Goal: Contribute content: Contribute content

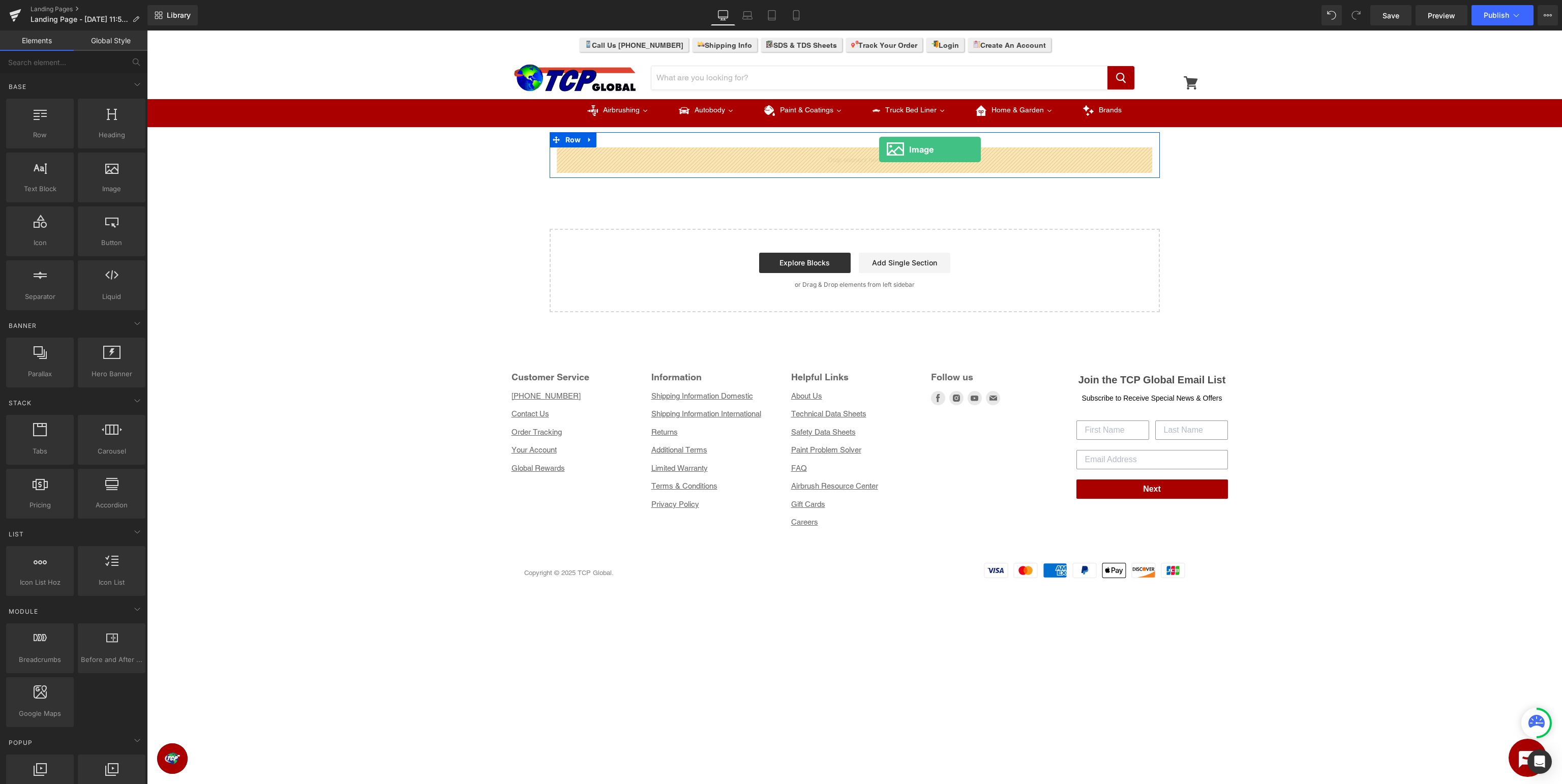
drag, startPoint x: 263, startPoint y: 213, endPoint x: 879, endPoint y: 150, distance: 619.2
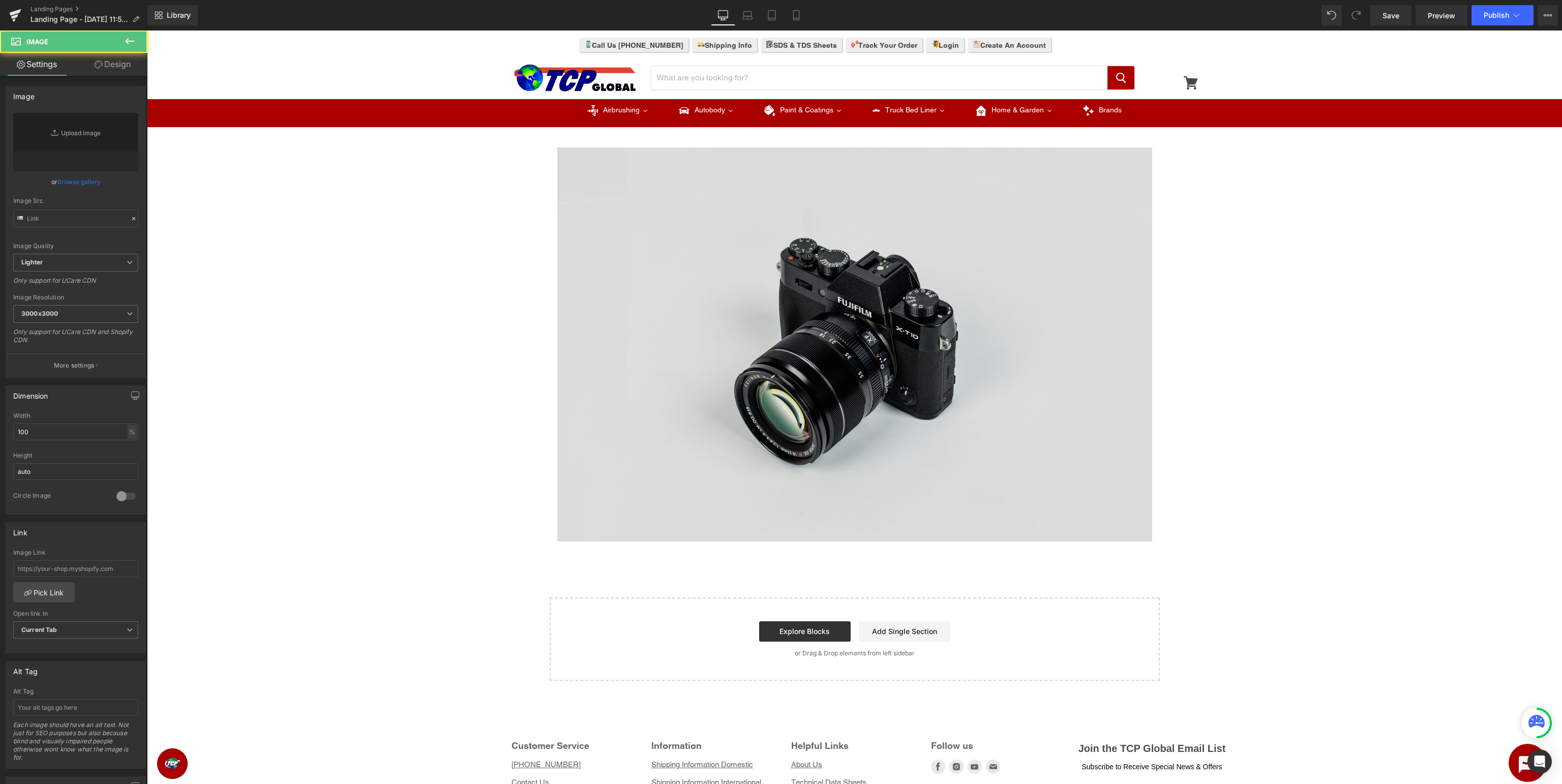
type input "//d1um8515vdn9kb.cloudfront.net/images/parallax.jpg"
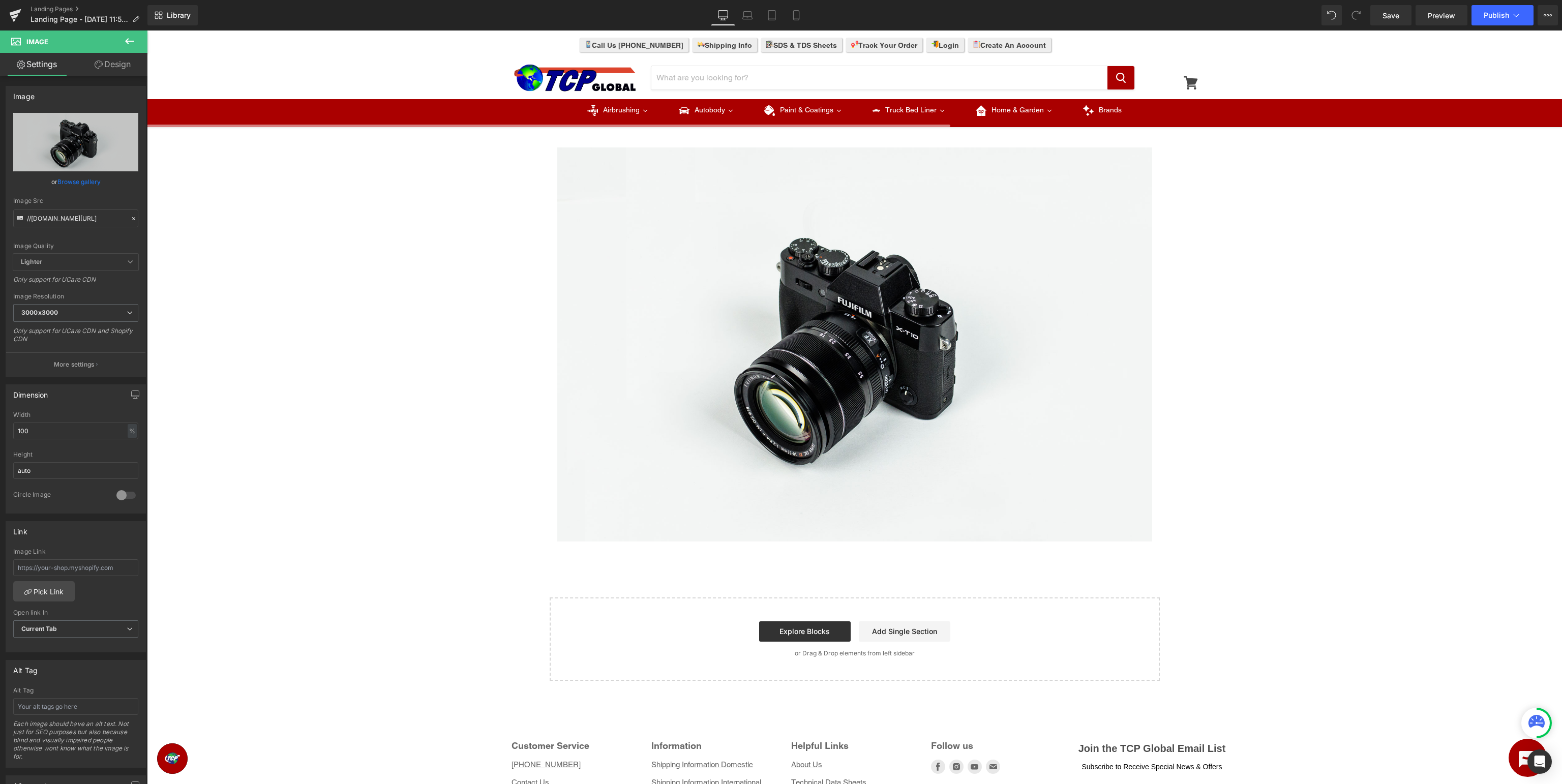
scroll to position [189, 0]
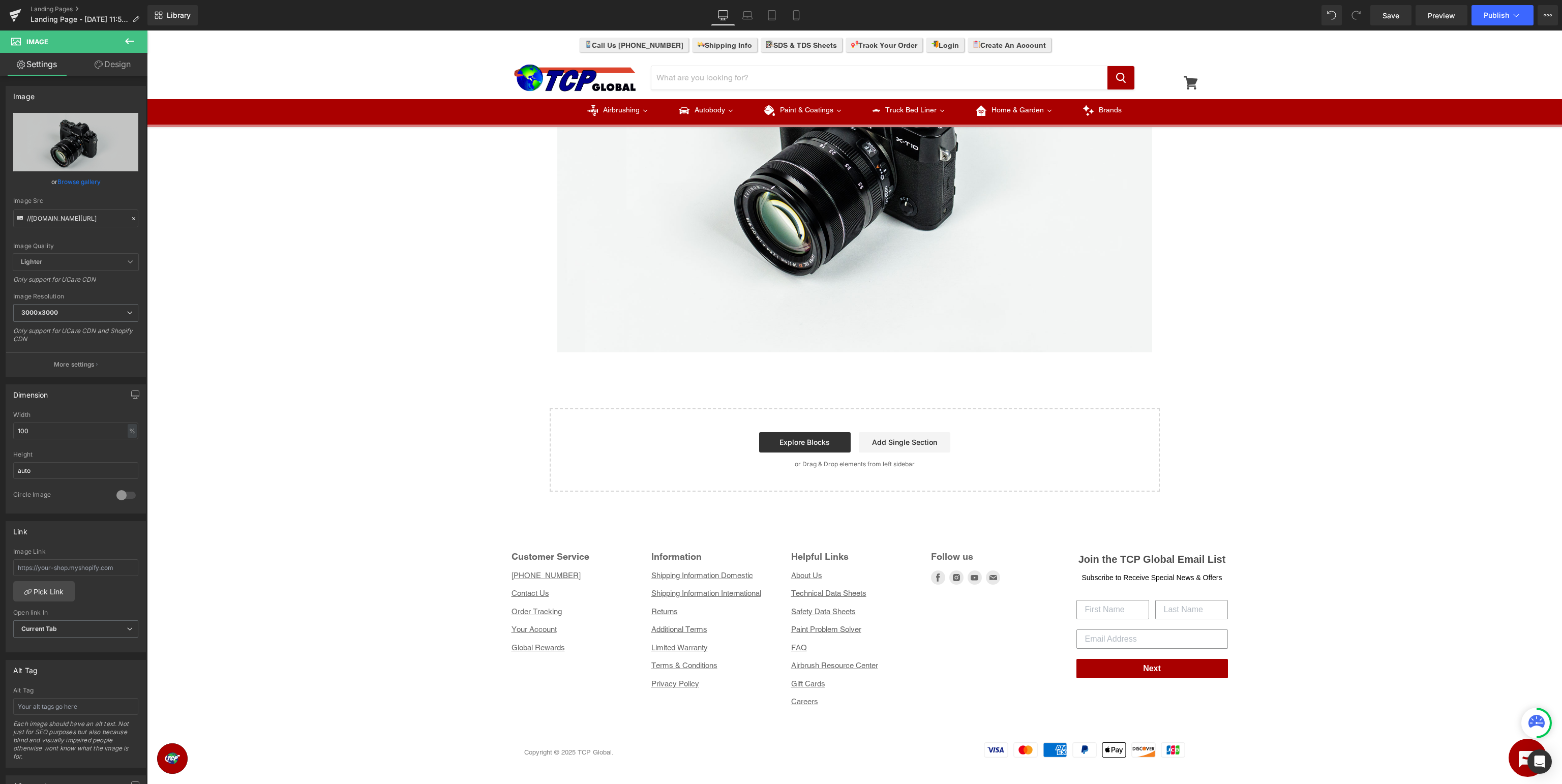
click at [134, 47] on icon at bounding box center [130, 41] width 12 height 12
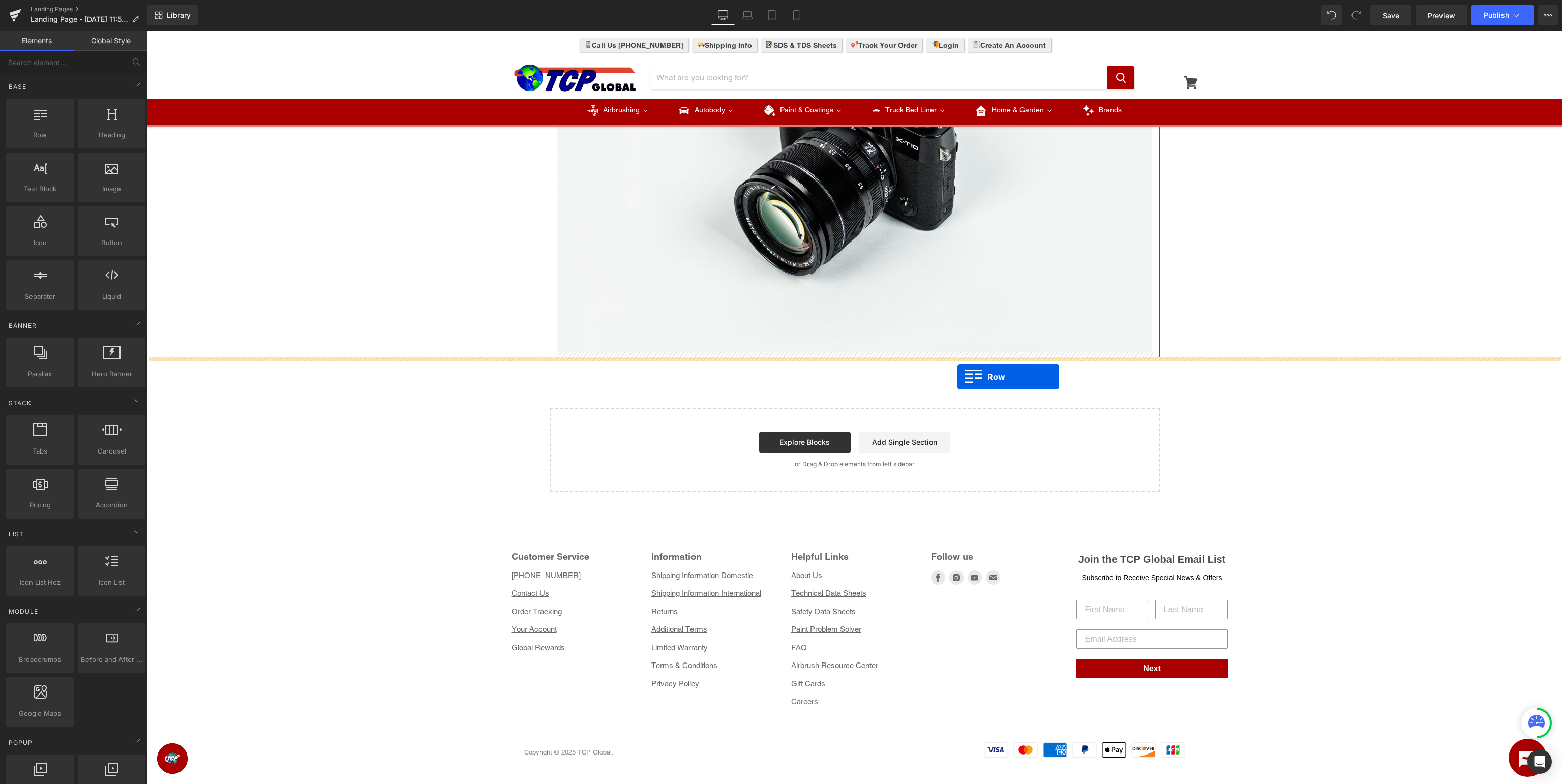
drag, startPoint x: 203, startPoint y: 152, endPoint x: 958, endPoint y: 377, distance: 787.8
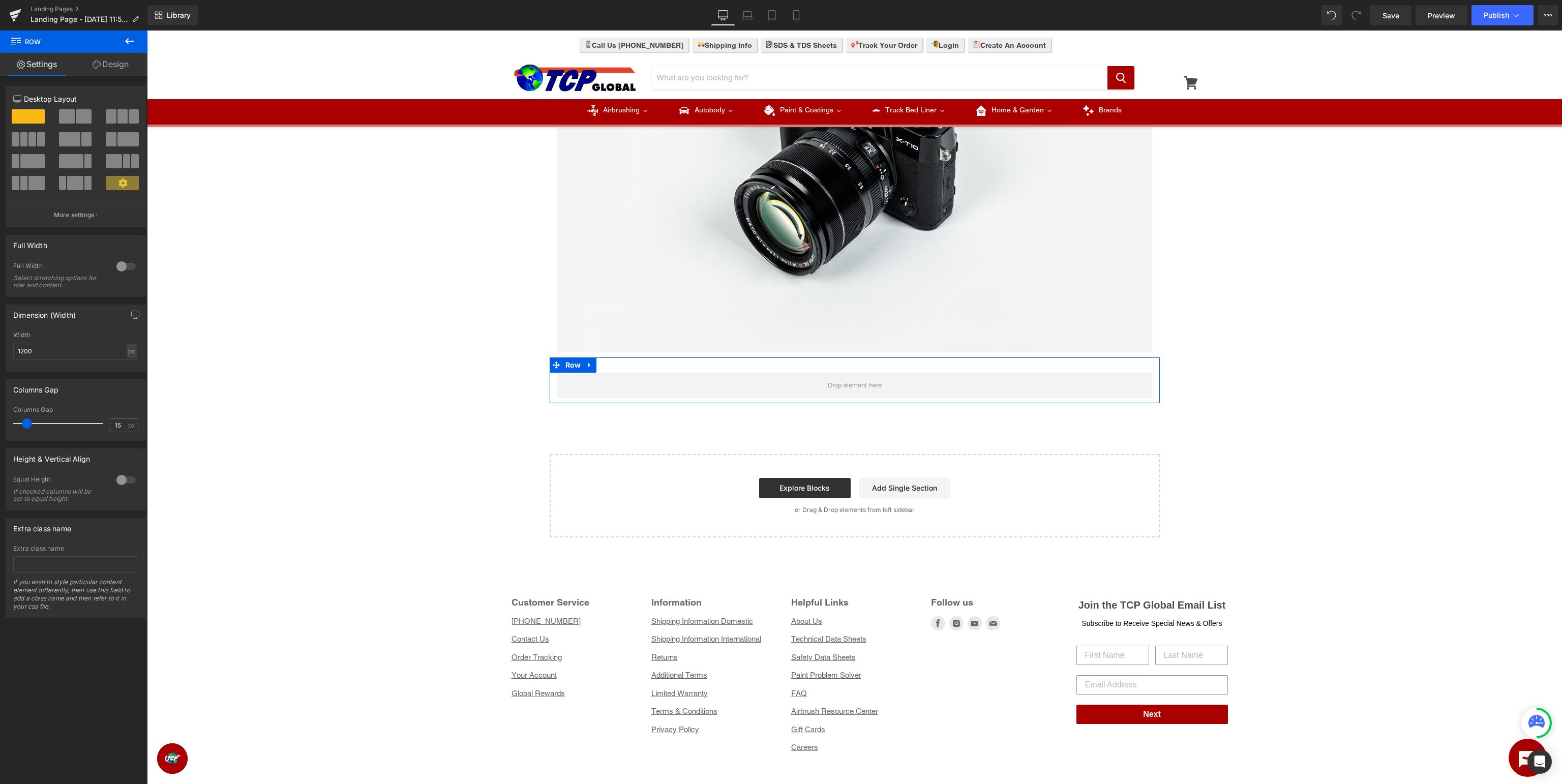
click at [37, 145] on button at bounding box center [29, 139] width 34 height 14
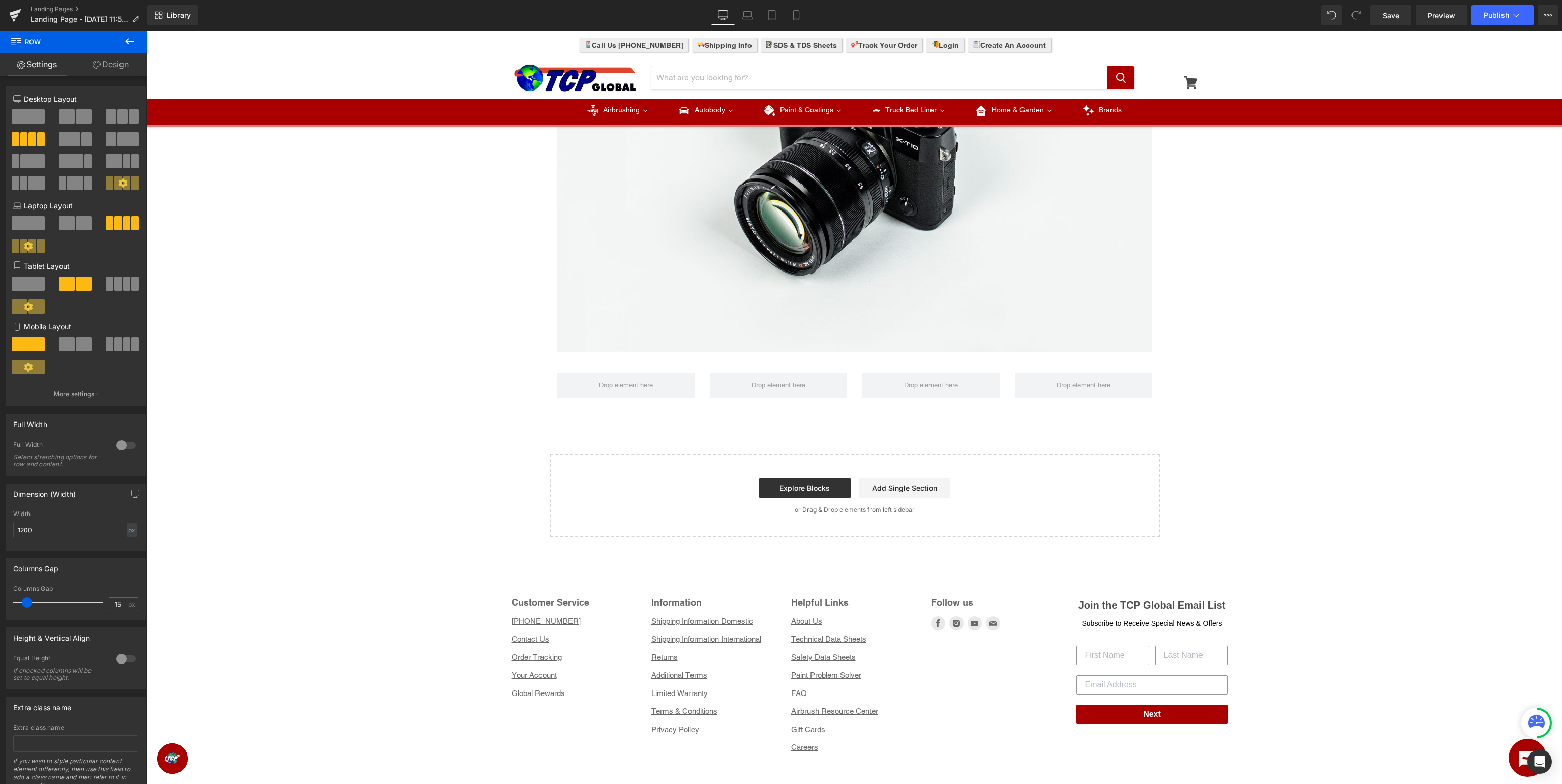
click at [130, 43] on icon at bounding box center [130, 41] width 12 height 12
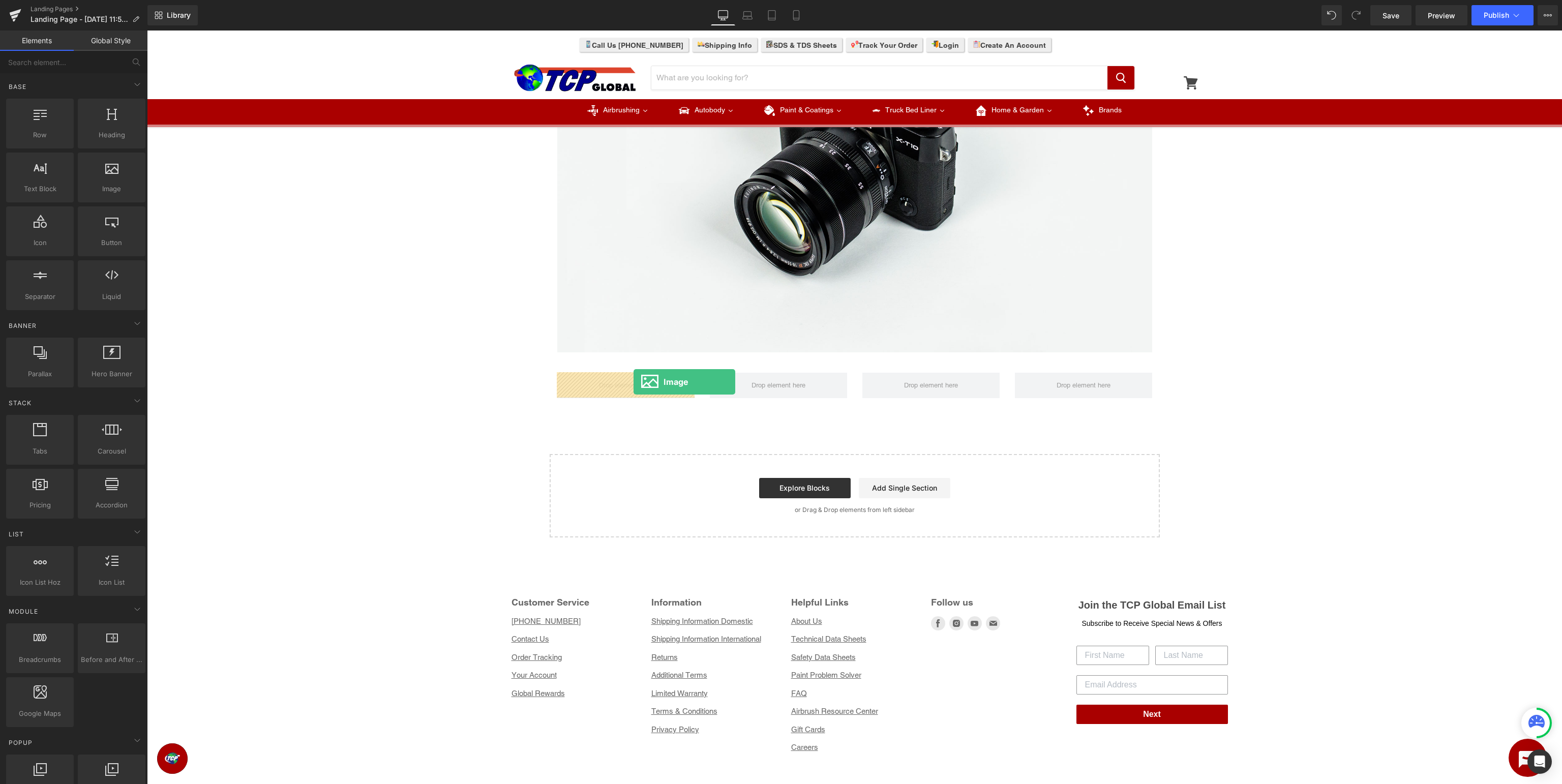
drag, startPoint x: 263, startPoint y: 213, endPoint x: 634, endPoint y: 382, distance: 407.7
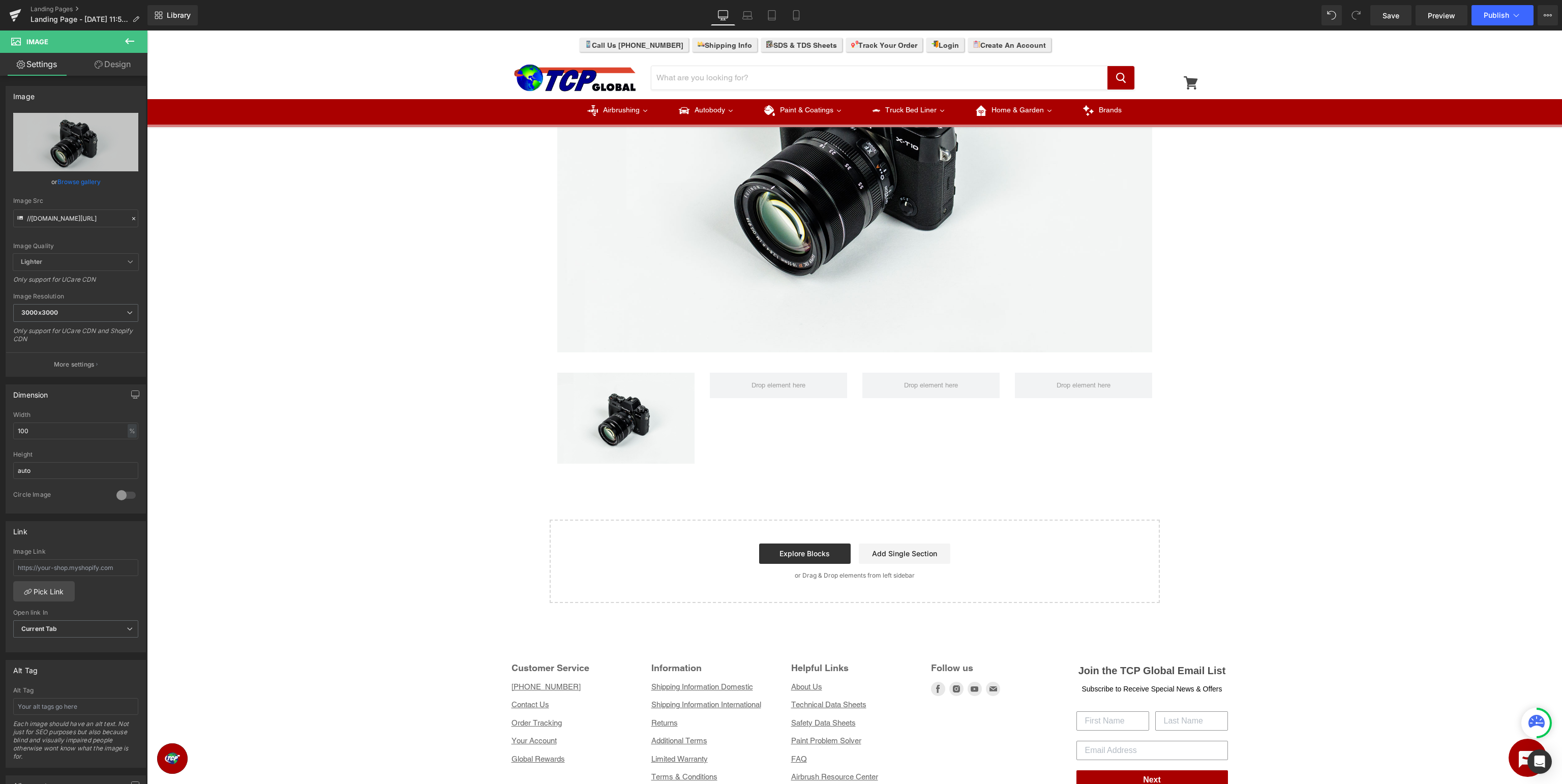
click at [130, 43] on icon at bounding box center [130, 41] width 12 height 12
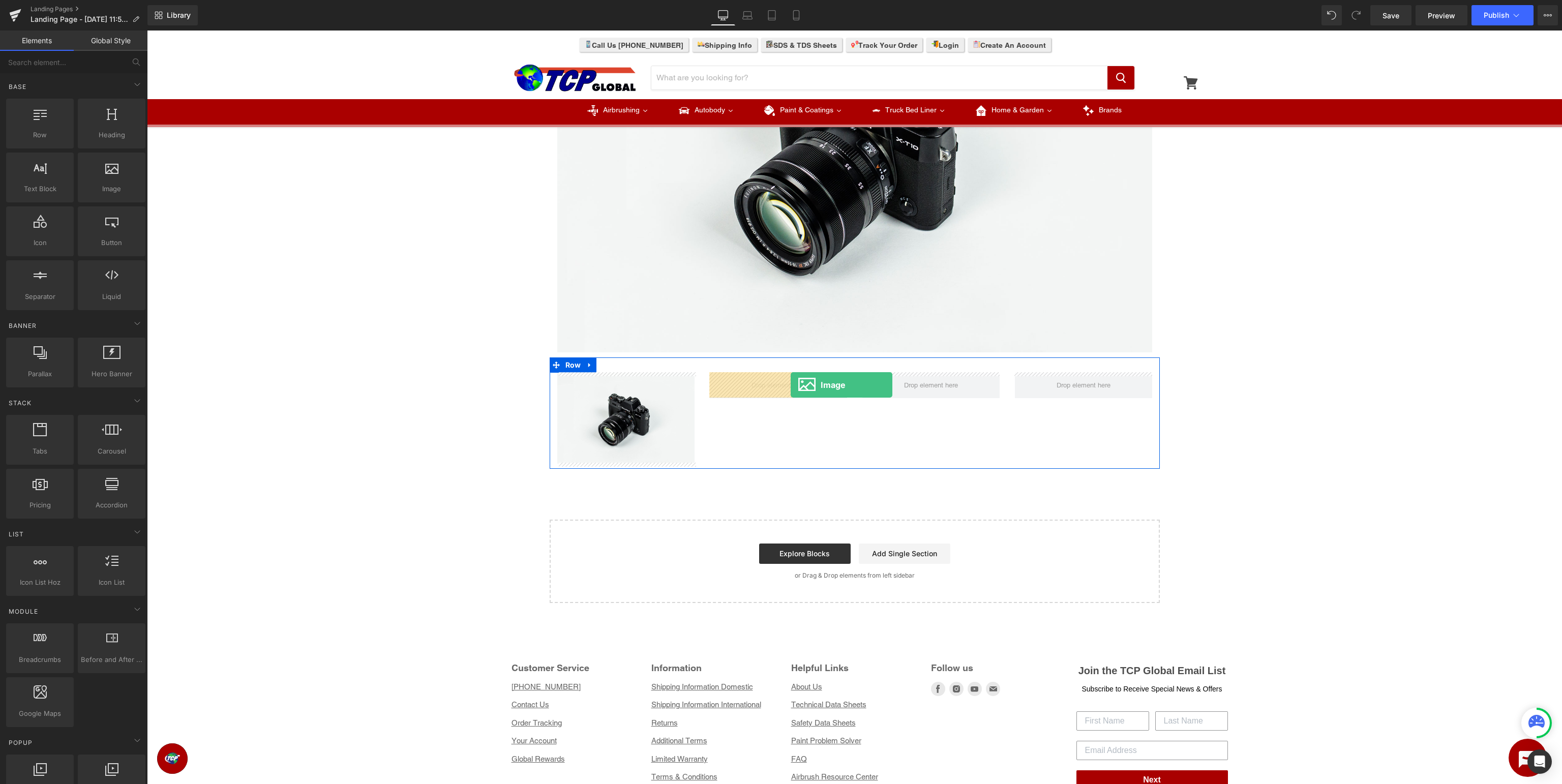
drag, startPoint x: 263, startPoint y: 204, endPoint x: 791, endPoint y: 385, distance: 558.2
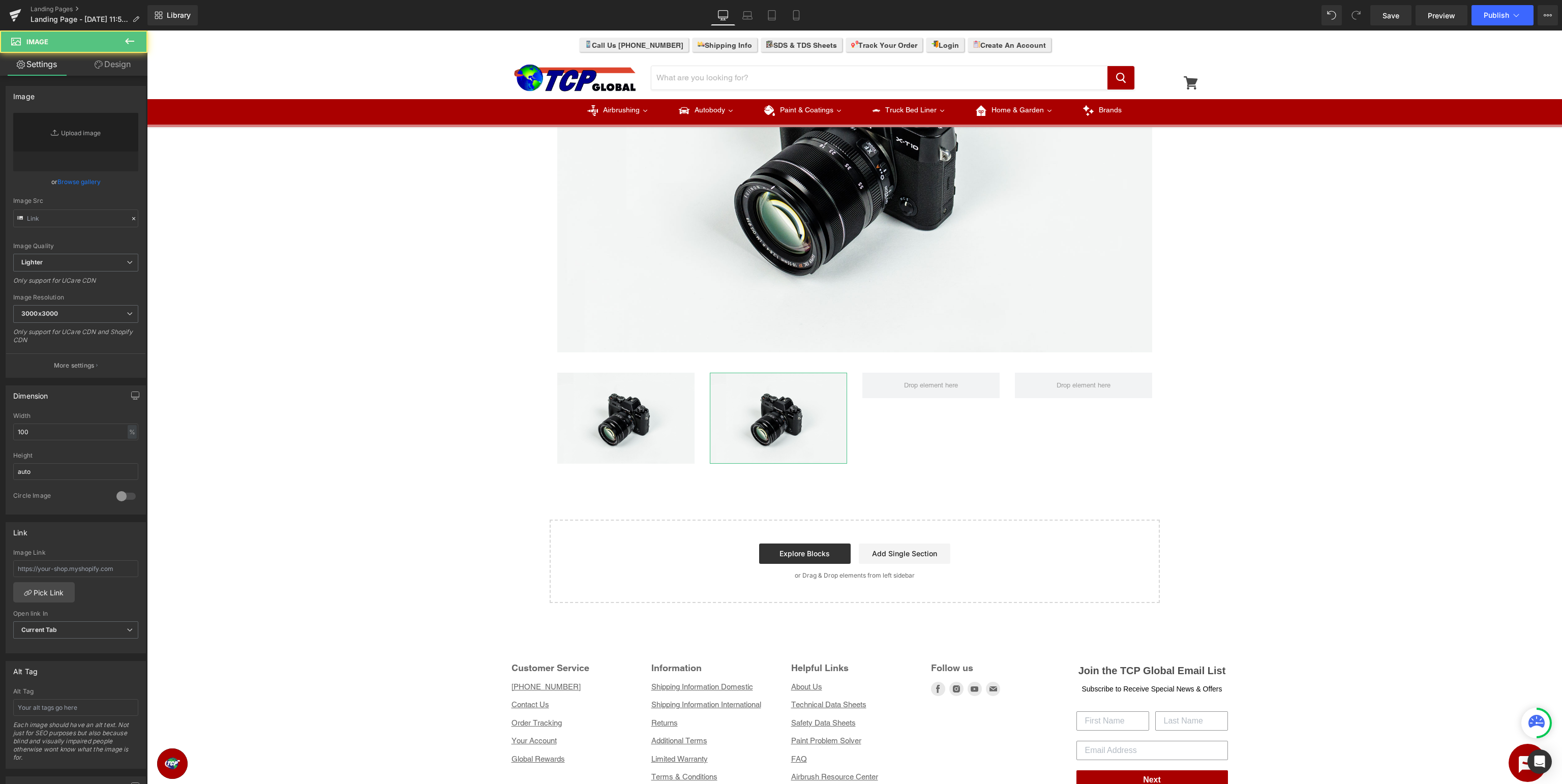
type input "//d1um8515vdn9kb.cloudfront.net/images/parallax.jpg"
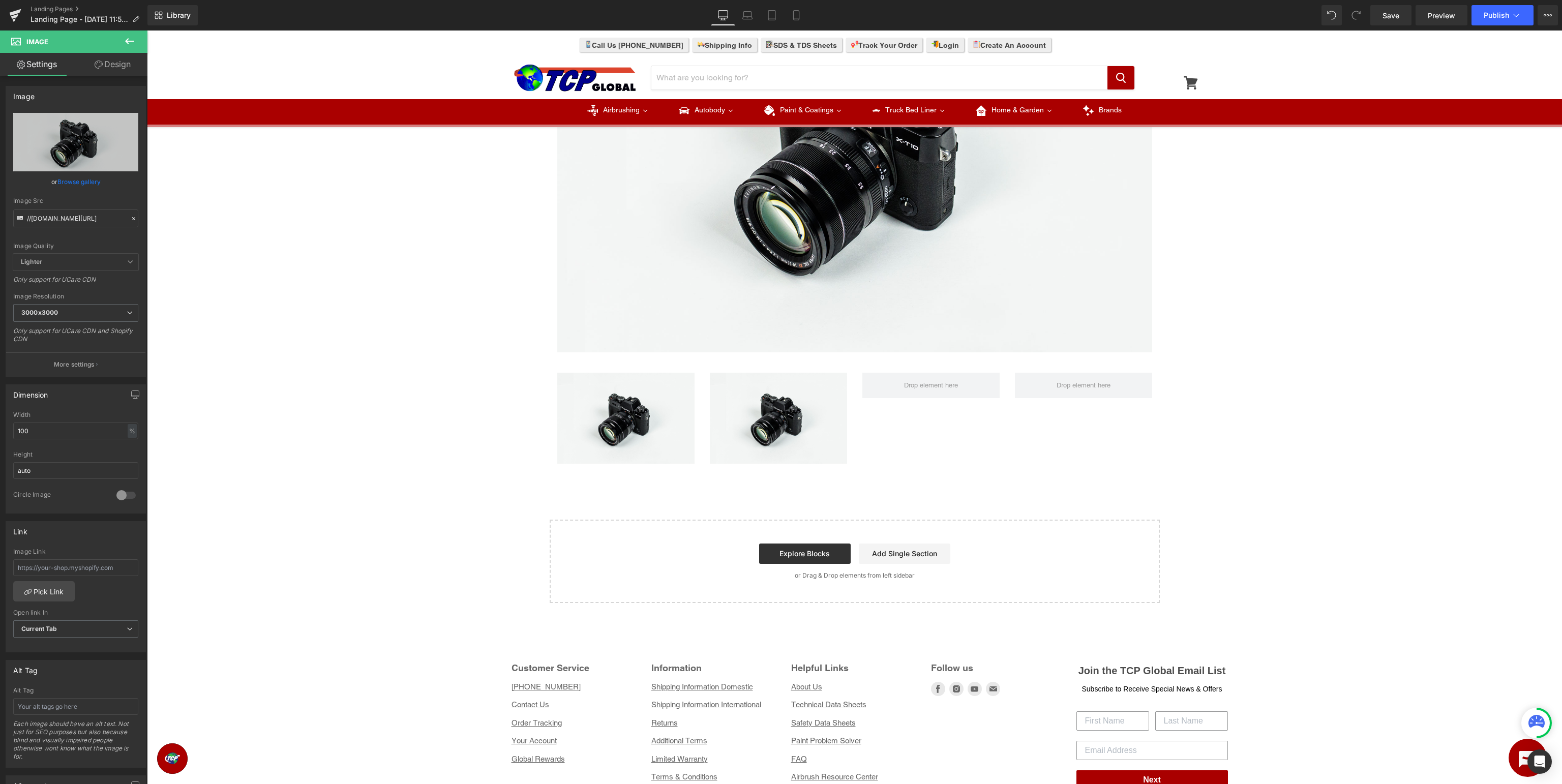
click at [123, 44] on button at bounding box center [130, 41] width 36 height 23
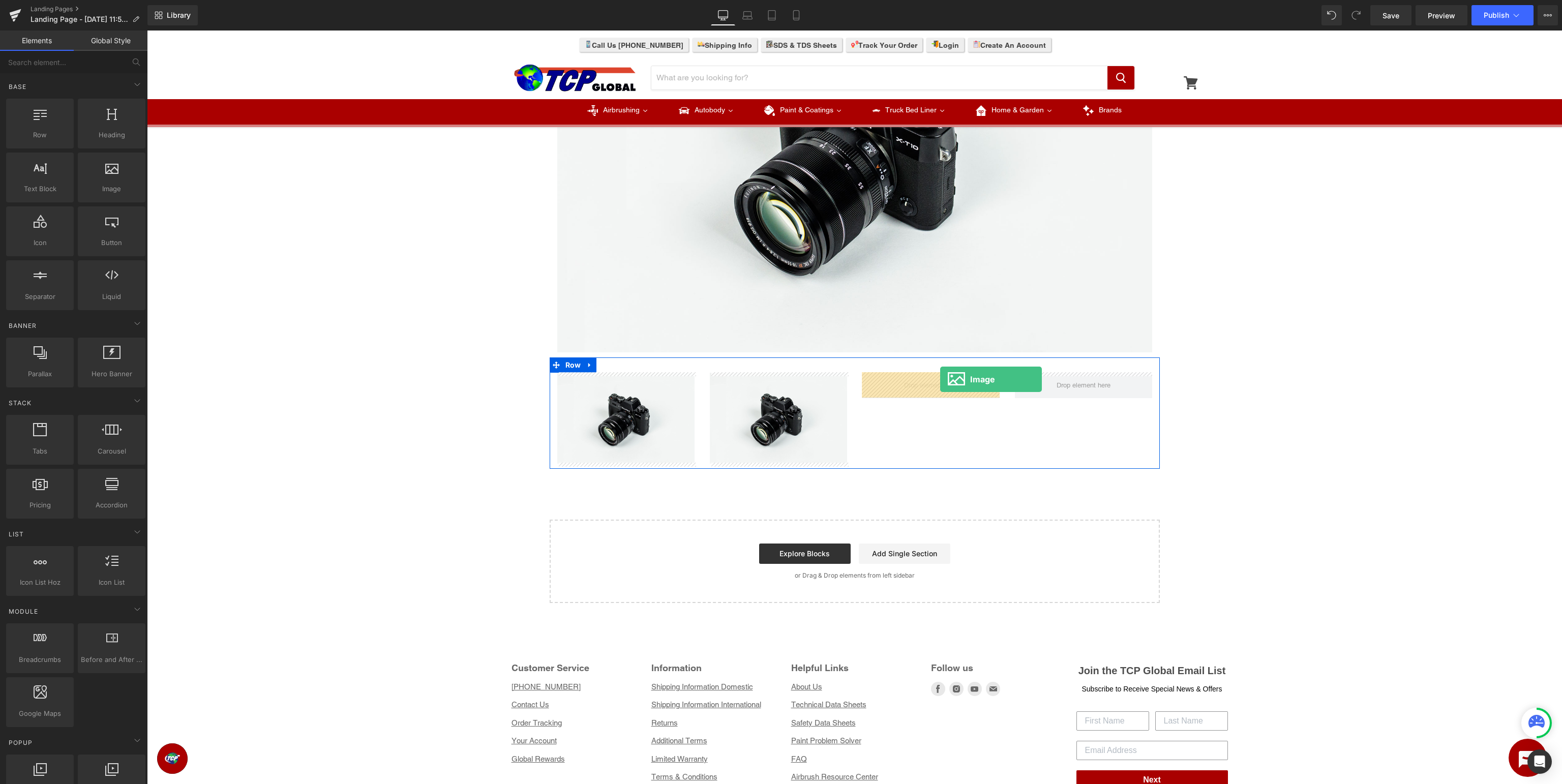
drag, startPoint x: 261, startPoint y: 209, endPoint x: 940, endPoint y: 379, distance: 700.0
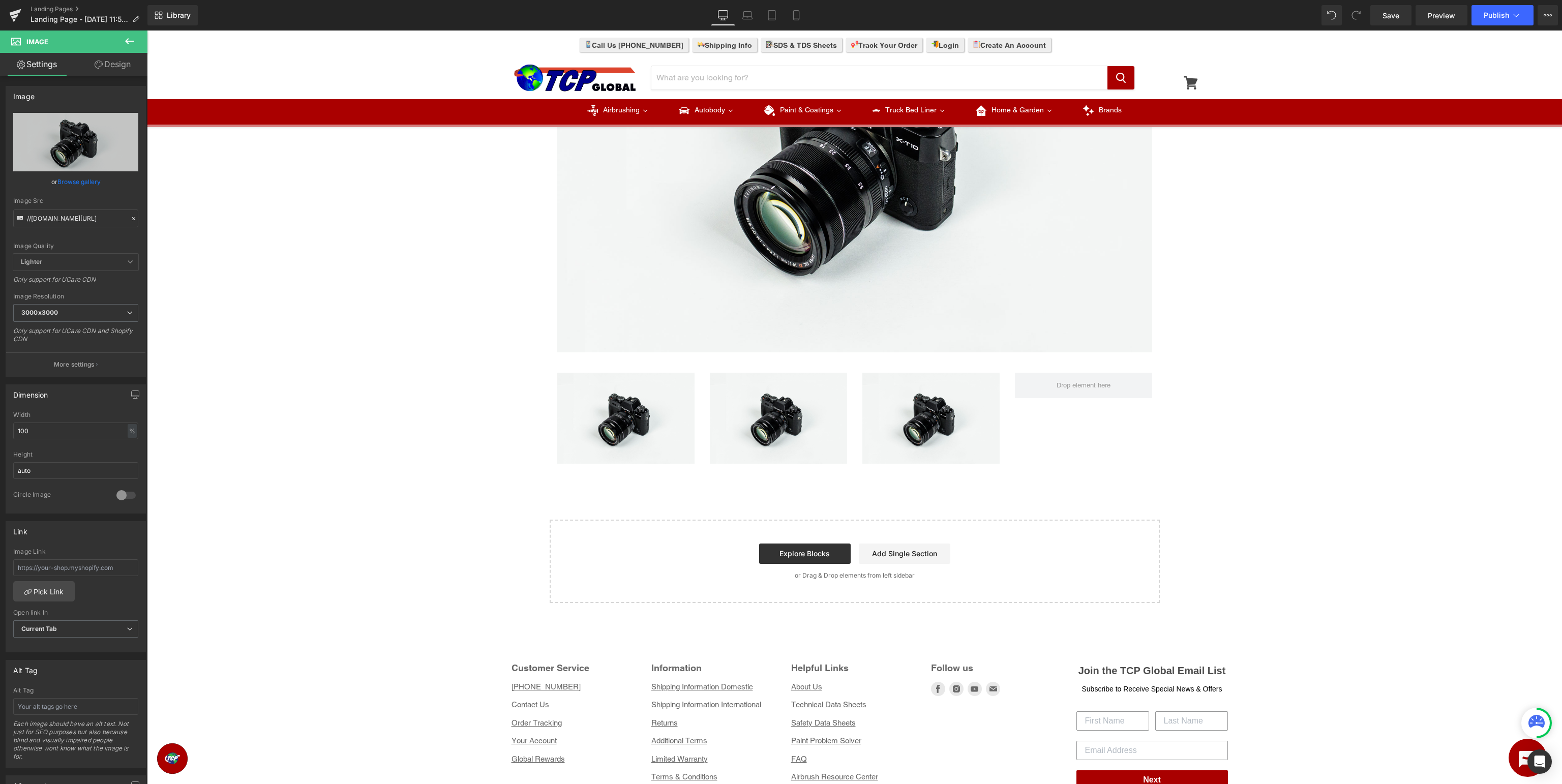
click at [127, 43] on icon at bounding box center [129, 41] width 9 height 6
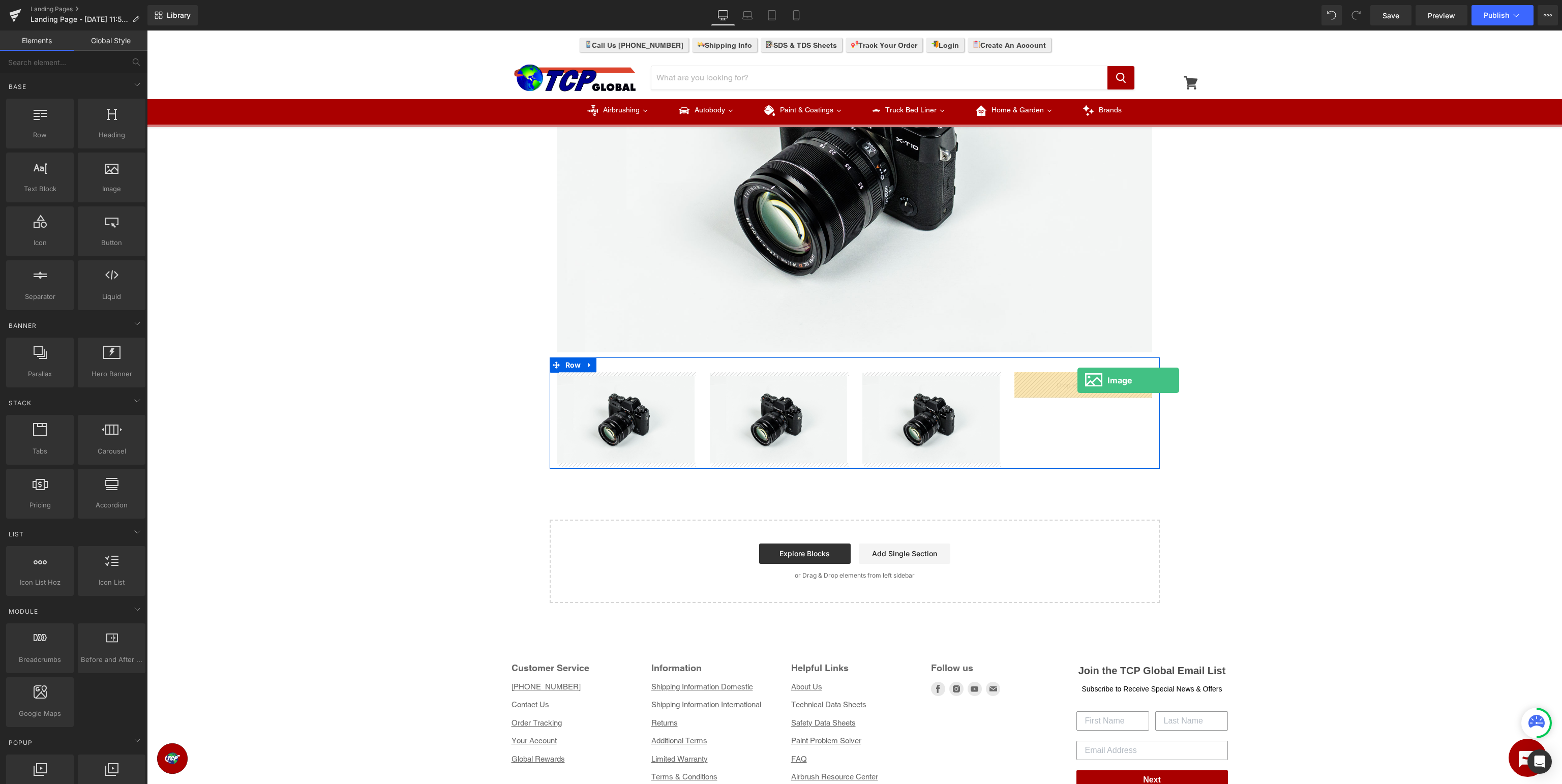
drag, startPoint x: 253, startPoint y: 207, endPoint x: 1078, endPoint y: 381, distance: 843.1
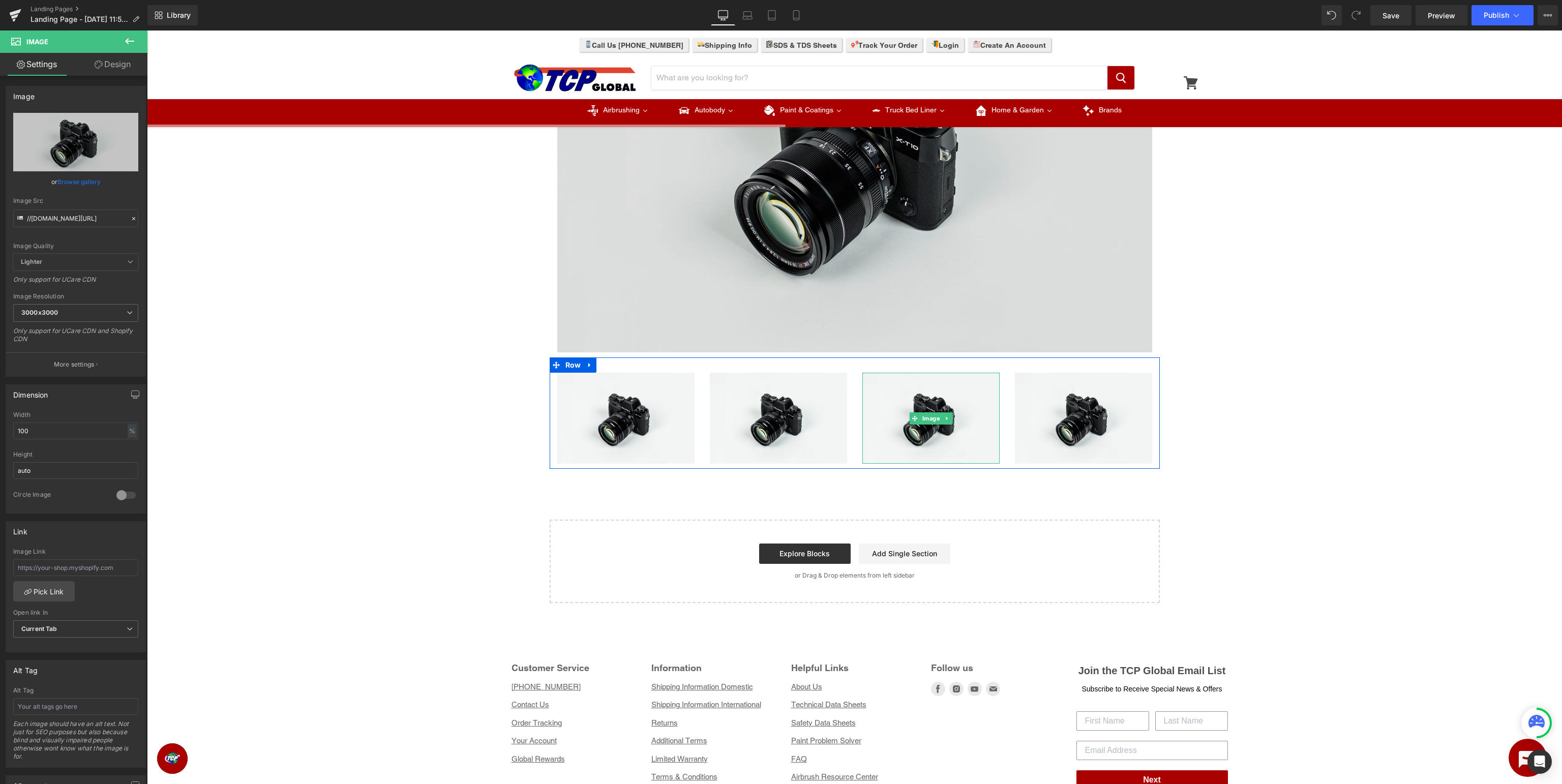
scroll to position [0, 0]
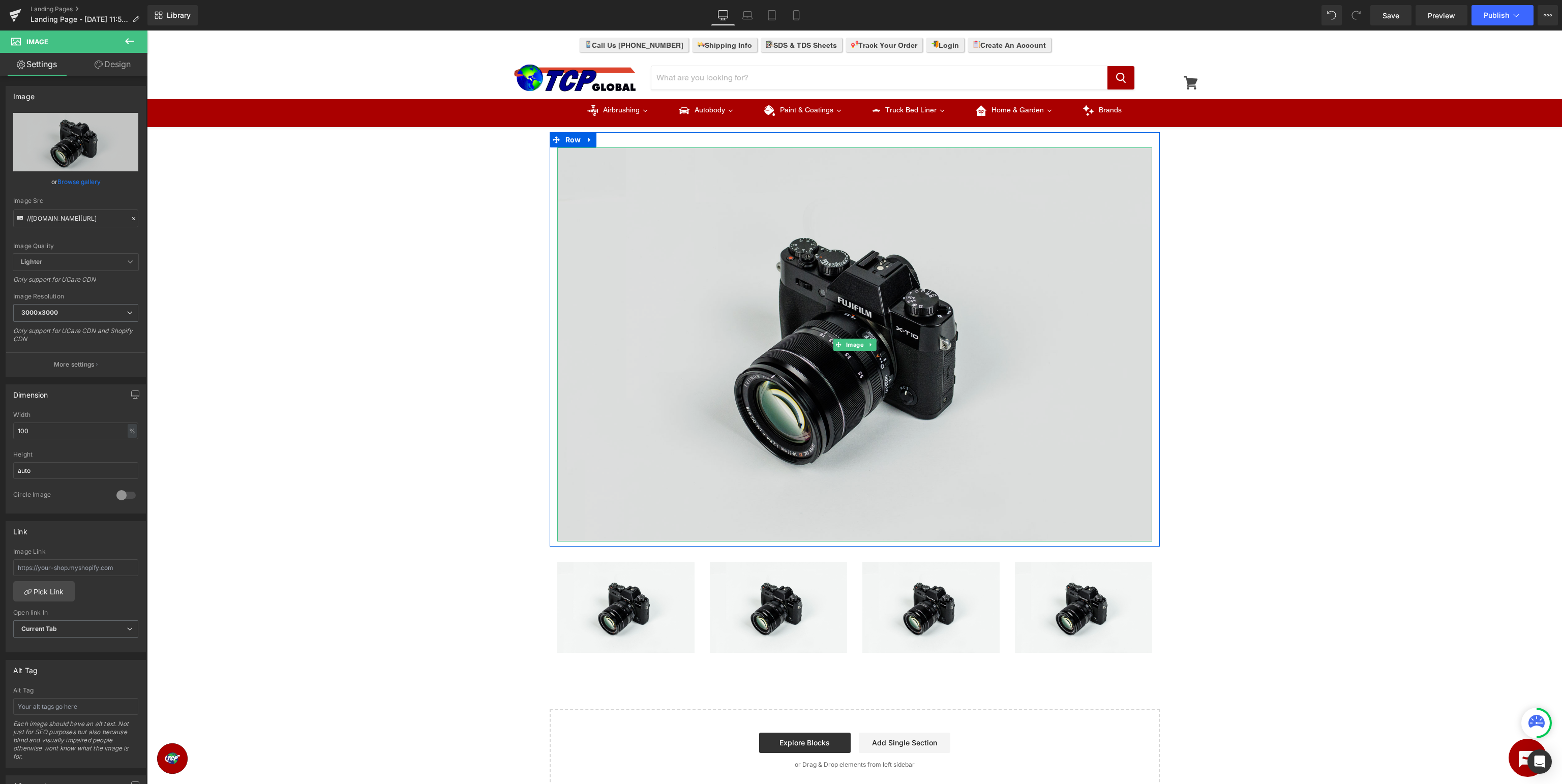
click at [1023, 340] on img at bounding box center [854, 344] width 595 height 394
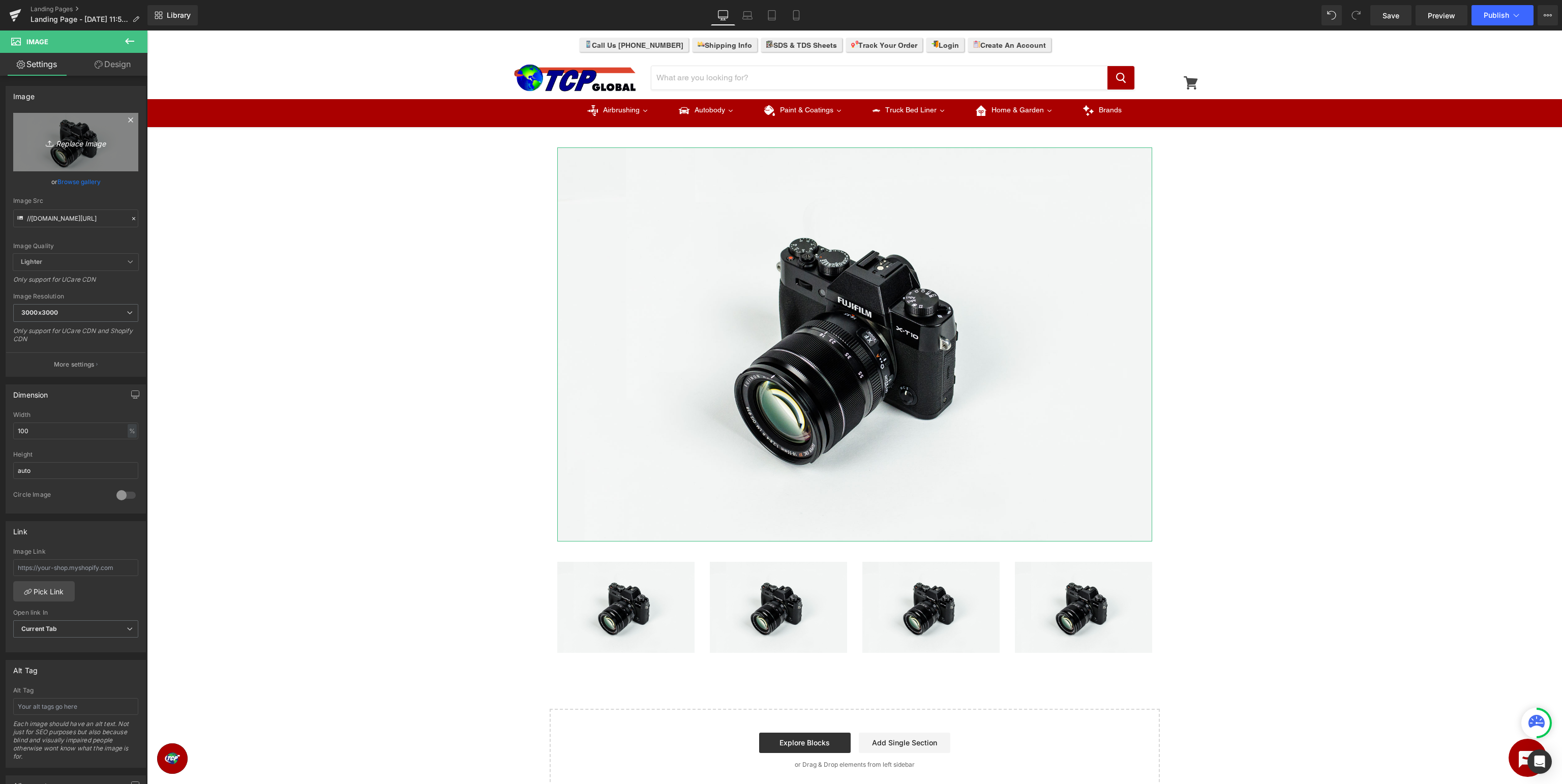
click at [93, 145] on icon "Replace Image" at bounding box center [75, 142] width 82 height 13
type input "C:\fakepath\TCPBanner.jpg"
type input "https://ucarecdn.com/4288ec2f-f534-43e9-9ca2-b2269df6be88/-/format/auto/-/previ…"
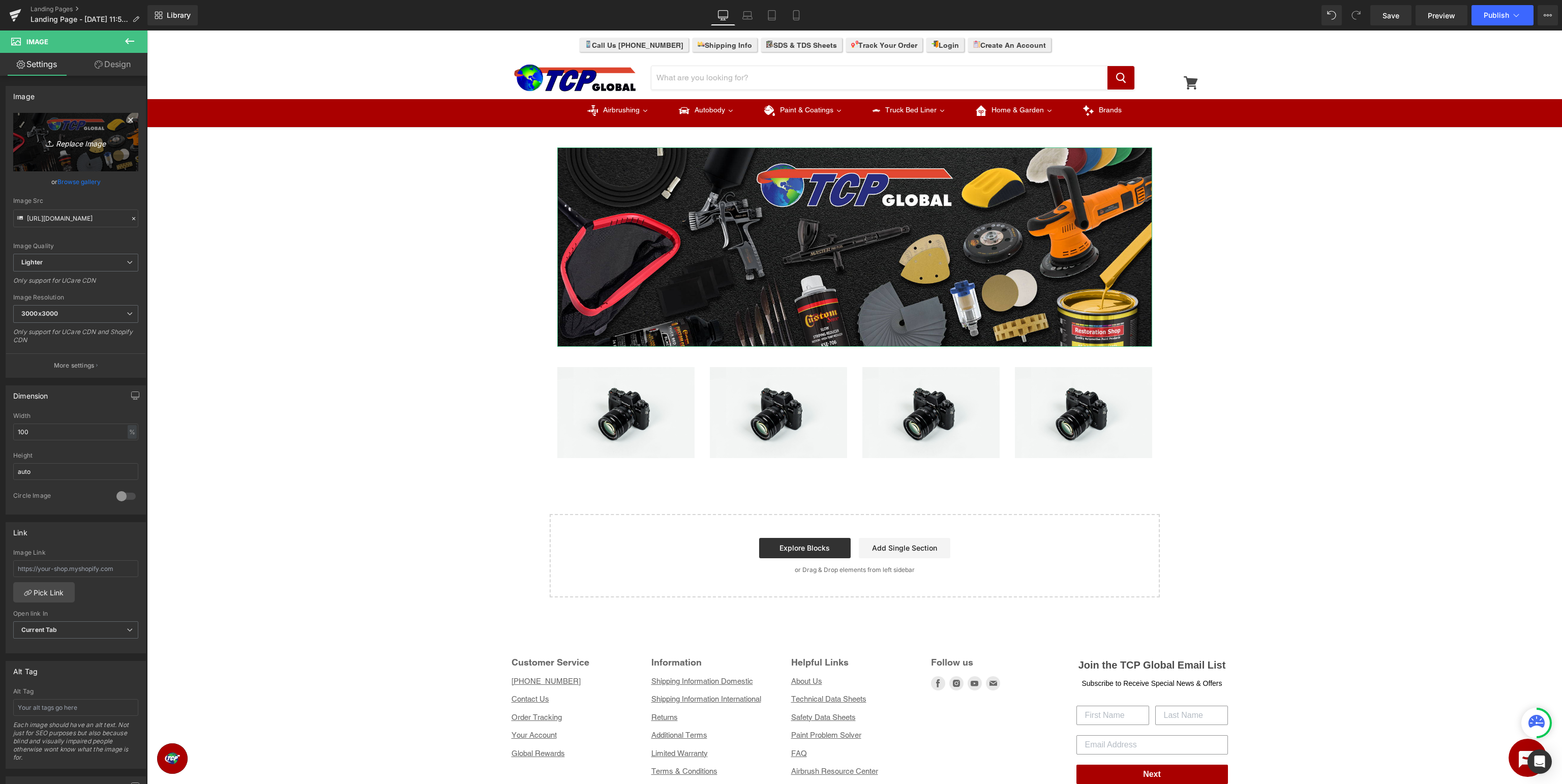
click at [95, 143] on icon "Replace Image" at bounding box center [75, 142] width 82 height 13
click at [624, 411] on span "Image" at bounding box center [626, 412] width 22 height 12
click at [78, 148] on icon "Replace Image" at bounding box center [75, 142] width 82 height 13
click at [591, 356] on icon at bounding box center [590, 359] width 7 height 8
click at [601, 359] on icon at bounding box center [603, 359] width 7 height 7
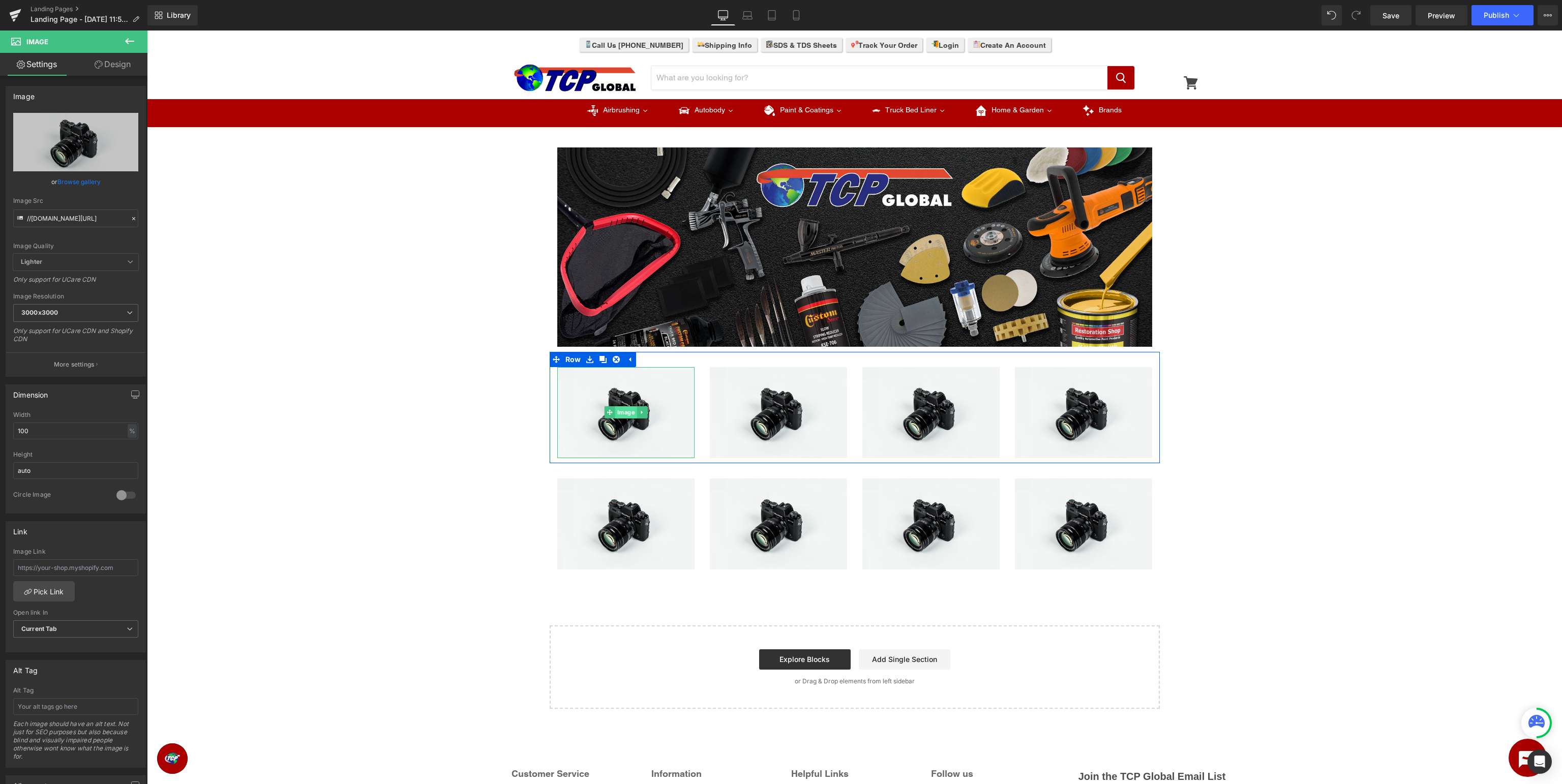
click at [617, 409] on span "Image" at bounding box center [626, 412] width 22 height 12
click at [80, 149] on link "Replace Image" at bounding box center [75, 142] width 125 height 58
type input "C:\fakepath\TCP-Global_Square.png"
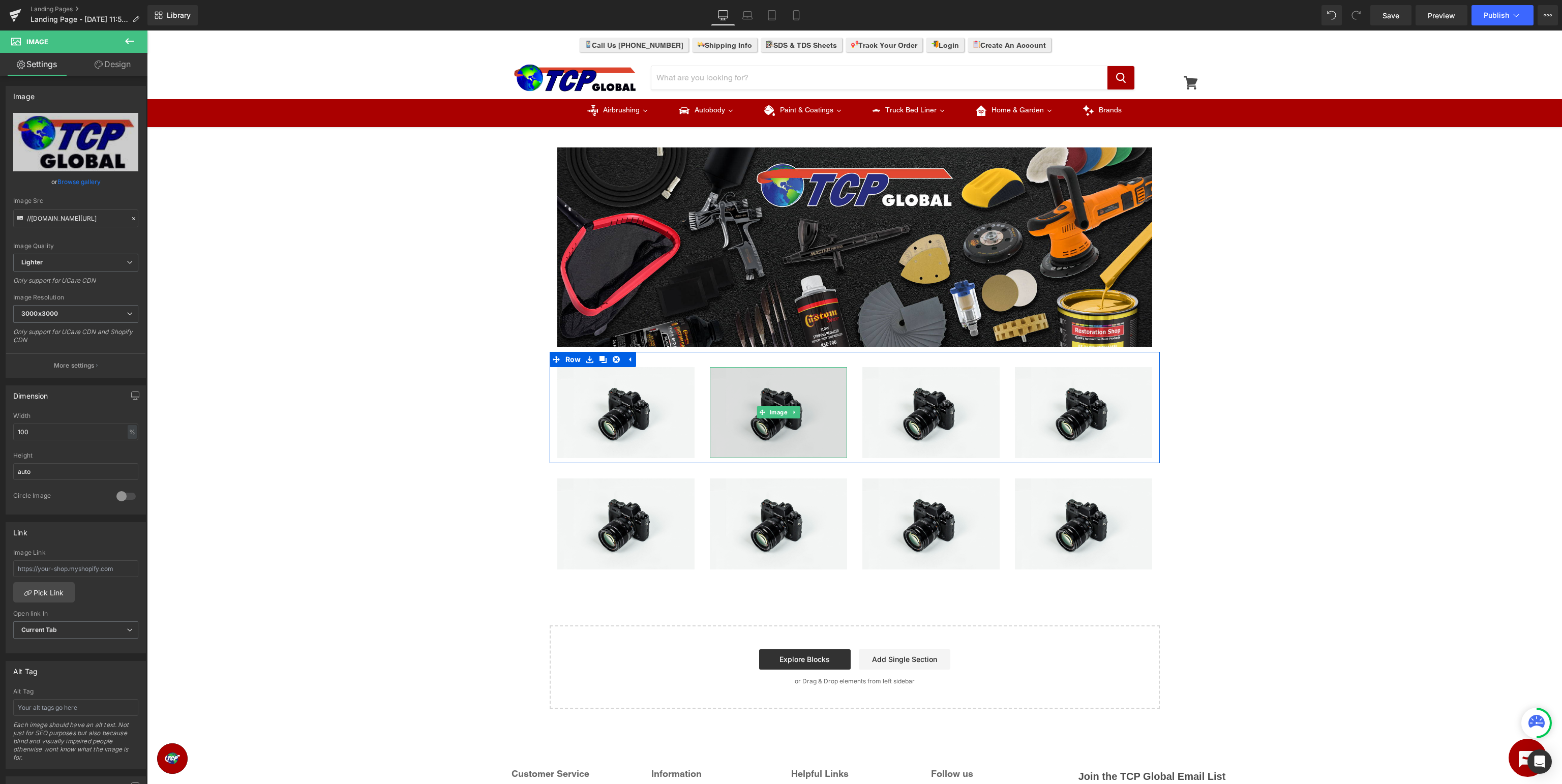
type input "https://ucarecdn.com/36189038-4ef8-4e5e-8673-12c0ca46939e/-/format/auto/-/previ…"
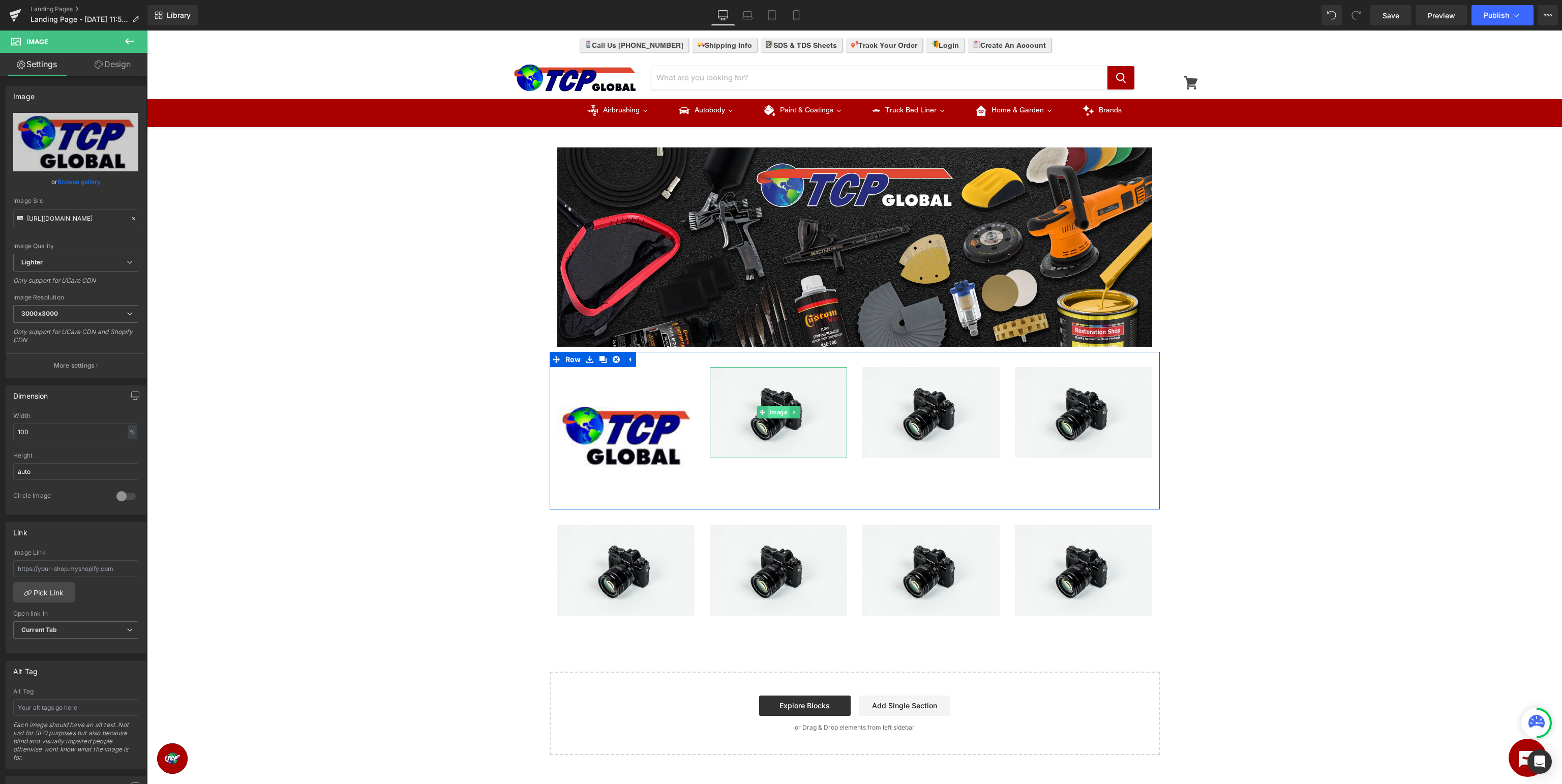
click at [777, 413] on span "Image" at bounding box center [779, 412] width 22 height 12
click at [63, 143] on icon "Replace Image" at bounding box center [75, 142] width 82 height 13
click at [778, 414] on span "Image" at bounding box center [779, 412] width 22 height 12
click at [70, 143] on icon "Replace Image" at bounding box center [75, 142] width 82 height 13
type input "C:\fakepath\Master-Airbrush-Logo-2019-01.png"
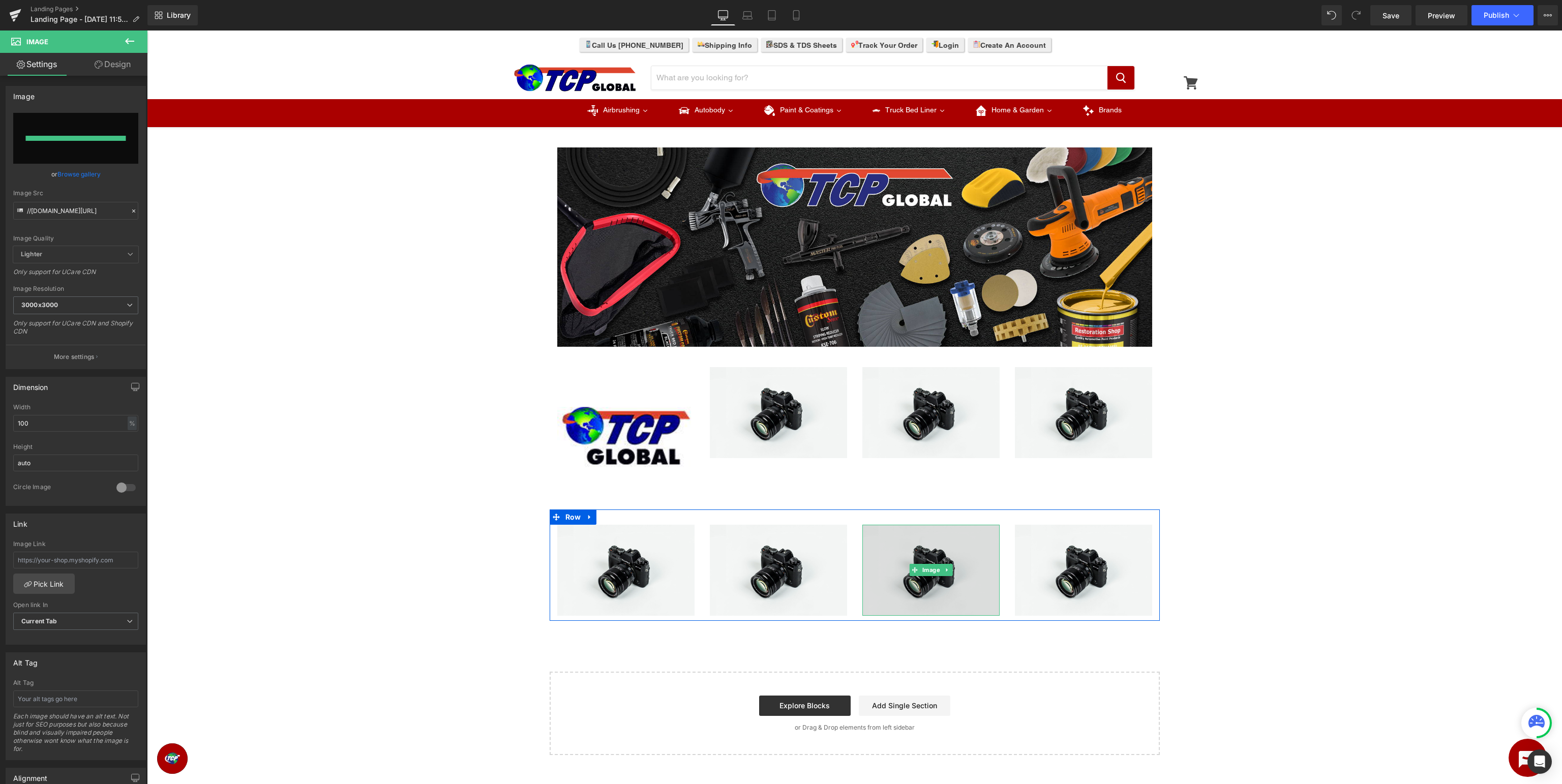
type input "https://ucarecdn.com/1593b855-0ede-4ca8-8059-a843cb992443/-/format/auto/-/previ…"
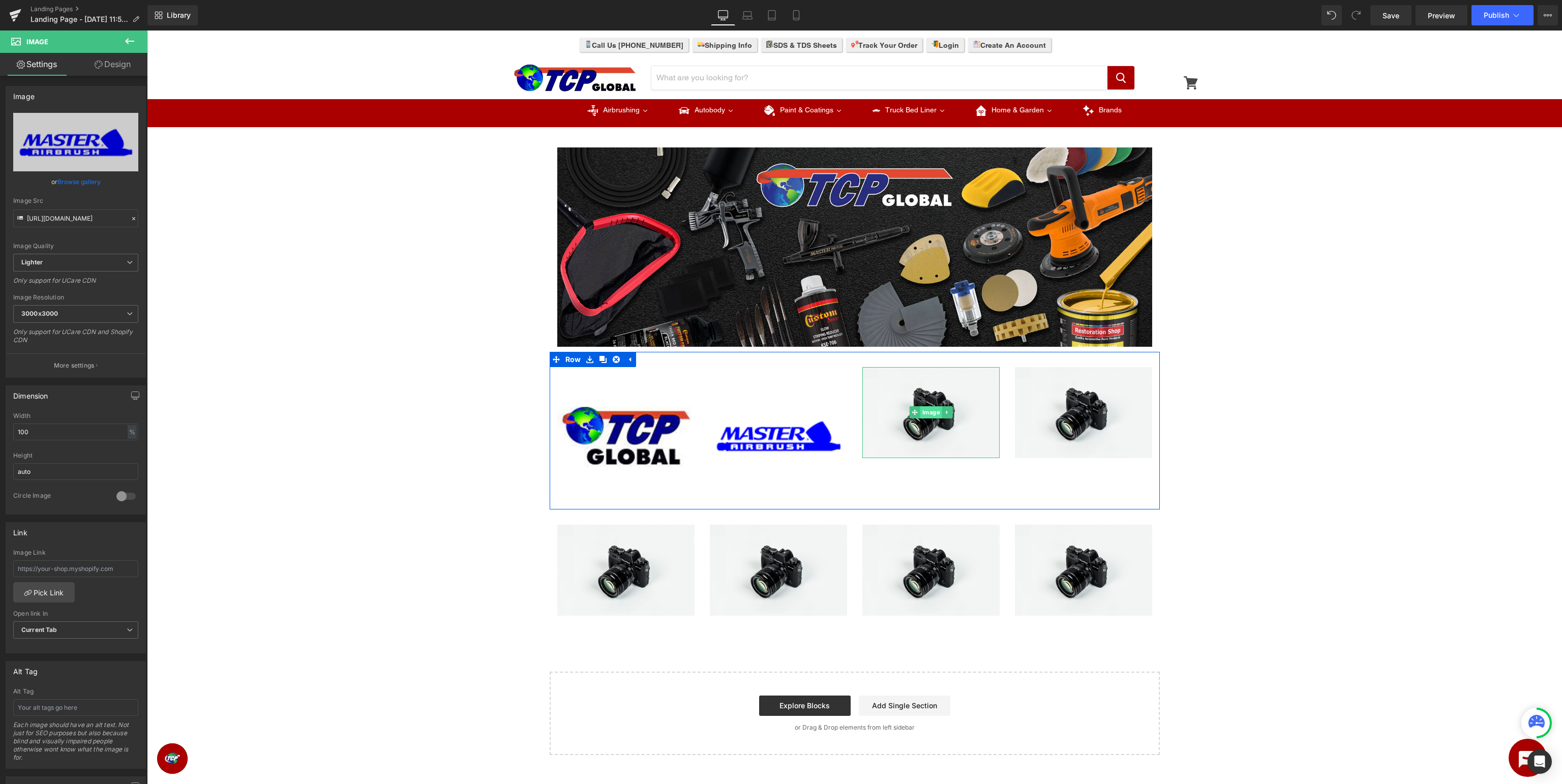
click at [931, 418] on span "Image" at bounding box center [931, 412] width 22 height 12
click at [75, 139] on icon "Replace Image" at bounding box center [75, 142] width 82 height 13
click at [928, 414] on span "Image" at bounding box center [931, 412] width 22 height 12
click at [78, 143] on icon "Replace Image" at bounding box center [75, 142] width 82 height 13
type input "C:\fakepath\Master-Elite-Logo-Blk.png"
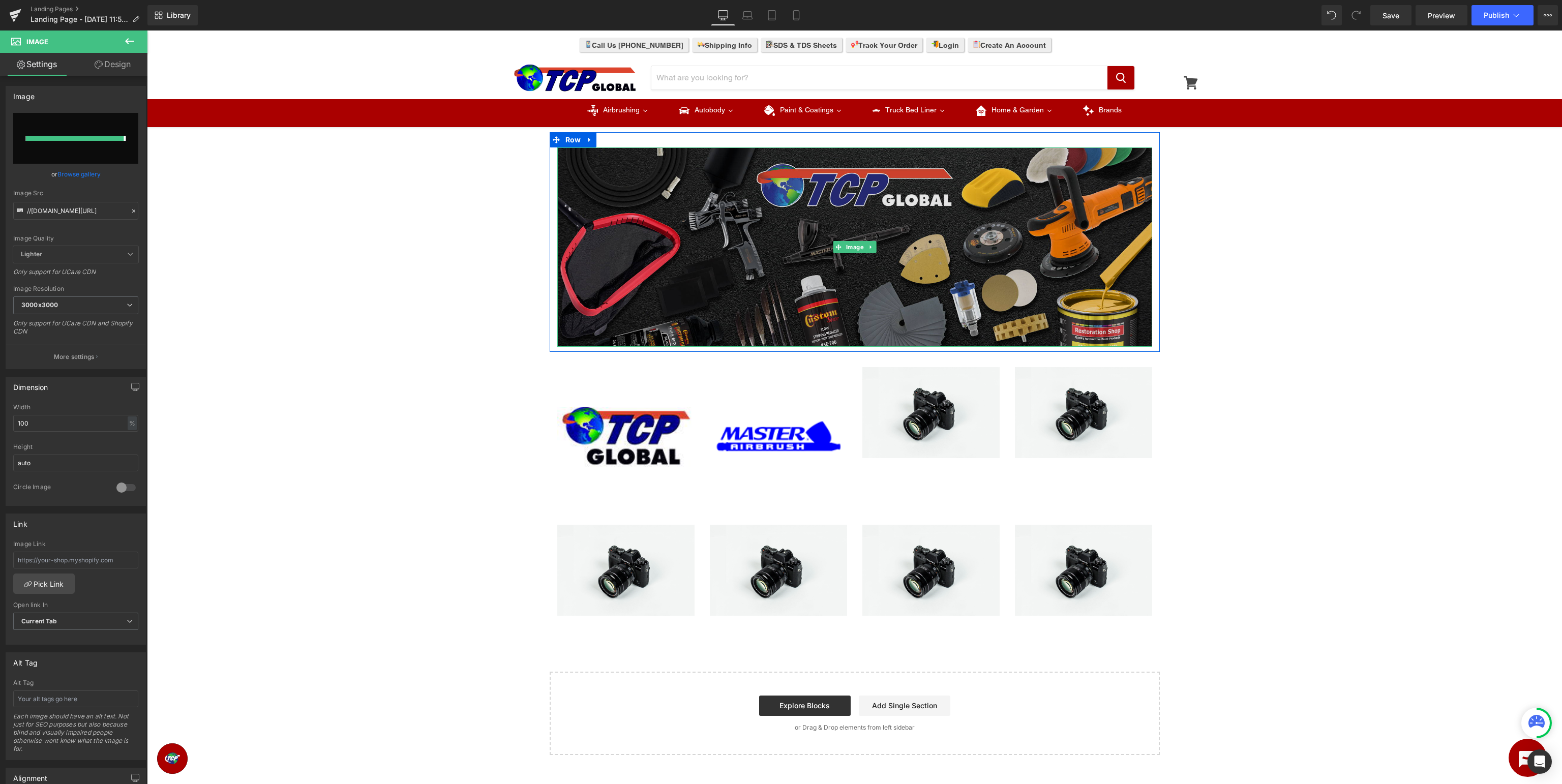
type input "https://ucarecdn.com/9b365677-0b76-4e84-a306-b28979098ef5/-/format/auto/-/previ…"
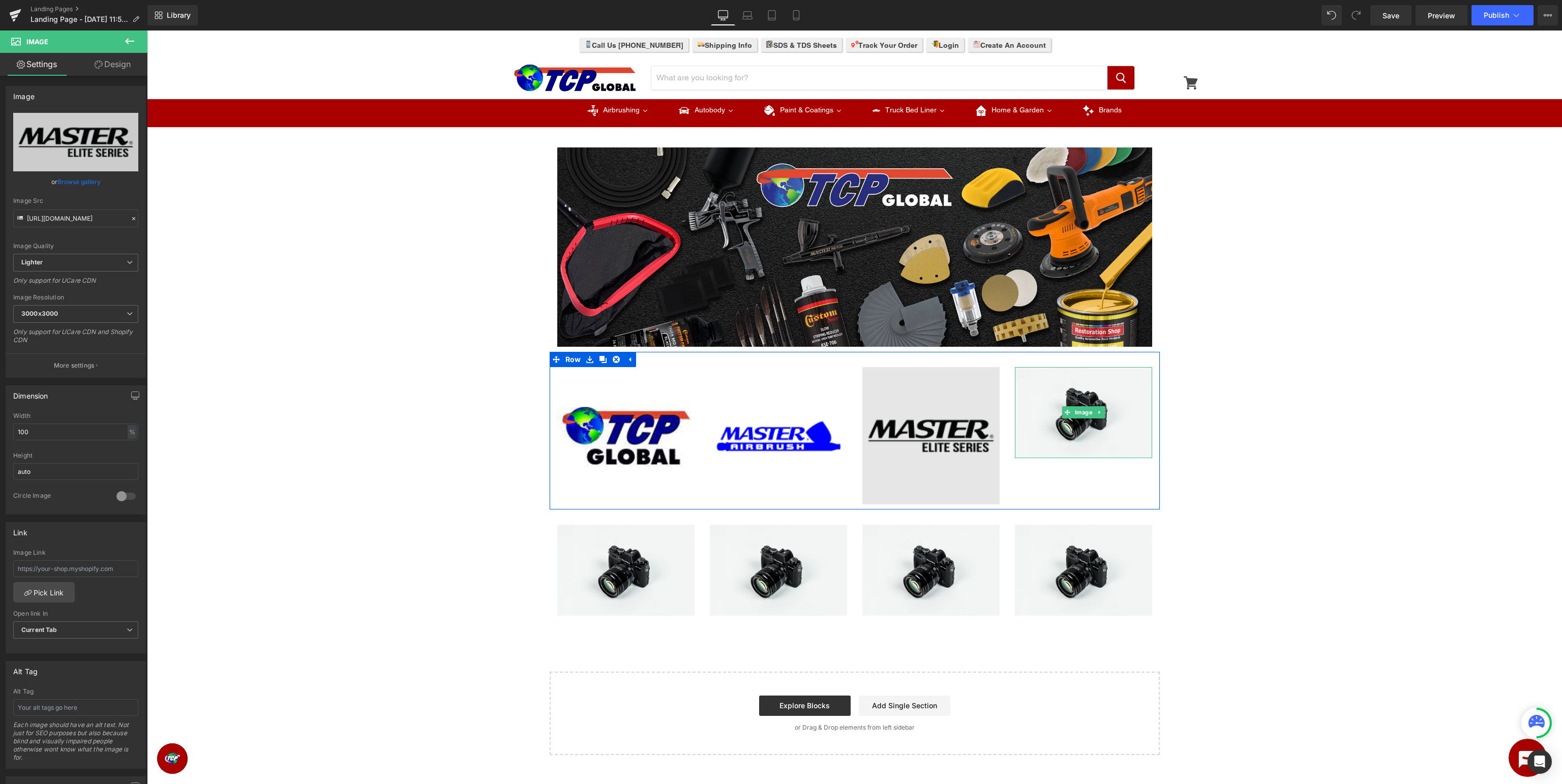
click at [1094, 412] on span "Image" at bounding box center [1083, 412] width 22 height 12
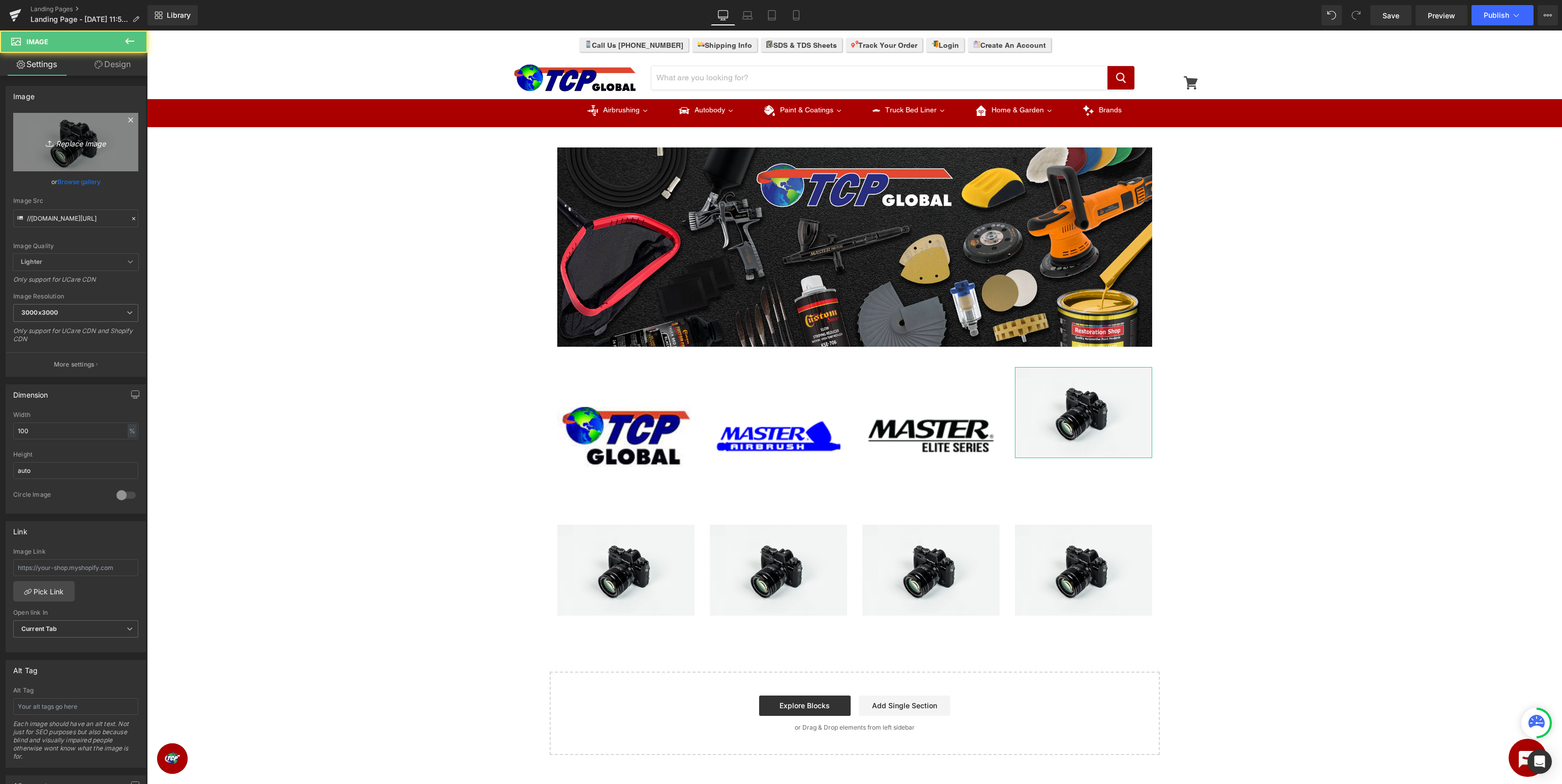
drag, startPoint x: 84, startPoint y: 134, endPoint x: 91, endPoint y: 137, distance: 7.6
click at [86, 136] on link "Replace Image" at bounding box center [75, 142] width 125 height 58
type input "C:\fakepath\CustomShop_LOGO.png"
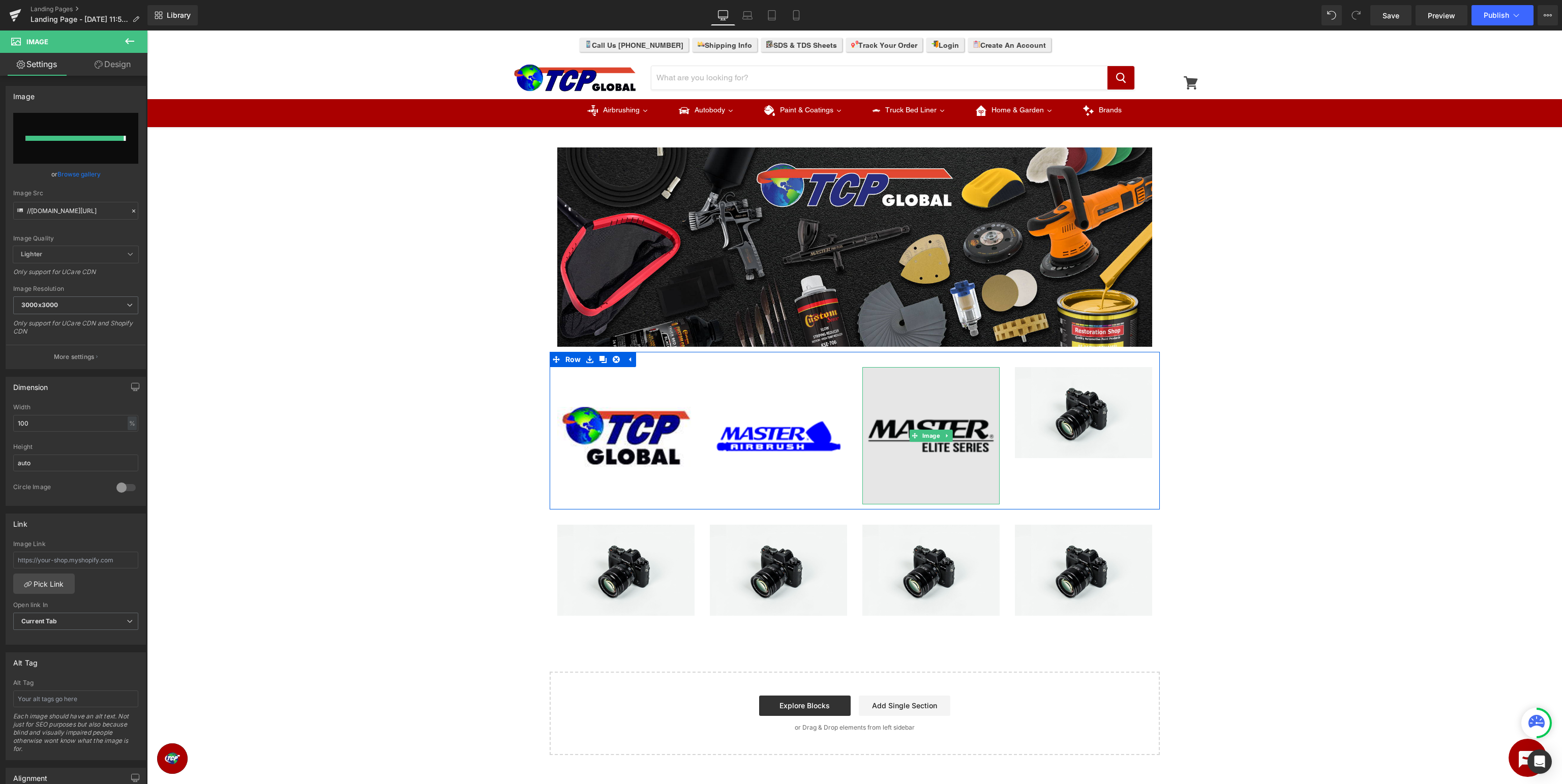
type input "https://ucarecdn.com/9a9fe45e-2a20-4a44-93d8-a423c37fe098/-/format/auto/-/previ…"
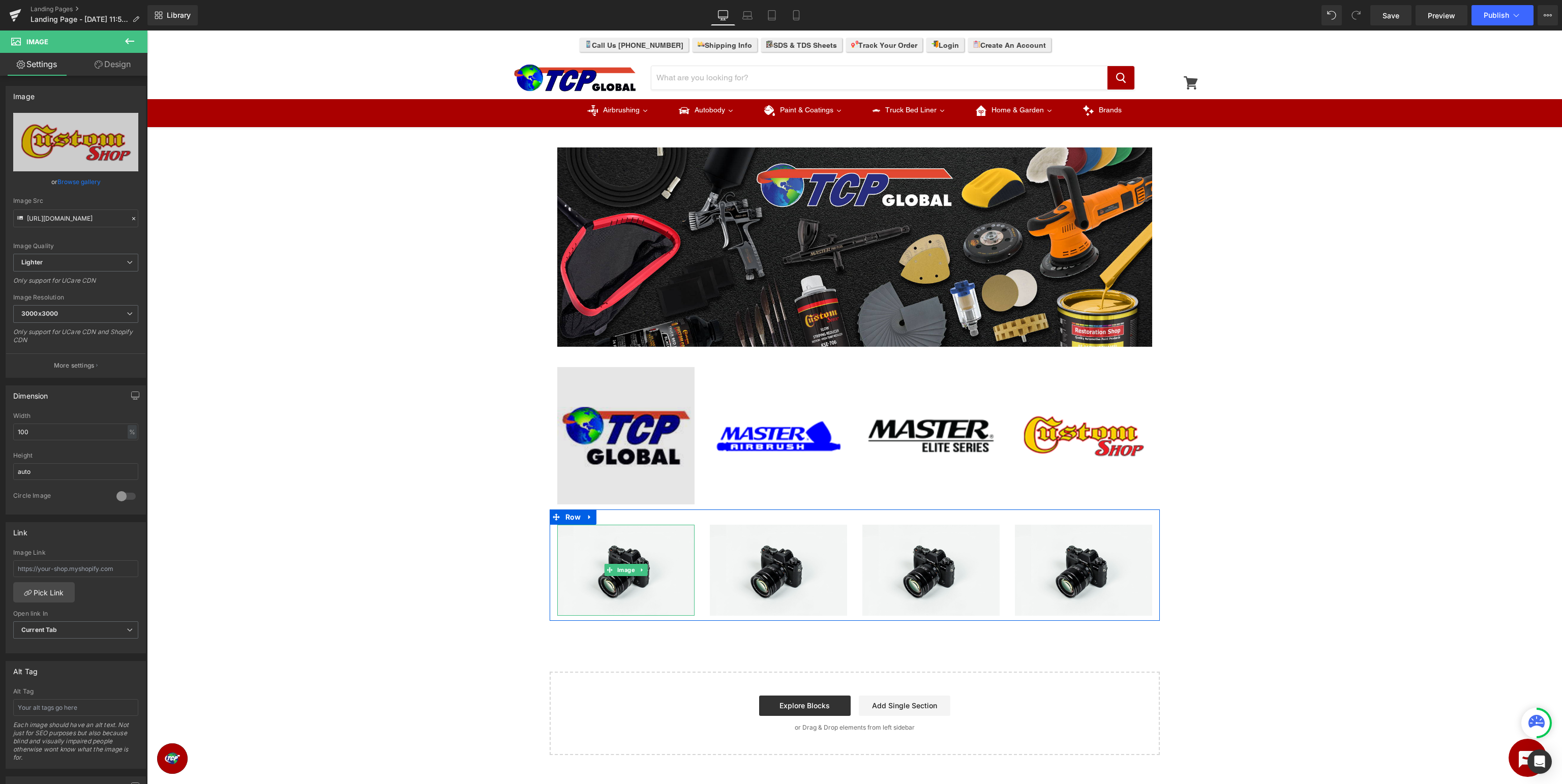
click at [626, 571] on span "Image" at bounding box center [626, 570] width 22 height 12
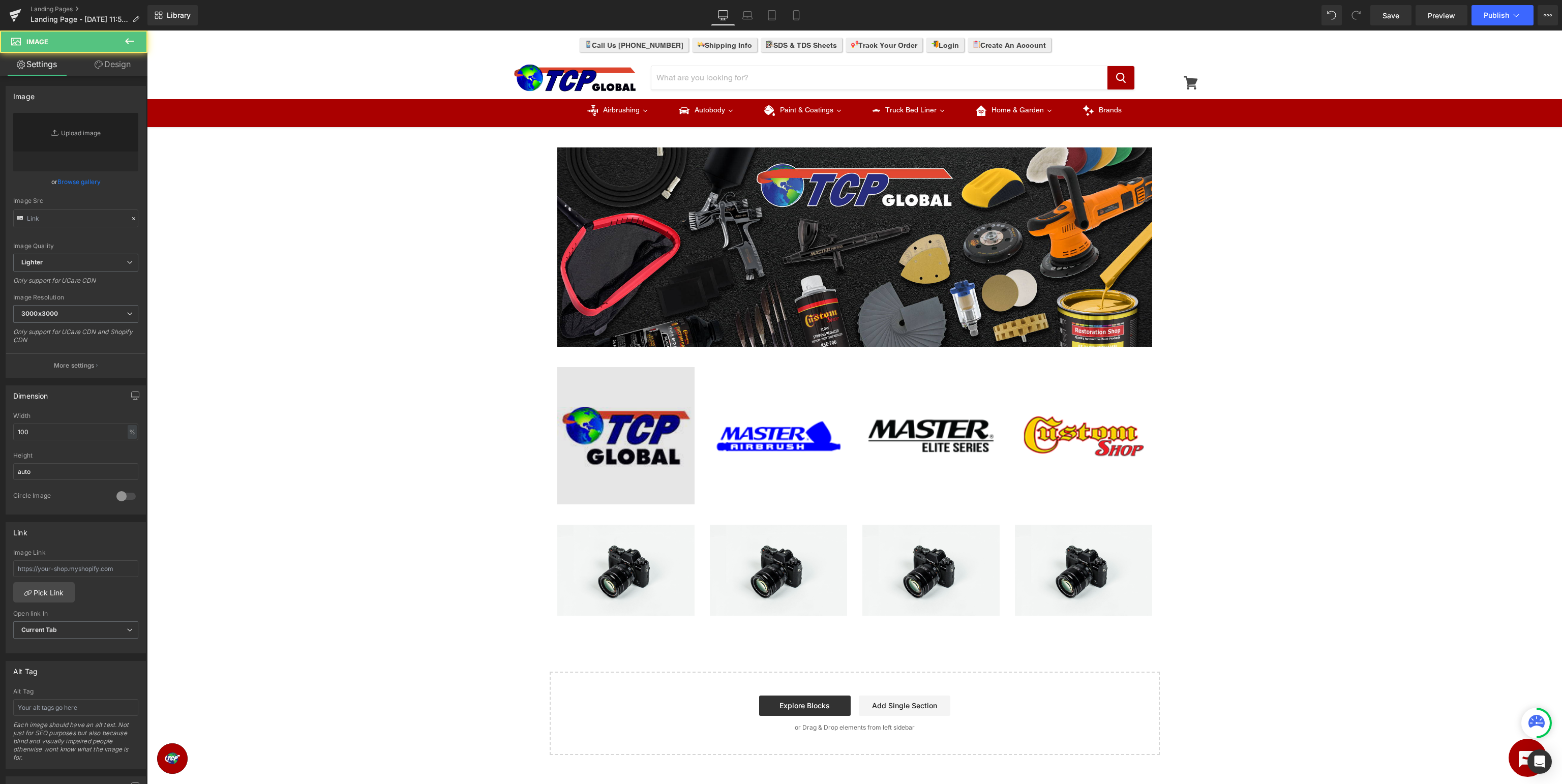
type input "//[DOMAIN_NAME][URL]"
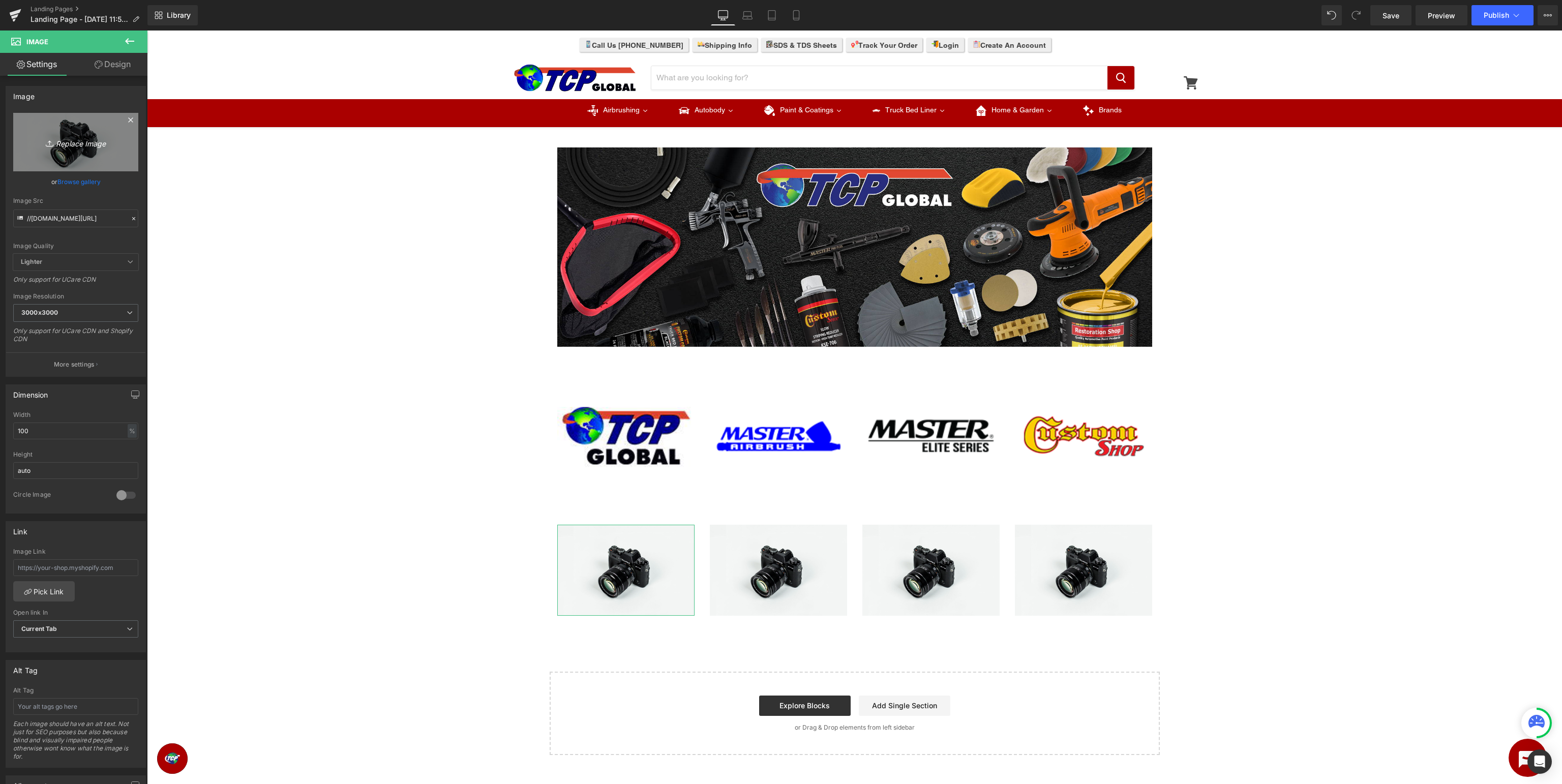
click at [86, 147] on icon "Replace Image" at bounding box center [75, 142] width 82 height 13
type input "C:\fakepath\Custom-Coat_Logo-01.png"
type input "https://ucarecdn.com/eabb1e3f-8094-490b-9009-3f3732b68ce9/-/format/auto/-/previ…"
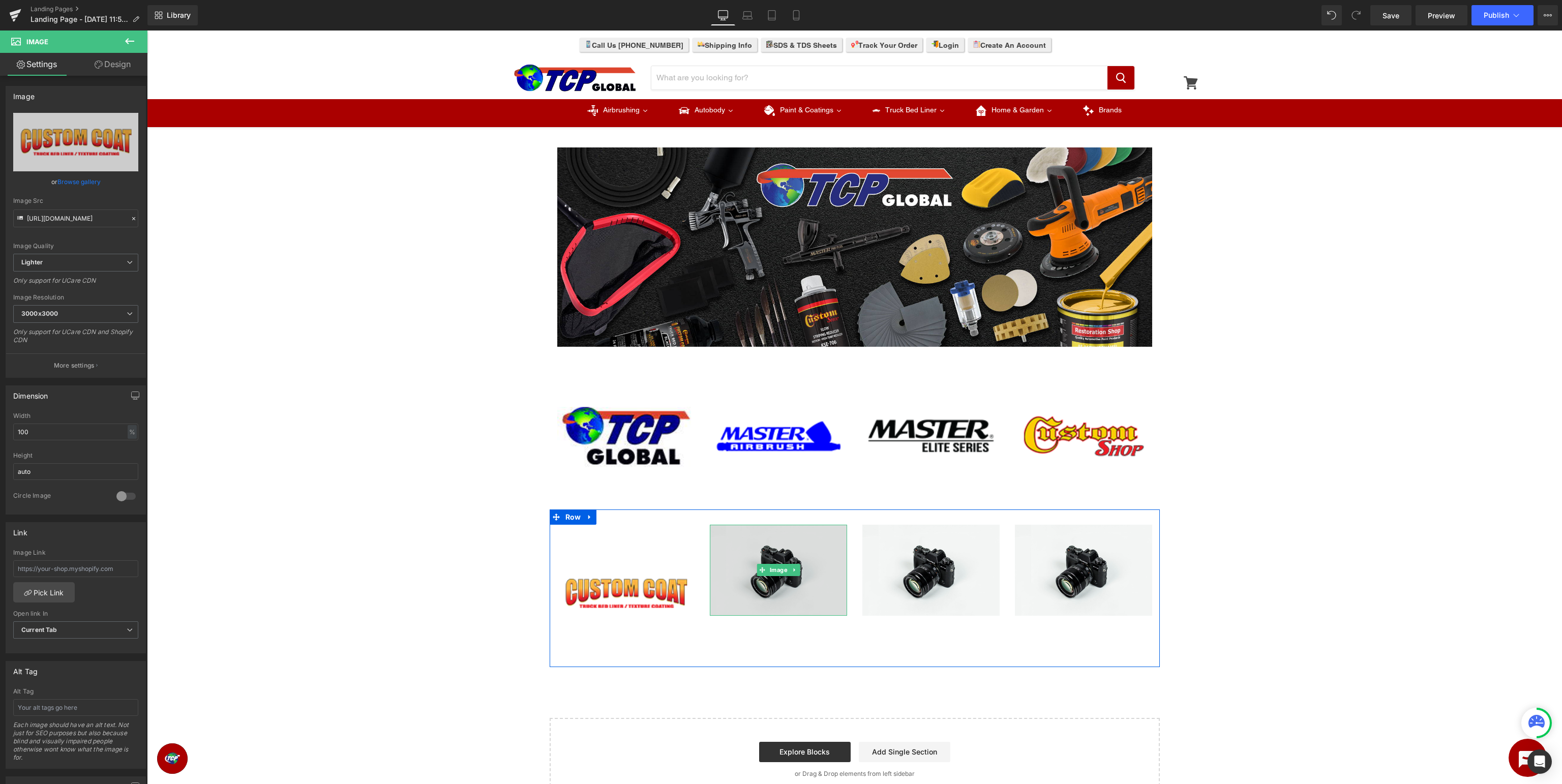
click at [777, 578] on img at bounding box center [779, 570] width 137 height 91
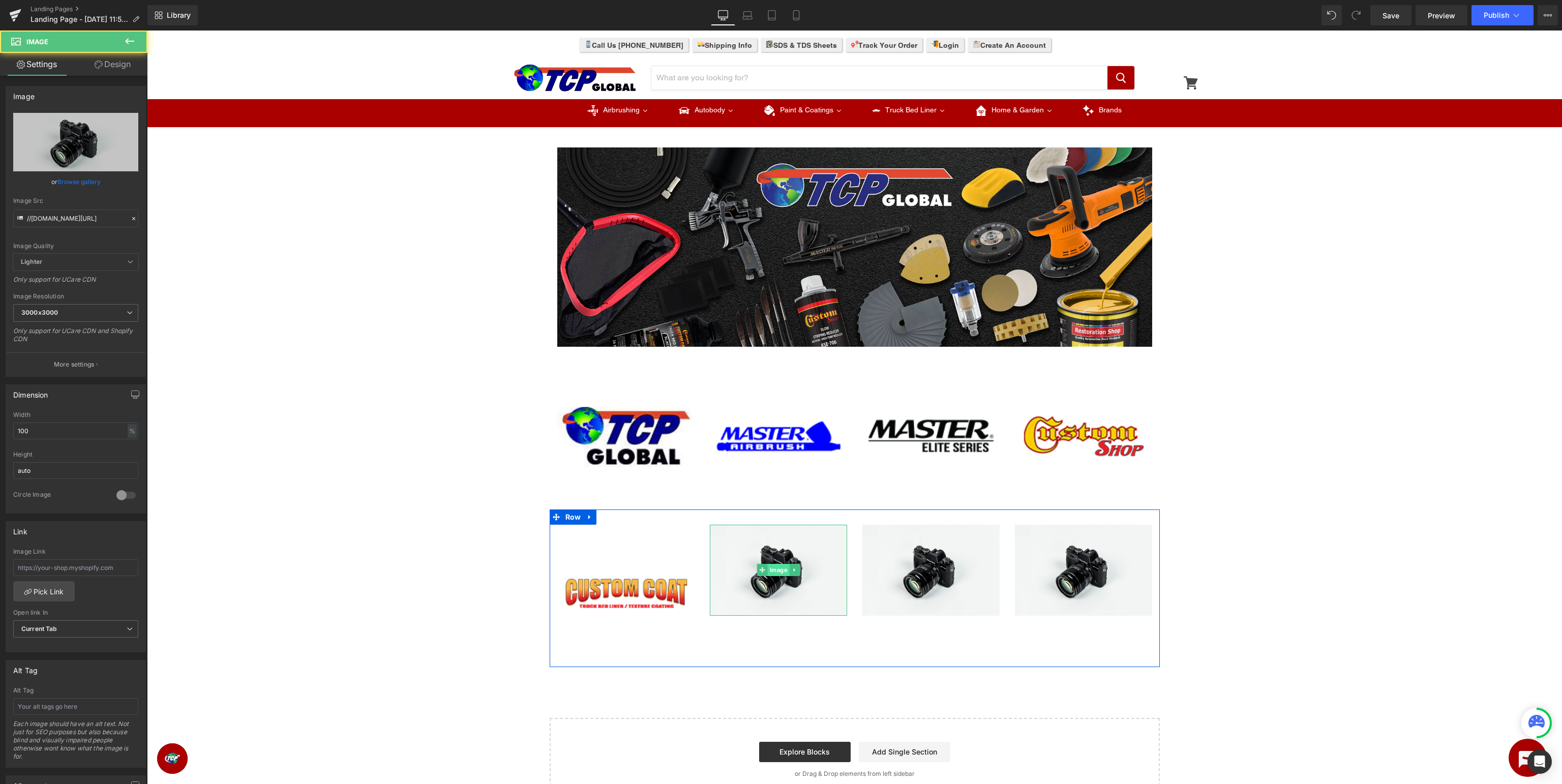
click at [776, 573] on span "Image" at bounding box center [779, 570] width 22 height 12
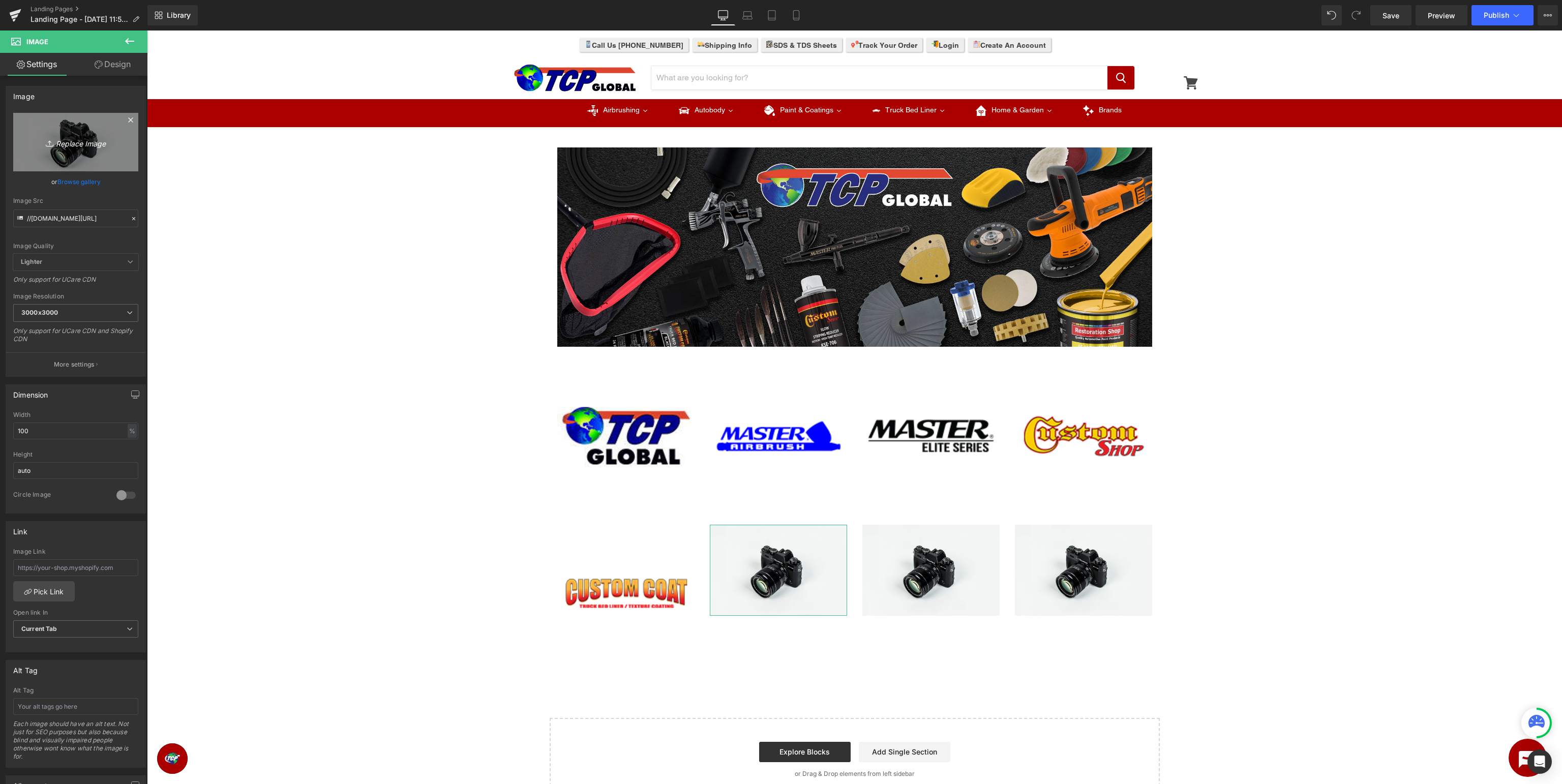
click at [78, 145] on icon "Replace Image" at bounding box center [75, 142] width 82 height 13
type input "C:\fakepath\DuraGoldLogo-01.png"
type input "https://ucarecdn.com/3d93c8b1-979c-4e35-bbd9-76970673329a/-/format/auto/-/previ…"
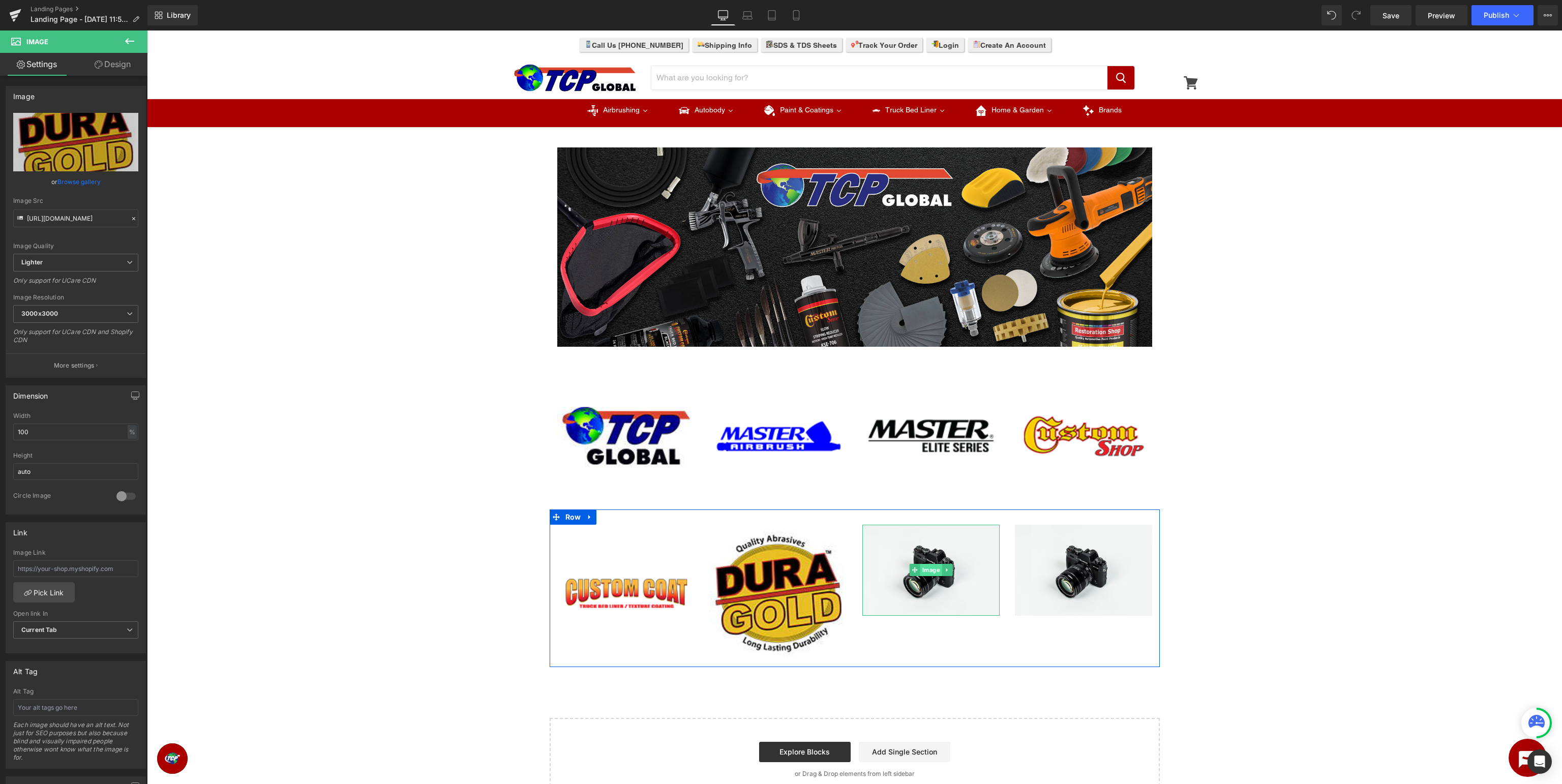
click at [931, 569] on span "Image" at bounding box center [931, 570] width 22 height 12
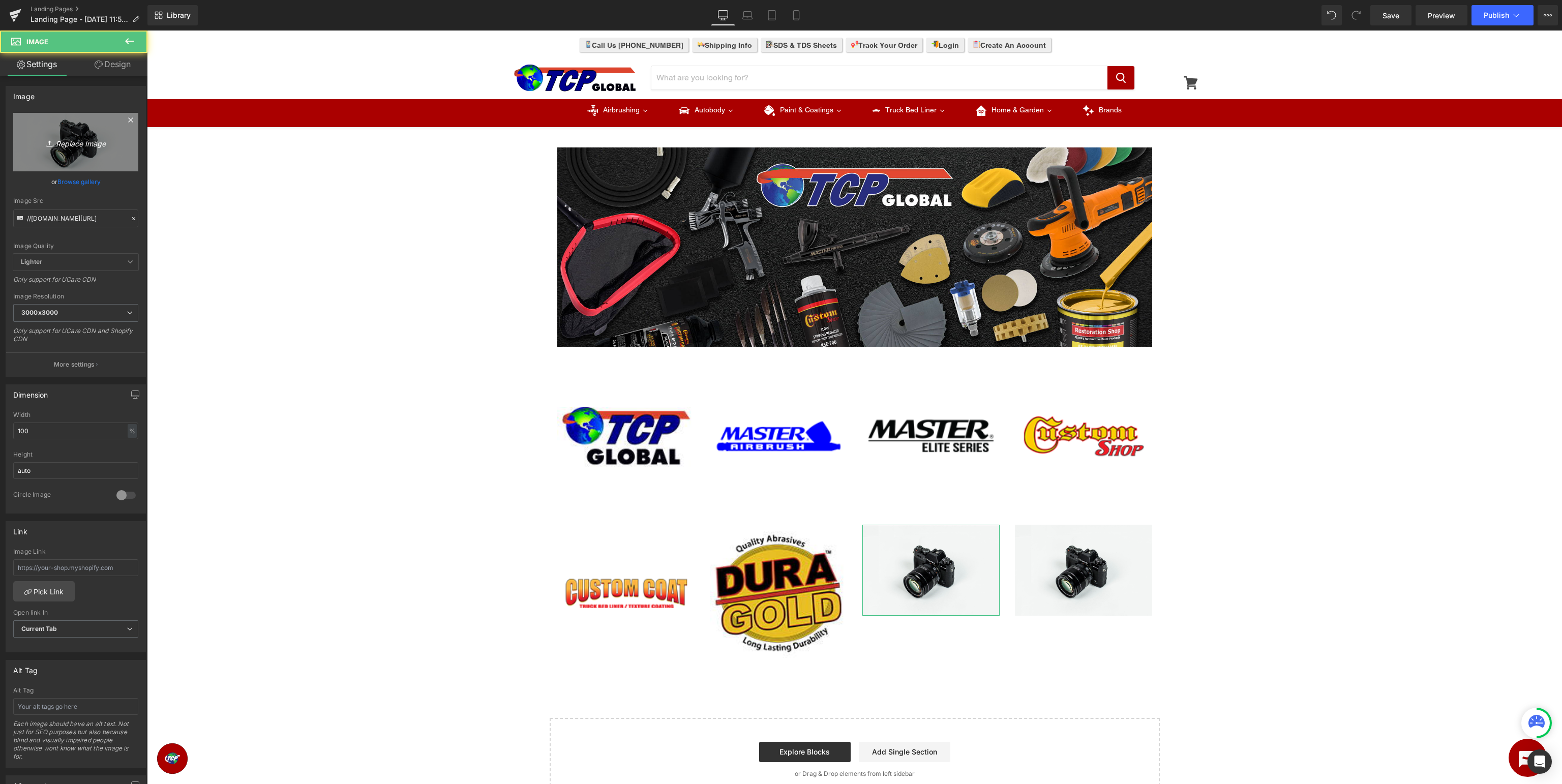
click at [80, 156] on link "Replace Image" at bounding box center [75, 142] width 125 height 58
type input "C:\fakepath\RSP-Logo_PNG.png"
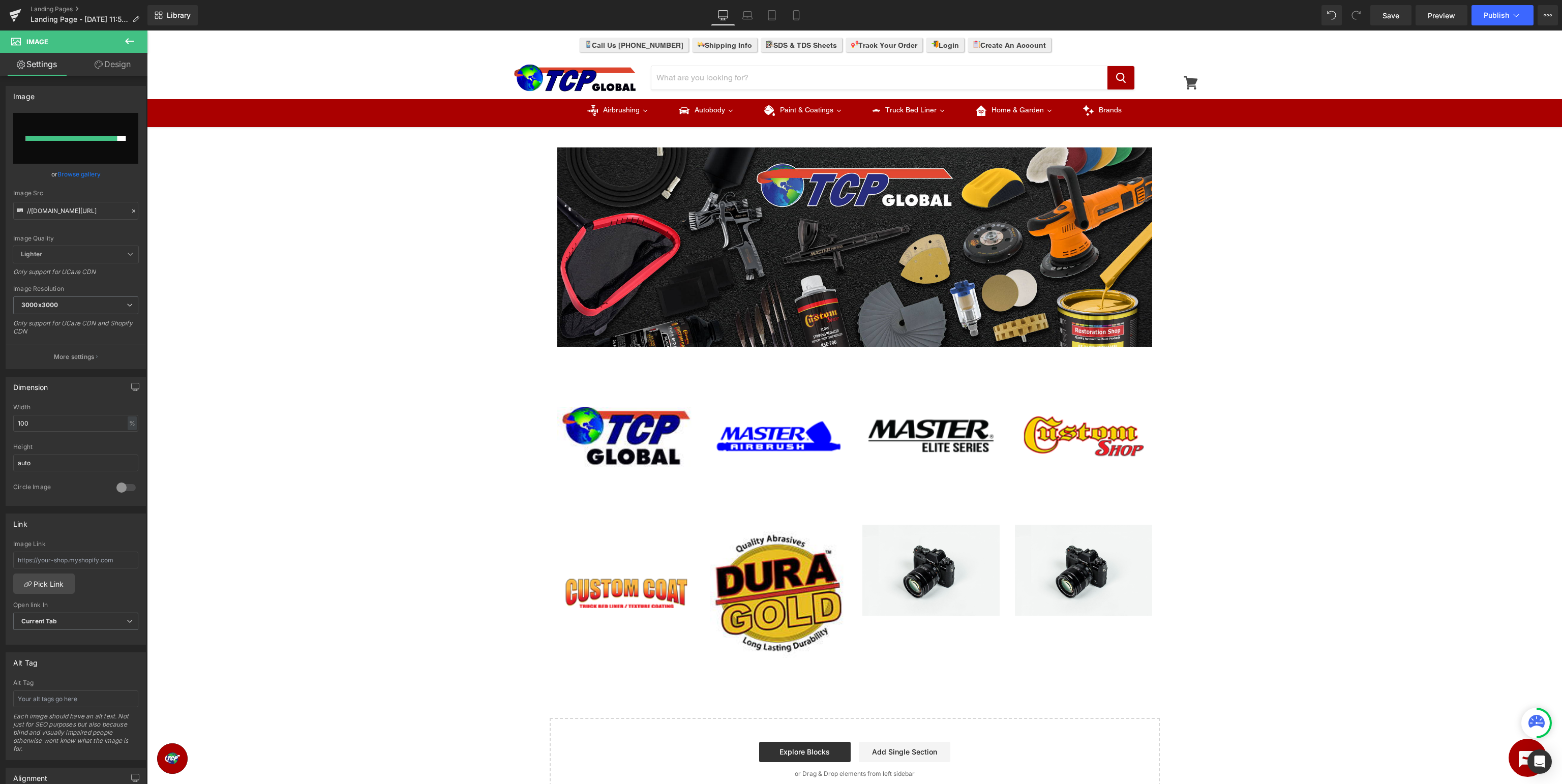
type input "https://ucarecdn.com/4633ae9f-3aaf-45ea-a311-f2565eb5c80b/-/format/auto/-/previ…"
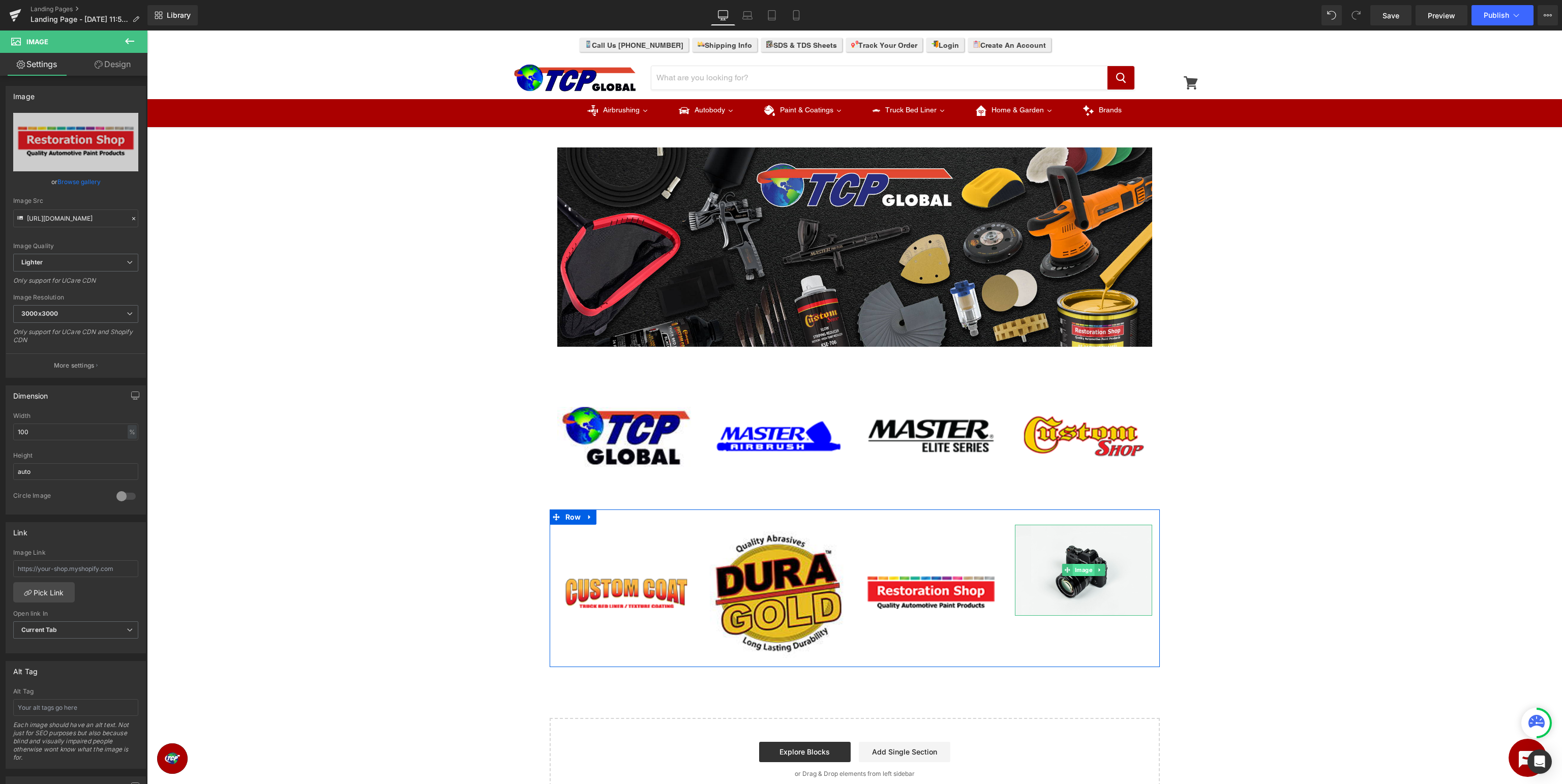
click at [1087, 573] on span "Image" at bounding box center [1083, 570] width 22 height 12
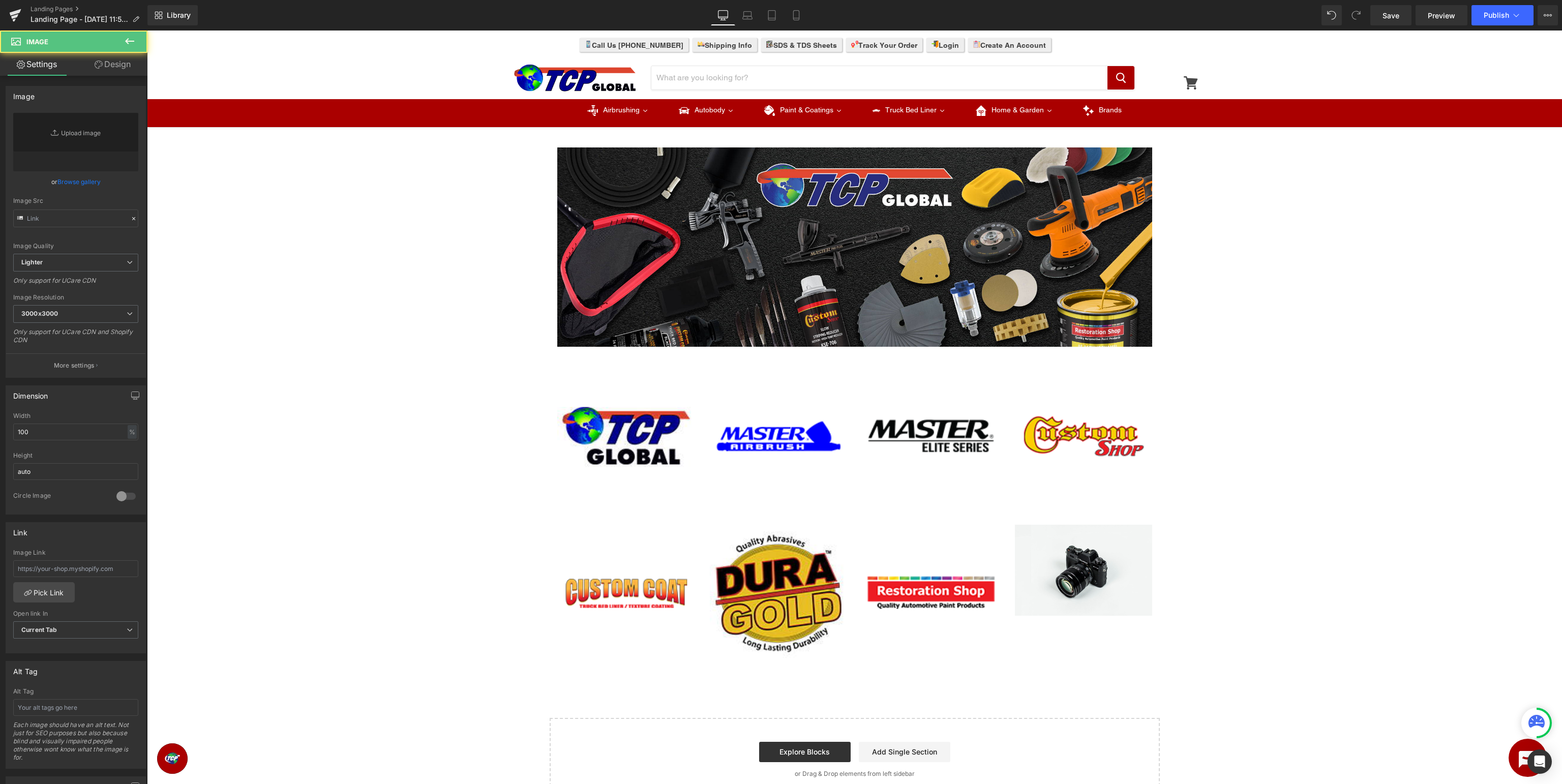
type input "//[DOMAIN_NAME][URL]"
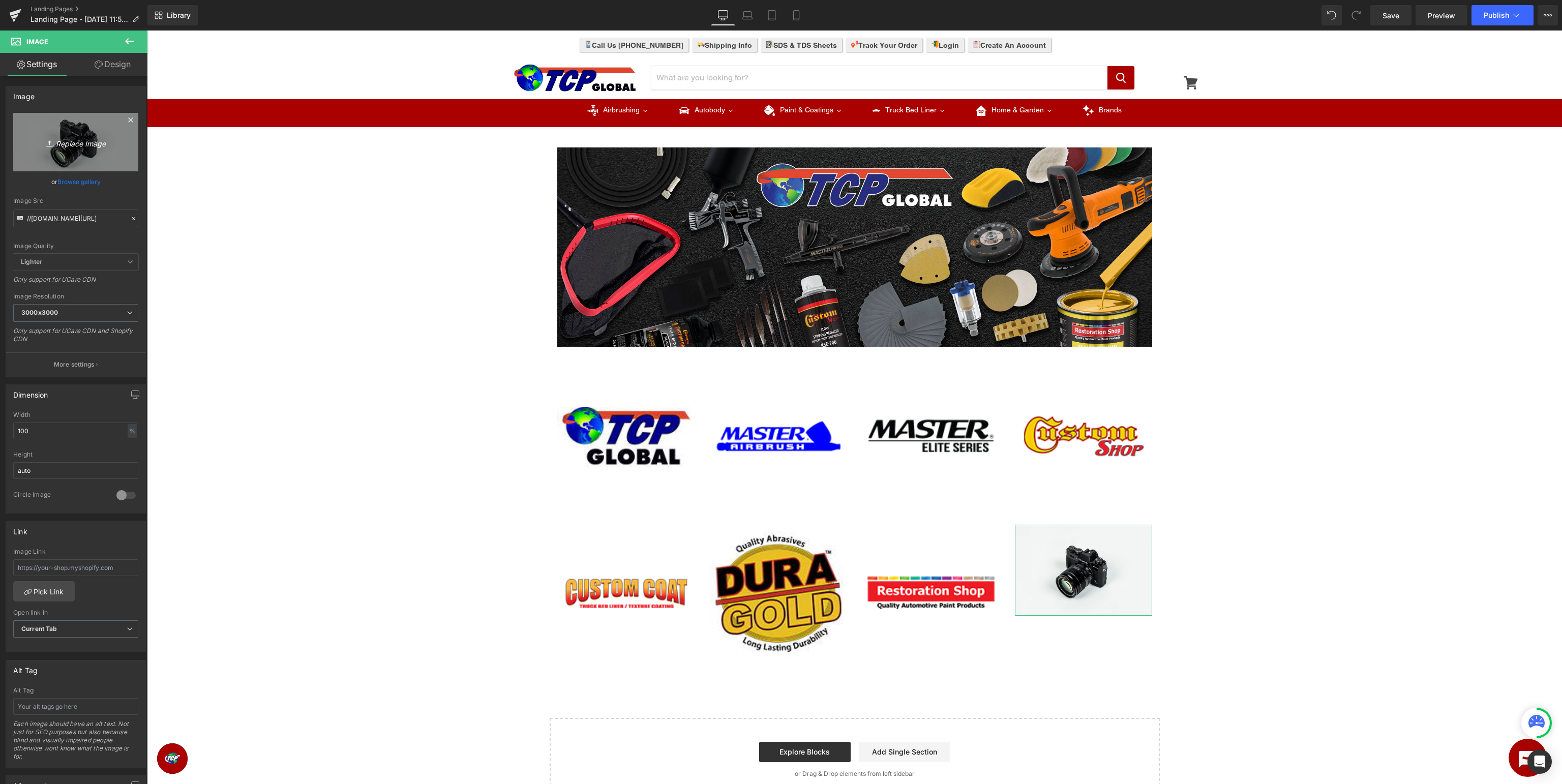
click at [79, 144] on icon "Replace Image" at bounding box center [75, 142] width 82 height 13
type input "C:\fakepath\Hot-Rod-Flatz.png"
type input "https://ucarecdn.com/4a571026-635e-473b-8543-88a3525ecfb2/-/format/auto/-/previ…"
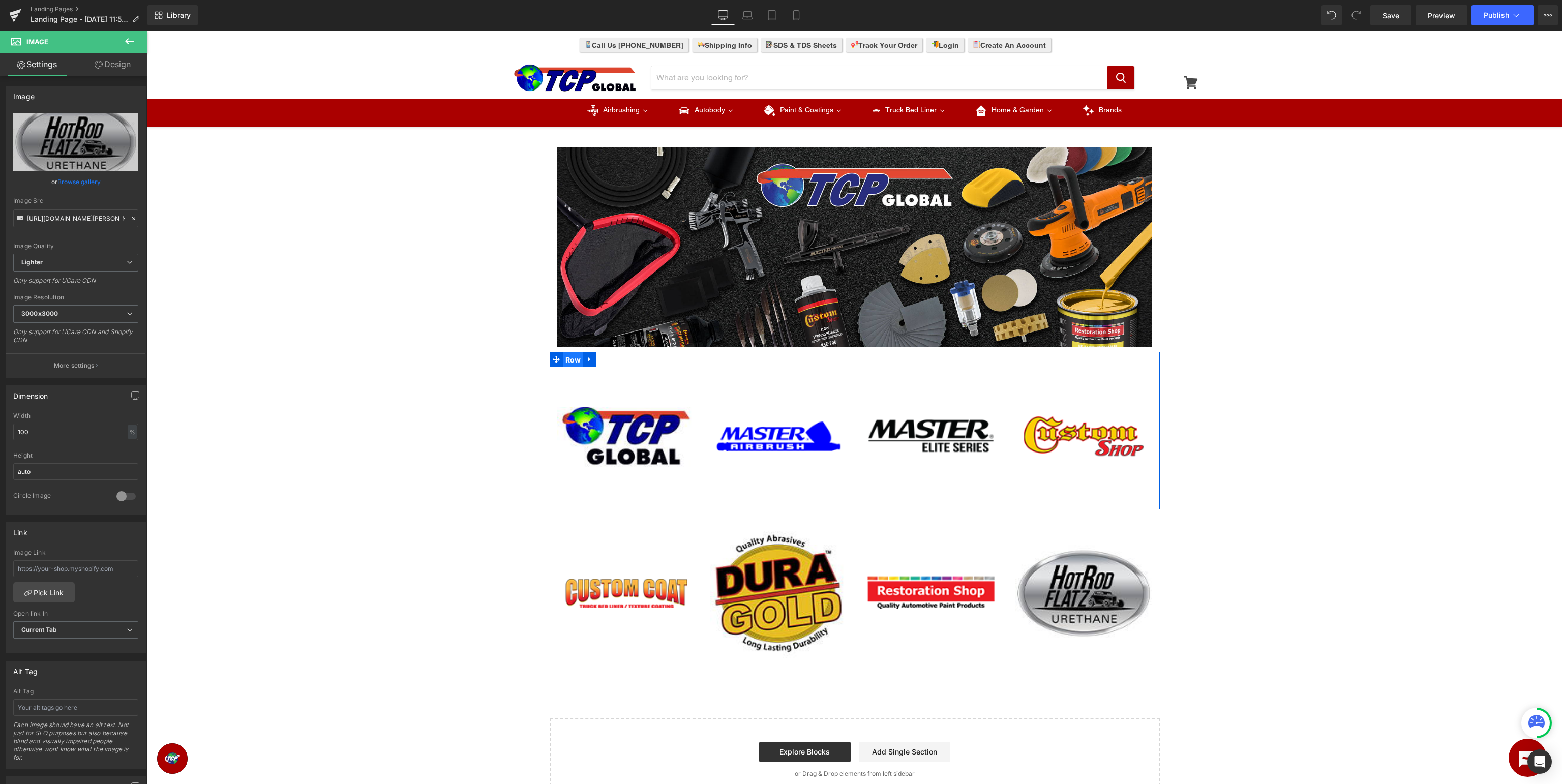
click at [575, 360] on span "Row" at bounding box center [573, 360] width 21 height 15
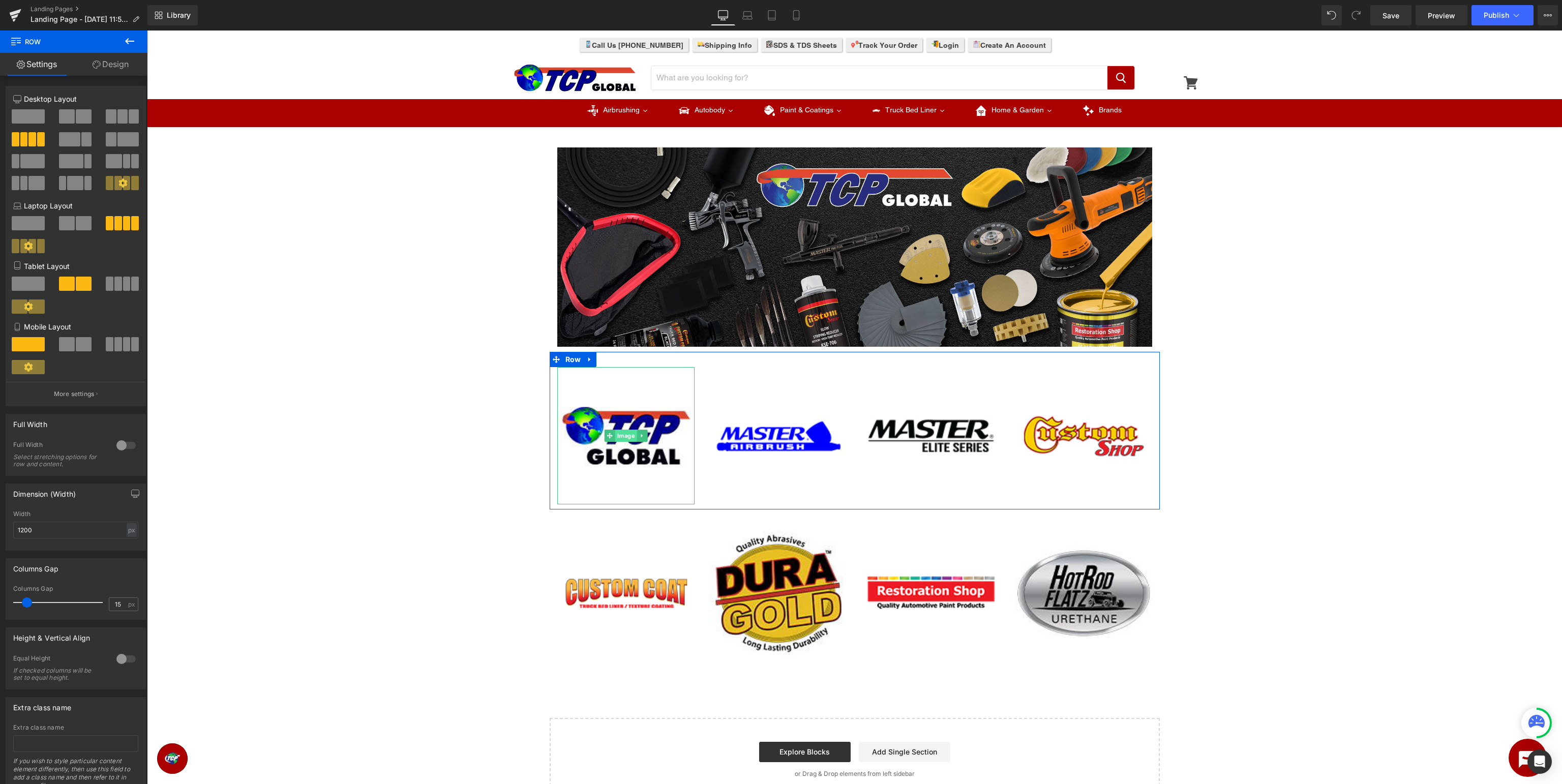
click at [623, 438] on span "Image" at bounding box center [626, 436] width 22 height 12
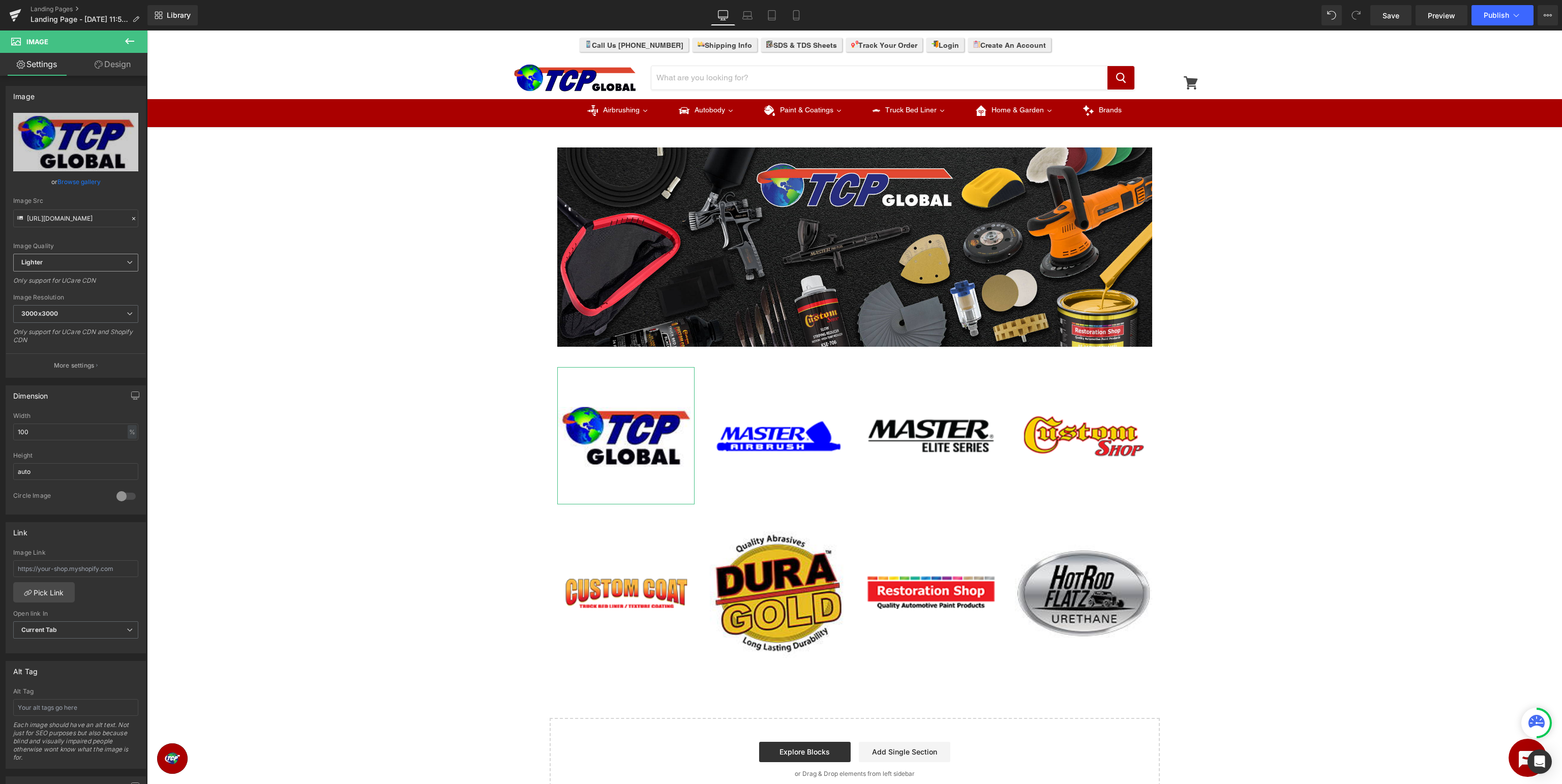
click at [67, 261] on span "Lighter" at bounding box center [75, 263] width 125 height 18
click at [69, 237] on div "Image Quality Lighter Lightest Lighter Lighter Lightest Only support for UCare …" at bounding box center [73, 183] width 121 height 141
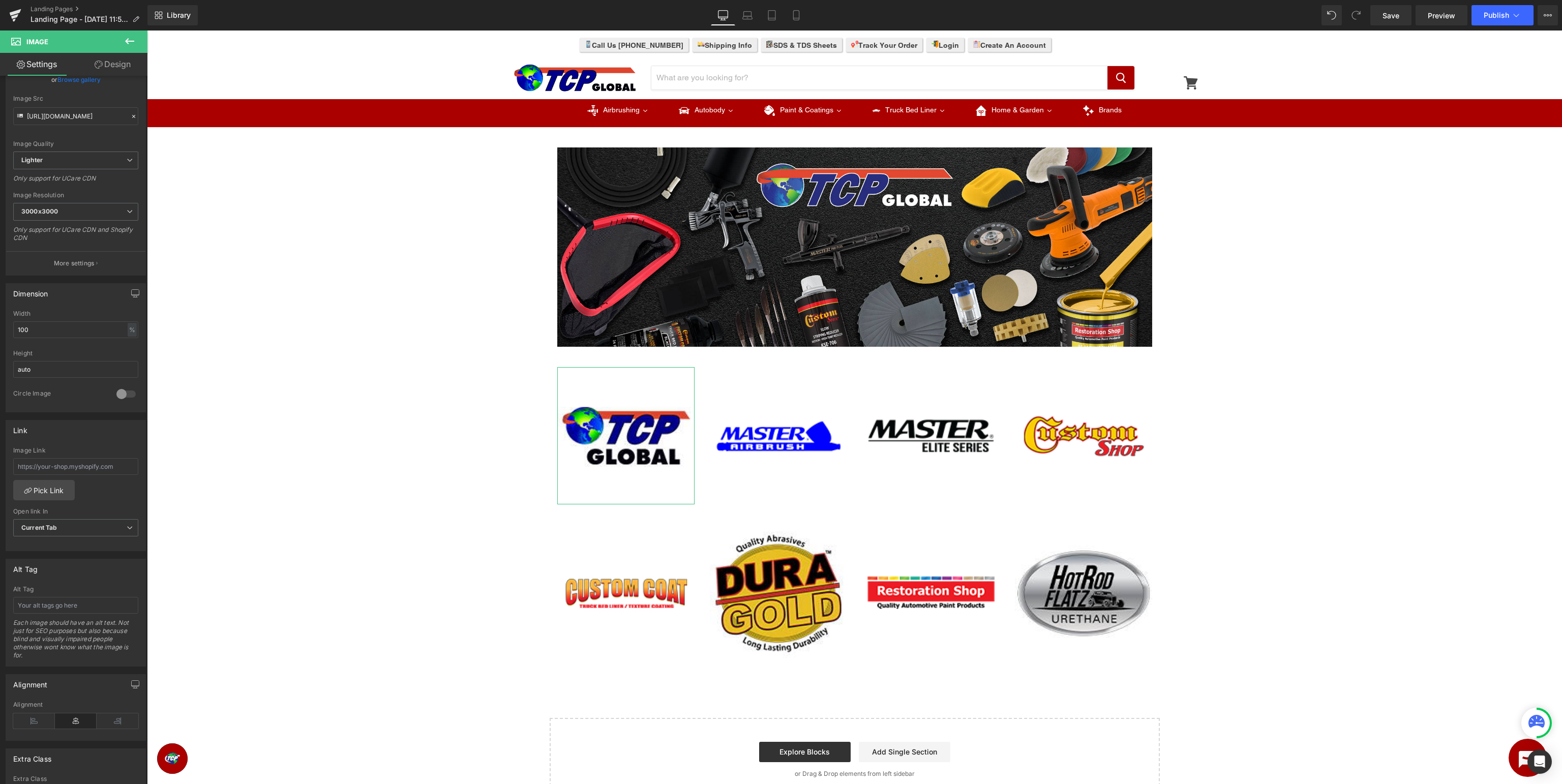
scroll to position [154, 0]
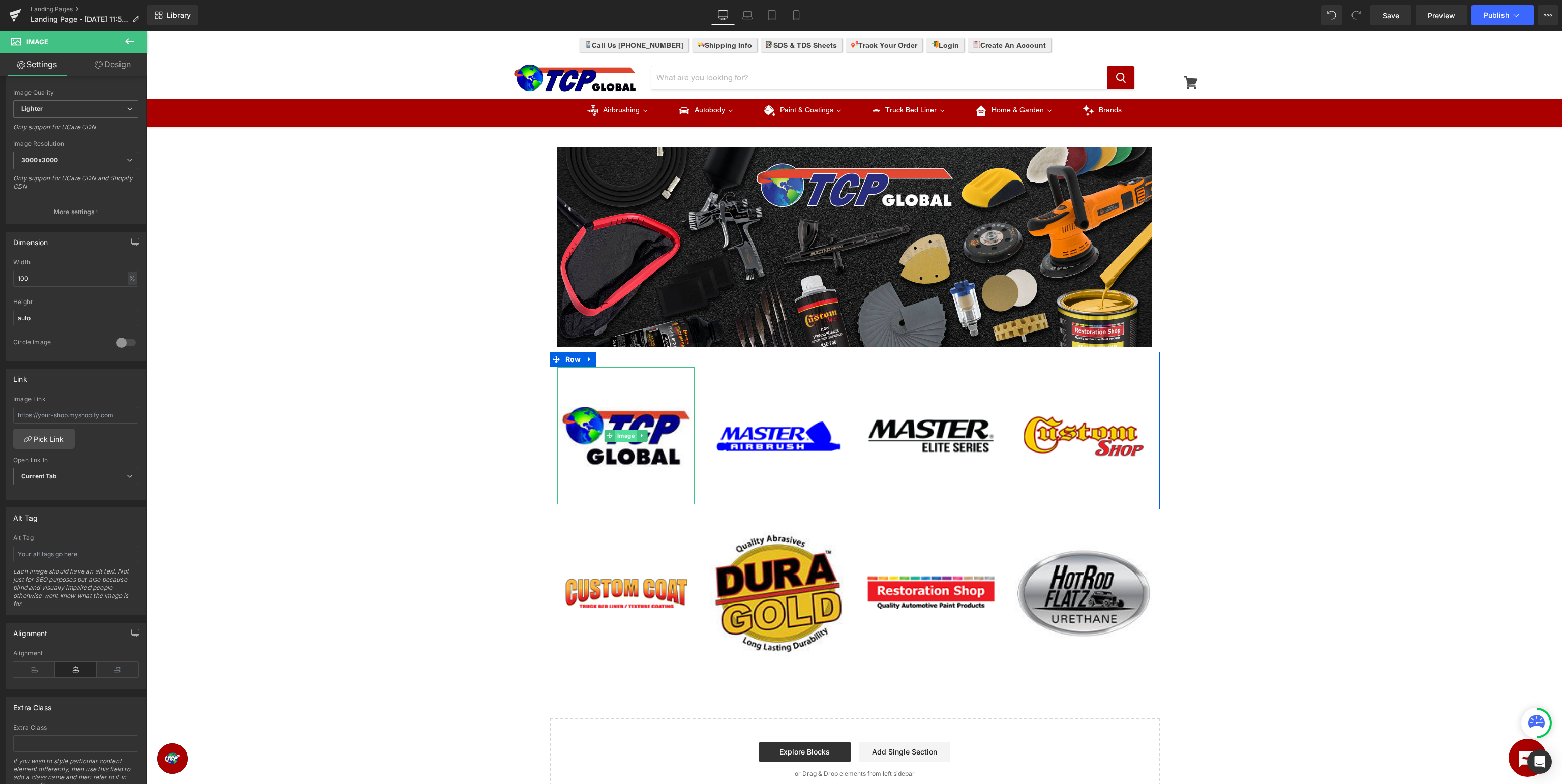
click at [622, 436] on span "Image" at bounding box center [626, 436] width 22 height 12
click at [132, 275] on div "%" at bounding box center [132, 278] width 9 height 14
click at [83, 306] on div "Height auto" at bounding box center [75, 318] width 125 height 40
click at [773, 434] on span "Image" at bounding box center [779, 436] width 22 height 12
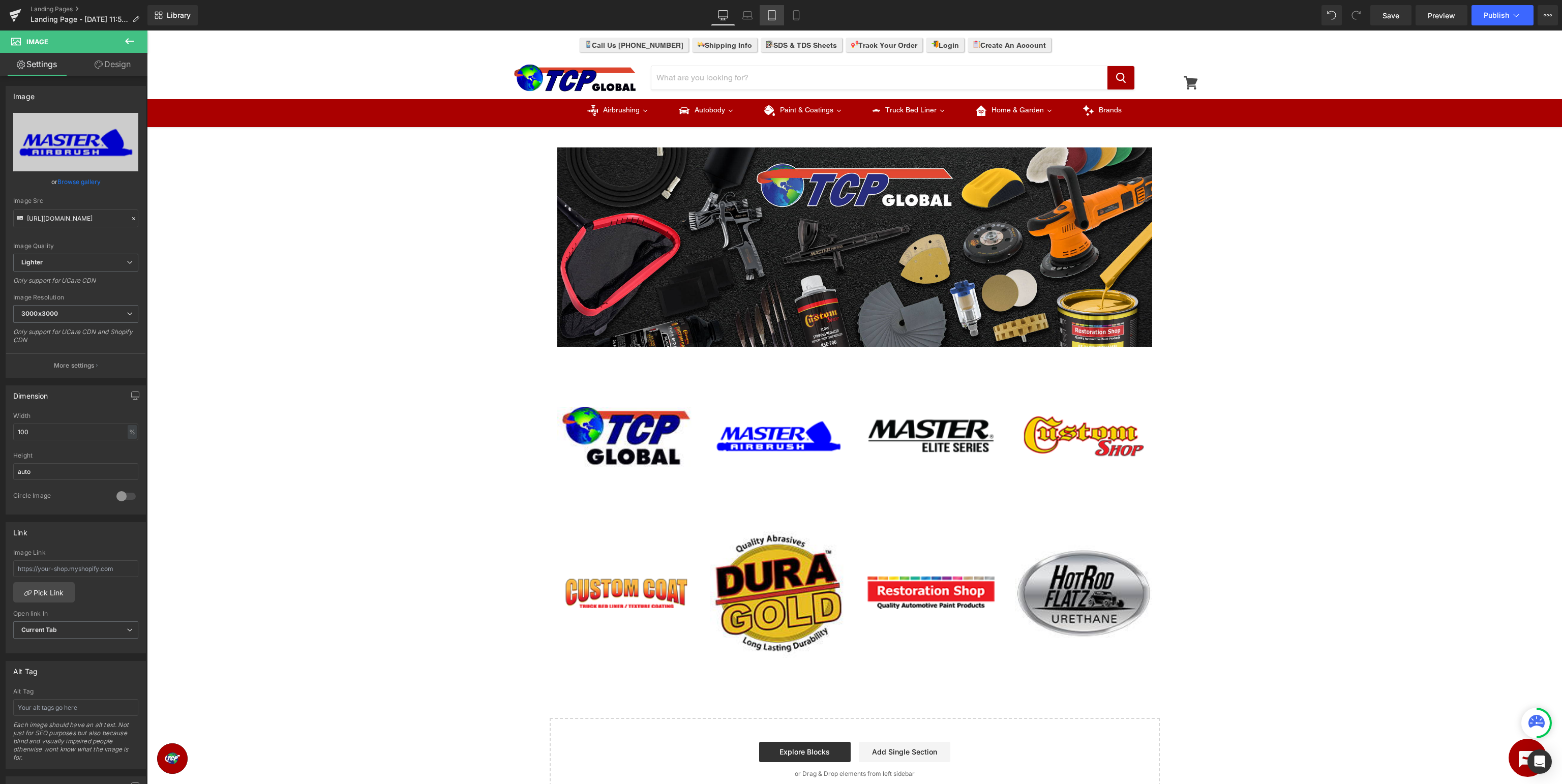
click at [765, 14] on link "Tablet" at bounding box center [772, 15] width 25 height 21
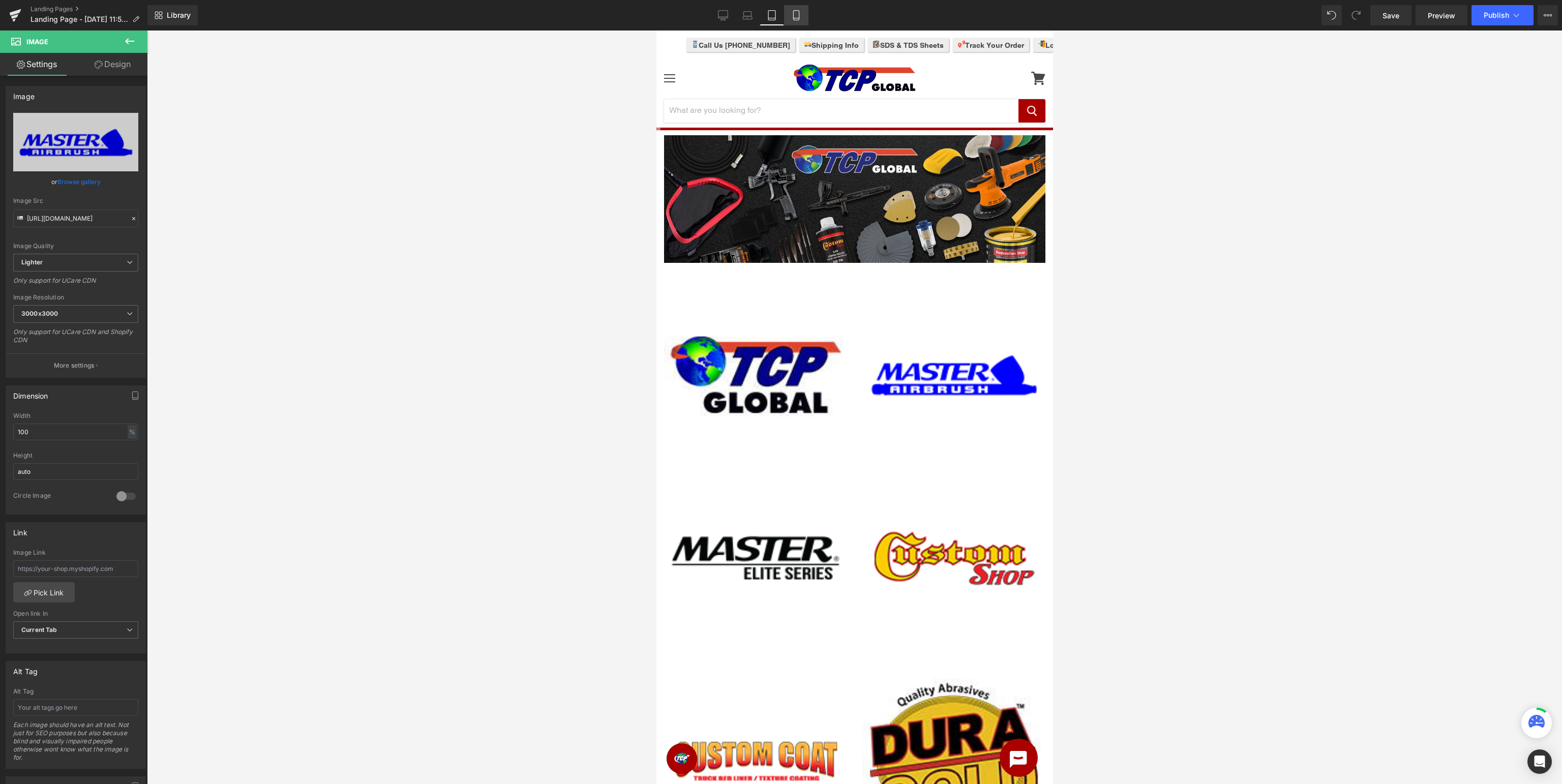
click at [797, 17] on icon at bounding box center [796, 15] width 10 height 10
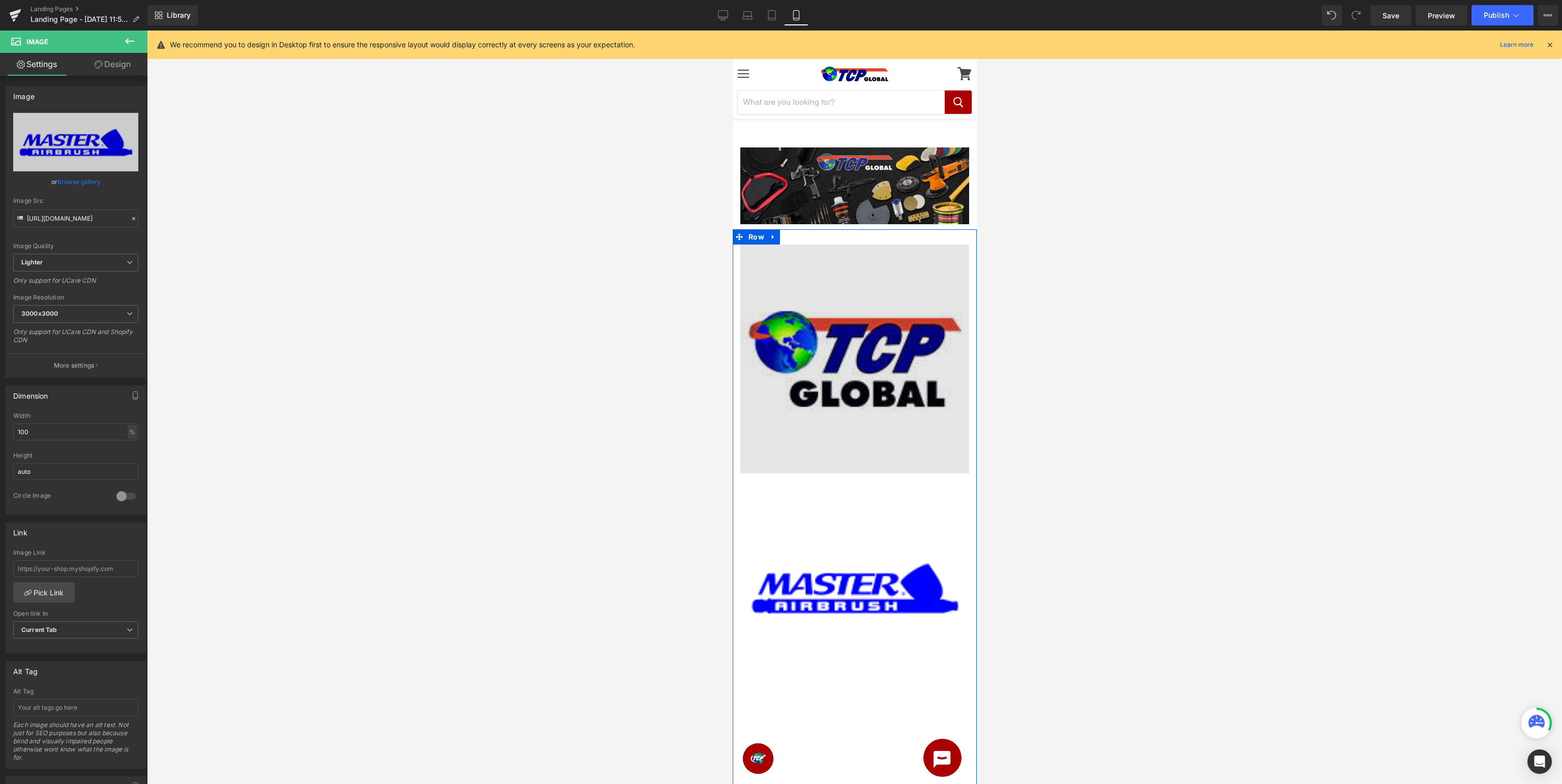
scroll to position [54, 0]
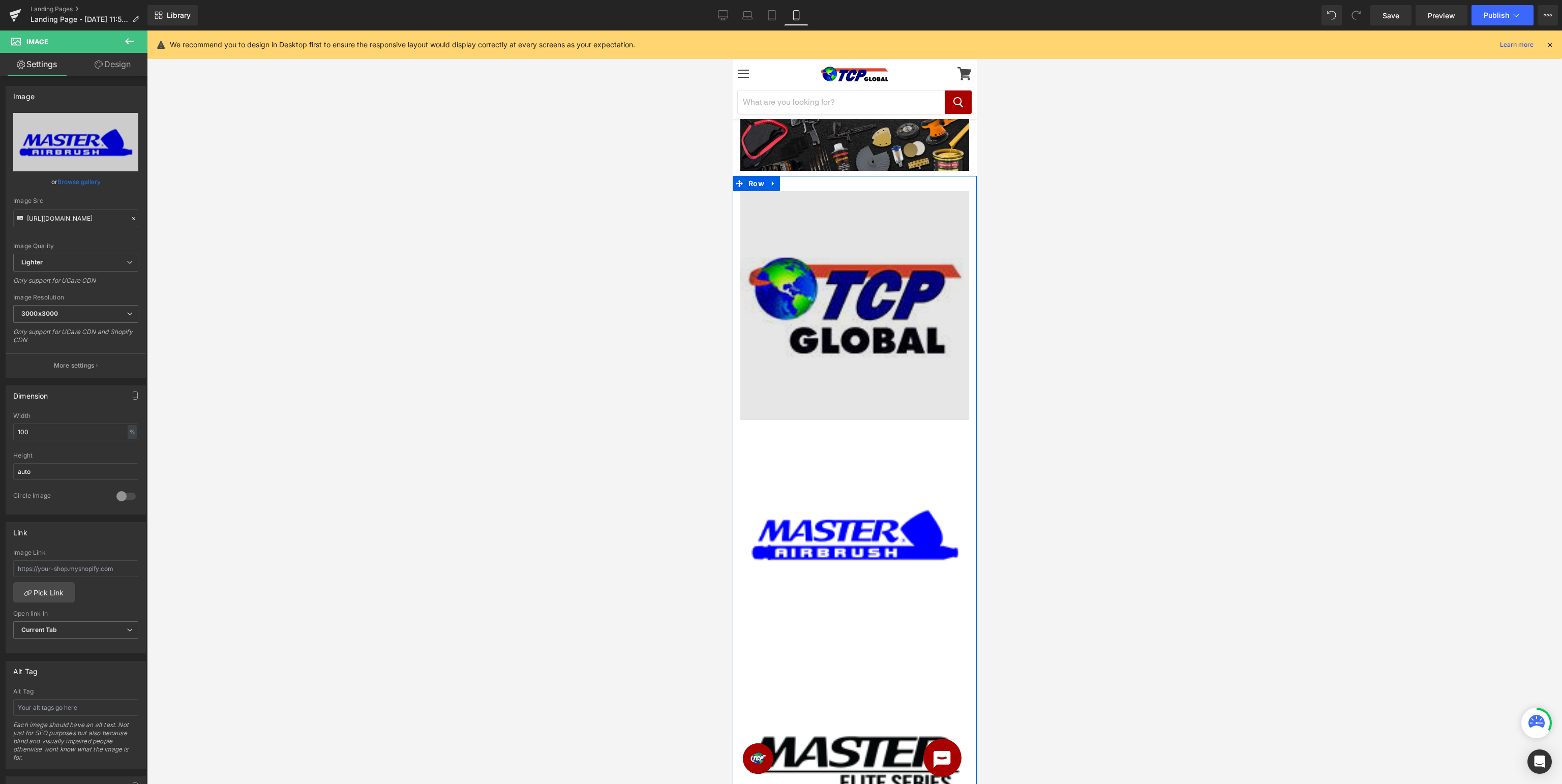
click at [832, 341] on img at bounding box center [855, 306] width 229 height 229
type input "https://ucarecdn.com/36189038-4ef8-4e5e-8673-12c0ca46939e/-/format/auto/-/previ…"
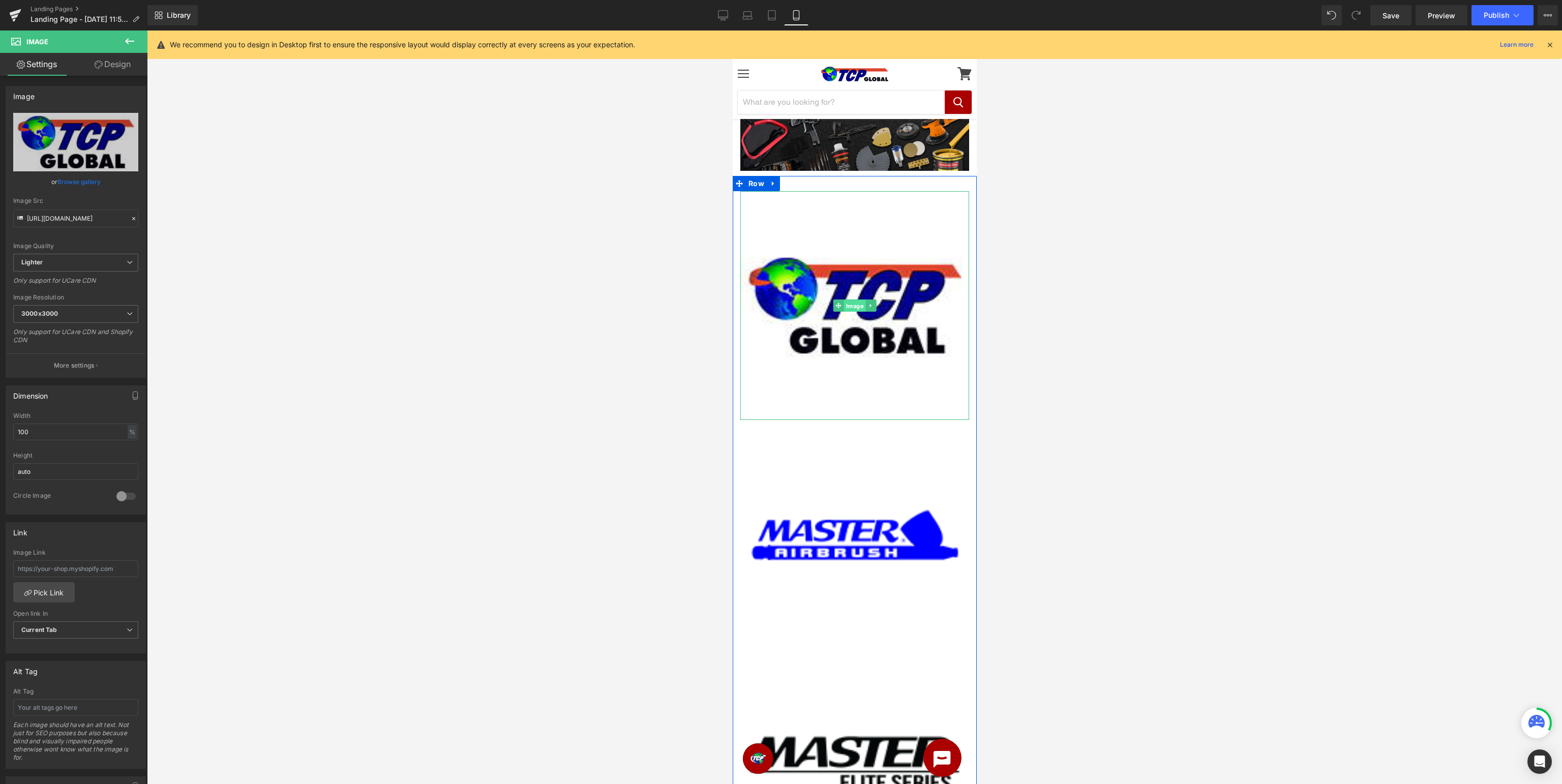
click at [852, 308] on span "Image" at bounding box center [855, 306] width 22 height 12
click at [80, 427] on input "100" at bounding box center [75, 432] width 125 height 16
drag, startPoint x: 90, startPoint y: 428, endPoint x: 0, endPoint y: 420, distance: 90.4
click at [13, 424] on input "100" at bounding box center [75, 432] width 125 height 16
type input "50"
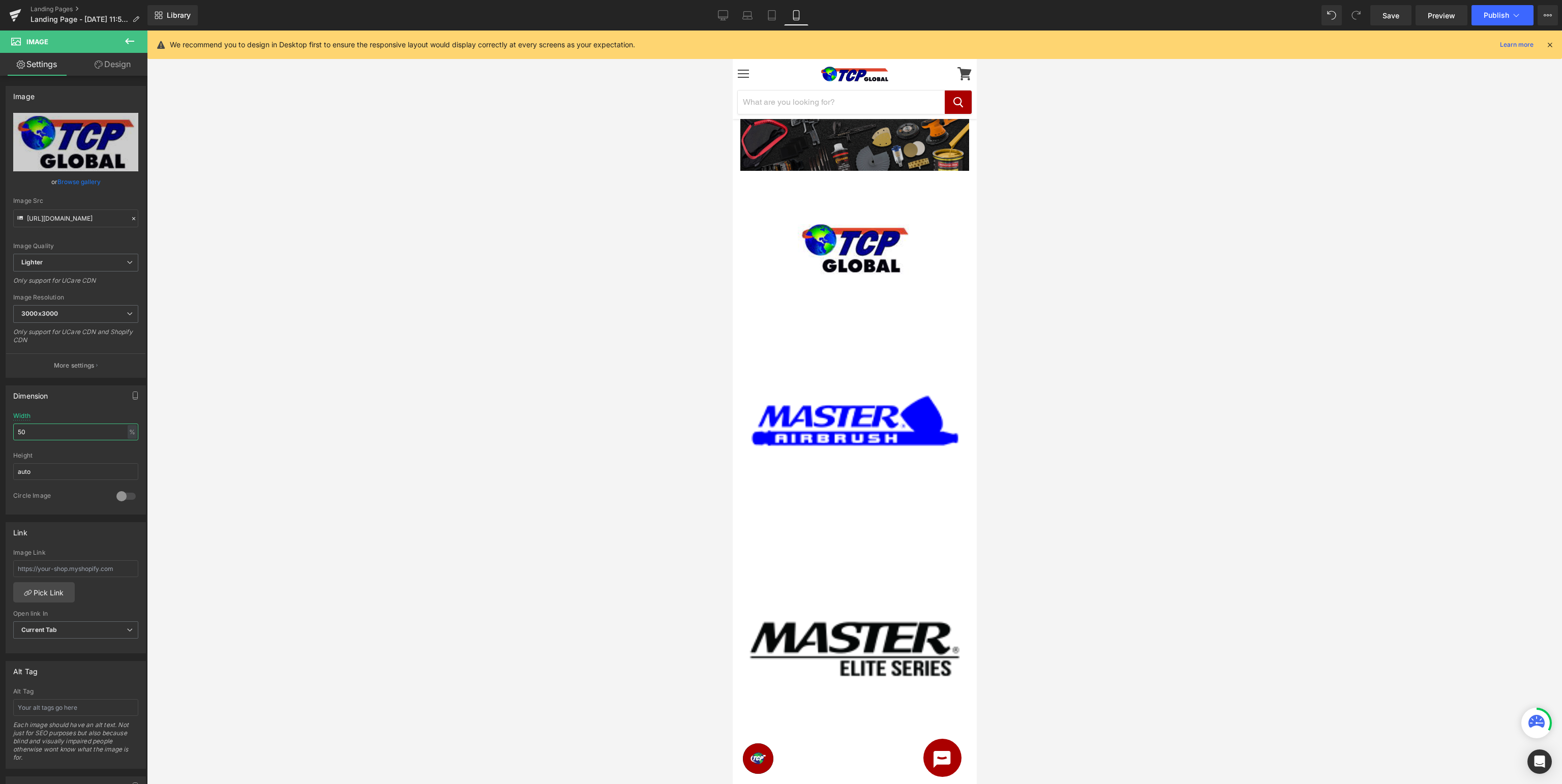
scroll to position [0, 0]
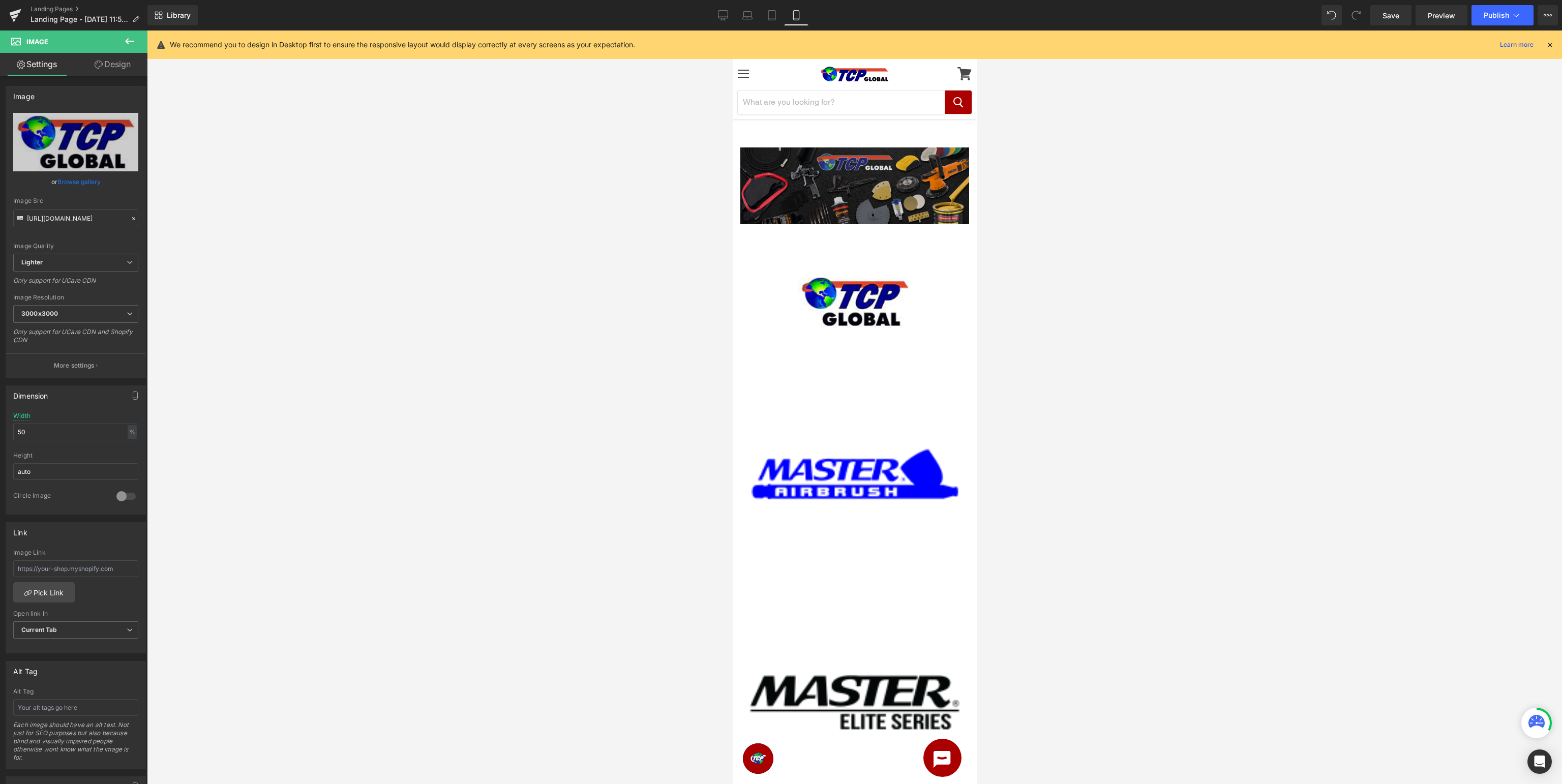
click at [854, 196] on img at bounding box center [855, 186] width 229 height 77
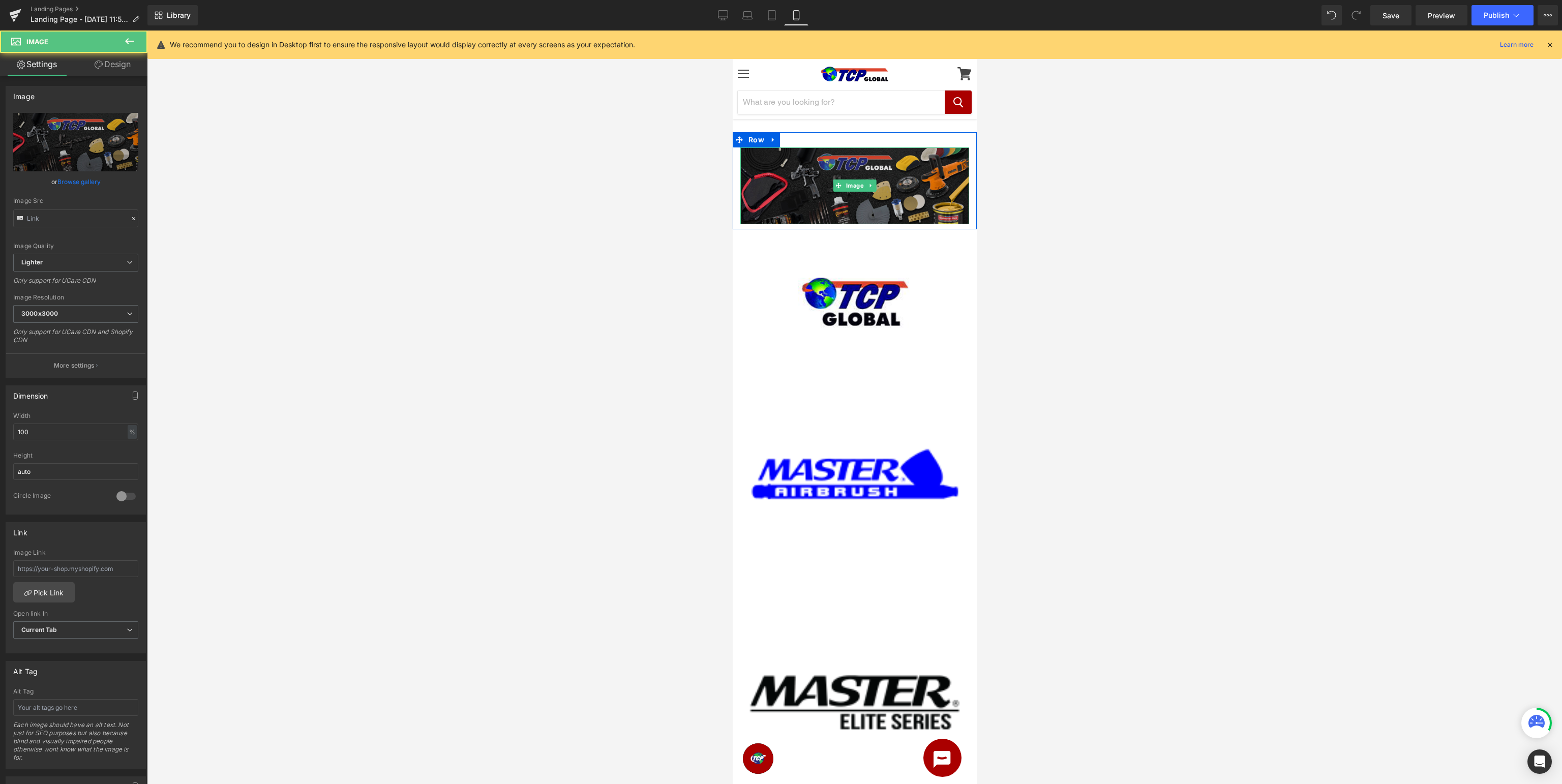
type input "https://ucarecdn.com/4288ec2f-f534-43e9-9ca2-b2269df6be88/-/format/auto/-/previ…"
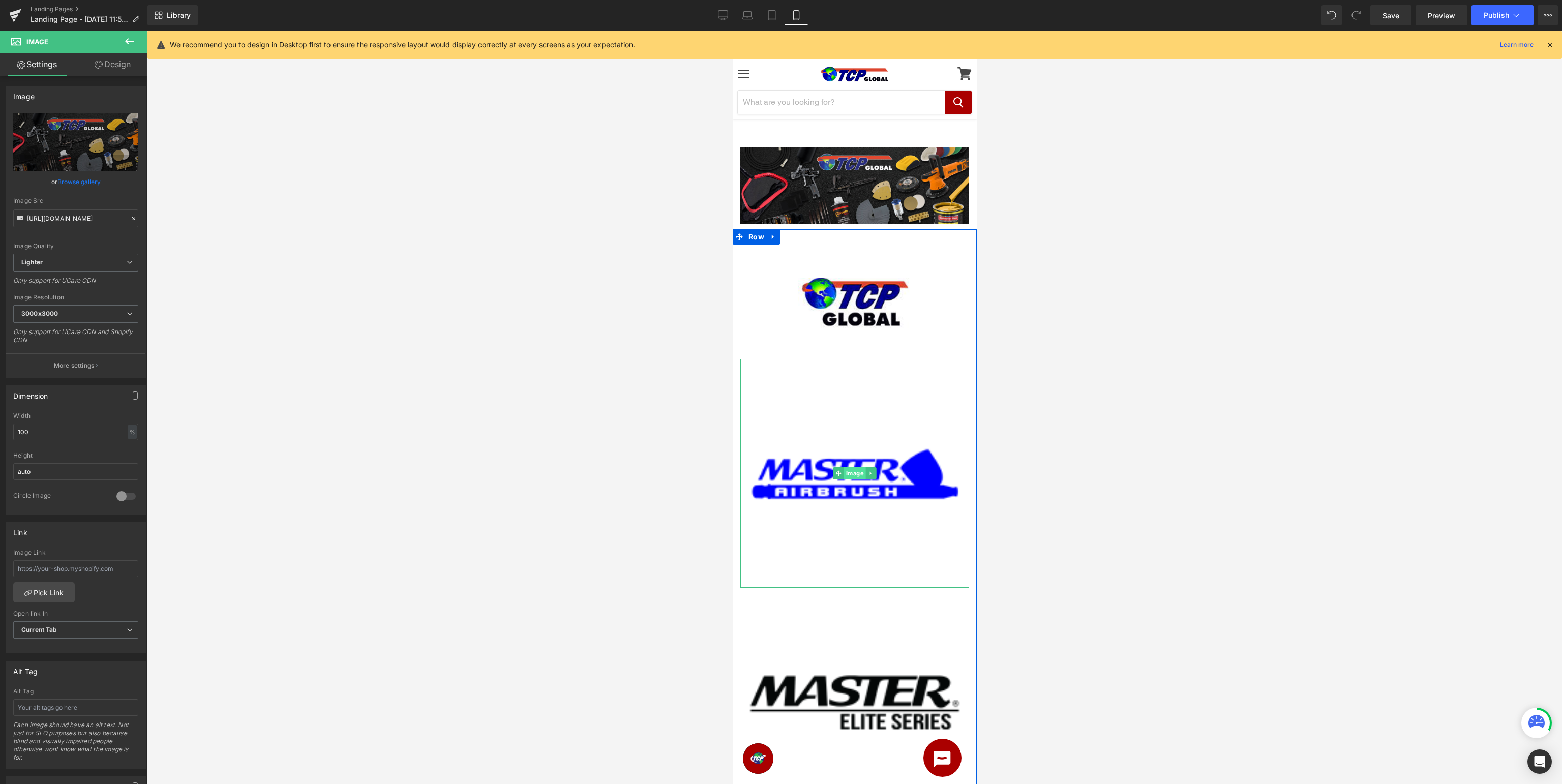
click at [849, 471] on span "Image" at bounding box center [855, 473] width 22 height 12
click at [109, 430] on input "100" at bounding box center [75, 432] width 125 height 16
drag, startPoint x: 69, startPoint y: 428, endPoint x: 0, endPoint y: 431, distance: 69.1
click at [13, 431] on input "100" at bounding box center [75, 432] width 125 height 16
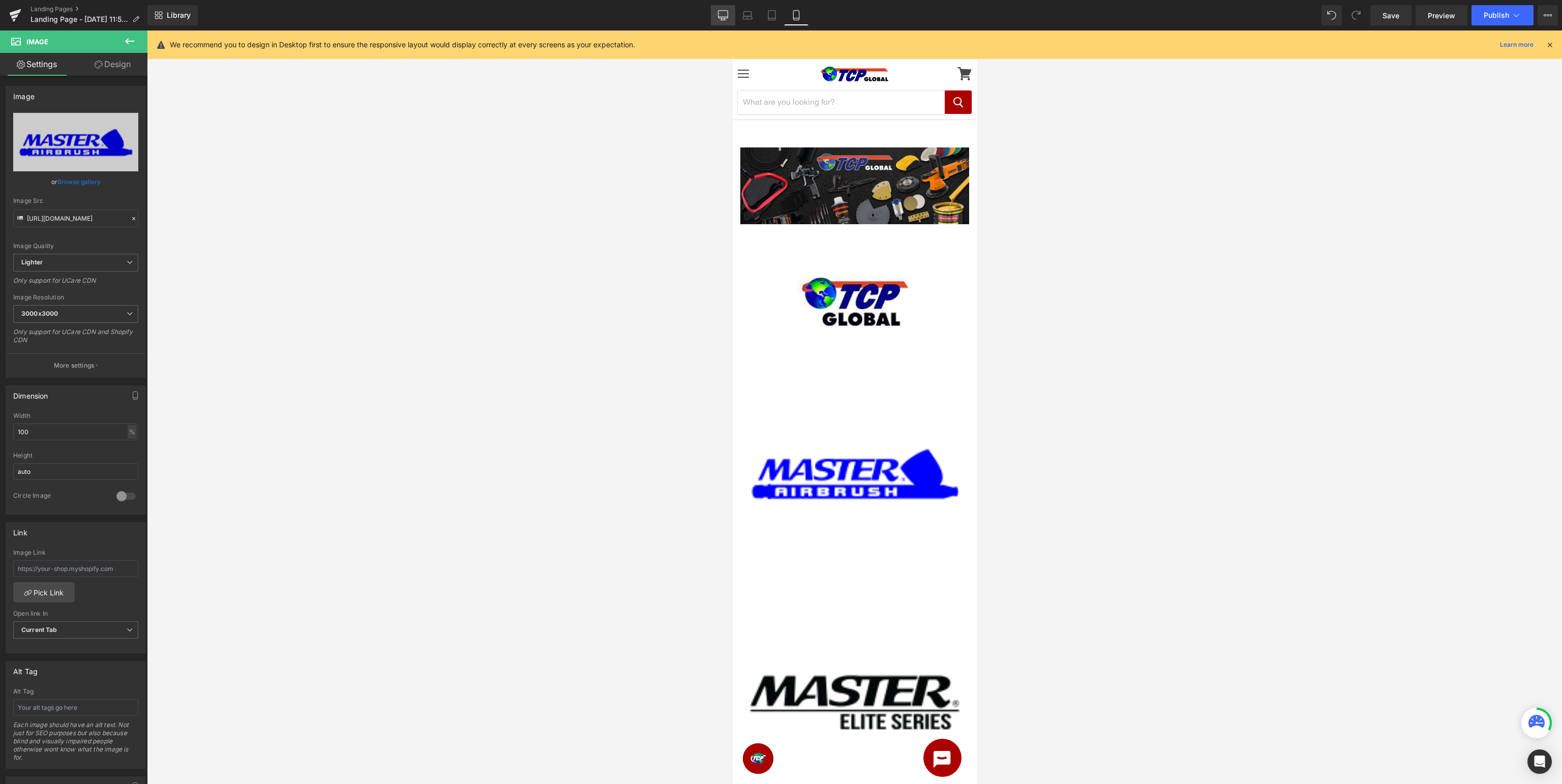
click at [722, 15] on icon at bounding box center [723, 15] width 10 height 10
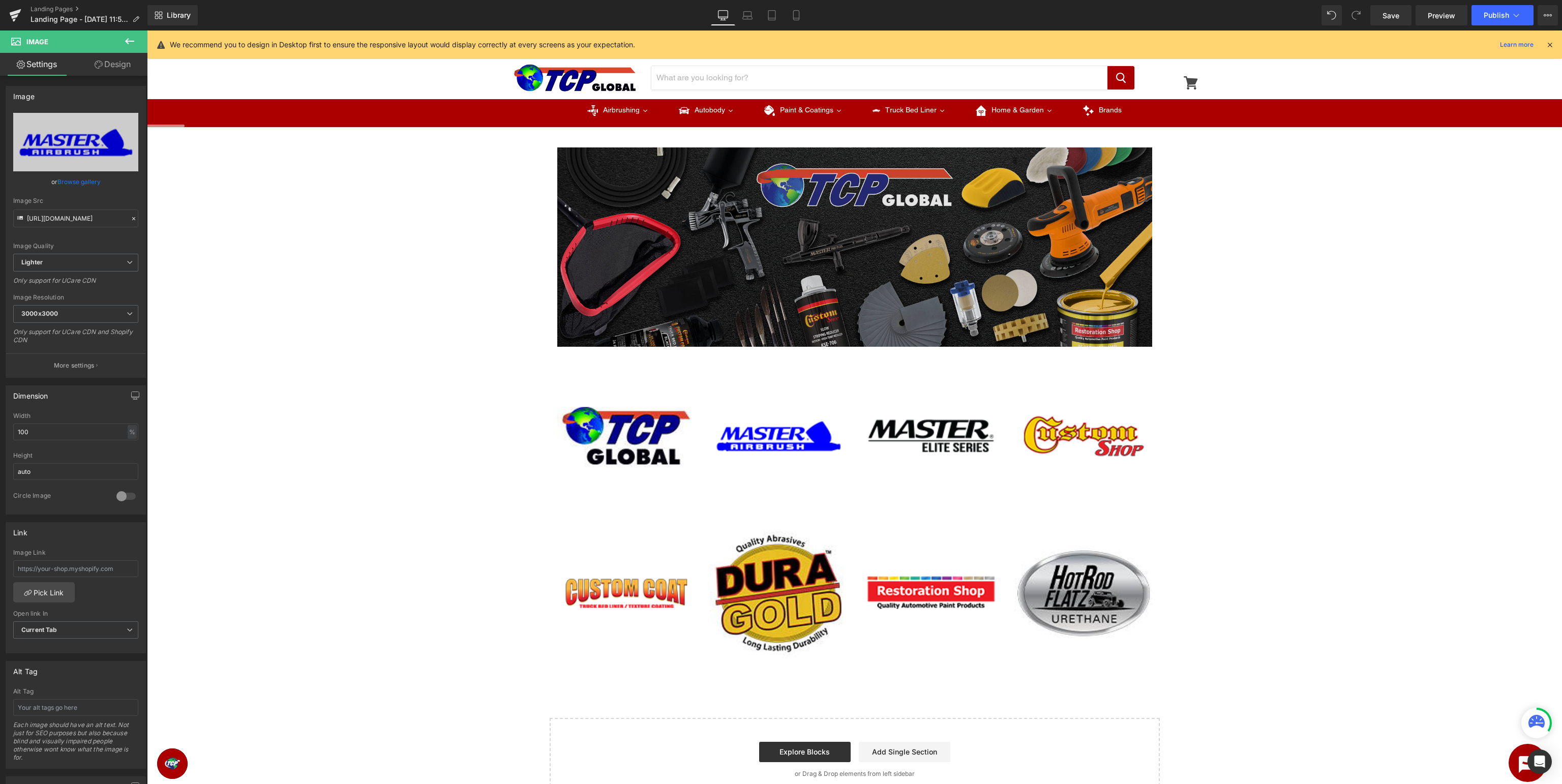
scroll to position [8, 0]
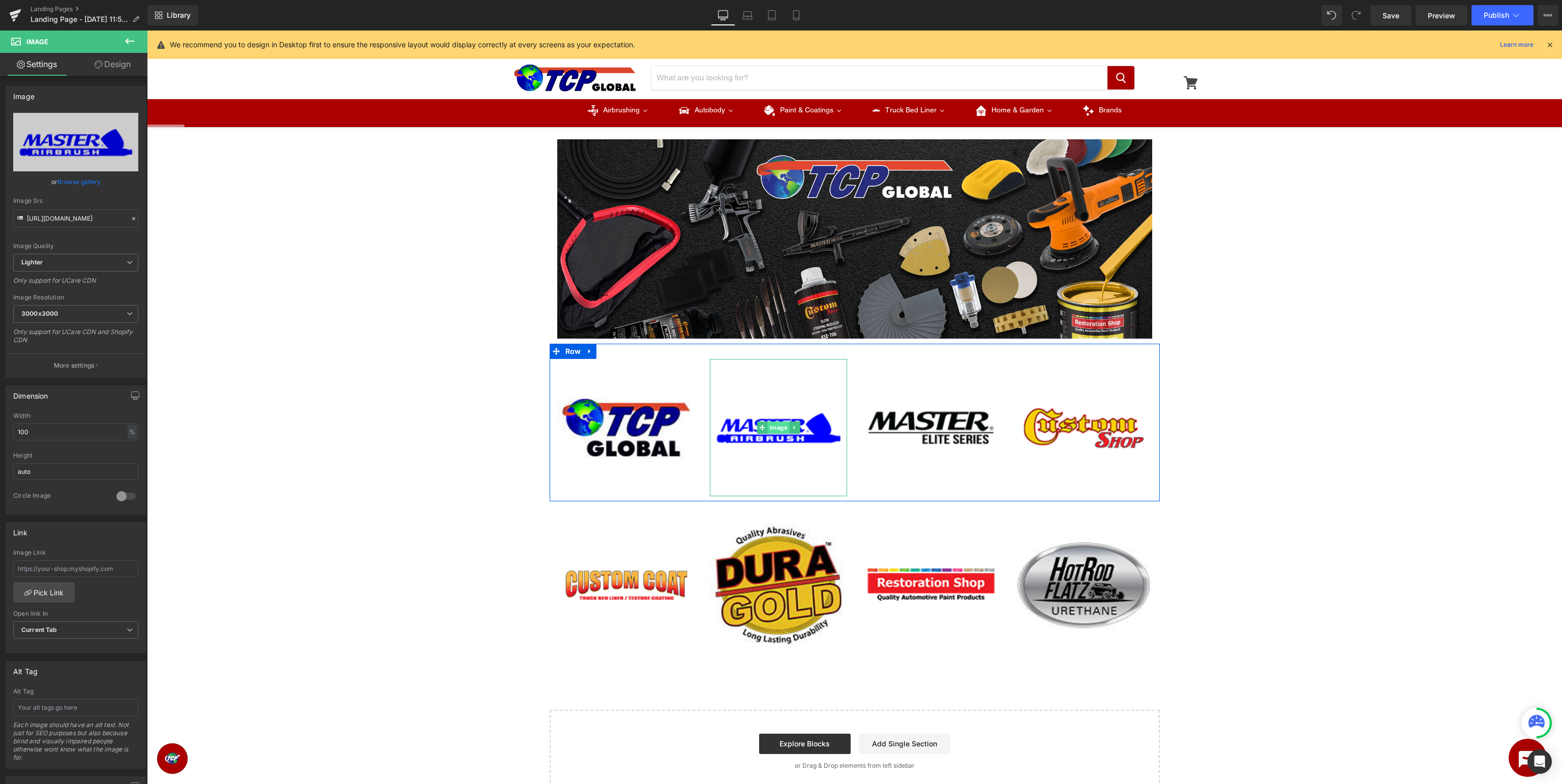
click at [770, 433] on span "Image" at bounding box center [779, 428] width 22 height 12
drag, startPoint x: 60, startPoint y: 436, endPoint x: 0, endPoint y: 425, distance: 61.0
click at [13, 425] on input "100" at bounding box center [75, 432] width 125 height 16
type input "50"
click at [925, 425] on span "Image" at bounding box center [931, 428] width 22 height 12
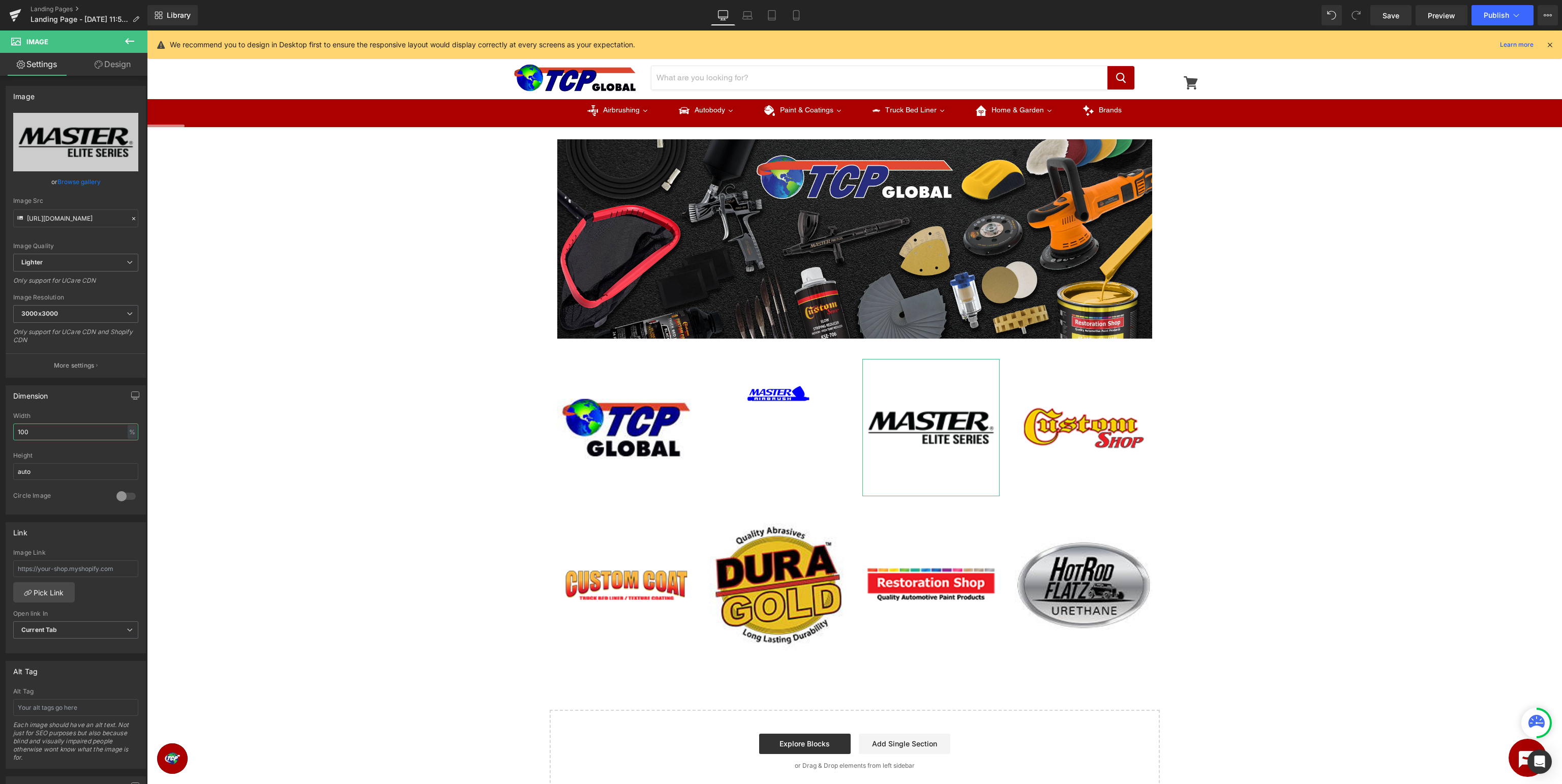
drag, startPoint x: 41, startPoint y: 432, endPoint x: 0, endPoint y: 424, distance: 41.8
click at [13, 427] on input "100" at bounding box center [75, 432] width 125 height 16
type input "50"
click at [1080, 427] on span "Image" at bounding box center [1083, 428] width 22 height 12
drag, startPoint x: 33, startPoint y: 432, endPoint x: 4, endPoint y: 414, distance: 34.1
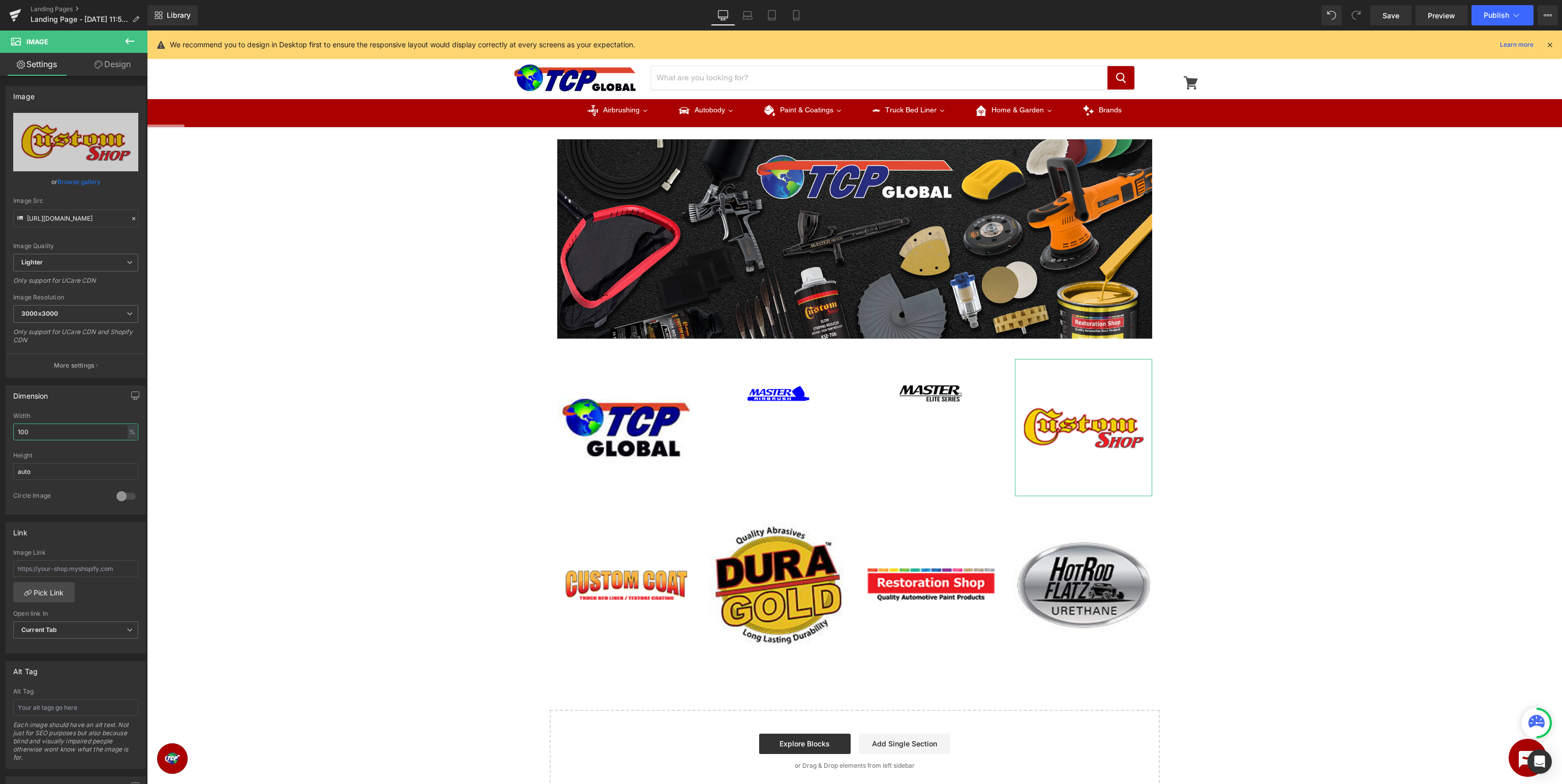
click at [13, 424] on input "100" at bounding box center [75, 432] width 125 height 16
type input "50"
click at [626, 425] on span "Image" at bounding box center [626, 428] width 22 height 12
drag, startPoint x: 82, startPoint y: 428, endPoint x: 0, endPoint y: 409, distance: 84.2
click at [13, 424] on input "100" at bounding box center [75, 432] width 125 height 16
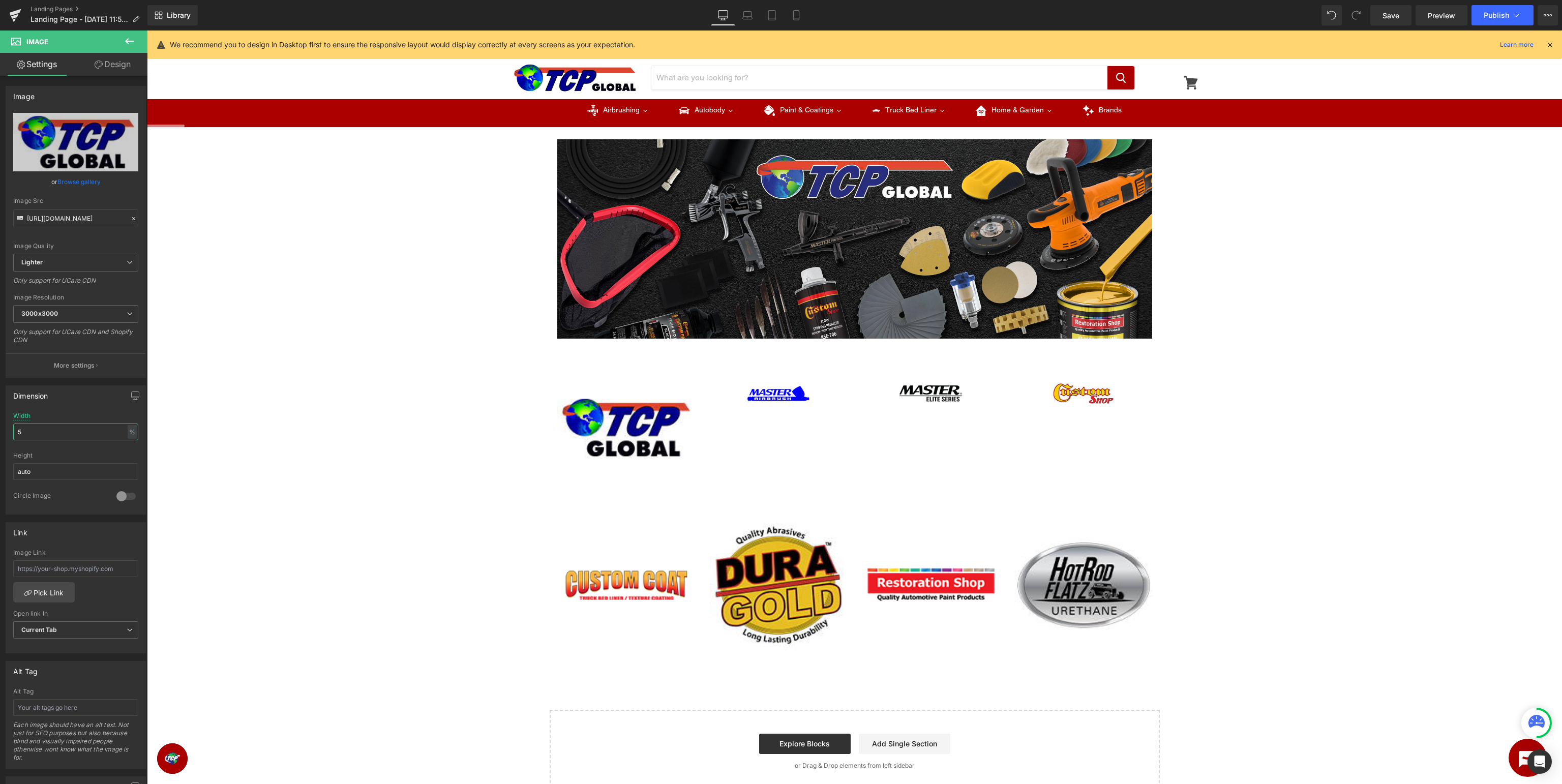
type input "50"
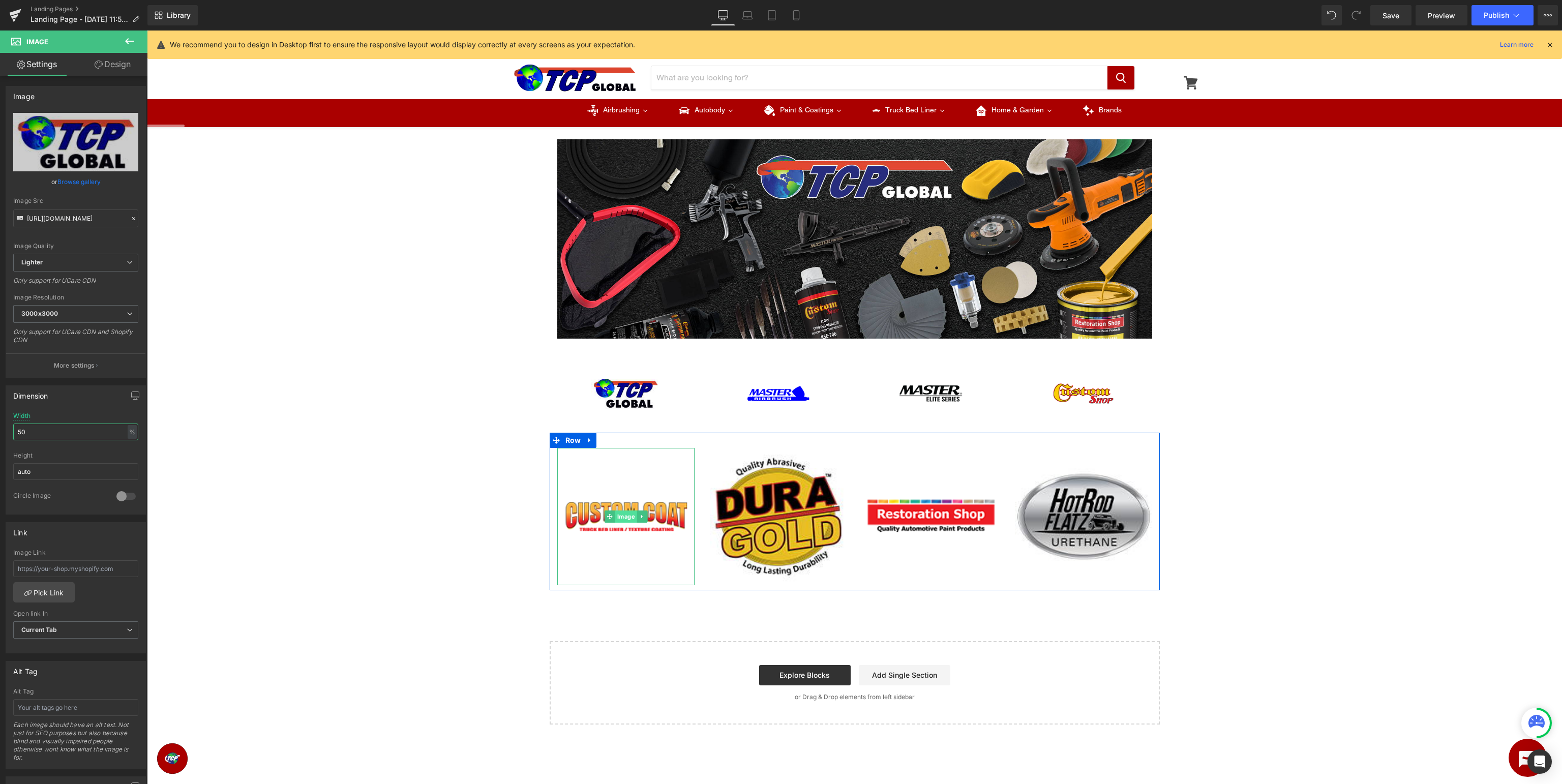
click at [623, 518] on span "Image" at bounding box center [626, 516] width 22 height 12
drag, startPoint x: 66, startPoint y: 430, endPoint x: 7, endPoint y: 427, distance: 59.1
click at [13, 432] on input "100" at bounding box center [75, 432] width 125 height 16
type input "50"
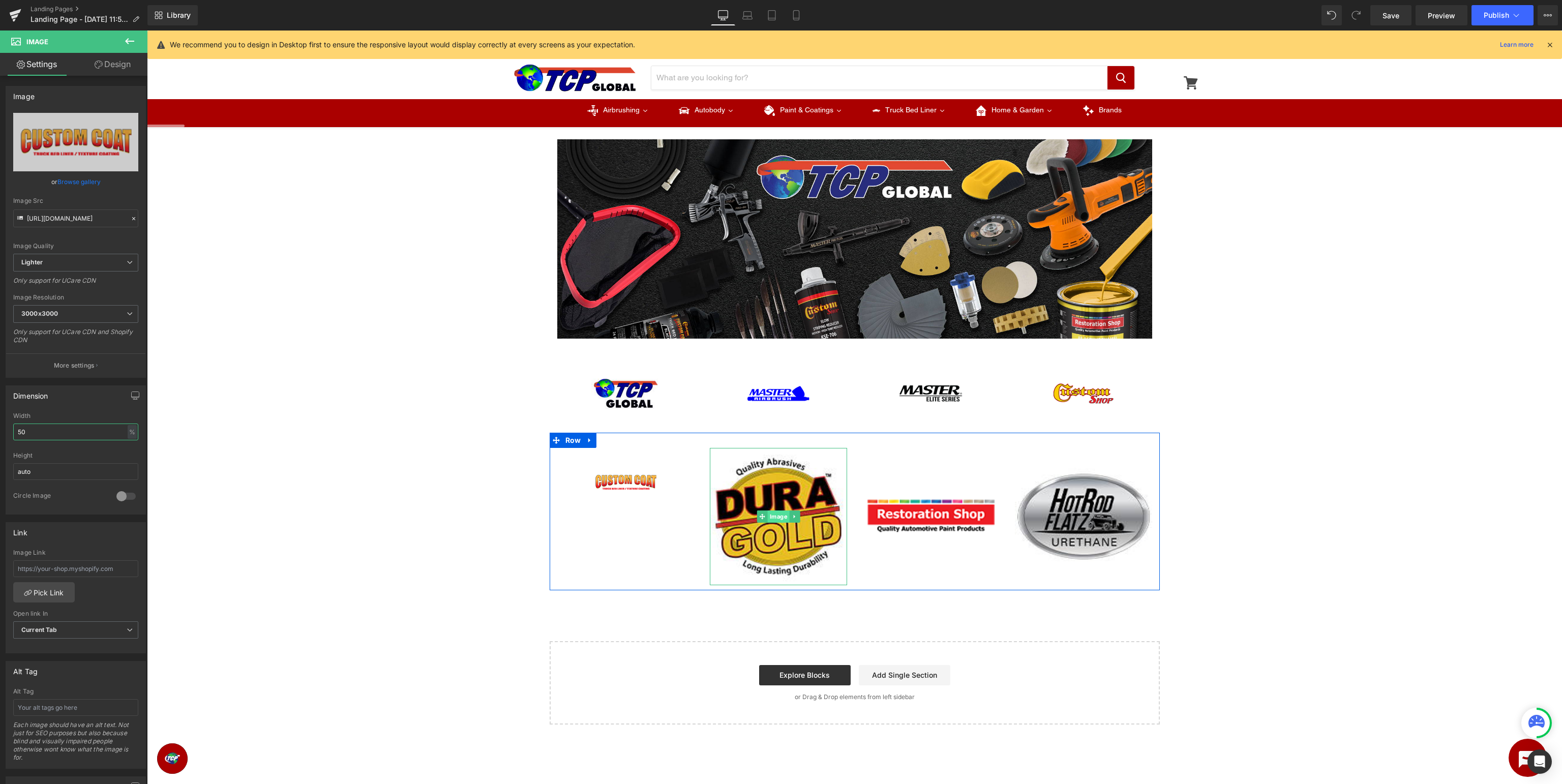
click at [777, 516] on span "Image" at bounding box center [779, 516] width 22 height 12
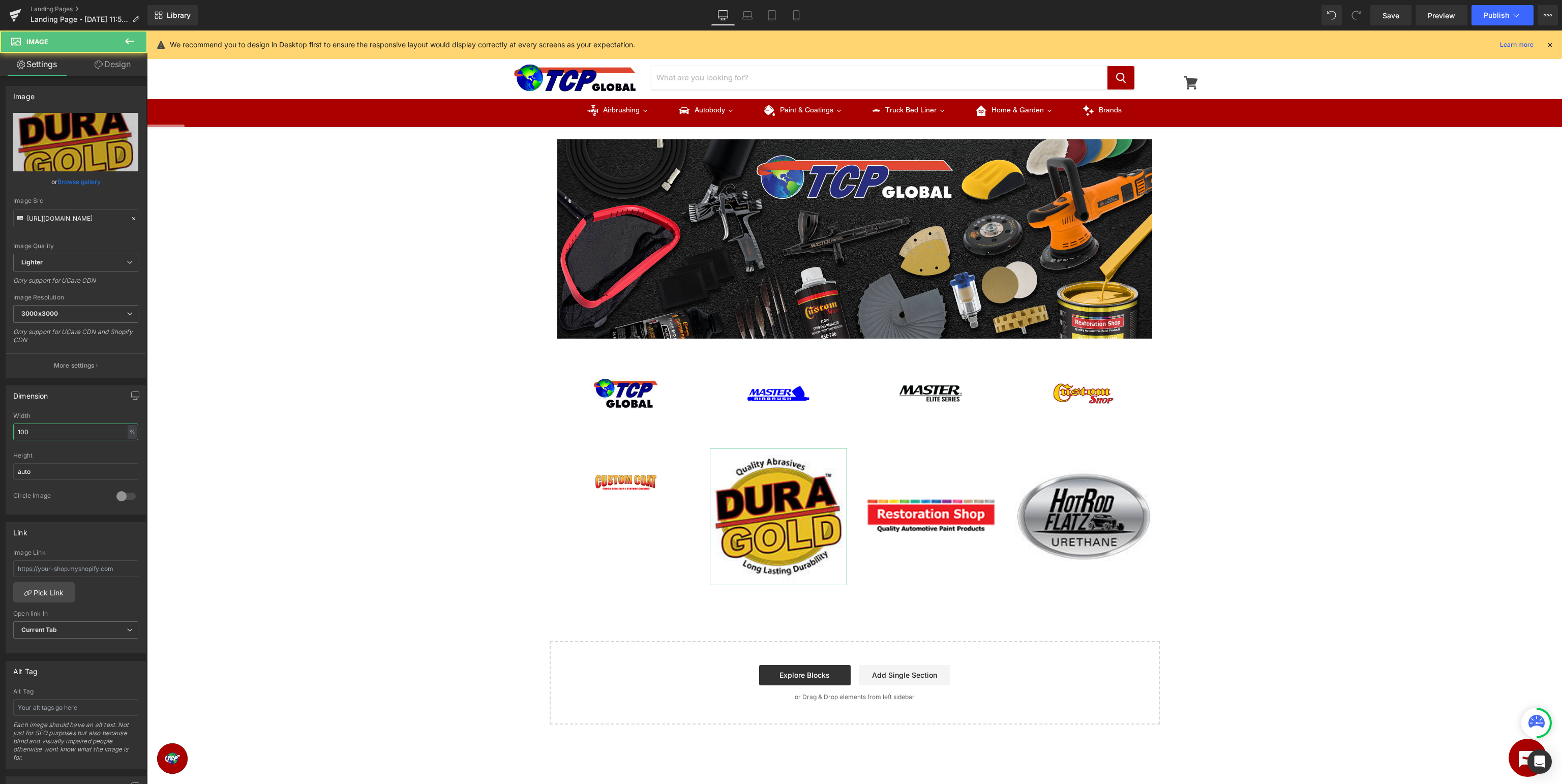
drag, startPoint x: 74, startPoint y: 430, endPoint x: 0, endPoint y: 418, distance: 75.0
click at [13, 424] on input "100" at bounding box center [75, 432] width 125 height 16
type input "50"
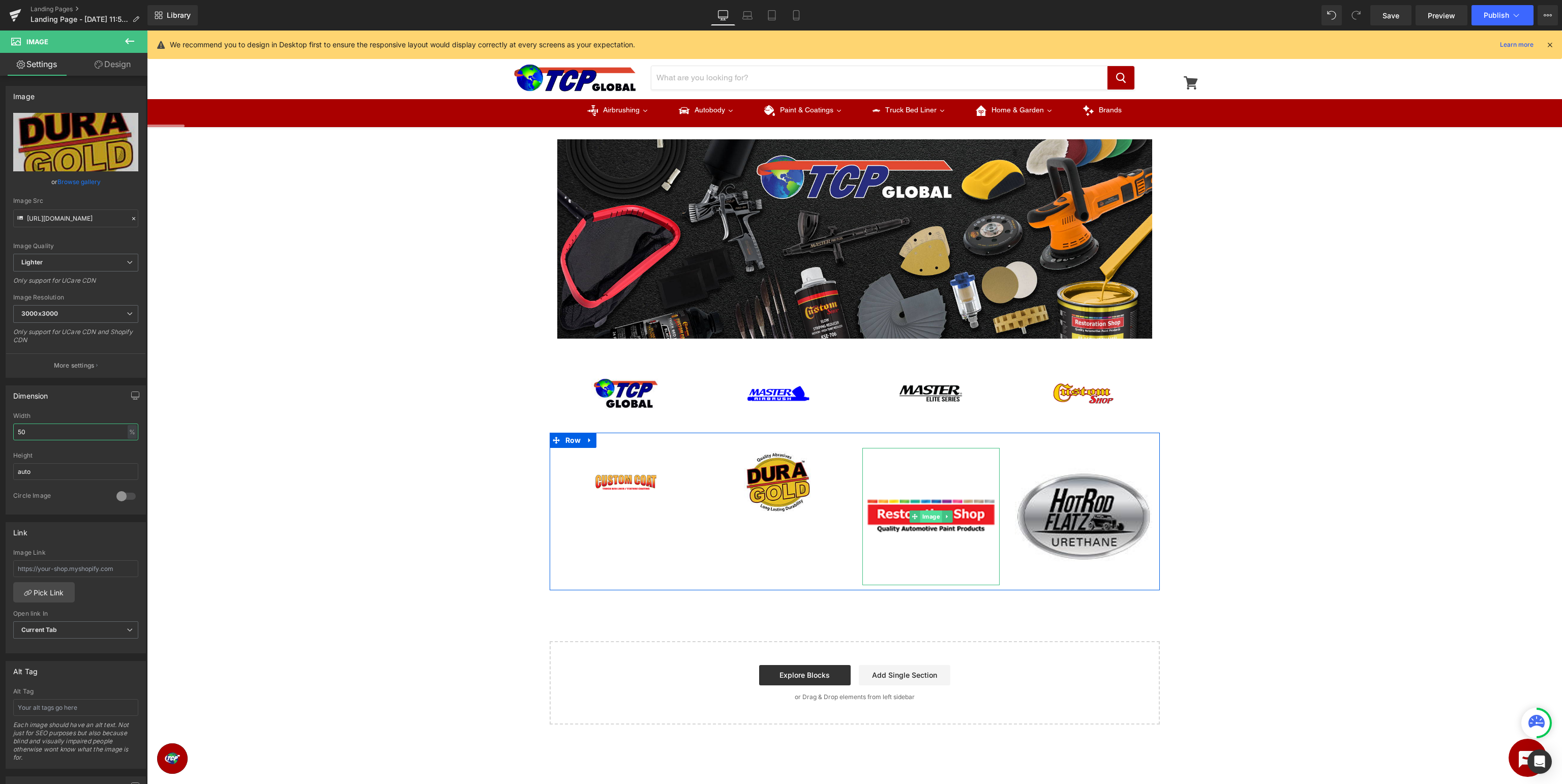
click at [930, 515] on span "Image" at bounding box center [931, 516] width 22 height 12
drag, startPoint x: 67, startPoint y: 430, endPoint x: 0, endPoint y: 426, distance: 67.1
click at [13, 426] on input "100" at bounding box center [75, 432] width 125 height 16
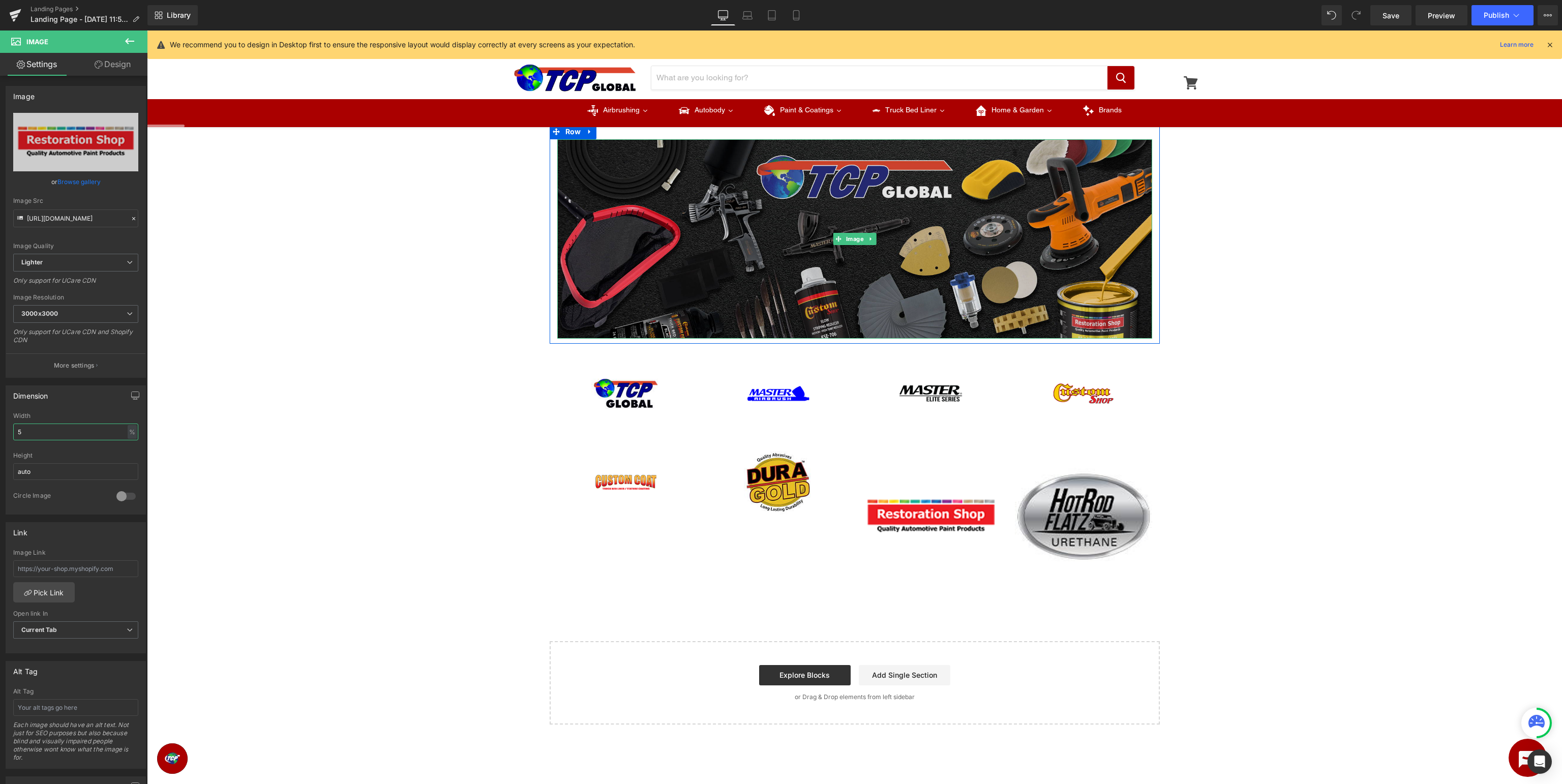
type input "50"
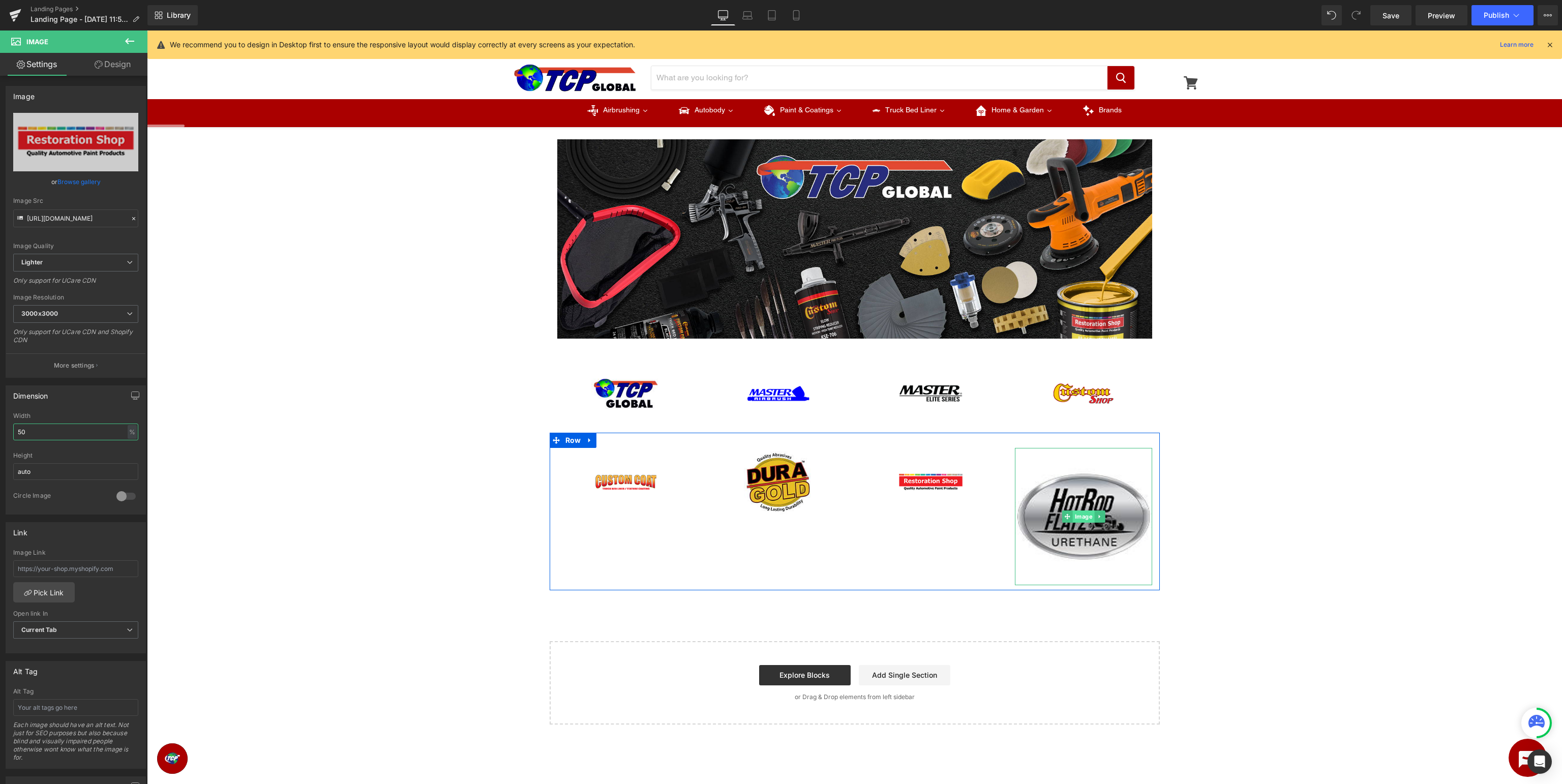
click at [1077, 514] on span "Image" at bounding box center [1083, 516] width 22 height 12
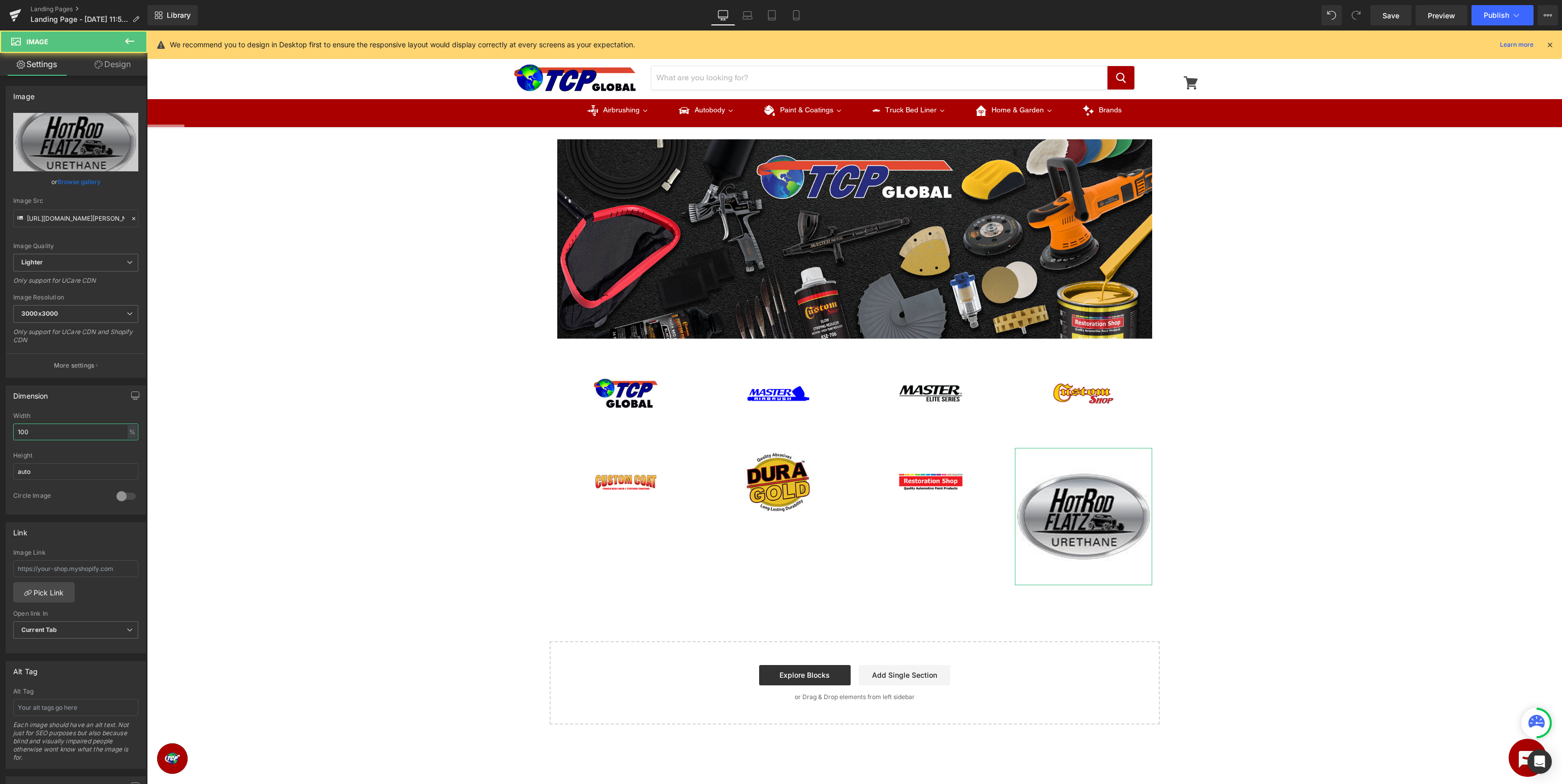
drag, startPoint x: 95, startPoint y: 425, endPoint x: 0, endPoint y: 419, distance: 95.2
click at [13, 424] on input "100" at bounding box center [75, 432] width 125 height 16
type input "50"
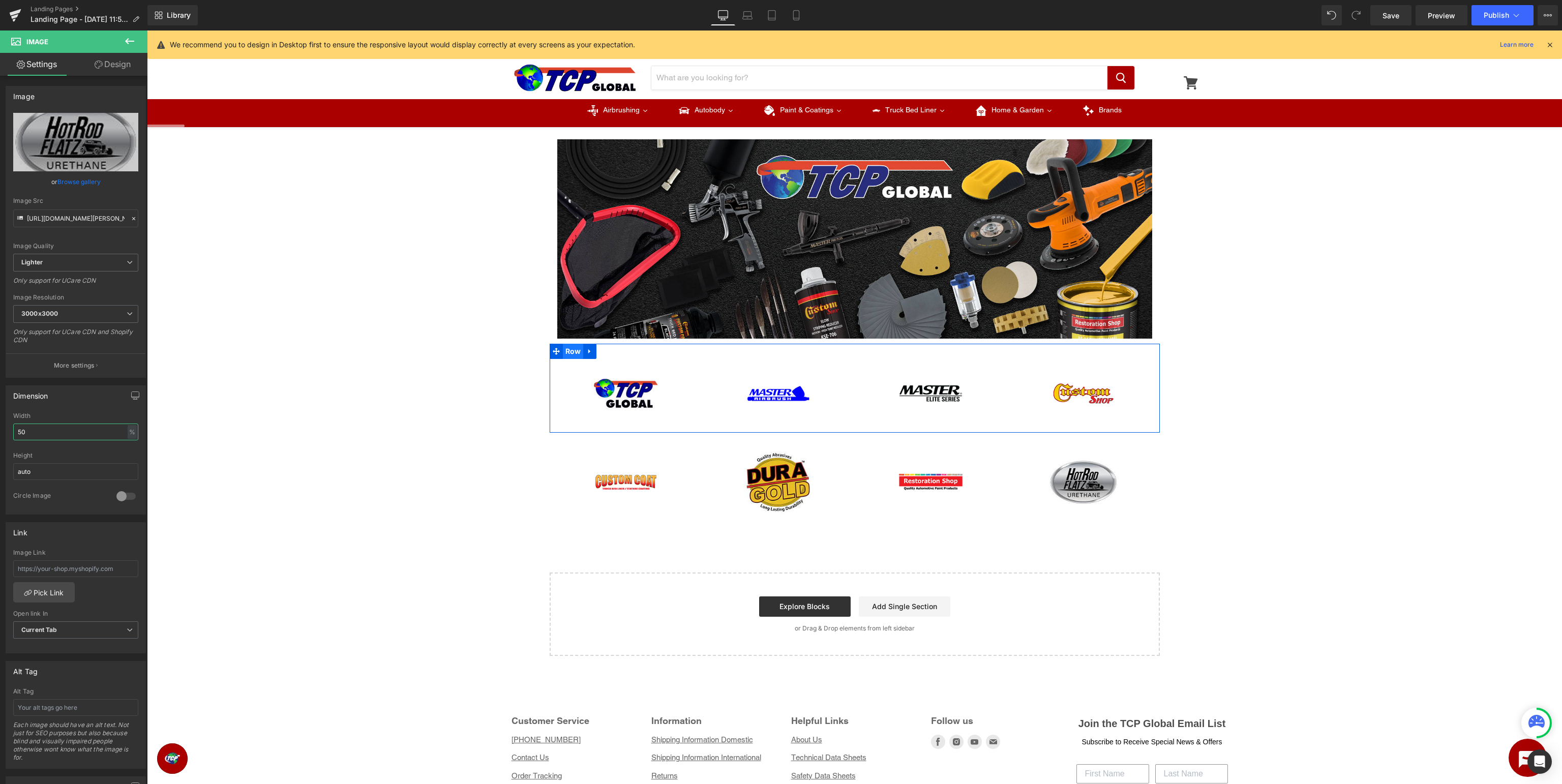
click at [573, 353] on span "Row" at bounding box center [573, 351] width 21 height 15
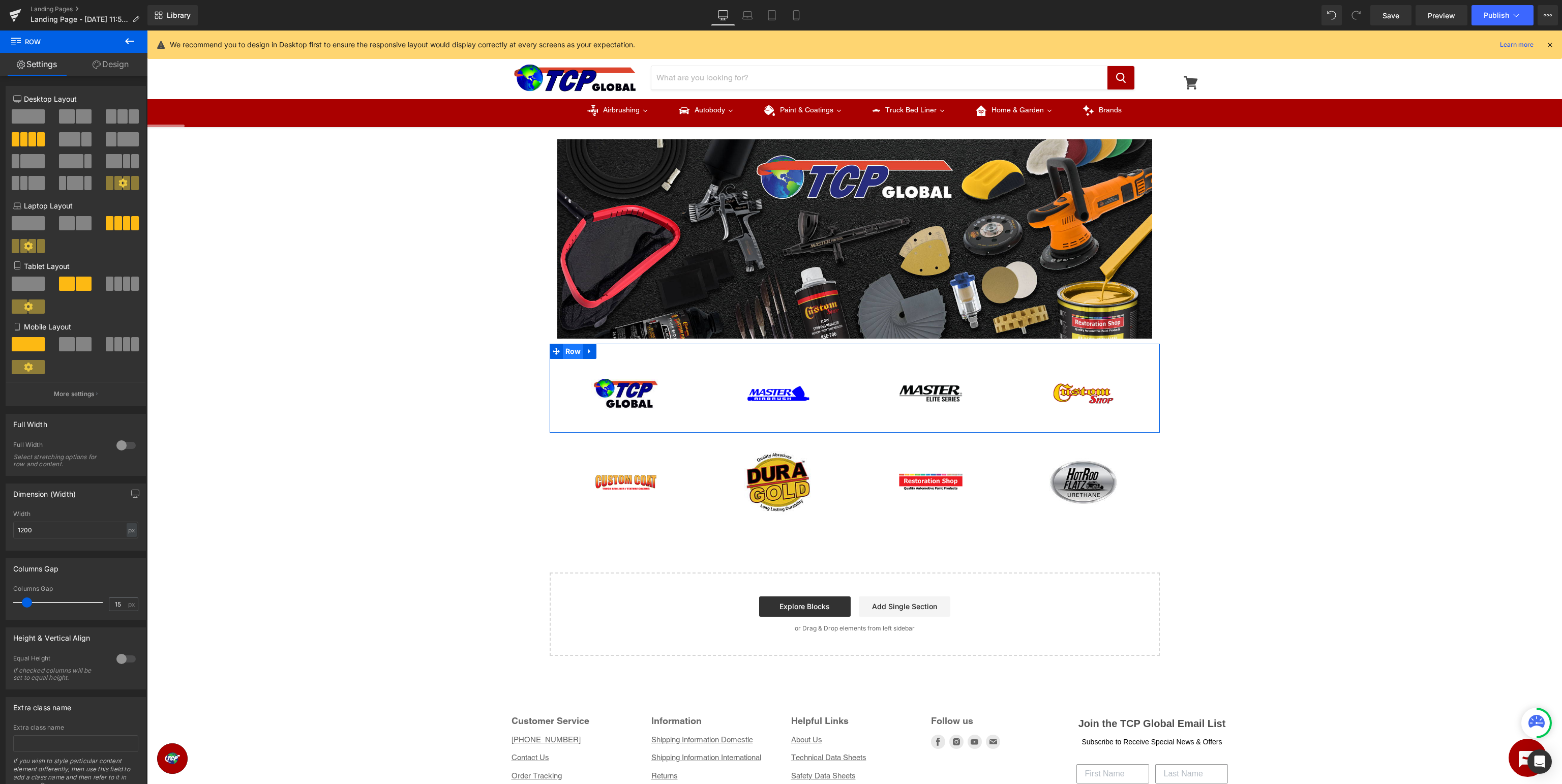
click at [577, 351] on span "Row" at bounding box center [573, 351] width 21 height 15
click at [565, 441] on span "Row" at bounding box center [573, 441] width 21 height 15
click at [575, 438] on span "Row" at bounding box center [573, 441] width 21 height 15
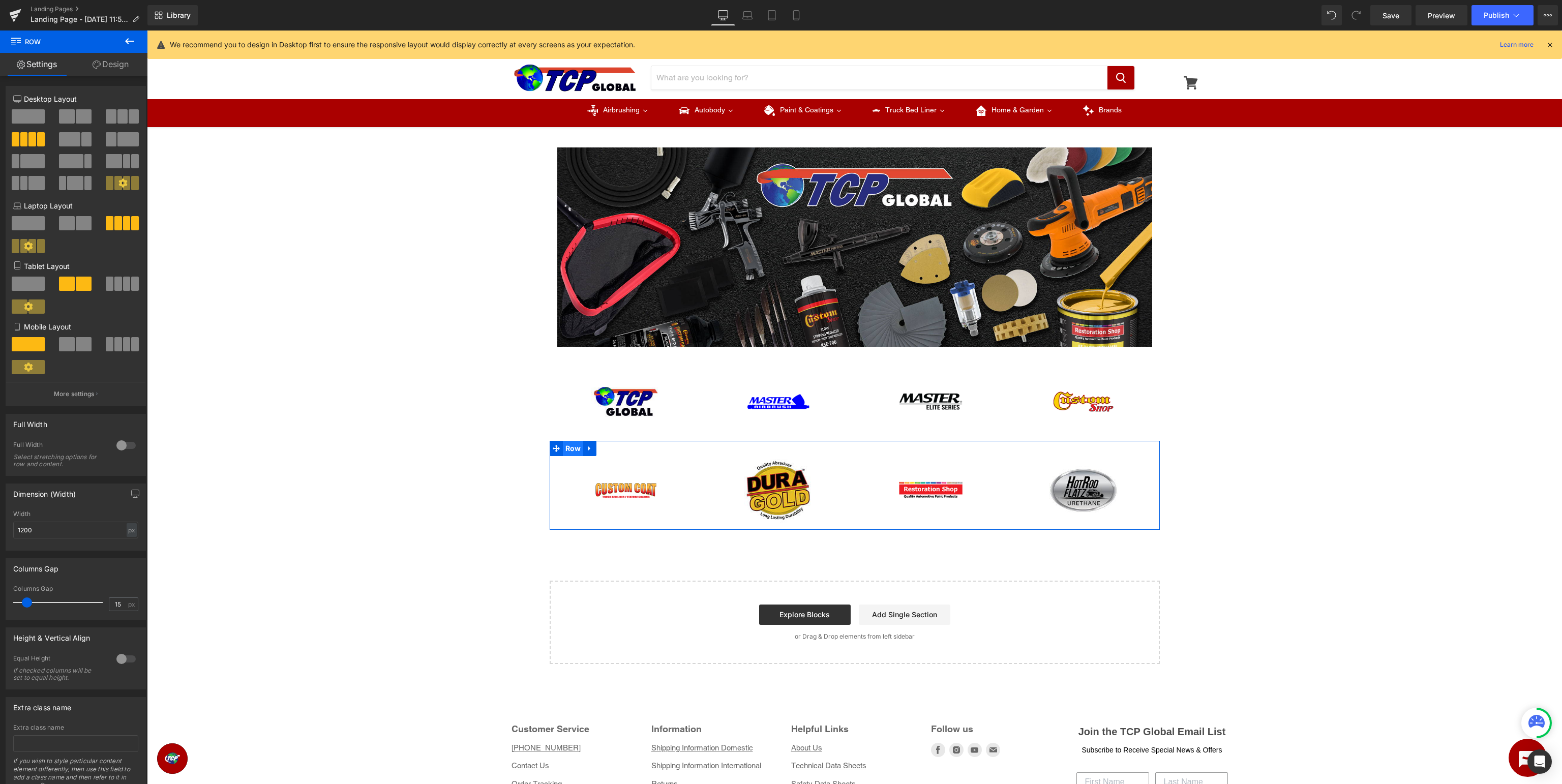
click at [578, 452] on span "Row" at bounding box center [573, 449] width 21 height 15
click at [571, 360] on span "Row" at bounding box center [573, 360] width 21 height 15
click at [575, 447] on span "Row" at bounding box center [573, 449] width 21 height 15
click at [1550, 41] on icon at bounding box center [1550, 45] width 9 height 9
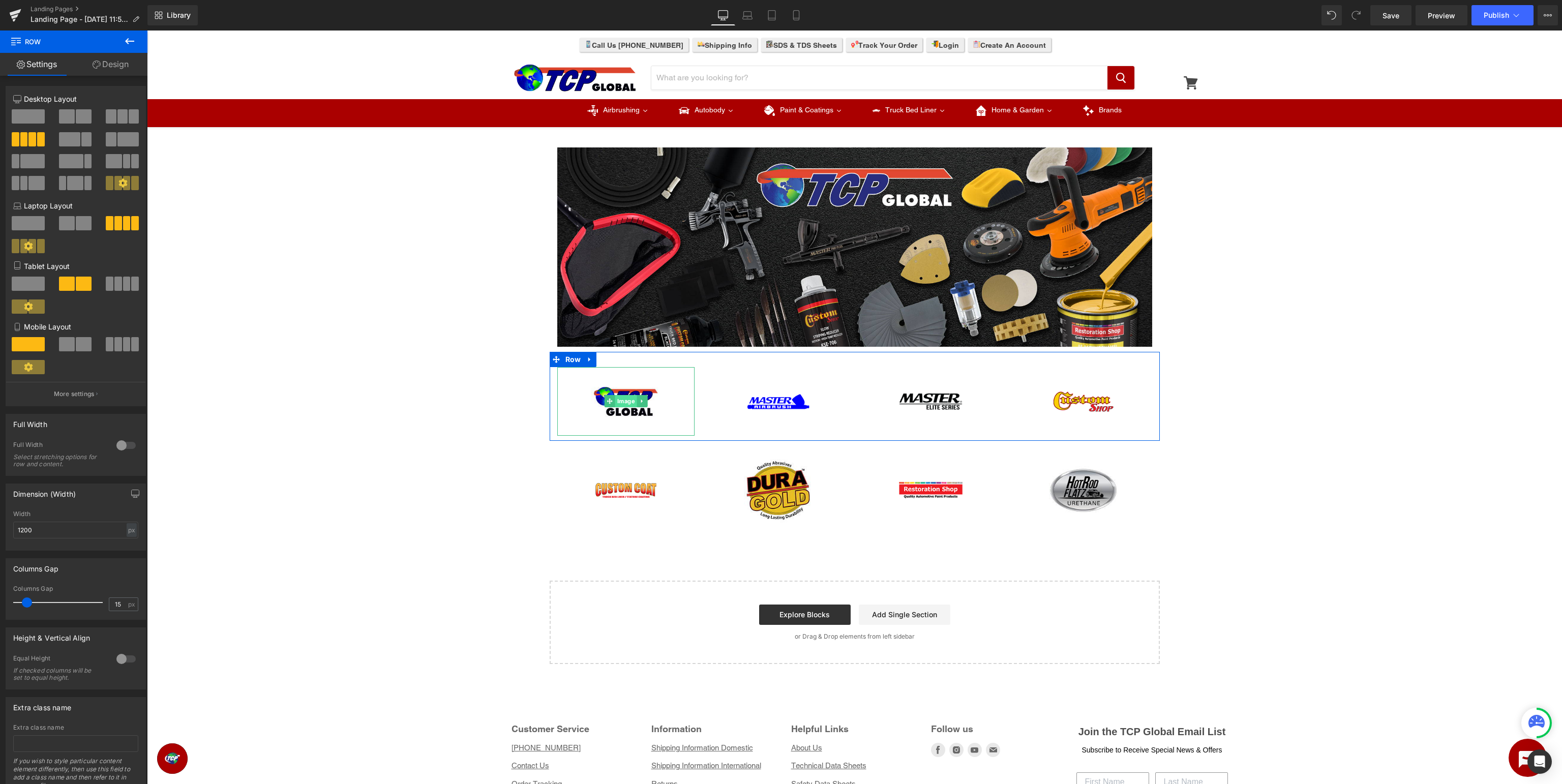
click at [622, 404] on span "Image" at bounding box center [626, 401] width 22 height 12
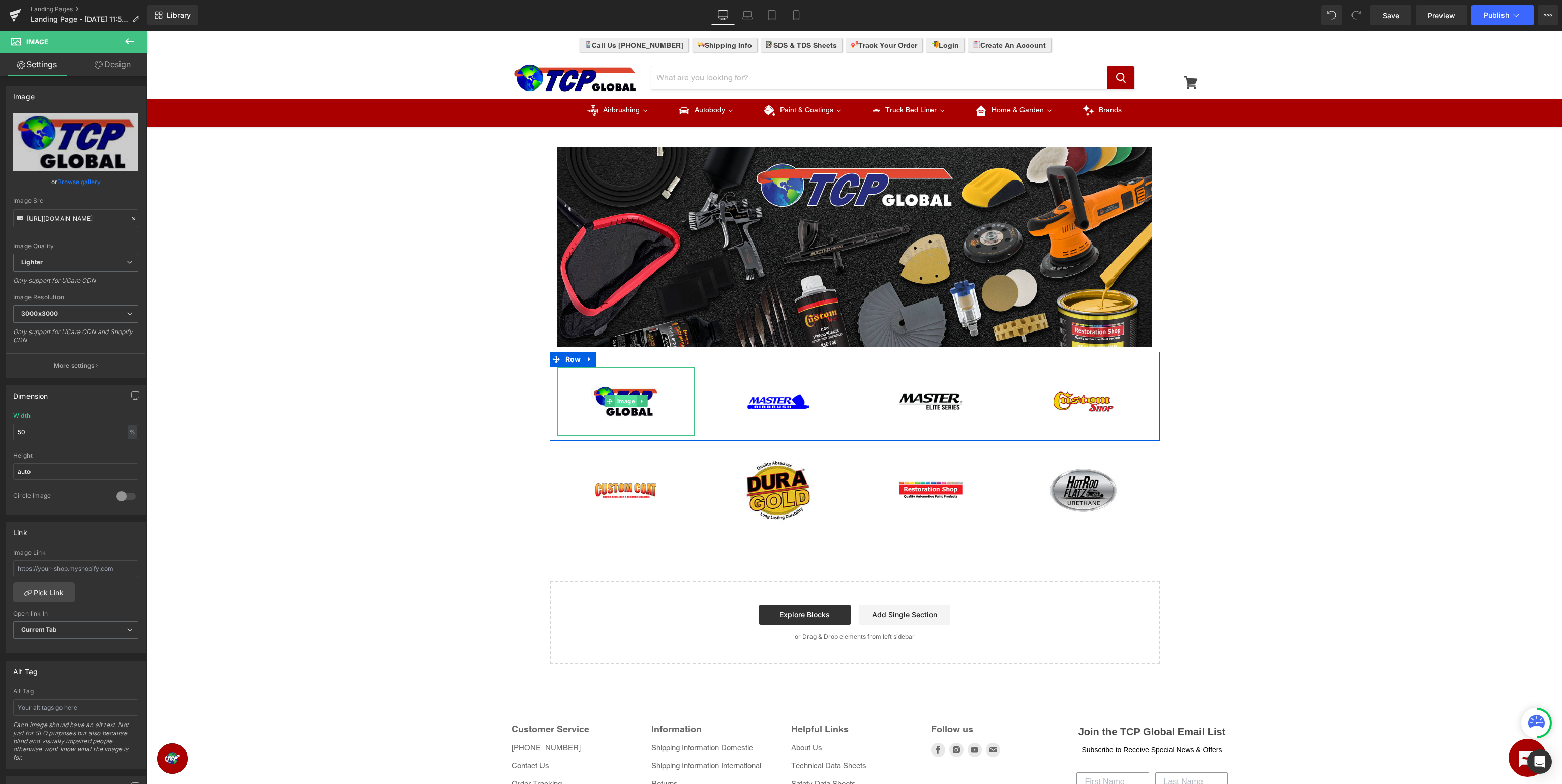
click at [619, 401] on span "Image" at bounding box center [626, 401] width 22 height 12
drag, startPoint x: 77, startPoint y: 429, endPoint x: 0, endPoint y: 414, distance: 78.4
click at [13, 424] on input "50" at bounding box center [75, 432] width 125 height 16
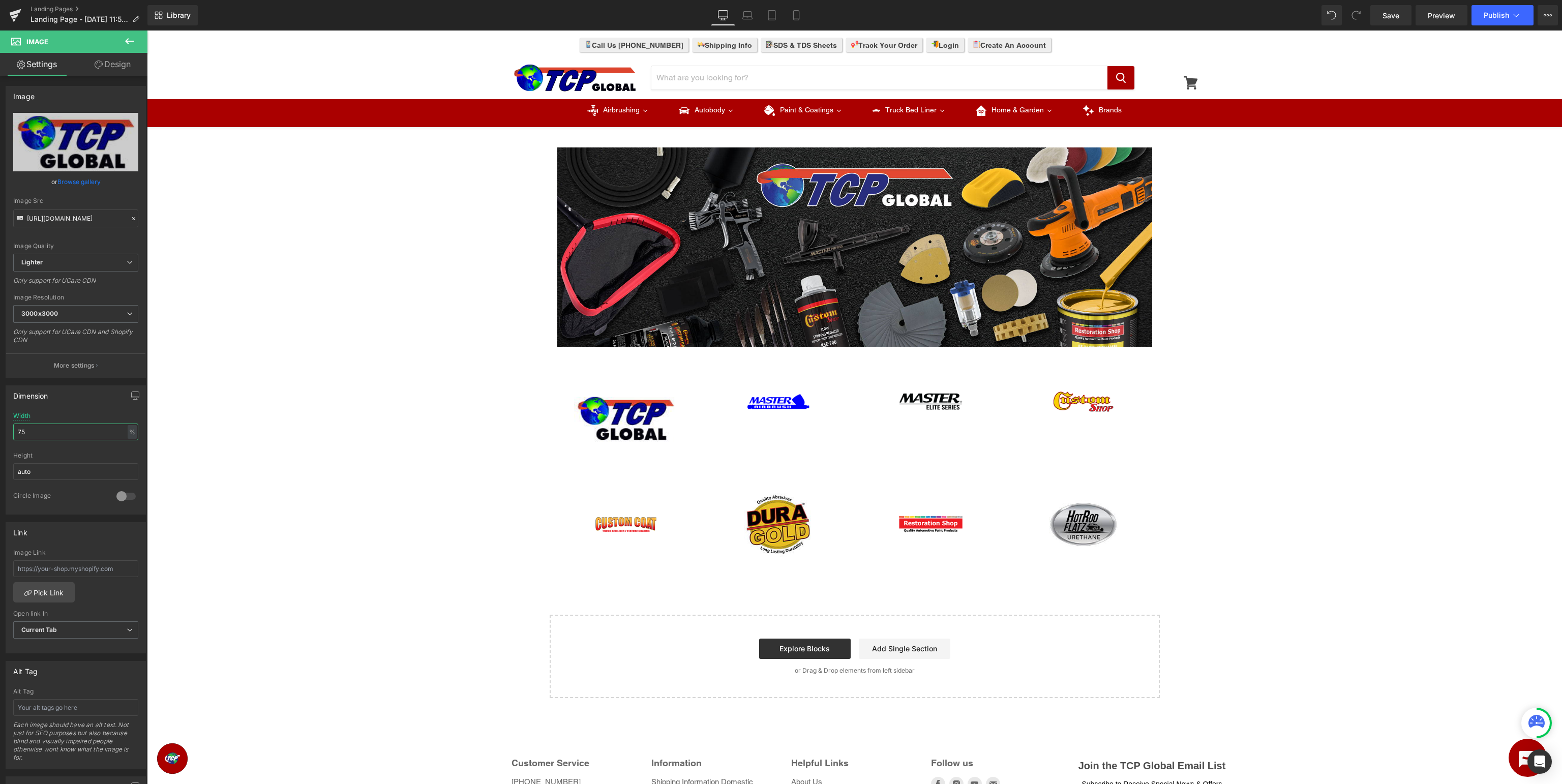
type input "75"
click at [19, 416] on div "Width" at bounding box center [21, 416] width 17 height 7
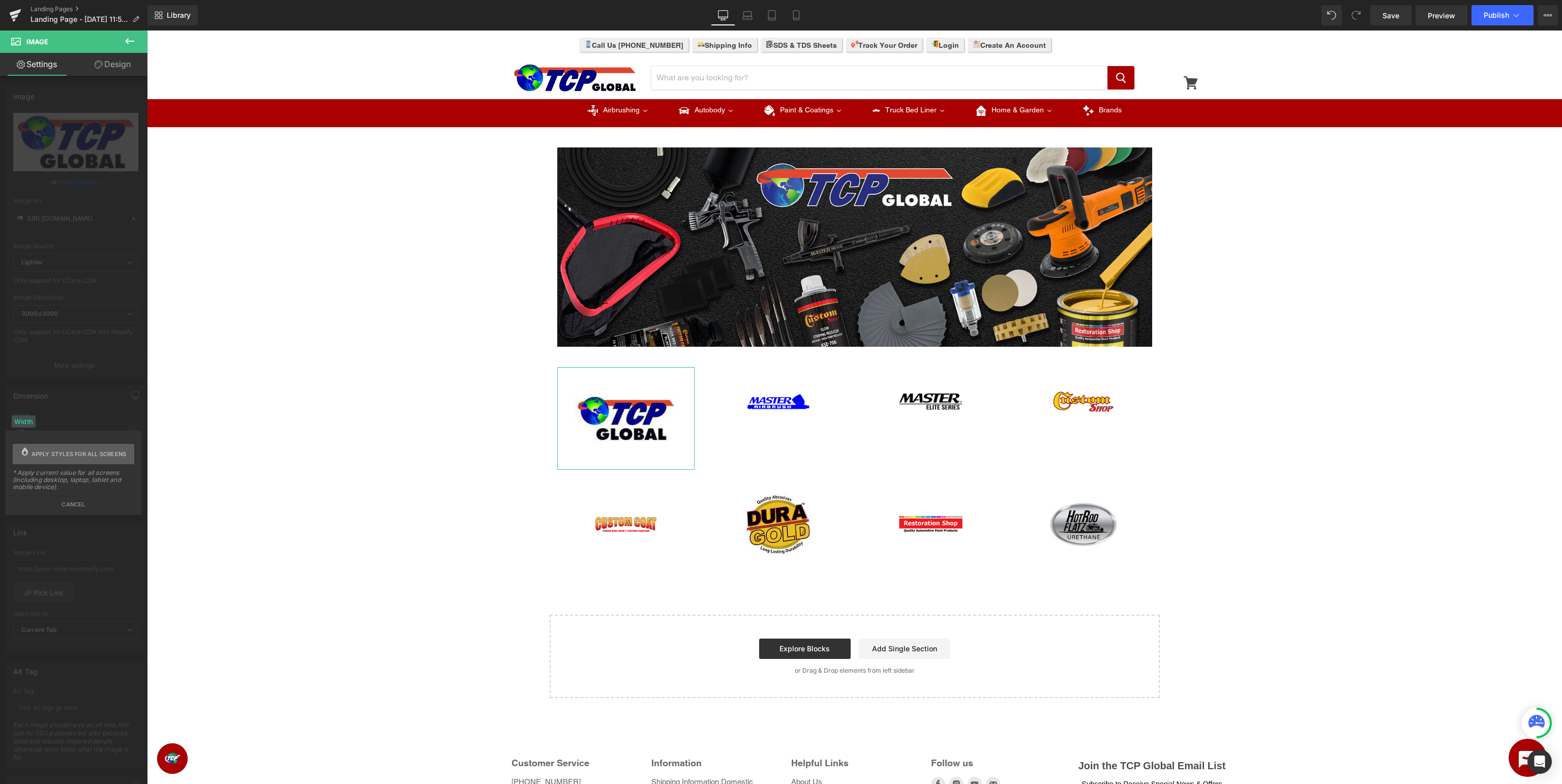
click at [40, 451] on span "Apply styles for all screens" at bounding box center [79, 454] width 95 height 21
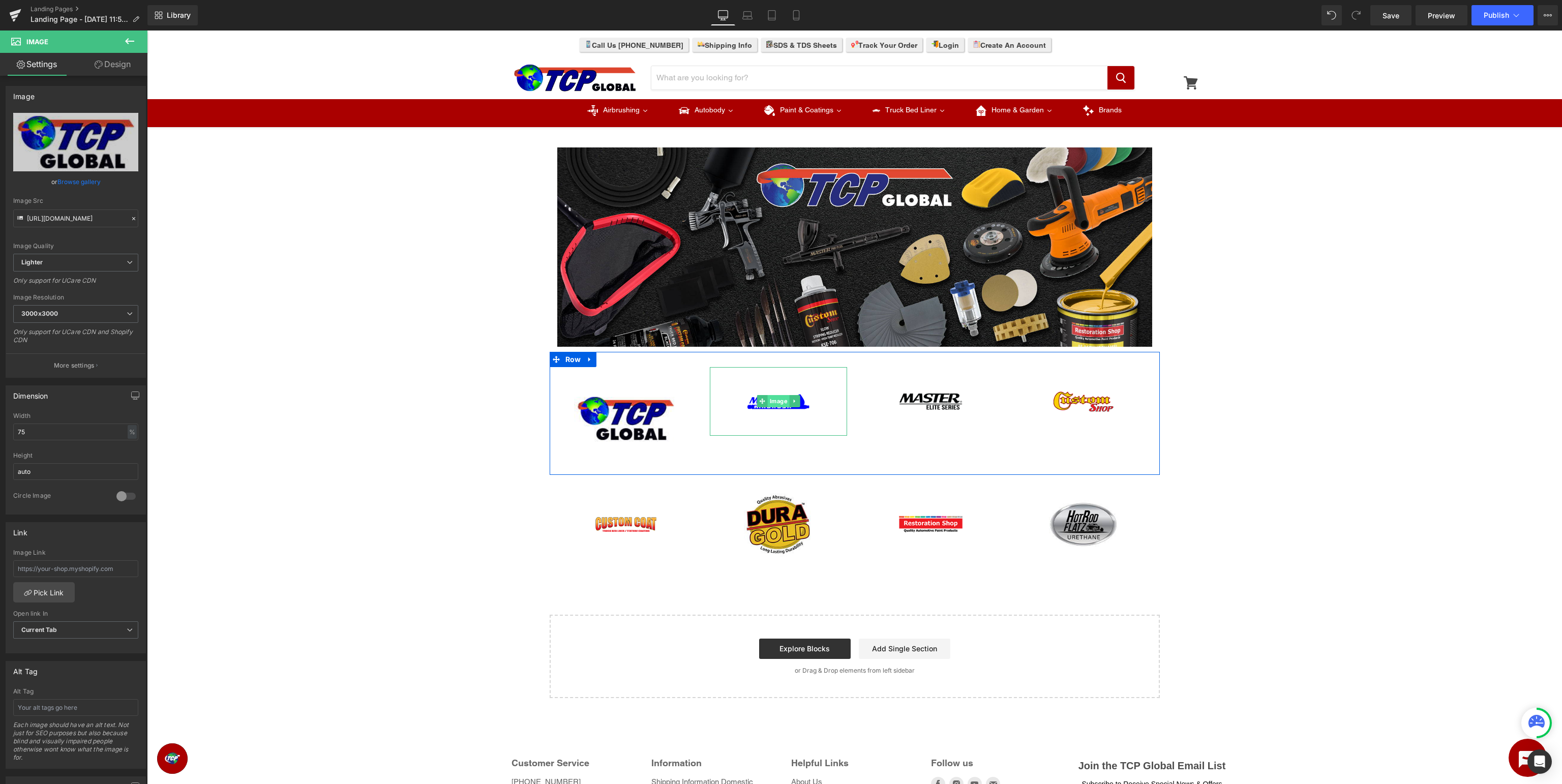
click at [772, 405] on span "Image" at bounding box center [779, 401] width 22 height 12
drag, startPoint x: 51, startPoint y: 428, endPoint x: 0, endPoint y: 430, distance: 51.0
click at [13, 430] on input "50" at bounding box center [75, 432] width 125 height 16
type input "75"
click at [84, 406] on div "Dimension 75% Width 75 % % px auto Height auto 0 Circle Image" at bounding box center [75, 450] width 141 height 129
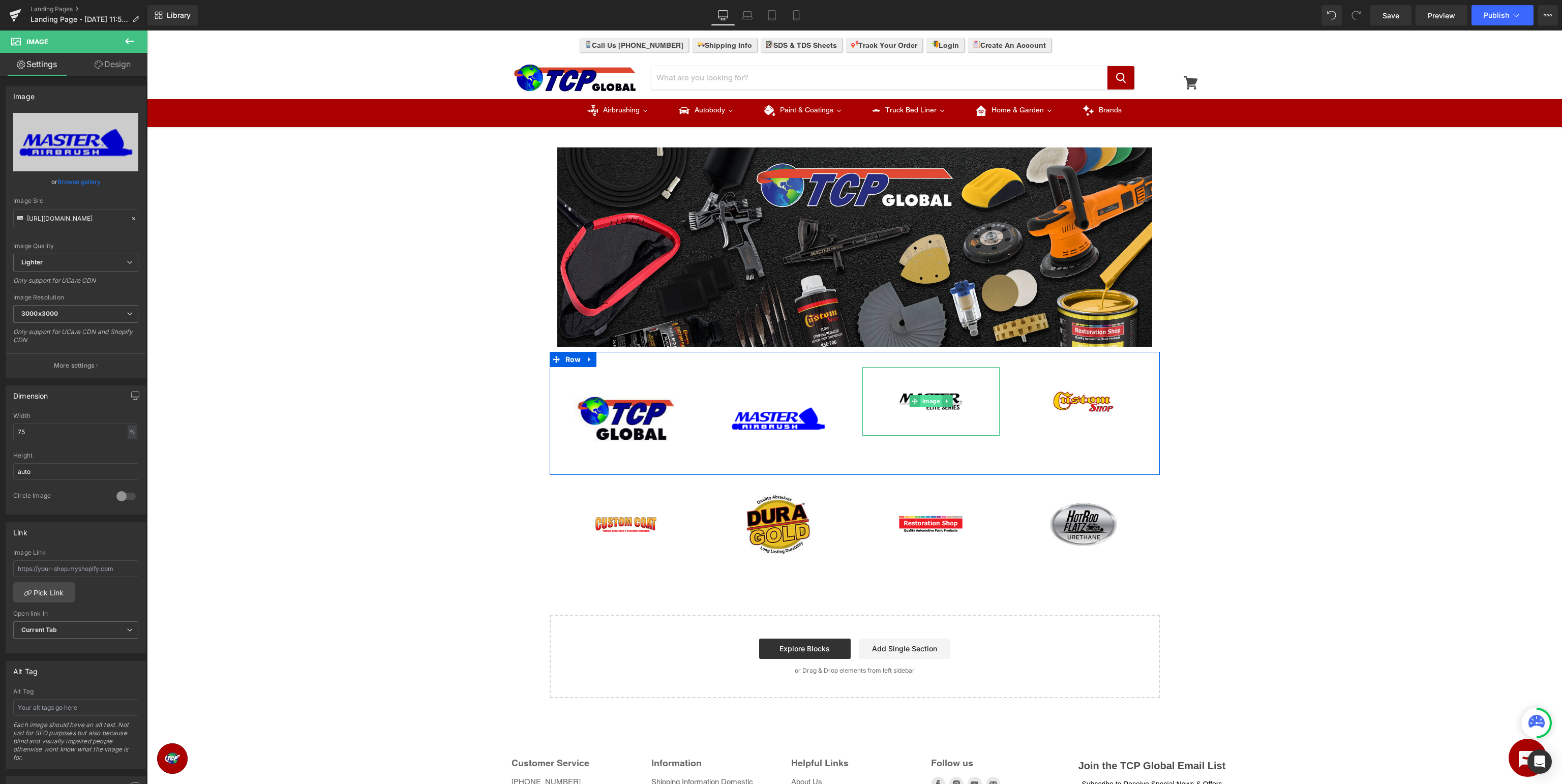
click at [927, 402] on span "Image" at bounding box center [931, 401] width 22 height 12
drag, startPoint x: 32, startPoint y: 435, endPoint x: 38, endPoint y: 435, distance: 6.0
click at [32, 436] on input "50" at bounding box center [75, 432] width 125 height 16
drag, startPoint x: 49, startPoint y: 436, endPoint x: 0, endPoint y: 426, distance: 50.0
click at [13, 426] on input "50" at bounding box center [75, 432] width 125 height 16
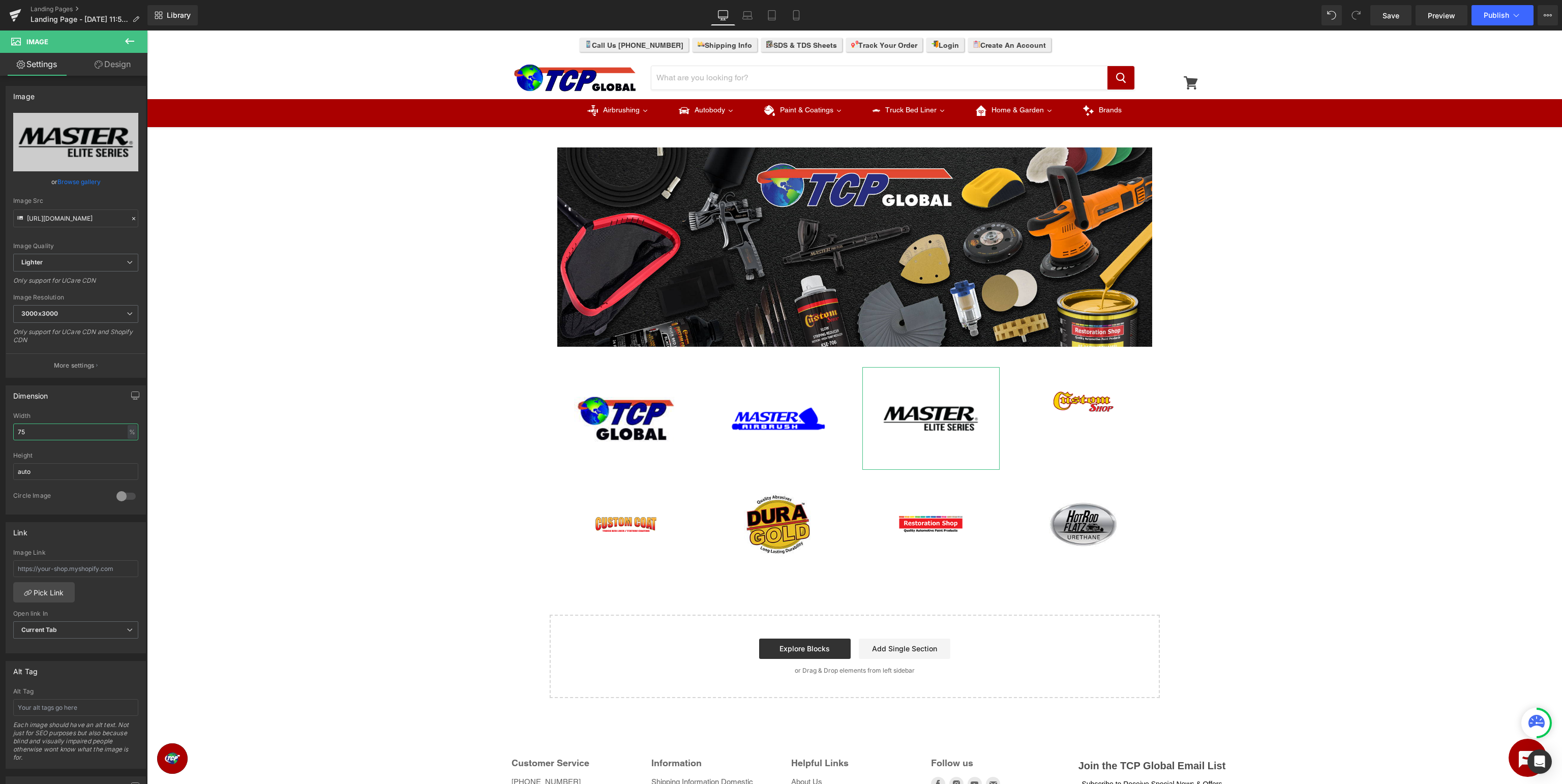
type input "75"
click at [40, 416] on div "Width" at bounding box center [75, 416] width 125 height 7
click at [26, 416] on div "Width" at bounding box center [75, 416] width 125 height 7
click at [1083, 402] on span "Image" at bounding box center [1083, 401] width 22 height 12
drag, startPoint x: 50, startPoint y: 432, endPoint x: 0, endPoint y: 441, distance: 50.8
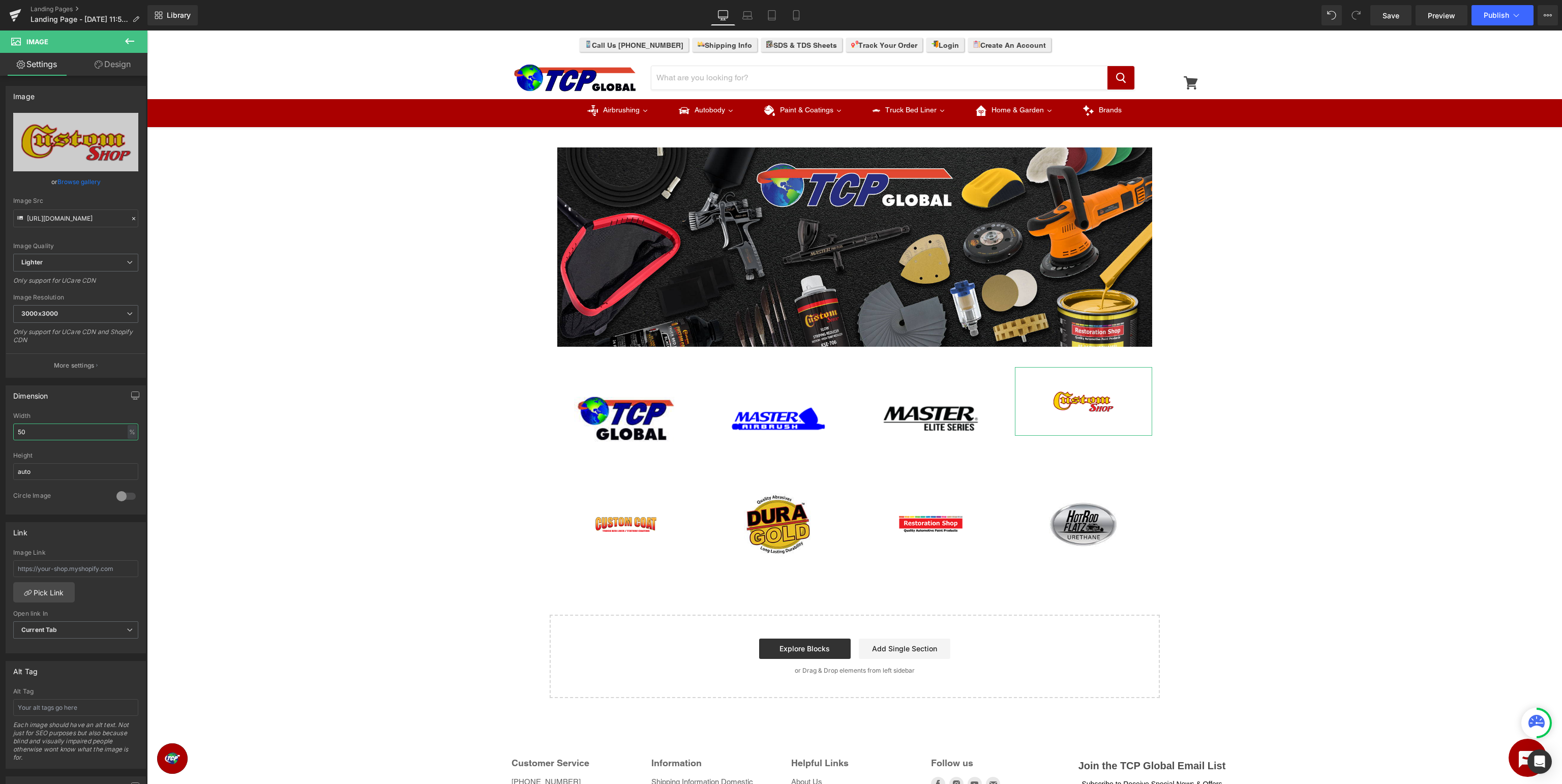
click at [13, 440] on input "50" at bounding box center [75, 432] width 125 height 16
type input "75"
click at [622, 525] on span "Image" at bounding box center [626, 525] width 22 height 12
drag, startPoint x: 54, startPoint y: 432, endPoint x: 0, endPoint y: 432, distance: 54.0
click at [13, 432] on input "50" at bounding box center [75, 432] width 125 height 16
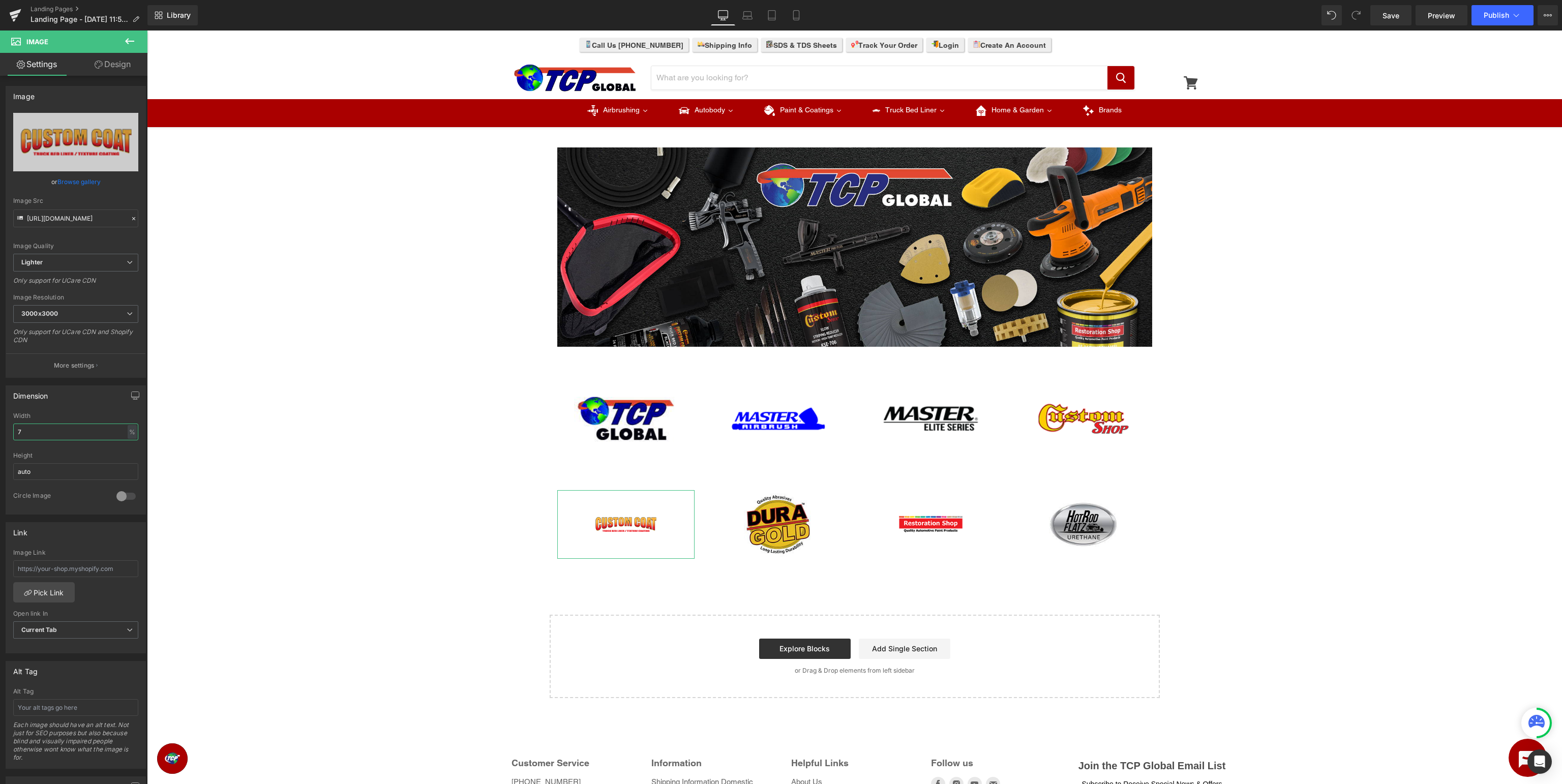
type input "75"
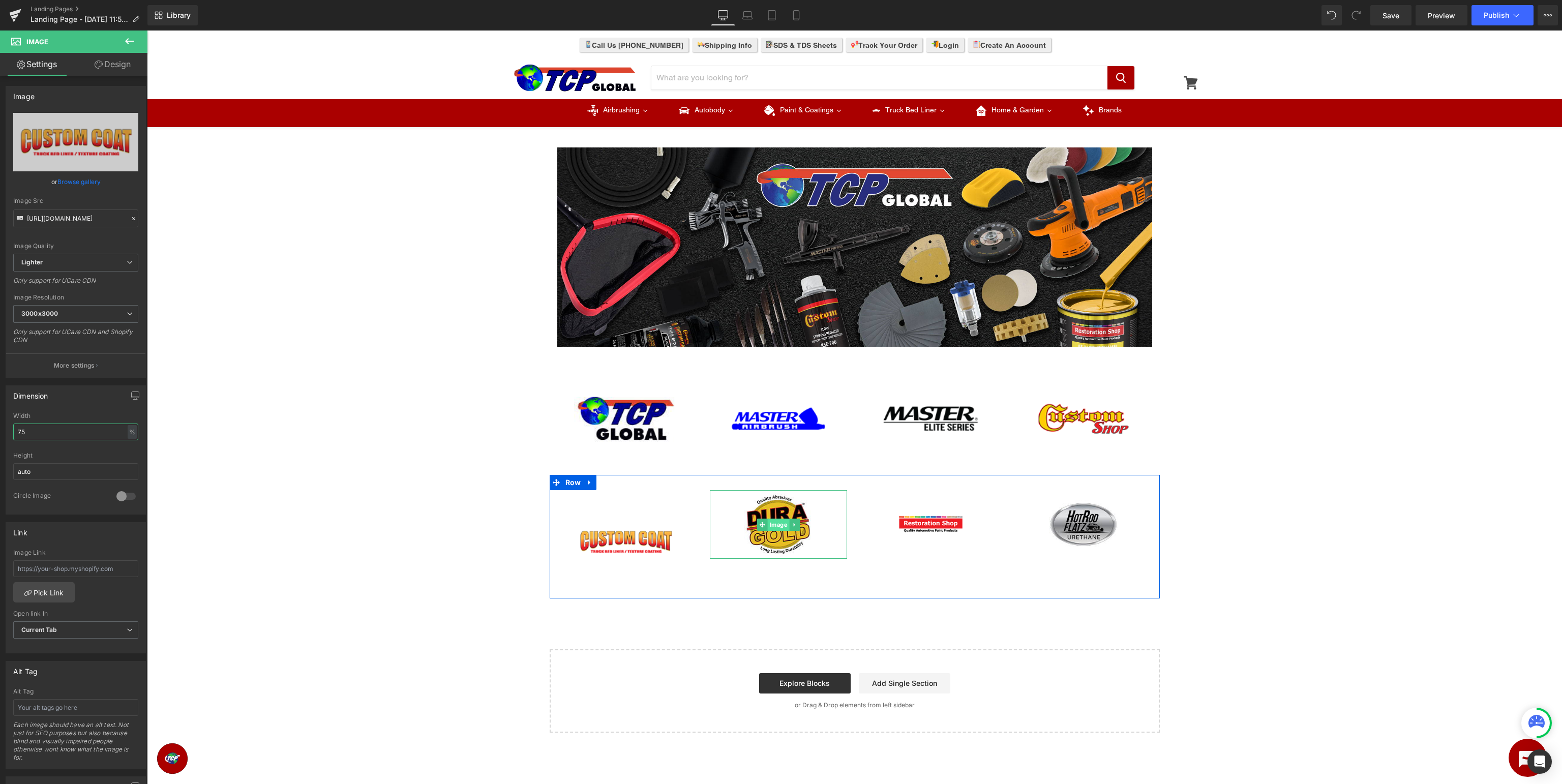
click at [775, 524] on span "Image" at bounding box center [779, 525] width 22 height 12
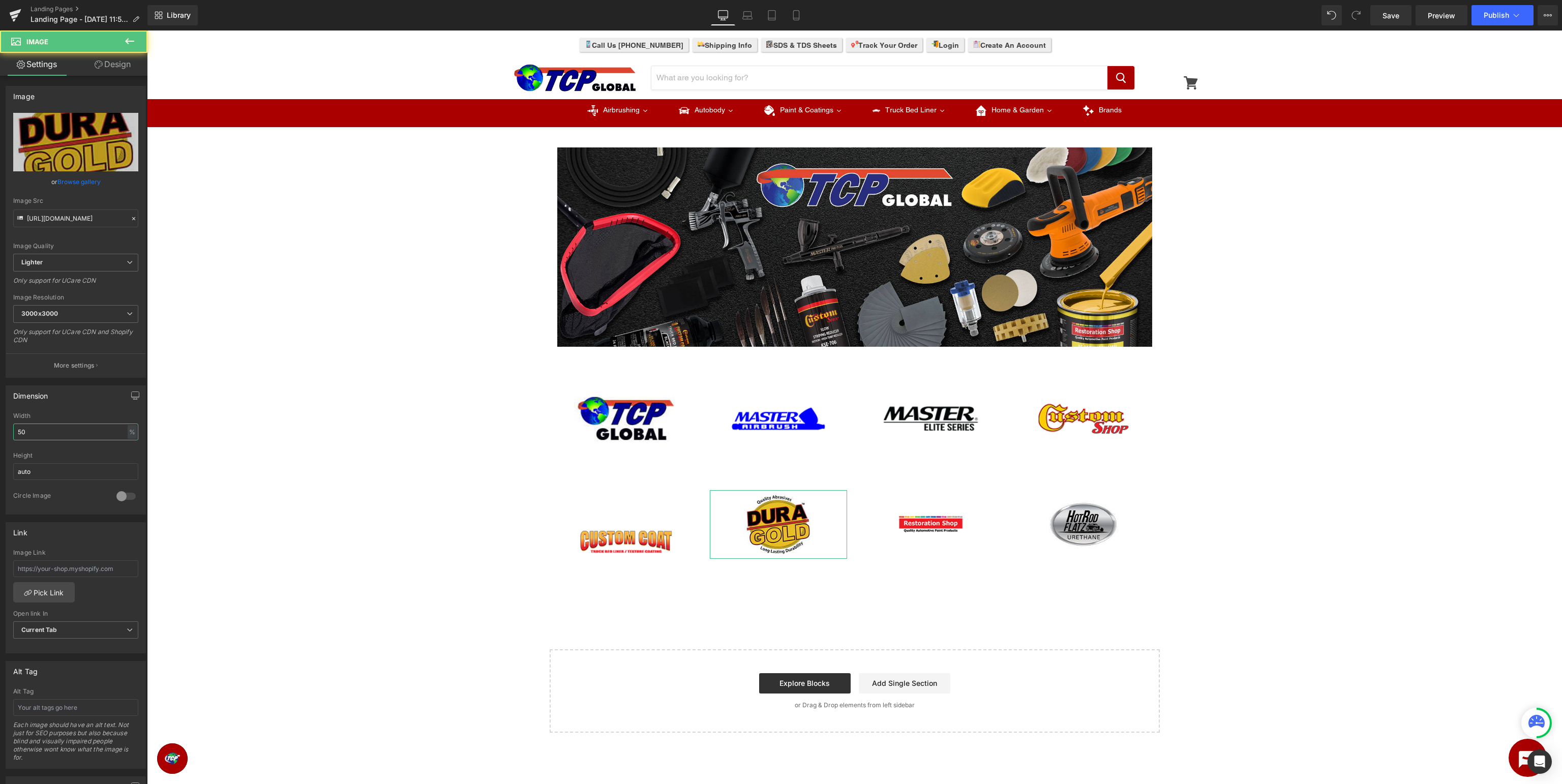
drag, startPoint x: 62, startPoint y: 431, endPoint x: 0, endPoint y: 438, distance: 62.4
click at [13, 438] on input "50" at bounding box center [75, 432] width 125 height 16
type input "75"
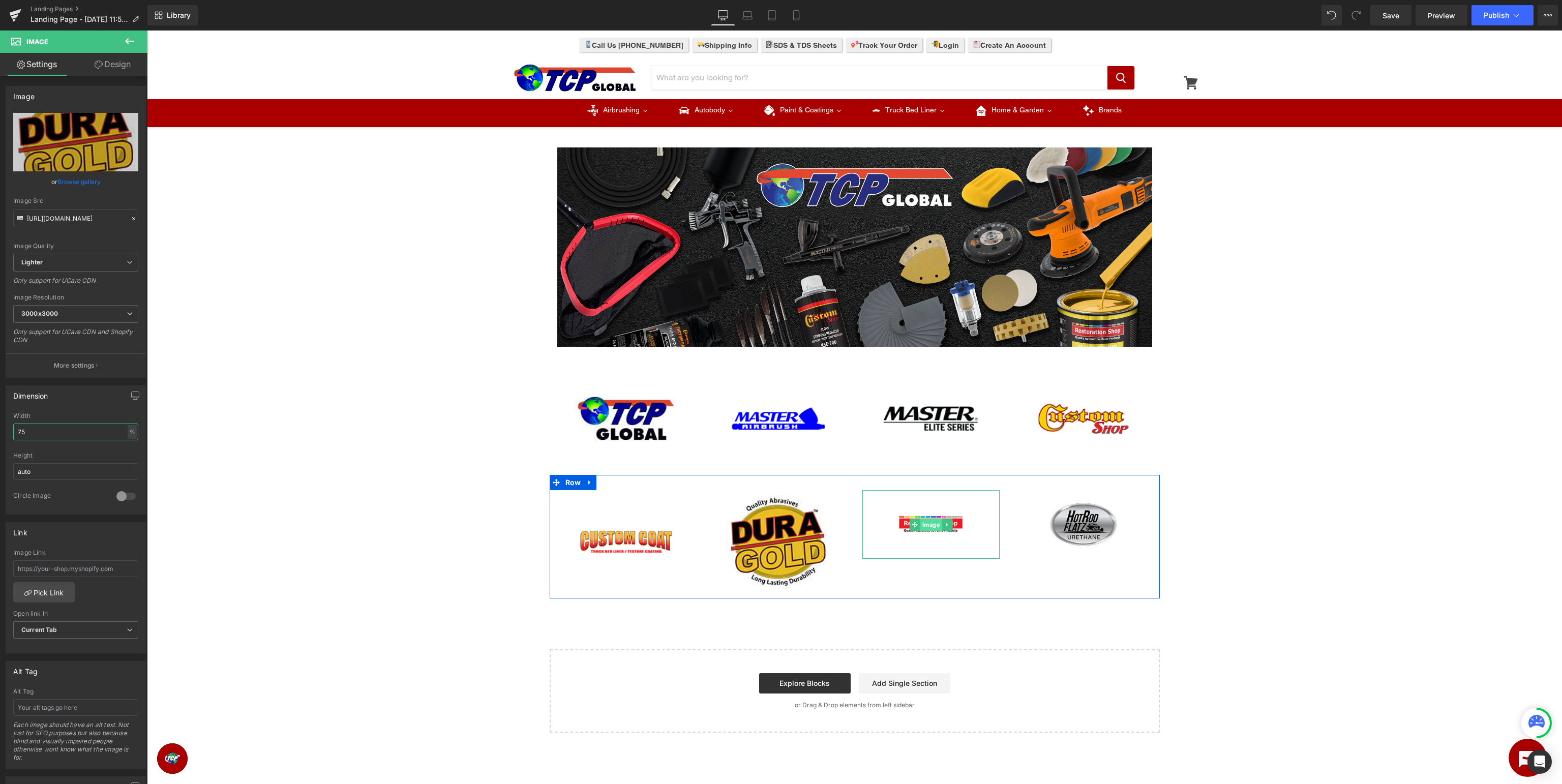
click at [928, 525] on span "Image" at bounding box center [931, 525] width 22 height 12
drag, startPoint x: 34, startPoint y: 436, endPoint x: 0, endPoint y: 430, distance: 34.5
click at [13, 432] on input "50" at bounding box center [75, 432] width 125 height 16
type input "75"
click at [1079, 523] on span "Image" at bounding box center [1083, 525] width 22 height 12
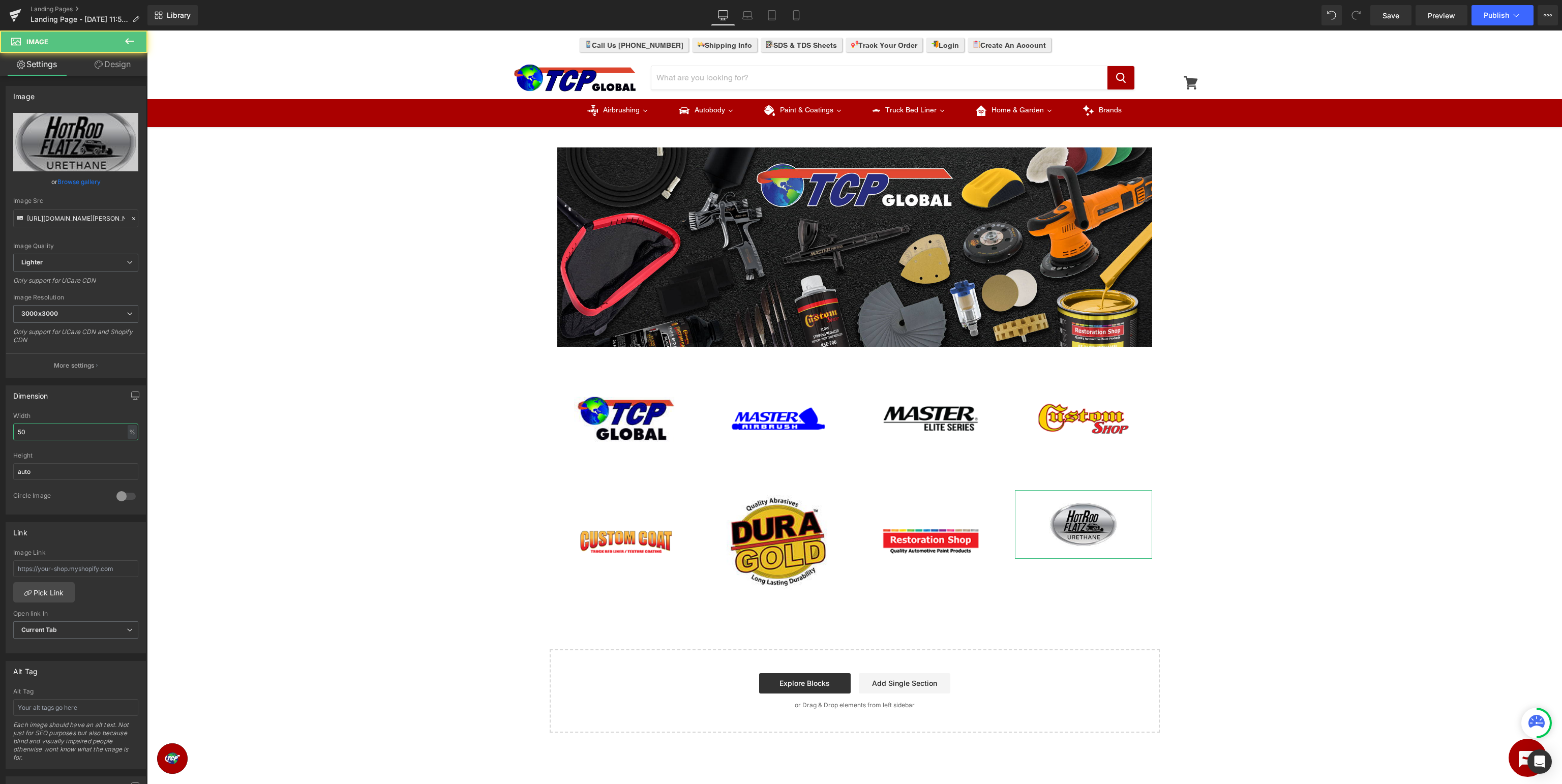
drag, startPoint x: 88, startPoint y: 436, endPoint x: 0, endPoint y: 433, distance: 88.1
click at [13, 432] on input "50" at bounding box center [75, 432] width 125 height 16
type input "75"
click at [467, 459] on div "Image Row Image Image Image Image Row Image Image Image Image Row Select your l…" at bounding box center [854, 433] width 1415 height 601
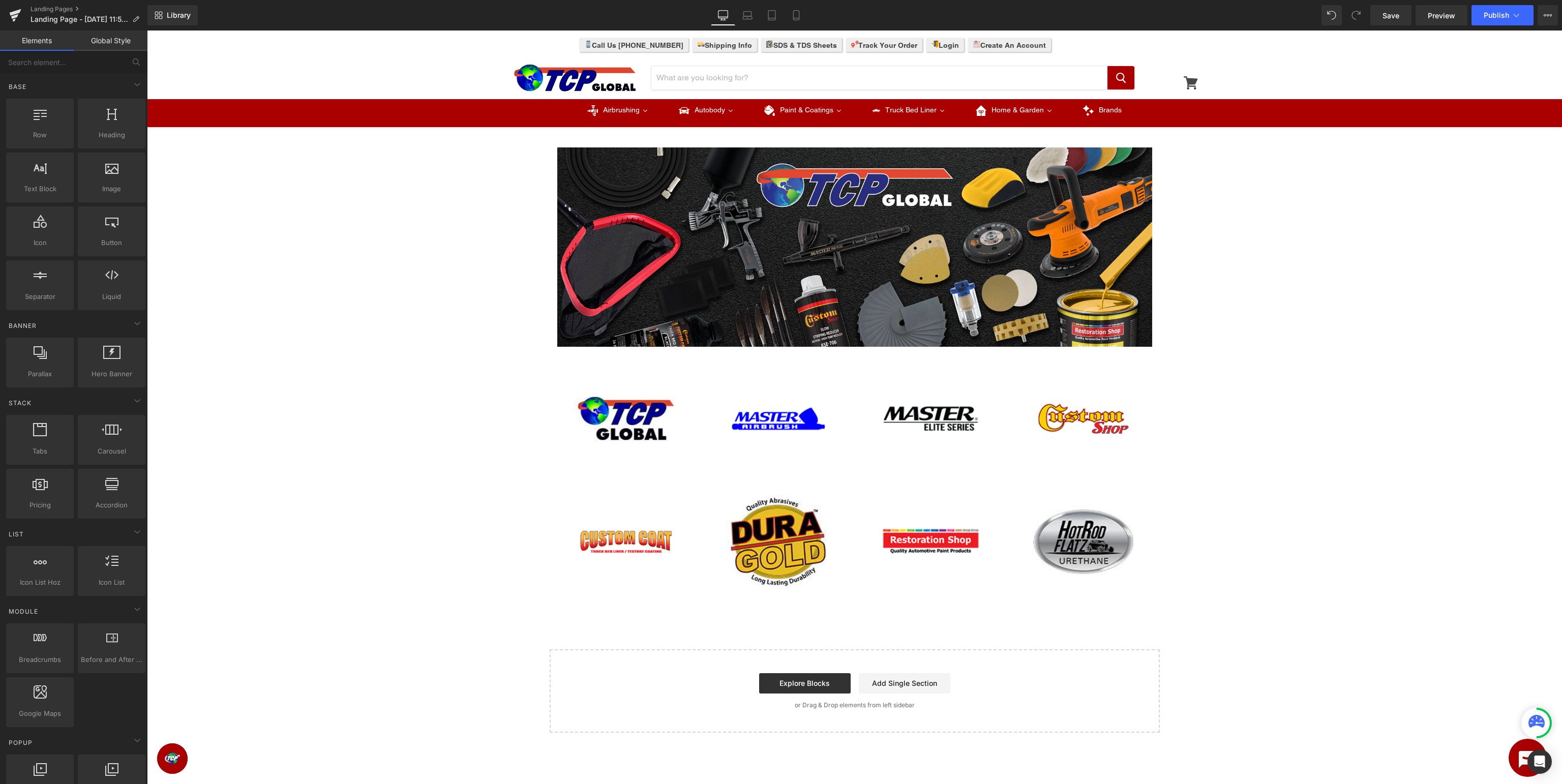
click at [312, 425] on div "Image Row Image Image Image Image Row Image Image Image Image Row Select your l…" at bounding box center [854, 433] width 1415 height 601
click at [567, 485] on span "Row" at bounding box center [573, 482] width 21 height 15
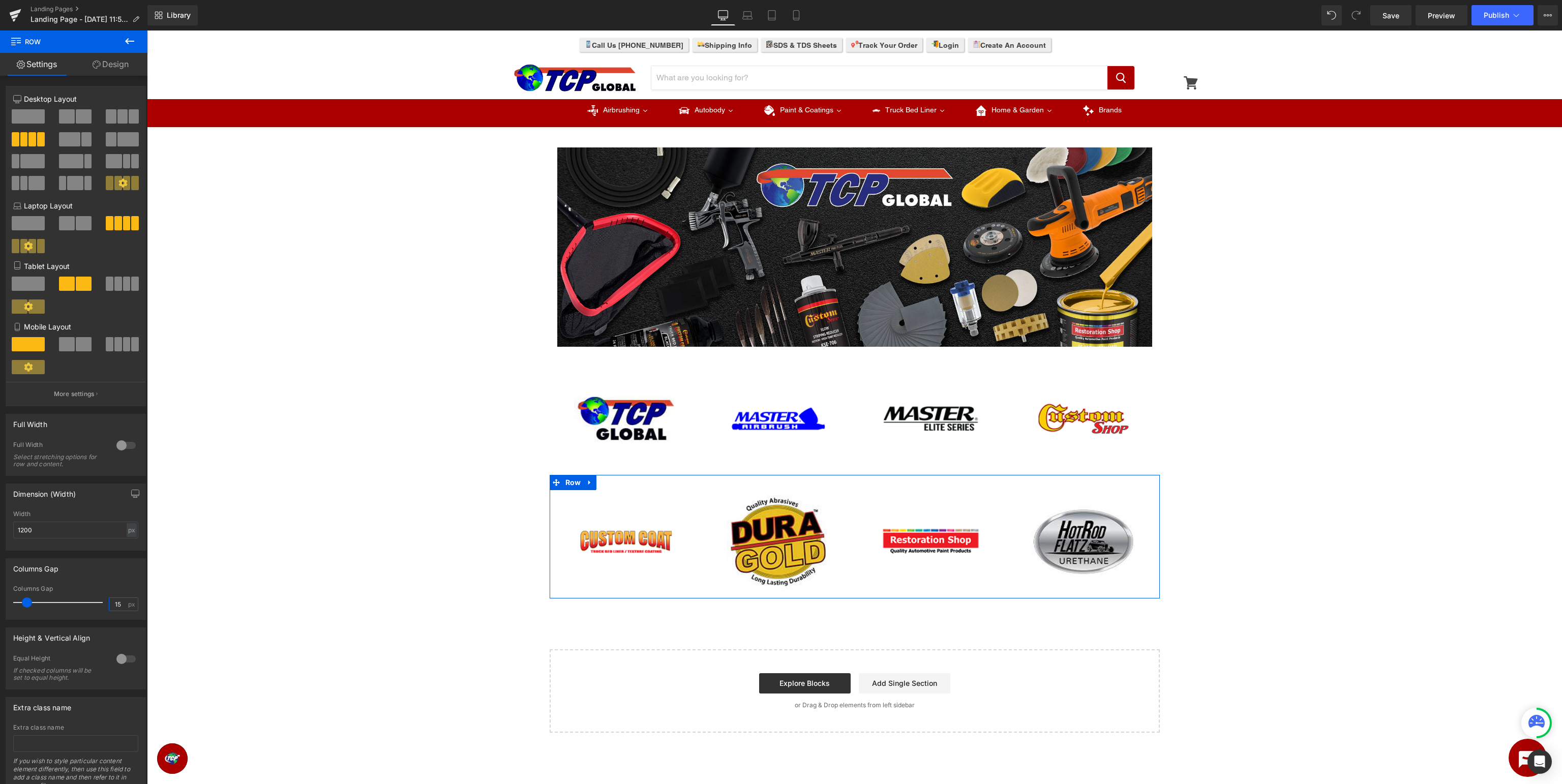
click at [121, 602] on input "15" at bounding box center [118, 604] width 18 height 13
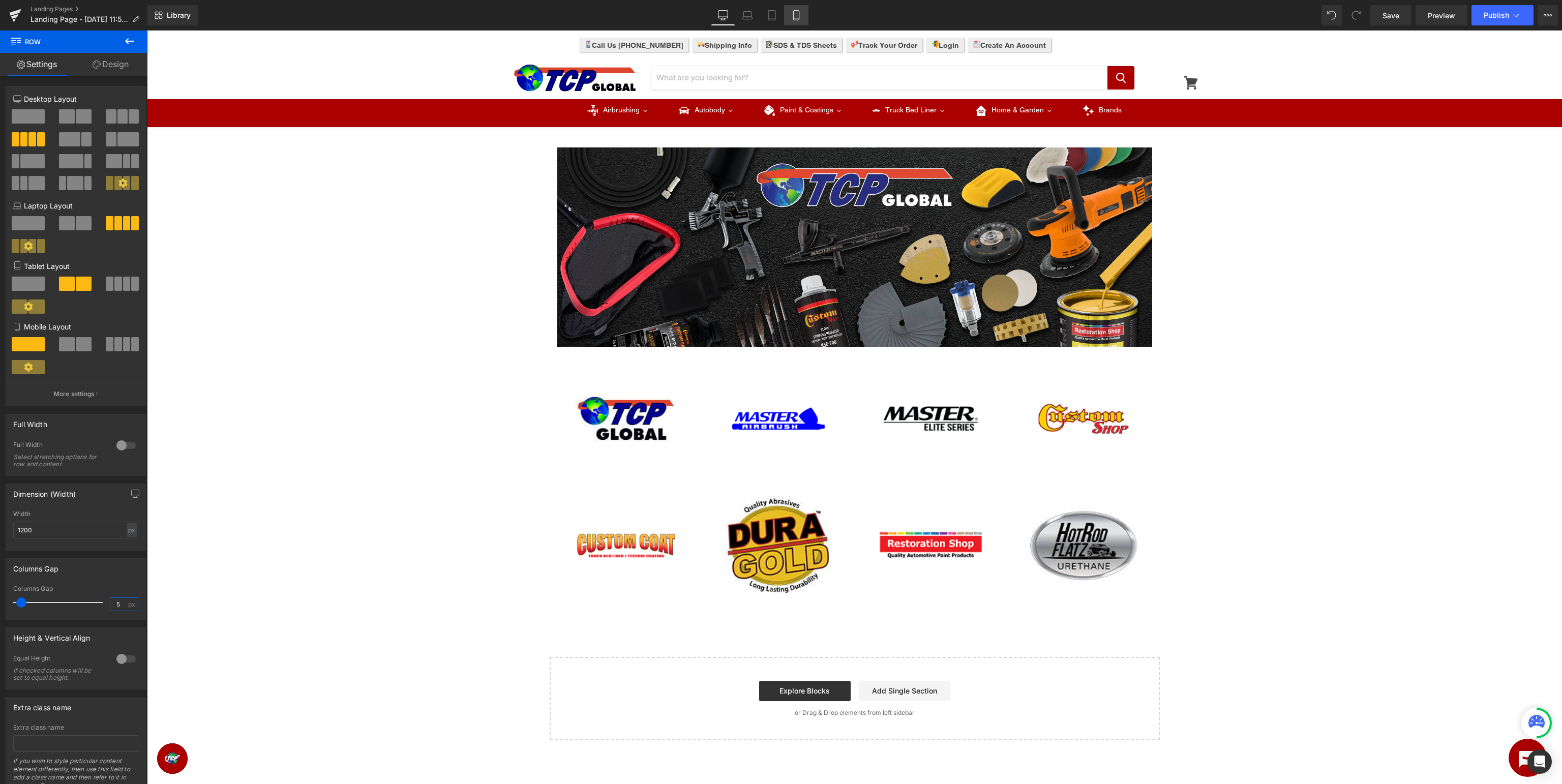
type input "5"
click at [801, 21] on link "Mobile" at bounding box center [796, 15] width 25 height 21
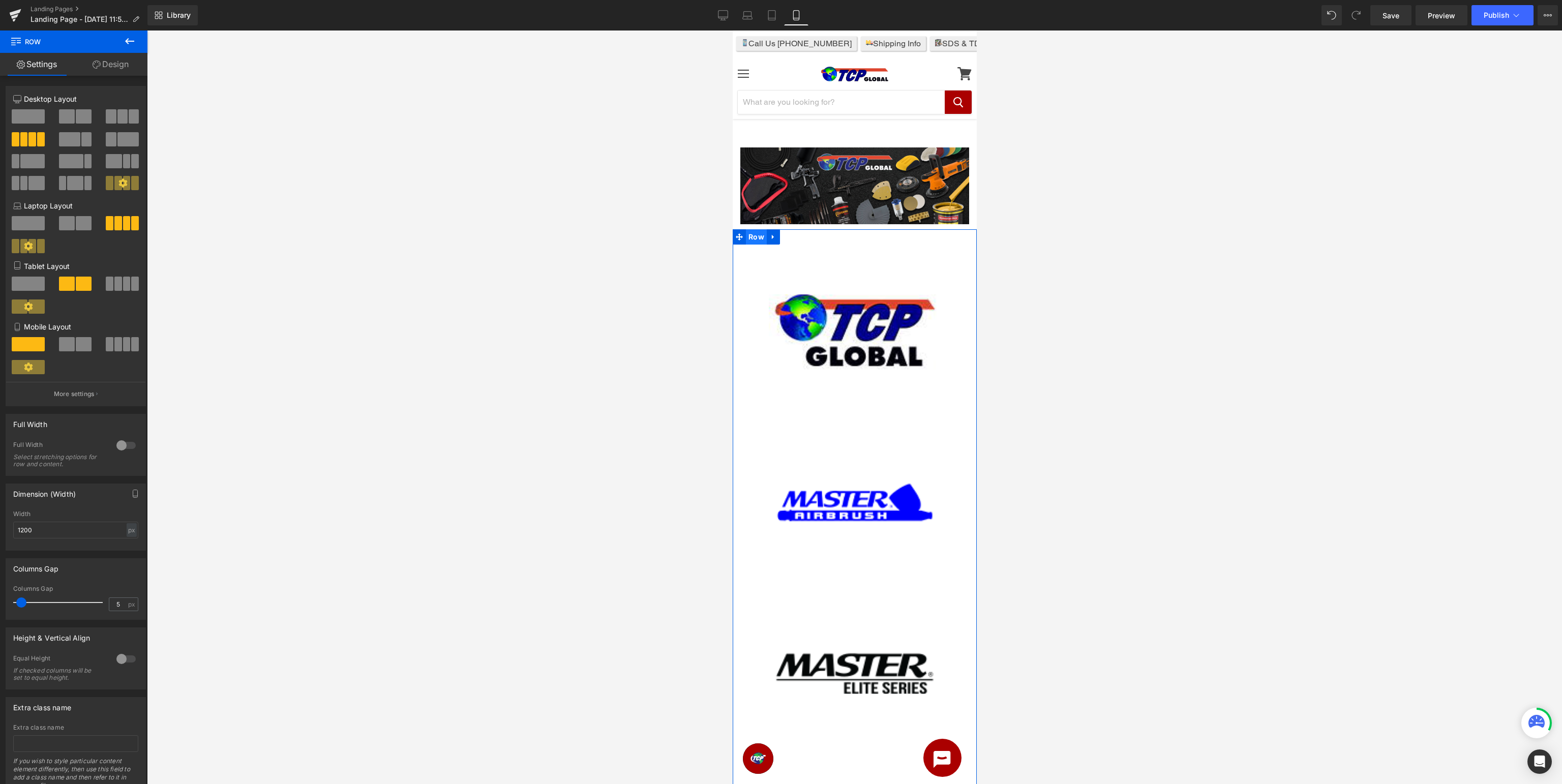
click at [750, 238] on span "Row" at bounding box center [756, 237] width 21 height 15
click at [70, 225] on span at bounding box center [67, 223] width 16 height 14
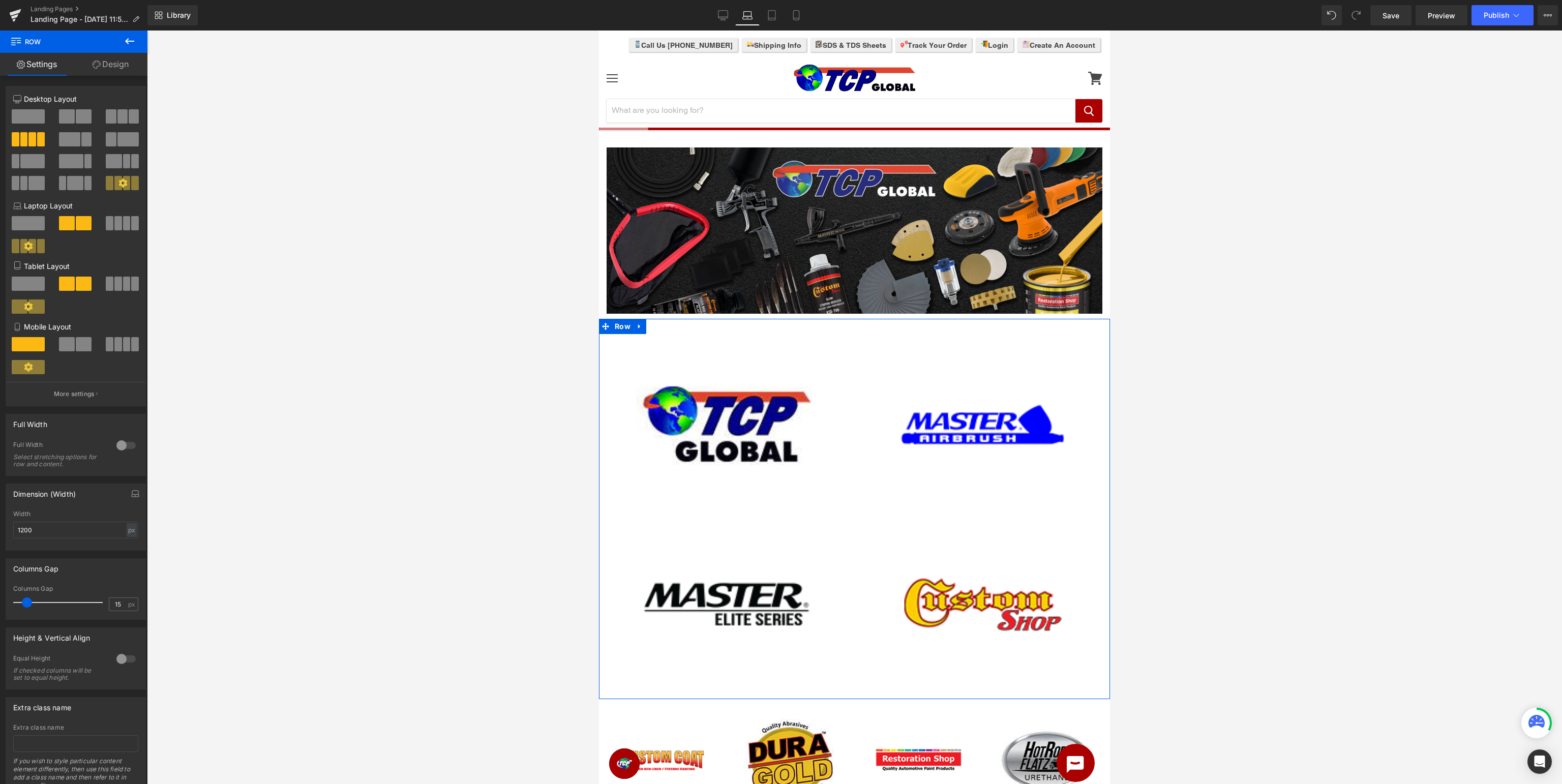
scroll to position [89, 0]
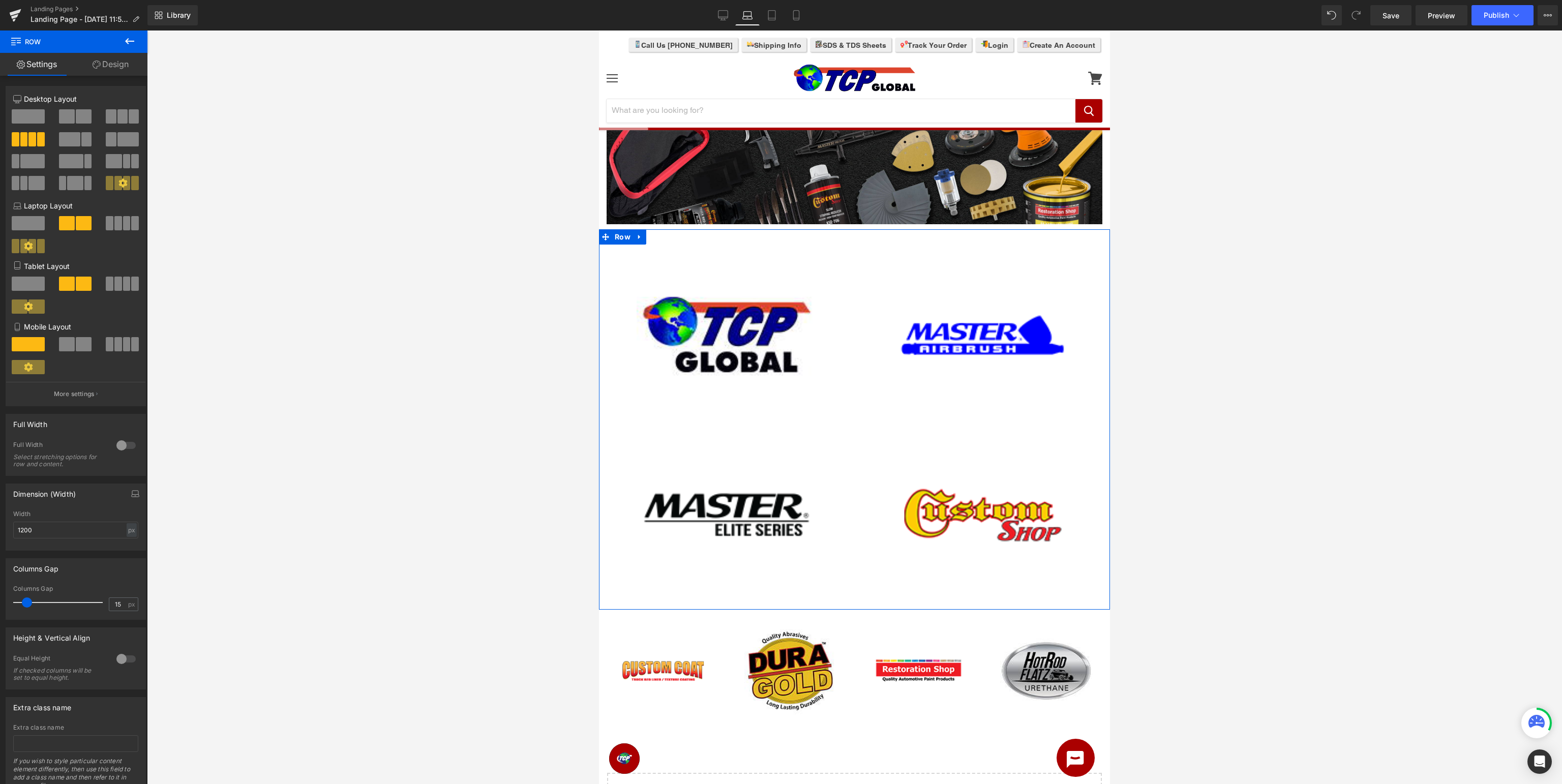
click at [122, 225] on button at bounding box center [123, 223] width 34 height 14
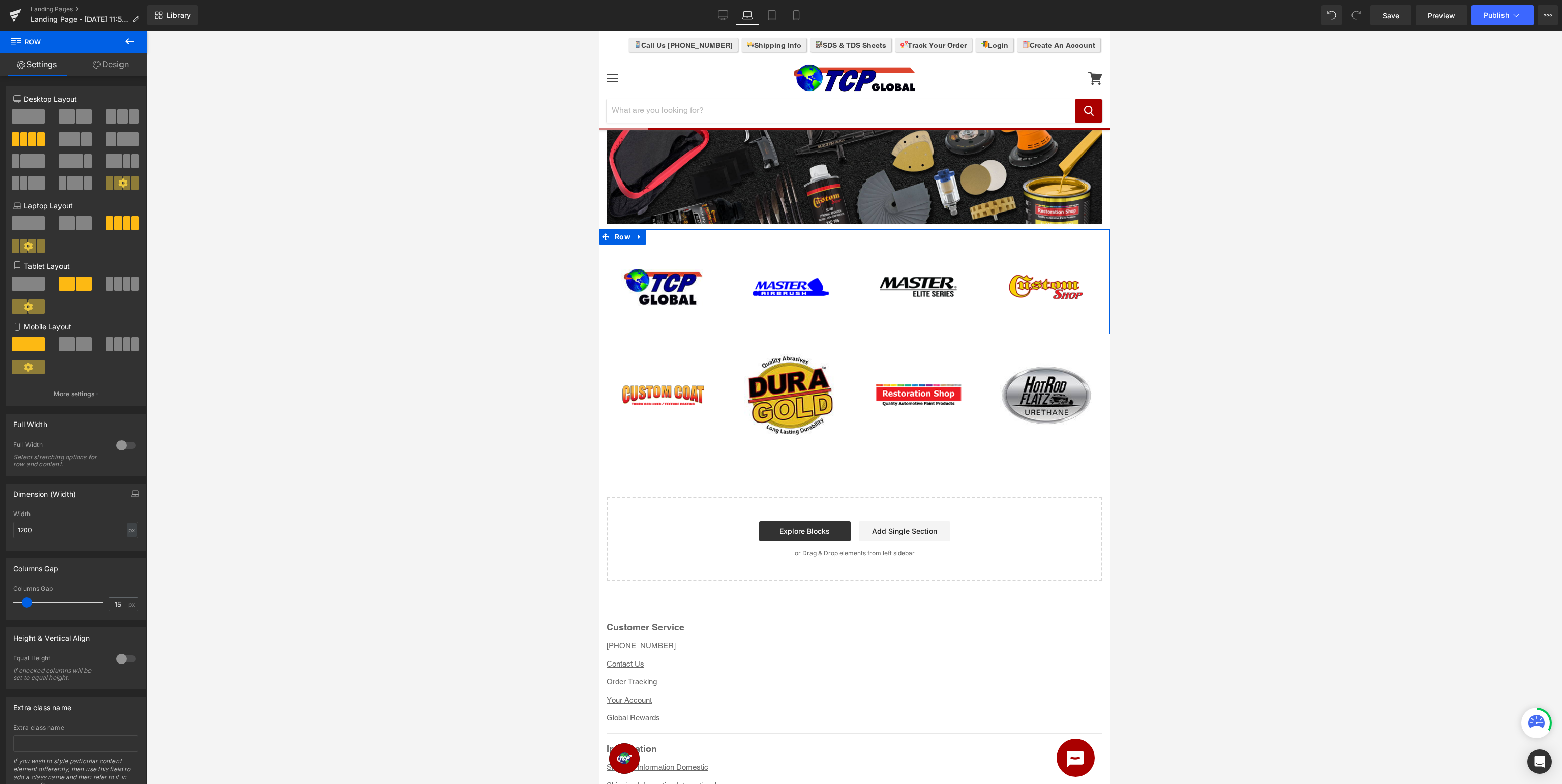
click at [80, 349] on span at bounding box center [83, 344] width 16 height 14
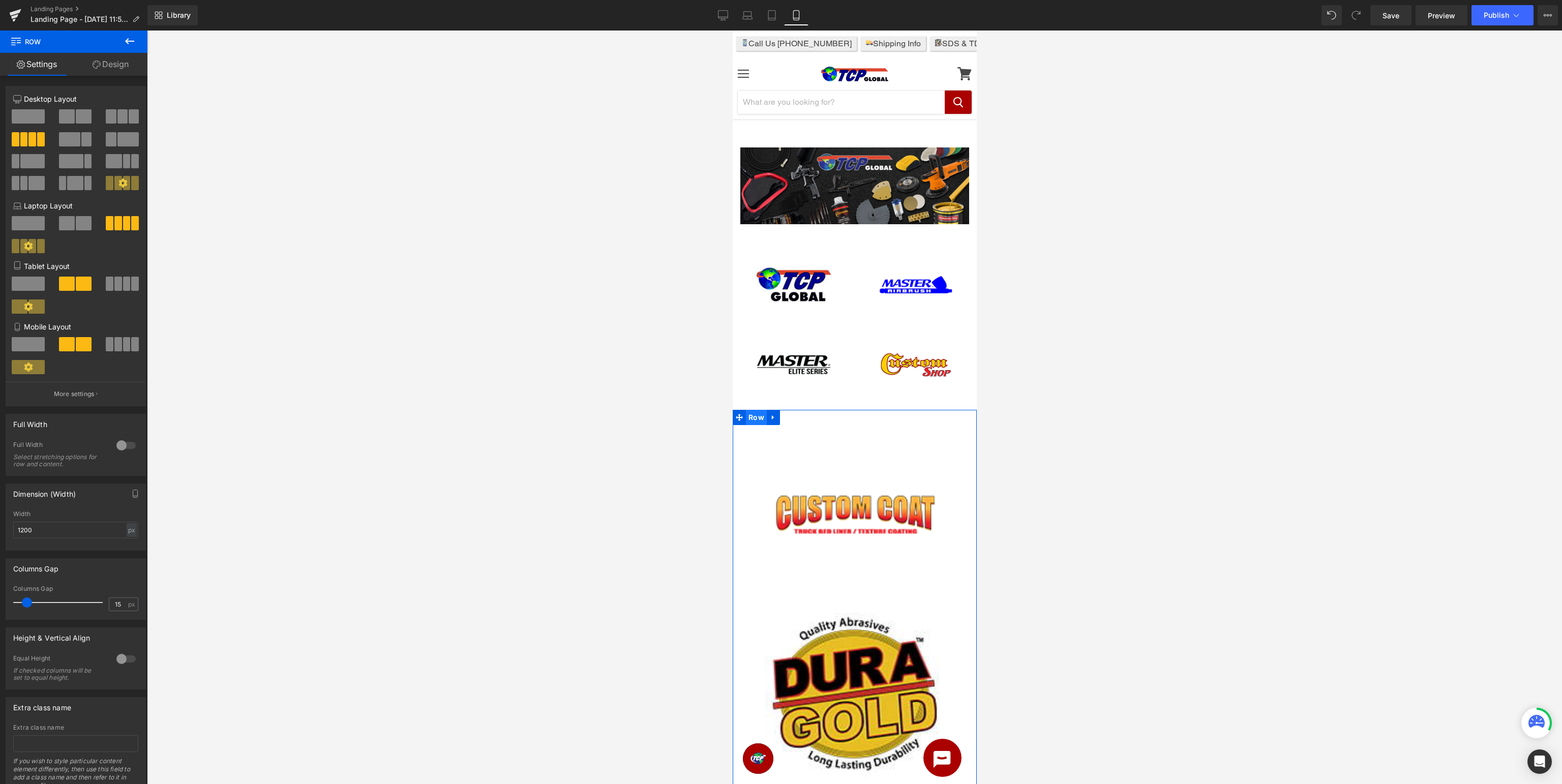
click at [750, 419] on span "Row" at bounding box center [756, 418] width 21 height 15
click at [63, 351] on span at bounding box center [67, 344] width 16 height 14
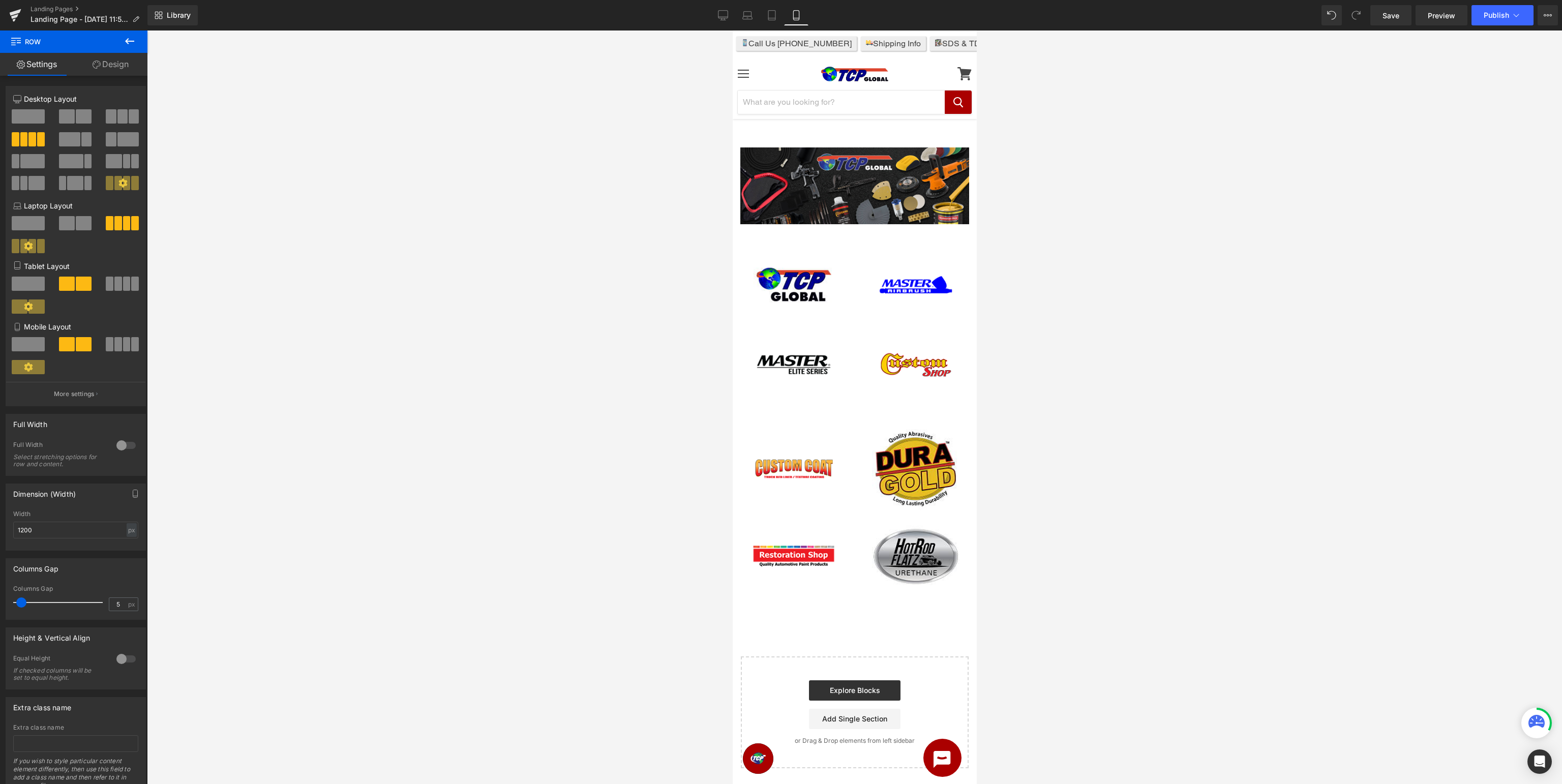
click at [1196, 470] on div at bounding box center [854, 407] width 1415 height 754
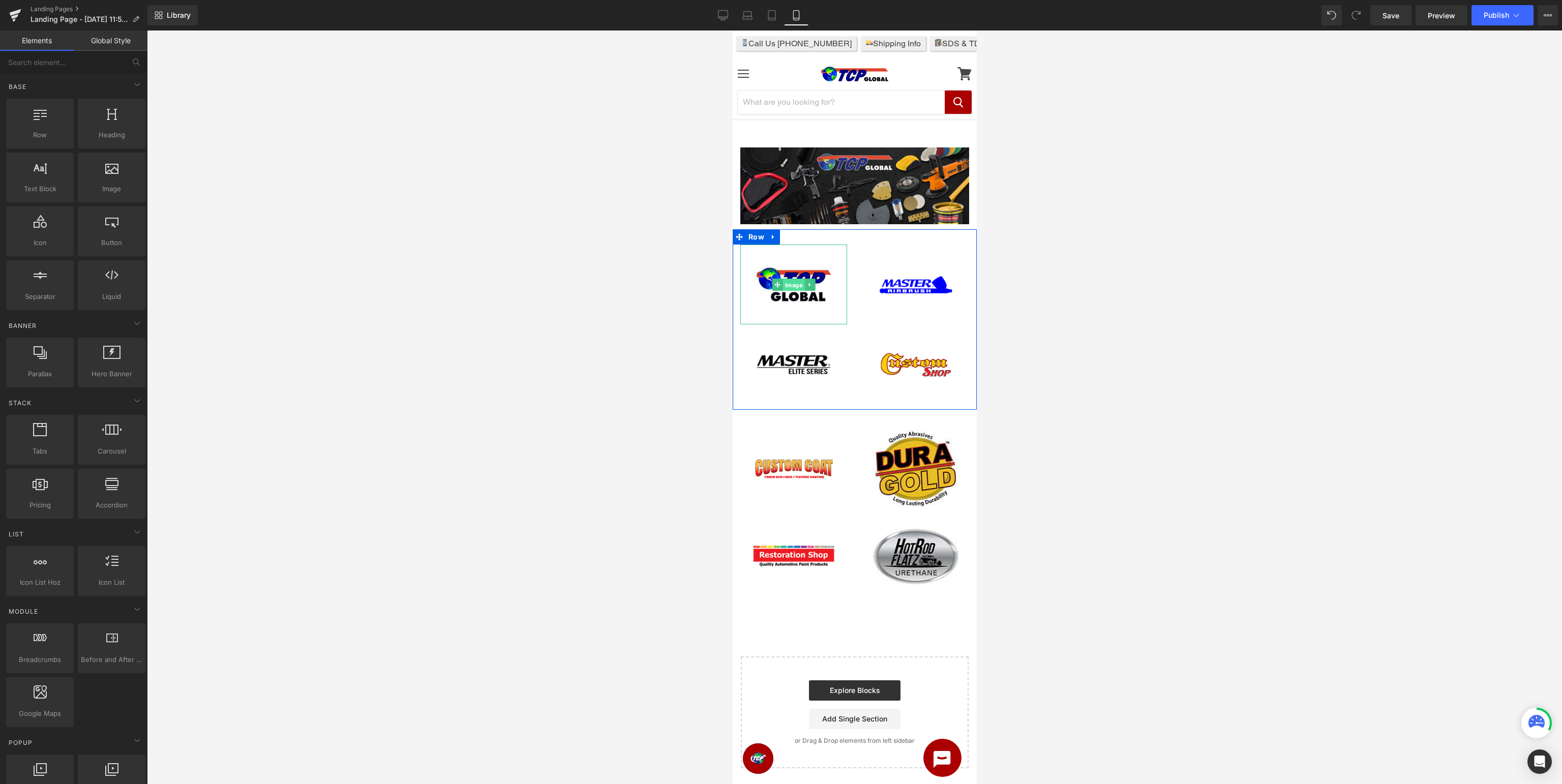
click at [795, 288] on span "Image" at bounding box center [794, 285] width 22 height 12
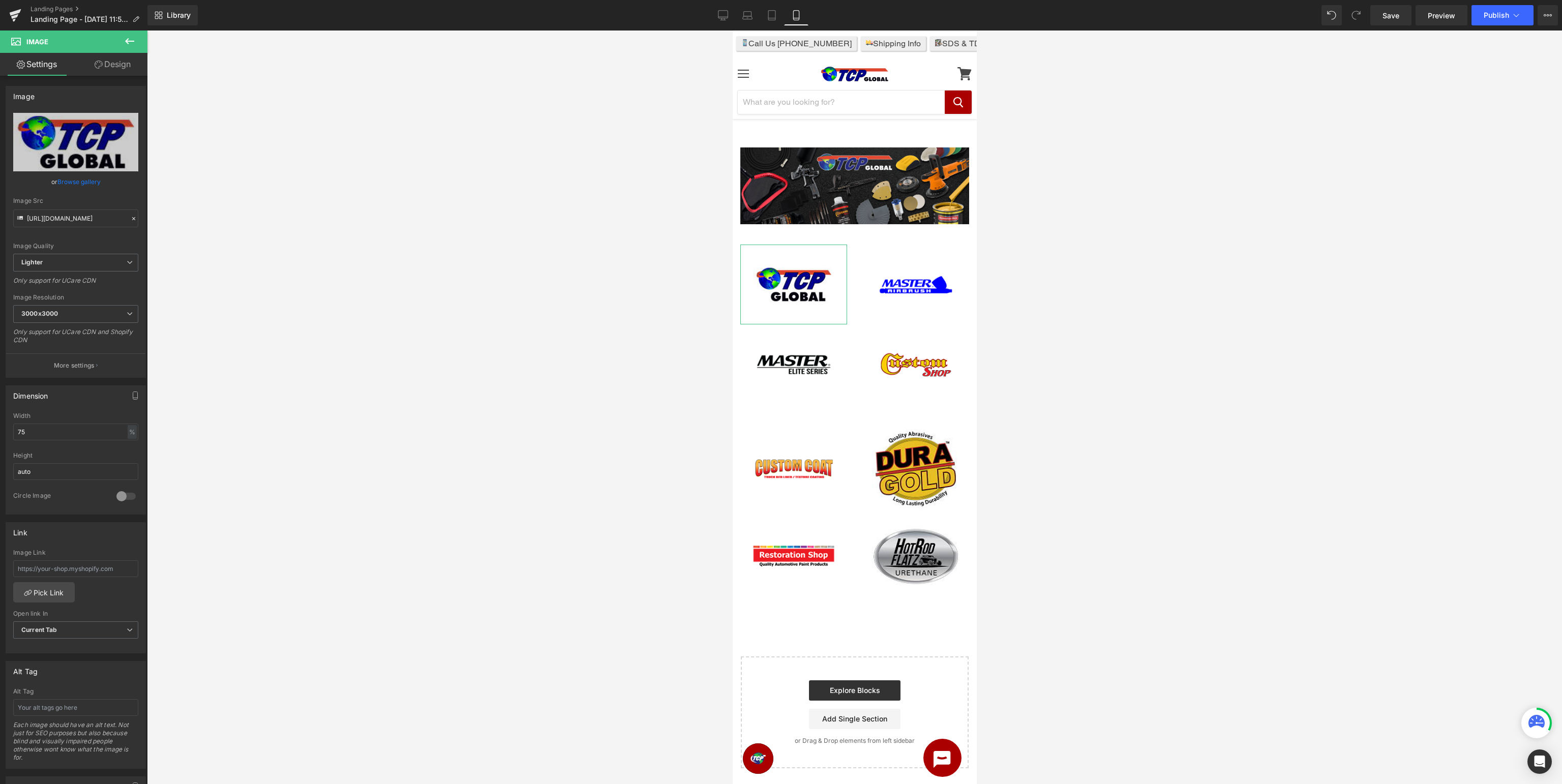
click at [121, 72] on link "Design" at bounding box center [112, 64] width 73 height 23
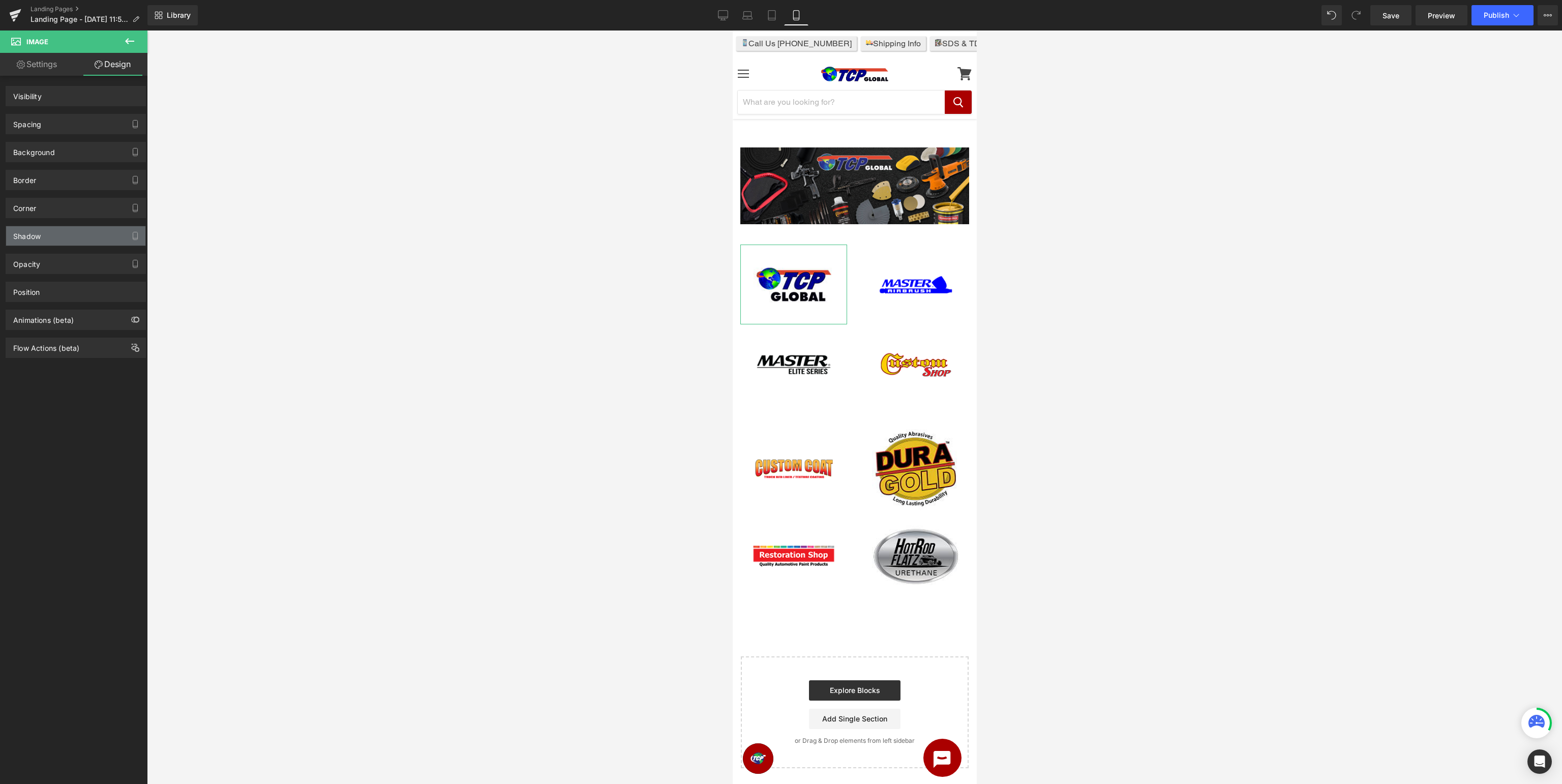
click at [62, 239] on div "Shadow" at bounding box center [75, 236] width 139 height 19
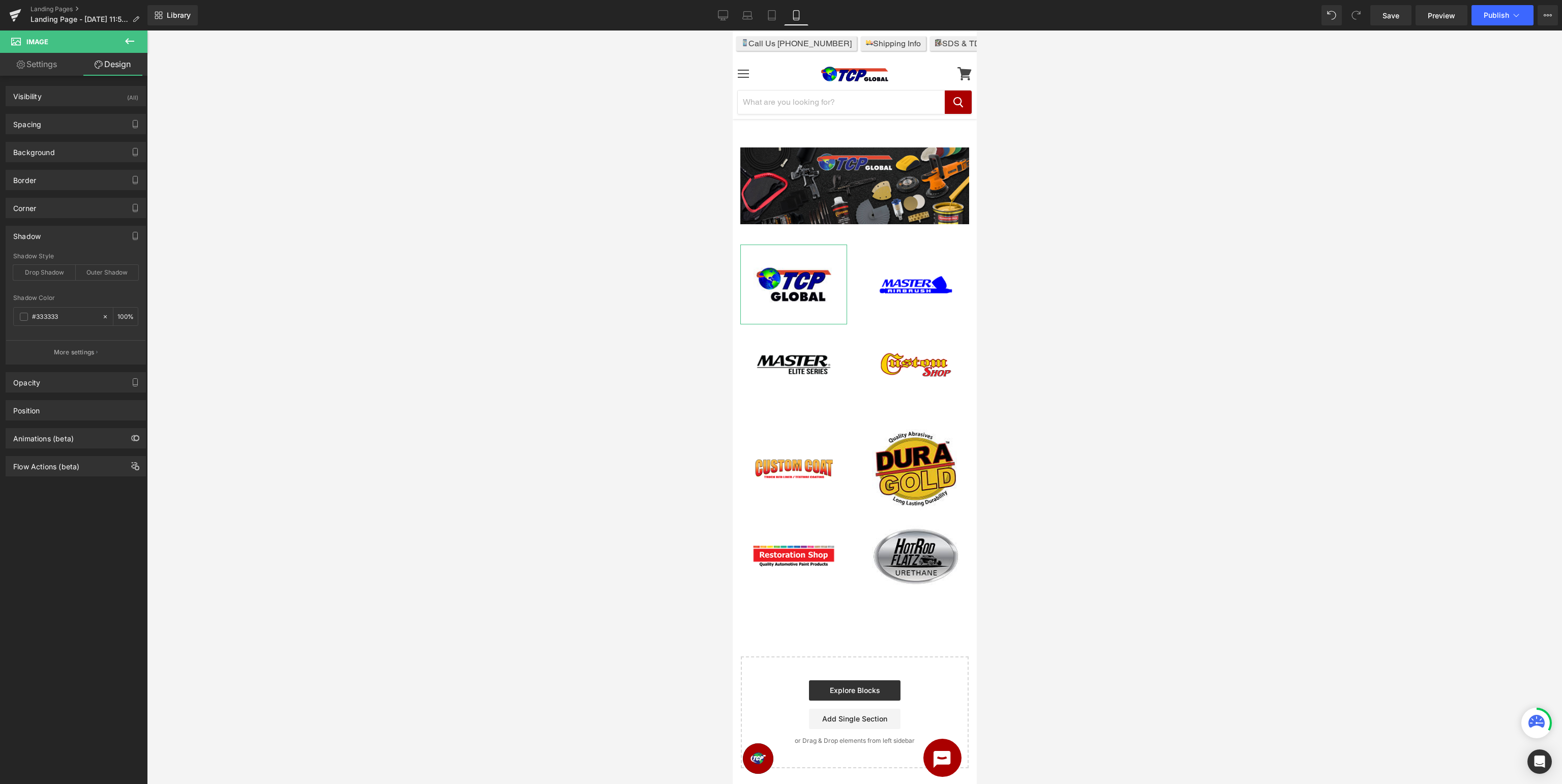
type input "#333333"
type input "100"
click at [58, 274] on div "Drop Shadow" at bounding box center [44, 272] width 62 height 15
click at [104, 270] on div "Outer Shadow" at bounding box center [106, 272] width 62 height 15
click at [34, 270] on div "Drop Shadow" at bounding box center [44, 272] width 62 height 15
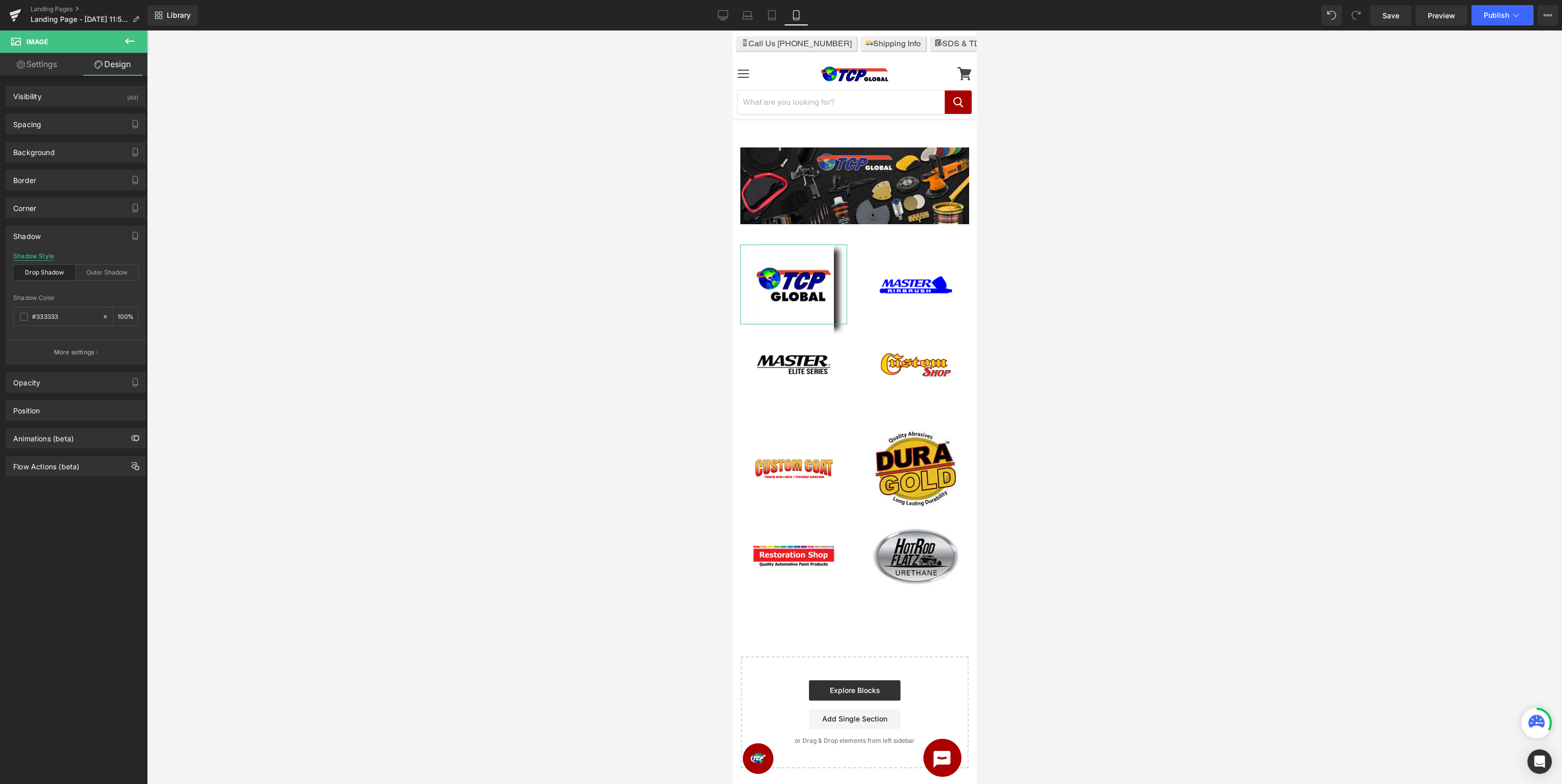
click at [40, 255] on div "Shadow Style" at bounding box center [33, 256] width 40 height 7
click at [251, 316] on div at bounding box center [854, 407] width 1415 height 754
click at [99, 272] on div "Outer Shadow" at bounding box center [106, 272] width 62 height 15
type input "0"
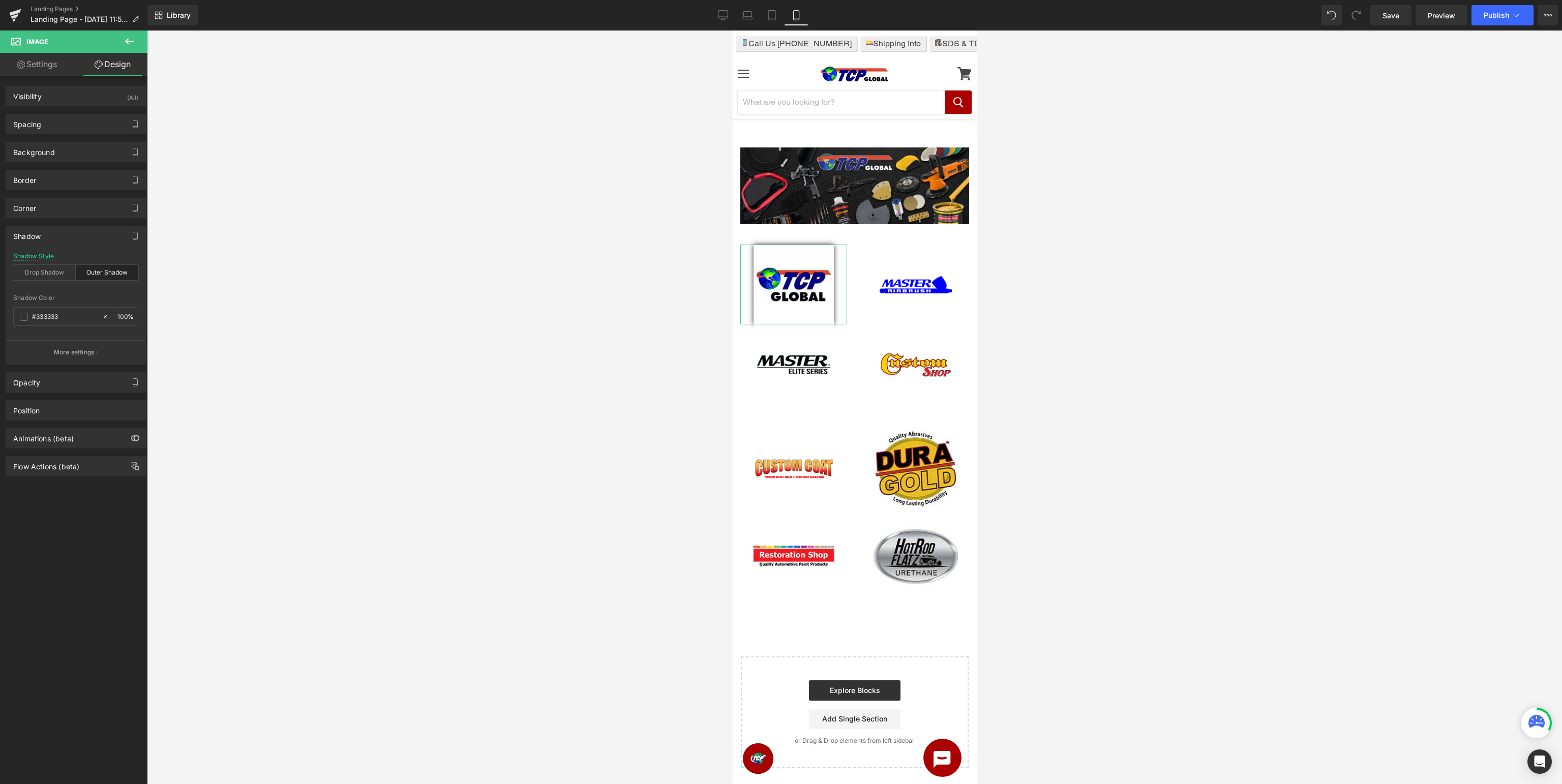
click at [76, 351] on p "More settings" at bounding box center [74, 352] width 40 height 9
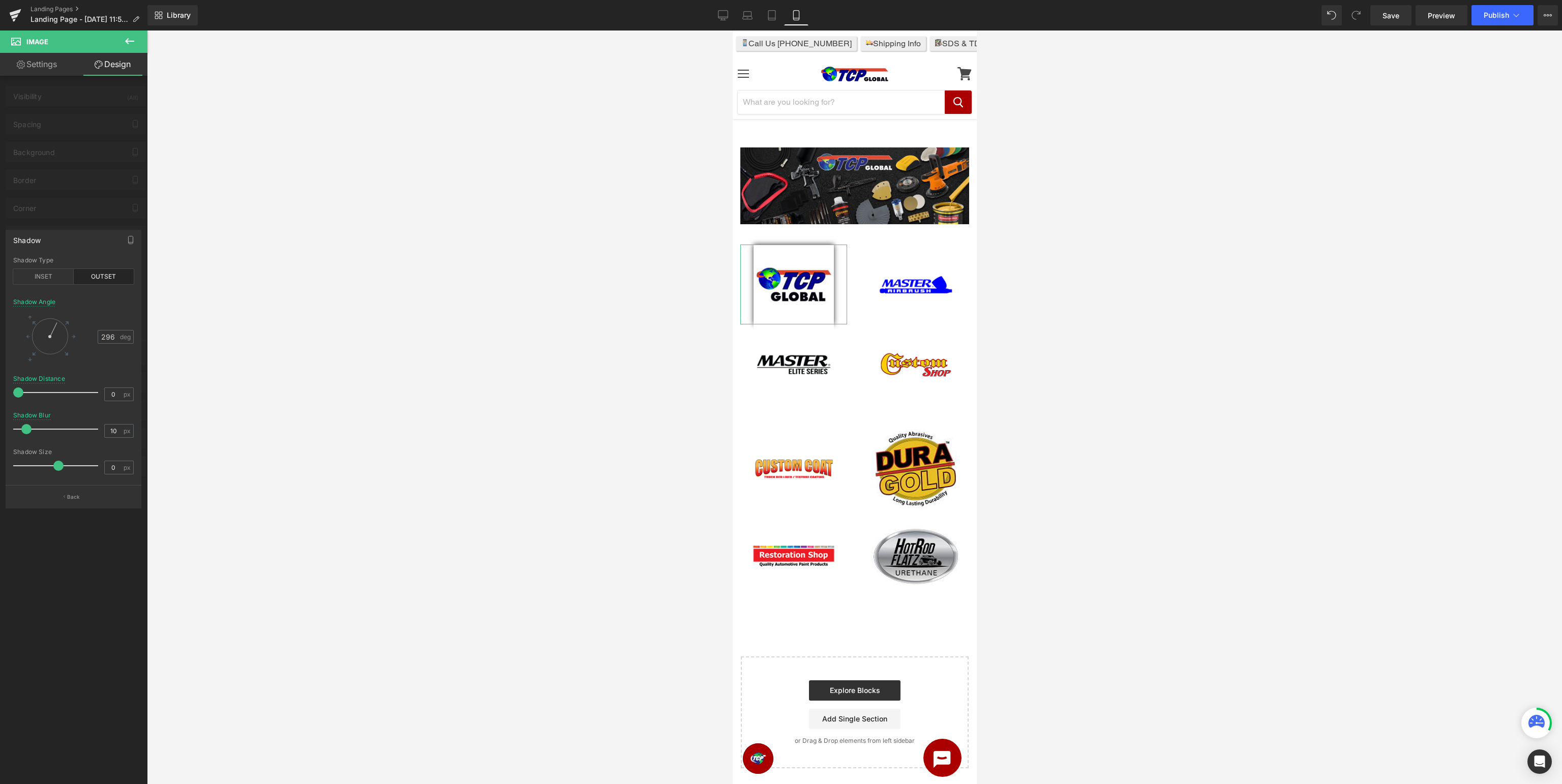
drag, startPoint x: 58, startPoint y: 337, endPoint x: 55, endPoint y: 322, distance: 15.3
click at [55, 322] on div at bounding box center [54, 329] width 13 height 19
drag, startPoint x: 58, startPoint y: 320, endPoint x: 62, endPoint y: 345, distance: 25.3
click at [60, 337] on div at bounding box center [54, 329] width 13 height 19
drag, startPoint x: 59, startPoint y: 345, endPoint x: 16, endPoint y: 351, distance: 43.4
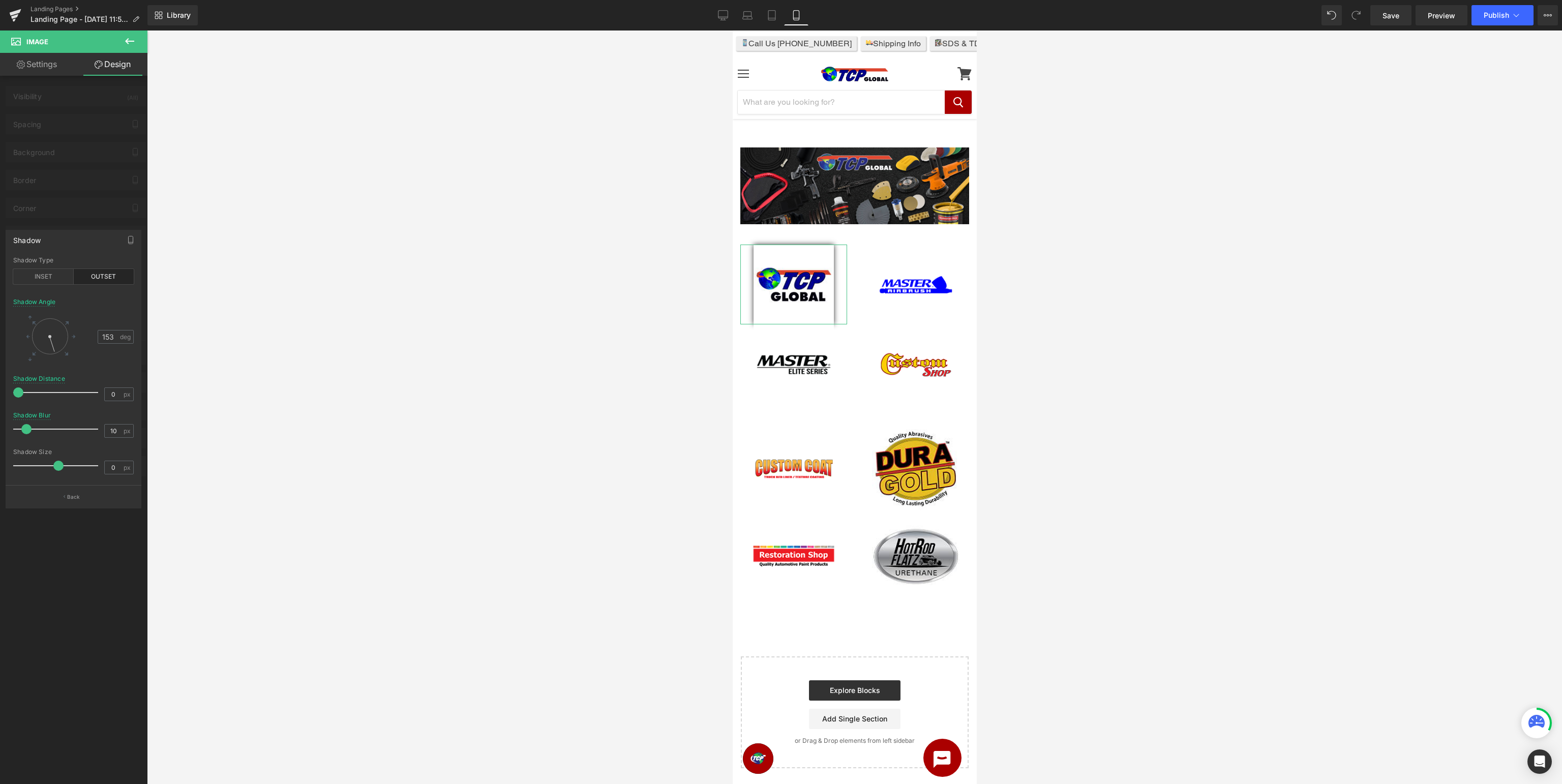
click at [16, 351] on div at bounding box center [43, 336] width 60 height 47
type input "231"
click at [40, 324] on div at bounding box center [50, 336] width 36 height 36
click at [54, 276] on div "INSET" at bounding box center [43, 276] width 60 height 15
click at [95, 276] on div "OUTSET" at bounding box center [104, 276] width 60 height 15
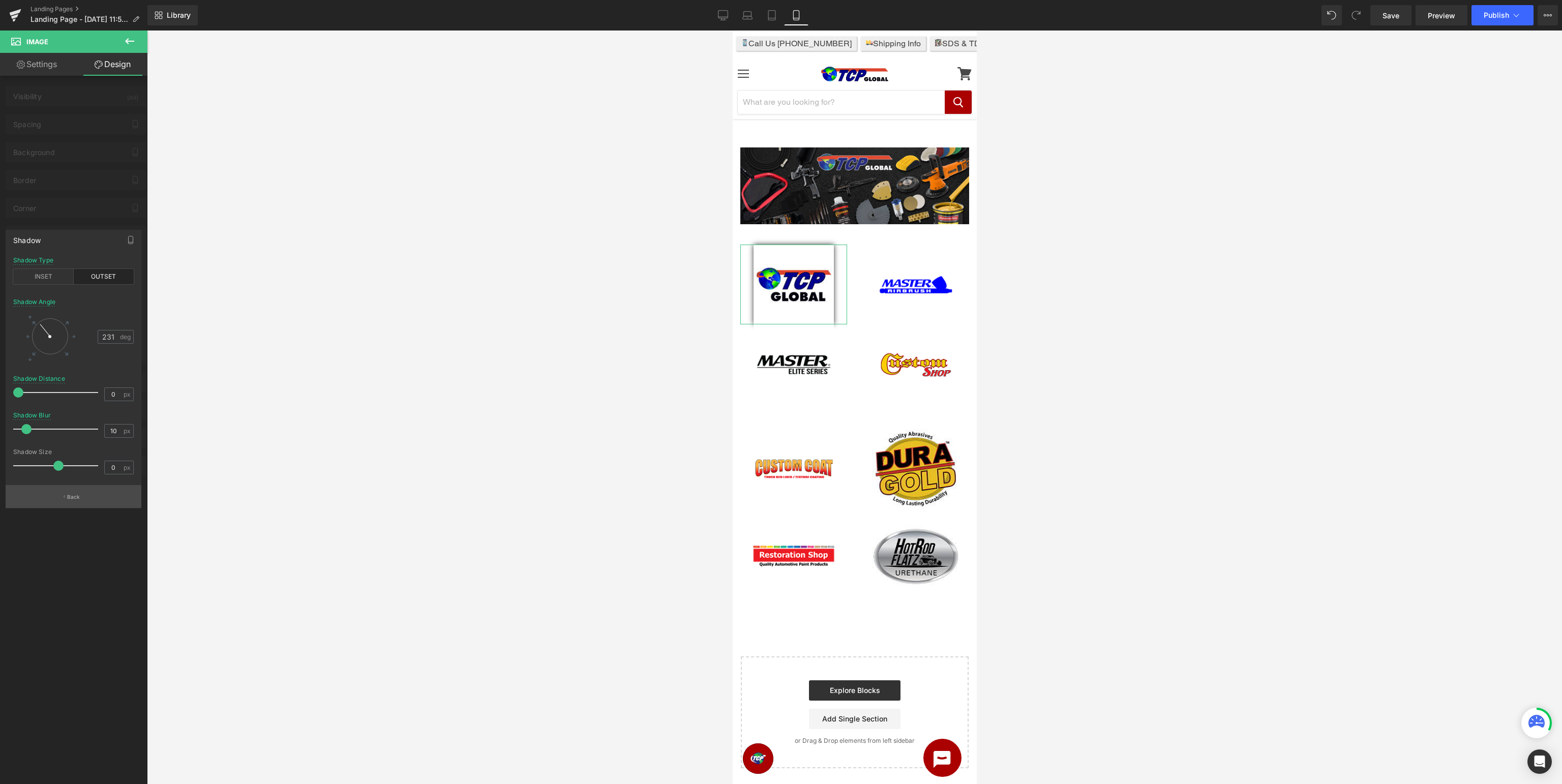
click at [82, 497] on button "Back" at bounding box center [73, 496] width 136 height 23
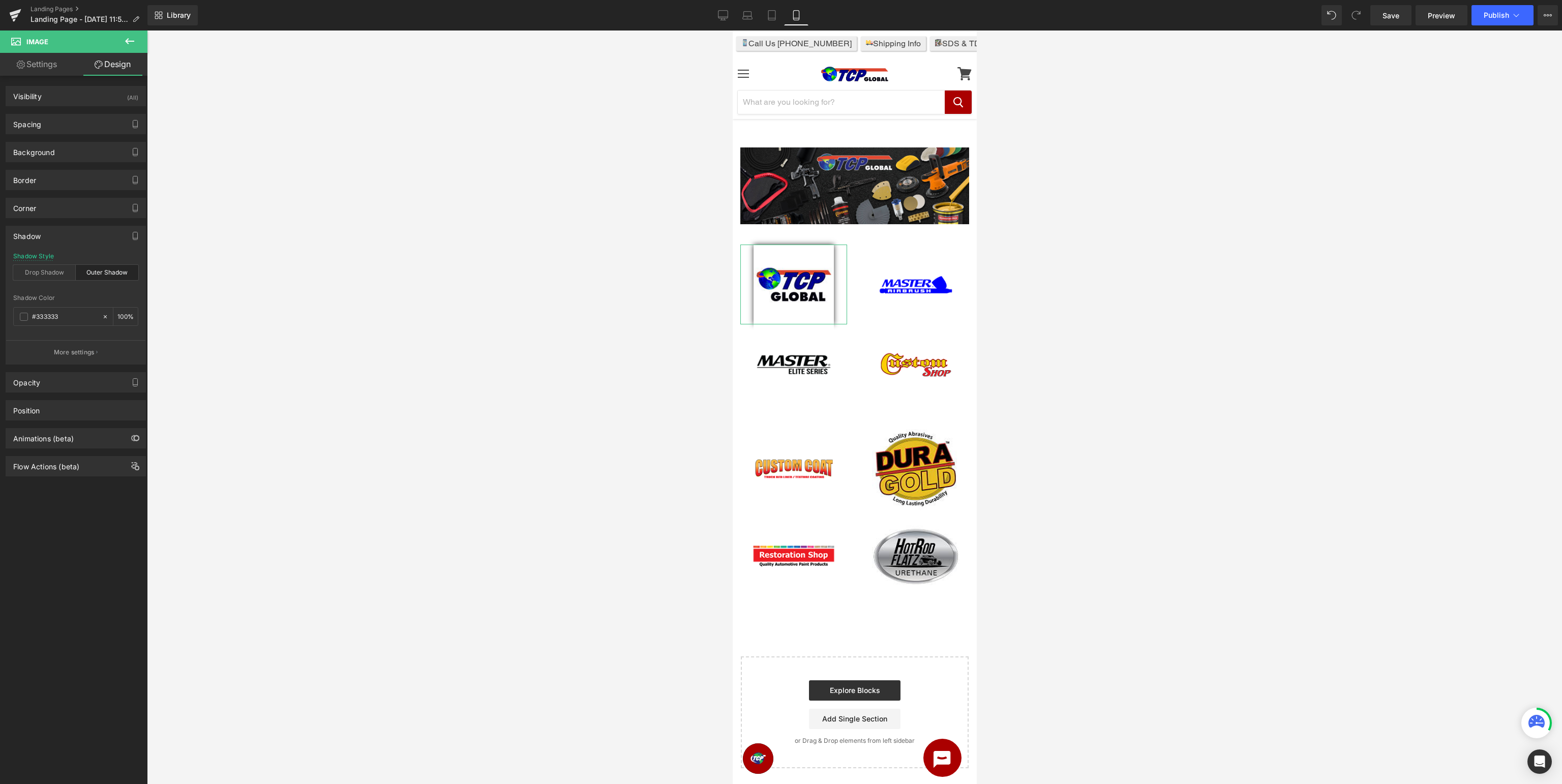
click at [115, 276] on div "Outer Shadow" at bounding box center [106, 272] width 62 height 15
click at [46, 19] on span "Landing Page - Aug 11, 11:58:13" at bounding box center [79, 19] width 97 height 8
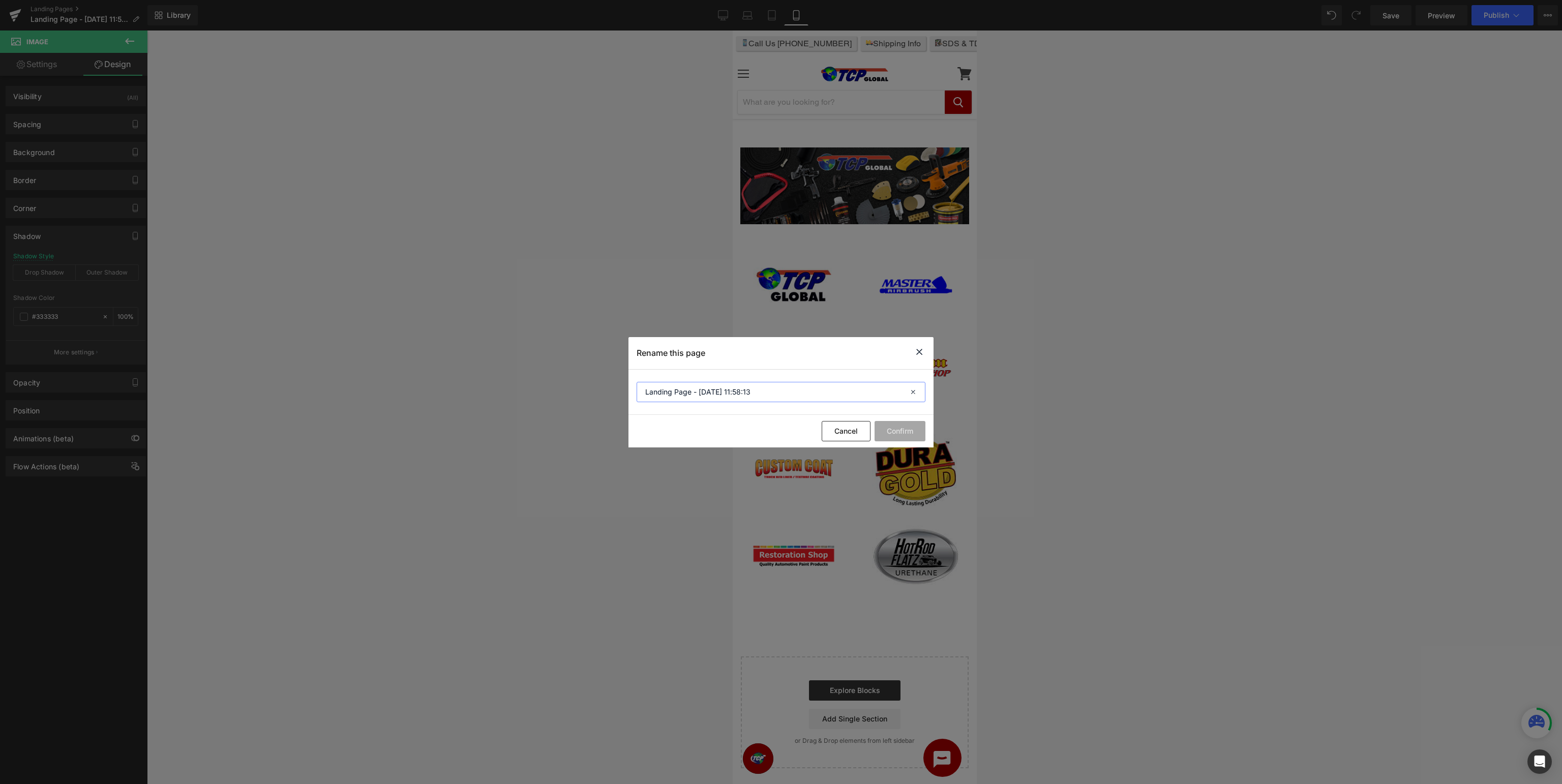
click at [762, 384] on input "Landing Page - Aug 11, 11:58:13" at bounding box center [781, 392] width 289 height 21
drag, startPoint x: 789, startPoint y: 388, endPoint x: 60, endPoint y: 370, distance: 729.2
click at [637, 382] on input "Landing Page - Aug 11, 11:58:13" at bounding box center [781, 392] width 289 height 21
type input "TCP Brands Support Page"
click at [892, 431] on button "Confirm" at bounding box center [900, 431] width 51 height 21
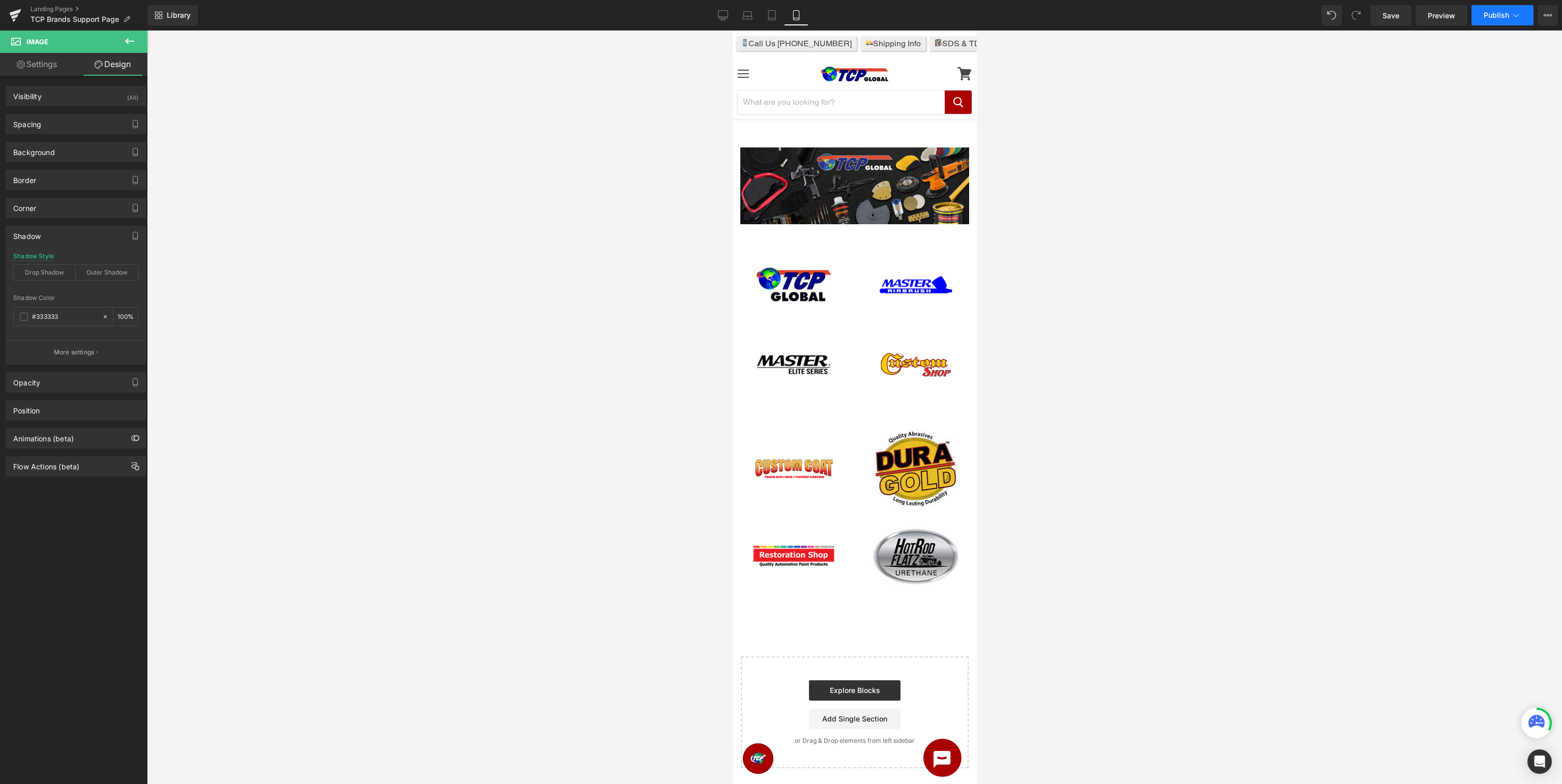
click at [1515, 16] on icon at bounding box center [1517, 15] width 5 height 3
click at [727, 17] on icon at bounding box center [723, 15] width 10 height 10
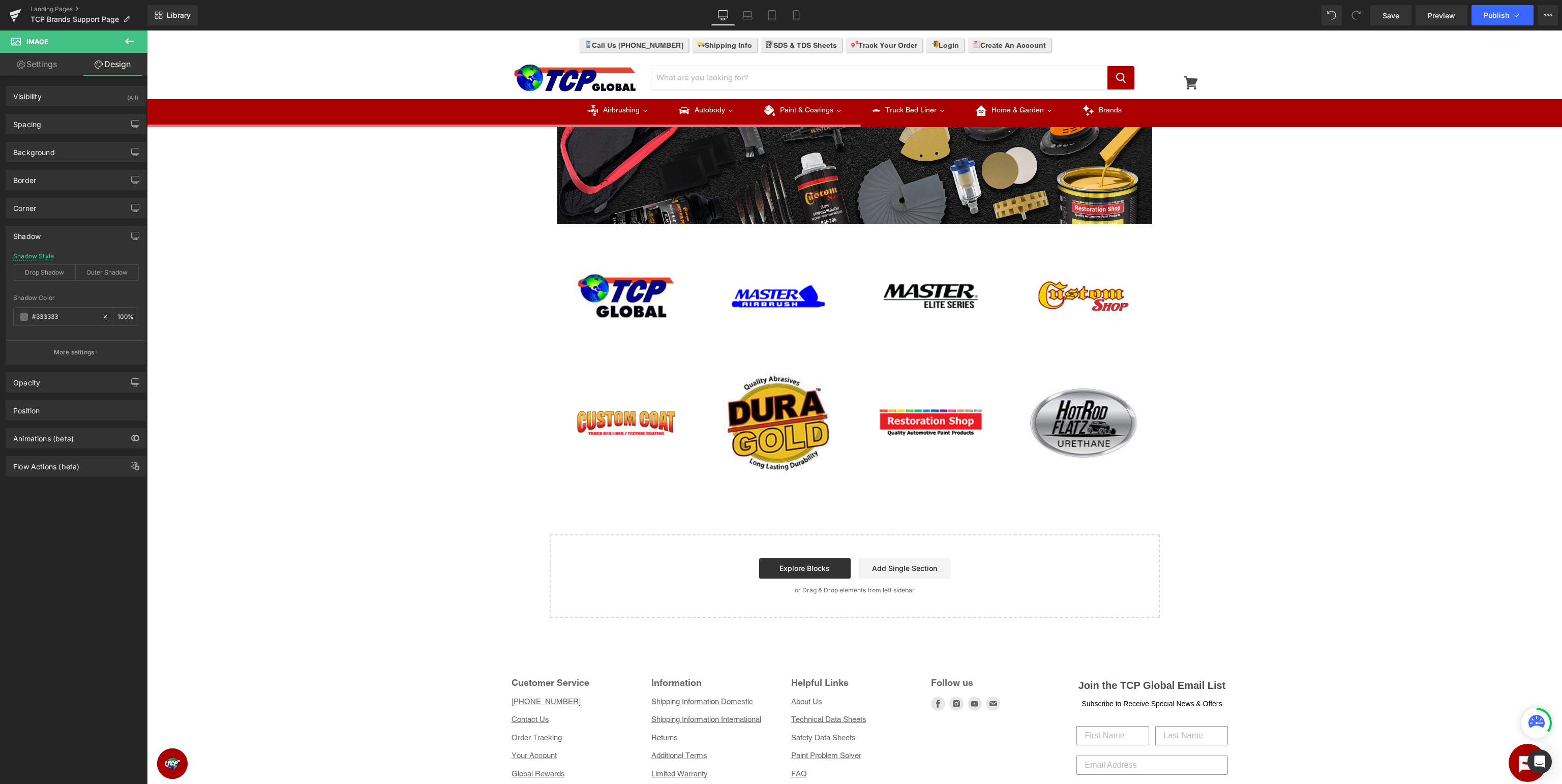
type input "65"
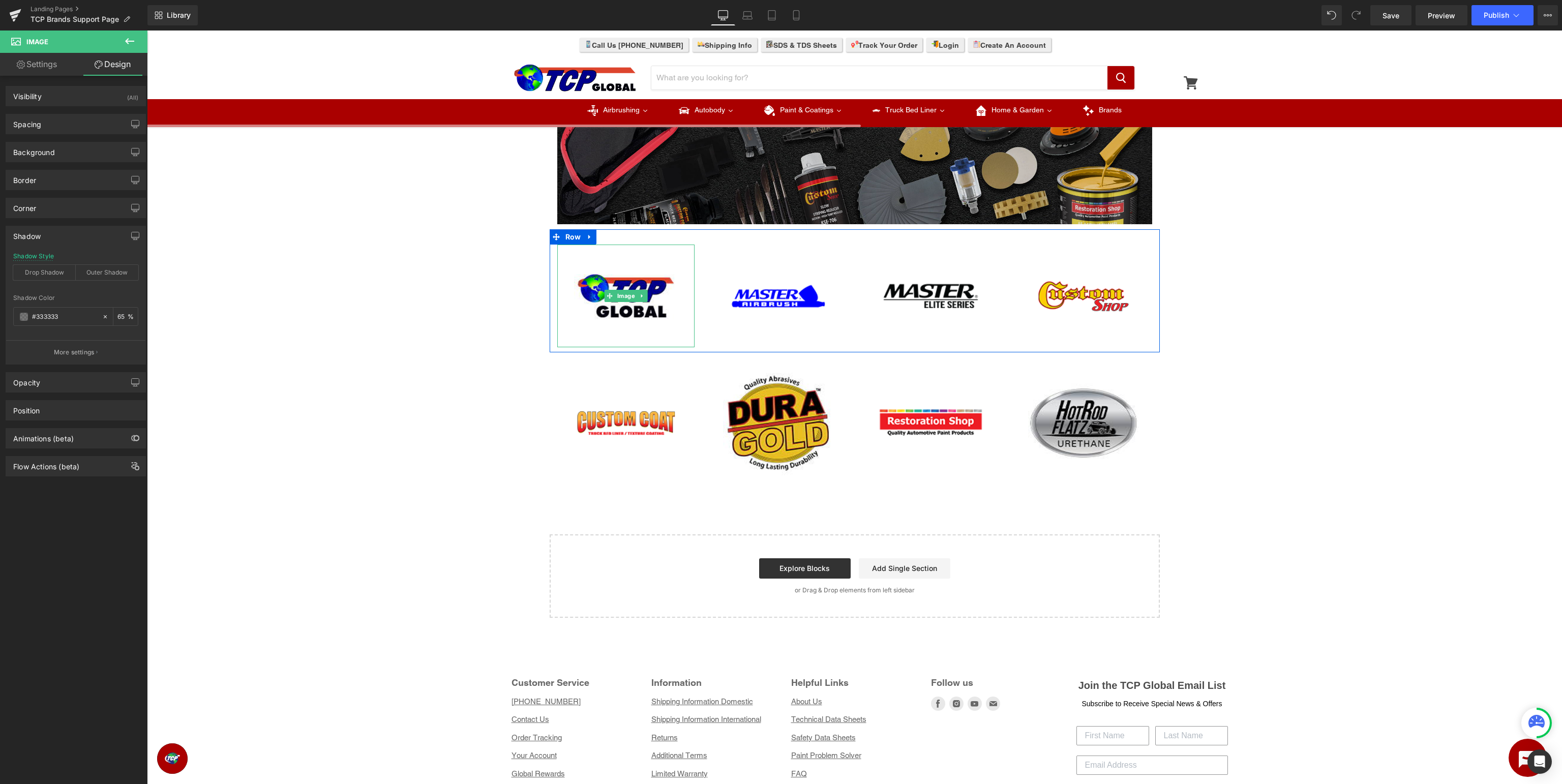
scroll to position [0, 0]
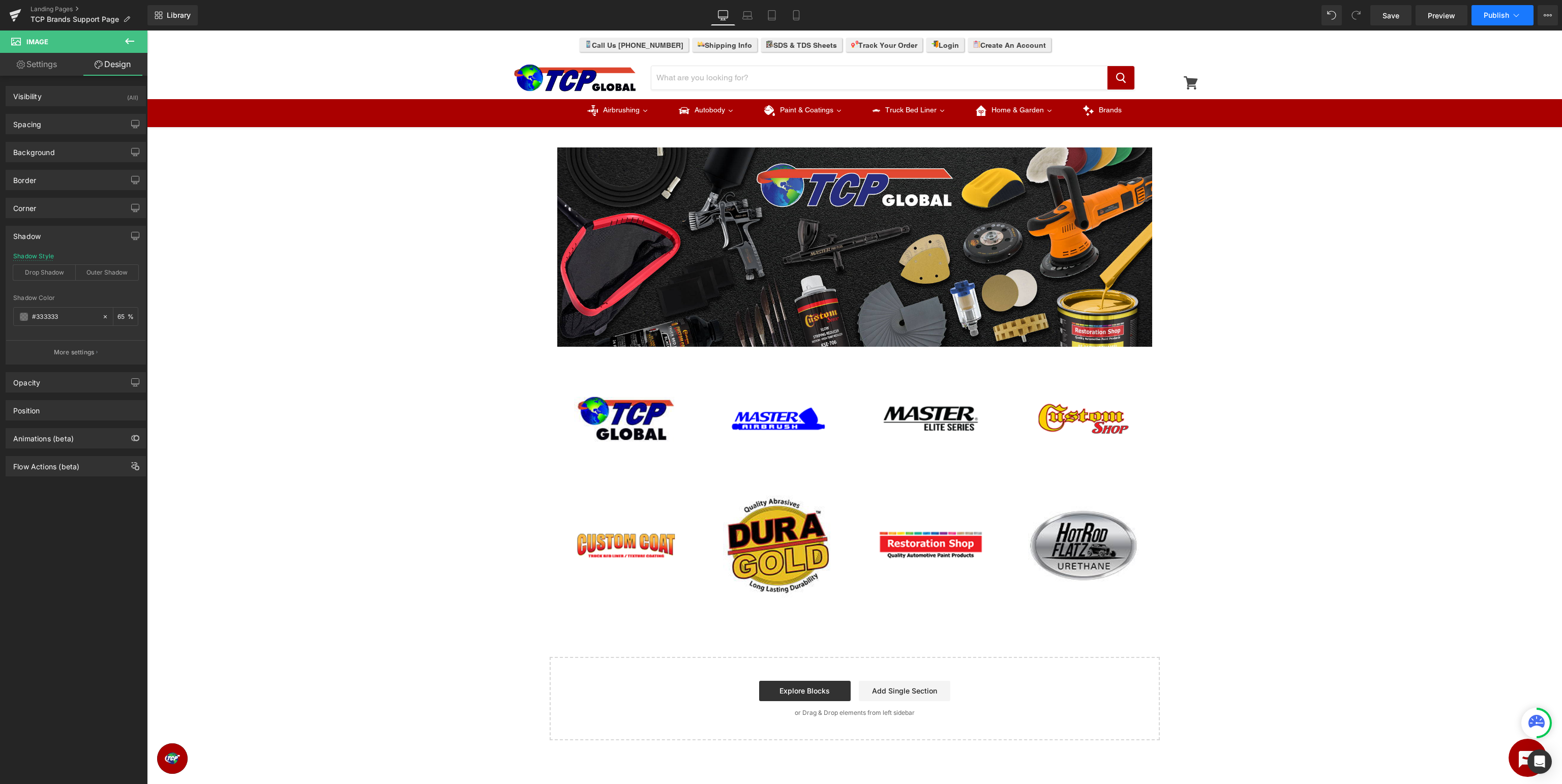
click at [1492, 14] on span "Publish" at bounding box center [1496, 15] width 25 height 8
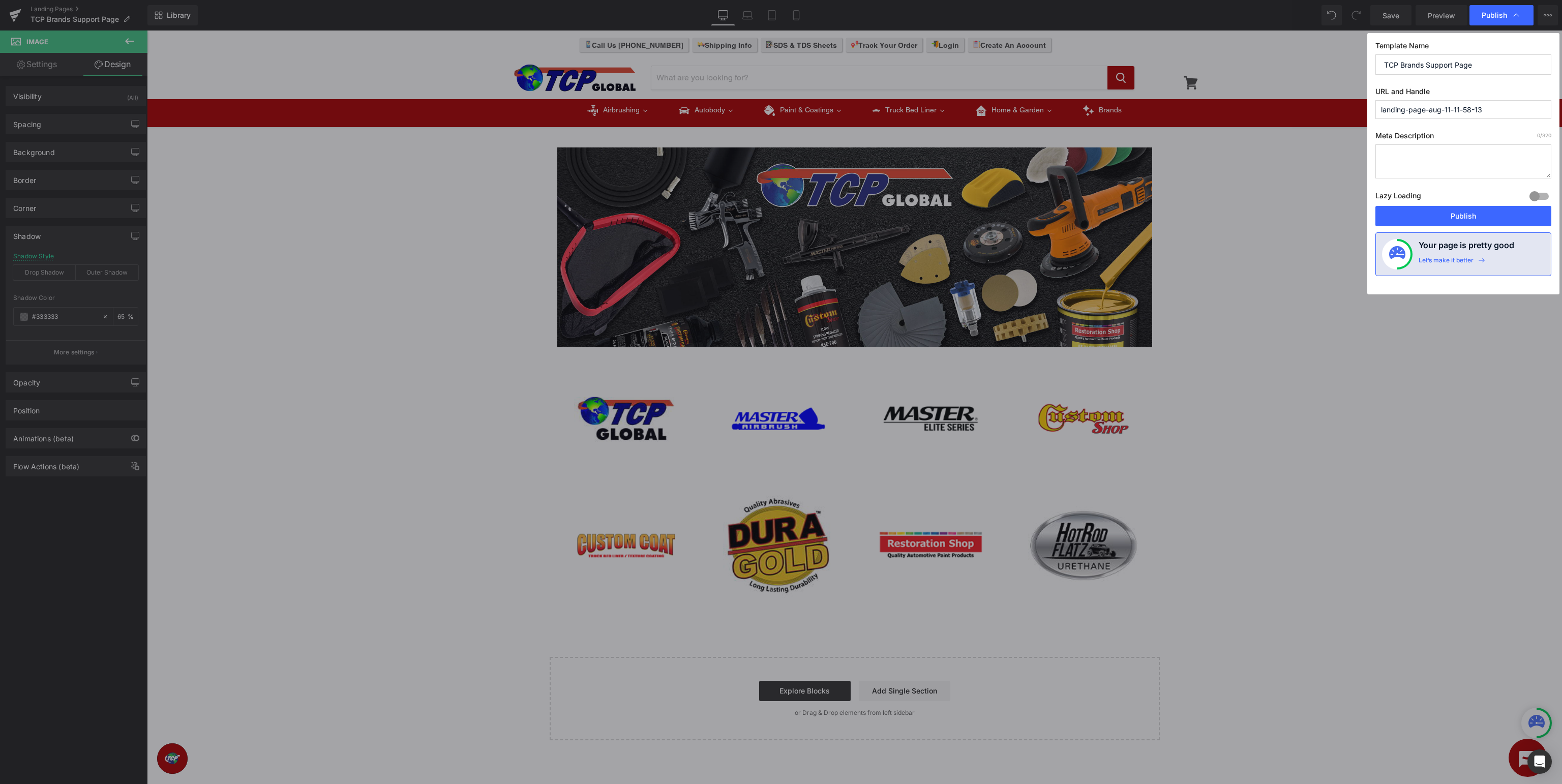
click at [1456, 115] on input "landing-page-aug-11-11-58-13" at bounding box center [1463, 109] width 176 height 19
drag, startPoint x: 1532, startPoint y: 111, endPoint x: 768, endPoint y: 99, distance: 764.1
click at [1375, 103] on input "landing-page-aug-11-11-58-13" at bounding box center [1463, 109] width 176 height 19
type input "tcp-brands-support"
click at [1465, 215] on button "Publish" at bounding box center [1463, 216] width 176 height 21
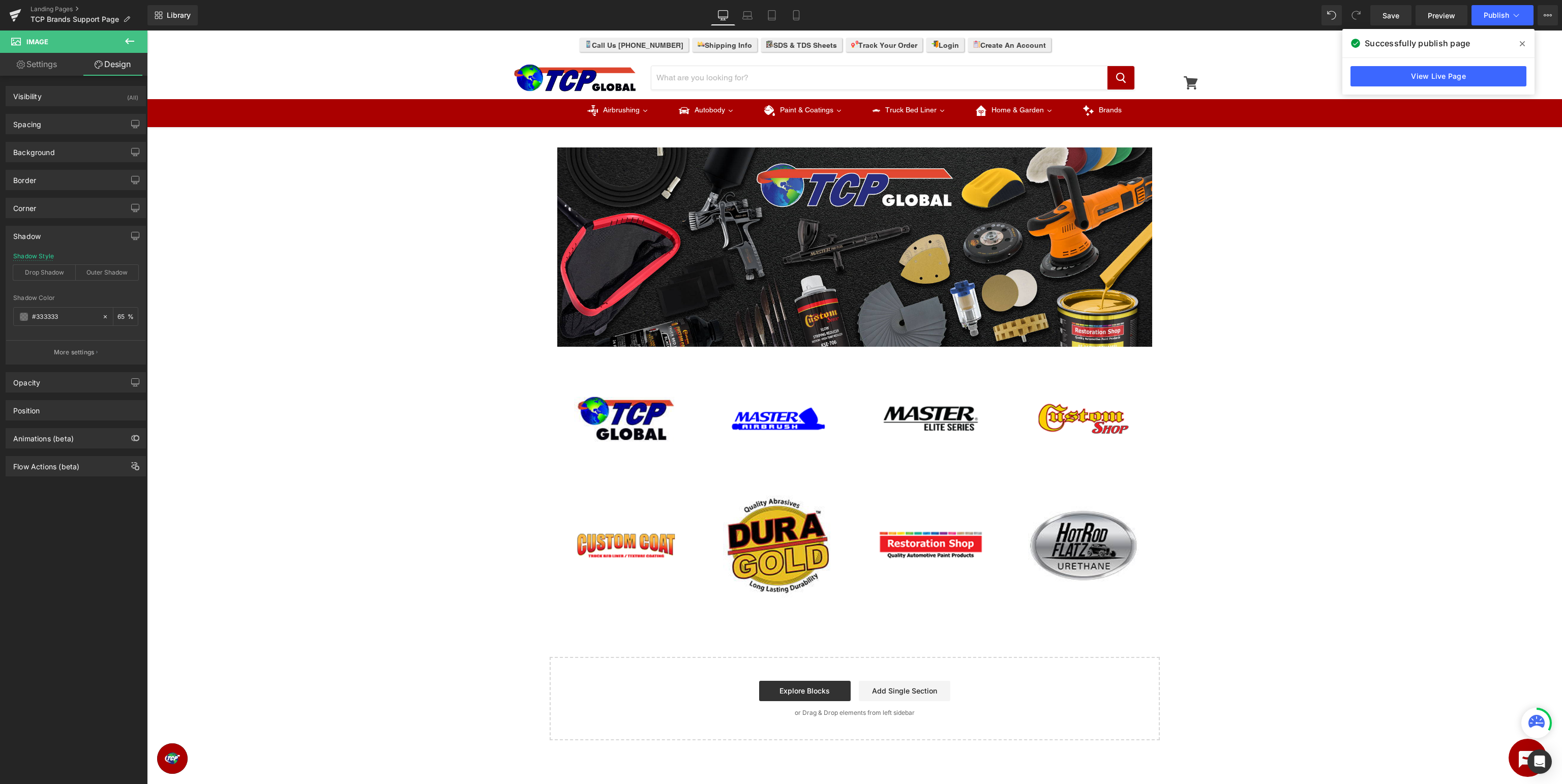
click at [1526, 45] on span at bounding box center [1523, 44] width 16 height 16
click at [14, 11] on icon at bounding box center [15, 15] width 12 height 25
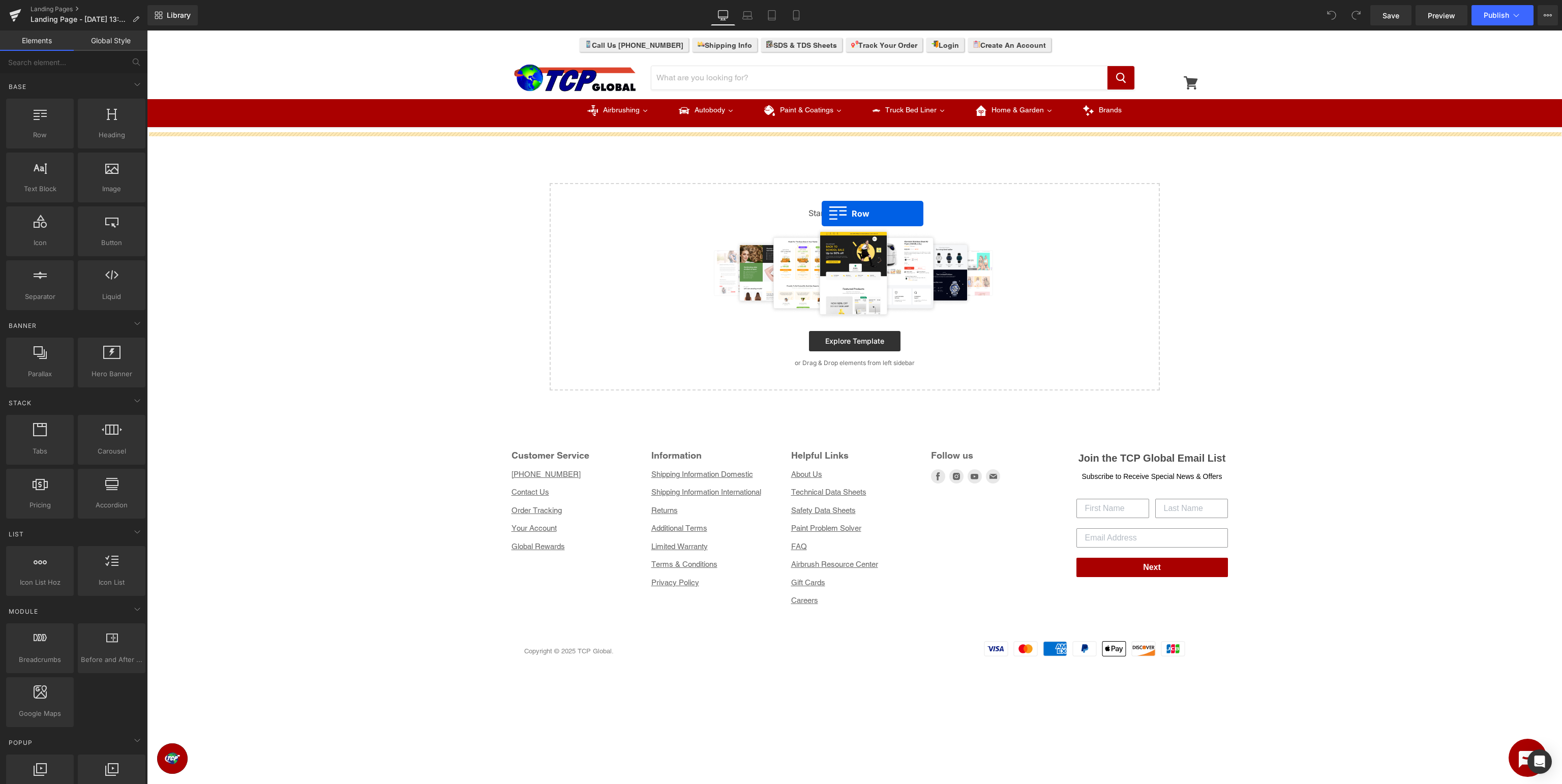
drag, startPoint x: 184, startPoint y: 158, endPoint x: 820, endPoint y: 212, distance: 638.3
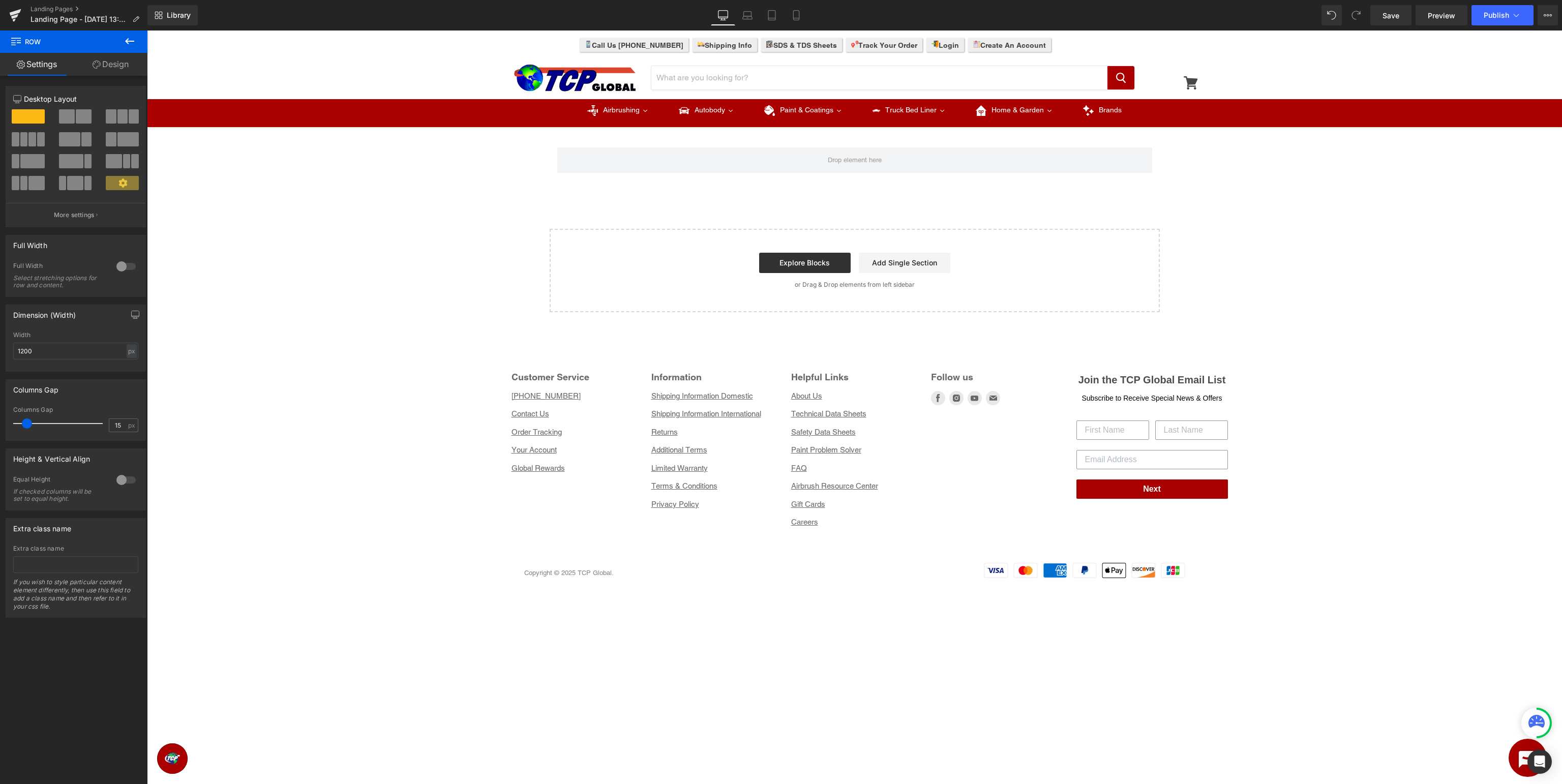
click at [130, 43] on icon at bounding box center [130, 41] width 12 height 12
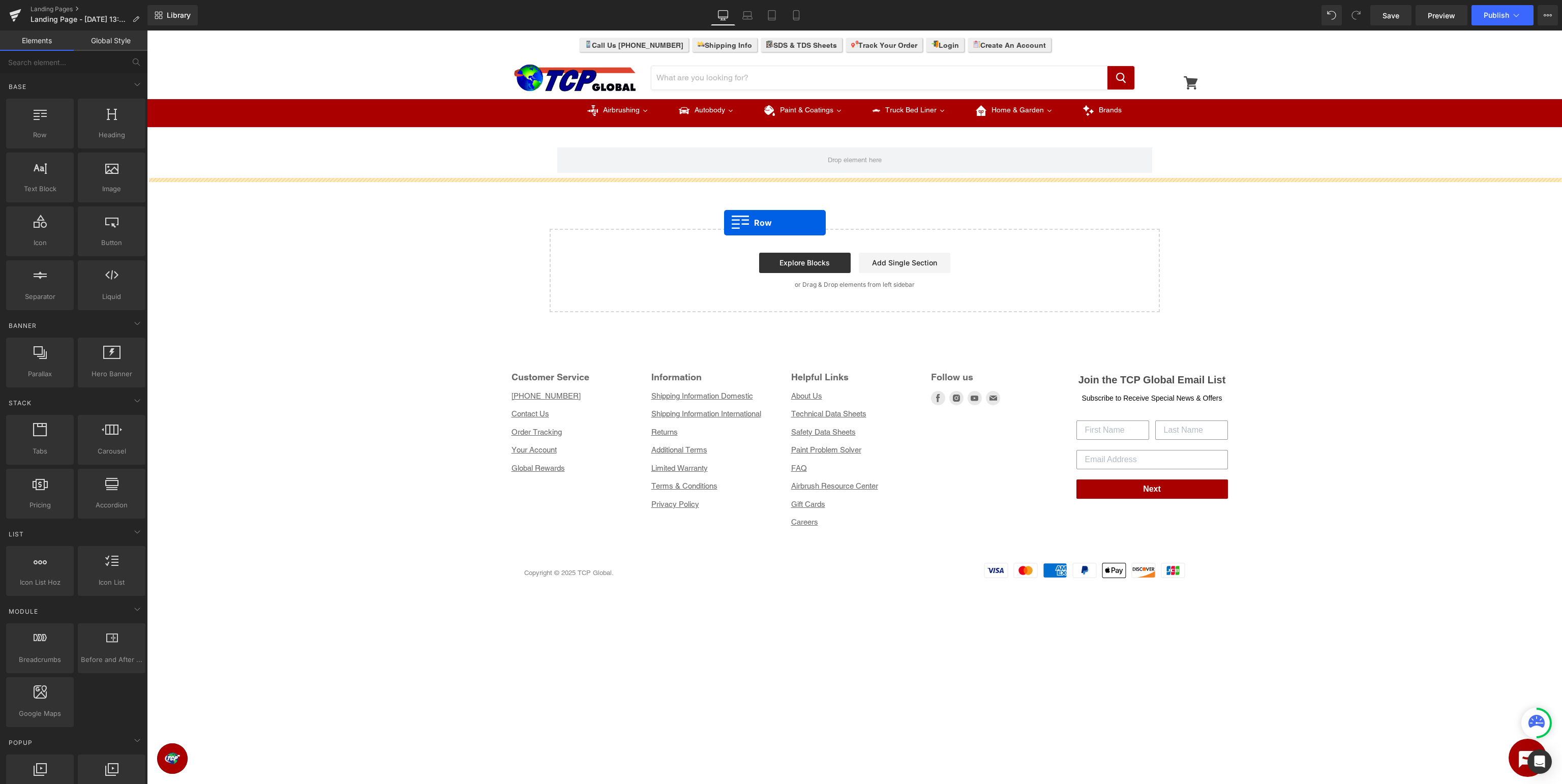
drag, startPoint x: 186, startPoint y: 159, endPoint x: 724, endPoint y: 223, distance: 541.8
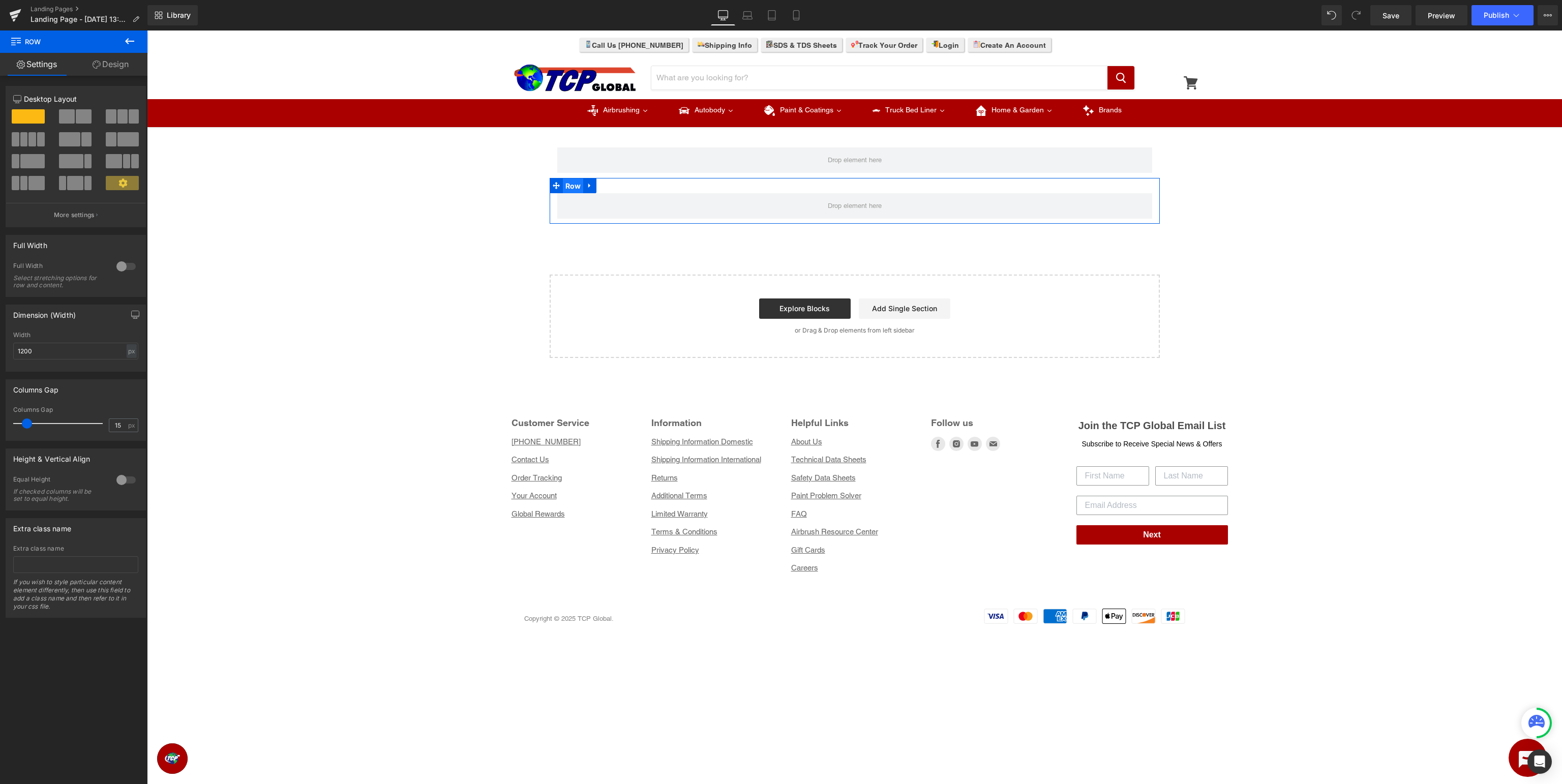
click at [569, 184] on span "Row" at bounding box center [573, 186] width 21 height 15
click at [73, 117] on span at bounding box center [67, 116] width 16 height 14
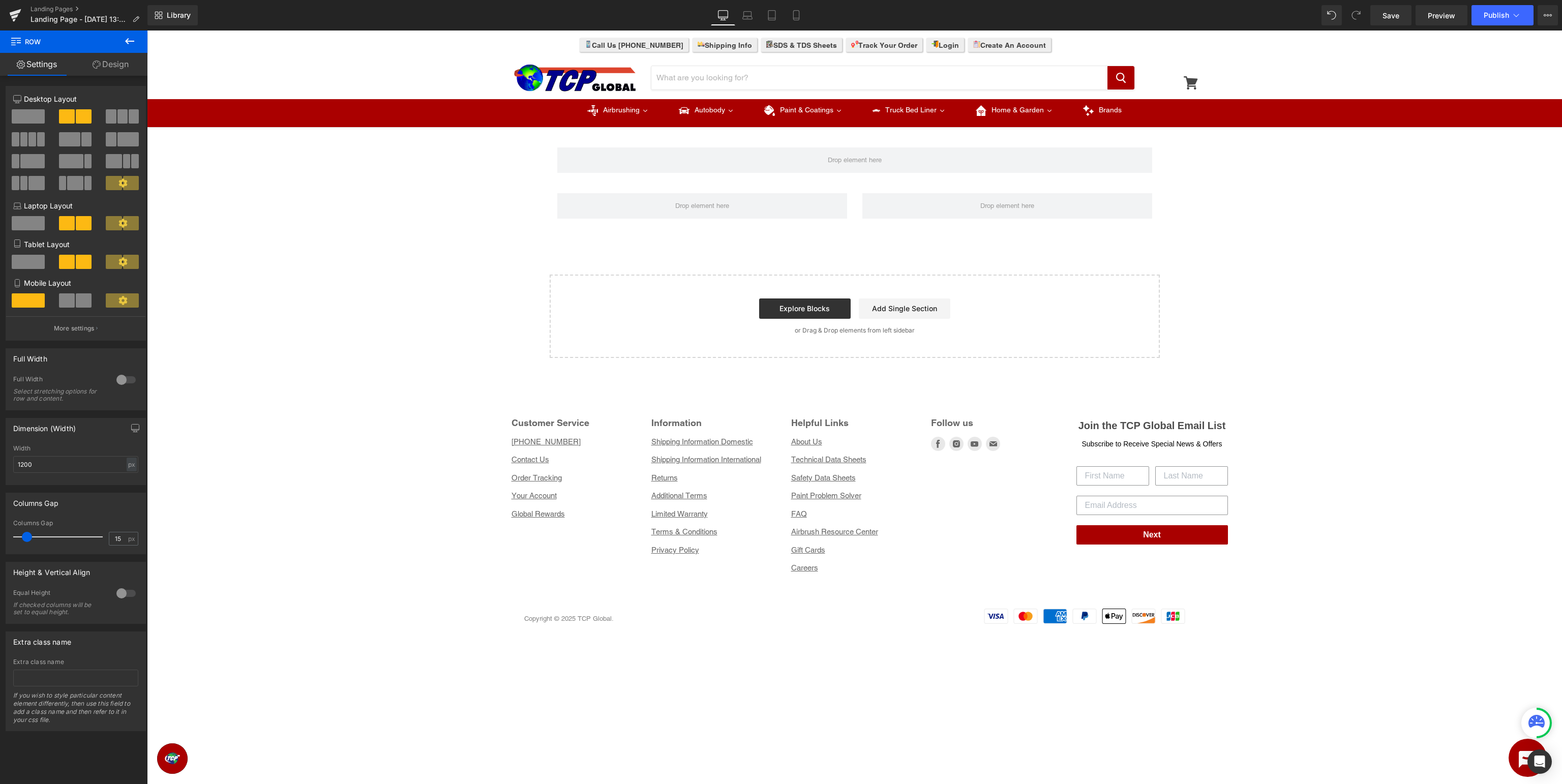
click at [127, 45] on icon at bounding box center [130, 41] width 12 height 12
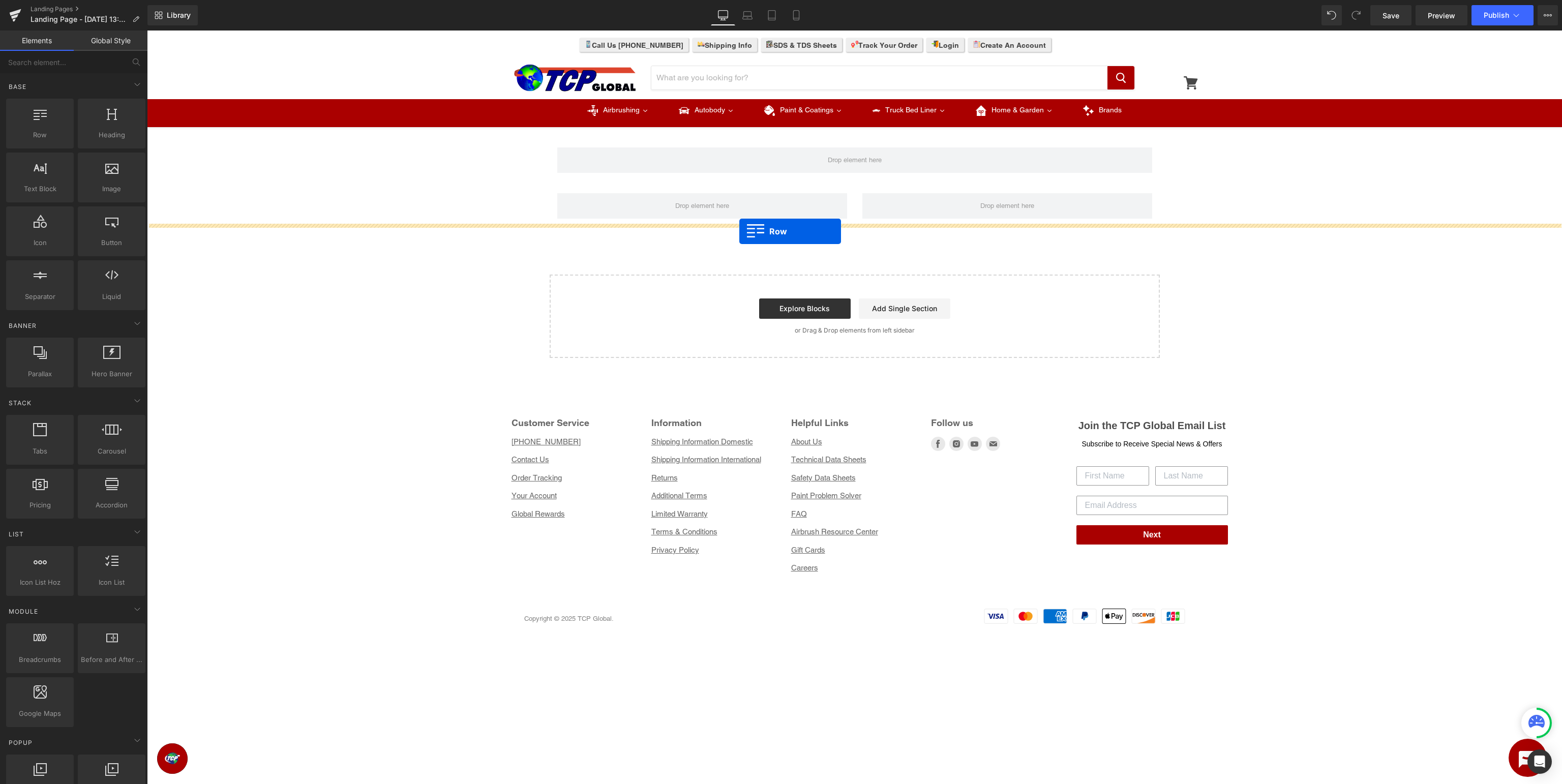
drag, startPoint x: 186, startPoint y: 156, endPoint x: 738, endPoint y: 231, distance: 557.1
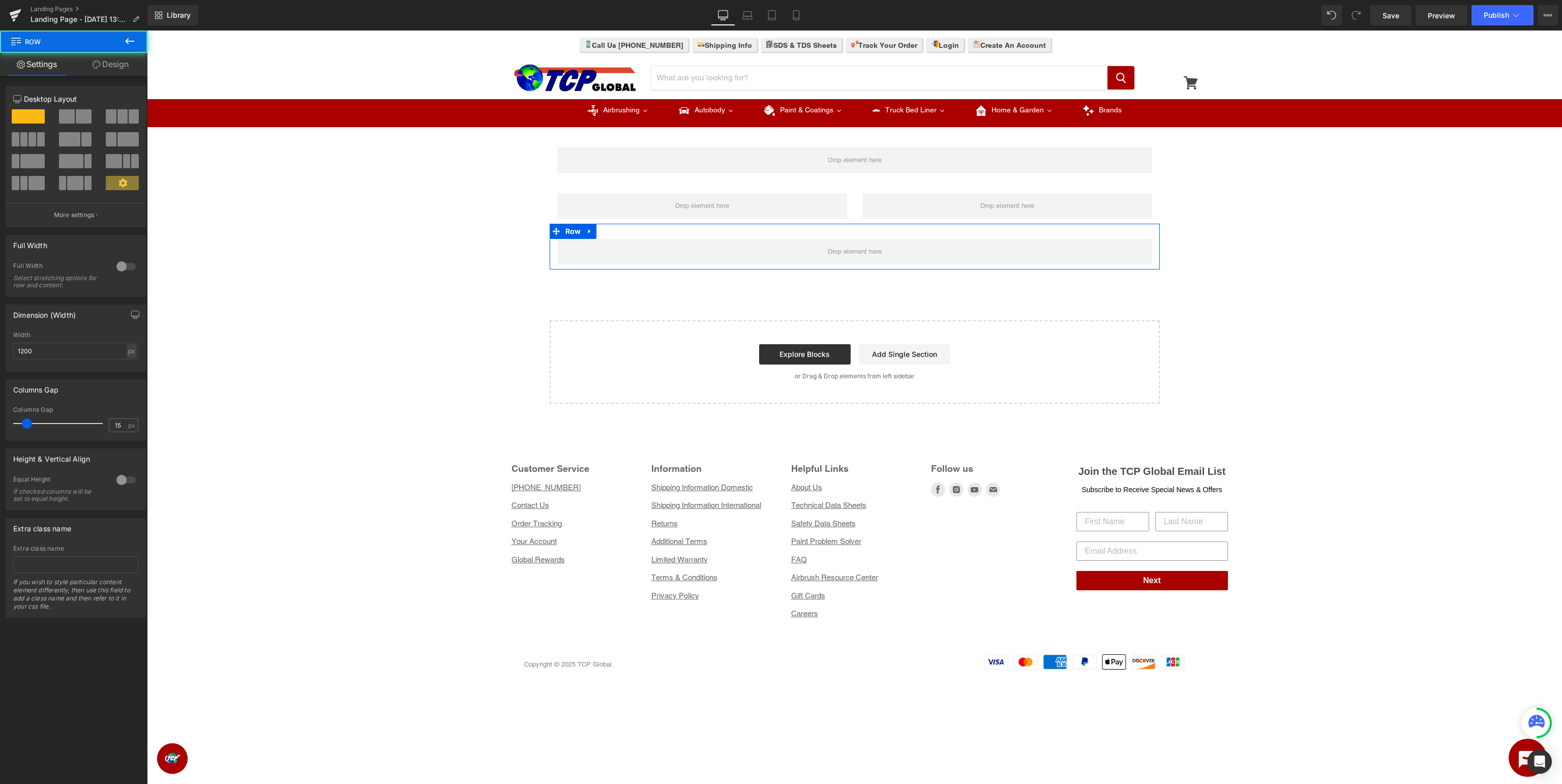
click at [73, 119] on span at bounding box center [67, 116] width 16 height 14
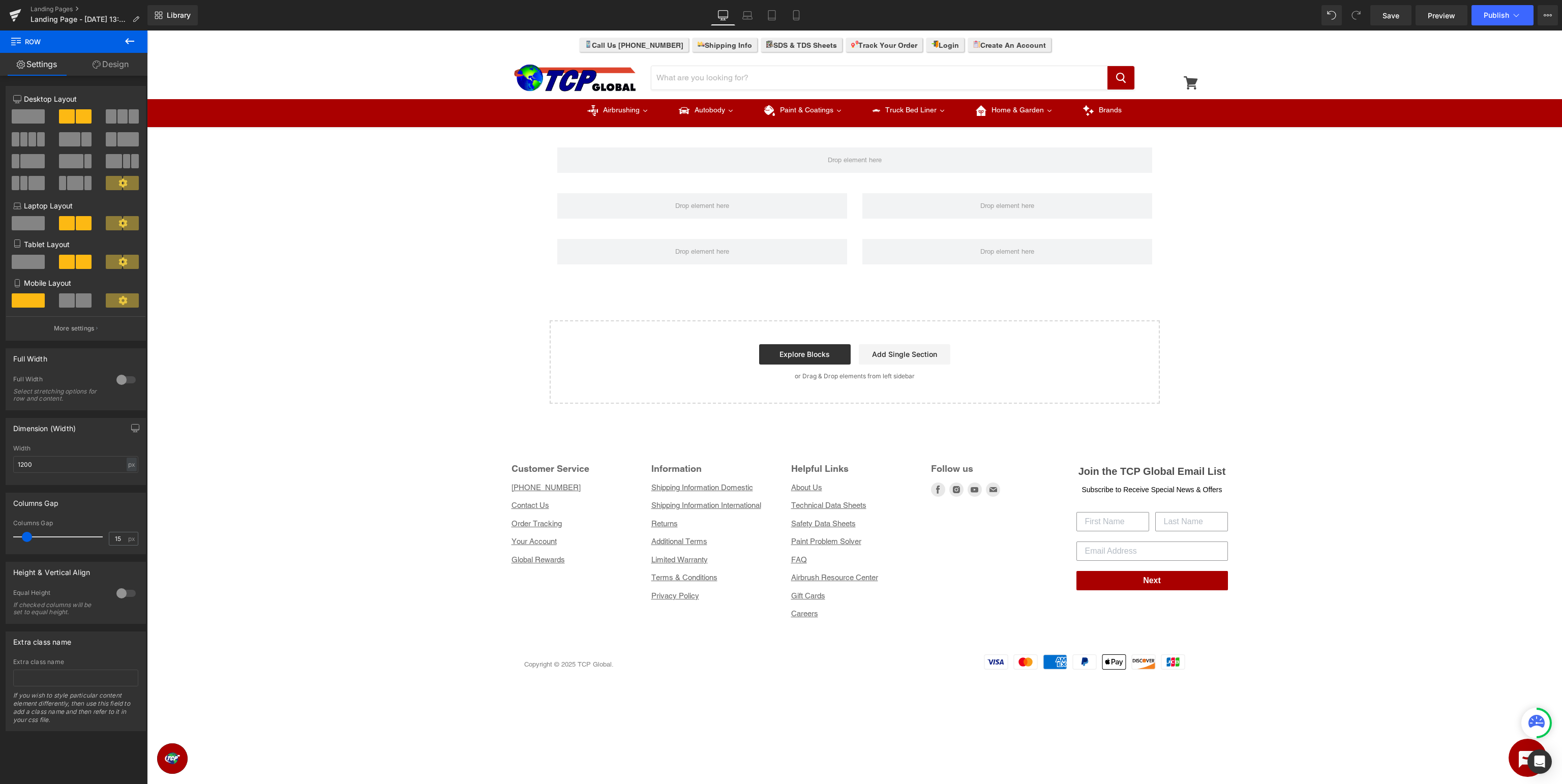
click at [127, 46] on icon at bounding box center [130, 41] width 12 height 12
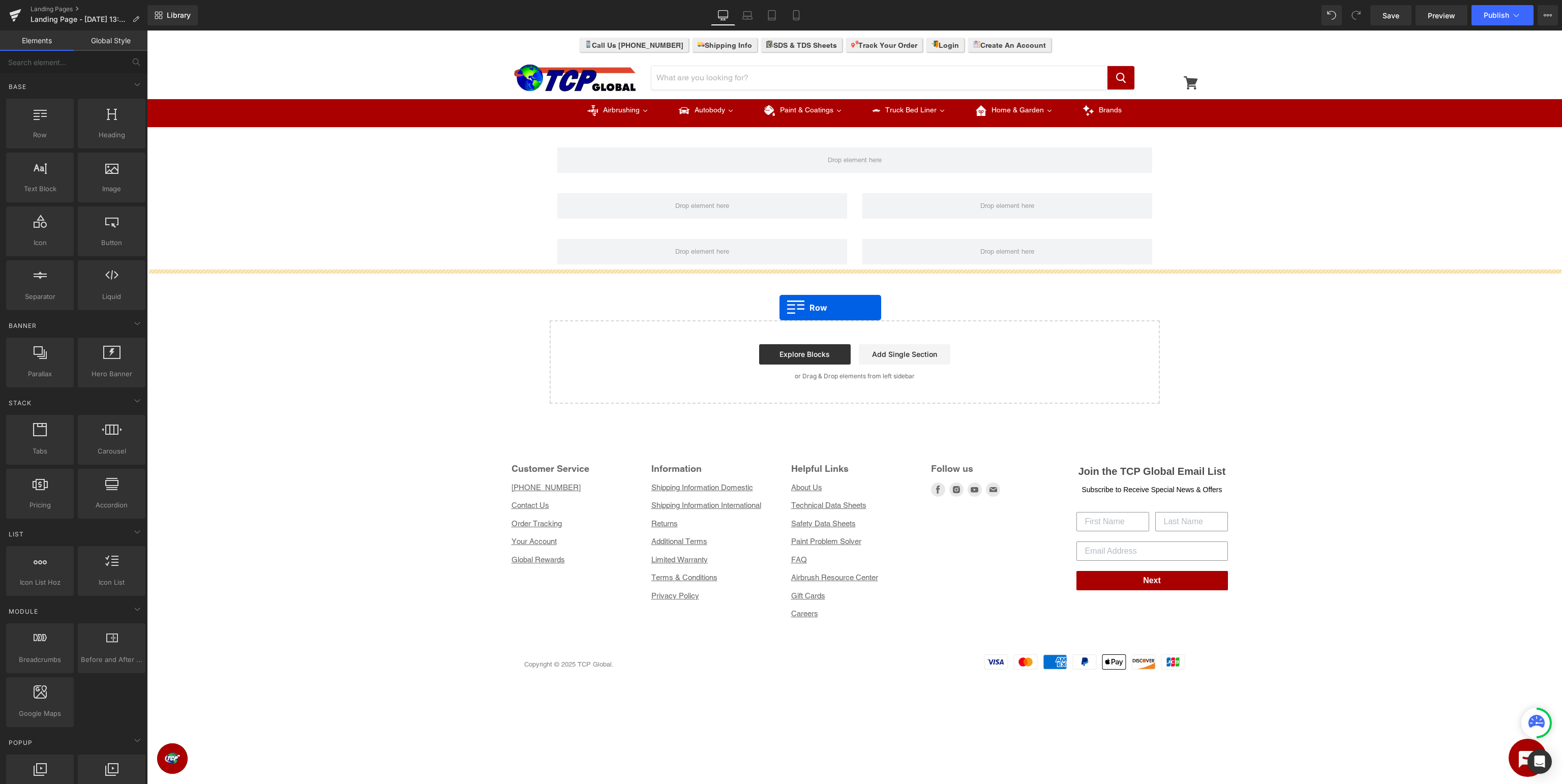
drag, startPoint x: 182, startPoint y: 150, endPoint x: 779, endPoint y: 308, distance: 617.6
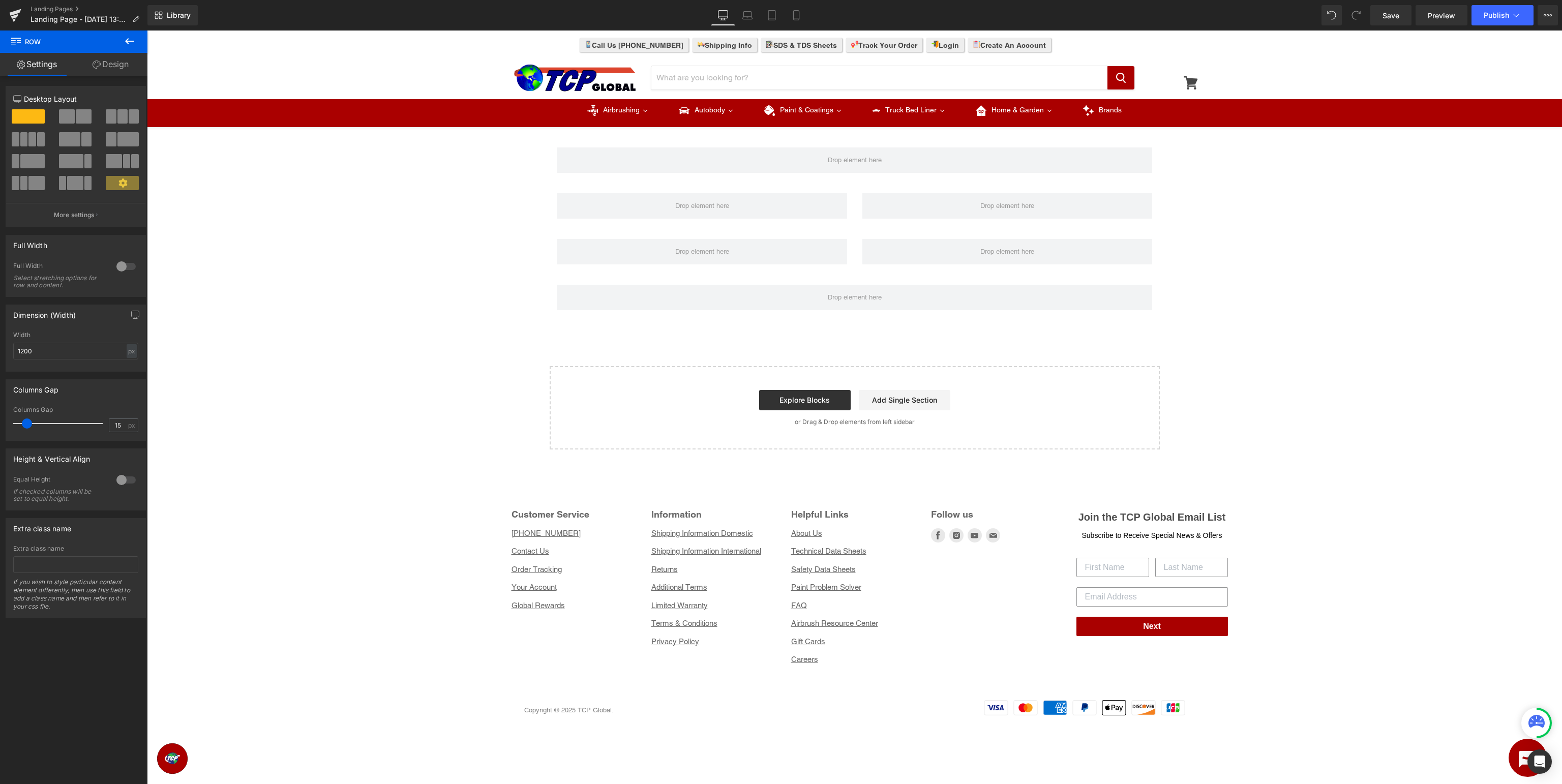
click at [131, 43] on icon at bounding box center [130, 41] width 12 height 12
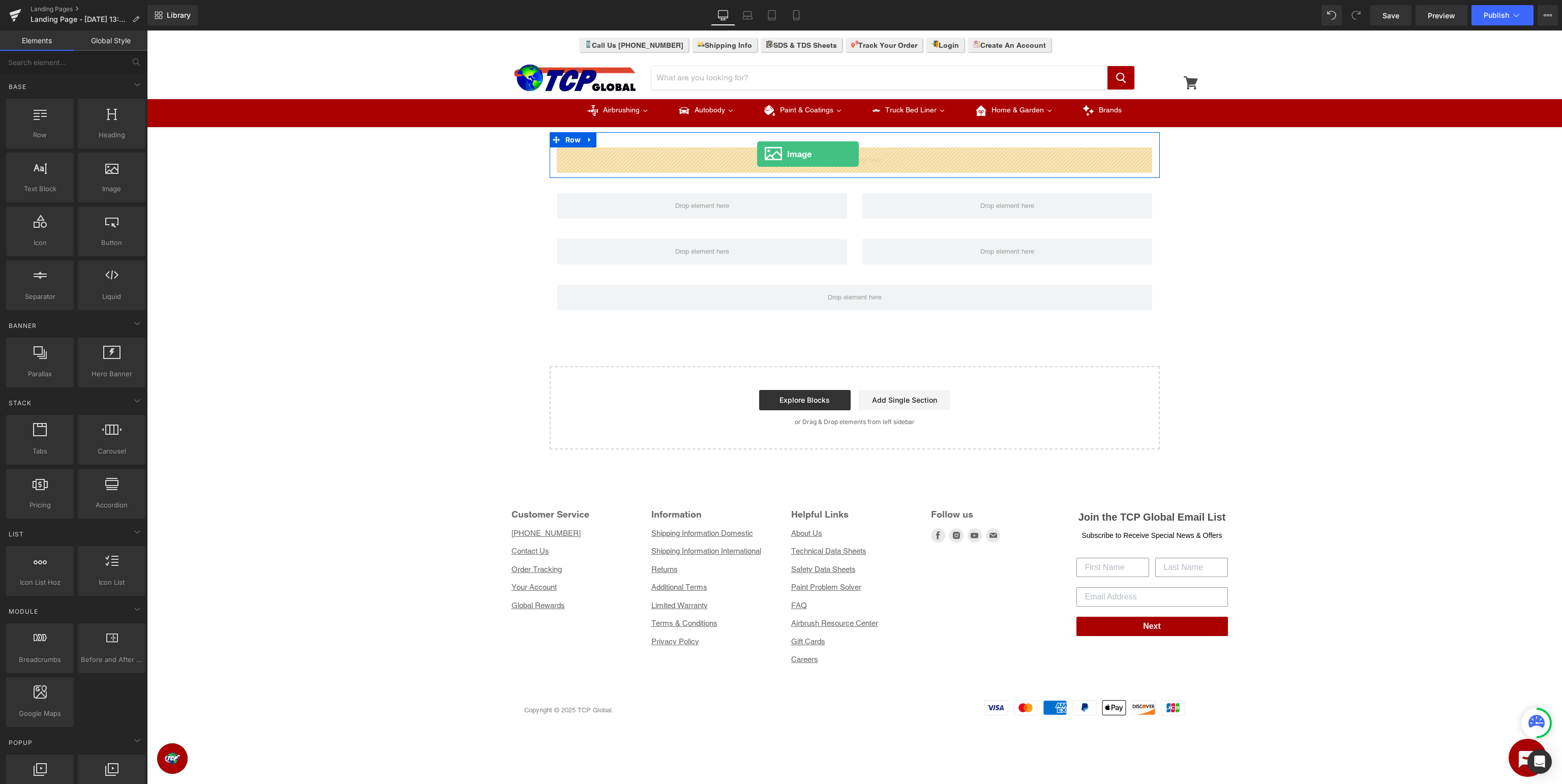
drag, startPoint x: 255, startPoint y: 200, endPoint x: 757, endPoint y: 155, distance: 504.0
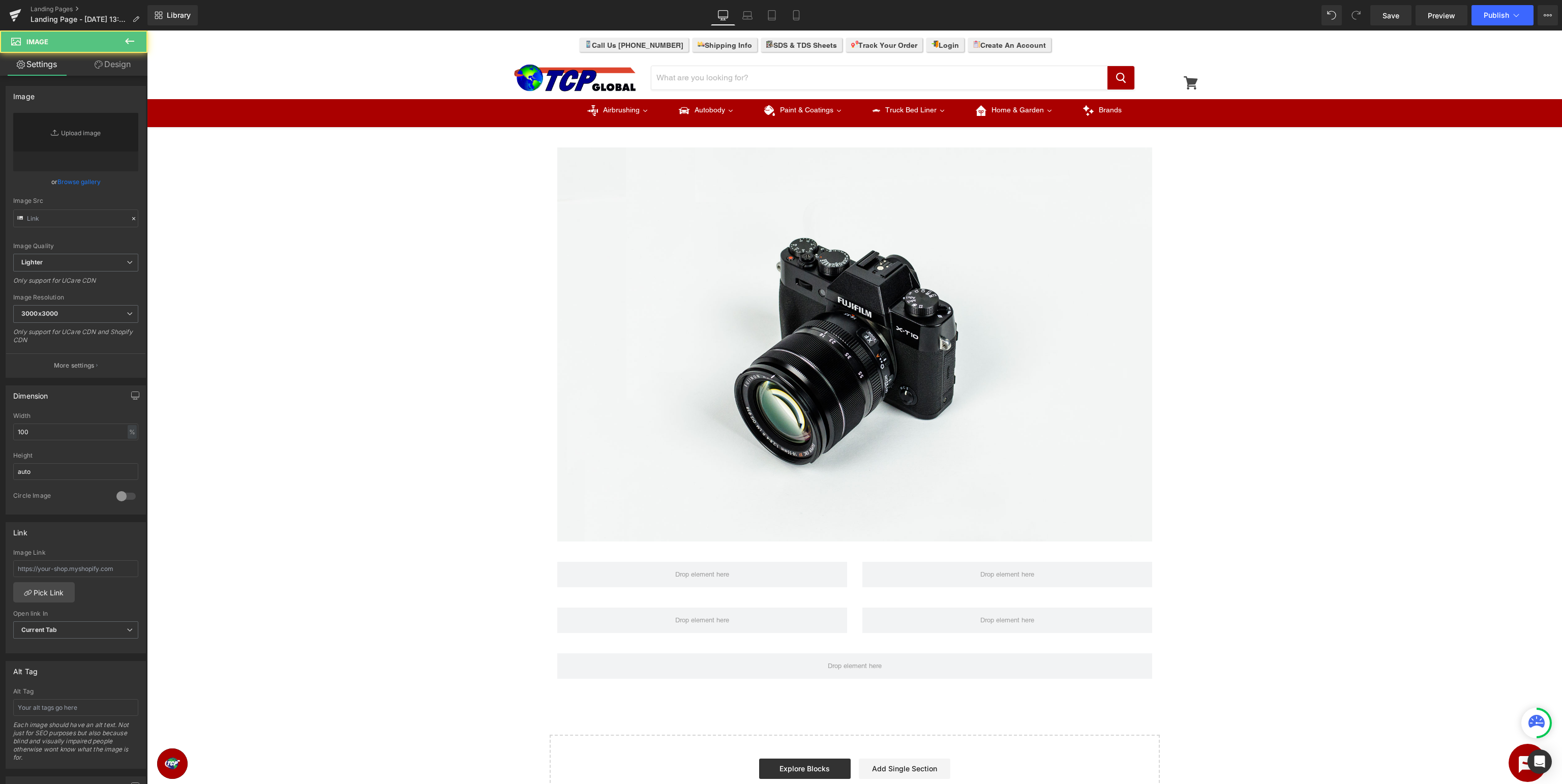
type input "//d1um8515vdn9kb.cloudfront.net/images/parallax.jpg"
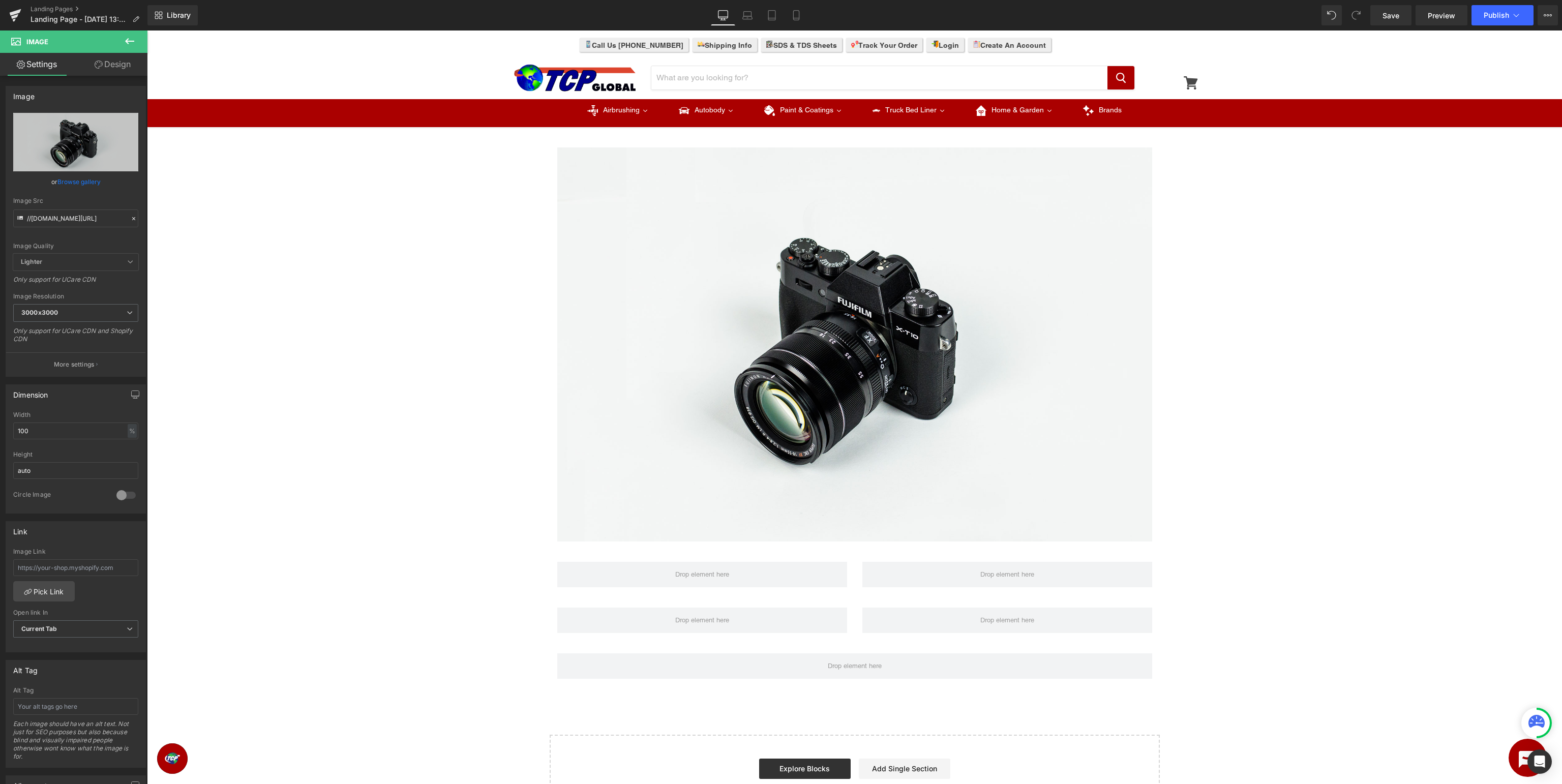
click at [127, 44] on icon at bounding box center [130, 41] width 12 height 12
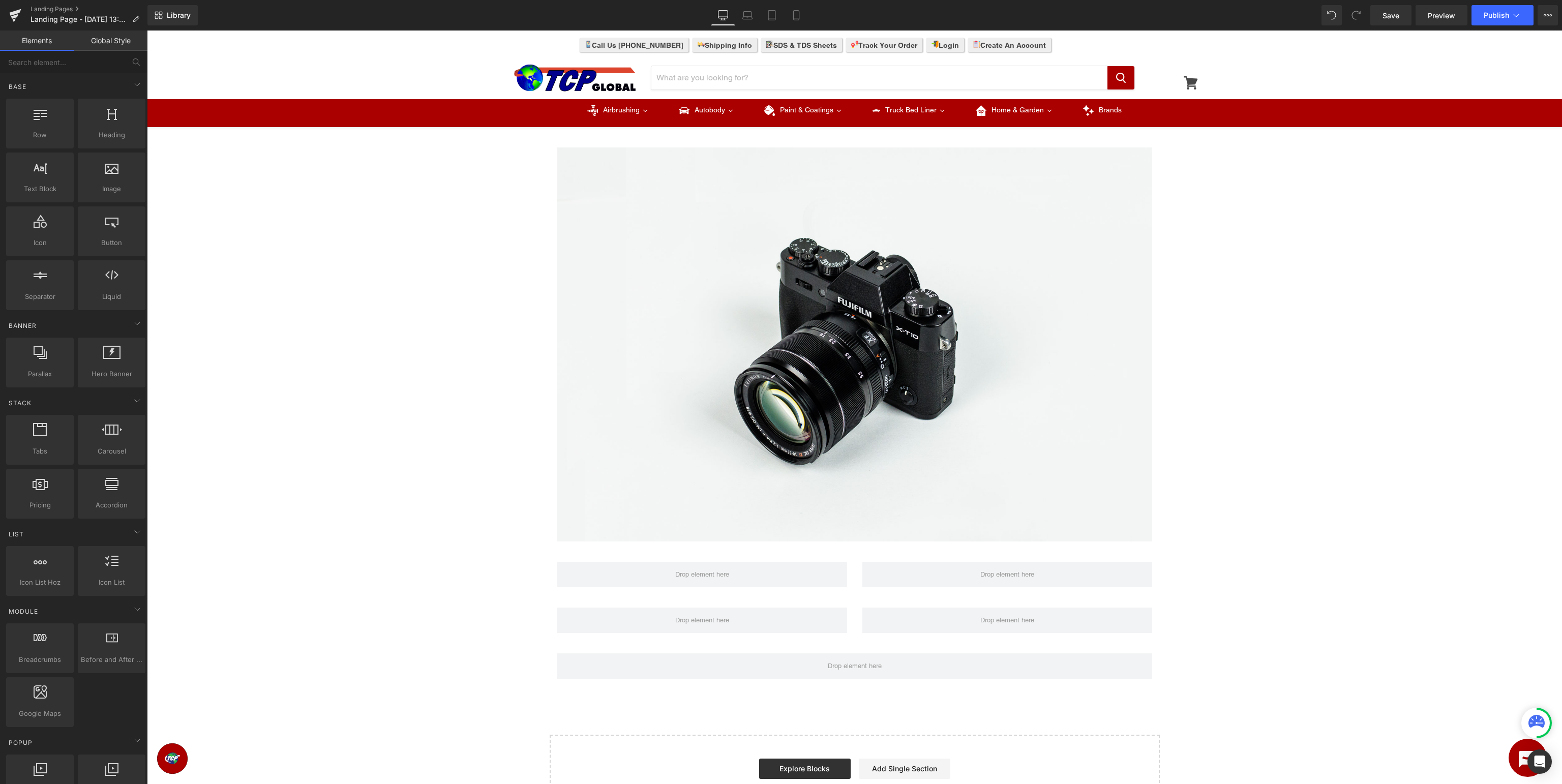
scroll to position [215, 0]
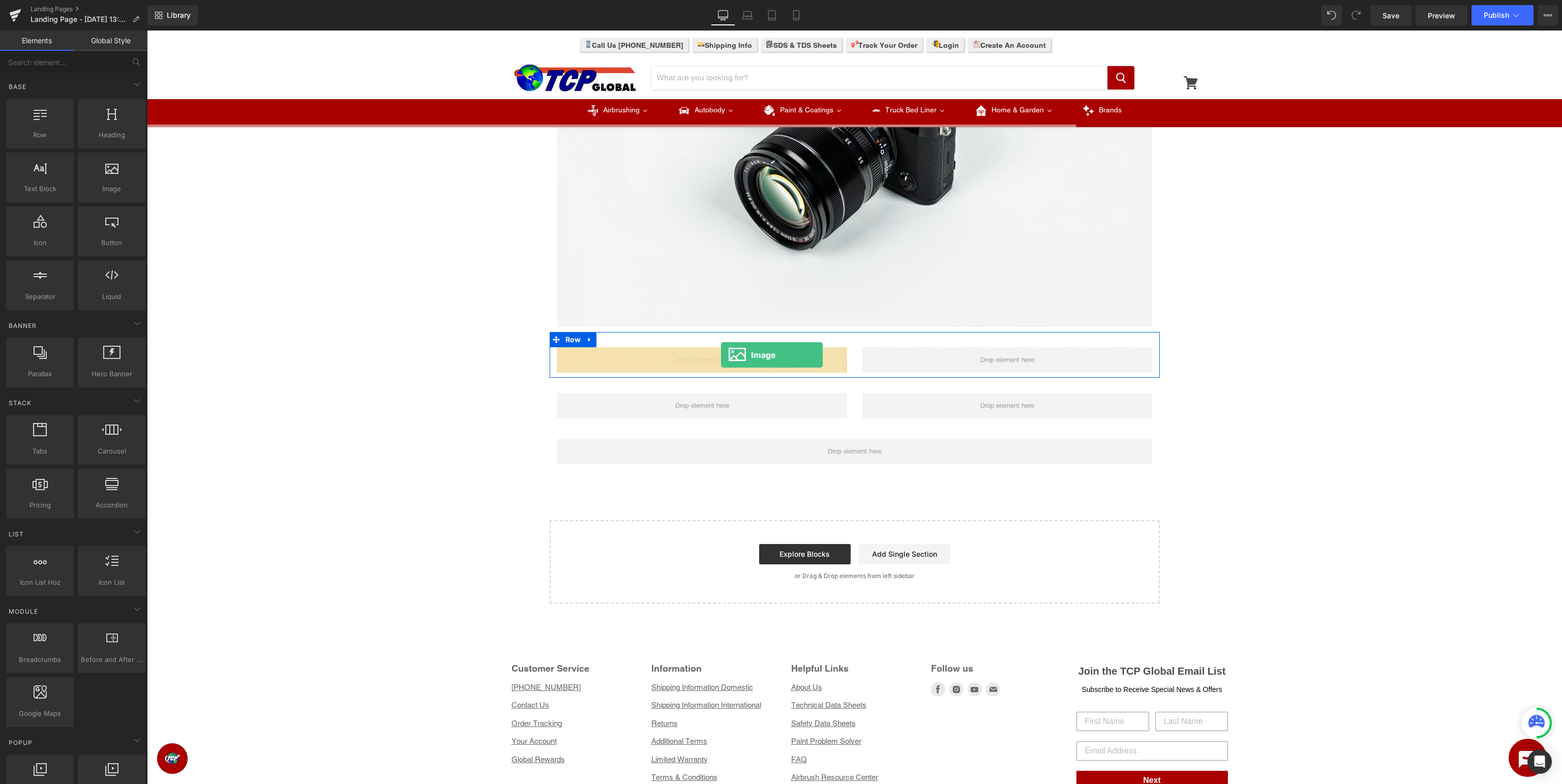
drag, startPoint x: 263, startPoint y: 202, endPoint x: 719, endPoint y: 355, distance: 481.0
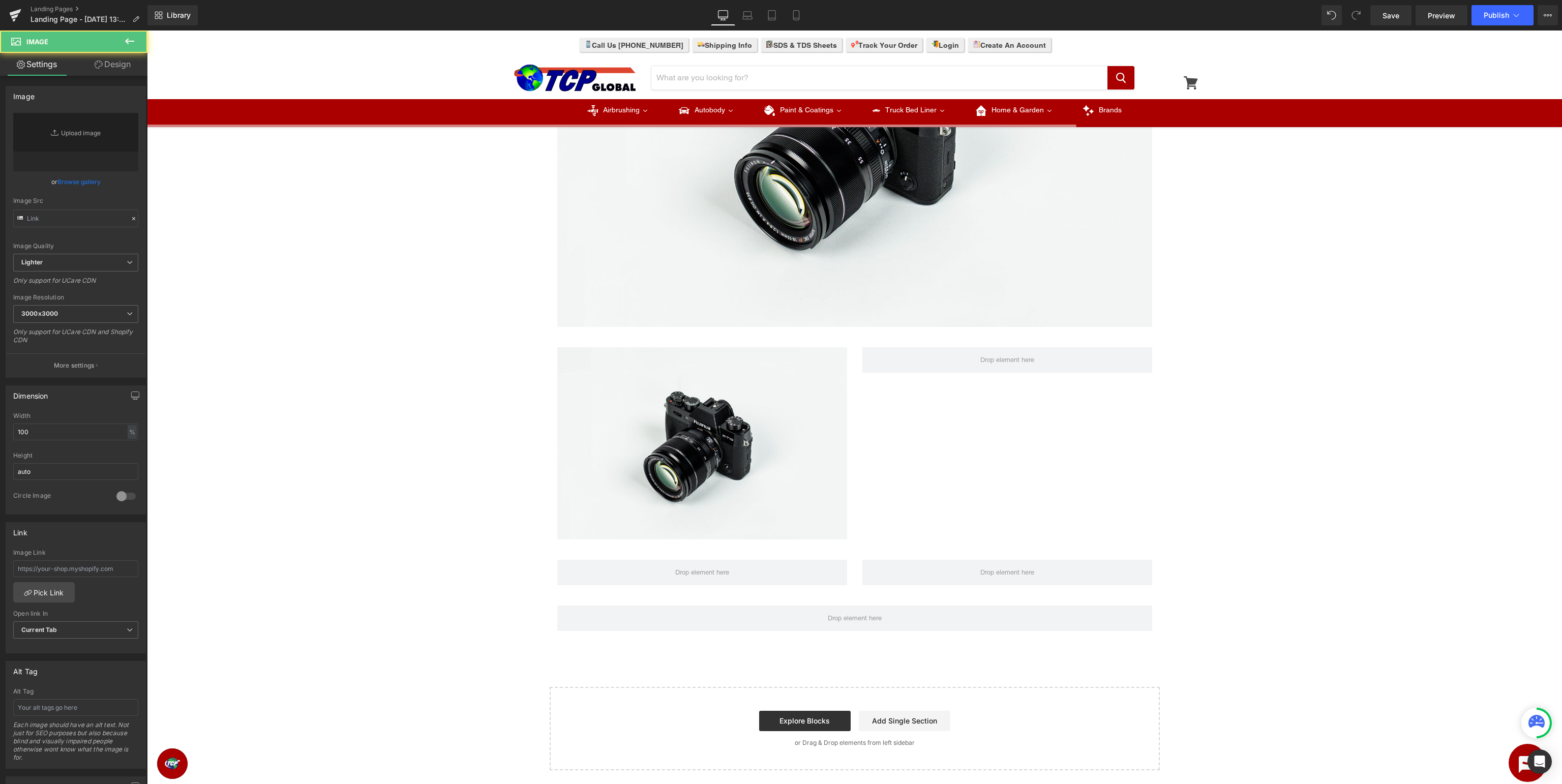
type input "//d1um8515vdn9kb.cloudfront.net/images/parallax.jpg"
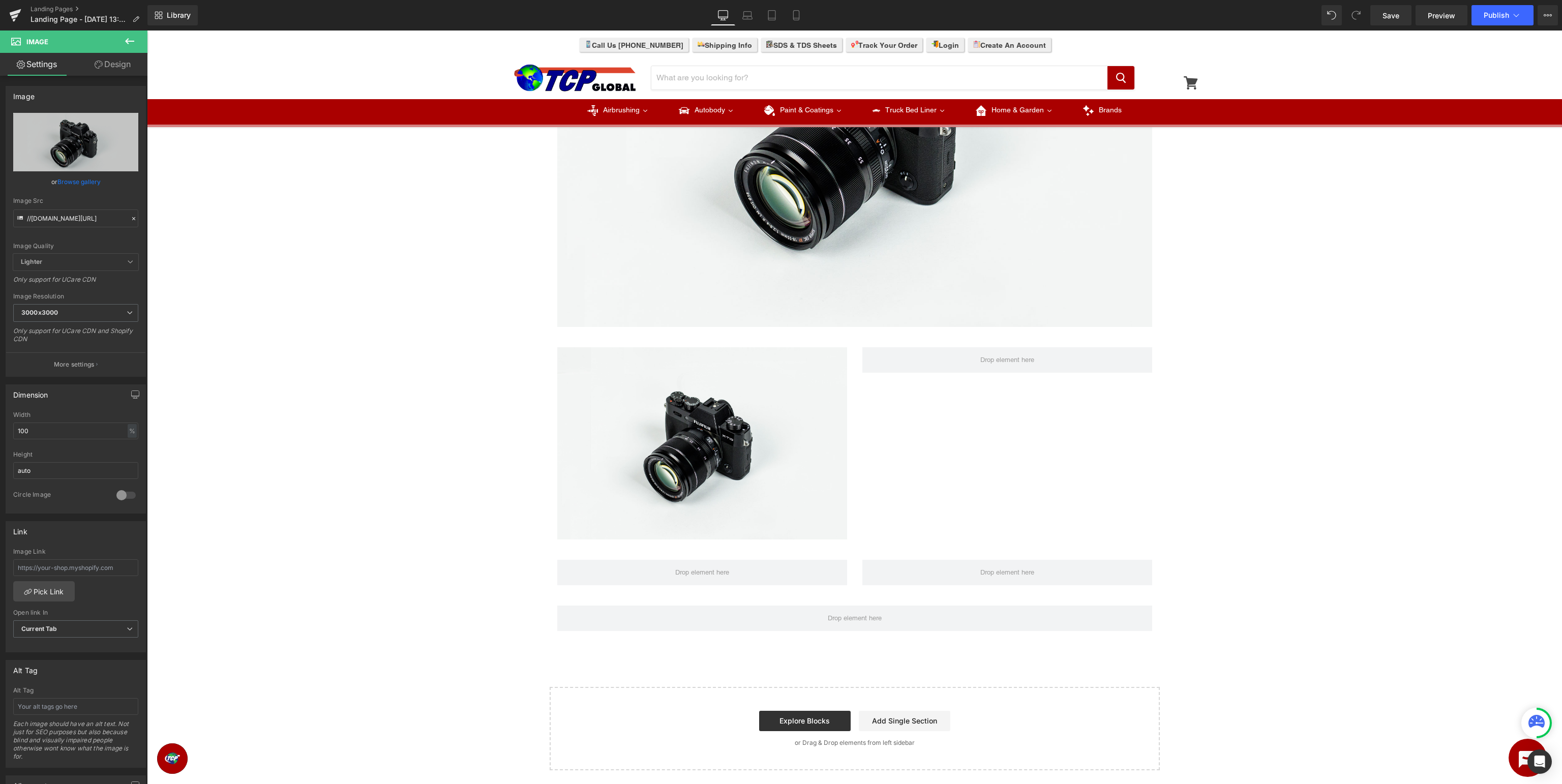
scroll to position [493, 0]
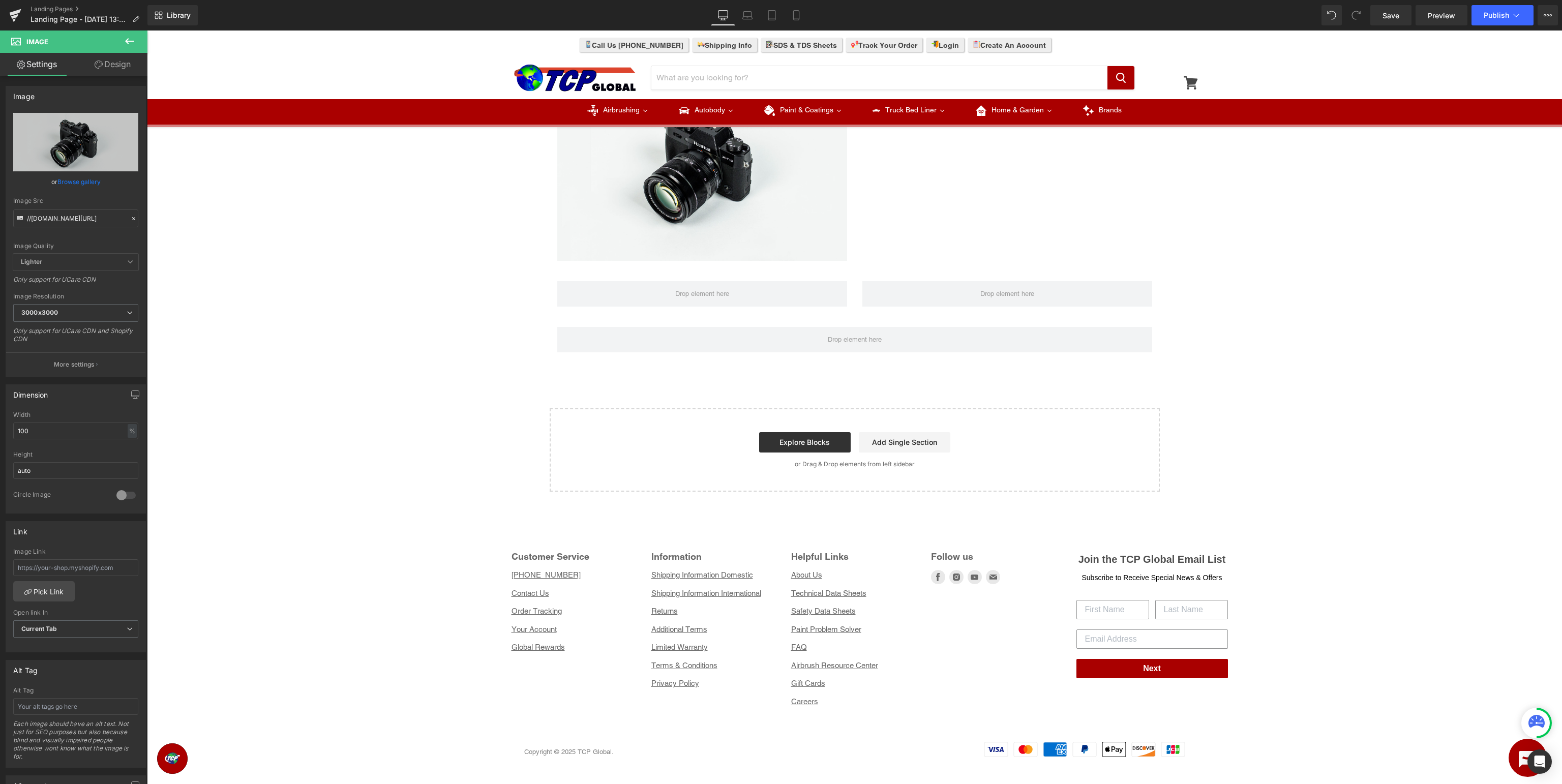
click at [132, 38] on icon at bounding box center [130, 41] width 12 height 12
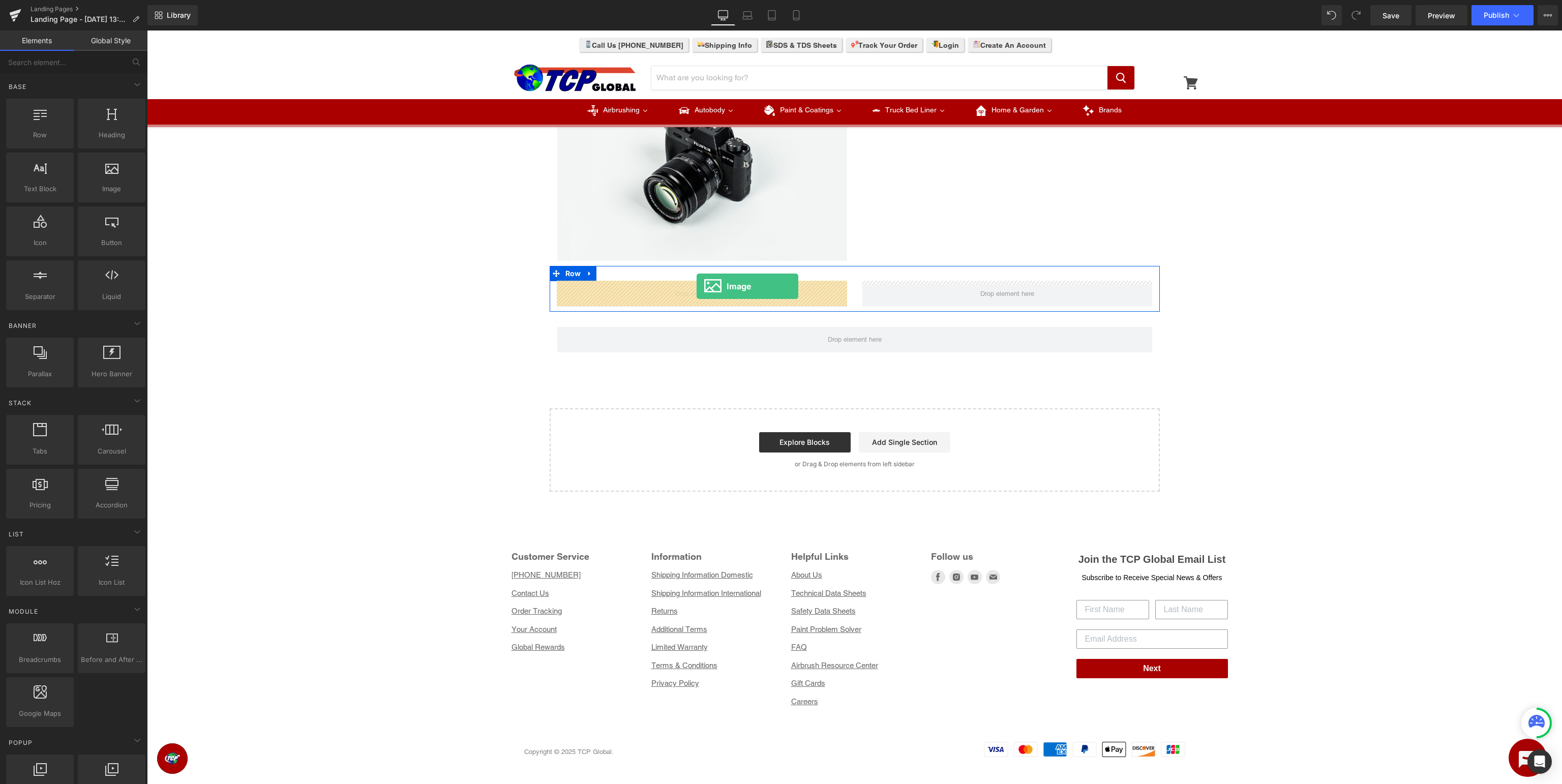
drag, startPoint x: 247, startPoint y: 202, endPoint x: 697, endPoint y: 286, distance: 457.8
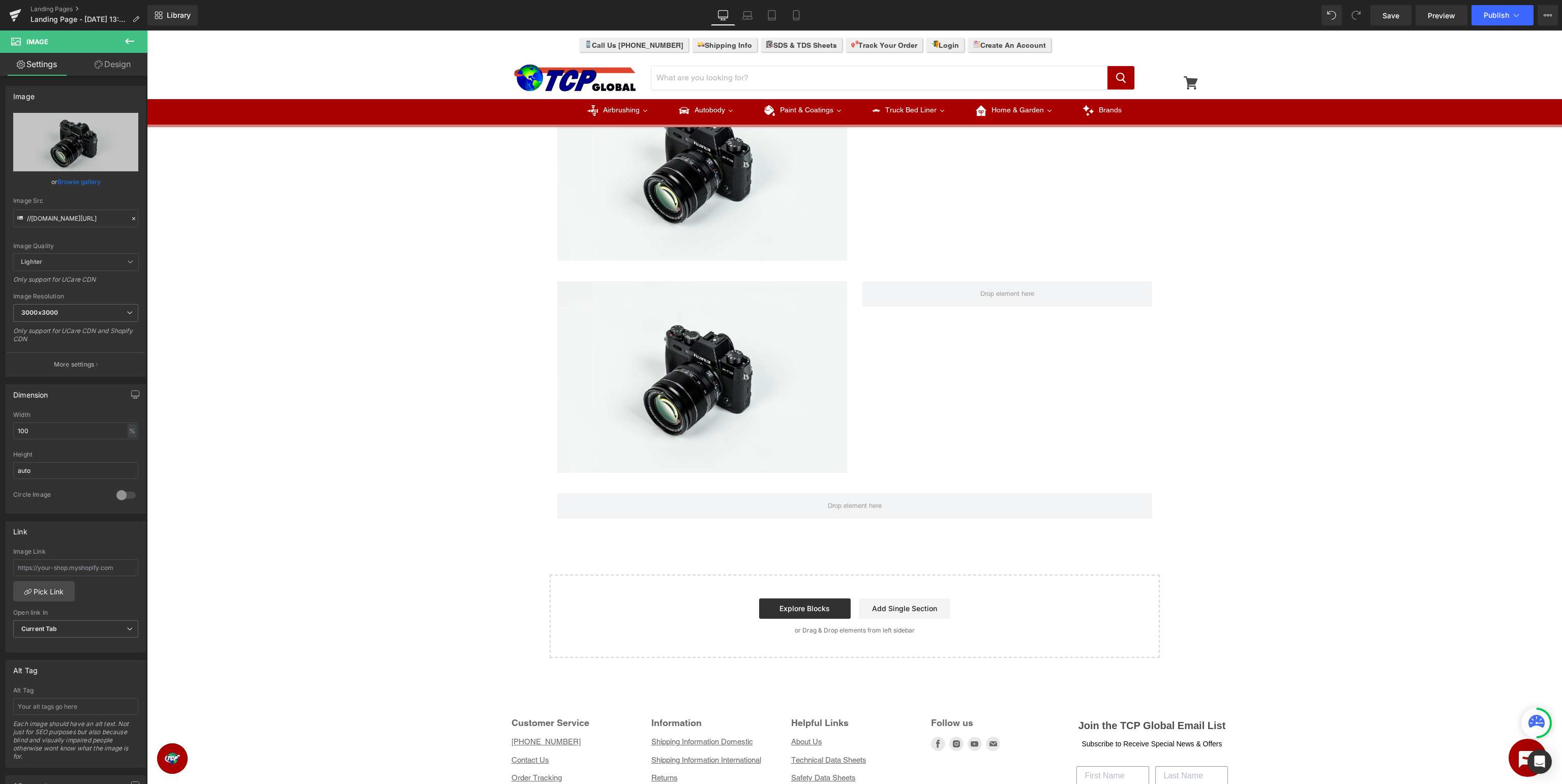
click at [128, 43] on icon at bounding box center [130, 41] width 12 height 12
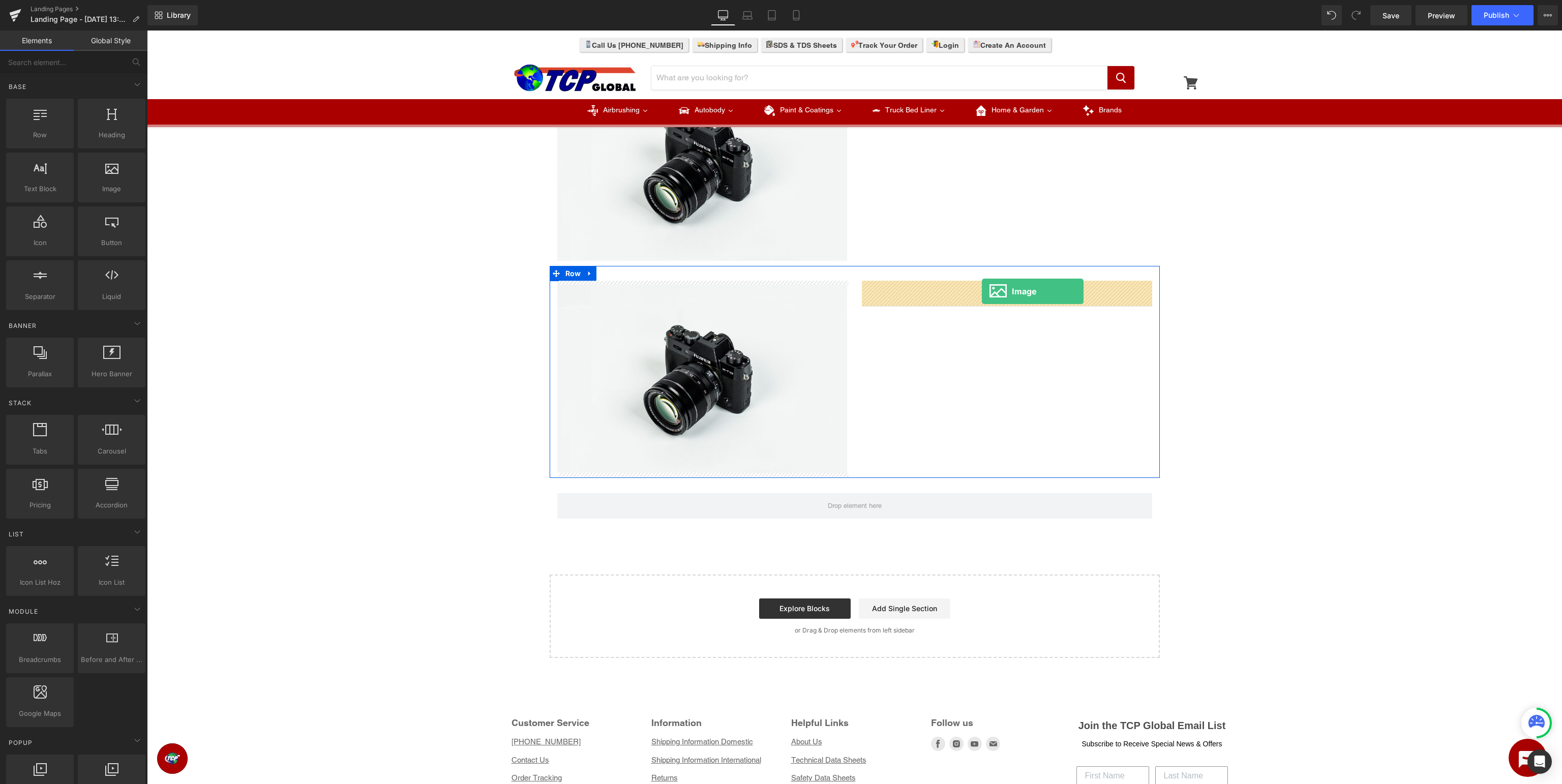
drag, startPoint x: 250, startPoint y: 211, endPoint x: 982, endPoint y: 292, distance: 736.5
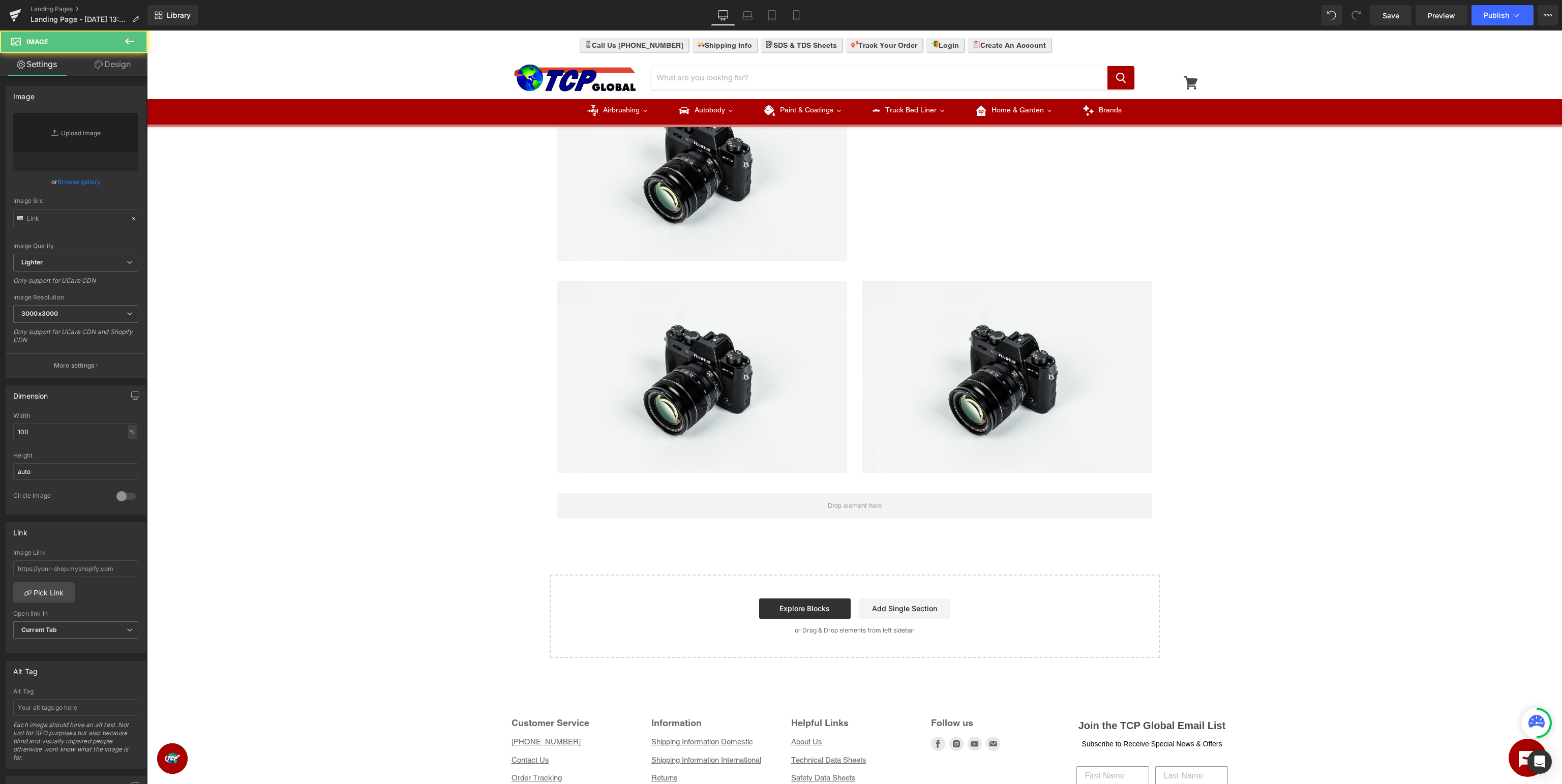
type input "//[DOMAIN_NAME][URL]"
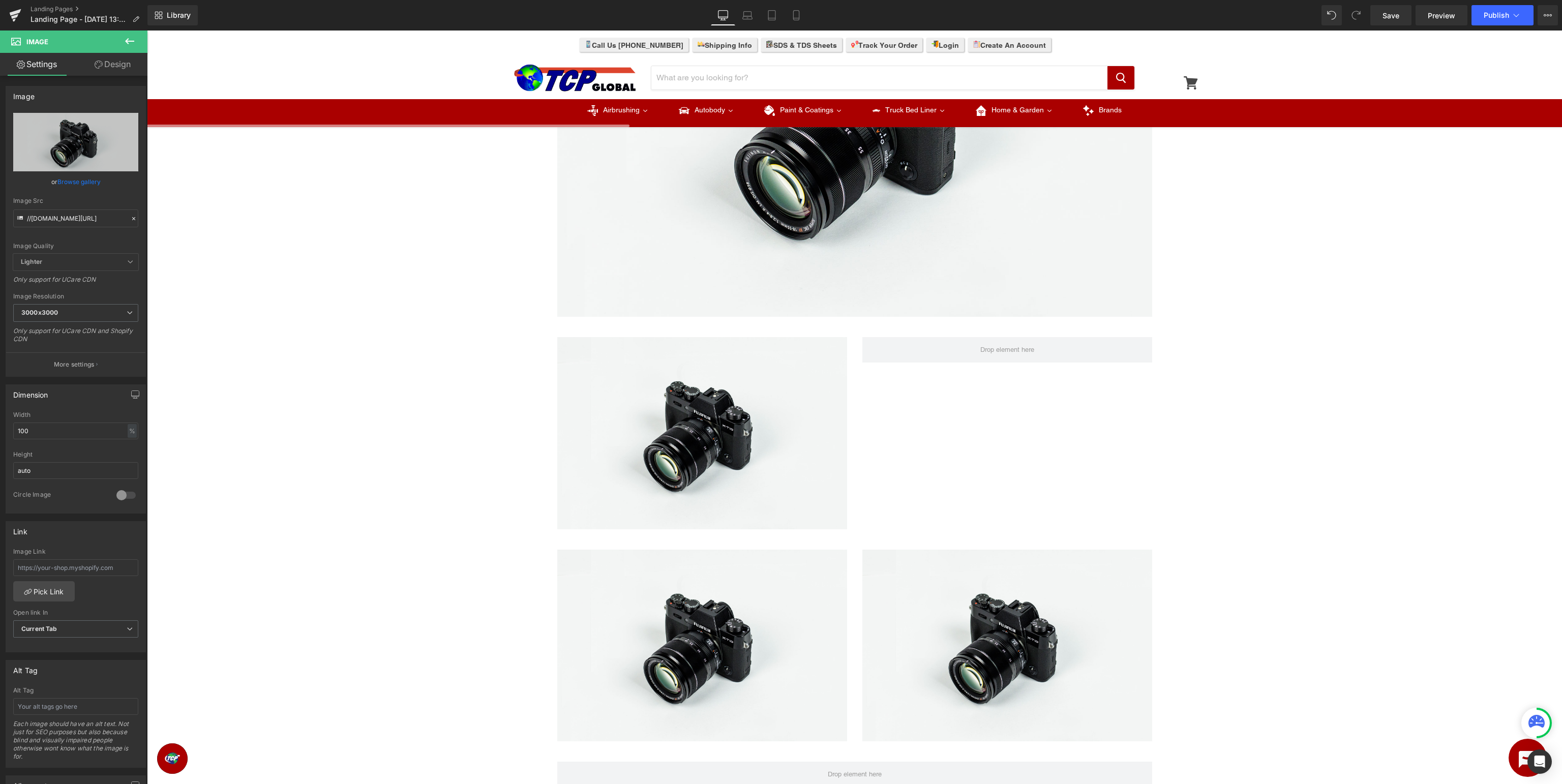
click at [133, 43] on icon at bounding box center [130, 41] width 12 height 12
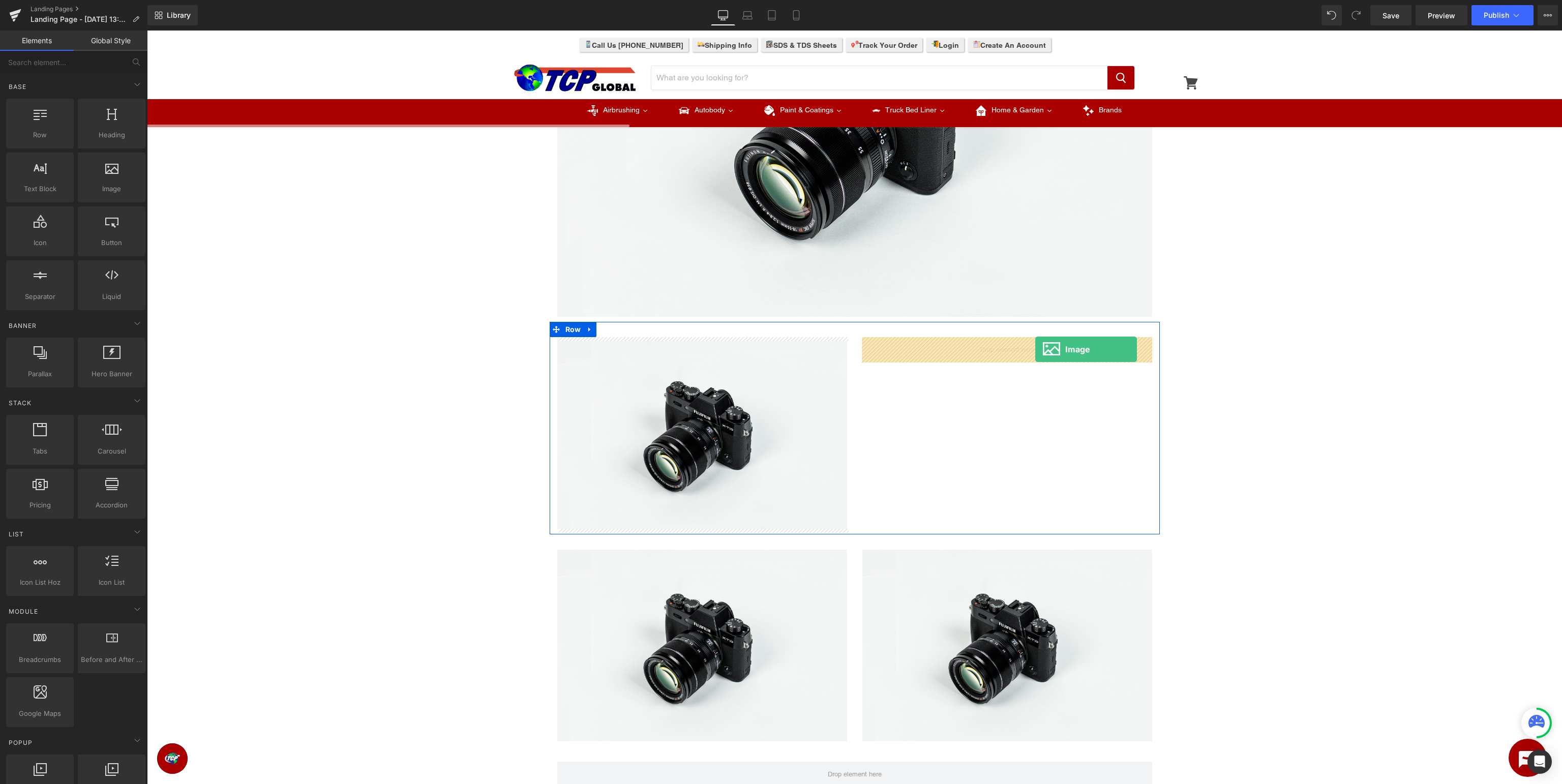
drag, startPoint x: 258, startPoint y: 218, endPoint x: 1035, endPoint y: 349, distance: 788.0
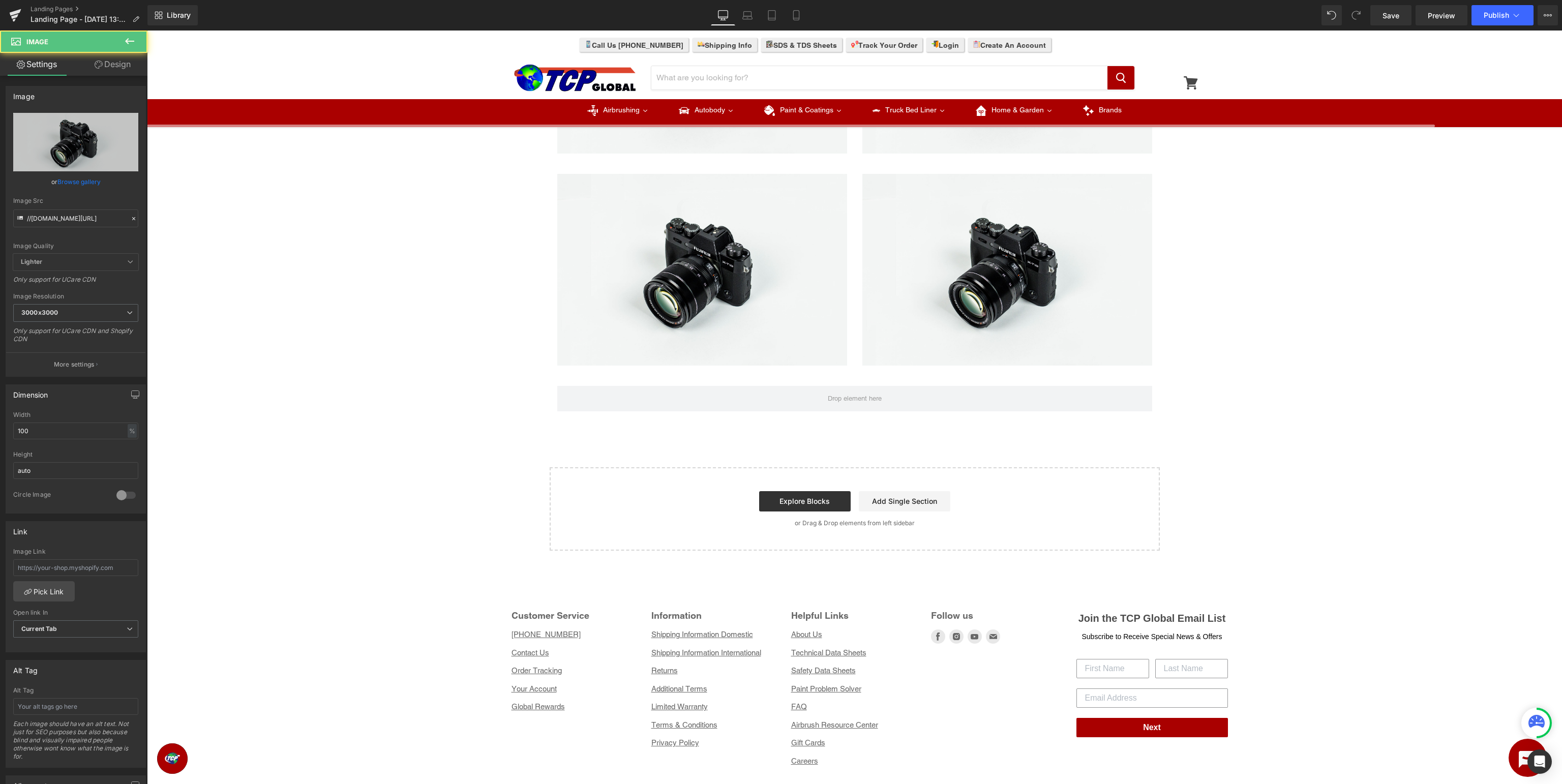
scroll to position [660, 0]
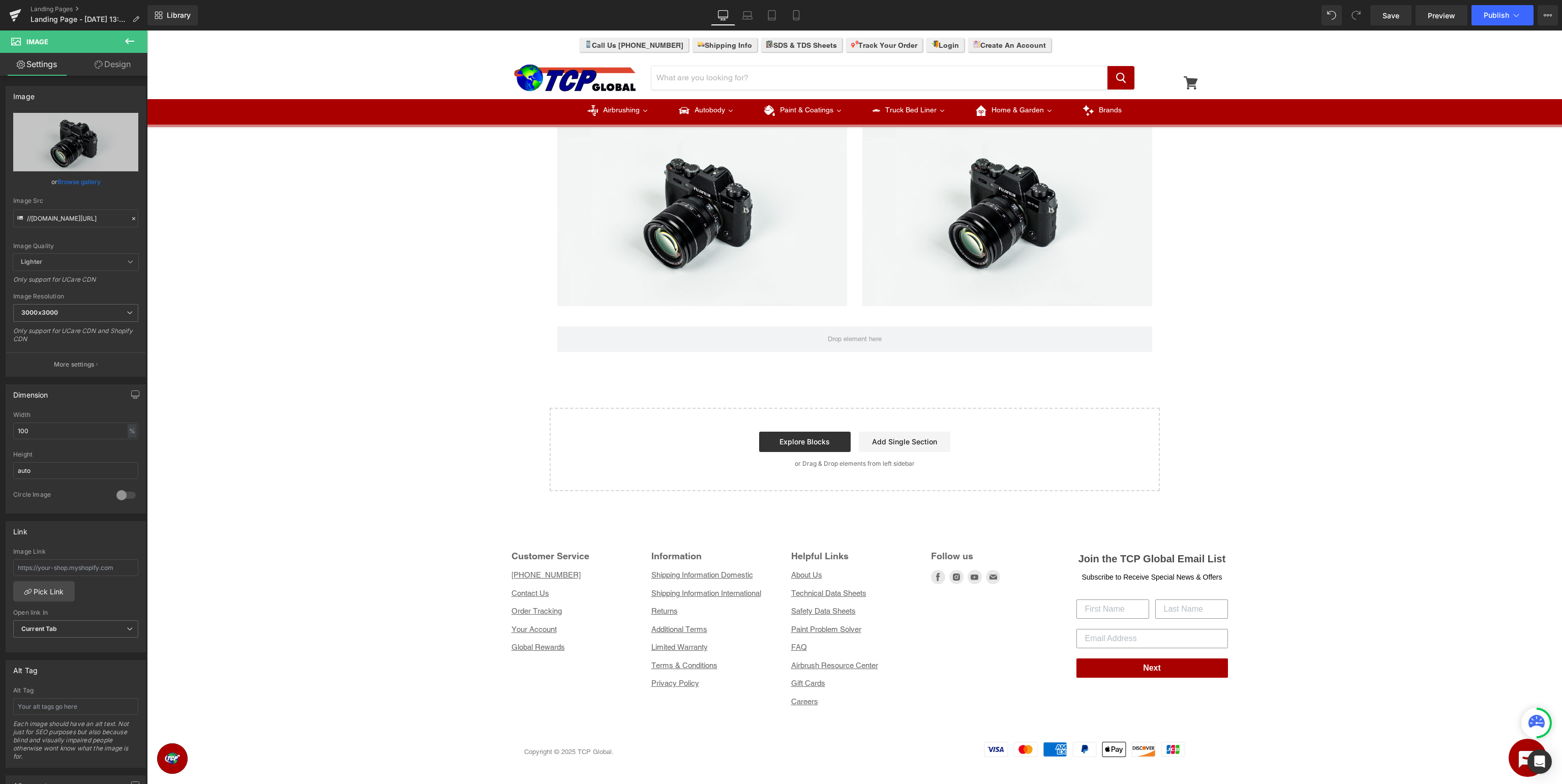
click at [132, 42] on icon at bounding box center [129, 41] width 9 height 6
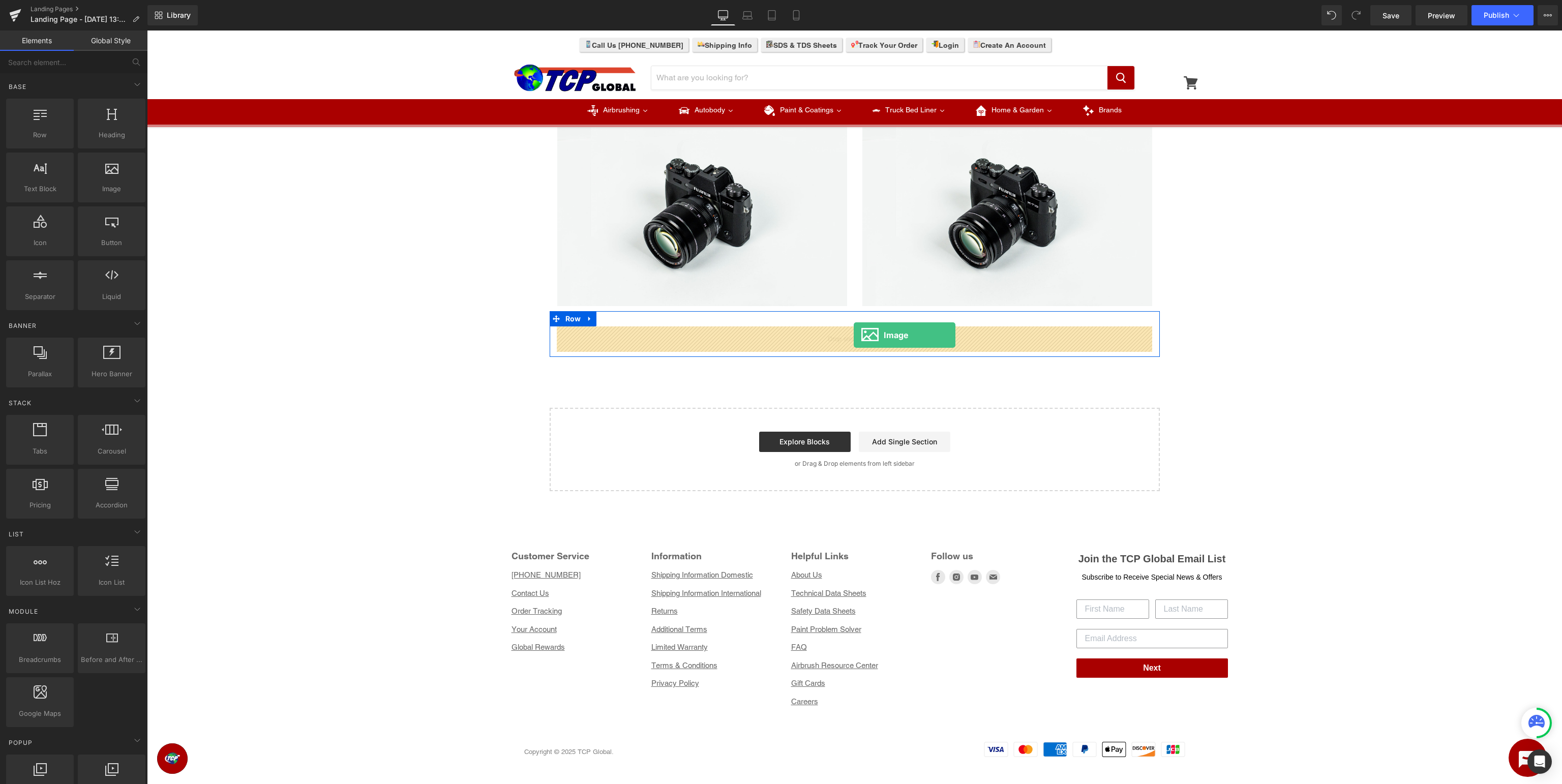
drag, startPoint x: 264, startPoint y: 206, endPoint x: 854, endPoint y: 335, distance: 603.9
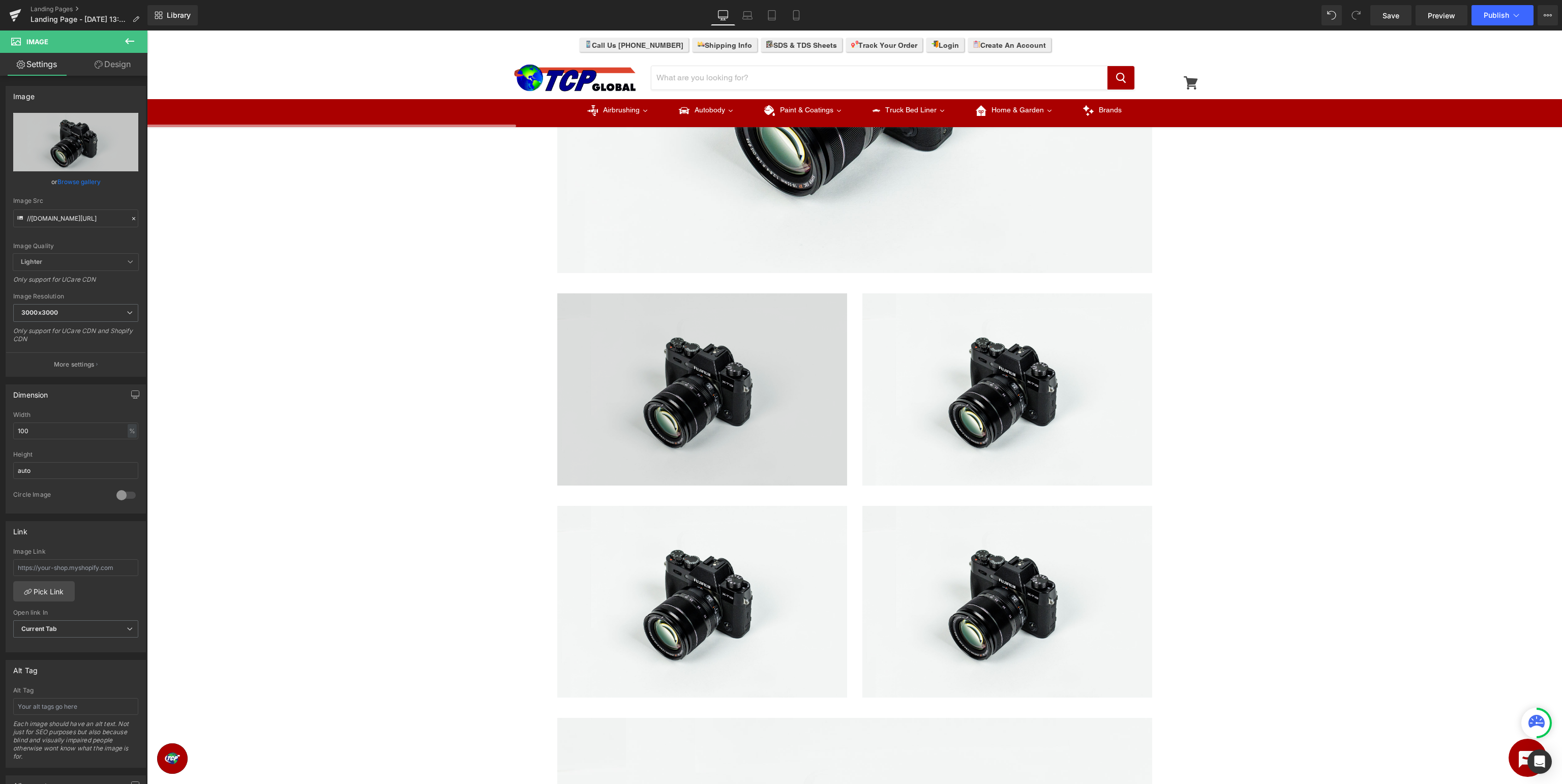
scroll to position [0, 0]
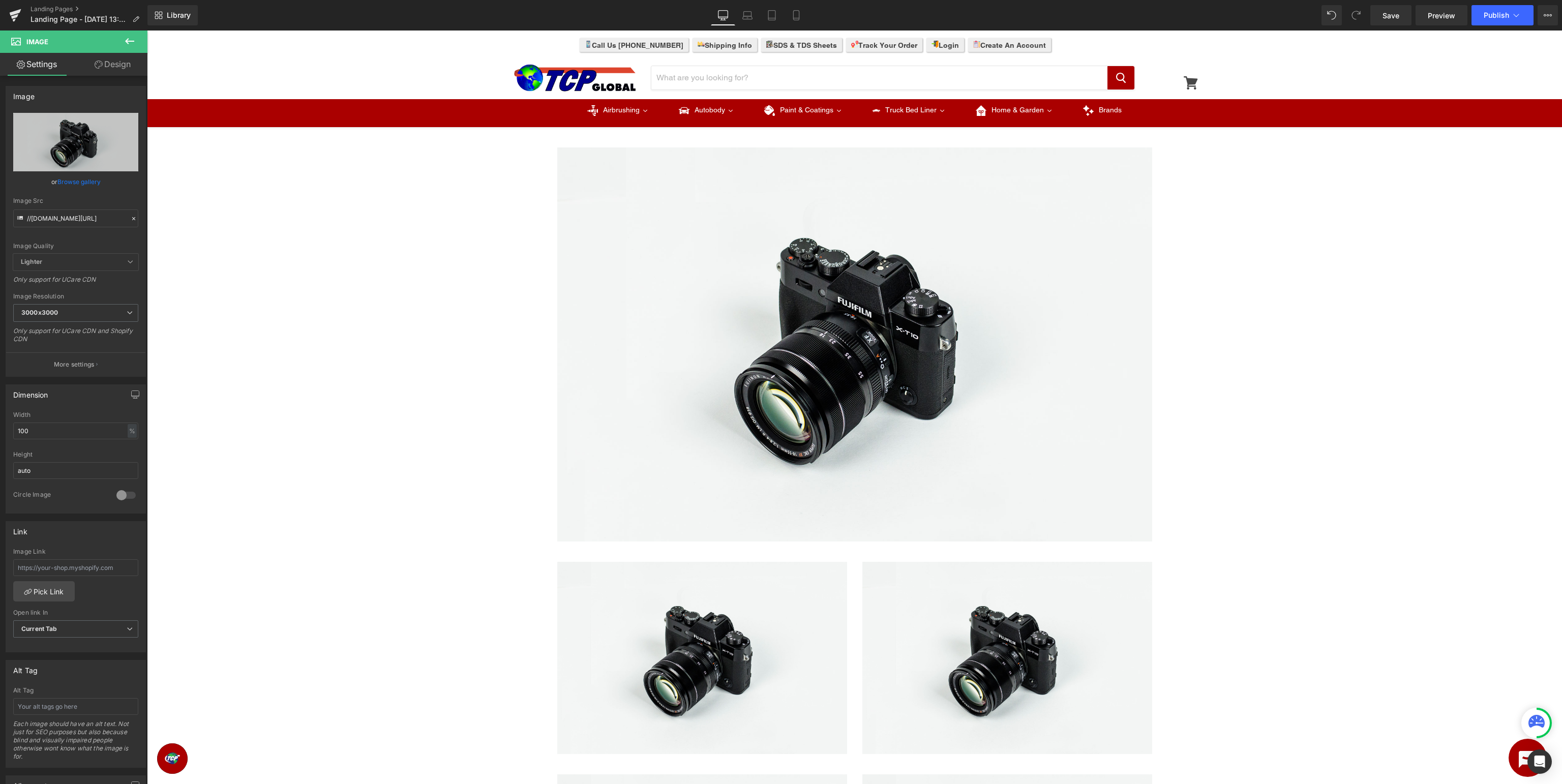
click at [133, 44] on icon at bounding box center [130, 41] width 12 height 12
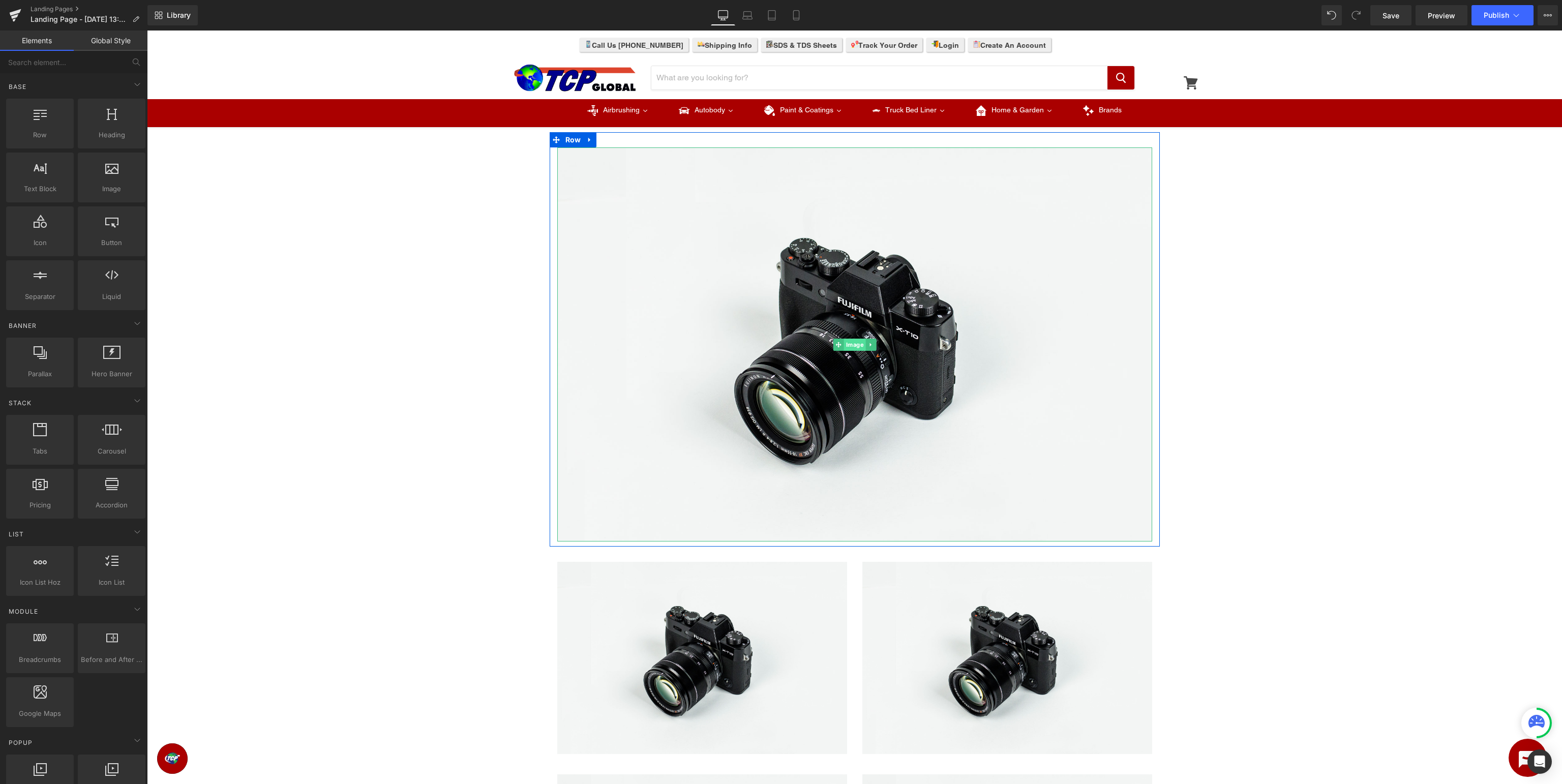
click at [854, 344] on span "Image" at bounding box center [855, 345] width 22 height 12
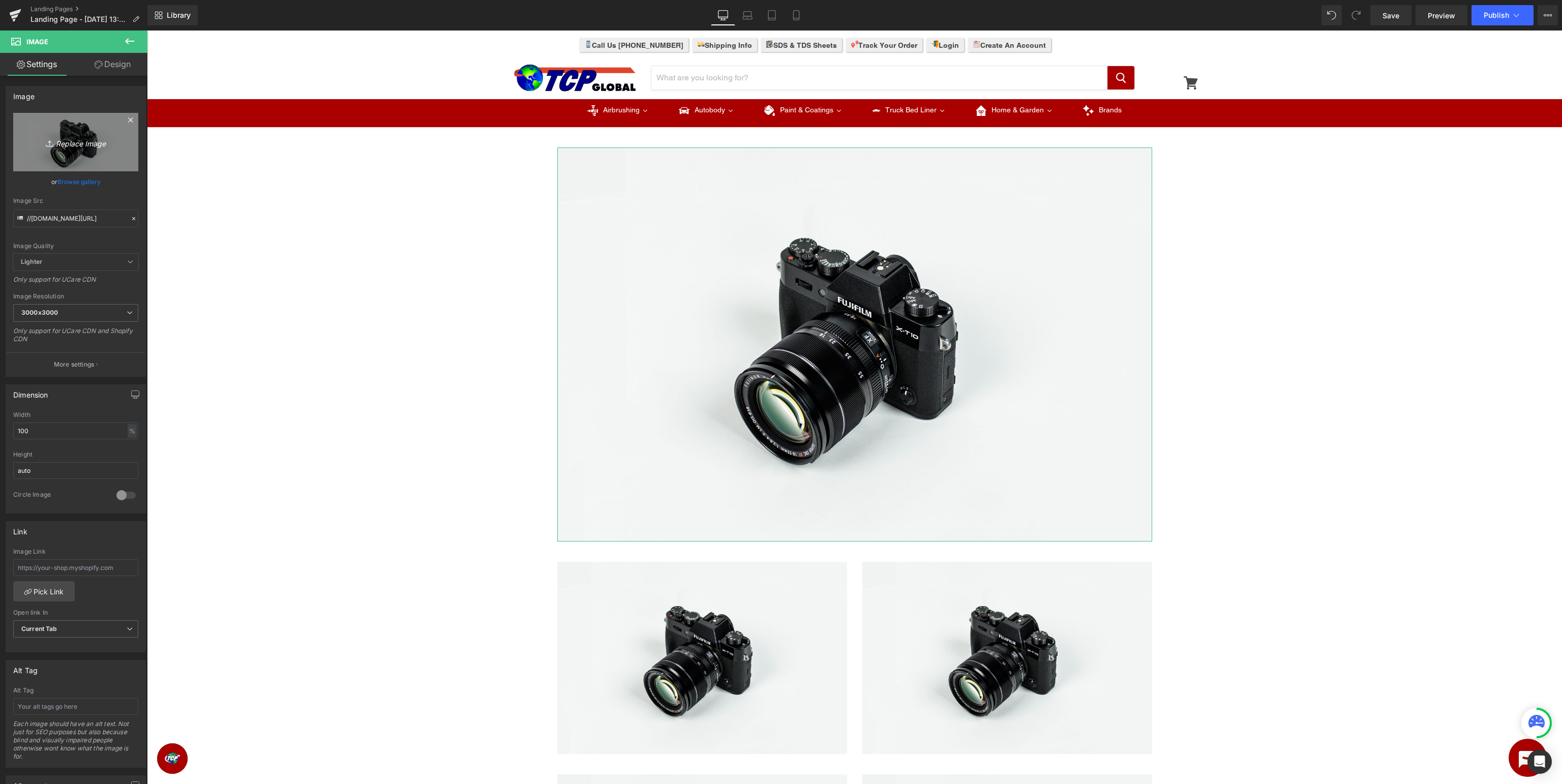
click at [62, 143] on icon "Replace Image" at bounding box center [75, 142] width 82 height 13
type input "C:\fakepath\MASTERAIRBRUSH_Support_Banner.jpg"
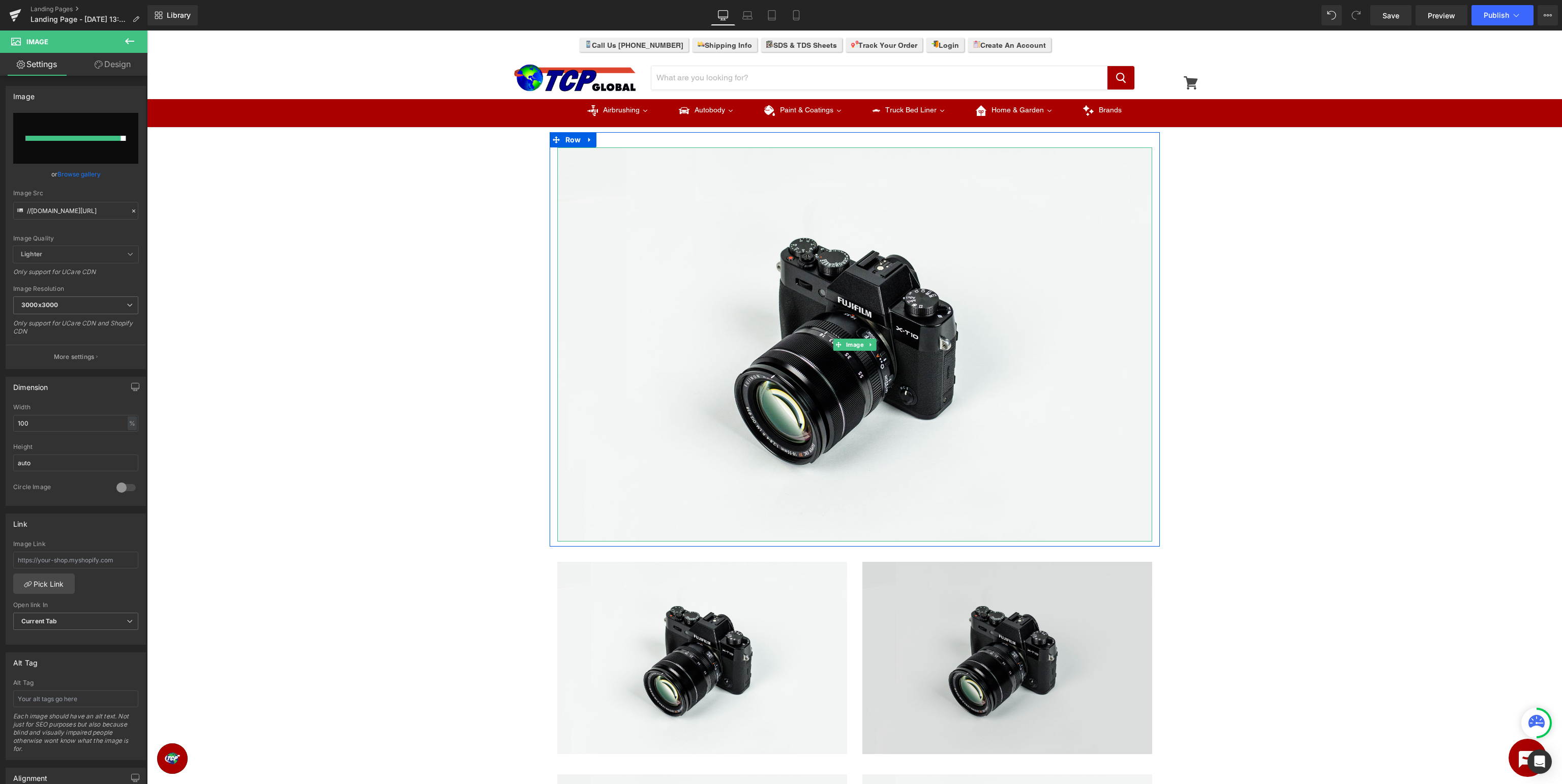
type input "https://ucarecdn.com/4bb74ce1-17dd-48ac-a7d4-7902841462f7/-/format/auto/-/previ…"
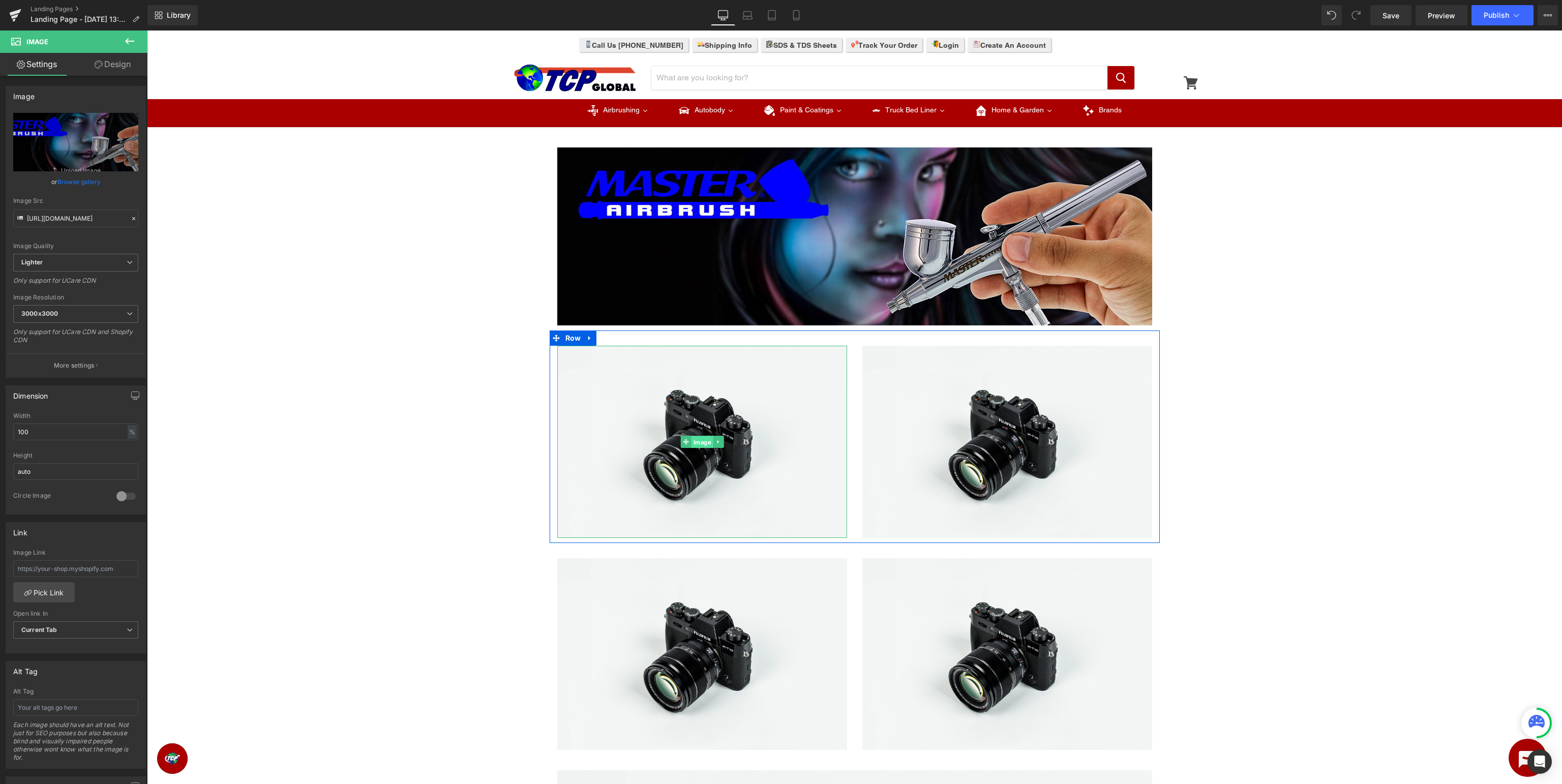
click at [699, 446] on span "Image" at bounding box center [702, 442] width 22 height 12
click at [80, 144] on icon "Replace Image" at bounding box center [75, 142] width 82 height 13
click at [701, 443] on span "Image" at bounding box center [702, 442] width 22 height 12
click at [72, 145] on icon "Replace Image" at bounding box center [75, 142] width 82 height 13
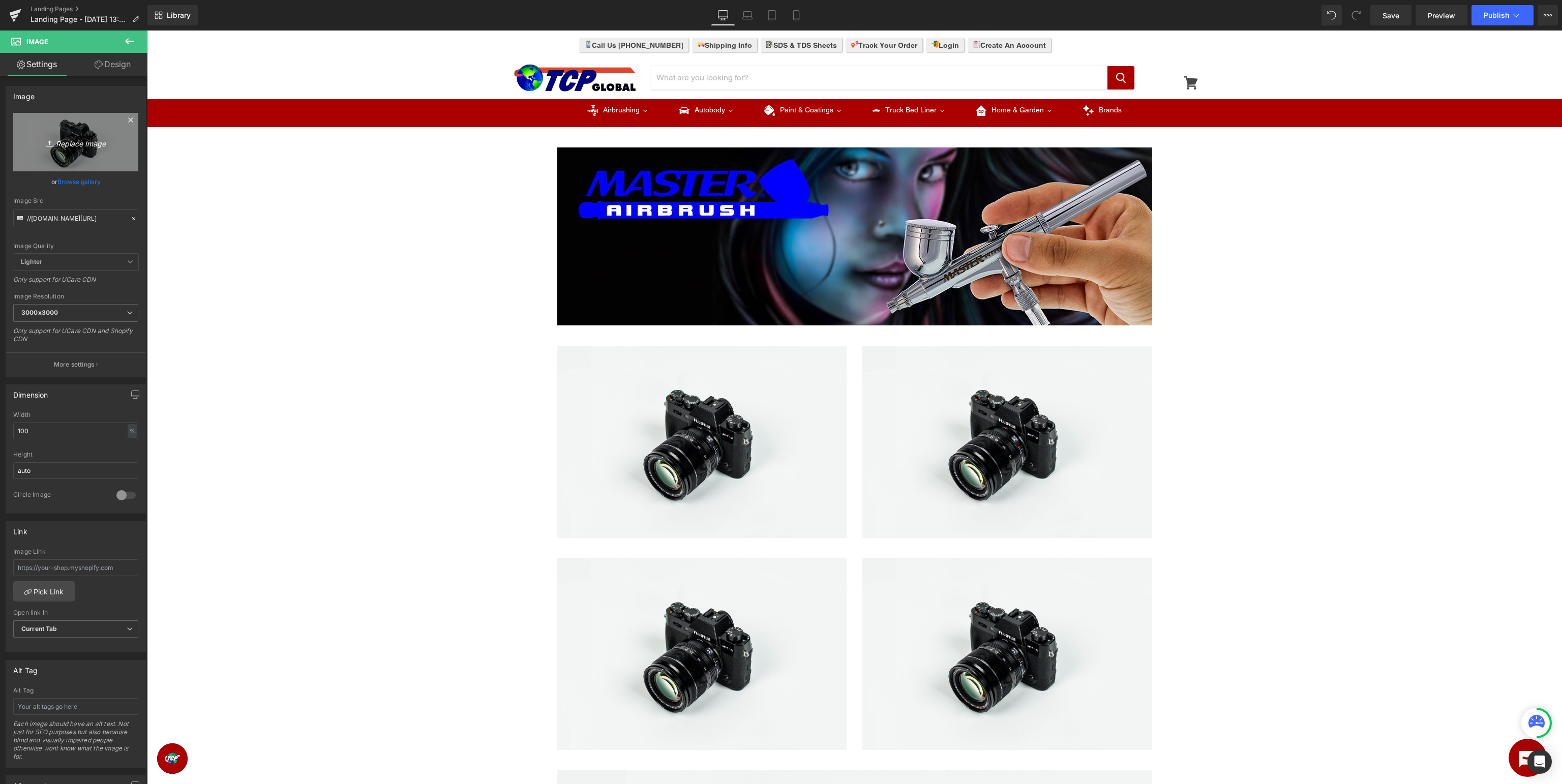
type input "C:\fakepath\MASTERAIRBRUSH_Support_Tips&tricks.jpg"
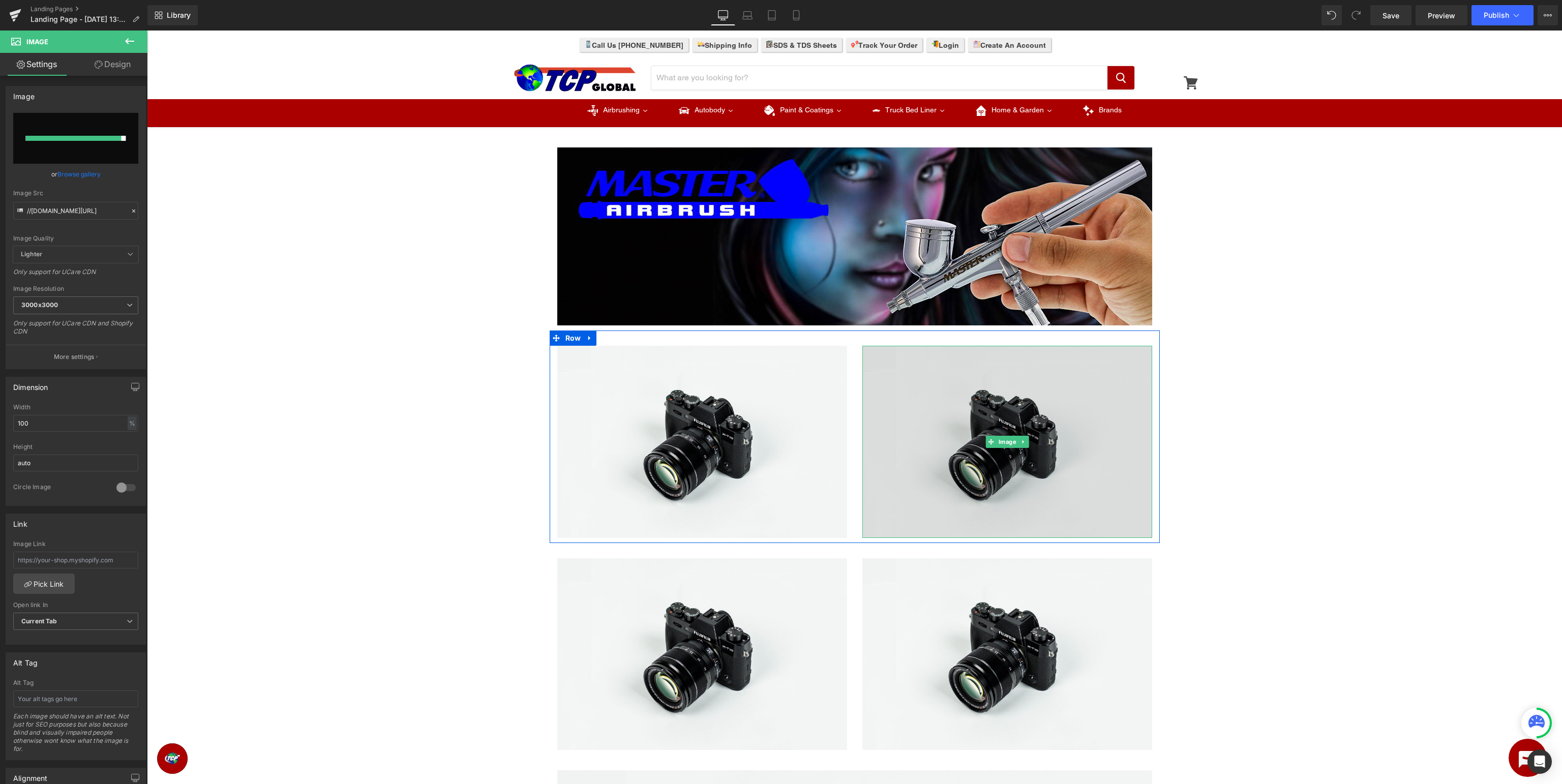
type input "https://ucarecdn.com/c4fc077d-d8d5-4297-b198-45d8e4f9e4f4/-/format/auto/-/previ…"
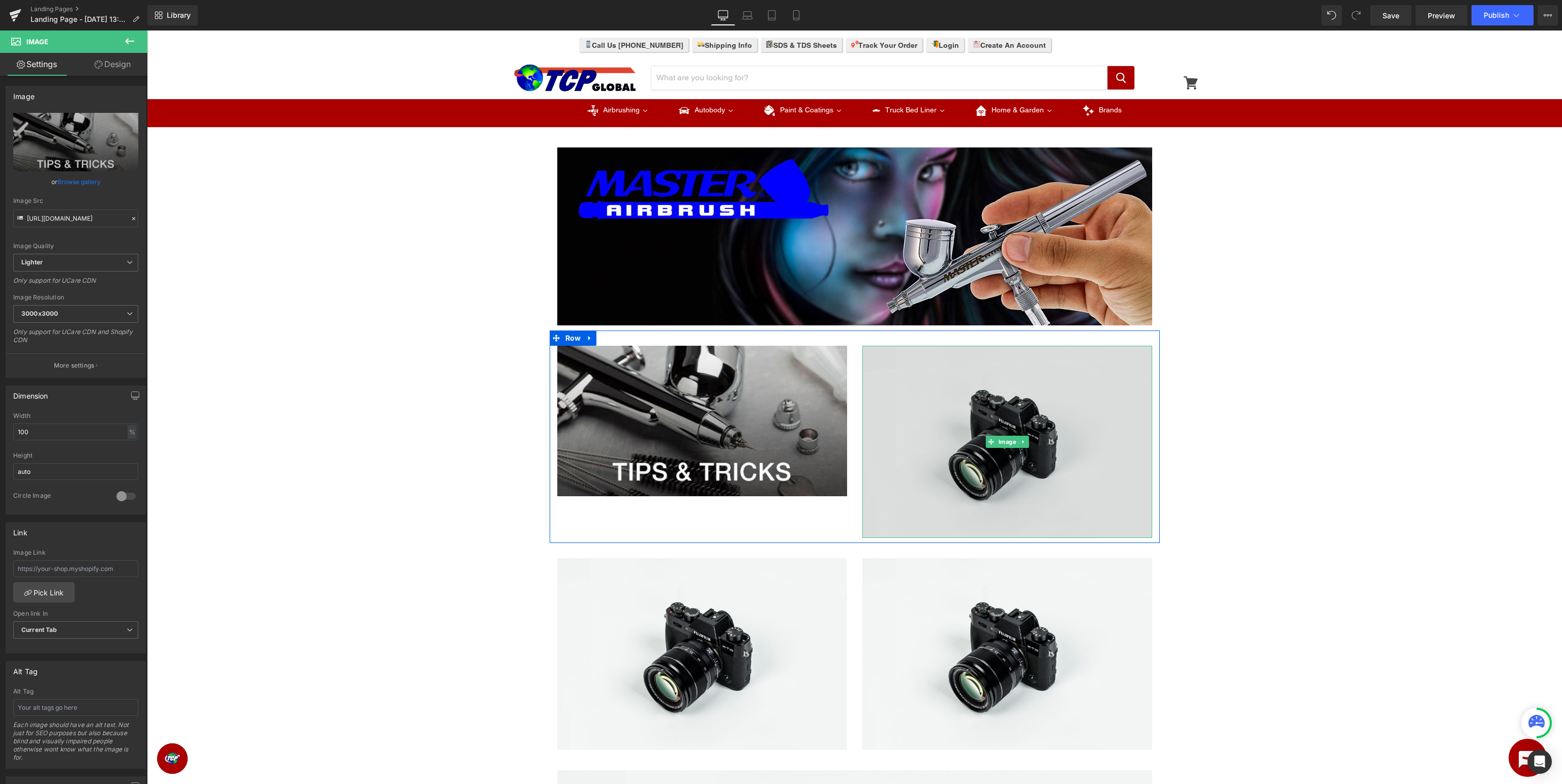
click at [1008, 448] on img at bounding box center [1007, 442] width 290 height 192
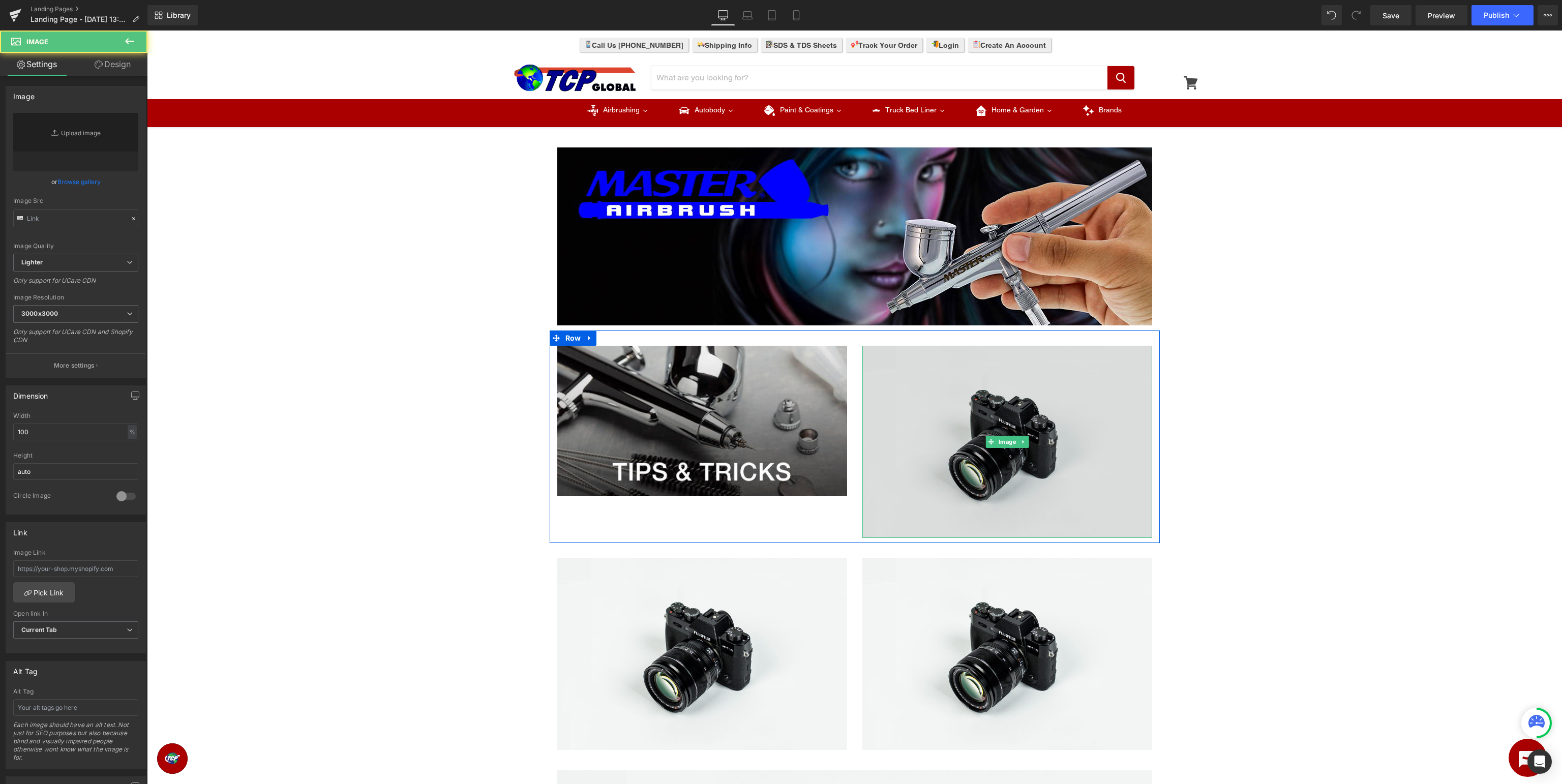
type input "//[DOMAIN_NAME][URL]"
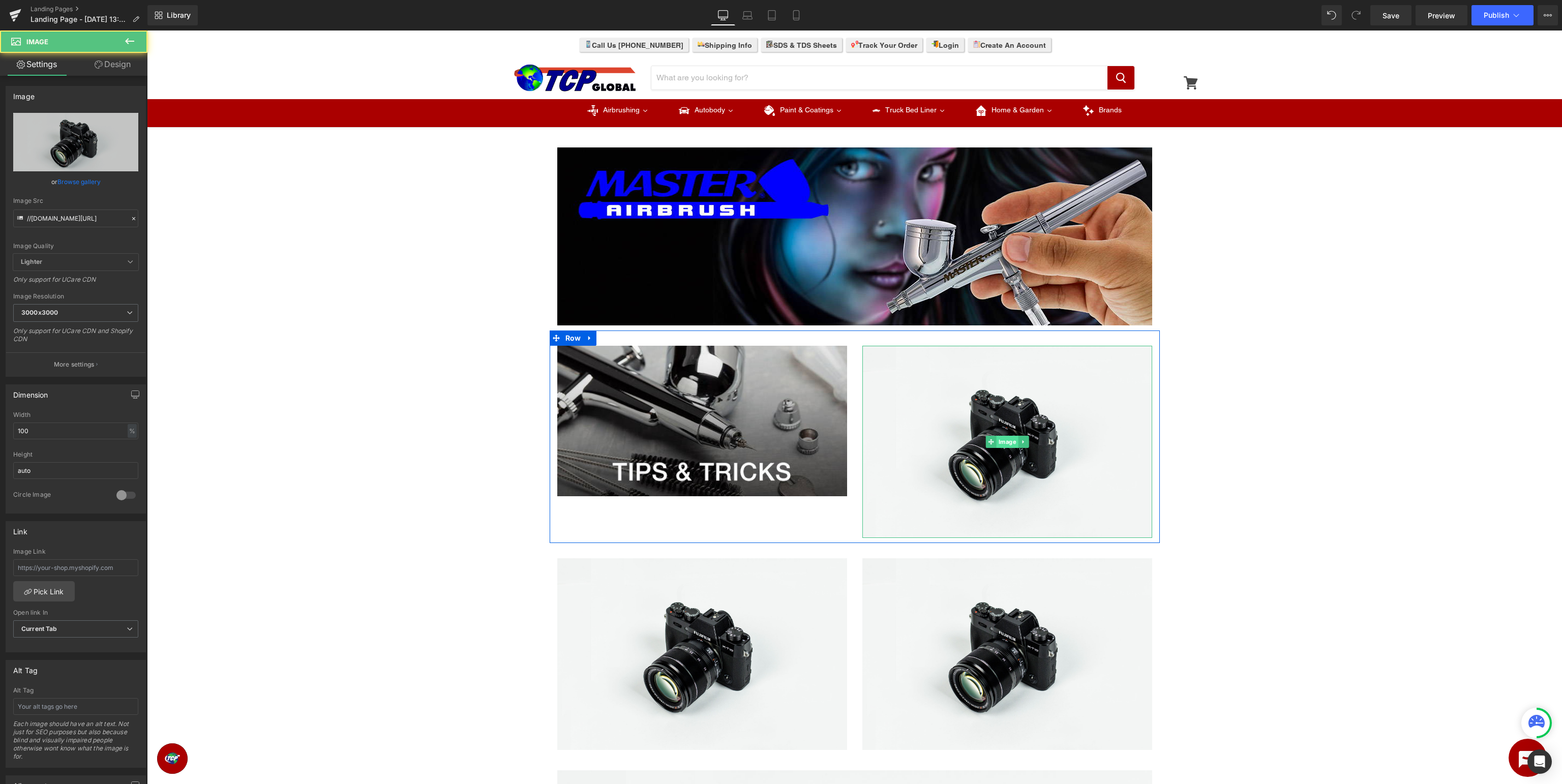
click at [1008, 444] on span "Image" at bounding box center [1007, 442] width 22 height 12
click at [80, 136] on icon "Replace Image" at bounding box center [75, 142] width 82 height 13
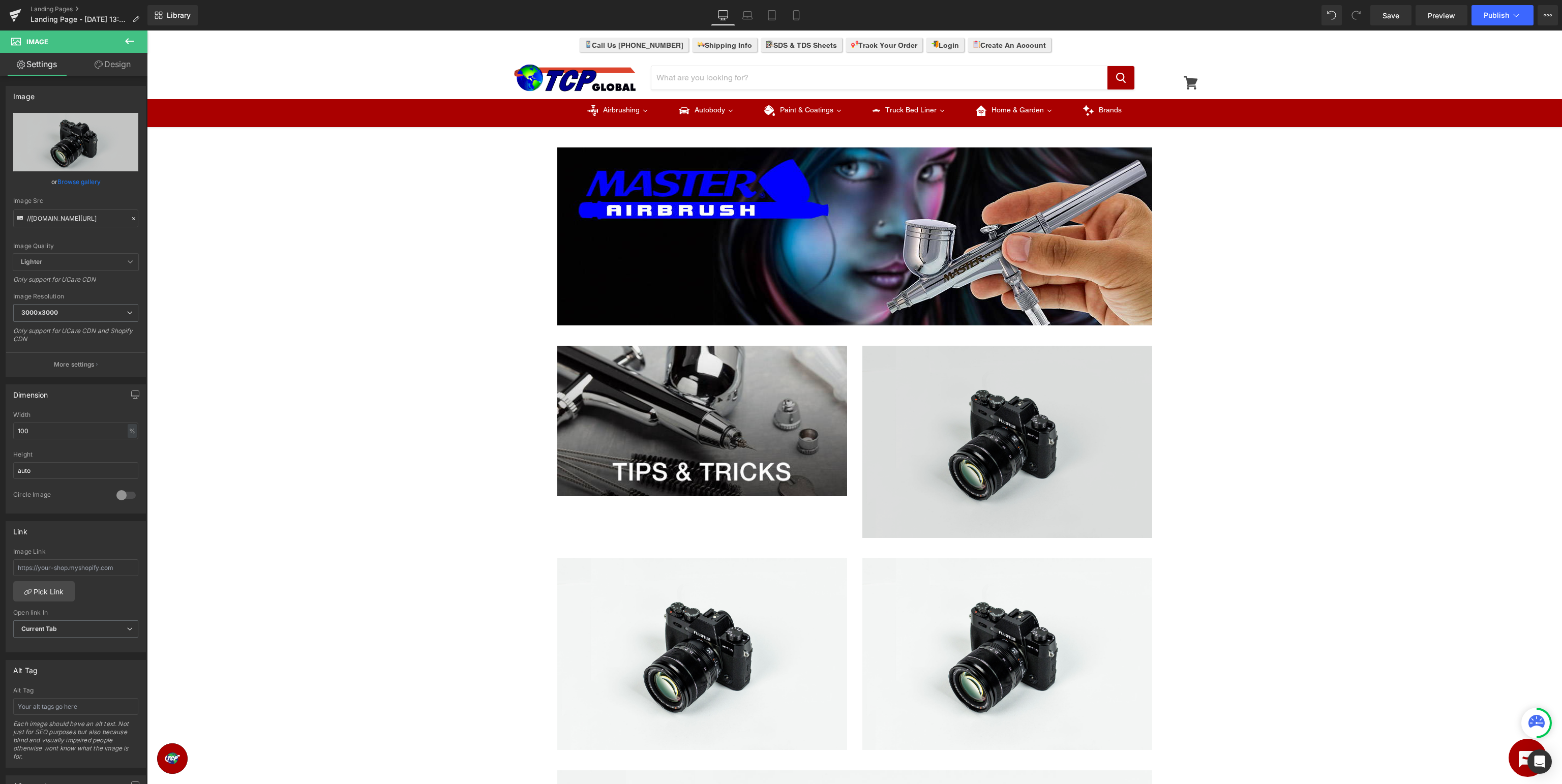
type input "C:\fakepath\MASTERAIRBRUSH_Support_Manuals&Parts.jpg"
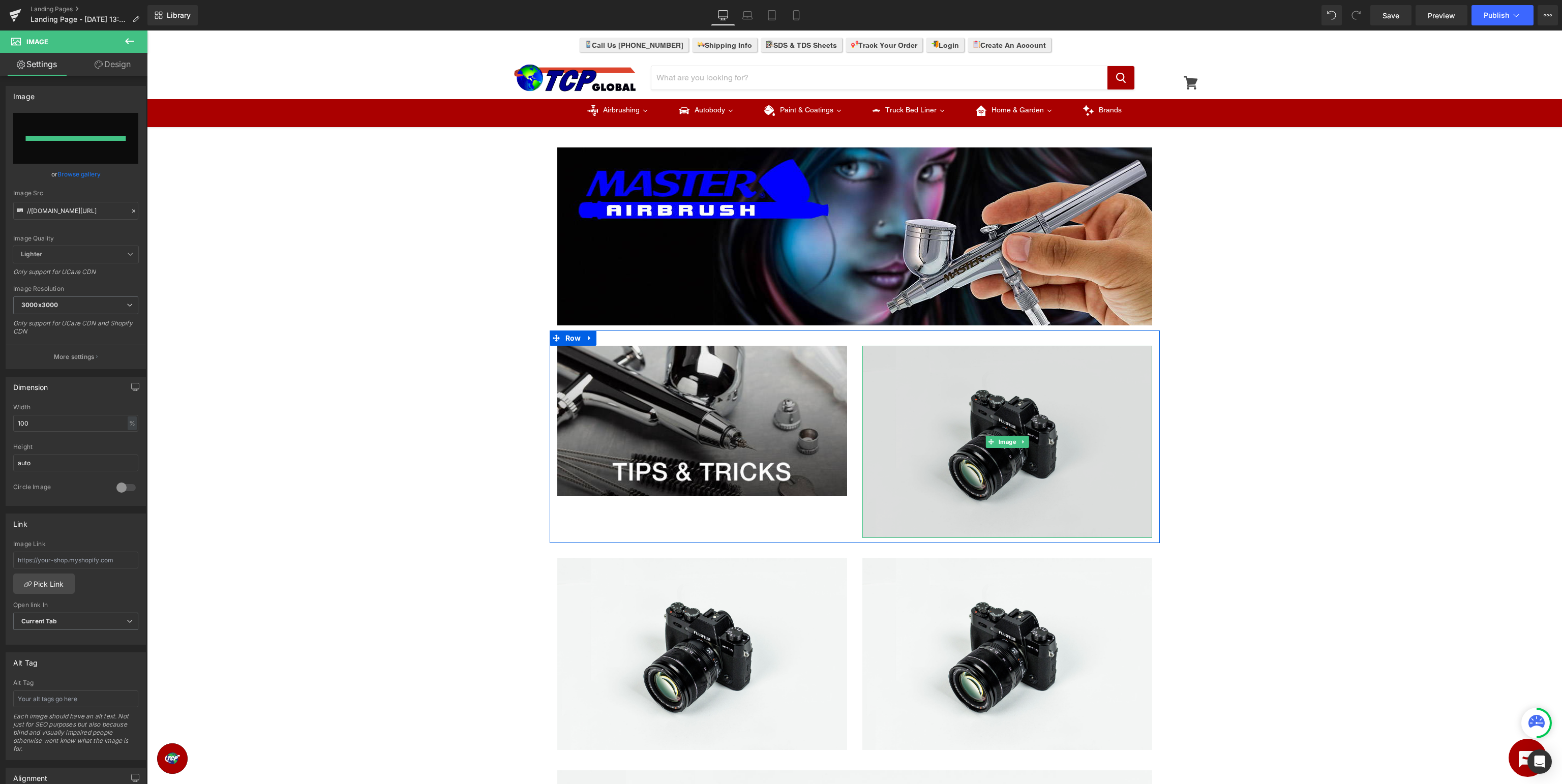
type input "https://ucarecdn.com/a534f4b2-c6d4-414a-9c31-3c2a0dcf5f75/-/format/auto/-/previ…"
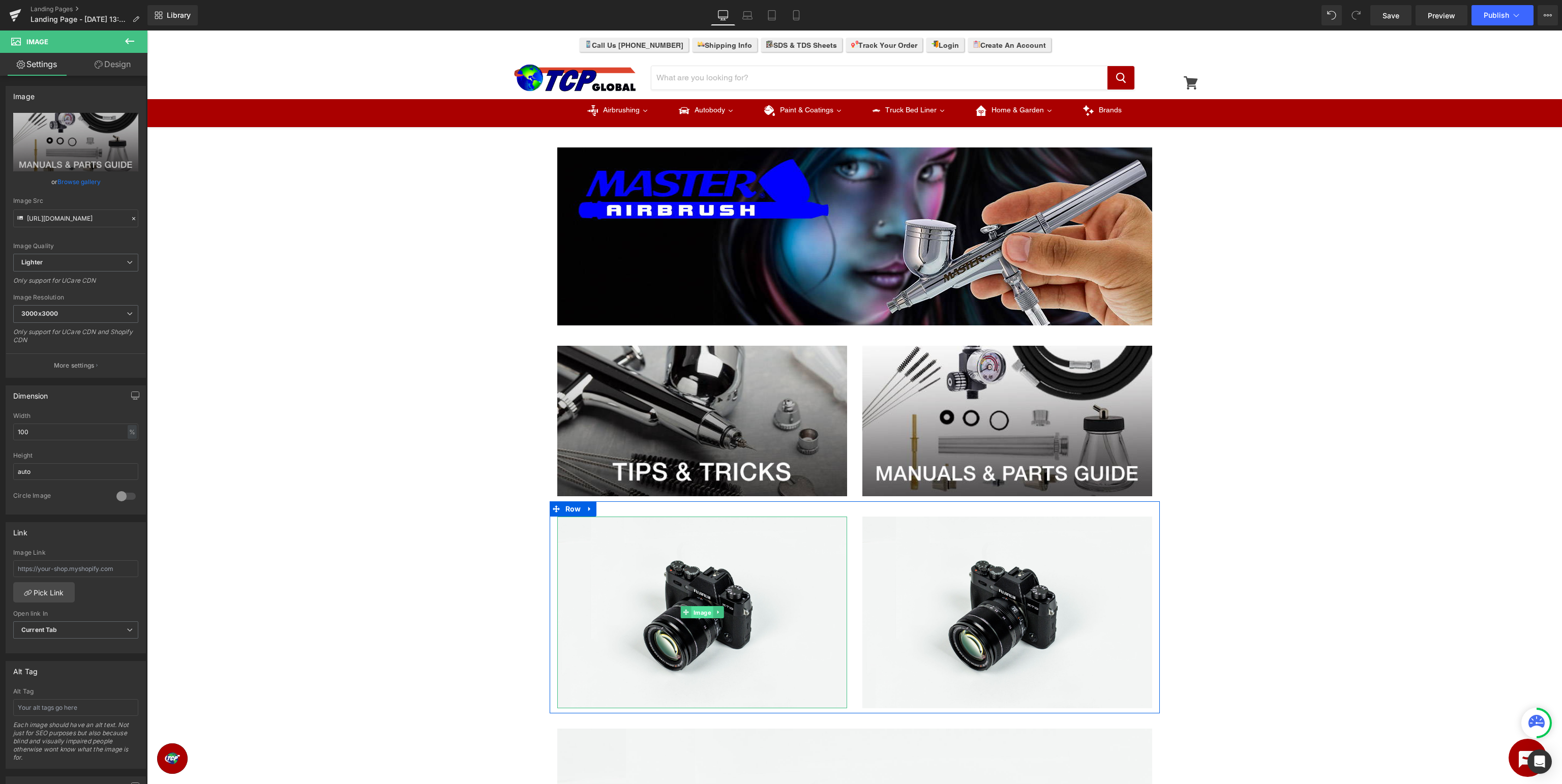
click at [696, 613] on span "Image" at bounding box center [702, 613] width 22 height 12
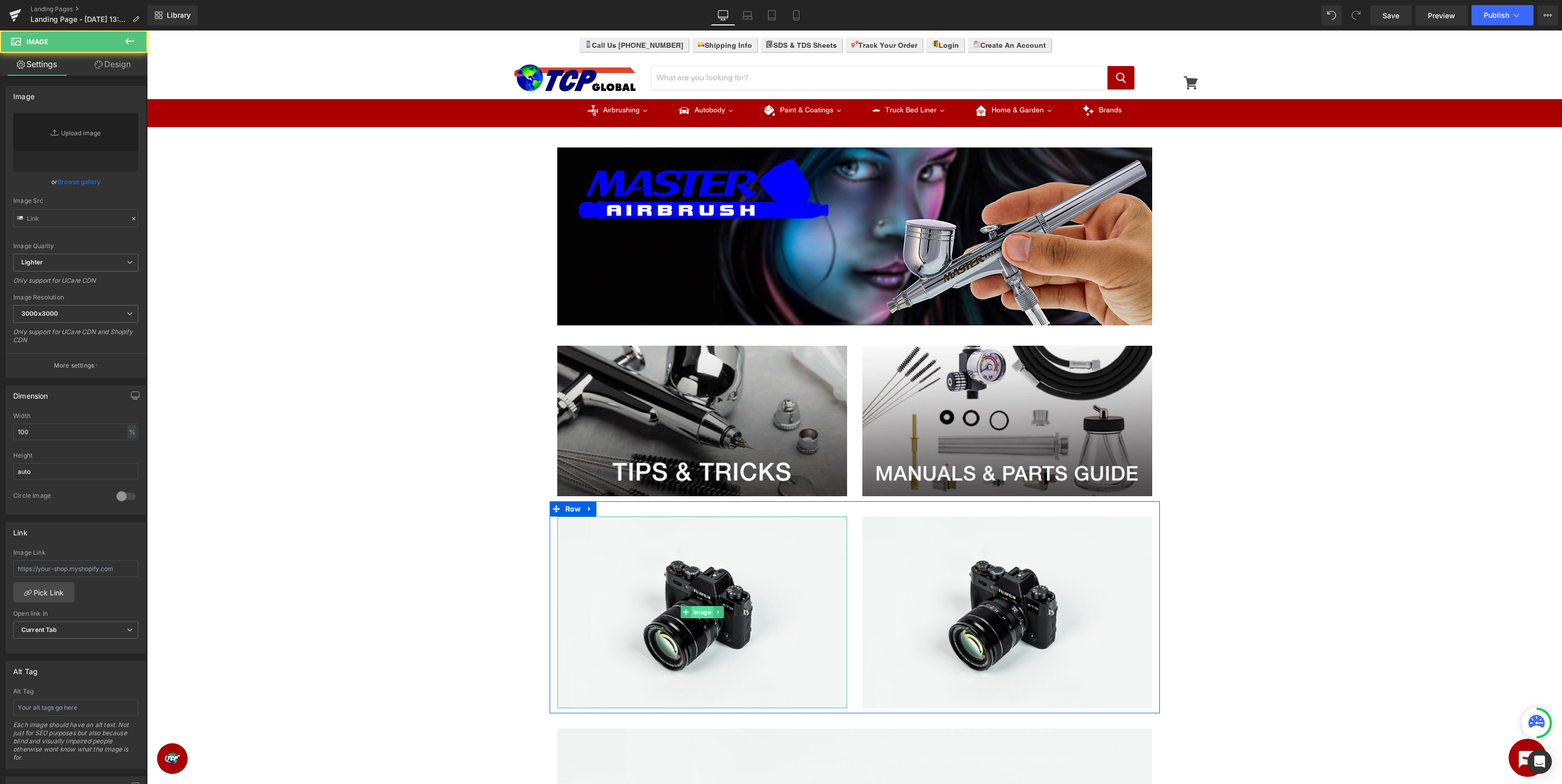
type input "//[DOMAIN_NAME][URL]"
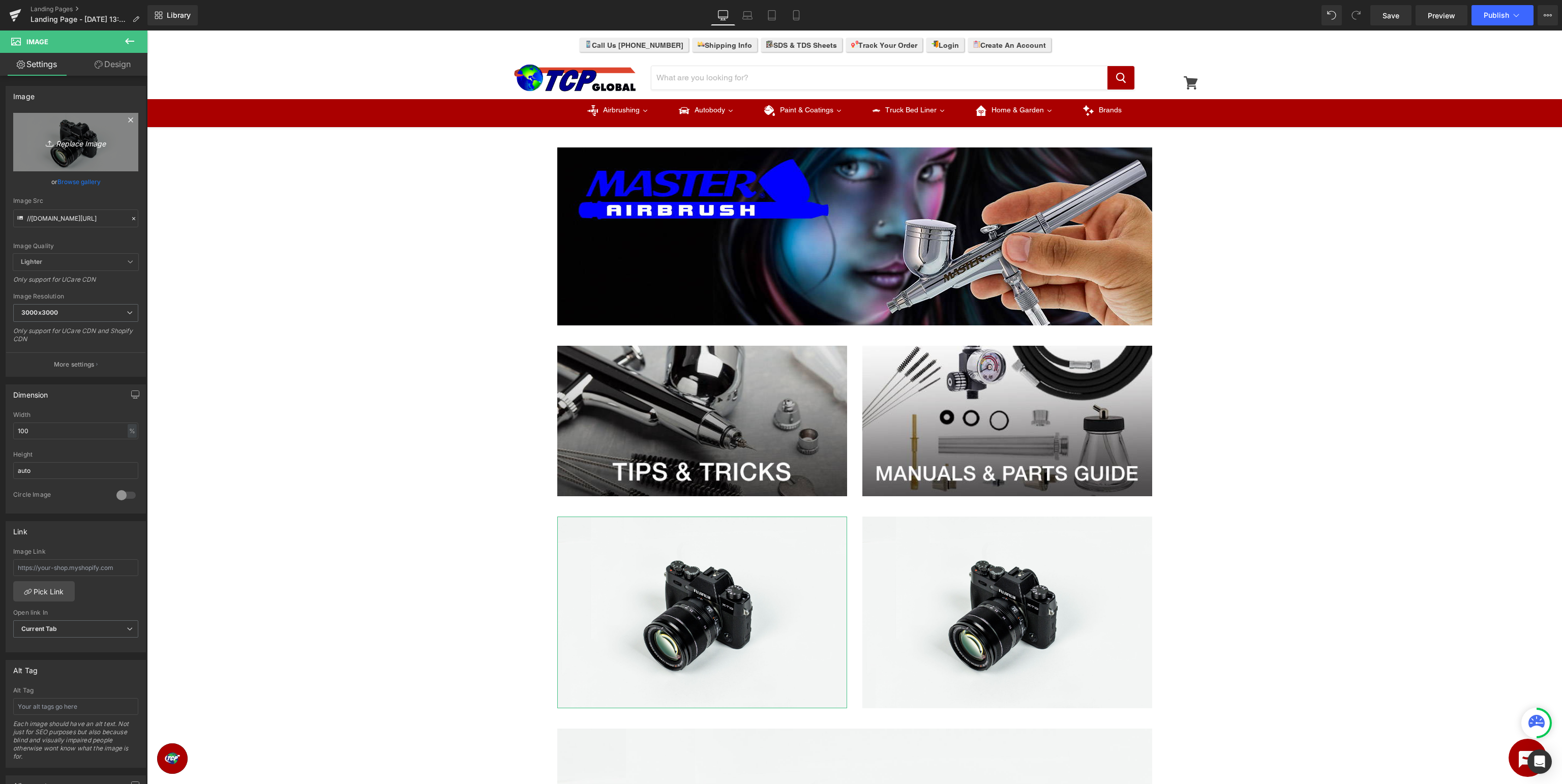
click at [64, 141] on icon "Replace Image" at bounding box center [75, 142] width 82 height 13
type input "C:\fakepath\MASTERAIRBRUSH_Support_Videos.jpg"
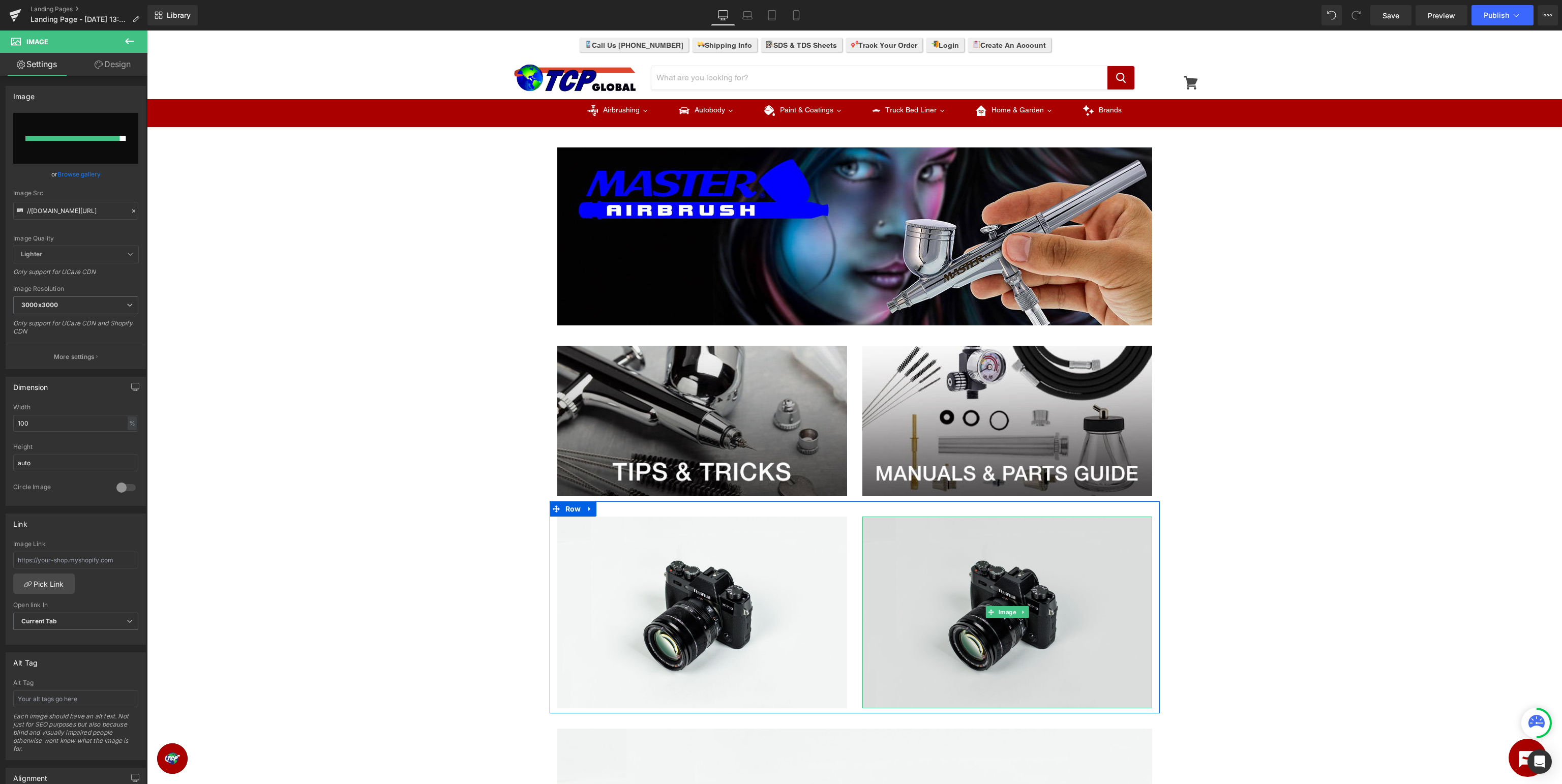
type input "https://ucarecdn.com/9ae979b6-a3d1-4689-9e6f-487e88b79184/-/format/auto/-/previ…"
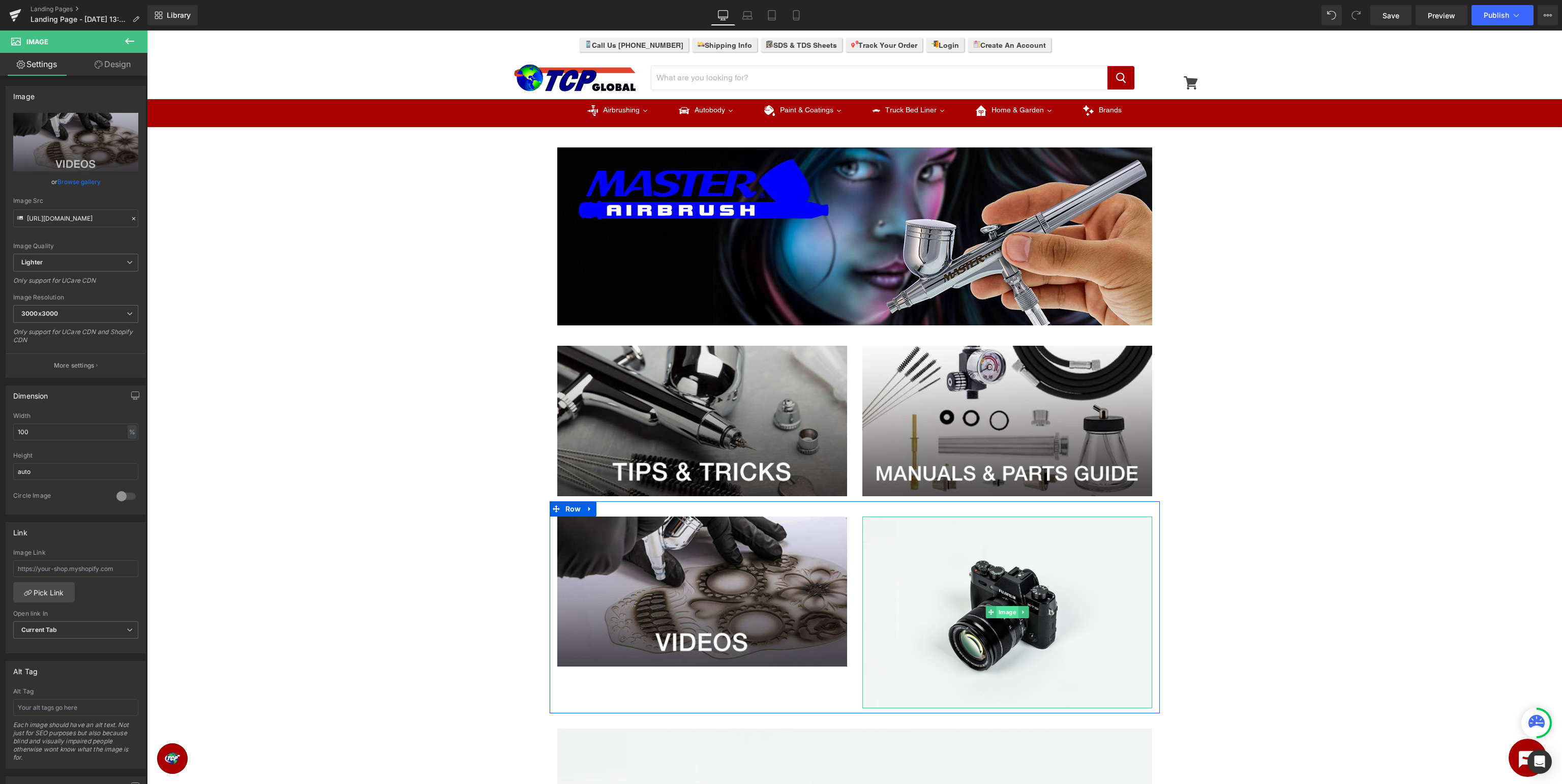
click at [1012, 613] on span "Image" at bounding box center [1007, 613] width 22 height 12
click at [80, 145] on icon "Replace Image" at bounding box center [75, 142] width 82 height 13
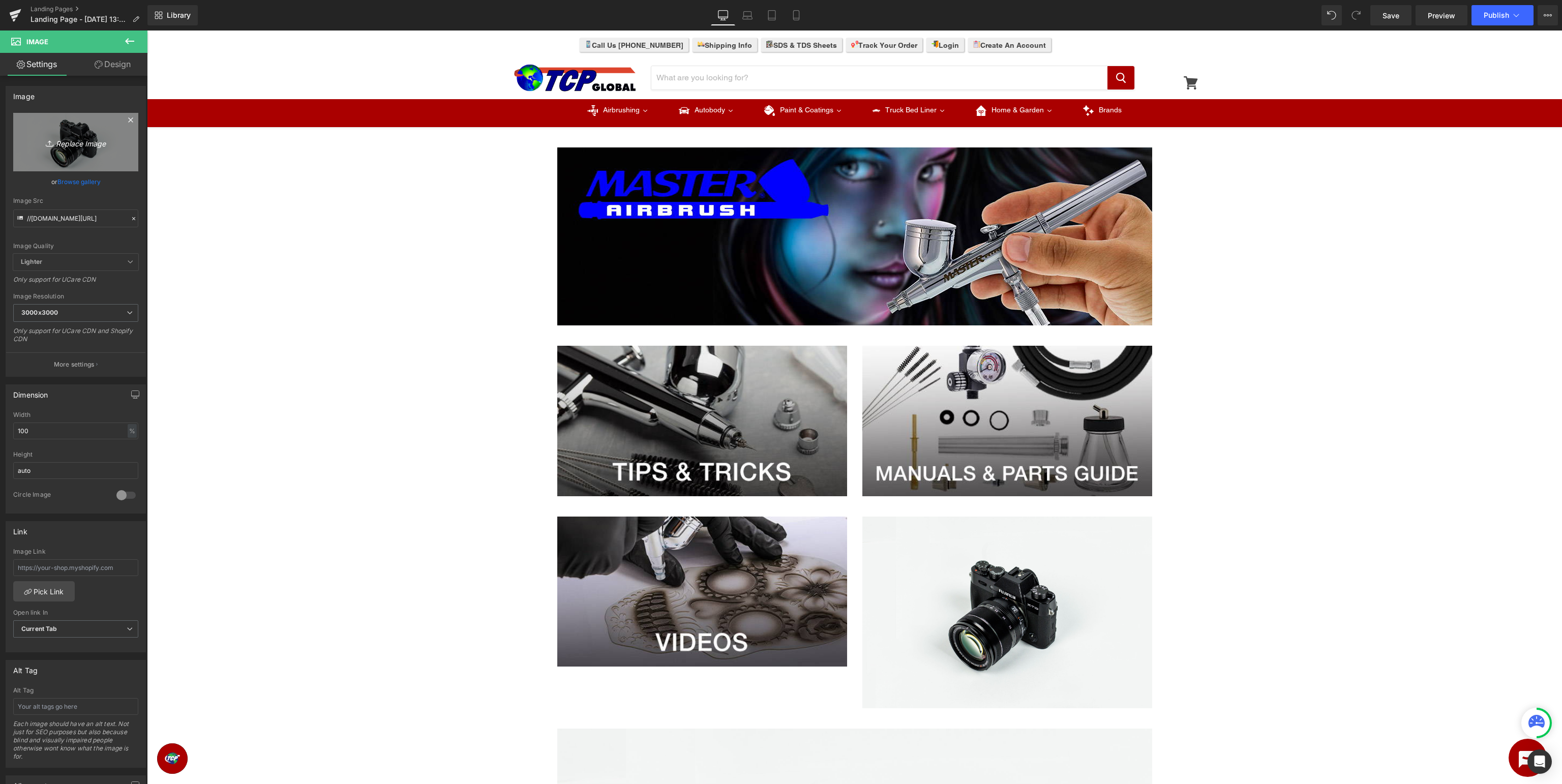
type input "C:\fakepath\MASTERAIRBRUSH_Support_AmazonStore.jpg"
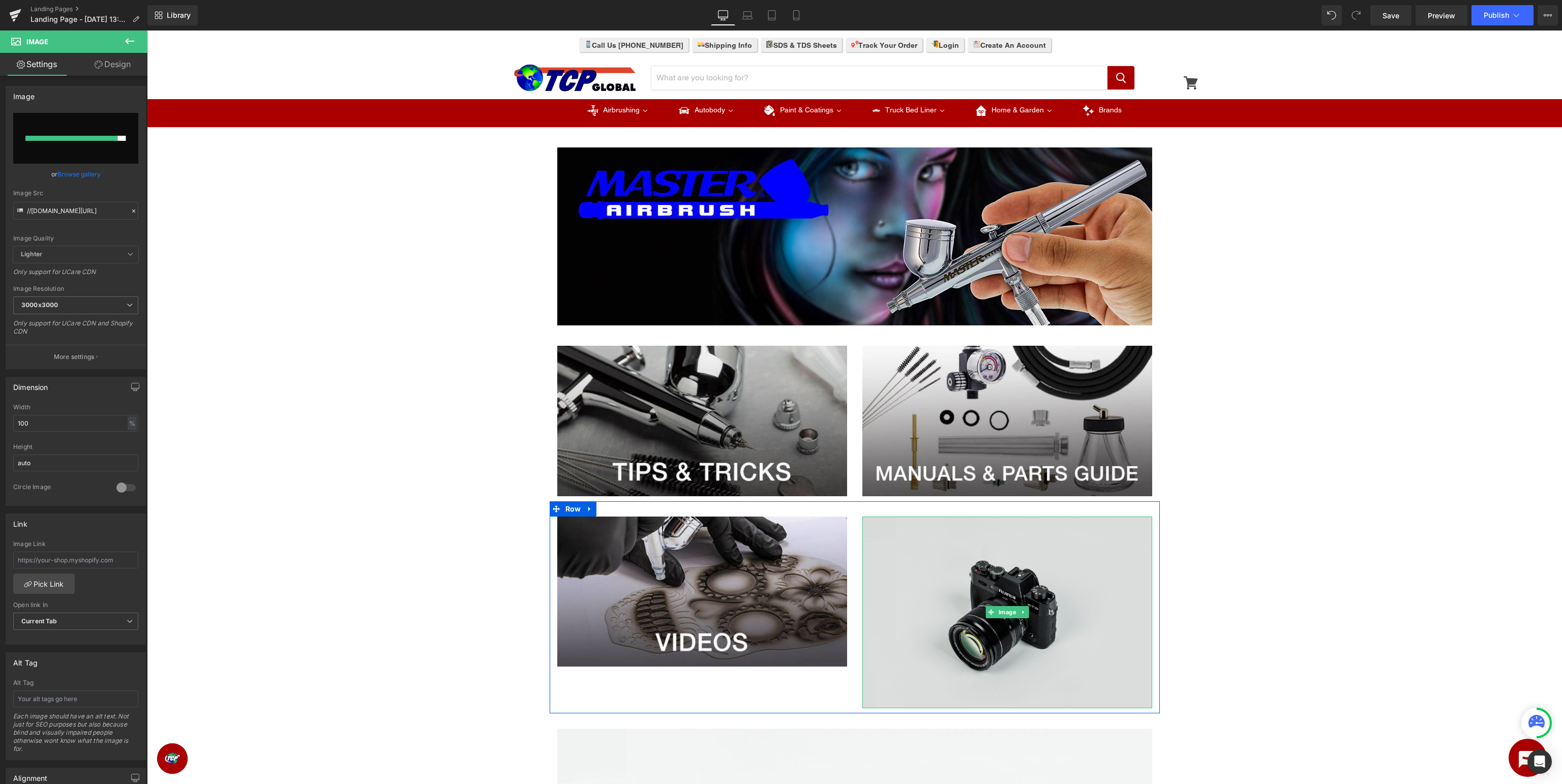
type input "https://ucarecdn.com/662a6b69-a4cd-44f3-b7b7-6d5ab6270096/-/format/auto/-/previ…"
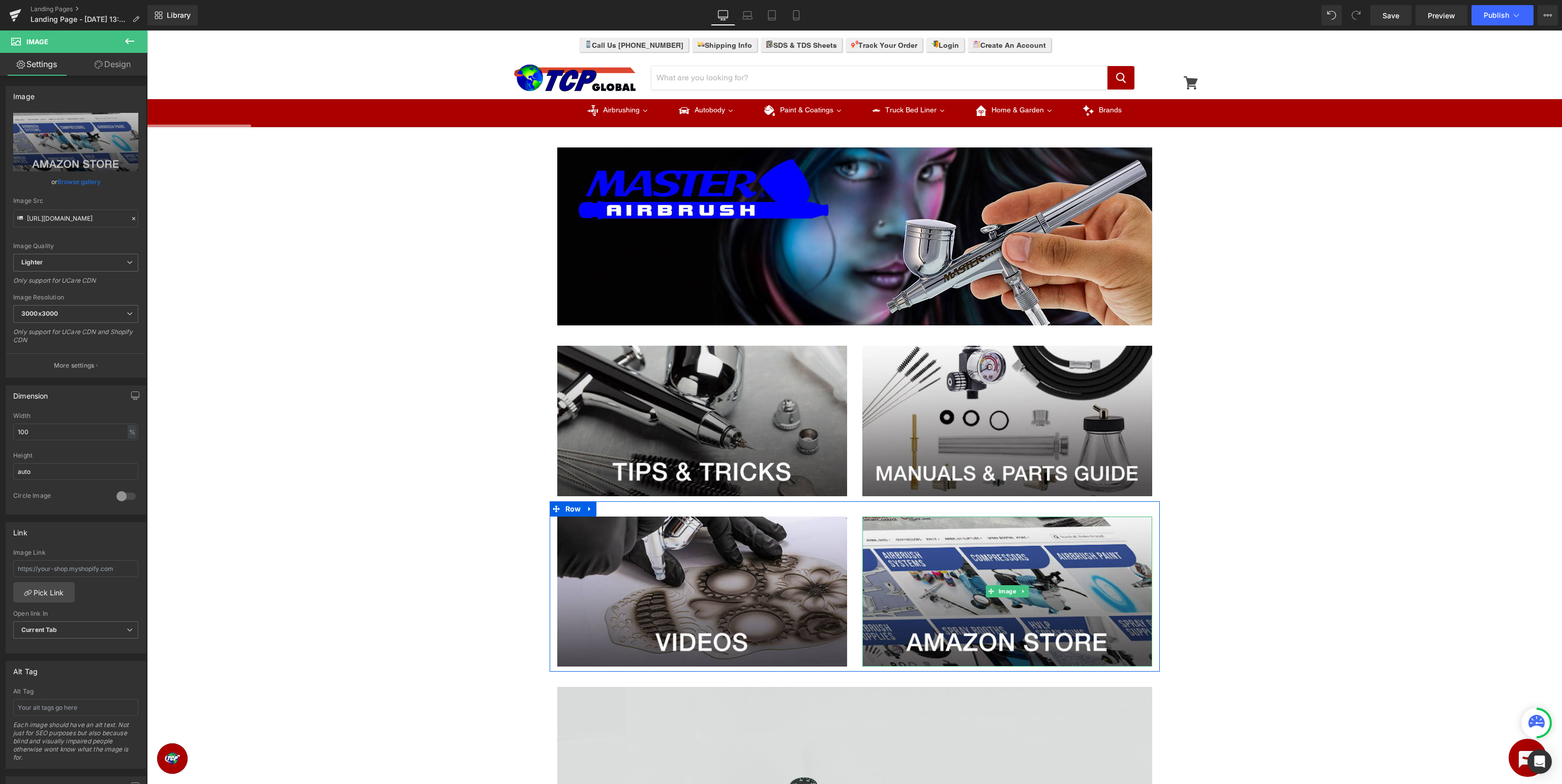
scroll to position [215, 0]
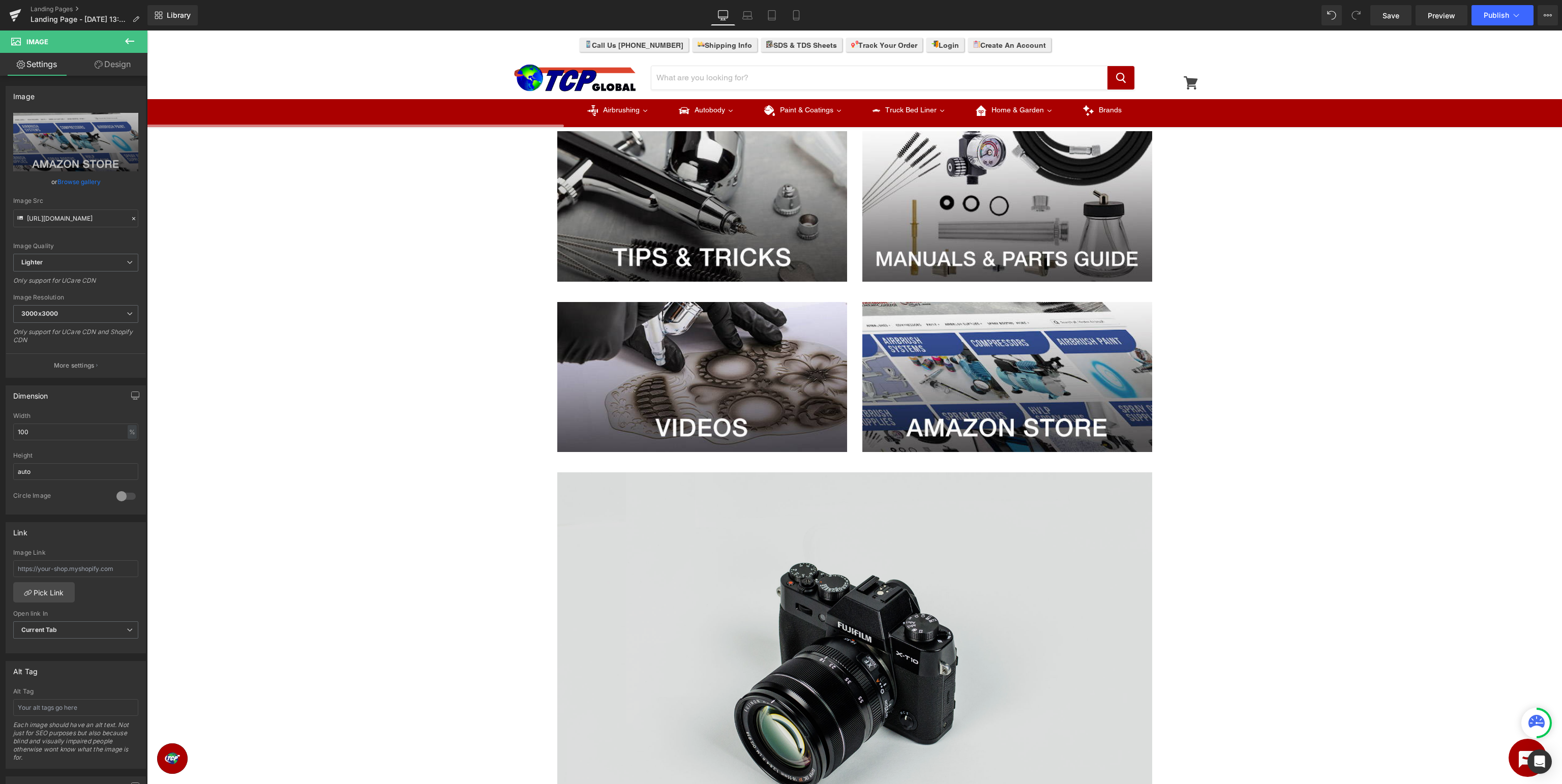
click at [846, 662] on img at bounding box center [854, 669] width 595 height 394
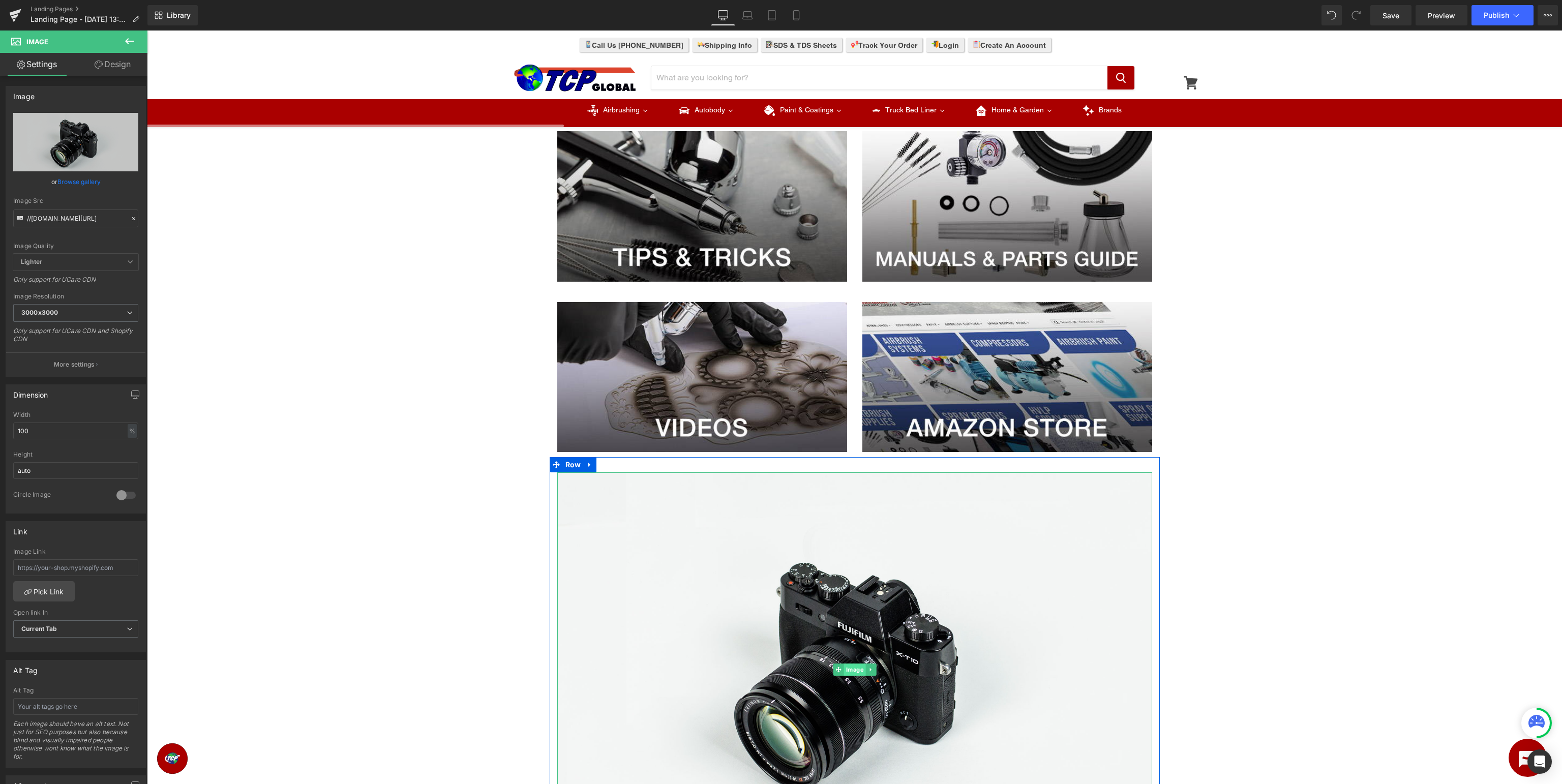
click at [856, 673] on span "Image" at bounding box center [855, 669] width 22 height 12
click at [75, 141] on icon "Replace Image" at bounding box center [75, 142] width 82 height 13
type input "C:\fakepath\MASTERAIRBRUSH_Support_SubmitaTicket.jpg"
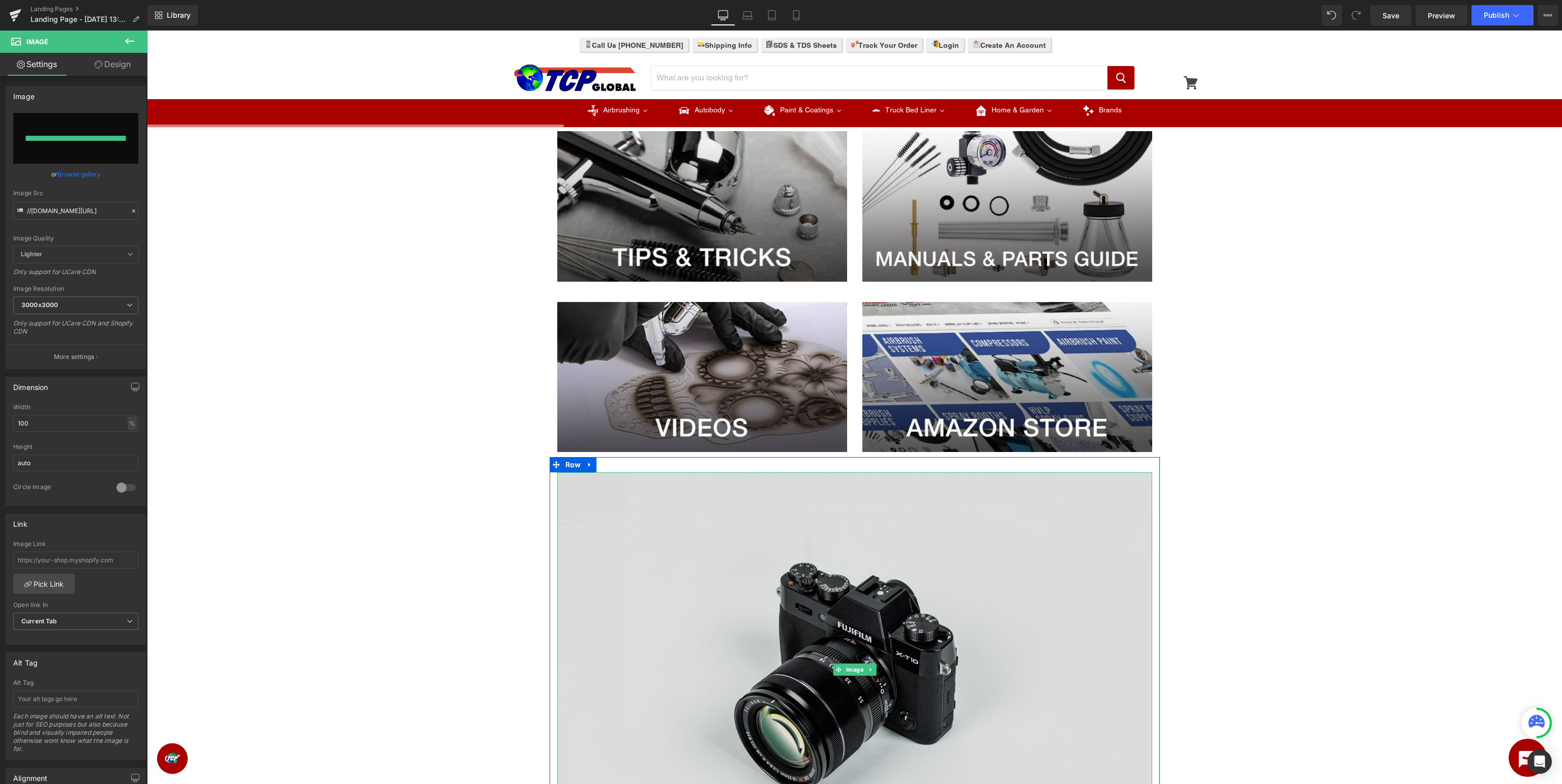
type input "https://ucarecdn.com/fa9c3f61-c215-464c-94be-041f8473b70e/-/format/auto/-/previ…"
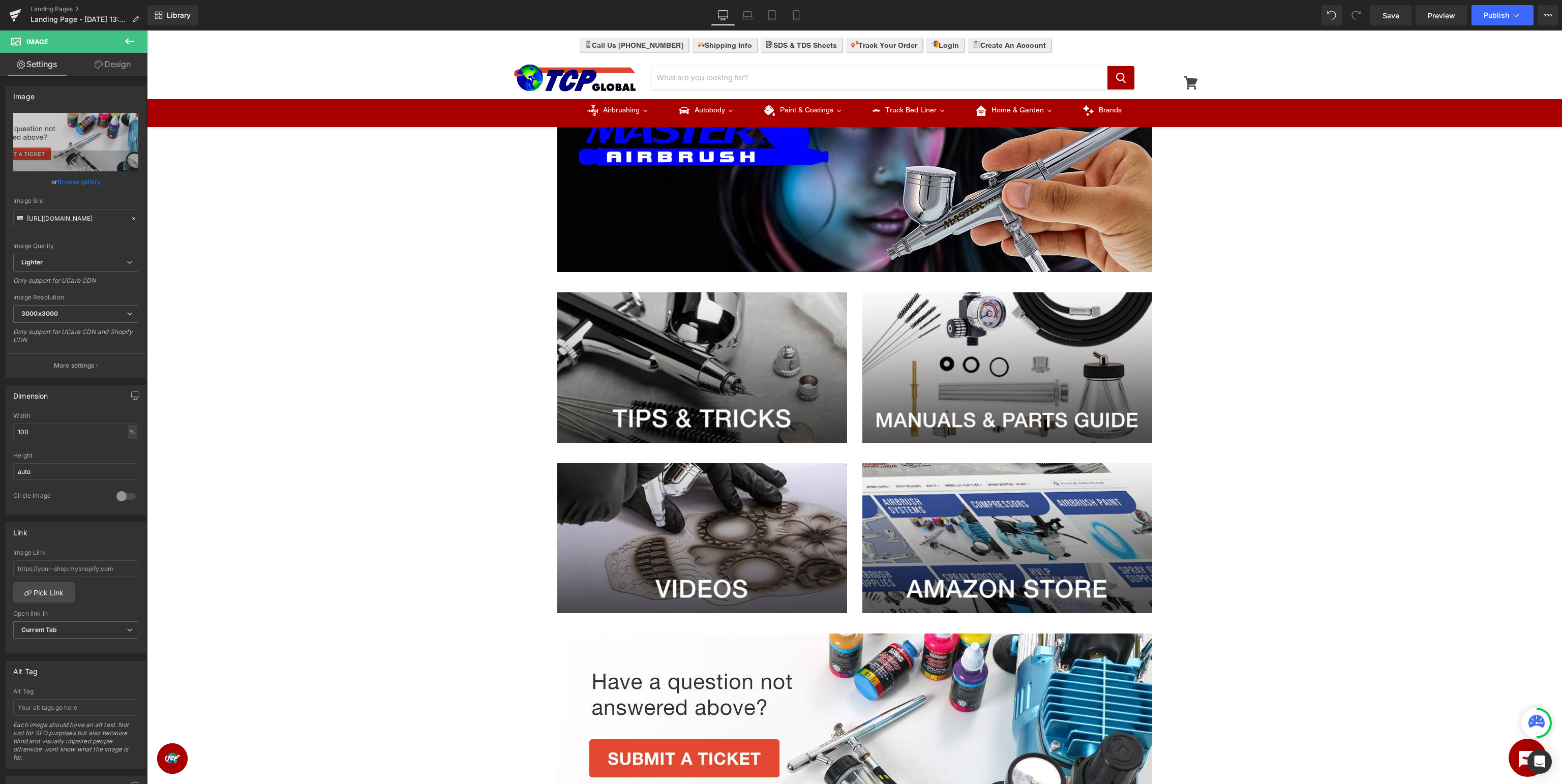
scroll to position [0, 0]
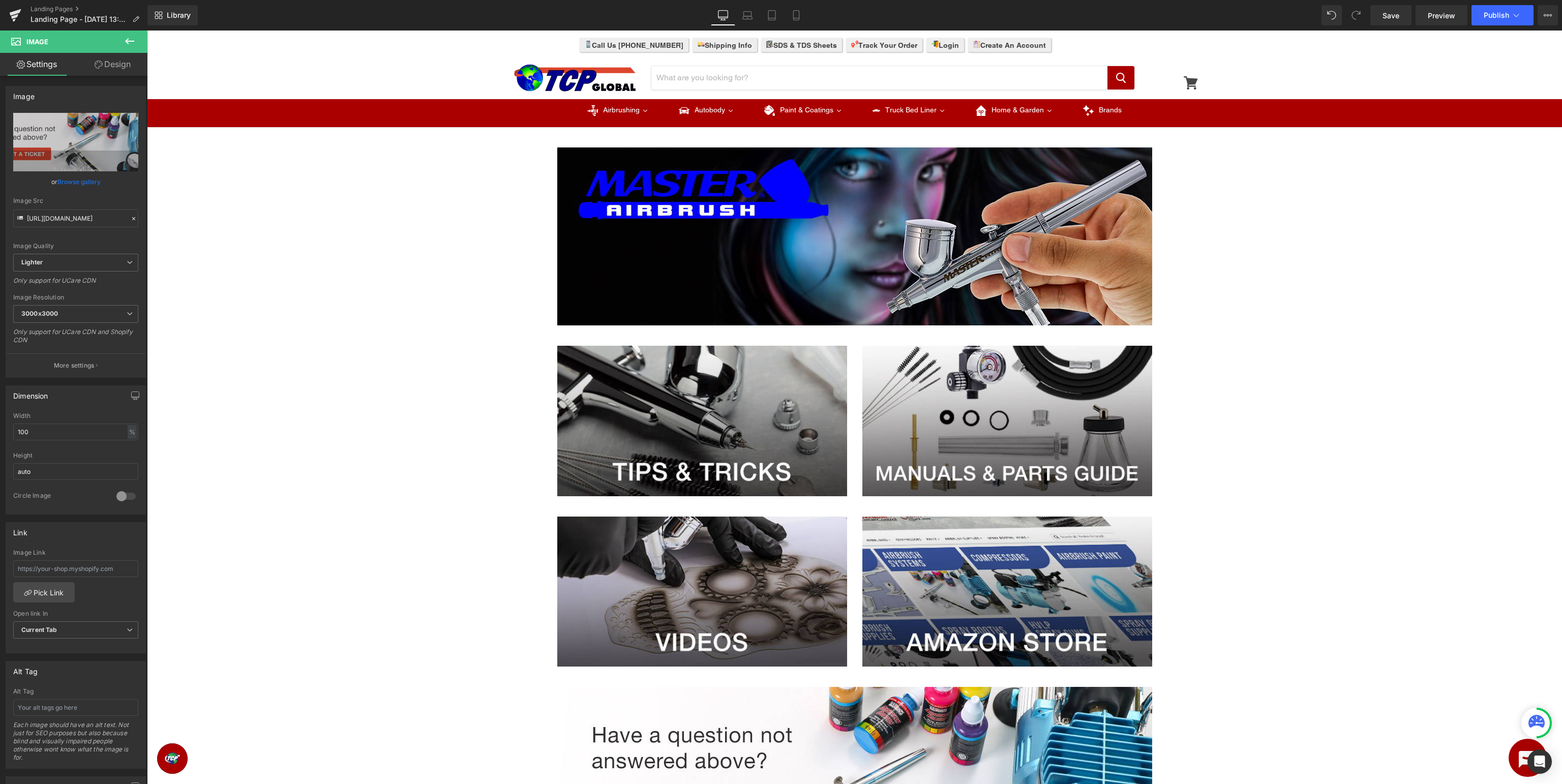
click at [1271, 451] on div "Image Row Image Image Row Image Image Row Image Row Select your layout" at bounding box center [854, 568] width 1415 height 872
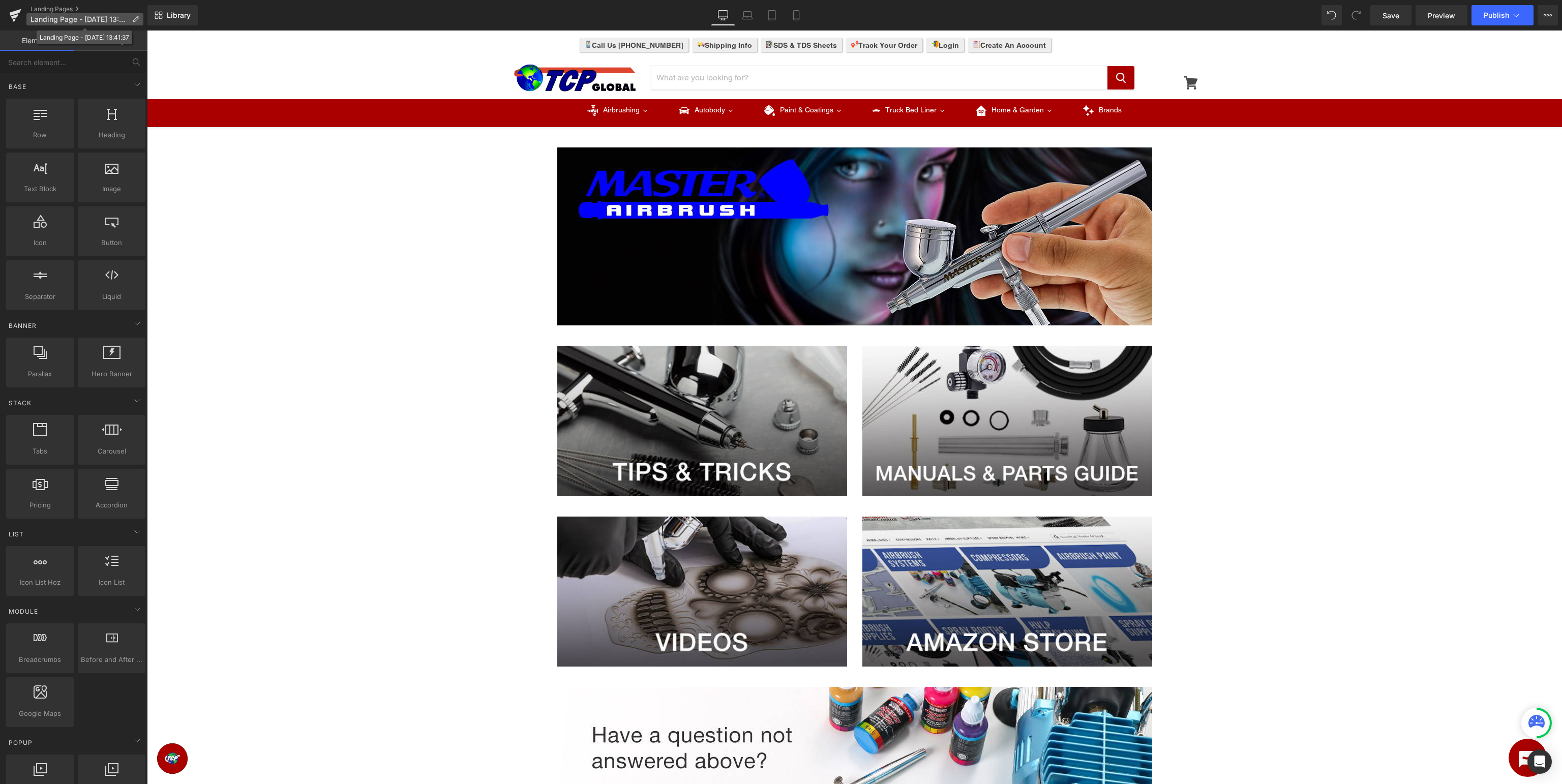
click at [106, 19] on span "Landing Page - Aug 11, 13:41:37" at bounding box center [79, 19] width 97 height 8
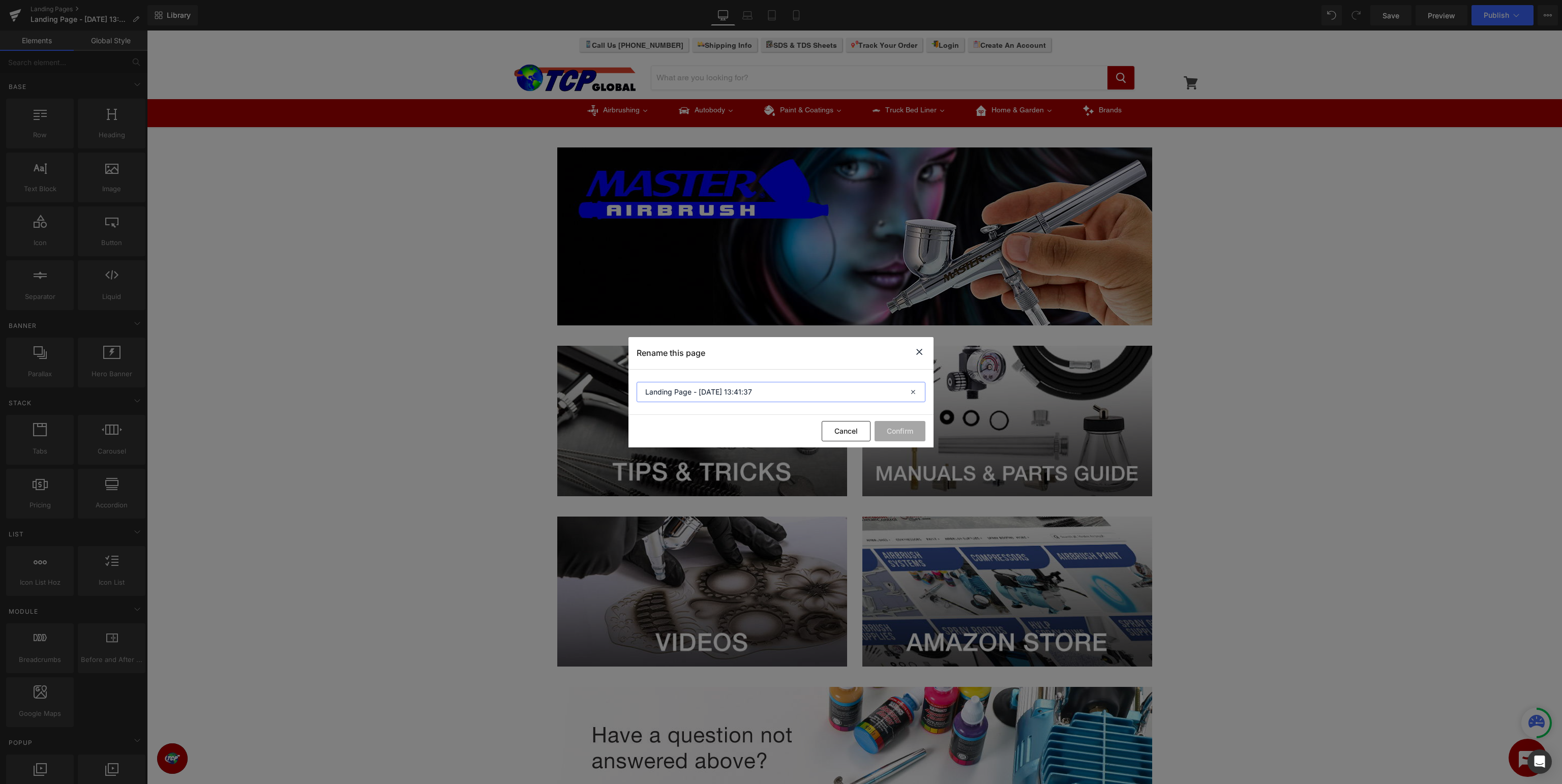
drag, startPoint x: 783, startPoint y: 390, endPoint x: 162, endPoint y: 396, distance: 621.0
click at [637, 396] on input "Landing Page - Aug 11, 13:41:37" at bounding box center [781, 392] width 289 height 21
type input "Master Airbrush Support Page"
click at [909, 427] on button "Confirm" at bounding box center [900, 431] width 51 height 21
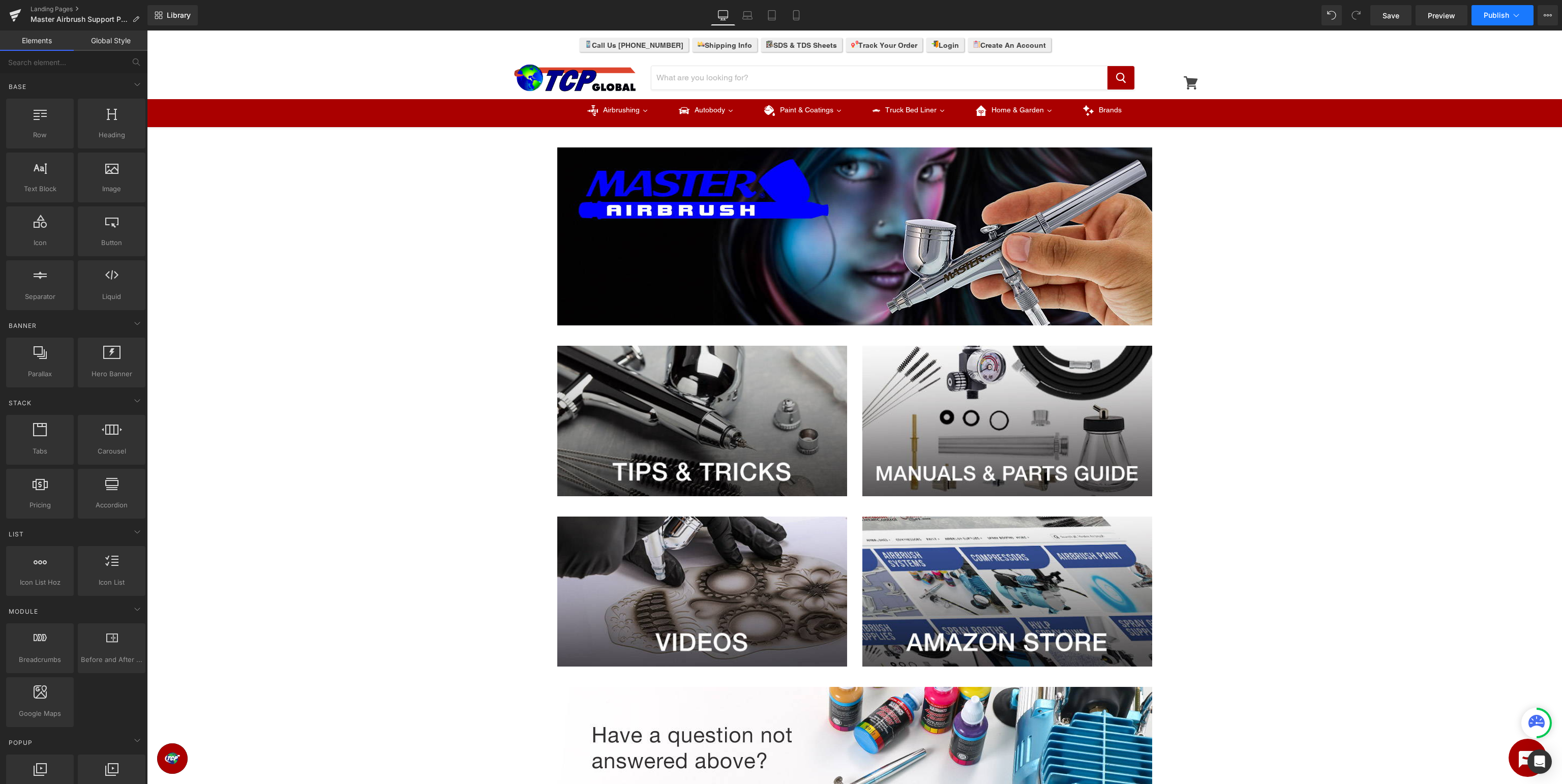
click at [1498, 20] on button "Publish" at bounding box center [1502, 15] width 62 height 21
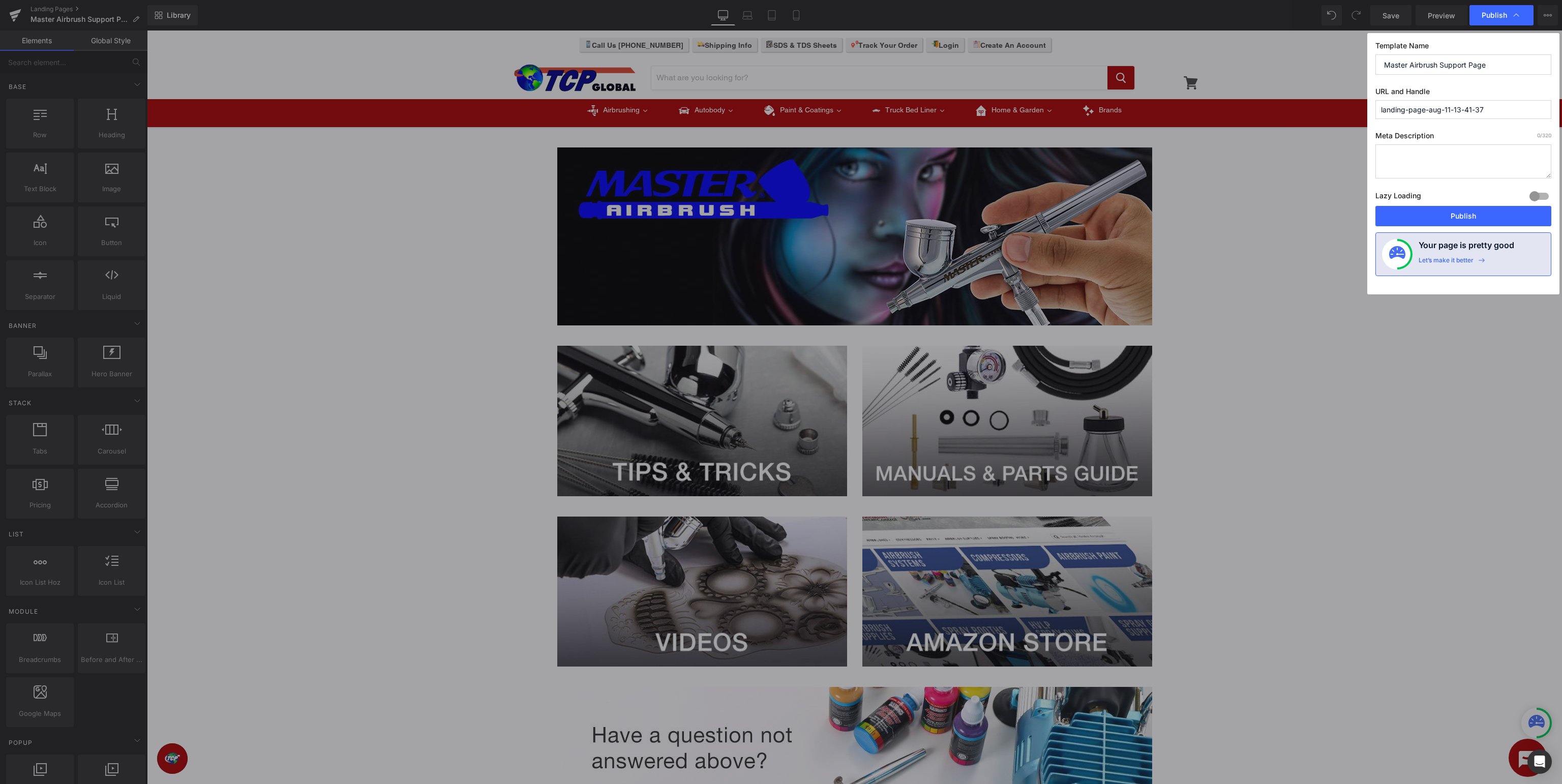
click at [1462, 109] on input "landing-page-aug-11-13-41-37" at bounding box center [1463, 109] width 176 height 19
drag, startPoint x: 1511, startPoint y: 106, endPoint x: 737, endPoint y: 88, distance: 774.2
click at [1375, 100] on input "landing-page-aug-11-13-41-37" at bounding box center [1463, 109] width 176 height 19
drag, startPoint x: 1435, startPoint y: 108, endPoint x: 1160, endPoint y: 102, distance: 275.1
click at [1375, 102] on input "master-airbrush-support" at bounding box center [1463, 109] width 176 height 19
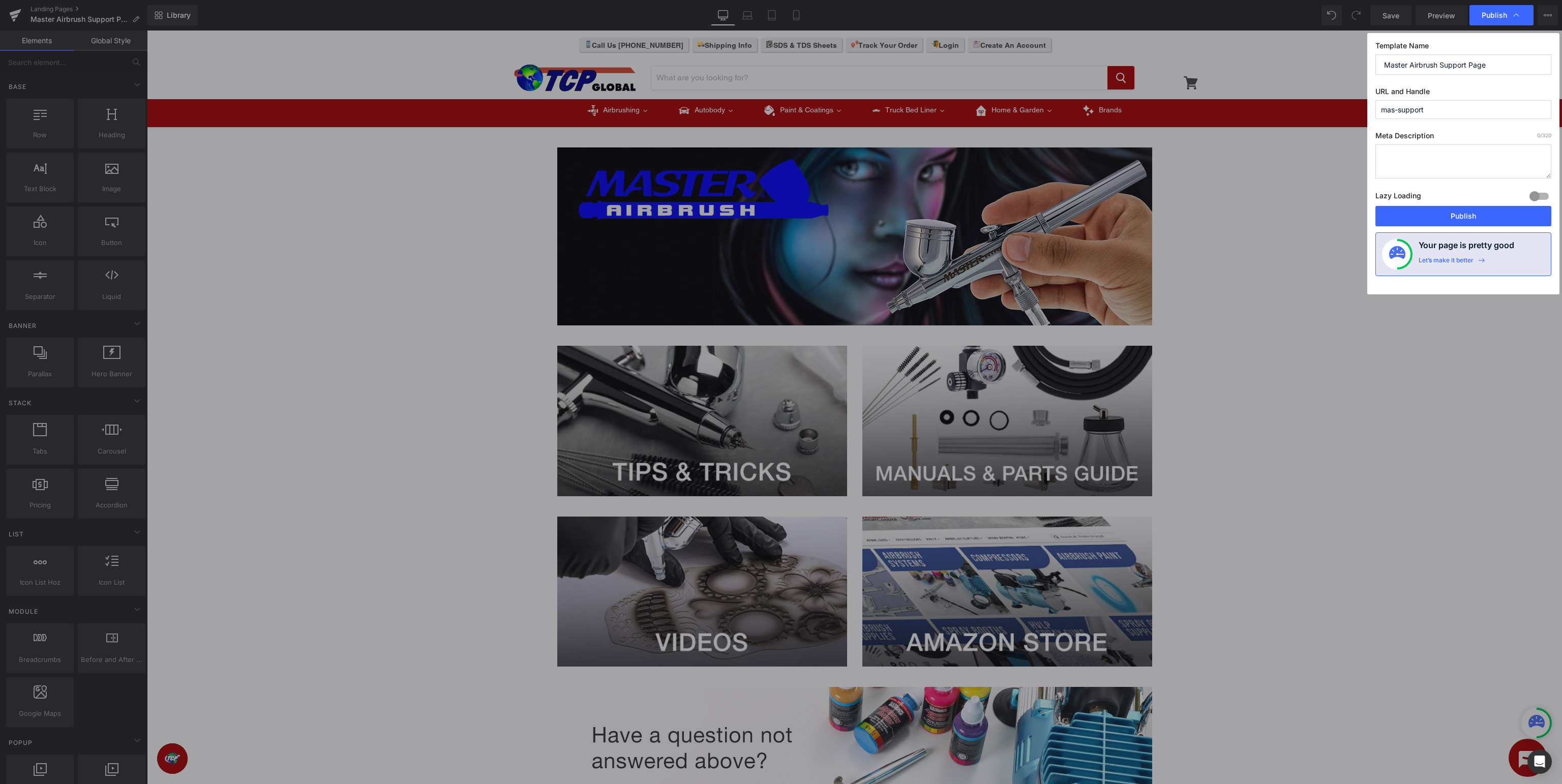
click at [1443, 110] on input "mas-support" at bounding box center [1463, 109] width 176 height 19
click at [1393, 107] on input "mas-support" at bounding box center [1463, 109] width 176 height 19
type input "master-airbrush-support"
click at [1387, 62] on input "Master Airbrush Support Page" at bounding box center [1463, 64] width 176 height 21
click at [1504, 54] on label "Template Name" at bounding box center [1463, 47] width 176 height 13
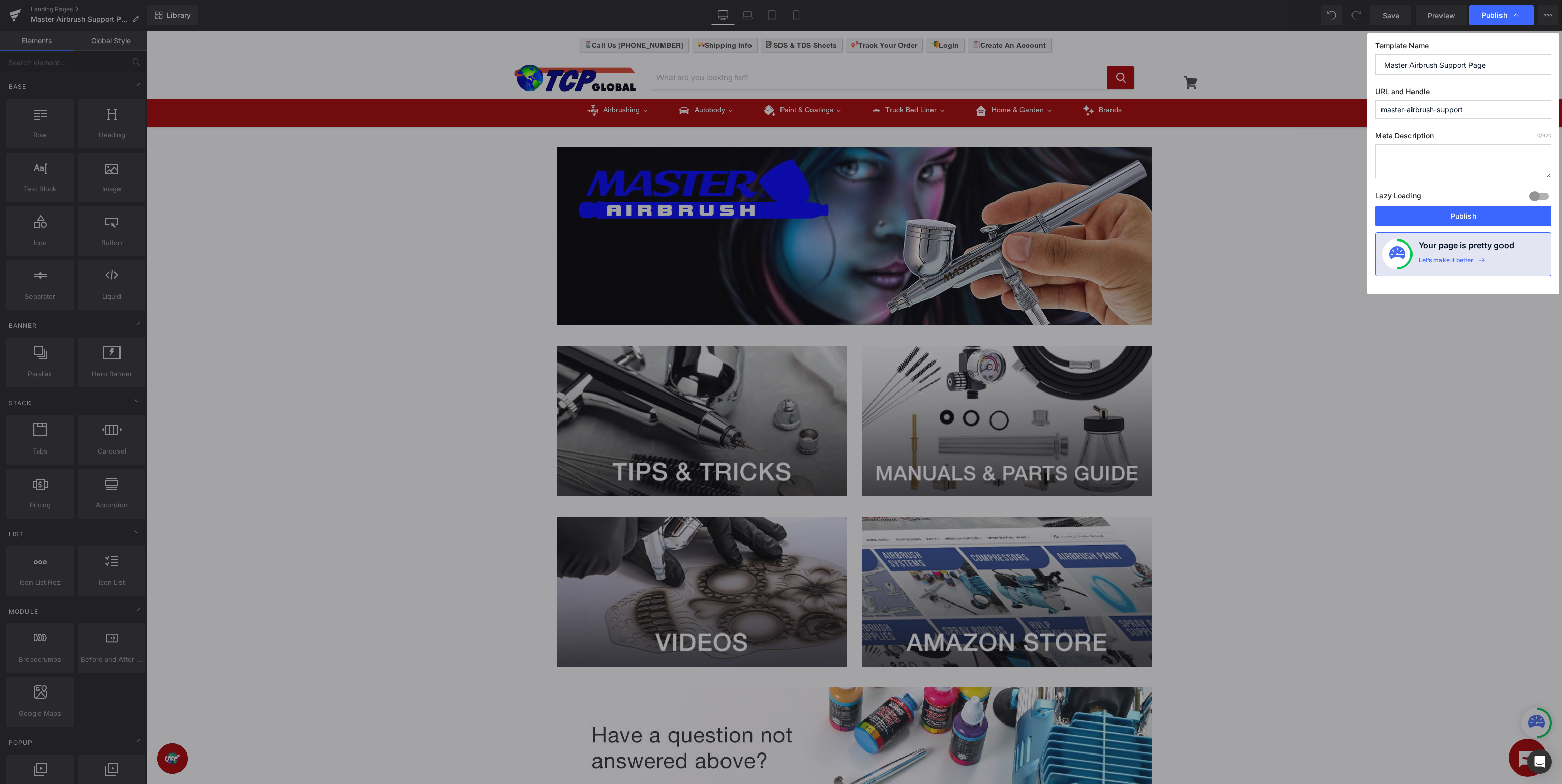
click at [1508, 60] on input "Master Airbrush Support Page" at bounding box center [1463, 64] width 176 height 21
click at [1460, 219] on button "Publish" at bounding box center [1463, 216] width 176 height 21
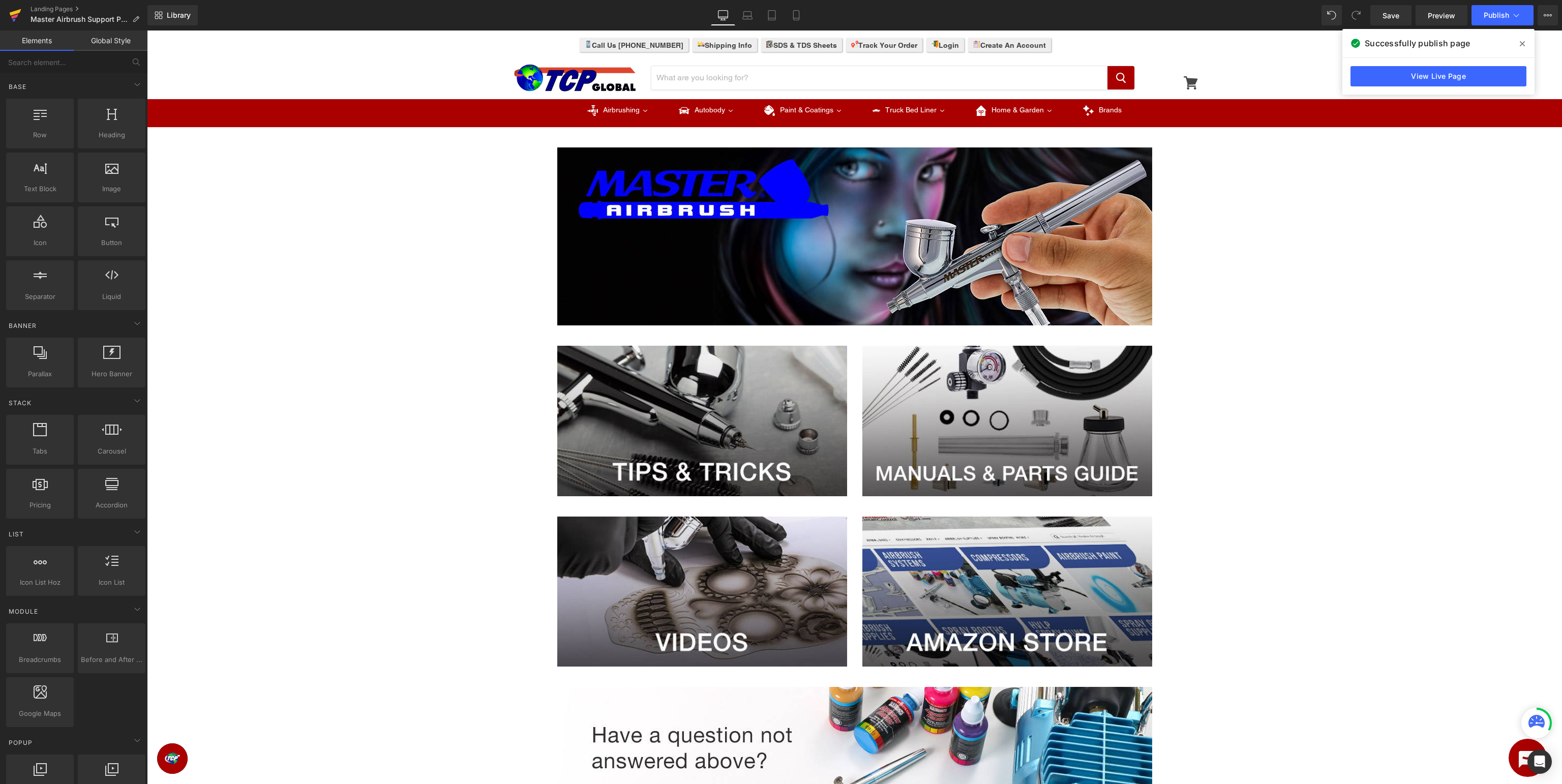
click at [14, 7] on icon at bounding box center [15, 15] width 12 height 25
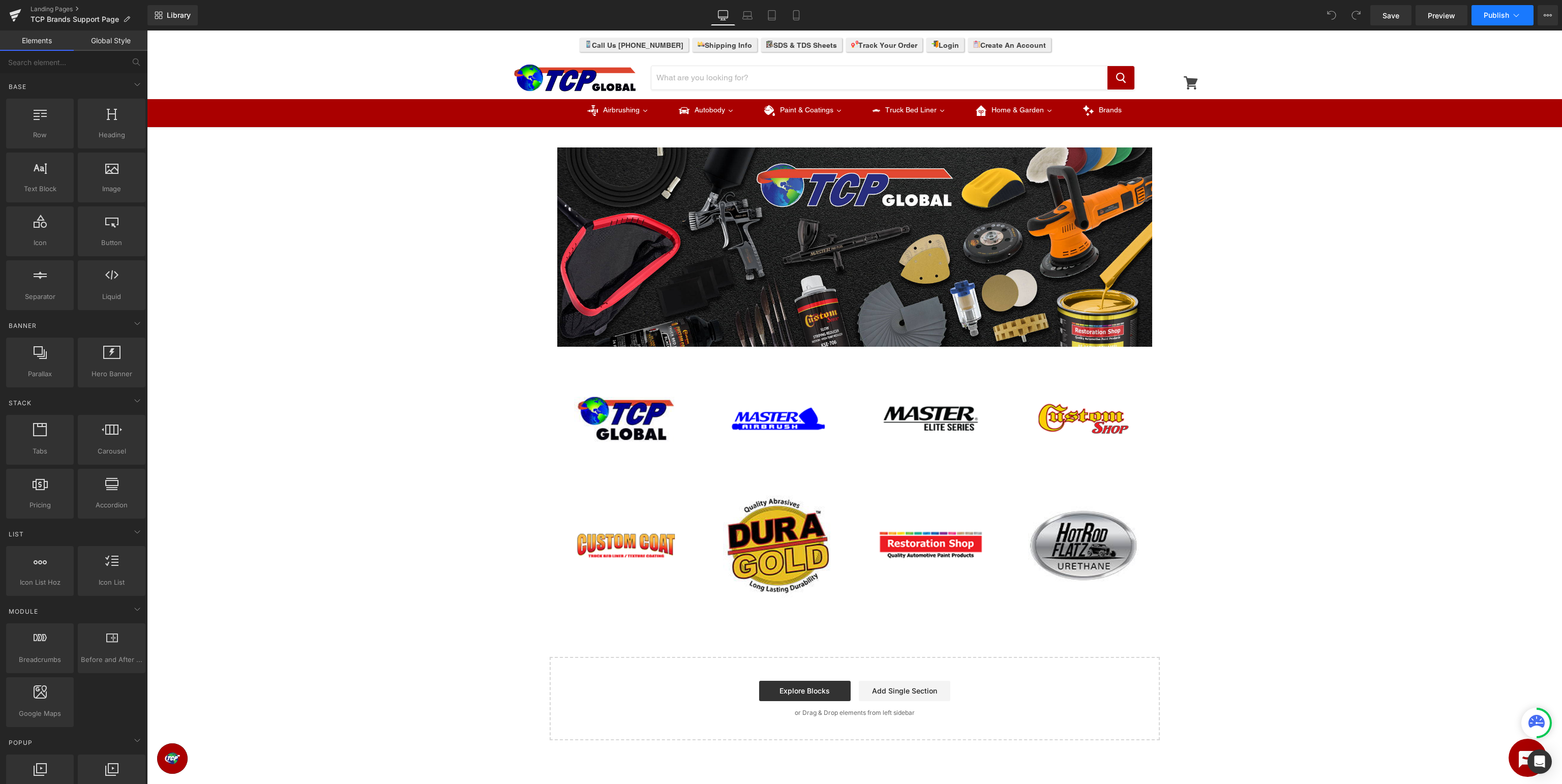
click at [1486, 17] on span "Publish" at bounding box center [1496, 15] width 25 height 8
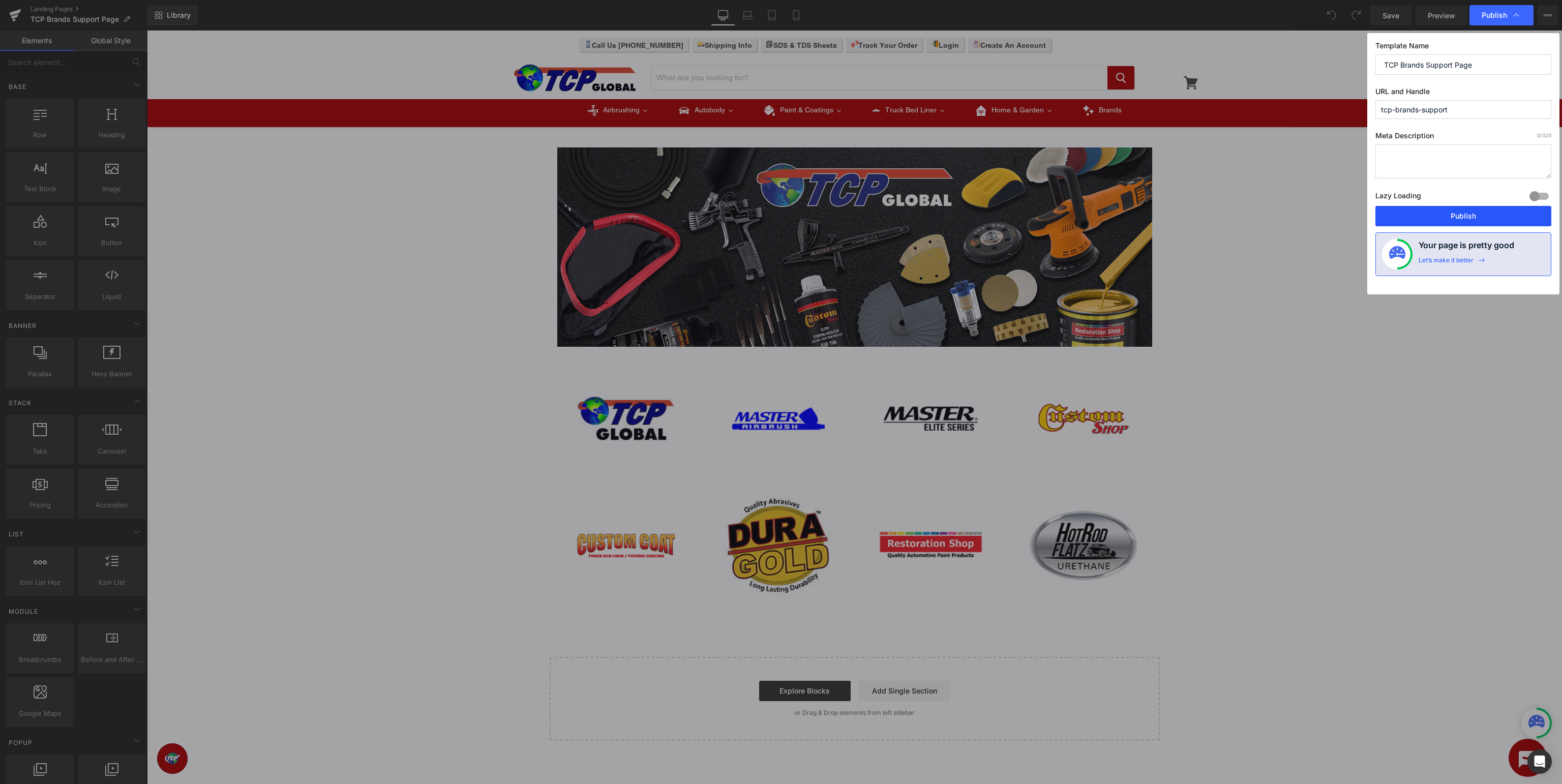
click at [1456, 213] on button "Publish" at bounding box center [1463, 216] width 176 height 21
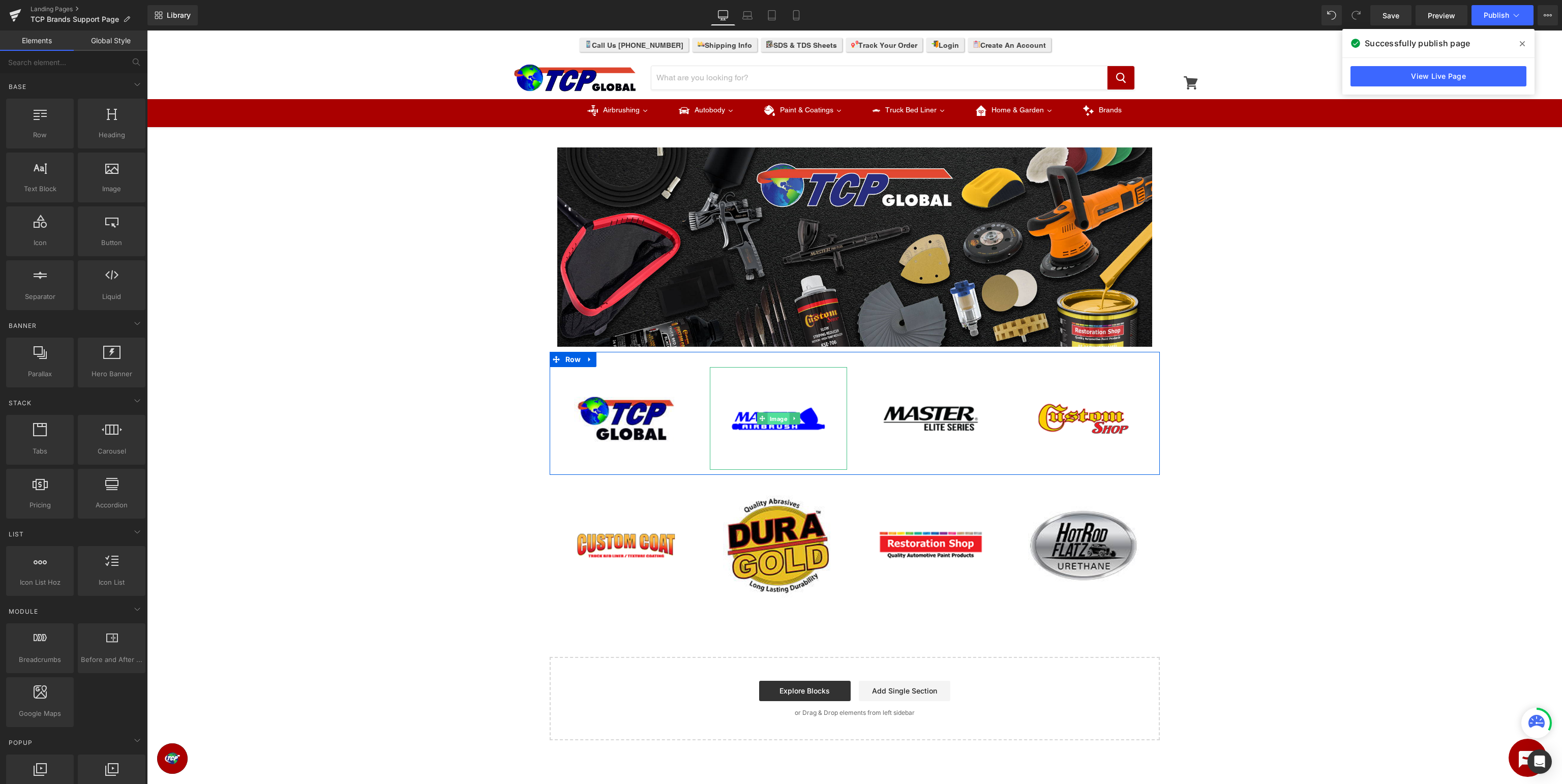
click at [776, 420] on span "Image" at bounding box center [779, 419] width 22 height 12
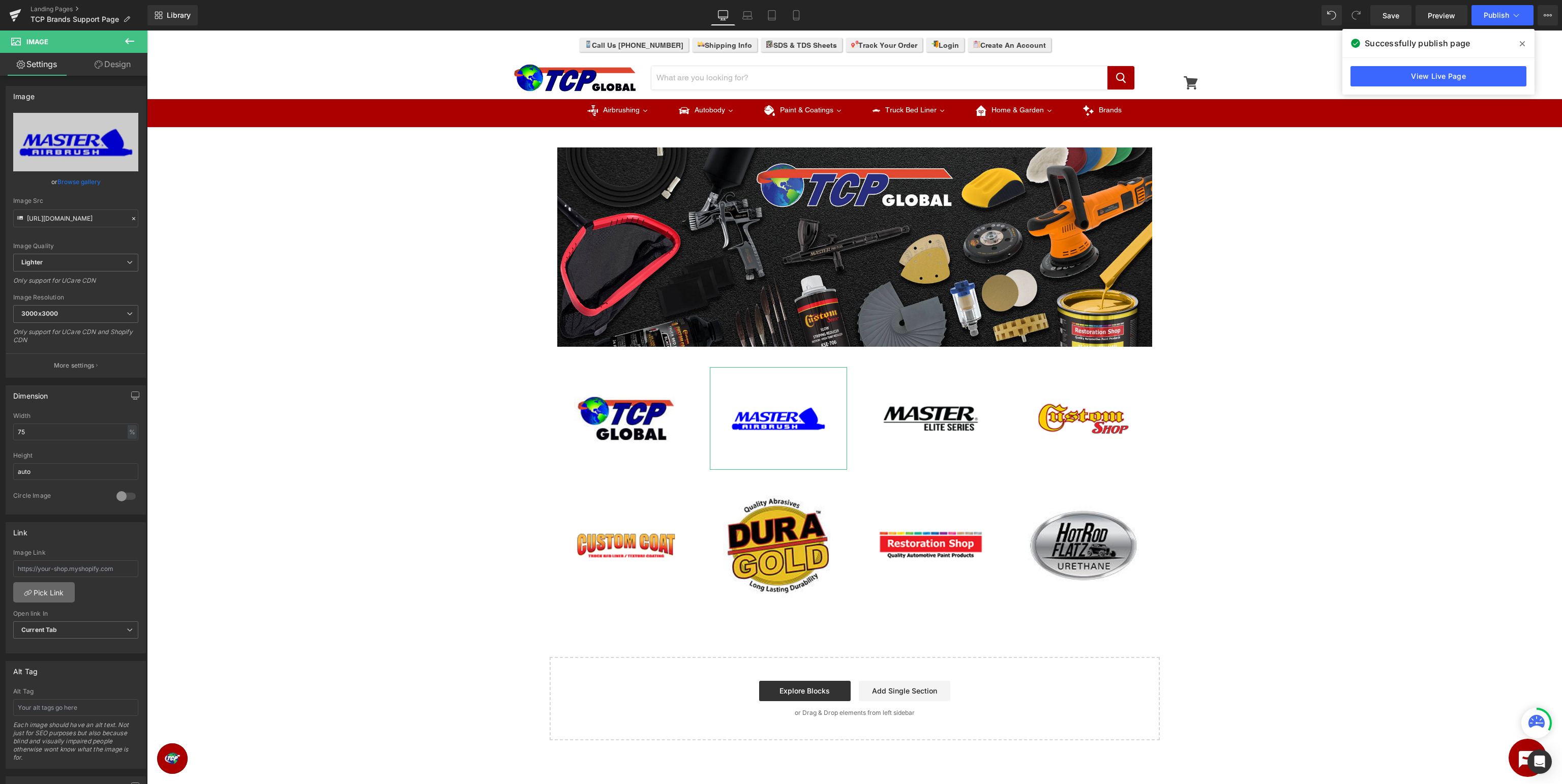
click at [46, 595] on link "Pick Link" at bounding box center [44, 593] width 62 height 21
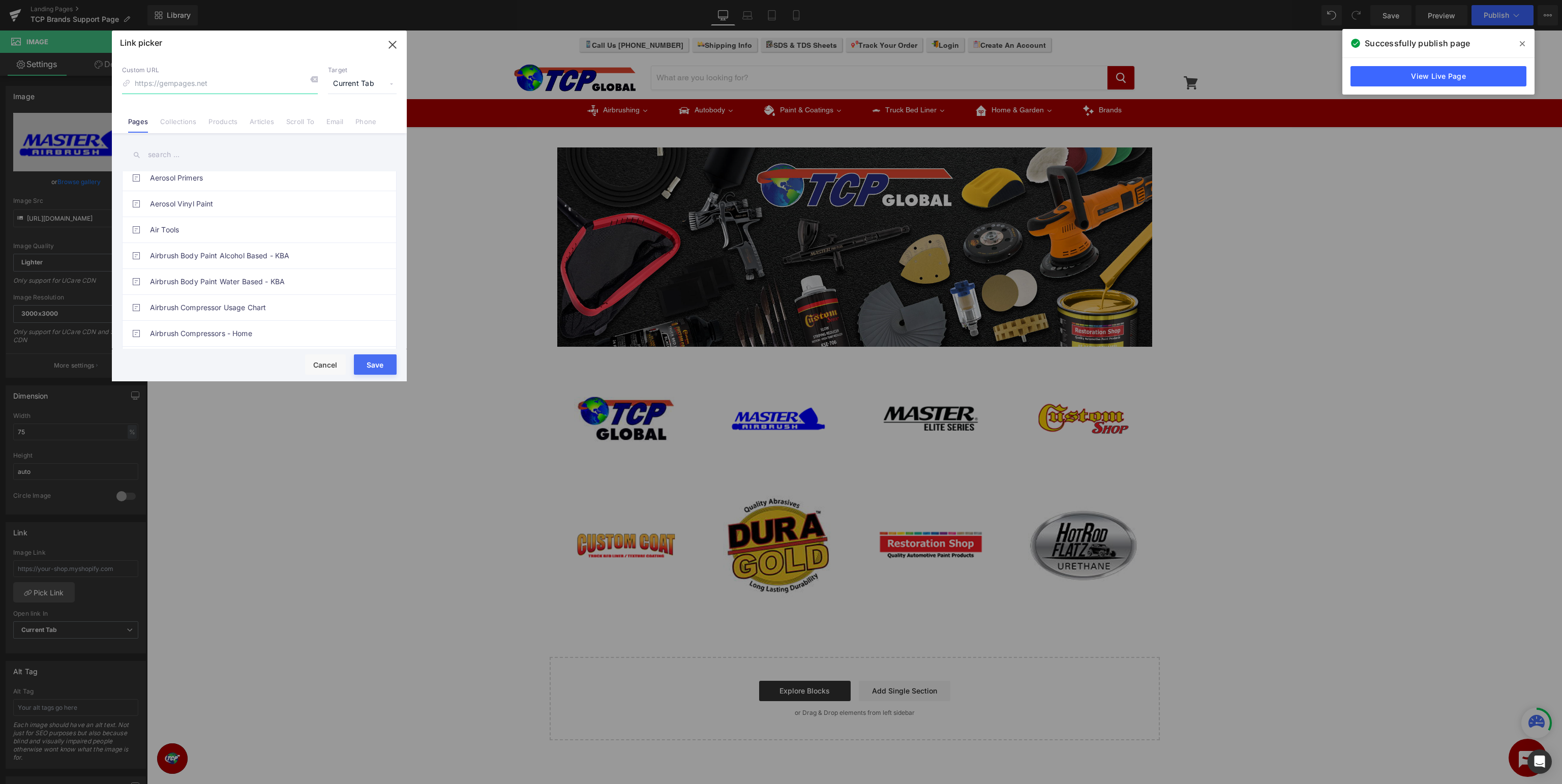
scroll to position [396, 0]
click at [237, 84] on input at bounding box center [220, 84] width 196 height 19
type input "M"
type input "master-airbrush-support"
click at [371, 370] on button "Save" at bounding box center [375, 365] width 43 height 21
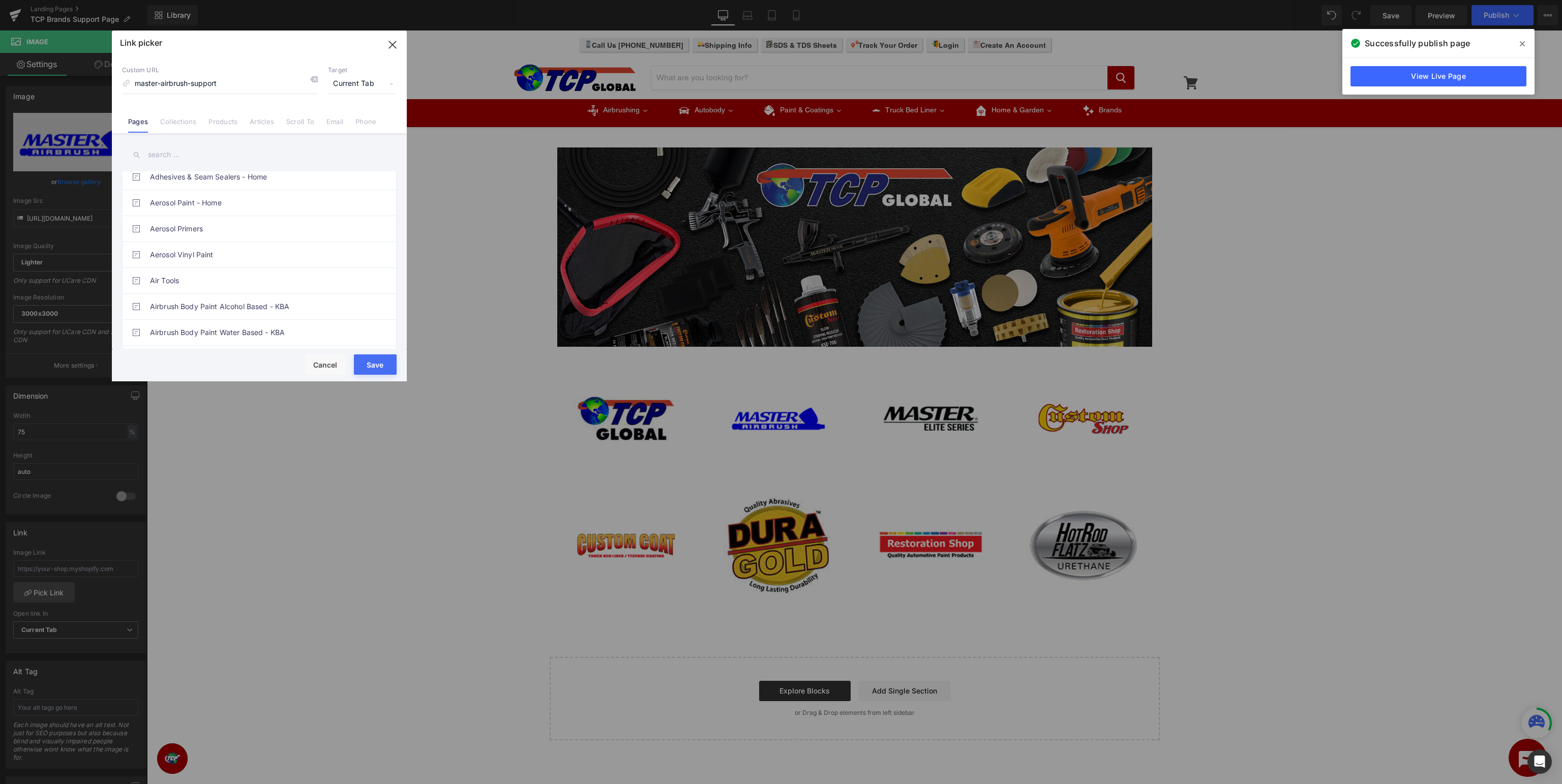
type input "master-airbrush-support"
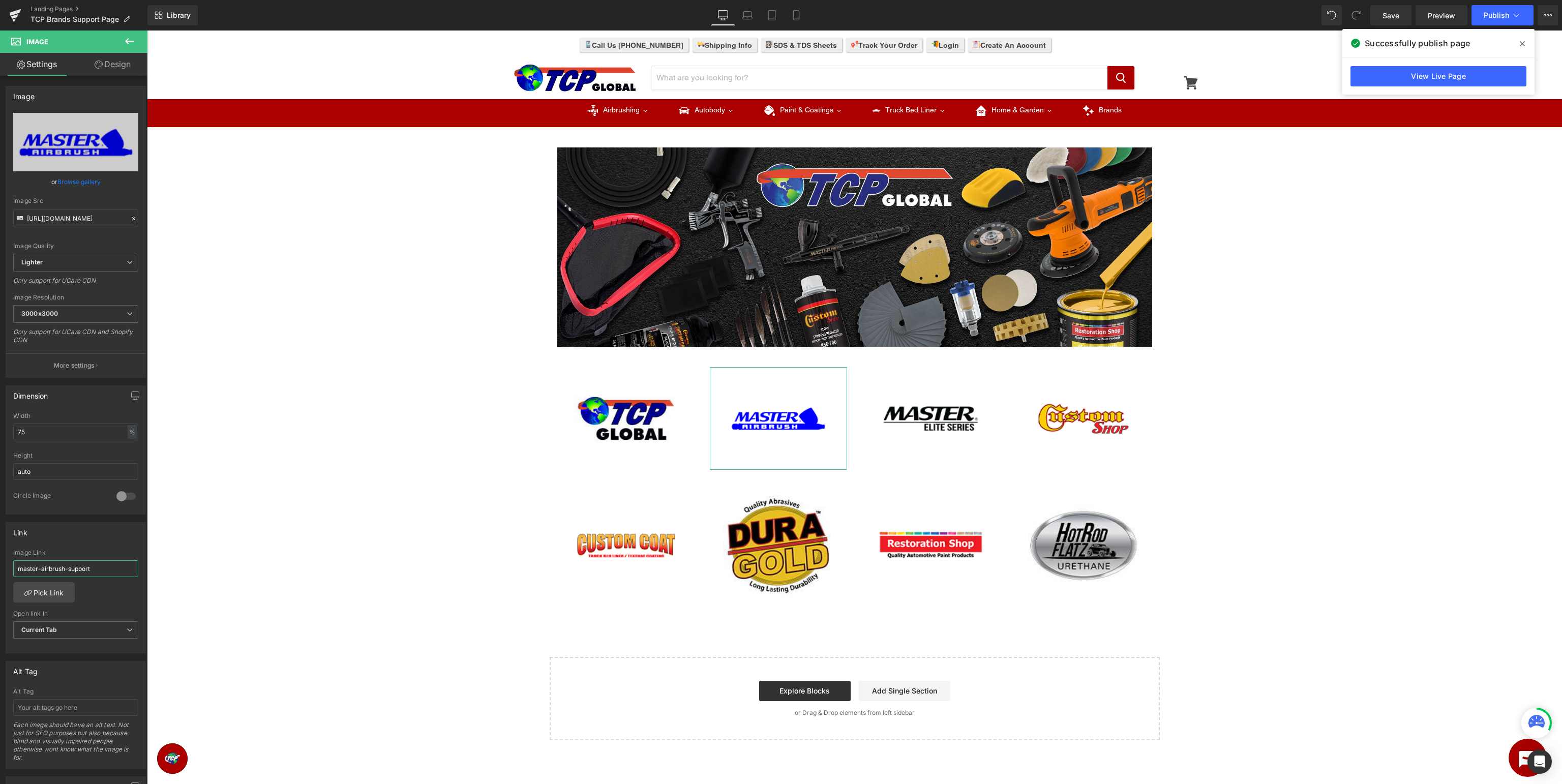
click at [62, 566] on input "master-airbrush-support" at bounding box center [75, 569] width 125 height 16
click at [49, 586] on link "Pick Link" at bounding box center [44, 593] width 62 height 21
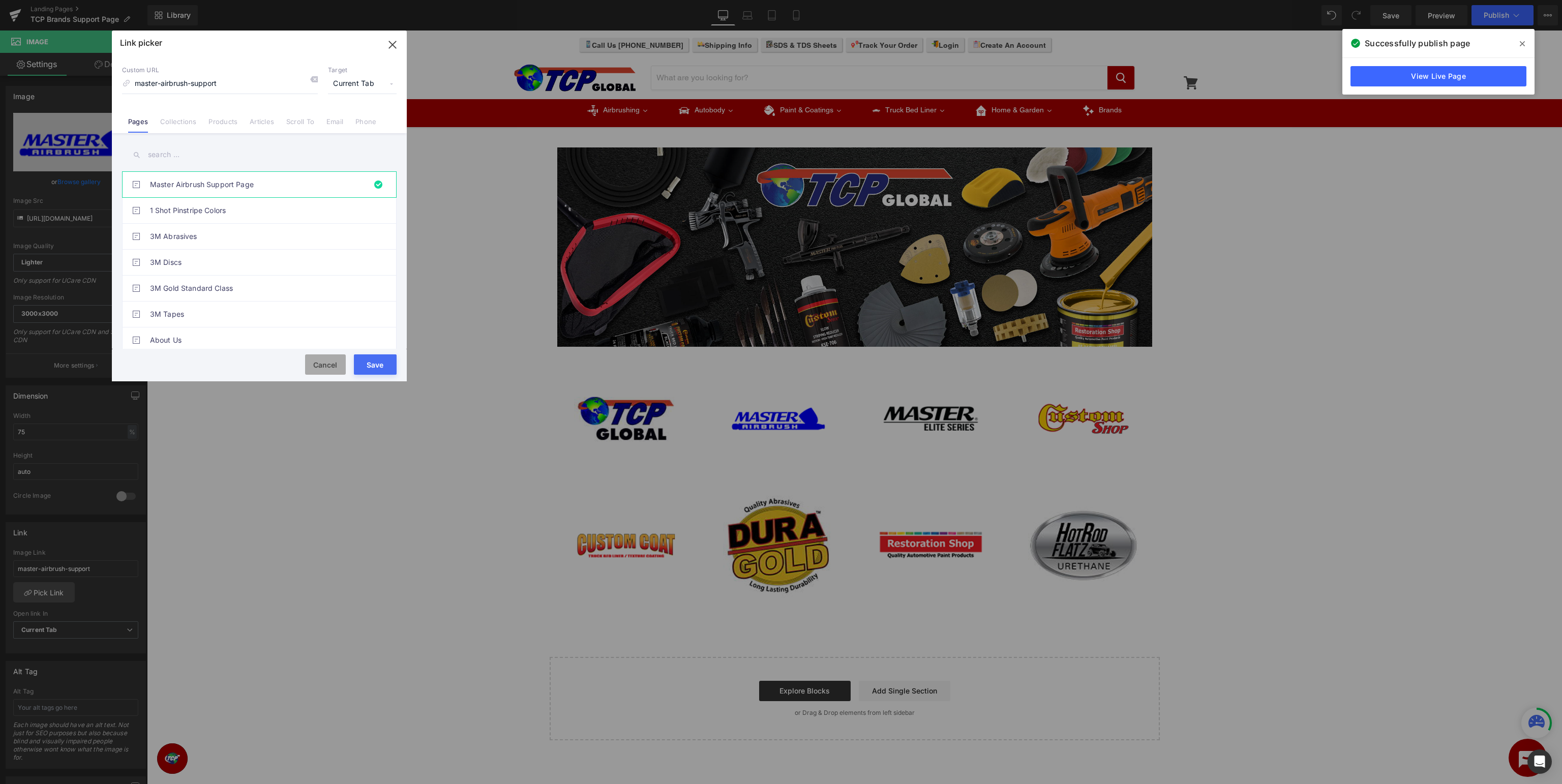
click at [335, 367] on button "Cancel" at bounding box center [325, 365] width 40 height 21
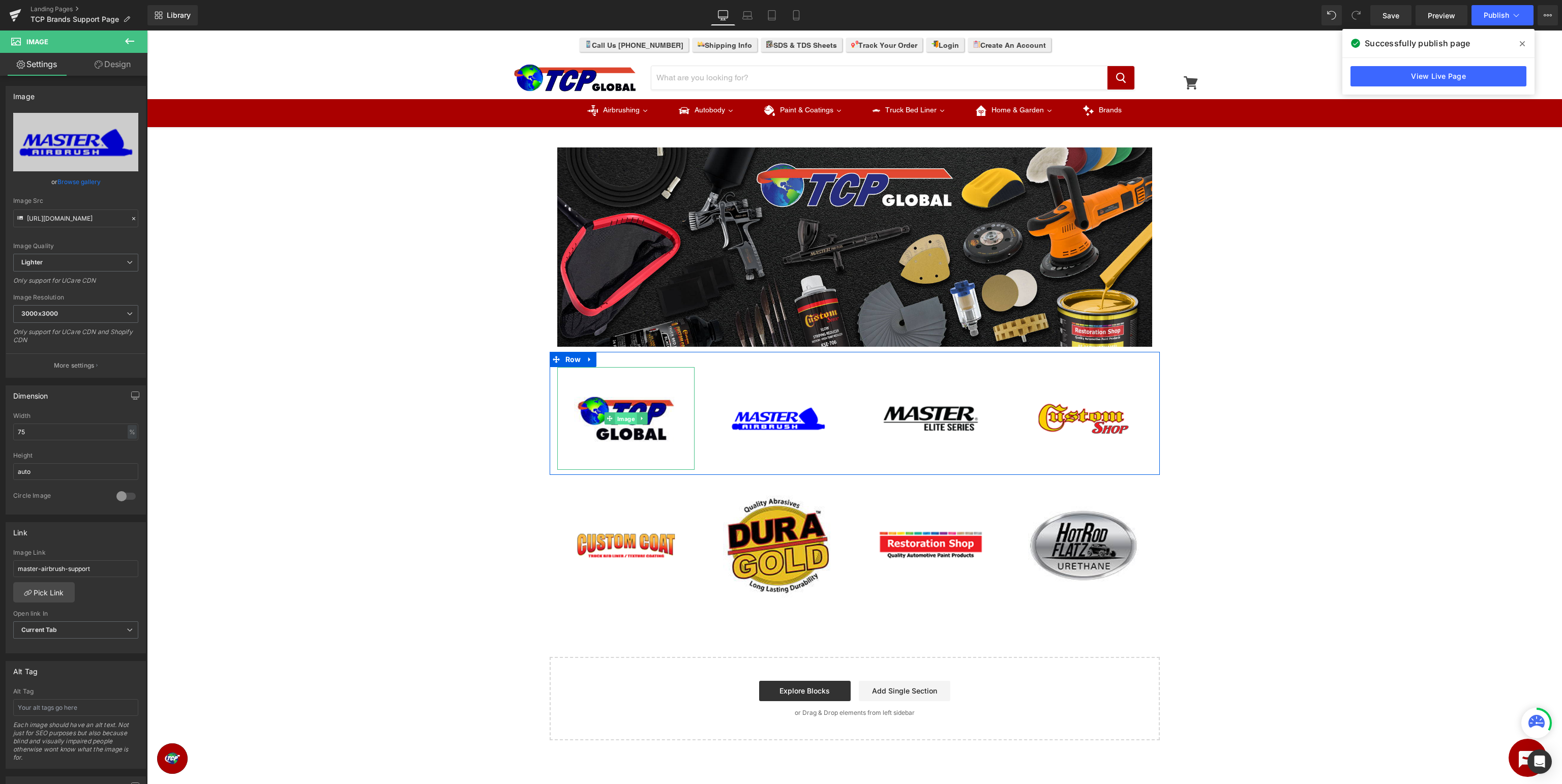
click at [626, 420] on span "Image" at bounding box center [626, 419] width 22 height 12
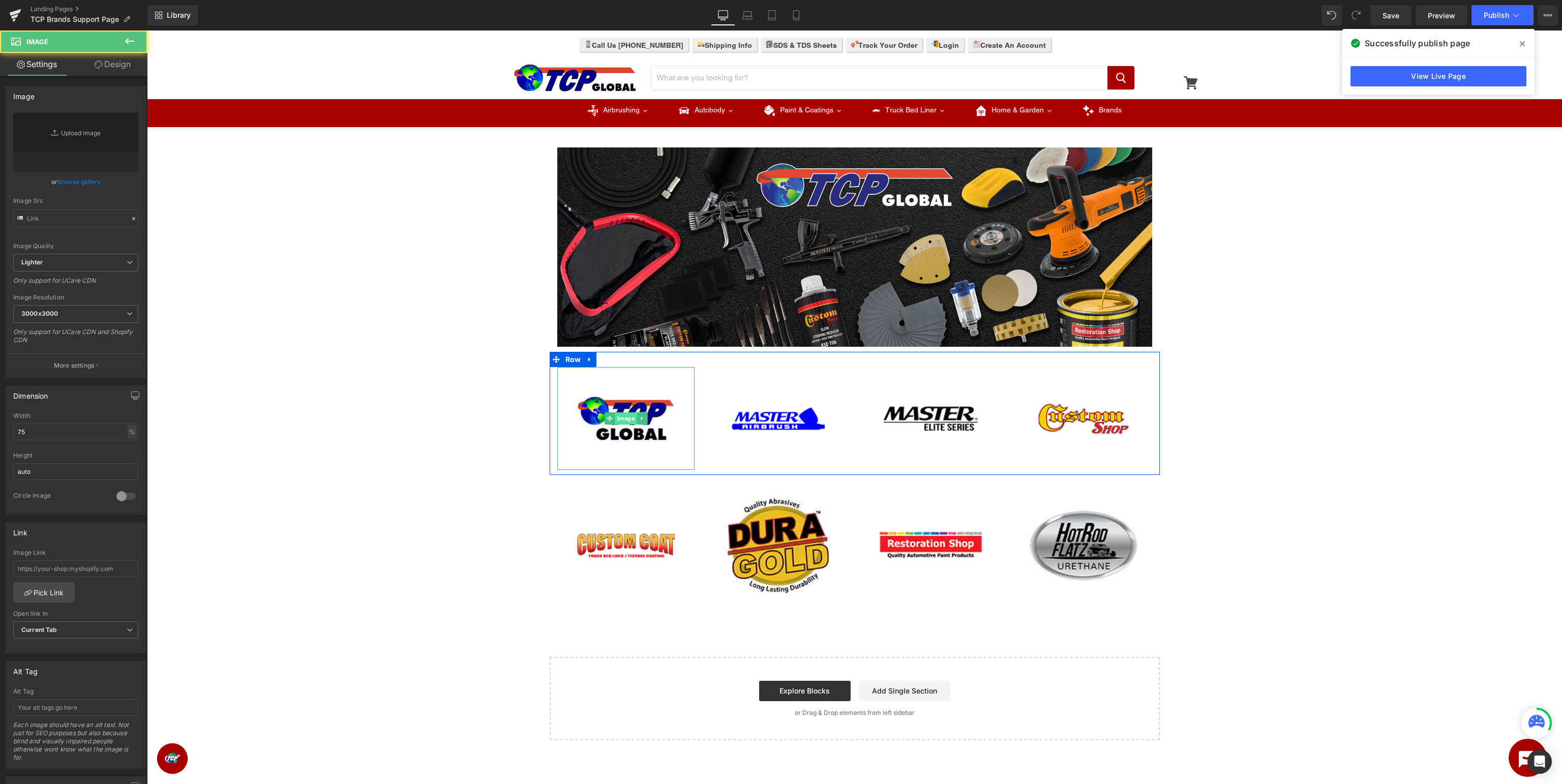
type input "https://ucarecdn.com/36189038-4ef8-4e5e-8673-12c0ca46939e/-/format/auto/-/previ…"
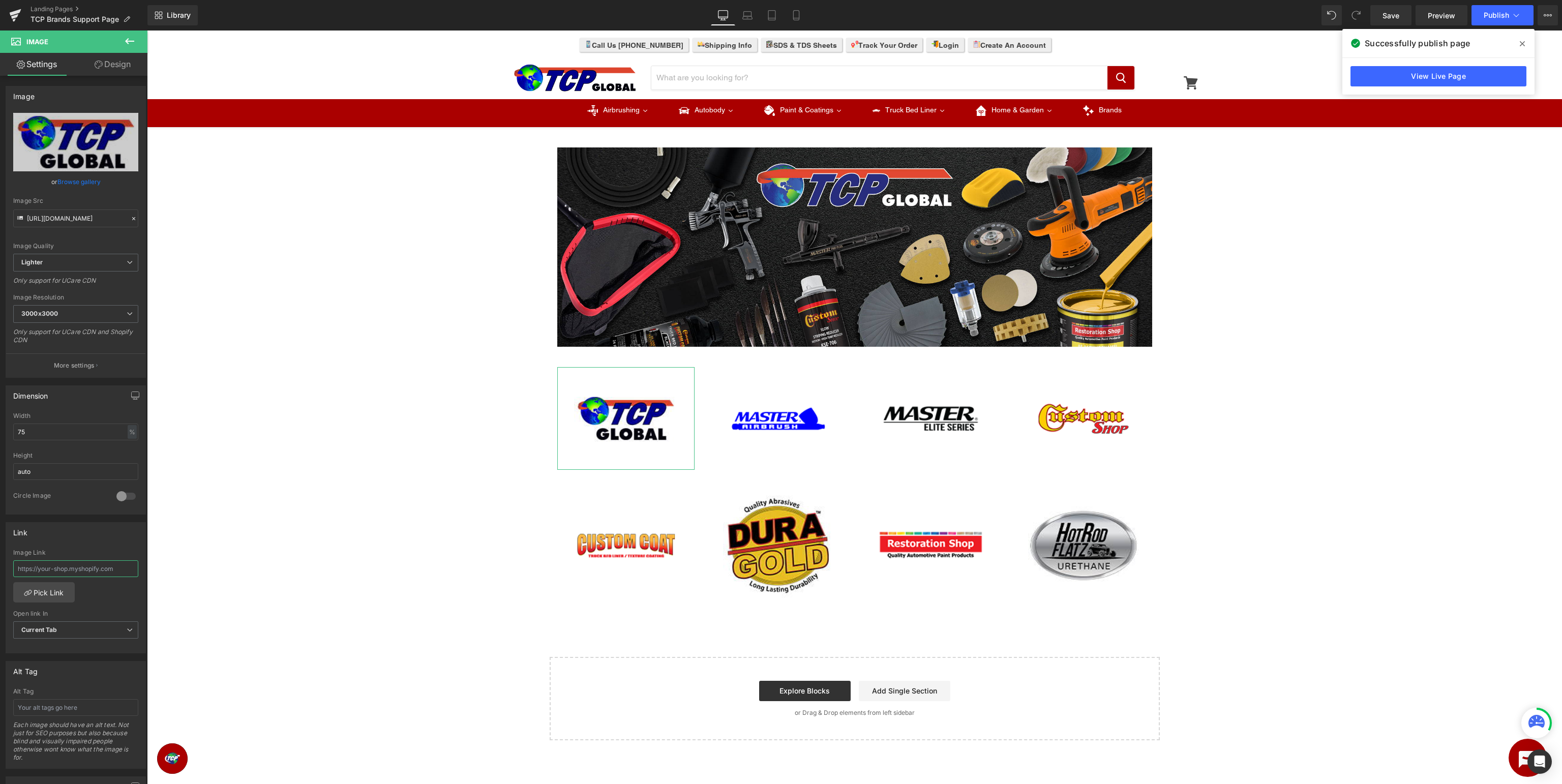
click at [64, 563] on input "text" at bounding box center [75, 569] width 125 height 16
click at [41, 595] on link "Pick Link" at bounding box center [44, 593] width 62 height 21
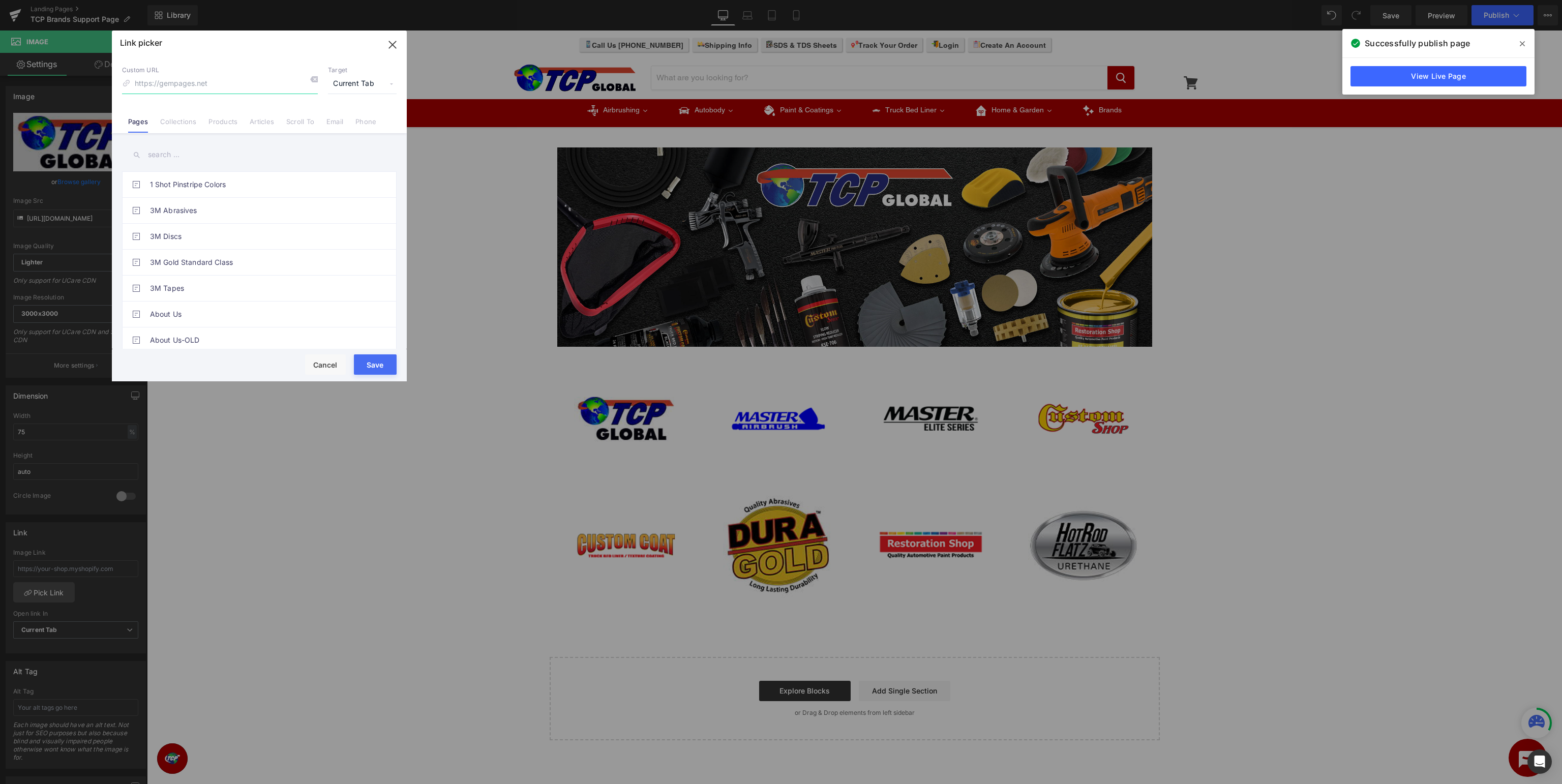
click at [188, 84] on input at bounding box center [220, 84] width 196 height 19
type input "tcp-global-support"
click at [308, 158] on input "text" at bounding box center [259, 154] width 274 height 23
click at [191, 158] on input "text" at bounding box center [259, 154] width 274 height 23
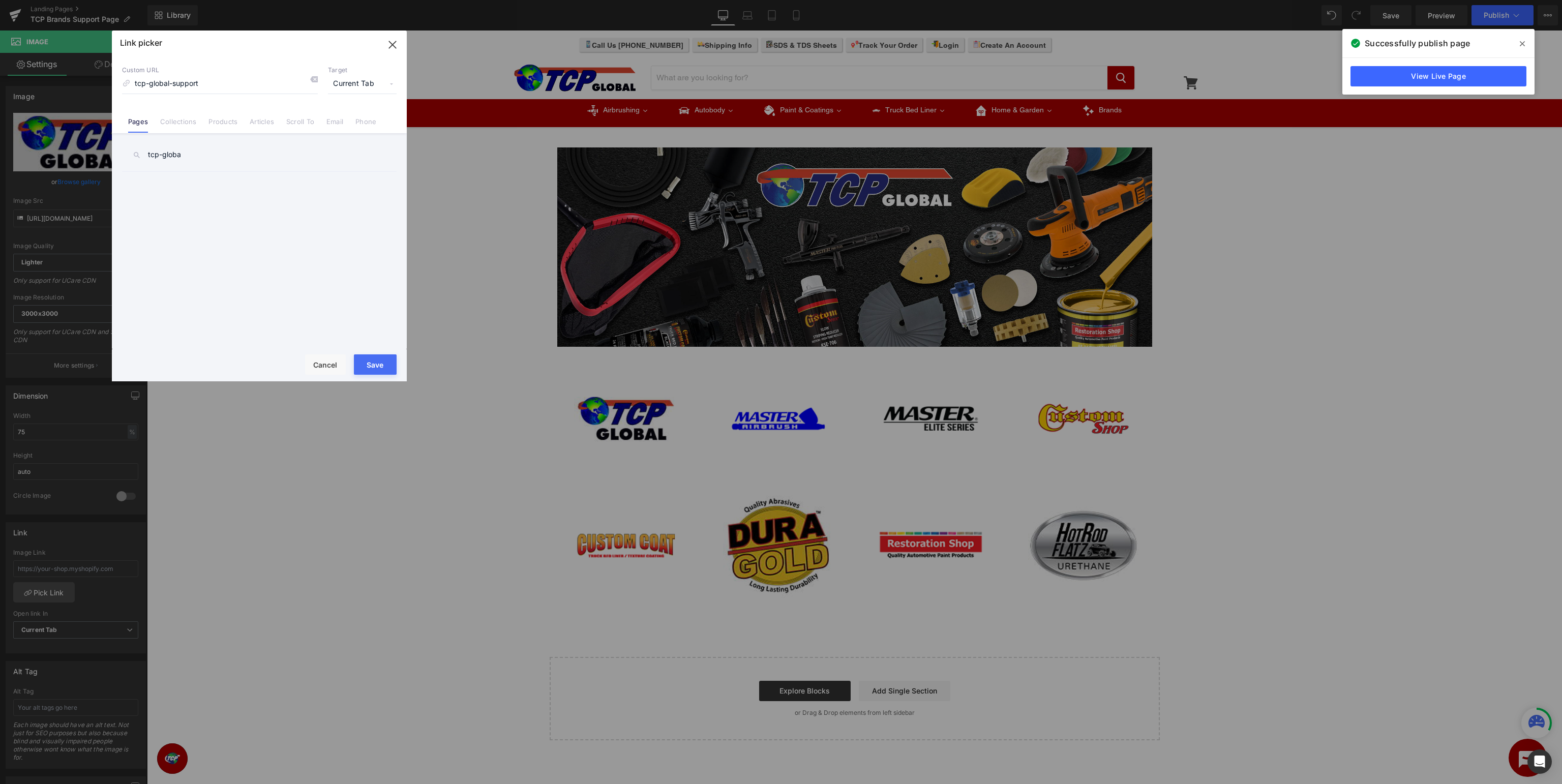
type input "tcp-global"
drag, startPoint x: 379, startPoint y: 366, endPoint x: 231, endPoint y: 336, distance: 151.0
click at [379, 366] on button "Save" at bounding box center [375, 365] width 43 height 21
type input "tcp-global-support"
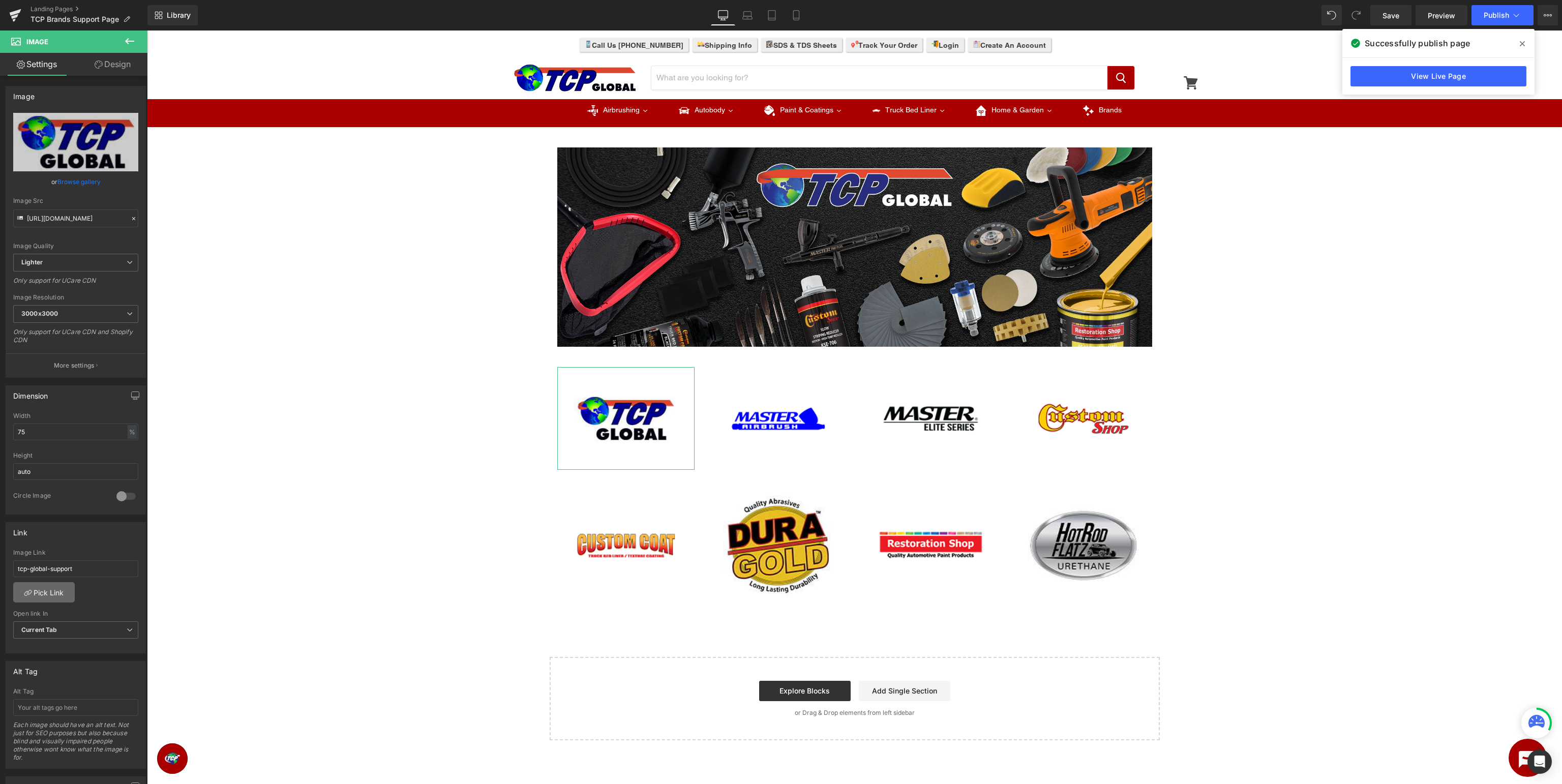
click at [56, 588] on link "Pick Link" at bounding box center [44, 593] width 62 height 21
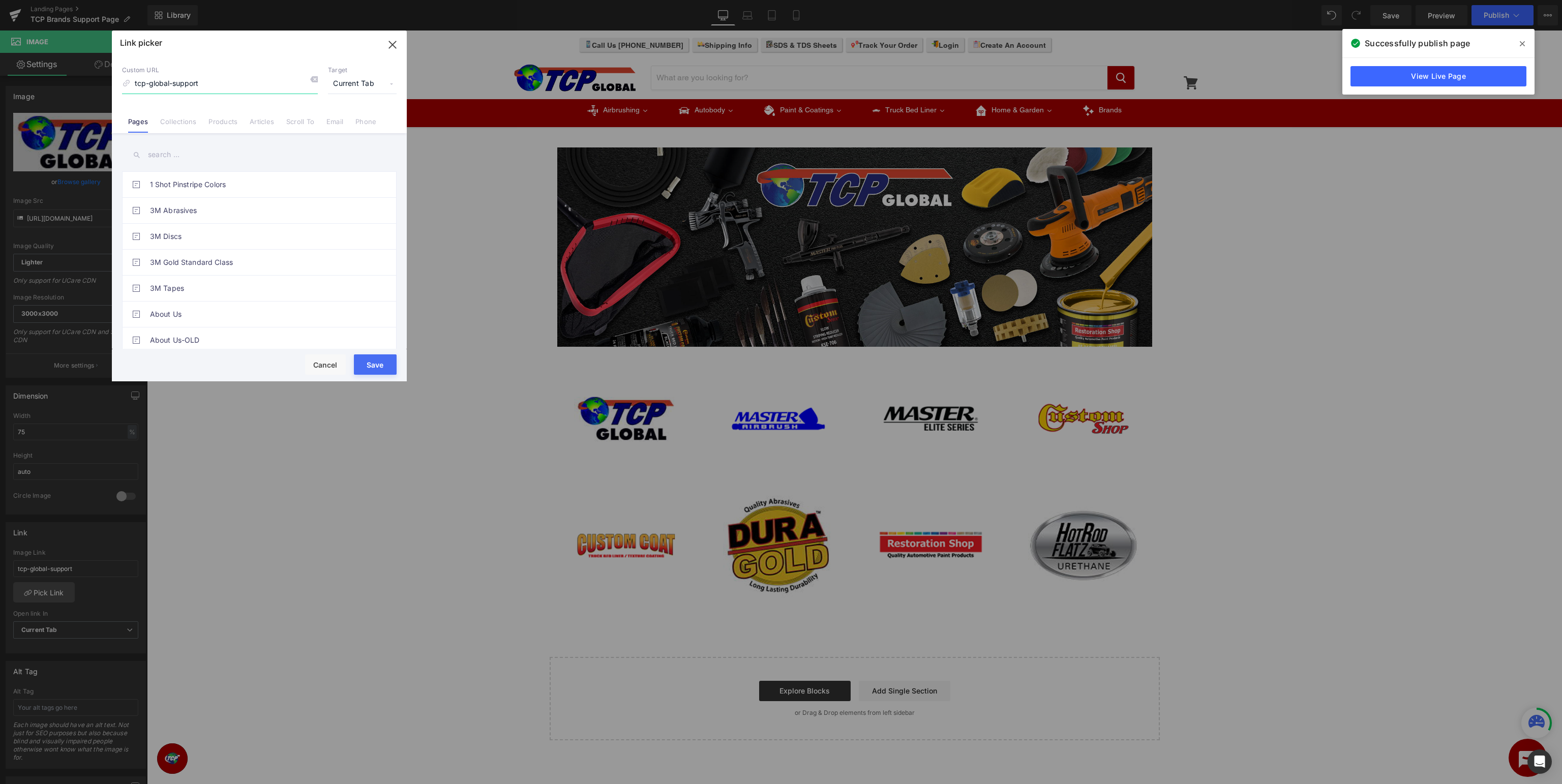
click at [229, 82] on input "tcp-global-support" at bounding box center [220, 84] width 196 height 19
click at [322, 366] on button "Cancel" at bounding box center [325, 365] width 40 height 21
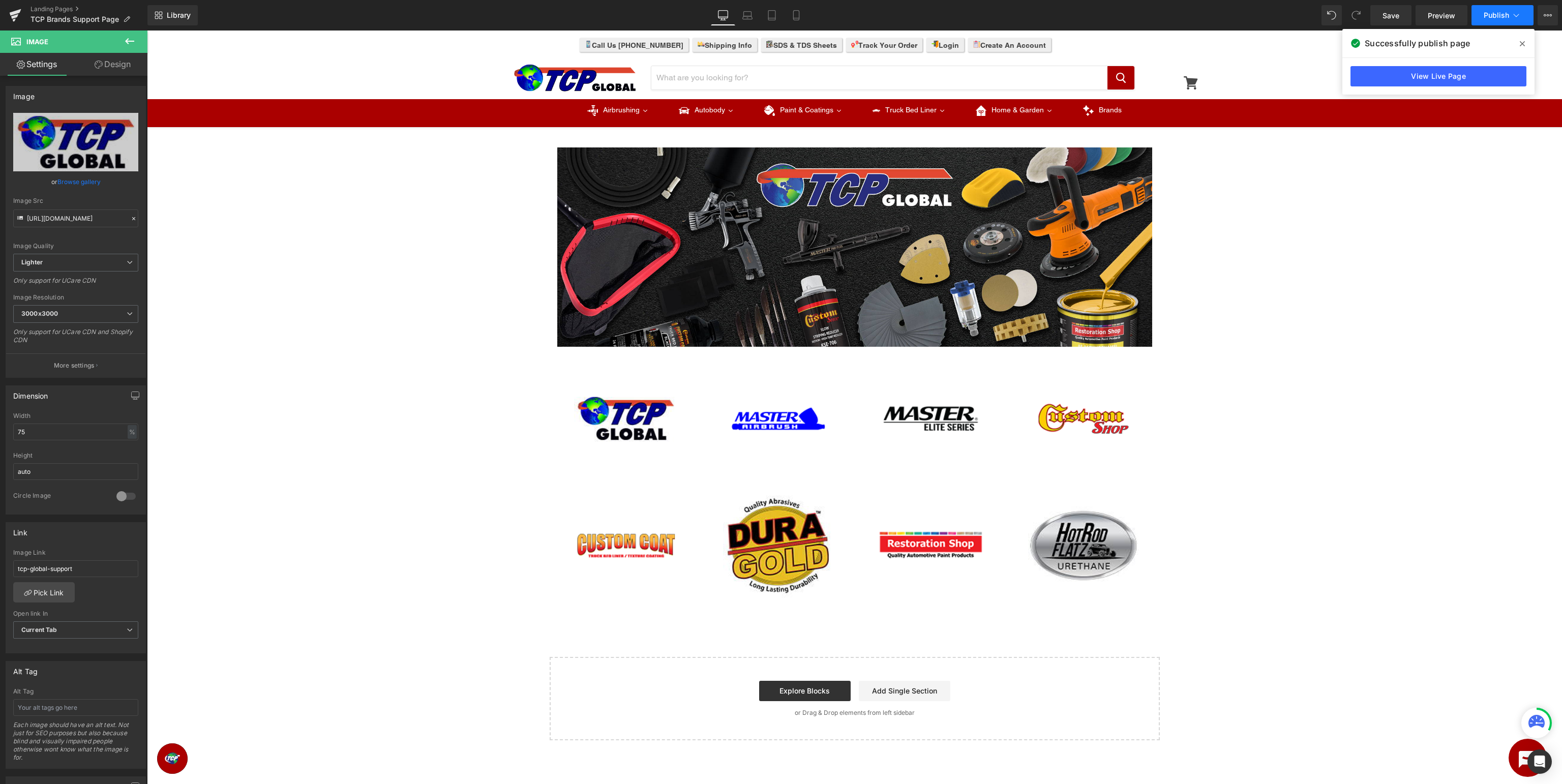
click at [1499, 16] on span "Publish" at bounding box center [1496, 15] width 25 height 8
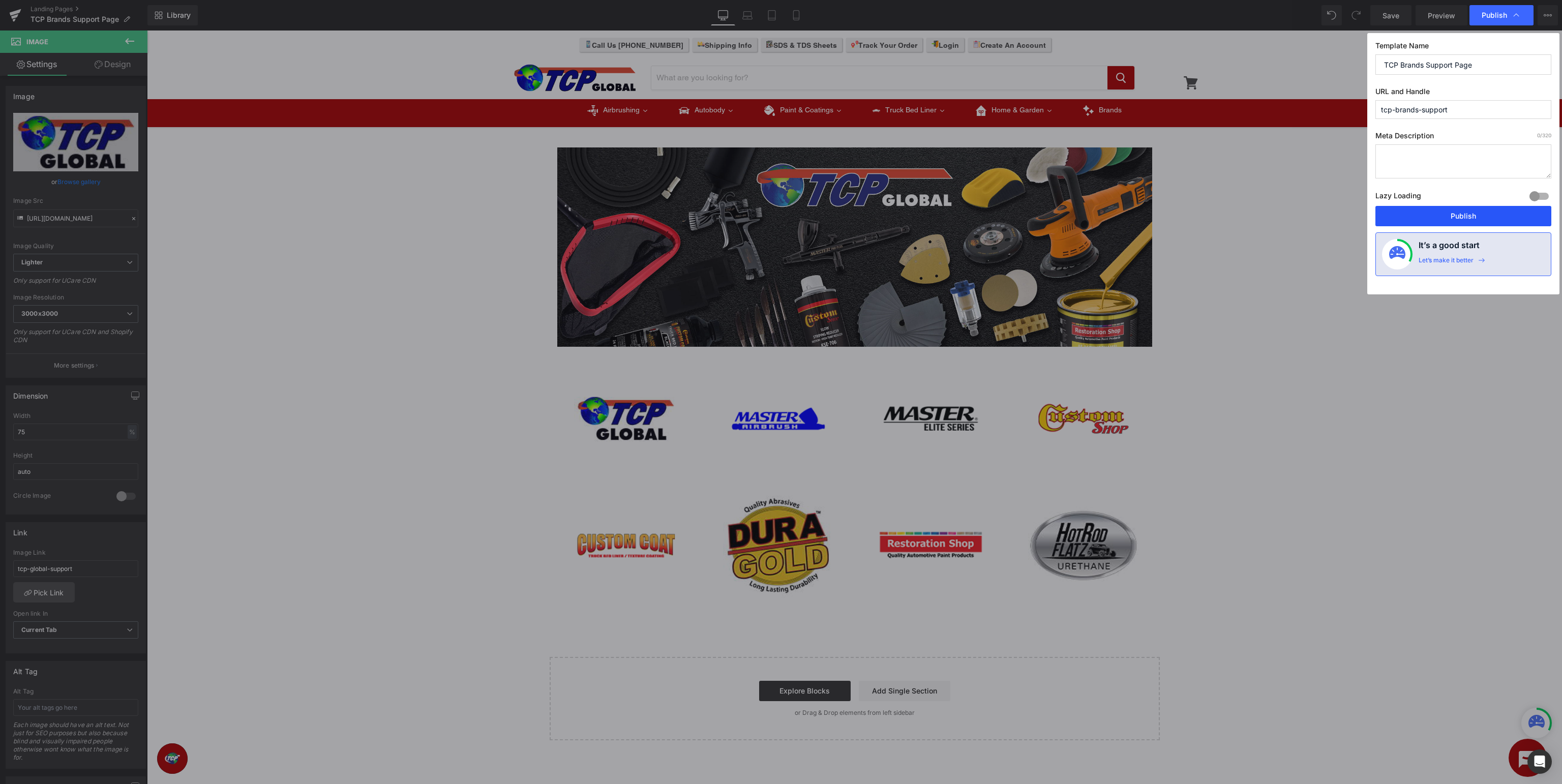
click at [1473, 211] on button "Publish" at bounding box center [1463, 216] width 176 height 21
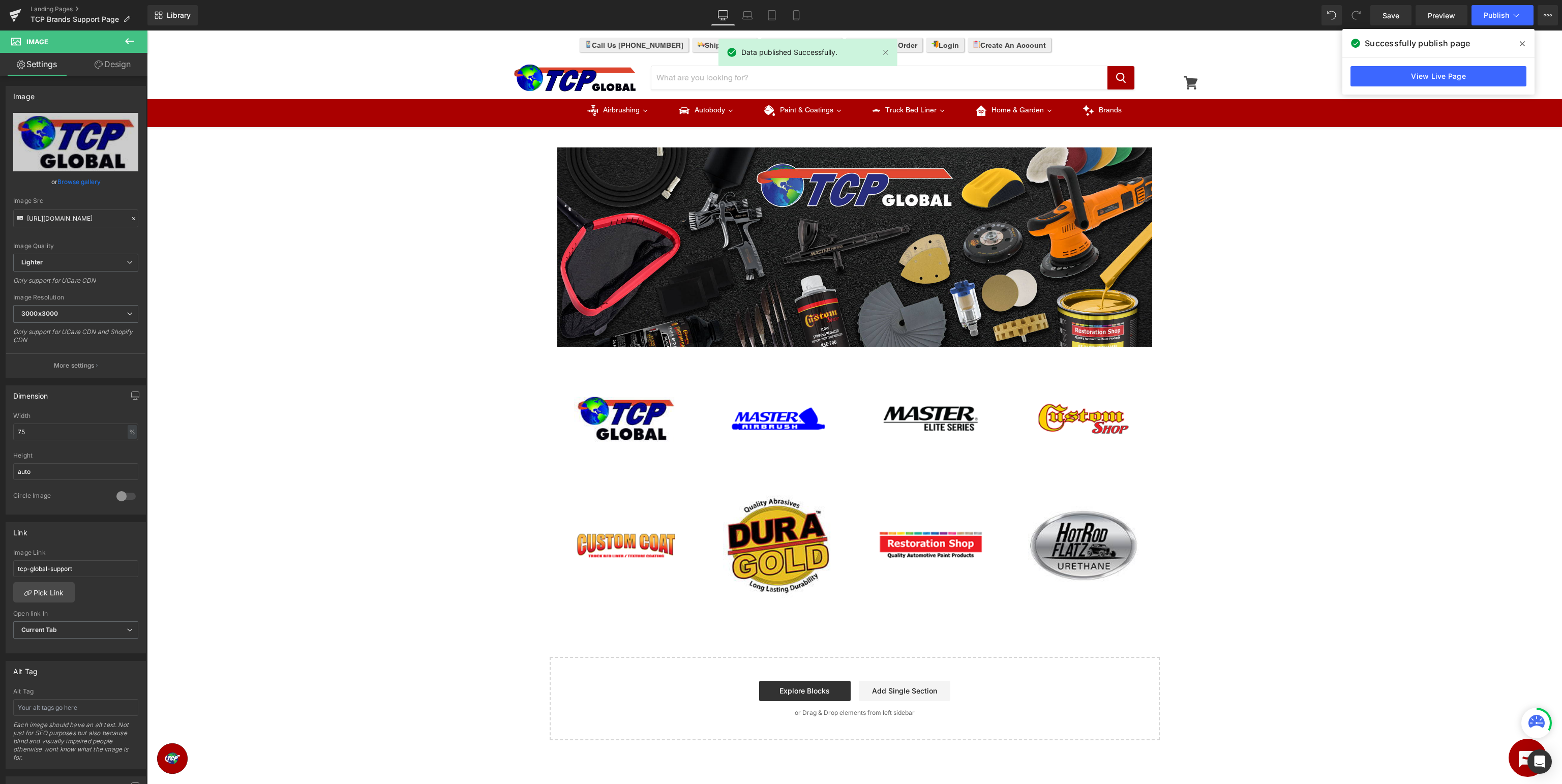
click at [1524, 44] on icon at bounding box center [1522, 44] width 5 height 8
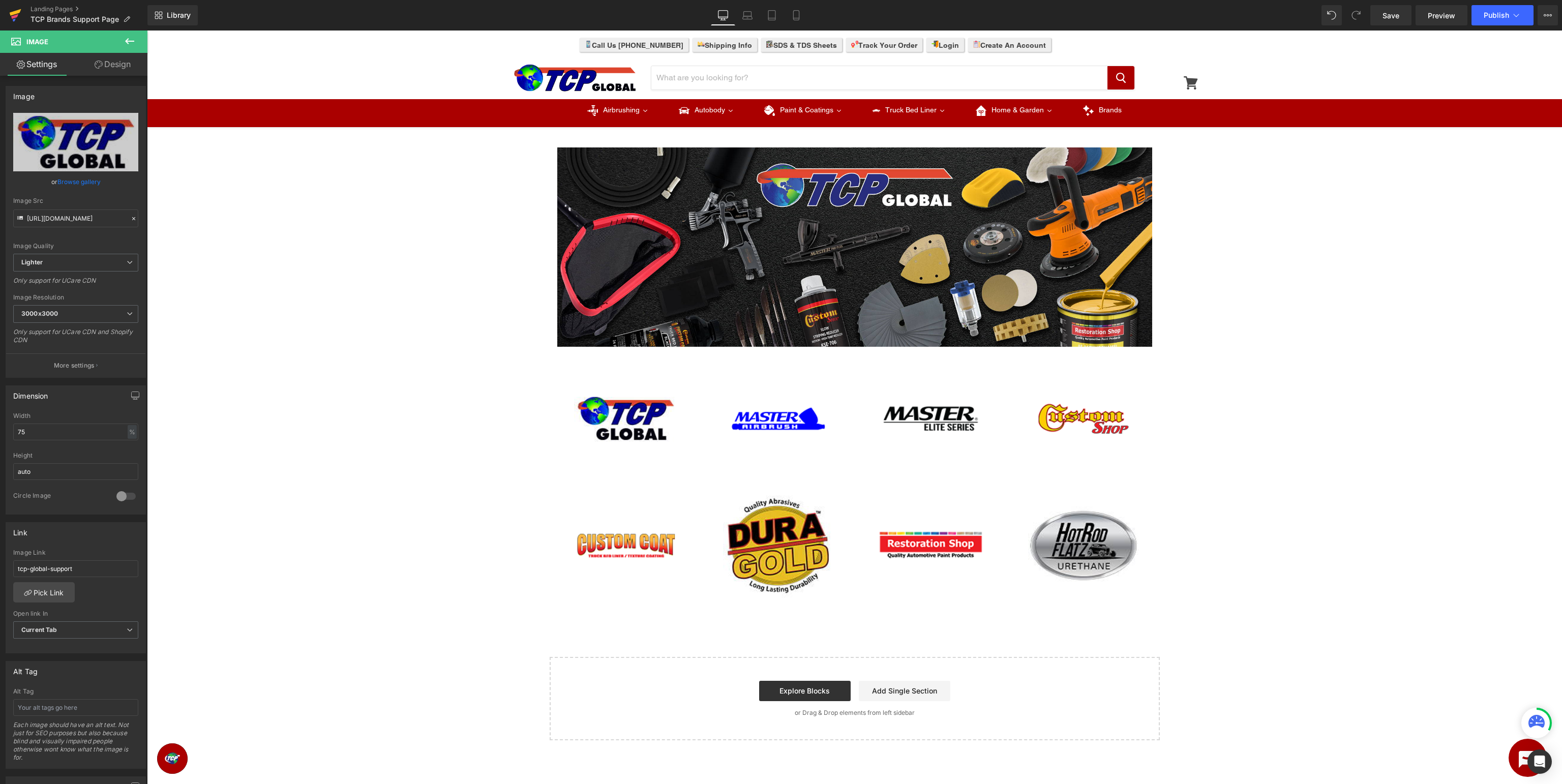
click at [20, 15] on icon at bounding box center [15, 15] width 12 height 25
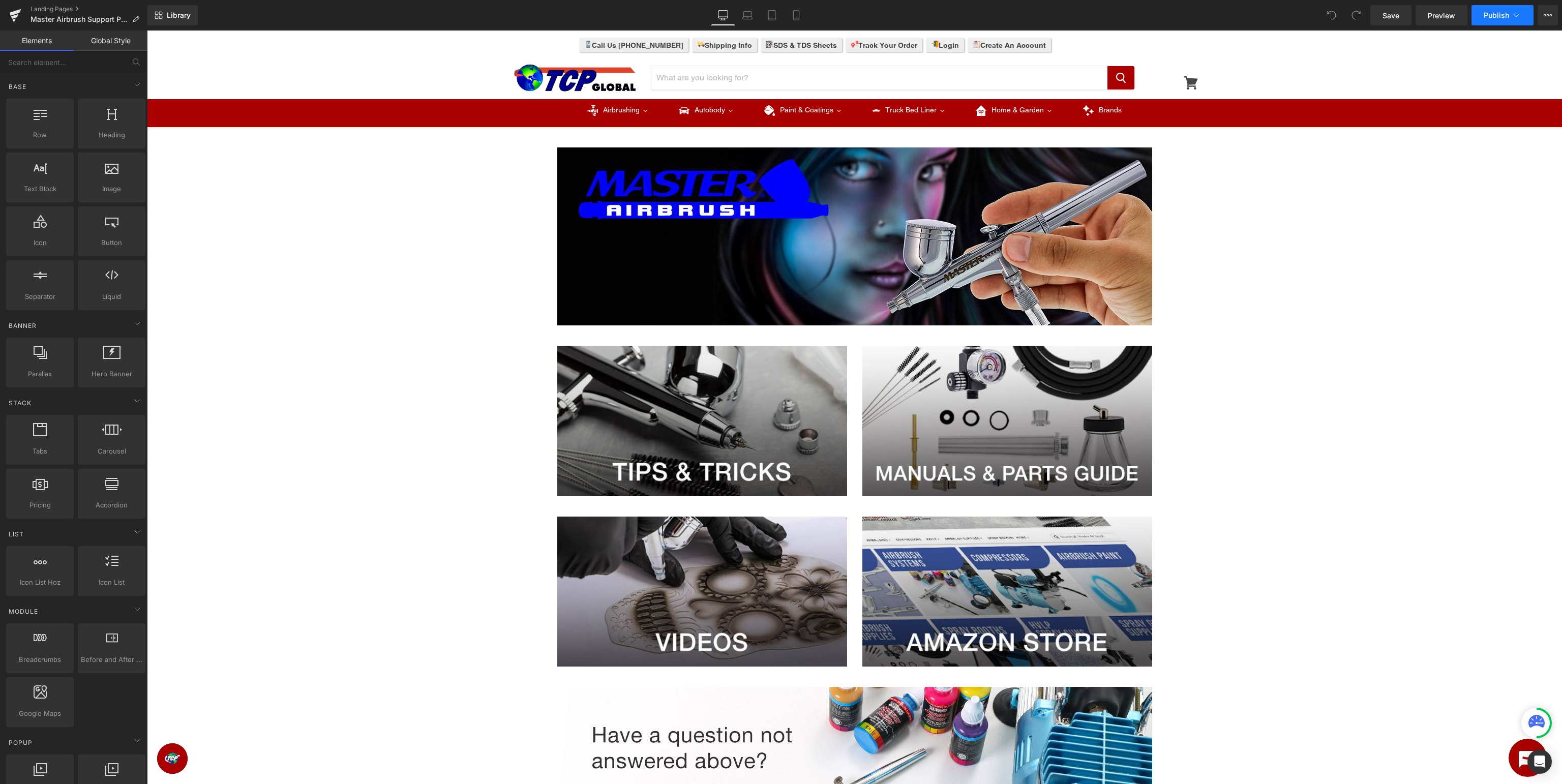
click at [1503, 18] on span "Publish" at bounding box center [1496, 15] width 25 height 8
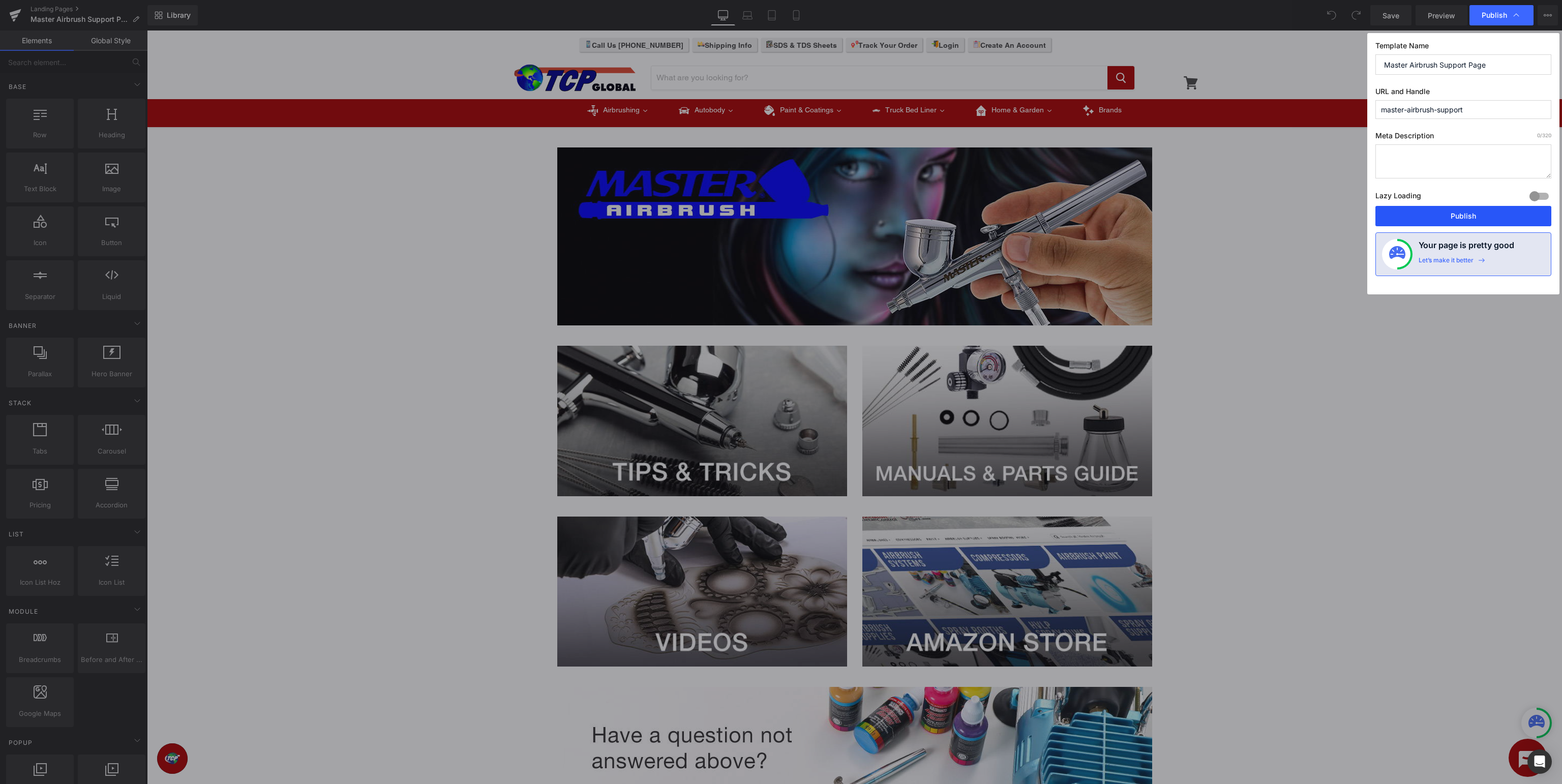
click at [1480, 217] on button "Publish" at bounding box center [1463, 216] width 176 height 21
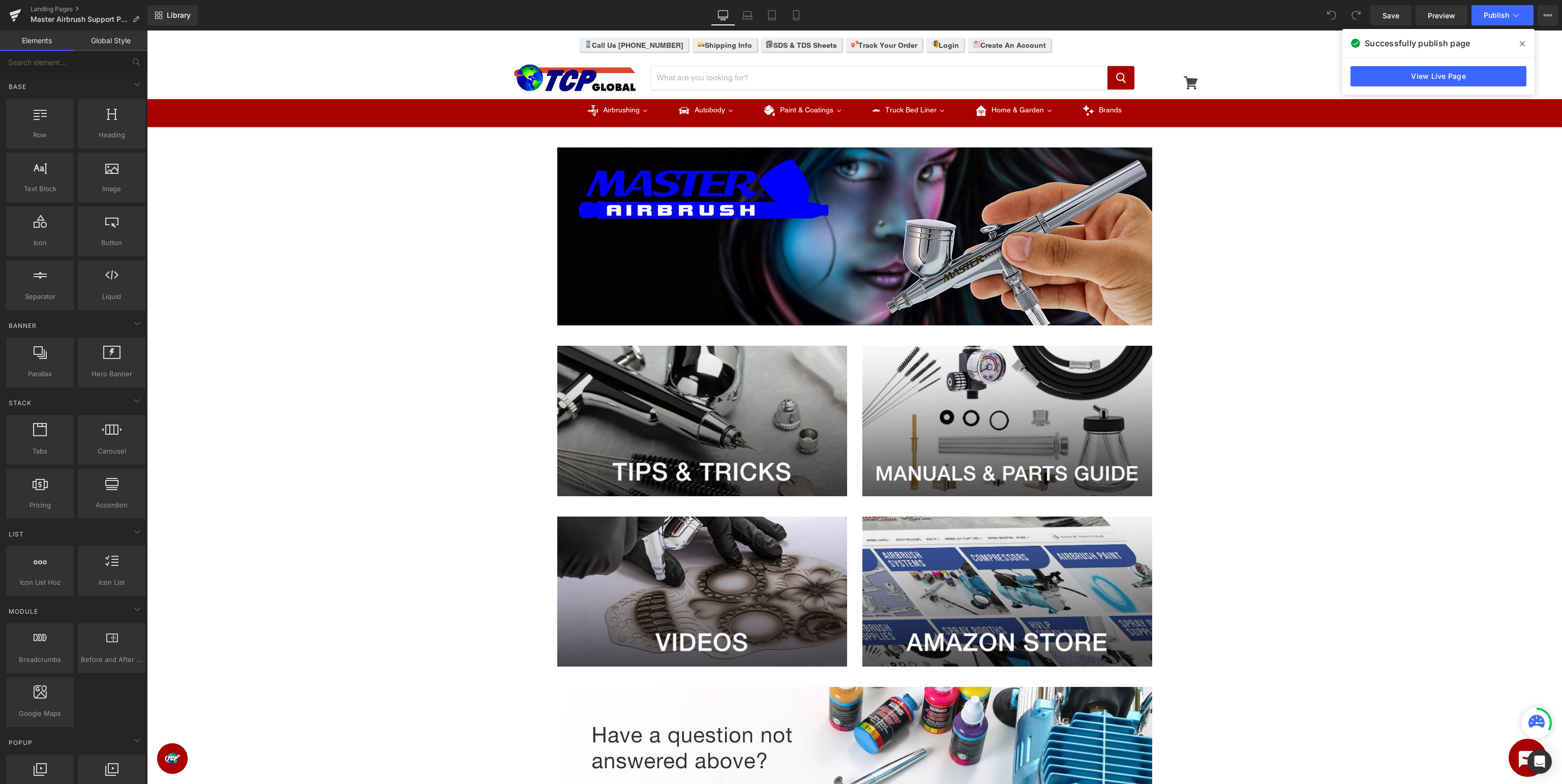
click at [1524, 43] on icon at bounding box center [1522, 44] width 5 height 8
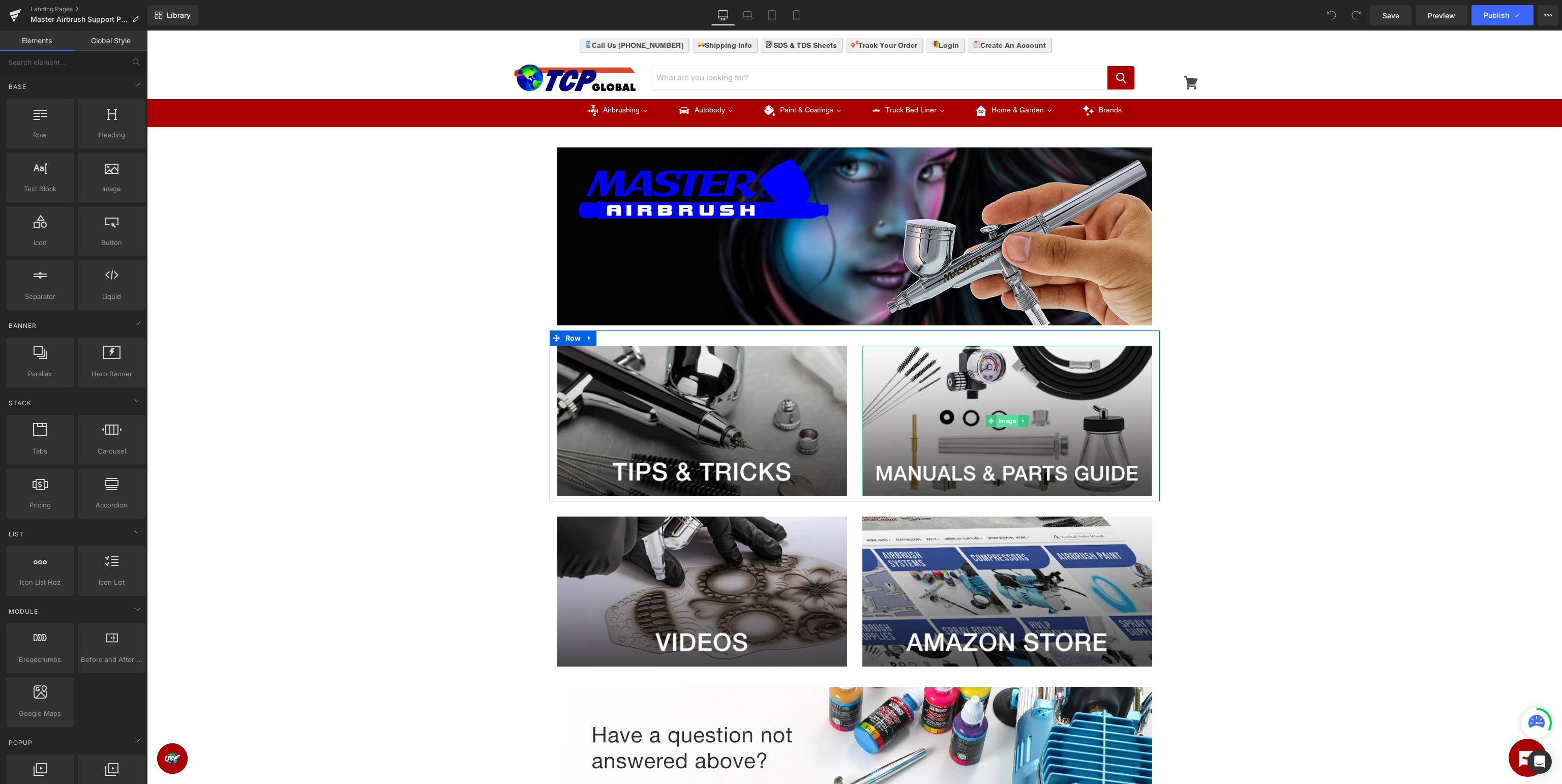
click at [1008, 422] on span "Image" at bounding box center [1007, 421] width 22 height 12
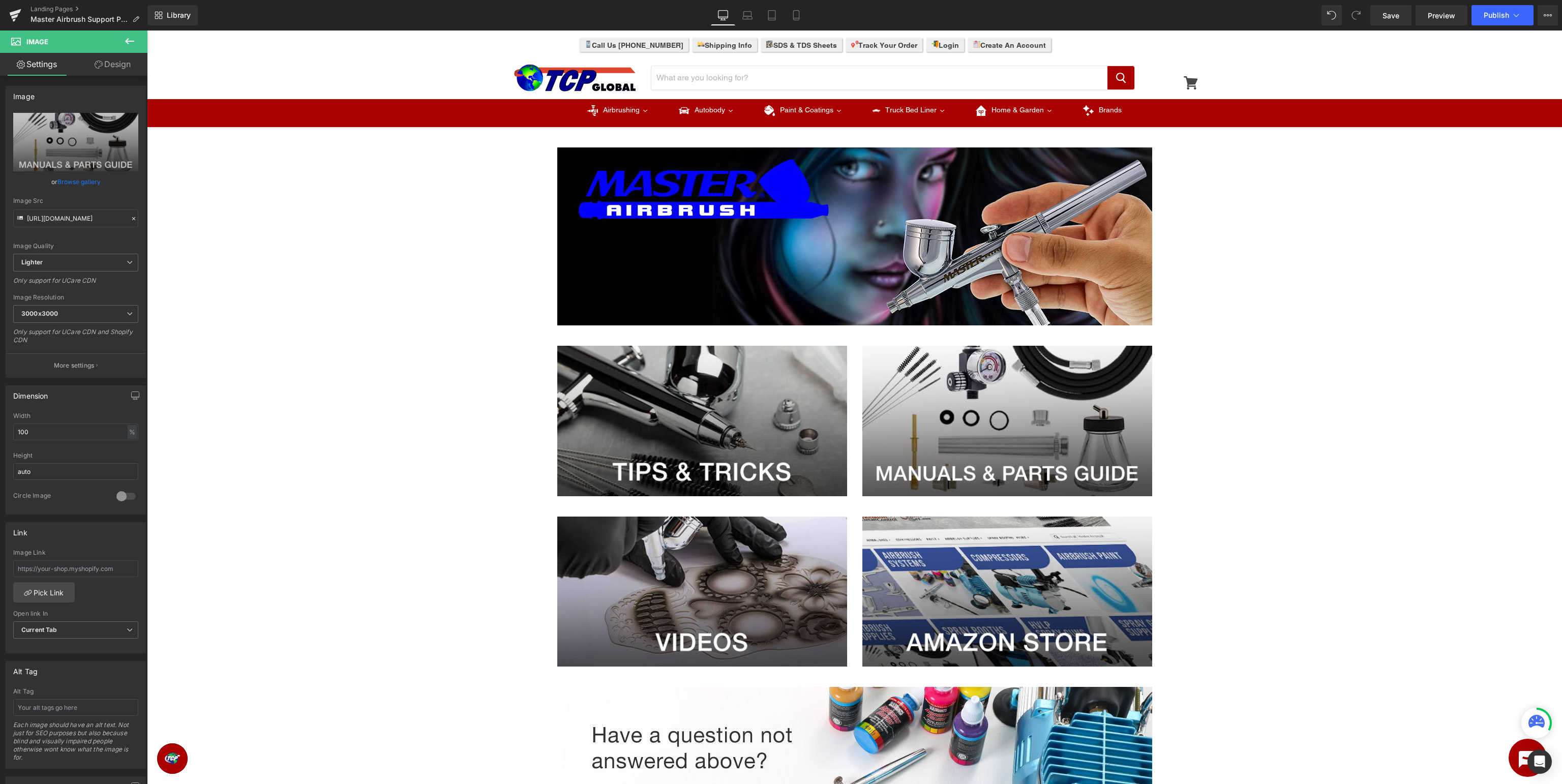
scroll to position [107, 0]
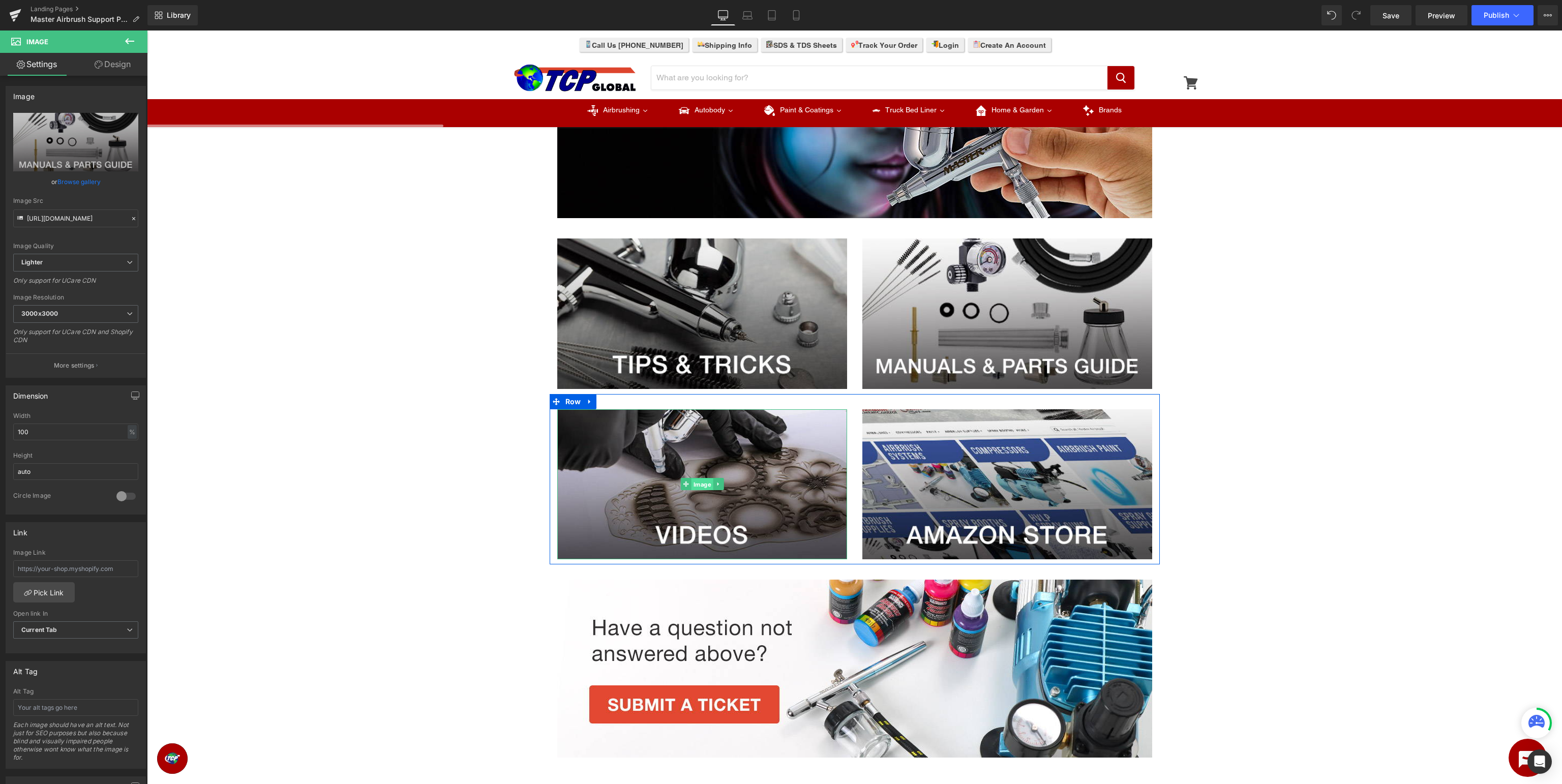
click at [699, 486] on span "Image" at bounding box center [702, 485] width 22 height 12
click at [1004, 481] on span "Image" at bounding box center [1007, 485] width 22 height 12
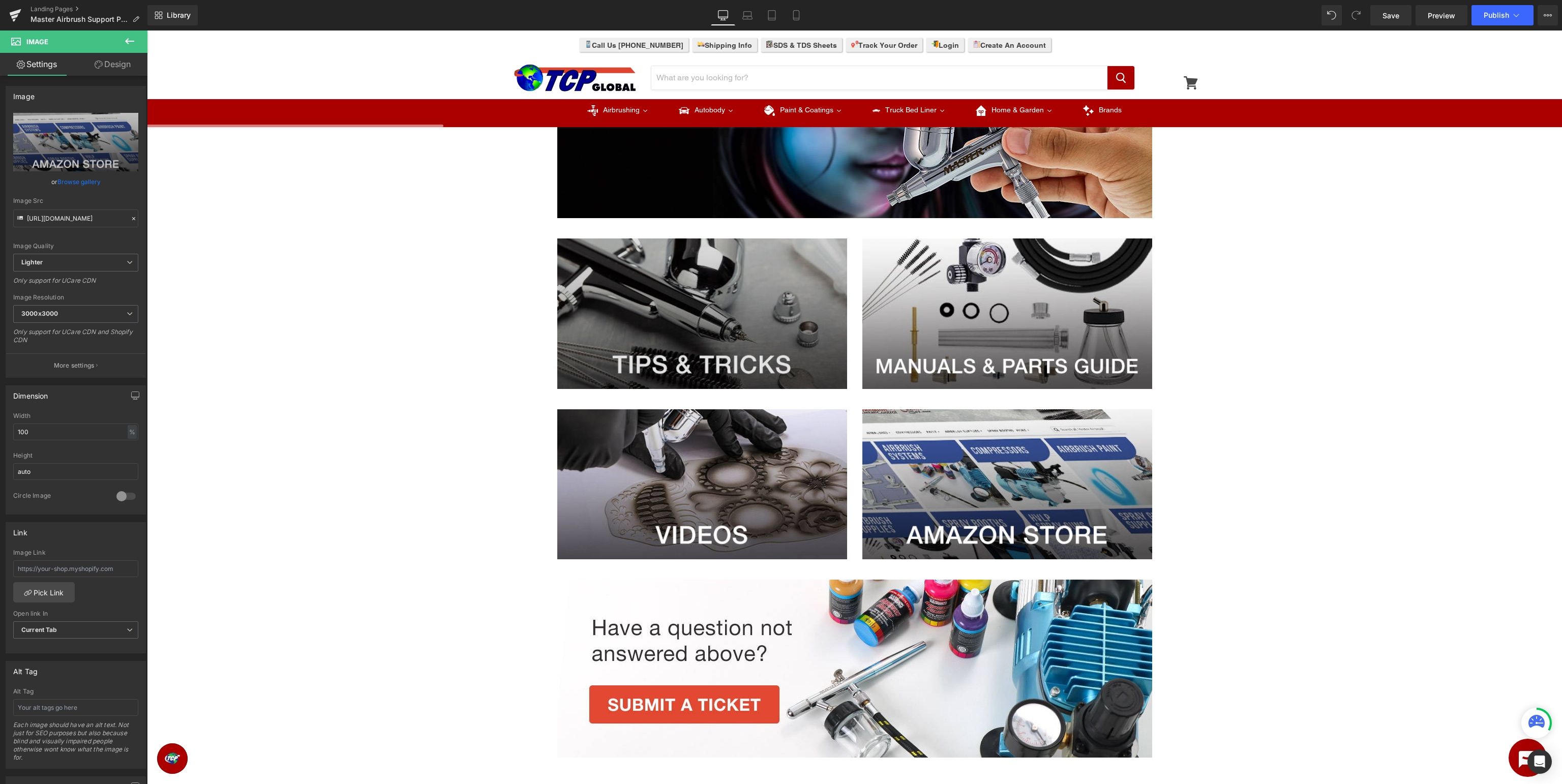
scroll to position [54, 0]
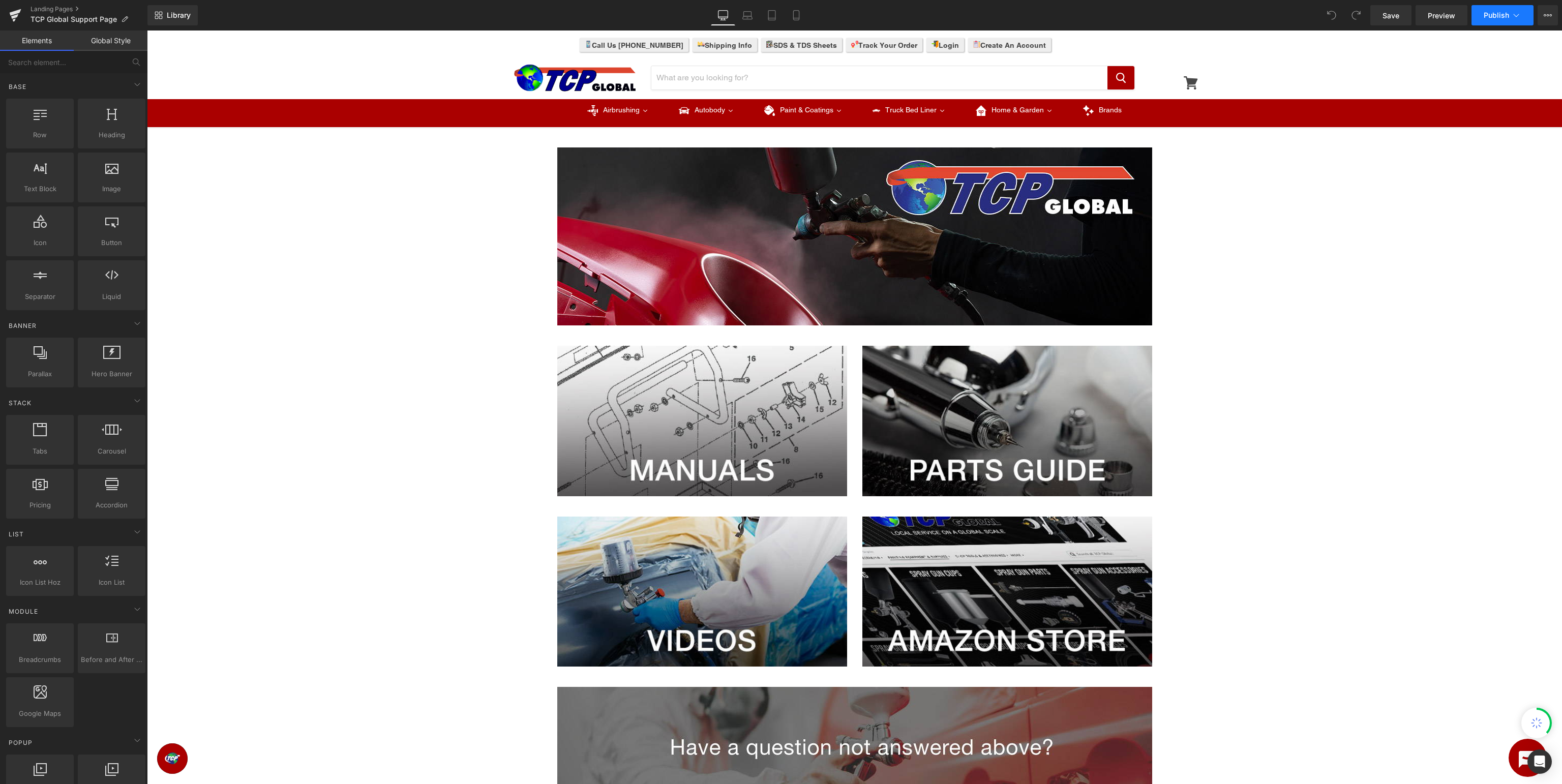
click at [1517, 15] on icon at bounding box center [1516, 15] width 10 height 10
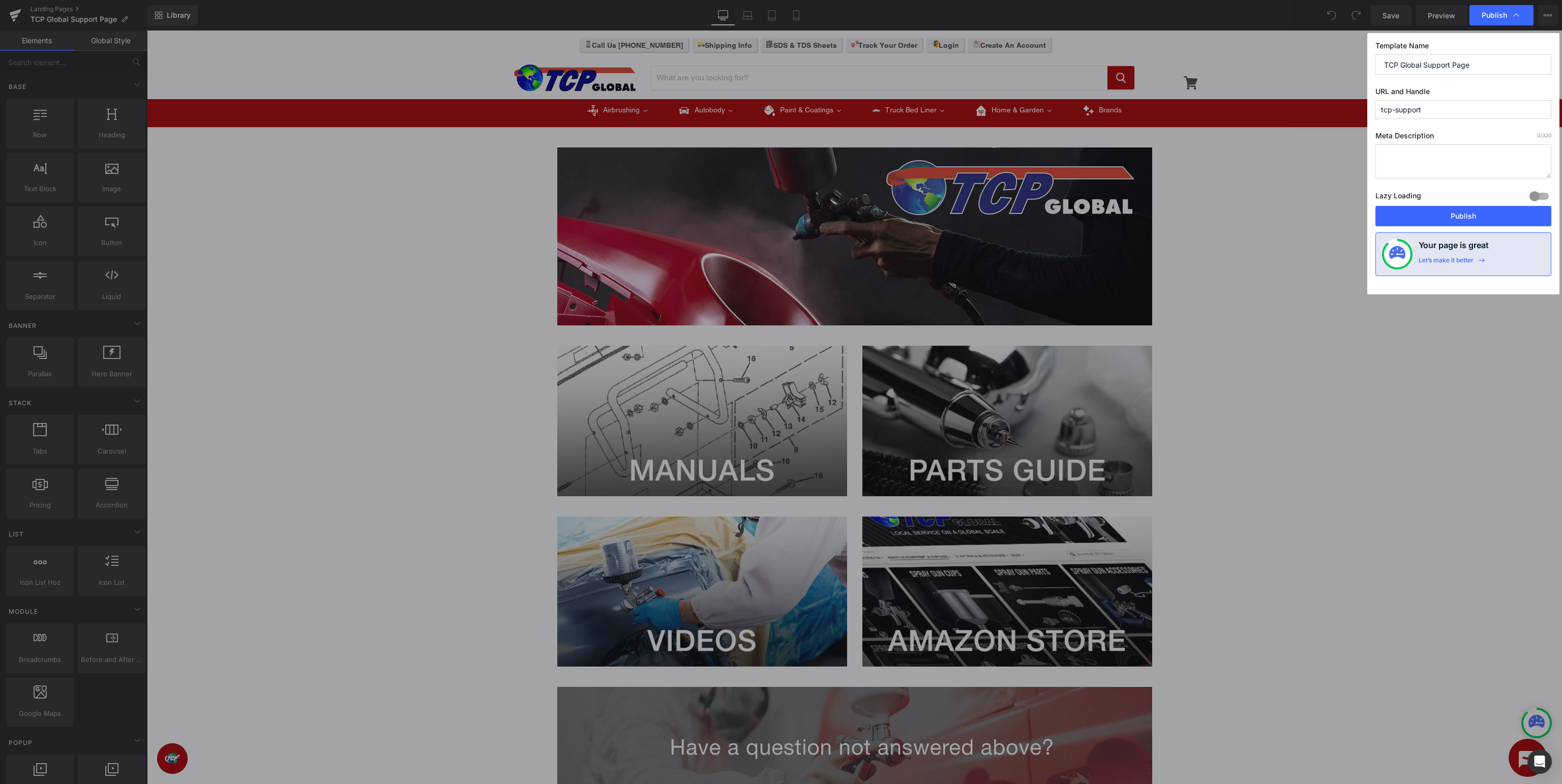
drag, startPoint x: 1395, startPoint y: 108, endPoint x: 1477, endPoint y: 74, distance: 88.8
click at [1395, 107] on input "tcp-support" at bounding box center [1463, 109] width 176 height 19
type input "tcp-global-support"
click at [1464, 215] on button "Publish" at bounding box center [1463, 216] width 176 height 21
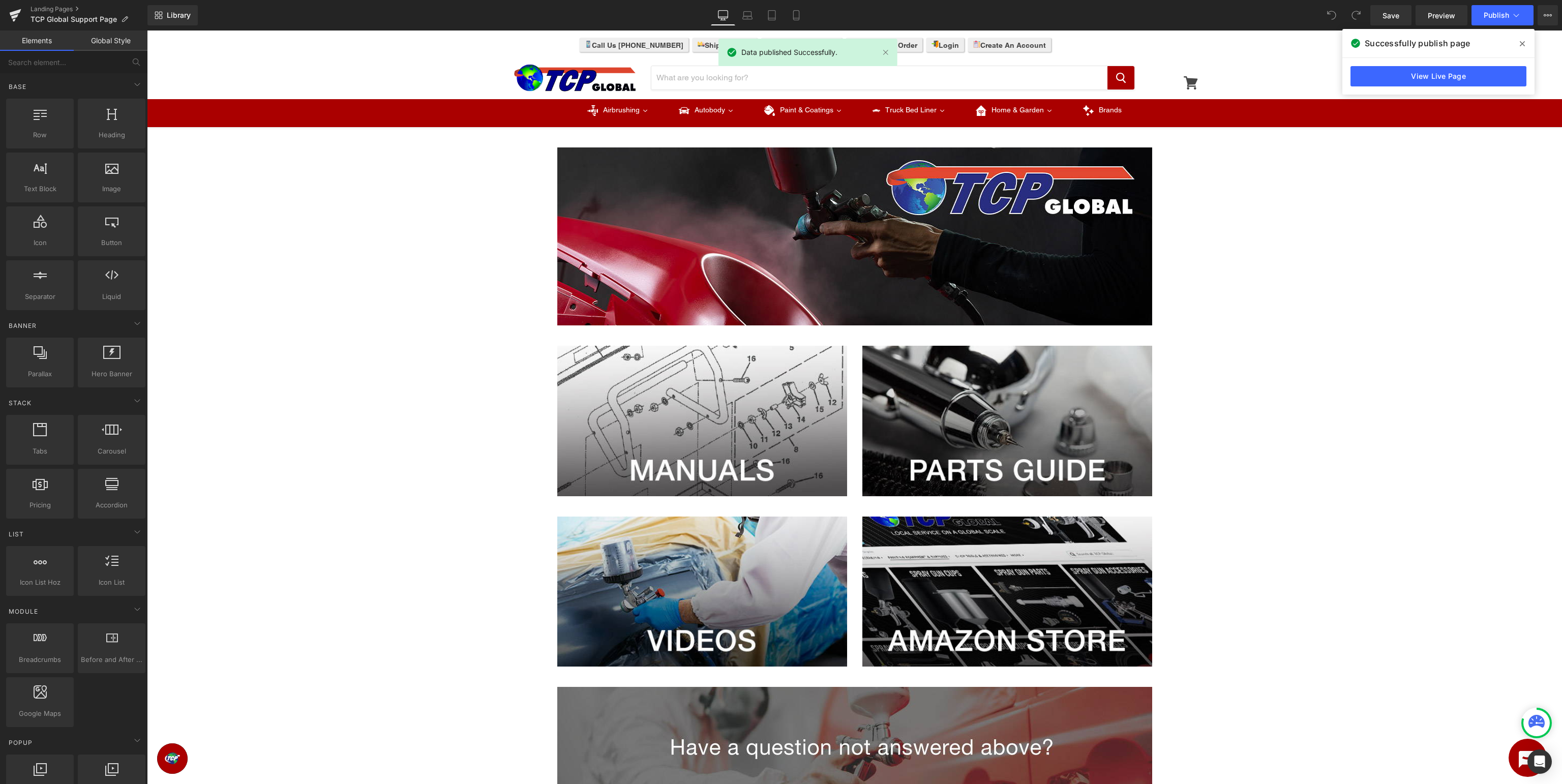
click at [1521, 45] on icon at bounding box center [1522, 43] width 5 height 5
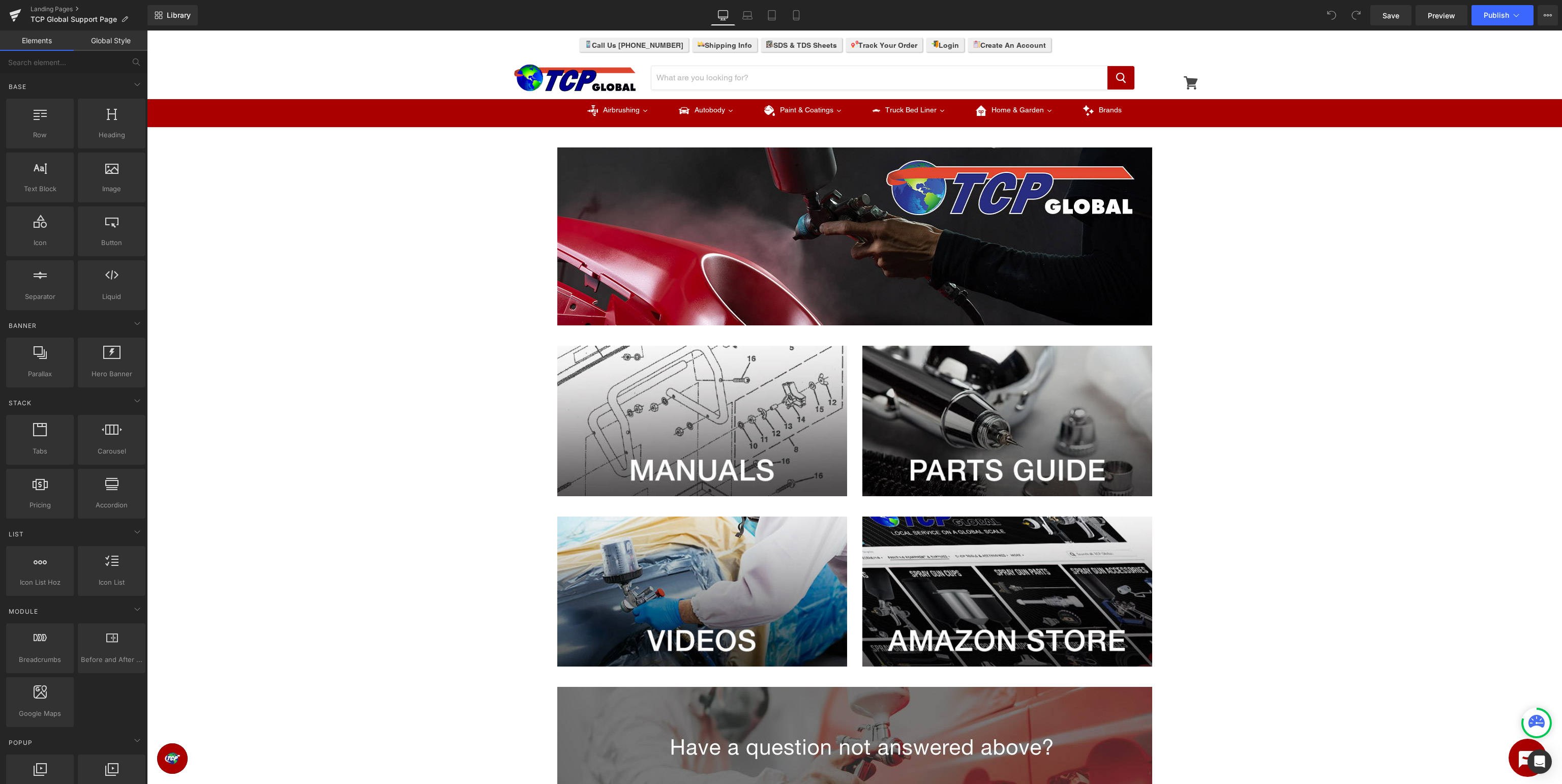
click at [488, 243] on div "Image Row Image Image Row Image Image Row Image Row Select your layout" at bounding box center [854, 568] width 1415 height 872
click at [457, 250] on div "Image Row Image Image Row Image Image Row Image Row Select your layout" at bounding box center [854, 568] width 1415 height 872
drag, startPoint x: 569, startPoint y: 141, endPoint x: 510, endPoint y: 207, distance: 88.5
click at [569, 142] on span "Row" at bounding box center [573, 140] width 21 height 15
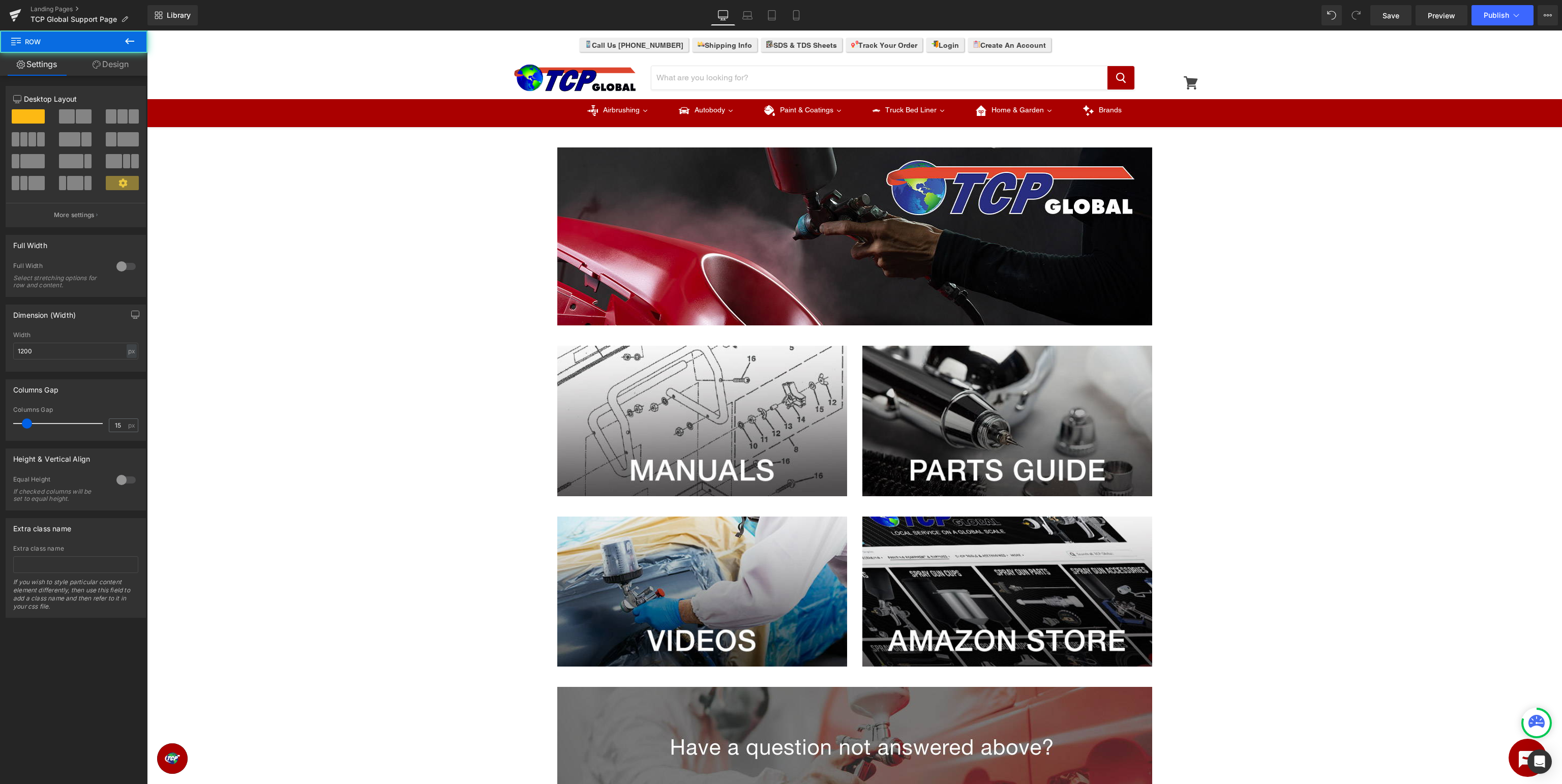
click at [497, 225] on div "Image Row Image Image Row Image Image Row Image Row Select your layout" at bounding box center [854, 568] width 1415 height 872
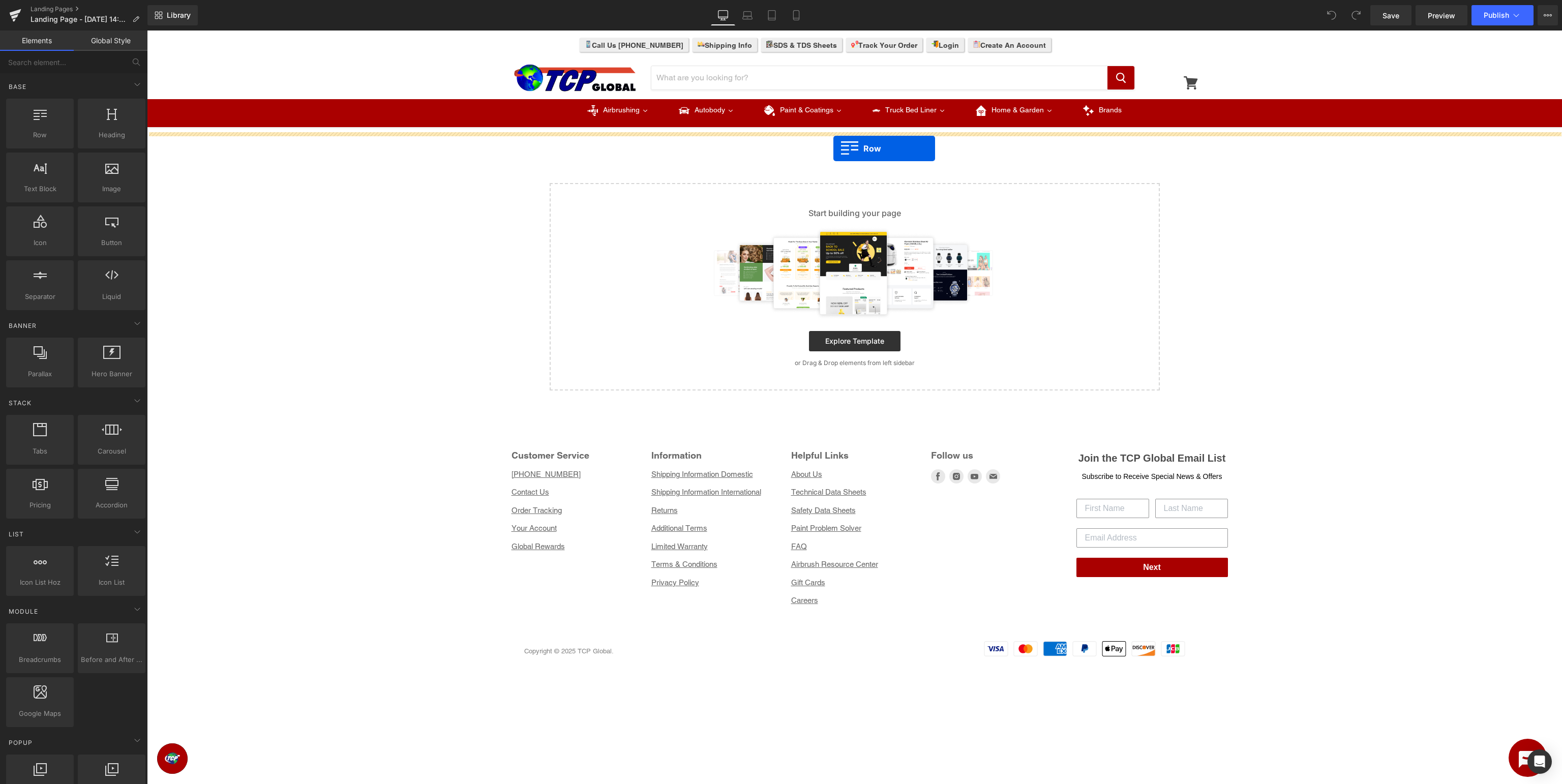
drag, startPoint x: 188, startPoint y: 158, endPoint x: 833, endPoint y: 148, distance: 645.1
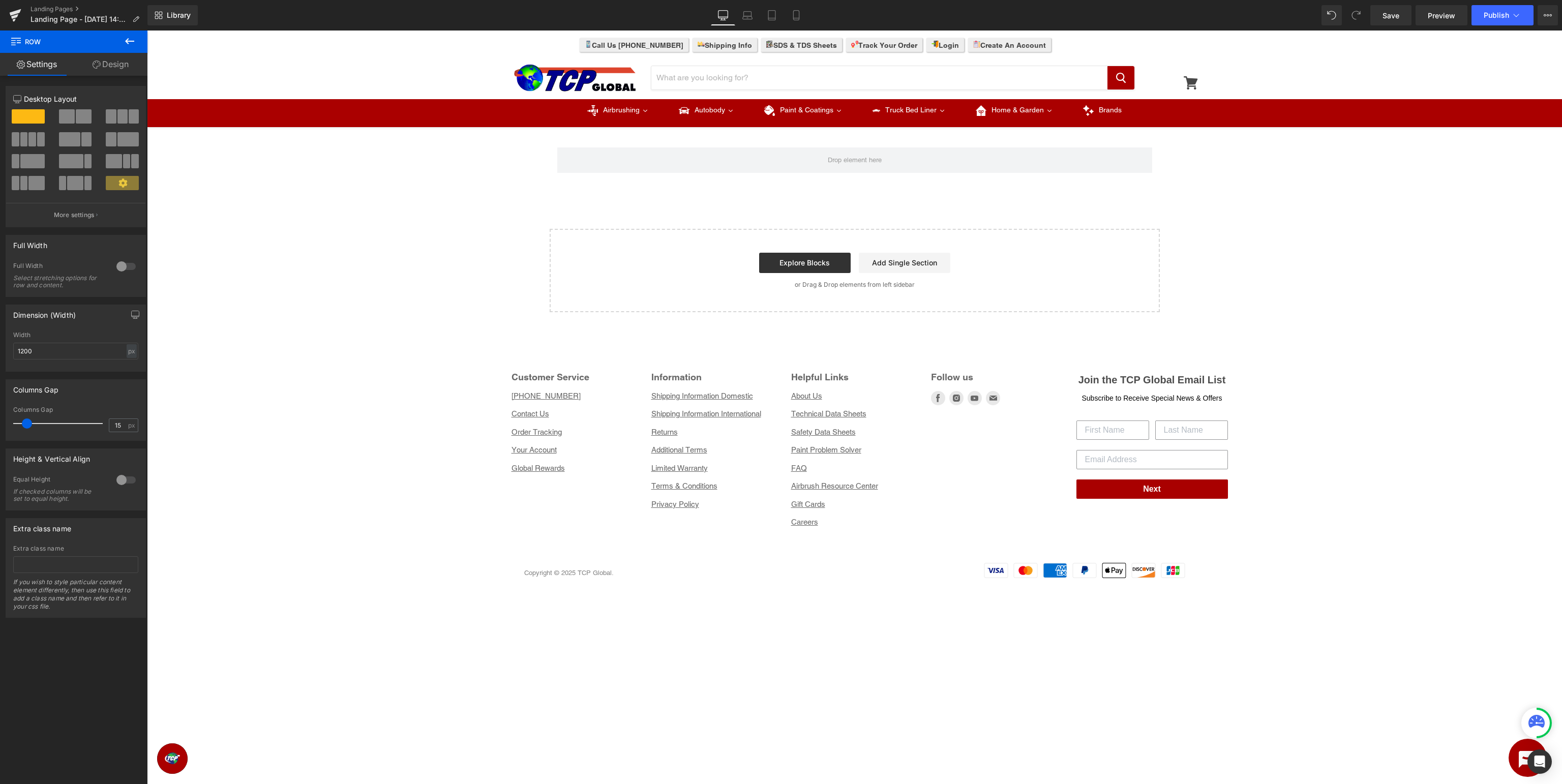
click at [129, 41] on icon at bounding box center [129, 41] width 9 height 6
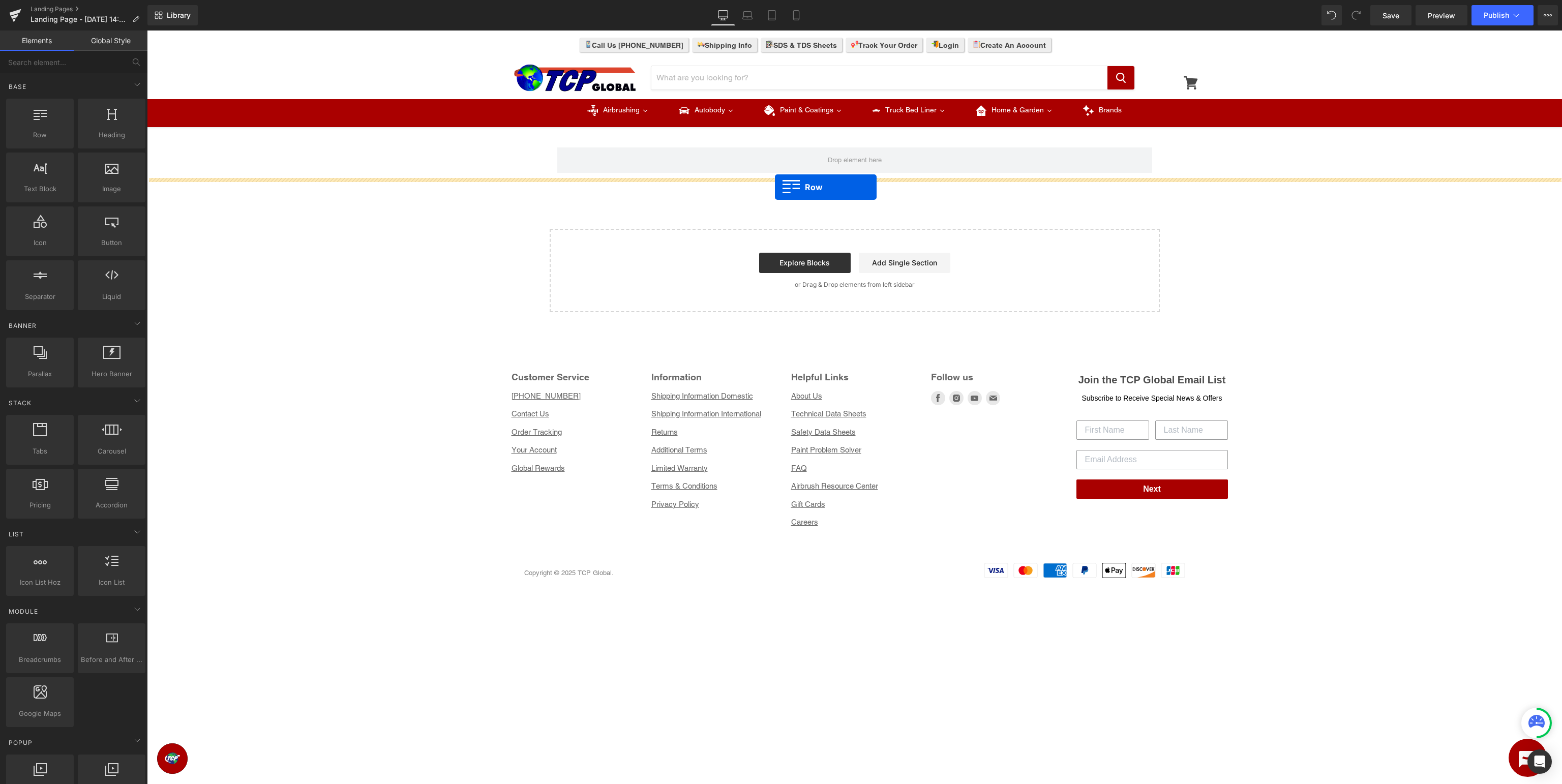
drag, startPoint x: 201, startPoint y: 154, endPoint x: 775, endPoint y: 187, distance: 574.9
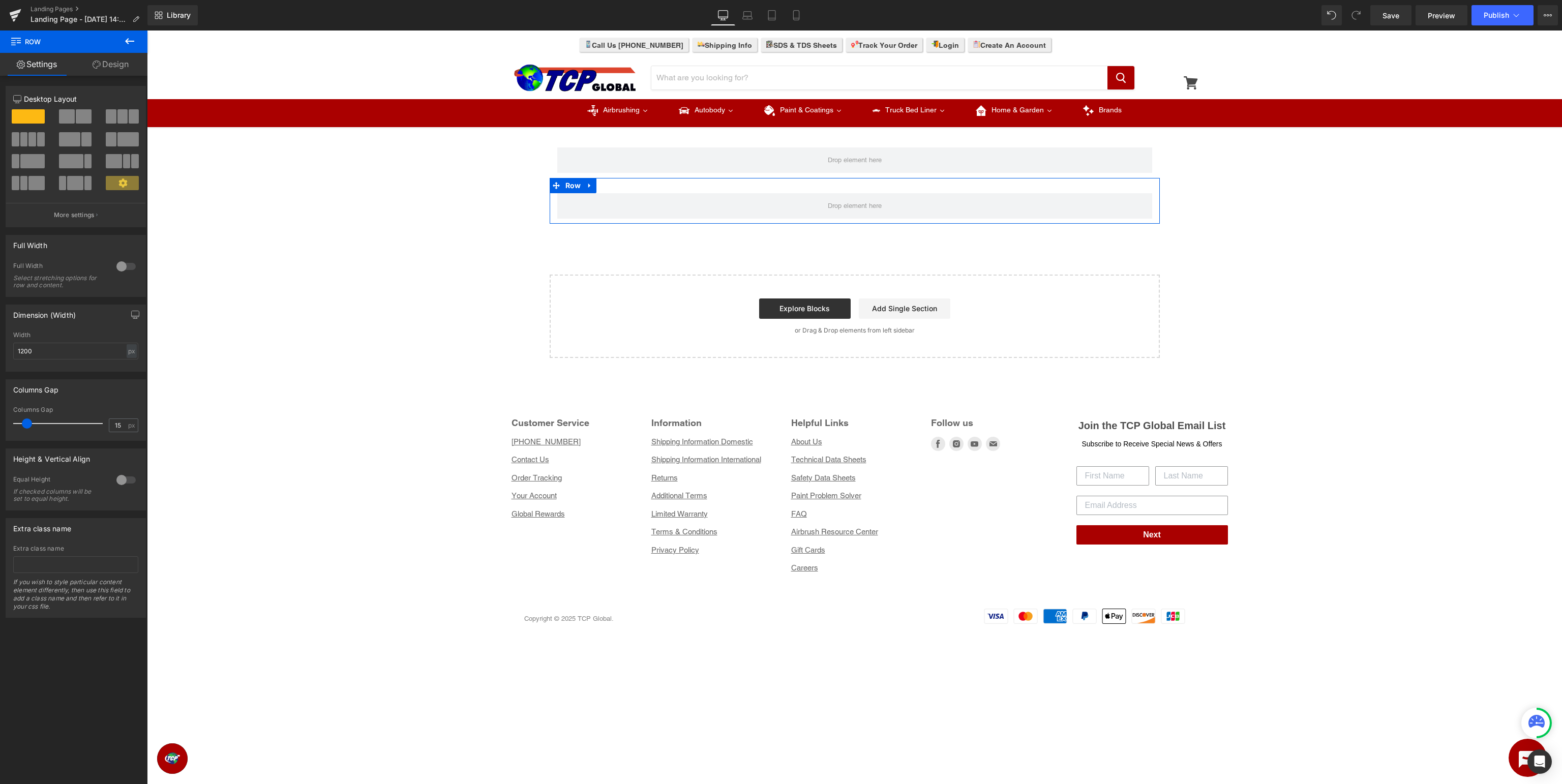
click at [80, 117] on span at bounding box center [83, 116] width 16 height 14
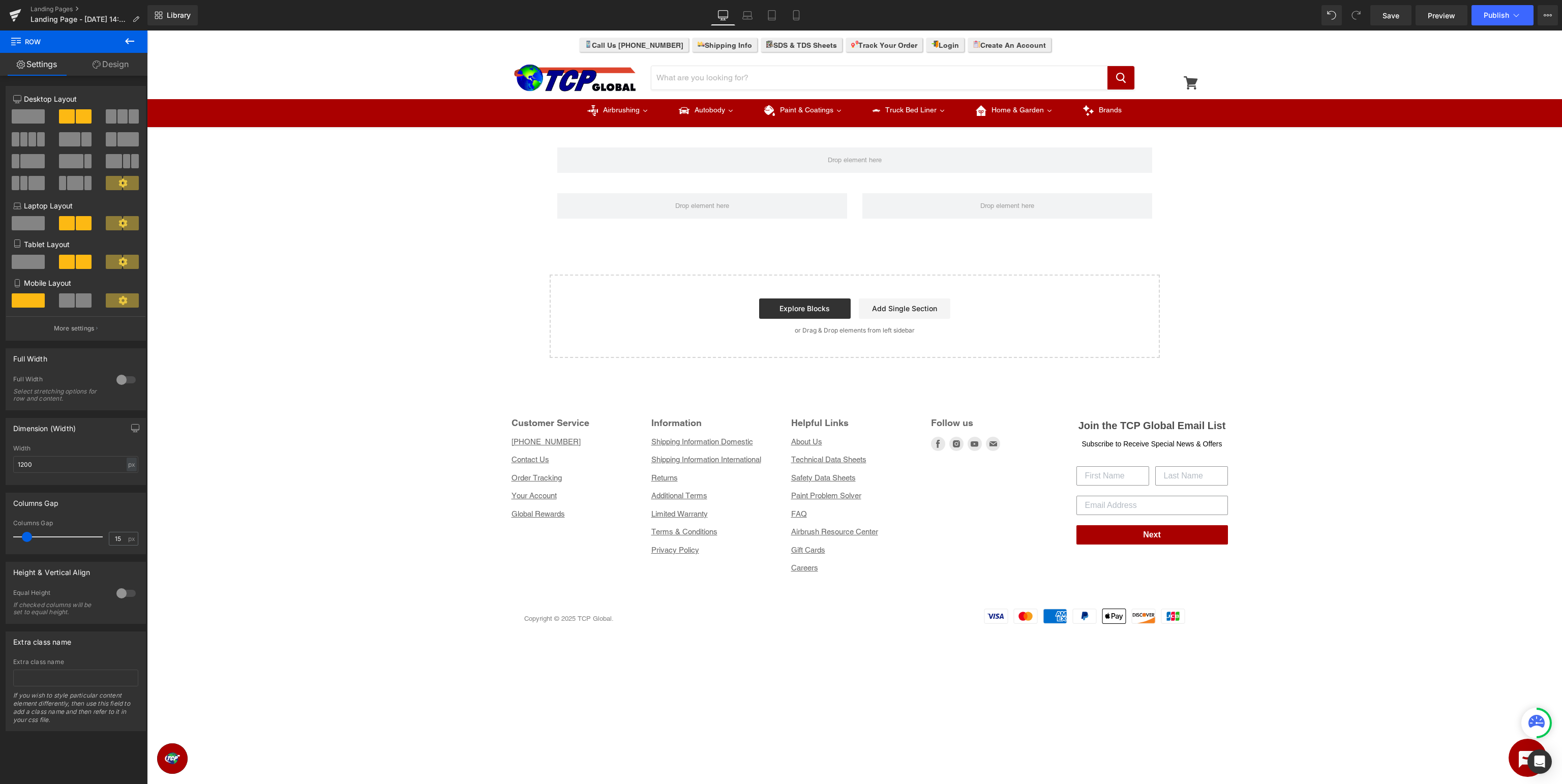
click at [126, 46] on icon at bounding box center [130, 41] width 12 height 12
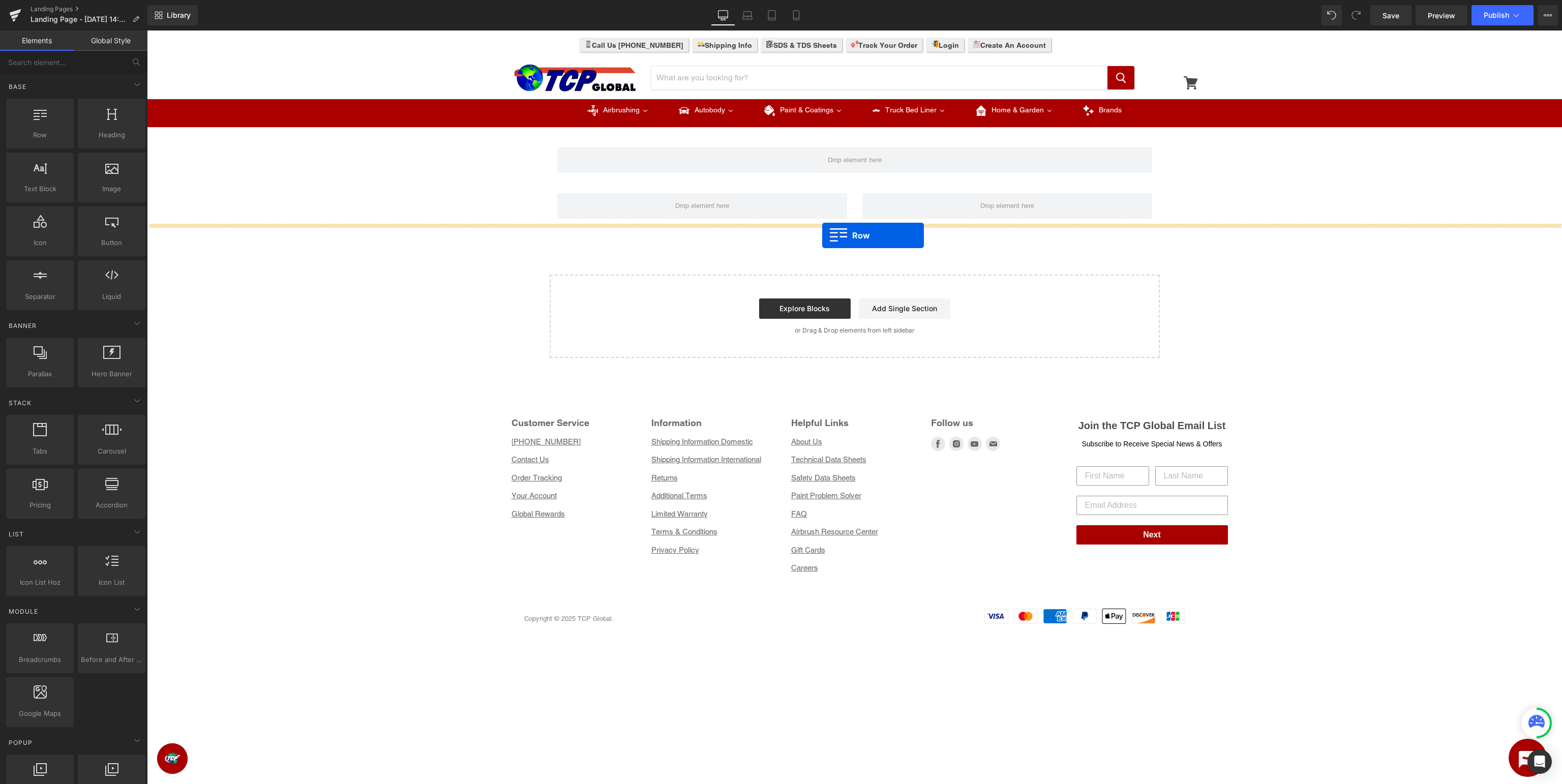
drag, startPoint x: 185, startPoint y: 158, endPoint x: 823, endPoint y: 235, distance: 642.6
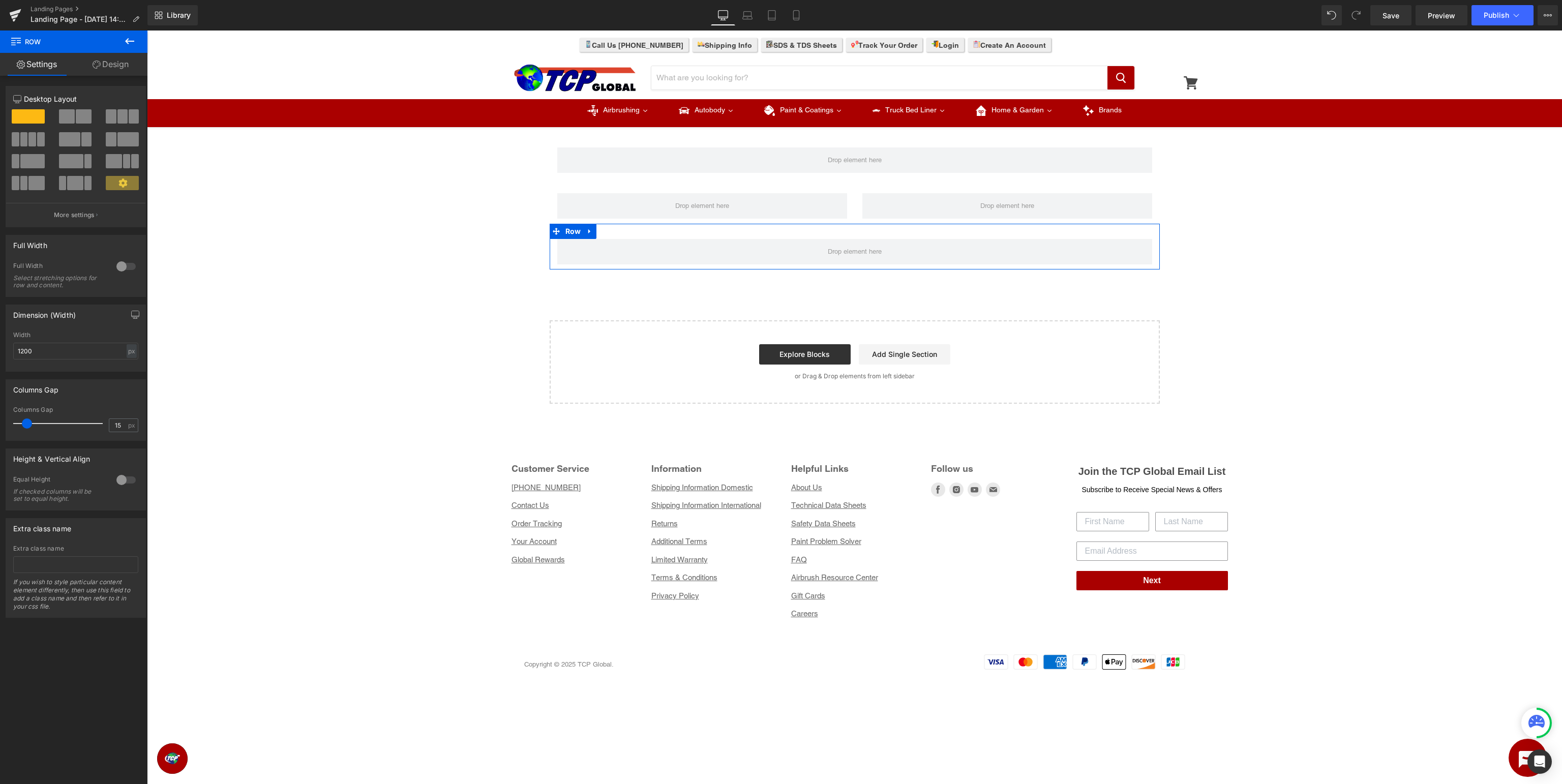
click at [73, 115] on span at bounding box center [67, 116] width 16 height 14
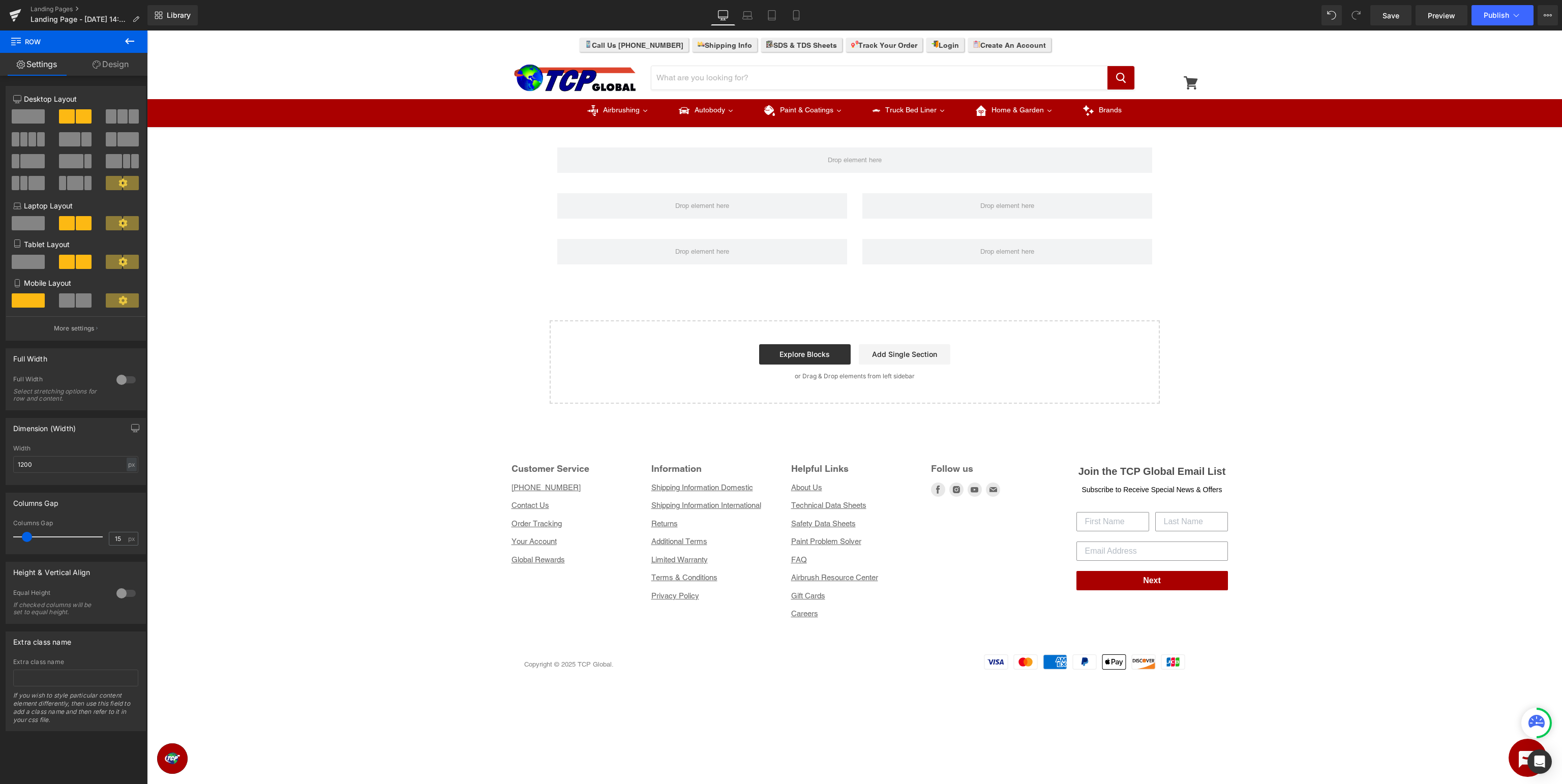
click at [129, 43] on icon at bounding box center [130, 41] width 12 height 12
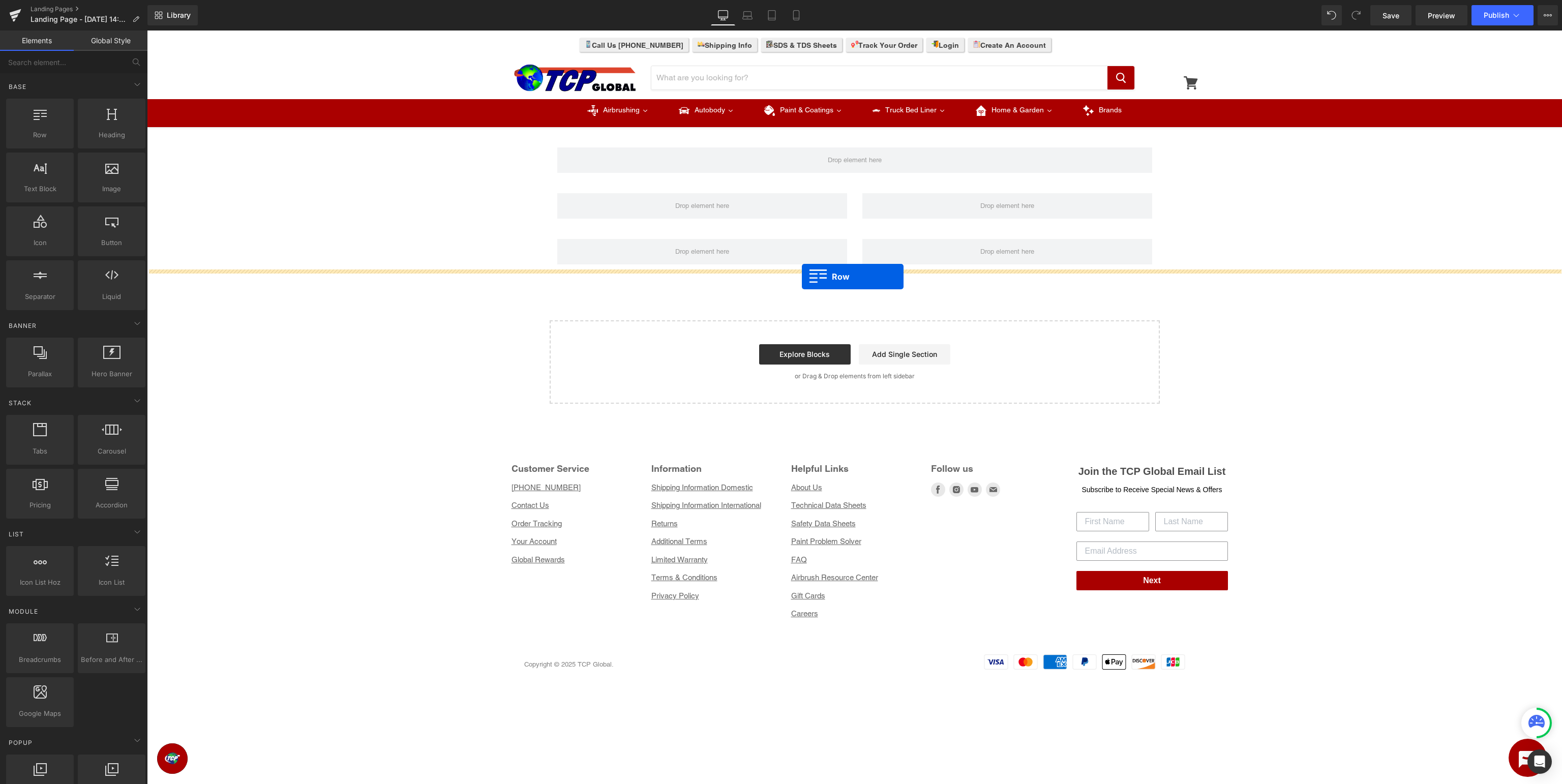
drag, startPoint x: 191, startPoint y: 154, endPoint x: 802, endPoint y: 276, distance: 623.1
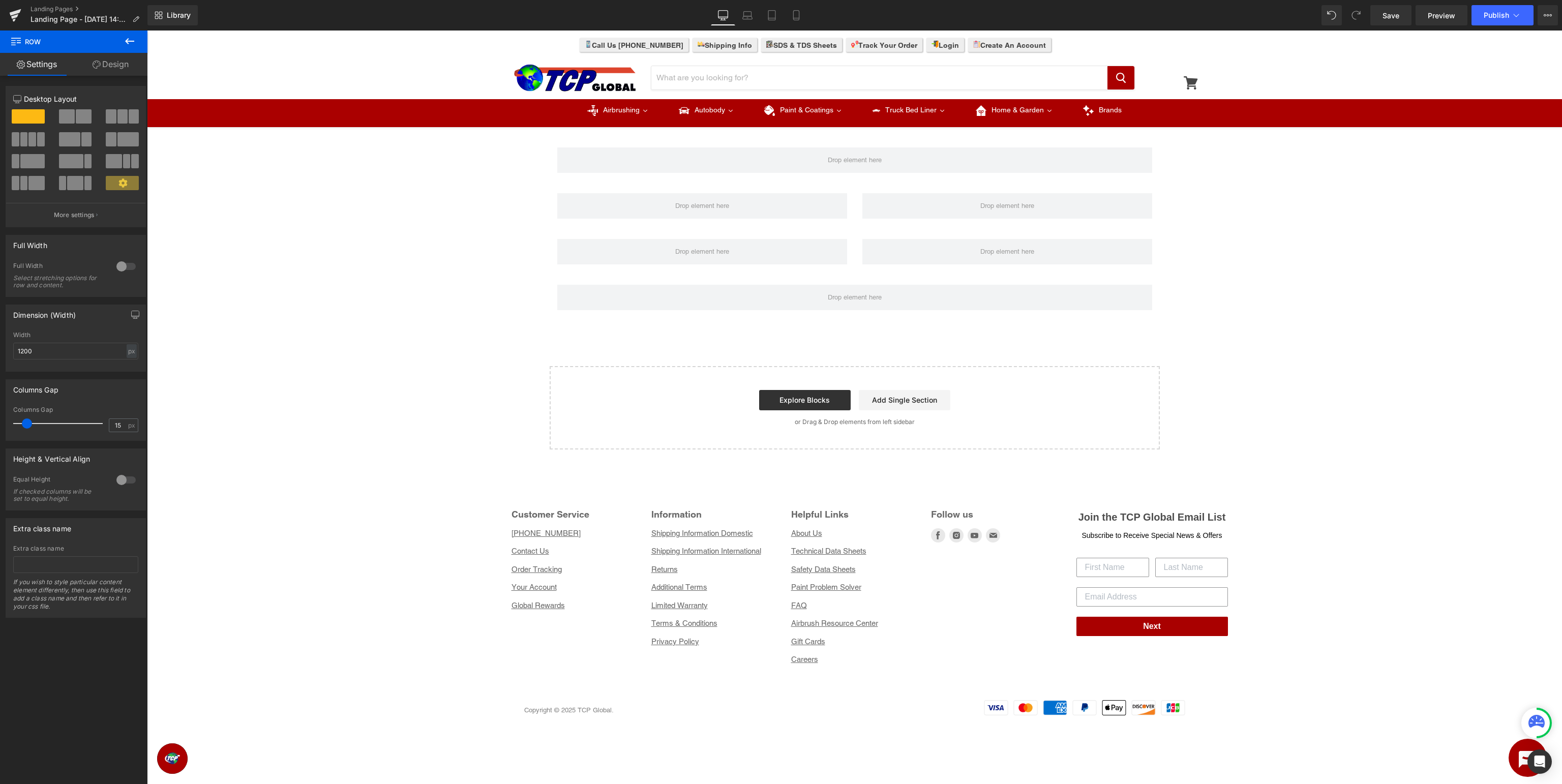
click at [127, 44] on icon at bounding box center [130, 41] width 12 height 12
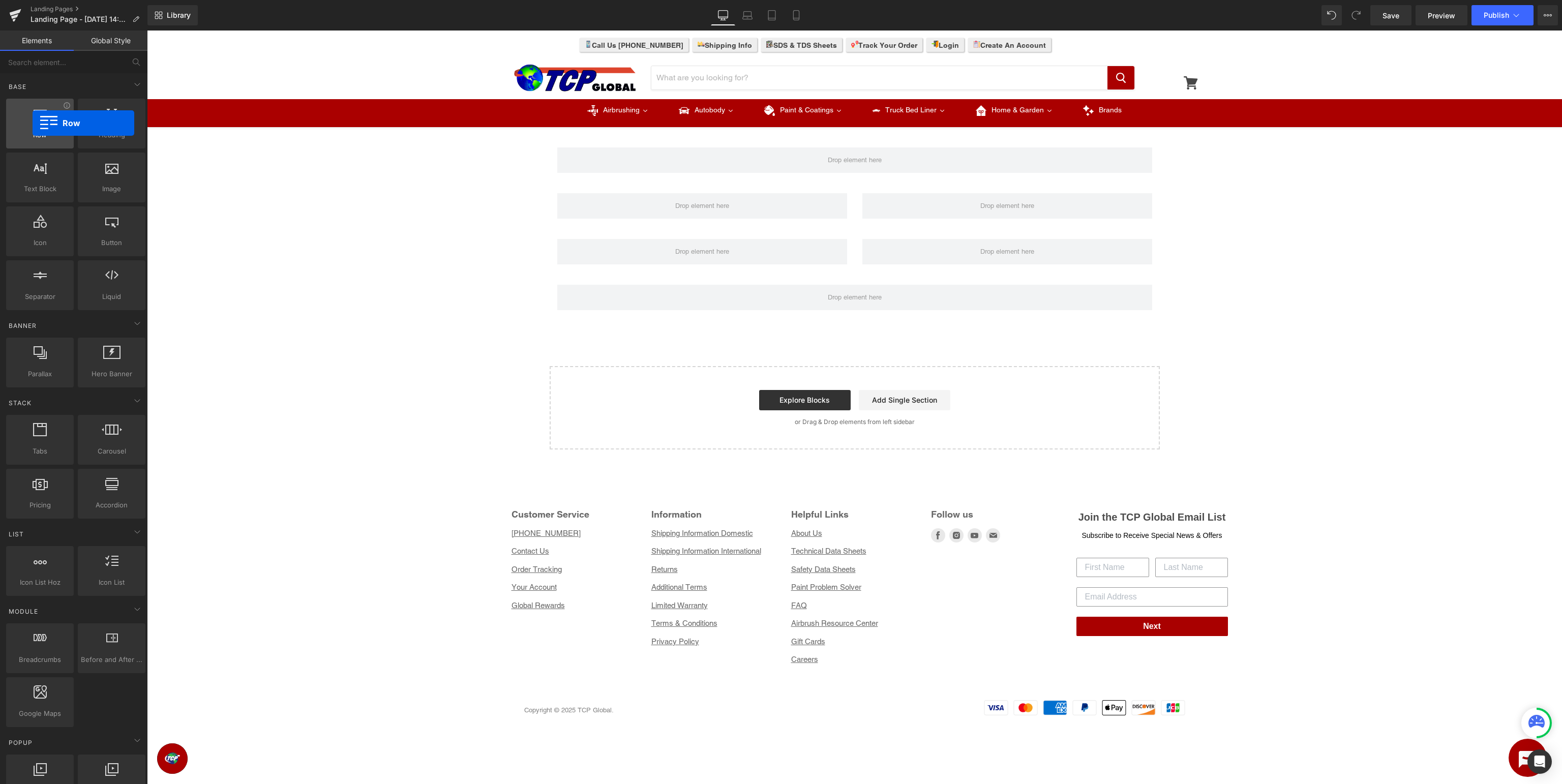
click at [32, 123] on div at bounding box center [40, 118] width 62 height 23
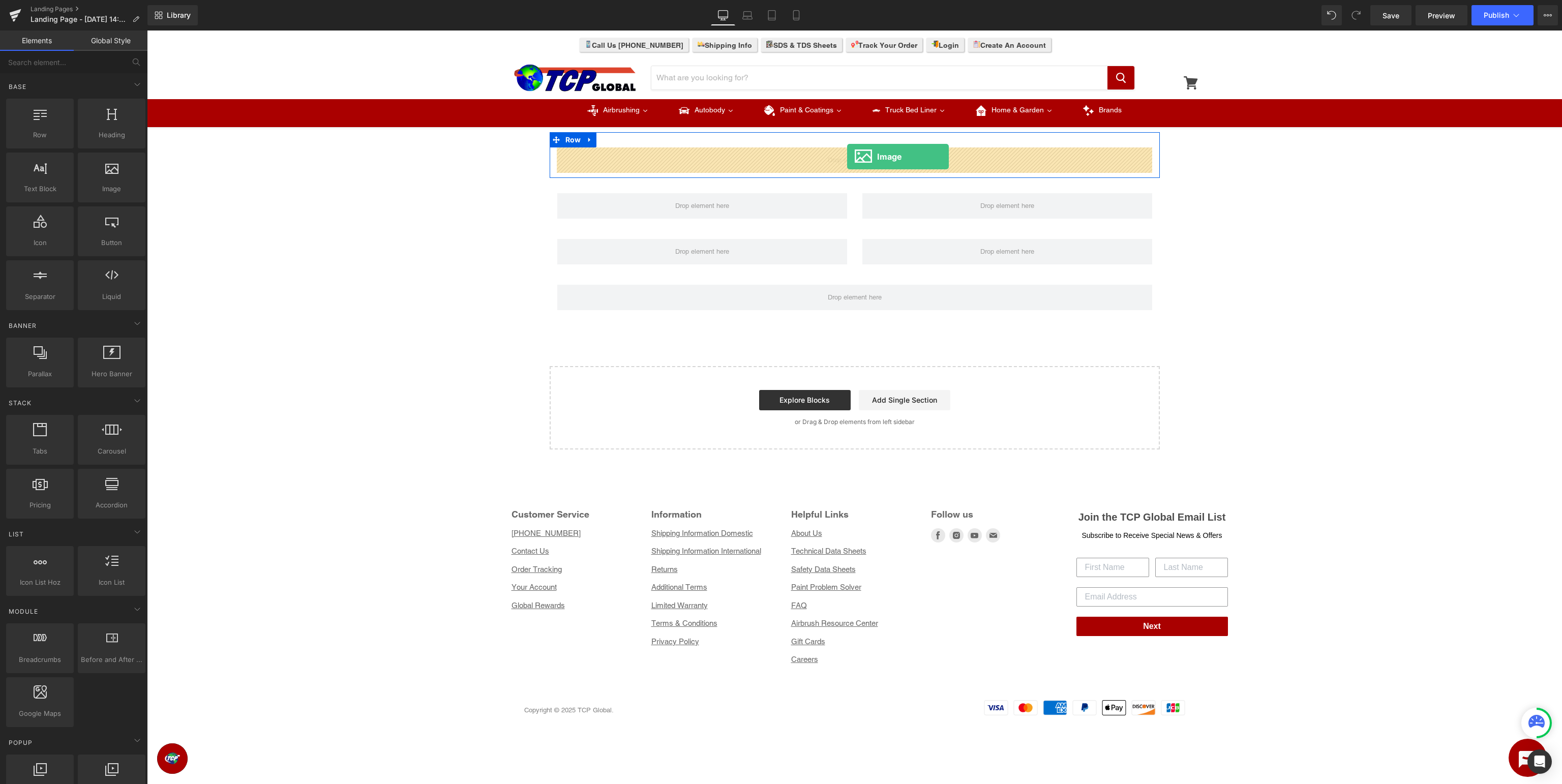
drag, startPoint x: 259, startPoint y: 206, endPoint x: 848, endPoint y: 156, distance: 591.1
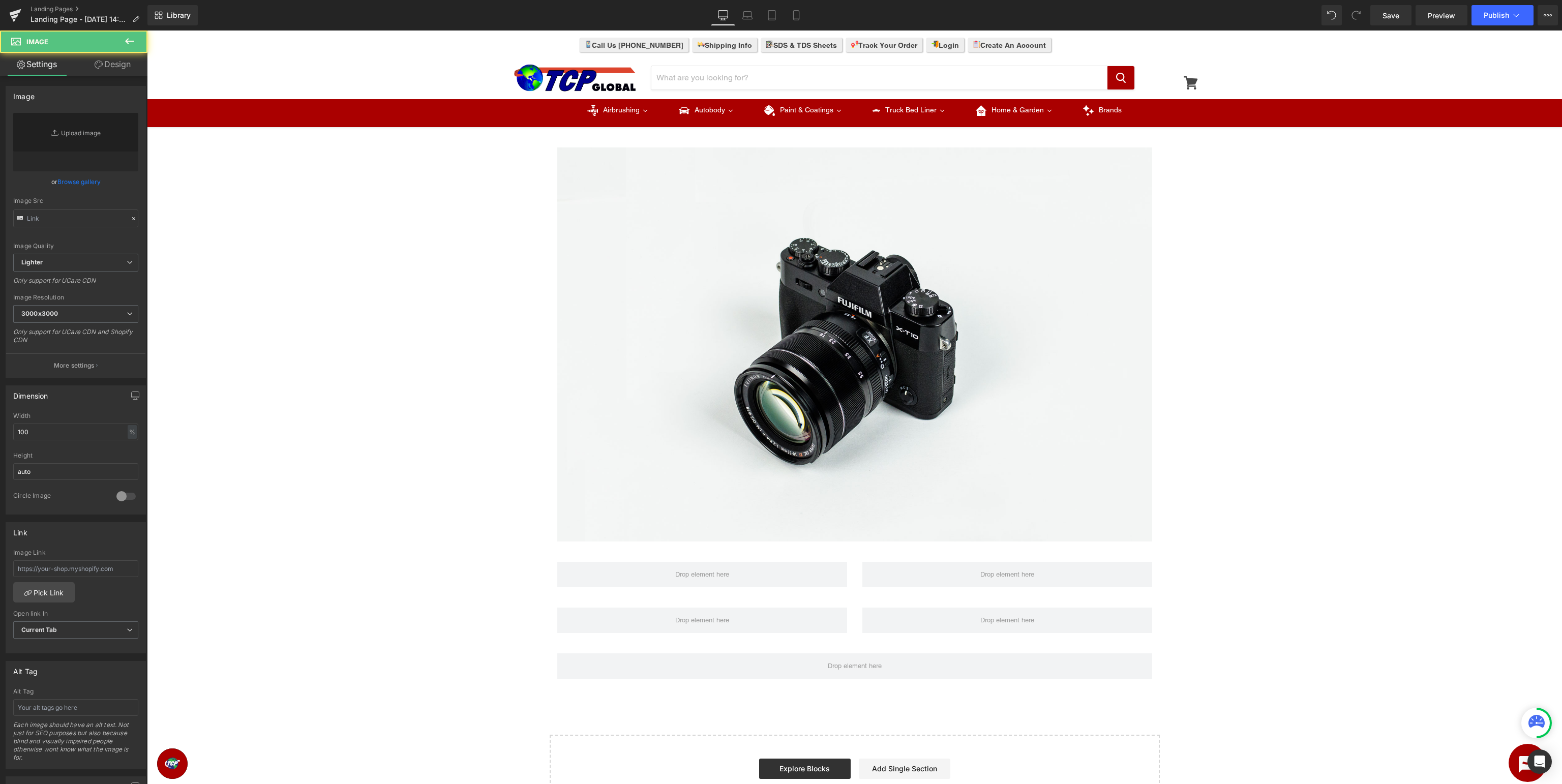
type input "//[DOMAIN_NAME][URL]"
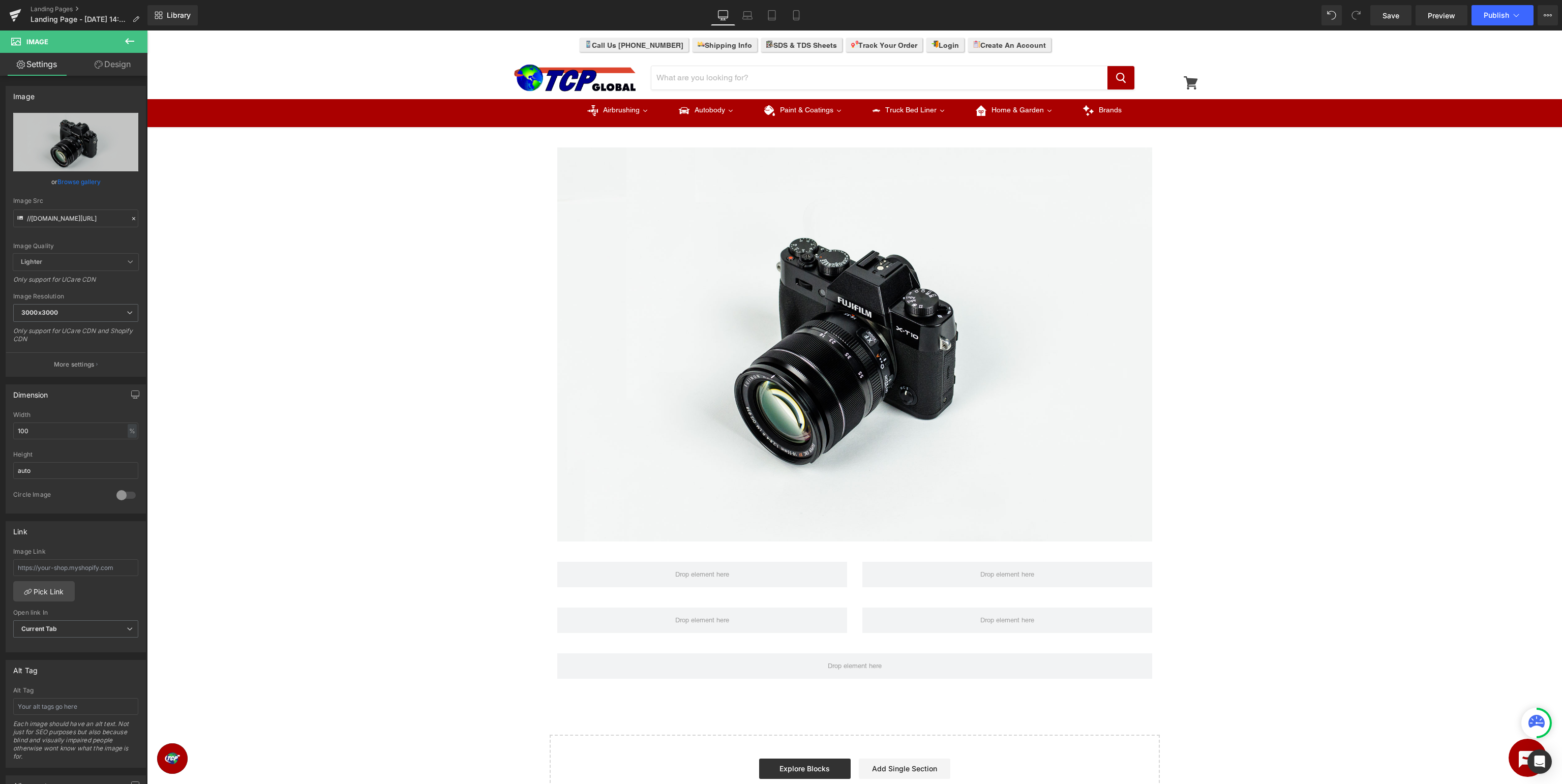
click at [129, 43] on icon at bounding box center [130, 41] width 12 height 12
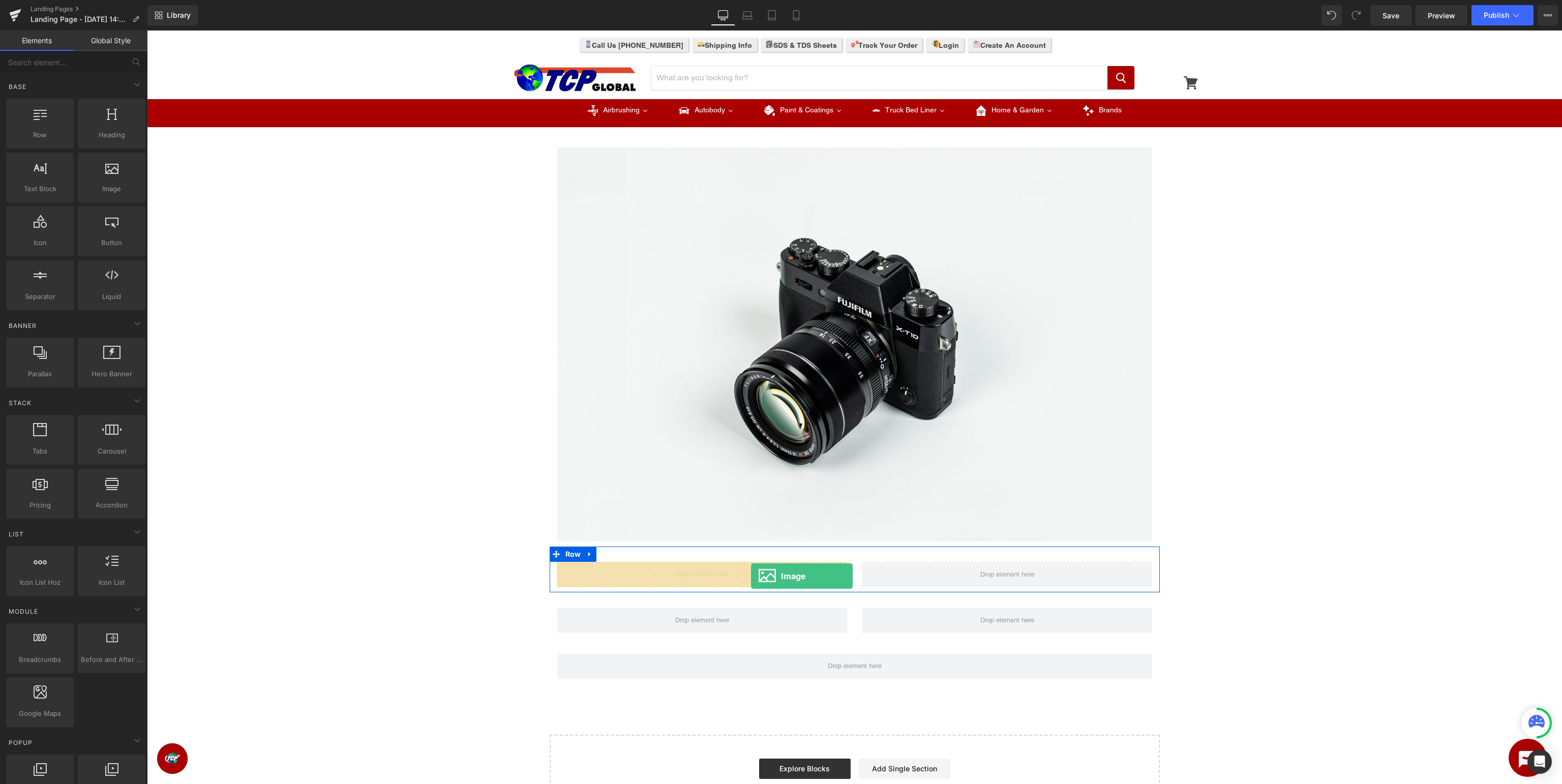
drag, startPoint x: 258, startPoint y: 209, endPoint x: 751, endPoint y: 576, distance: 614.6
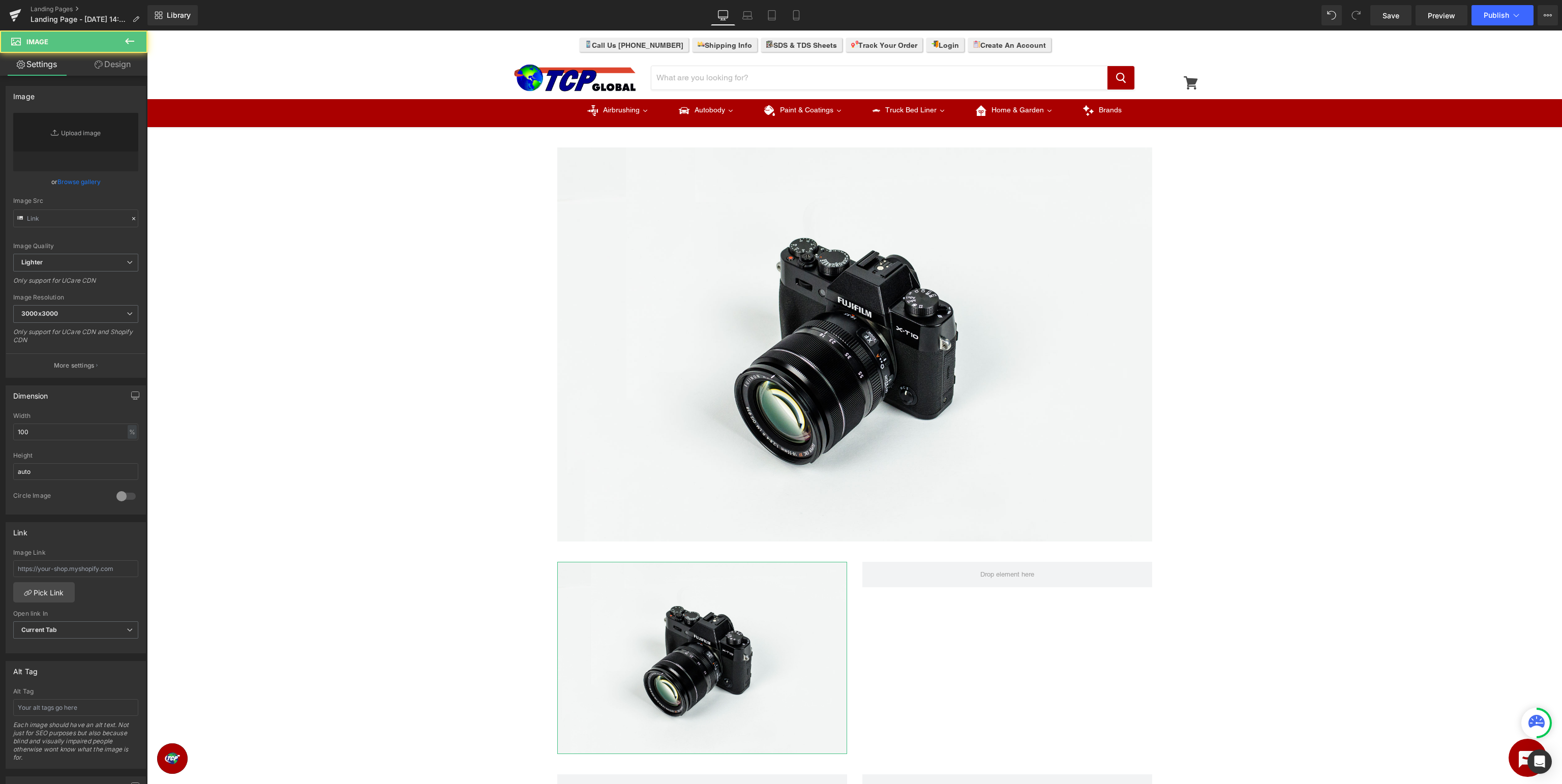
type input "//[DOMAIN_NAME][URL]"
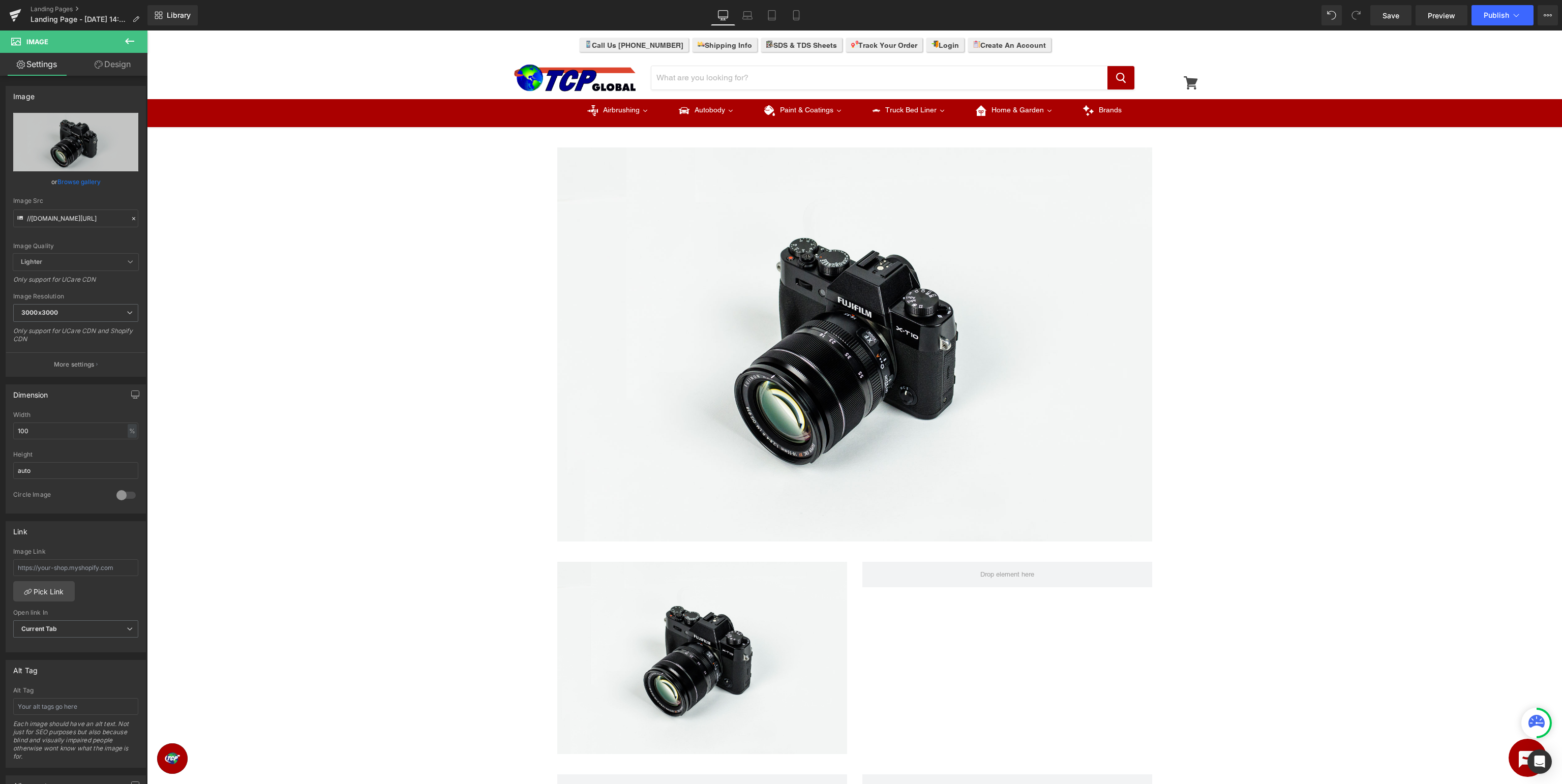
click at [131, 46] on icon at bounding box center [130, 41] width 12 height 12
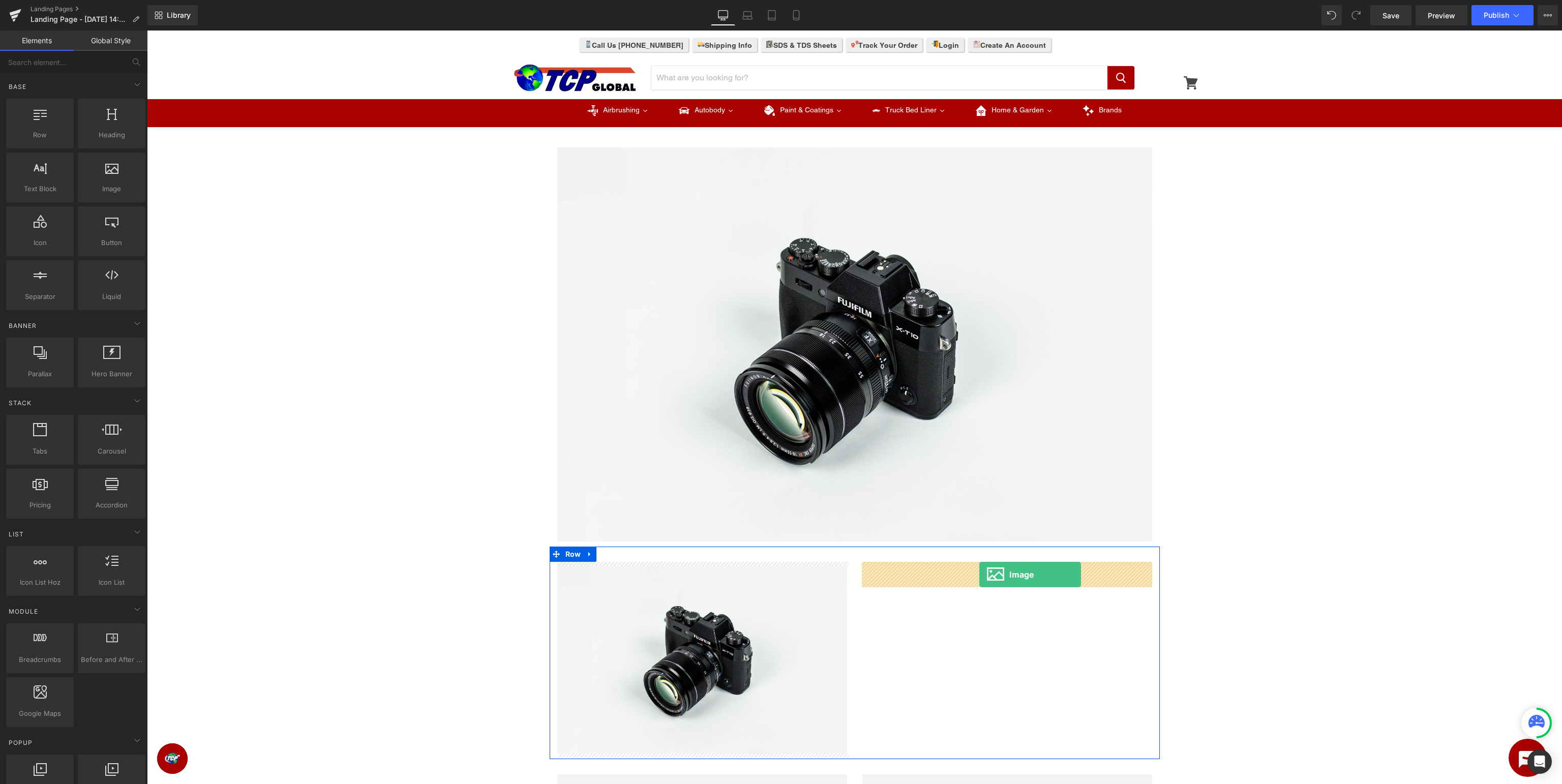
drag, startPoint x: 257, startPoint y: 204, endPoint x: 980, endPoint y: 575, distance: 812.6
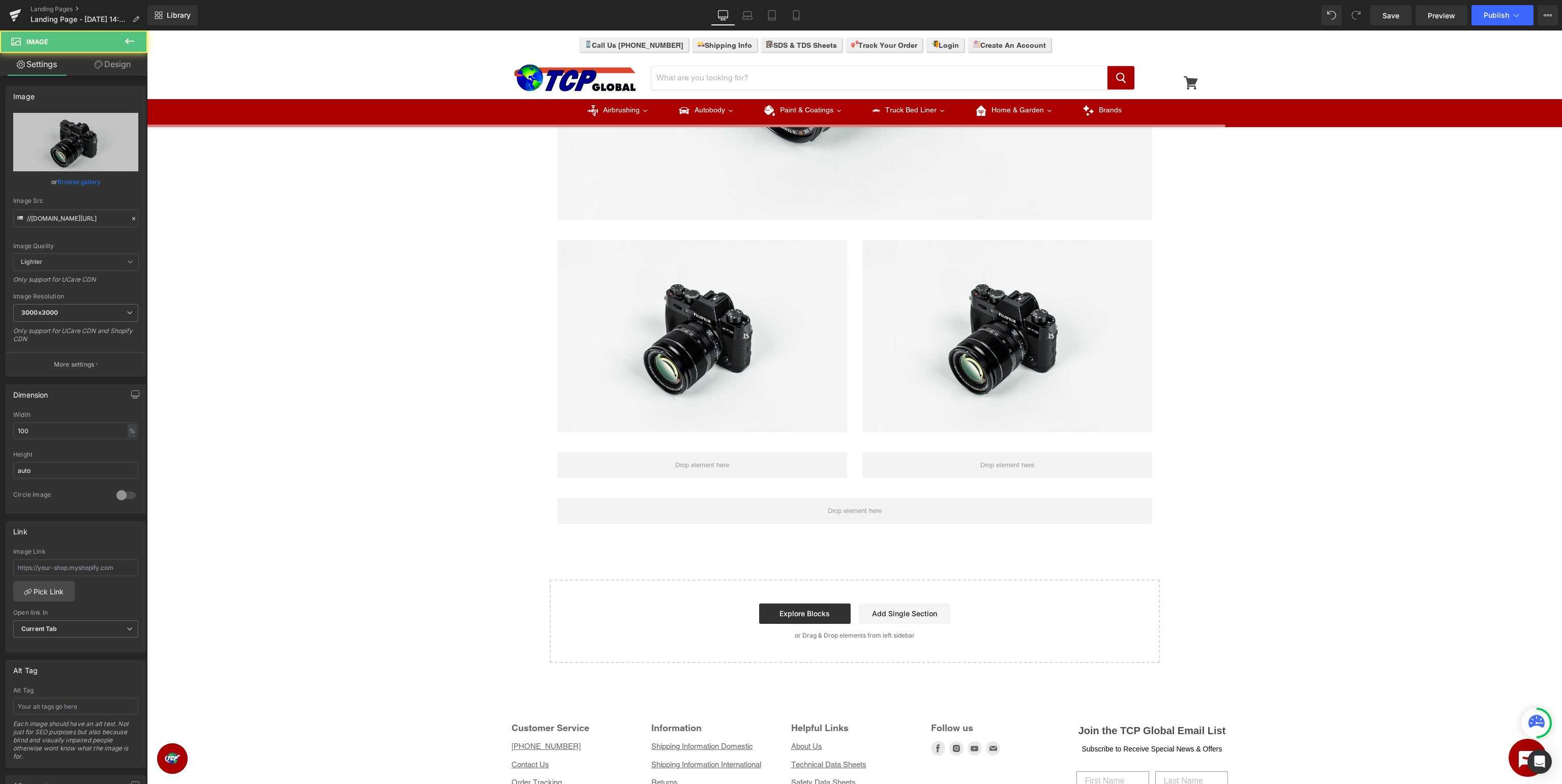
scroll to position [376, 0]
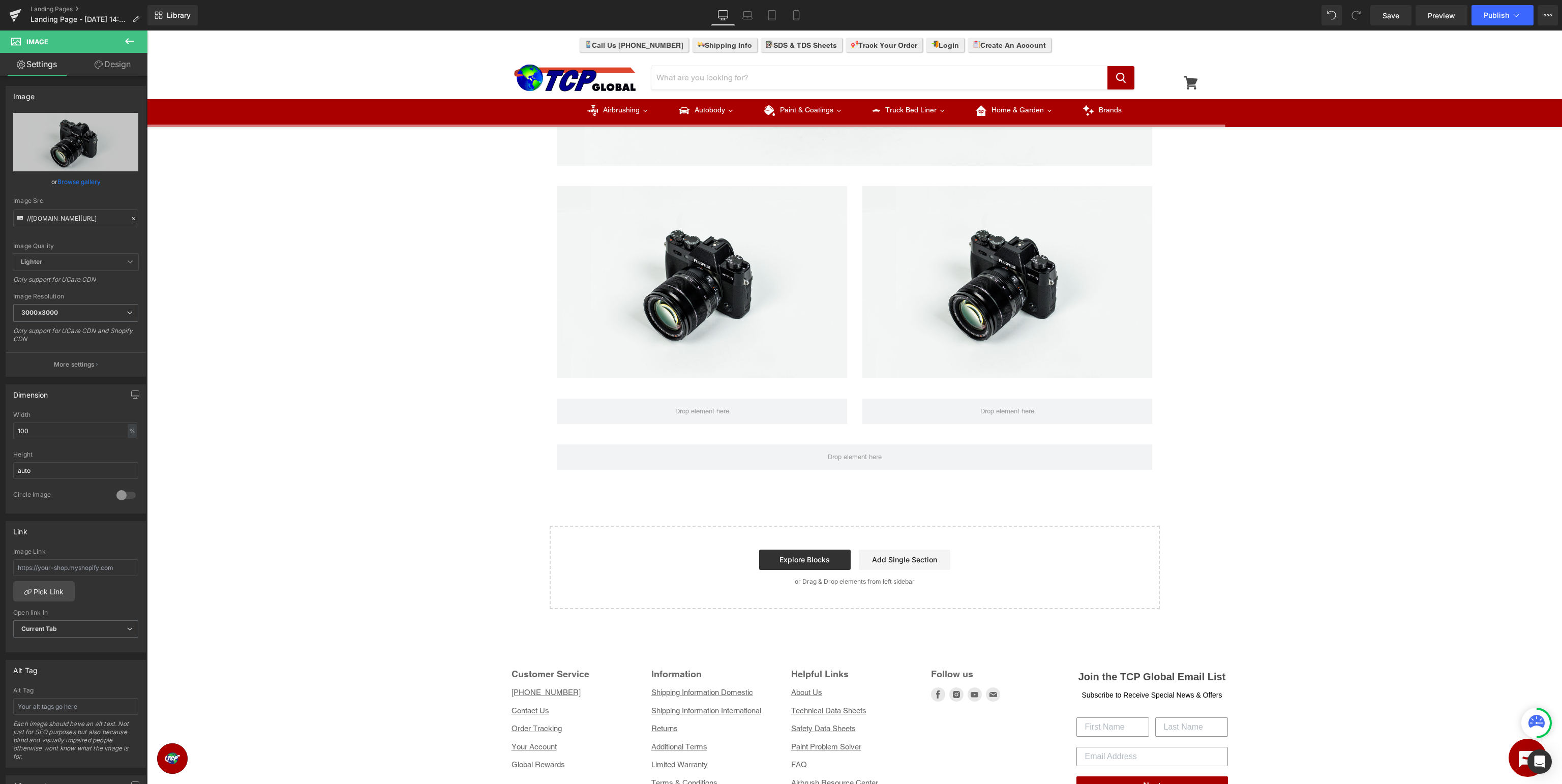
click at [127, 42] on icon at bounding box center [129, 41] width 9 height 6
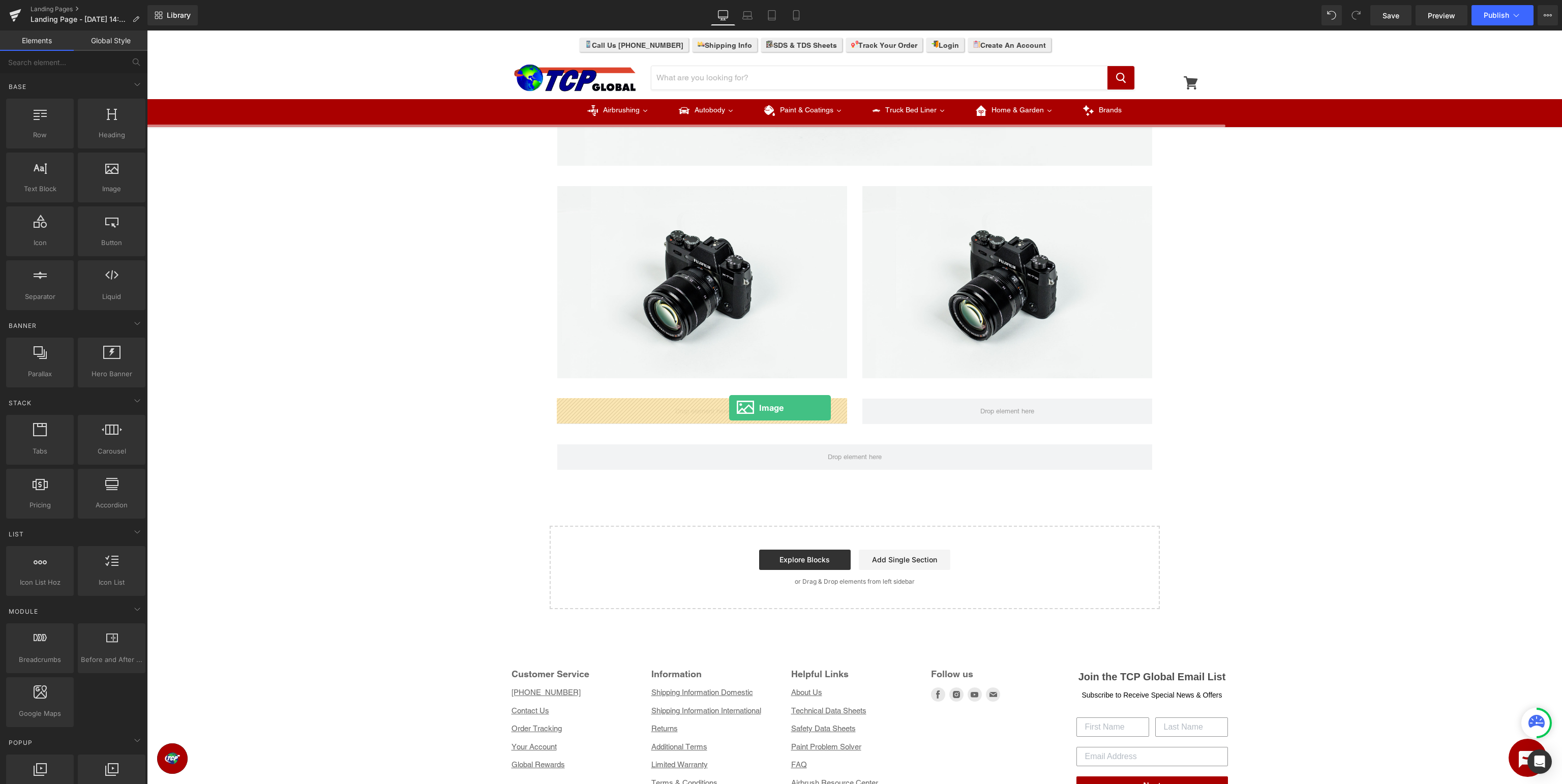
drag, startPoint x: 257, startPoint y: 211, endPoint x: 729, endPoint y: 408, distance: 511.5
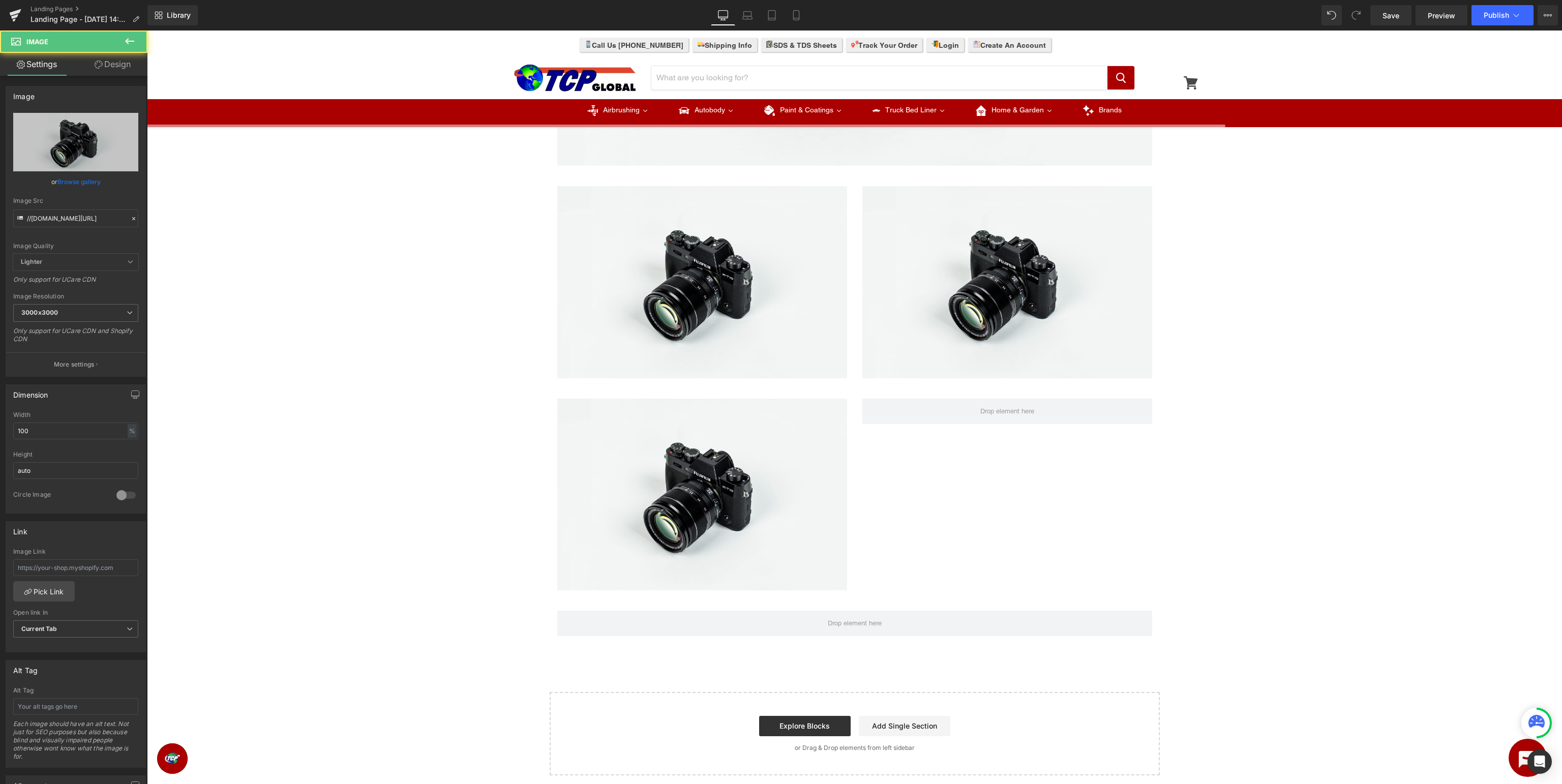
click at [131, 38] on icon at bounding box center [130, 41] width 12 height 12
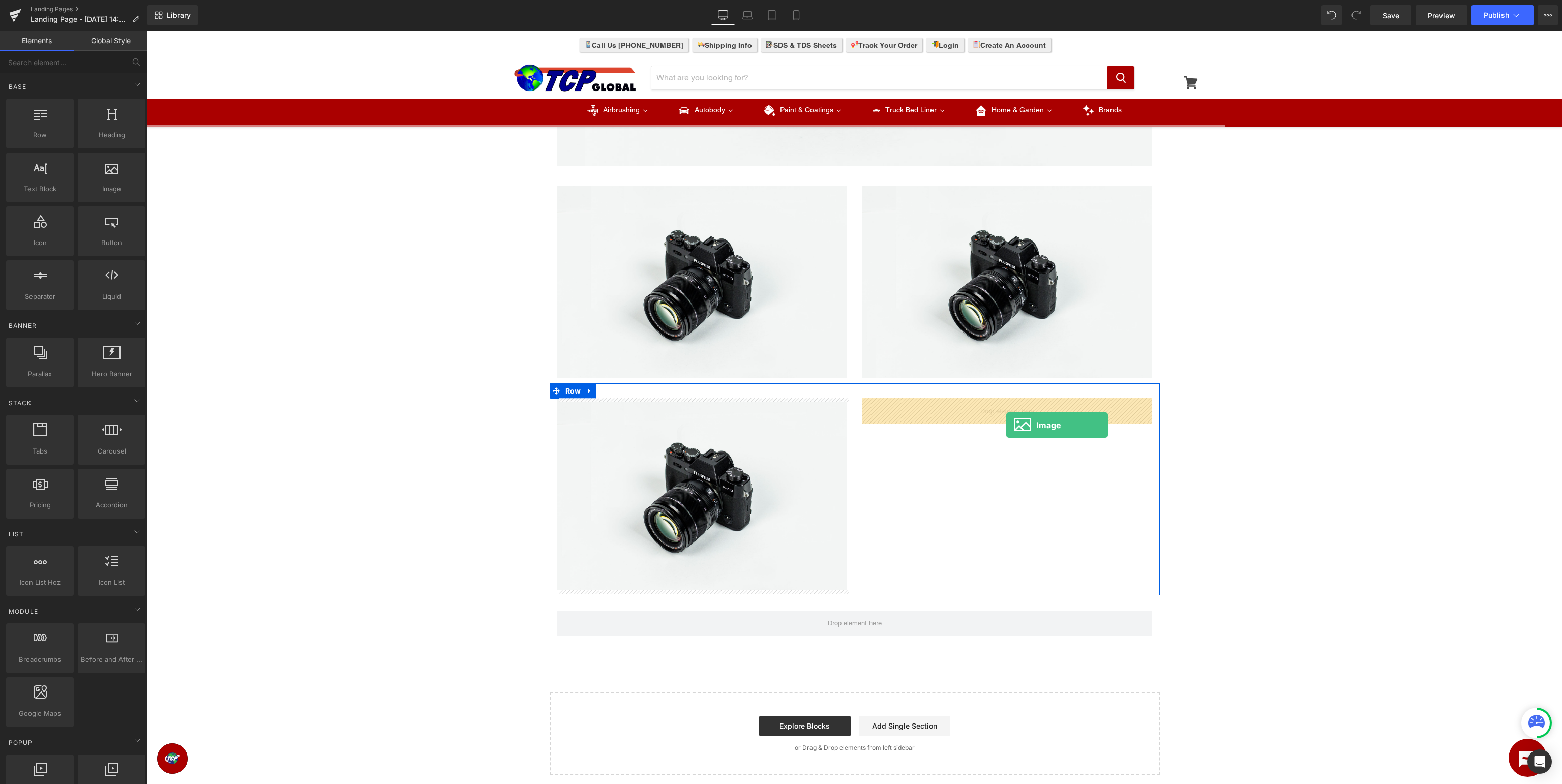
drag, startPoint x: 266, startPoint y: 207, endPoint x: 1006, endPoint y: 425, distance: 771.4
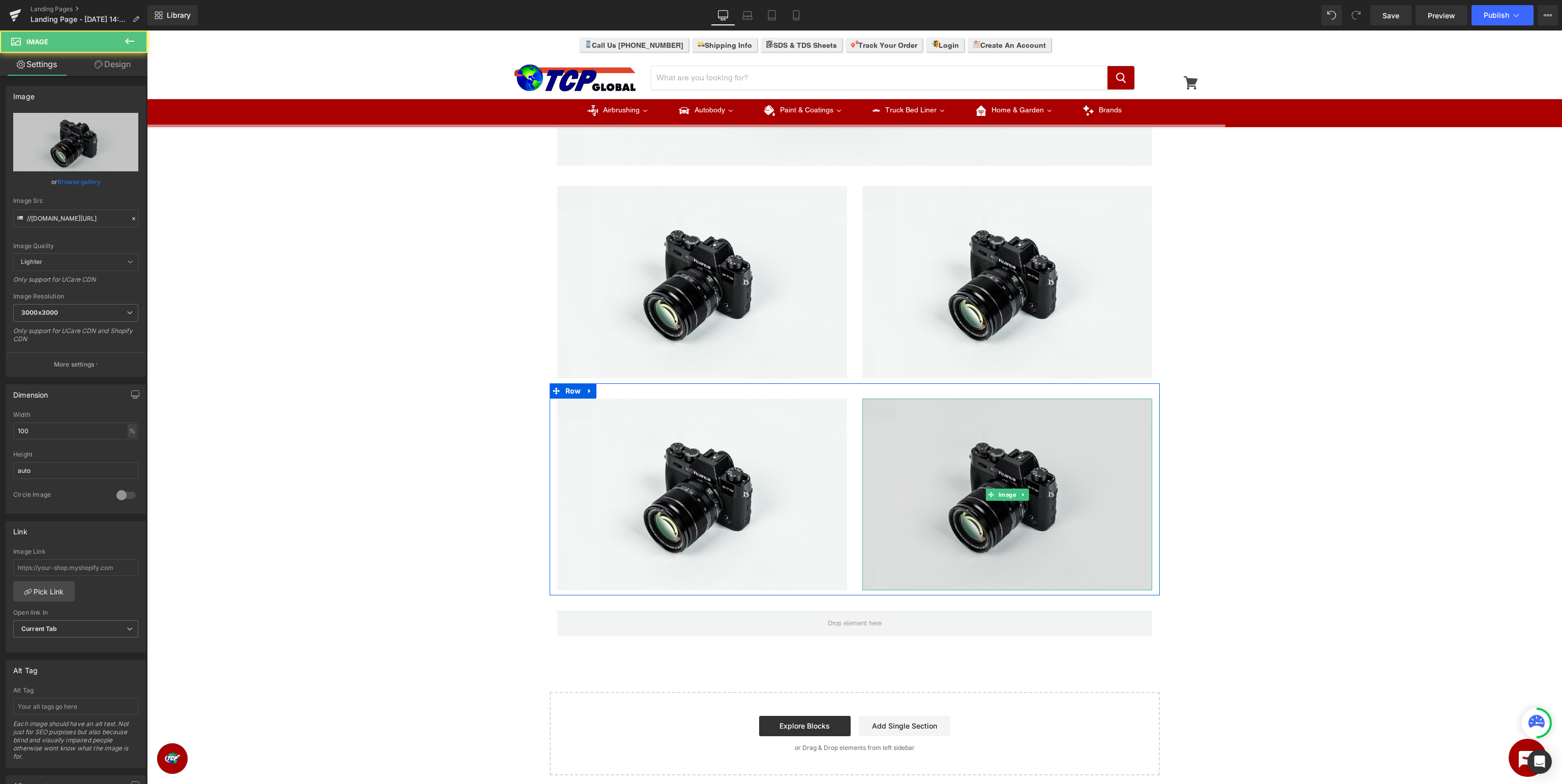
scroll to position [660, 0]
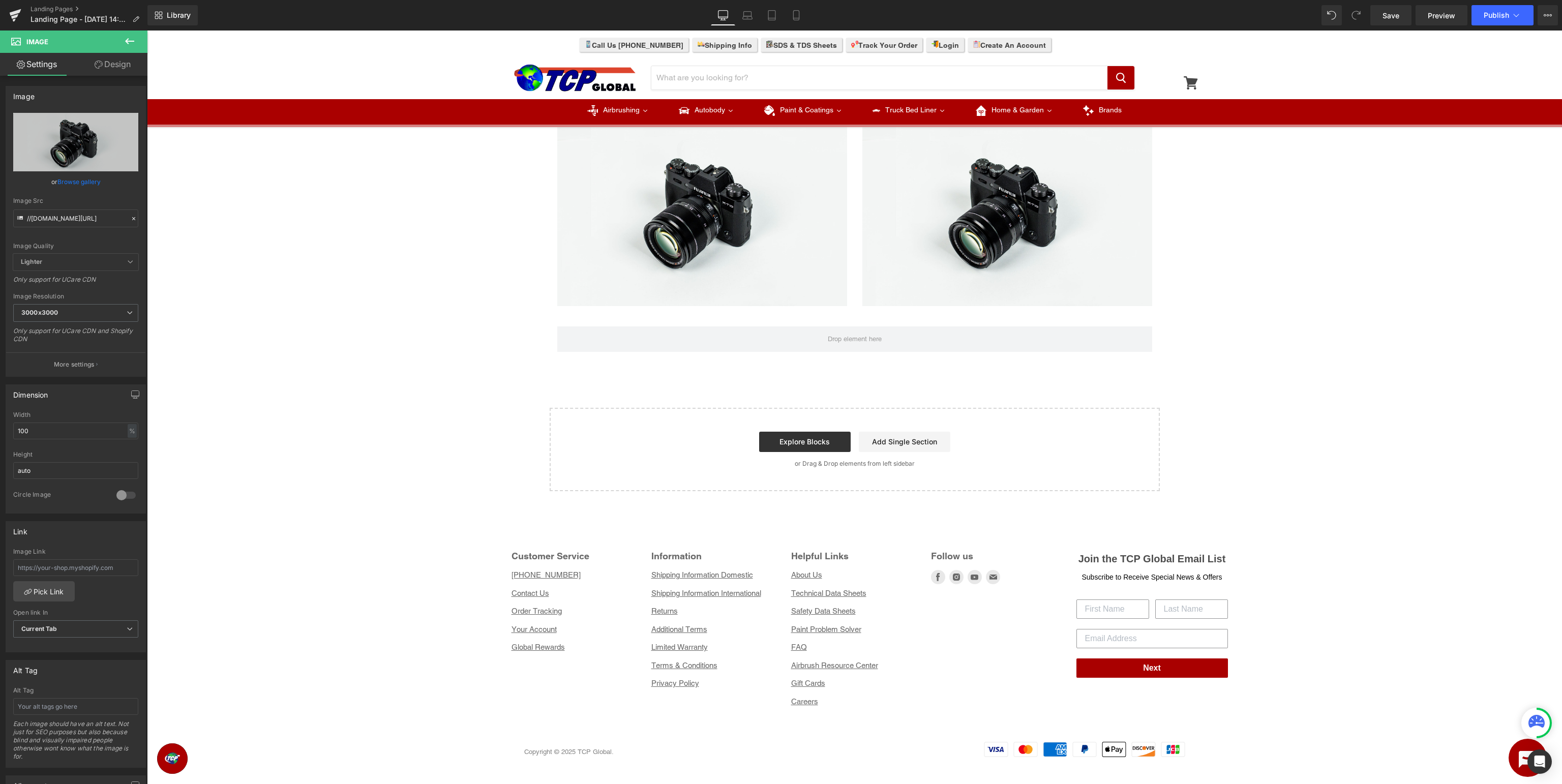
click at [128, 40] on icon at bounding box center [130, 41] width 12 height 12
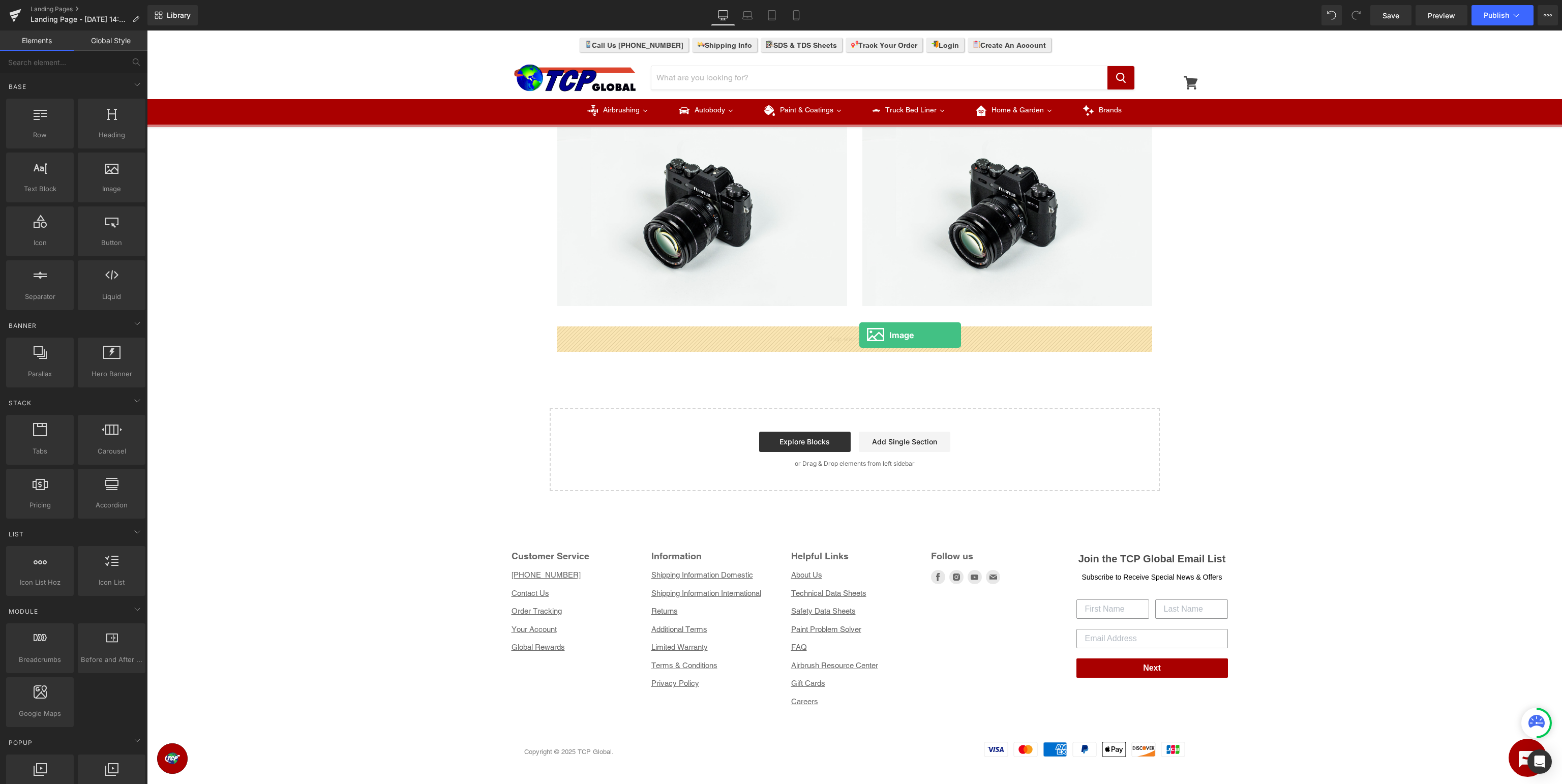
drag, startPoint x: 254, startPoint y: 206, endPoint x: 860, endPoint y: 335, distance: 619.6
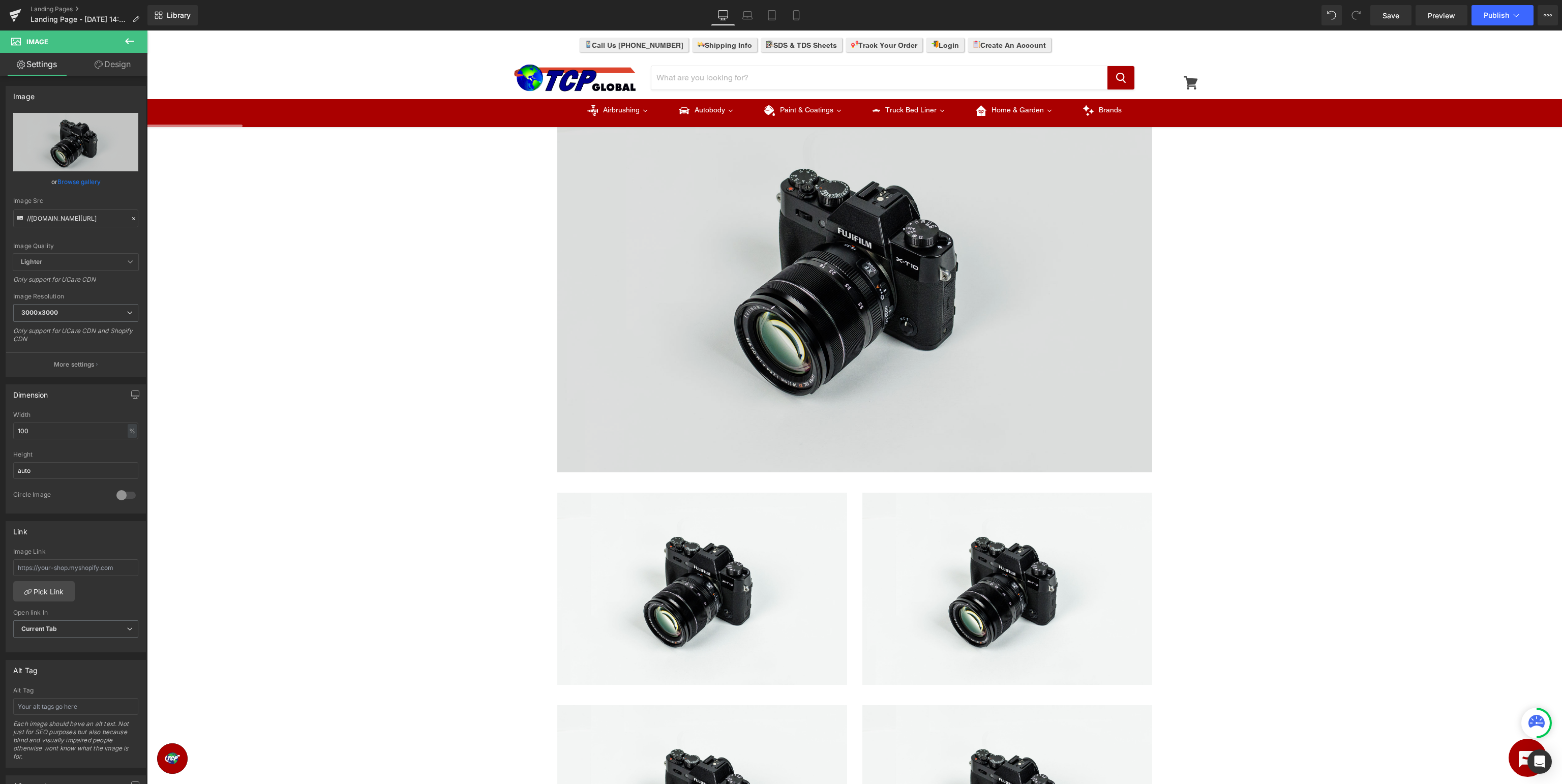
scroll to position [0, 0]
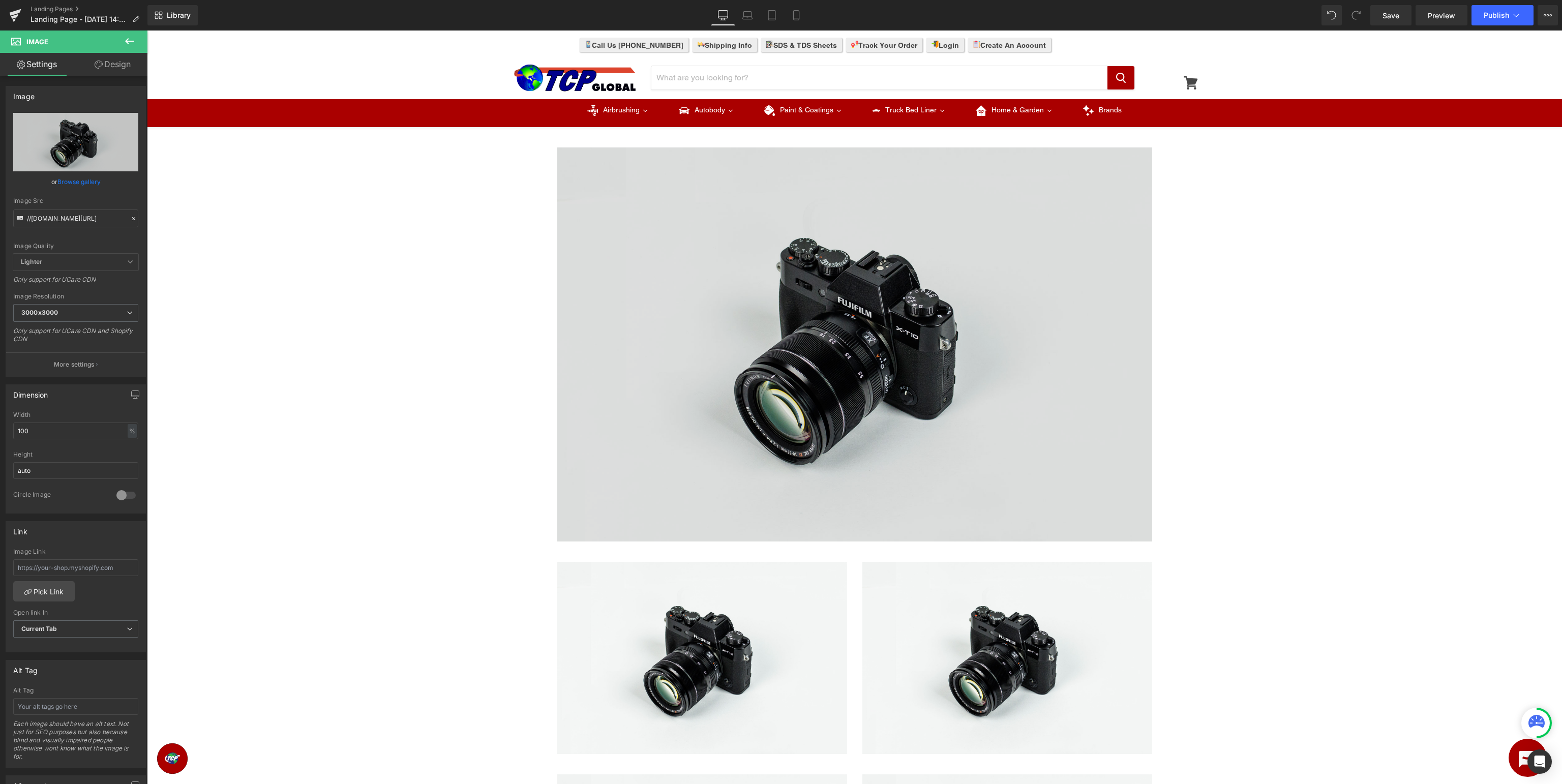
click at [938, 278] on img at bounding box center [854, 344] width 595 height 394
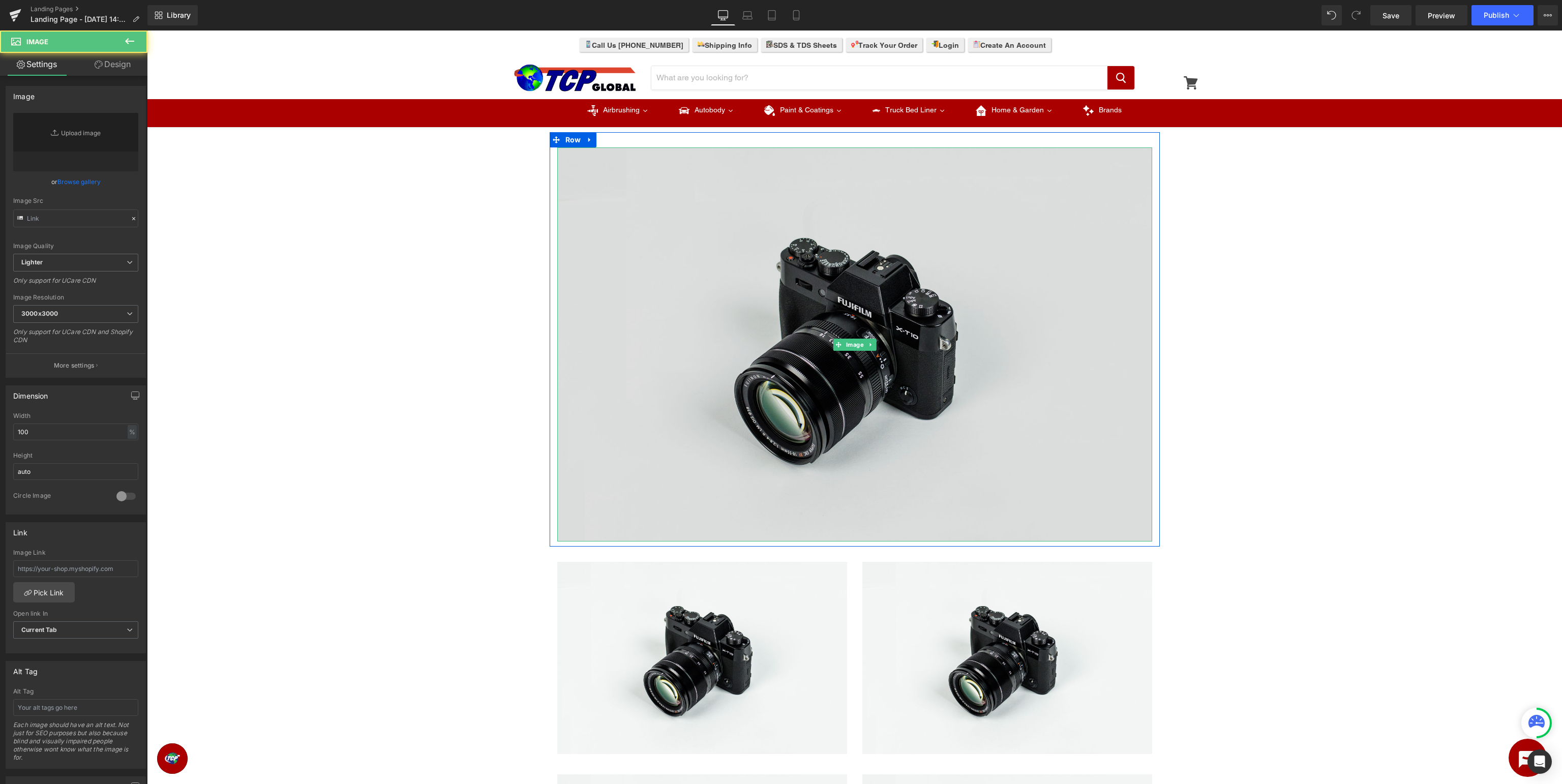
type input "//[DOMAIN_NAME][URL]"
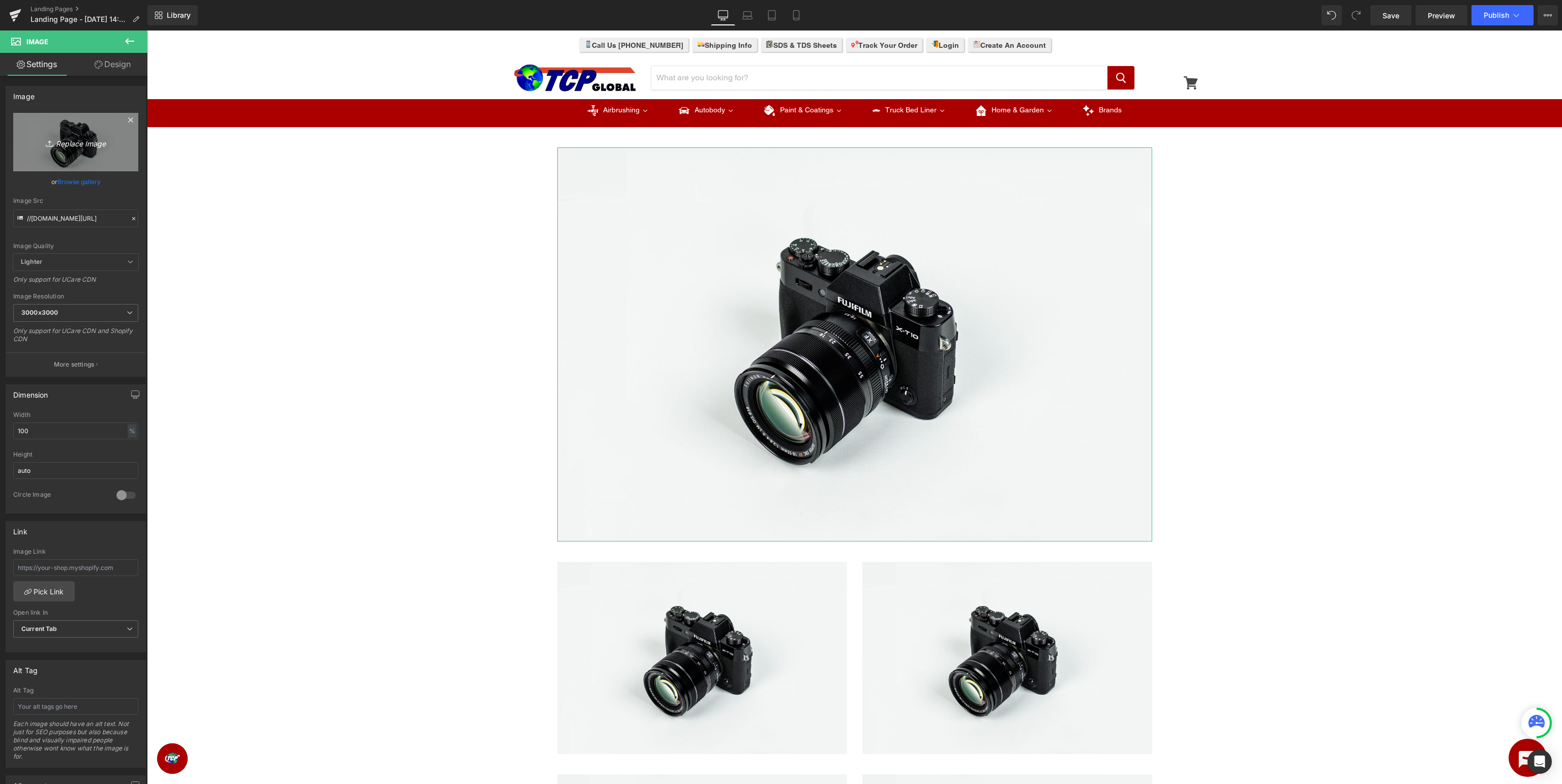
click at [72, 145] on icon "Replace Image" at bounding box center [75, 142] width 82 height 13
type input "C:\fakepath\MasterElite_TopBanner.jpg"
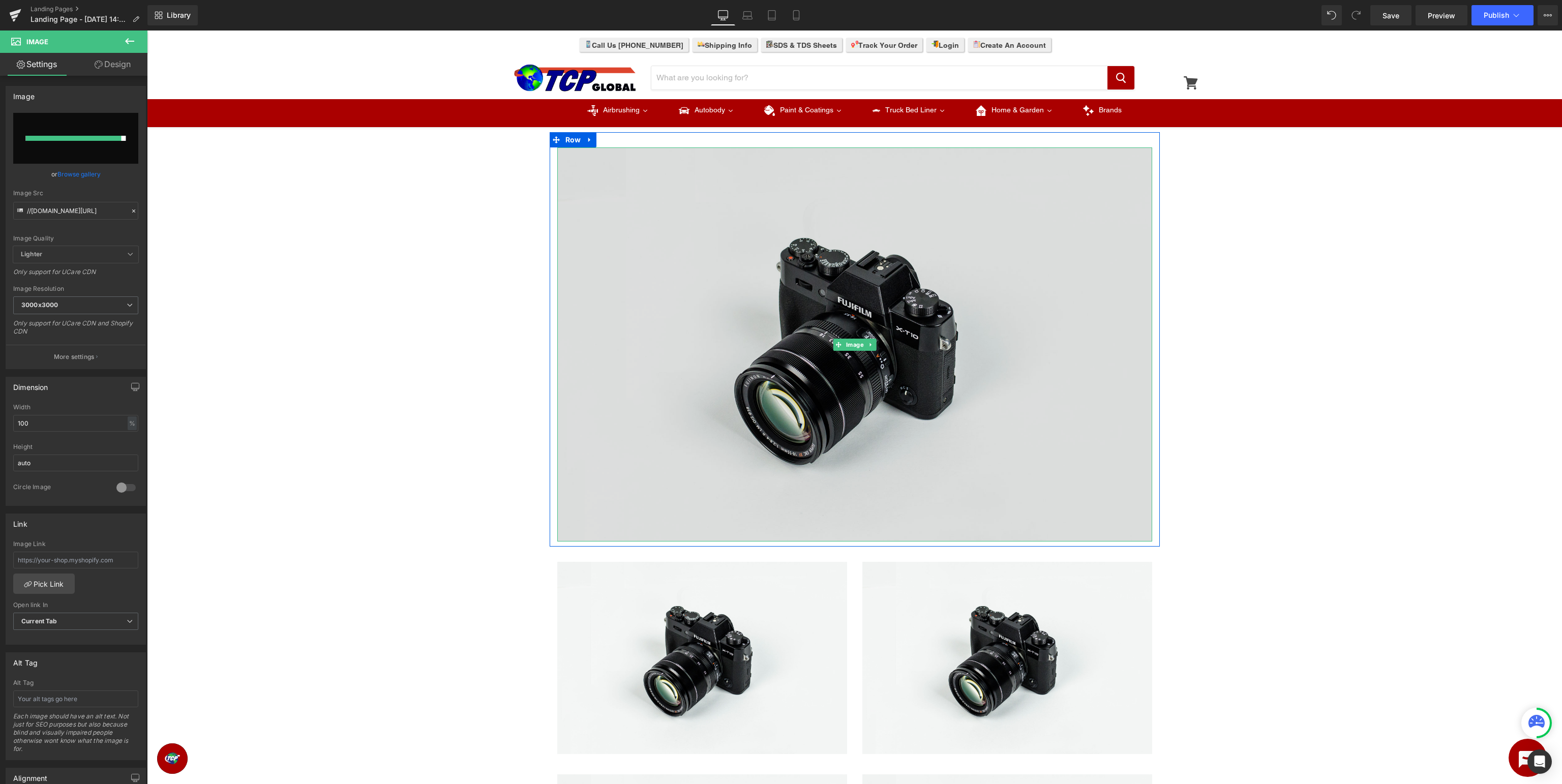
type input "[URL][DOMAIN_NAME]"
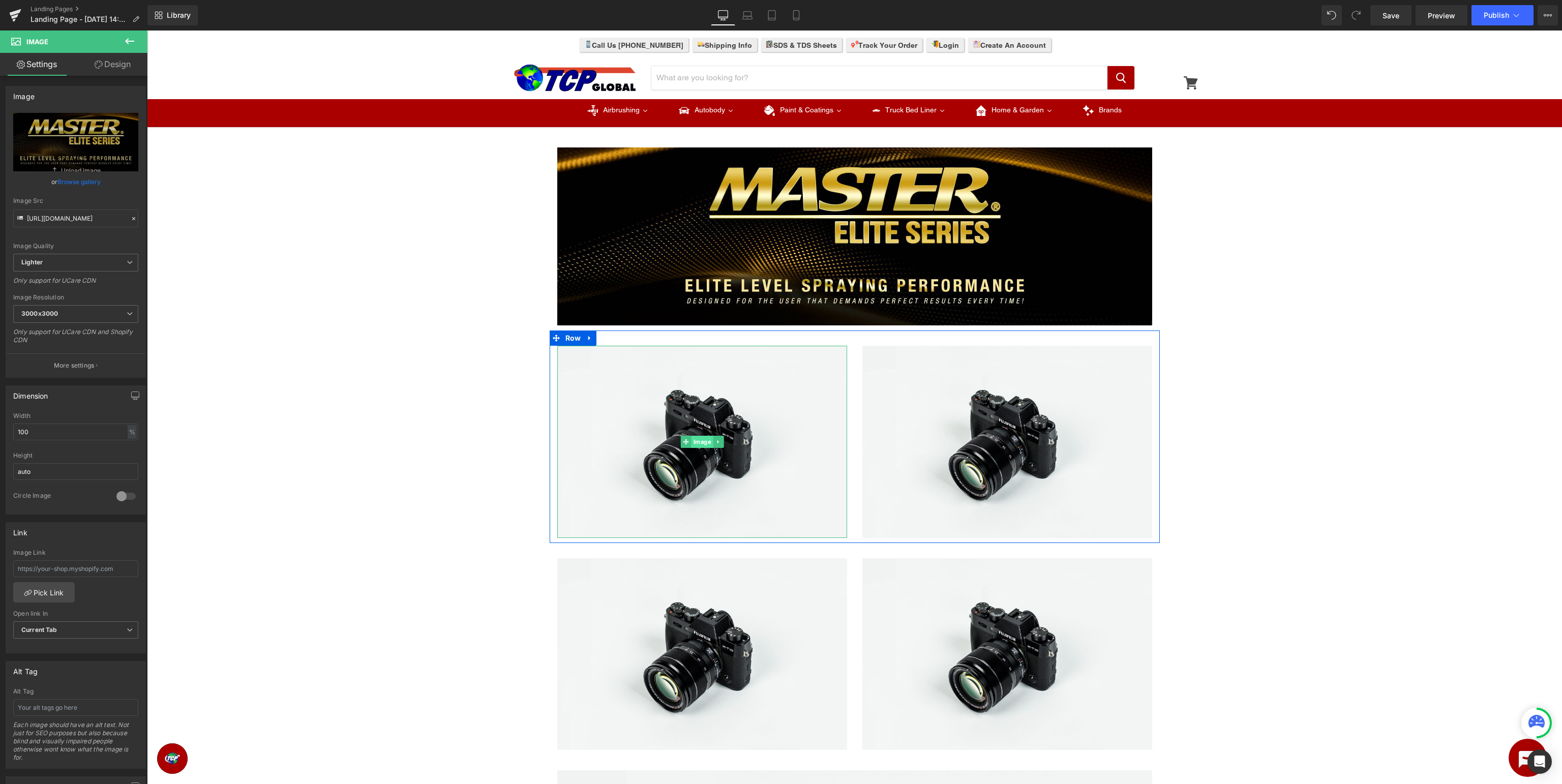
click at [700, 438] on span "Image" at bounding box center [702, 442] width 22 height 12
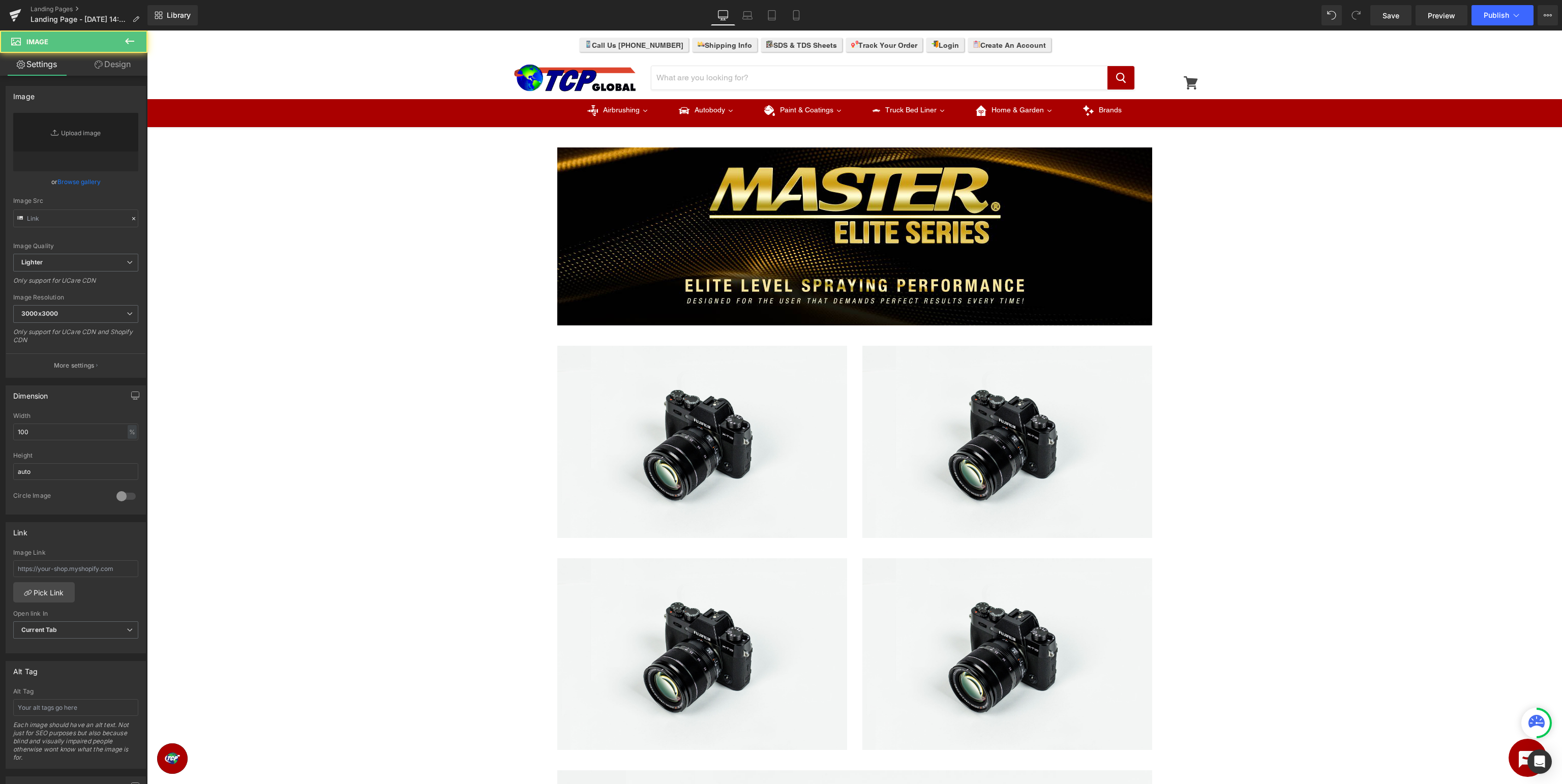
type input "//[DOMAIN_NAME][URL]"
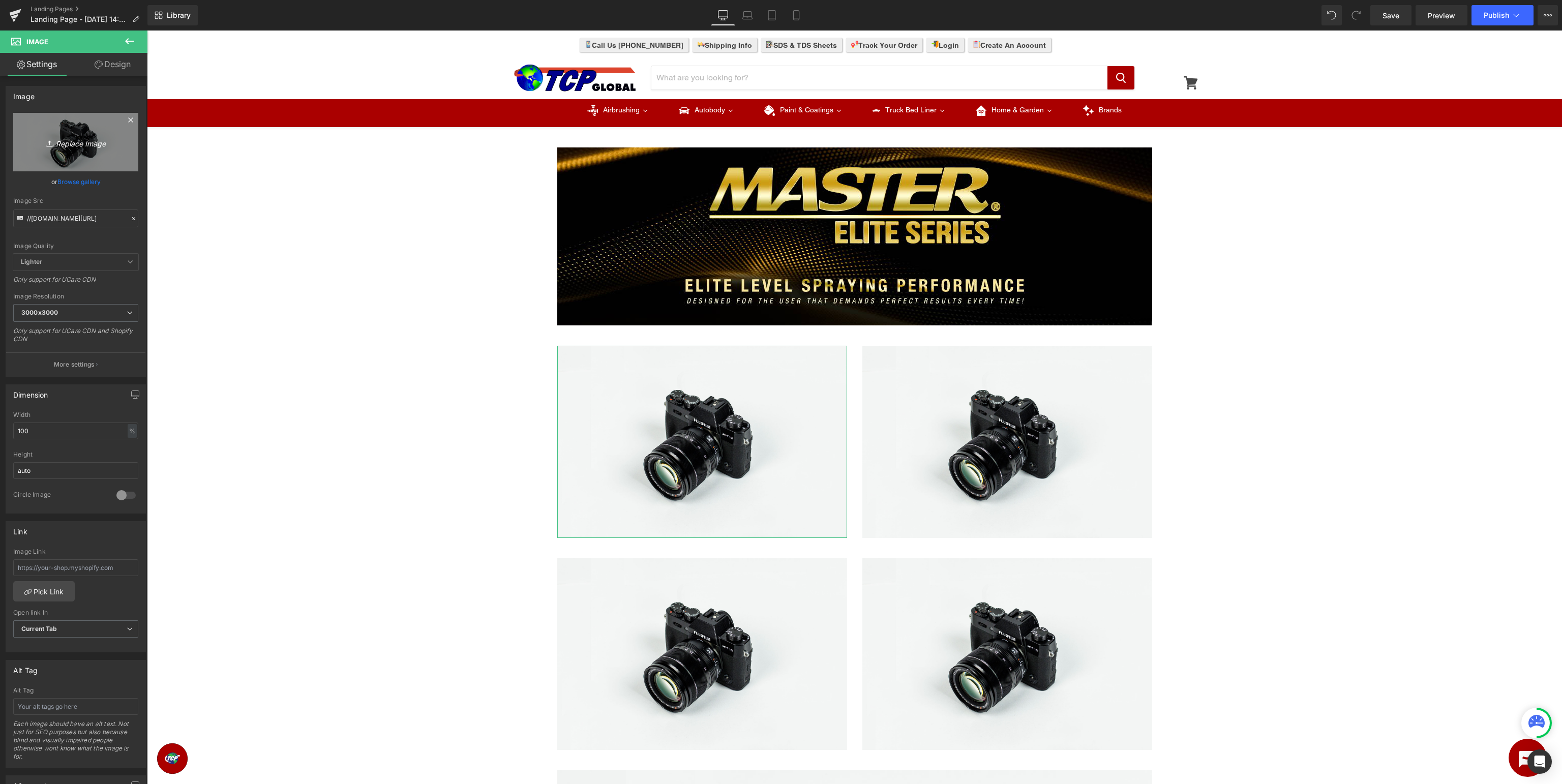
click at [84, 143] on icon "Replace Image" at bounding box center [75, 142] width 82 height 13
click at [709, 441] on span "Image" at bounding box center [702, 442] width 22 height 12
click at [50, 141] on icon at bounding box center [51, 143] width 10 height 10
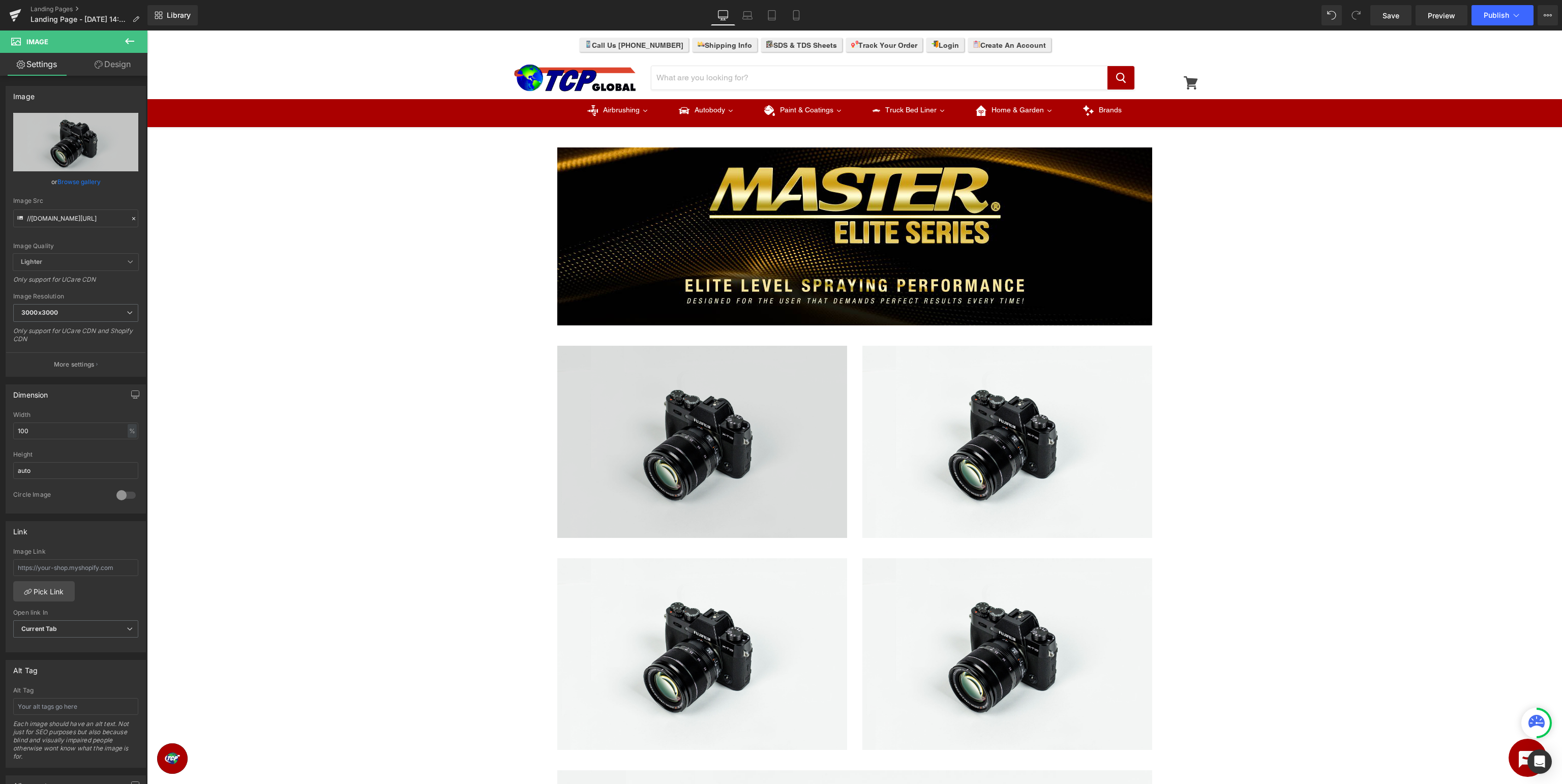
type input "C:\fakepath\MasterElite_FAQ.jpg"
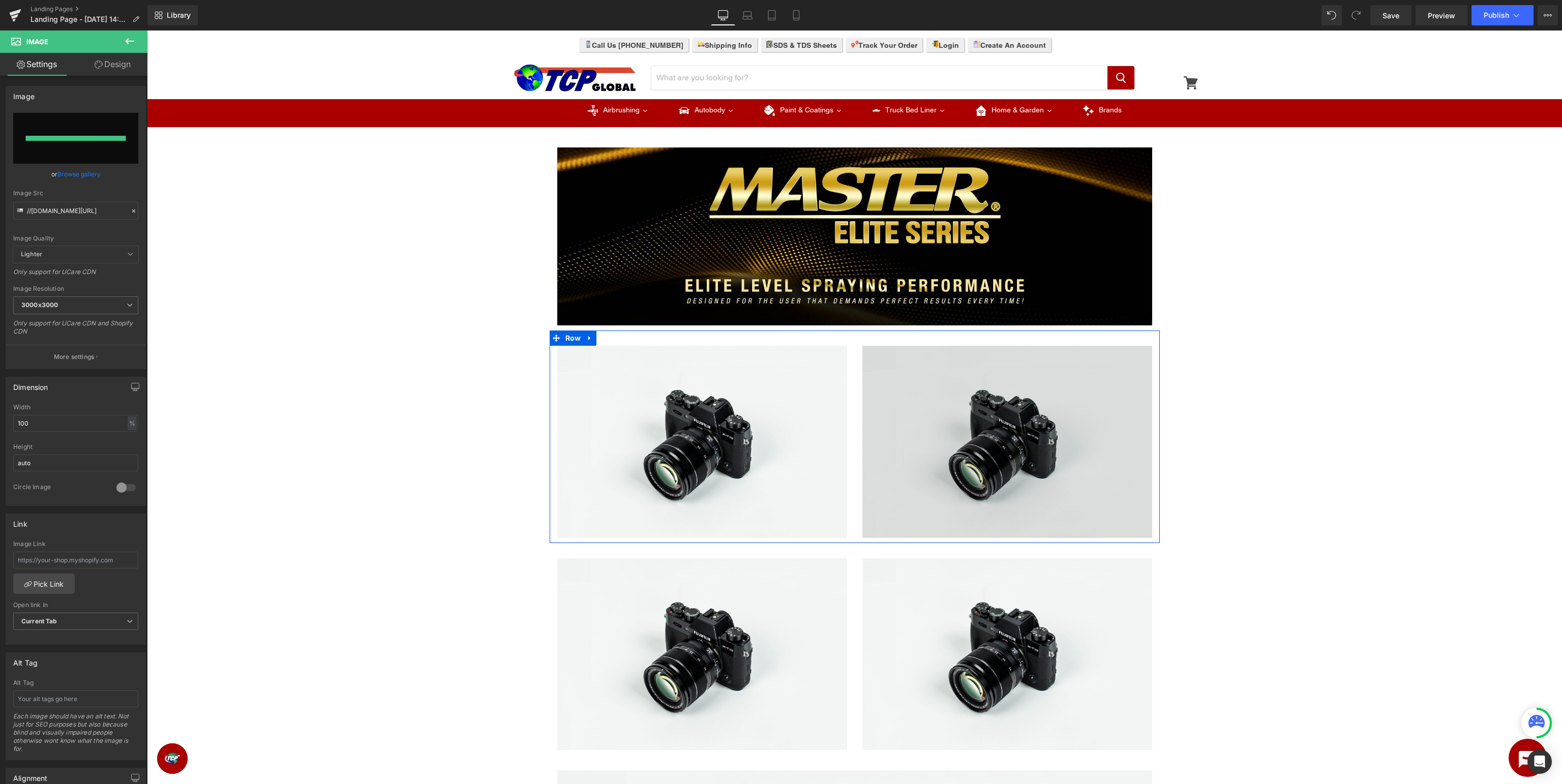
type input "[URL][DOMAIN_NAME]"
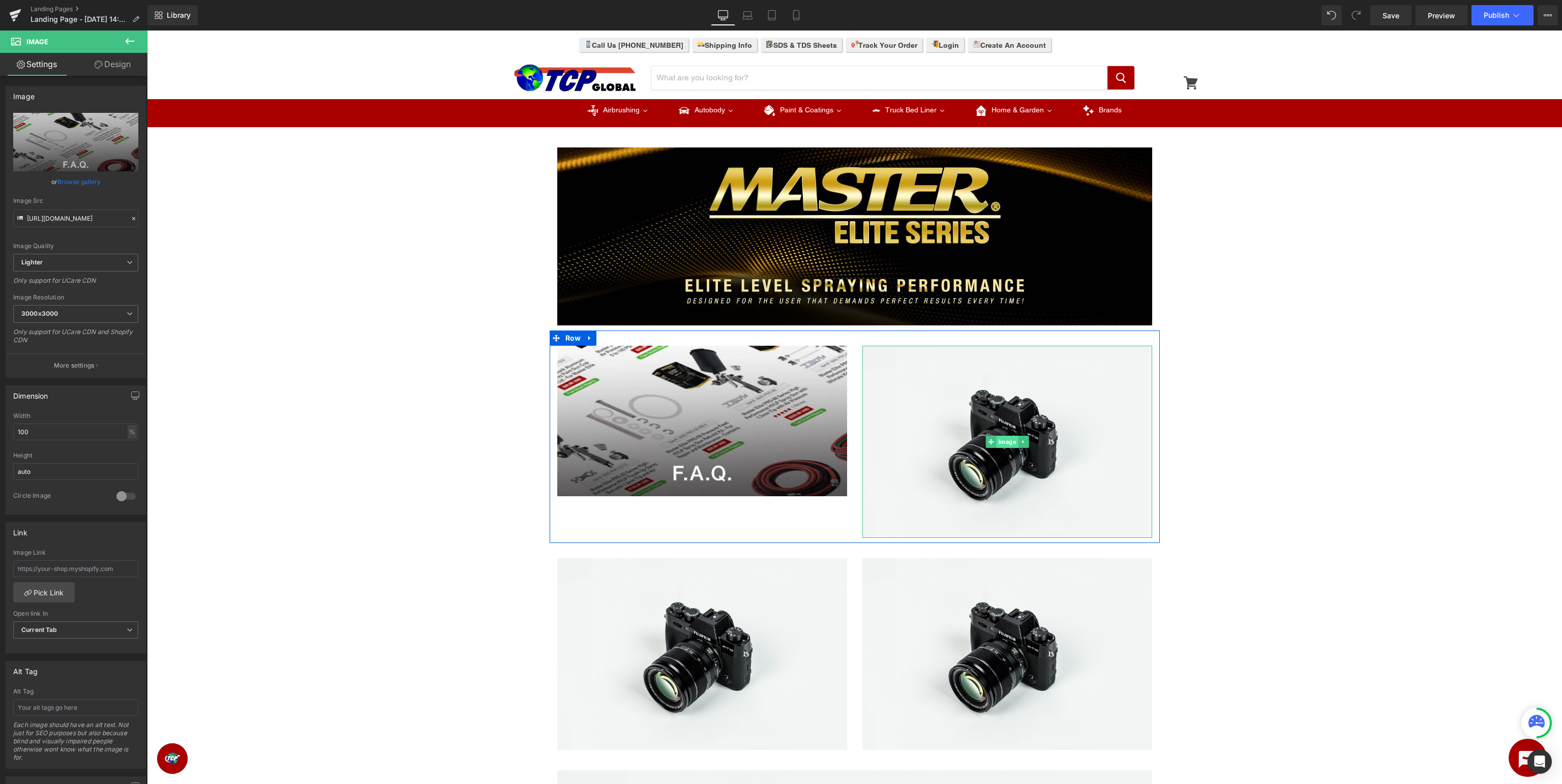
click at [1006, 440] on span "Image" at bounding box center [1007, 442] width 22 height 12
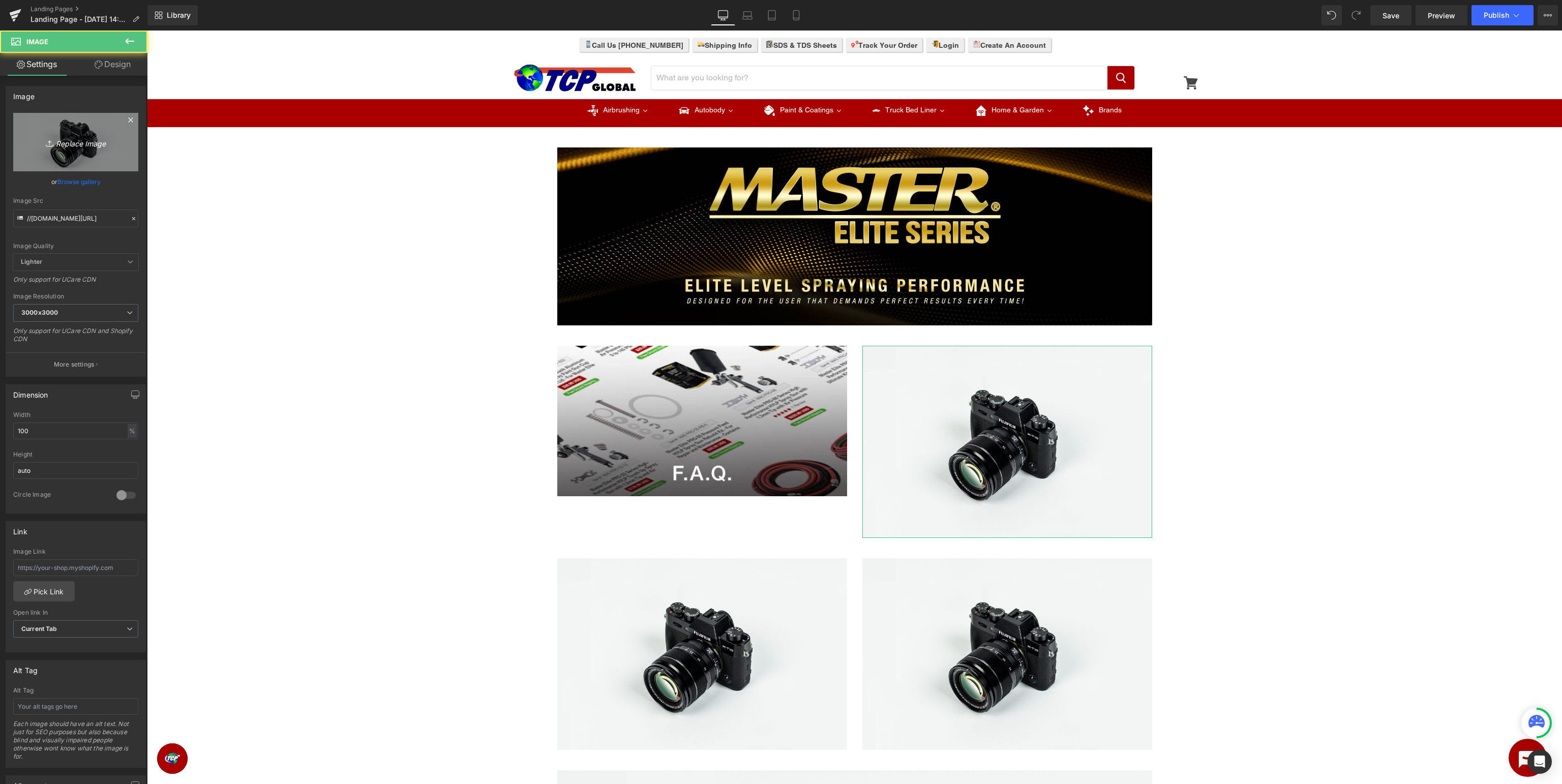
click at [80, 127] on link "Replace Image" at bounding box center [75, 142] width 125 height 58
type input "C:\fakepath\MasterElite_Manuals.jpg"
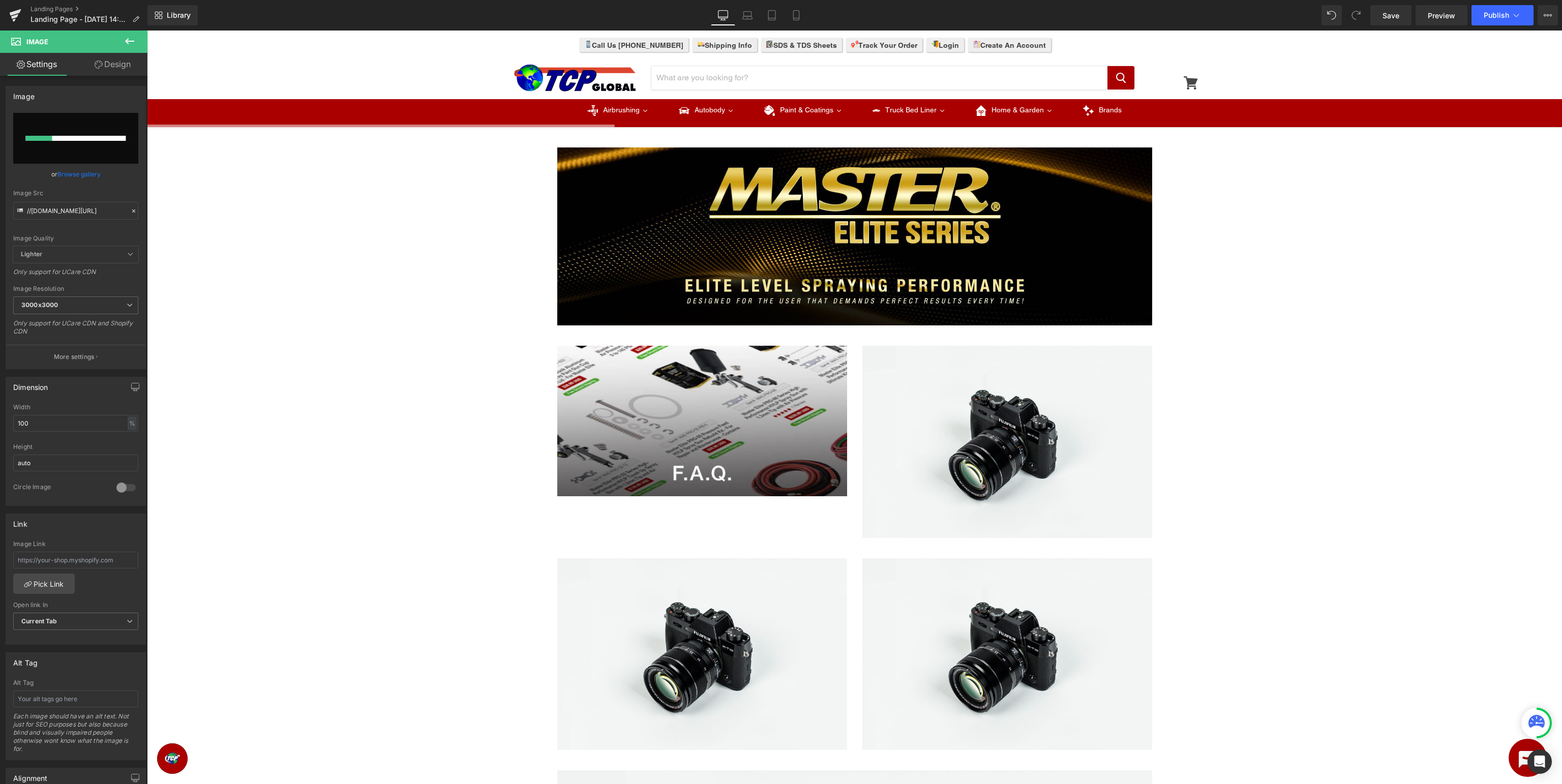
scroll to position [268, 0]
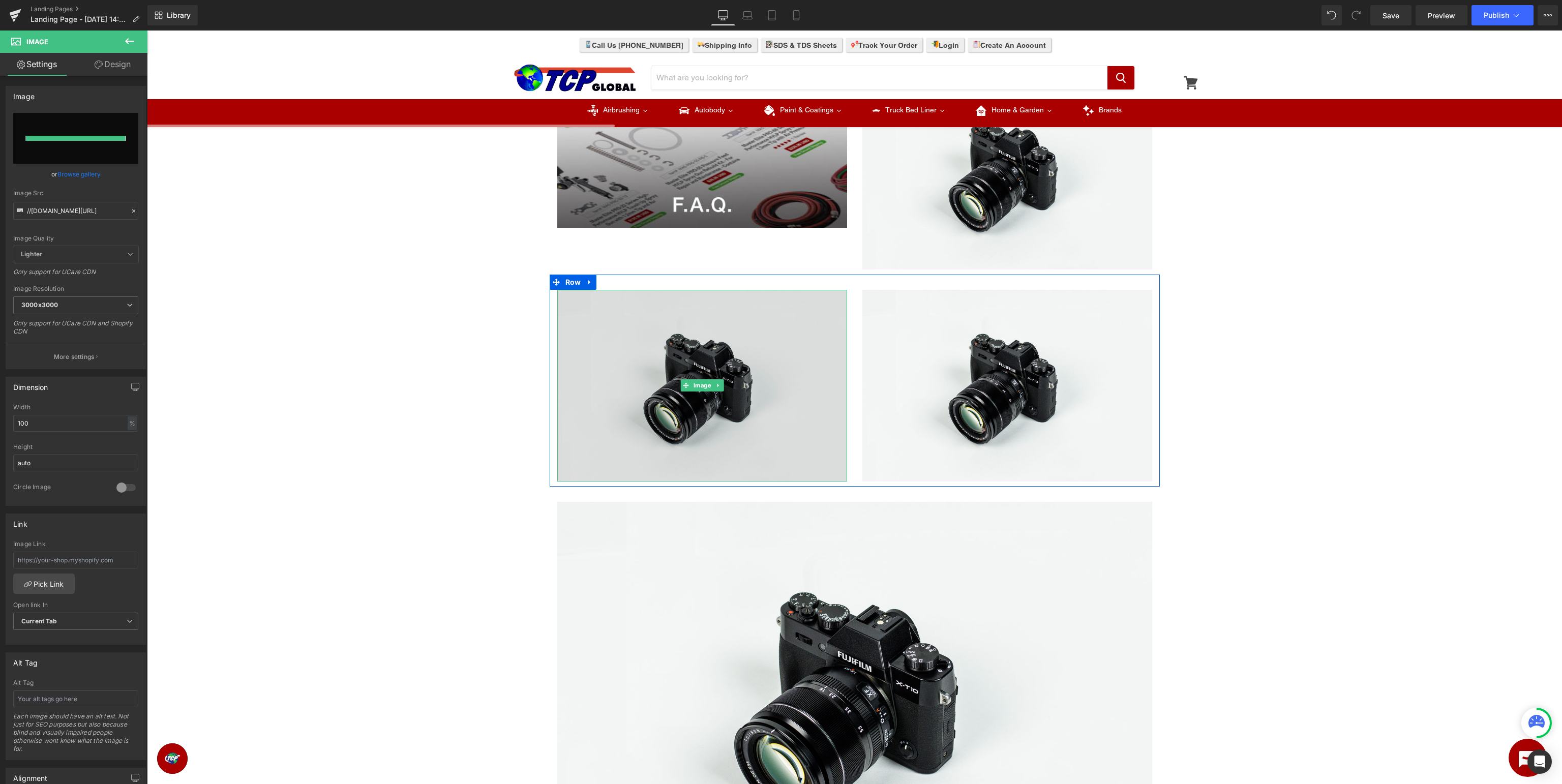
type input "[URL][DOMAIN_NAME]"
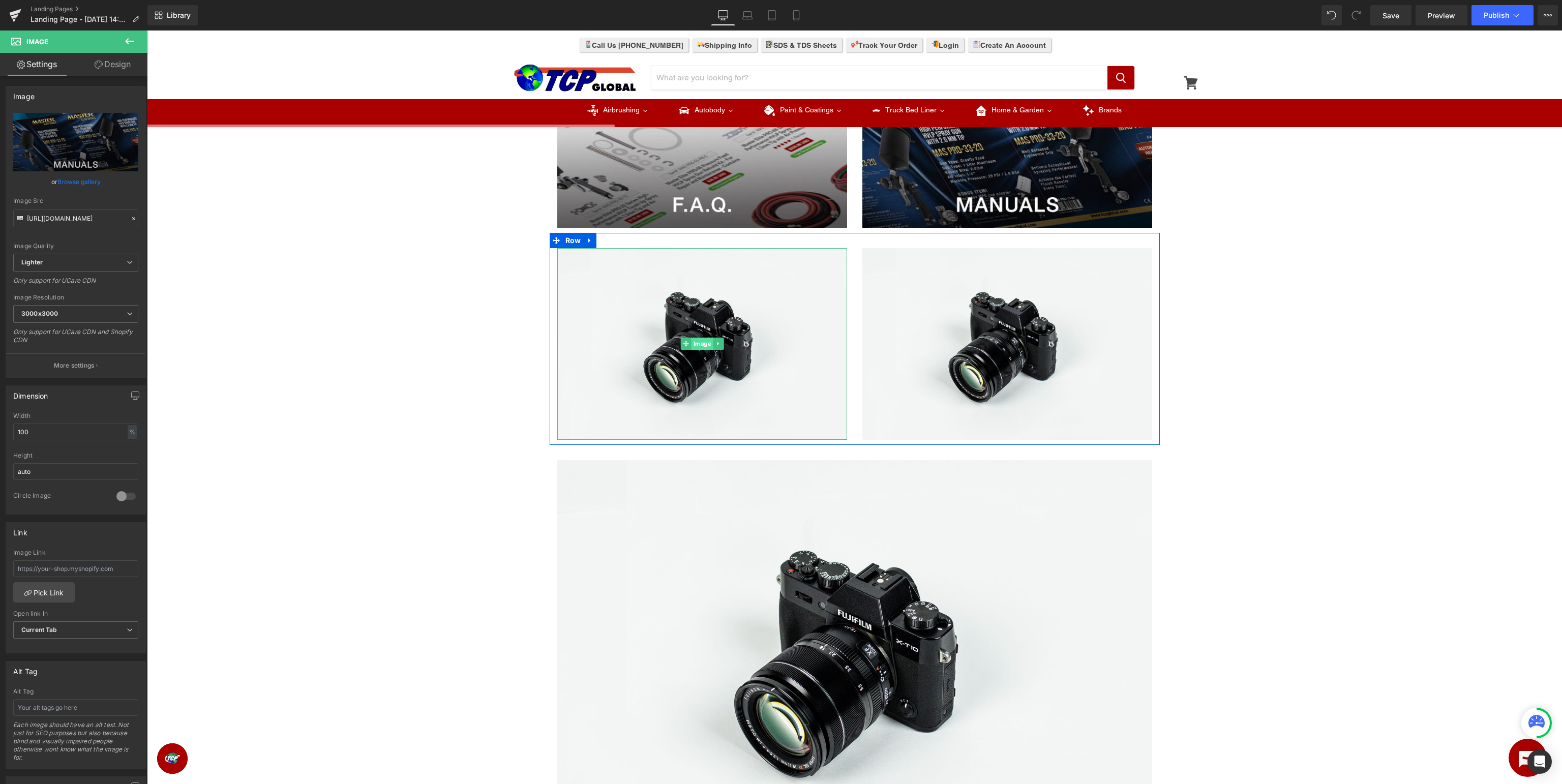
click at [701, 349] on span "Image" at bounding box center [702, 344] width 22 height 12
click at [78, 135] on link "Replace Image" at bounding box center [75, 142] width 125 height 58
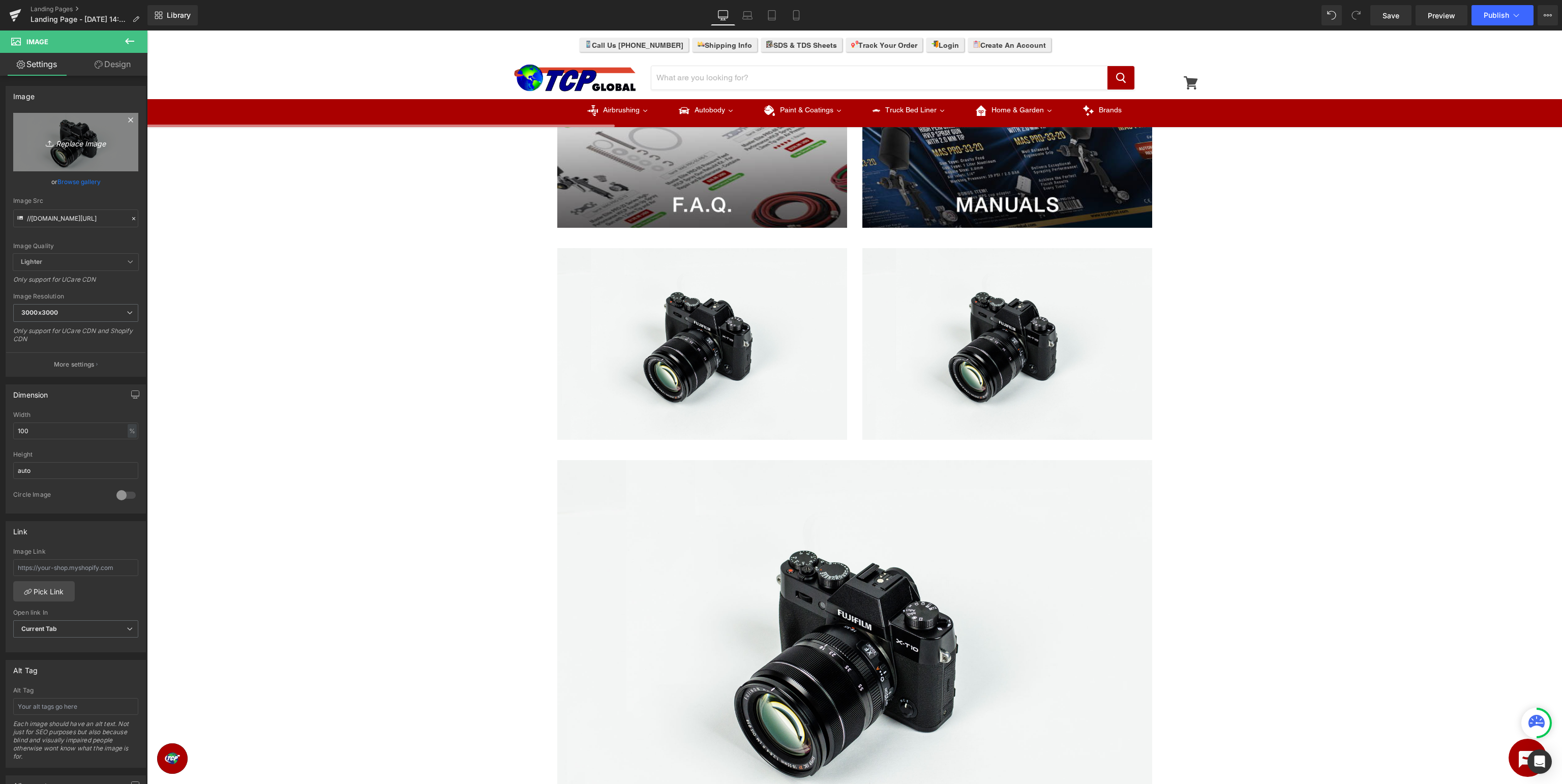
type input "C:\fakepath\MasterElite_PartsGuide.jpg"
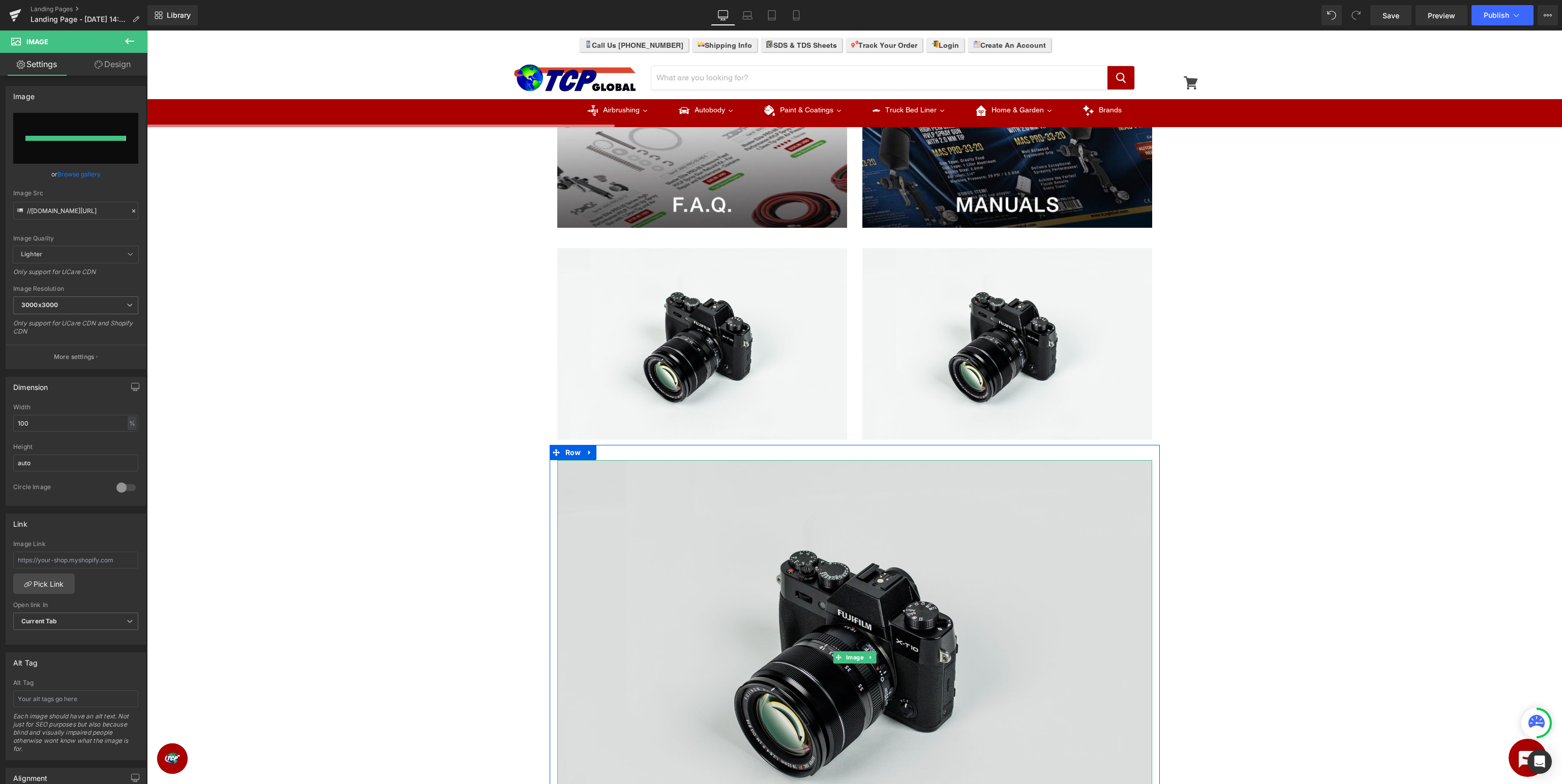
type input "[URL][DOMAIN_NAME]"
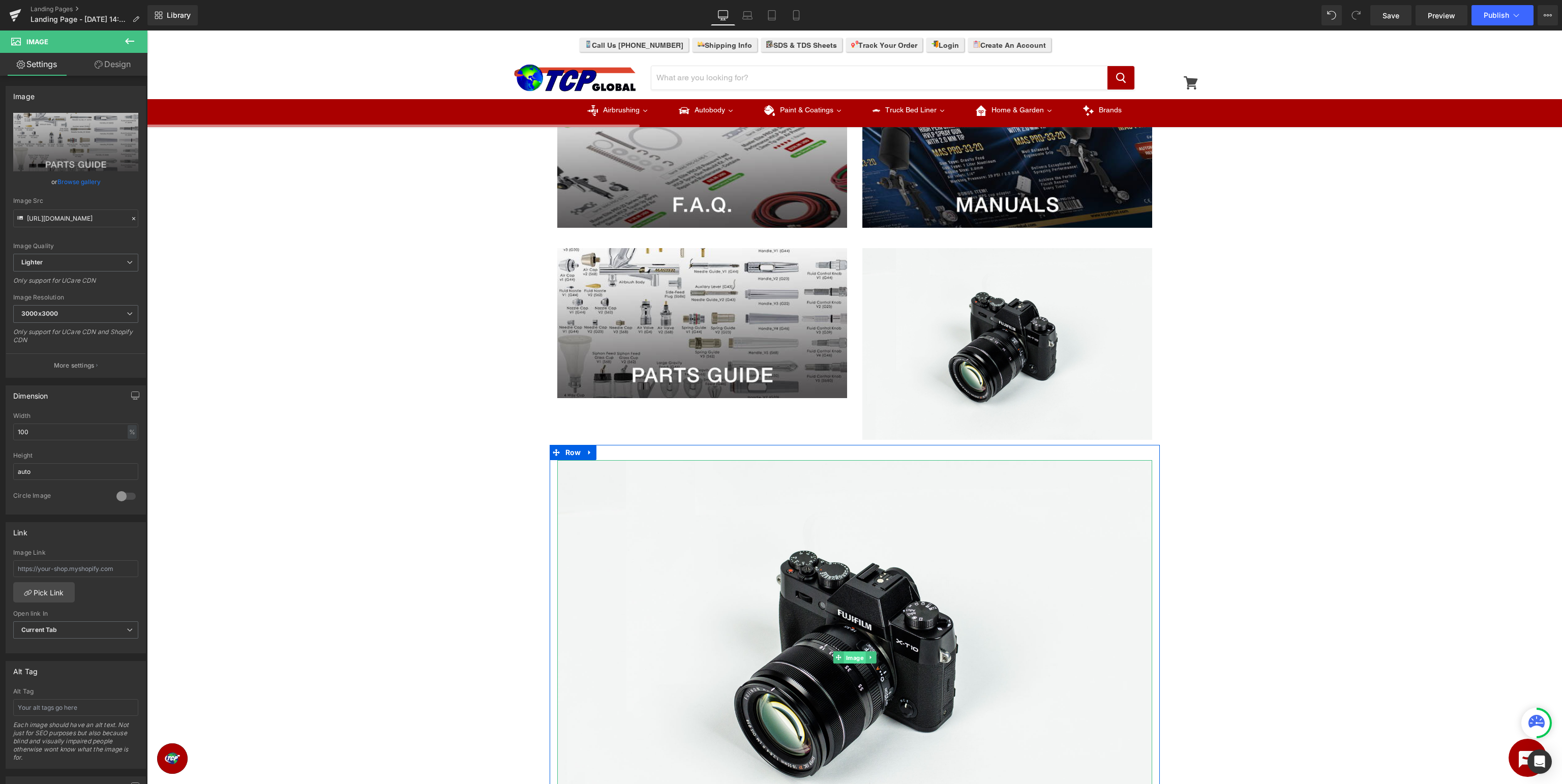
click at [857, 660] on span "Image" at bounding box center [855, 658] width 22 height 12
click at [78, 145] on icon "Replace Image" at bounding box center [75, 142] width 82 height 13
type input "C:\fakepath\MasterElite_BottomBanner.jpg"
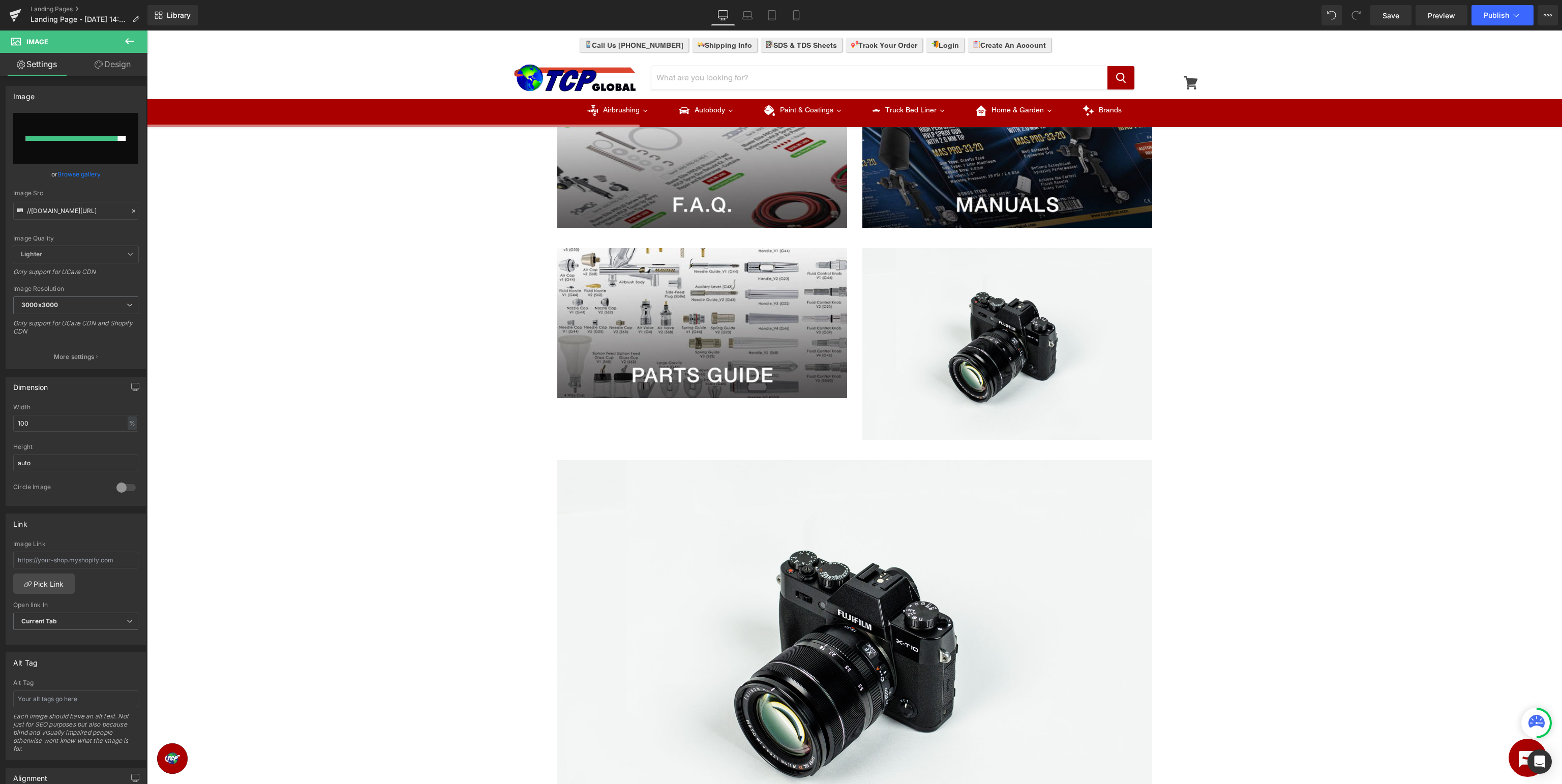
type input "[URL][DOMAIN_NAME]"
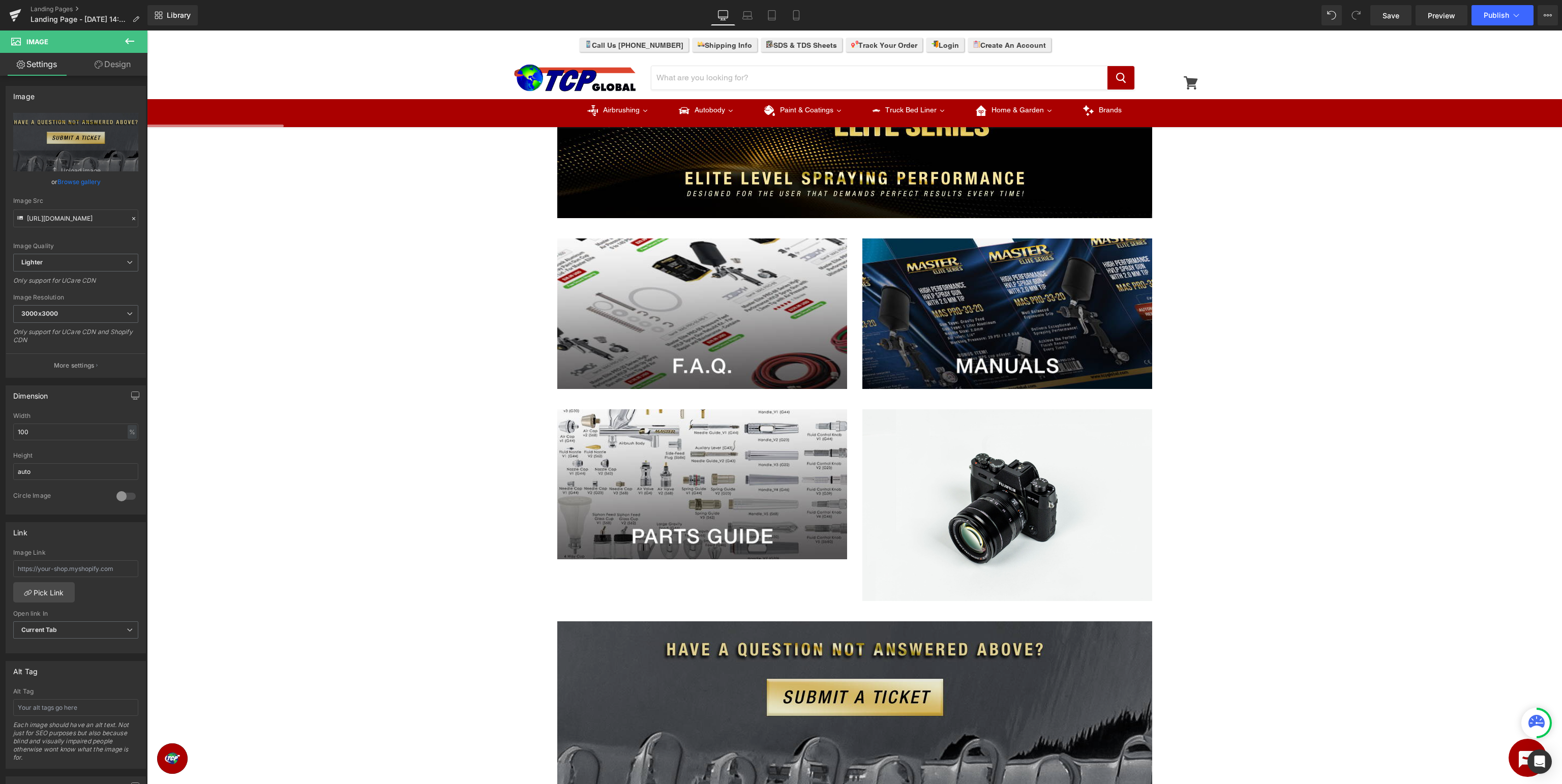
scroll to position [0, 0]
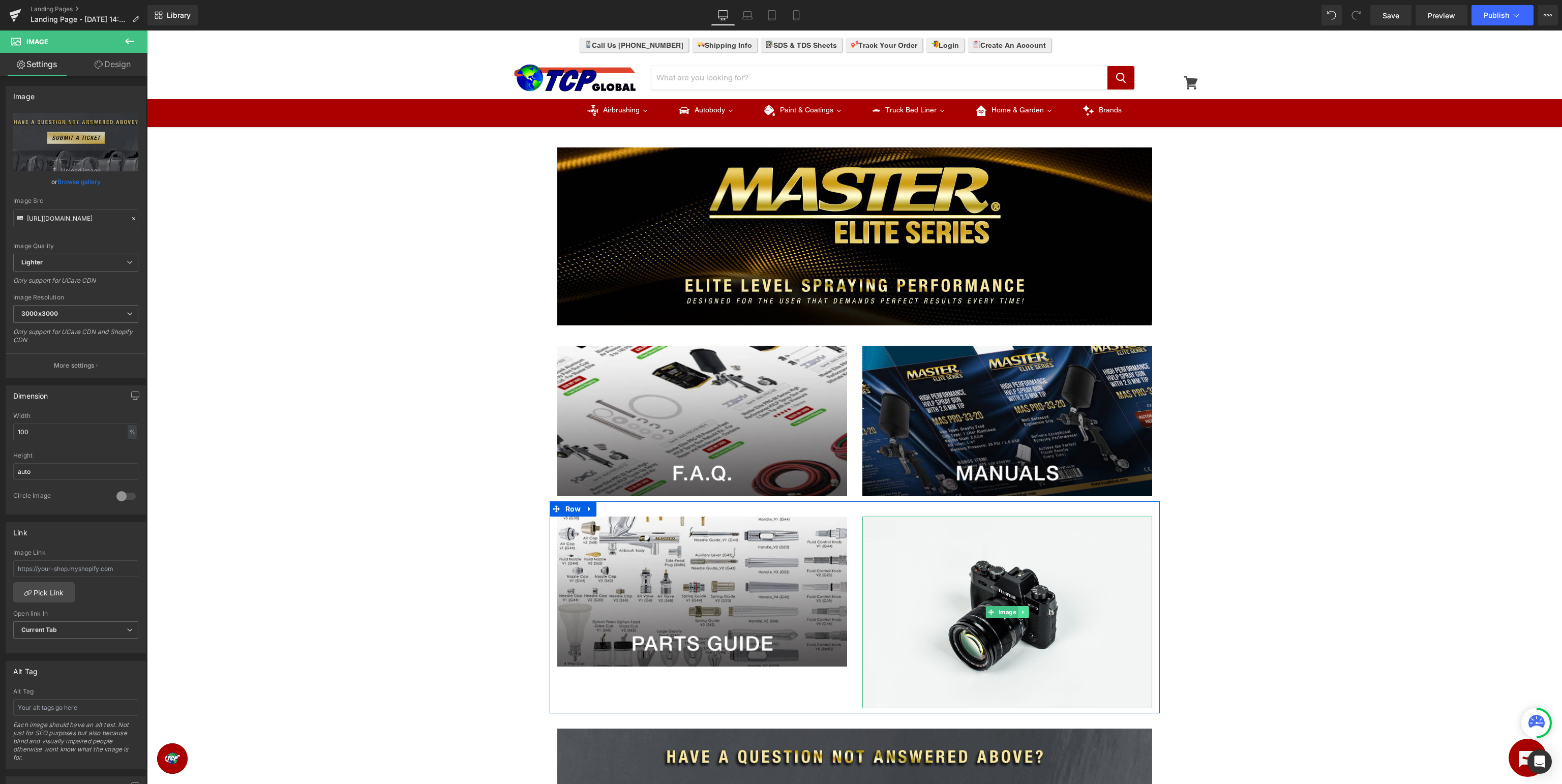
click at [1024, 614] on icon at bounding box center [1023, 612] width 5 height 6
click at [1028, 612] on icon at bounding box center [1028, 613] width 5 height 5
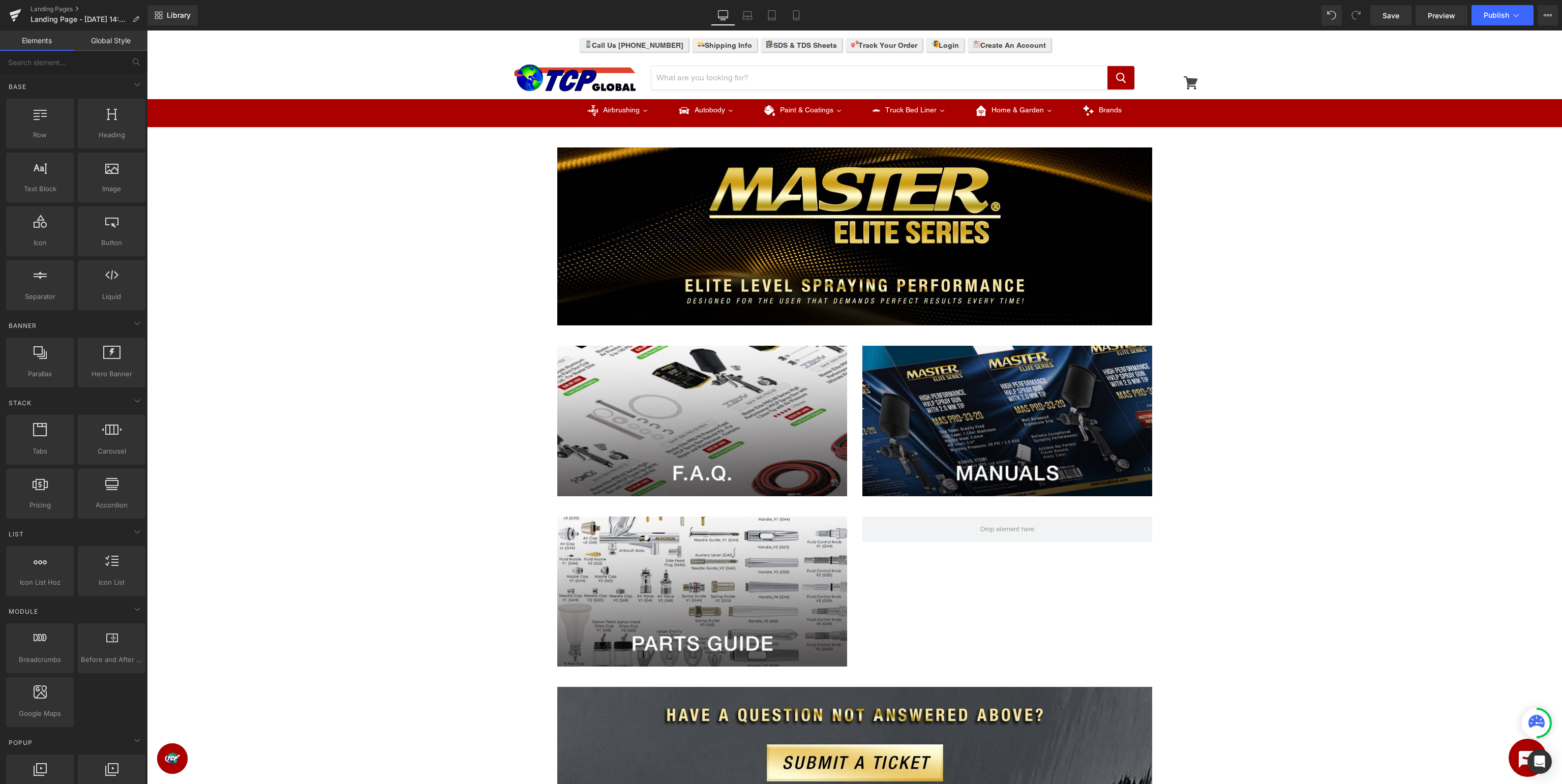
click at [1423, 532] on div "Image Row Image Image Row Image Row Image Row Select your layout" at bounding box center [854, 568] width 1415 height 872
click at [76, 21] on span "Landing Page - [DATE] 14:53:57" at bounding box center [79, 19] width 97 height 8
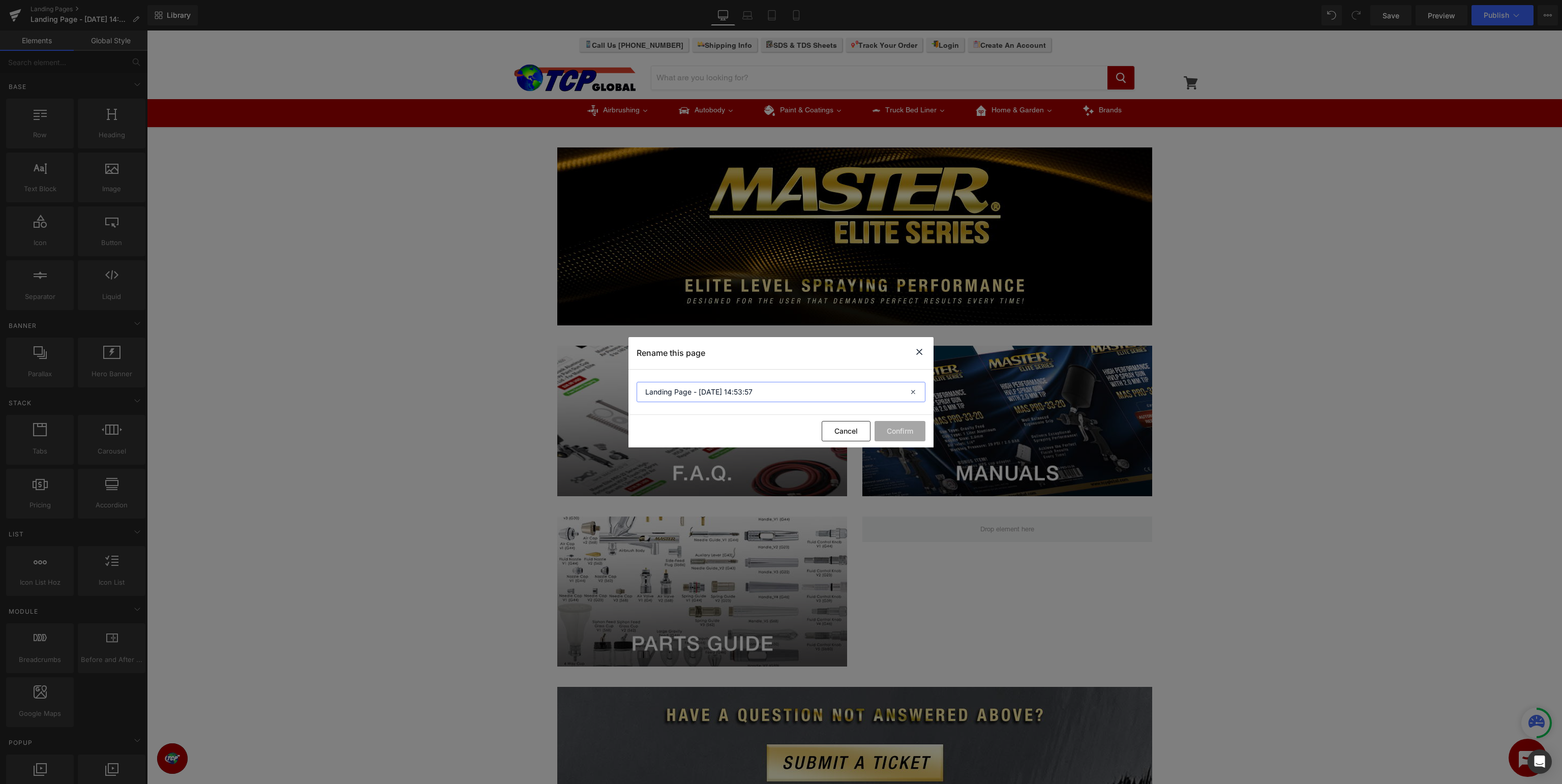
click at [801, 388] on input "Landing Page - [DATE] 14:53:57" at bounding box center [781, 392] width 289 height 21
drag, startPoint x: 831, startPoint y: 383, endPoint x: 0, endPoint y: 333, distance: 832.5
click at [637, 382] on input "Landing Page - [DATE] 14:53:57" at bounding box center [781, 392] width 289 height 21
click at [685, 390] on input "Master Elite Support Page" at bounding box center [781, 392] width 289 height 21
type input "Master Elite Series Support Page"
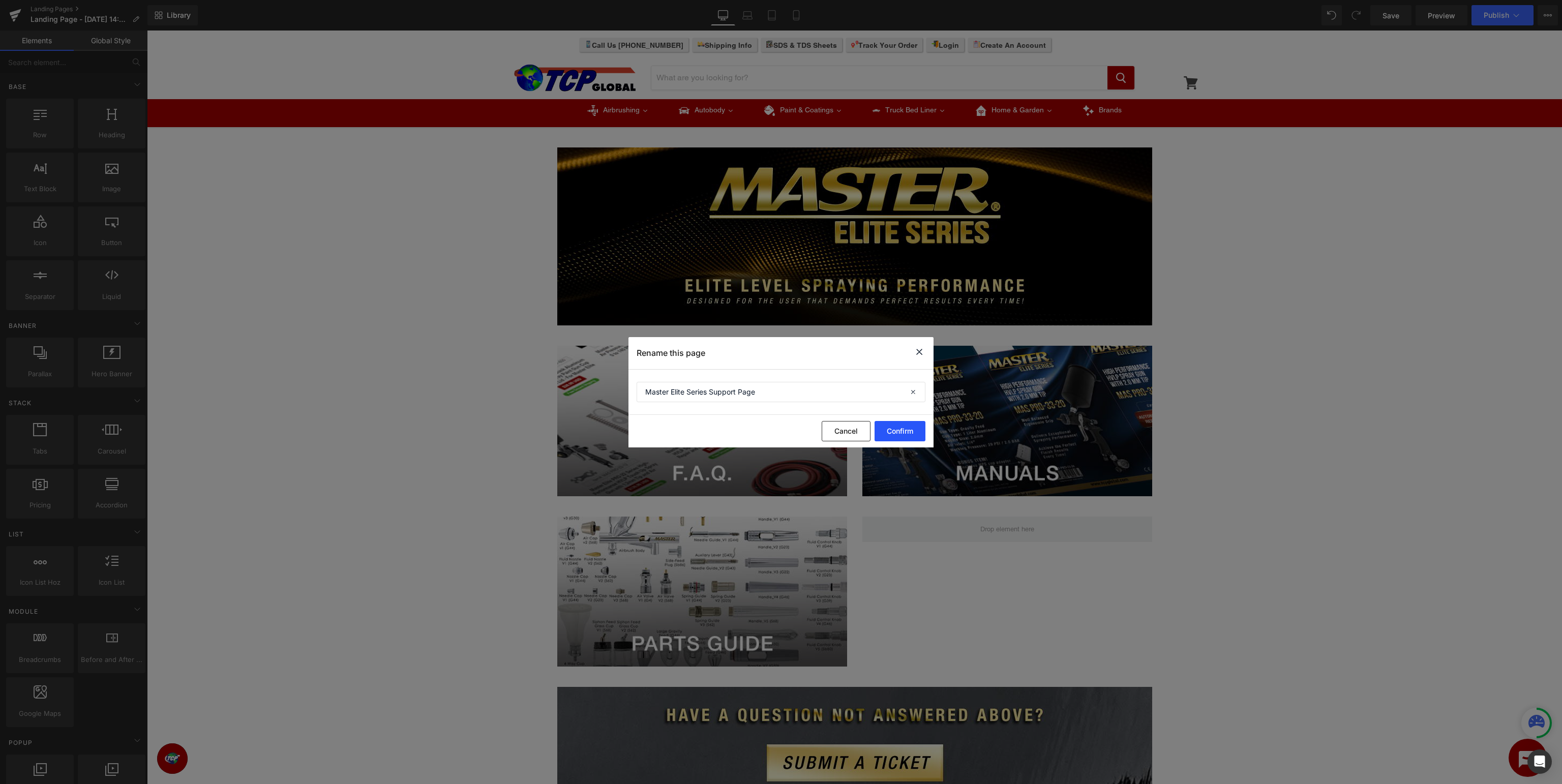
click at [903, 433] on button "Confirm" at bounding box center [900, 431] width 51 height 21
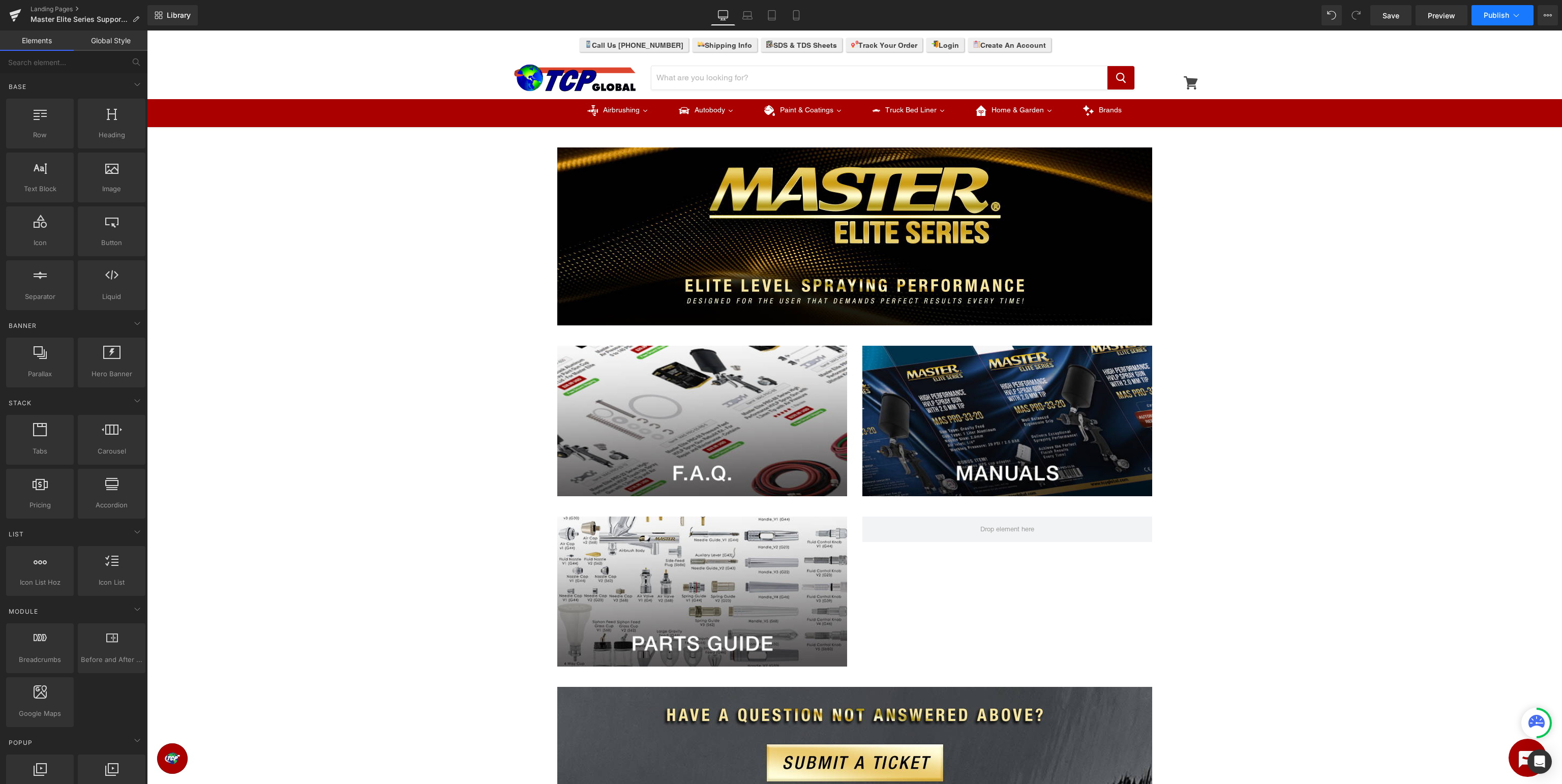
click at [1487, 11] on span "Publish" at bounding box center [1496, 15] width 25 height 8
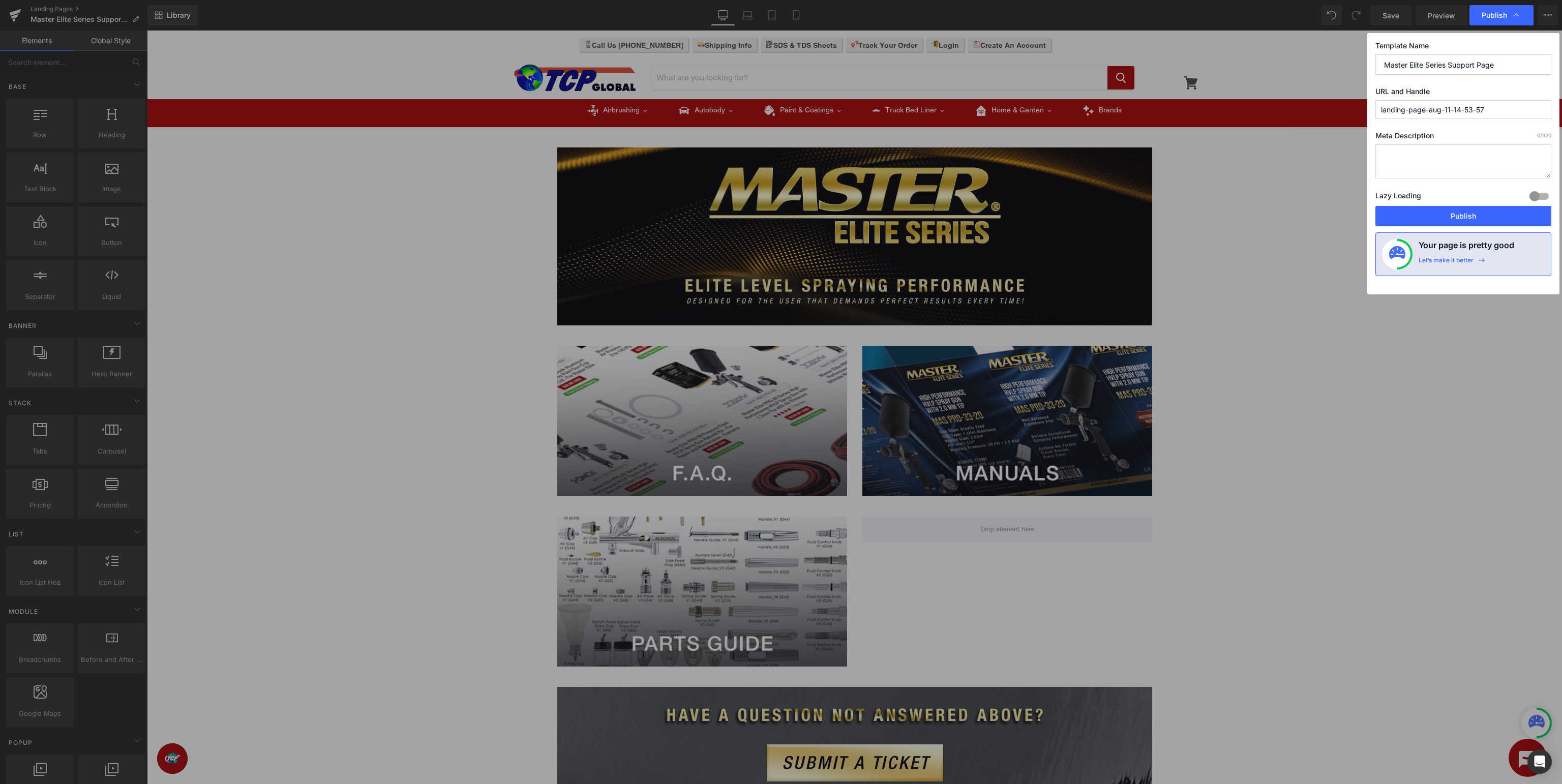
click at [1506, 107] on input "landing-page-aug-11-14-53-57" at bounding box center [1463, 109] width 176 height 19
drag, startPoint x: 1528, startPoint y: 107, endPoint x: 1052, endPoint y: 103, distance: 476.0
click at [1375, 104] on input "landing-page-aug-11-14-53-57" at bounding box center [1463, 109] width 176 height 19
type input "master-elite-series-support"
click at [1435, 213] on button "Publish" at bounding box center [1463, 216] width 176 height 21
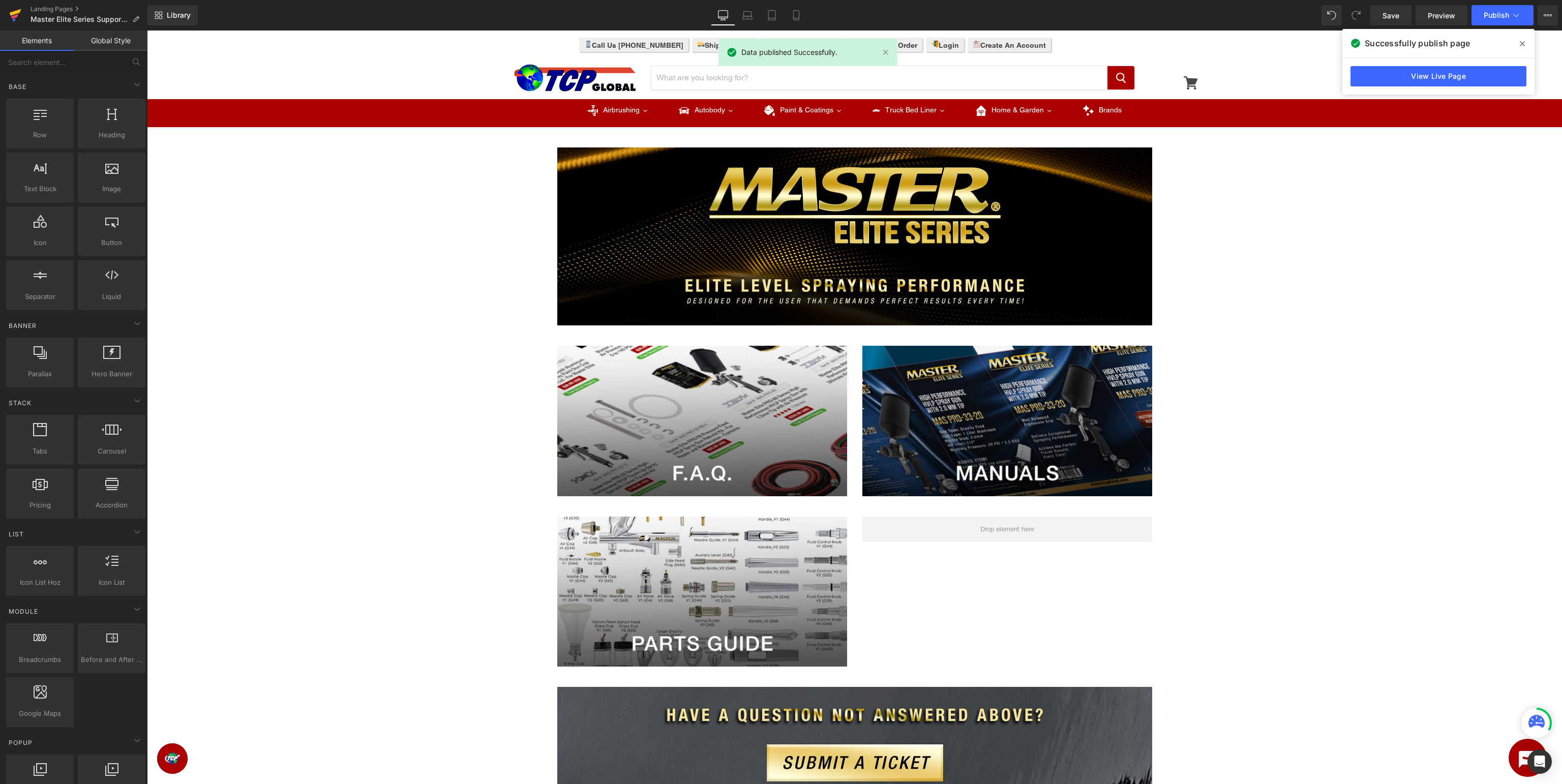
click at [12, 14] on icon at bounding box center [15, 12] width 12 height 7
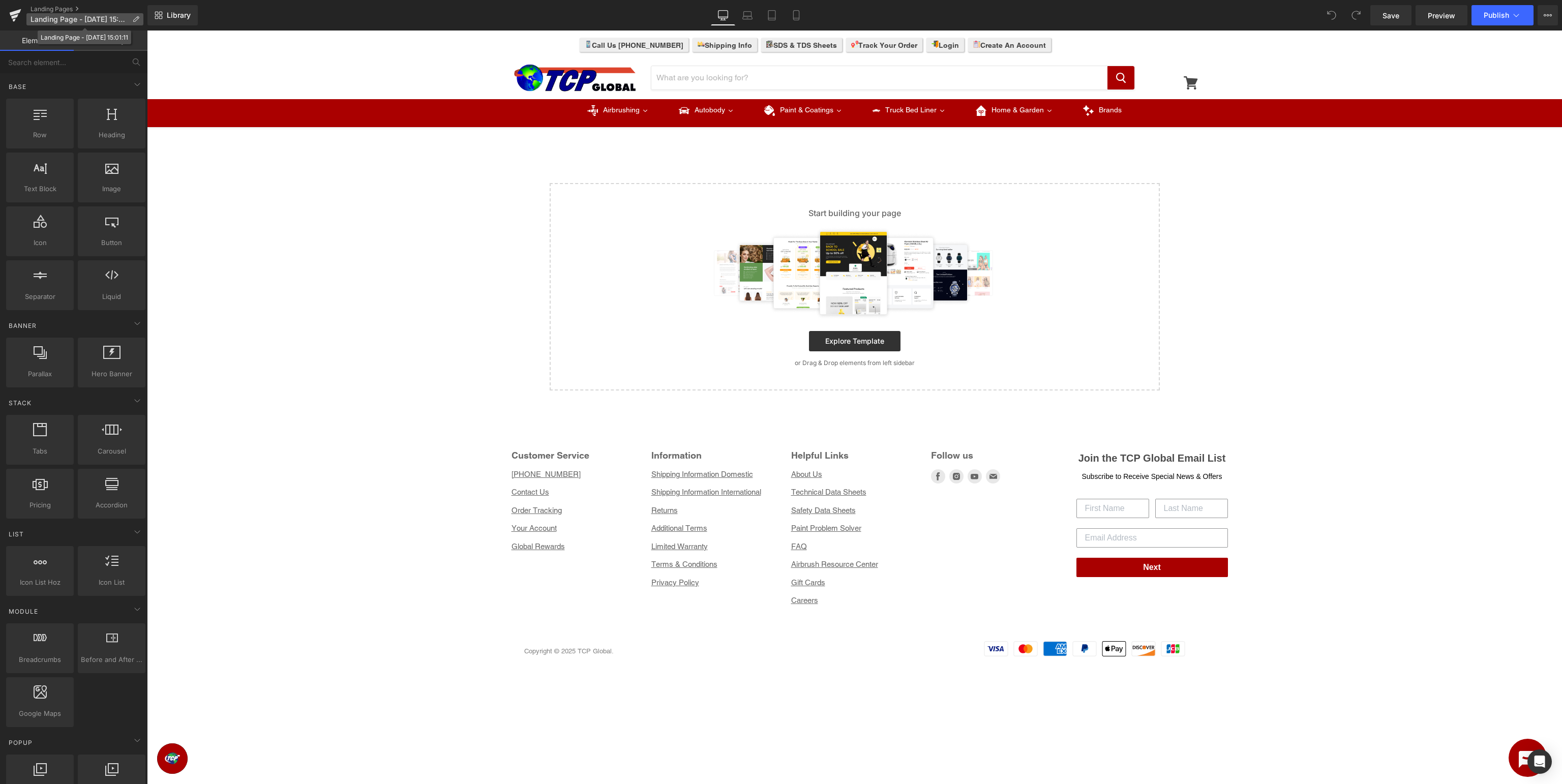
click at [78, 21] on span "Landing Page - [DATE] 15:01:11" at bounding box center [79, 19] width 97 height 8
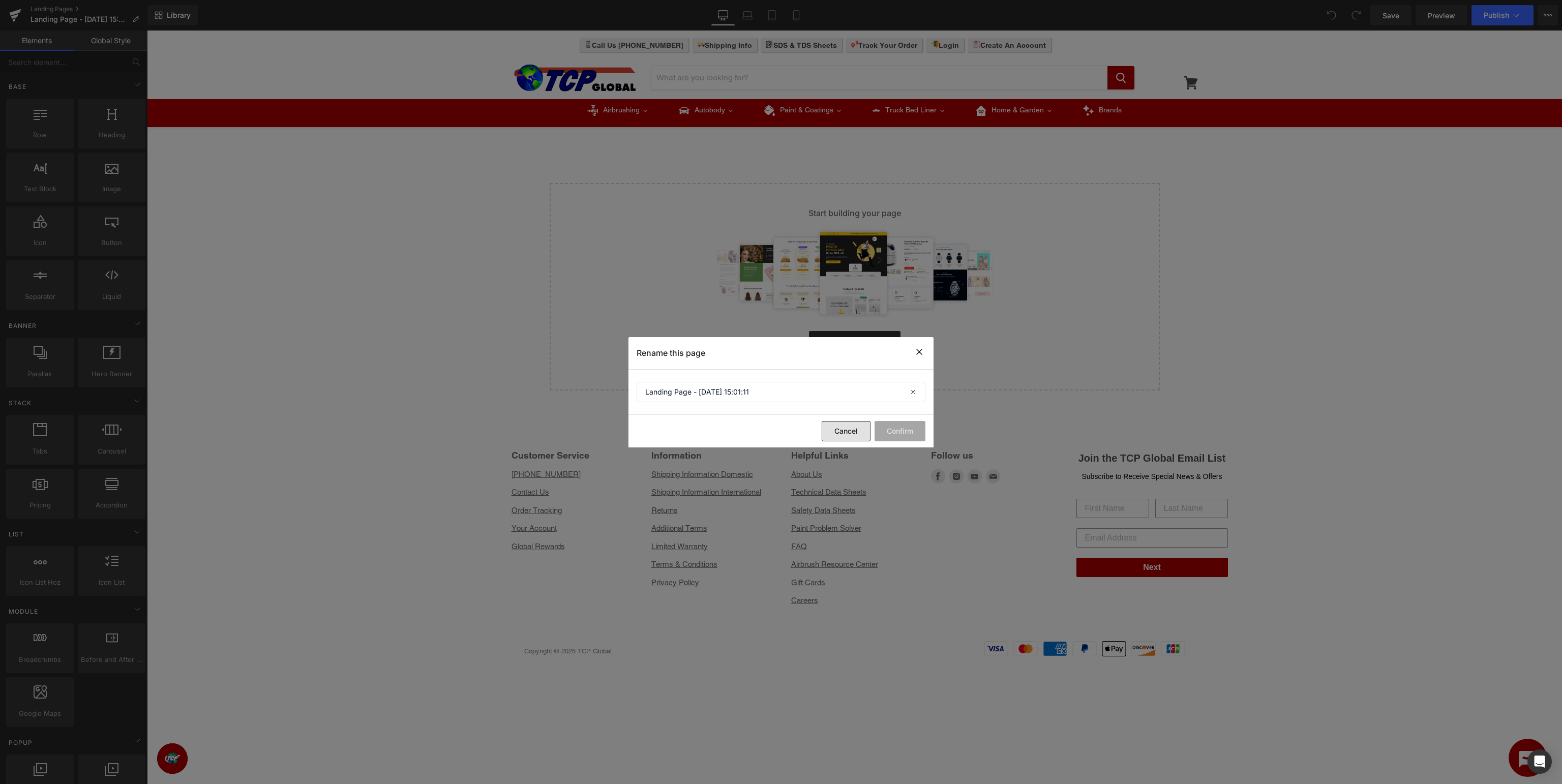
click at [849, 429] on button "Cancel" at bounding box center [846, 431] width 49 height 21
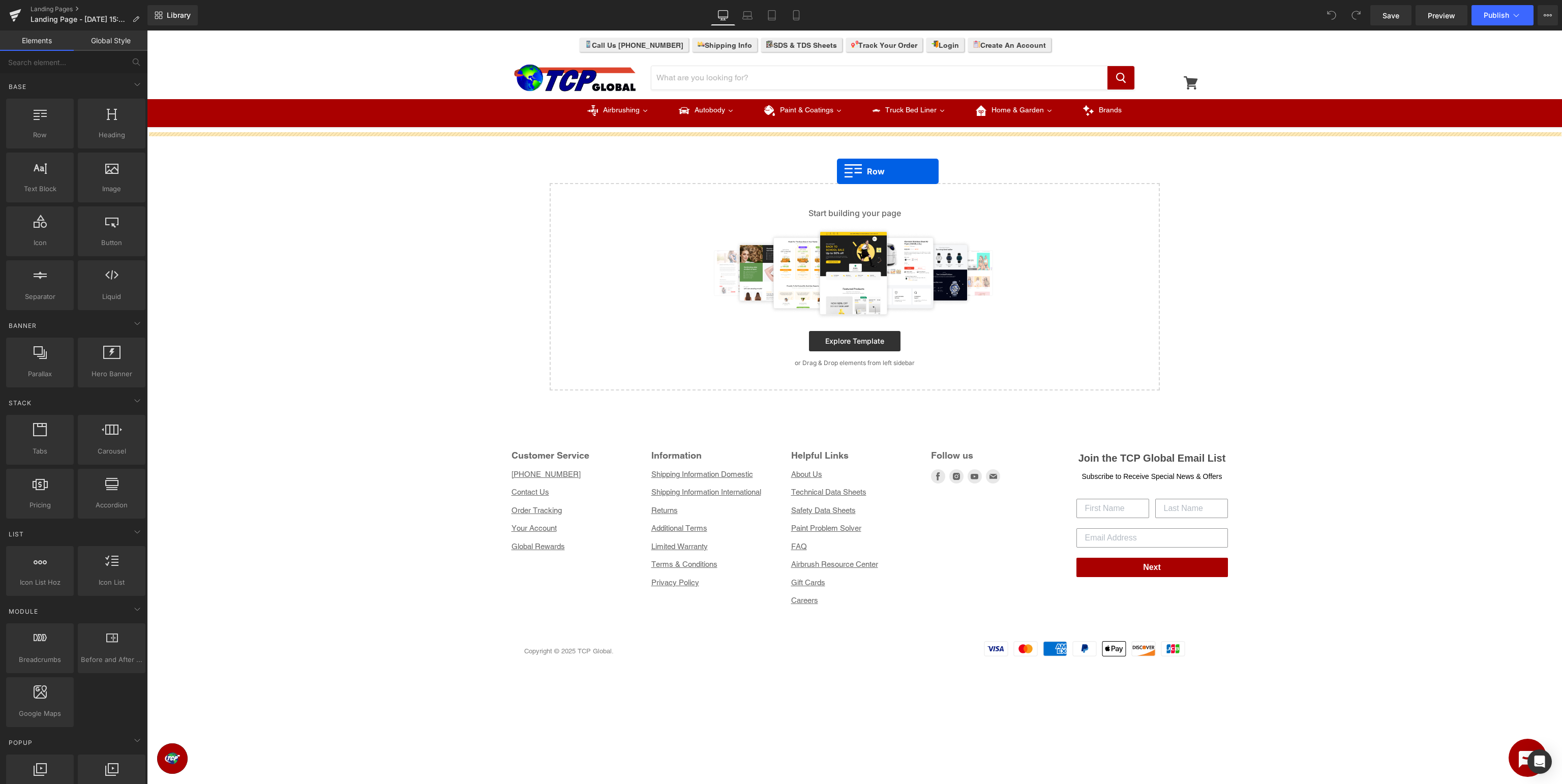
drag, startPoint x: 184, startPoint y: 156, endPoint x: 837, endPoint y: 171, distance: 653.2
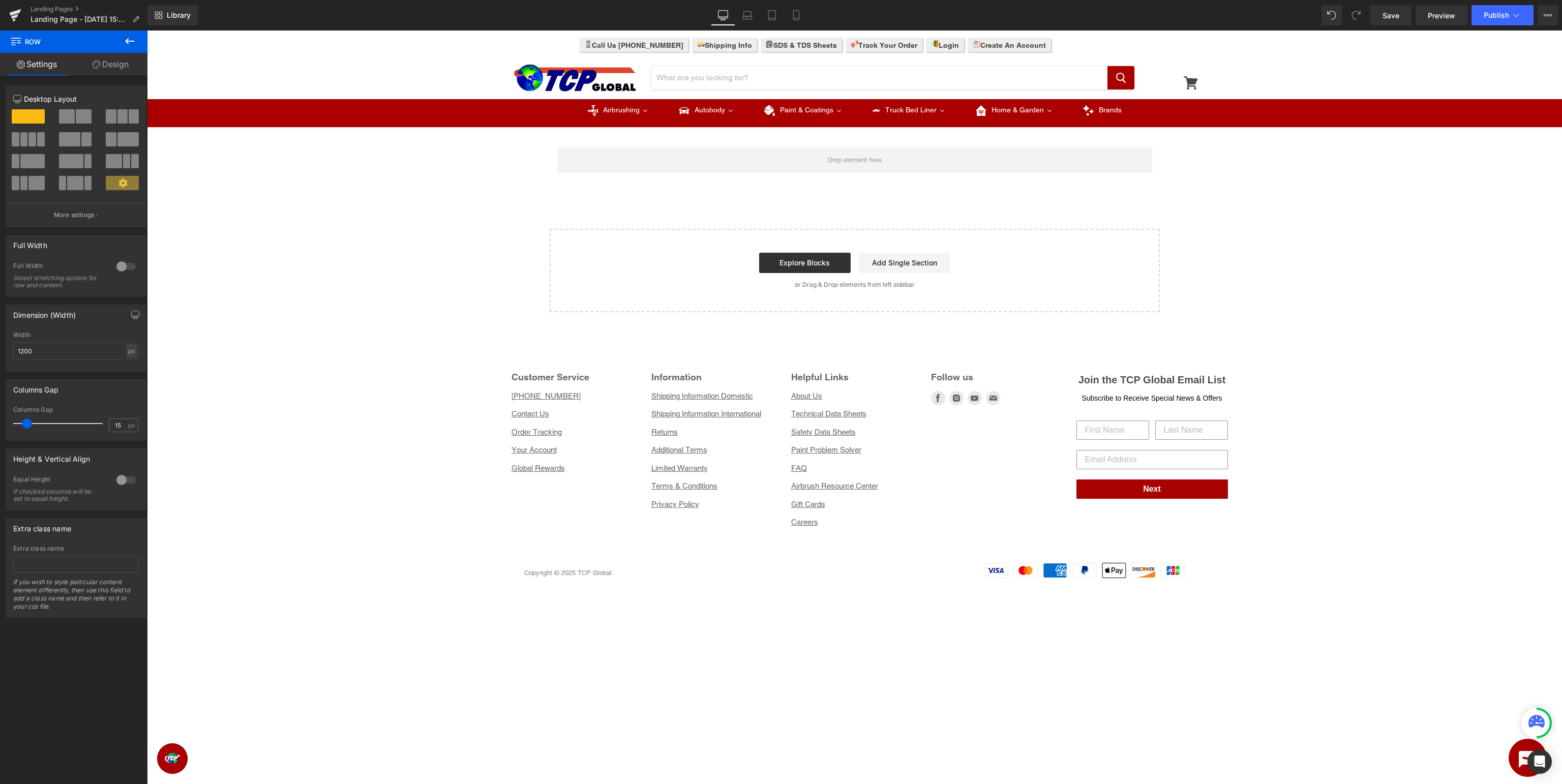
click at [133, 38] on icon at bounding box center [130, 41] width 12 height 12
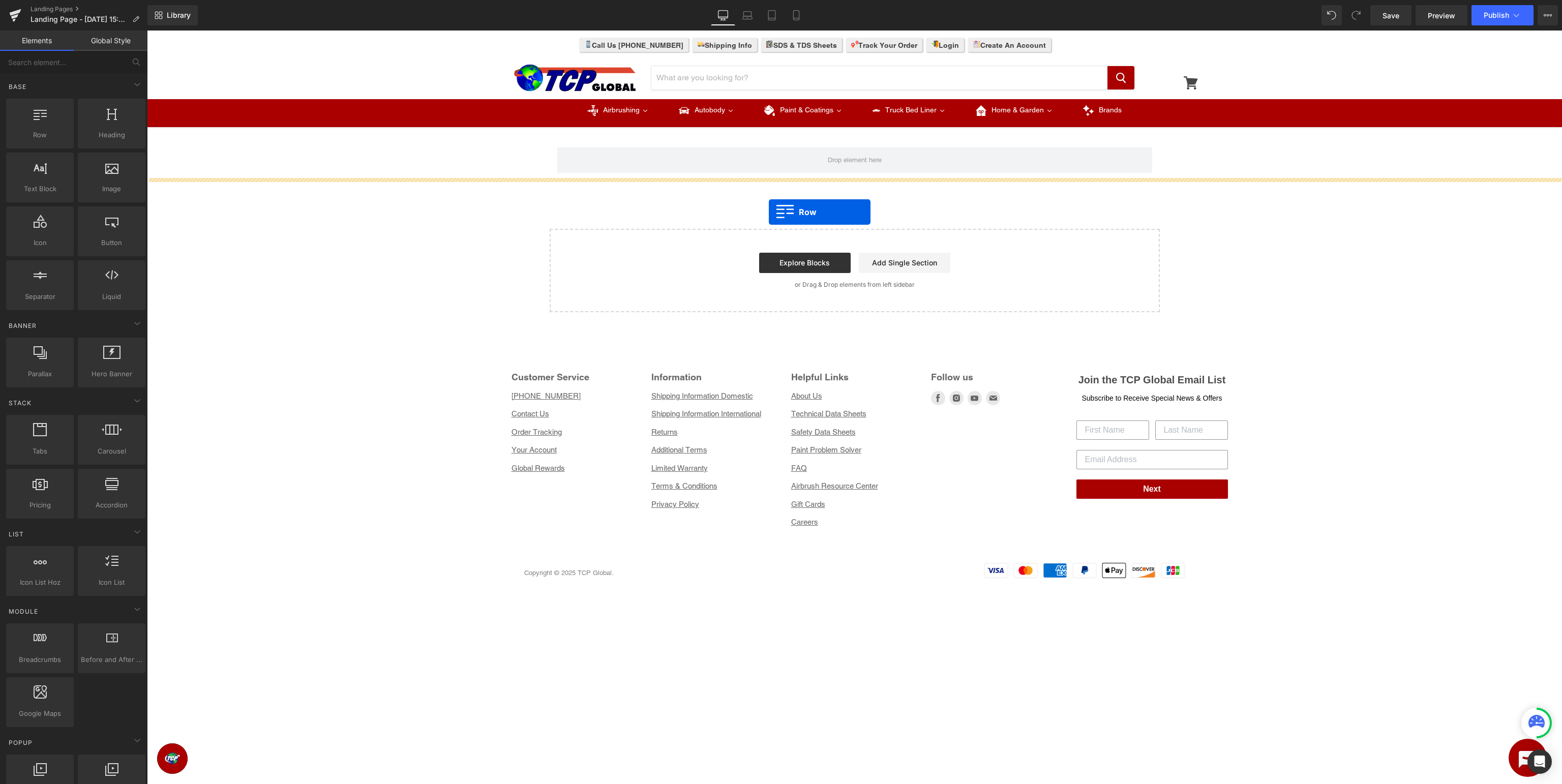
drag, startPoint x: 189, startPoint y: 158, endPoint x: 769, endPoint y: 212, distance: 582.5
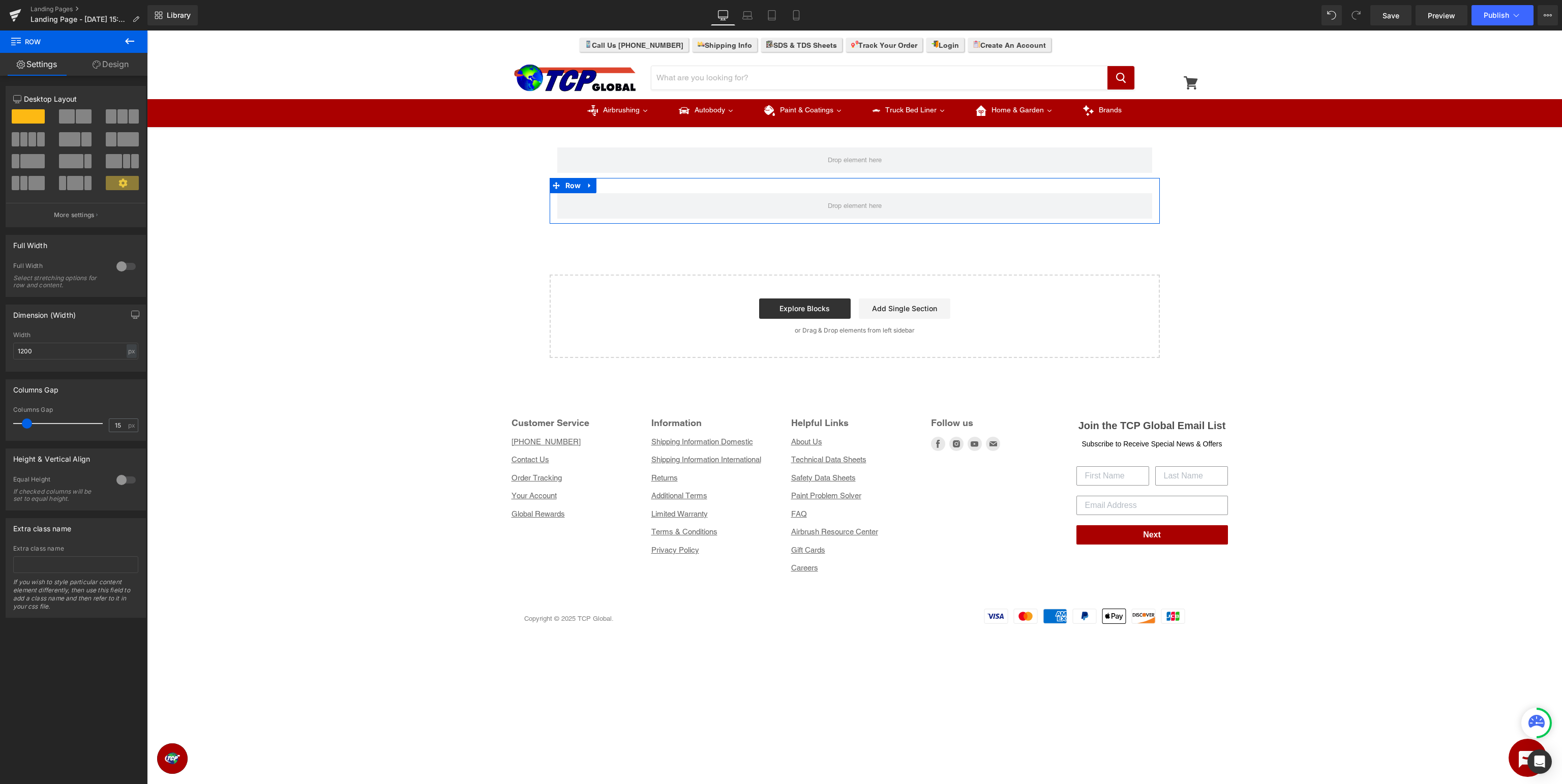
click at [79, 117] on span at bounding box center [83, 116] width 16 height 14
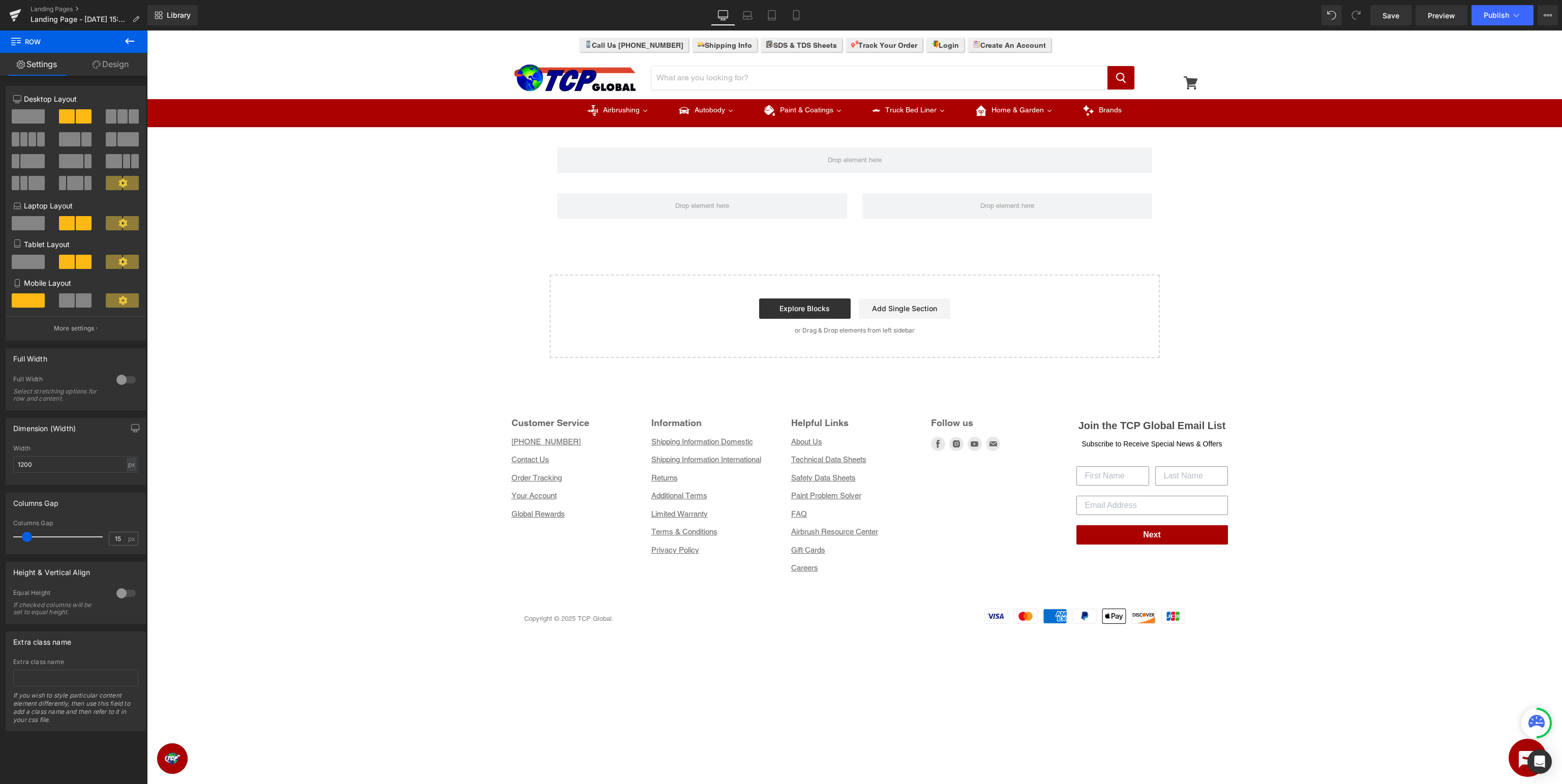
click at [133, 40] on icon at bounding box center [129, 41] width 9 height 6
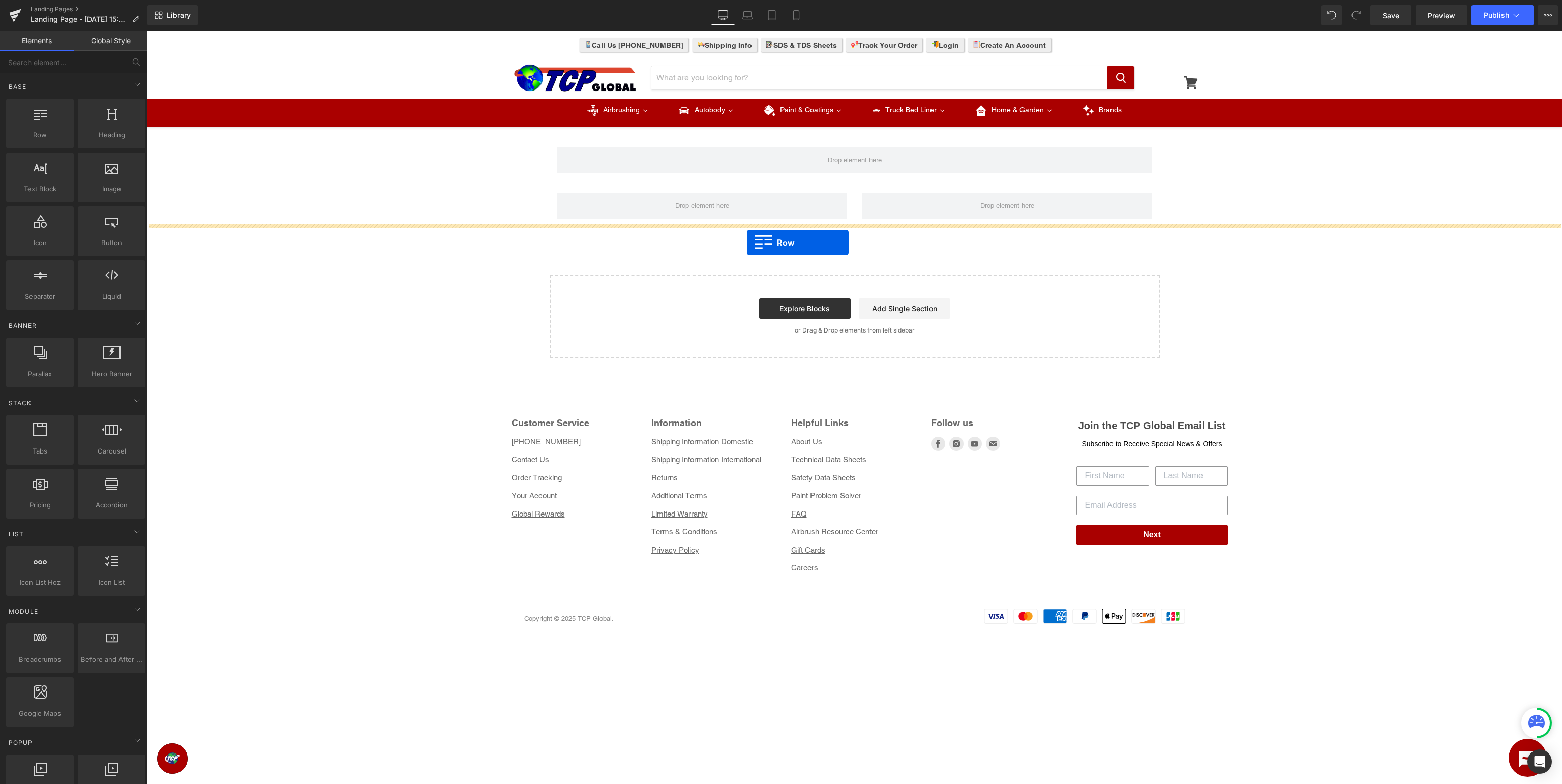
drag, startPoint x: 196, startPoint y: 152, endPoint x: 747, endPoint y: 243, distance: 558.5
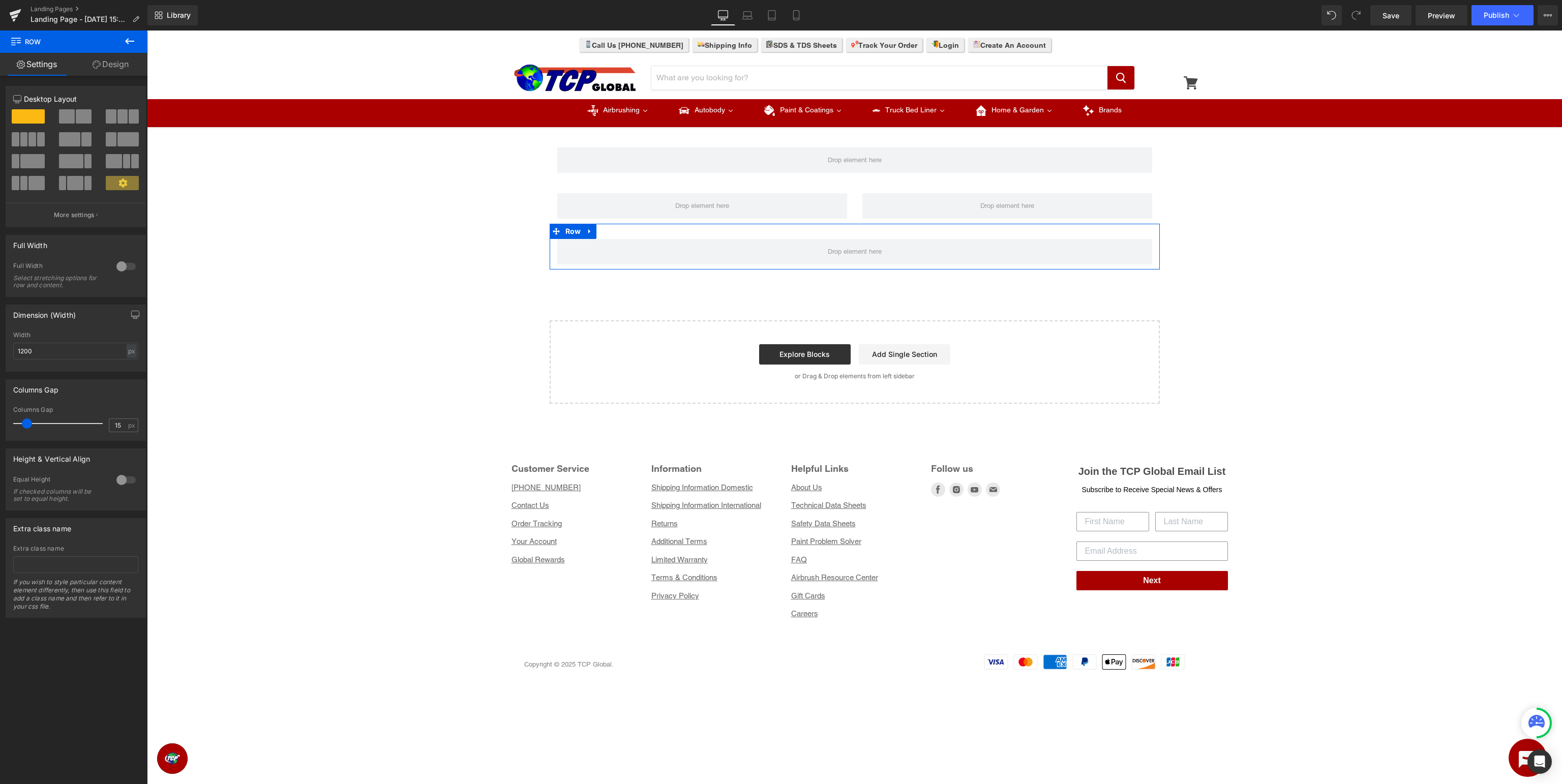
click at [73, 115] on span at bounding box center [67, 116] width 16 height 14
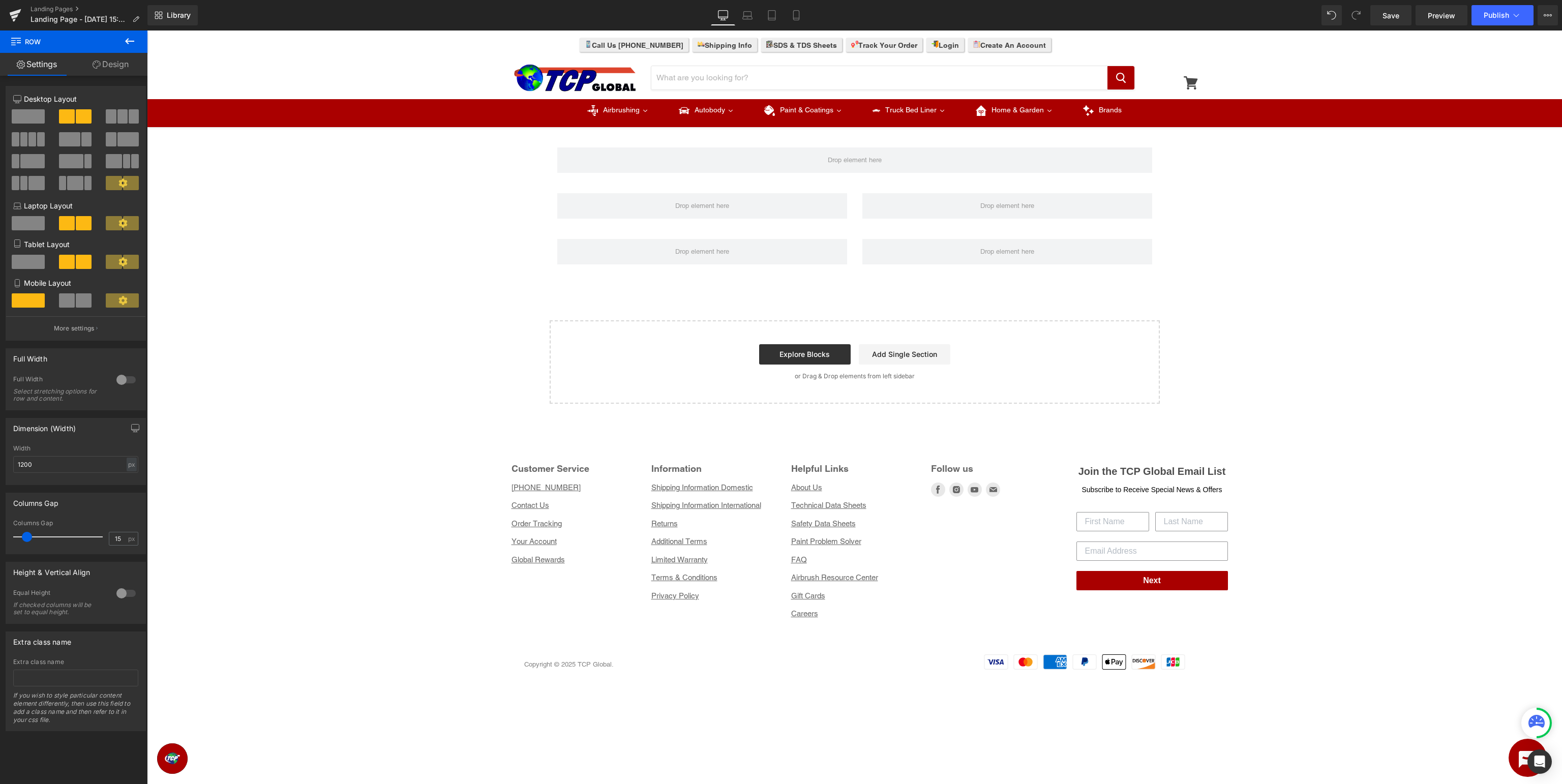
click at [125, 43] on icon at bounding box center [130, 41] width 12 height 12
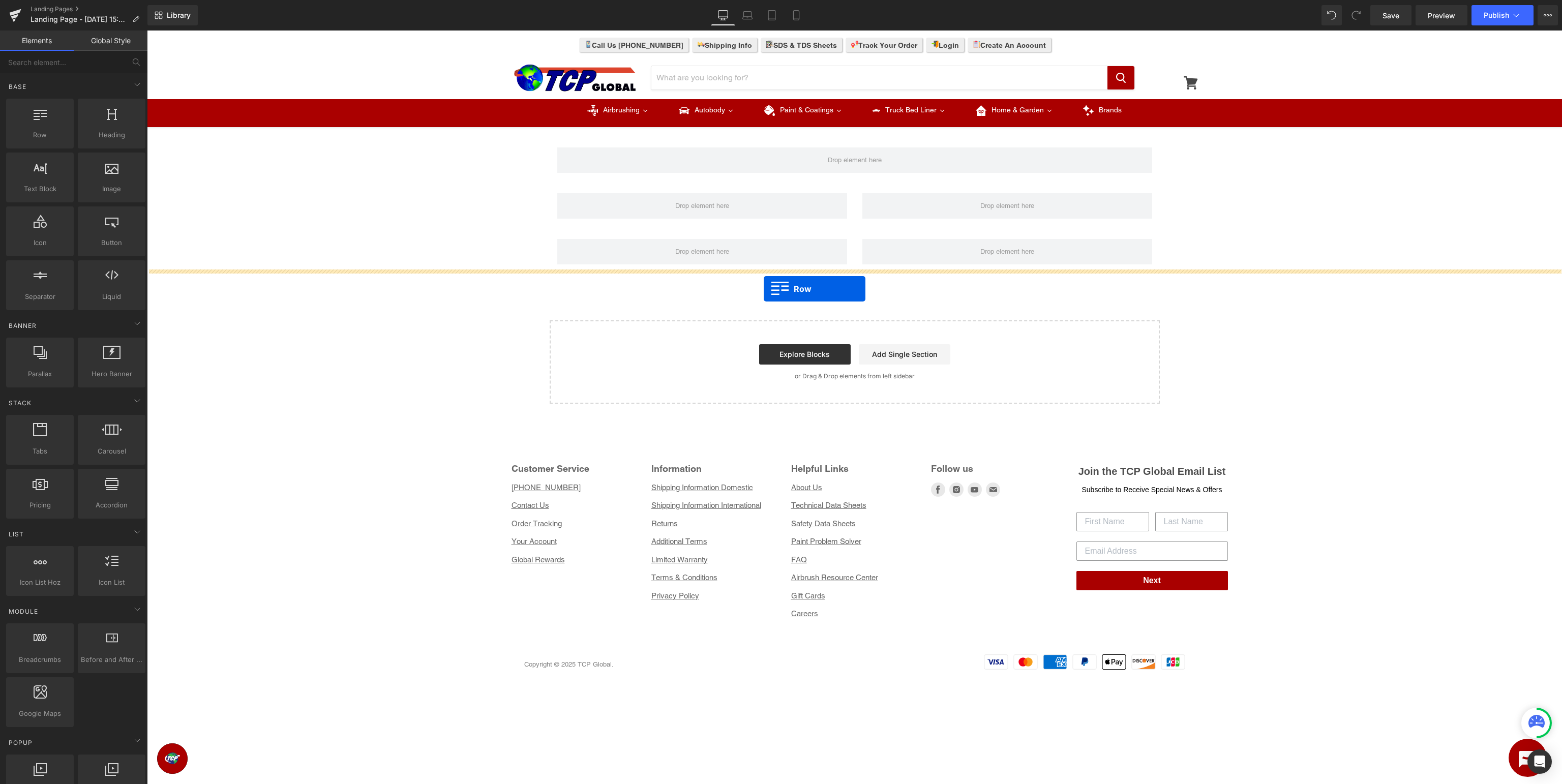
drag, startPoint x: 192, startPoint y: 162, endPoint x: 764, endPoint y: 289, distance: 585.9
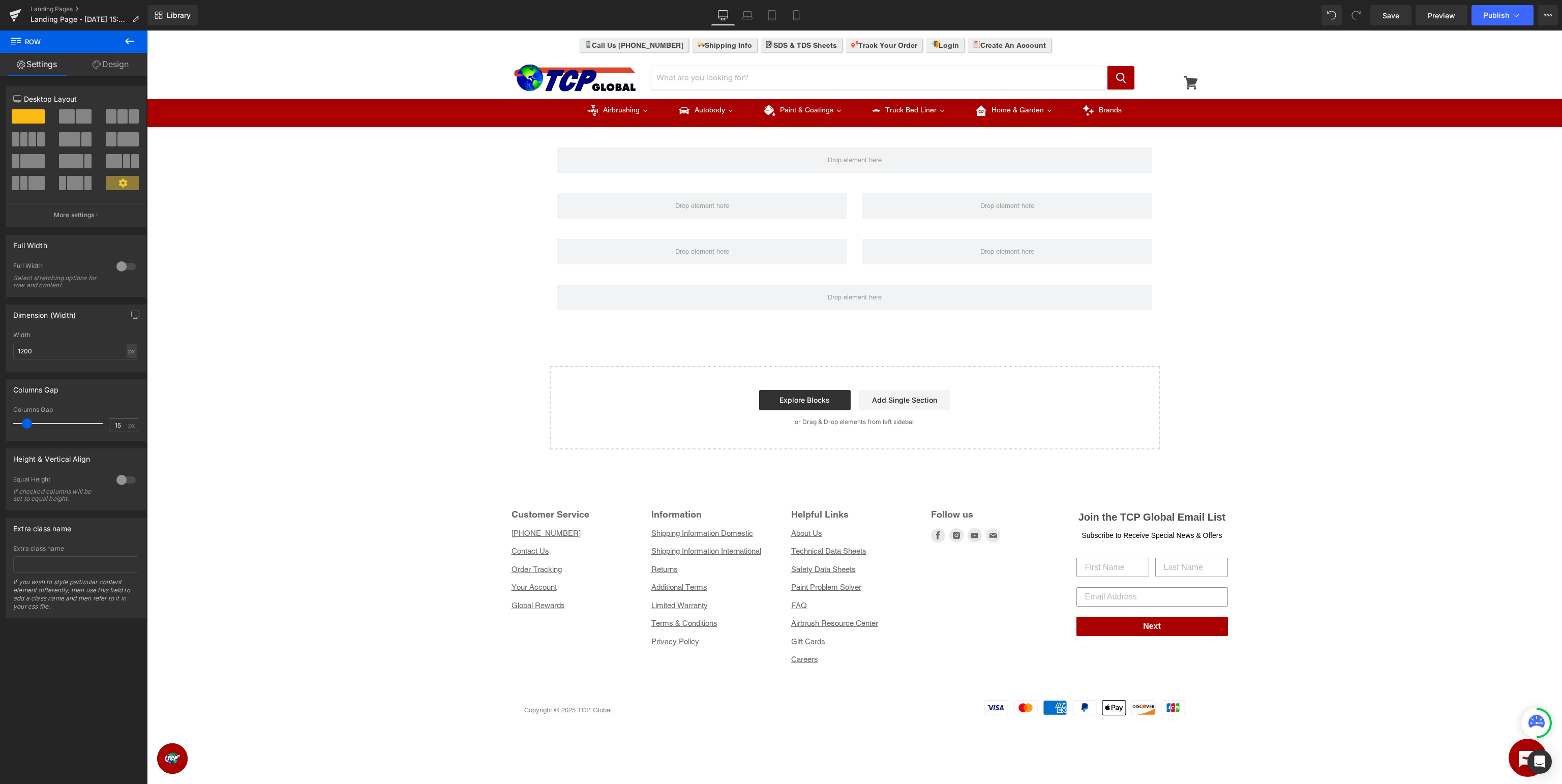
click at [128, 44] on icon at bounding box center [129, 41] width 9 height 6
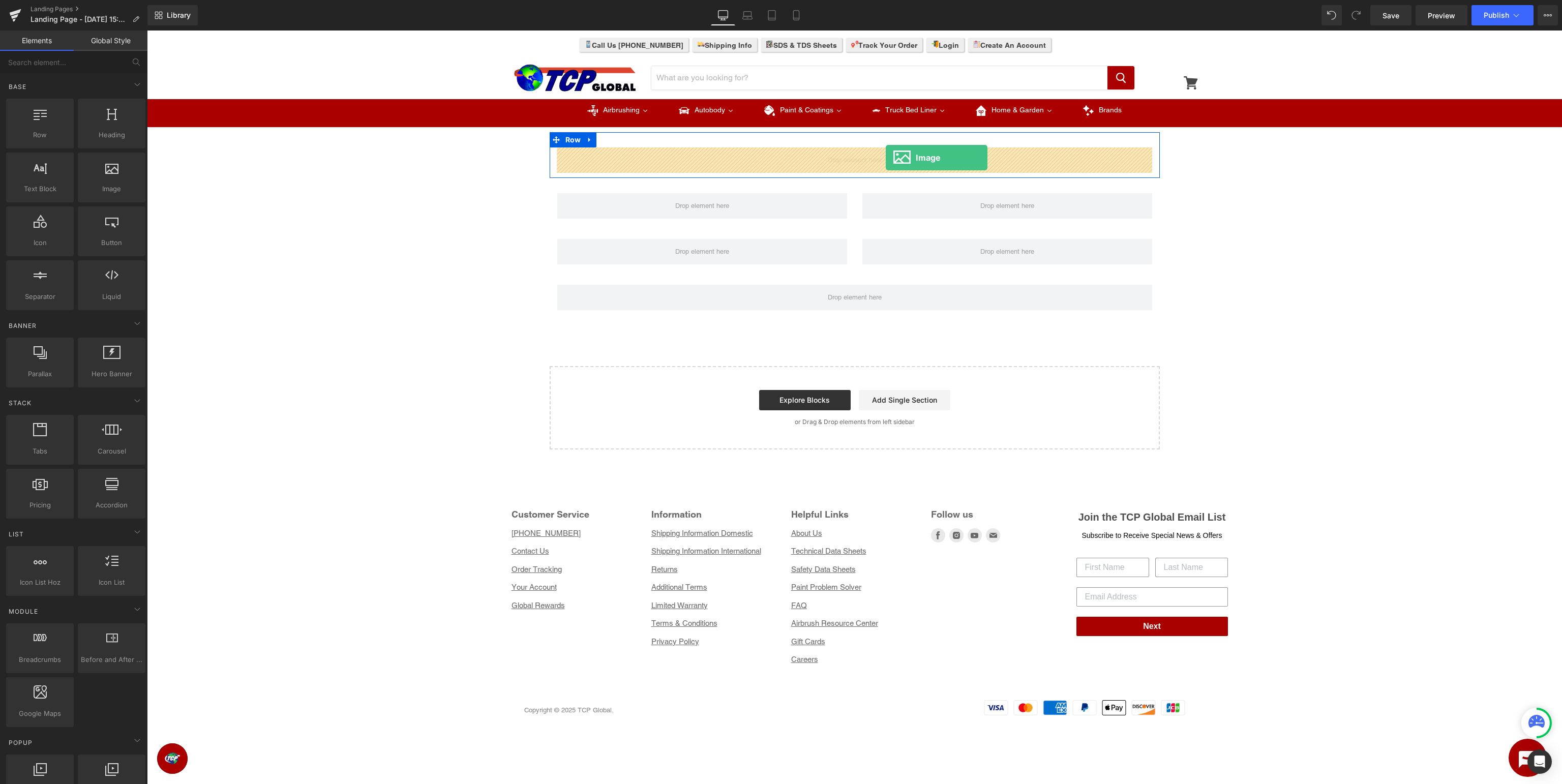
drag, startPoint x: 252, startPoint y: 209, endPoint x: 886, endPoint y: 158, distance: 636.0
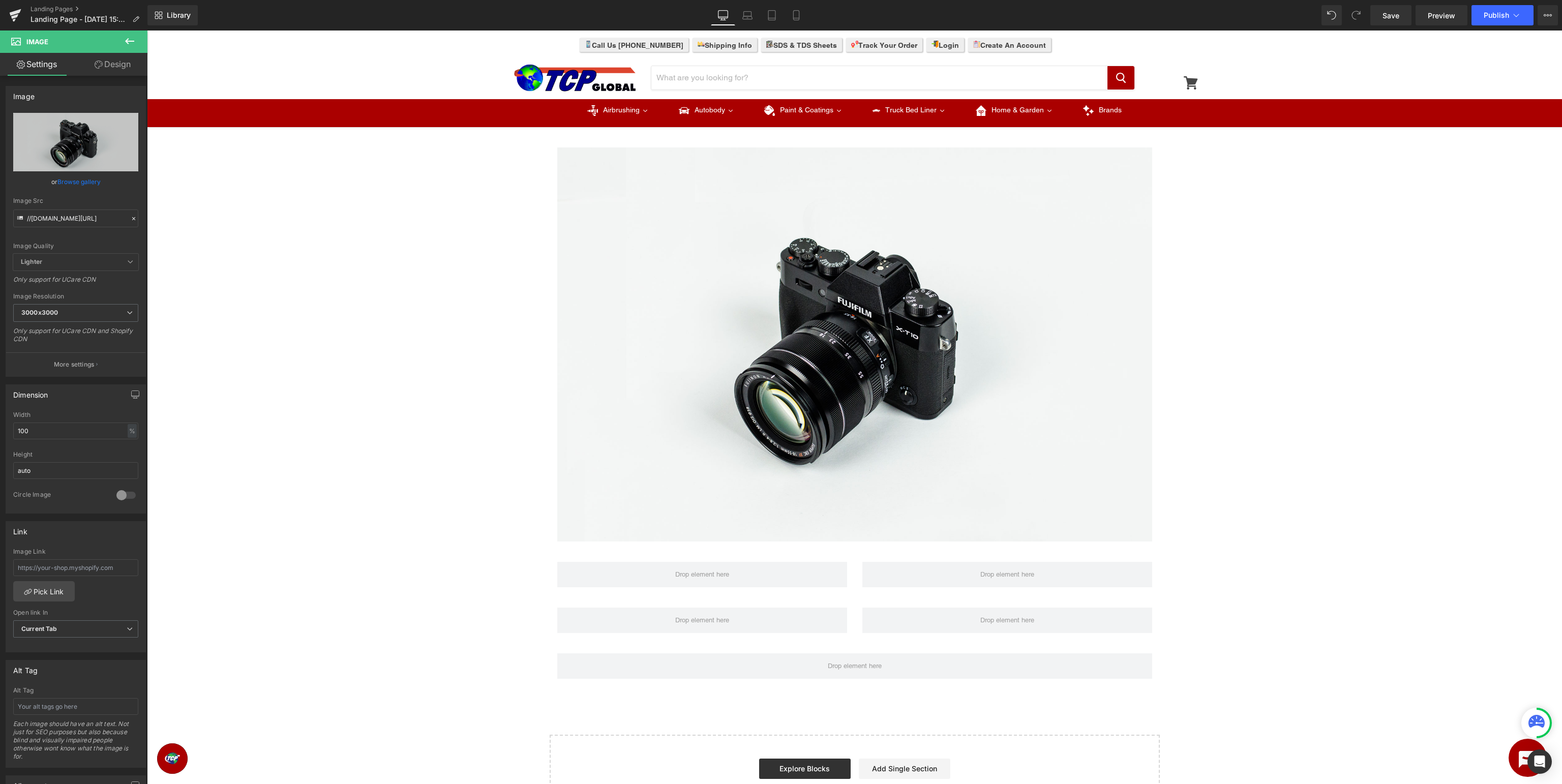
click at [129, 41] on icon at bounding box center [129, 41] width 9 height 6
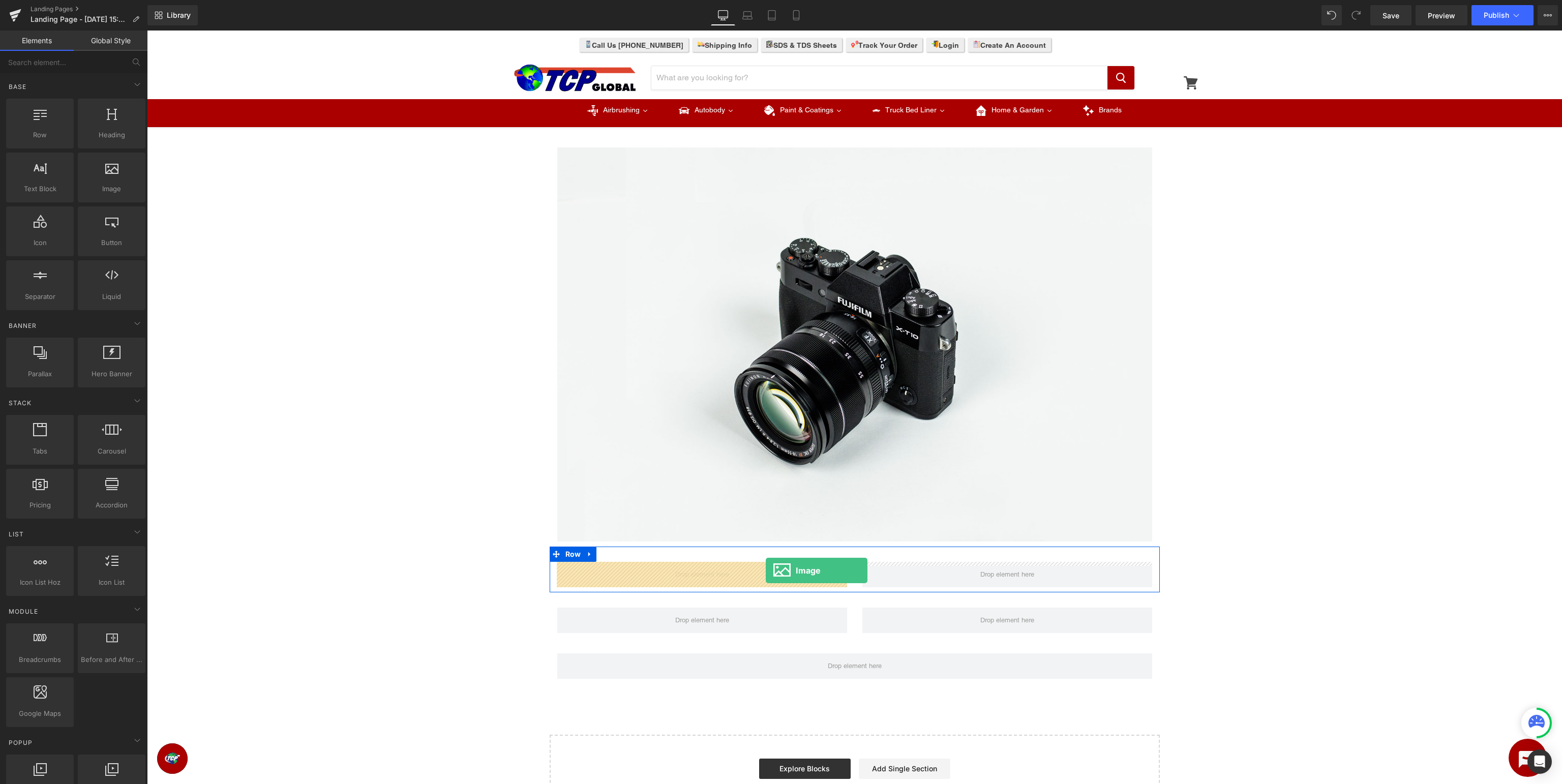
drag, startPoint x: 267, startPoint y: 202, endPoint x: 765, endPoint y: 571, distance: 619.8
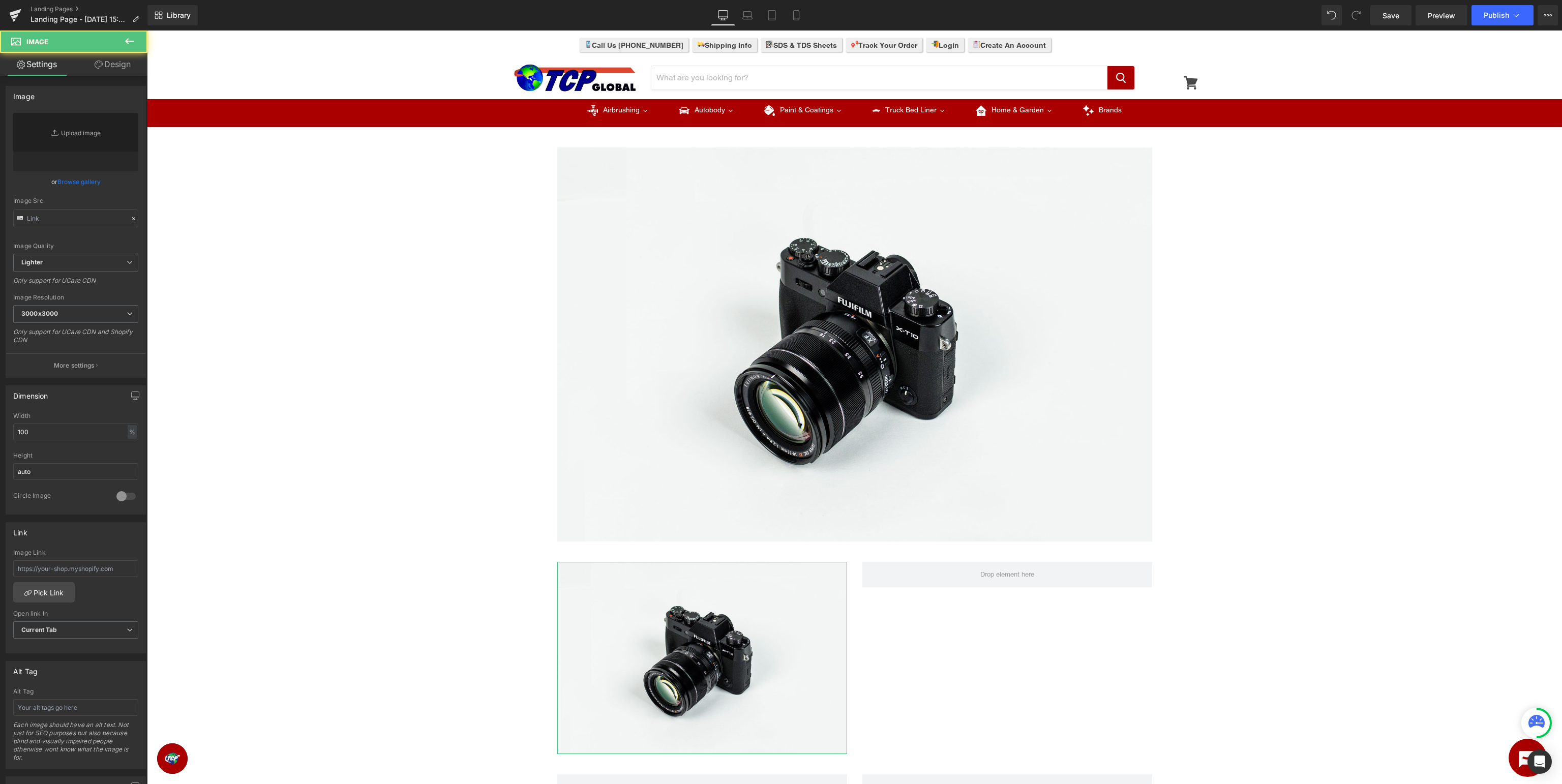
type input "//[DOMAIN_NAME][URL]"
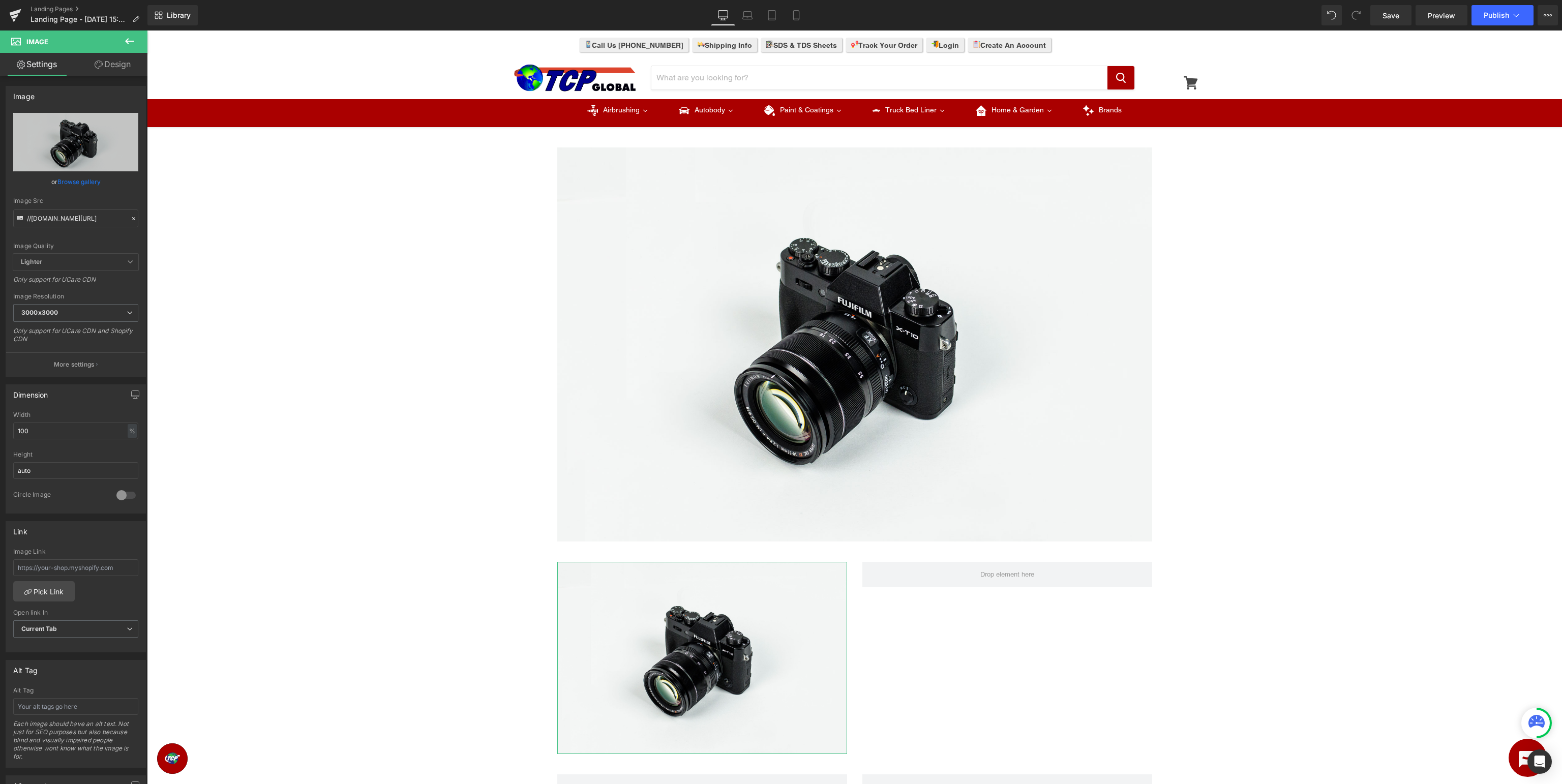
scroll to position [184, 0]
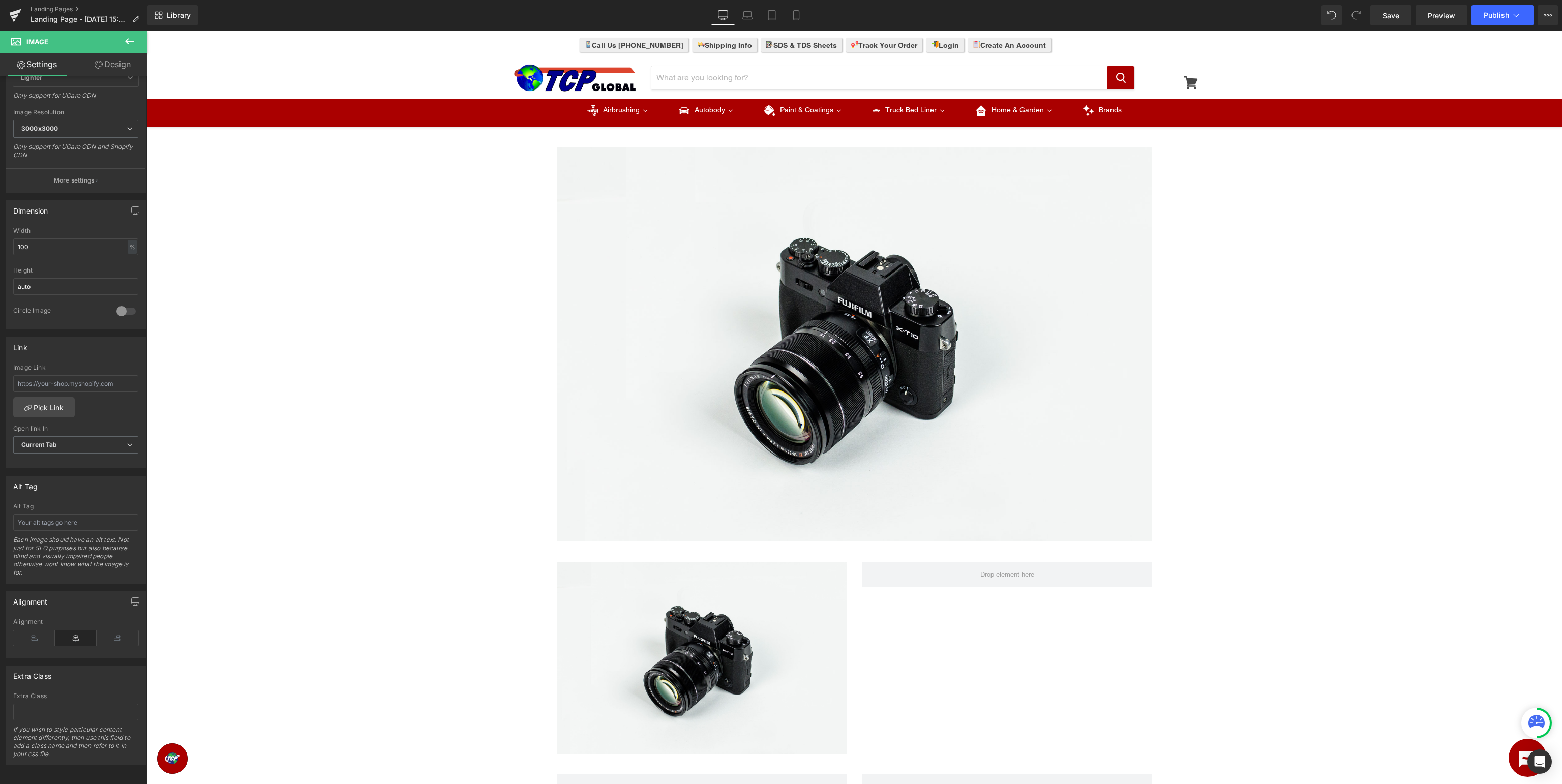
click at [125, 44] on icon at bounding box center [130, 41] width 12 height 12
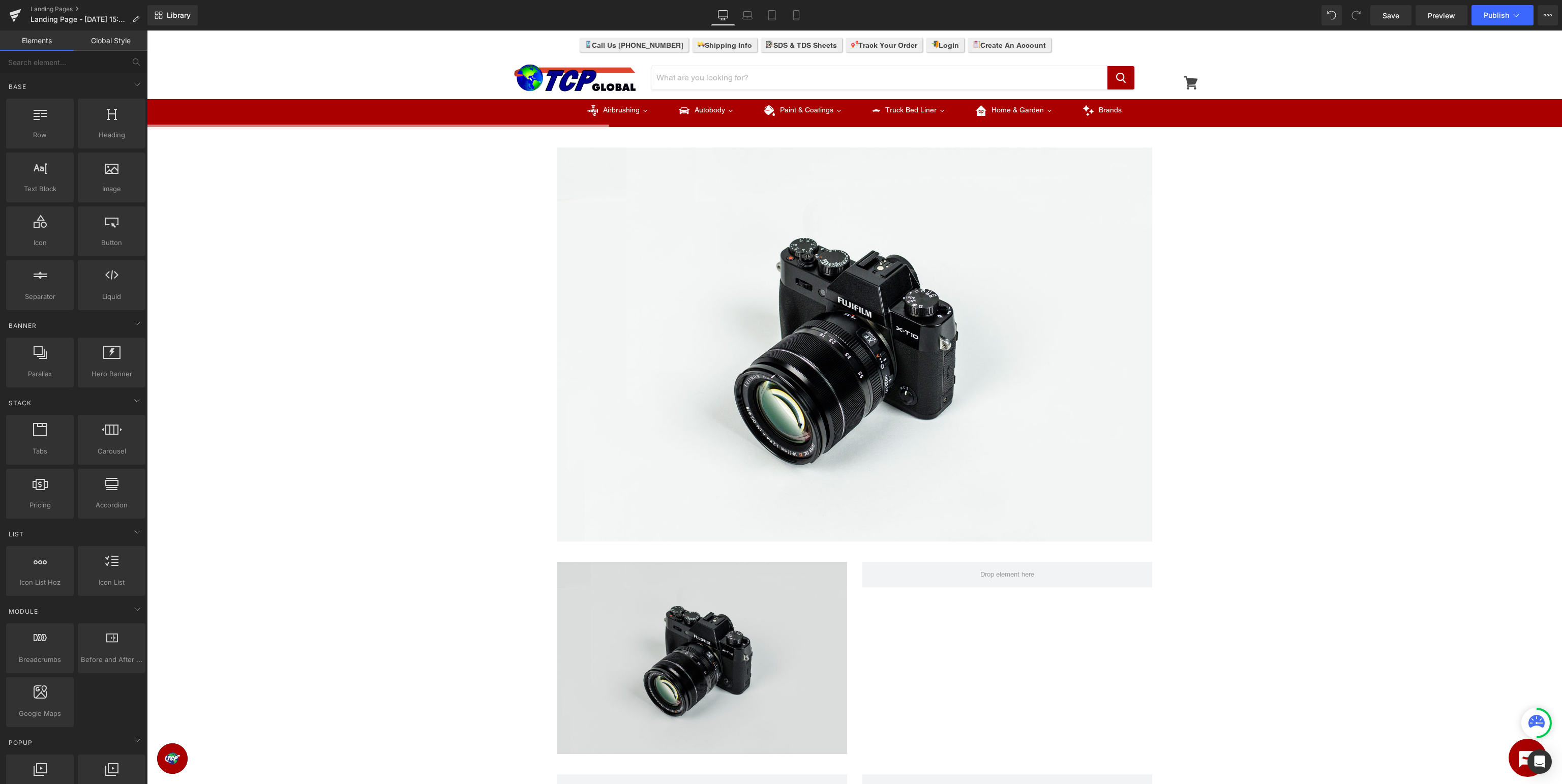
scroll to position [215, 0]
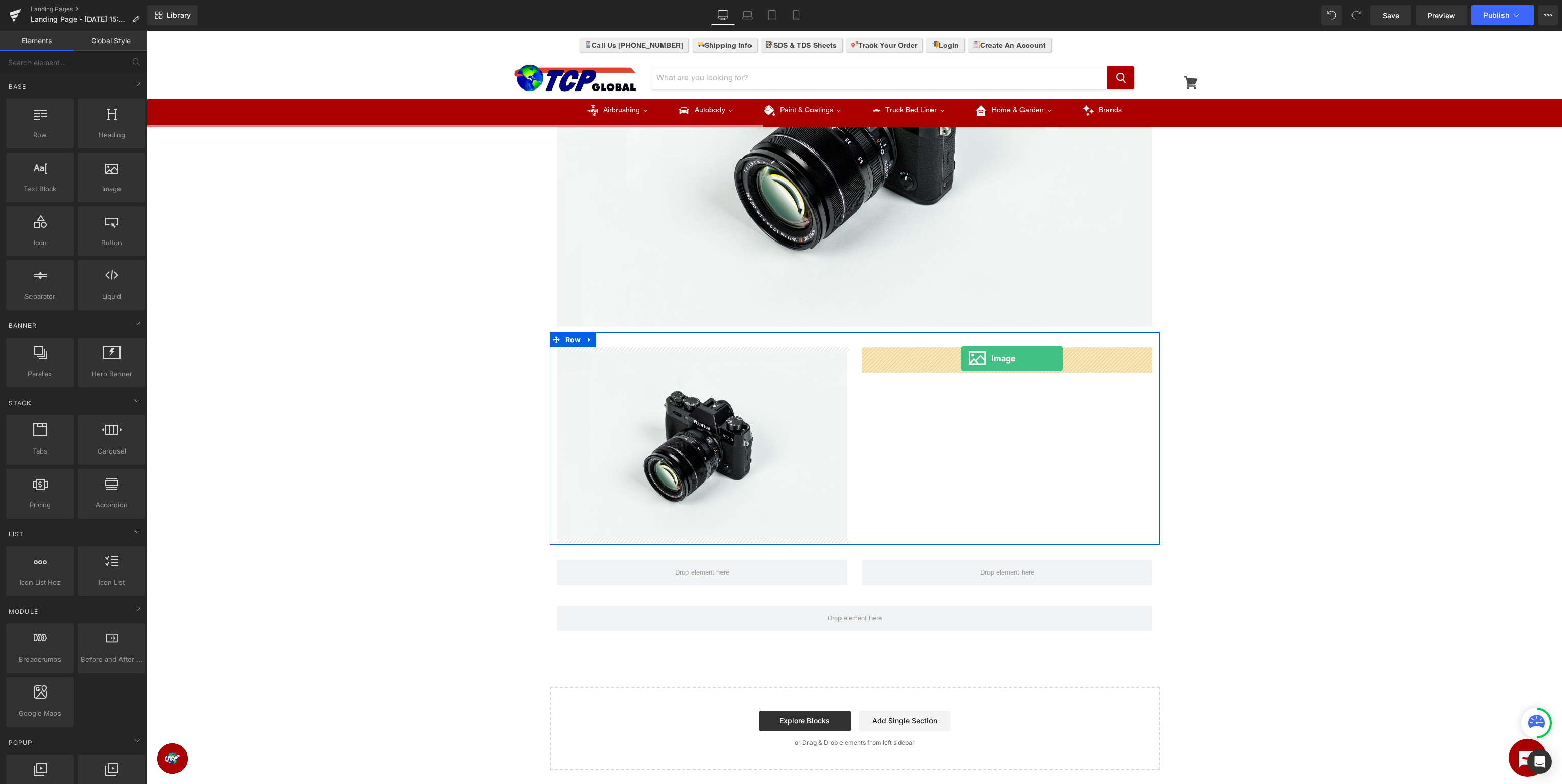
drag, startPoint x: 261, startPoint y: 203, endPoint x: 961, endPoint y: 359, distance: 717.2
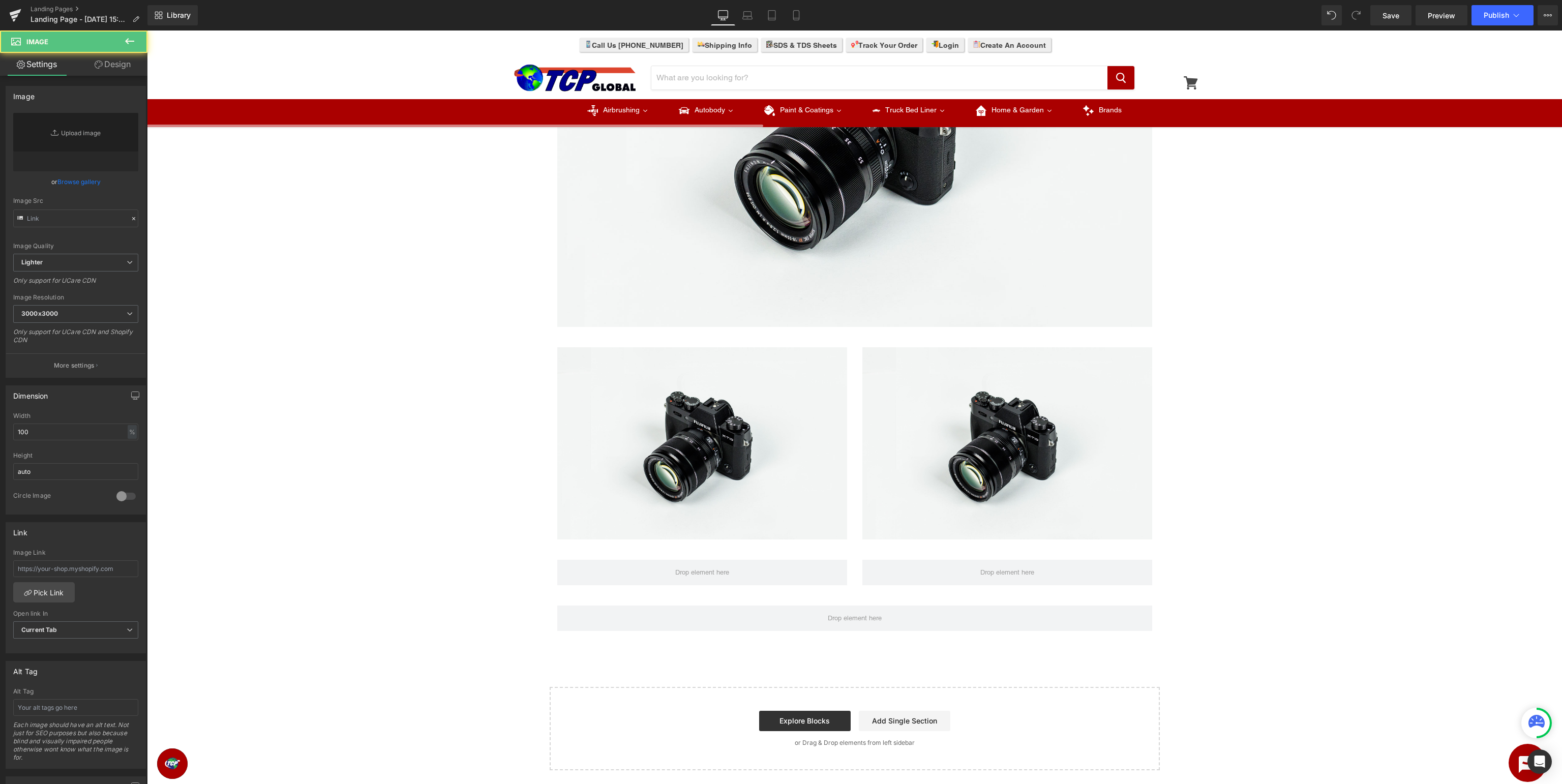
type input "//[DOMAIN_NAME][URL]"
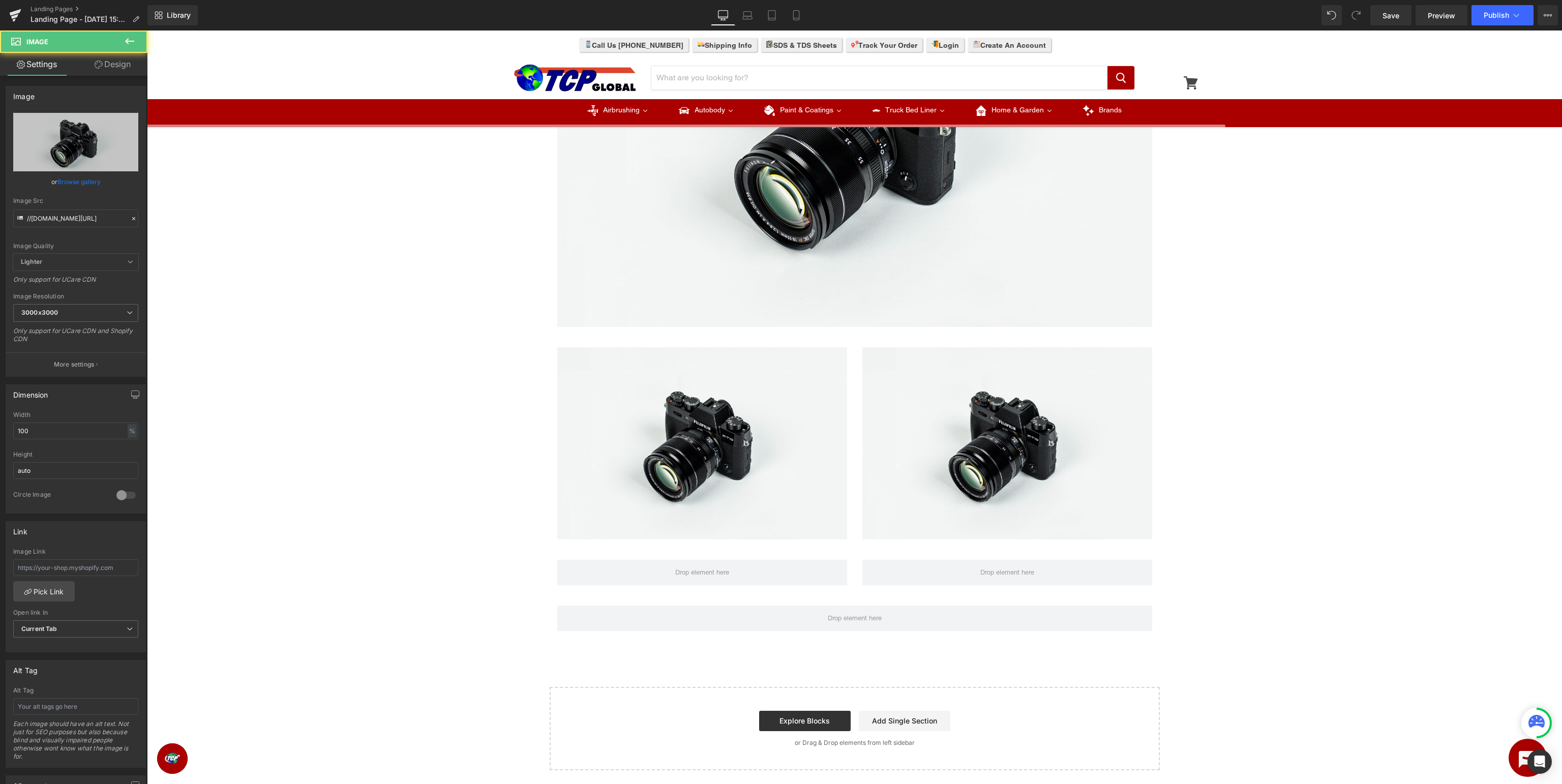
scroll to position [483, 0]
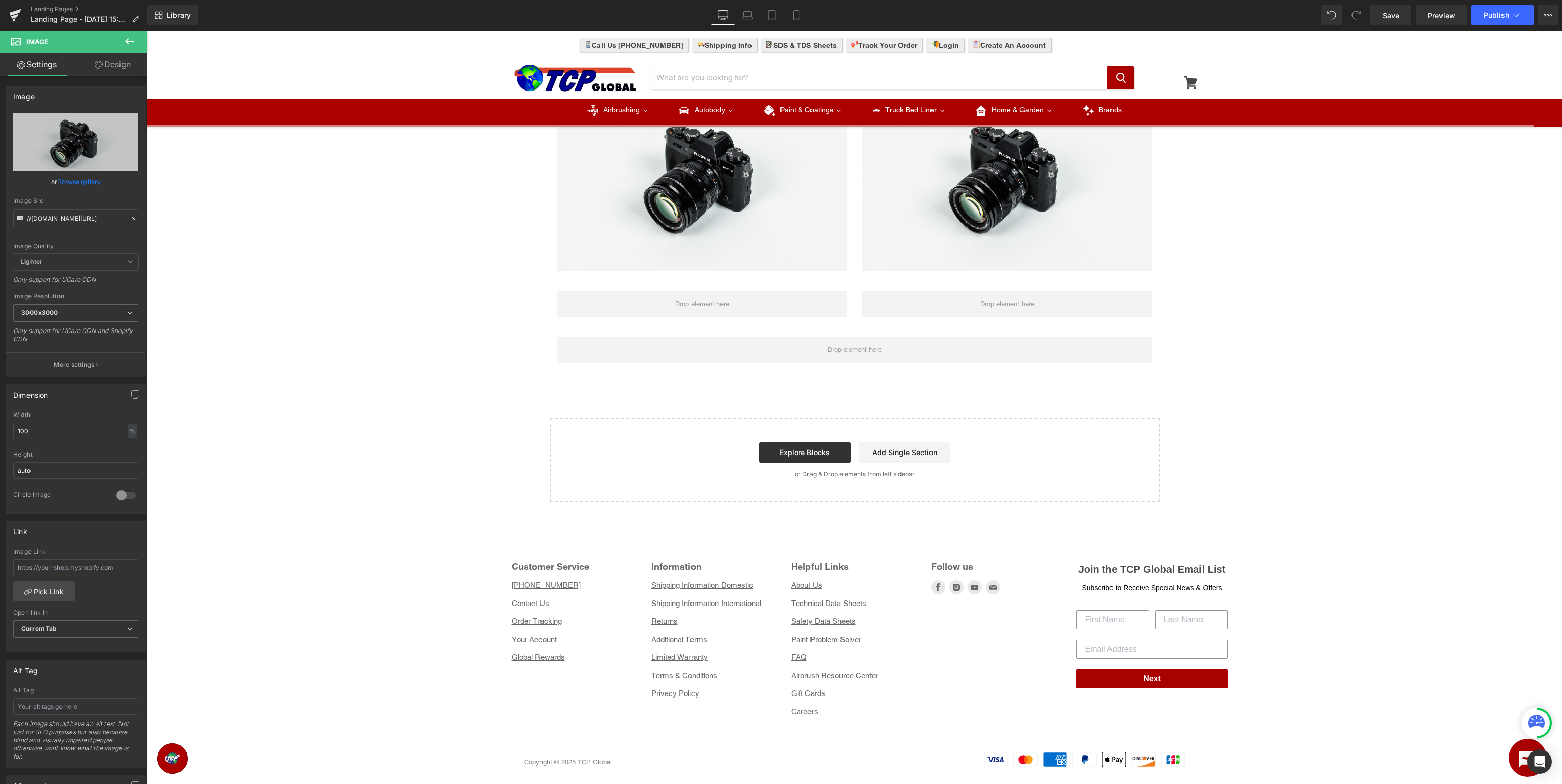
click at [135, 40] on icon at bounding box center [130, 41] width 12 height 12
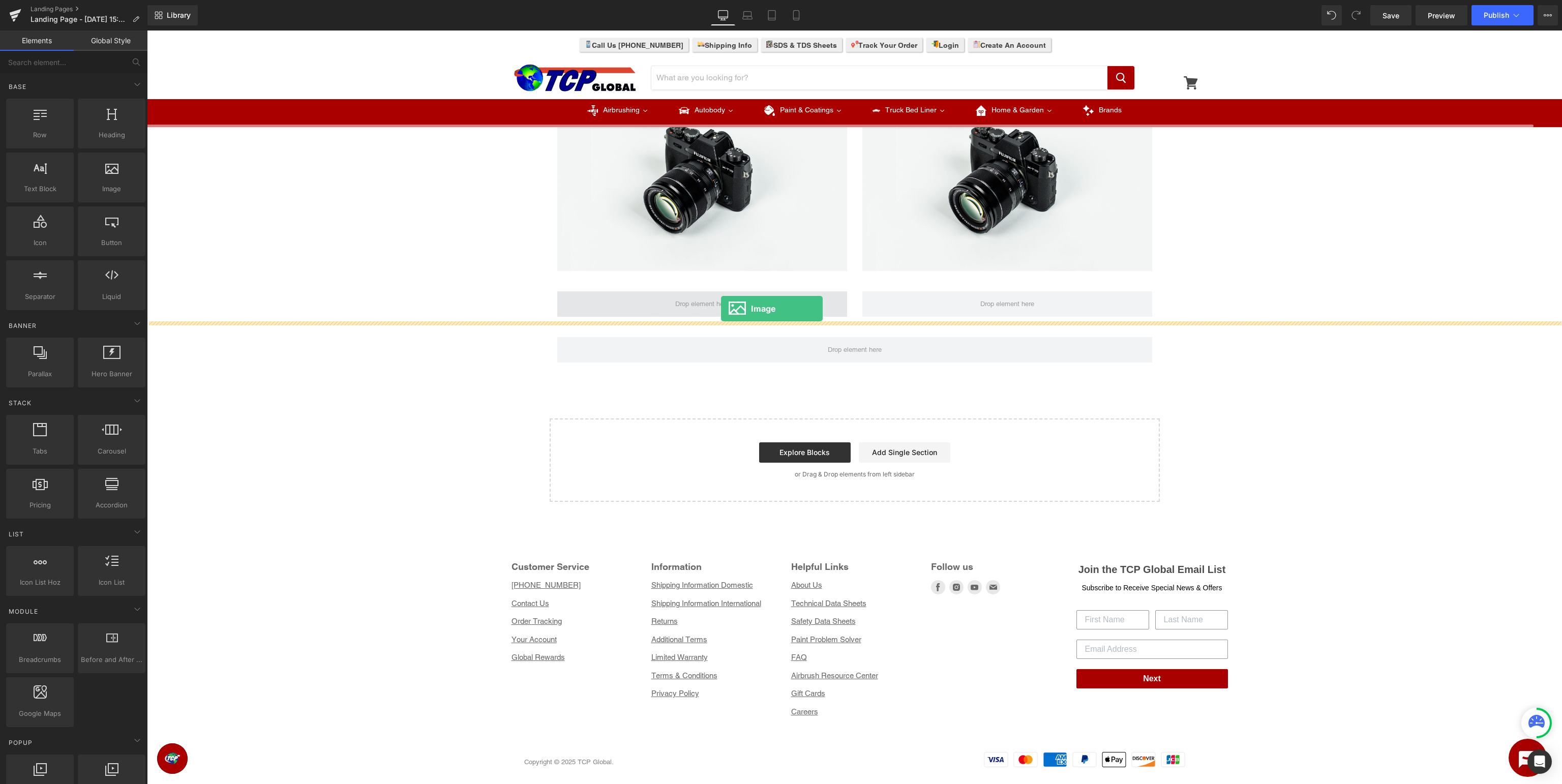
drag, startPoint x: 256, startPoint y: 213, endPoint x: 721, endPoint y: 308, distance: 474.6
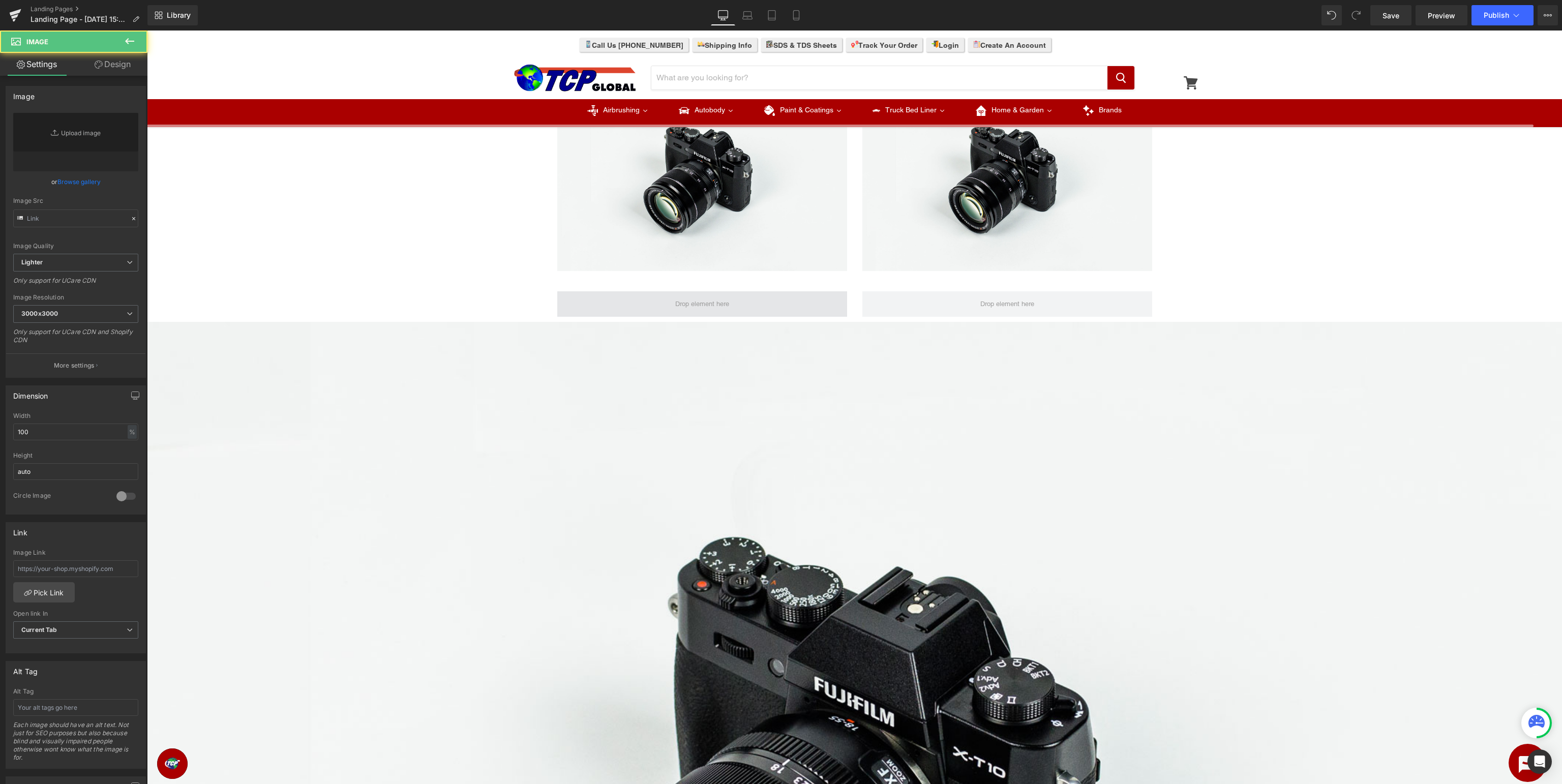
type input "//[DOMAIN_NAME][URL]"
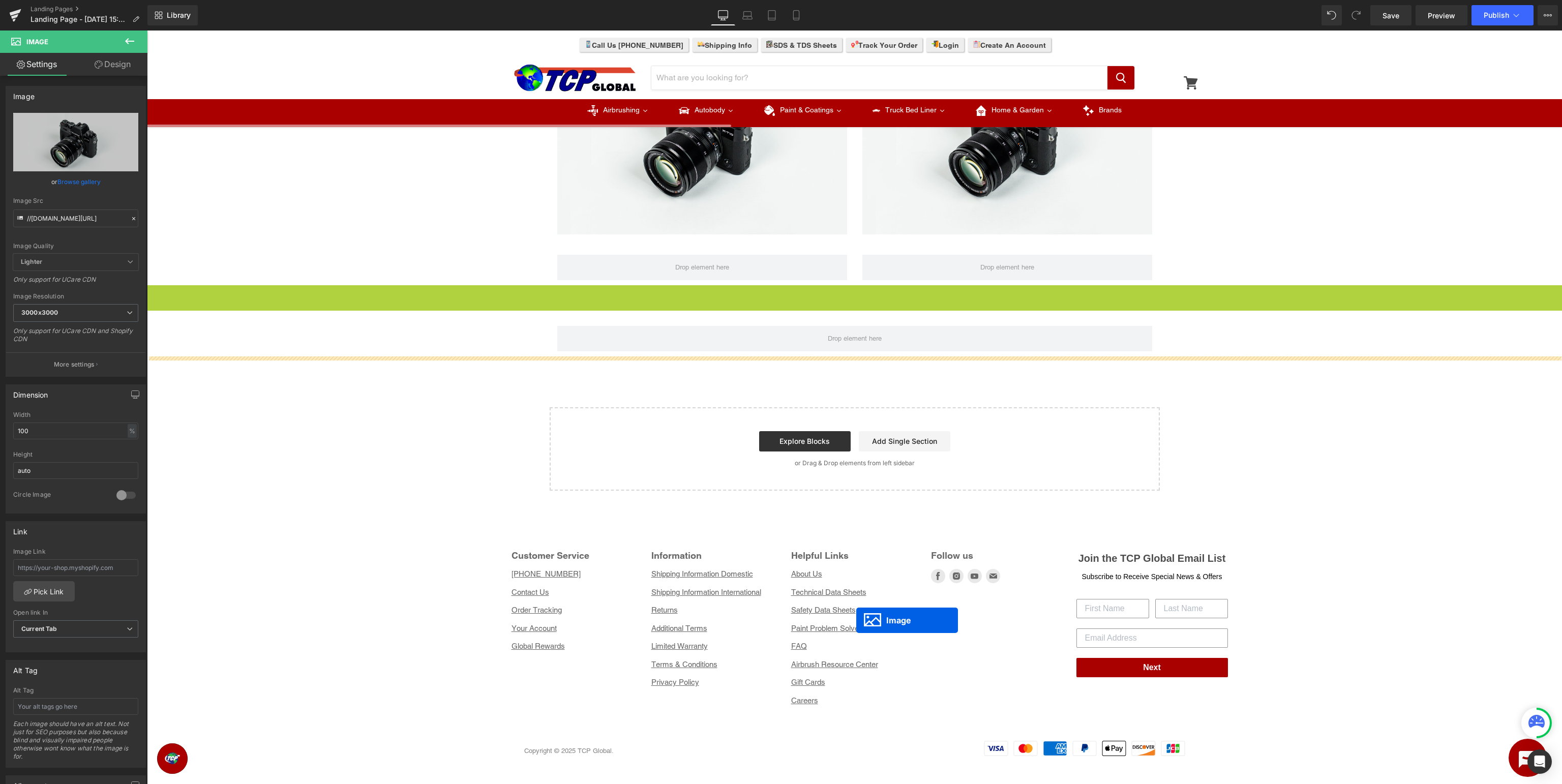
scroll to position [519, 0]
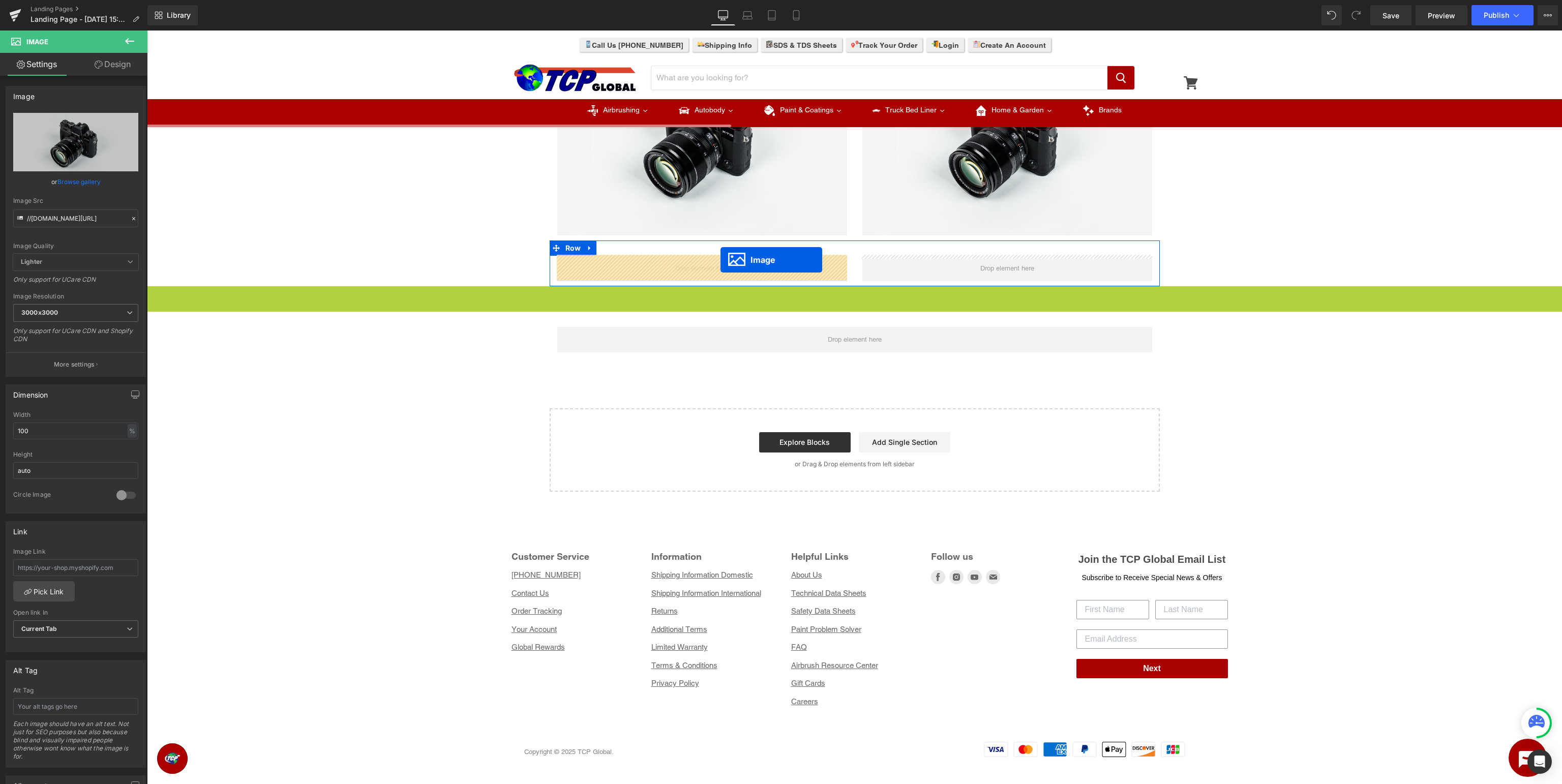
drag, startPoint x: 855, startPoint y: 687, endPoint x: 720, endPoint y: 260, distance: 447.8
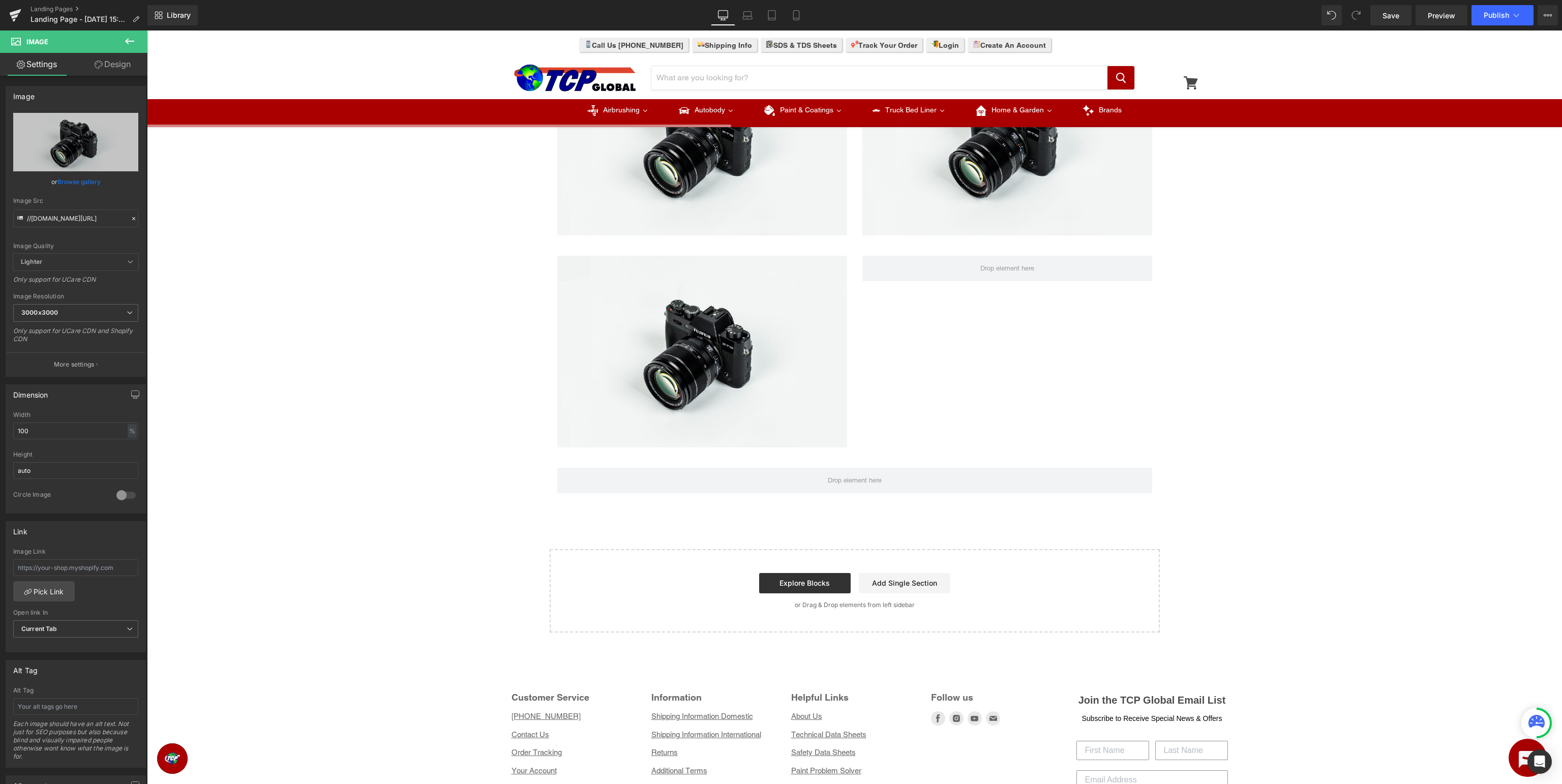
click at [133, 40] on icon at bounding box center [130, 41] width 12 height 12
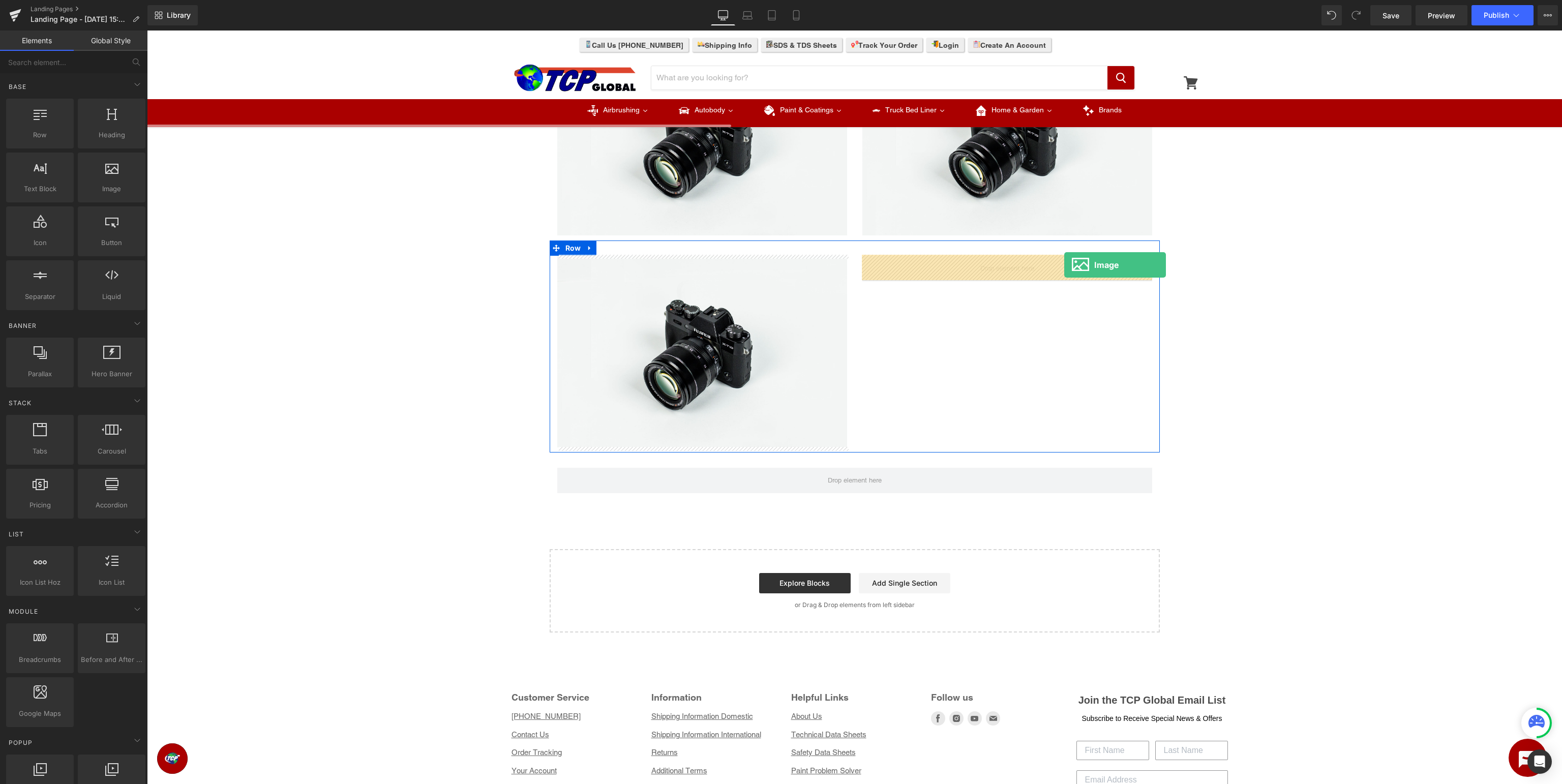
drag, startPoint x: 249, startPoint y: 215, endPoint x: 1065, endPoint y: 265, distance: 817.5
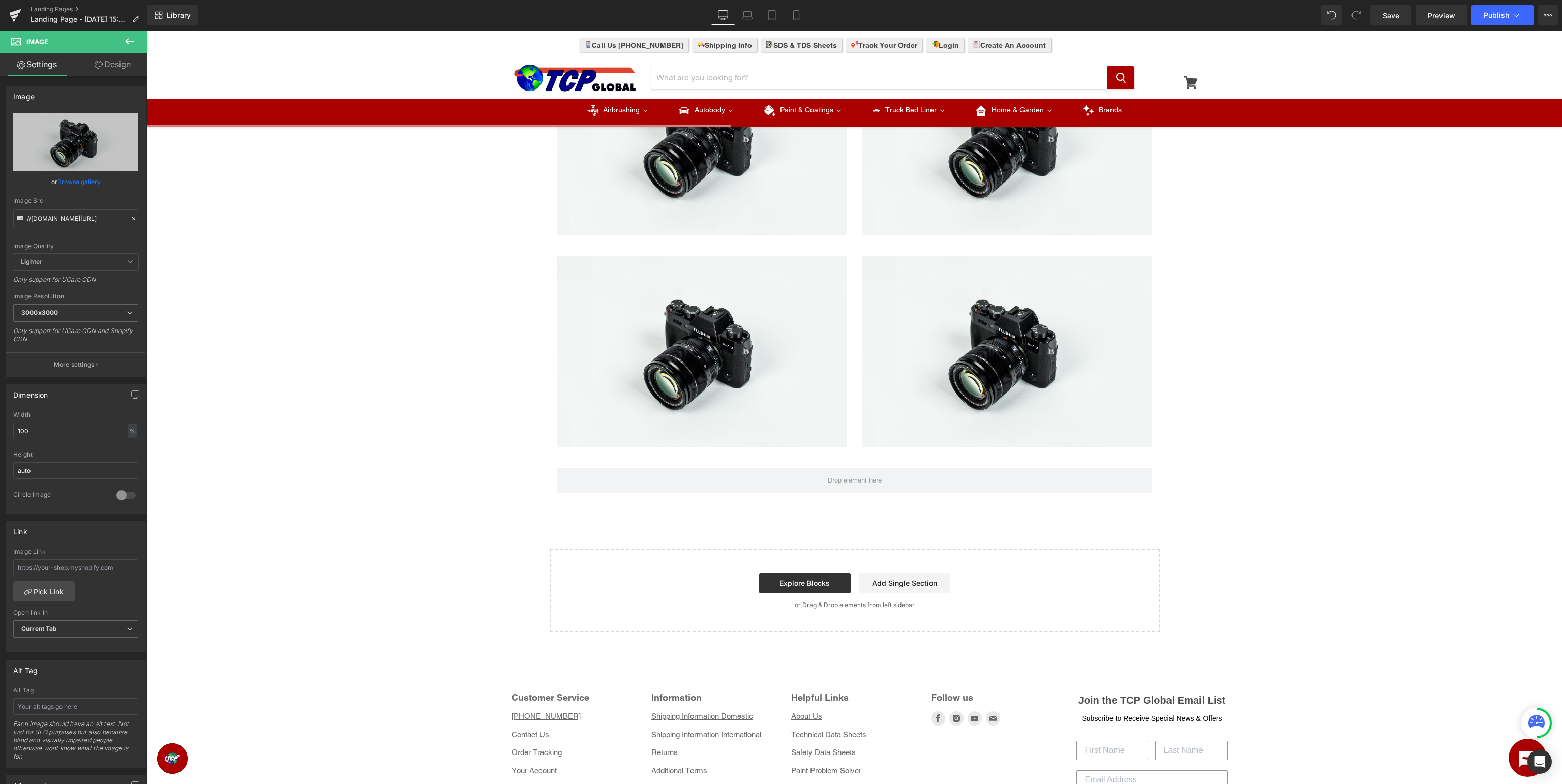
click at [128, 38] on icon at bounding box center [129, 41] width 9 height 6
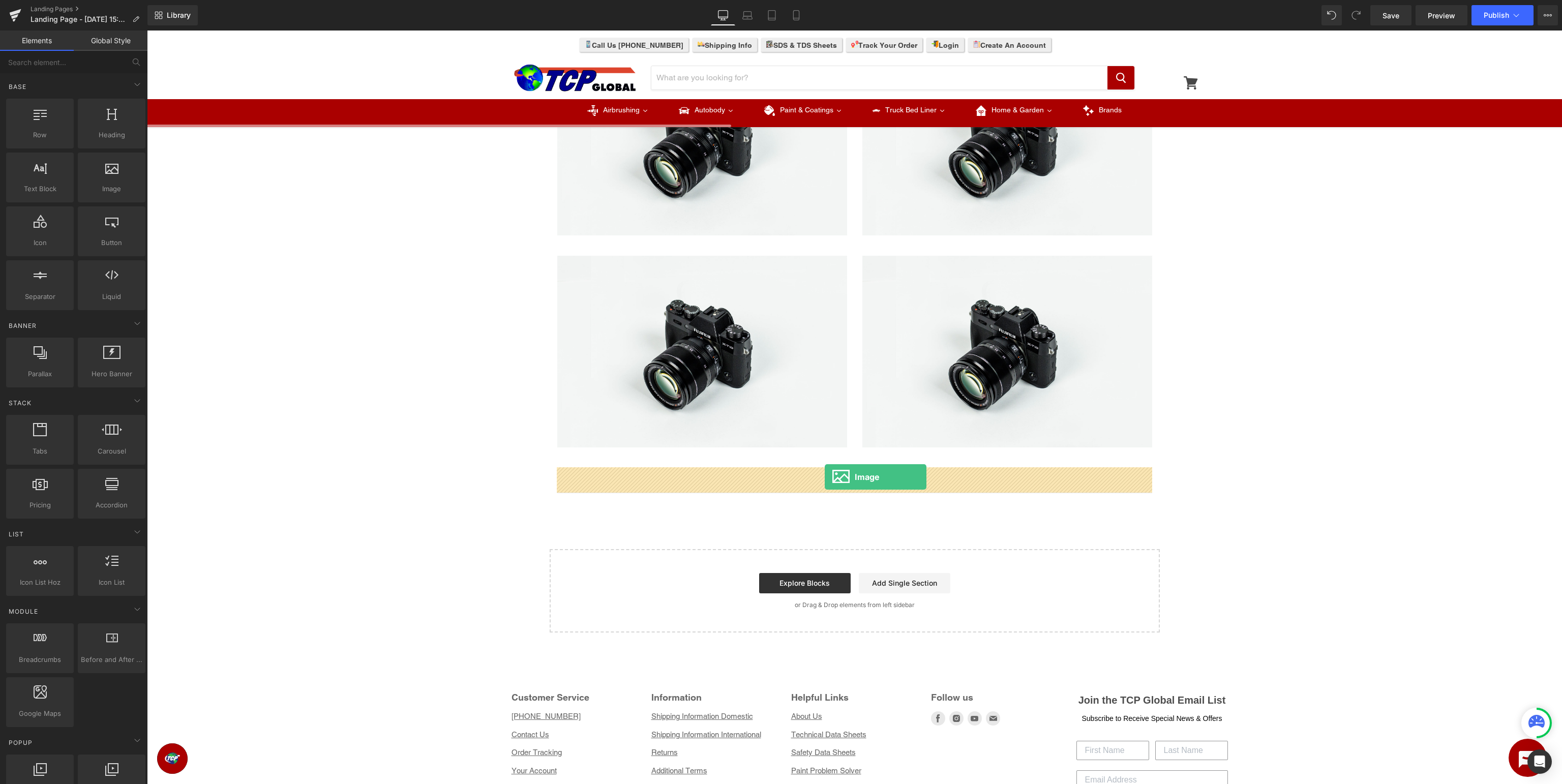
drag, startPoint x: 254, startPoint y: 207, endPoint x: 825, endPoint y: 477, distance: 631.6
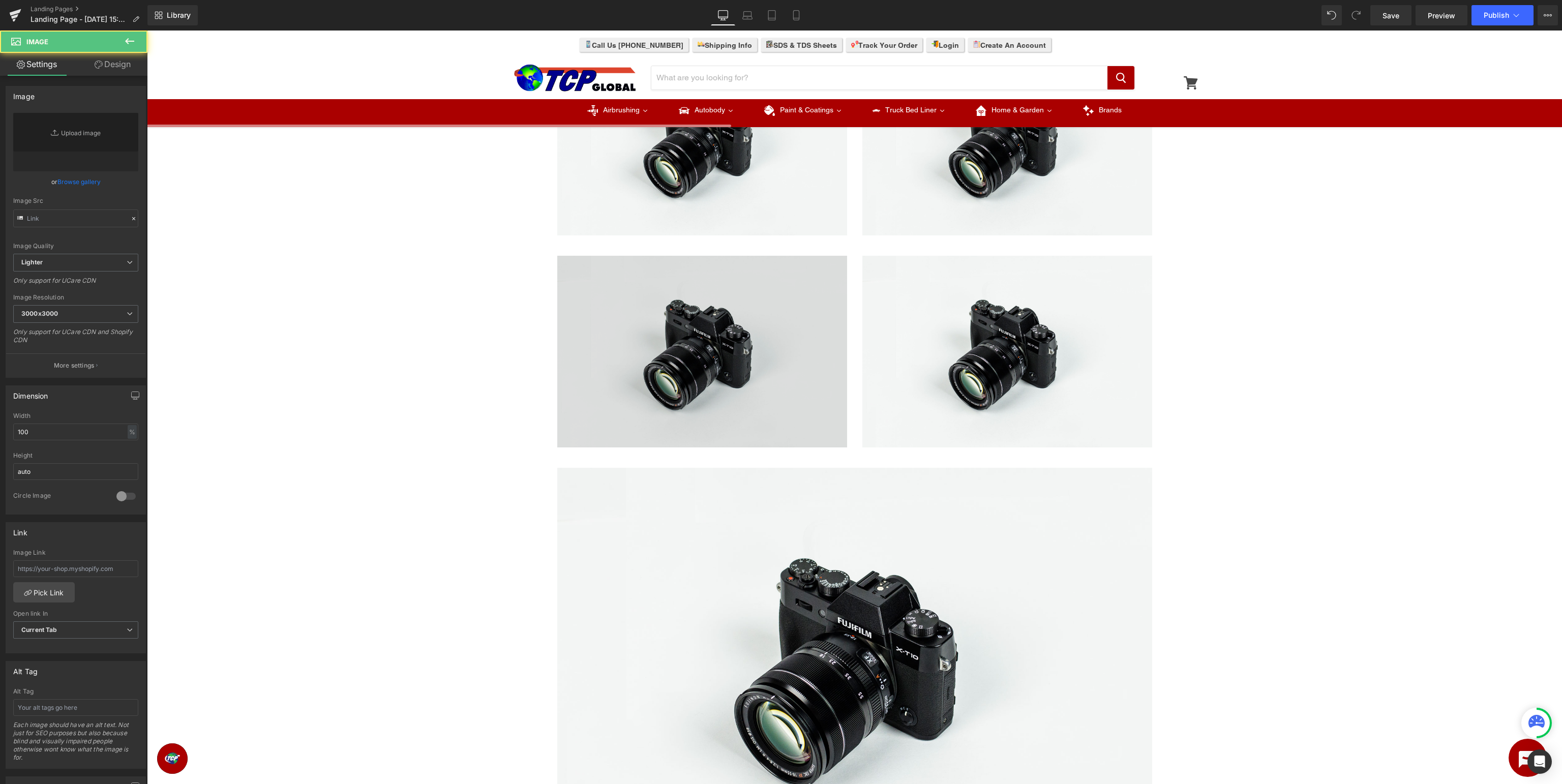
type input "//[DOMAIN_NAME][URL]"
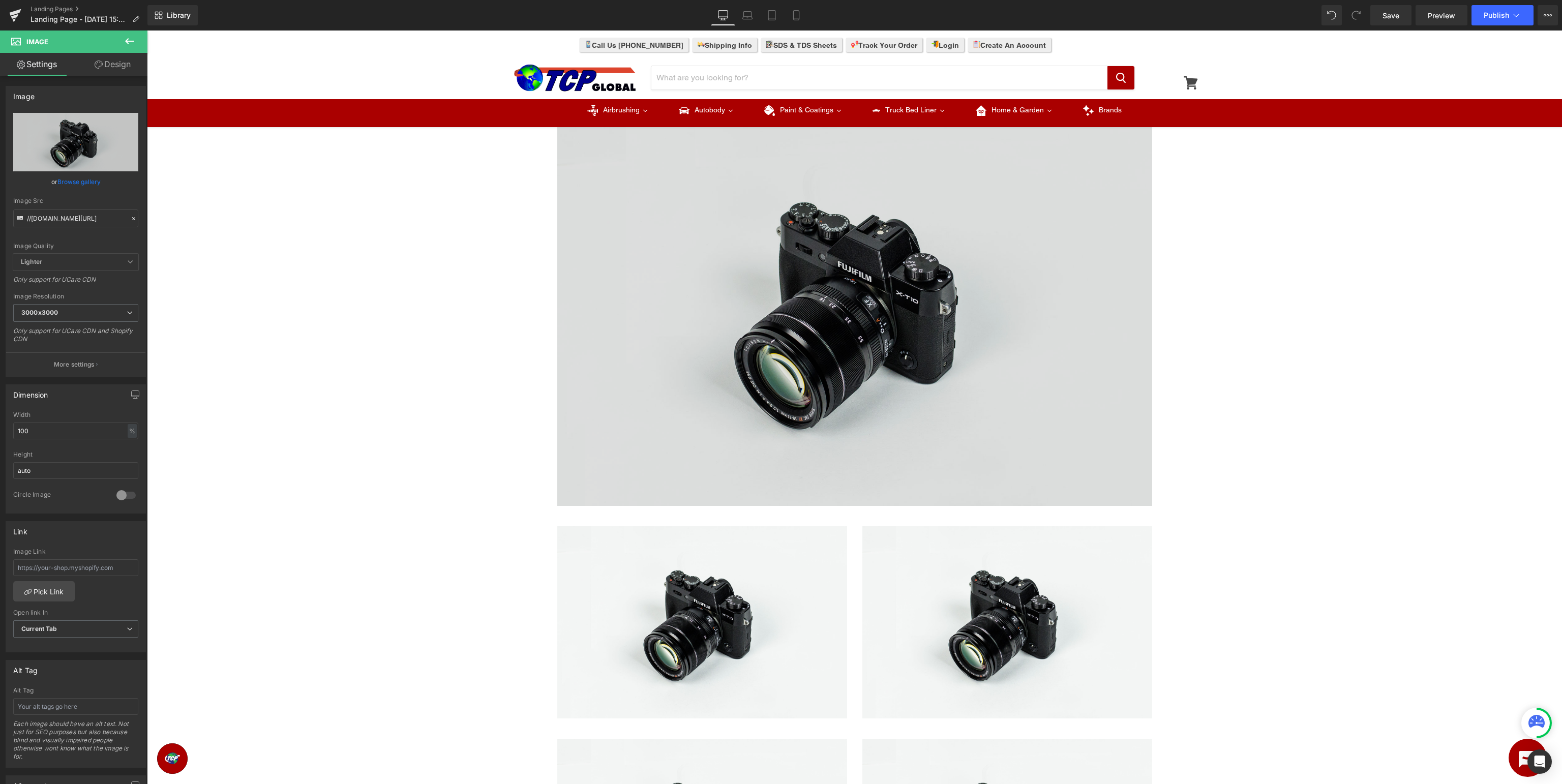
scroll to position [0, 0]
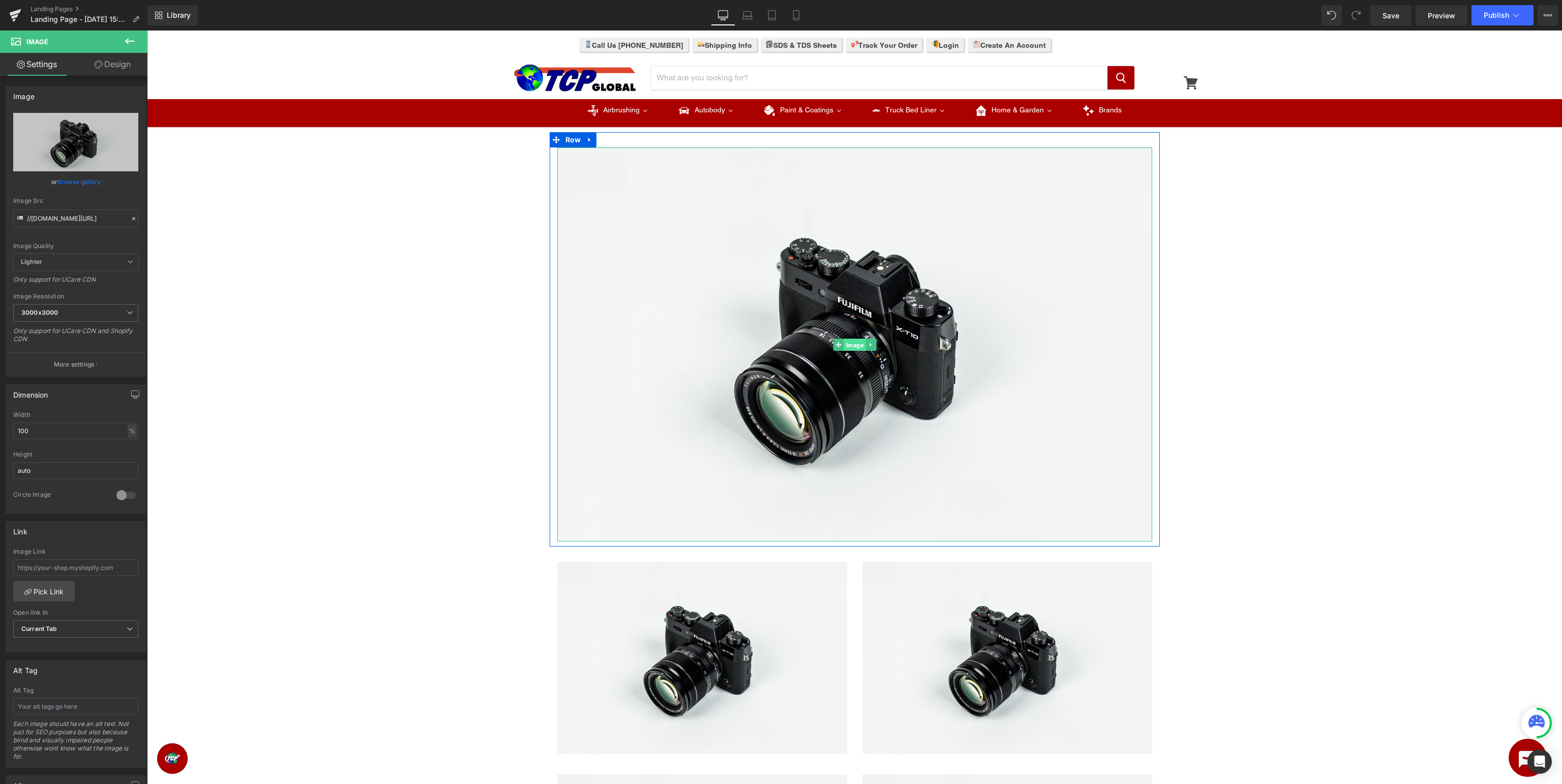
click at [852, 344] on span "Image" at bounding box center [855, 345] width 22 height 12
click at [87, 142] on icon "Replace Image" at bounding box center [75, 142] width 82 height 13
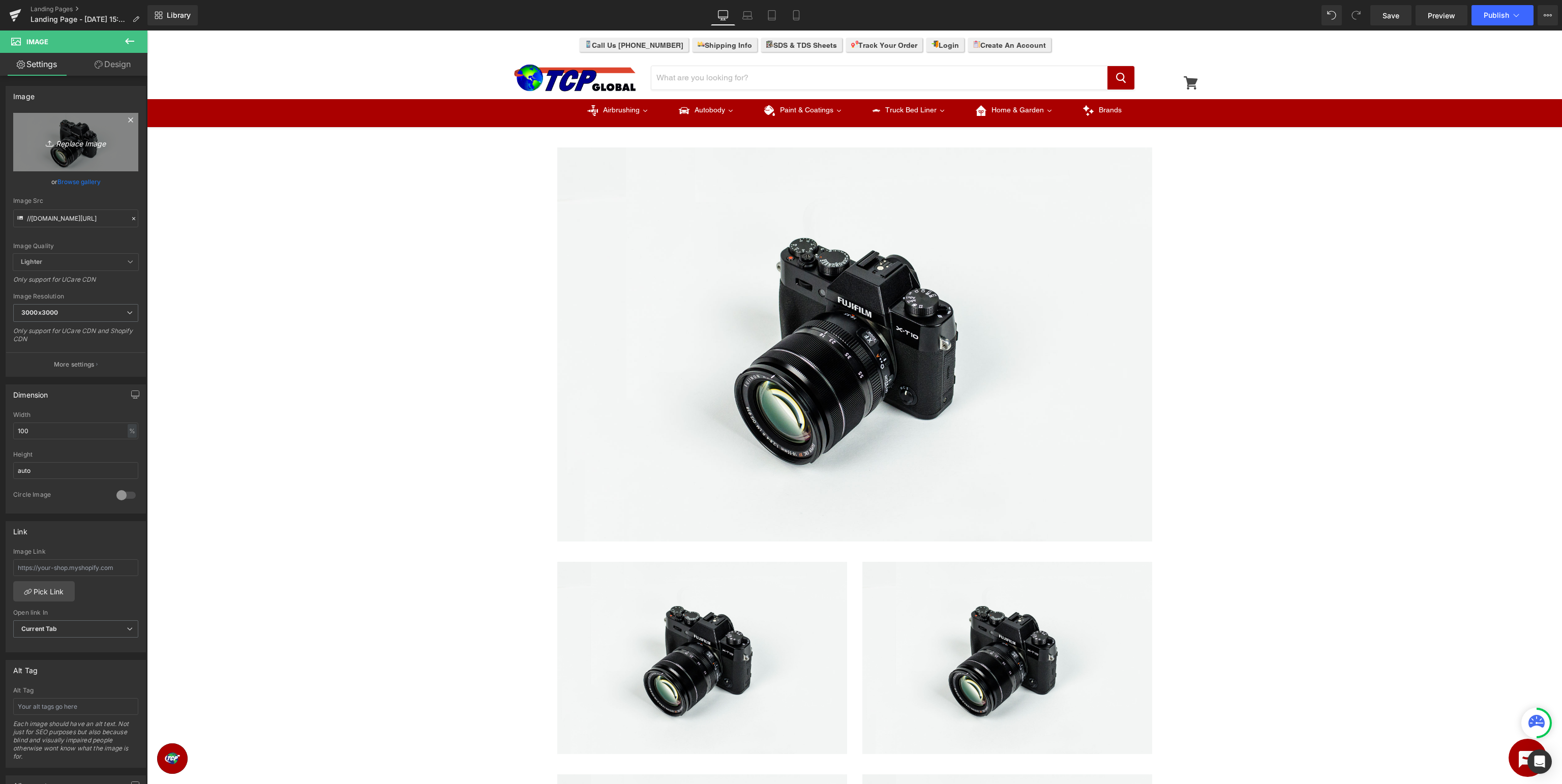
type input "C:\fakepath\CustomShop_TopBanner.jpg"
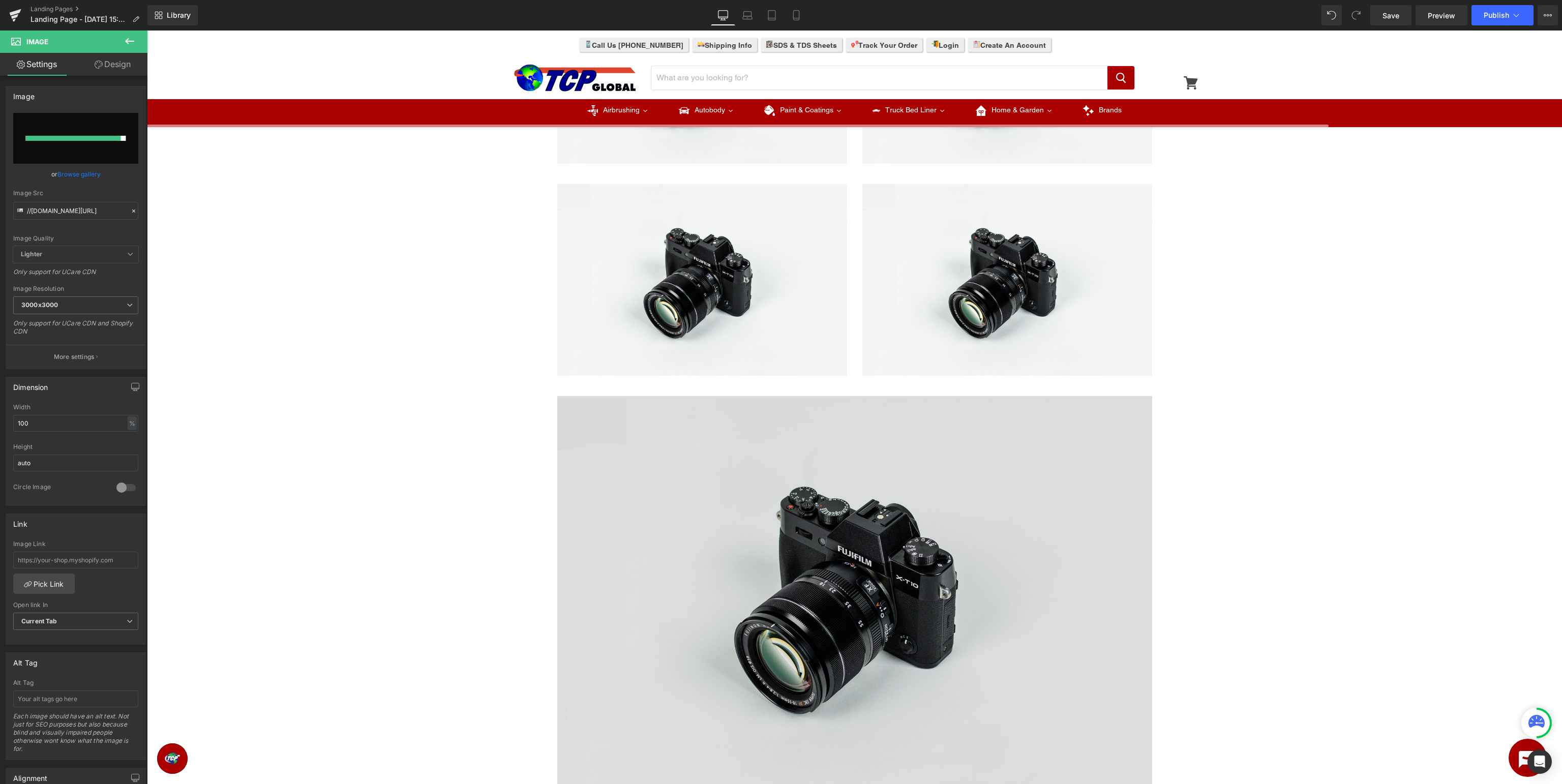
scroll to position [913, 0]
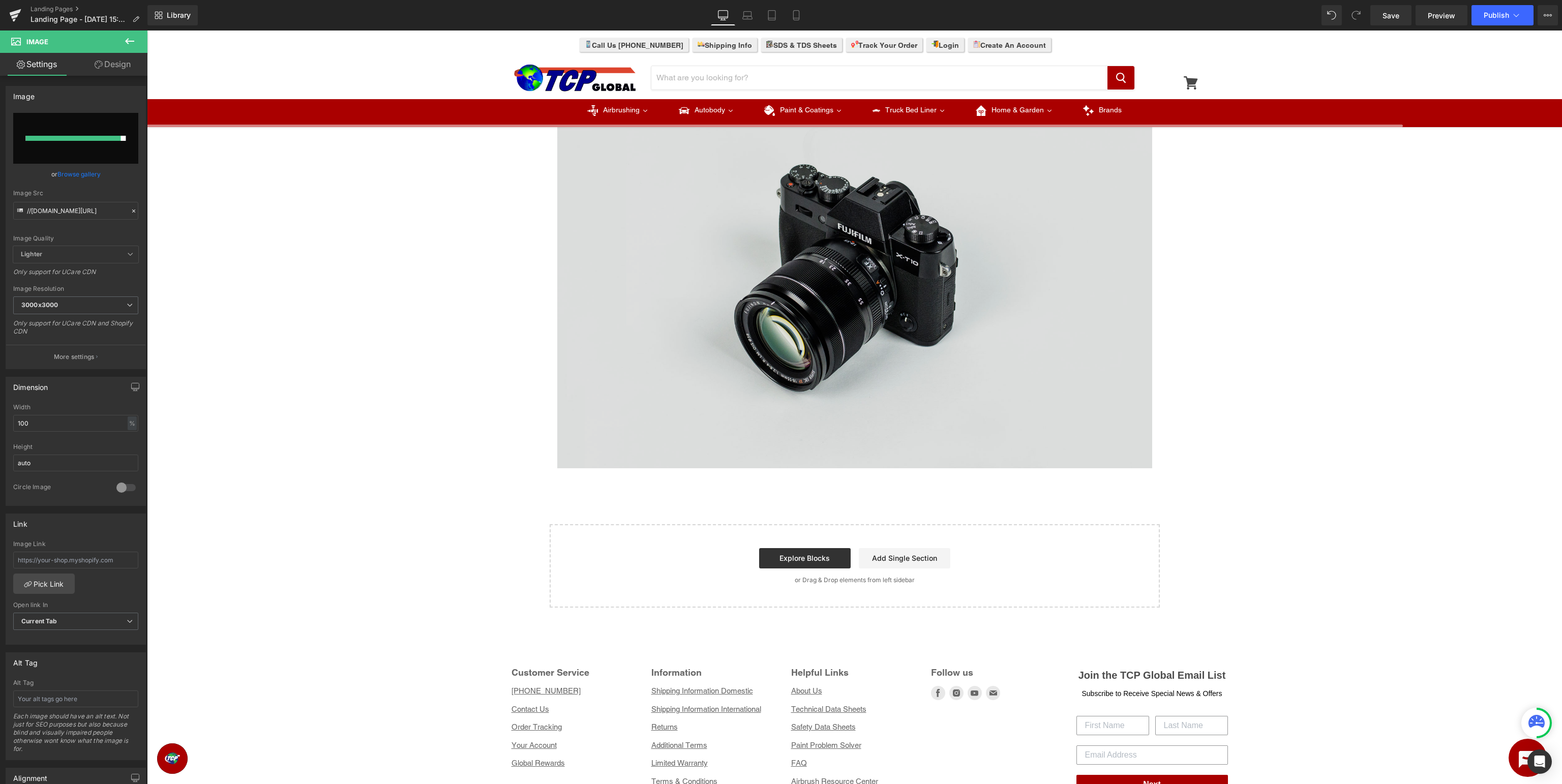
click at [853, 286] on img at bounding box center [854, 270] width 595 height 394
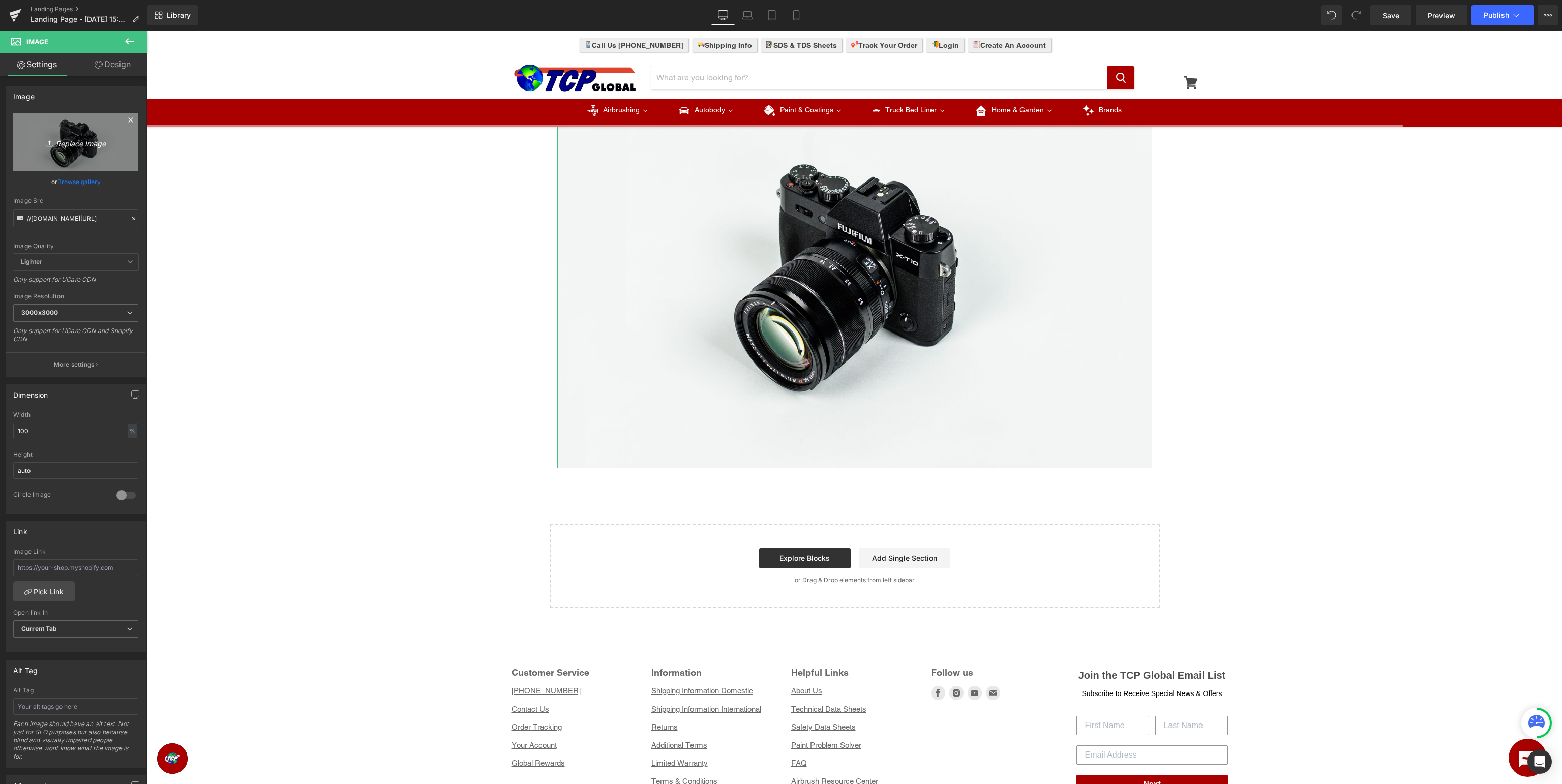
click at [60, 141] on icon "Replace Image" at bounding box center [75, 142] width 82 height 13
type input "C:\fakepath\CustomShop_BottomBanner.jpg"
type input "https://ucarecdn.com/f851a173-1339-421d-acca-52c5bf6b0918/-/format/auto/-/previ…"
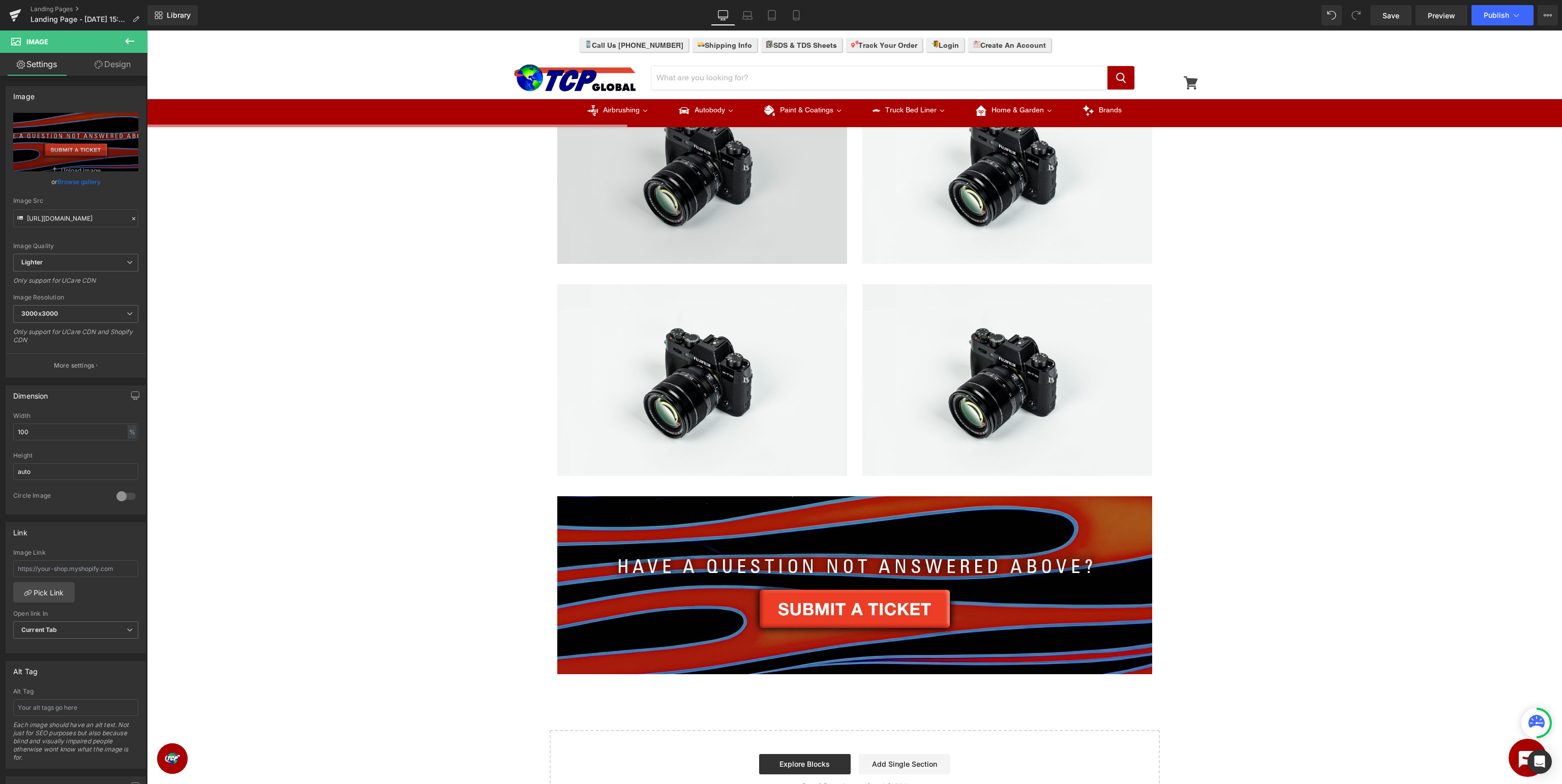
scroll to position [276, 0]
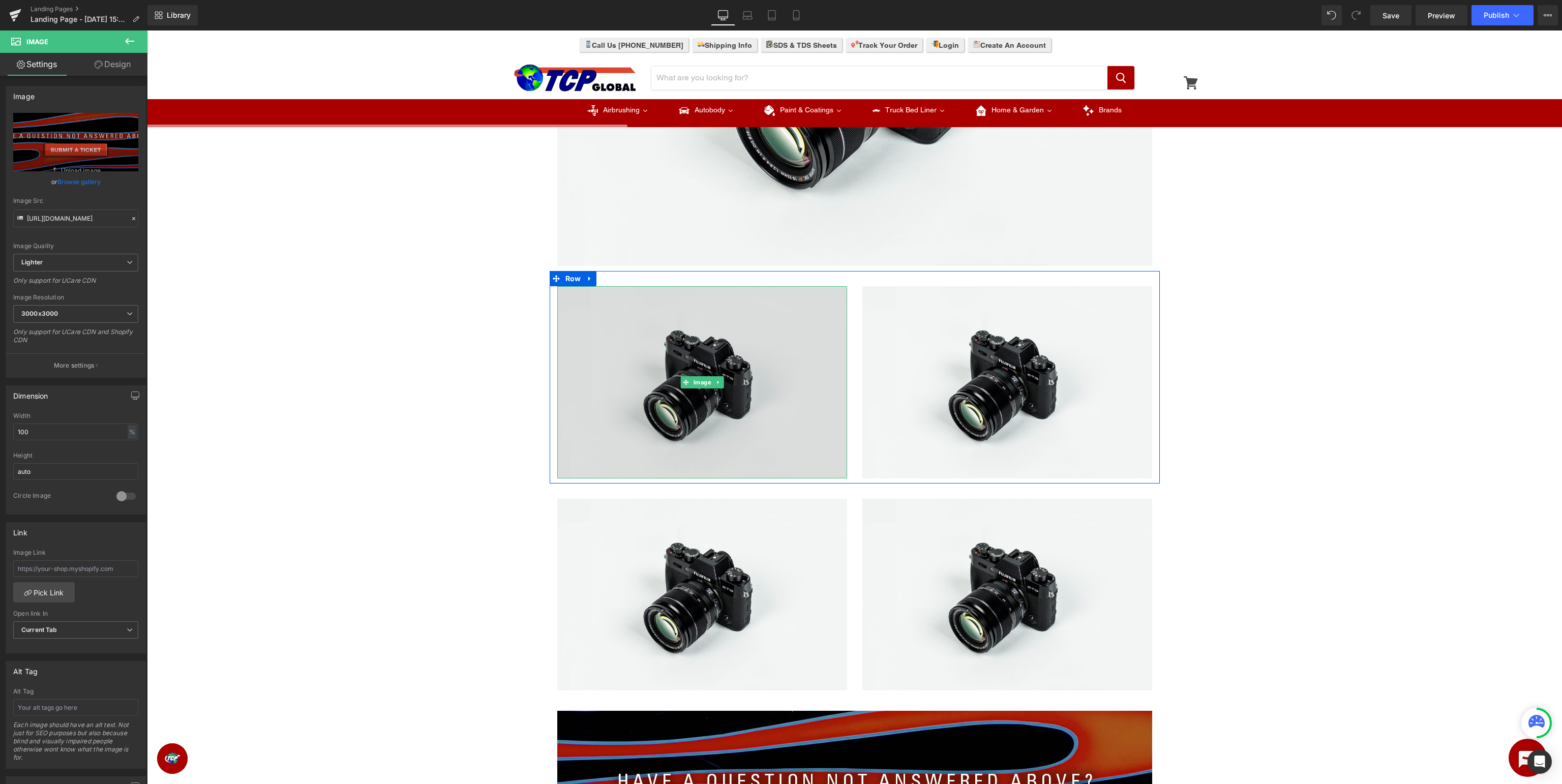
click at [731, 370] on img at bounding box center [702, 382] width 290 height 192
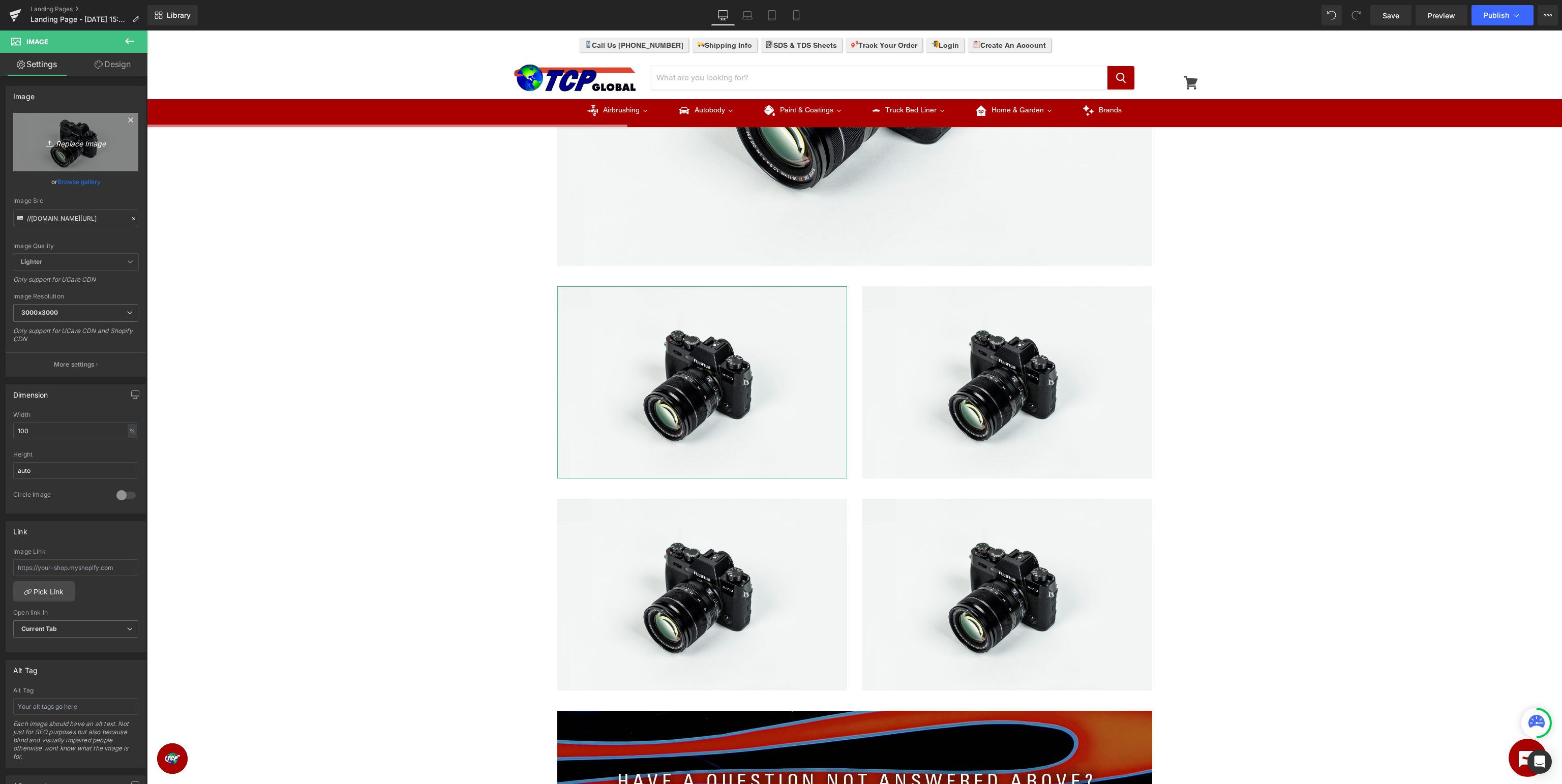
click at [67, 150] on link "Replace Image" at bounding box center [75, 142] width 125 height 58
type input "C:\fakepath\CustomShop_Manuals.jpg"
type input "https://ucarecdn.com/3c000b0b-02ae-4883-9731-5e4ac8d47a2d/-/format/auto/-/previ…"
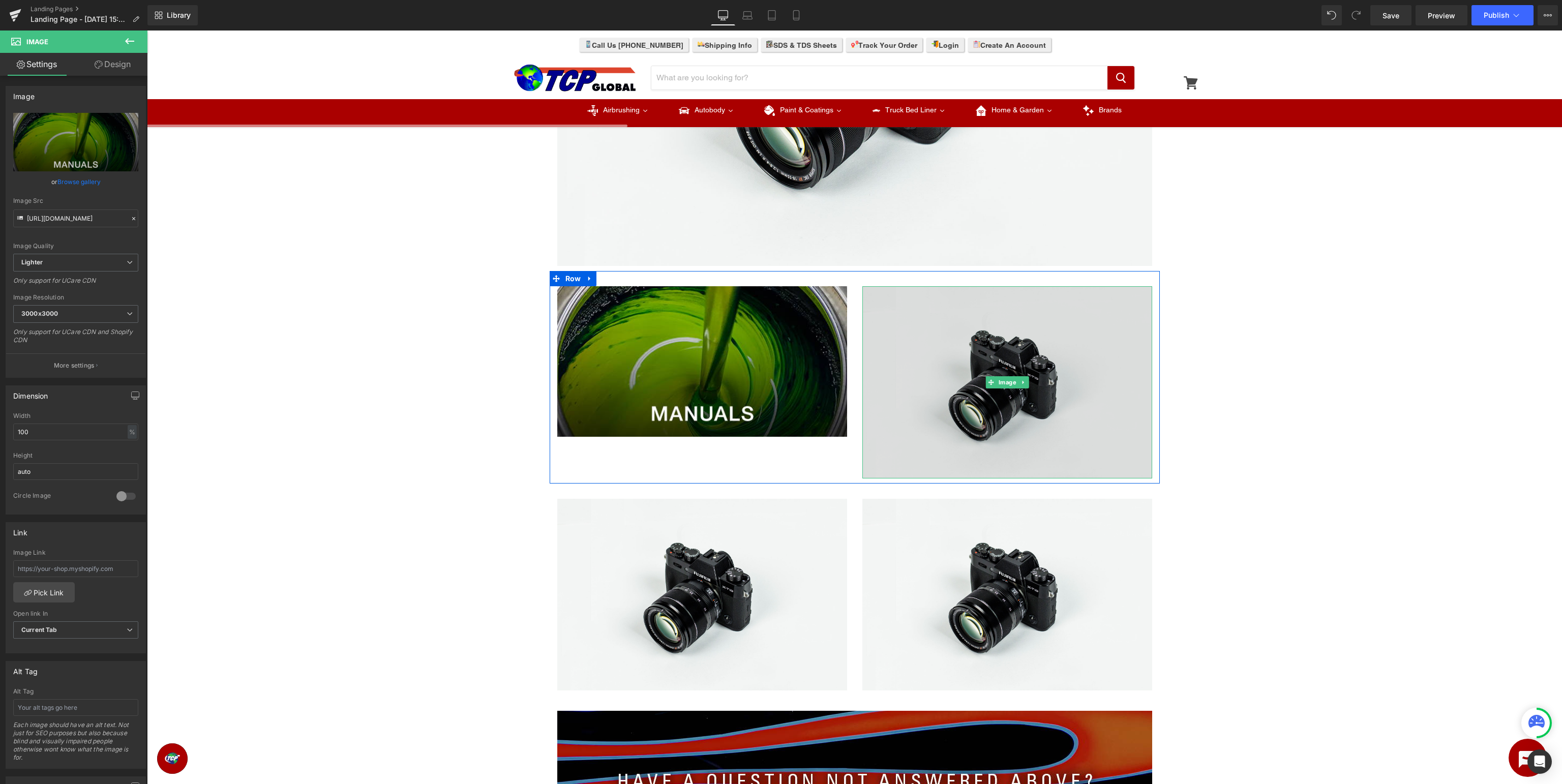
click at [1015, 368] on img at bounding box center [1007, 382] width 290 height 192
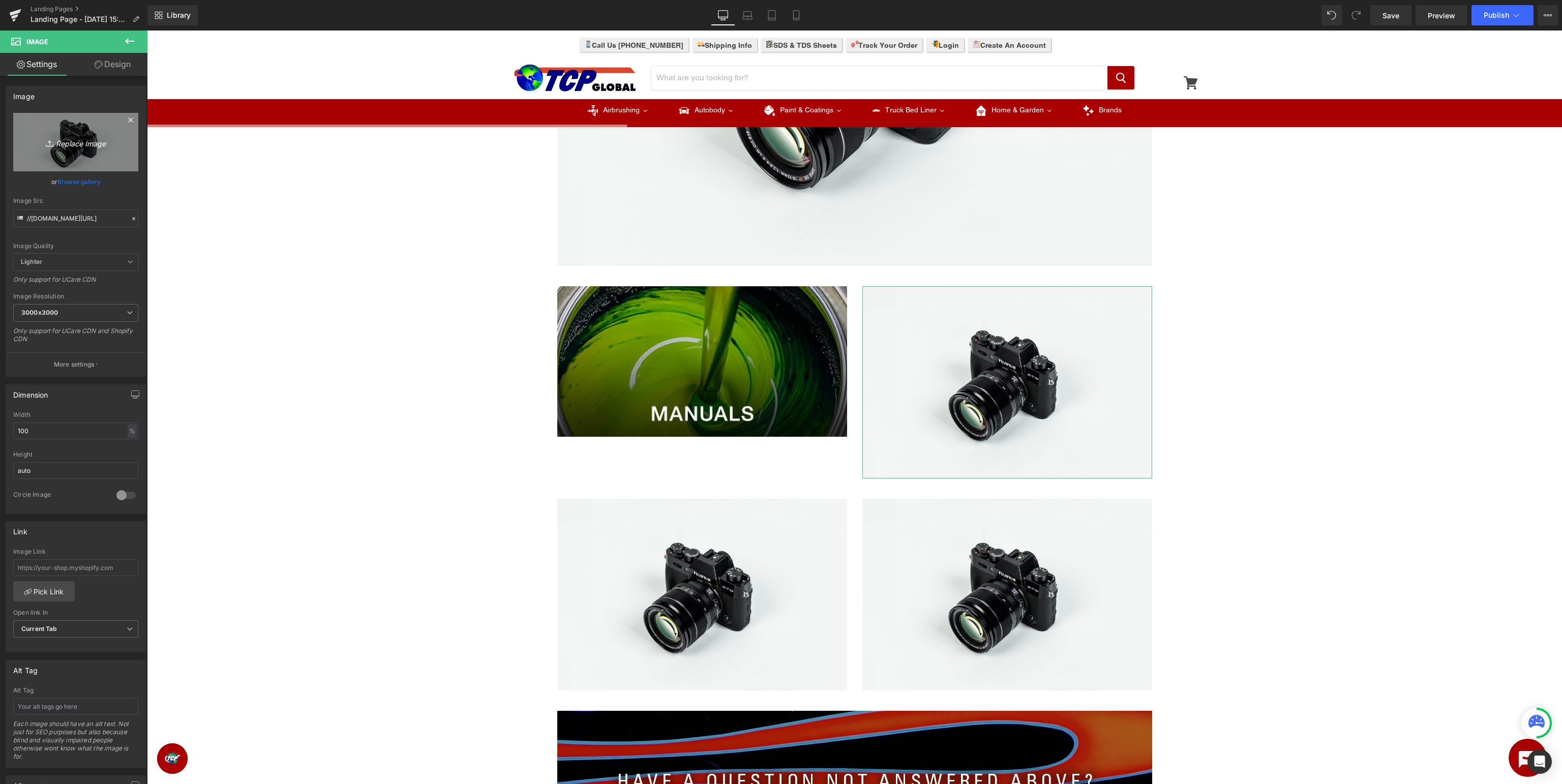
click at [75, 139] on icon "Replace Image" at bounding box center [75, 142] width 82 height 13
type input "C:\fakepath\CustomShop_SDS.jpg"
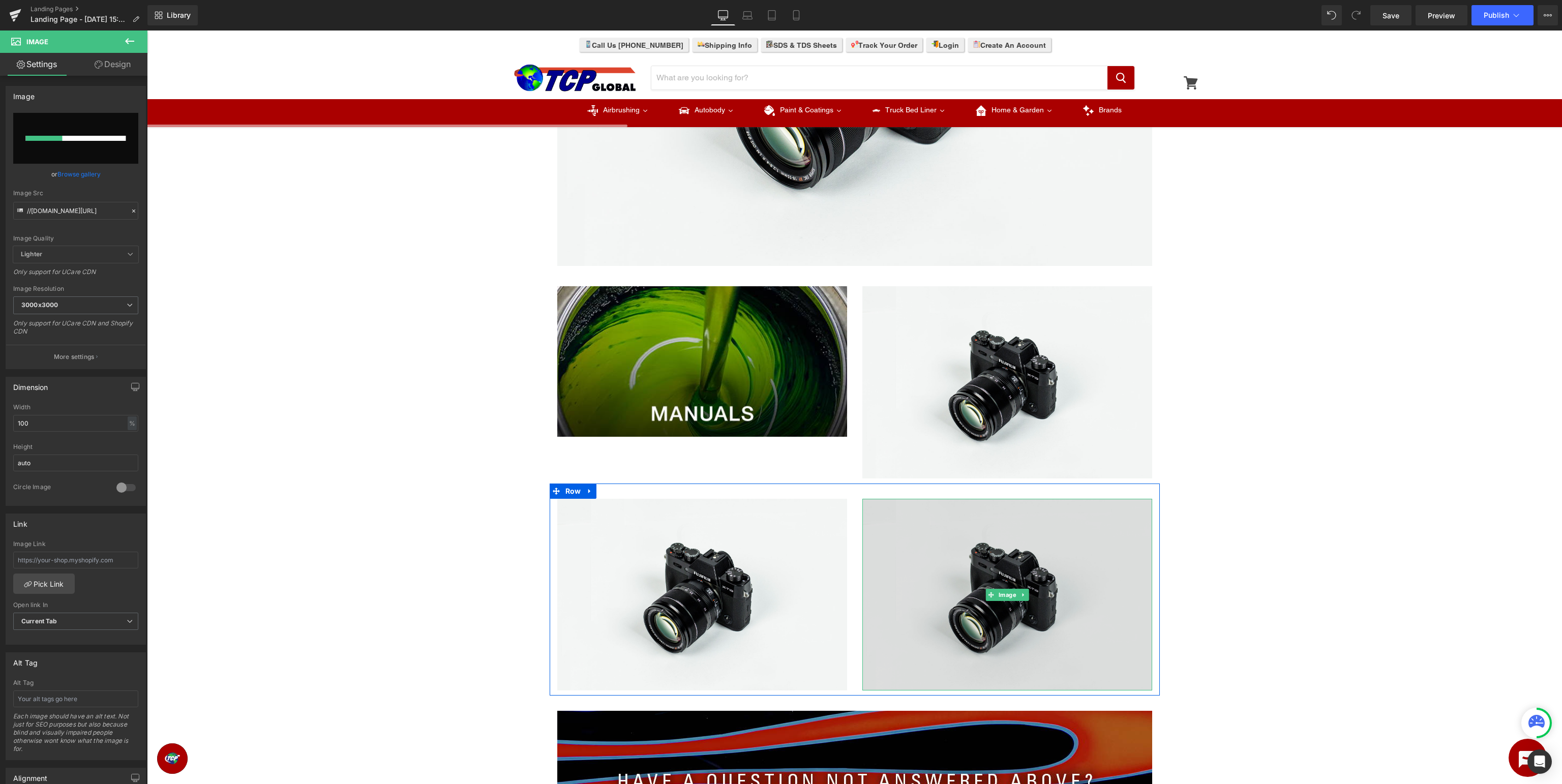
scroll to position [329, 0]
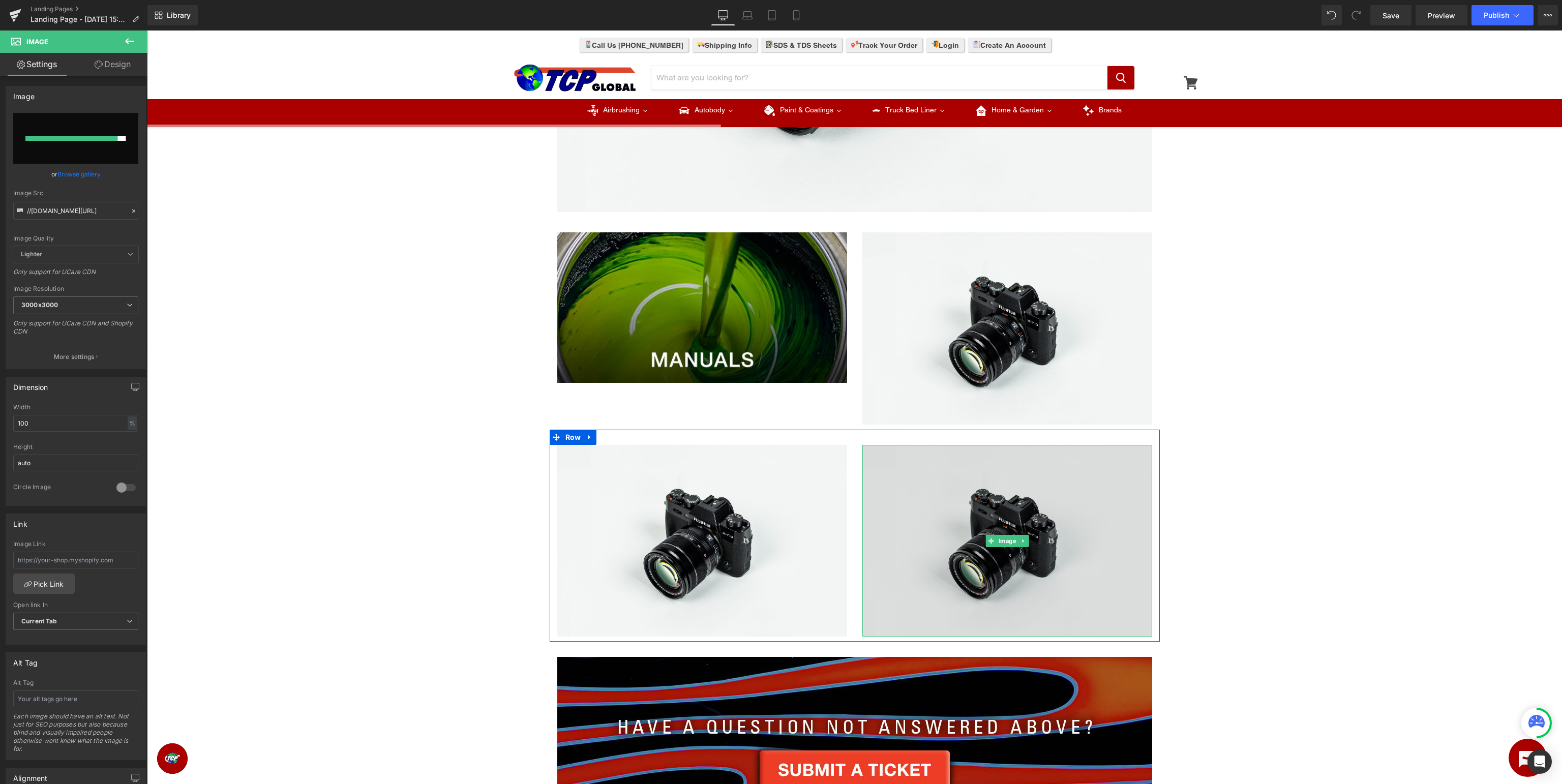
type input "https://ucarecdn.com/0d7859e8-345f-4571-a52f-c8432674825d/-/format/auto/-/previ…"
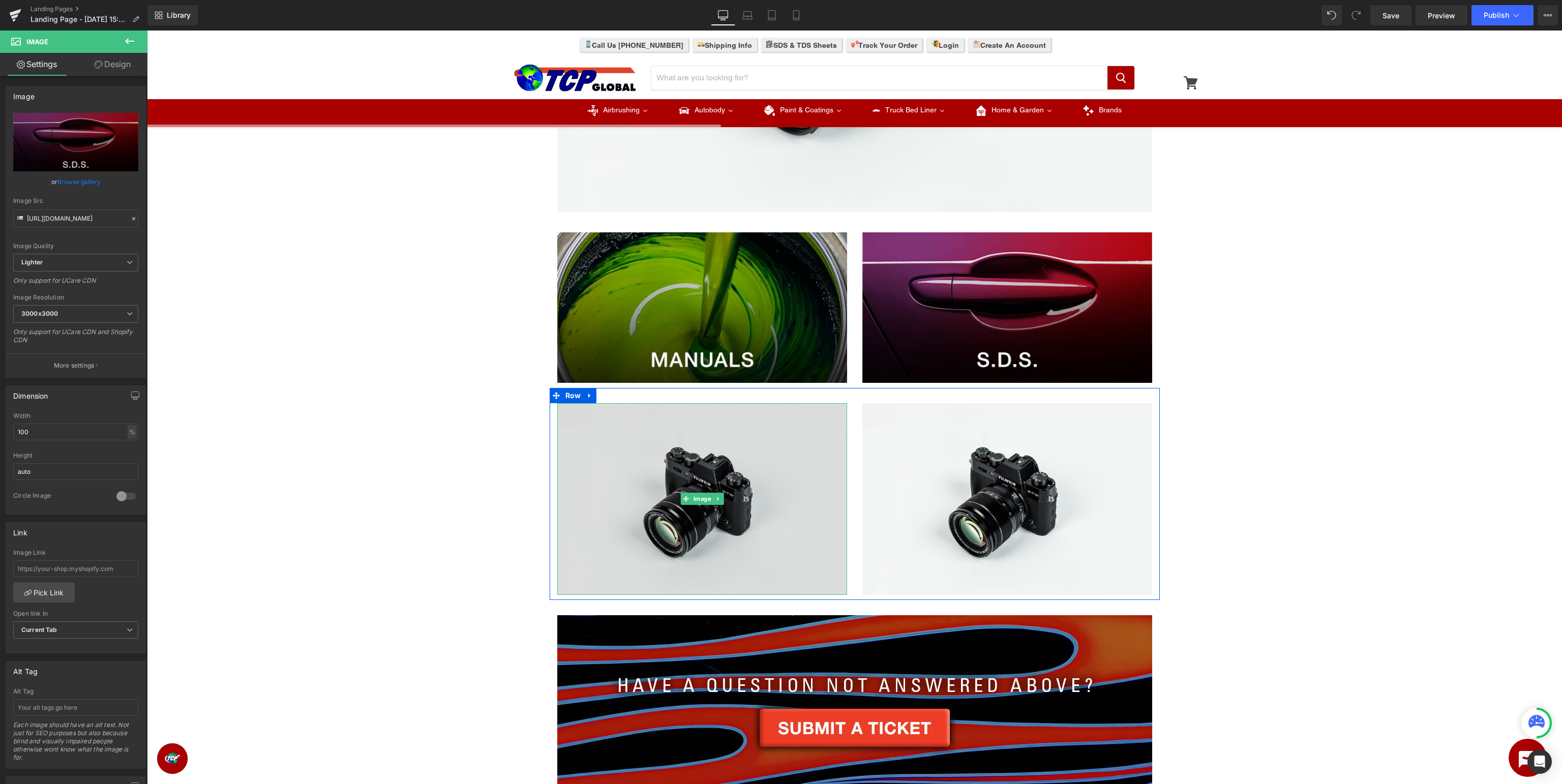
click at [742, 488] on img at bounding box center [702, 499] width 290 height 192
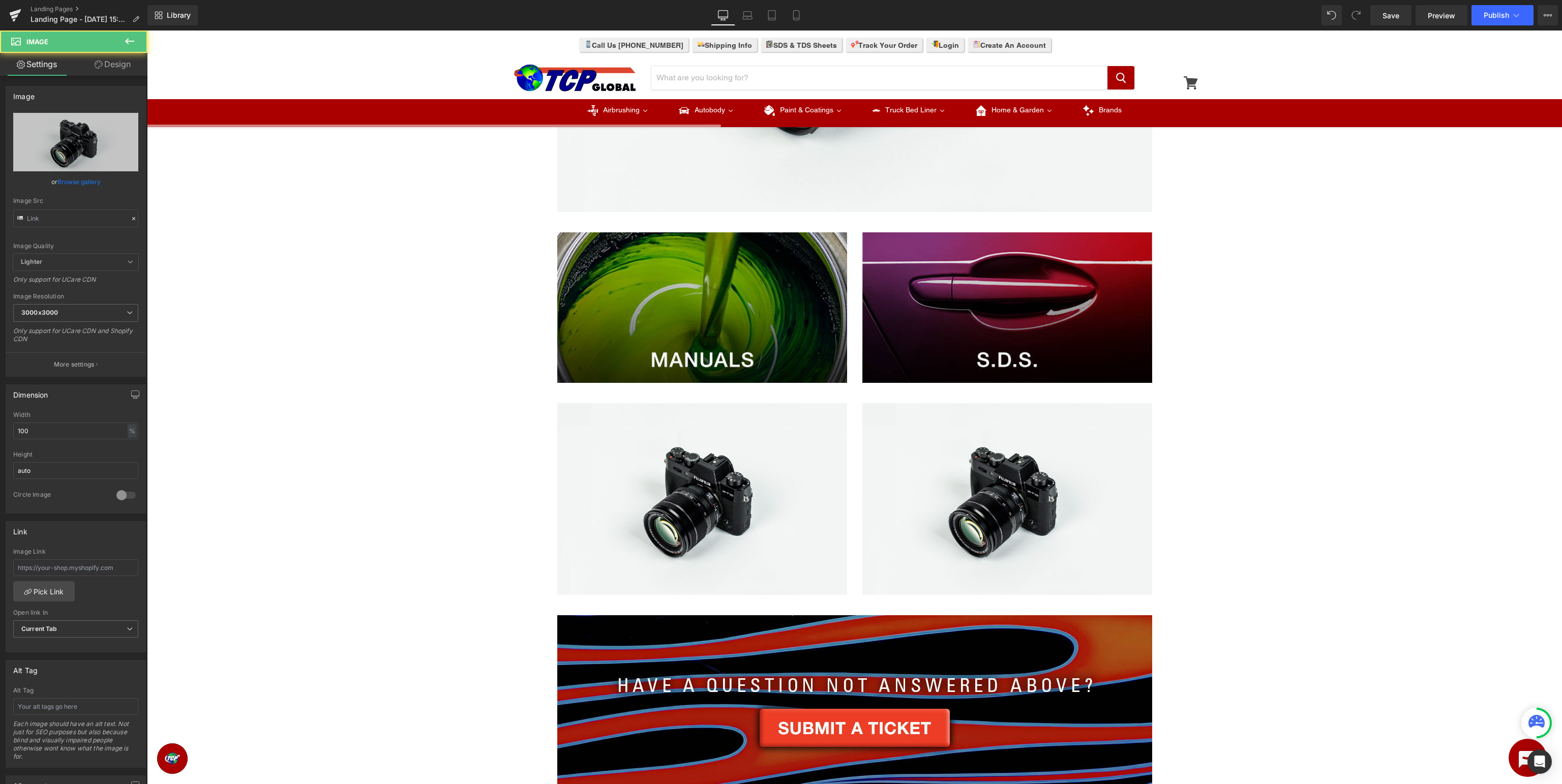
type input "//[DOMAIN_NAME][URL]"
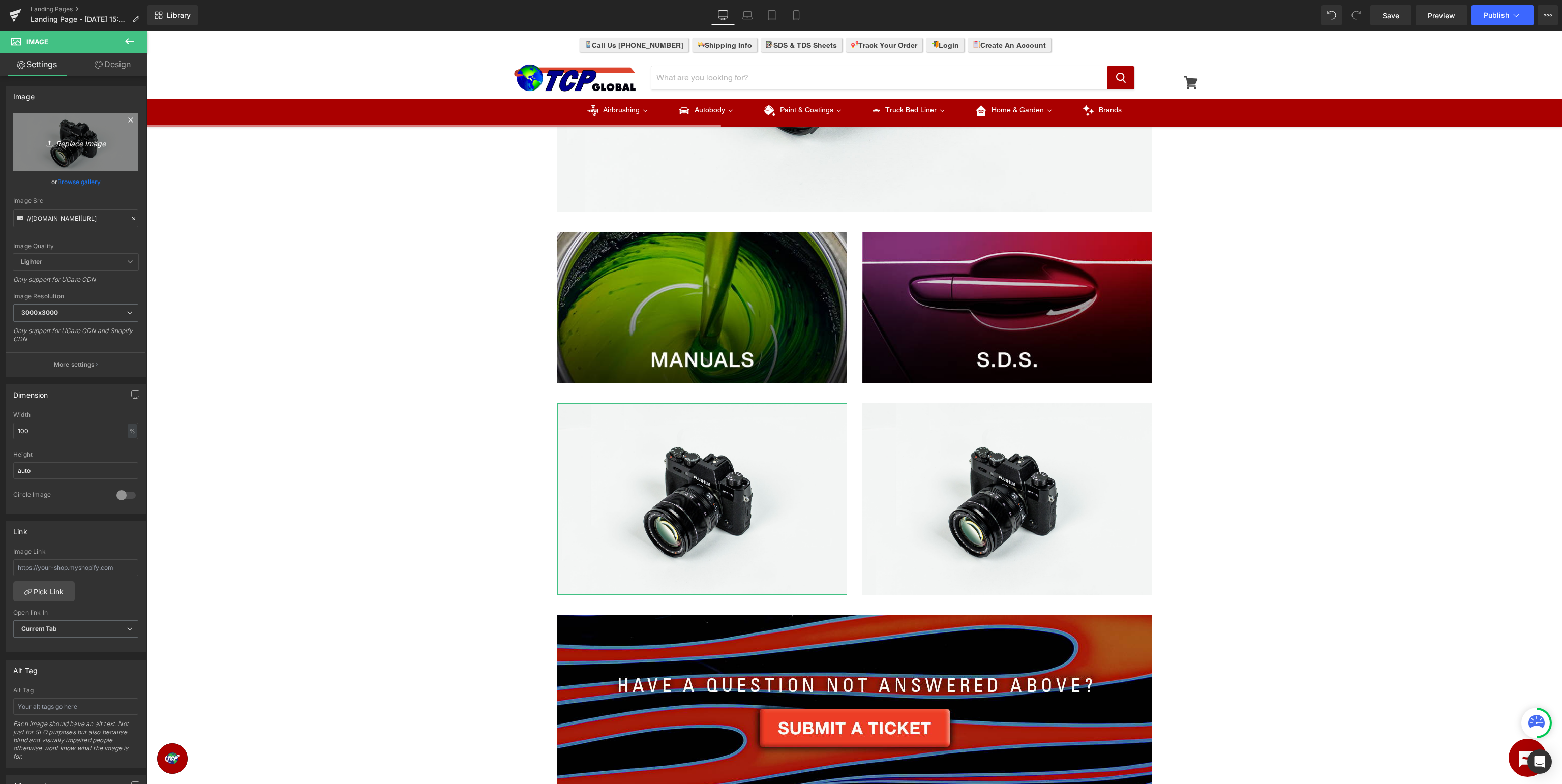
click at [104, 152] on link "Replace Image" at bounding box center [75, 142] width 125 height 58
type input "C:\fakepath\CustomShop_TDS.jpg"
type input "https://ucarecdn.com/87592db5-e396-47ab-923a-8c501f1c9aa7/-/format/auto/-/previ…"
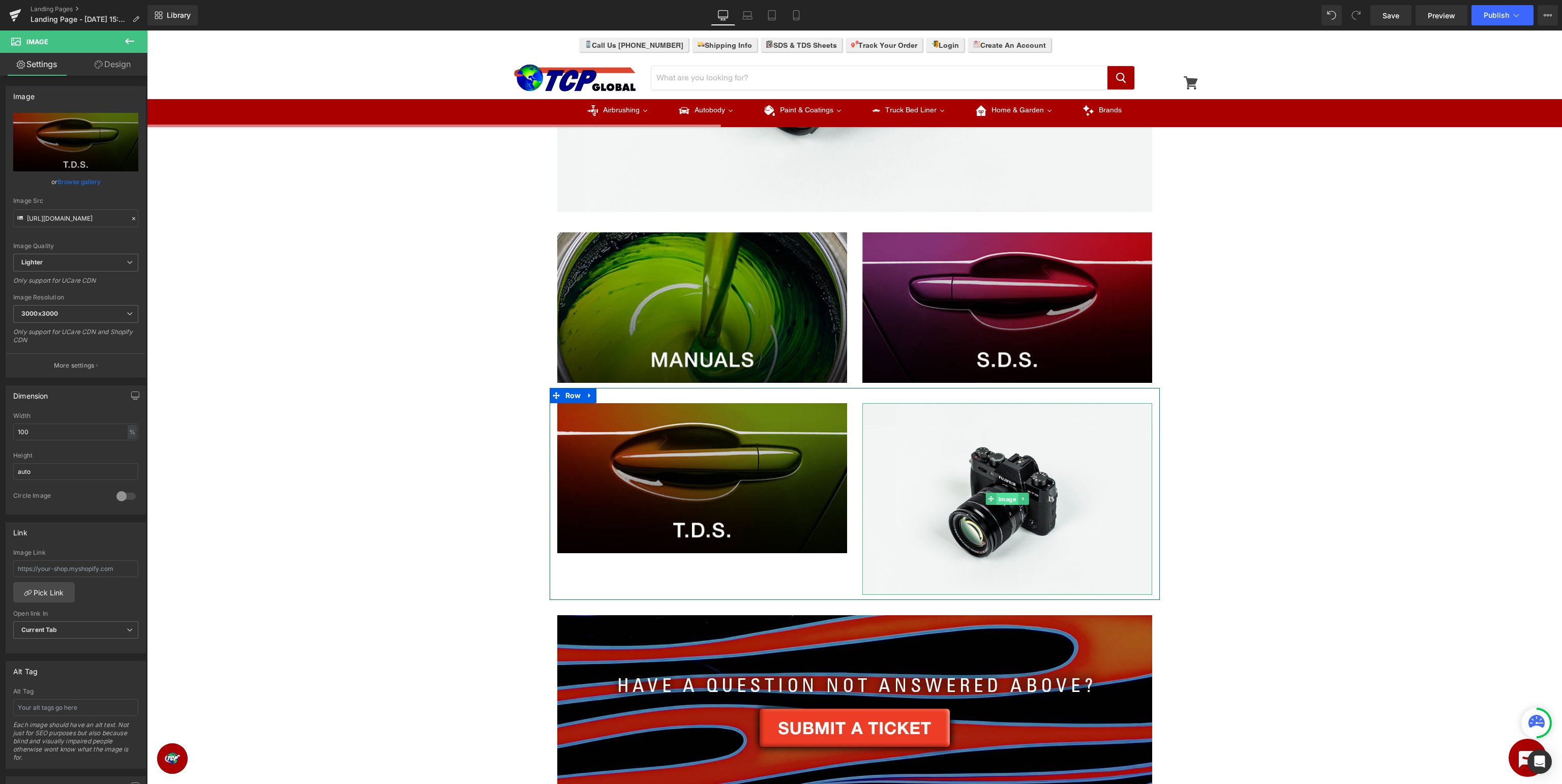
click at [1008, 501] on span "Image" at bounding box center [1007, 499] width 22 height 12
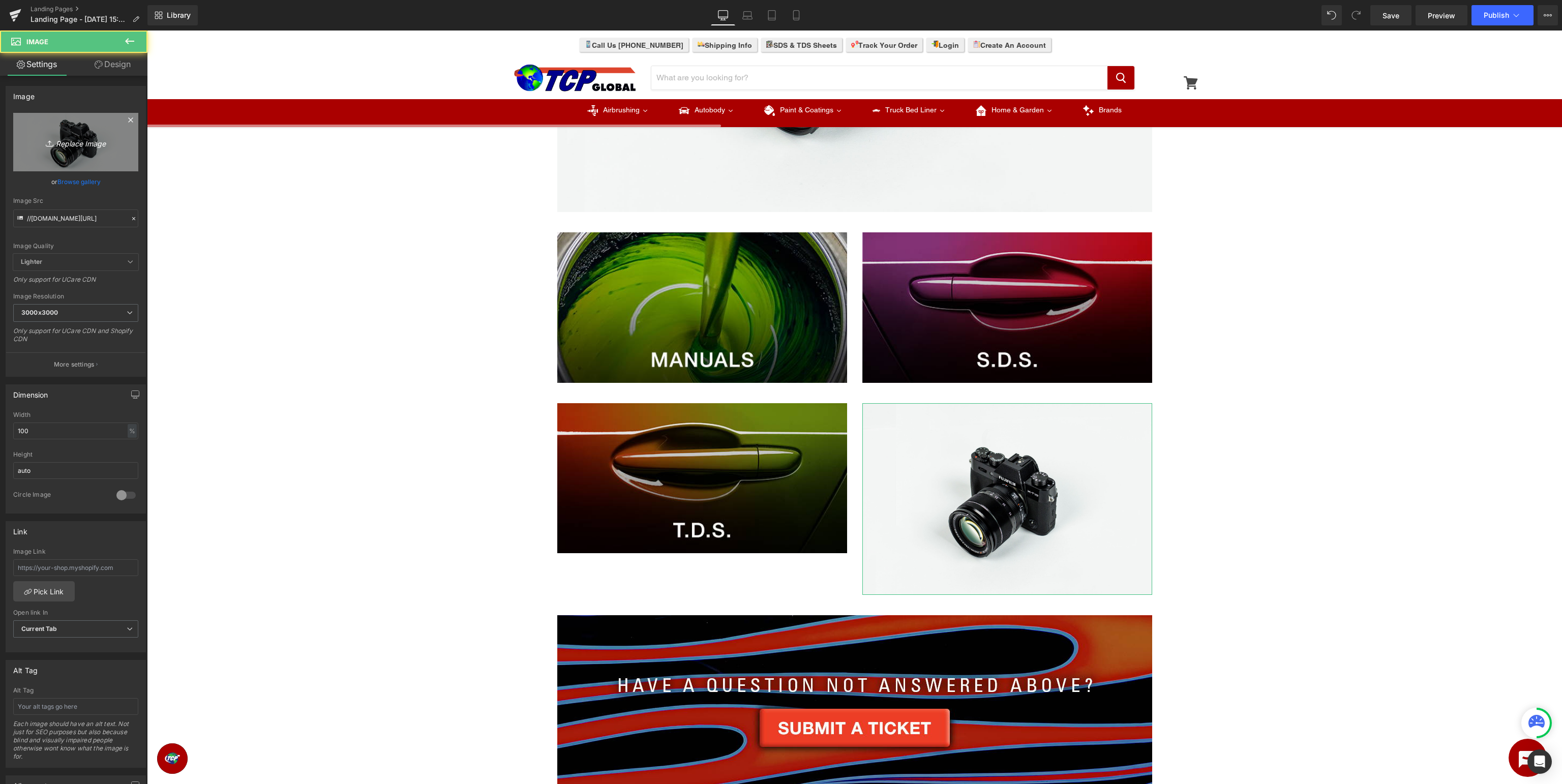
click at [30, 123] on link "Replace Image" at bounding box center [75, 142] width 125 height 58
type input "C:\fakepath\CustomShop_Amazon.jpg"
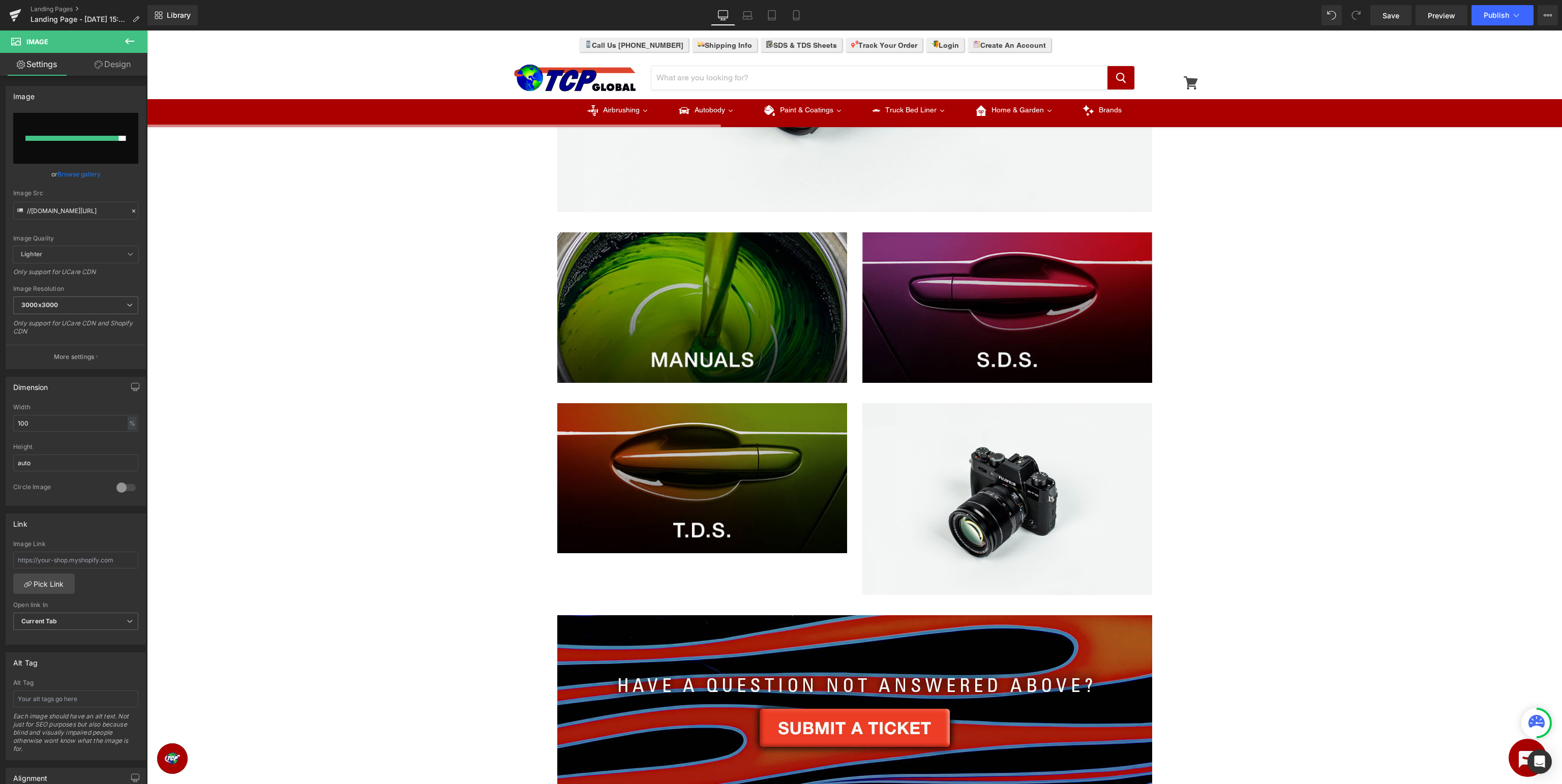
type input "https://ucarecdn.com/eb5bb292-650e-4f18-b2cb-c175551e225b/-/format/auto/-/previ…"
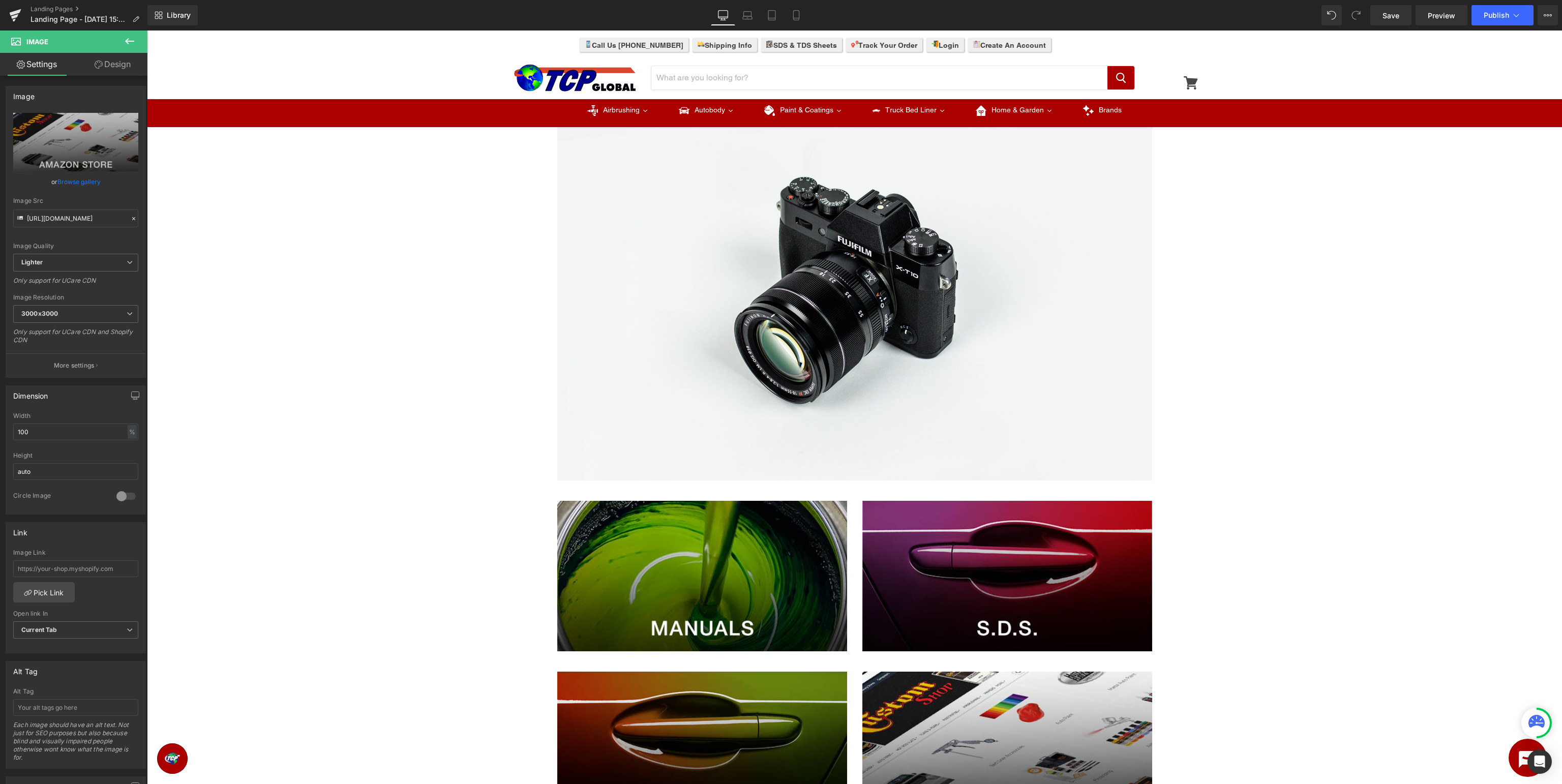
scroll to position [0, 0]
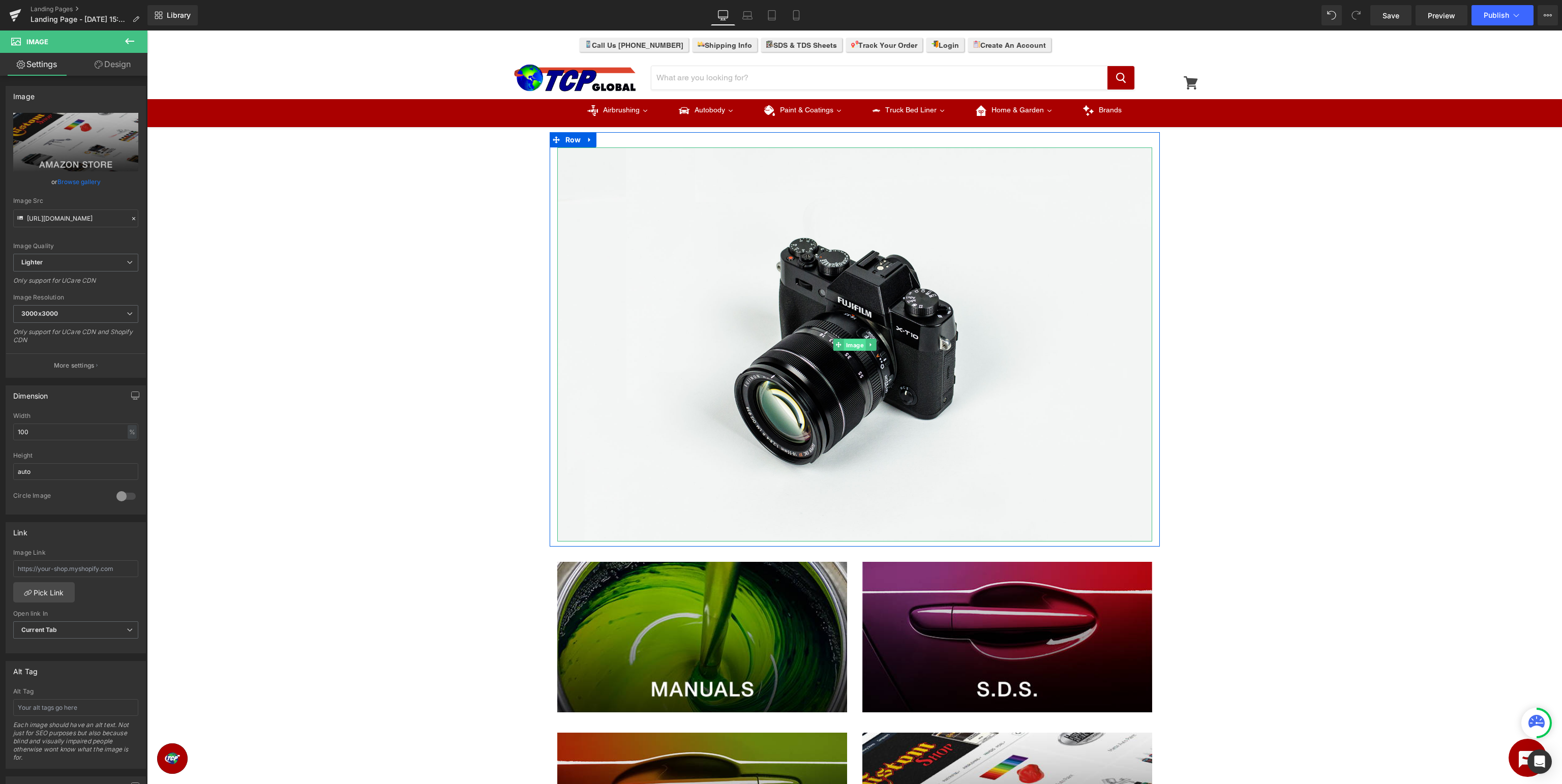
click at [852, 351] on span "Image" at bounding box center [855, 345] width 22 height 12
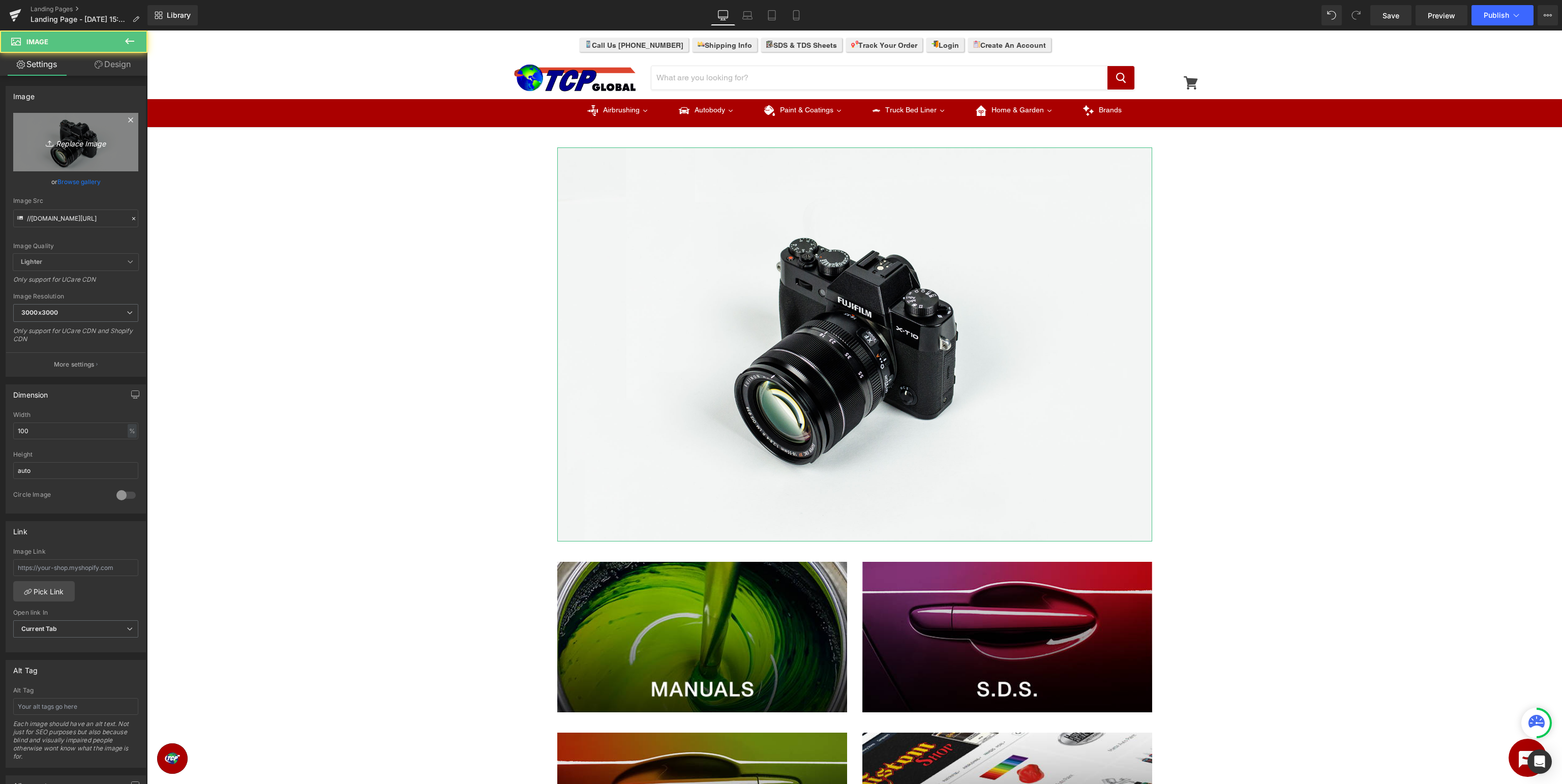
click at [54, 136] on icon "Replace Image" at bounding box center [75, 142] width 82 height 13
type input "C:\fakepath\CustomShop_TopBanner.jpg"
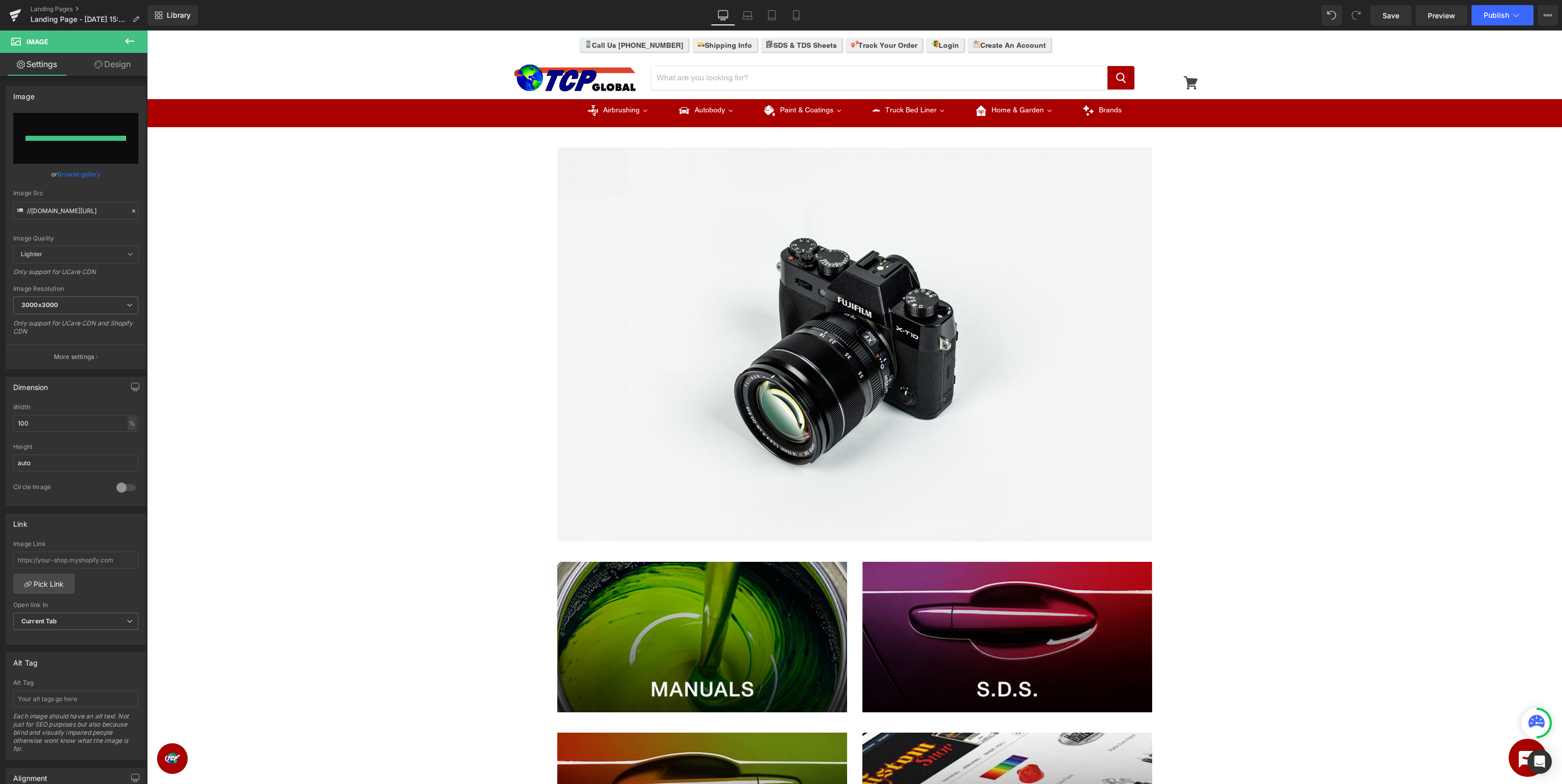
type input "https://ucarecdn.com/df81a974-e8ee-4002-9353-c39777d861fc/-/format/auto/-/previ…"
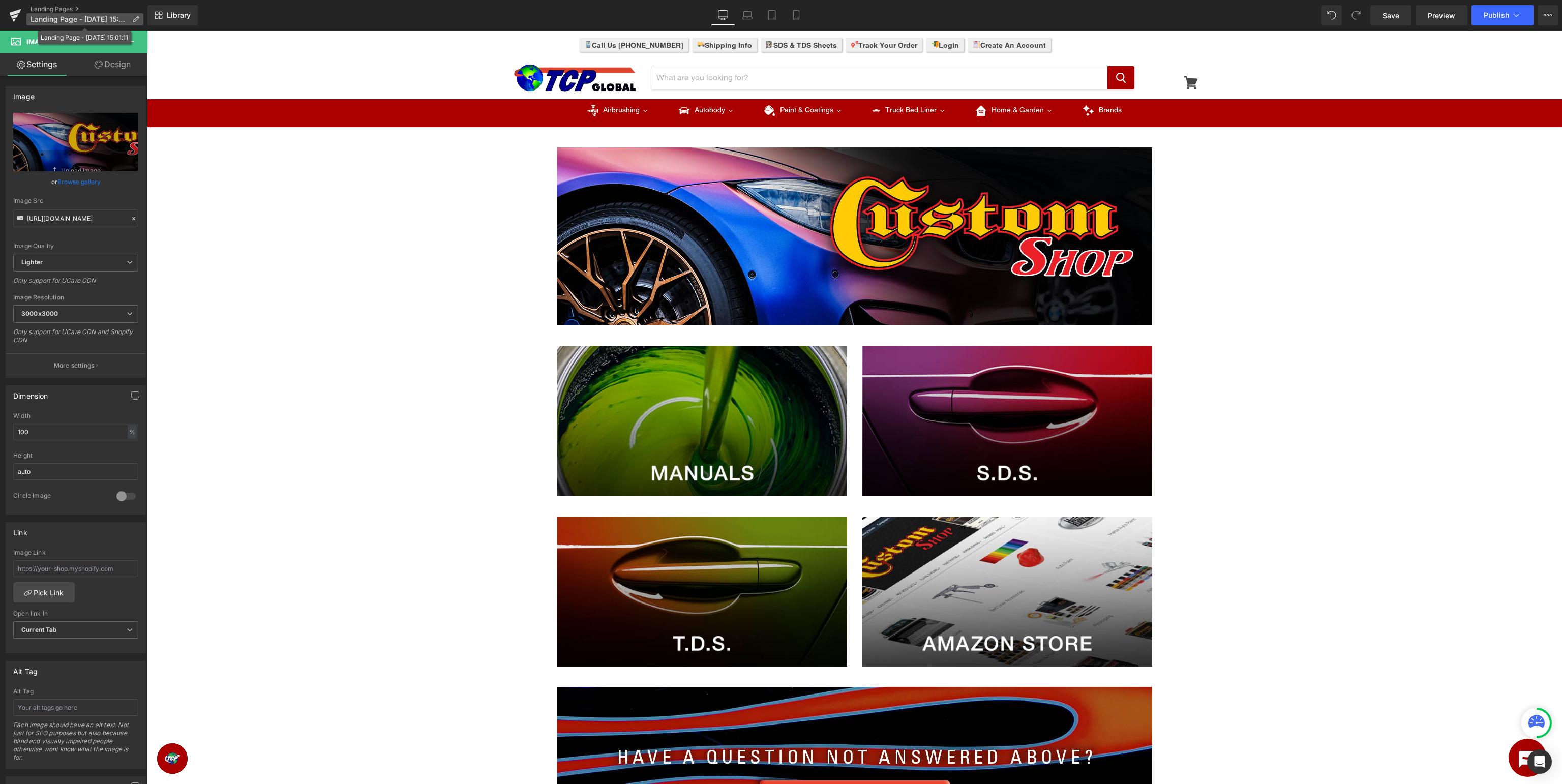
click at [76, 18] on span "Landing Page - Aug 11, 15:01:11" at bounding box center [79, 19] width 97 height 8
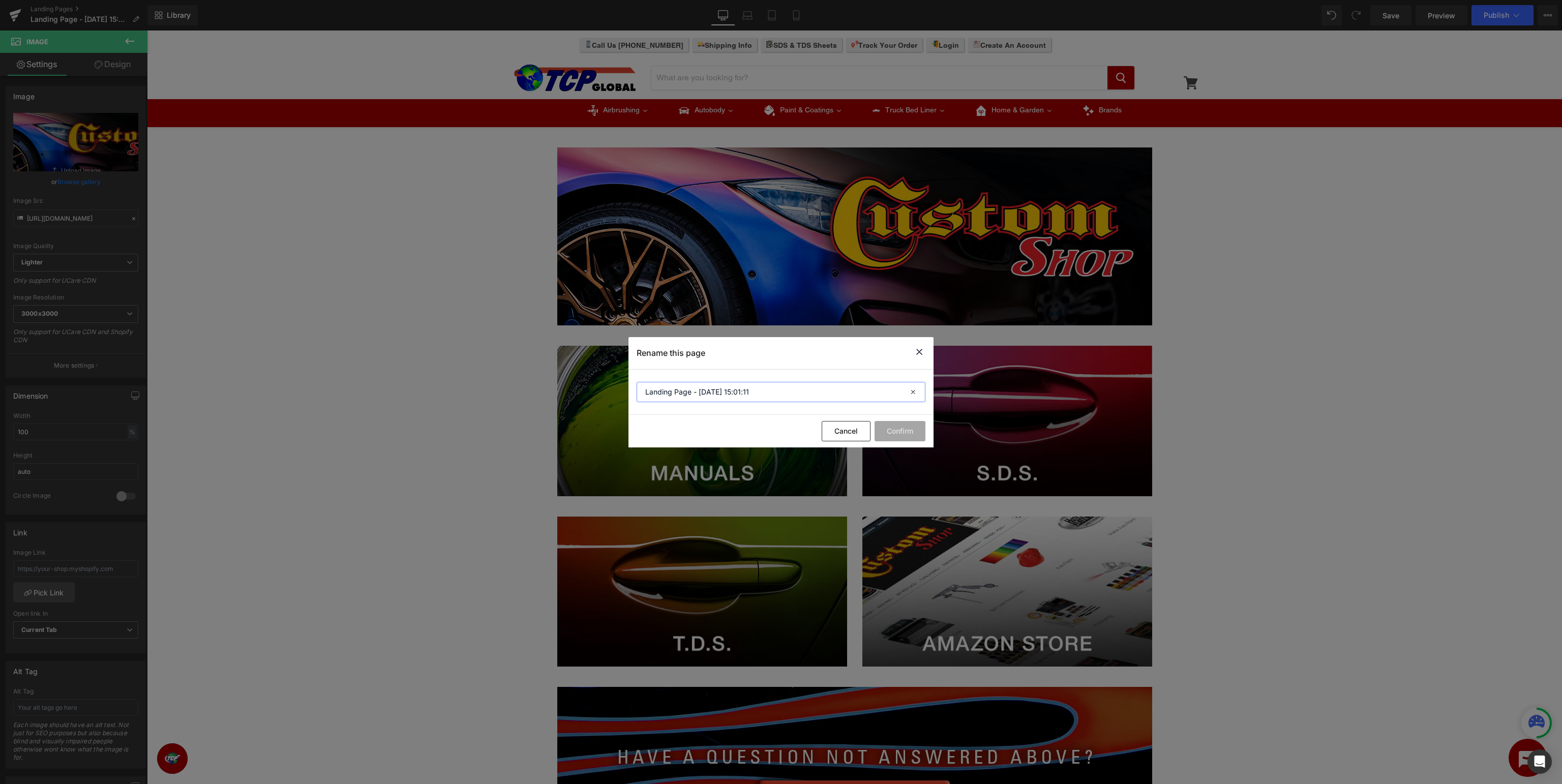
drag, startPoint x: 790, startPoint y: 399, endPoint x: 285, endPoint y: 362, distance: 506.4
click at [637, 382] on input "Landing Page - Aug 11, 15:01:11" at bounding box center [781, 392] width 289 height 21
type input "Custom Shop Support Page"
click at [894, 429] on button "Confirm" at bounding box center [900, 431] width 51 height 21
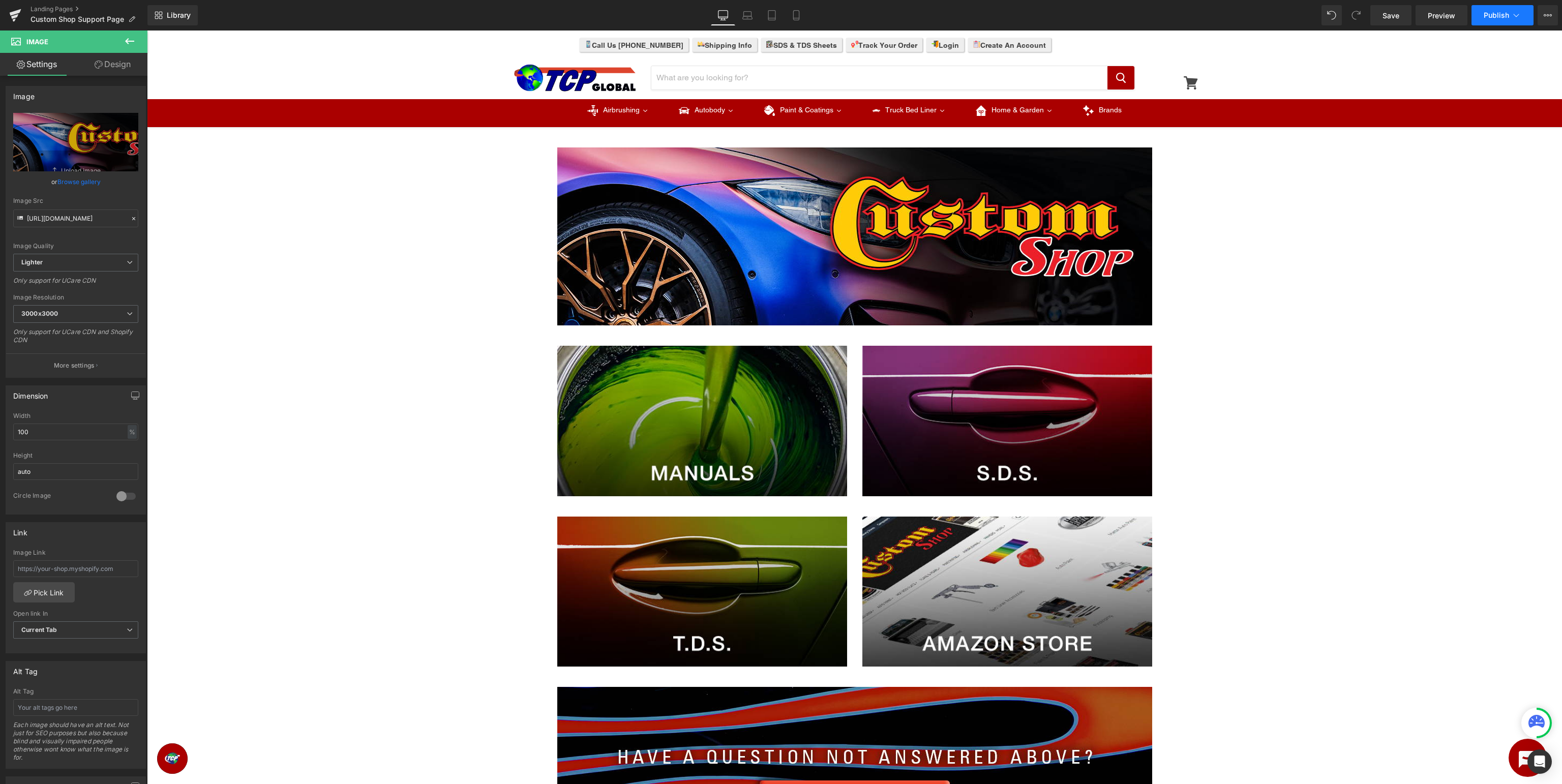
click at [1495, 20] on button "Publish" at bounding box center [1502, 15] width 62 height 21
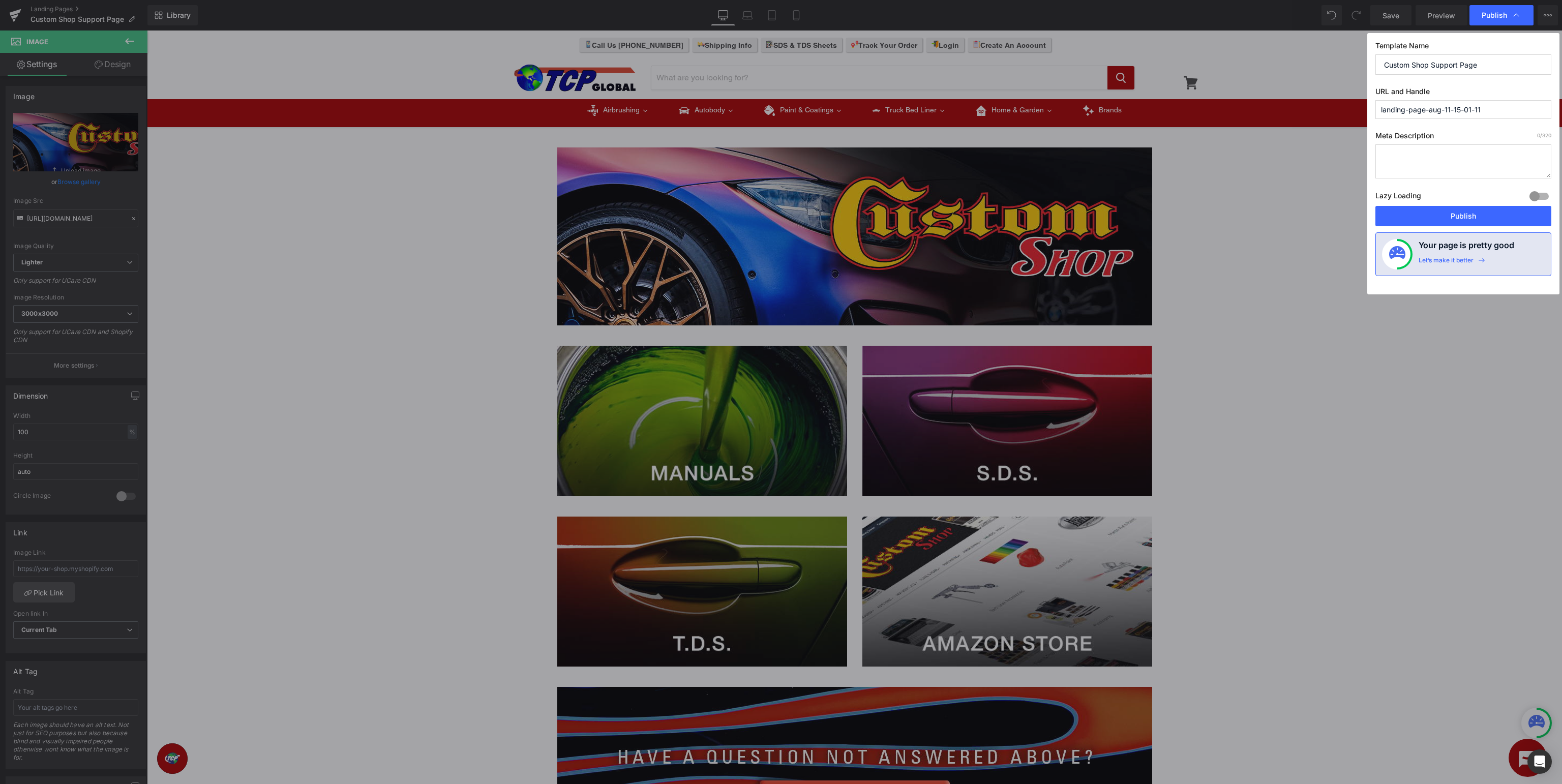
click at [1496, 112] on input "landing-page-aug-11-15-01-11" at bounding box center [1463, 109] width 176 height 19
type input "s"
type input "custom-shop-support"
click at [1461, 215] on button "Publish" at bounding box center [1463, 216] width 176 height 21
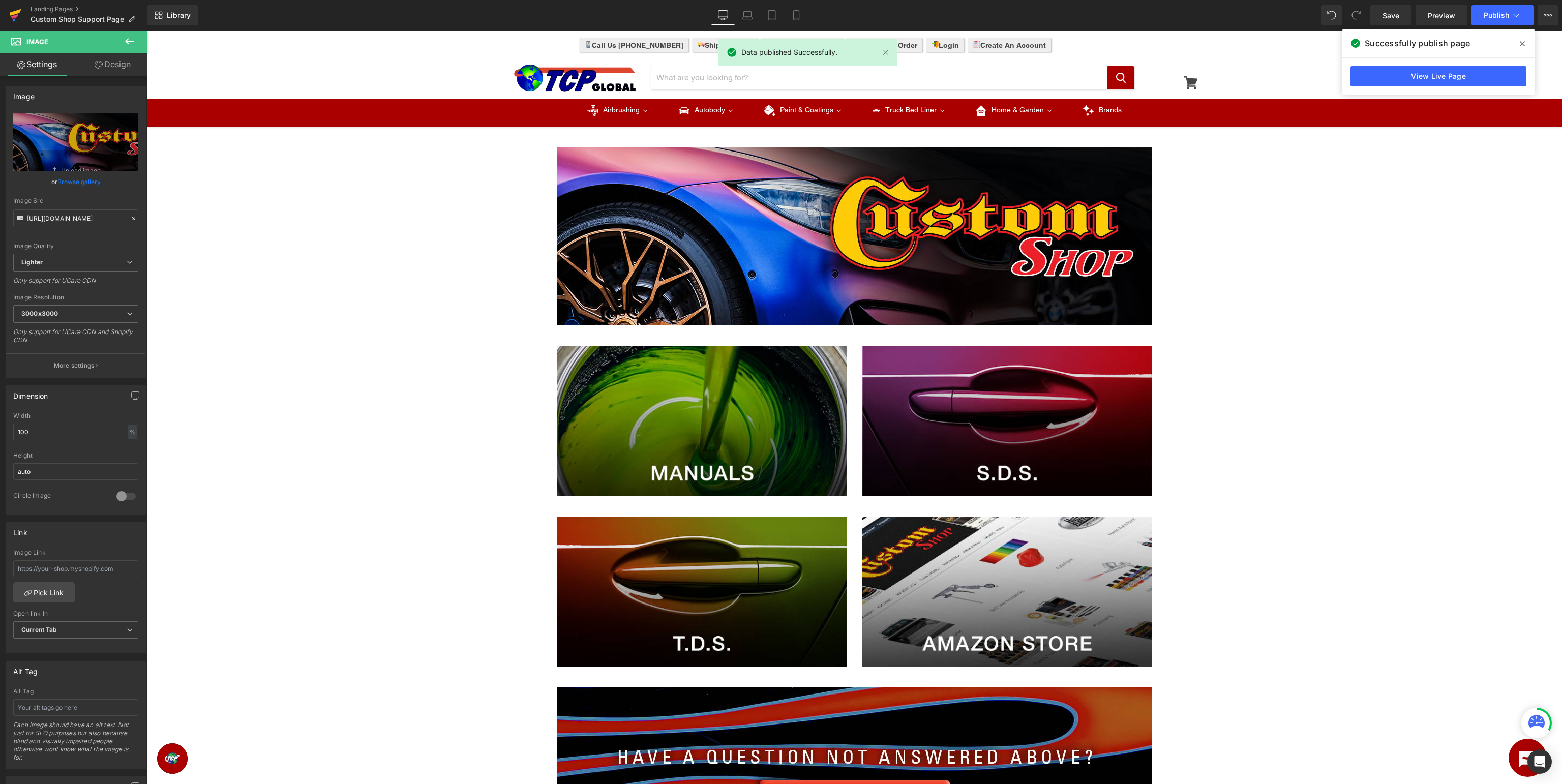
click at [15, 13] on icon at bounding box center [15, 12] width 12 height 7
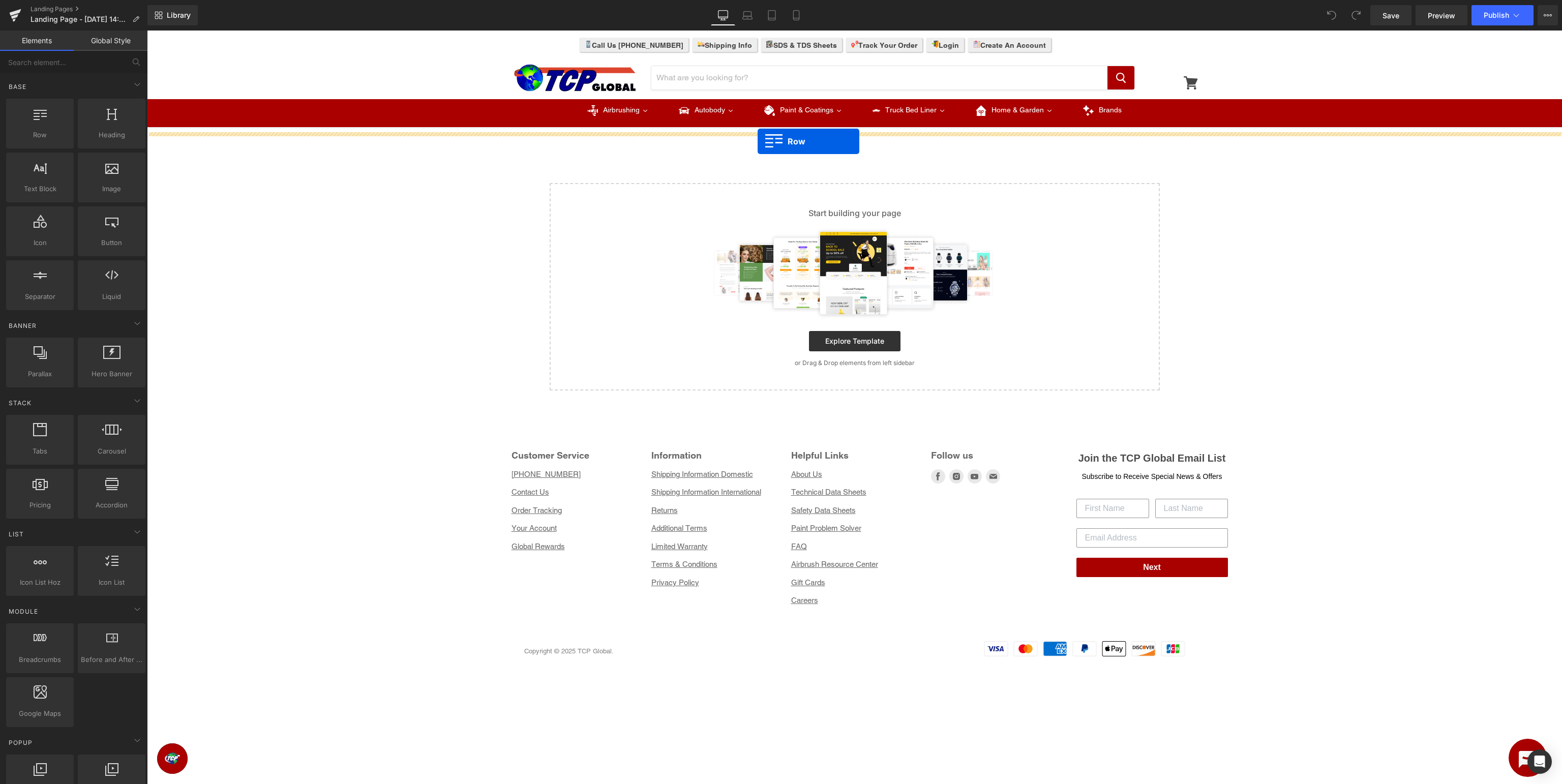
drag, startPoint x: 185, startPoint y: 154, endPoint x: 758, endPoint y: 141, distance: 573.1
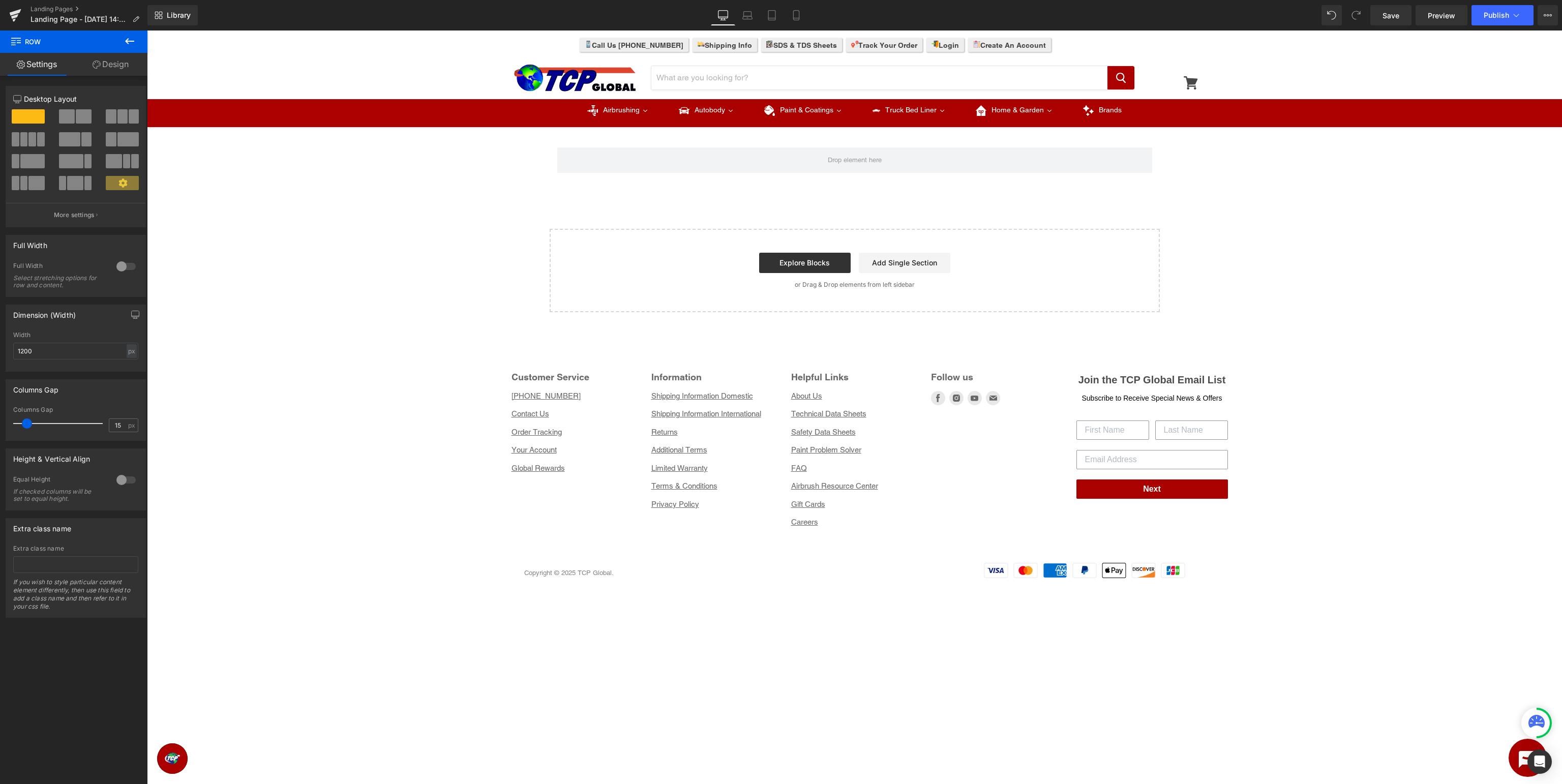
click at [121, 43] on button at bounding box center [130, 41] width 36 height 23
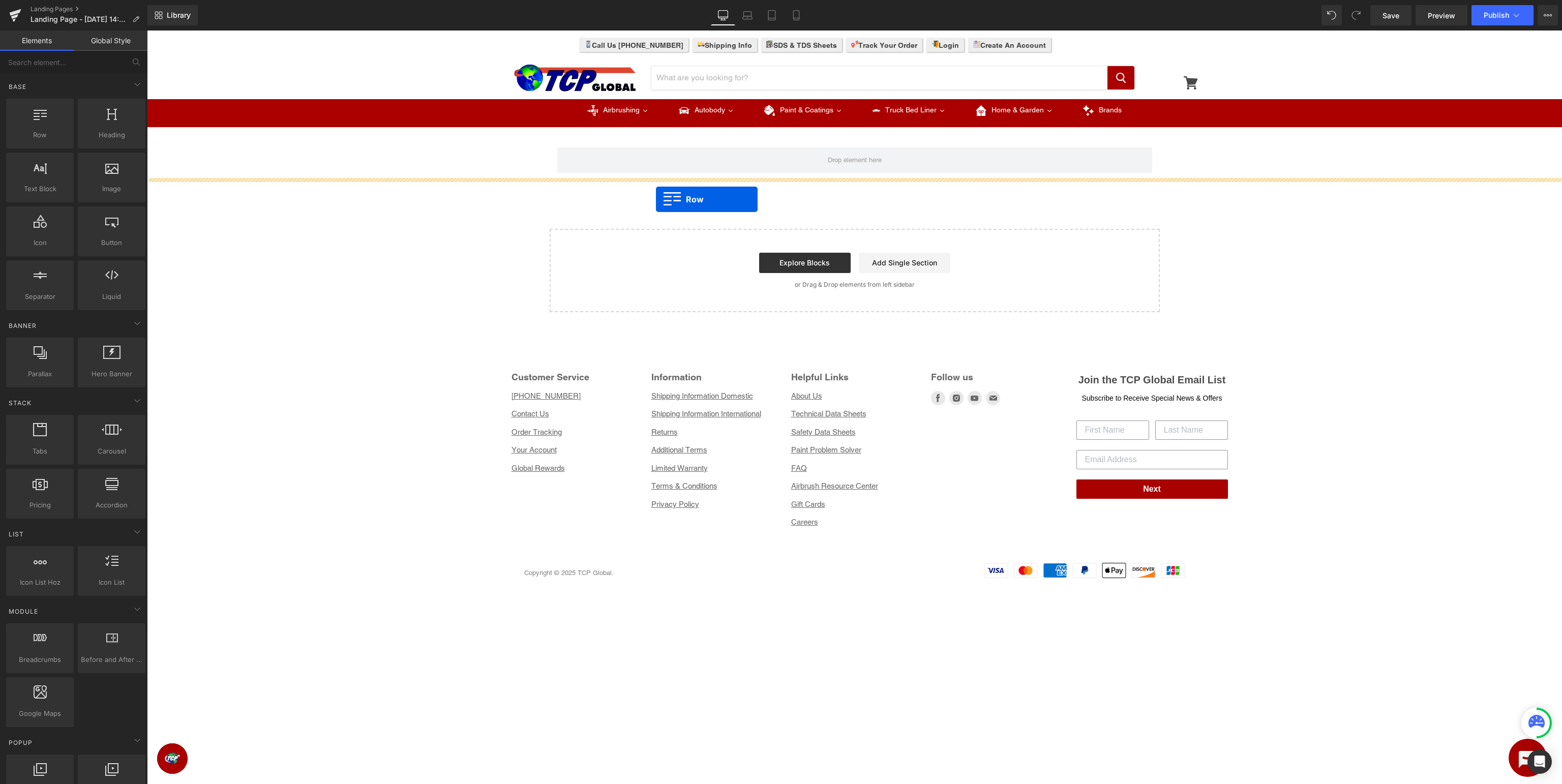
drag, startPoint x: 194, startPoint y: 168, endPoint x: 656, endPoint y: 200, distance: 463.1
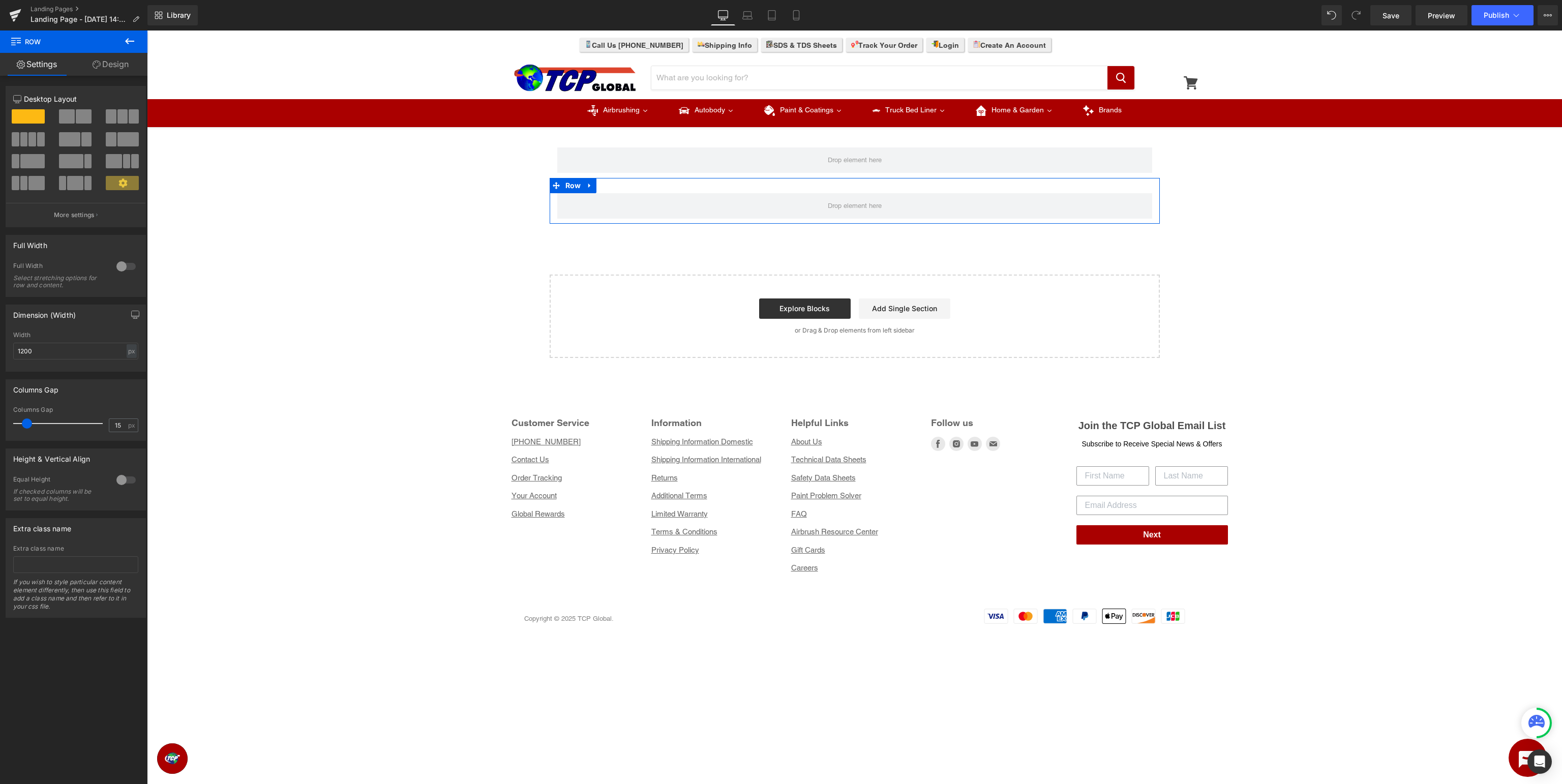
click at [75, 116] on button at bounding box center [76, 116] width 34 height 14
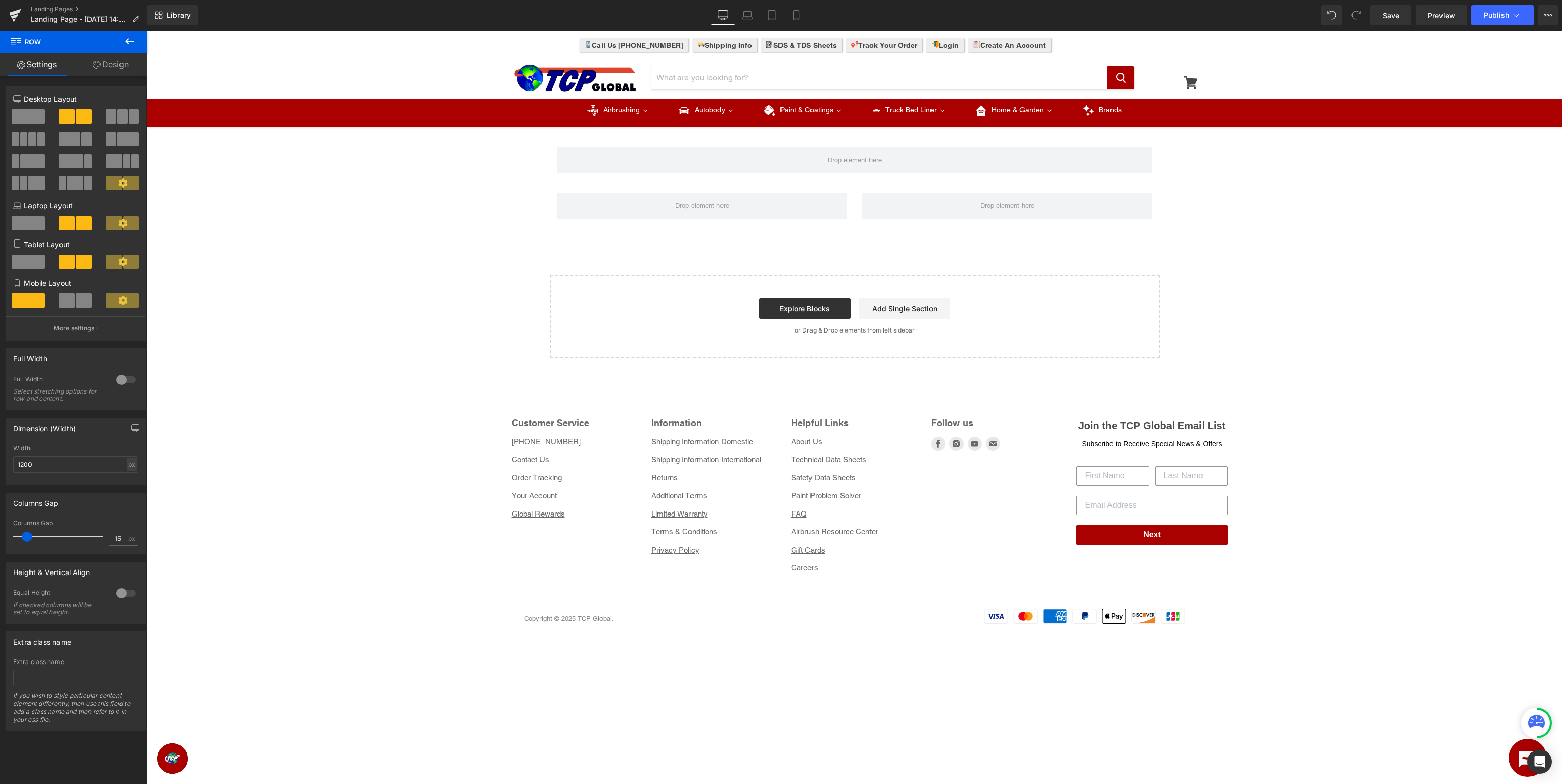
click at [127, 45] on icon at bounding box center [130, 41] width 12 height 12
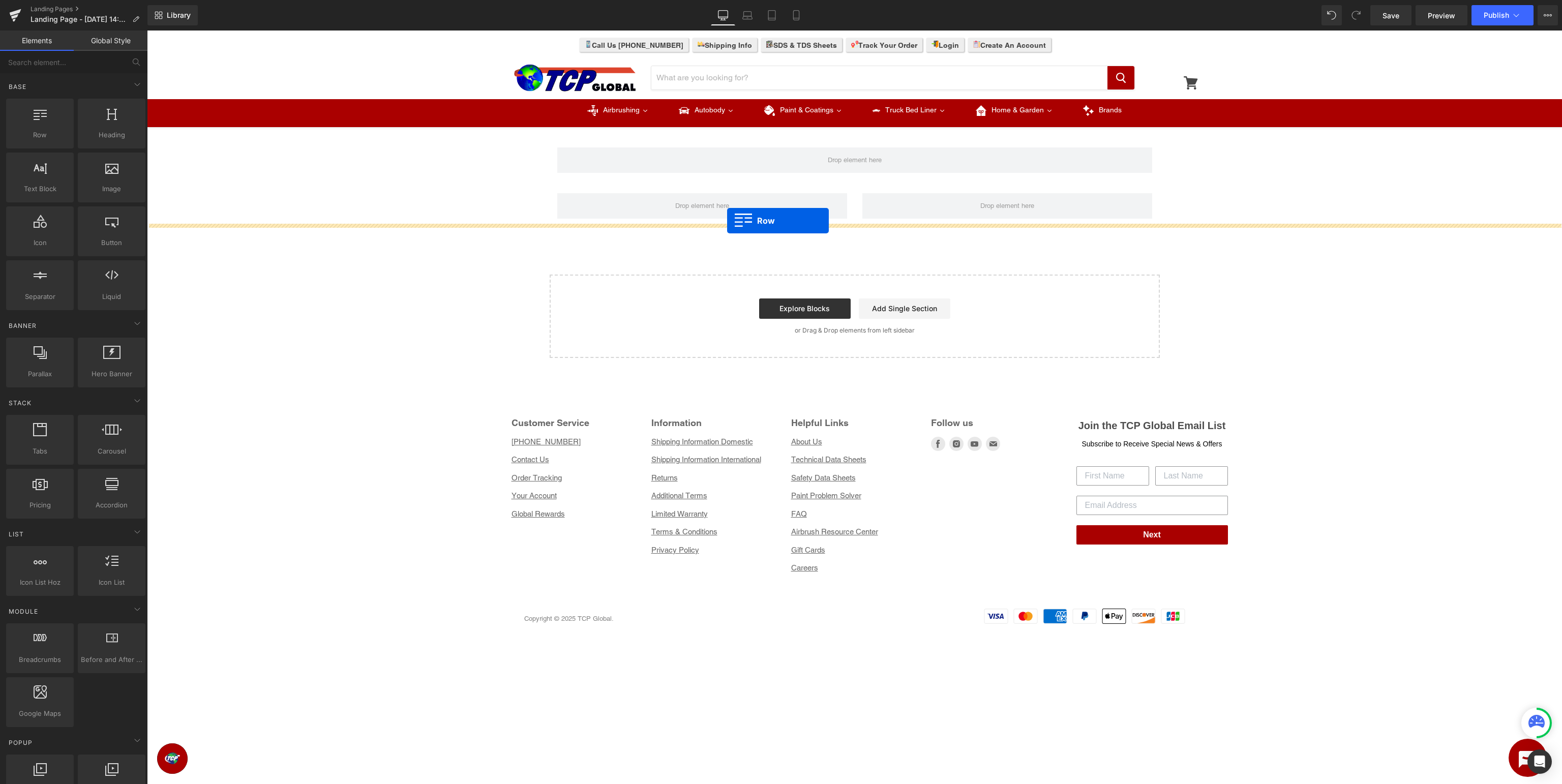
drag, startPoint x: 187, startPoint y: 158, endPoint x: 727, endPoint y: 221, distance: 543.7
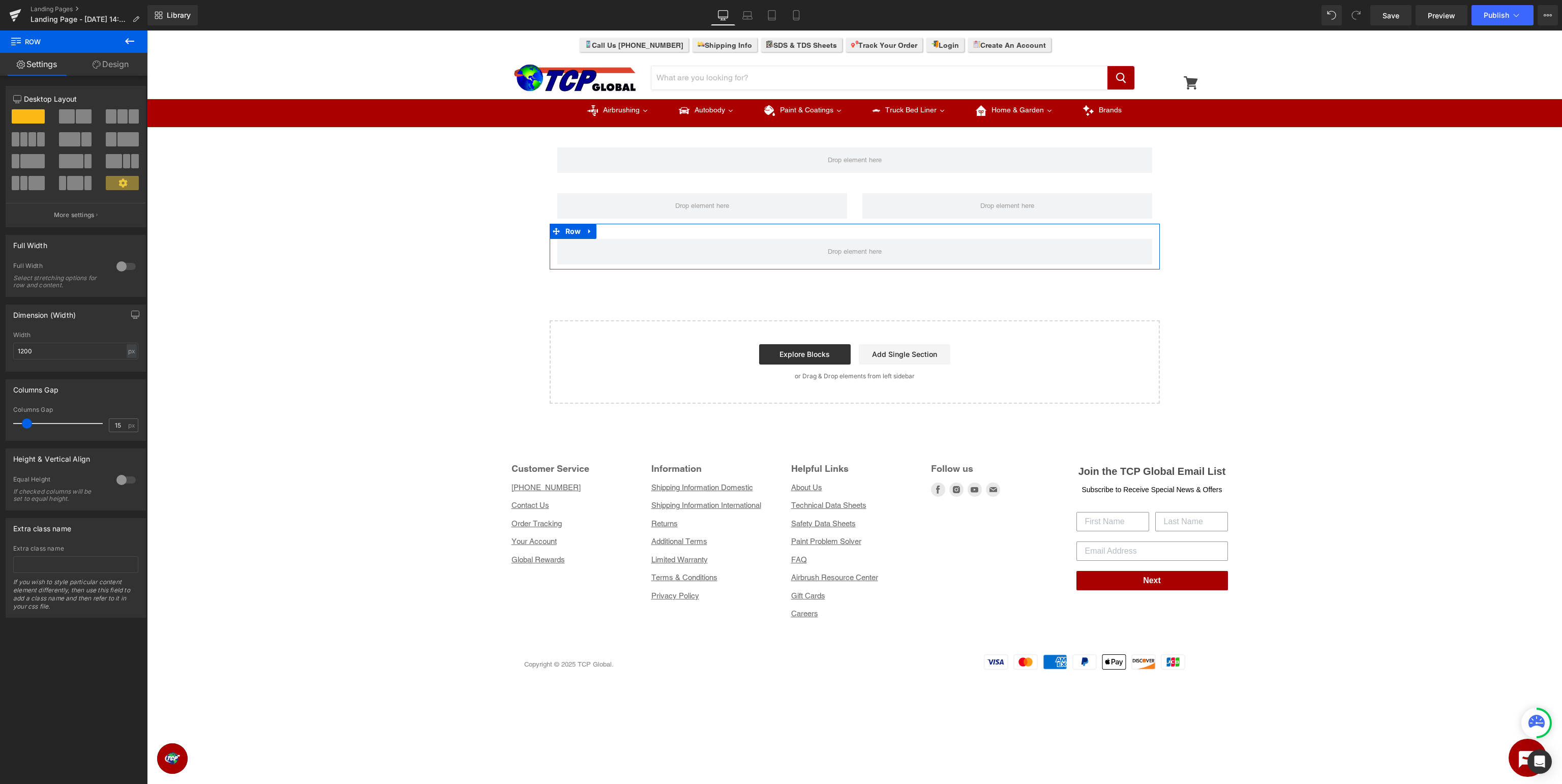
click at [78, 119] on span at bounding box center [83, 116] width 16 height 14
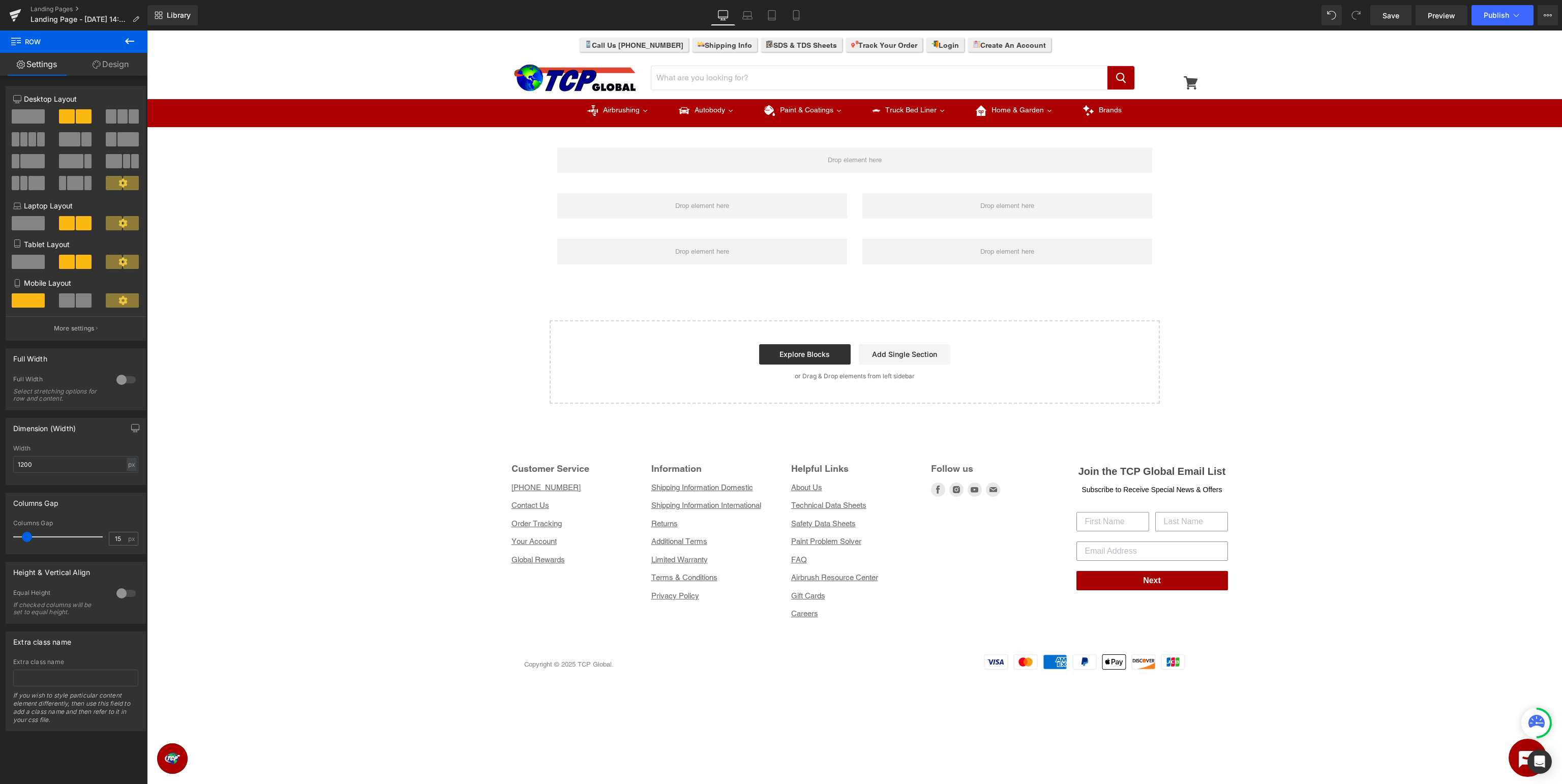
click at [133, 46] on icon at bounding box center [130, 41] width 12 height 12
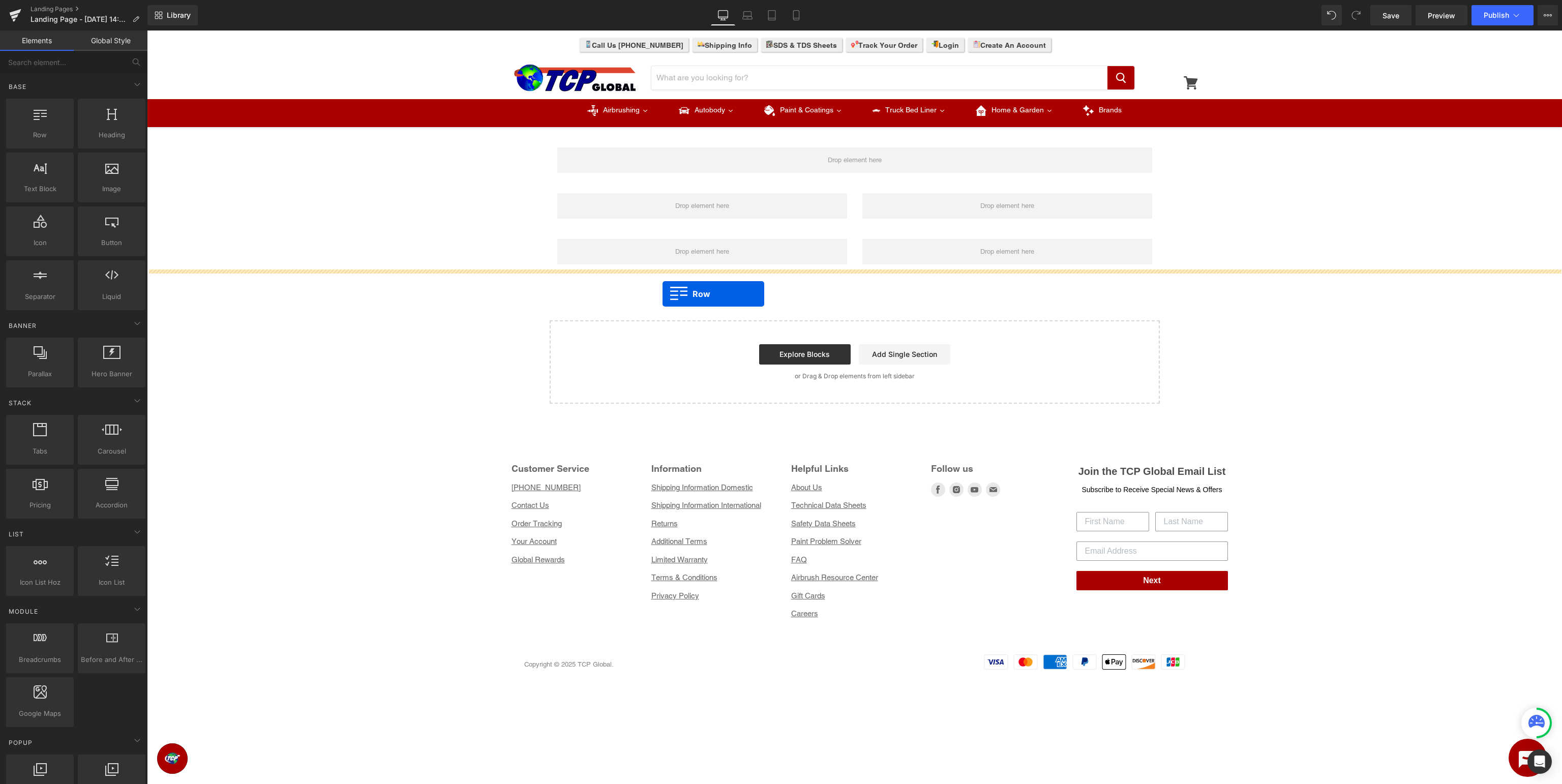
drag, startPoint x: 198, startPoint y: 156, endPoint x: 663, endPoint y: 294, distance: 485.0
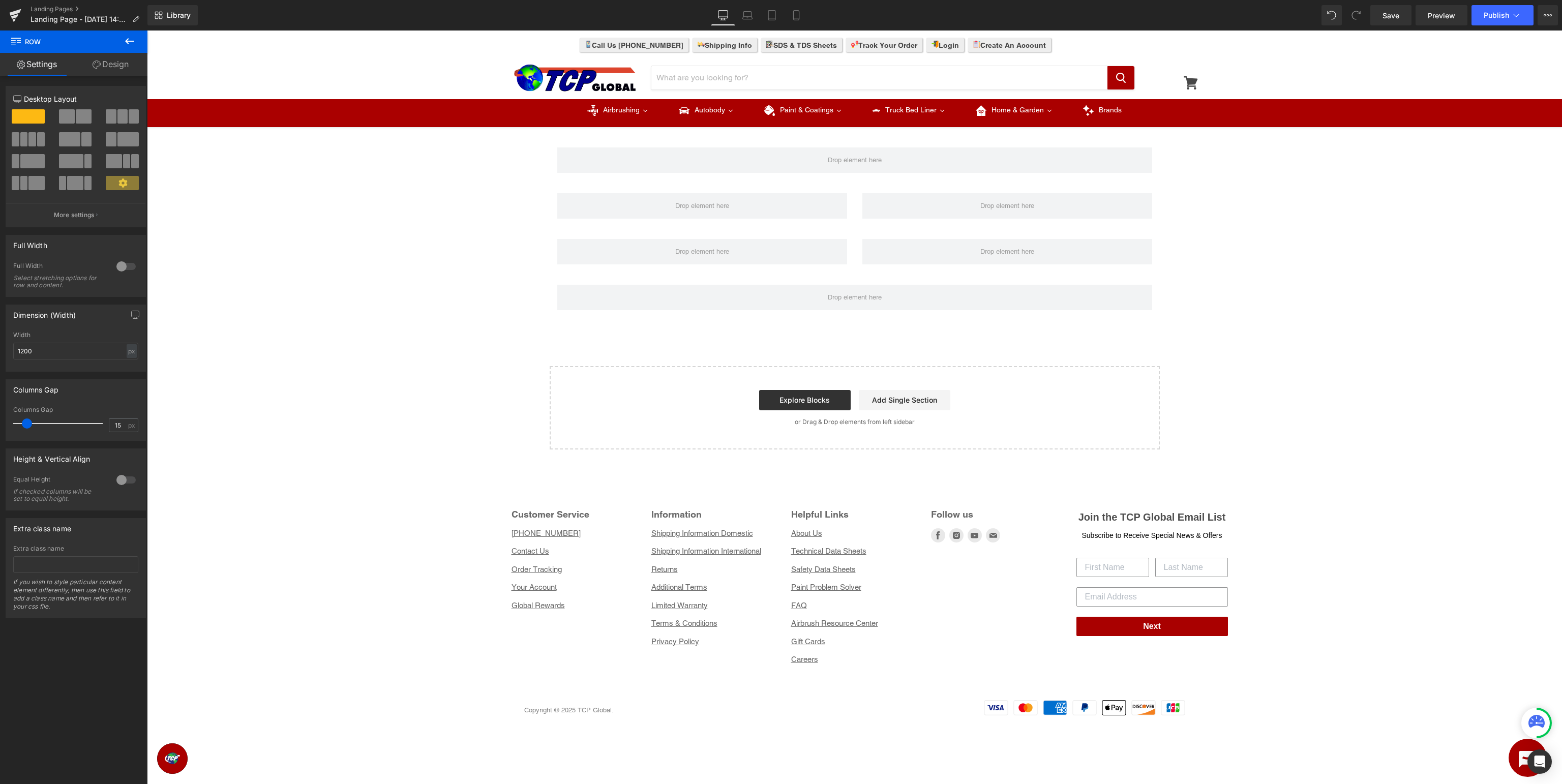
click at [125, 38] on icon at bounding box center [130, 41] width 12 height 12
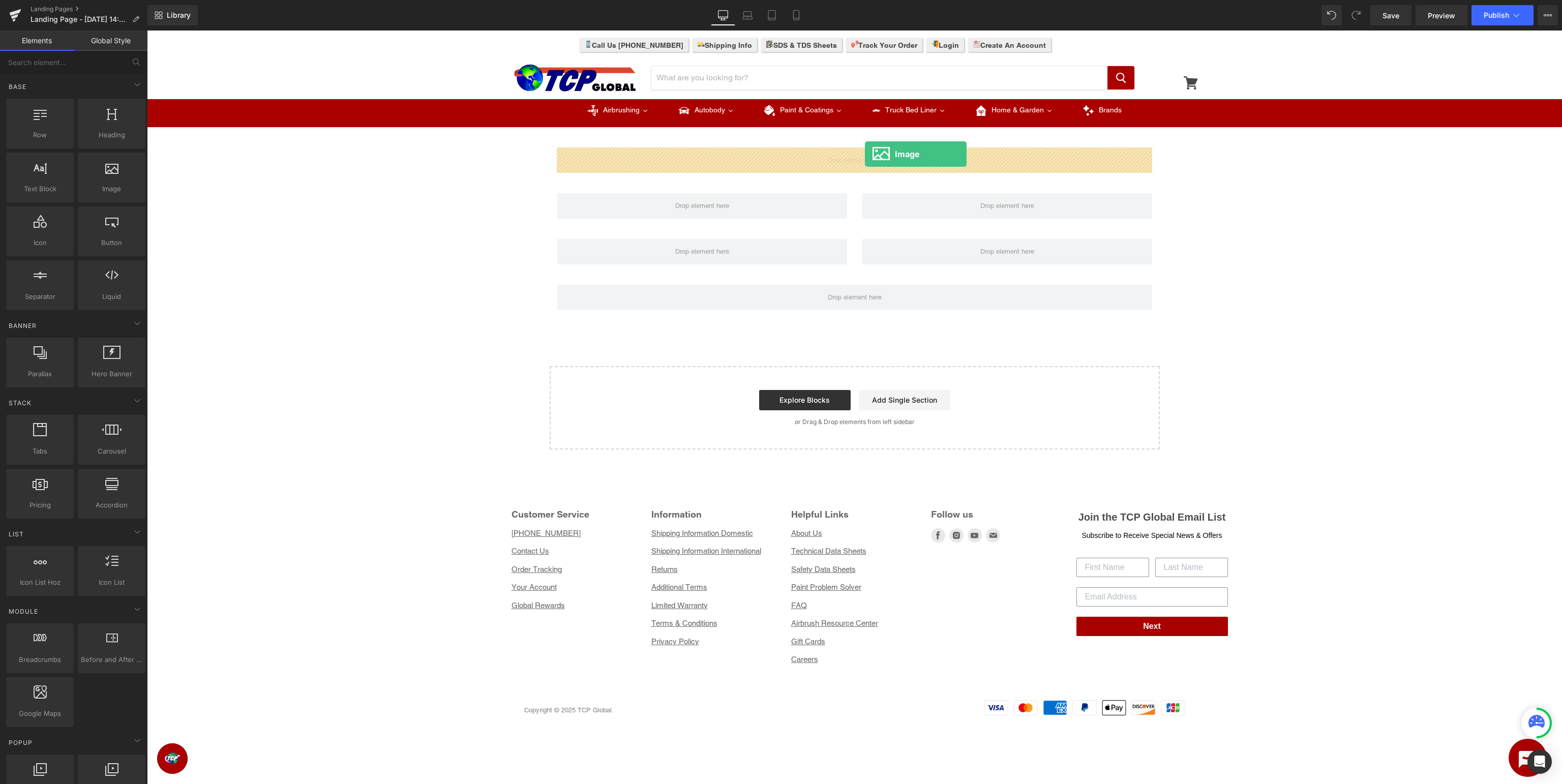
drag, startPoint x: 247, startPoint y: 210, endPoint x: 865, endPoint y: 154, distance: 620.5
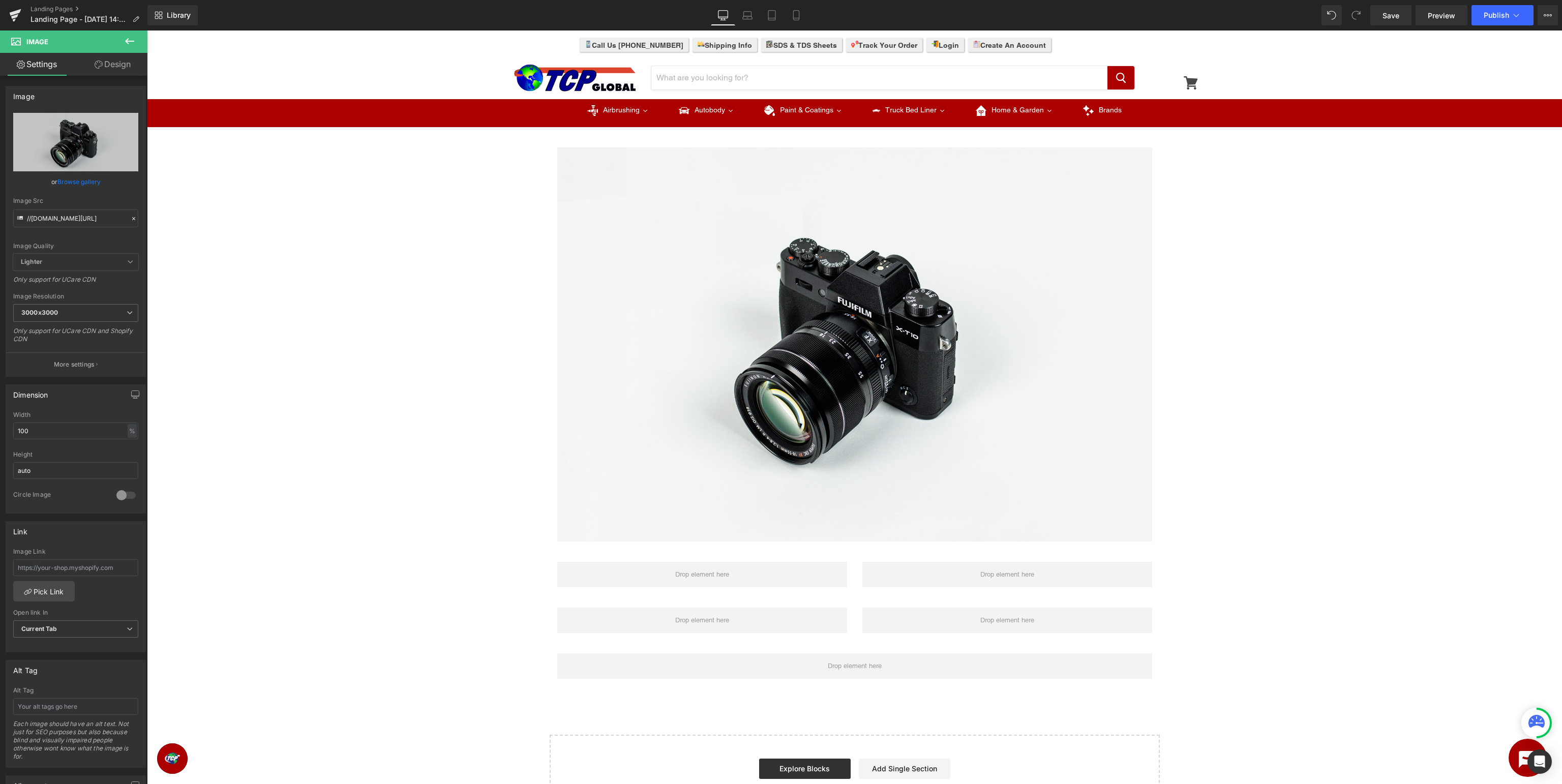
click at [131, 43] on icon at bounding box center [130, 41] width 12 height 12
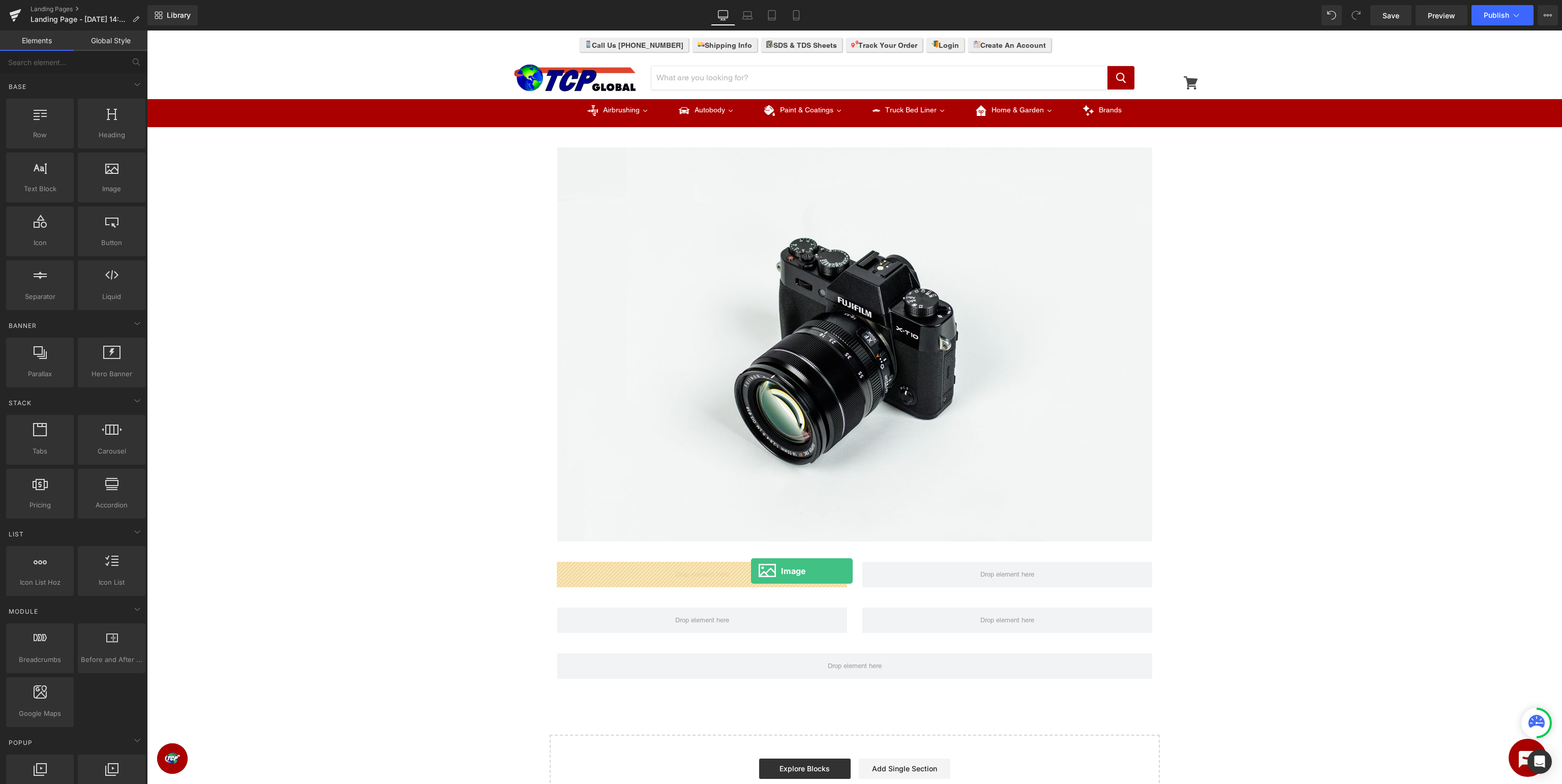
drag, startPoint x: 257, startPoint y: 215, endPoint x: 751, endPoint y: 571, distance: 608.9
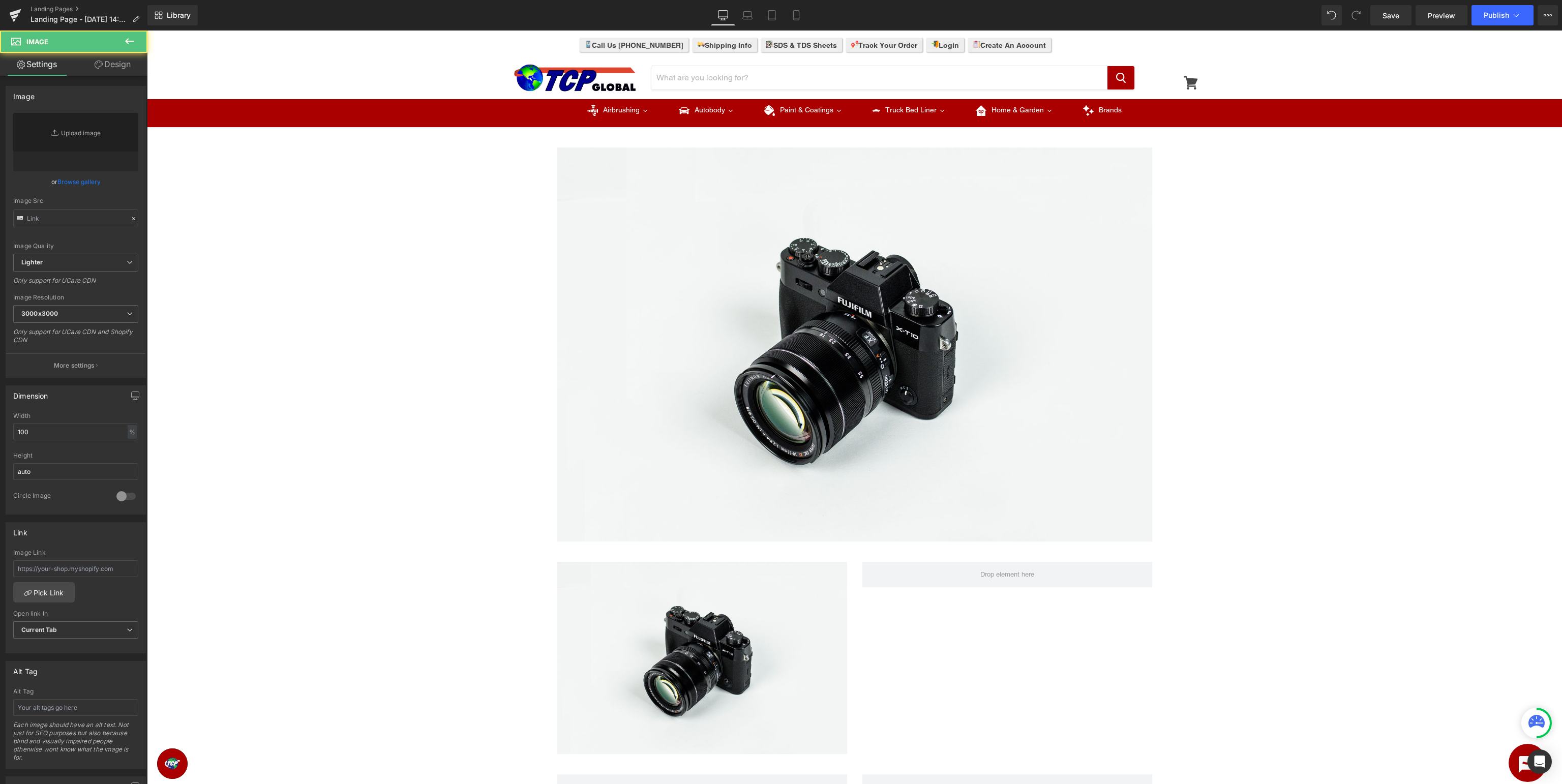
type input "//[DOMAIN_NAME][URL]"
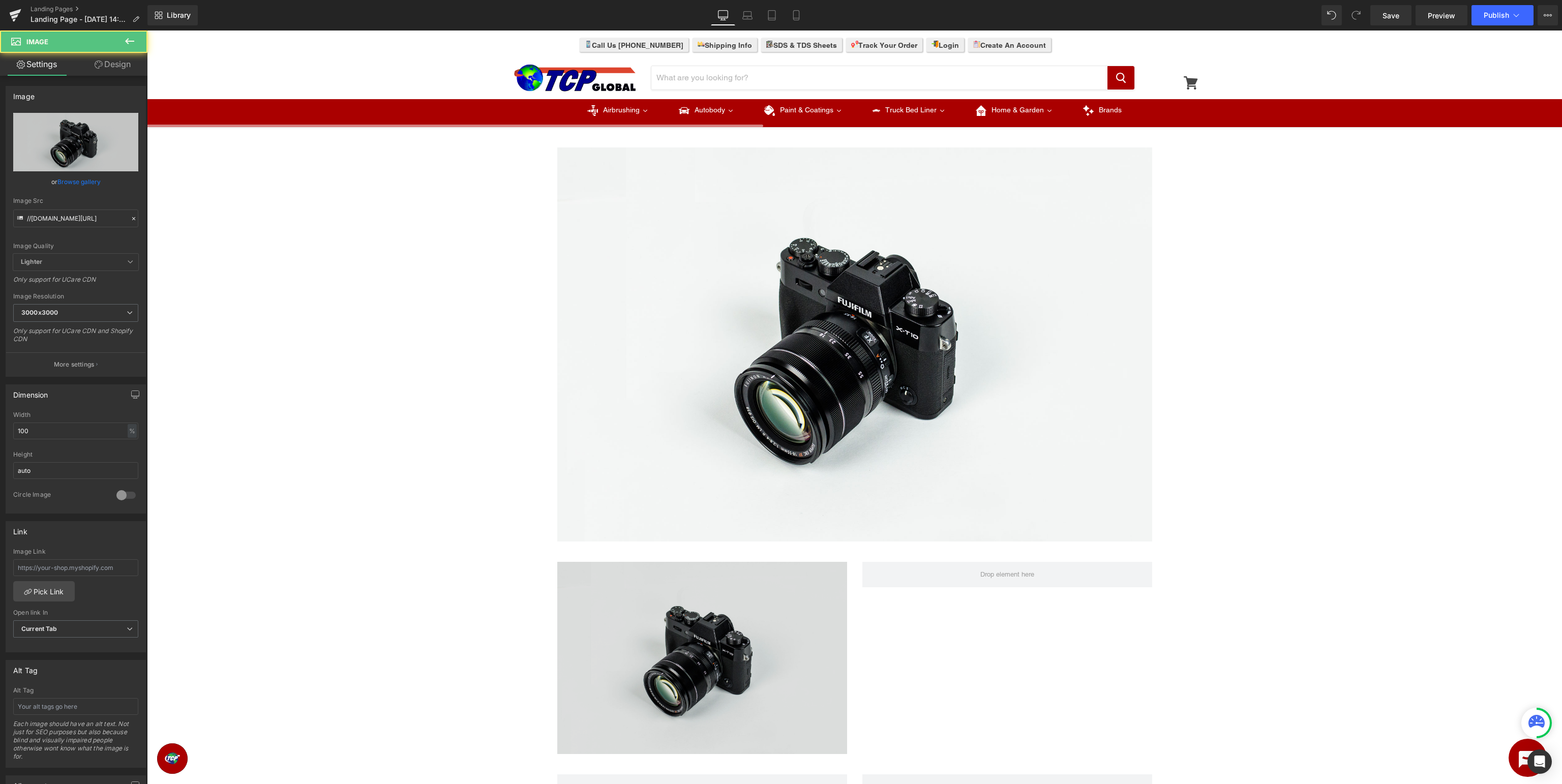
scroll to position [268, 0]
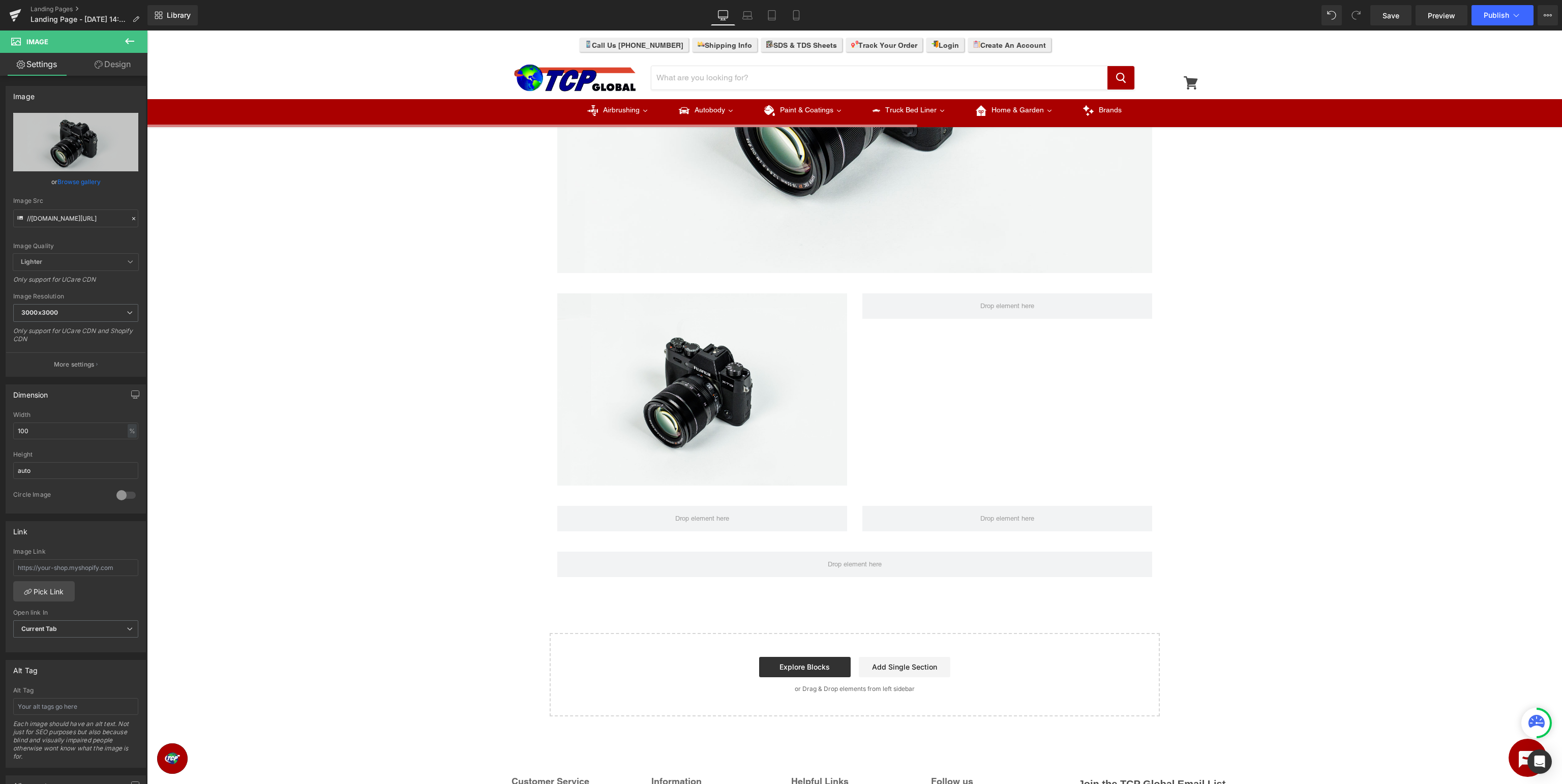
click at [132, 44] on icon at bounding box center [130, 41] width 12 height 12
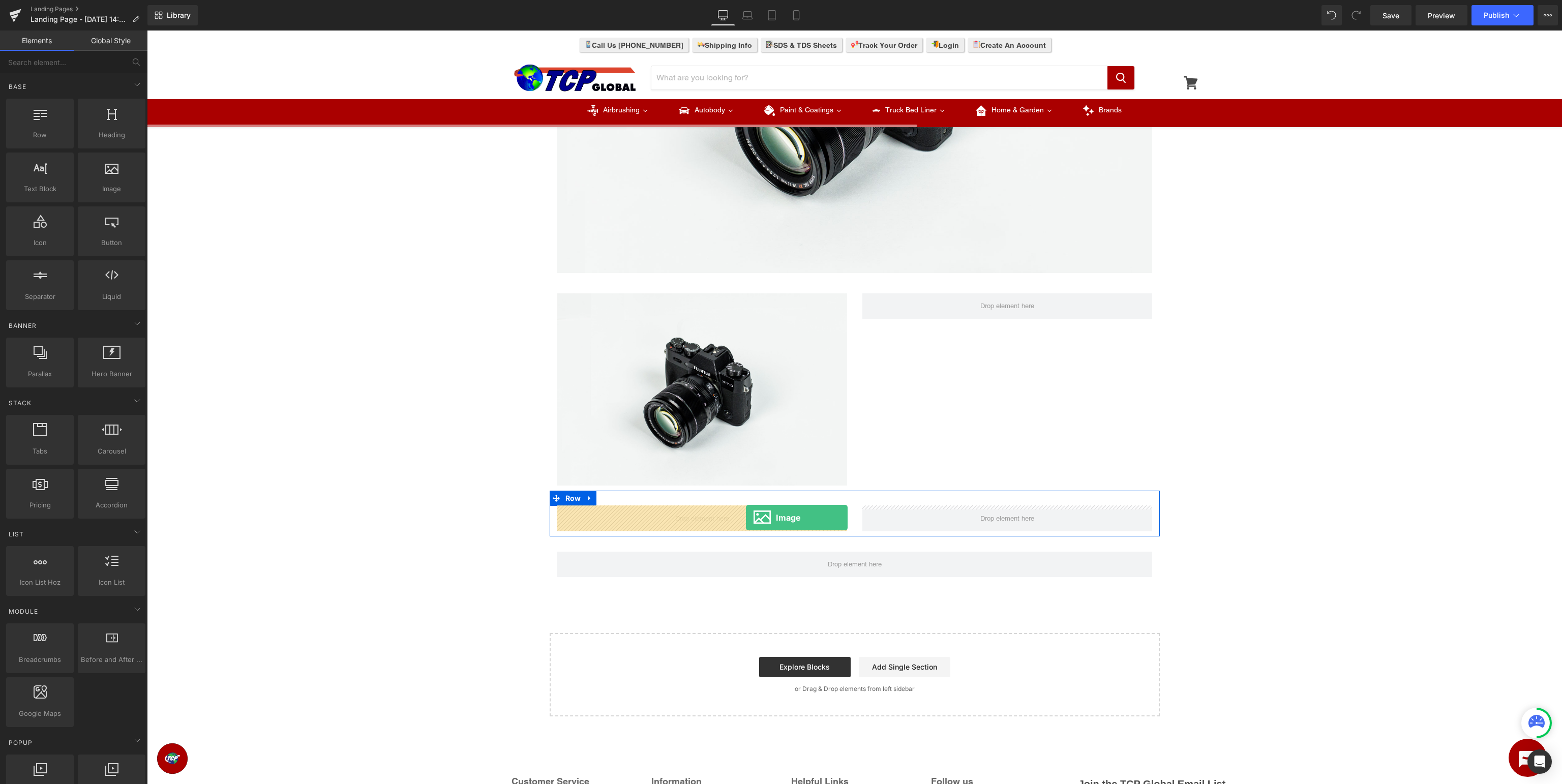
drag, startPoint x: 259, startPoint y: 202, endPoint x: 746, endPoint y: 518, distance: 580.5
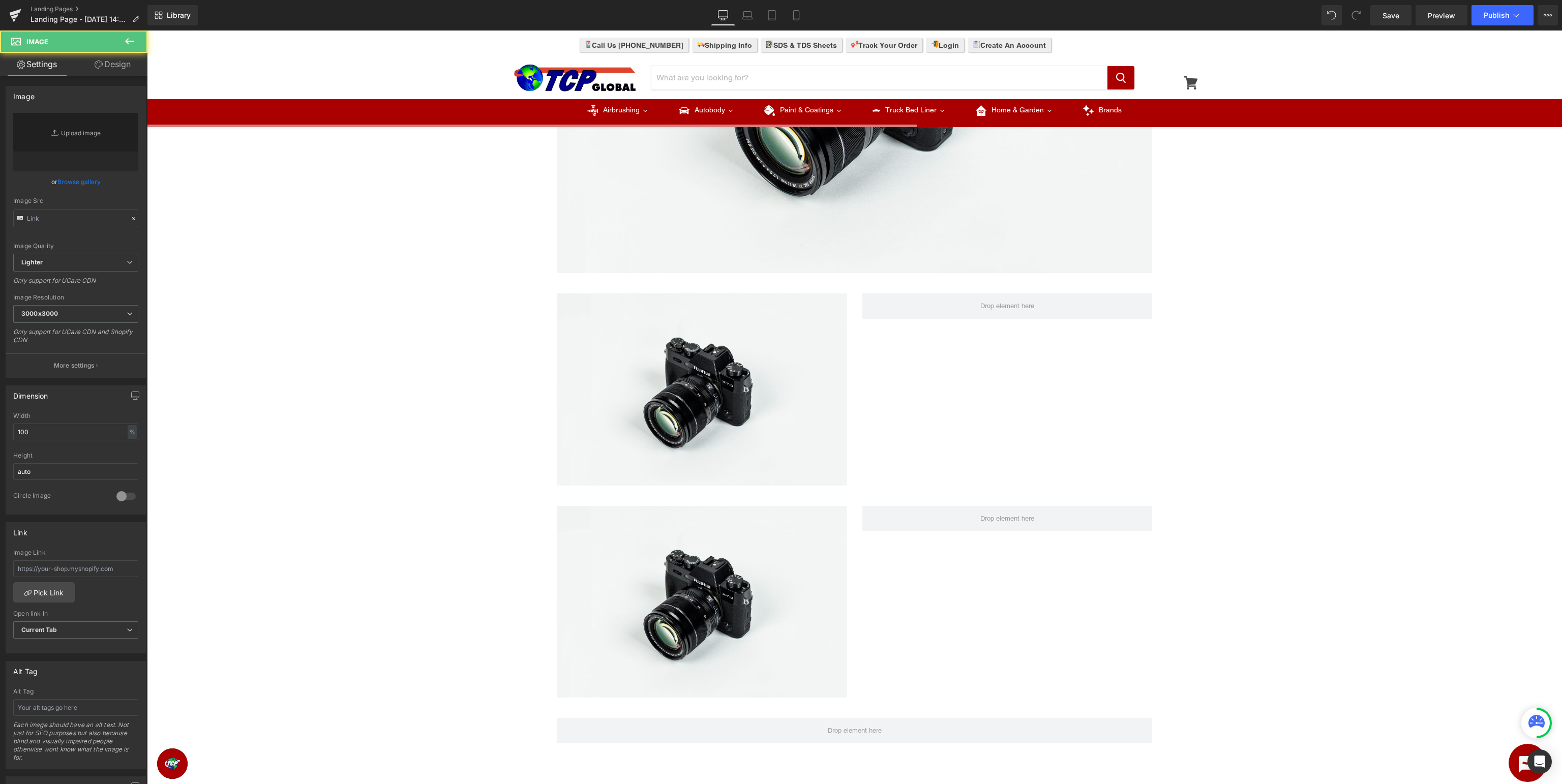
type input "//[DOMAIN_NAME][URL]"
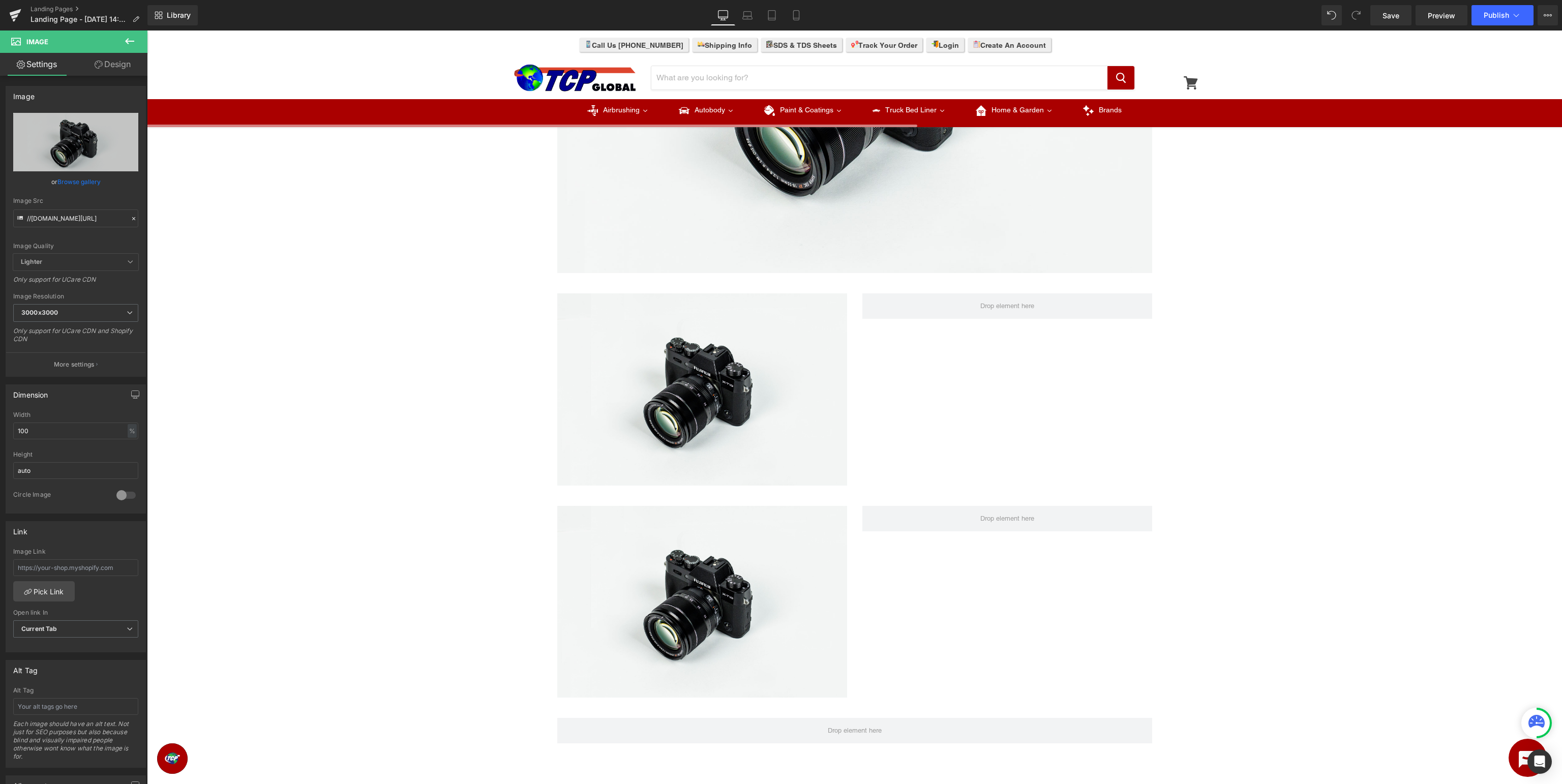
click at [129, 44] on icon at bounding box center [130, 41] width 12 height 12
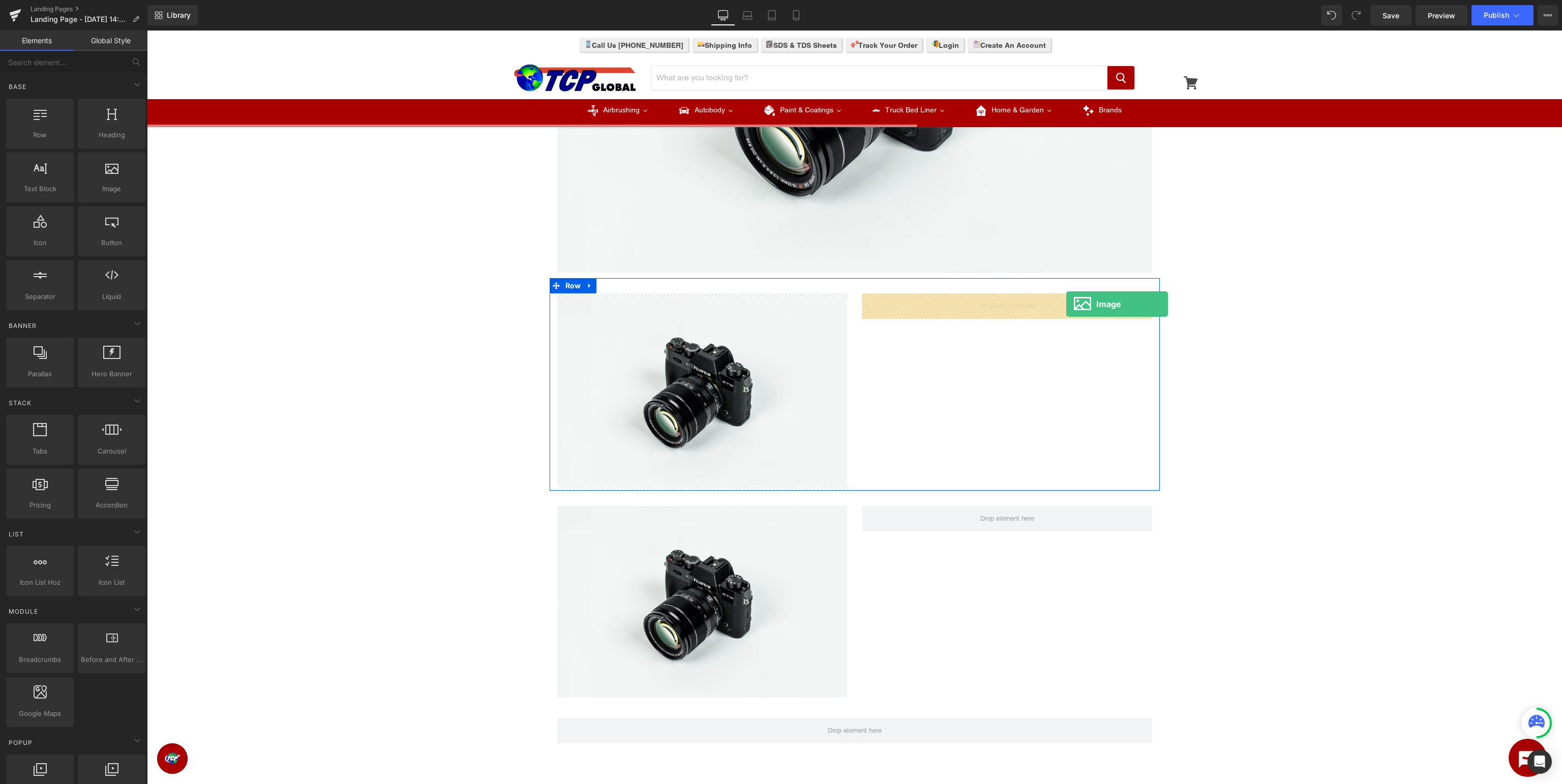
drag, startPoint x: 254, startPoint y: 204, endPoint x: 1067, endPoint y: 304, distance: 819.1
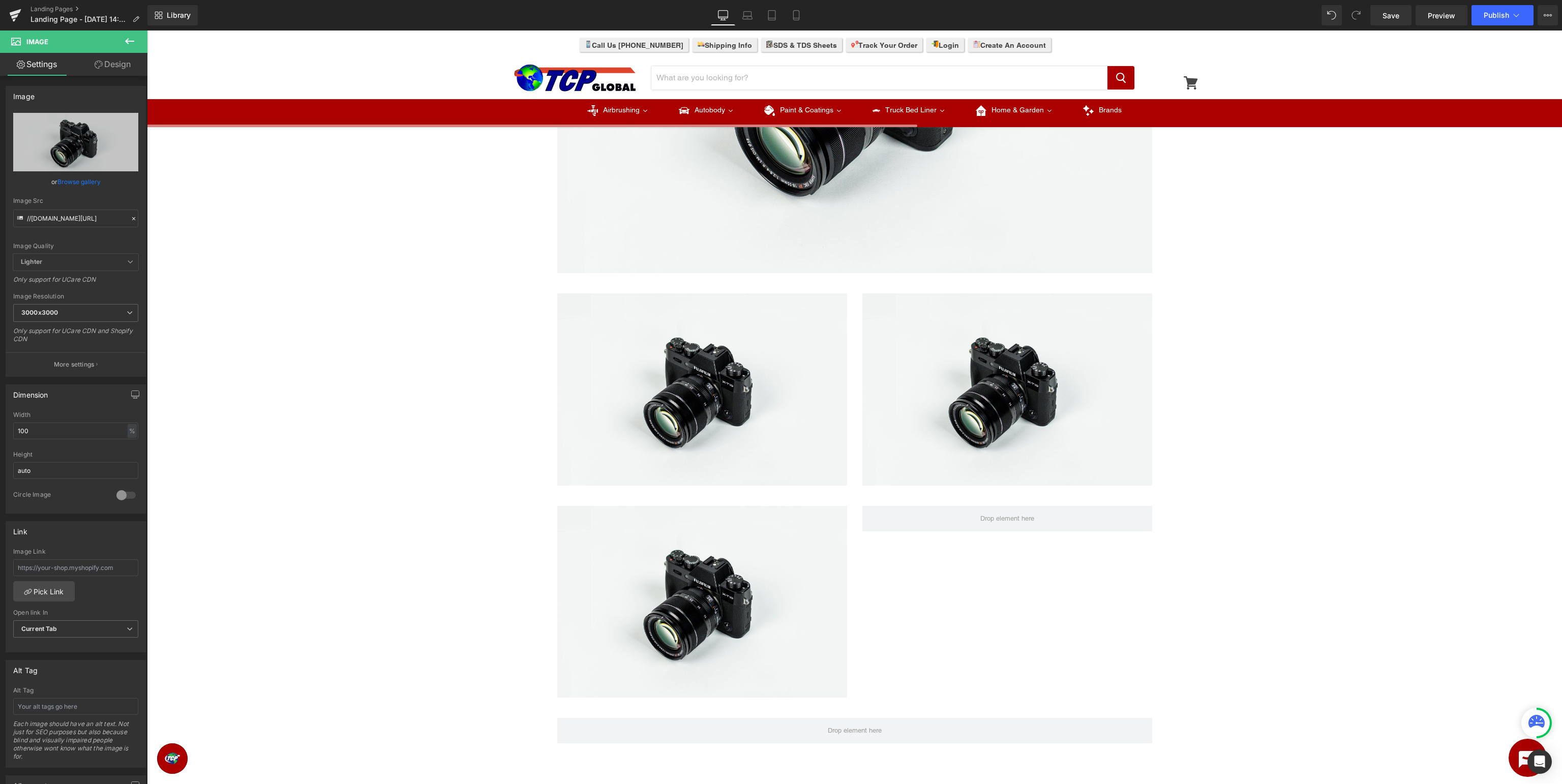
click at [137, 43] on button at bounding box center [130, 41] width 36 height 23
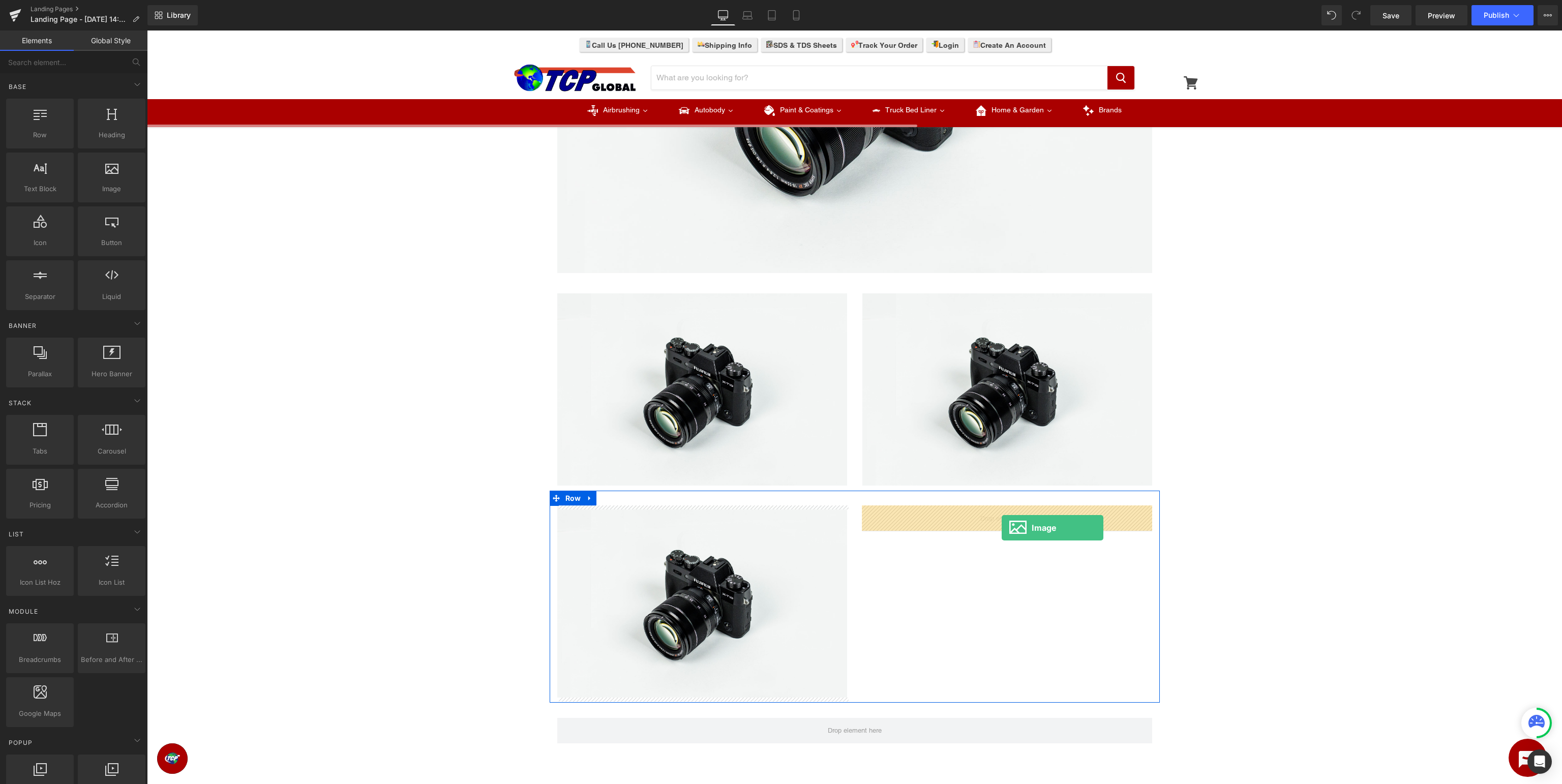
drag, startPoint x: 263, startPoint y: 219, endPoint x: 1003, endPoint y: 524, distance: 800.4
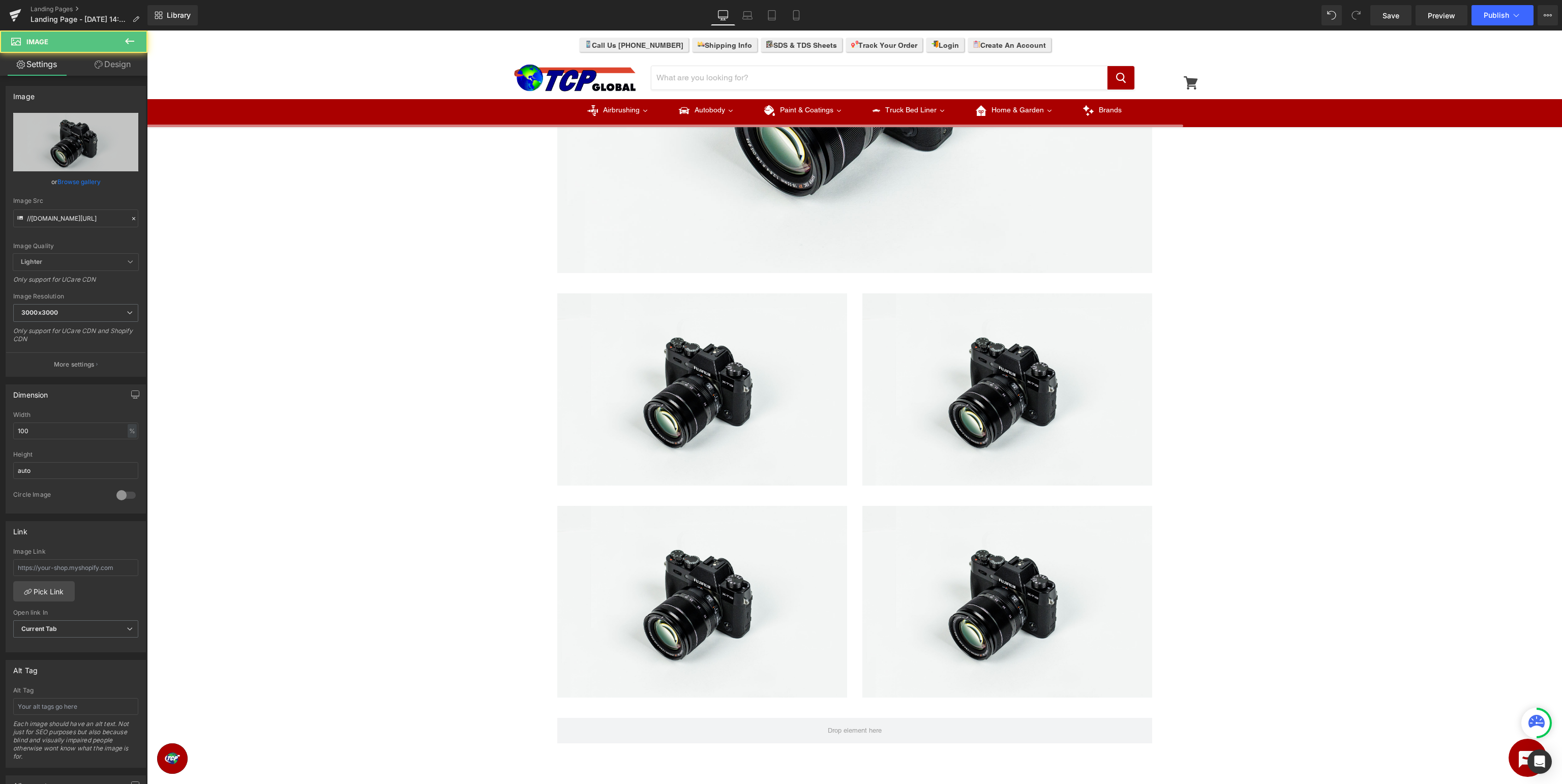
scroll to position [591, 0]
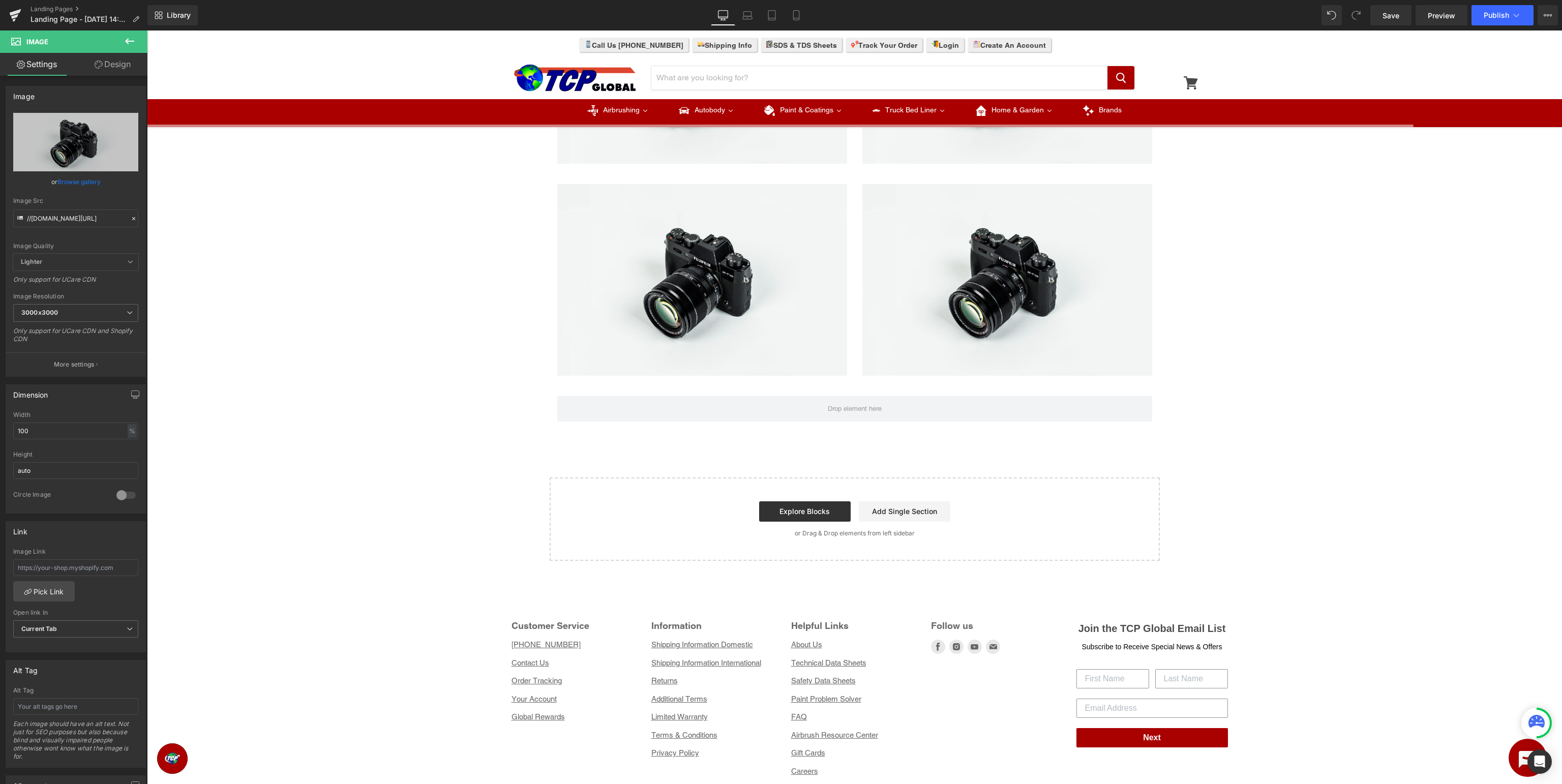
click at [125, 36] on icon at bounding box center [130, 41] width 12 height 12
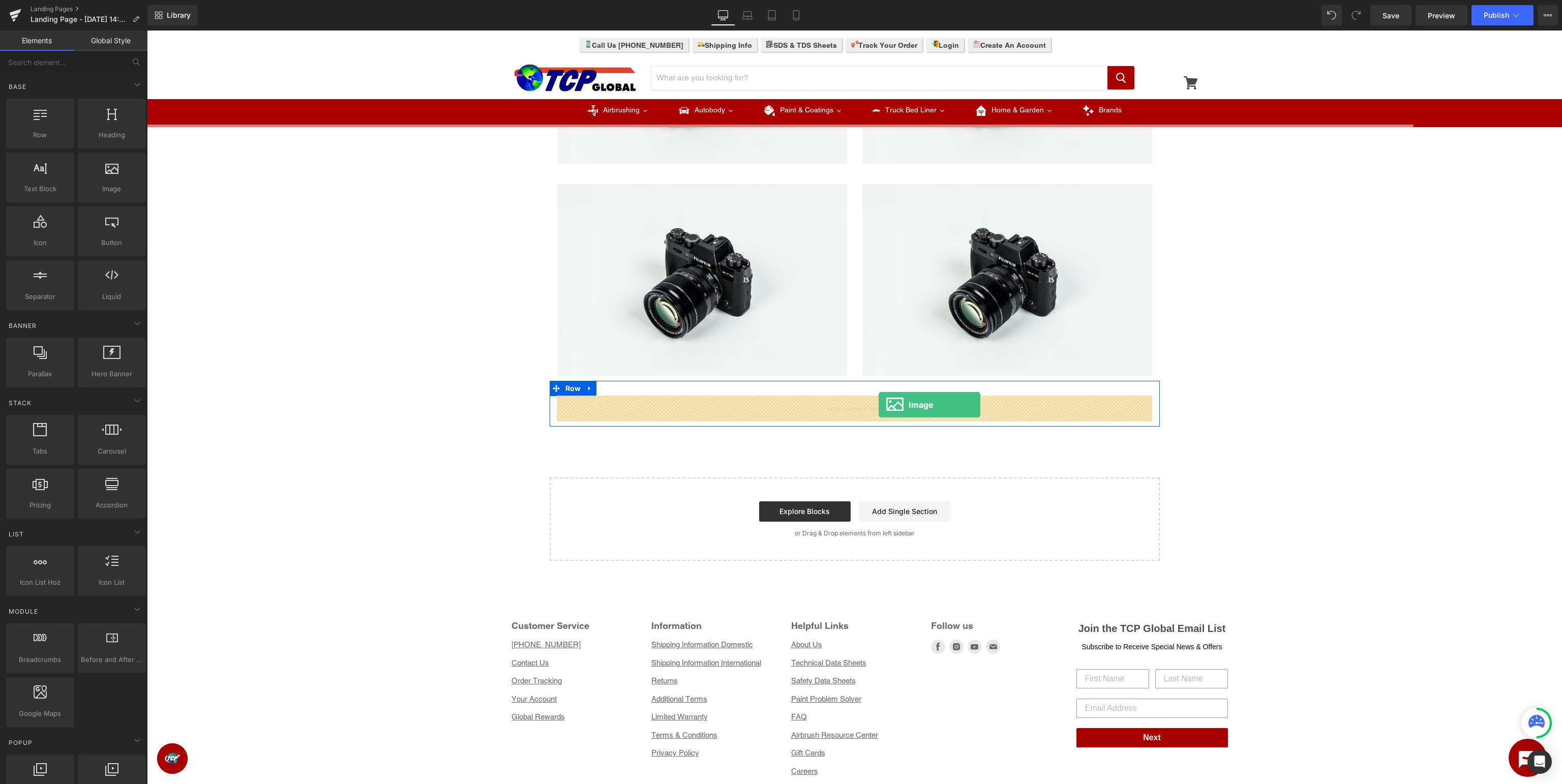
drag, startPoint x: 257, startPoint y: 215, endPoint x: 879, endPoint y: 405, distance: 650.4
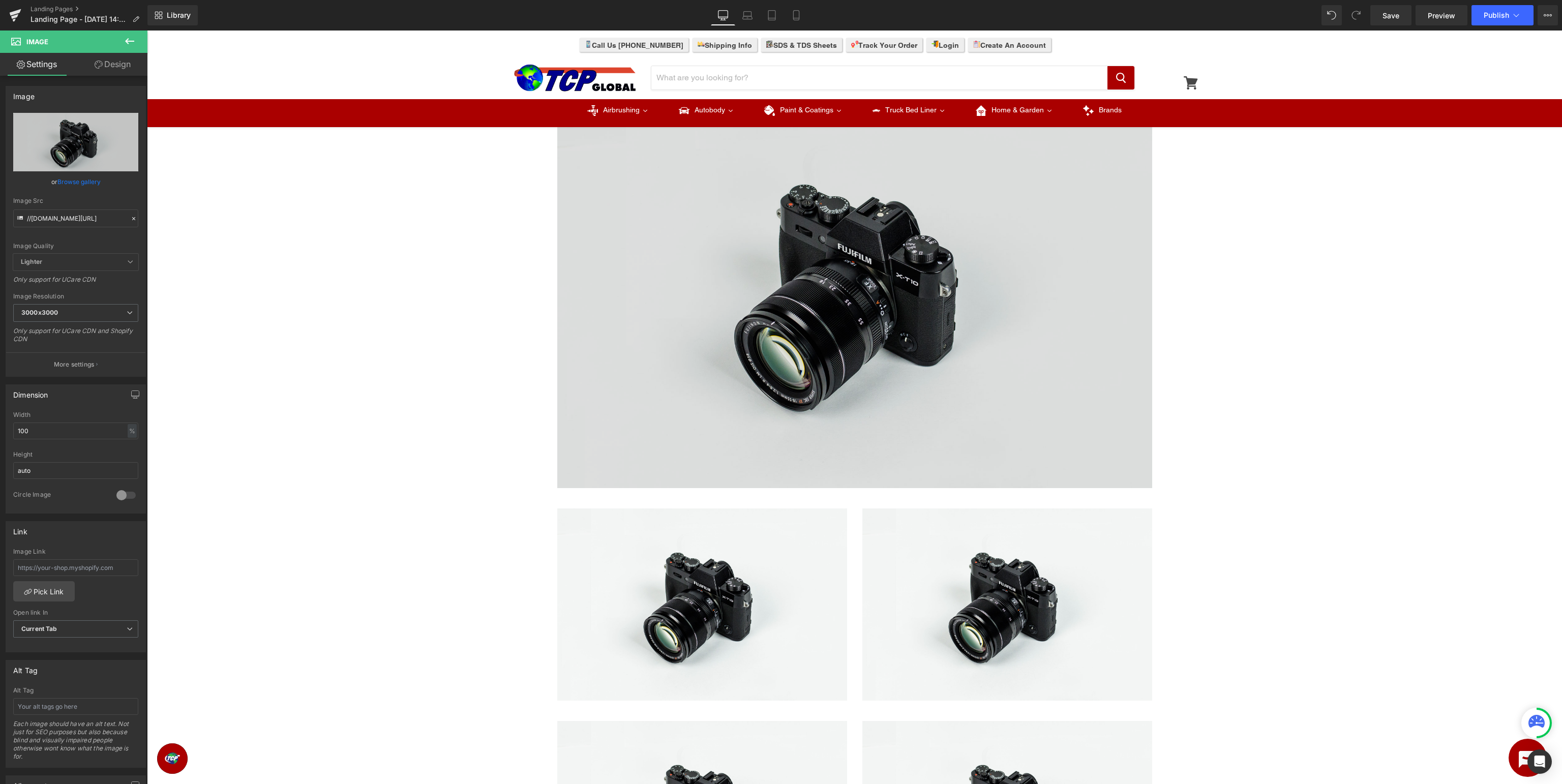
scroll to position [0, 0]
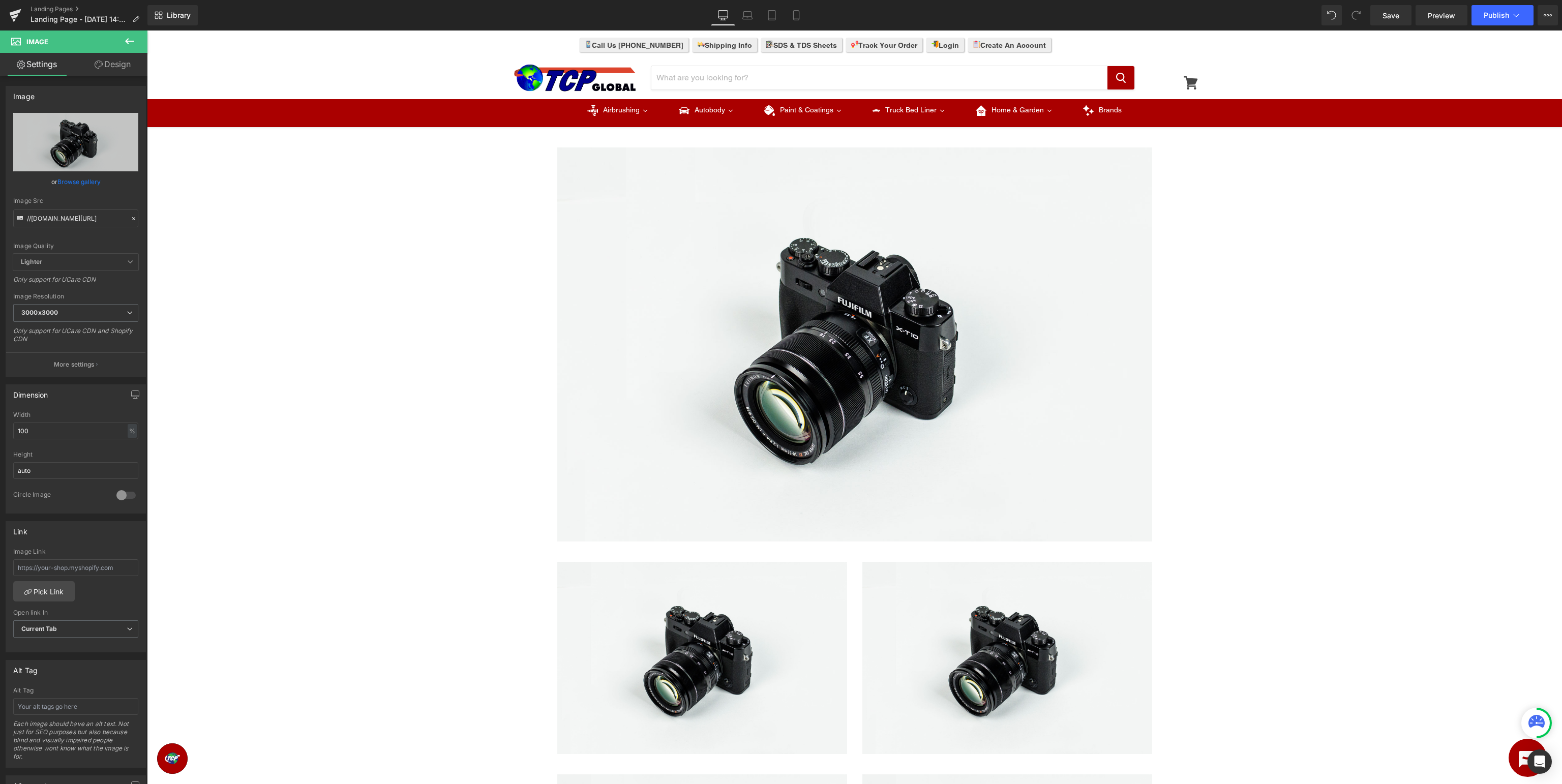
click at [857, 353] on img at bounding box center [854, 344] width 595 height 394
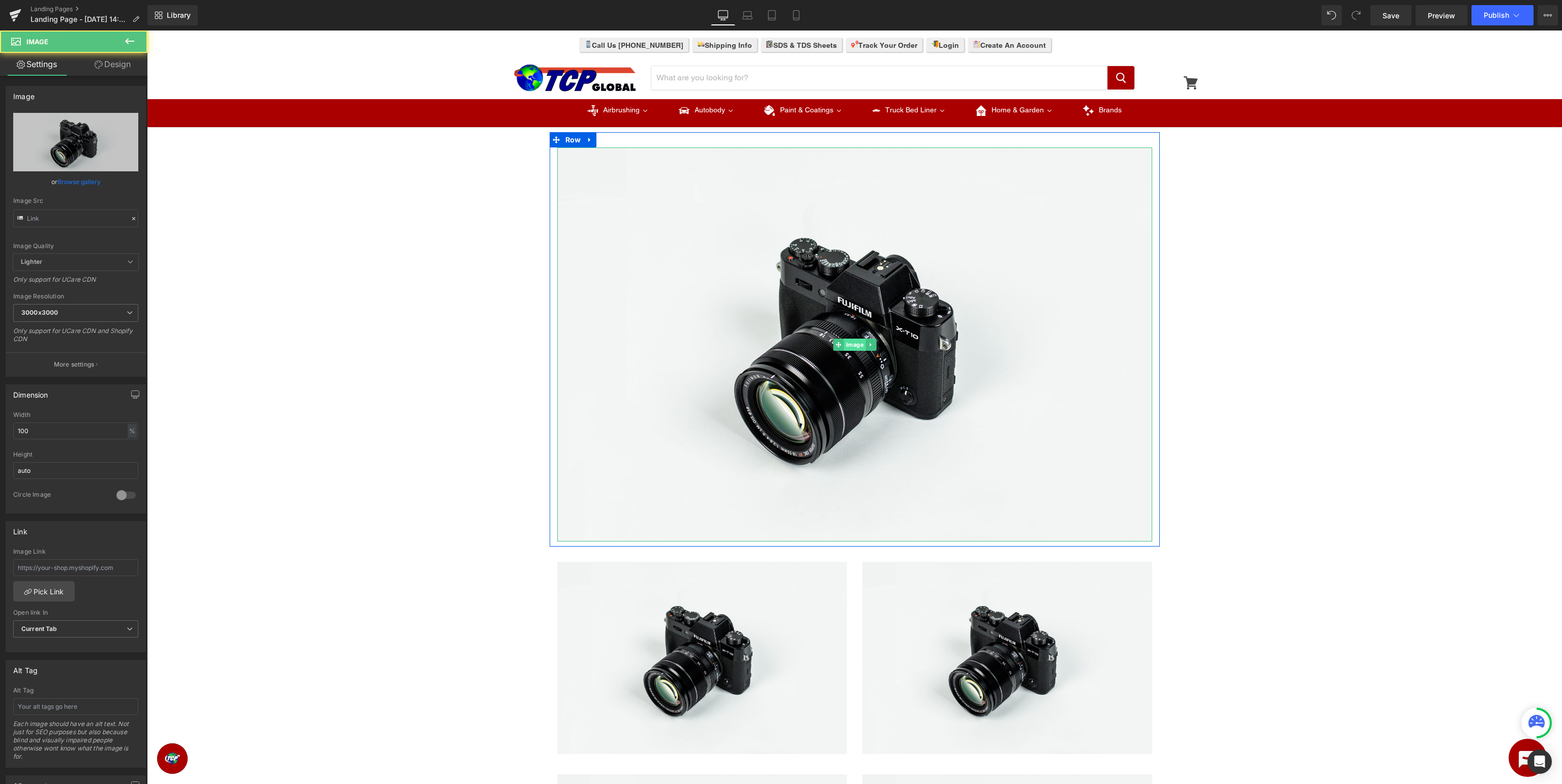
type input "//[DOMAIN_NAME][URL]"
click at [858, 342] on span "Image" at bounding box center [855, 345] width 22 height 12
click at [97, 147] on icon "Replace Image" at bounding box center [75, 142] width 82 height 13
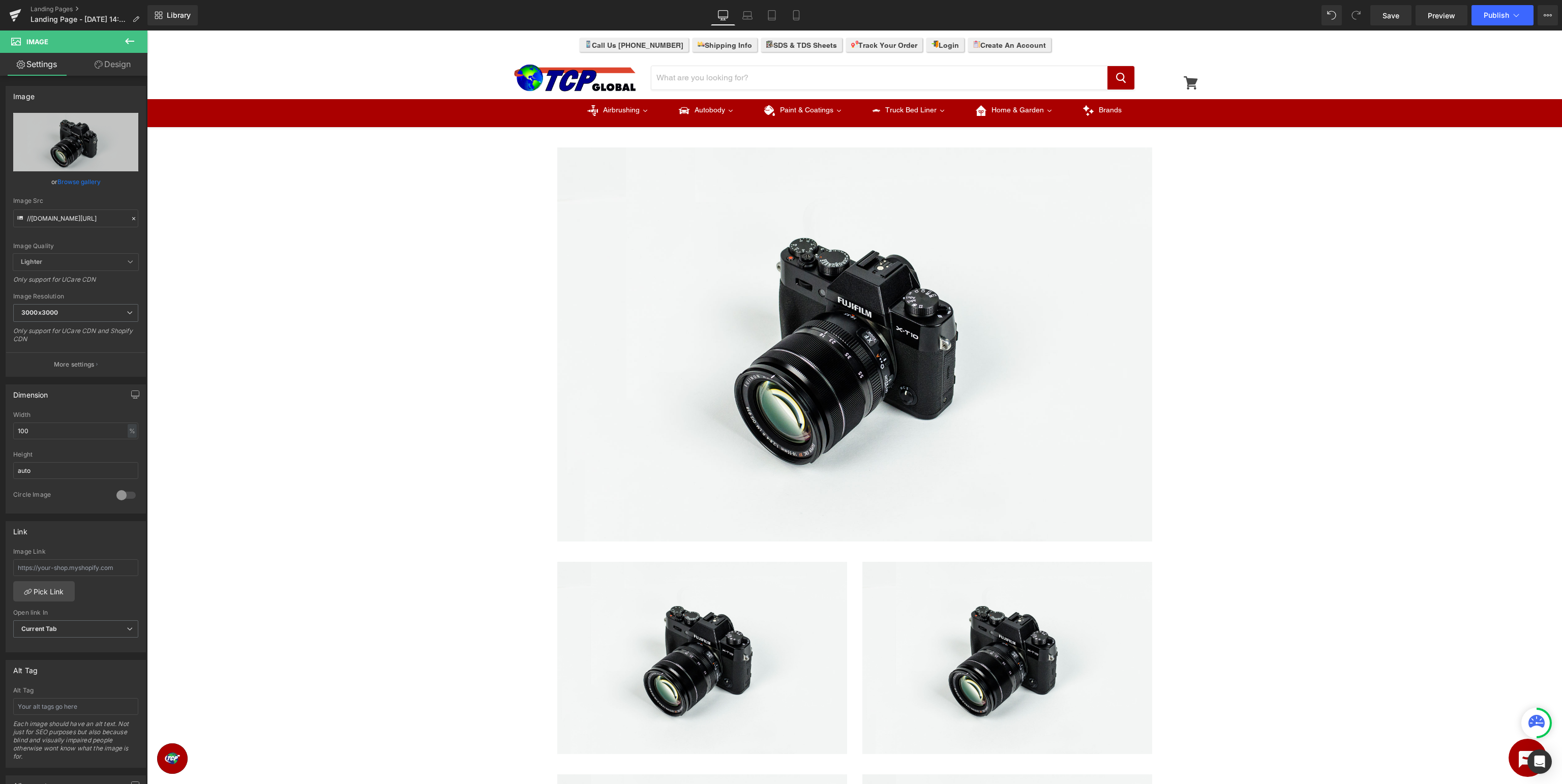
type input "C:\fakepath\CustomCoat_TopBanner.jpg"
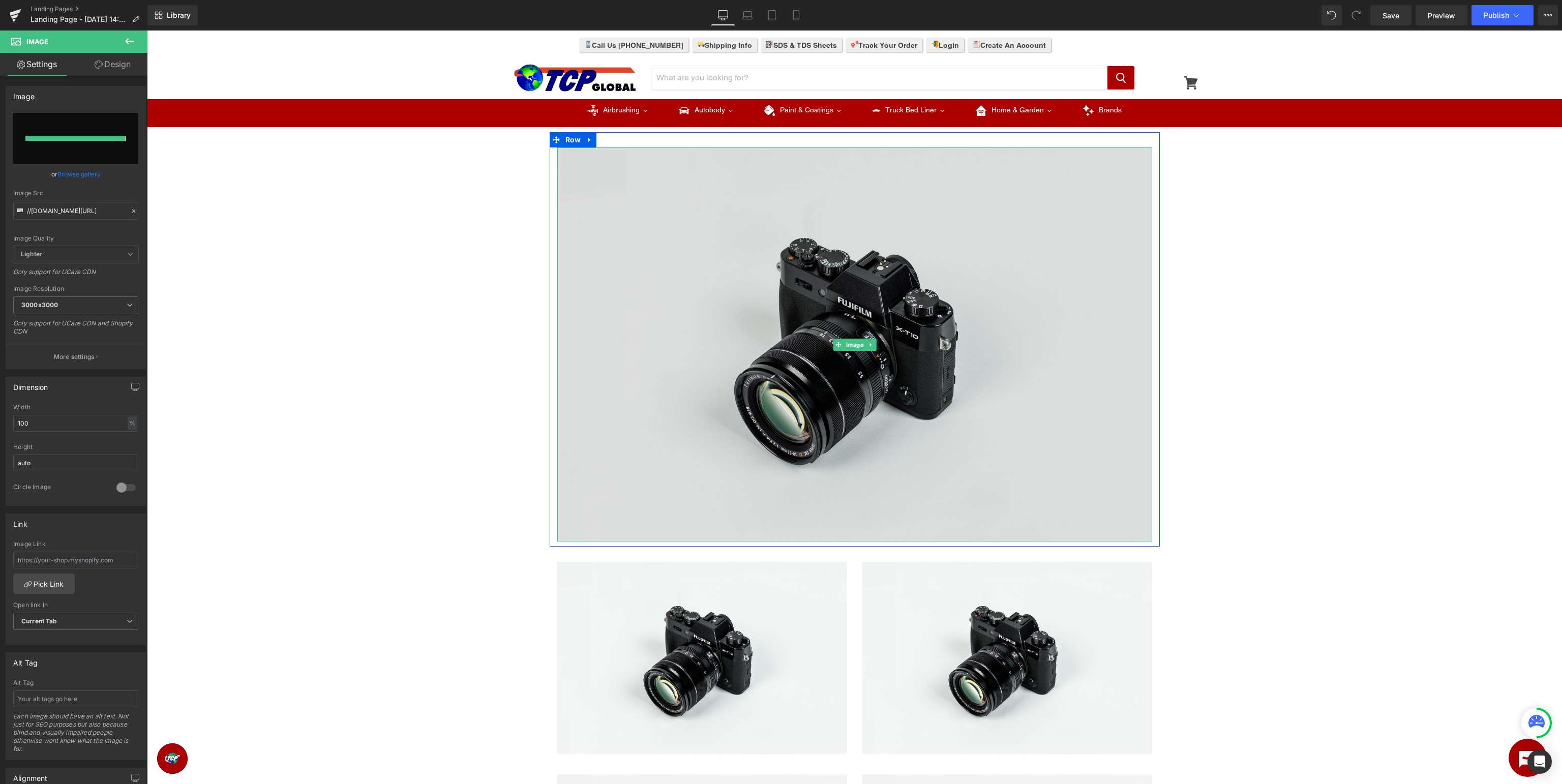
type input "https://ucarecdn.com/26fc8cef-432c-4545-ad88-e38afe1fcc5e/-/format/auto/-/previ…"
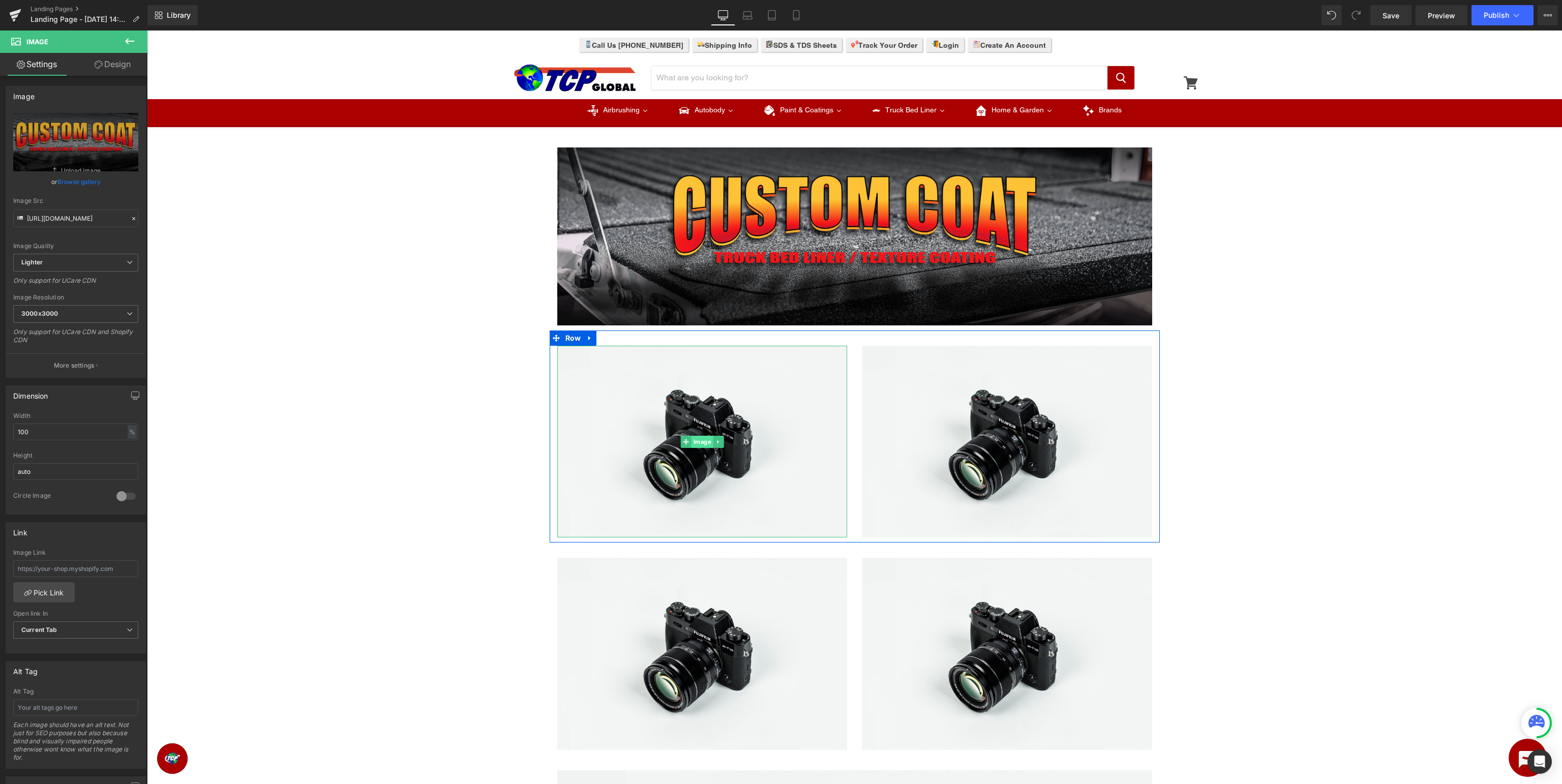
click at [703, 440] on span "Image" at bounding box center [702, 442] width 22 height 12
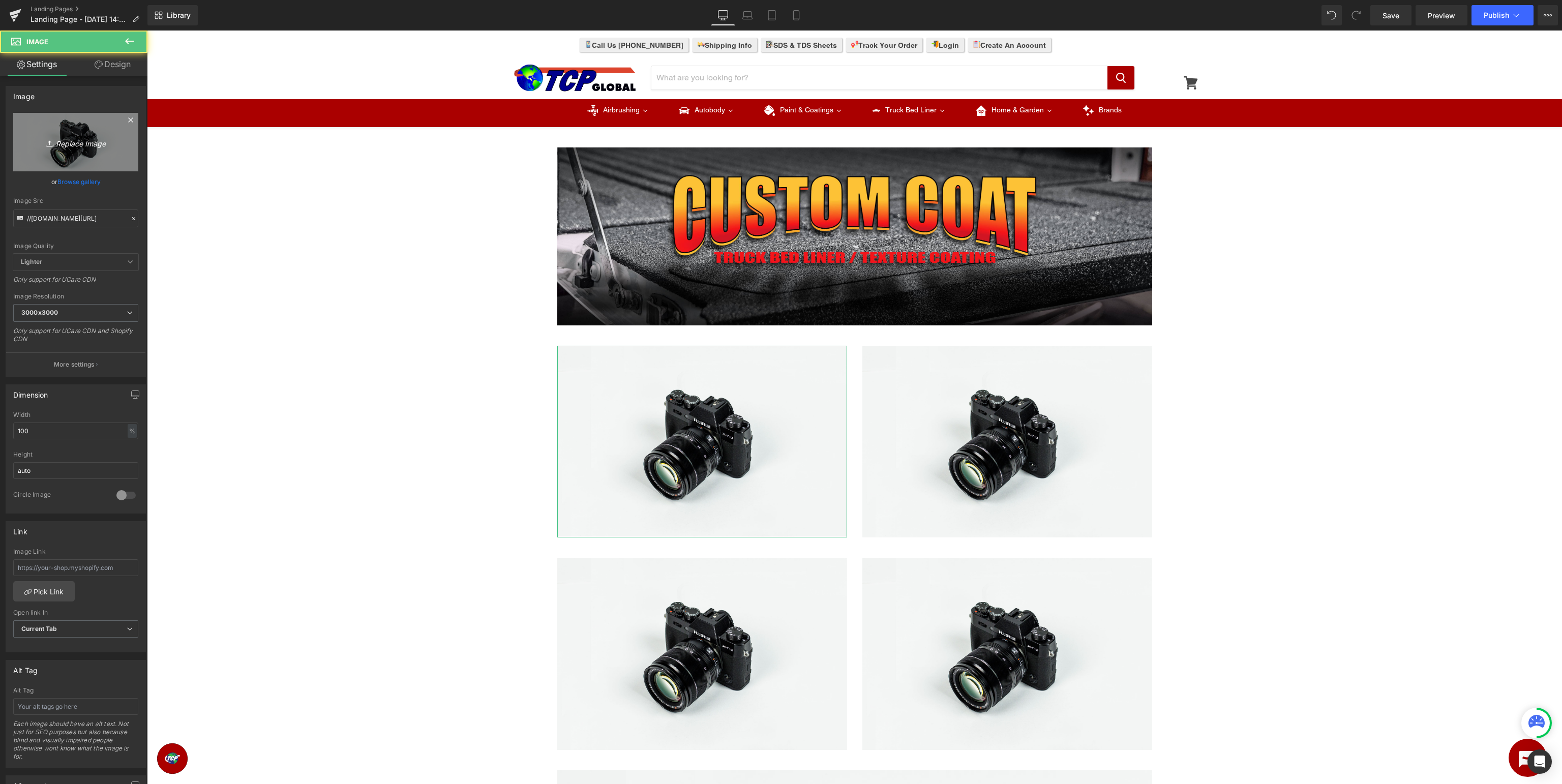
click at [84, 147] on icon "Replace Image" at bounding box center [75, 142] width 82 height 13
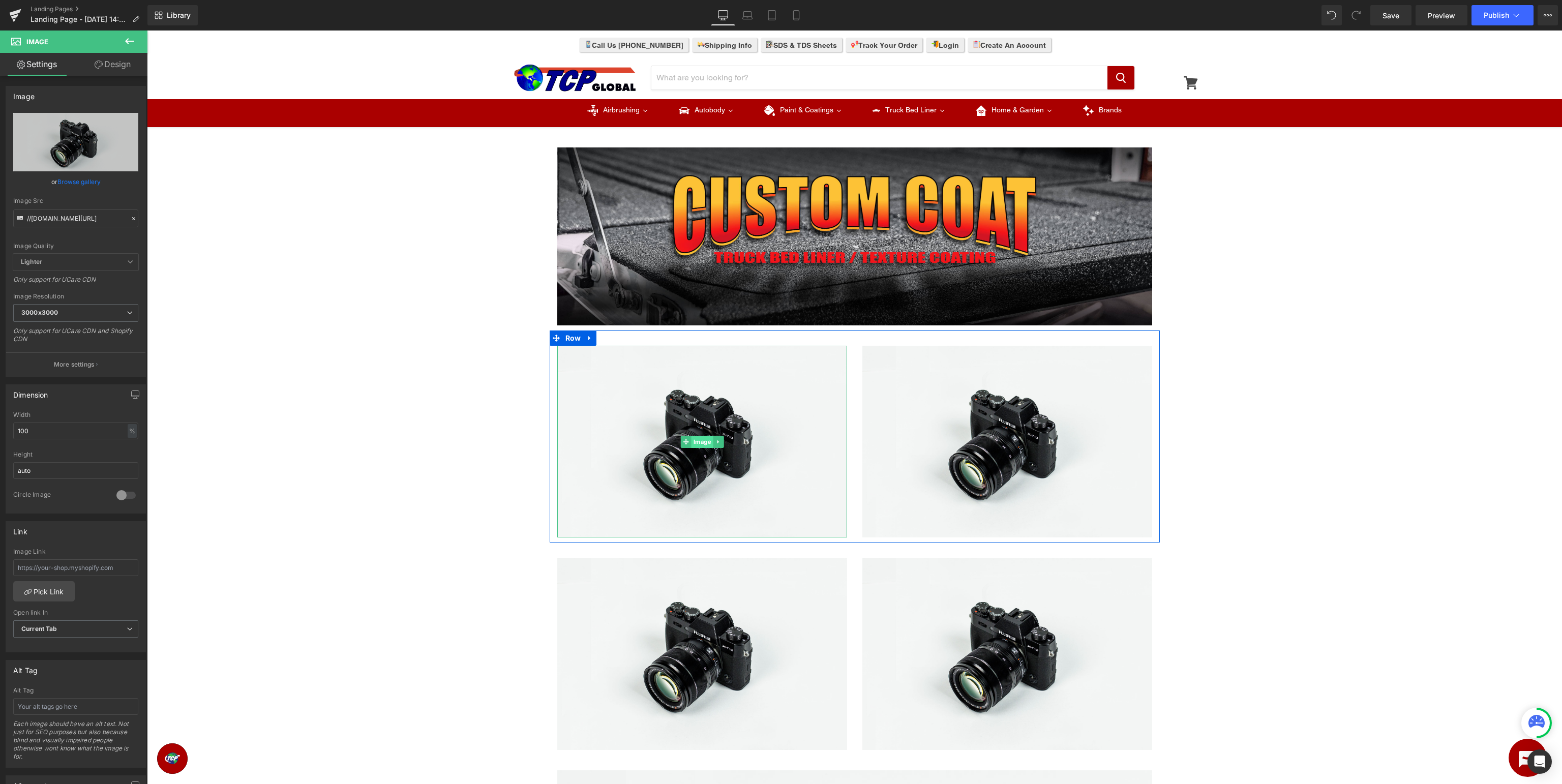
click at [704, 441] on span "Image" at bounding box center [702, 442] width 22 height 12
click at [93, 141] on icon "Replace Image" at bounding box center [75, 142] width 82 height 13
type input "C:\fakepath\CustomCoat_SDS.jpg"
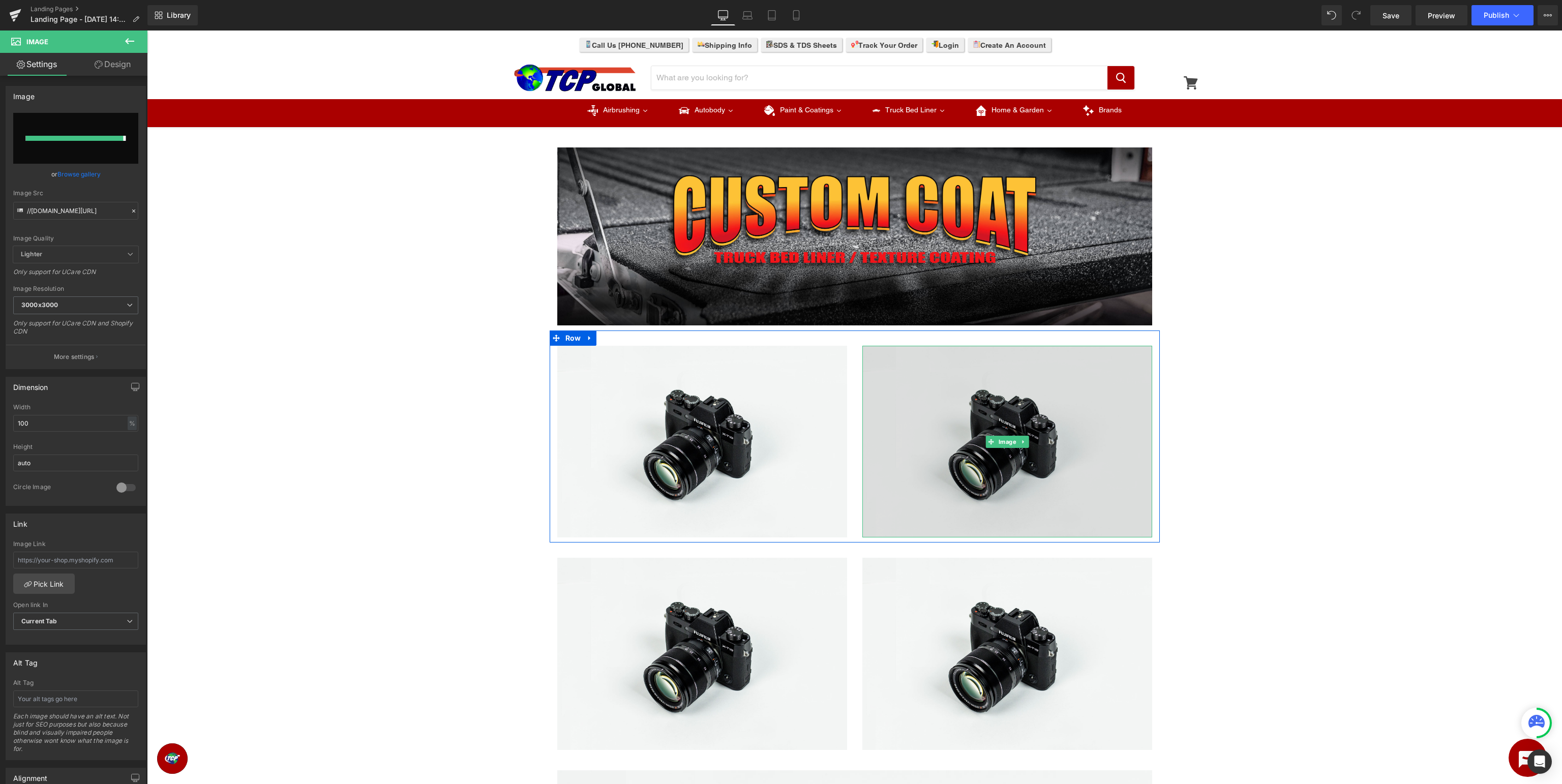
type input "https://ucarecdn.com/23ca501f-a6c3-4941-a0bd-e05cefedf4c3/-/format/auto/-/previ…"
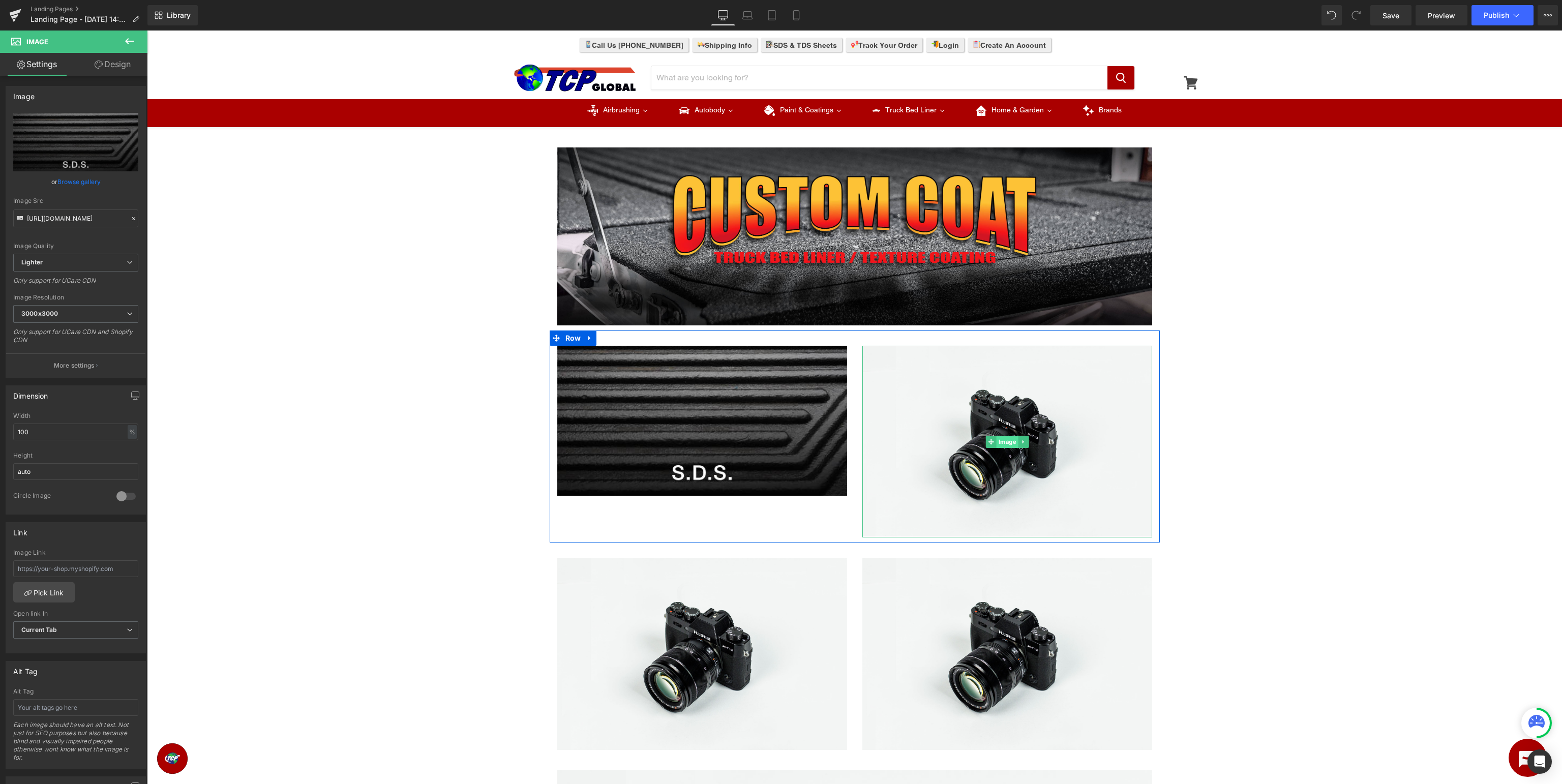
click at [1010, 444] on span "Image" at bounding box center [1007, 442] width 22 height 12
click at [82, 145] on icon "Replace Image" at bounding box center [75, 142] width 82 height 13
type input "C:\fakepath\CustomCoat_TDS.jpg"
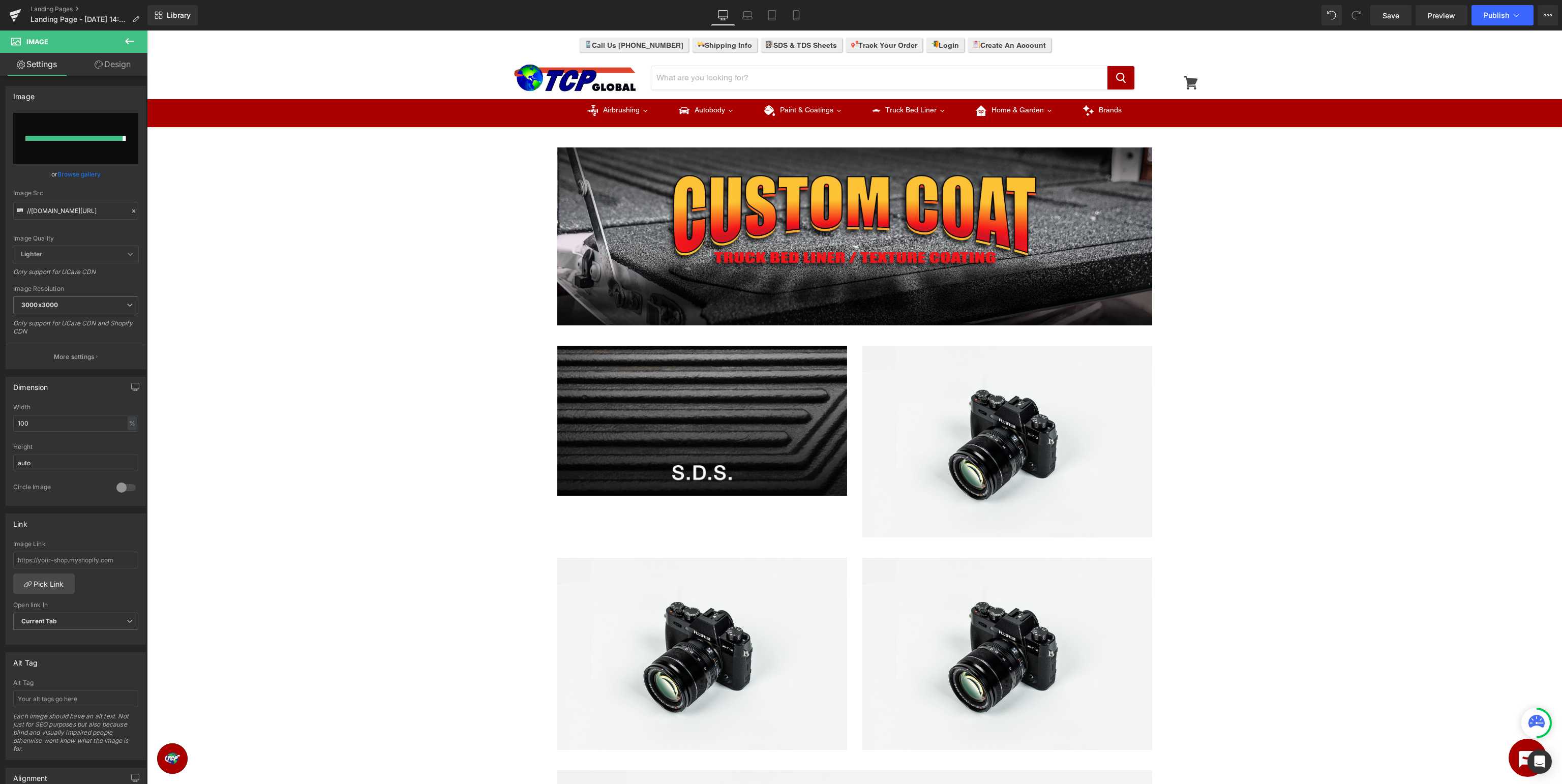
type input "https://ucarecdn.com/87941719-d706-4a7a-b1e9-7cecc11b582e/-/format/auto/-/previ…"
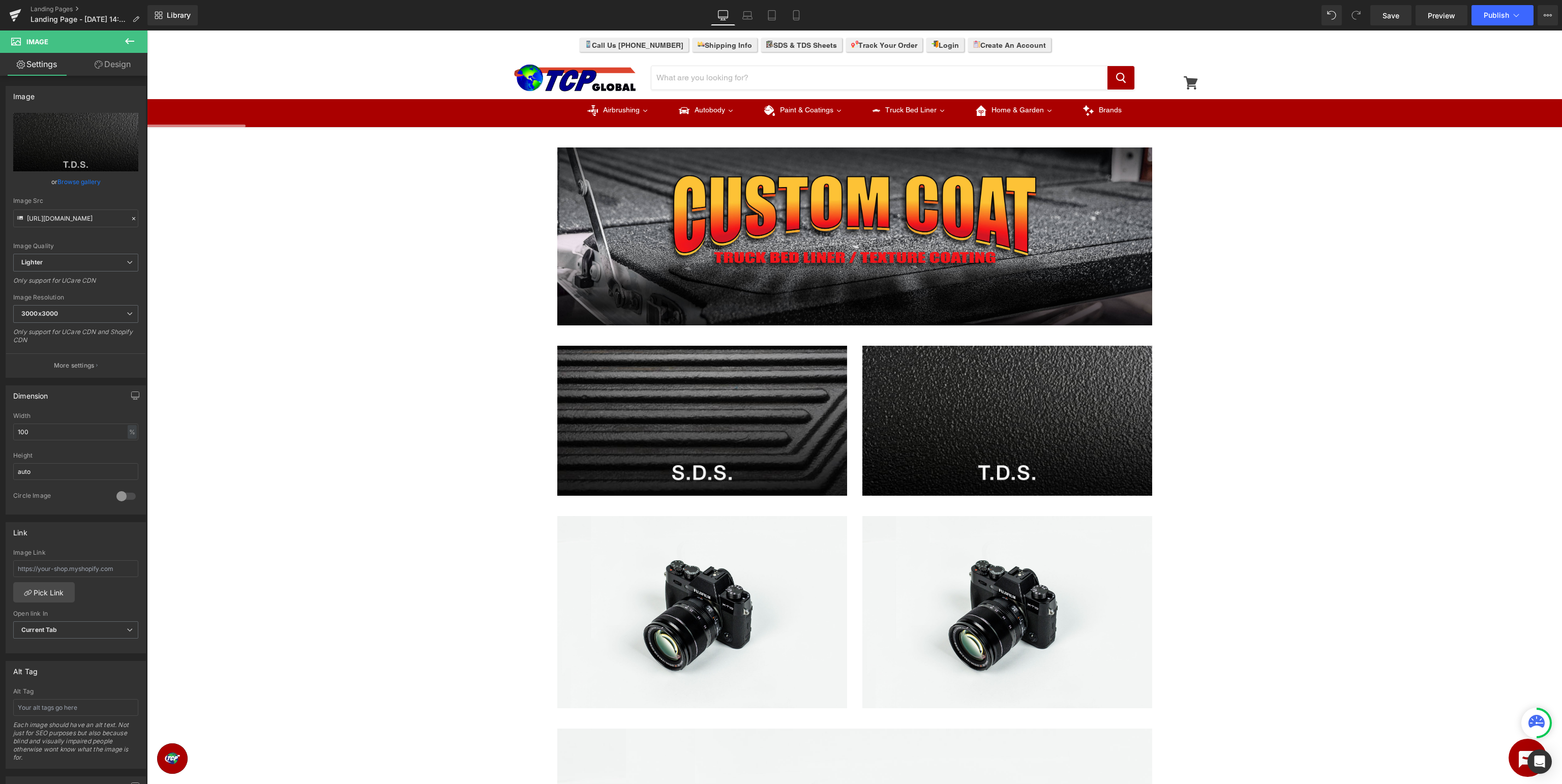
scroll to position [107, 0]
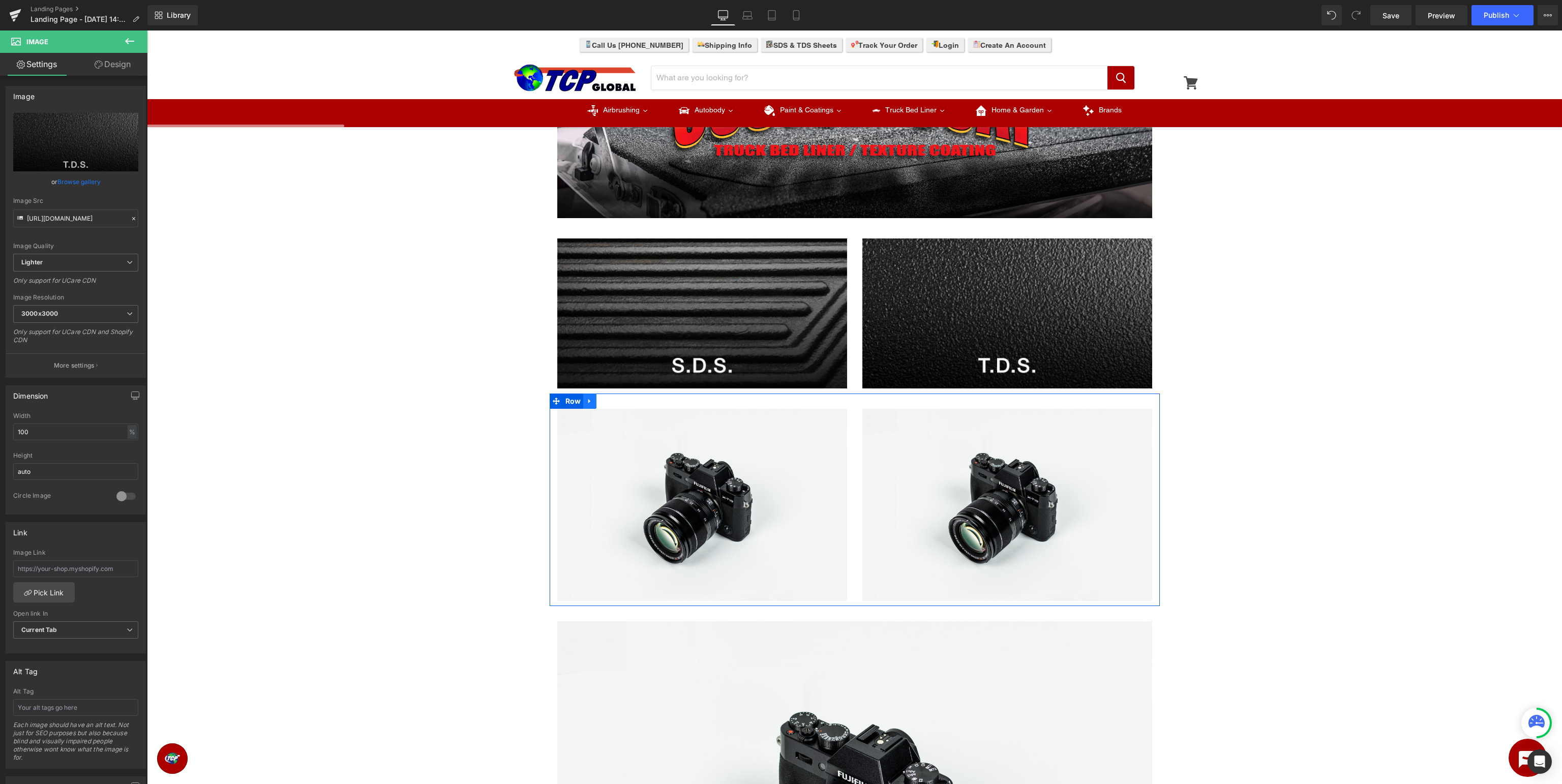
click at [587, 400] on icon at bounding box center [590, 401] width 7 height 8
click at [615, 400] on icon at bounding box center [616, 401] width 7 height 7
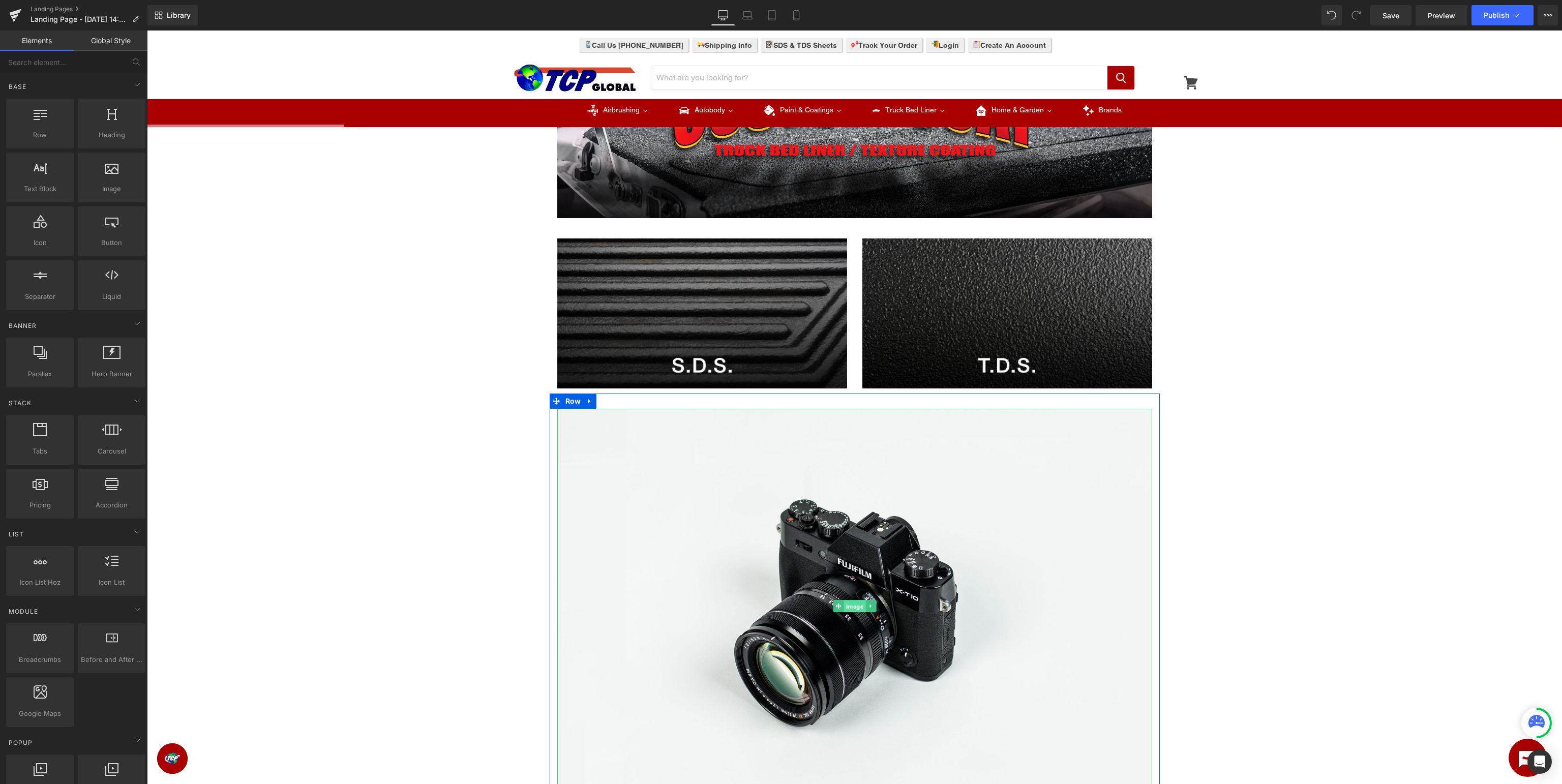
click at [857, 610] on span "Image" at bounding box center [855, 607] width 22 height 12
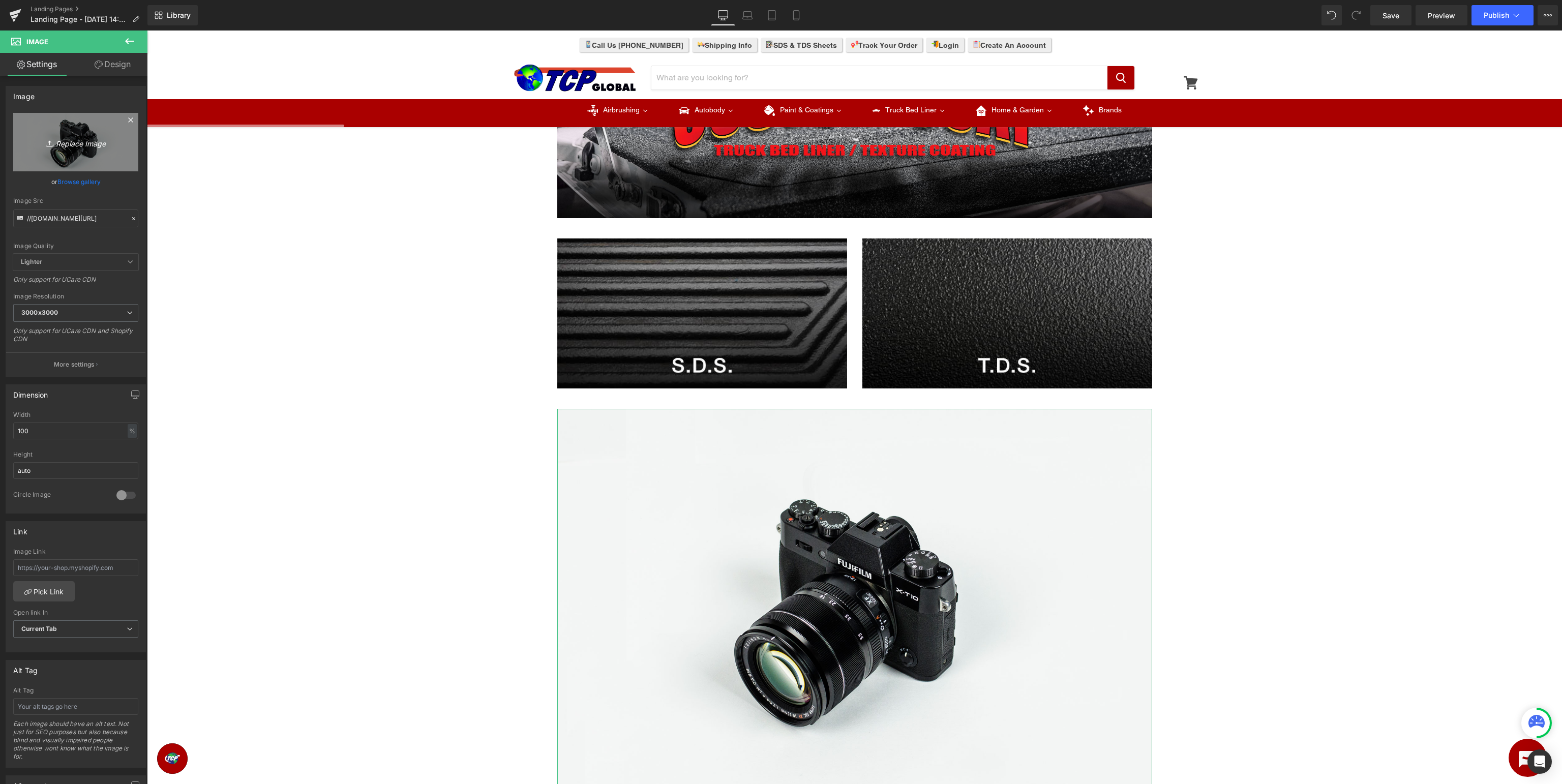
click at [66, 145] on icon "Replace Image" at bounding box center [75, 142] width 82 height 13
type input "C:\fakepath\CustomCoat_BottomBanner.jpg"
type input "https://ucarecdn.com/740dda8c-1a2a-406b-809f-db06c33a2207/-/format/auto/-/previ…"
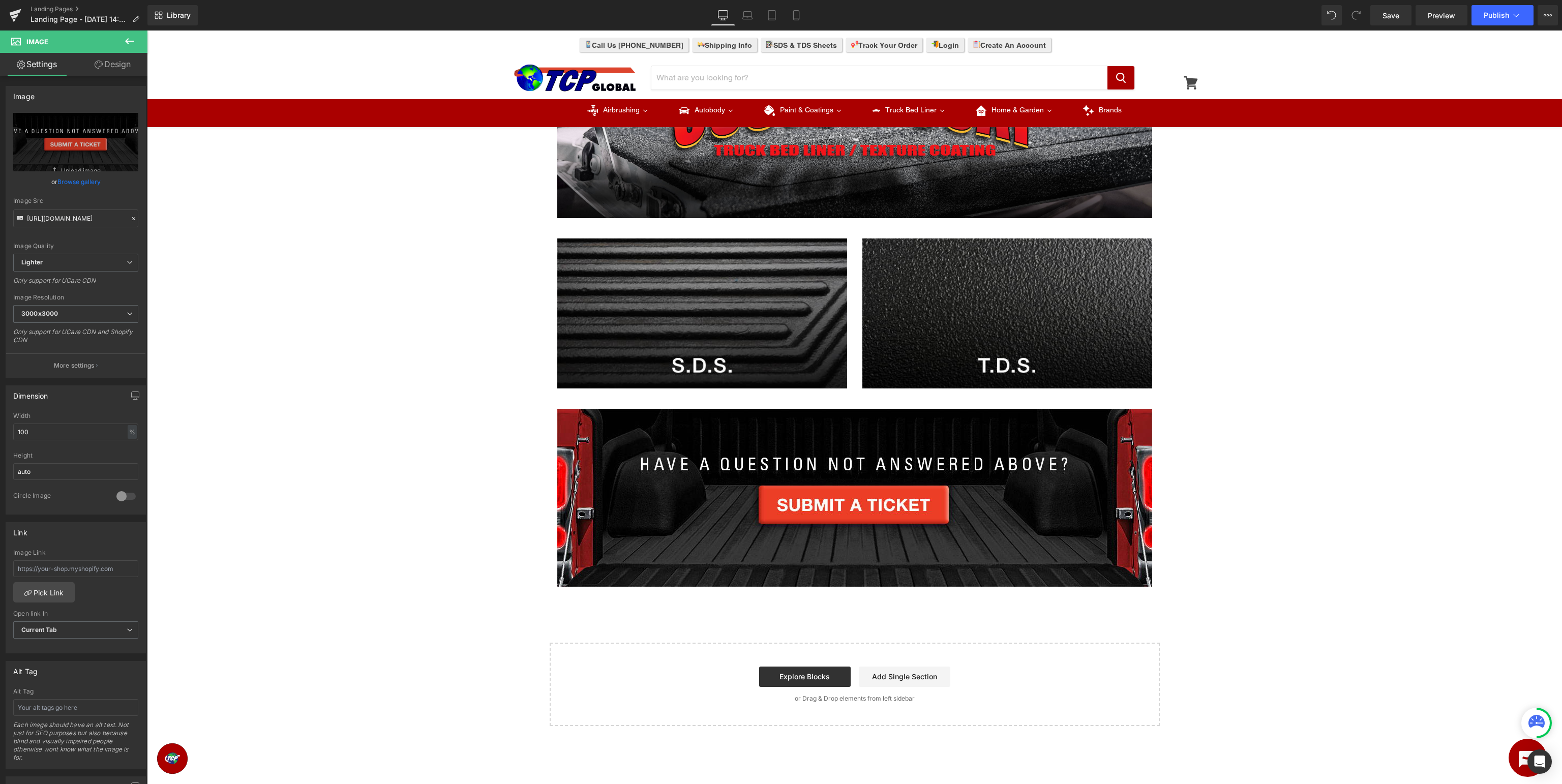
scroll to position [0, 0]
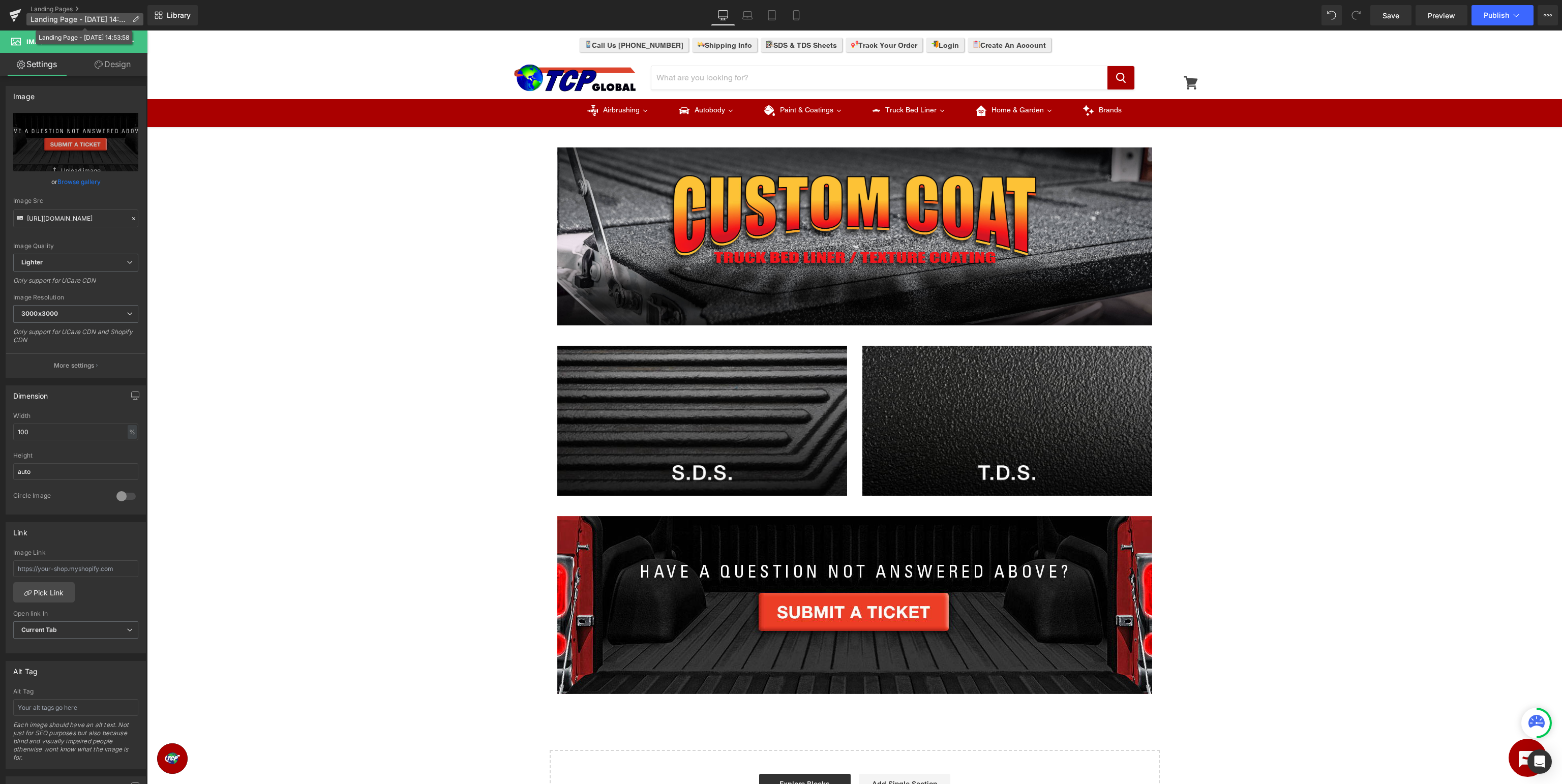
click at [97, 18] on span "Landing Page - Aug 11, 14:53:58" at bounding box center [79, 19] width 97 height 8
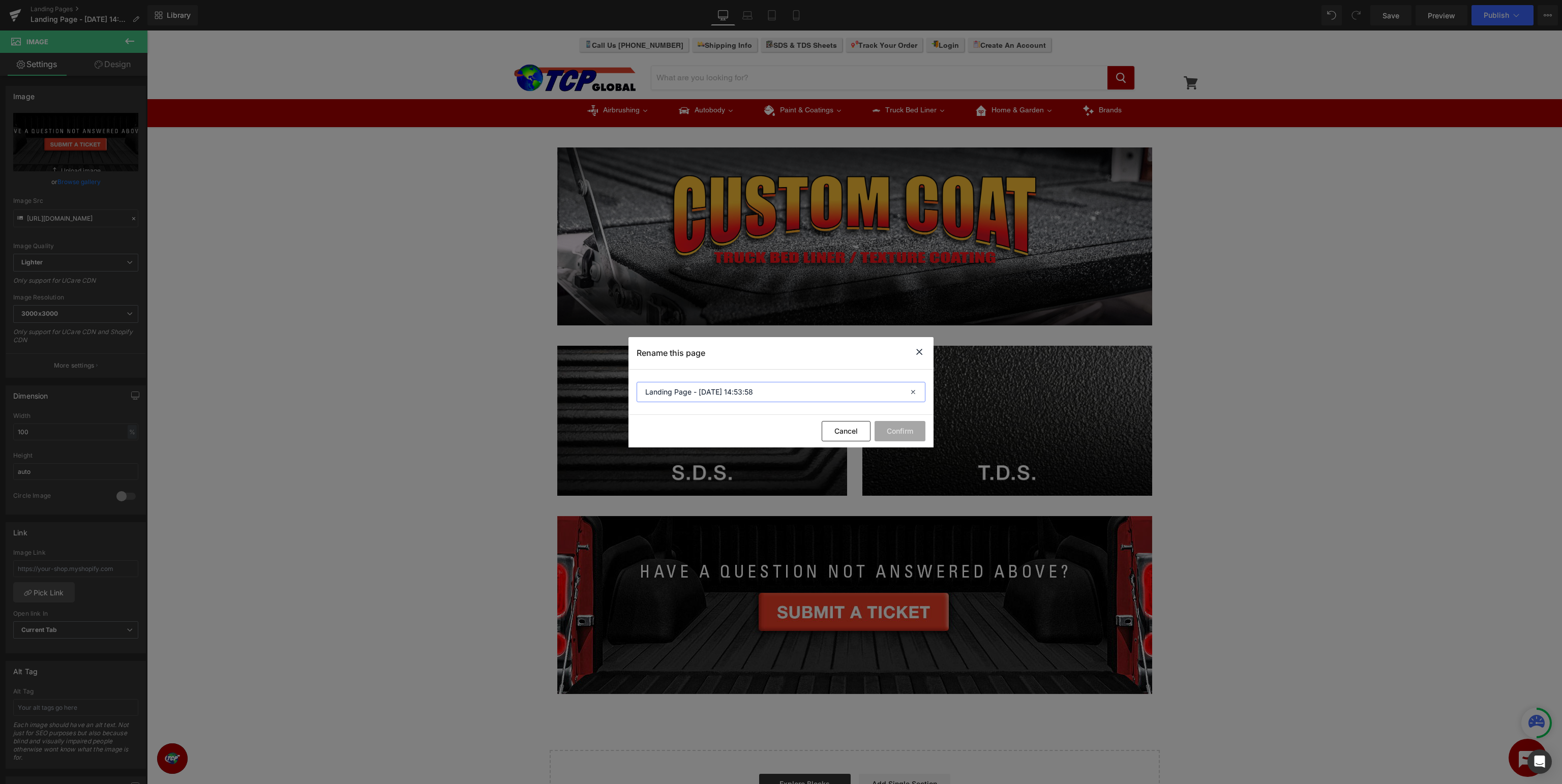
drag, startPoint x: 792, startPoint y: 388, endPoint x: 827, endPoint y: 388, distance: 35.0
click at [792, 388] on input "Landing Page - Aug 11, 14:53:58" at bounding box center [781, 392] width 289 height 21
drag, startPoint x: 827, startPoint y: 388, endPoint x: 0, endPoint y: 335, distance: 828.7
click at [637, 382] on input "Landing Page - Aug 11, 14:53:58" at bounding box center [781, 392] width 289 height 21
type input "Custom Coat Support Page"
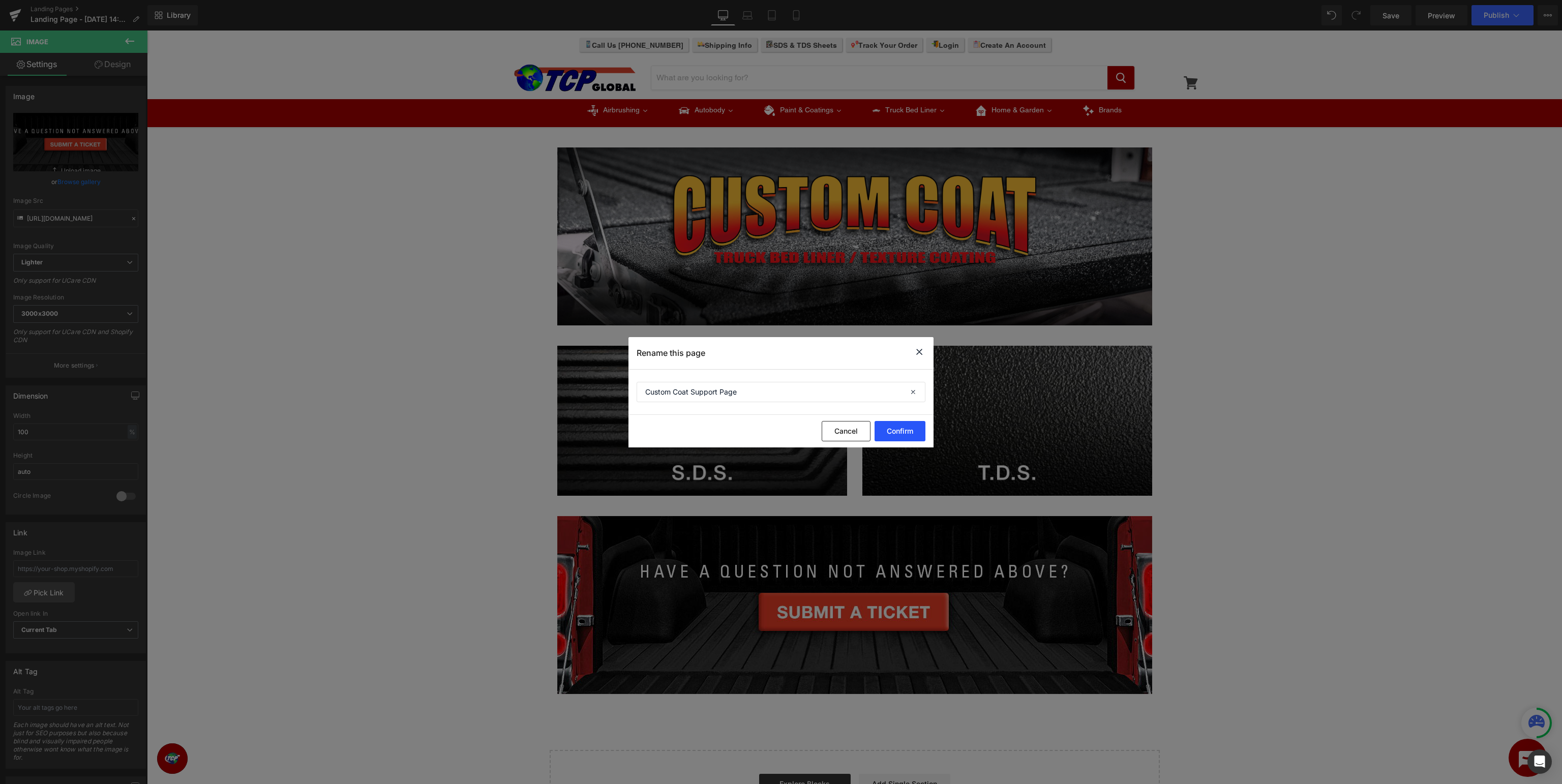
click at [890, 430] on button "Confirm" at bounding box center [900, 431] width 51 height 21
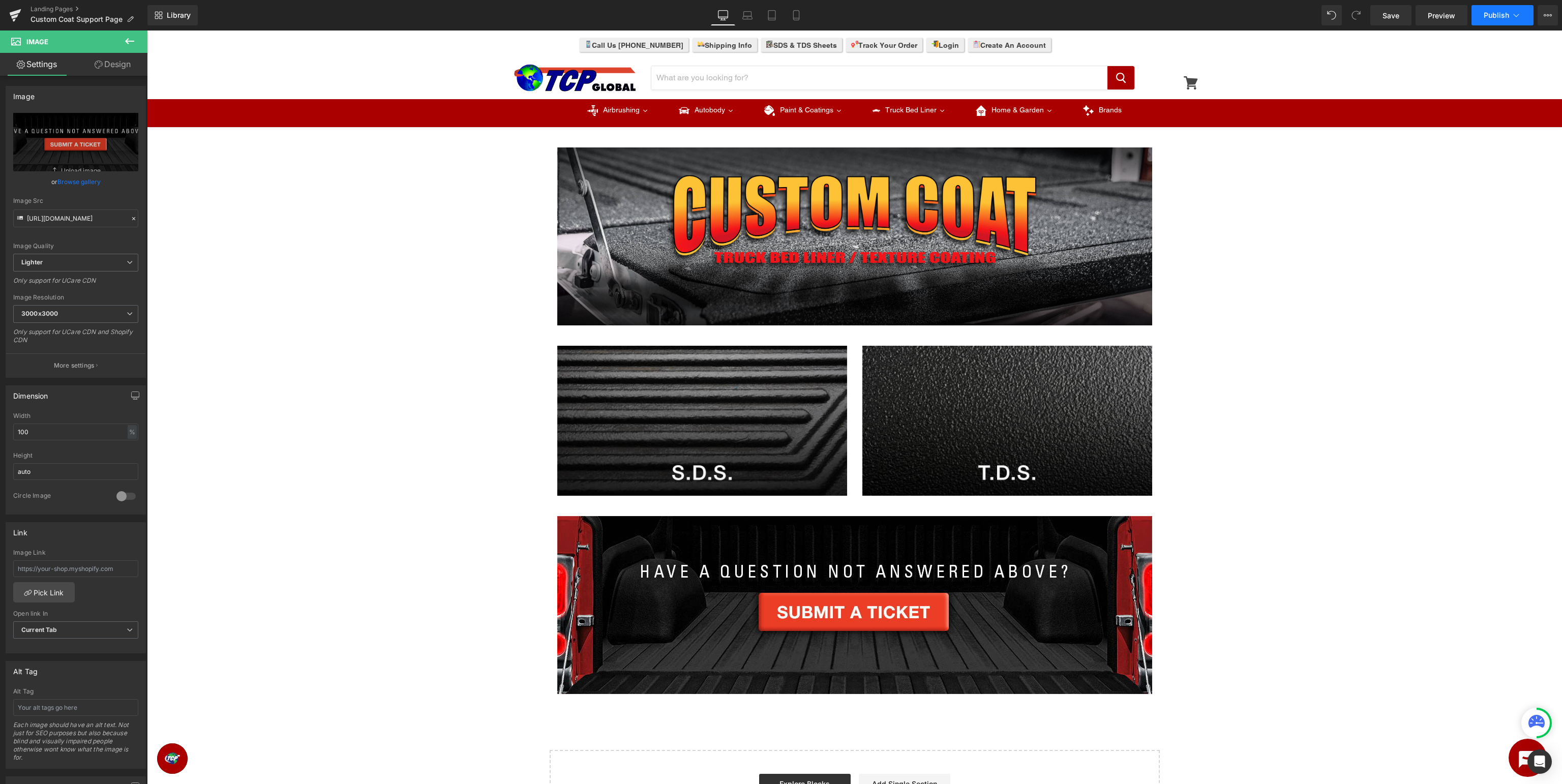
click at [1519, 15] on icon at bounding box center [1516, 15] width 10 height 10
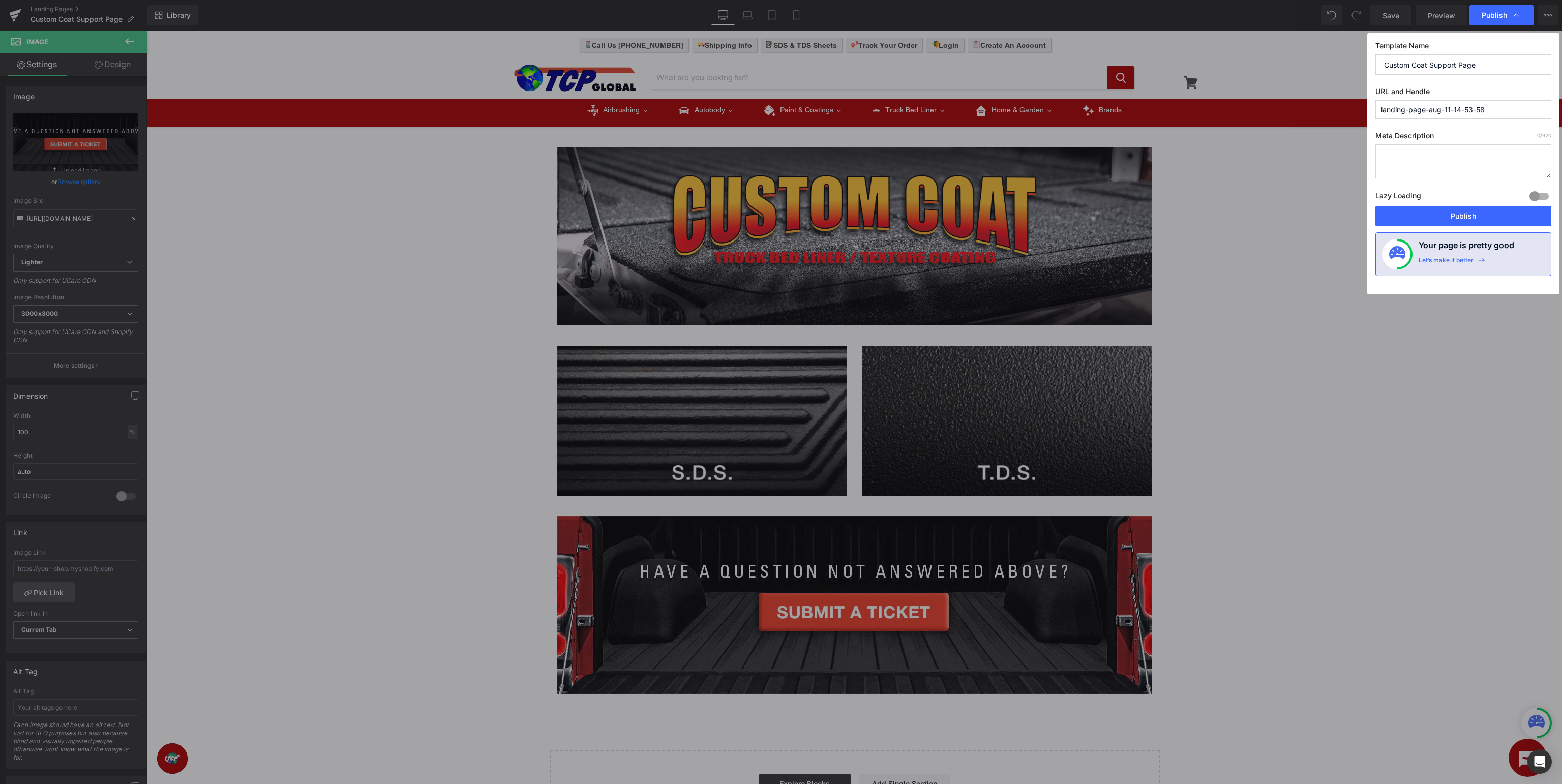
drag, startPoint x: 1460, startPoint y: 109, endPoint x: 1478, endPoint y: 109, distance: 18.0
click at [1460, 109] on input "landing-page-aug-11-14-53-58" at bounding box center [1463, 109] width 176 height 19
click at [1398, 105] on input "custom-shop-support" at bounding box center [1463, 109] width 176 height 19
type input "custom-coat-support"
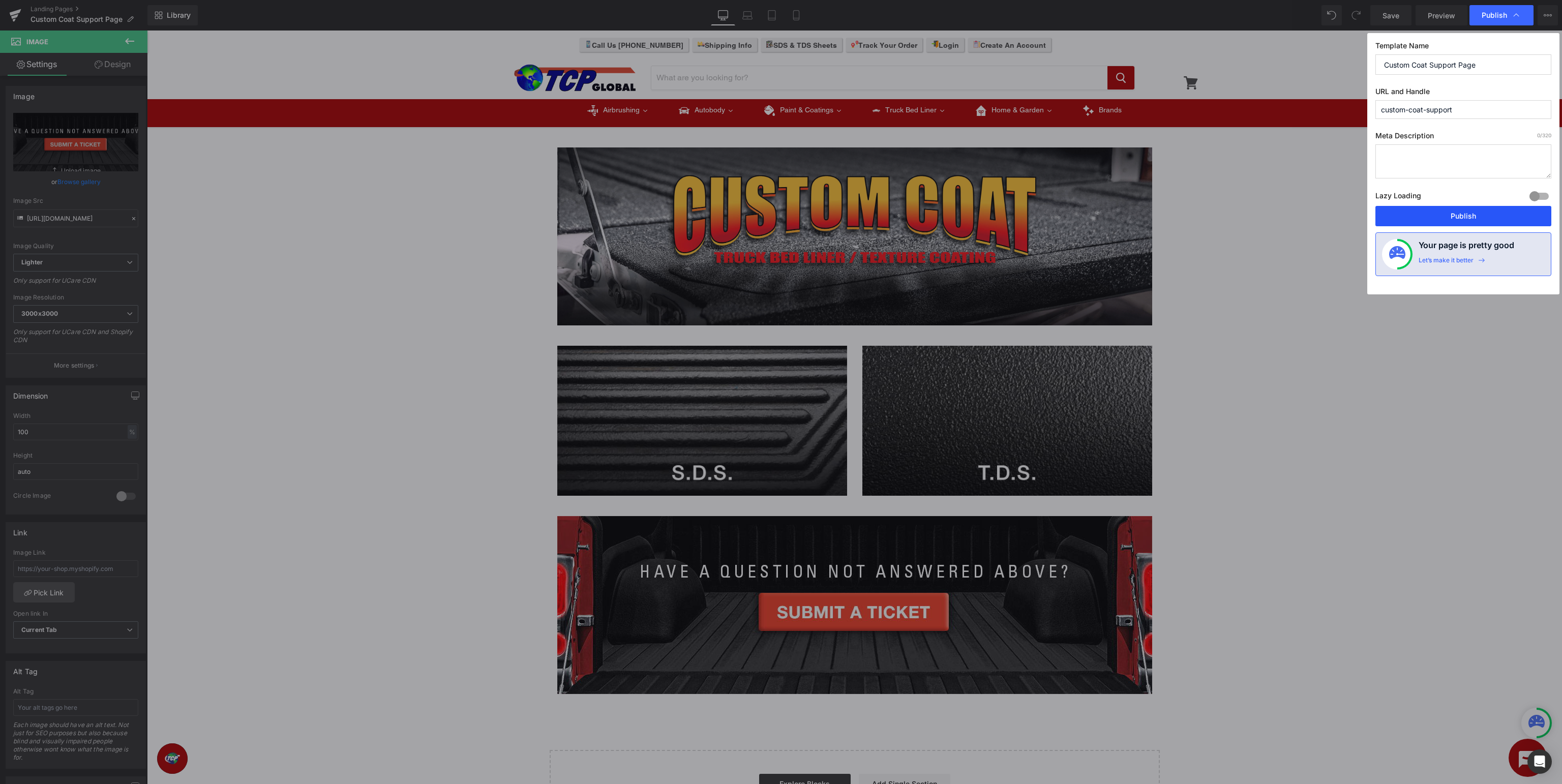
click at [1462, 215] on button "Publish" at bounding box center [1463, 216] width 176 height 21
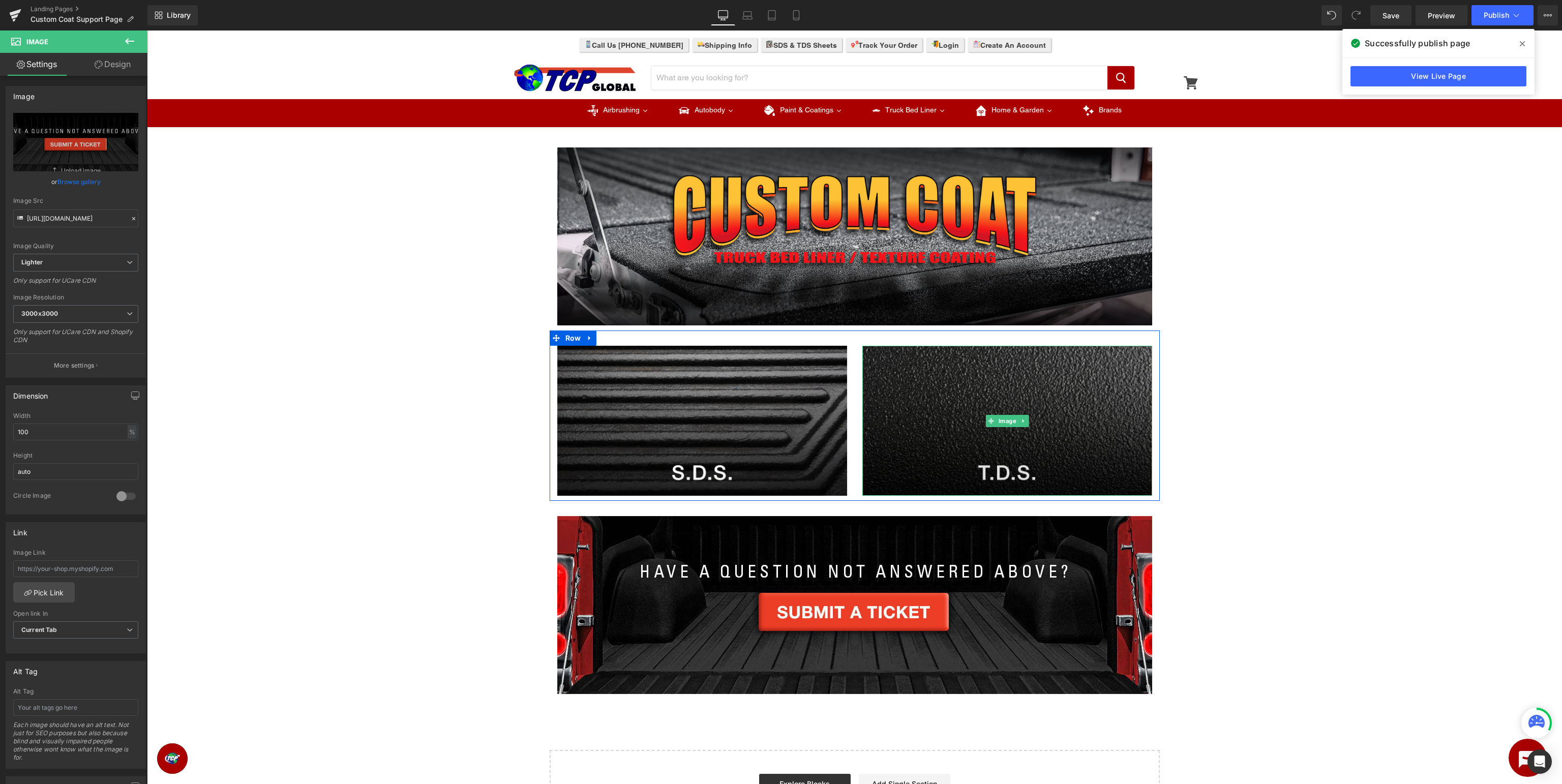
scroll to position [54, 0]
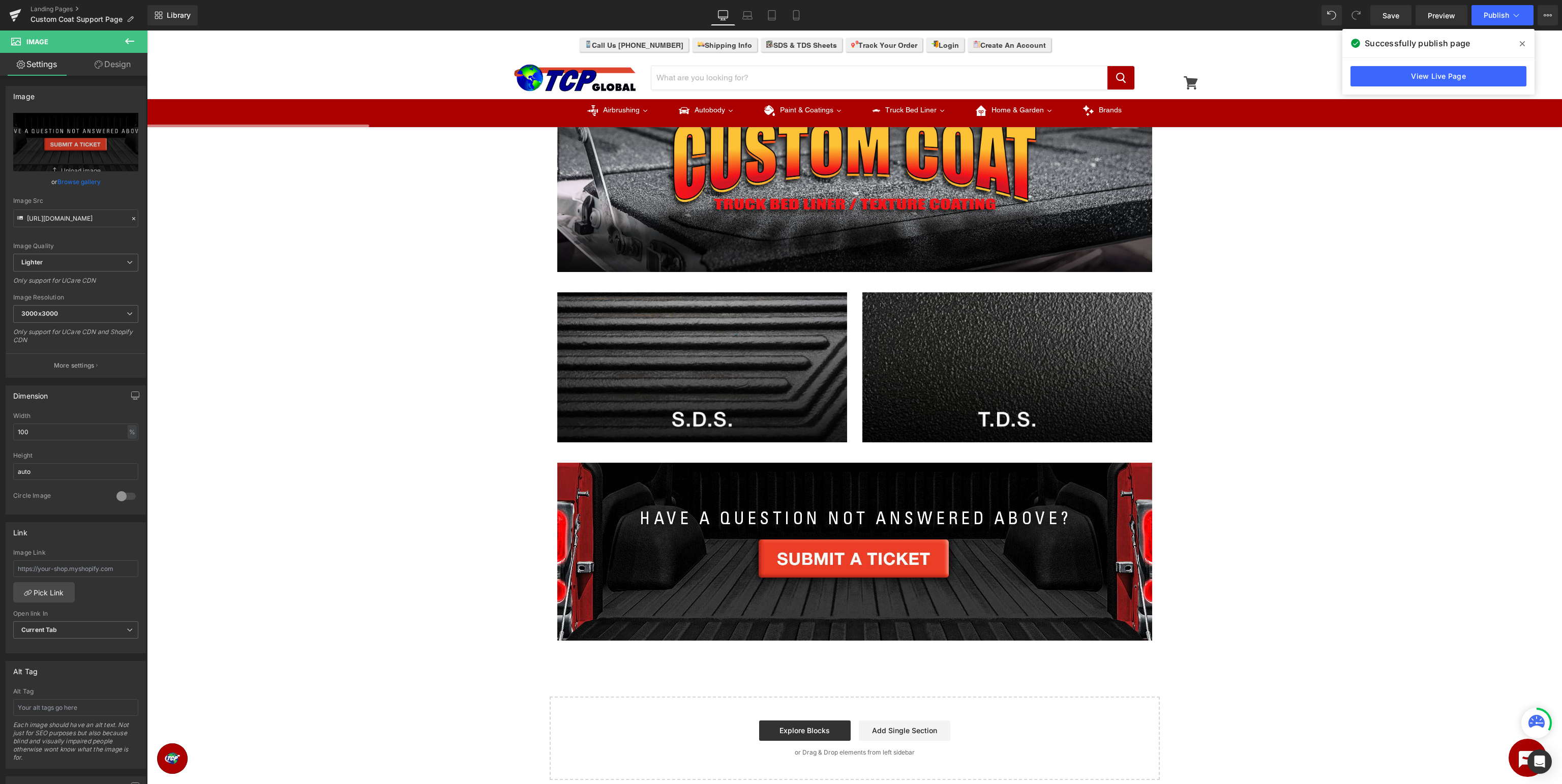
click at [1525, 41] on span at bounding box center [1523, 44] width 16 height 16
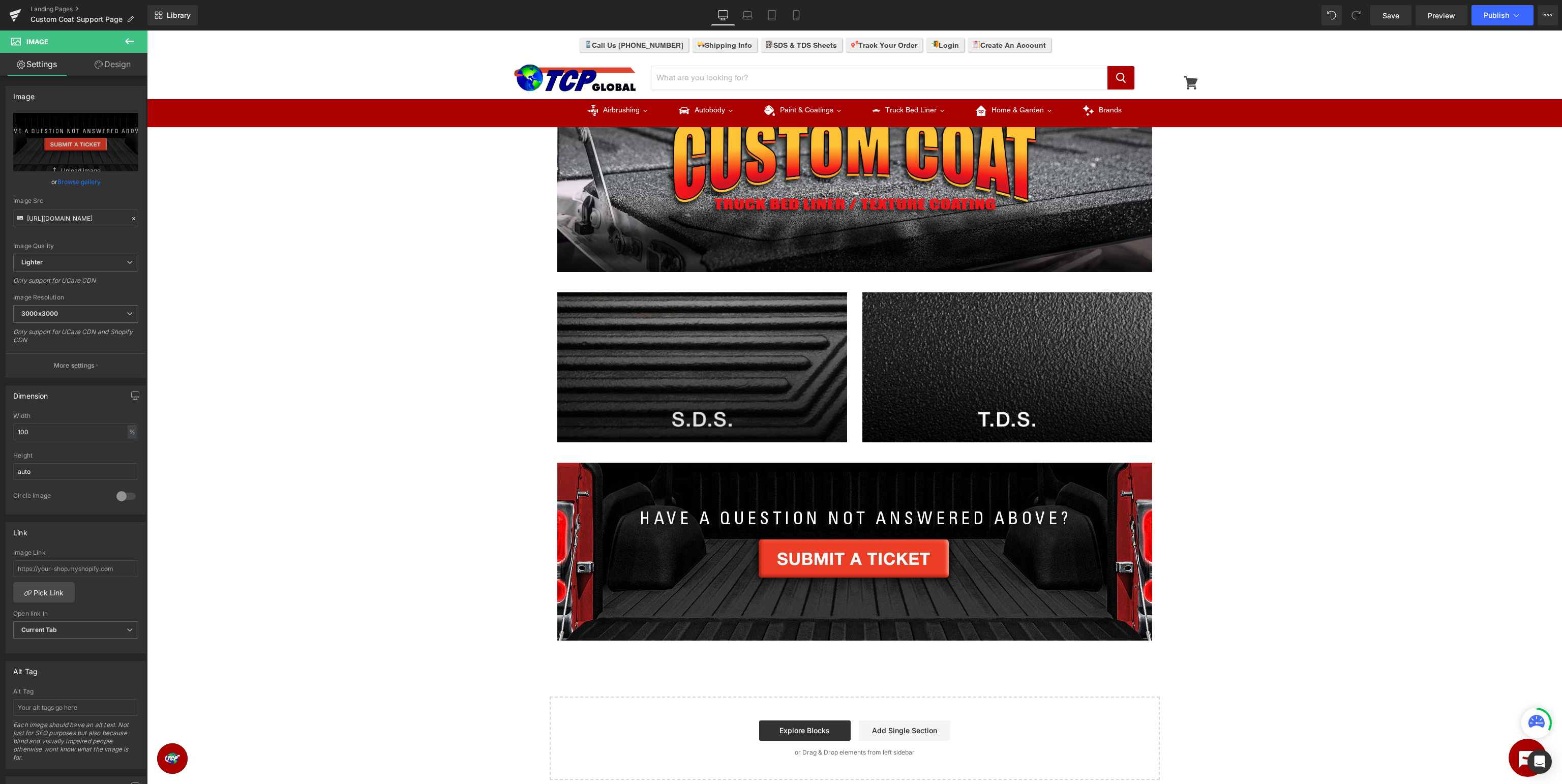
scroll to position [0, 0]
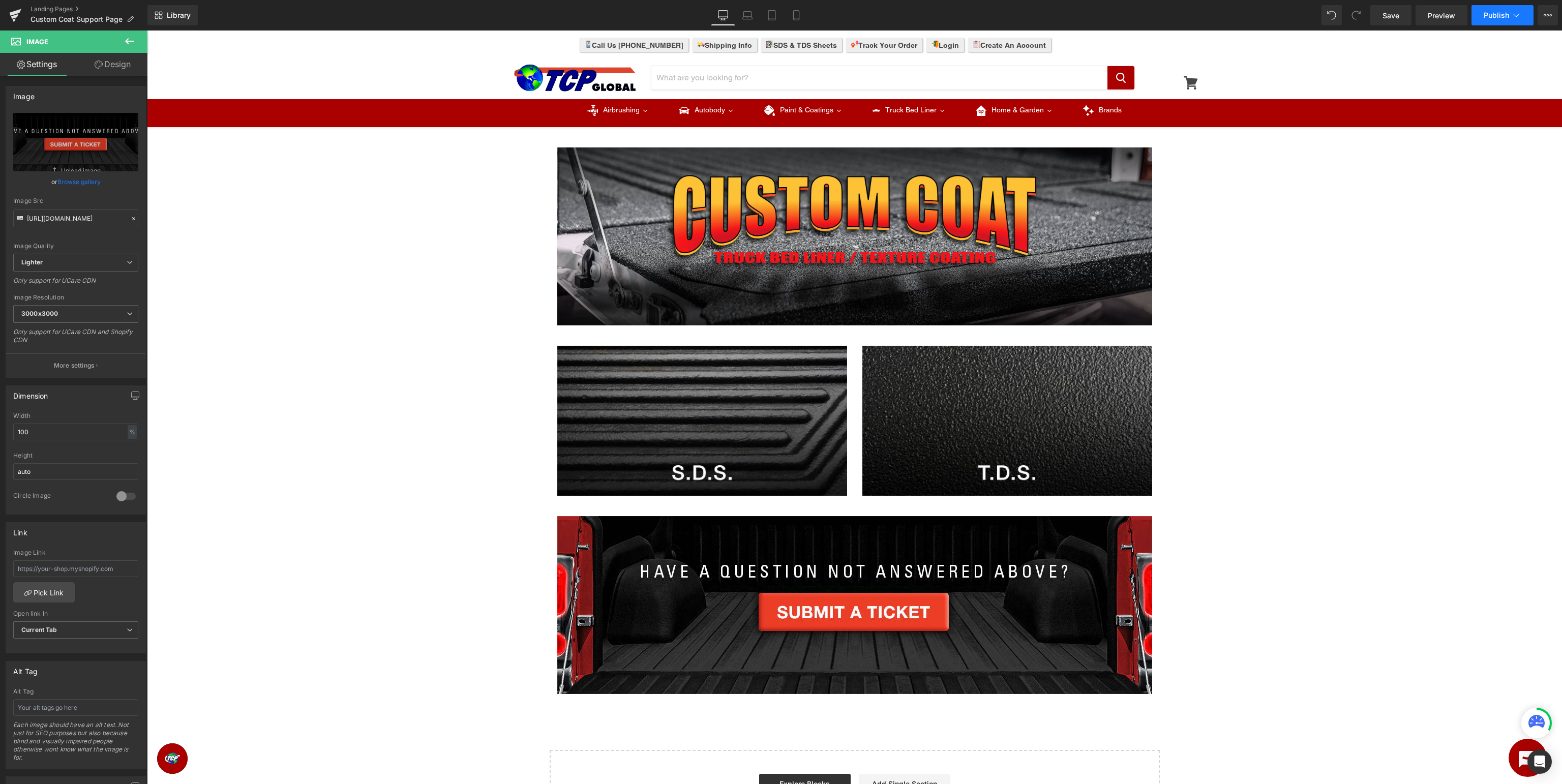
click at [1495, 10] on button "Publish" at bounding box center [1502, 15] width 62 height 21
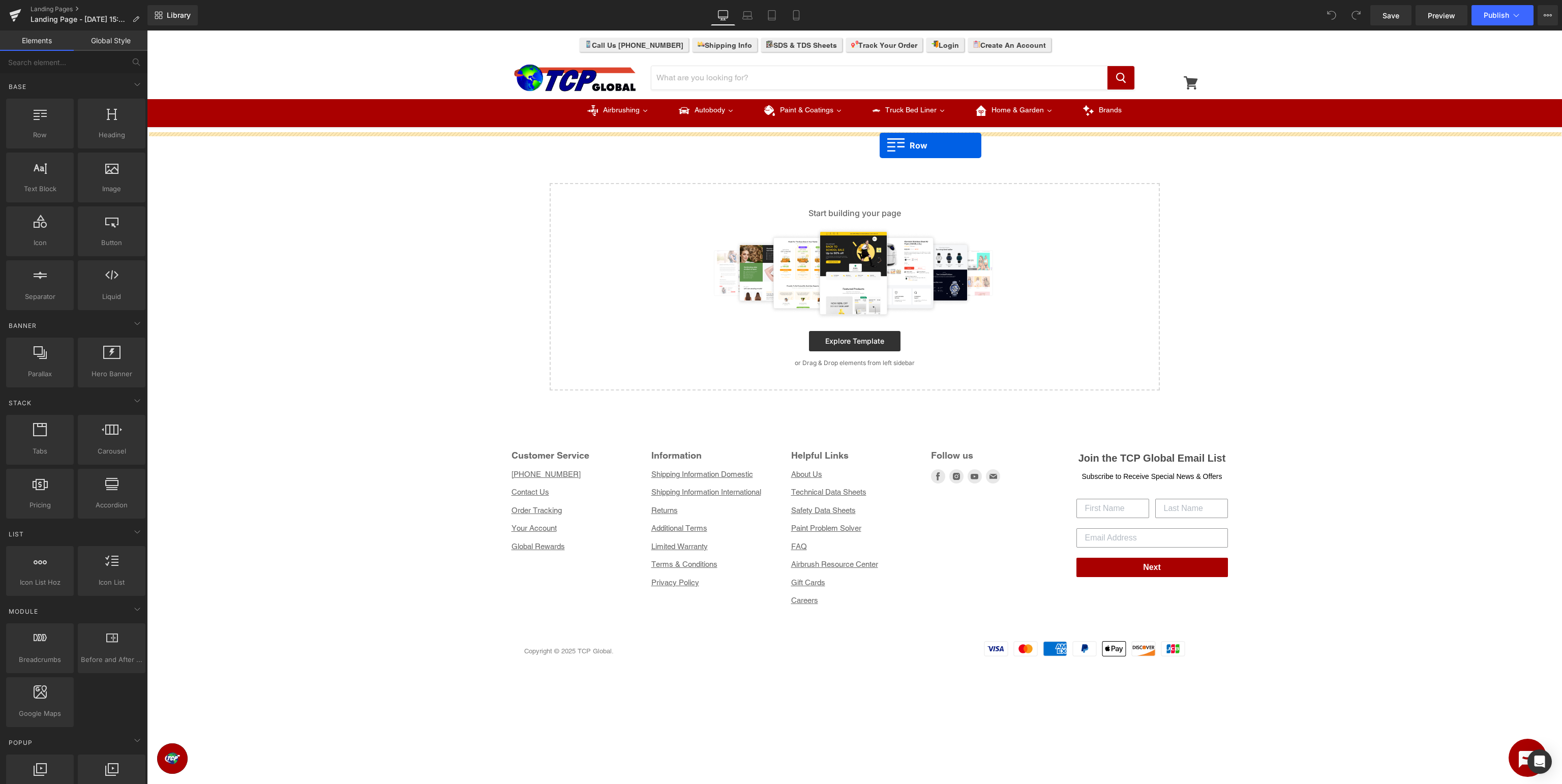
drag, startPoint x: 193, startPoint y: 152, endPoint x: 879, endPoint y: 145, distance: 686.0
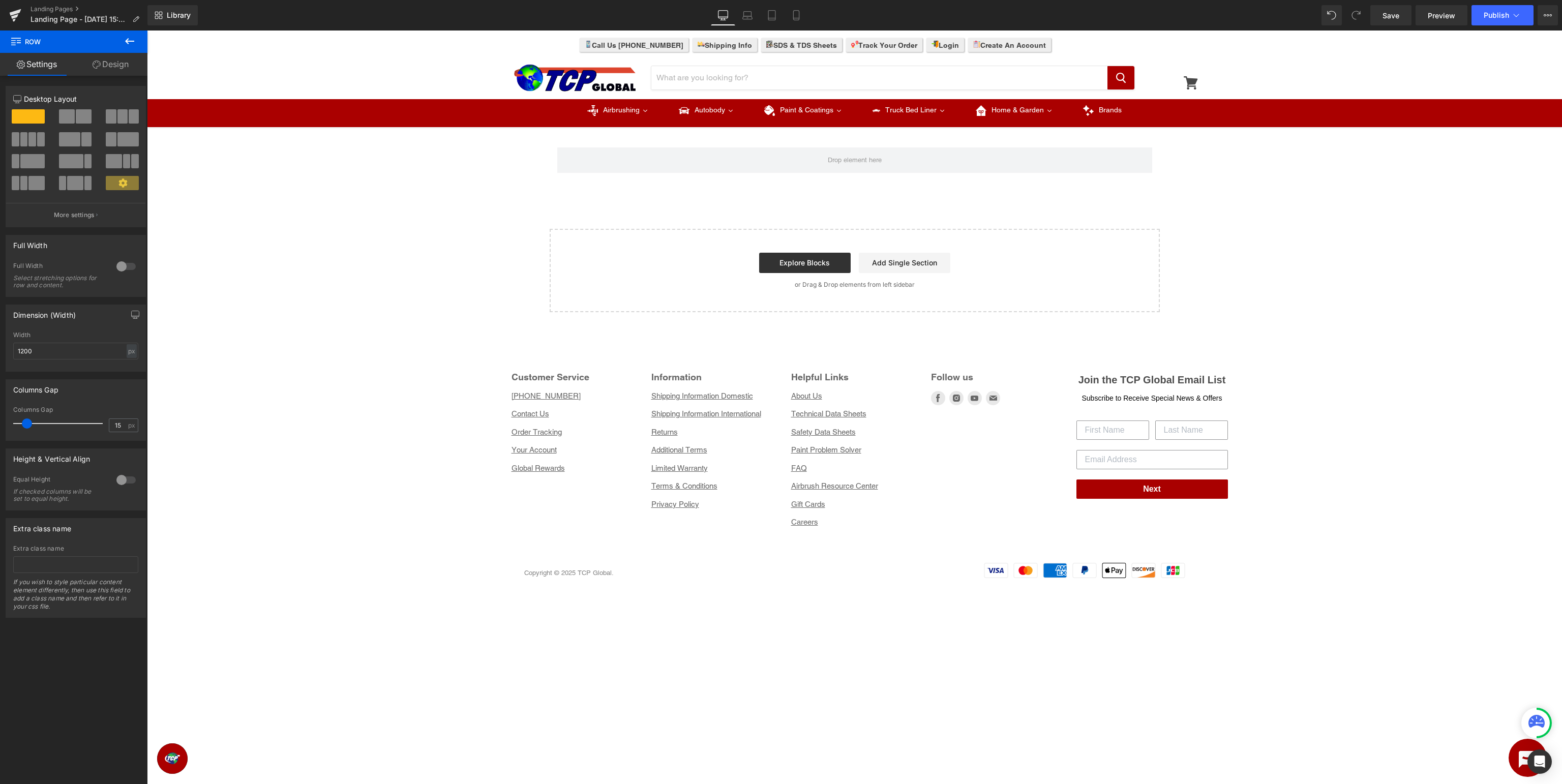
click at [132, 44] on icon at bounding box center [130, 41] width 12 height 12
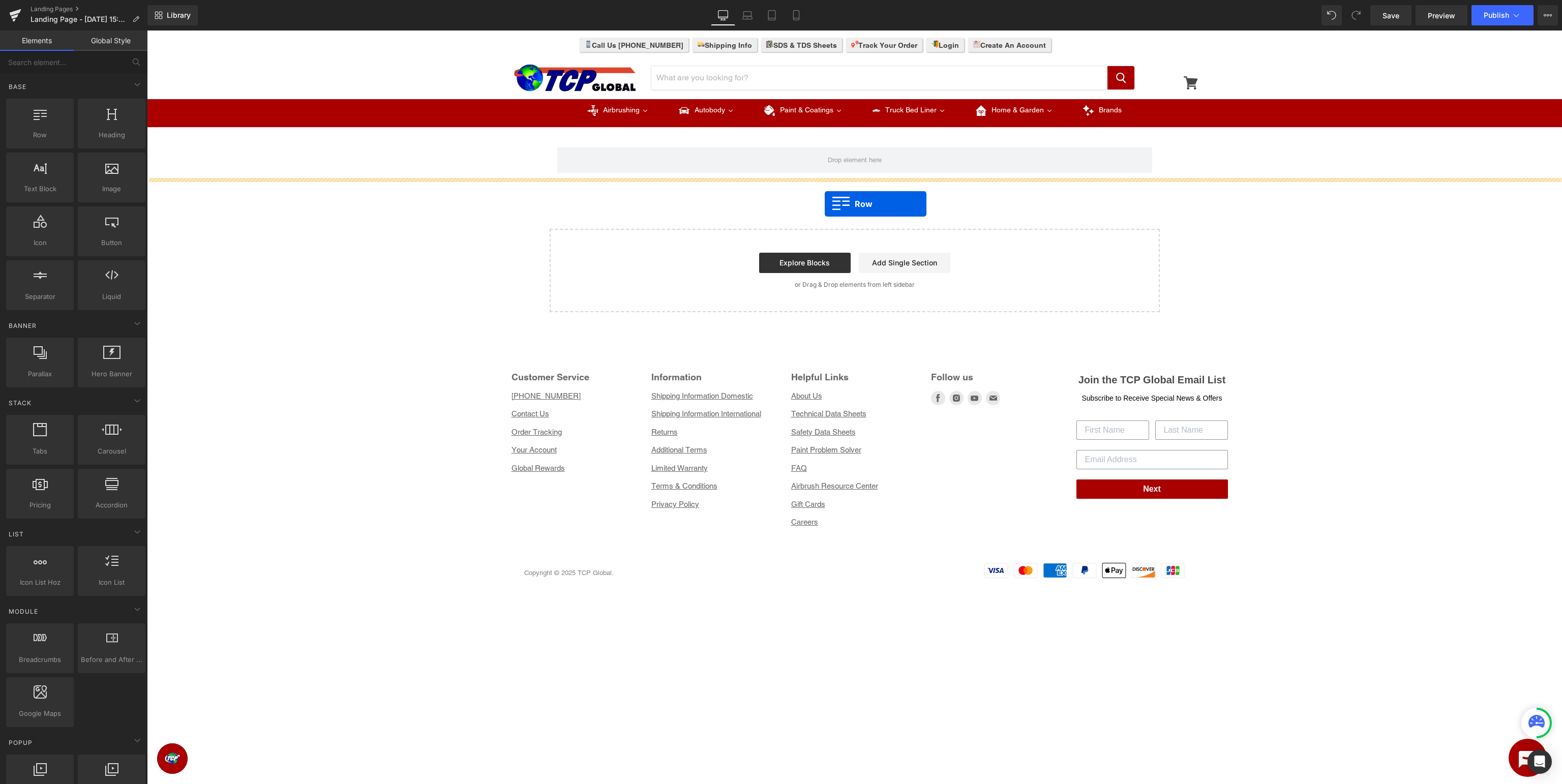
drag, startPoint x: 187, startPoint y: 162, endPoint x: 825, endPoint y: 204, distance: 639.4
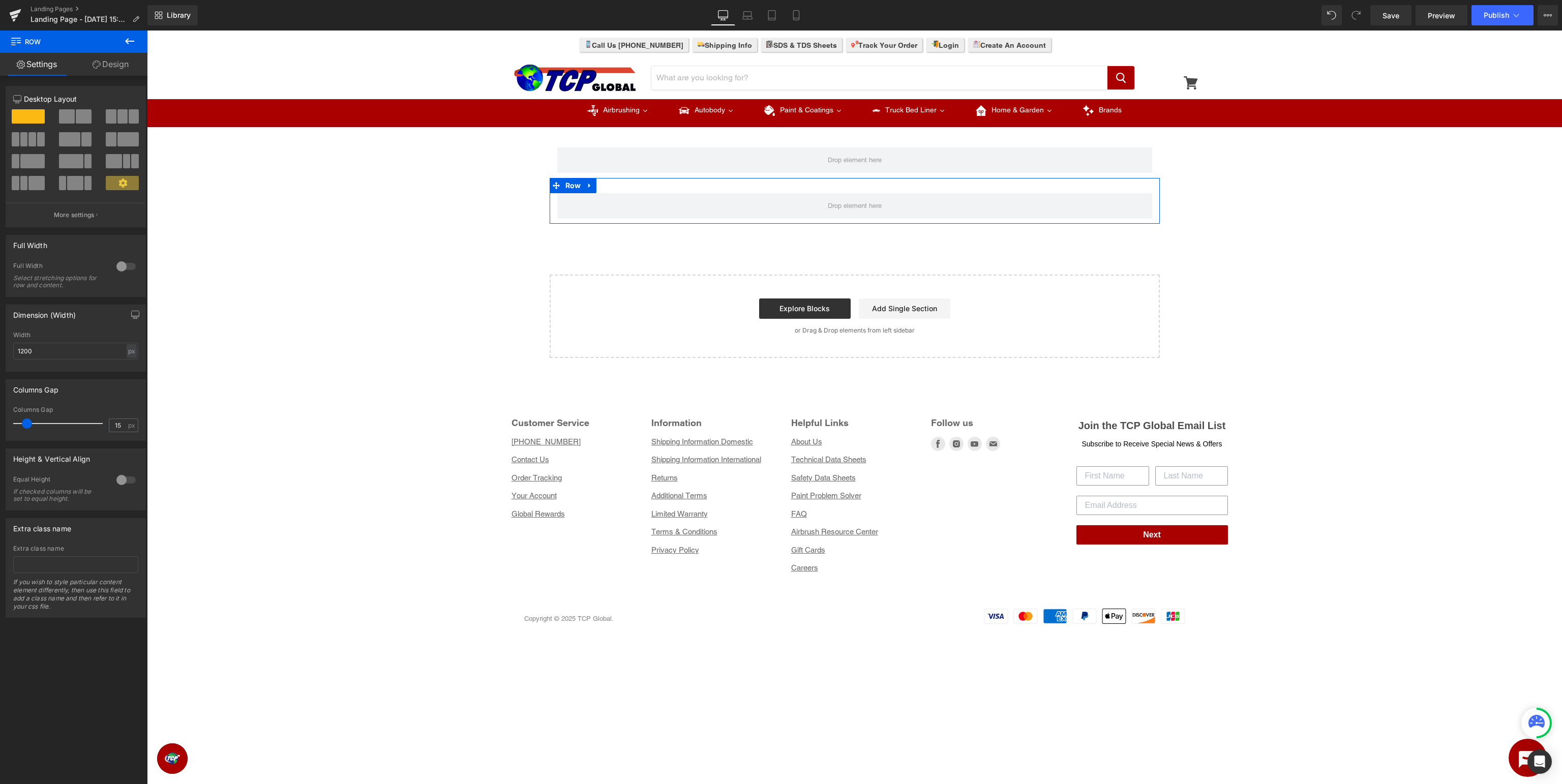
drag, startPoint x: 73, startPoint y: 112, endPoint x: 88, endPoint y: 115, distance: 15.3
click at [74, 112] on span at bounding box center [67, 116] width 16 height 14
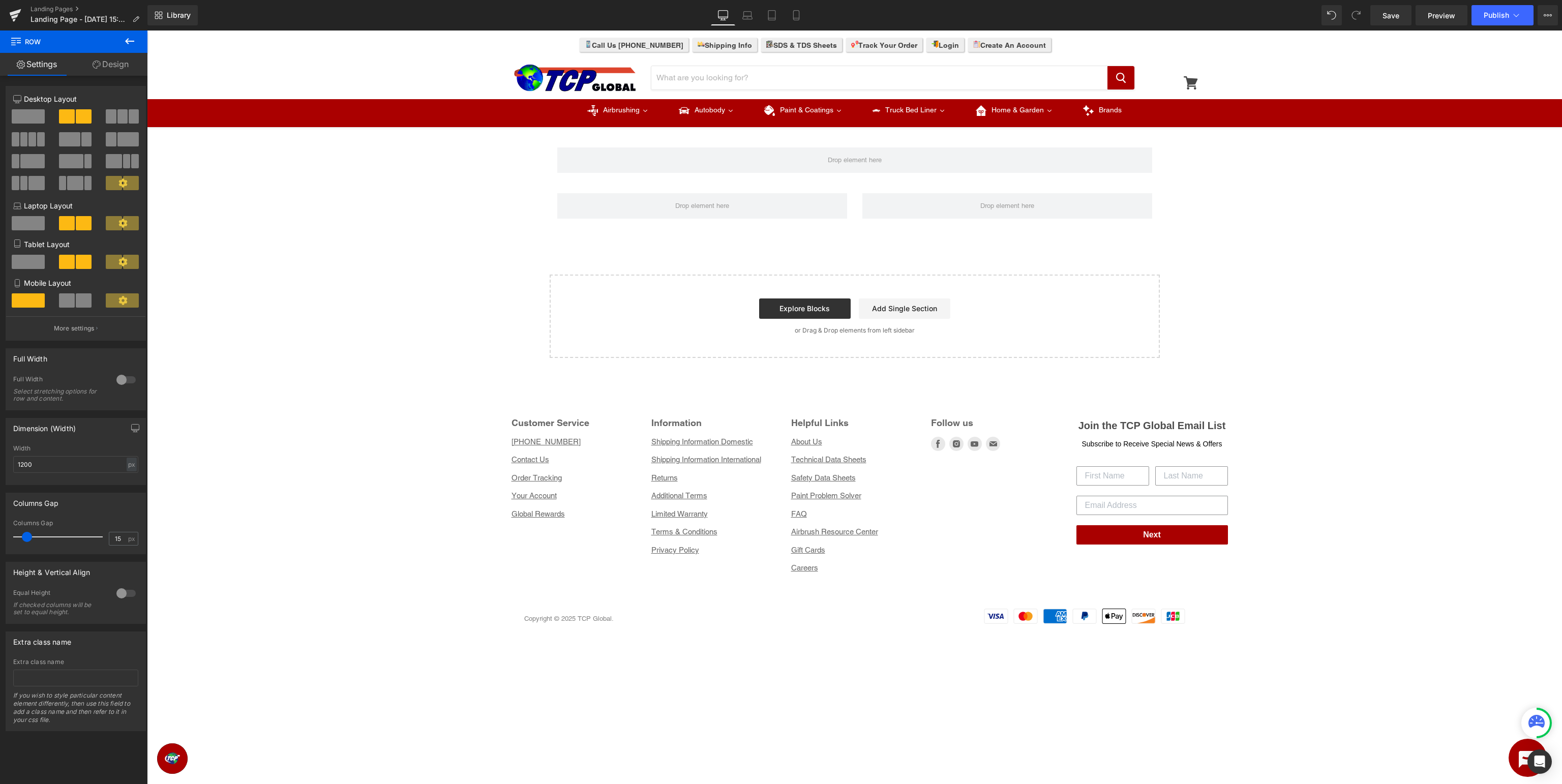
click at [129, 38] on icon at bounding box center [130, 41] width 12 height 12
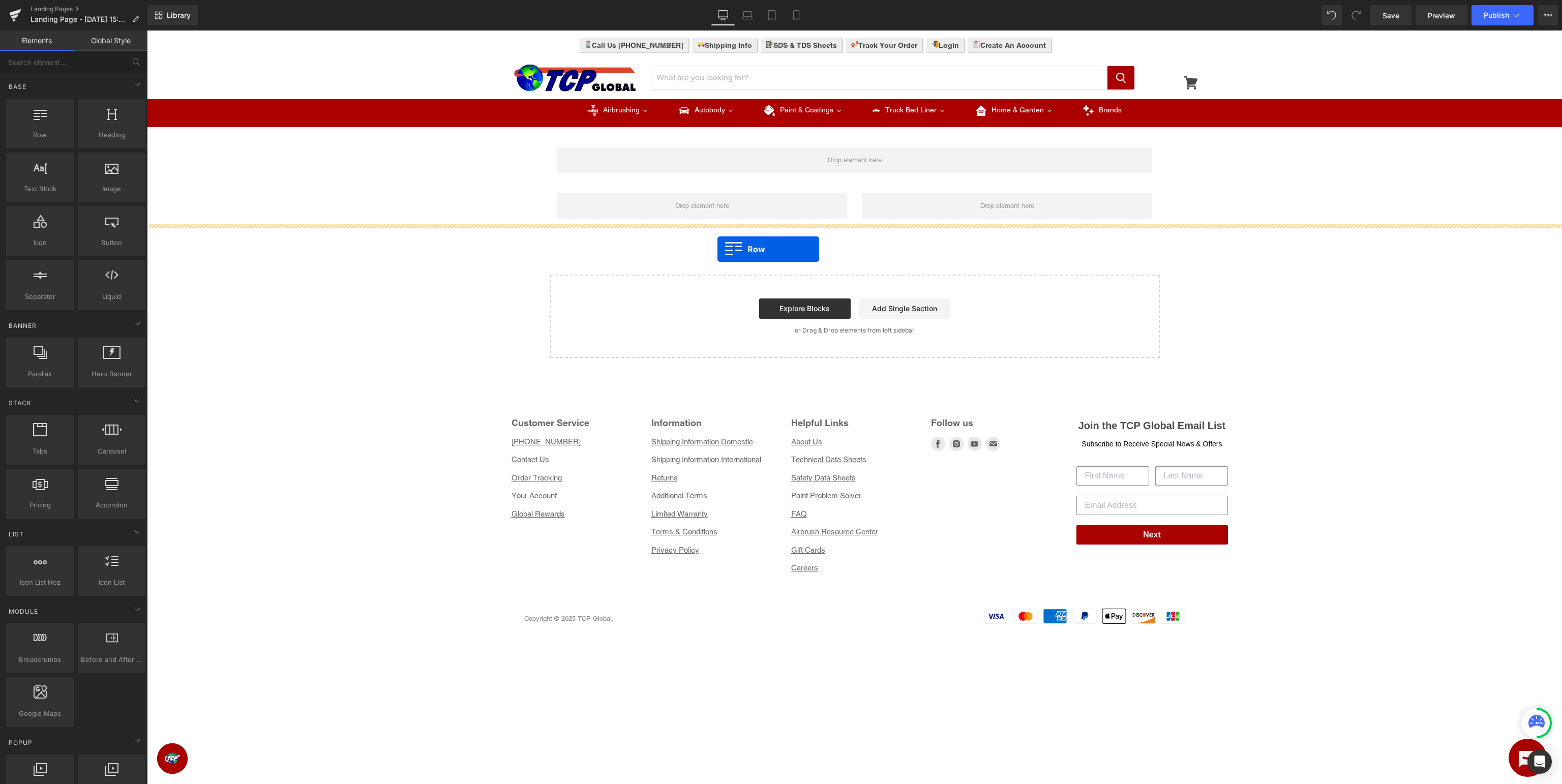
drag, startPoint x: 168, startPoint y: 157, endPoint x: 718, endPoint y: 249, distance: 557.6
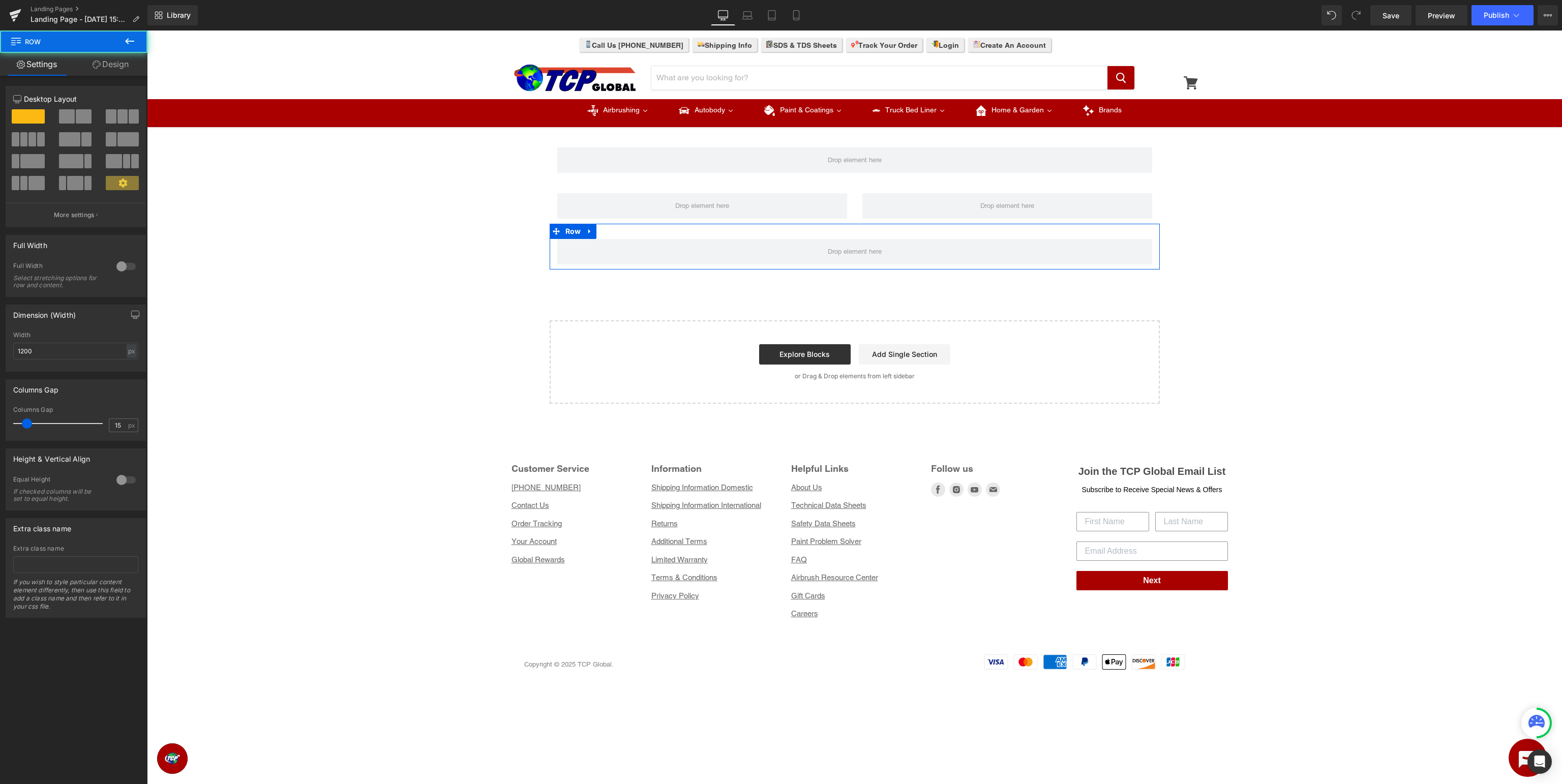
click at [51, 115] on div at bounding box center [28, 120] width 47 height 23
click at [68, 113] on span at bounding box center [67, 116] width 16 height 14
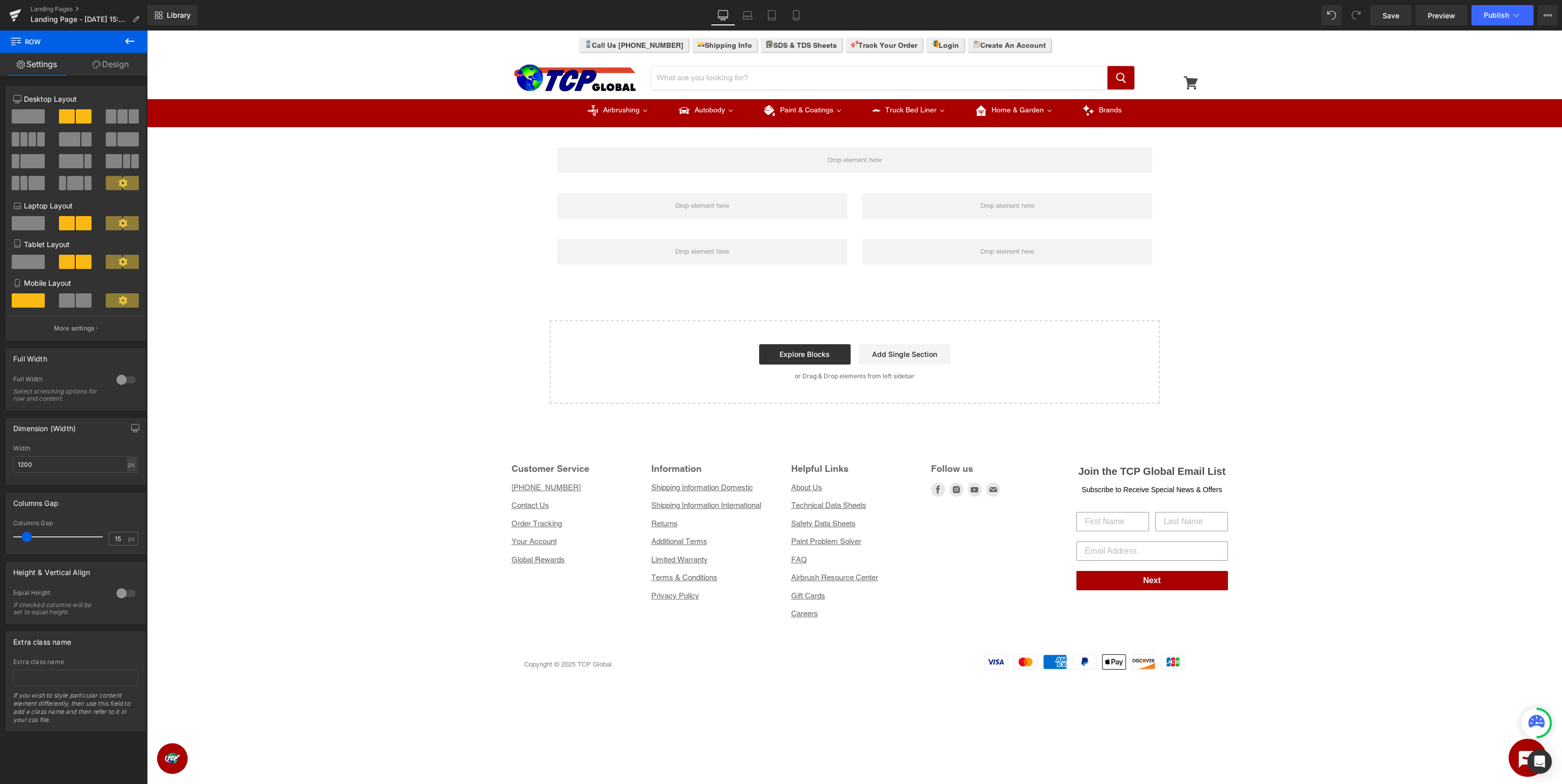
click at [125, 40] on icon at bounding box center [130, 41] width 12 height 12
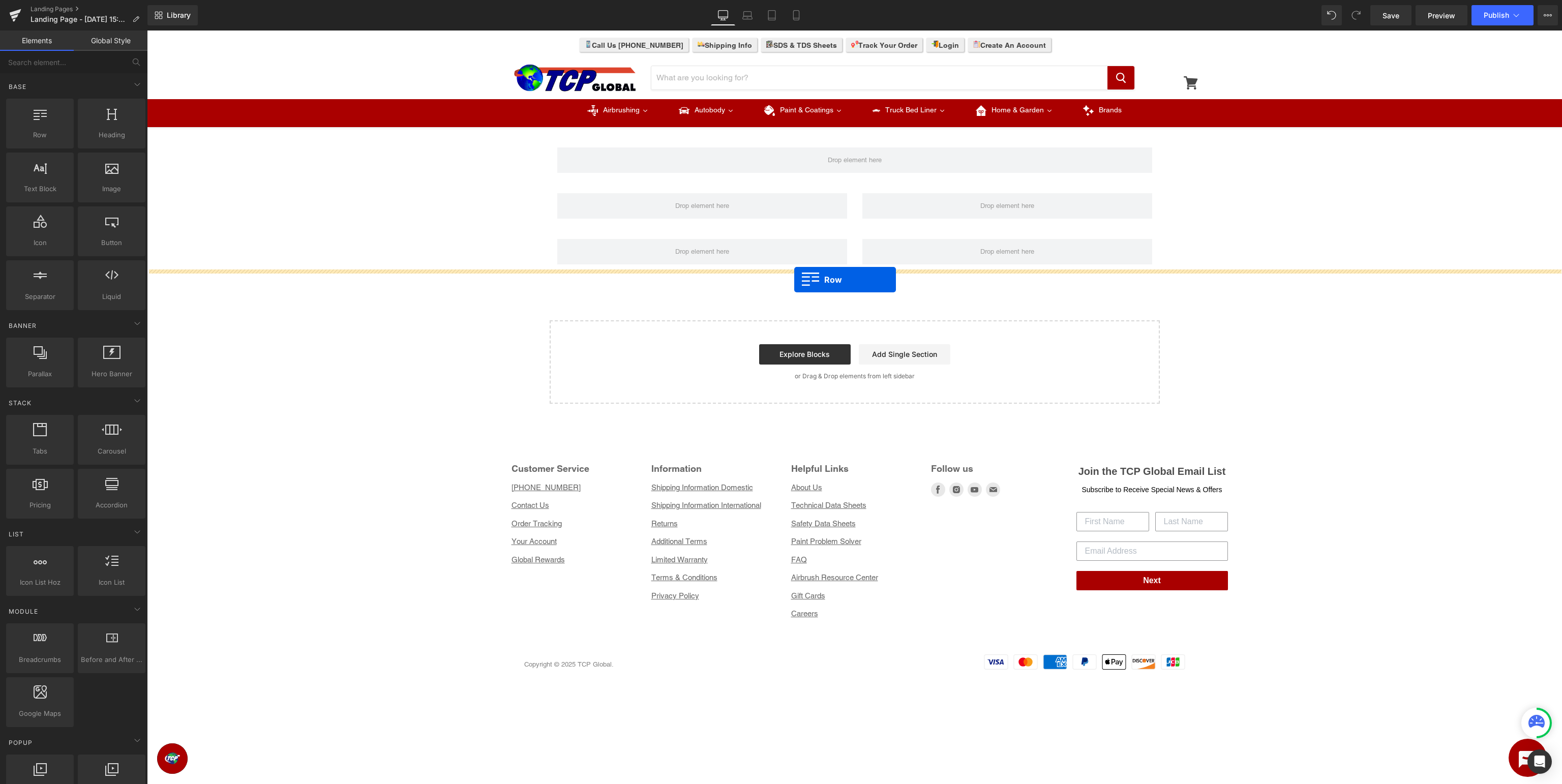
drag, startPoint x: 197, startPoint y: 161, endPoint x: 794, endPoint y: 280, distance: 608.7
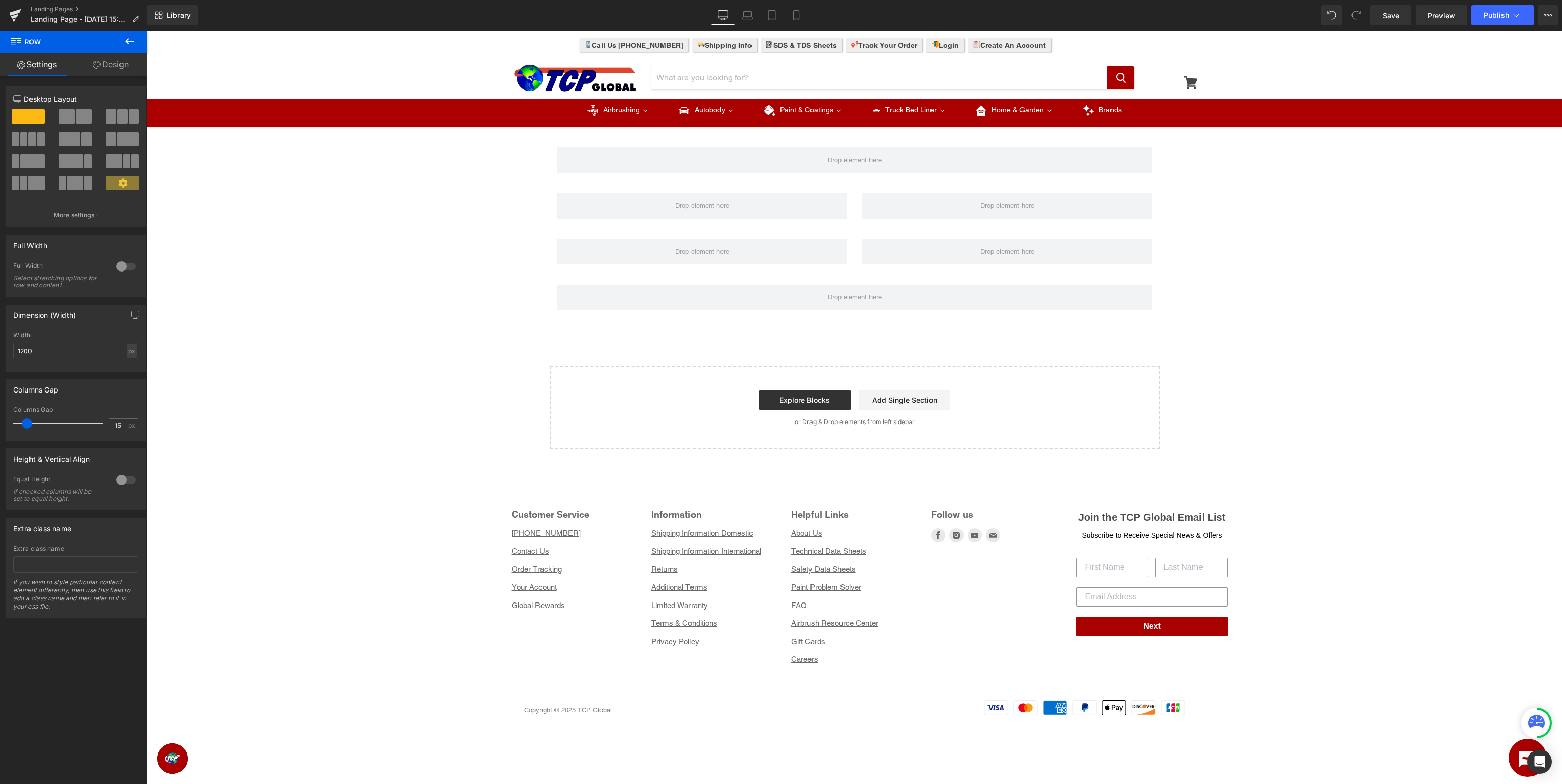
drag, startPoint x: 129, startPoint y: 40, endPoint x: 64, endPoint y: 84, distance: 78.5
click at [129, 40] on icon at bounding box center [130, 41] width 12 height 12
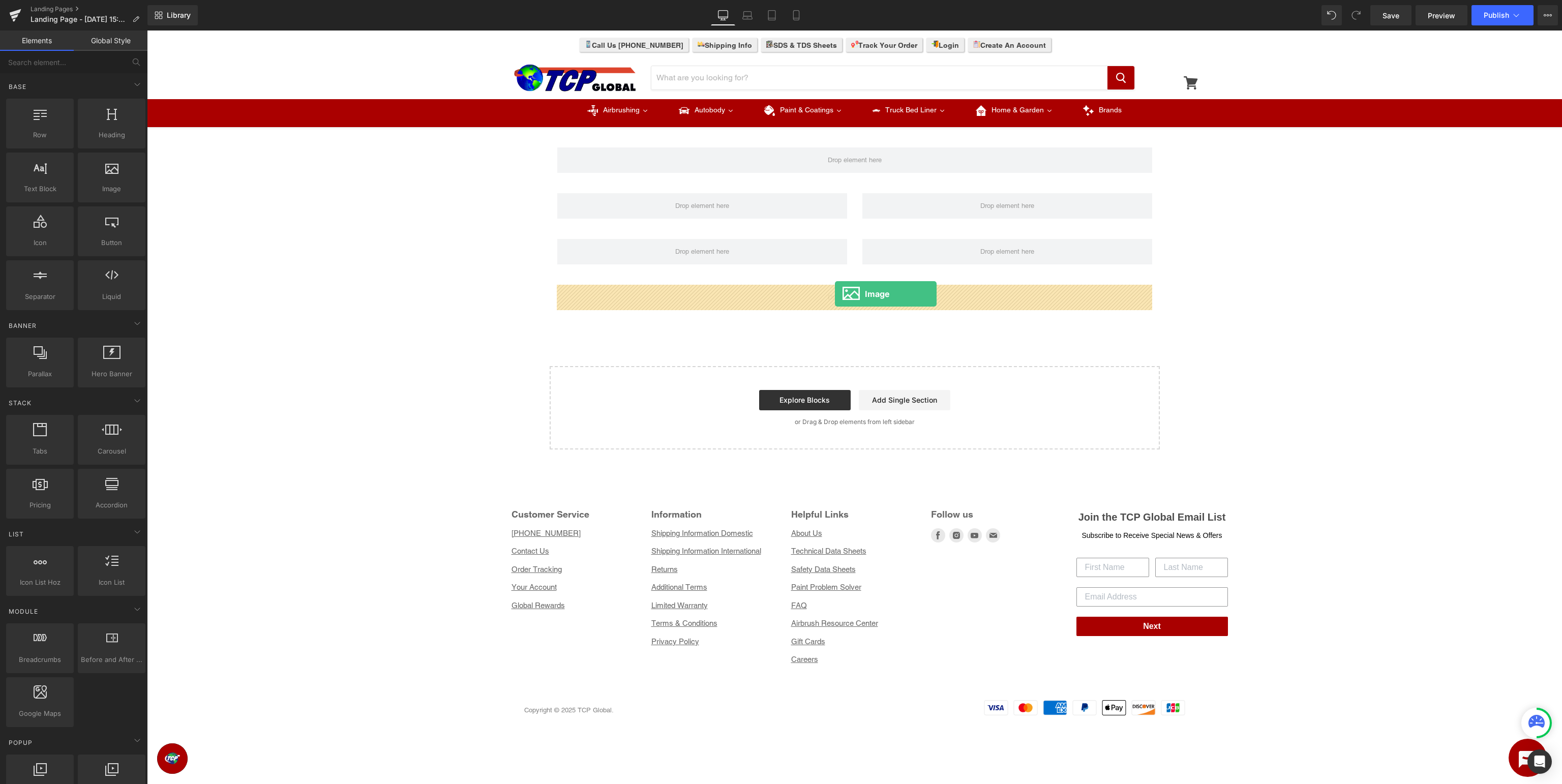
drag, startPoint x: 252, startPoint y: 205, endPoint x: 835, endPoint y: 294, distance: 589.8
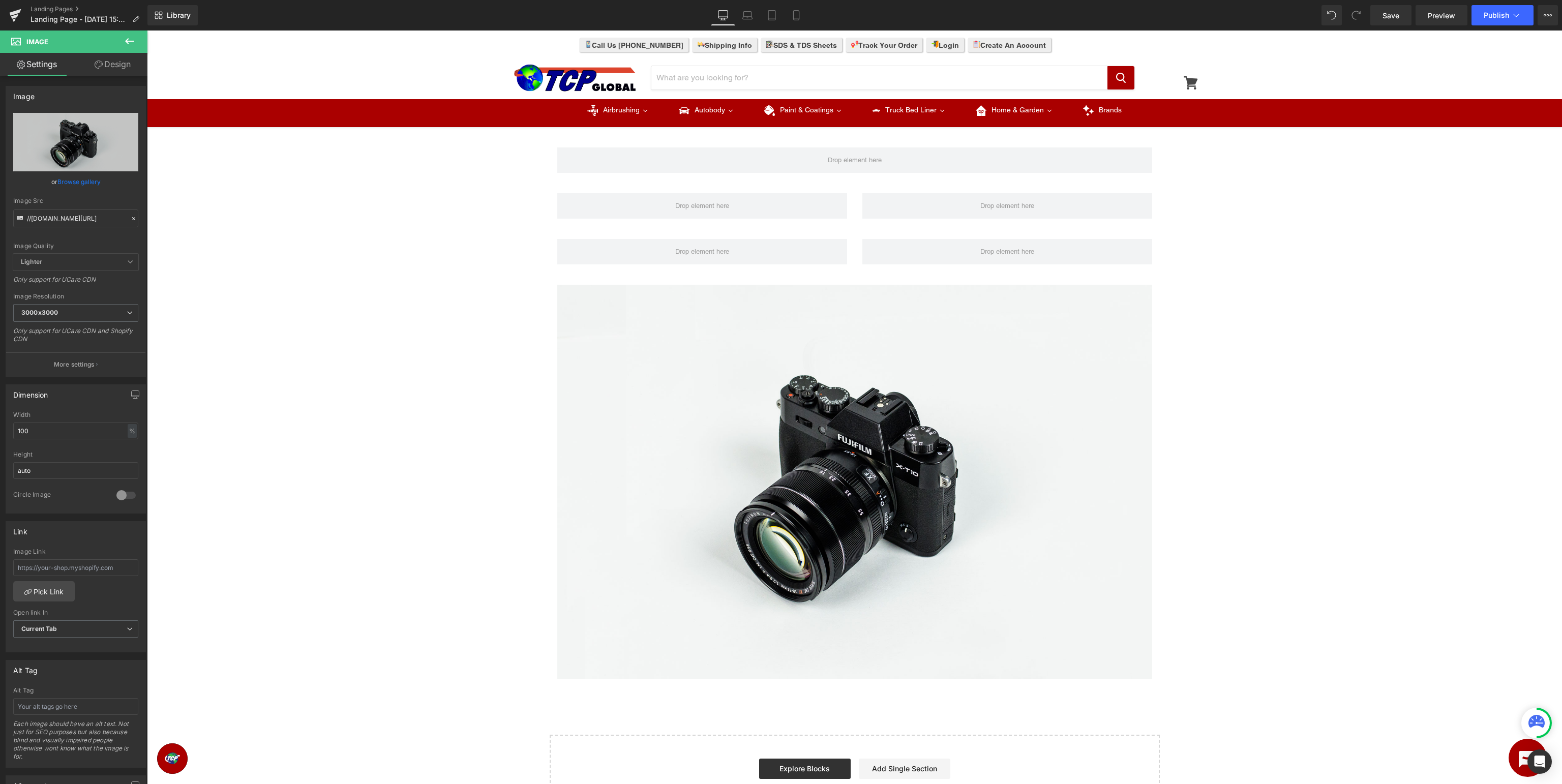
click at [130, 42] on icon at bounding box center [129, 41] width 9 height 6
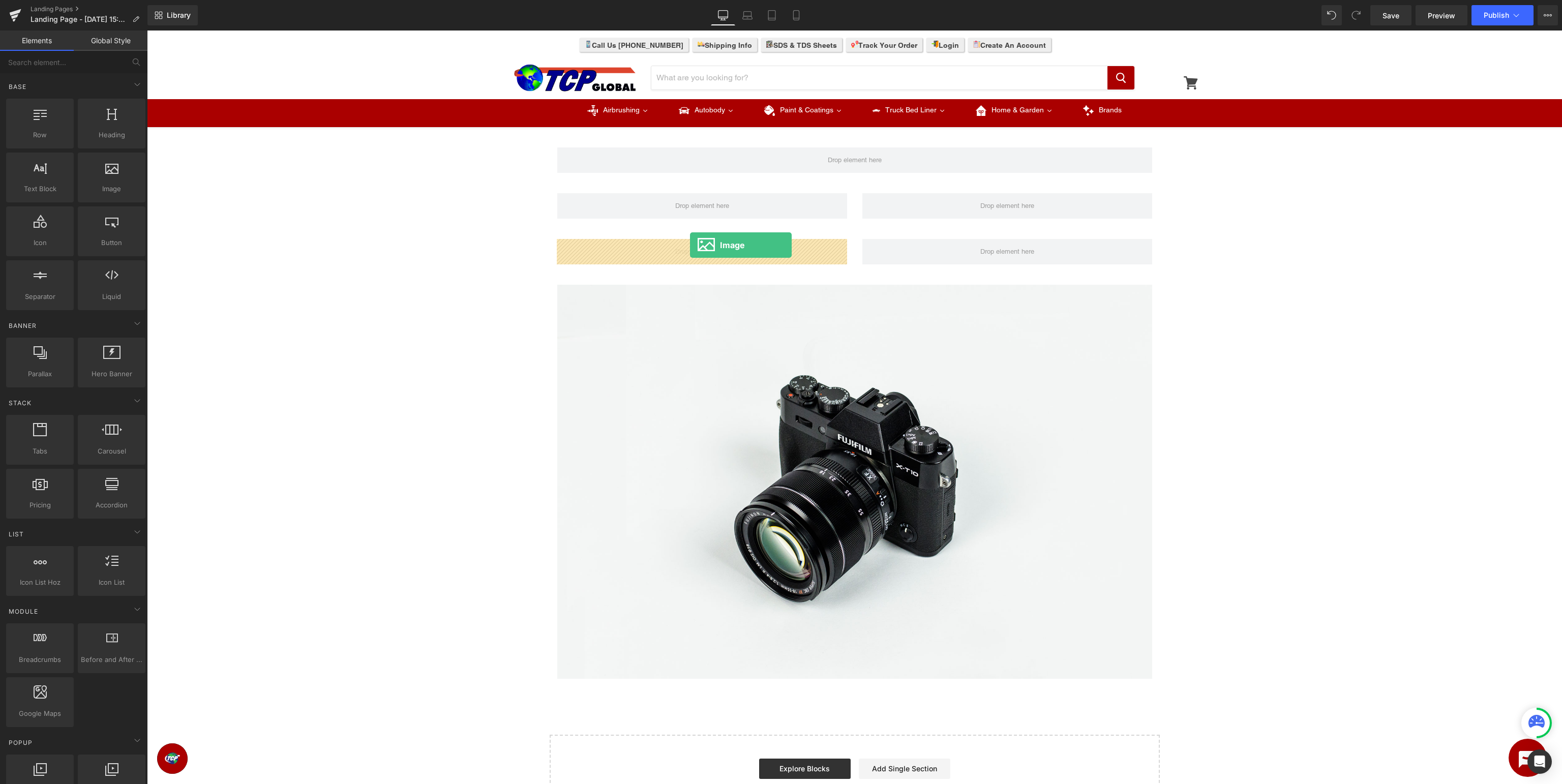
drag, startPoint x: 254, startPoint y: 217, endPoint x: 690, endPoint y: 245, distance: 436.9
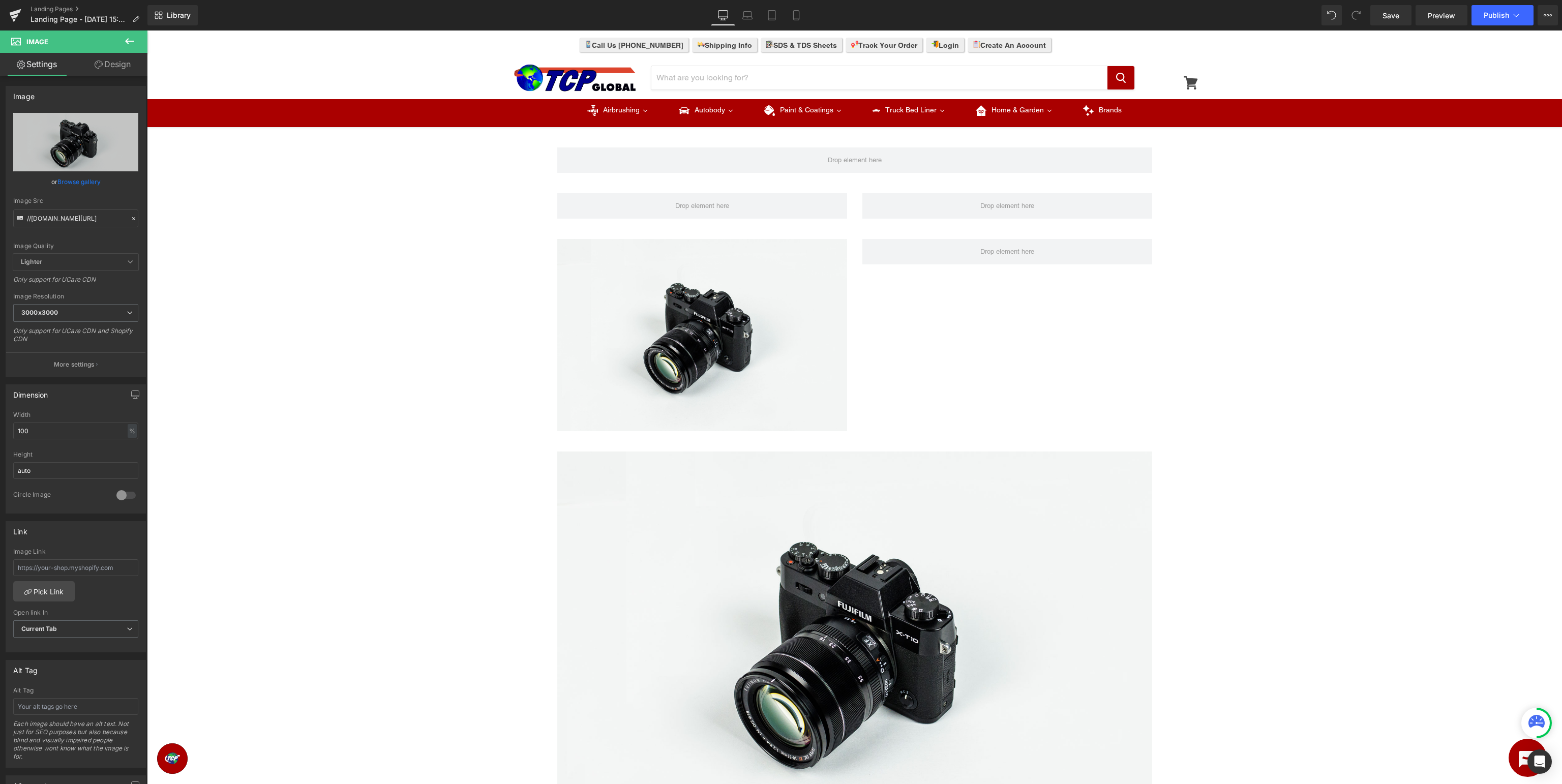
click at [131, 38] on icon at bounding box center [130, 41] width 12 height 12
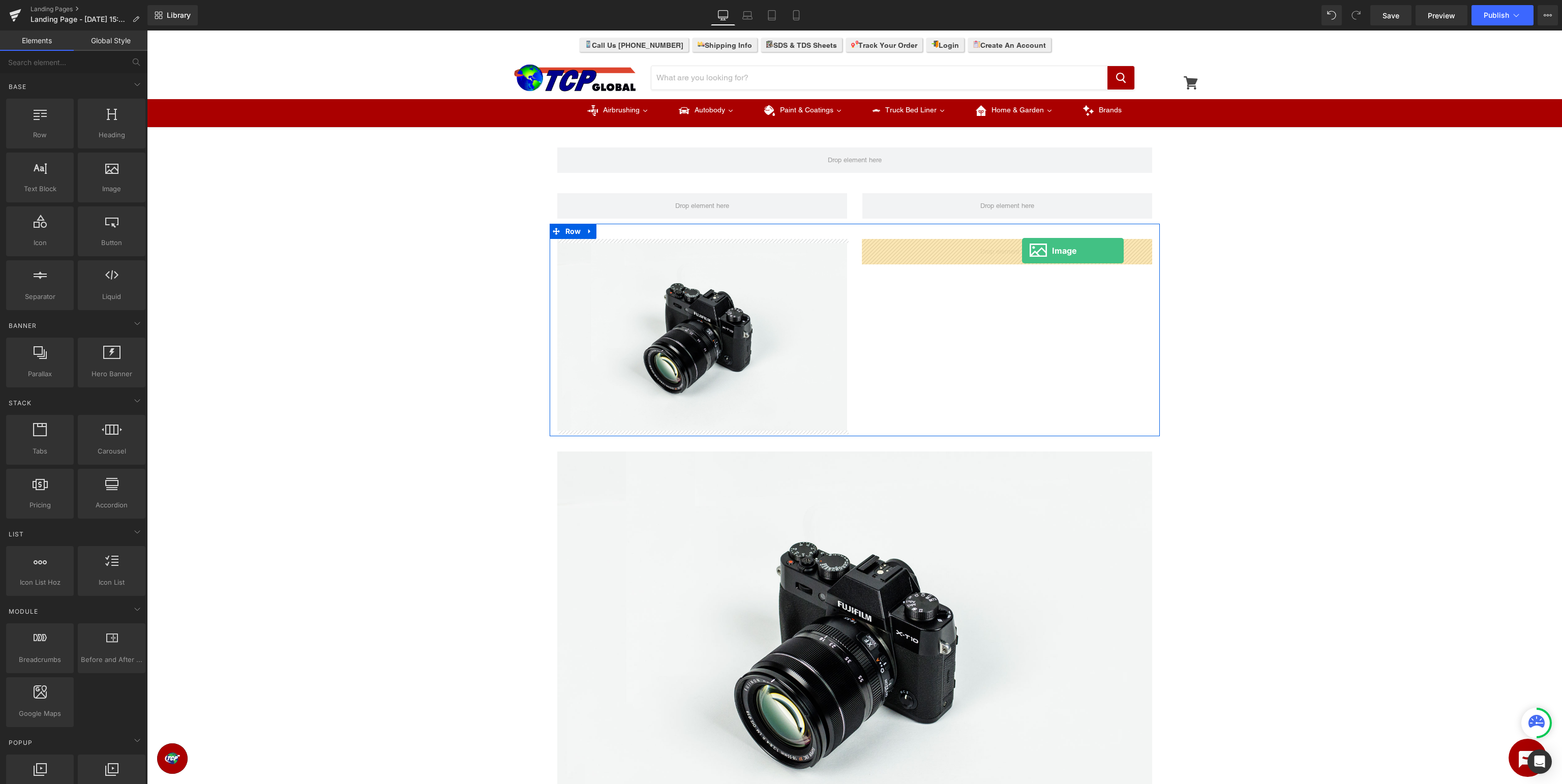
drag, startPoint x: 256, startPoint y: 206, endPoint x: 1022, endPoint y: 250, distance: 767.3
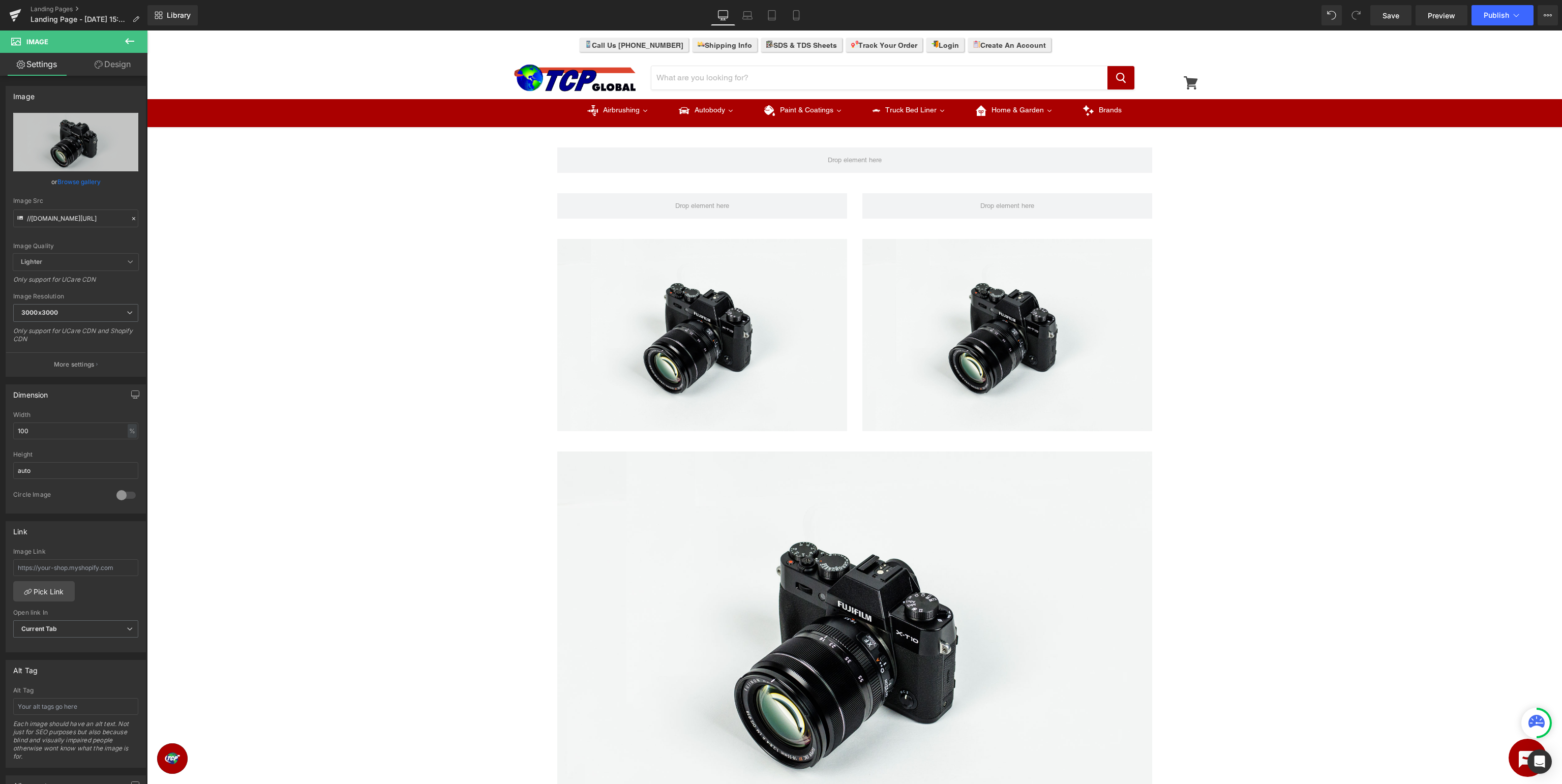
click at [131, 43] on icon at bounding box center [130, 41] width 12 height 12
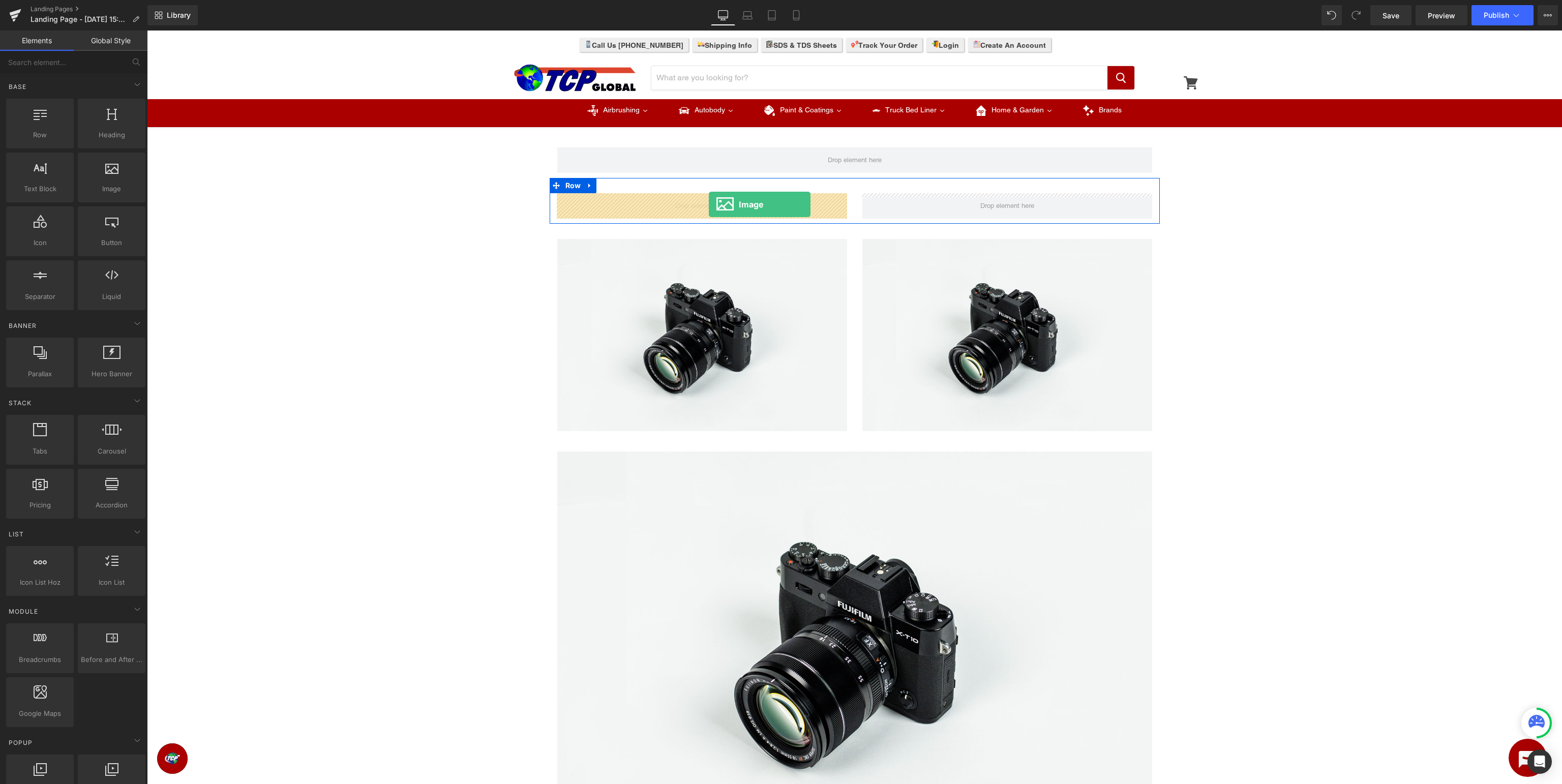
drag, startPoint x: 255, startPoint y: 214, endPoint x: 709, endPoint y: 204, distance: 454.1
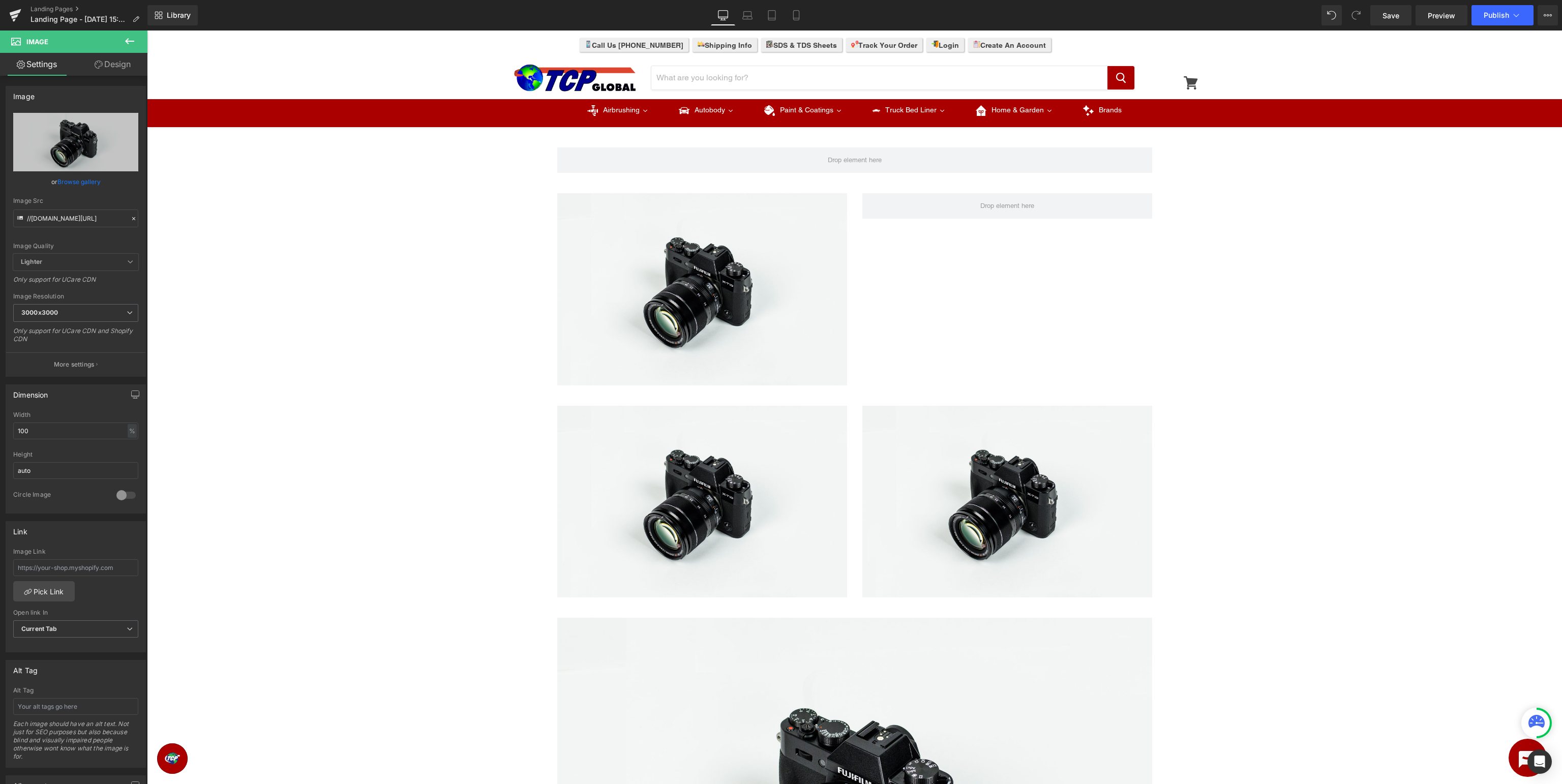
click at [132, 42] on icon at bounding box center [130, 41] width 12 height 12
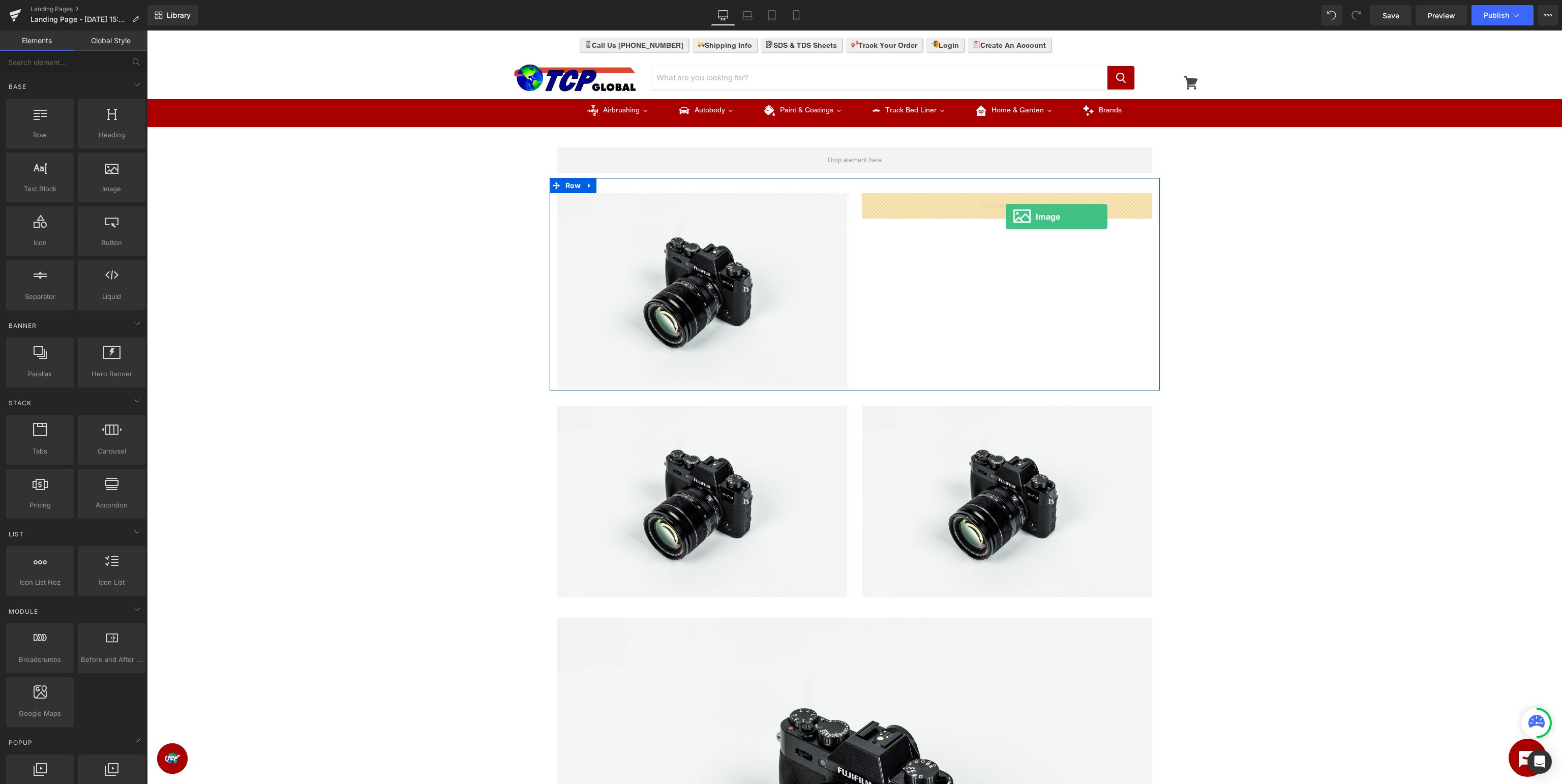
drag, startPoint x: 252, startPoint y: 202, endPoint x: 1006, endPoint y: 217, distance: 754.1
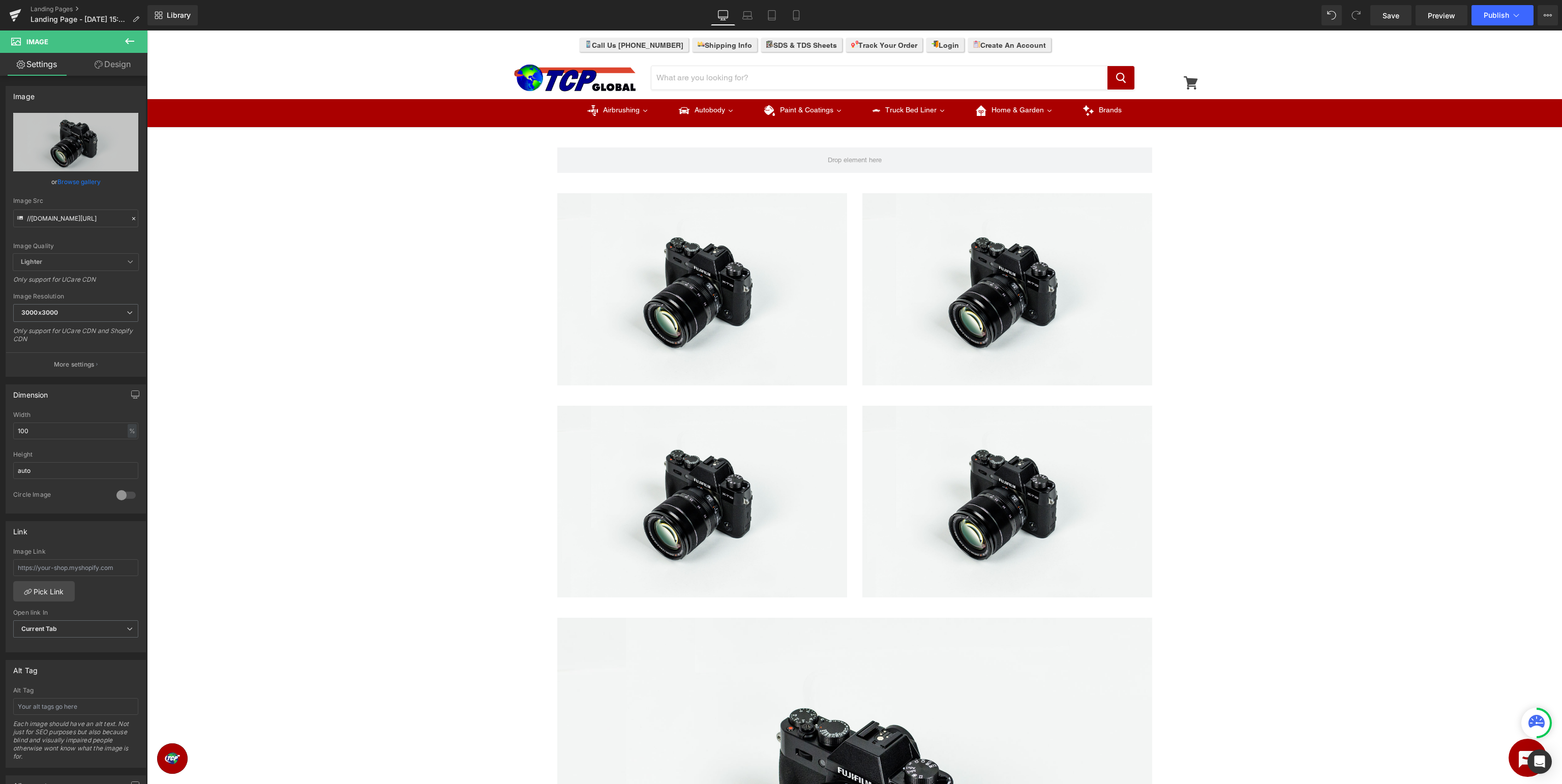
click at [135, 44] on icon at bounding box center [130, 41] width 12 height 12
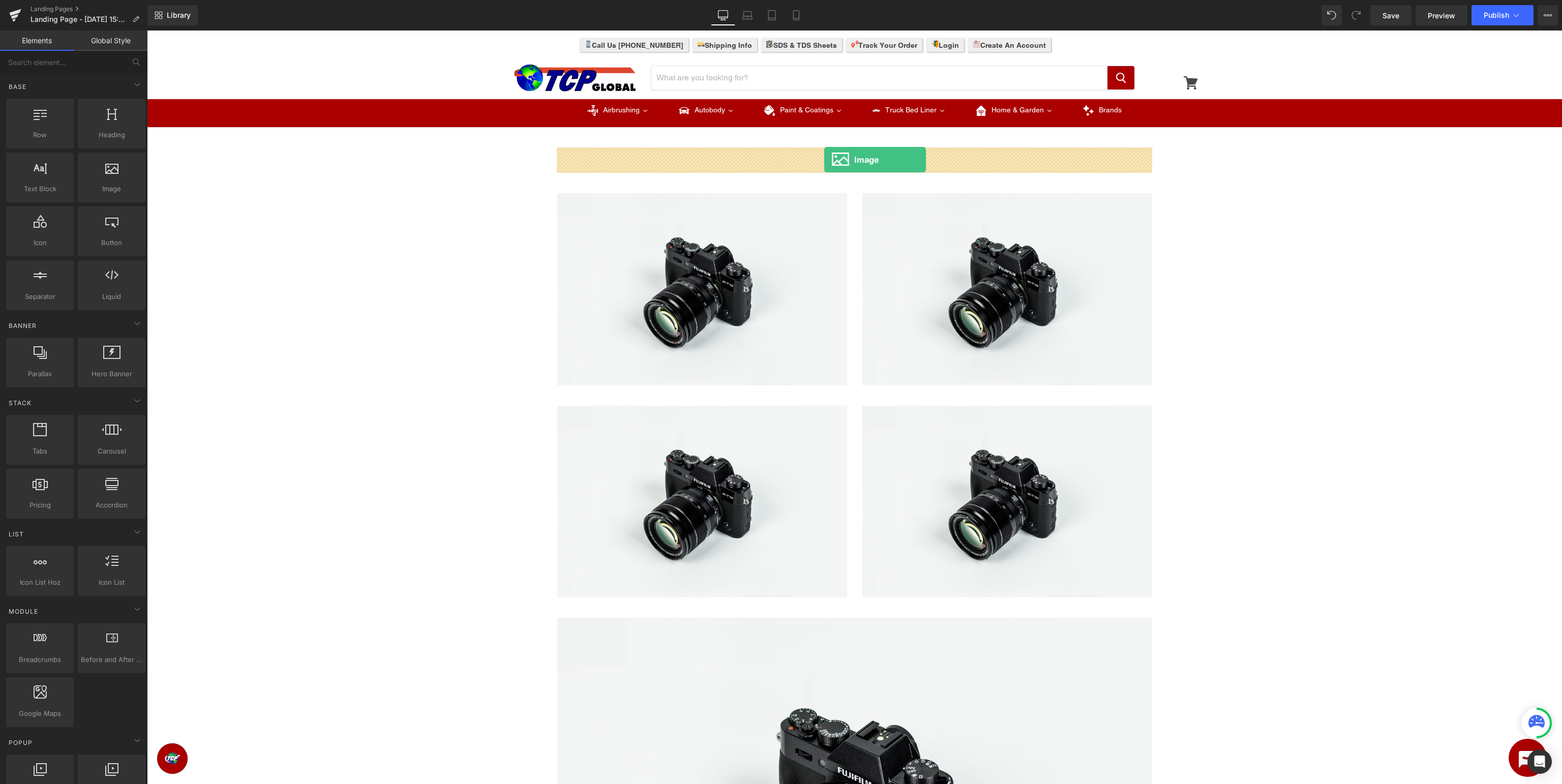
drag, startPoint x: 266, startPoint y: 215, endPoint x: 825, endPoint y: 160, distance: 561.7
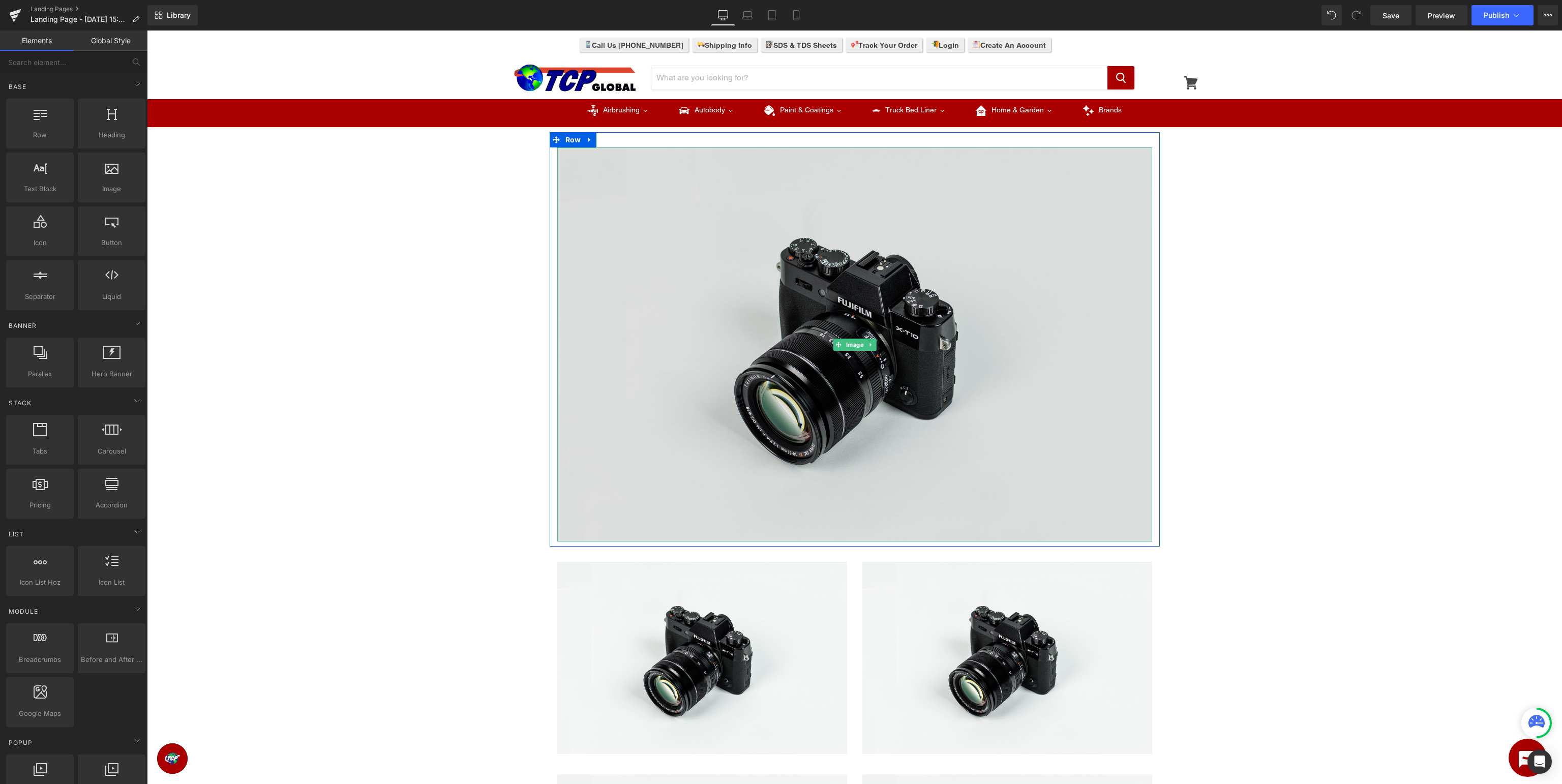
click at [851, 341] on span "Image" at bounding box center [855, 345] width 22 height 12
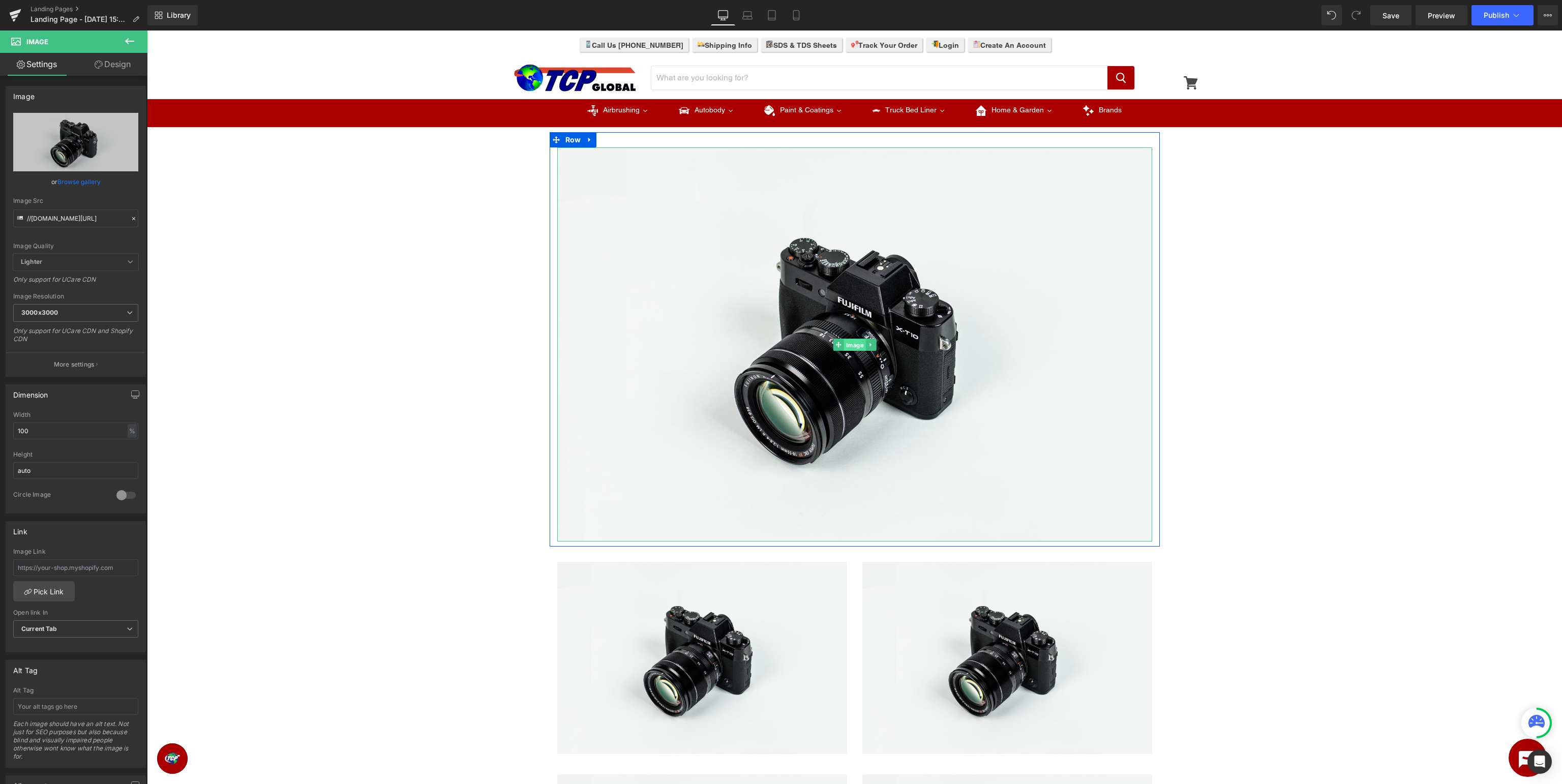
click at [856, 345] on span "Image" at bounding box center [855, 345] width 22 height 12
click at [129, 117] on icon at bounding box center [131, 120] width 12 height 12
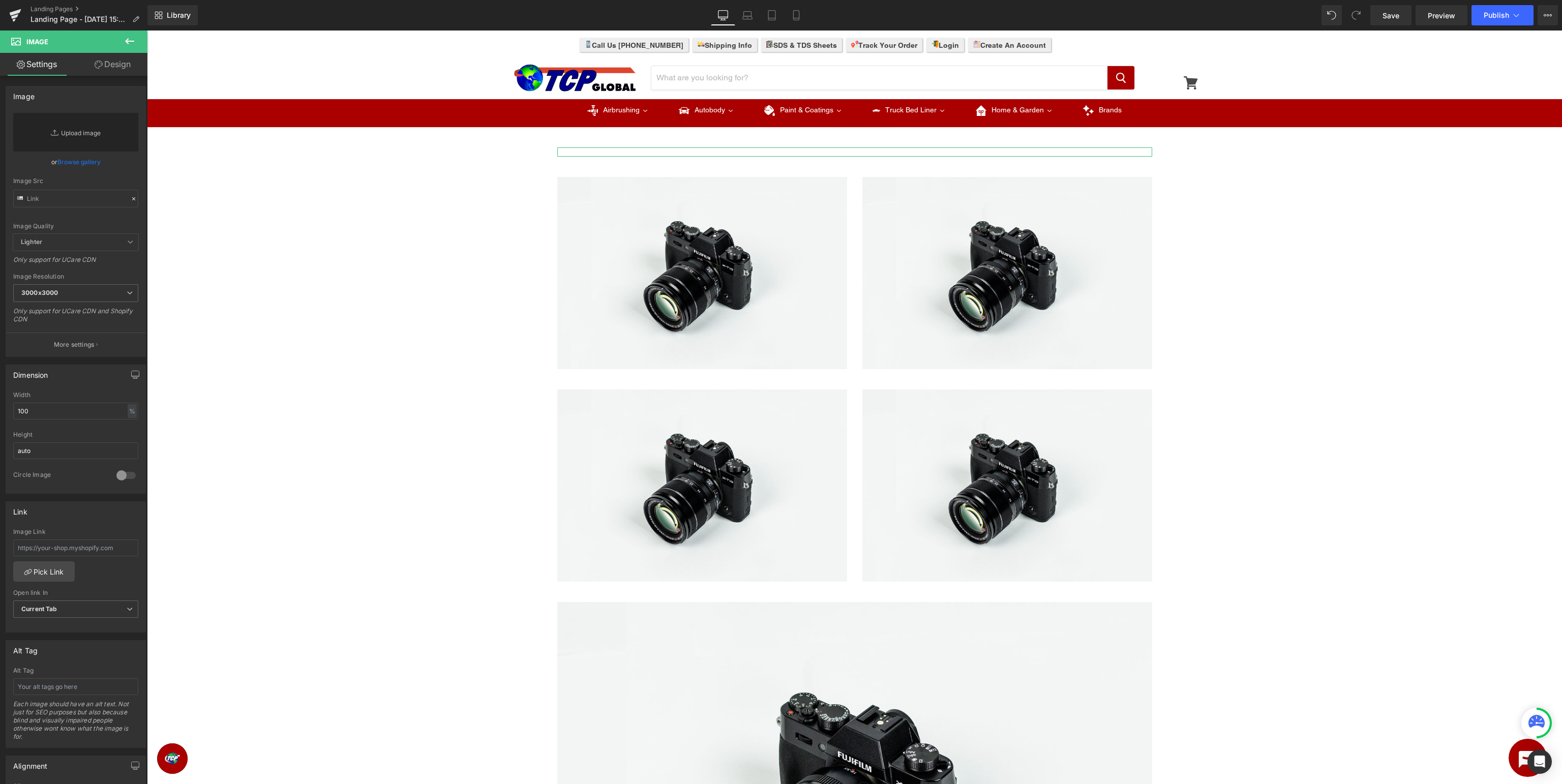
click at [70, 131] on link "Replace Image" at bounding box center [75, 132] width 125 height 38
type input "C:\fakepath\Duragold_SupportpageBanner.jpg"
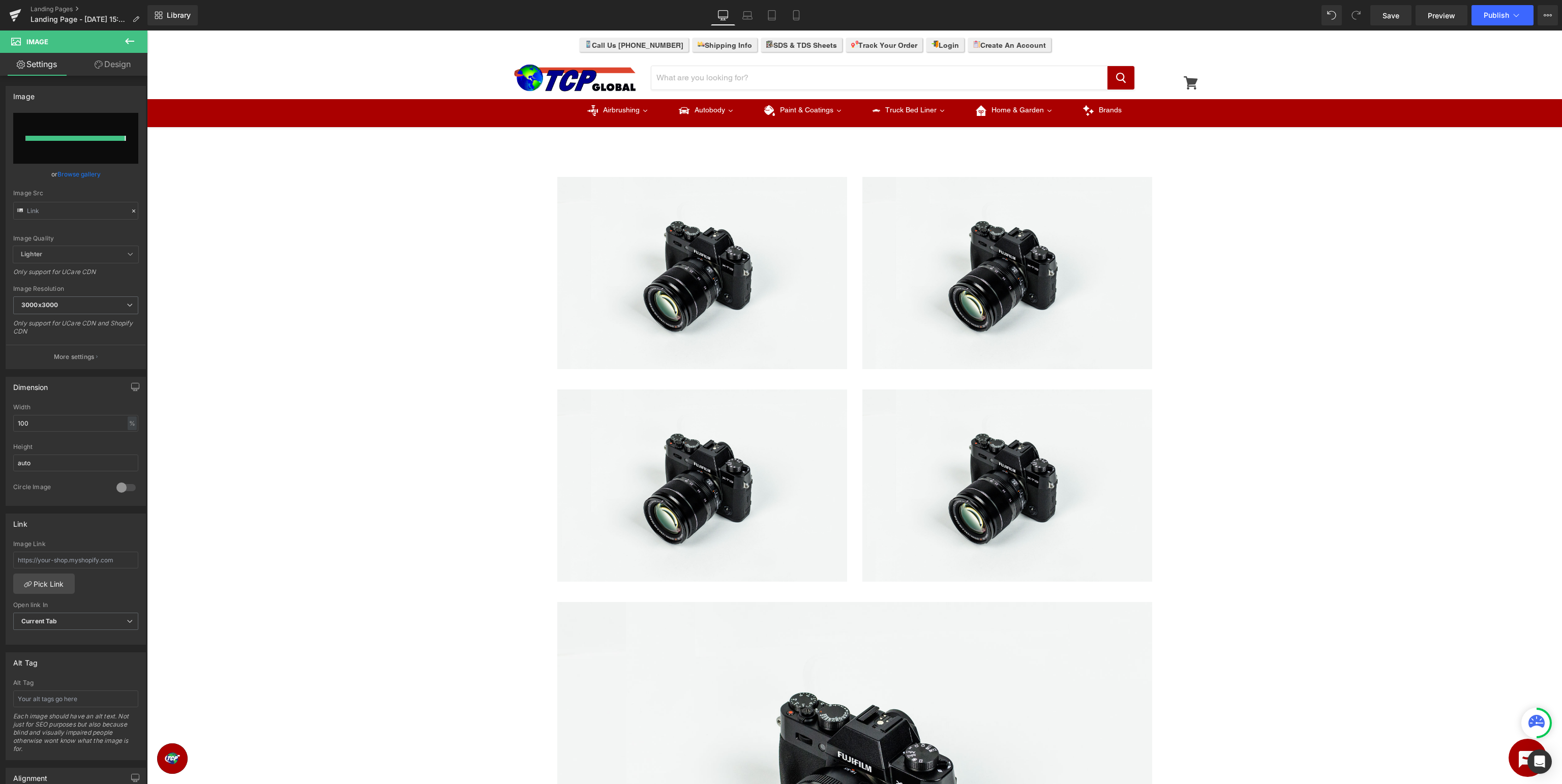
type input "[URL][DOMAIN_NAME]"
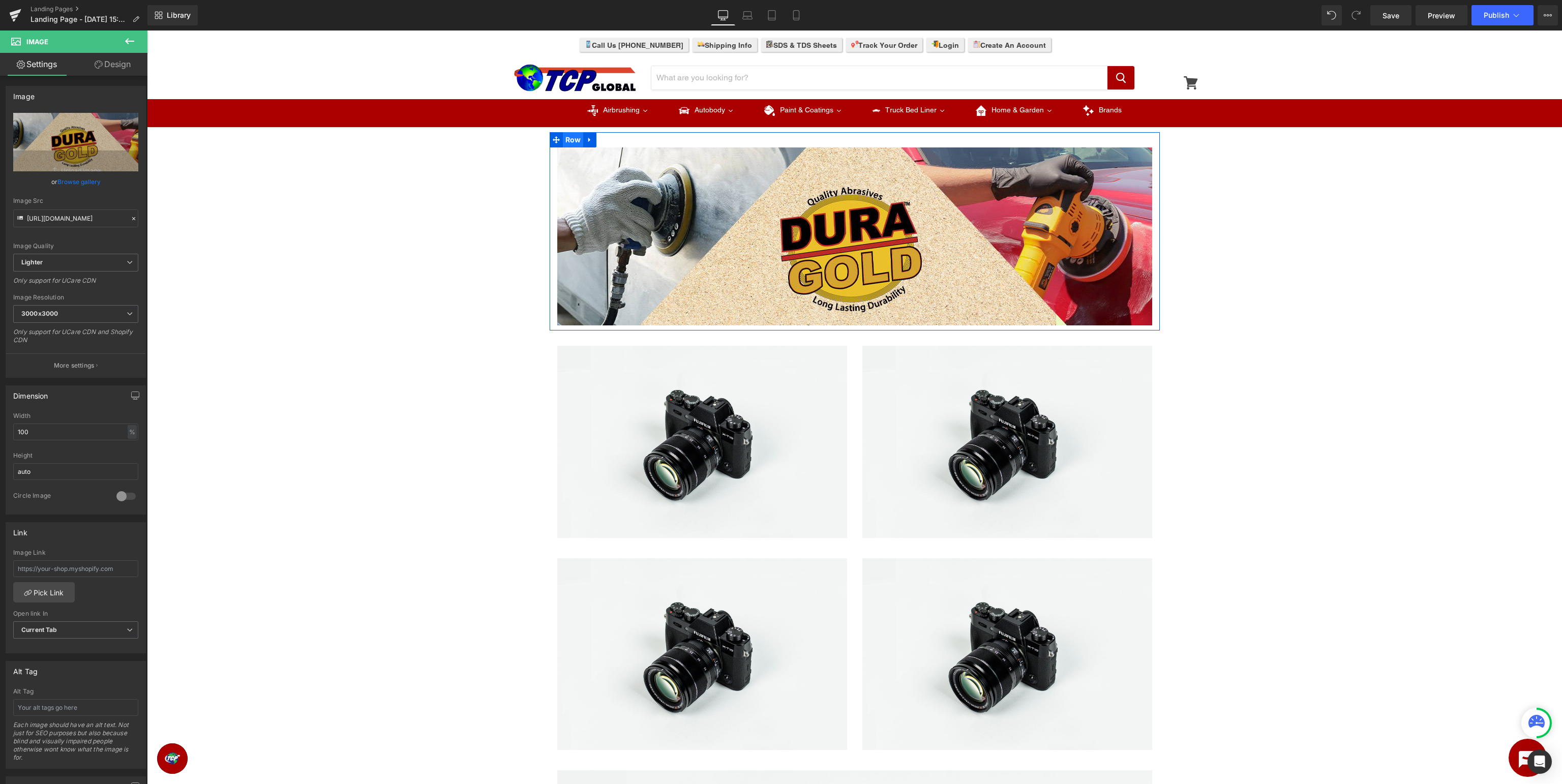
click at [571, 141] on span "Row" at bounding box center [573, 140] width 21 height 15
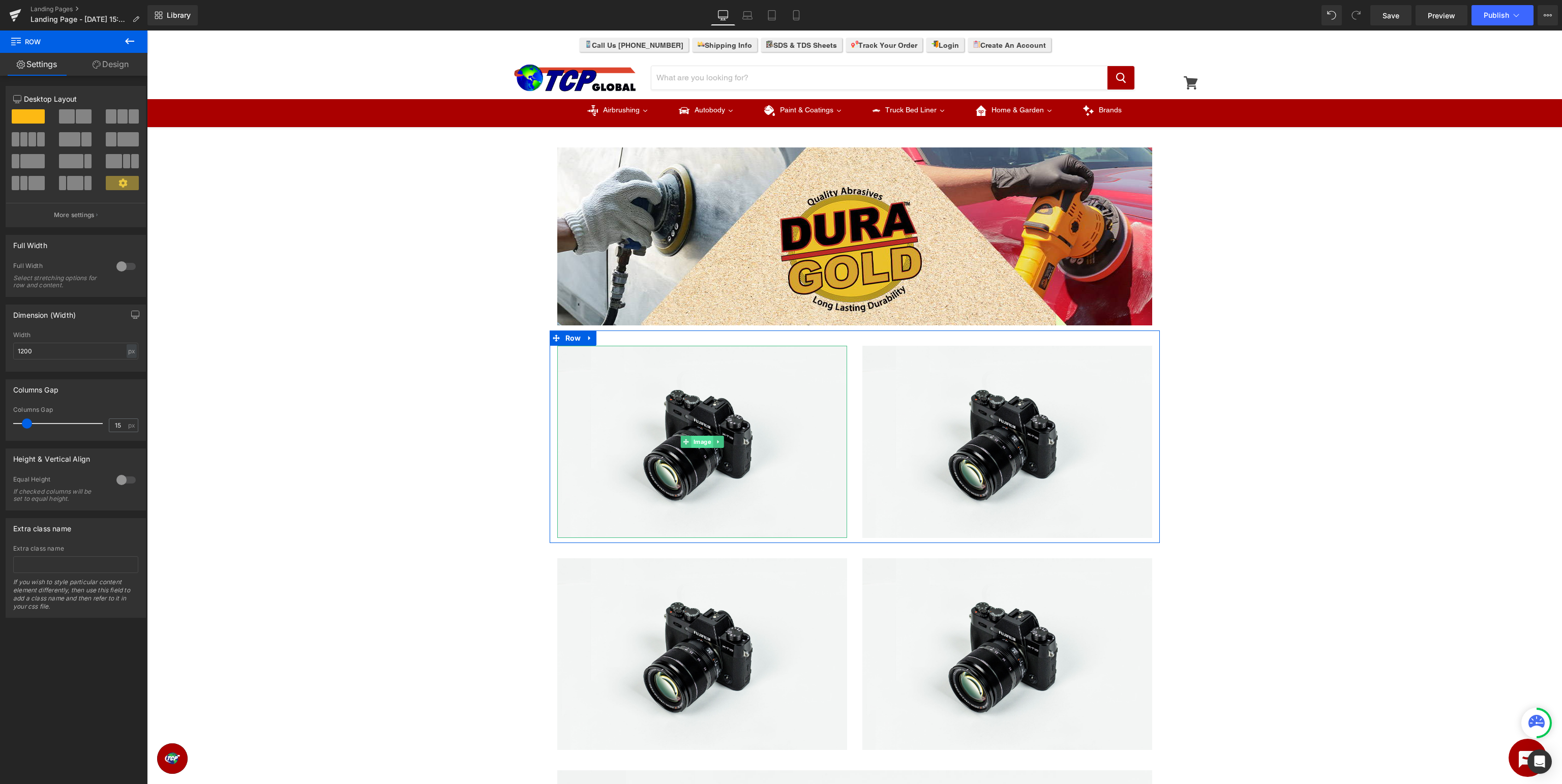
click at [704, 443] on span "Image" at bounding box center [702, 442] width 22 height 12
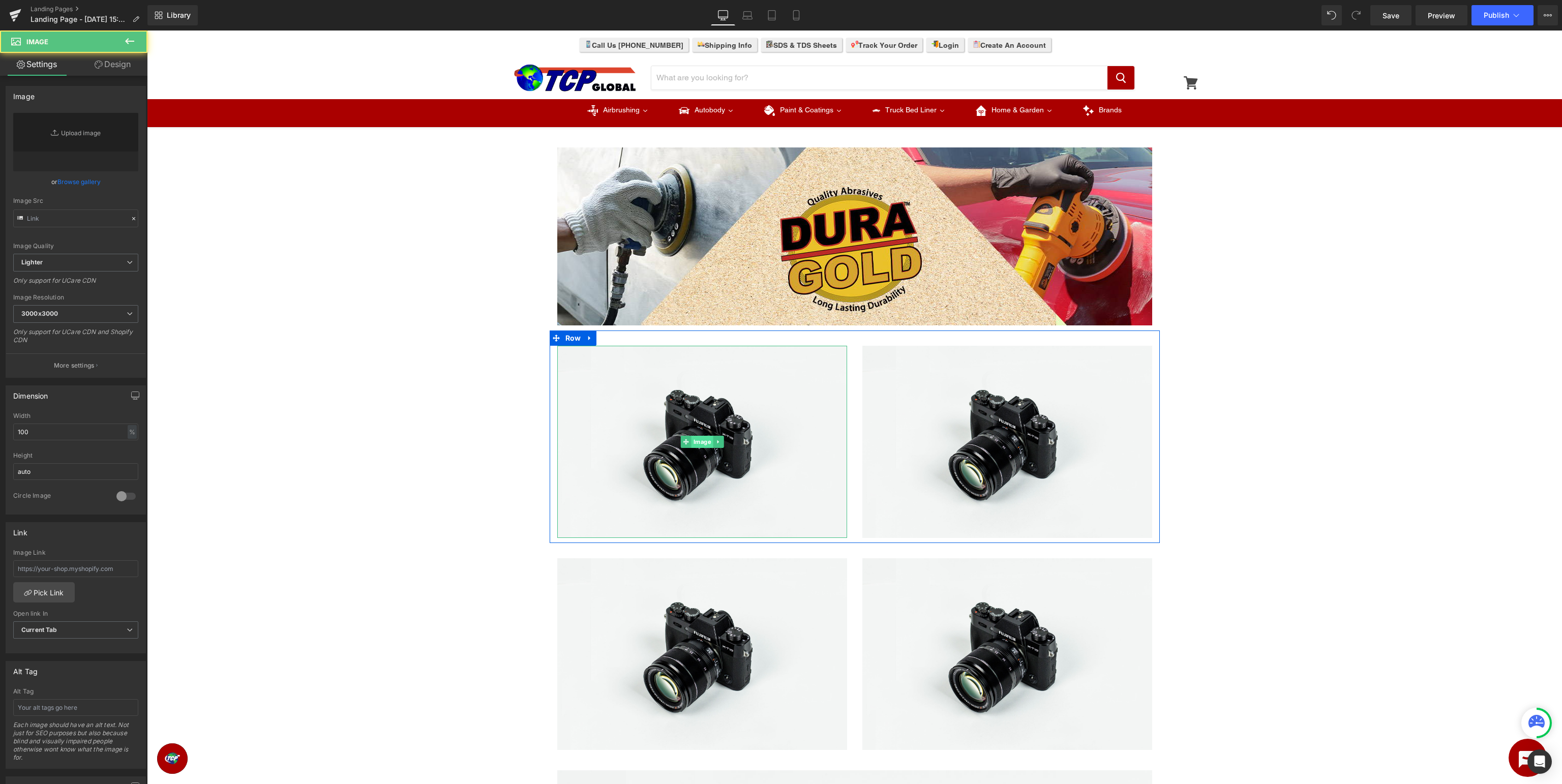
type input "//[DOMAIN_NAME][URL]"
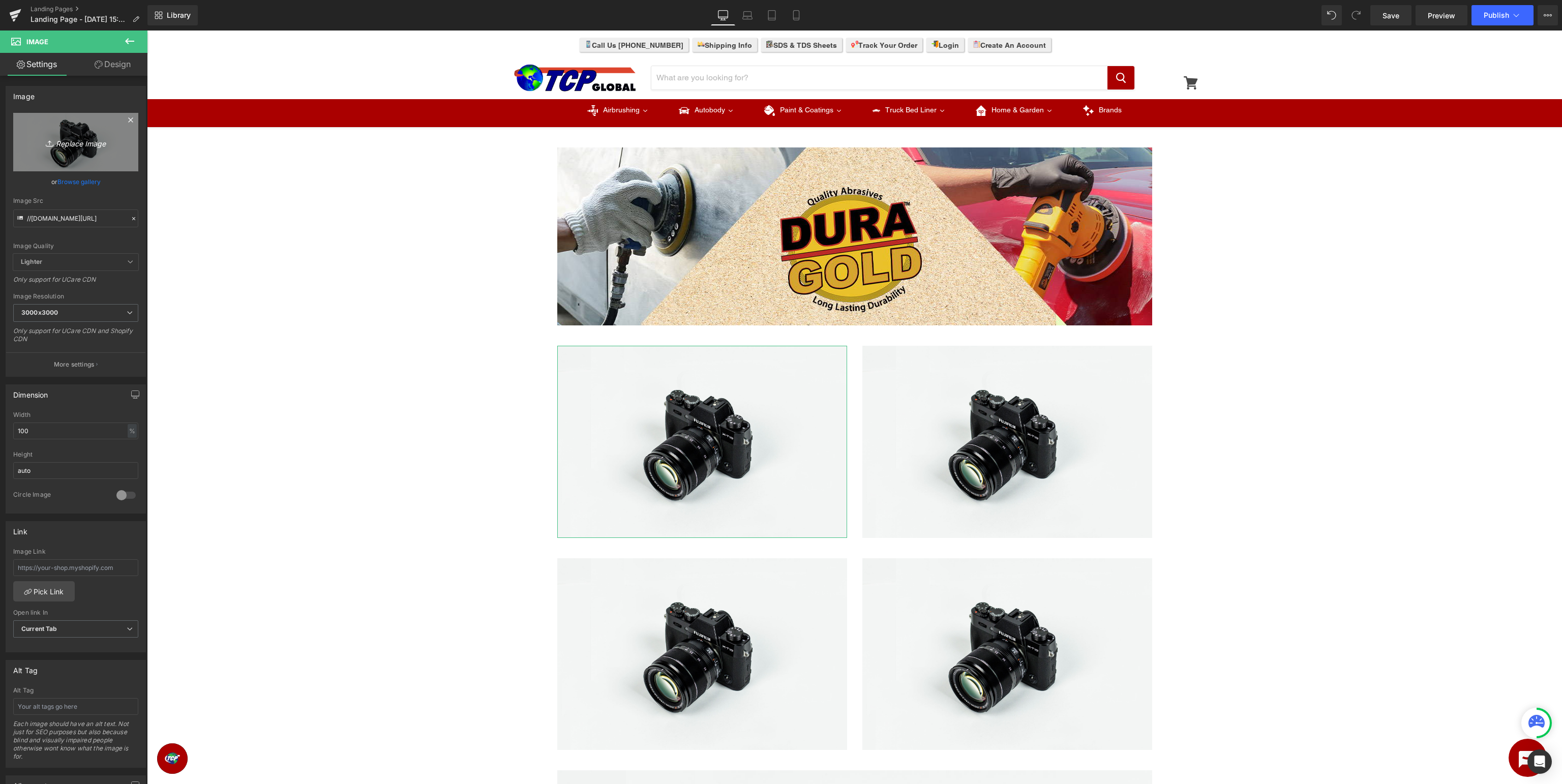
click at [78, 147] on icon "Replace Image" at bounding box center [75, 142] width 82 height 13
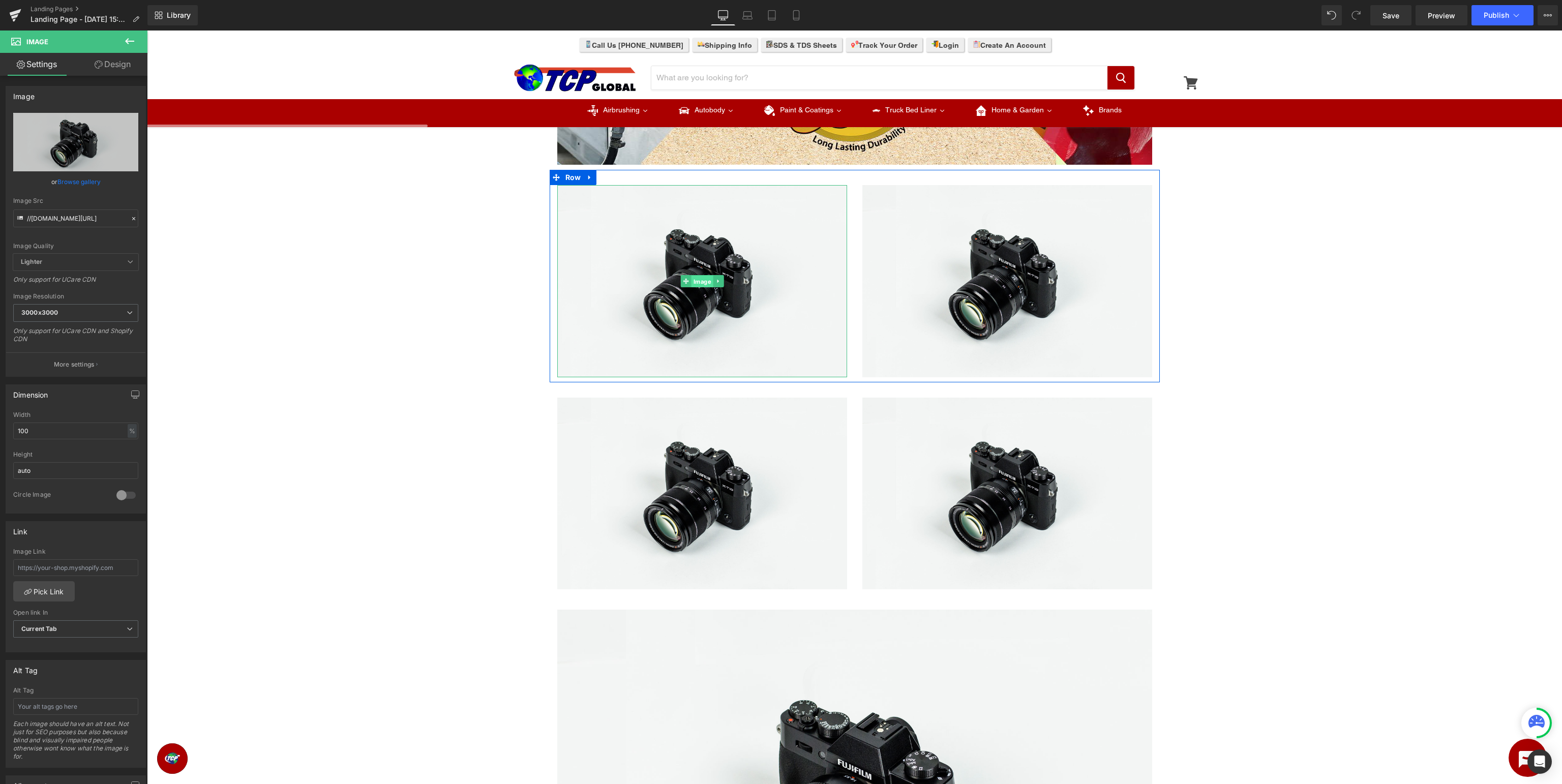
click at [697, 283] on span "Image" at bounding box center [702, 282] width 22 height 12
click at [68, 141] on icon "Replace Image" at bounding box center [75, 142] width 82 height 13
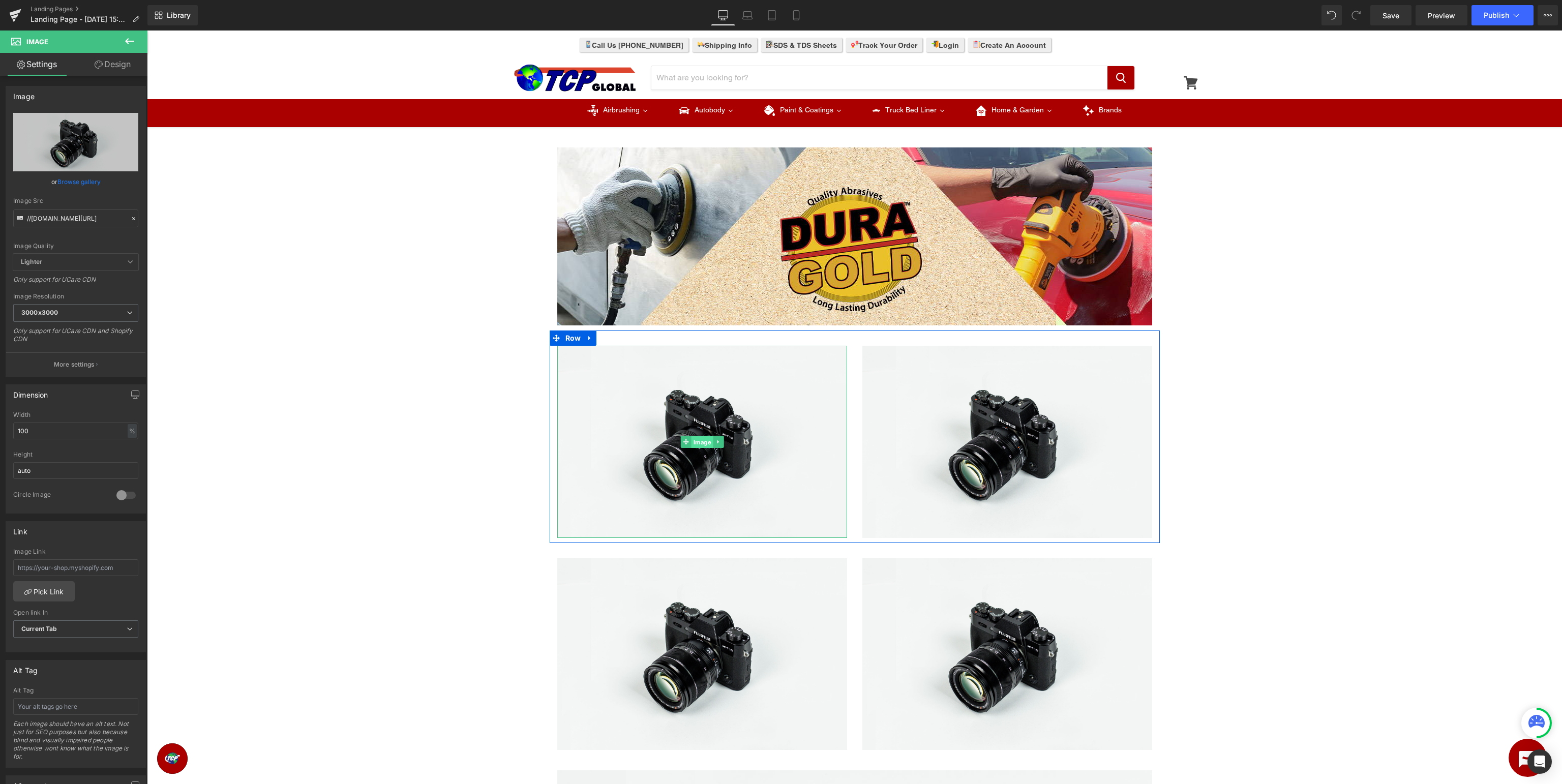
click at [704, 444] on span "Image" at bounding box center [702, 442] width 22 height 12
click at [75, 145] on icon "Replace Image" at bounding box center [75, 142] width 82 height 13
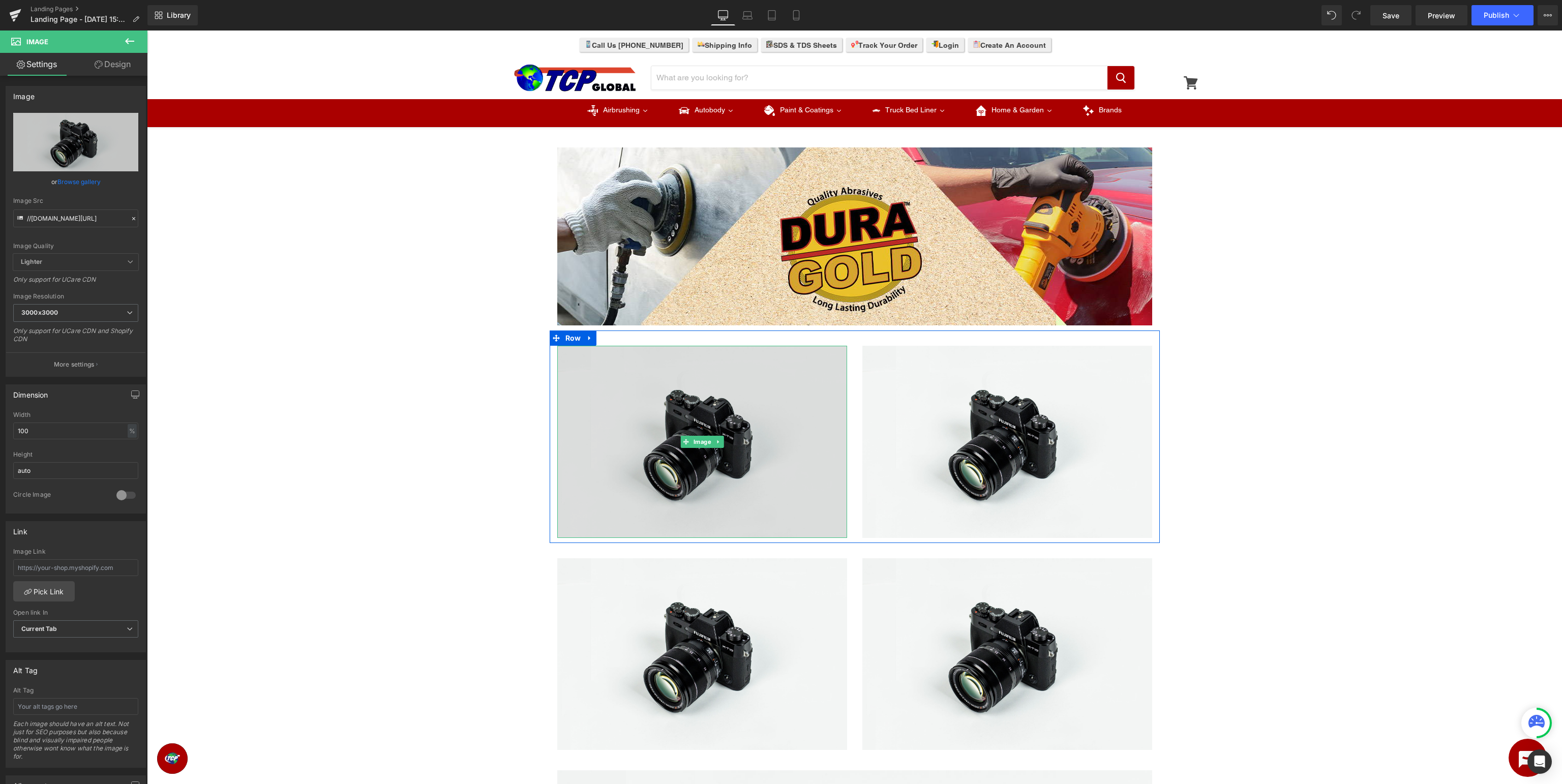
click at [705, 456] on img at bounding box center [702, 442] width 290 height 192
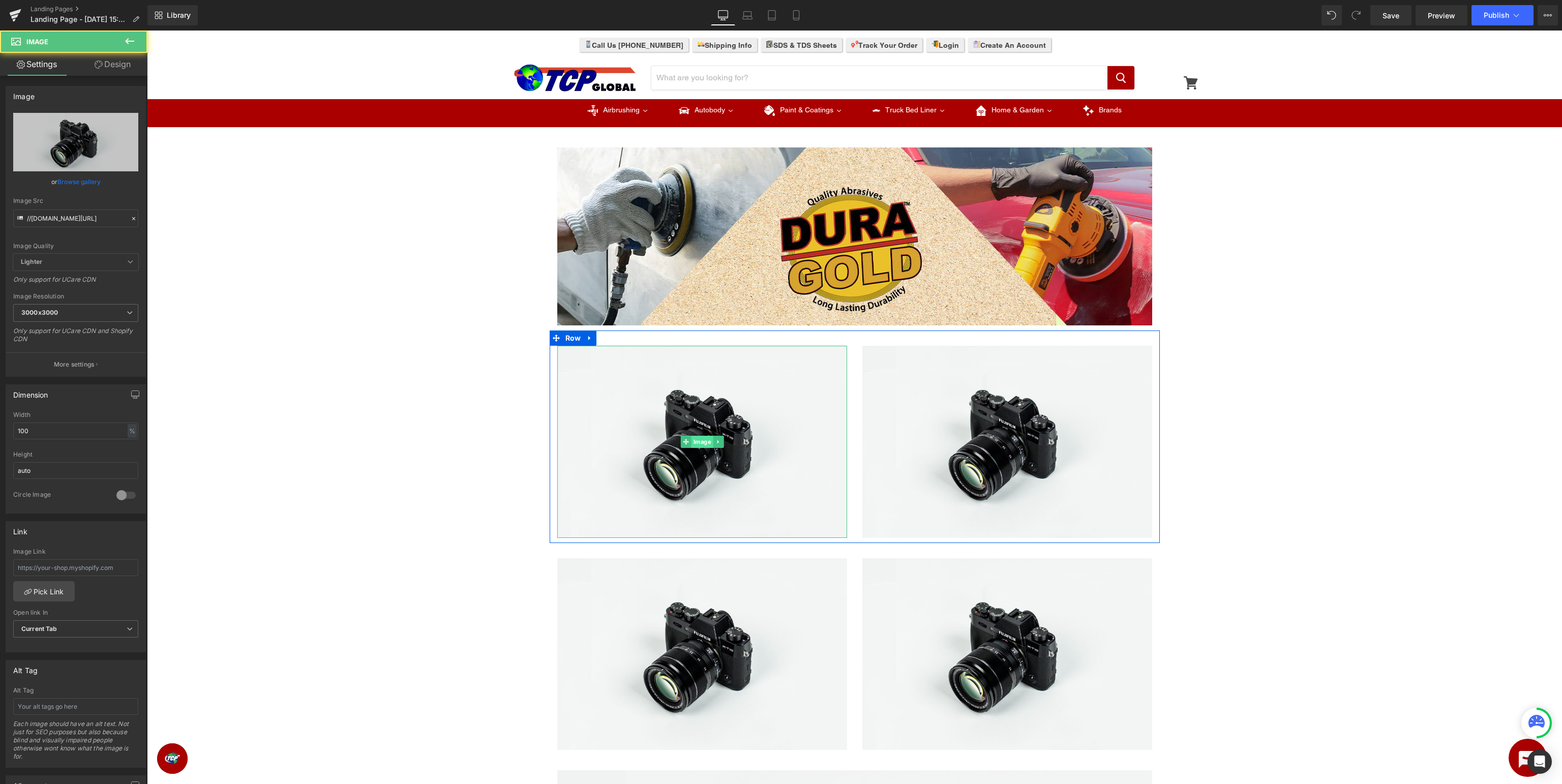
click at [705, 441] on span "Image" at bounding box center [702, 442] width 22 height 12
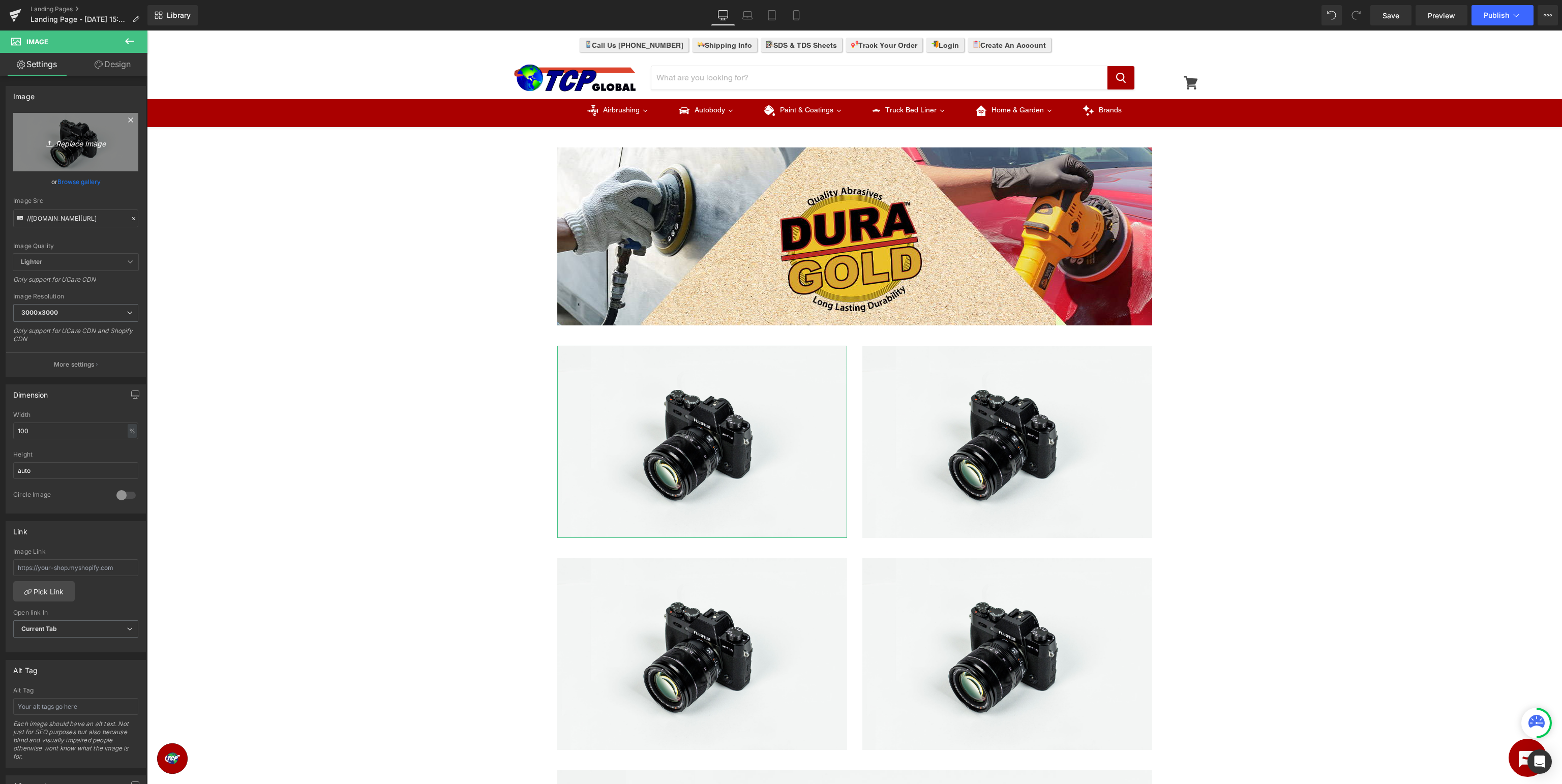
click at [69, 141] on icon "Replace Image" at bounding box center [75, 142] width 82 height 13
type input "C:\fakepath\Duragold_SupportpageManuals.jpg"
type input "[URL][DOMAIN_NAME]"
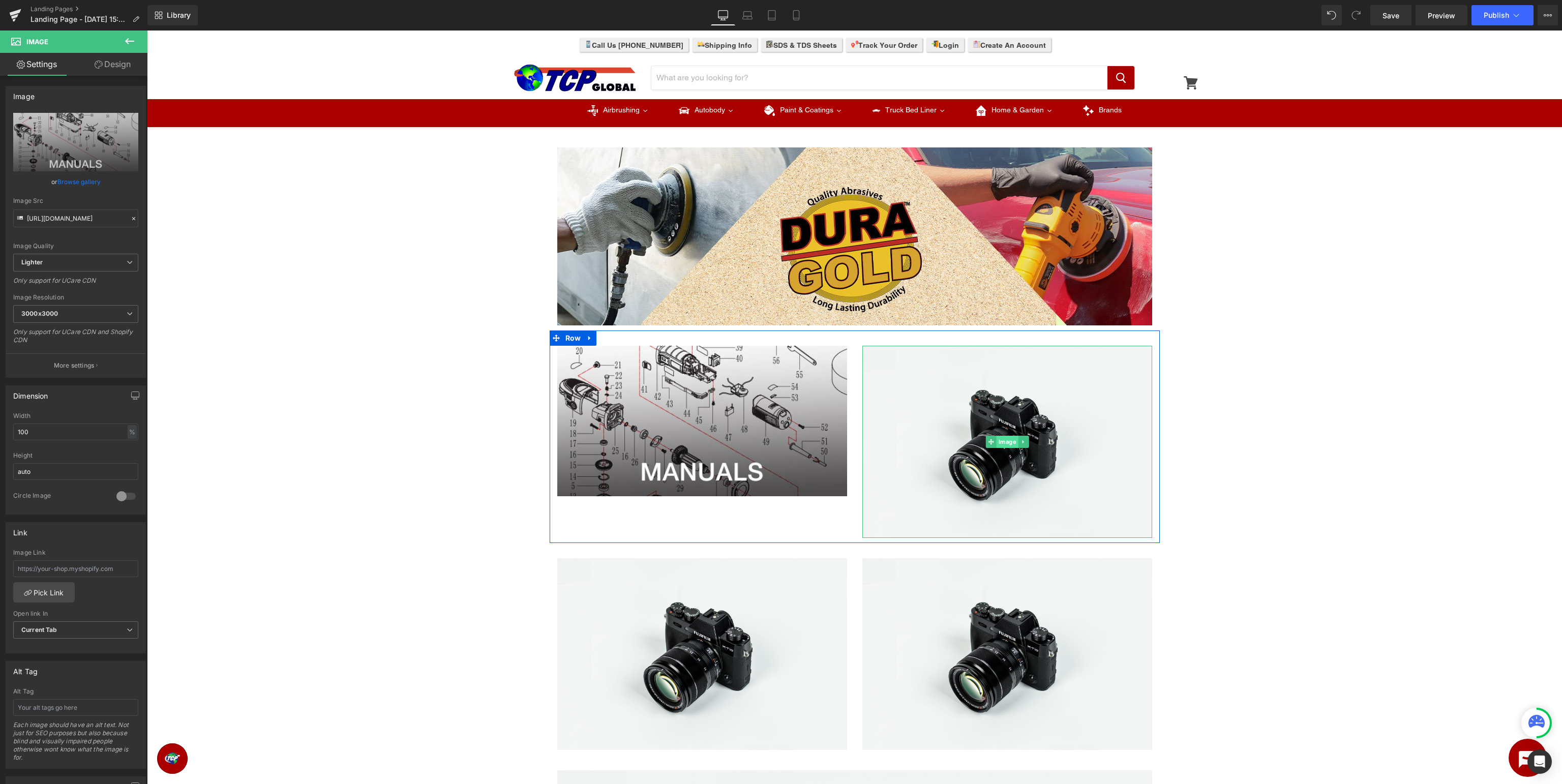
click at [998, 441] on span "Image" at bounding box center [1007, 442] width 22 height 12
click at [80, 150] on link "Replace Image" at bounding box center [75, 142] width 125 height 58
type input "C:\fakepath\Duragold_SupportpageAmazonStore.jpg"
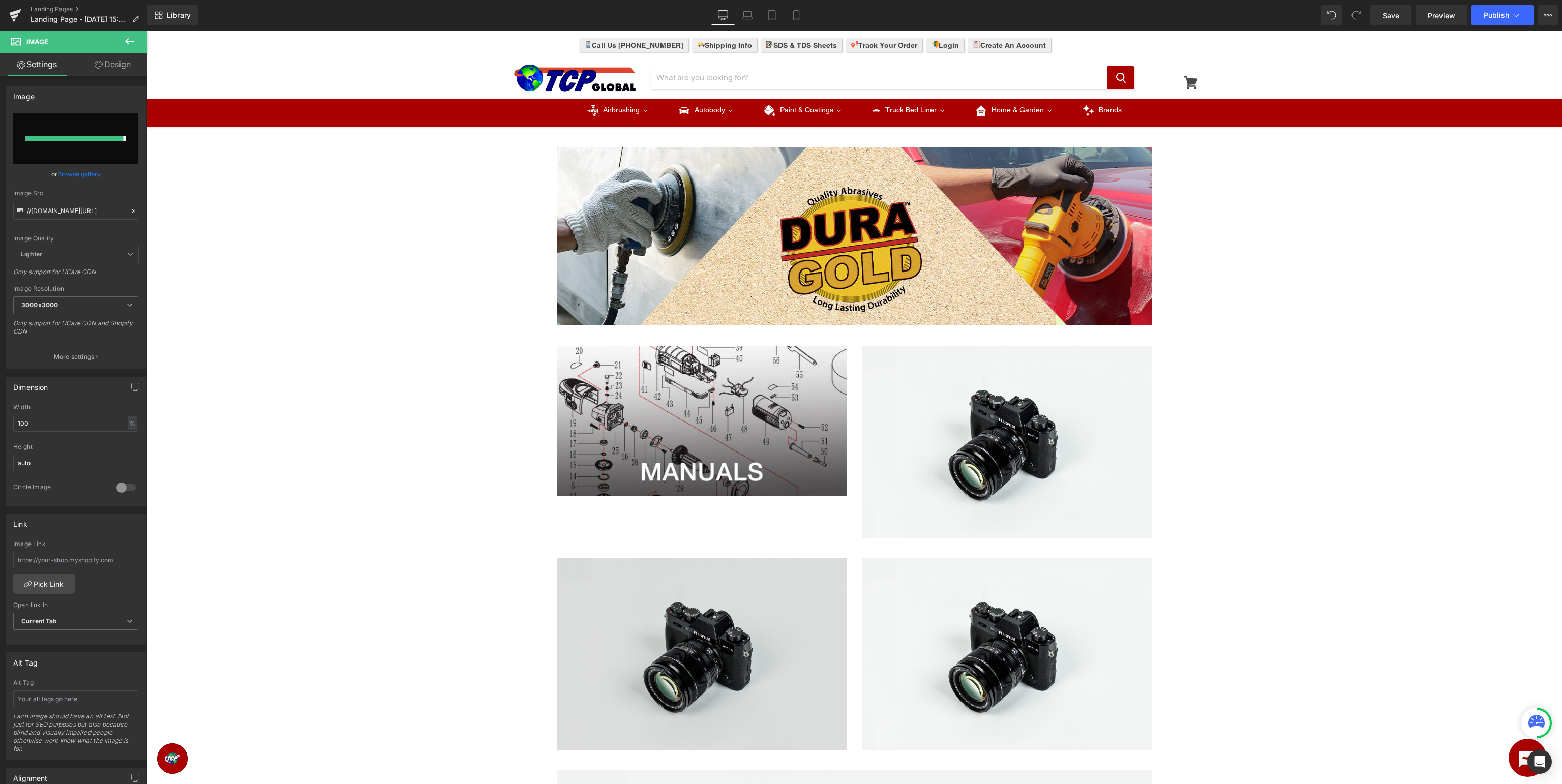
type input "[URL][DOMAIN_NAME]"
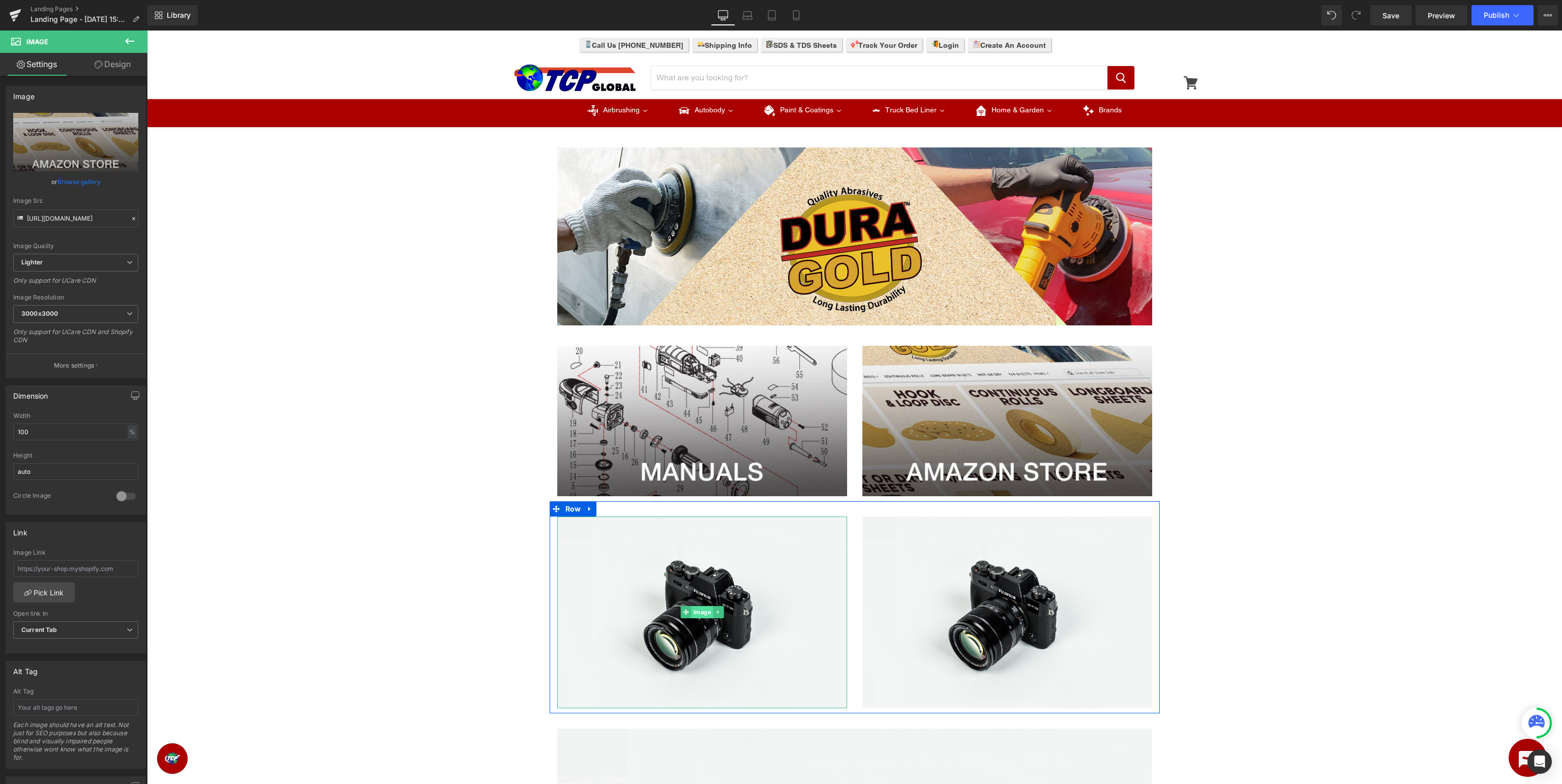
click at [707, 615] on span "Image" at bounding box center [702, 613] width 22 height 12
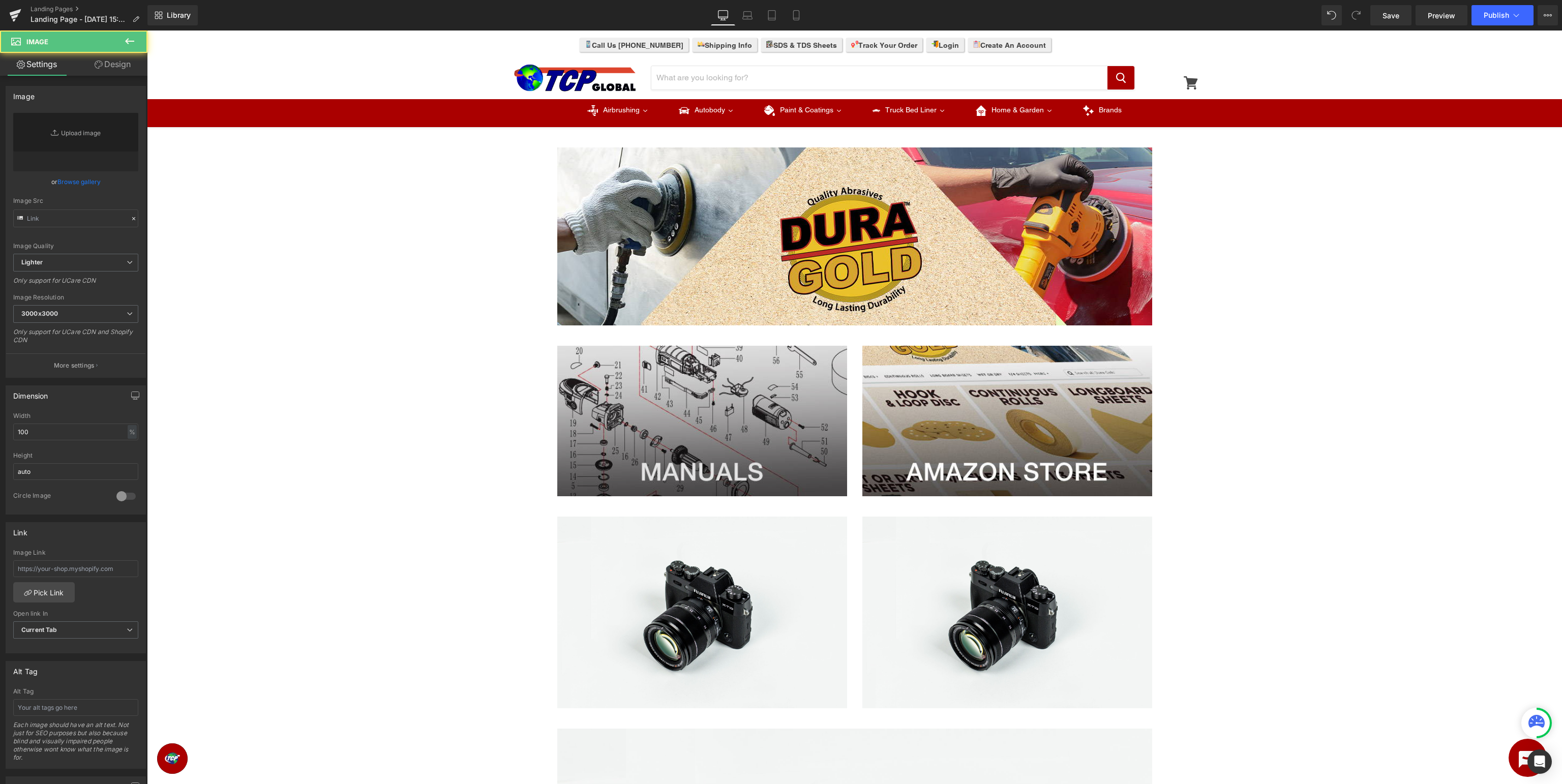
type input "//d1um8515vdn9kb.cloudfront.net/images/parallax.jpg"
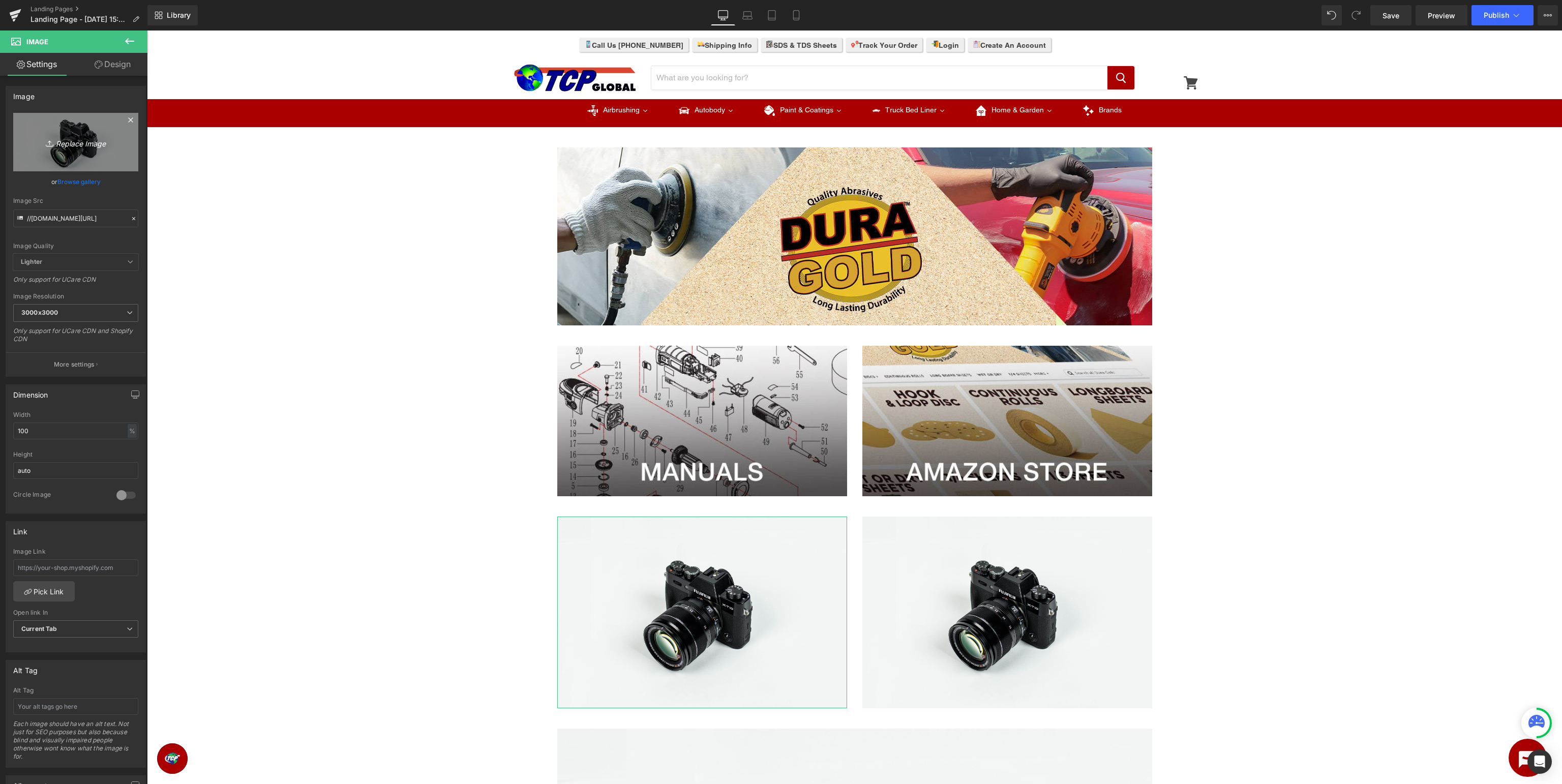
click at [89, 120] on link "Replace Image" at bounding box center [75, 142] width 125 height 58
type input "C:\fakepath\Duragold_SupportpageTips&tricks.jpg"
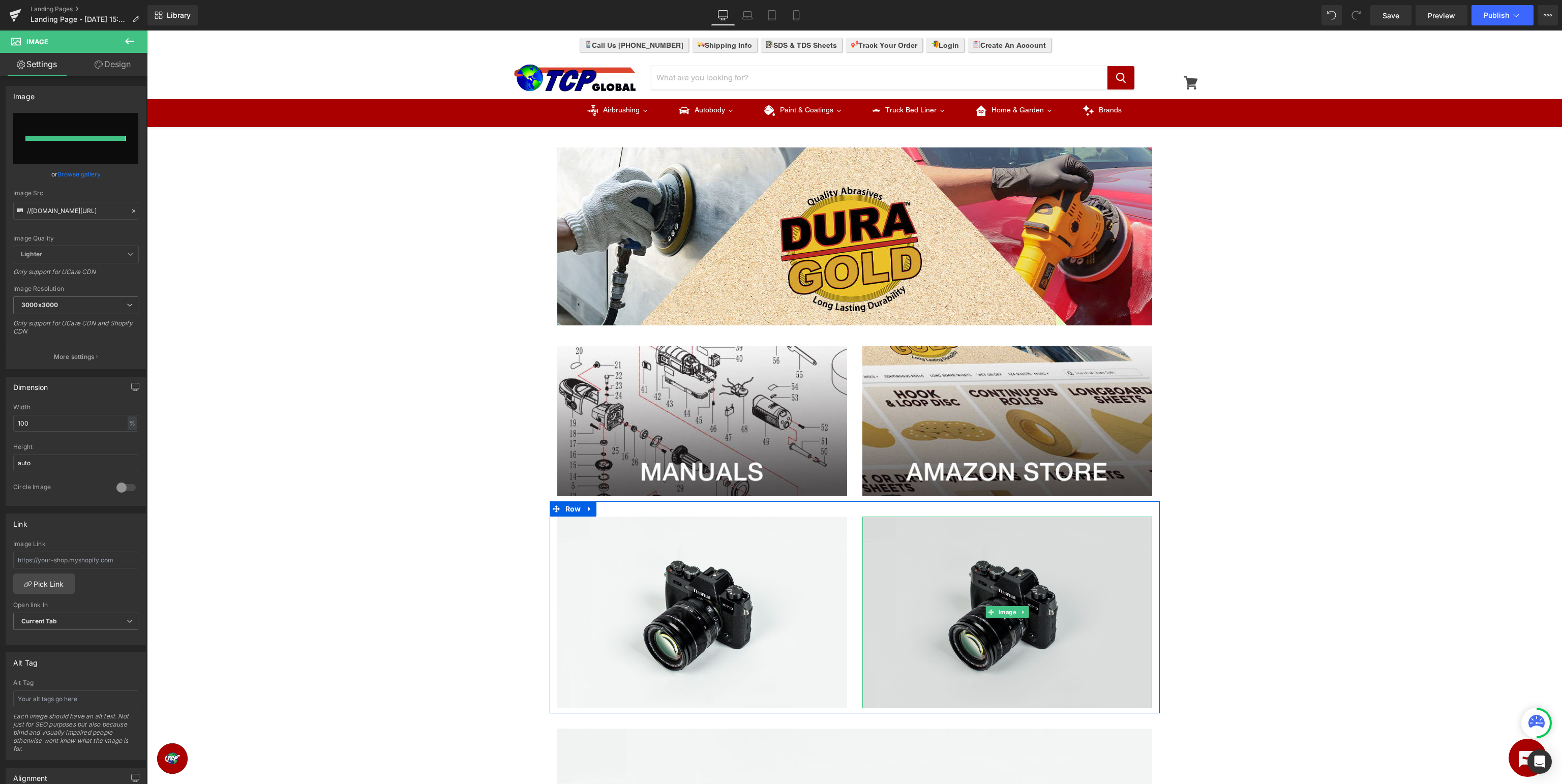
type input "https://ucarecdn.com/18a457d7-f8ba-485c-bac5-5617a6285e3c/-/format/auto/-/previ…"
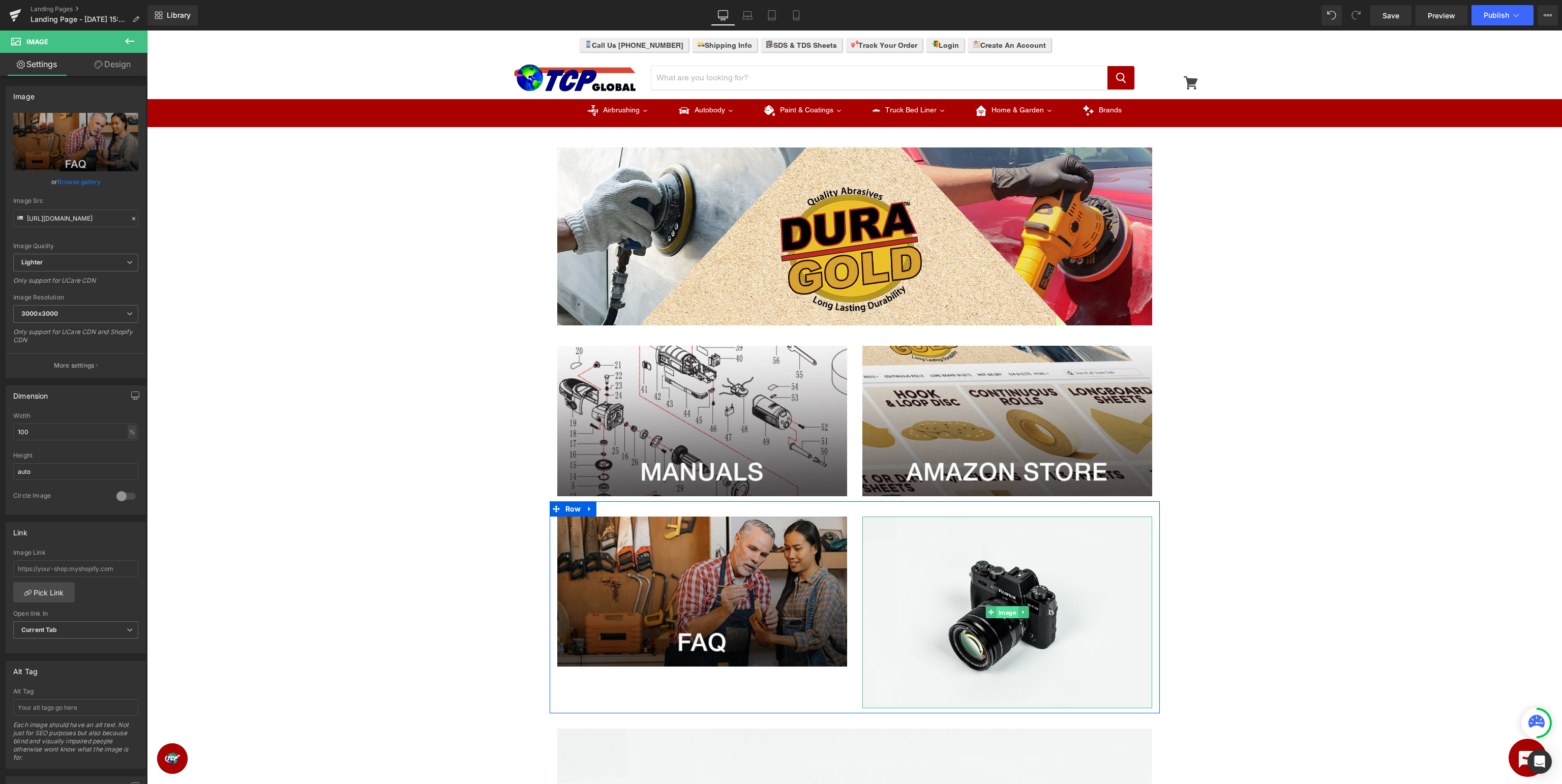
click at [1012, 615] on span "Image" at bounding box center [1007, 613] width 22 height 12
click at [100, 141] on icon "Replace Image" at bounding box center [75, 142] width 82 height 13
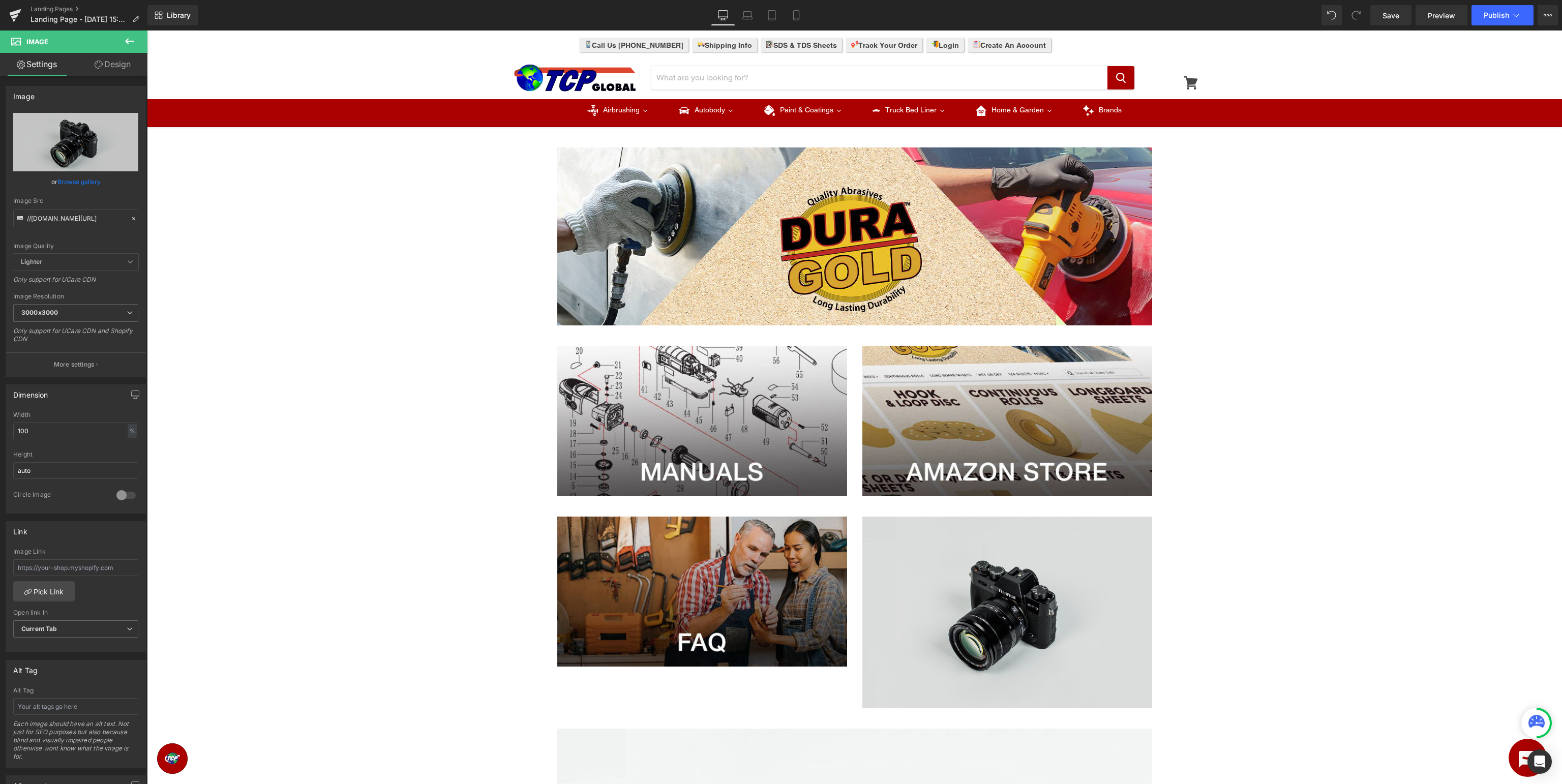
type input "C:\fakepath\Duragold_SupportpageVideos.jpg"
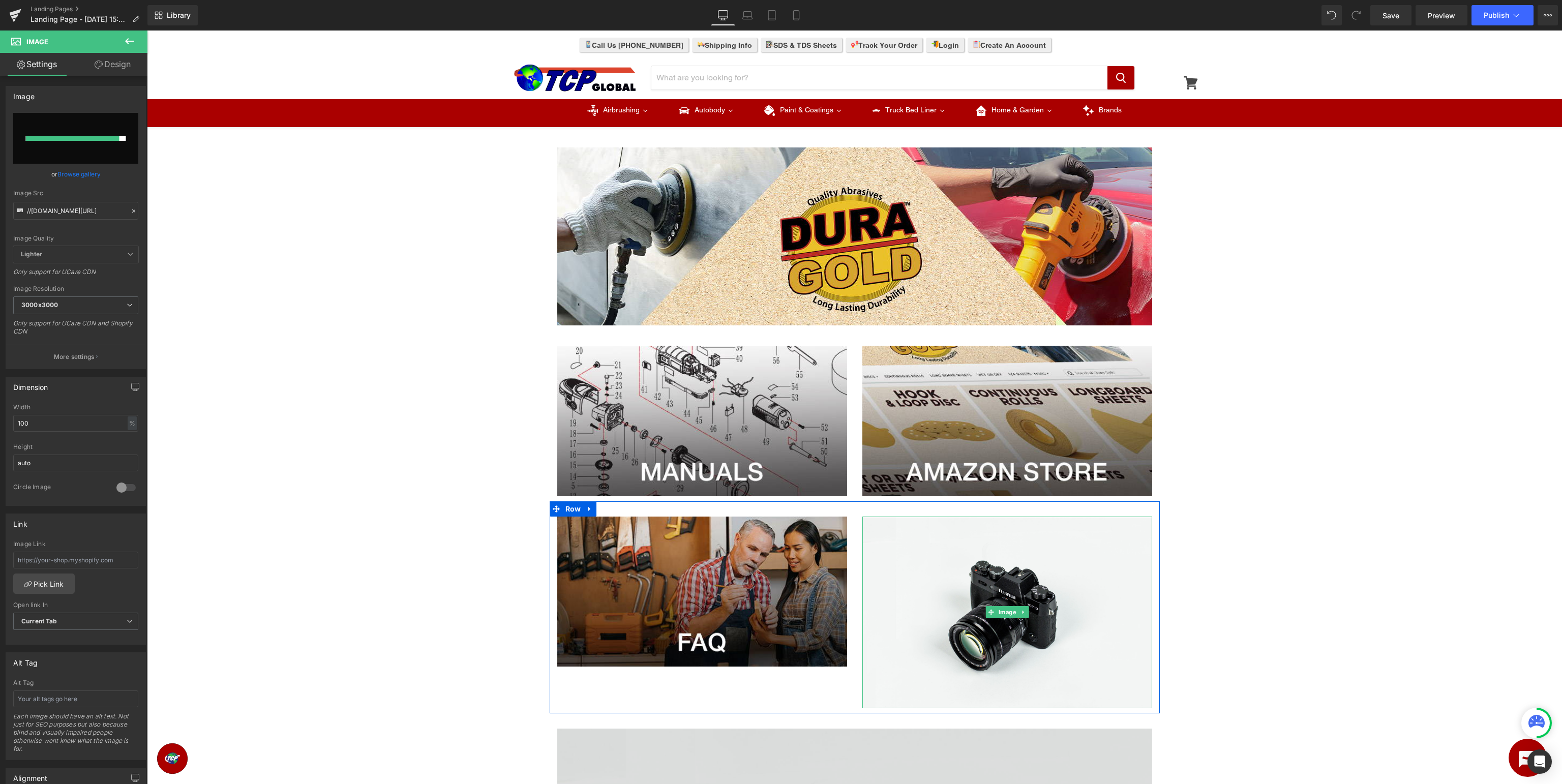
type input "https://ucarecdn.com/4cc50314-7982-4221-a42a-dbffeed6d658/-/format/auto/-/previ…"
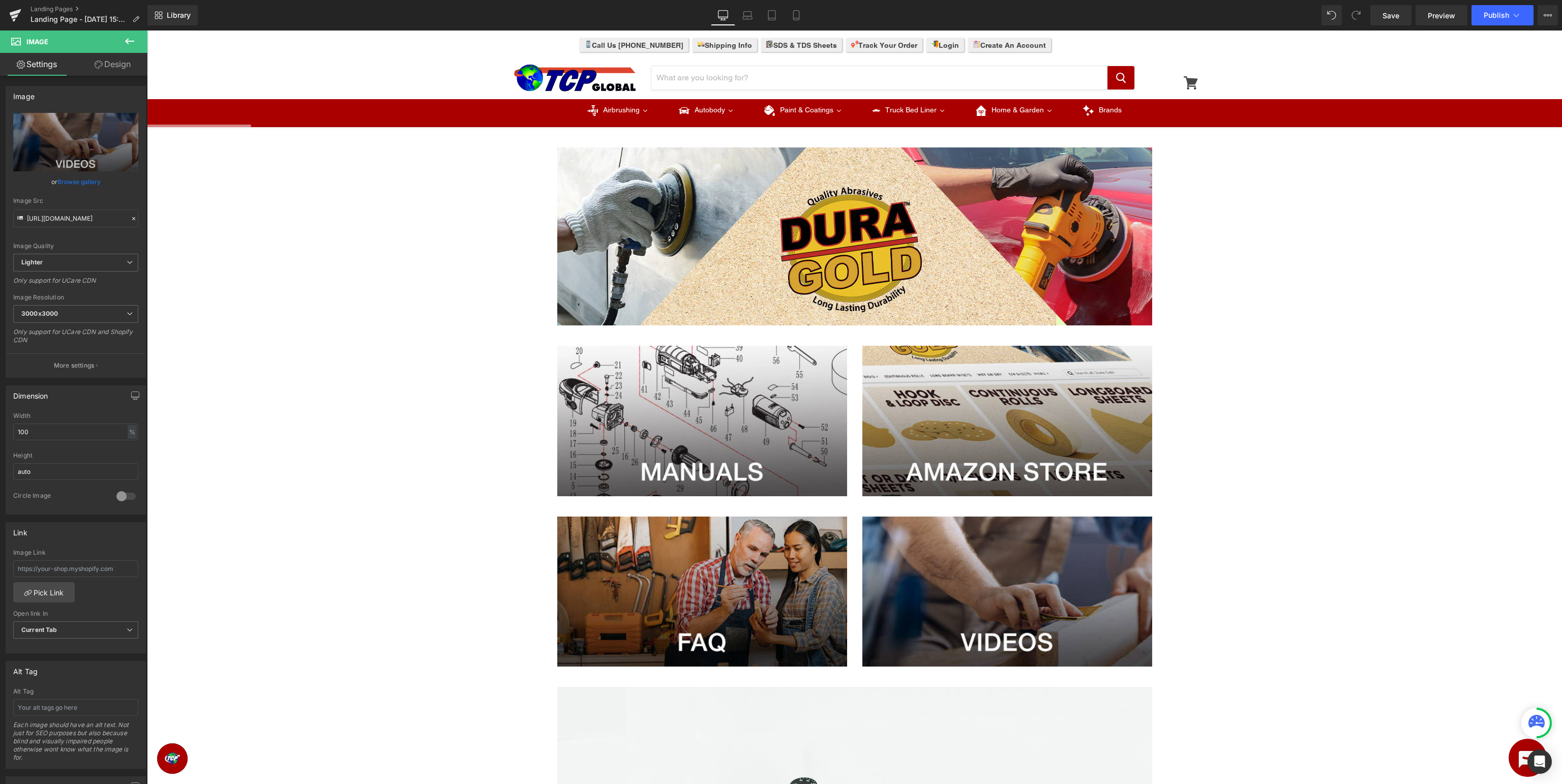
scroll to position [268, 0]
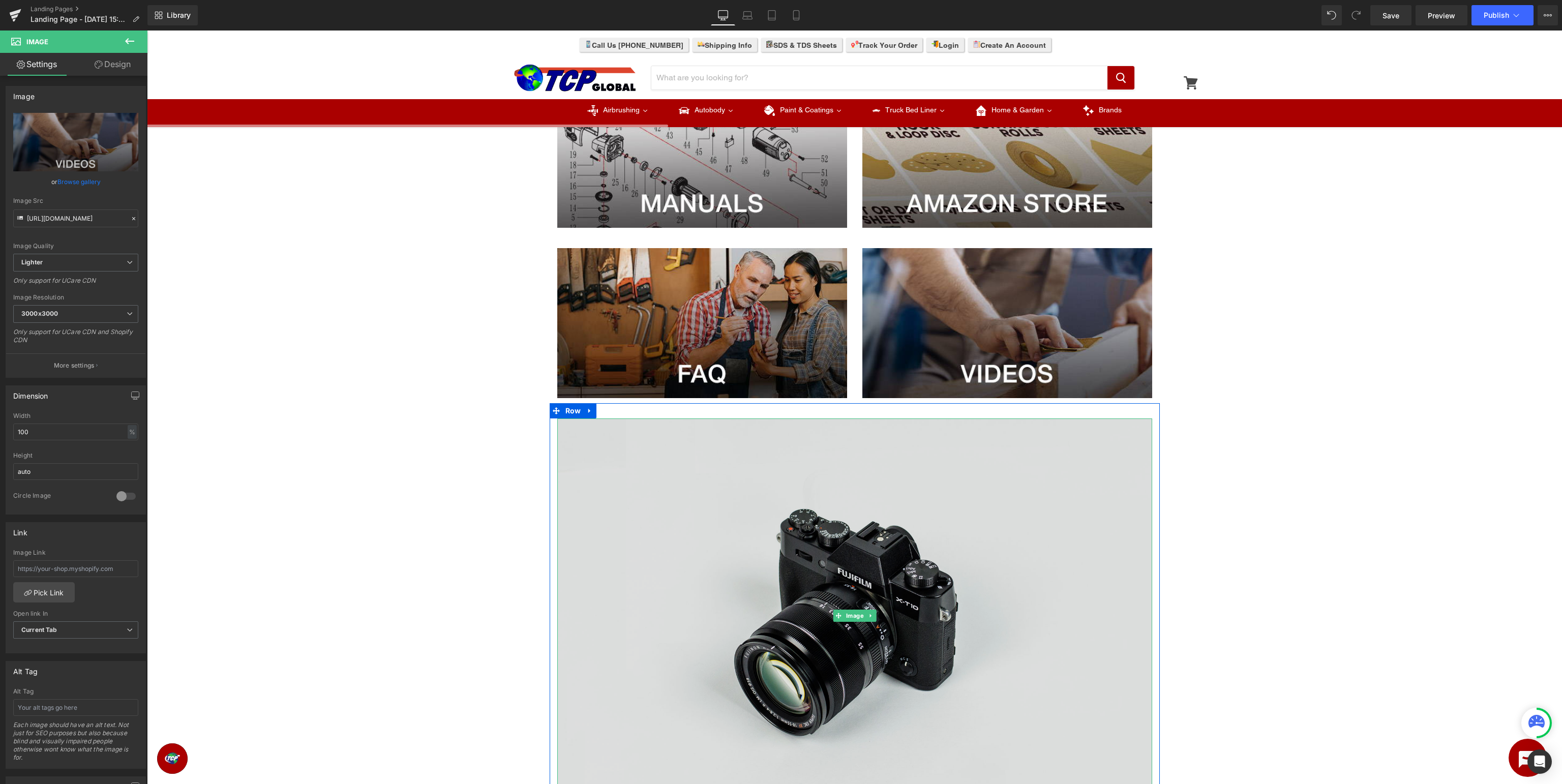
click at [864, 601] on img at bounding box center [854, 615] width 595 height 394
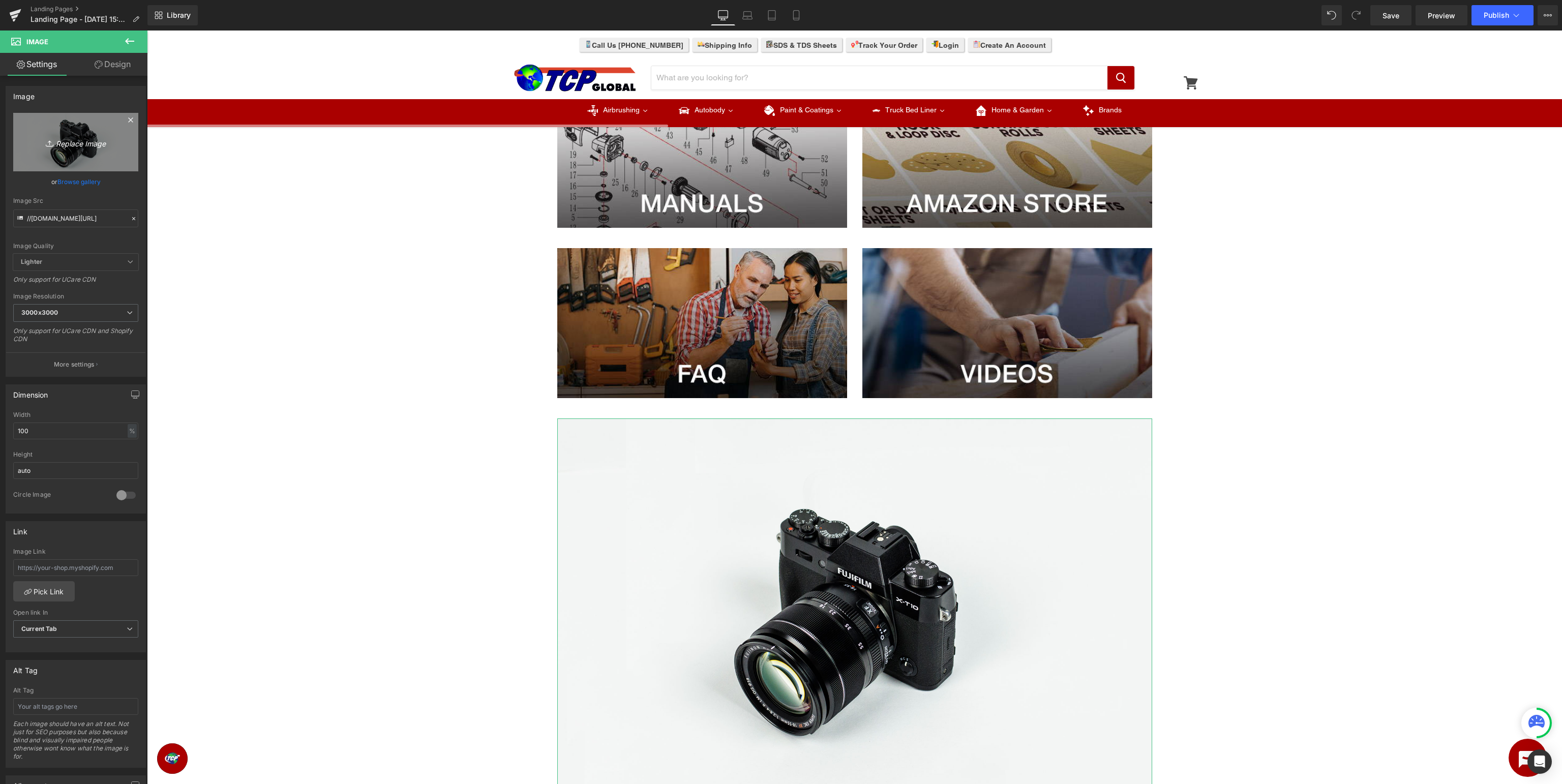
click at [95, 145] on icon "Replace Image" at bounding box center [75, 142] width 82 height 13
type input "C:\fakepath\Duragold_SupportpageSubmitaTicket.jpg"
type input "https://ucarecdn.com/dc0f4b33-552d-48ea-9098-d6cdd66957f0/-/format/auto/-/previ…"
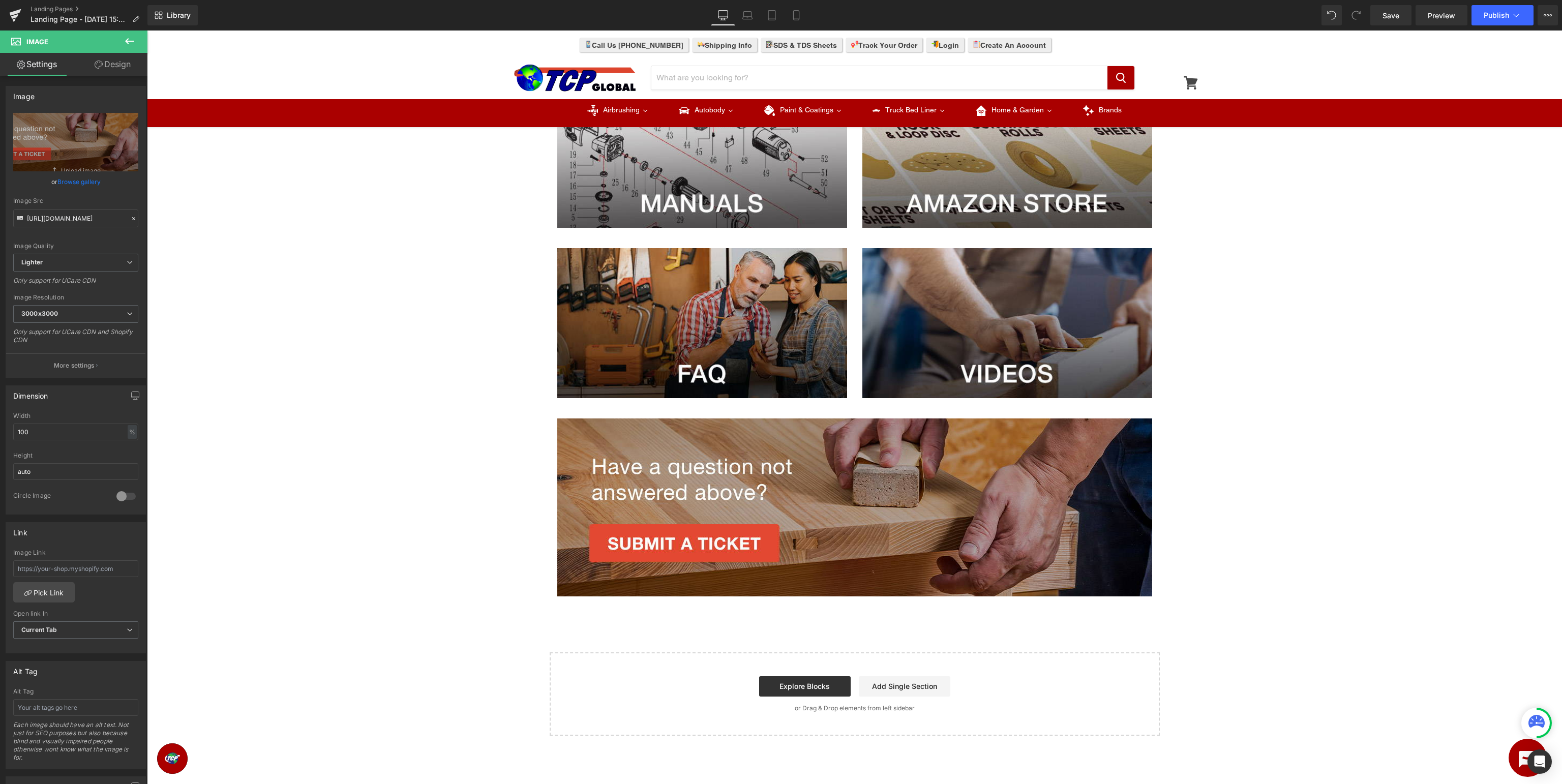
scroll to position [0, 0]
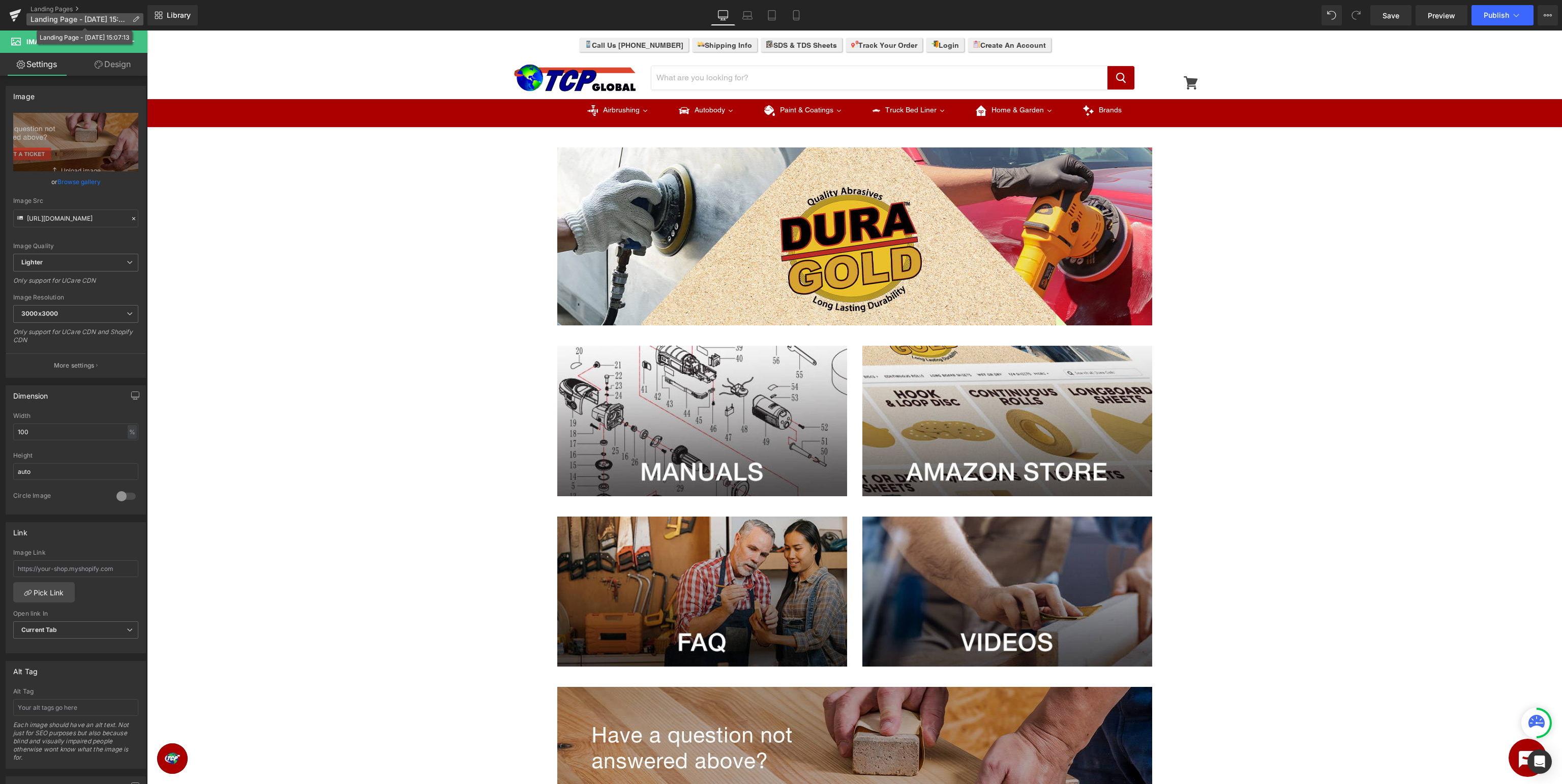
click at [71, 19] on span "Landing Page - Aug 11, 15:07:13" at bounding box center [79, 19] width 97 height 8
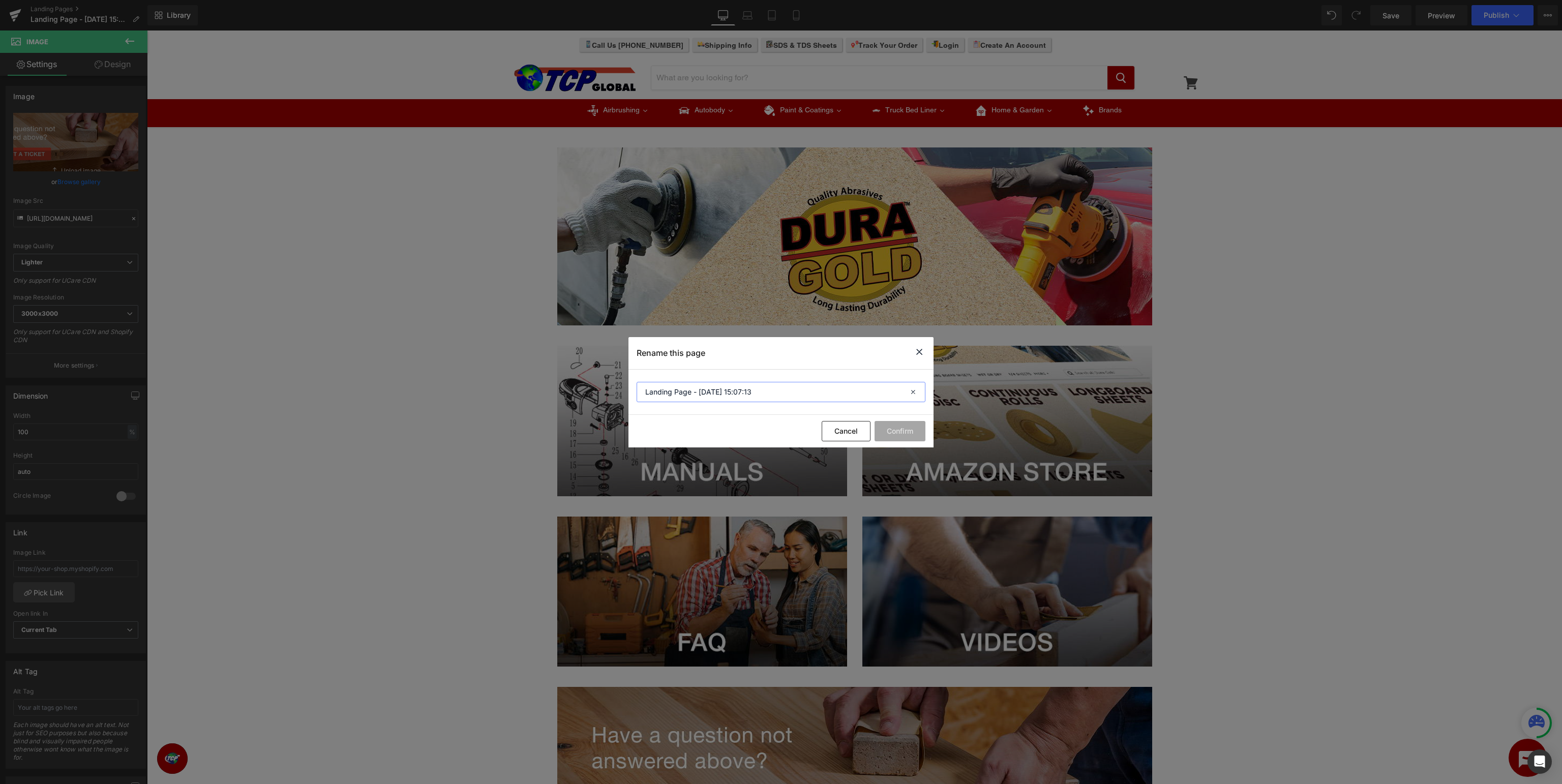
click at [837, 400] on input "Landing Page - Aug 11, 15:07:13" at bounding box center [781, 392] width 289 height 21
drag, startPoint x: 866, startPoint y: 395, endPoint x: 0, endPoint y: 365, distance: 866.5
click at [637, 382] on input "Landing Page - Aug 11, 15:07:13" at bounding box center [781, 392] width 289 height 21
click at [661, 390] on input "DuraGold Support Page" at bounding box center [781, 392] width 289 height 21
click at [644, 394] on input "Dura-Gold Support Page" at bounding box center [781, 392] width 289 height 21
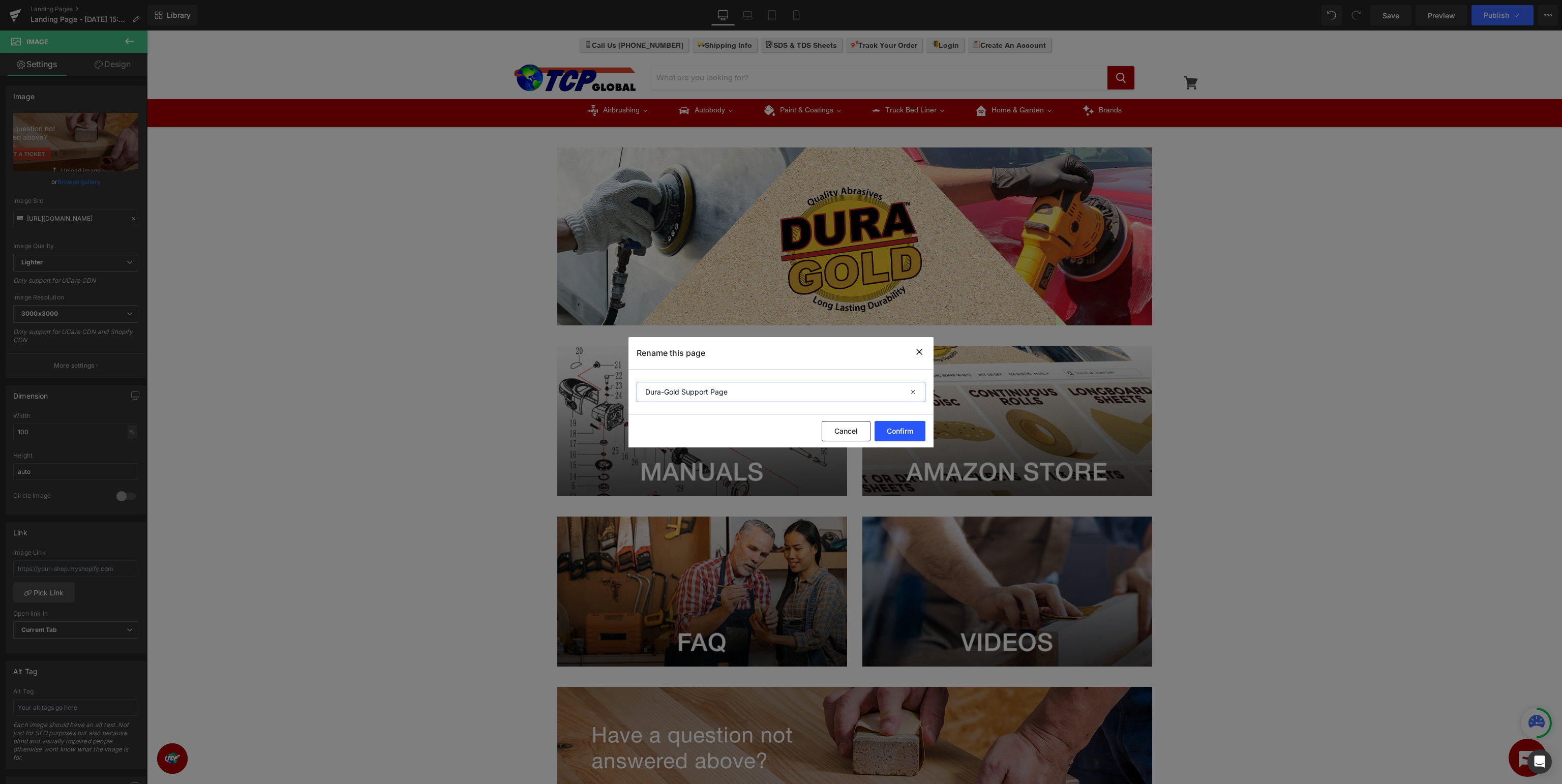
type input "Dura-Gold Support Page"
click at [900, 429] on button "Confirm" at bounding box center [900, 431] width 51 height 21
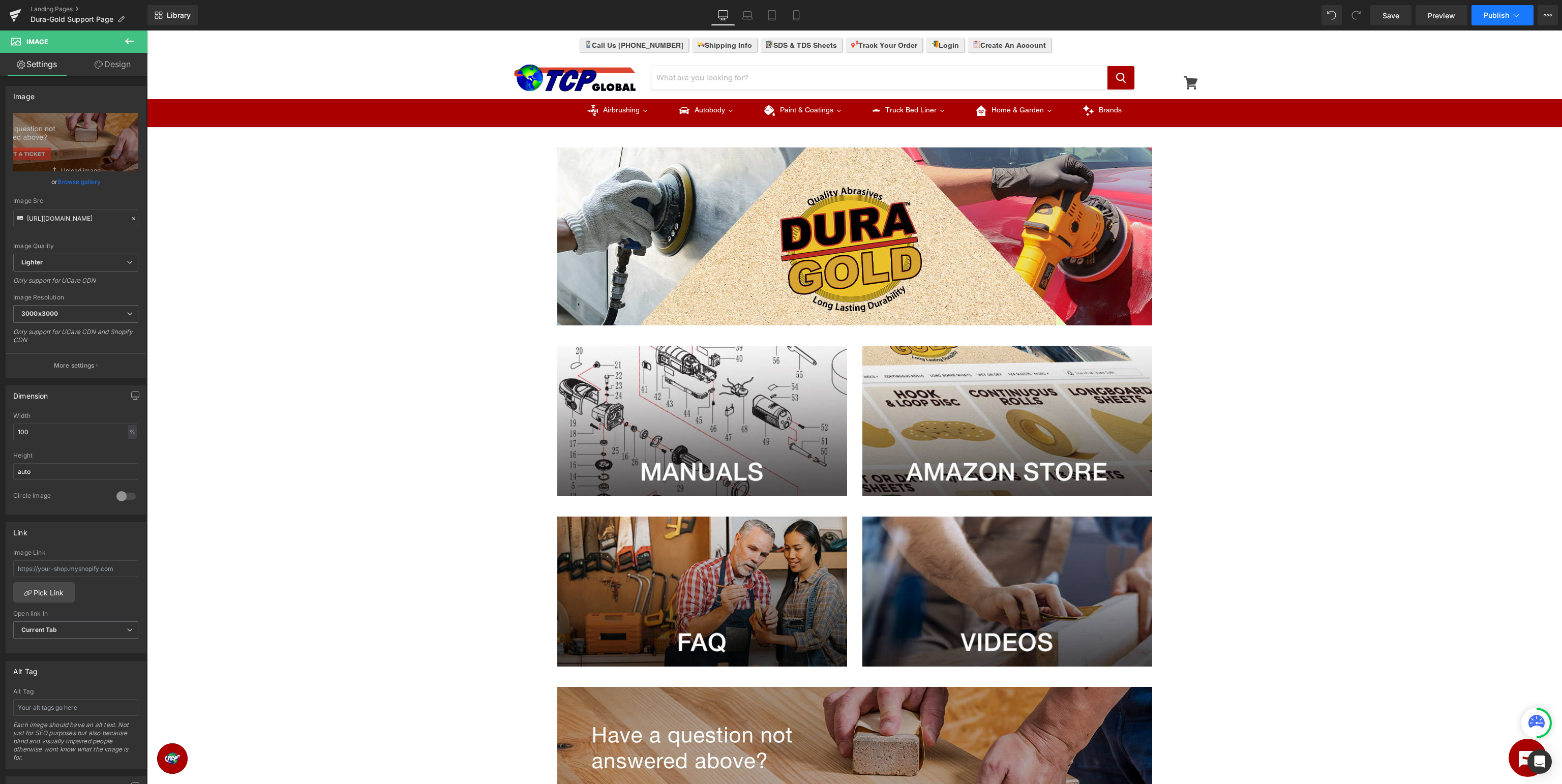
click at [1492, 17] on span "Publish" at bounding box center [1496, 15] width 25 height 8
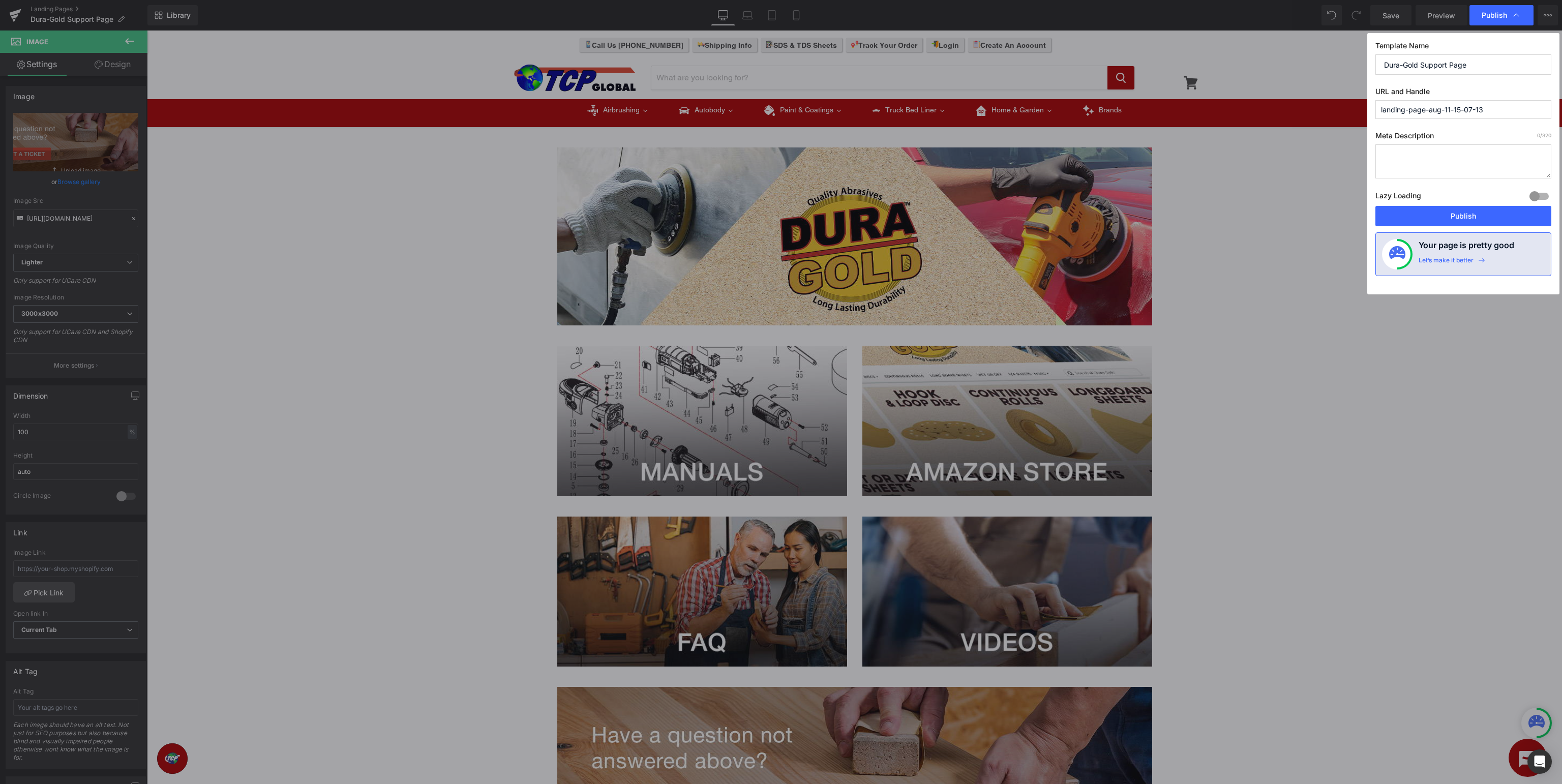
click at [1465, 109] on input "landing-page-aug-11-15-07-13" at bounding box center [1463, 109] width 176 height 19
drag, startPoint x: 1513, startPoint y: 114, endPoint x: 850, endPoint y: 124, distance: 663.1
click at [1375, 119] on input "landing-page-aug-11-15-07-13" at bounding box center [1463, 109] width 176 height 19
type input "dura-gold-support"
click at [1489, 14] on span "Publish" at bounding box center [1494, 15] width 25 height 9
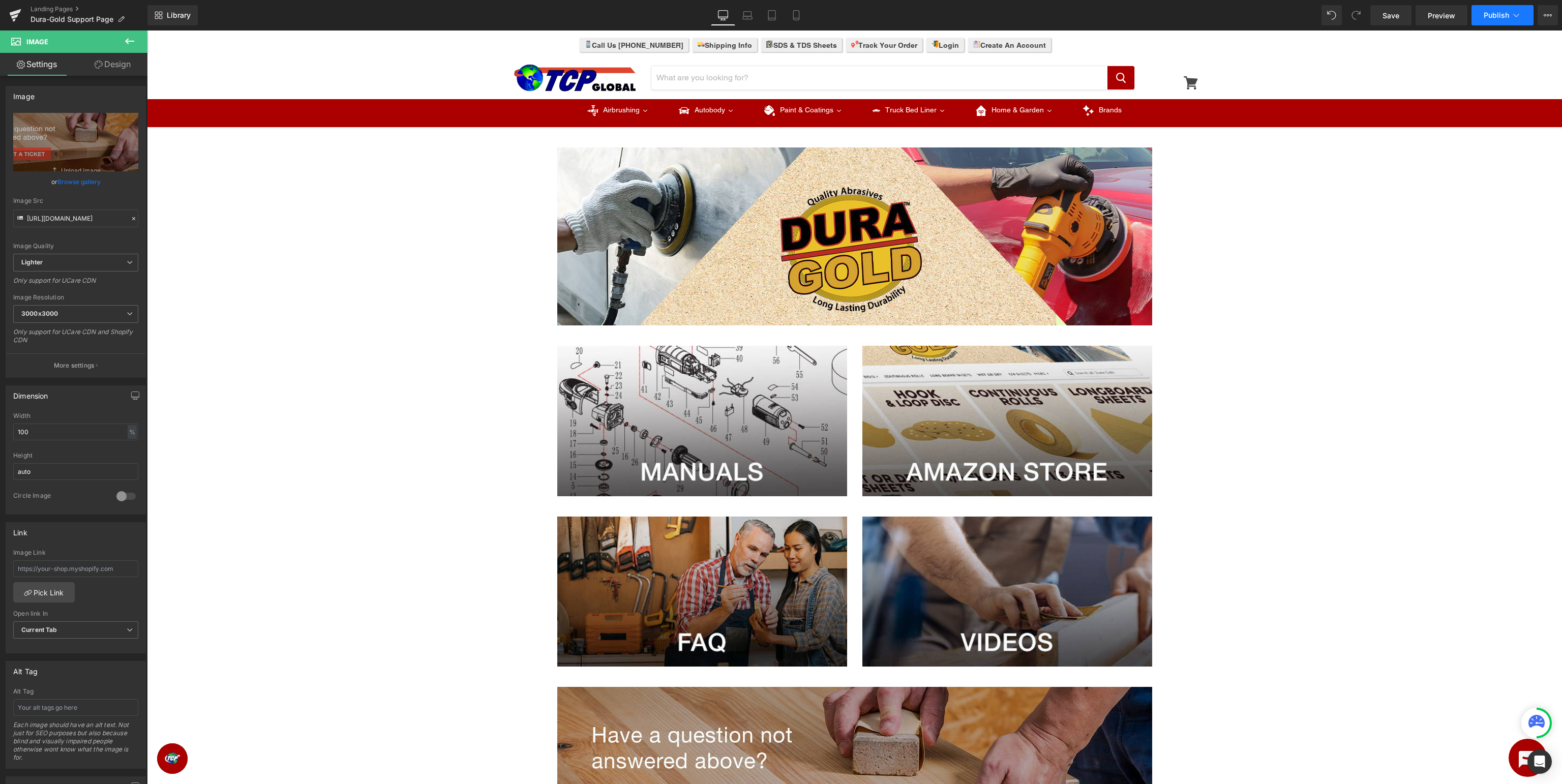
click at [1506, 16] on span "Publish" at bounding box center [1496, 15] width 25 height 8
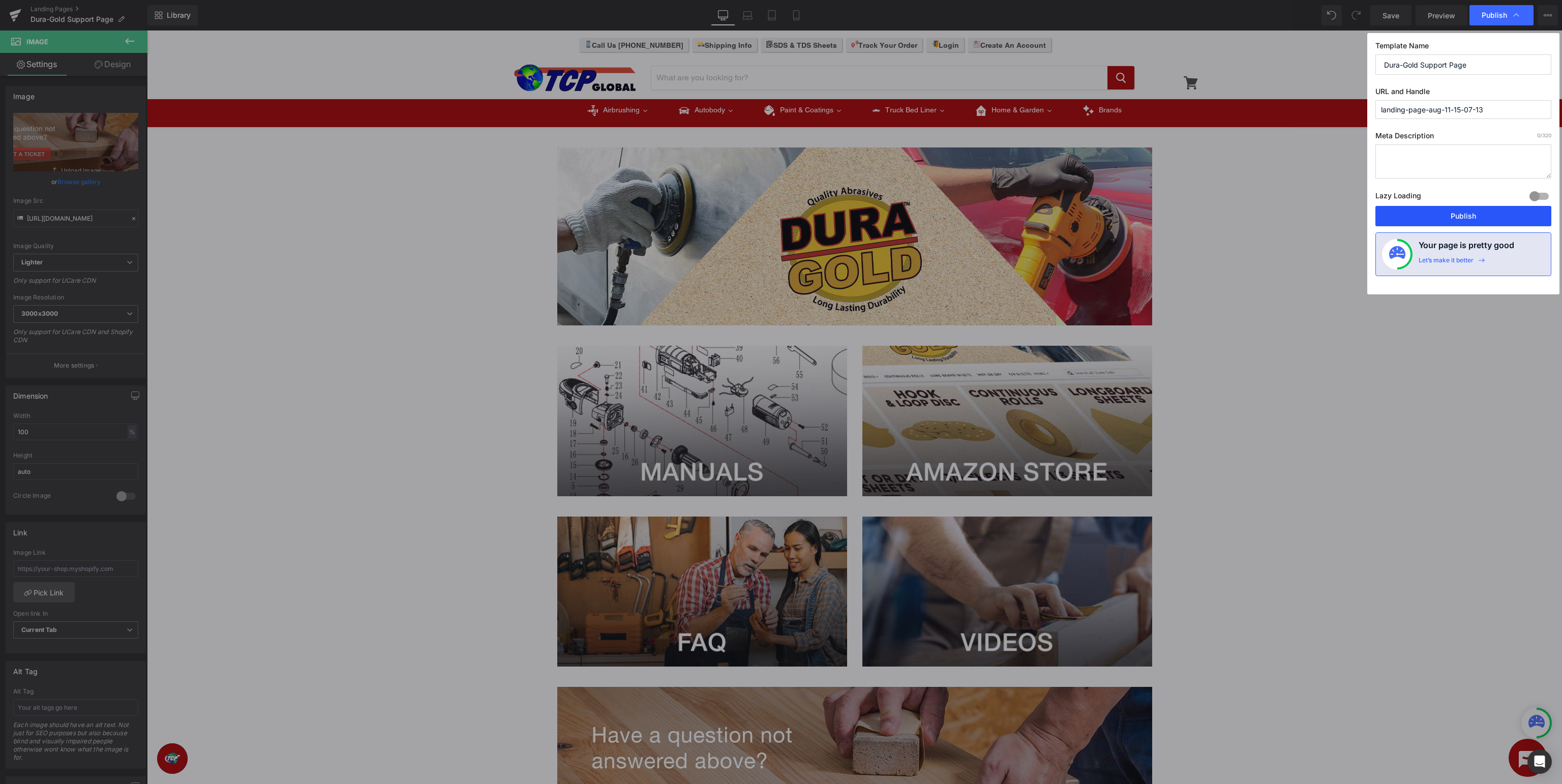
click at [1431, 211] on button "Publish" at bounding box center [1463, 216] width 176 height 21
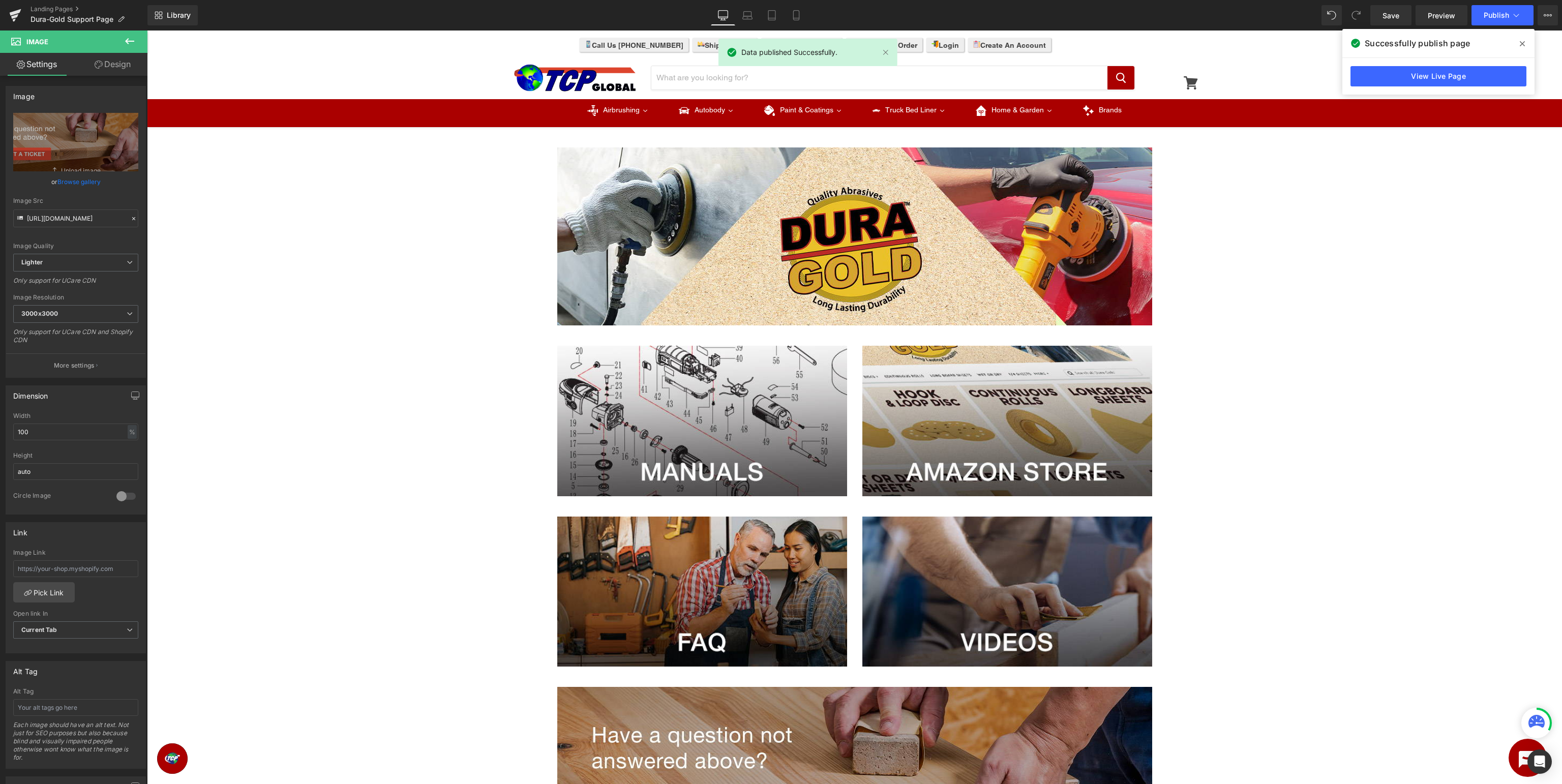
click at [1523, 38] on span at bounding box center [1523, 44] width 16 height 16
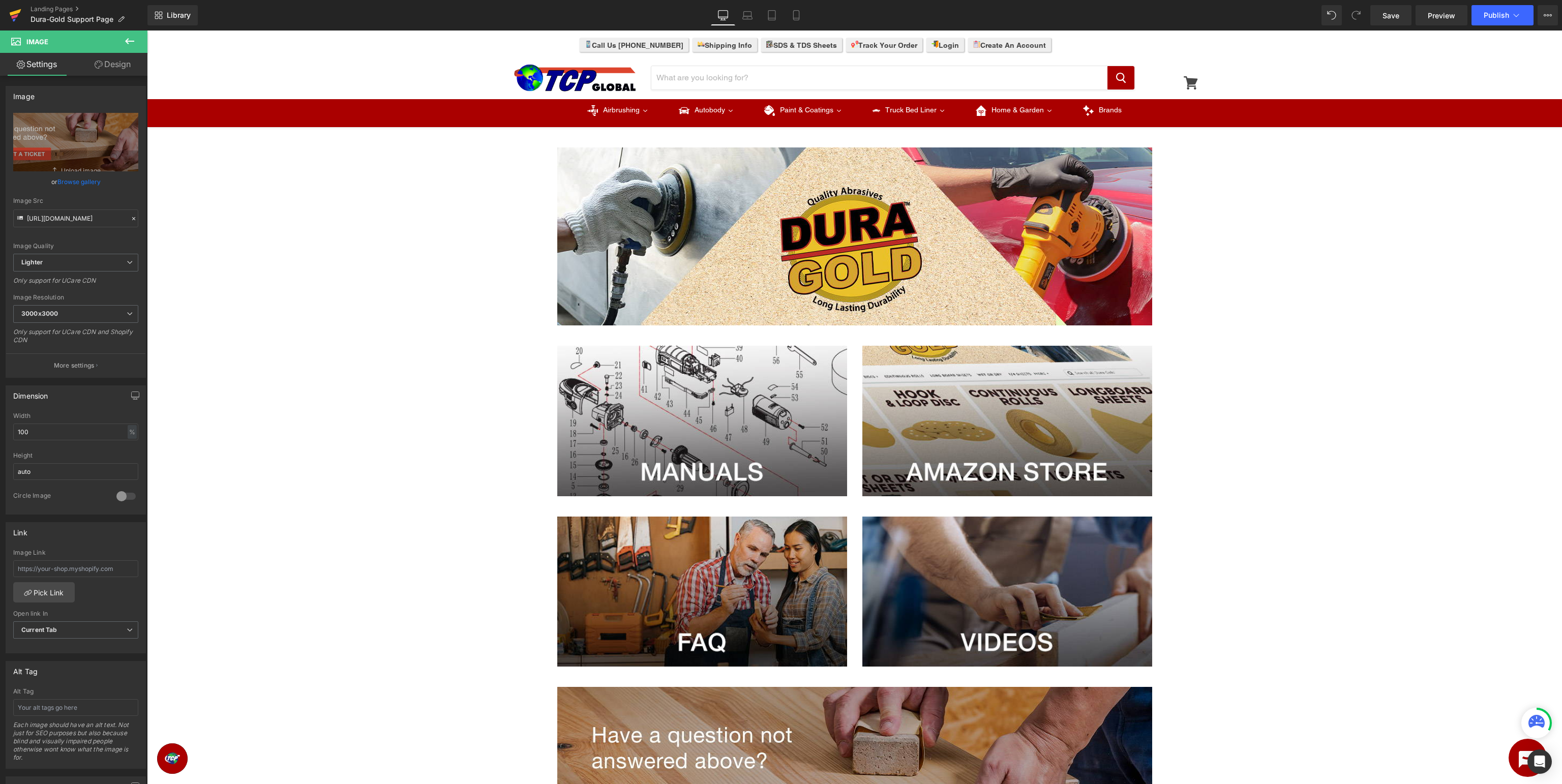
click at [18, 16] on icon at bounding box center [15, 15] width 12 height 25
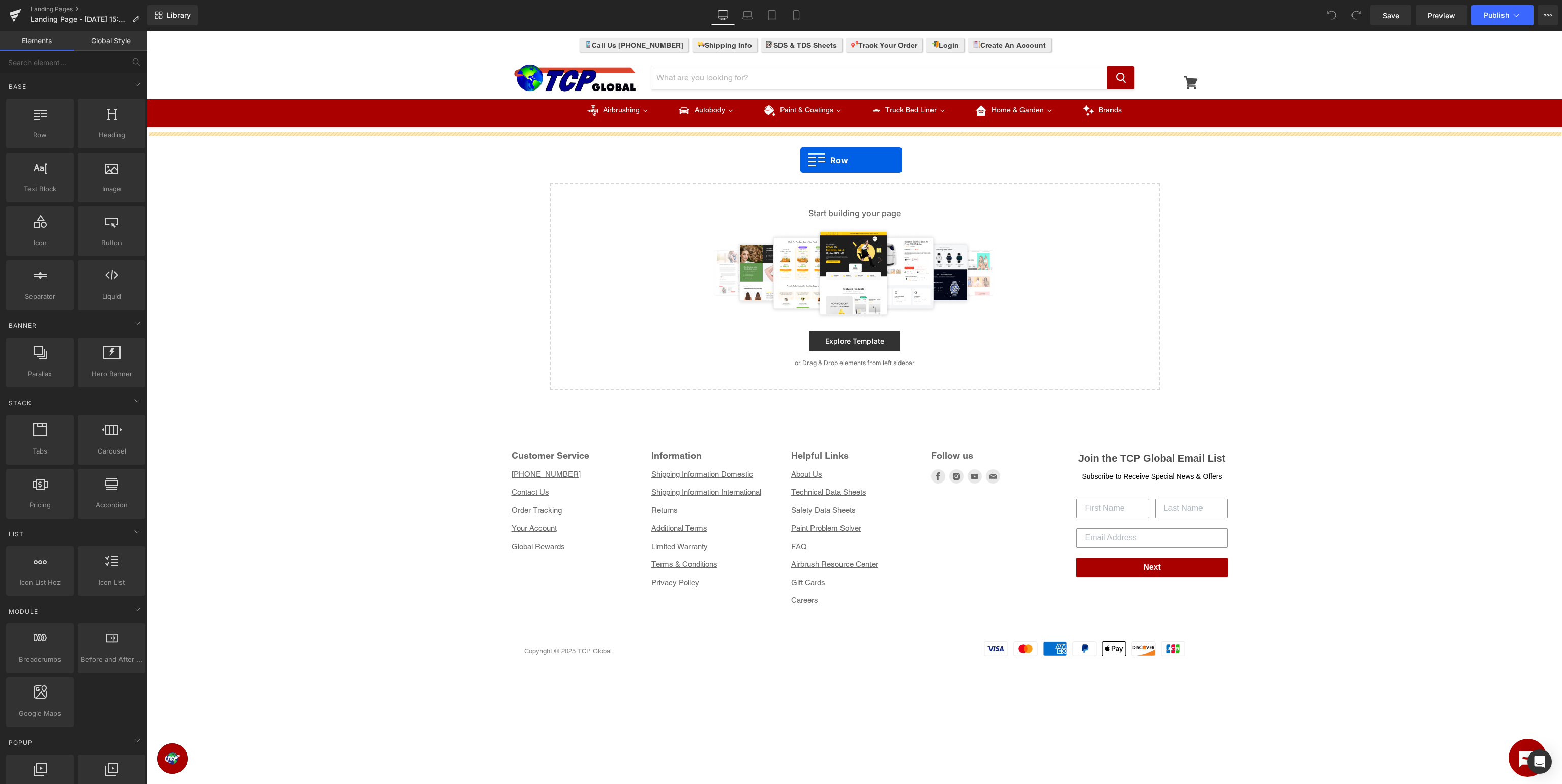
drag, startPoint x: 172, startPoint y: 149, endPoint x: 801, endPoint y: 161, distance: 629.1
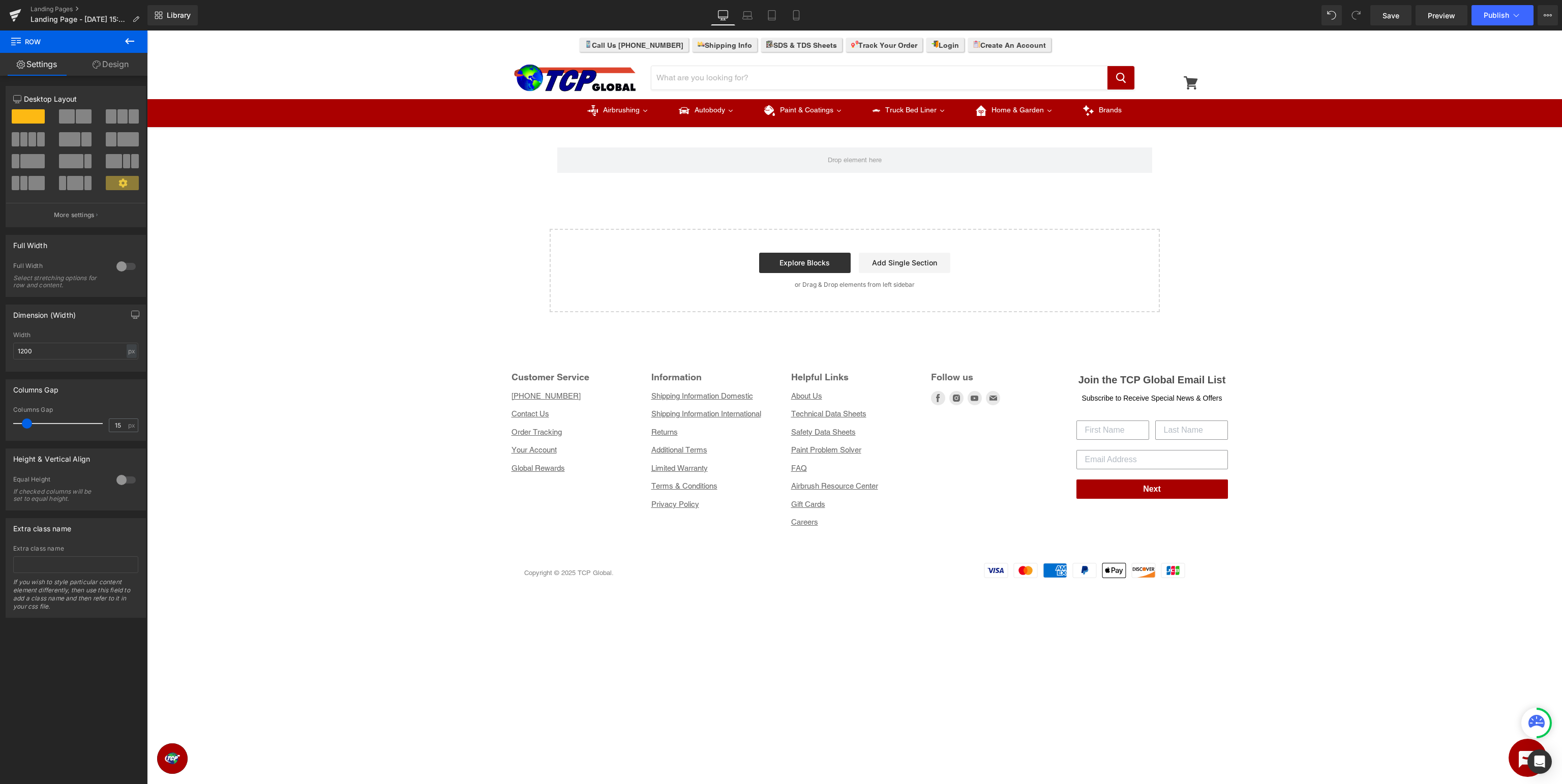
click at [127, 44] on icon at bounding box center [130, 41] width 12 height 12
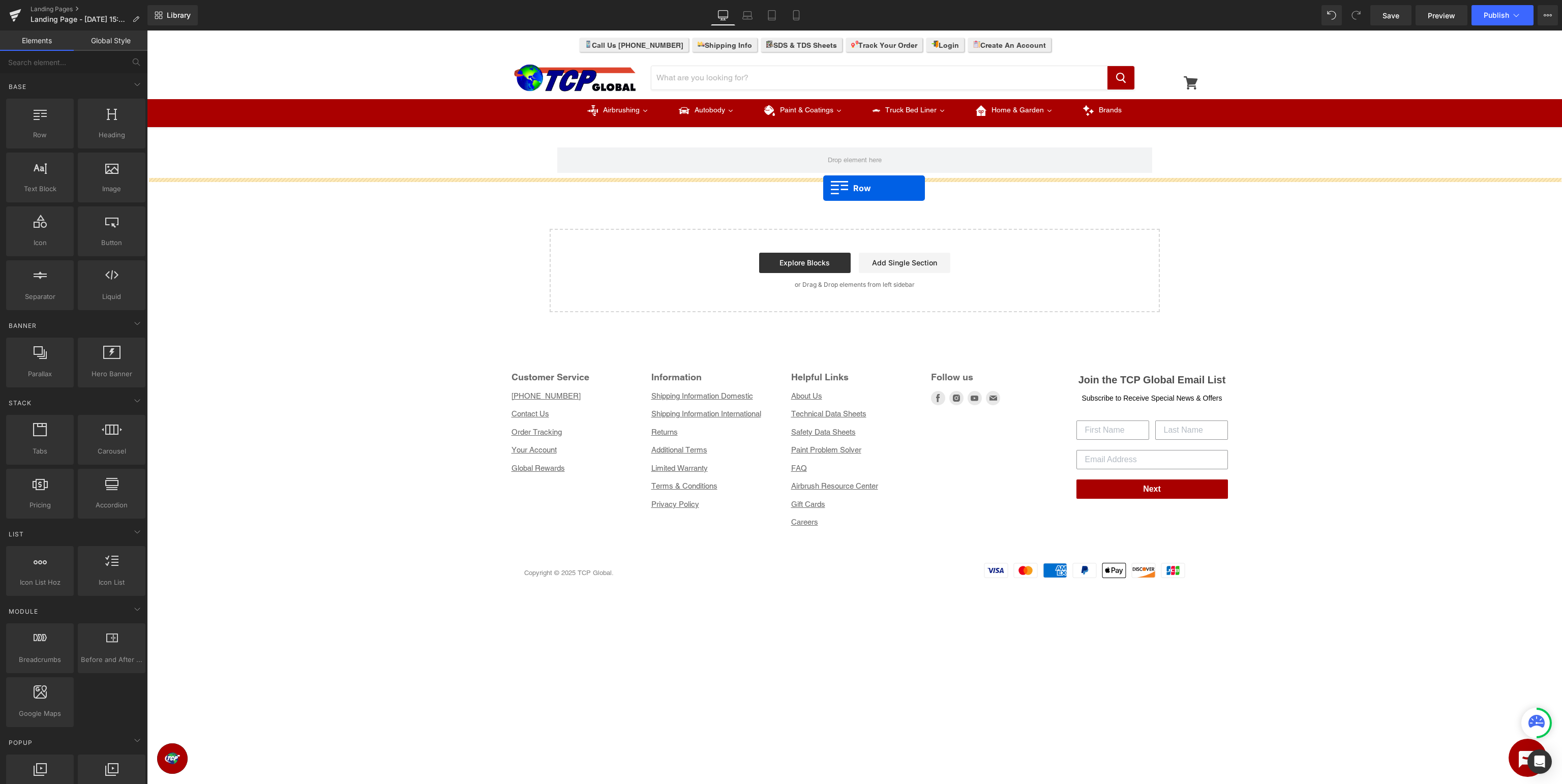
drag, startPoint x: 200, startPoint y: 141, endPoint x: 823, endPoint y: 188, distance: 624.8
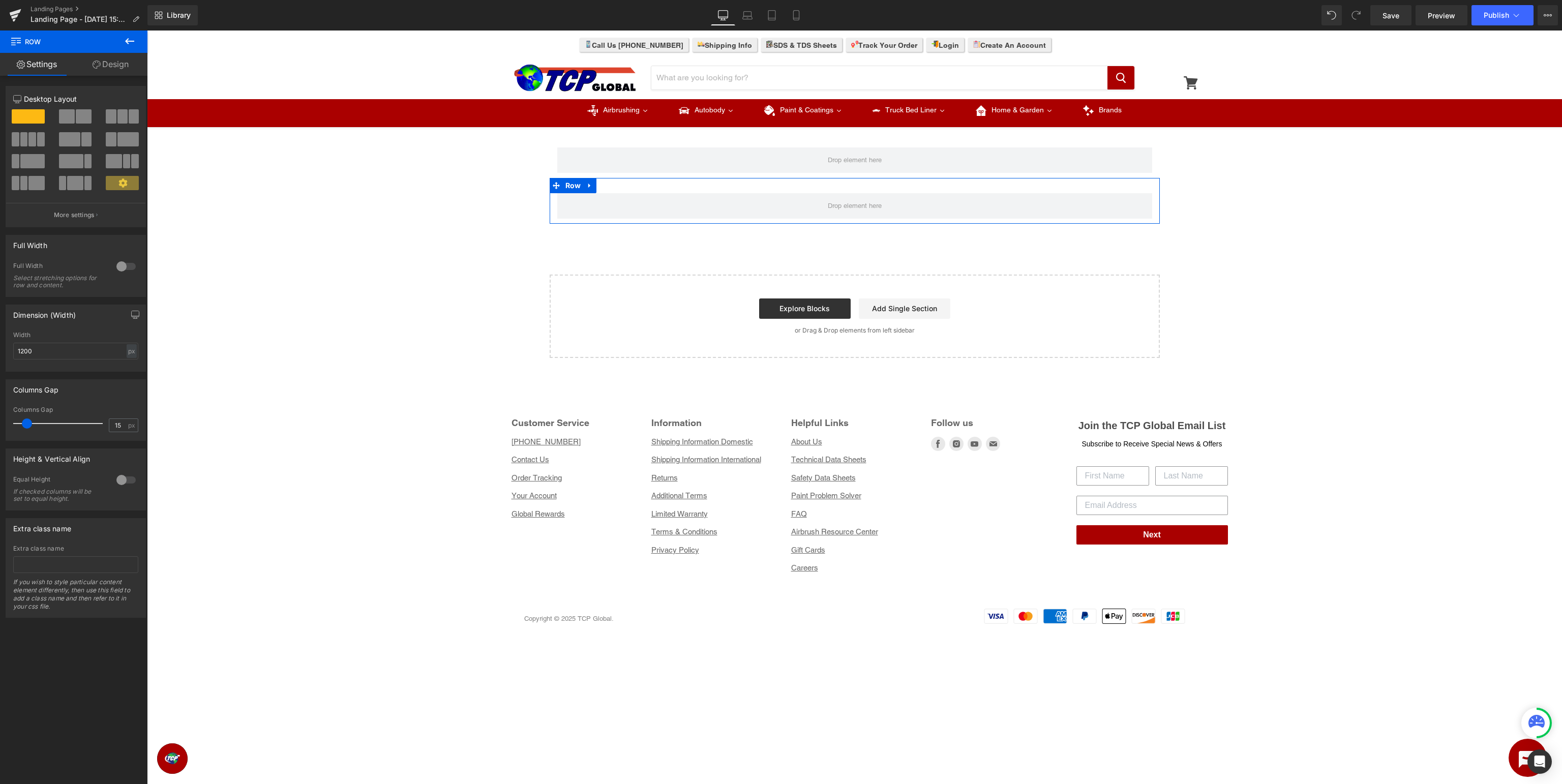
click at [75, 119] on button at bounding box center [76, 116] width 34 height 14
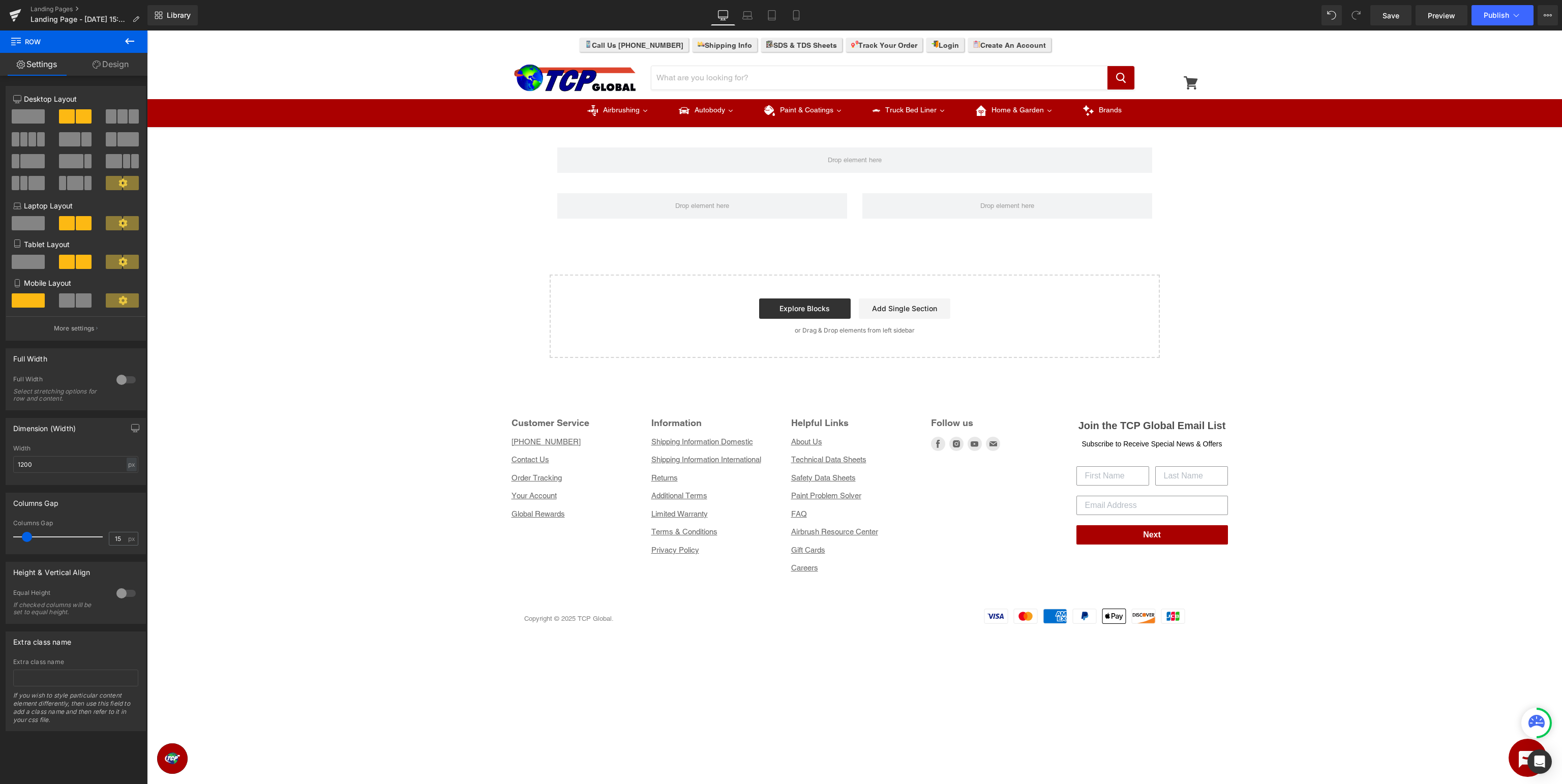
click at [130, 41] on icon at bounding box center [129, 41] width 9 height 6
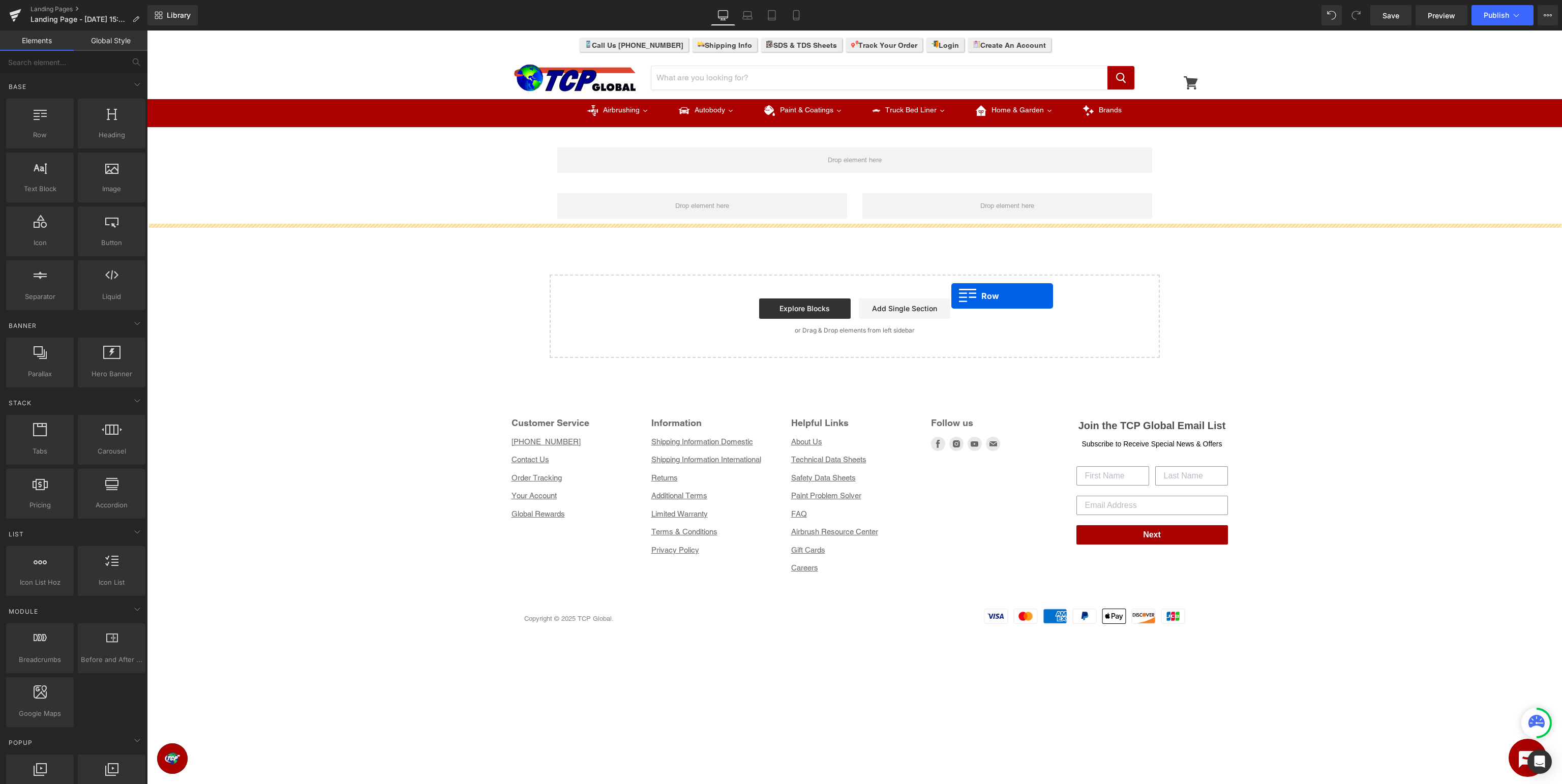
drag, startPoint x: 194, startPoint y: 158, endPoint x: 951, endPoint y: 296, distance: 769.5
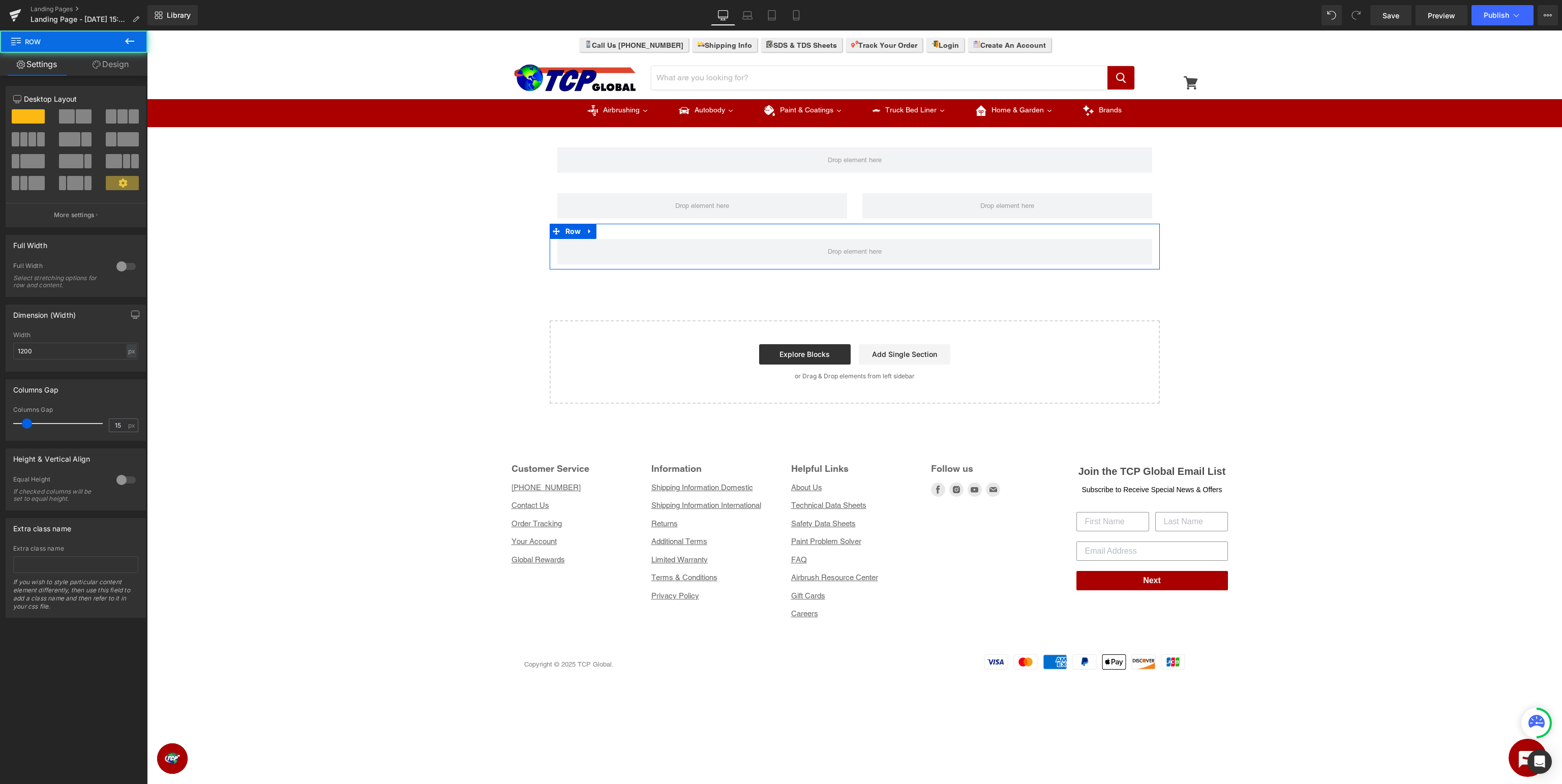
click at [64, 113] on span at bounding box center [67, 116] width 16 height 14
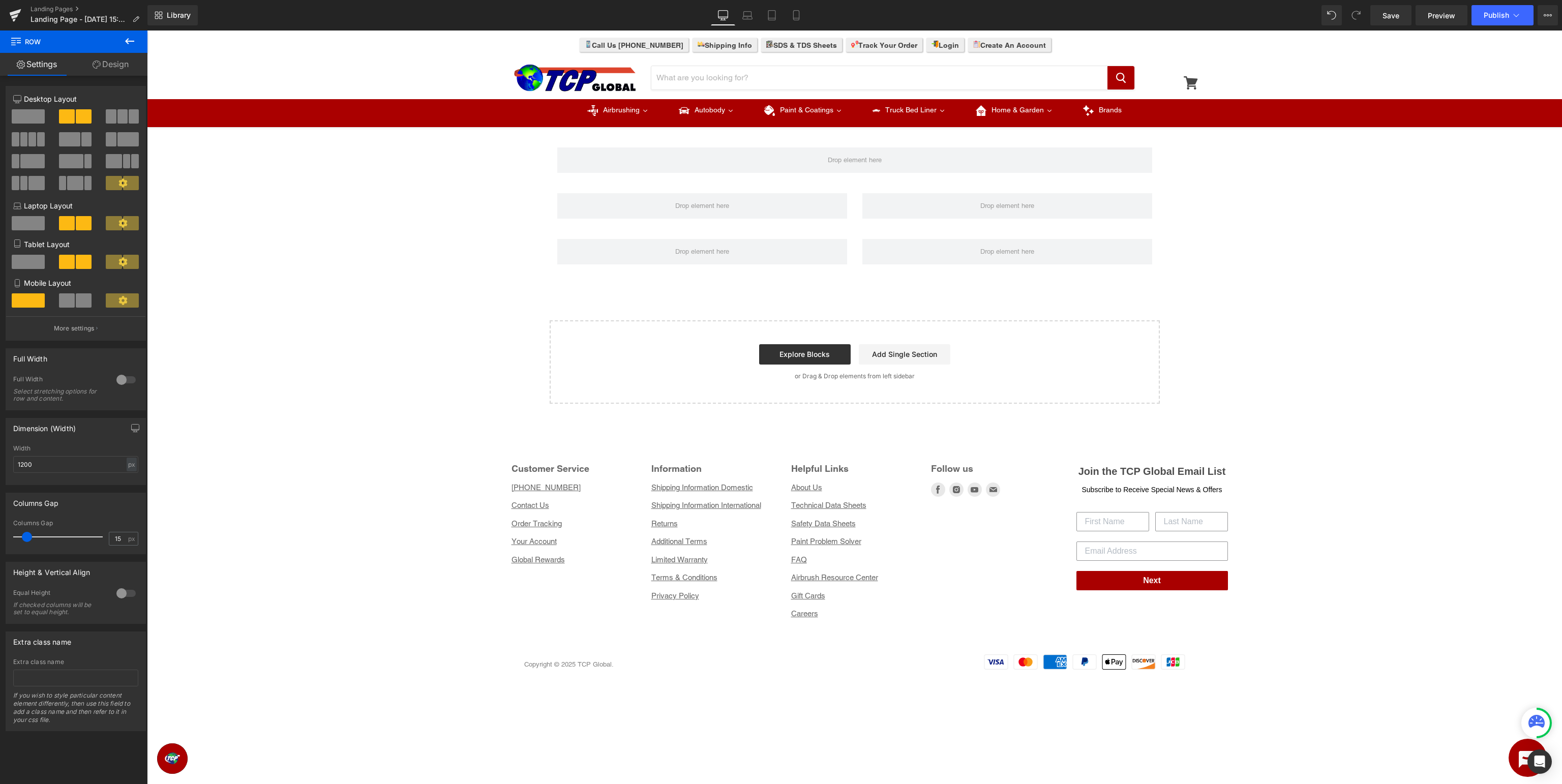
click at [129, 43] on icon at bounding box center [130, 41] width 12 height 12
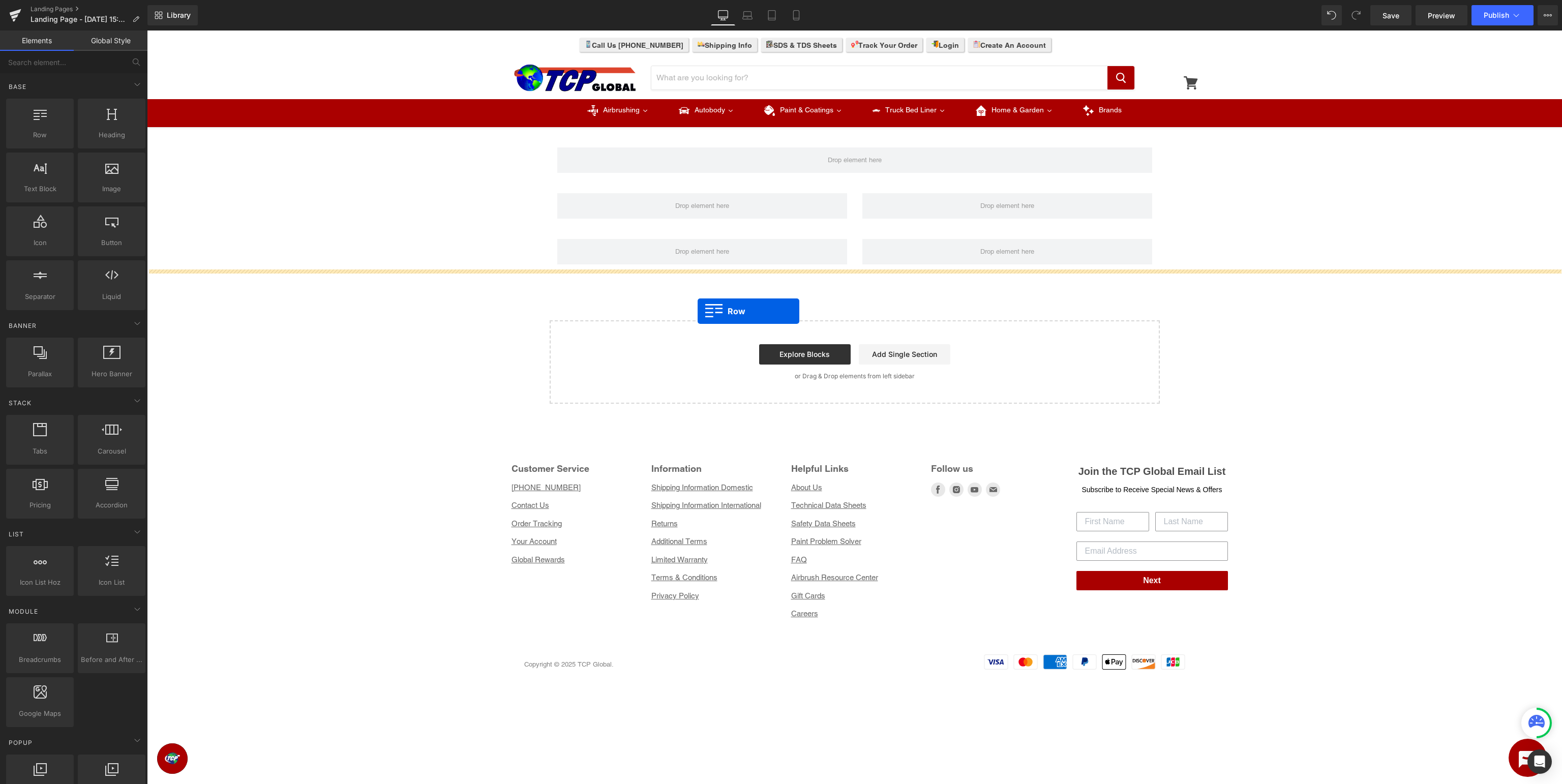
drag, startPoint x: 346, startPoint y: 219, endPoint x: 698, endPoint y: 311, distance: 363.8
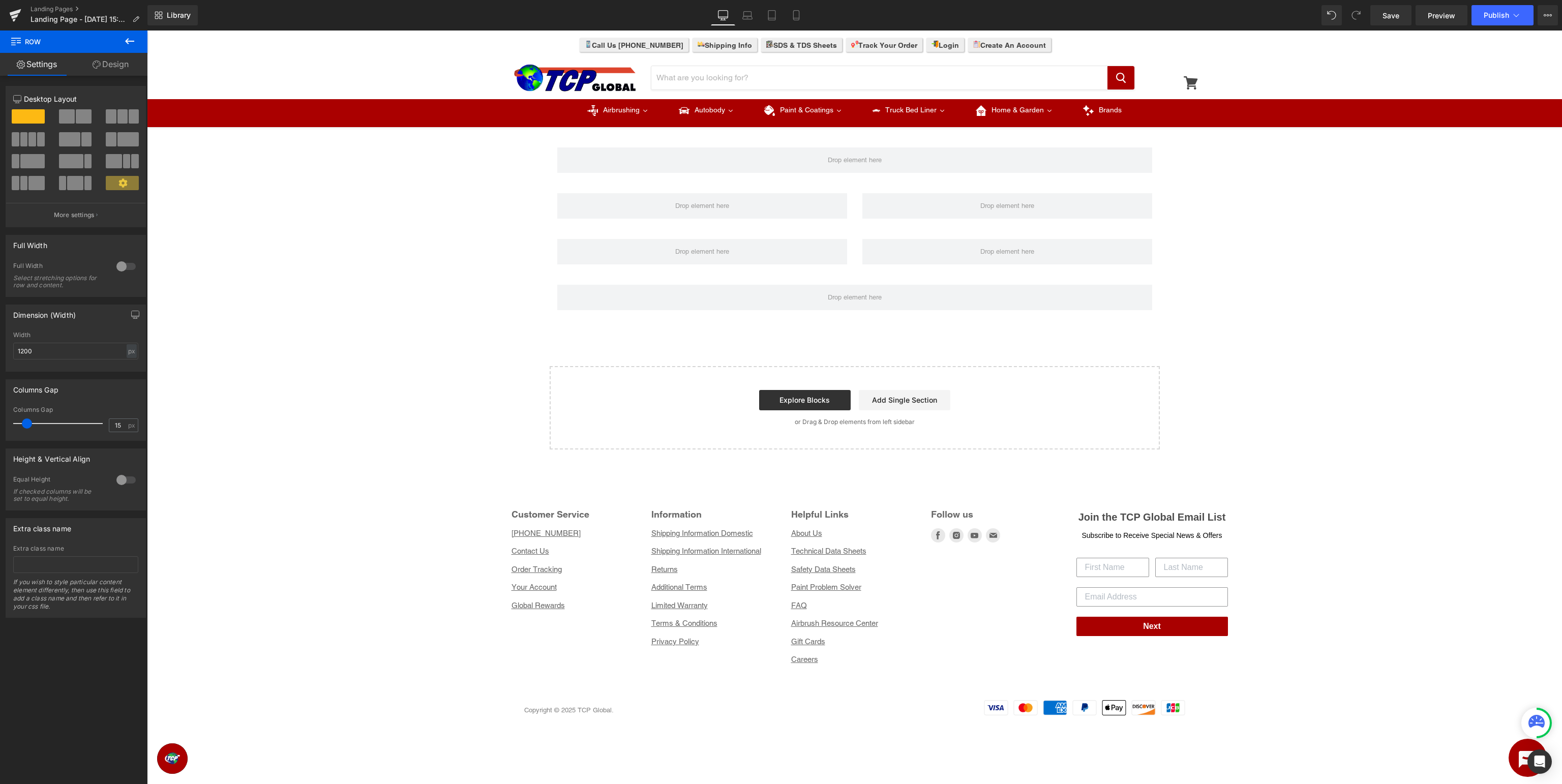
click at [128, 39] on icon at bounding box center [129, 41] width 9 height 6
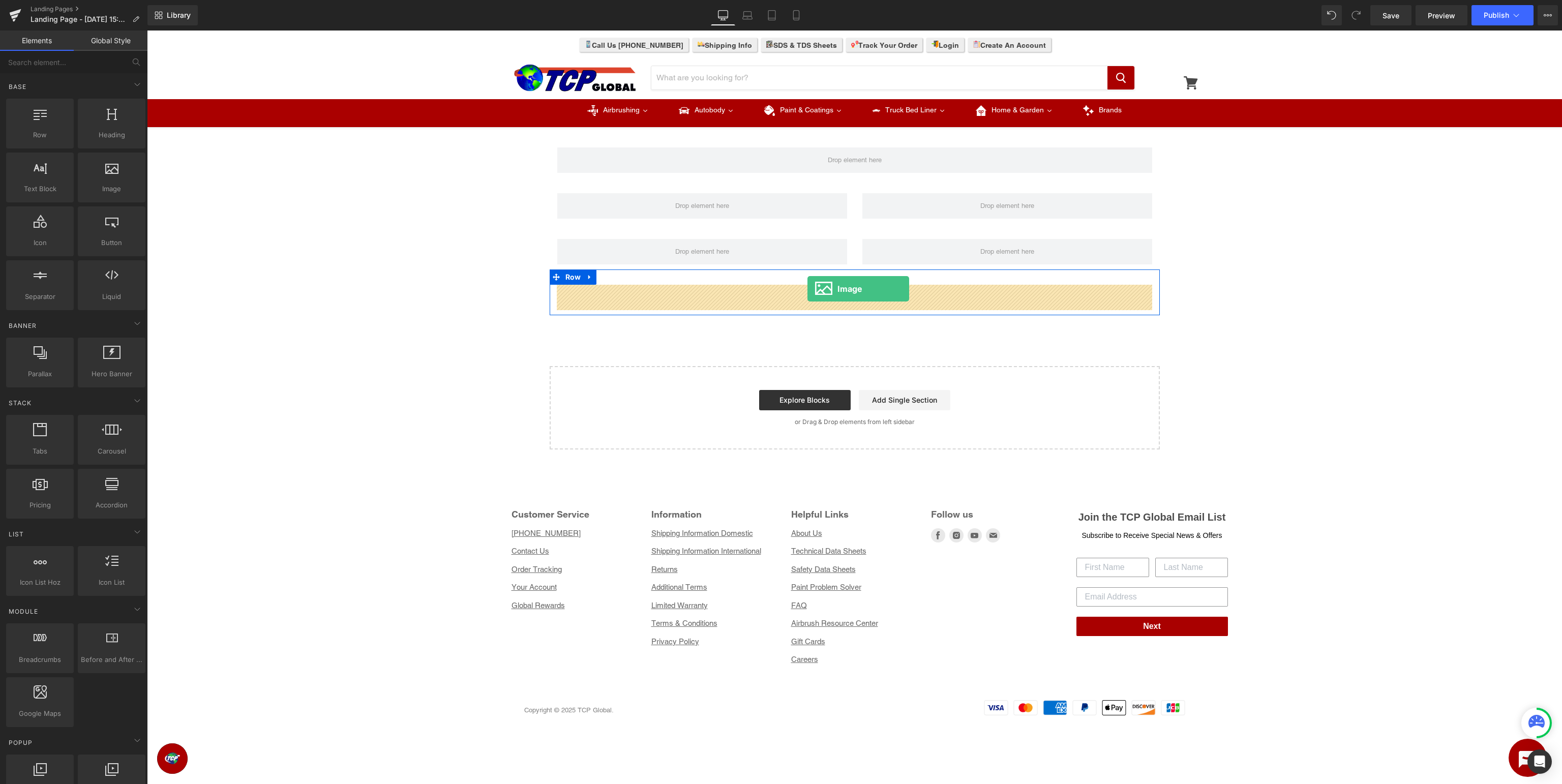
drag, startPoint x: 252, startPoint y: 205, endPoint x: 807, endPoint y: 289, distance: 561.3
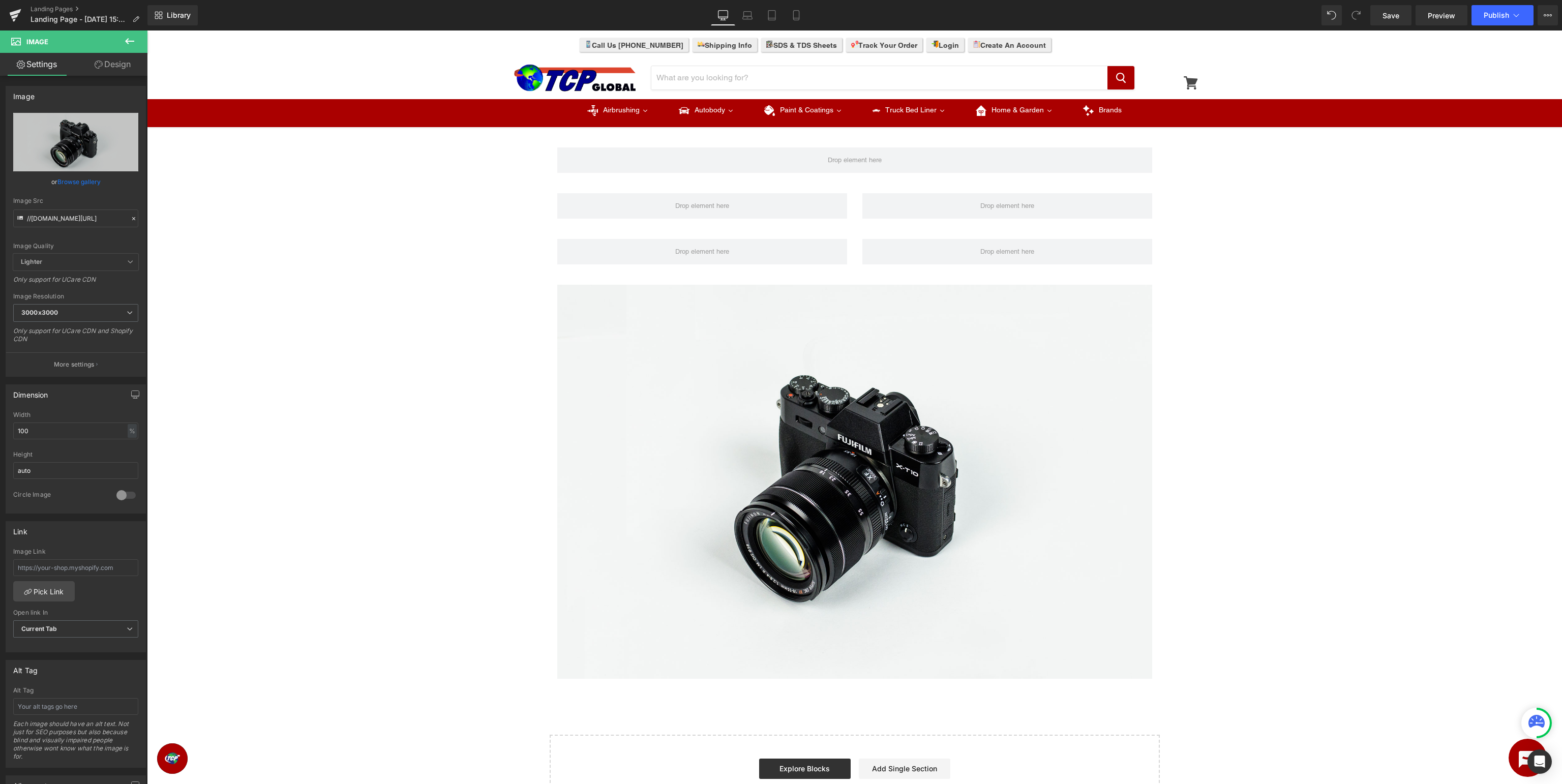
click at [129, 38] on icon at bounding box center [130, 41] width 12 height 12
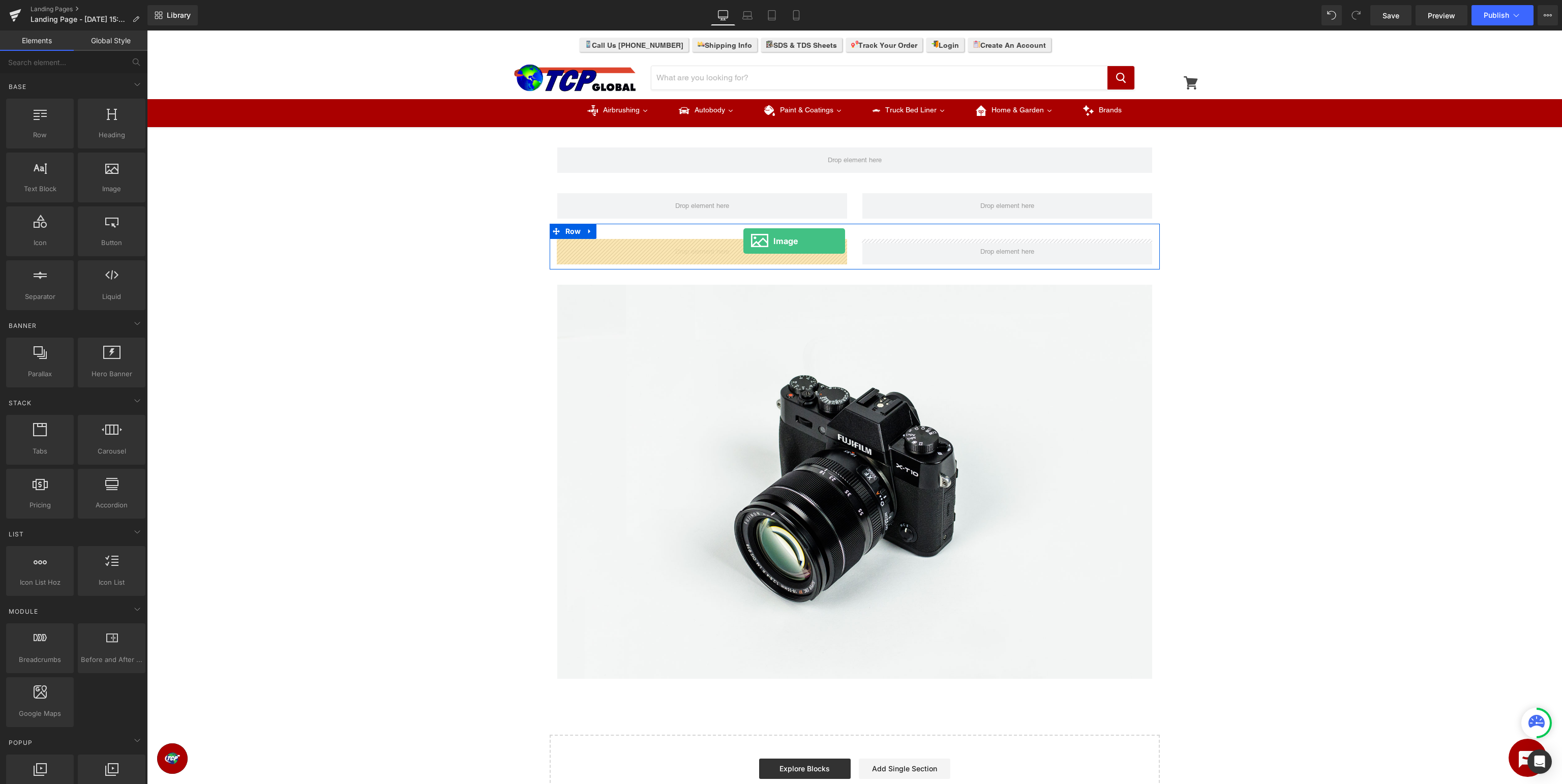
drag, startPoint x: 252, startPoint y: 205, endPoint x: 744, endPoint y: 241, distance: 493.3
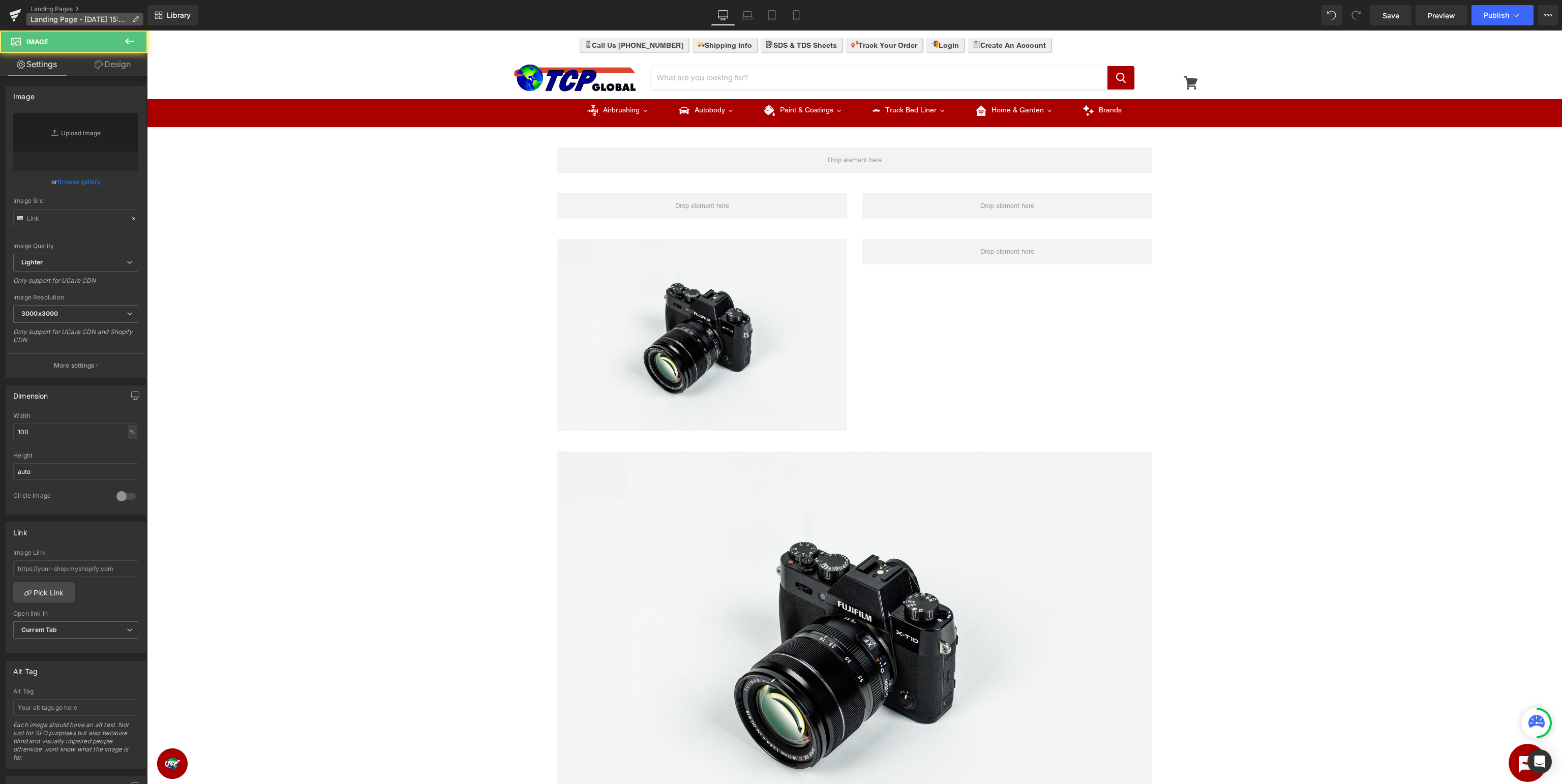
type input "//[DOMAIN_NAME][URL]"
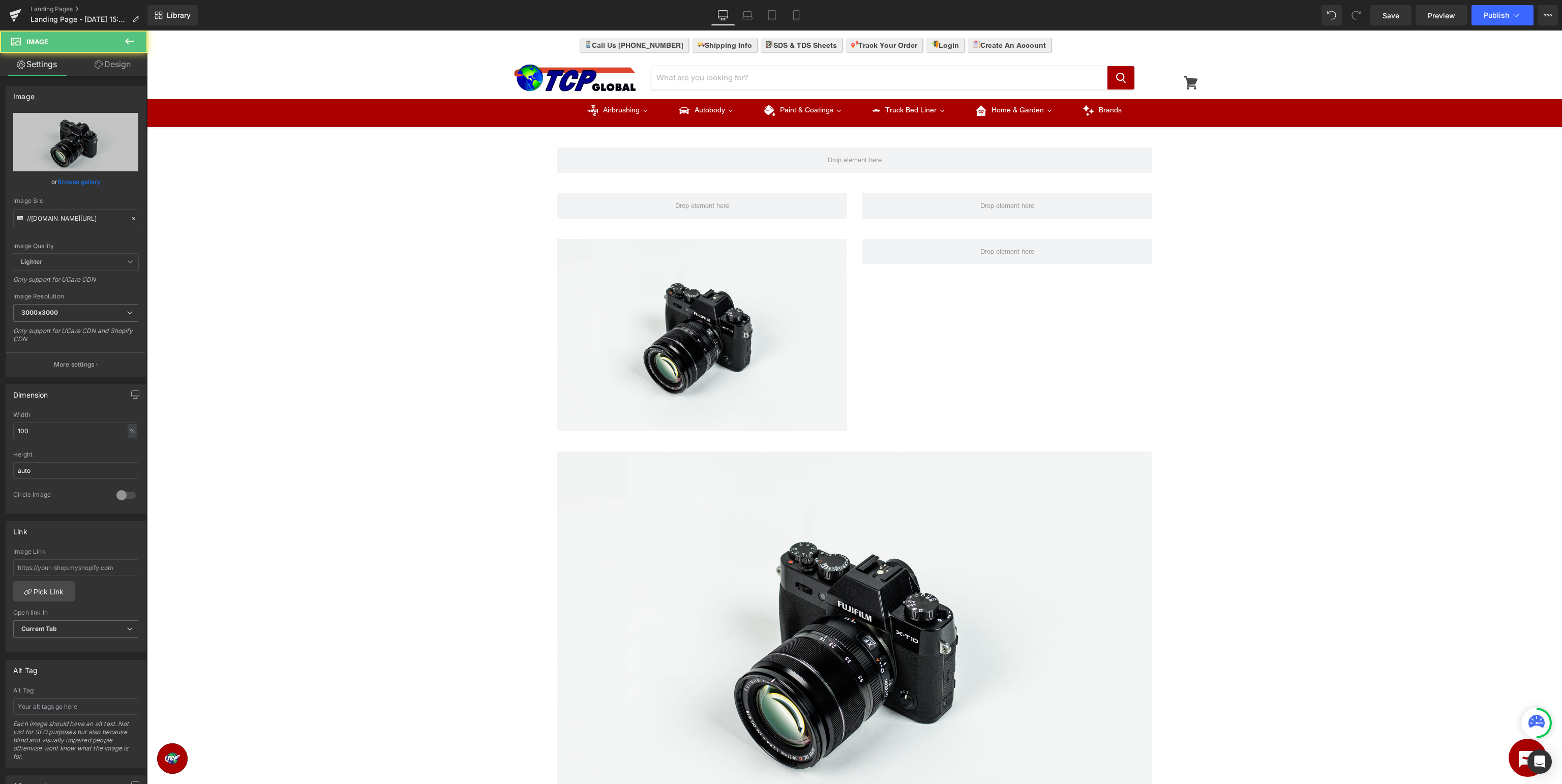
click at [127, 40] on icon at bounding box center [129, 41] width 9 height 6
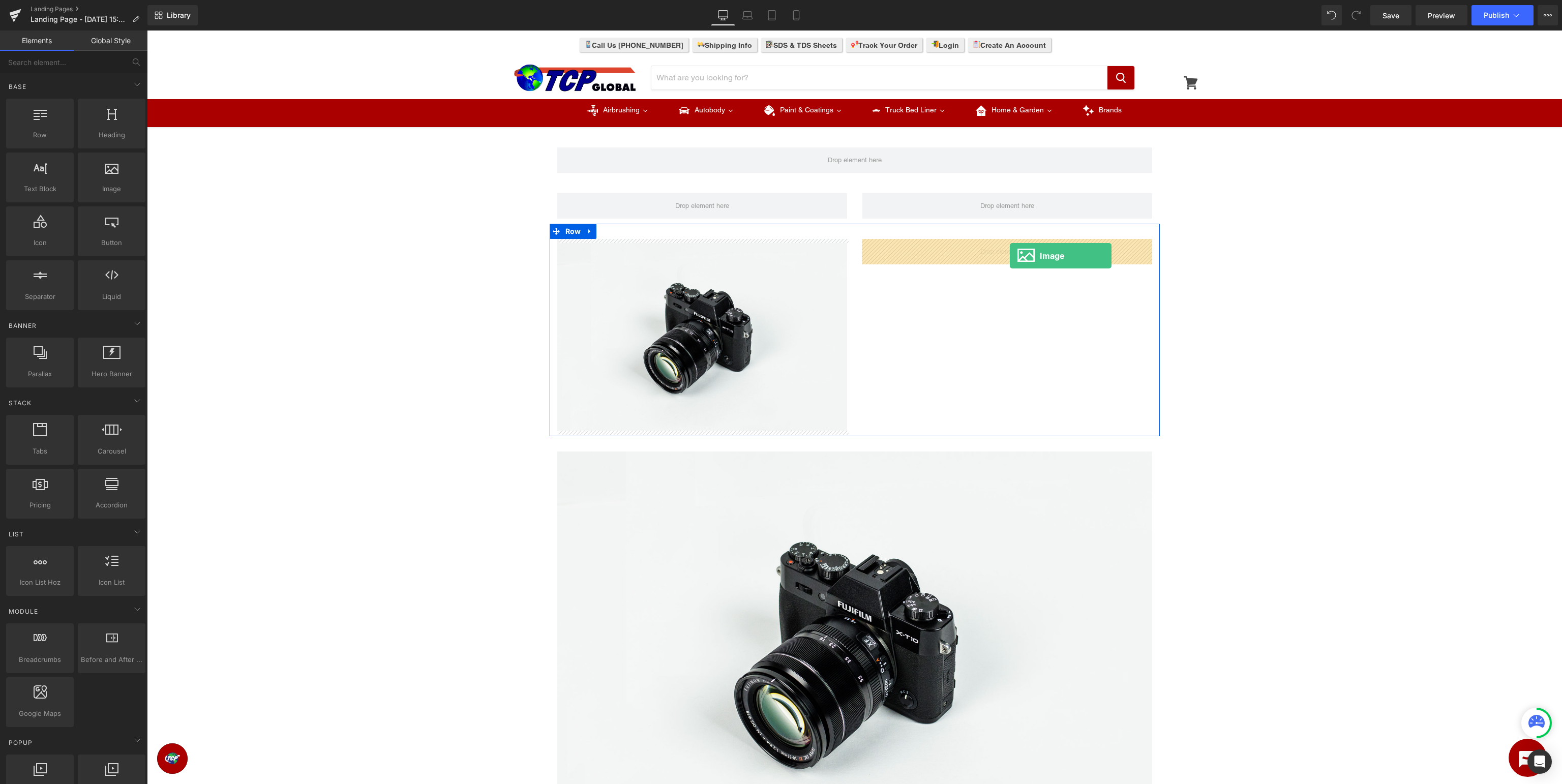
drag, startPoint x: 263, startPoint y: 209, endPoint x: 1010, endPoint y: 256, distance: 748.5
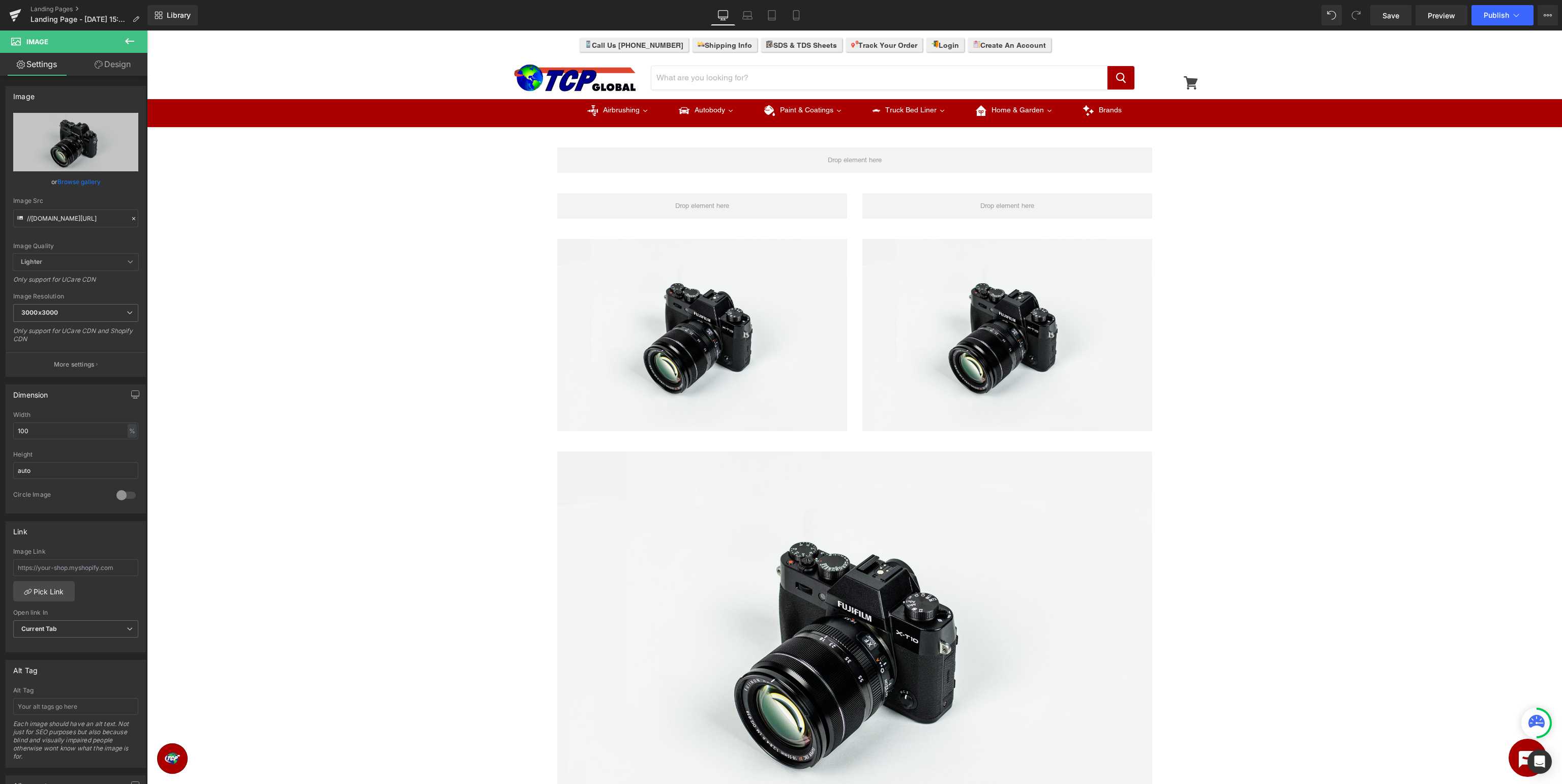
click at [134, 45] on icon at bounding box center [130, 41] width 12 height 12
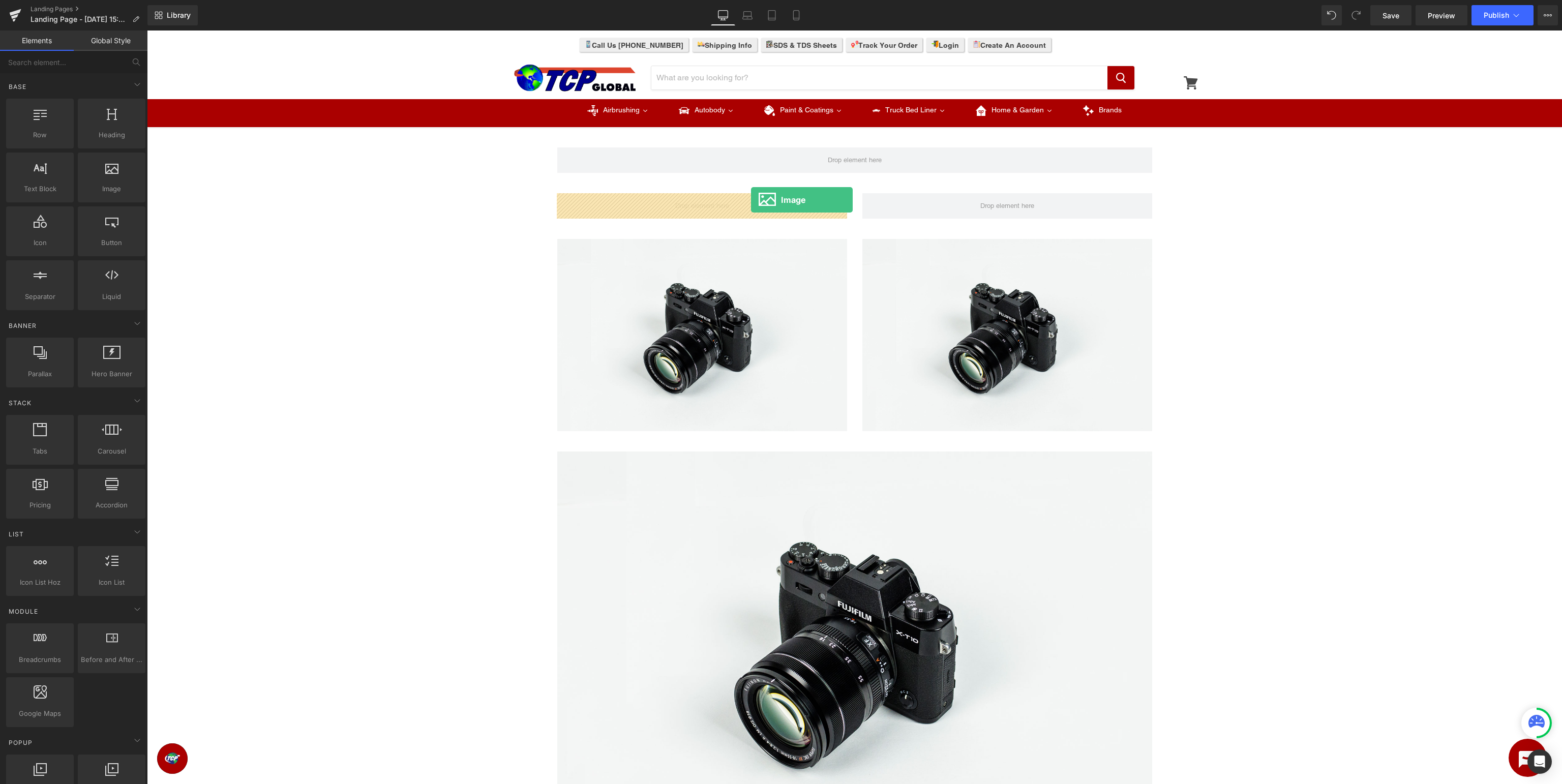
drag, startPoint x: 246, startPoint y: 209, endPoint x: 751, endPoint y: 200, distance: 505.1
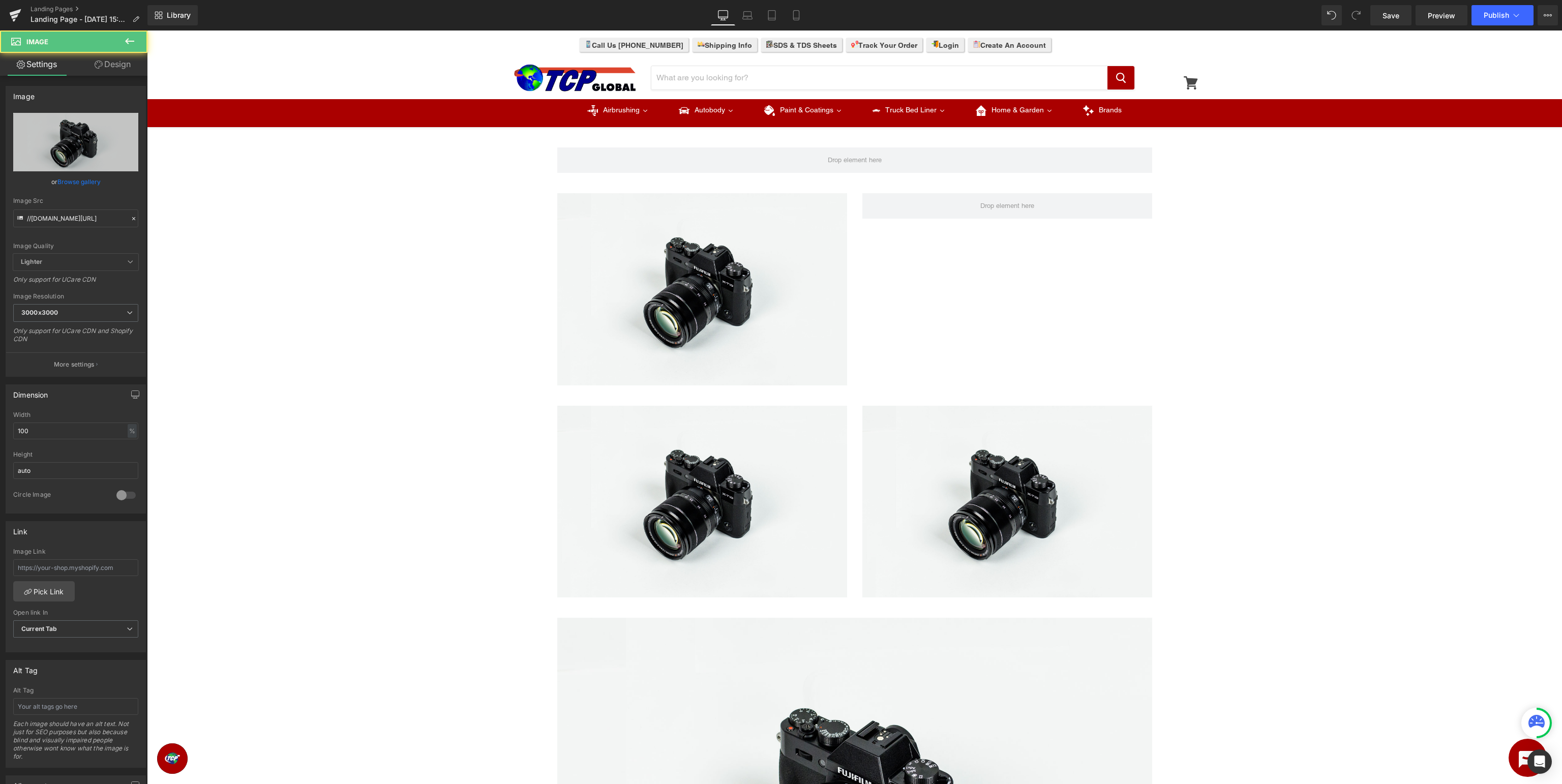
click at [135, 40] on icon at bounding box center [130, 41] width 12 height 12
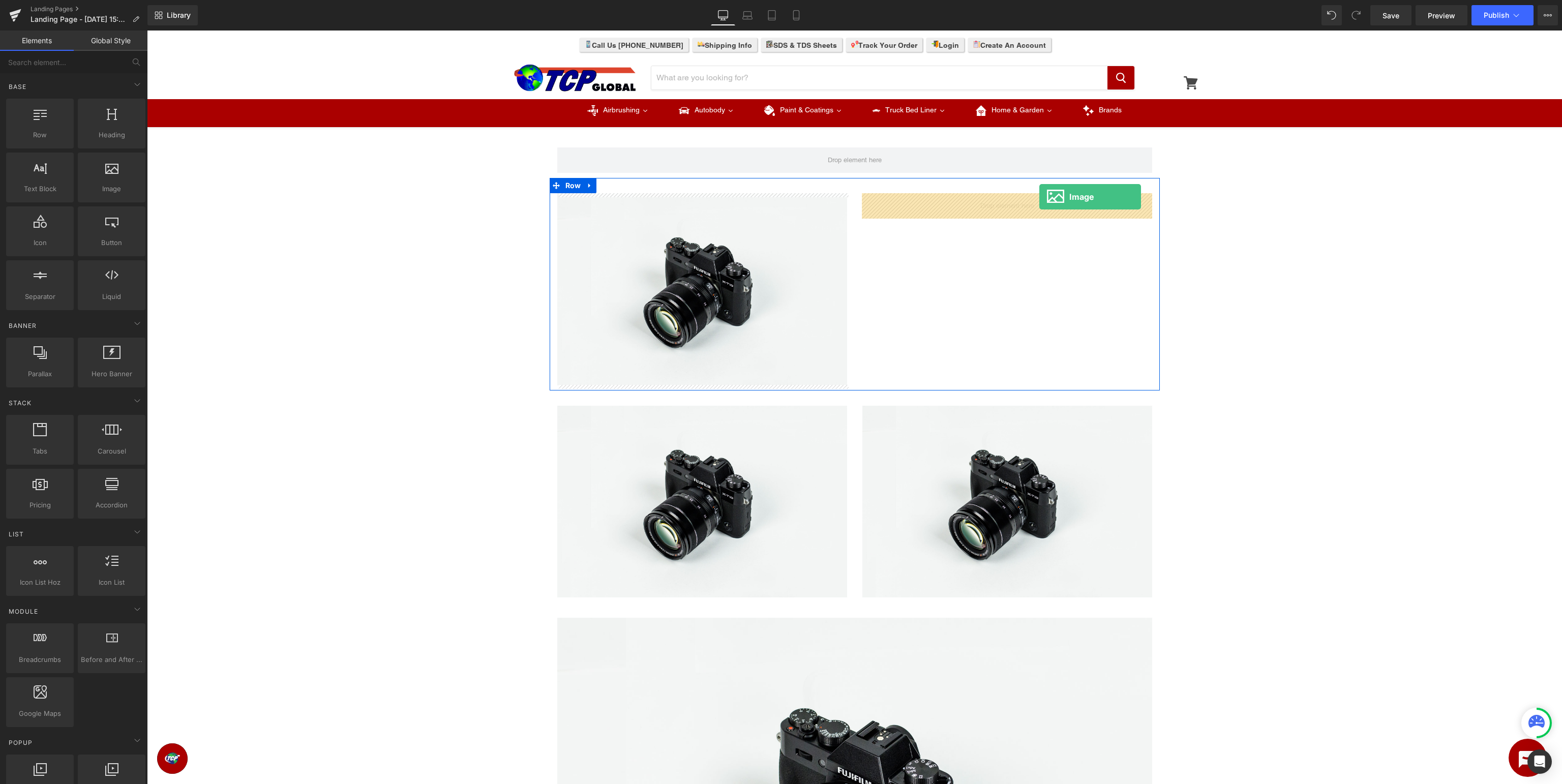
drag, startPoint x: 259, startPoint y: 198, endPoint x: 1039, endPoint y: 198, distance: 780.0
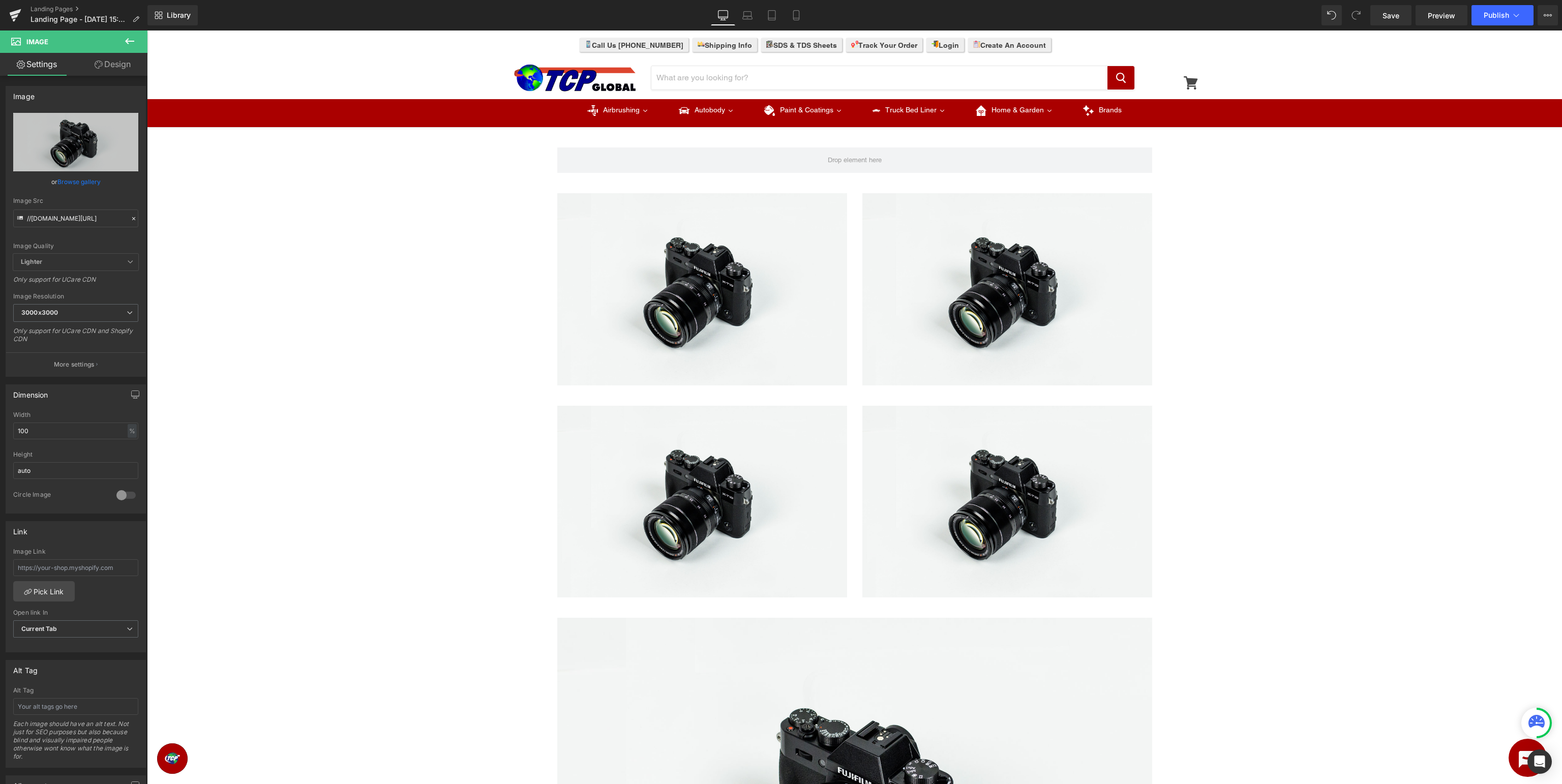
click at [137, 40] on button at bounding box center [130, 41] width 36 height 23
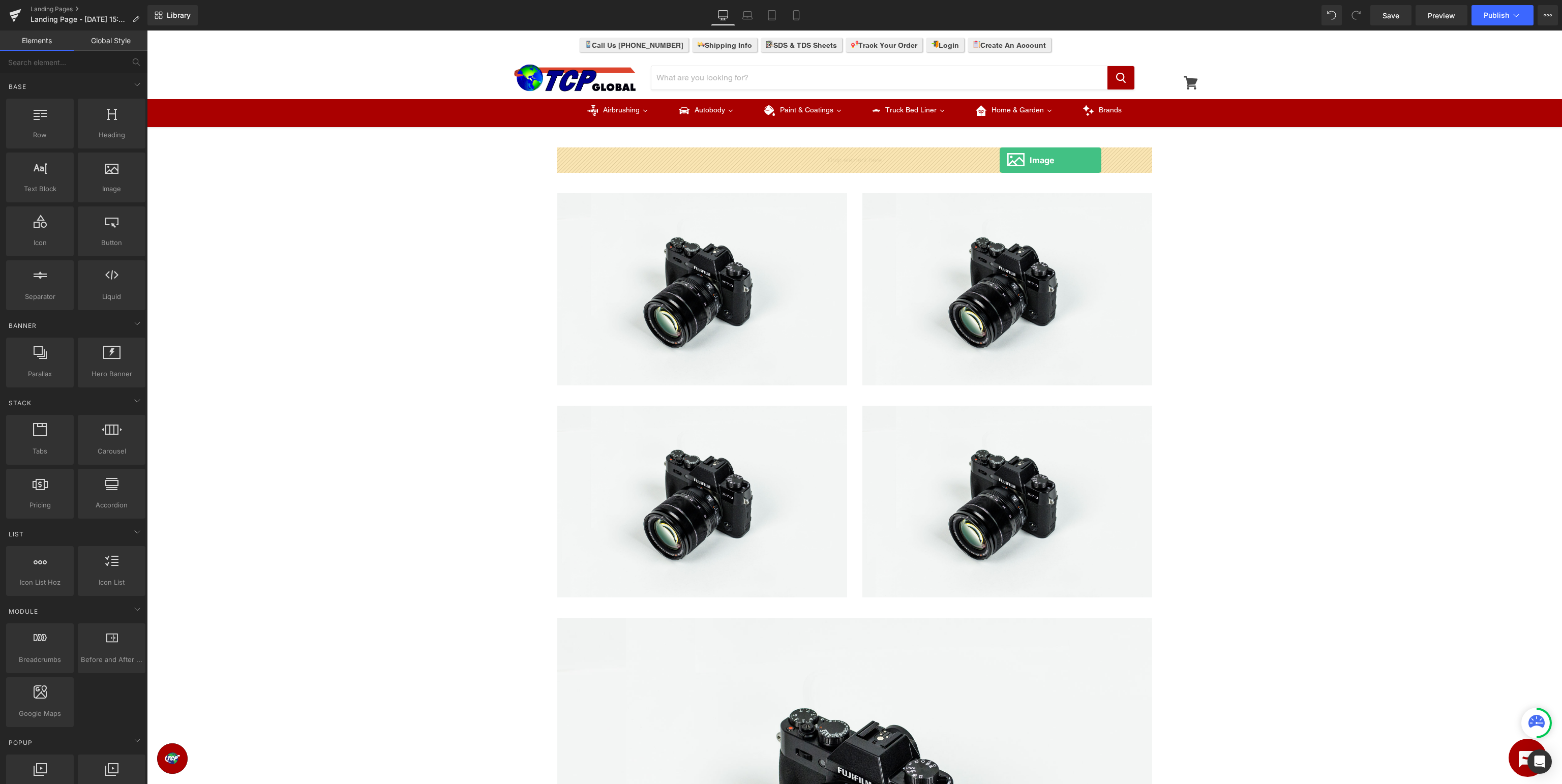
drag, startPoint x: 254, startPoint y: 206, endPoint x: 999, endPoint y: 161, distance: 746.4
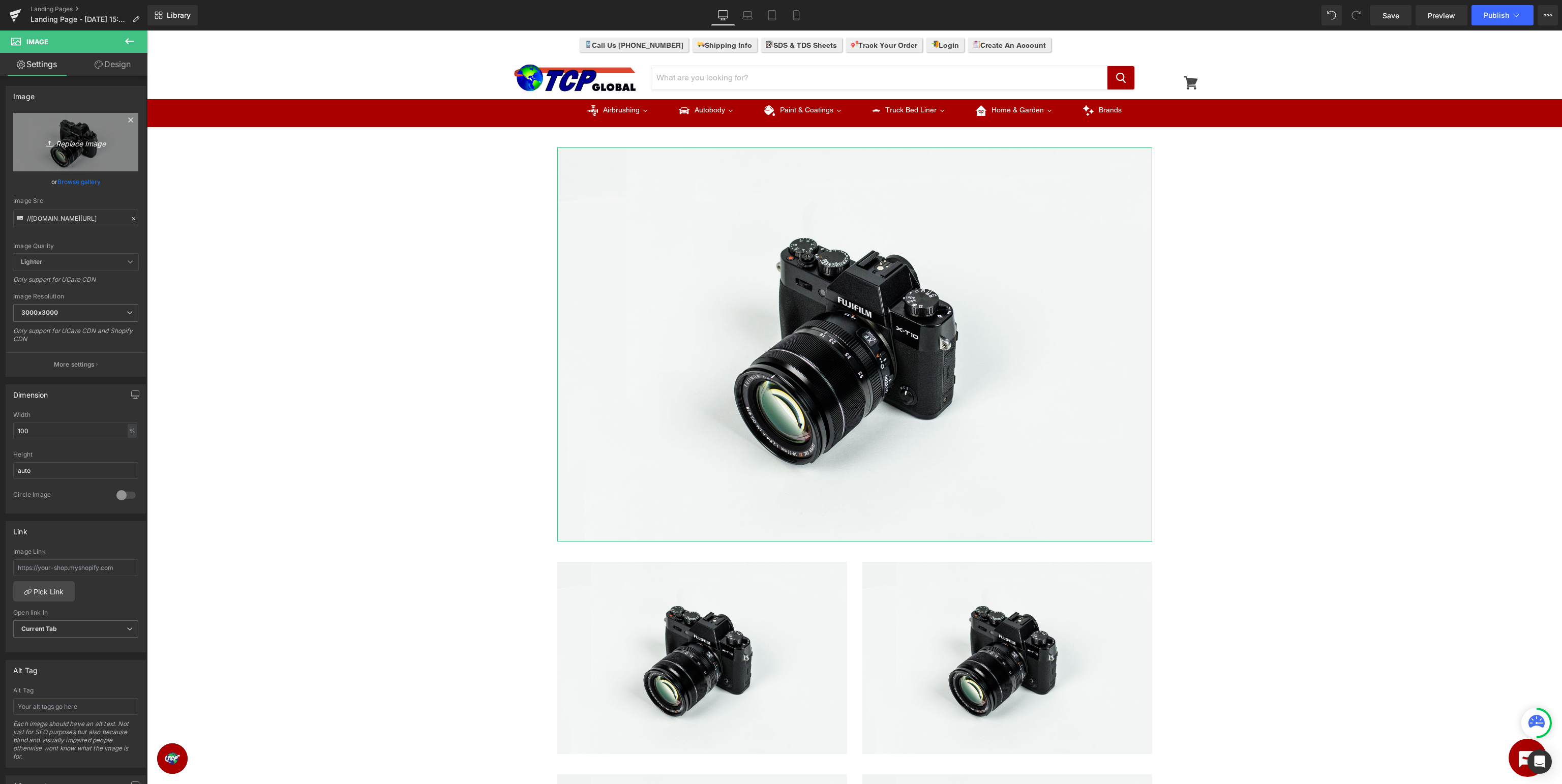
click at [72, 138] on icon "Replace Image" at bounding box center [75, 142] width 82 height 13
type input "C:\fakepath\RestorationShop_TopBanner.jpg"
type input "[URL][DOMAIN_NAME]"
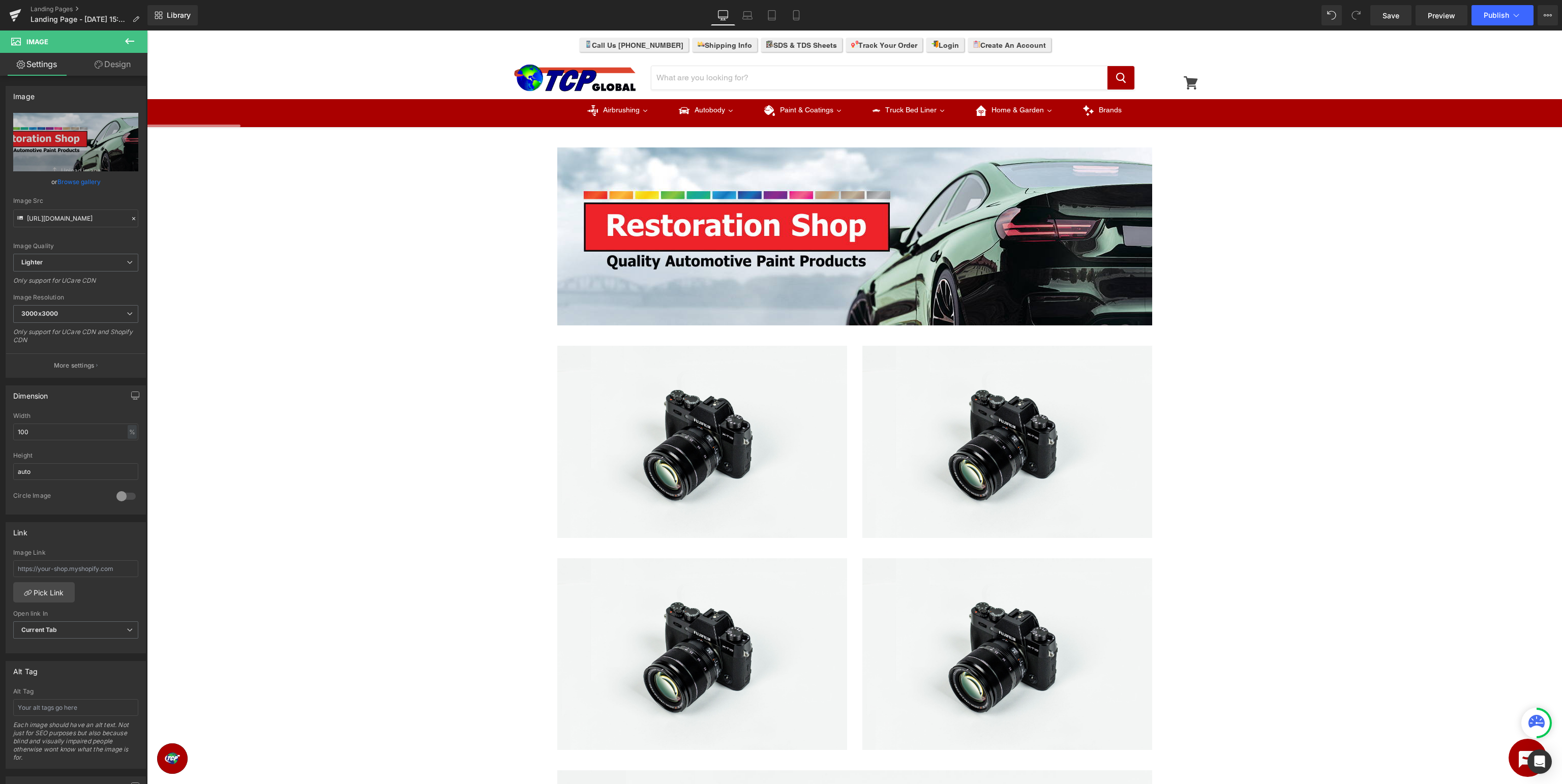
scroll to position [107, 0]
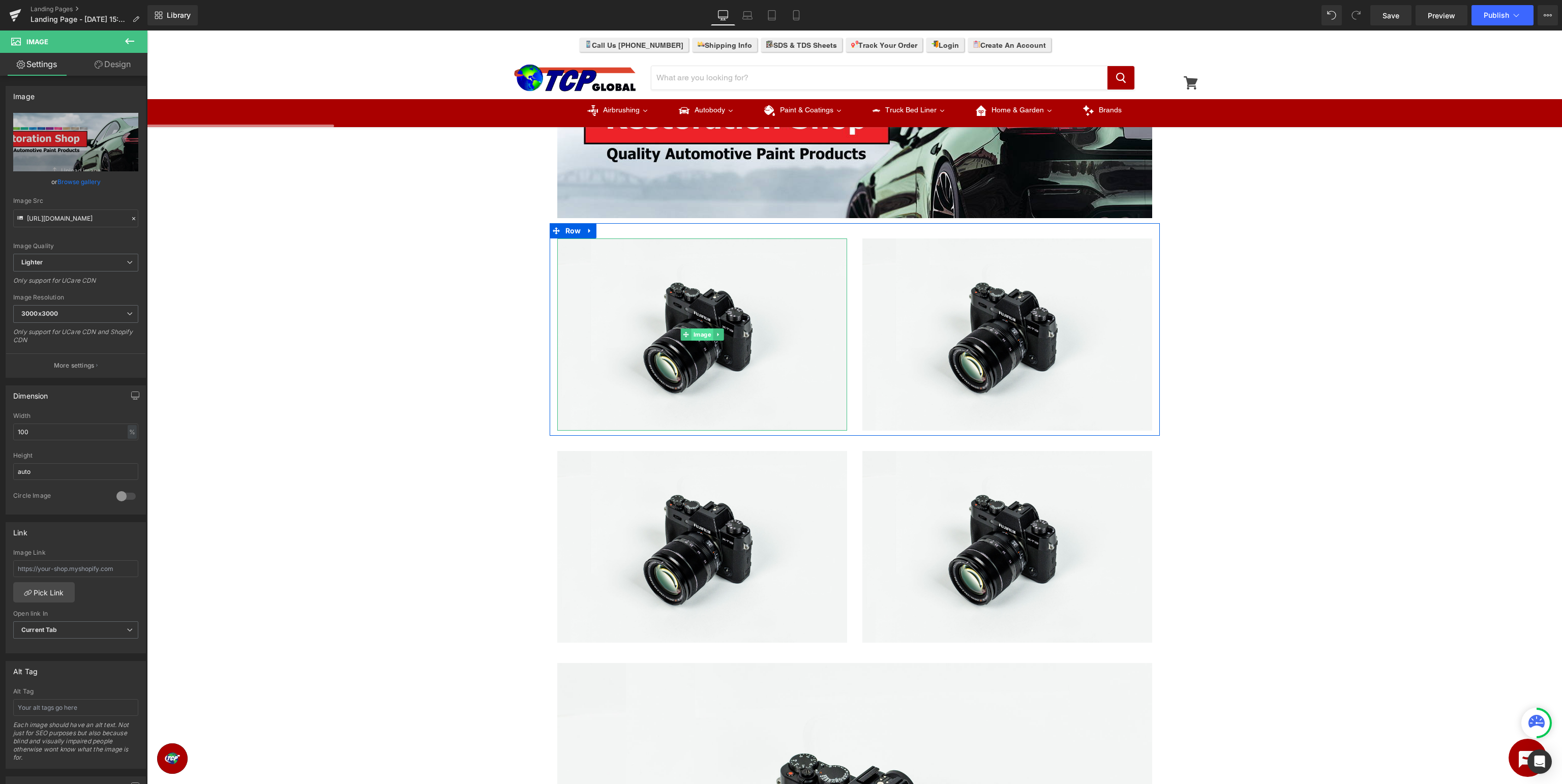
click at [703, 337] on span "Image" at bounding box center [702, 335] width 22 height 12
click at [76, 143] on icon "Replace Image" at bounding box center [75, 142] width 82 height 13
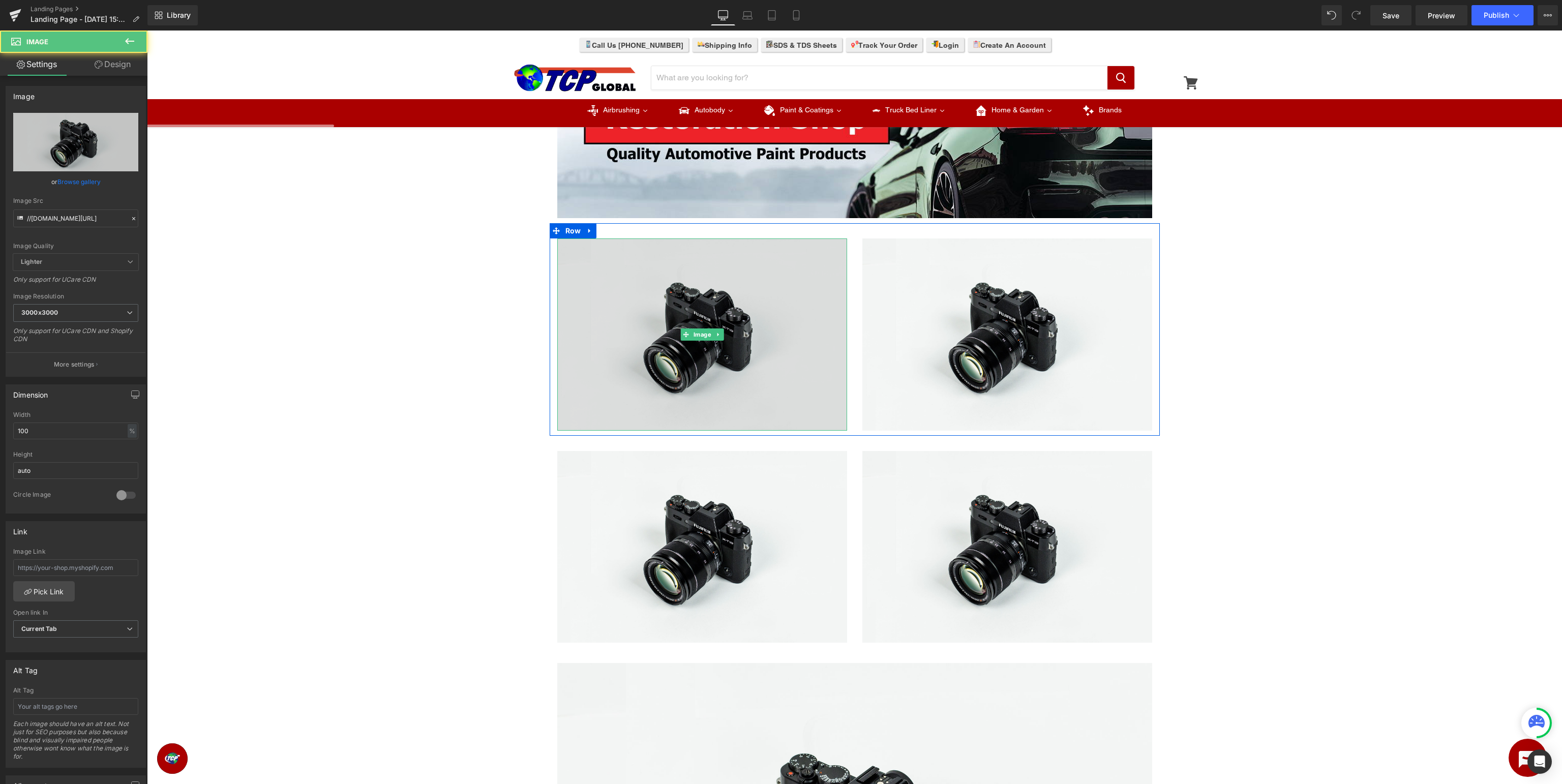
click at [703, 328] on img at bounding box center [702, 335] width 290 height 192
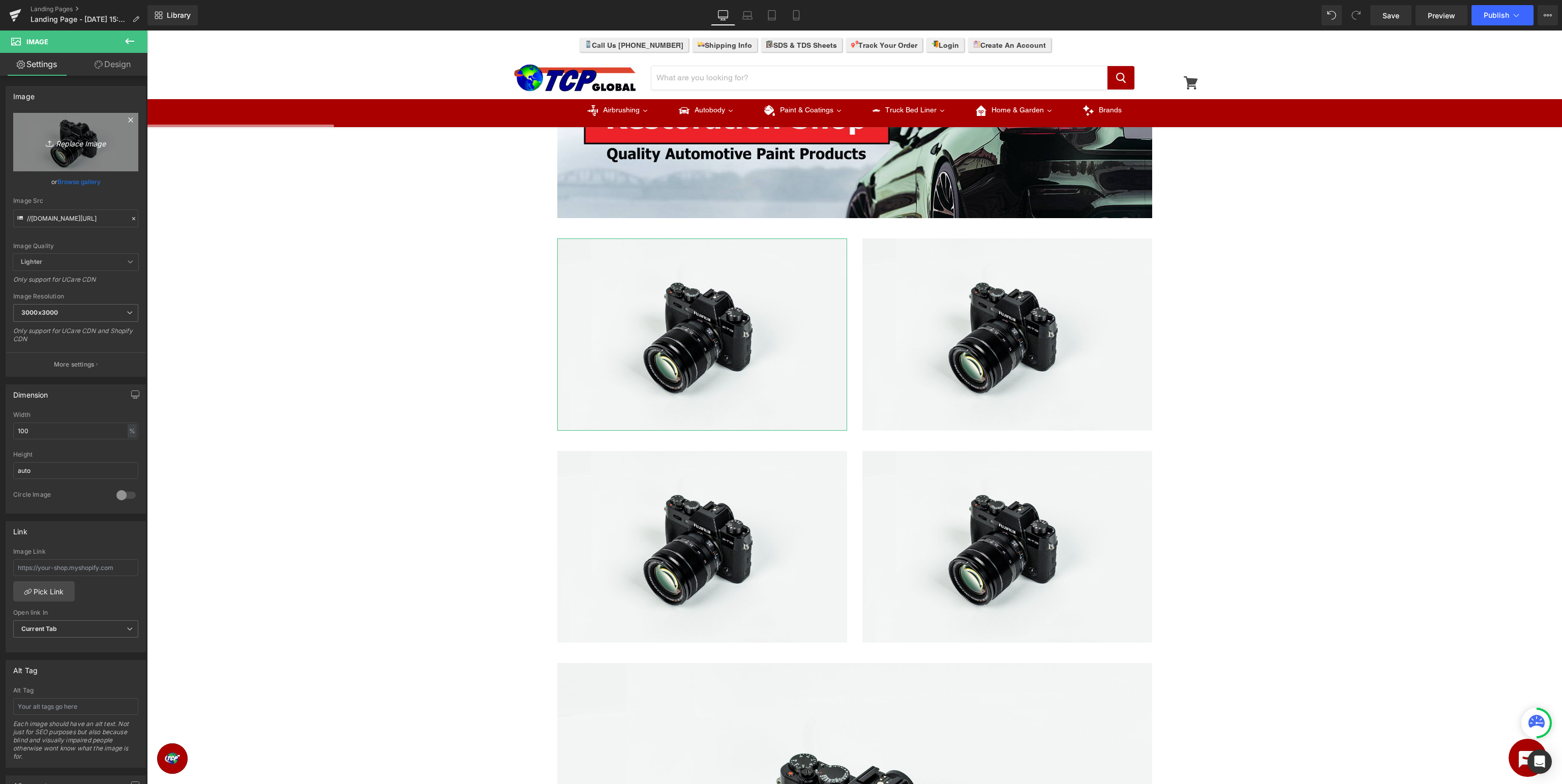
click at [40, 143] on icon "Replace Image" at bounding box center [75, 142] width 82 height 13
type input "C:\fakepath\RestorationShop_PaintTypes.jpg"
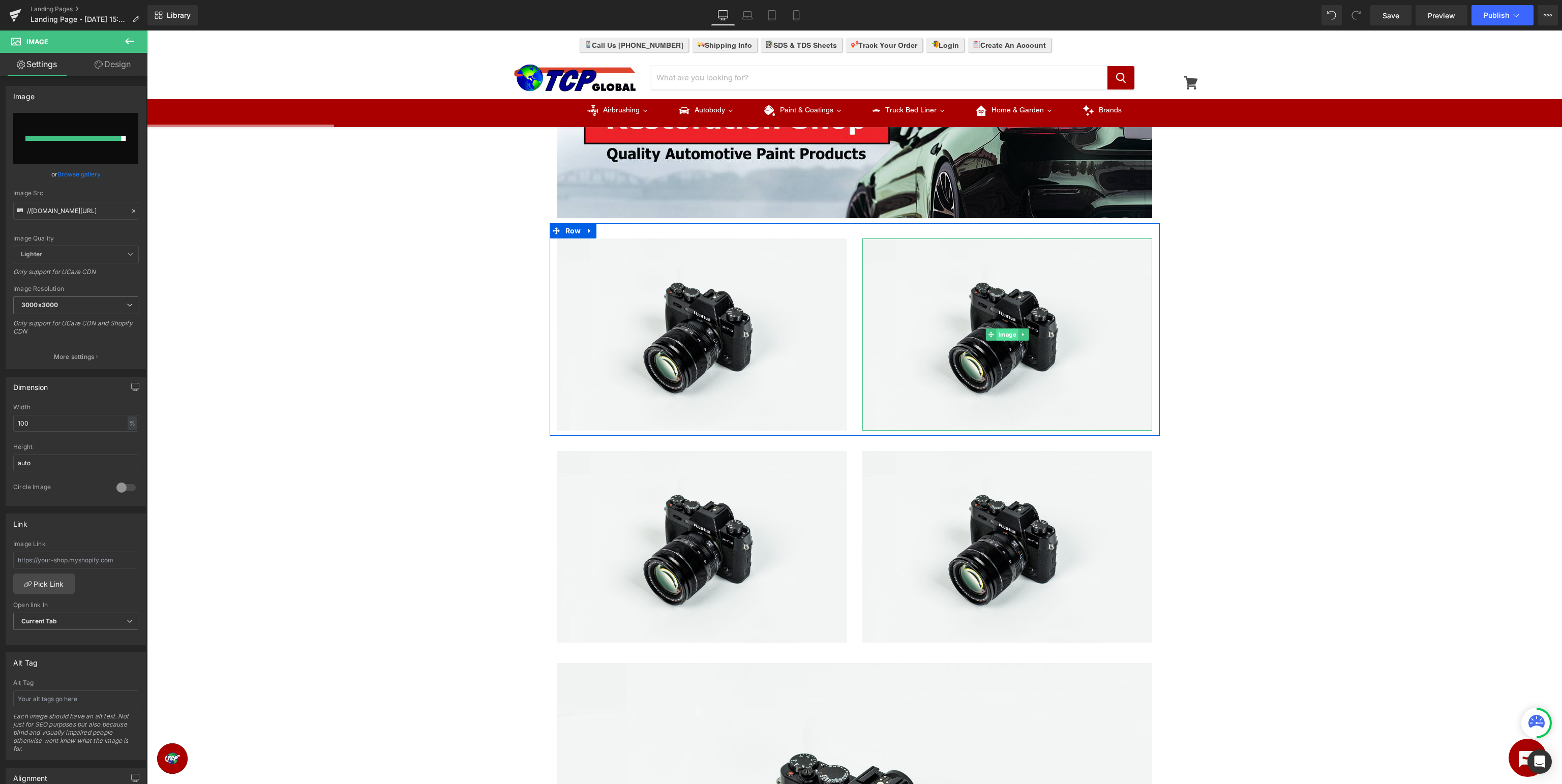
type input "[URL][DOMAIN_NAME]"
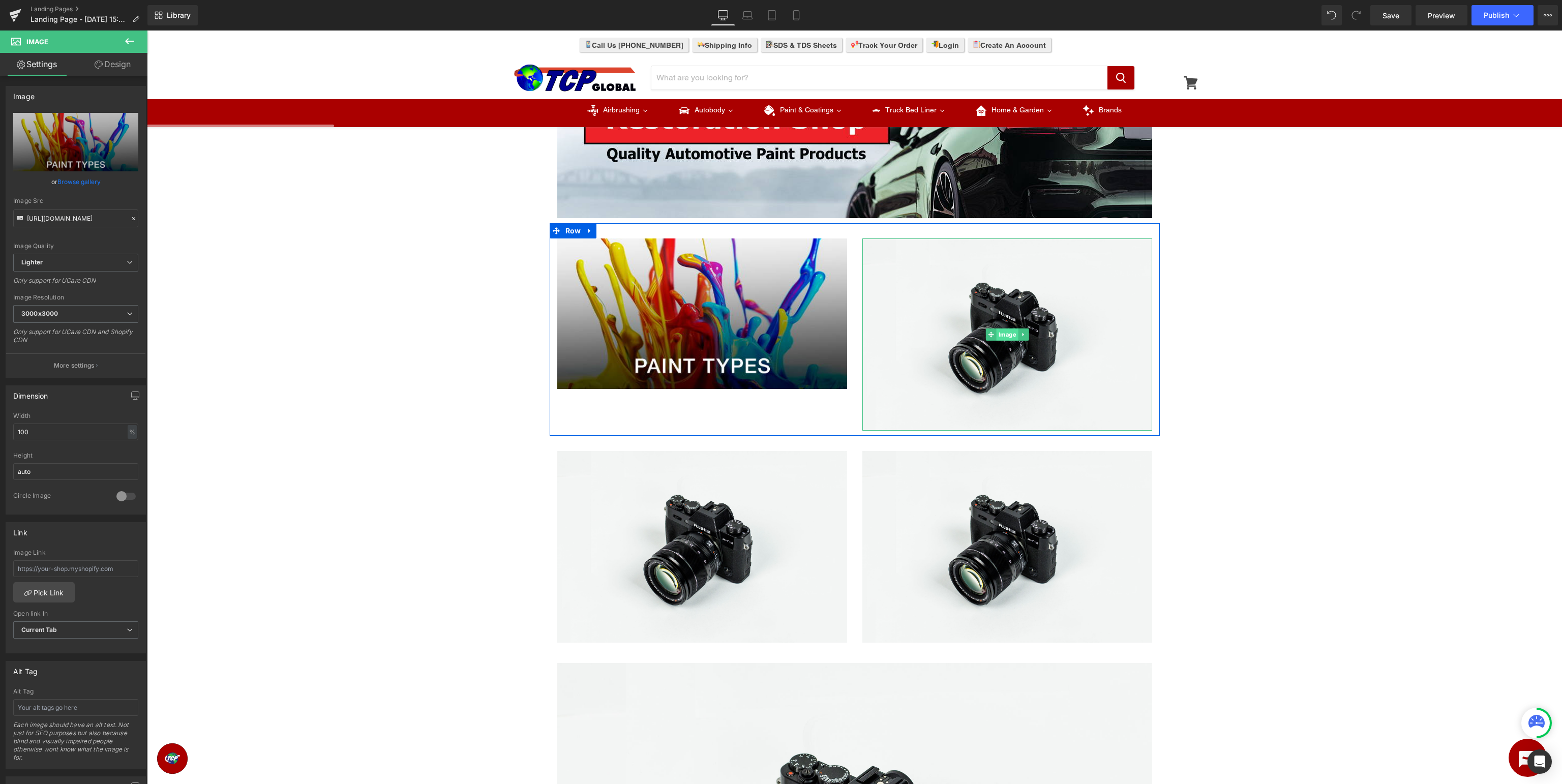
click at [1014, 338] on span "Image" at bounding box center [1007, 335] width 22 height 12
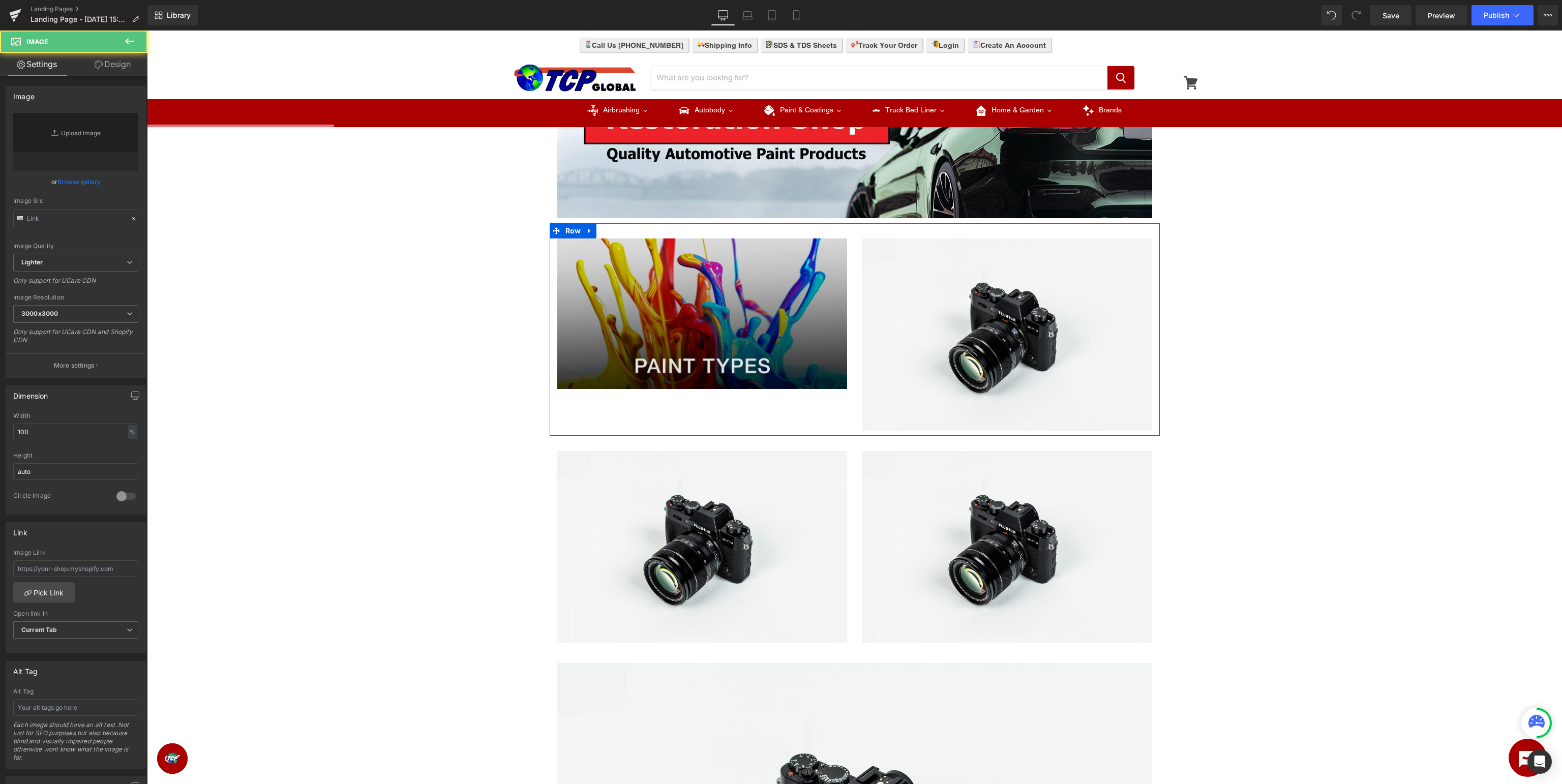
type input "//[DOMAIN_NAME][URL]"
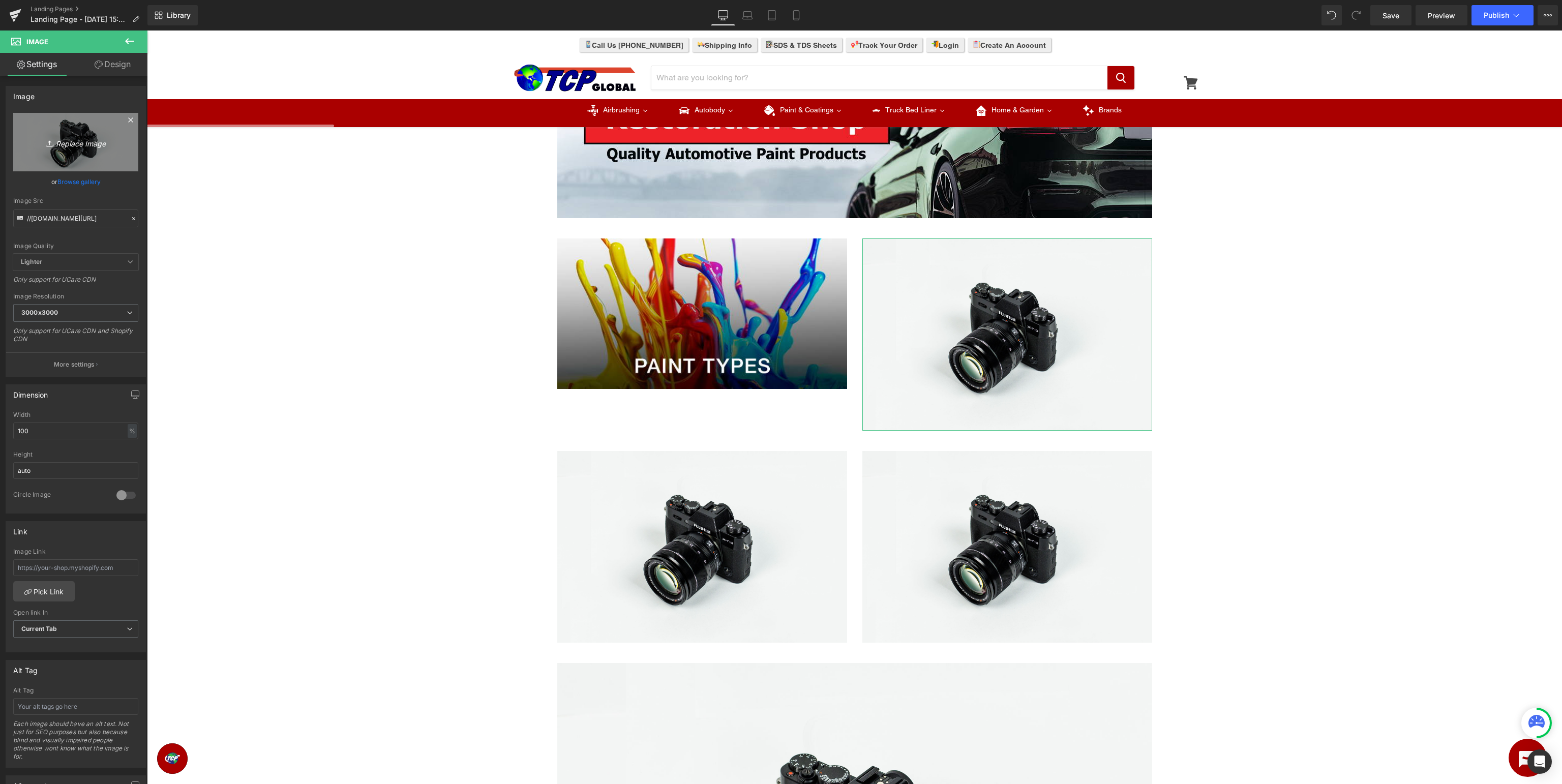
click at [74, 147] on icon "Replace Image" at bounding box center [75, 142] width 82 height 13
type input "C:\fakepath\RestorationShop_SDS.jpg"
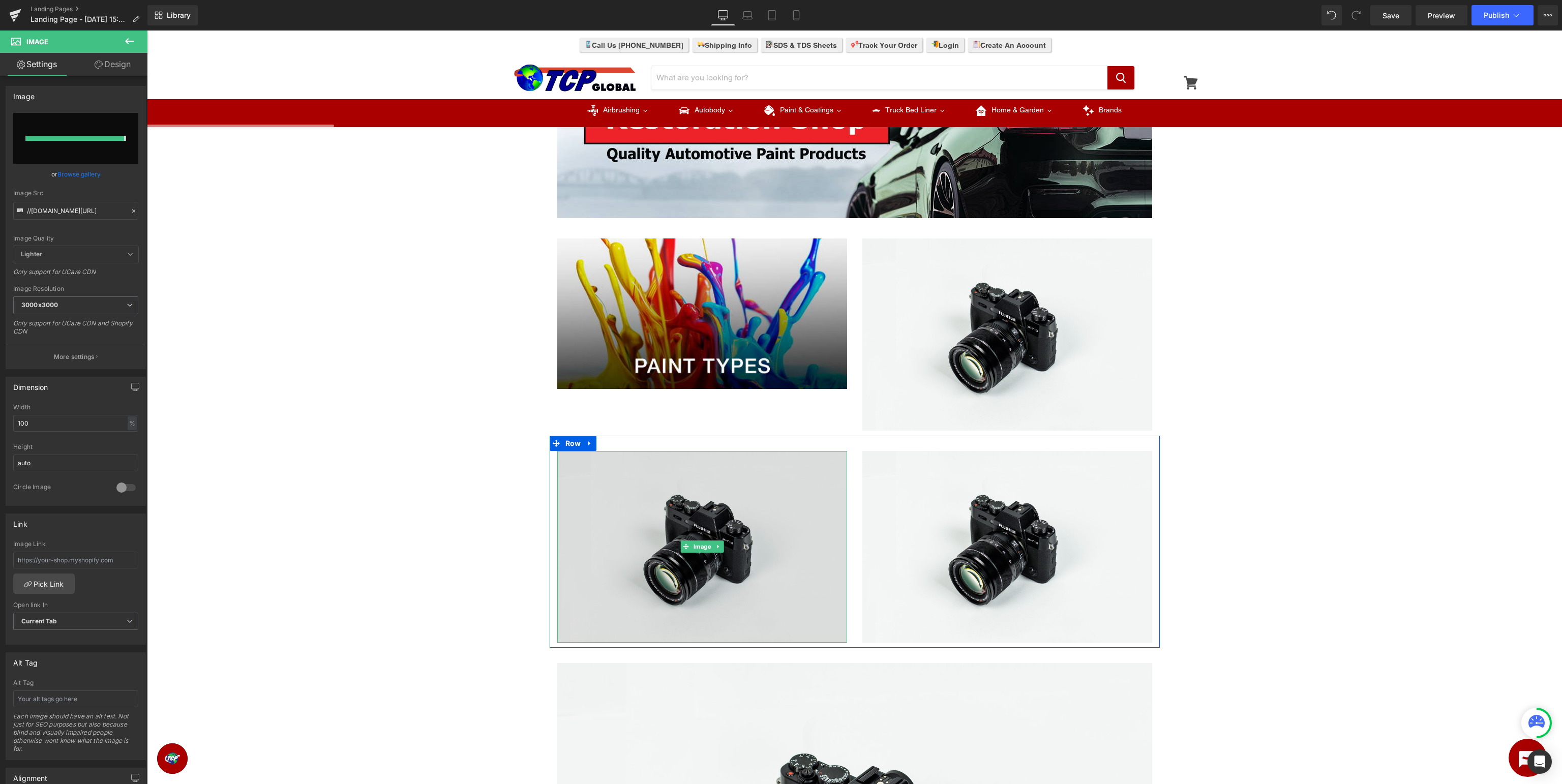
type input "[URL][DOMAIN_NAME]"
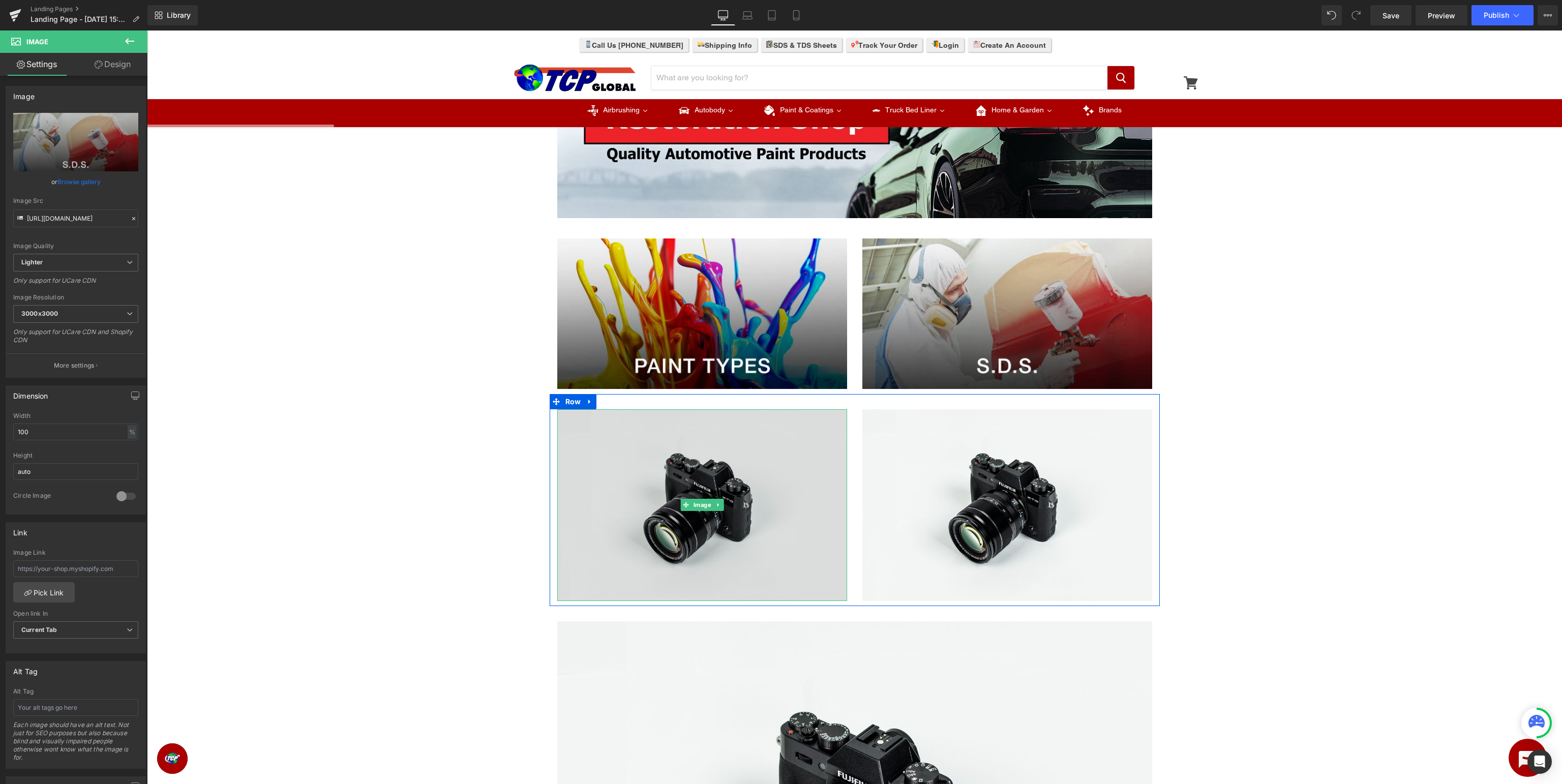
click at [702, 512] on img at bounding box center [702, 506] width 290 height 192
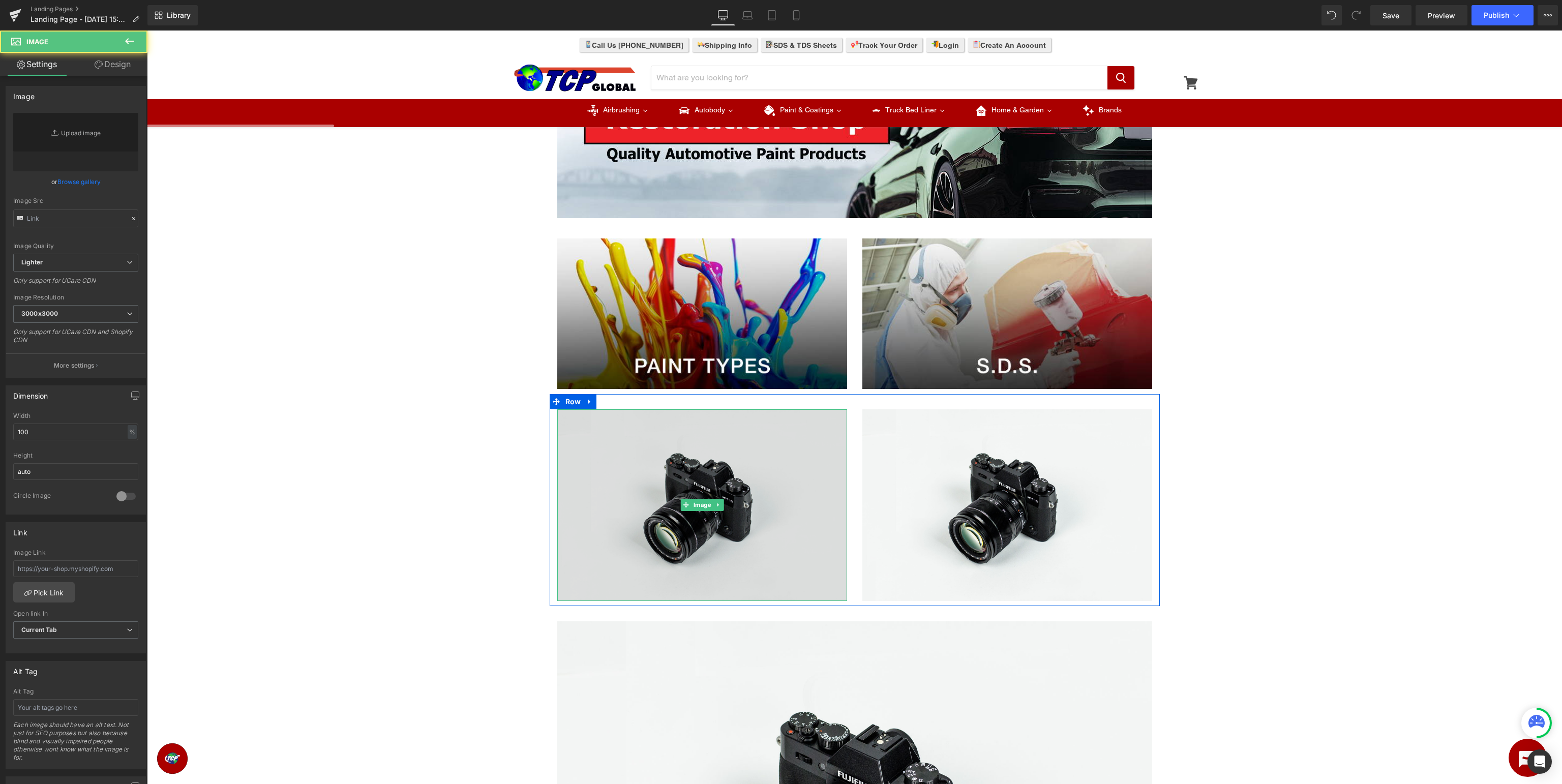
type input "//[DOMAIN_NAME][URL]"
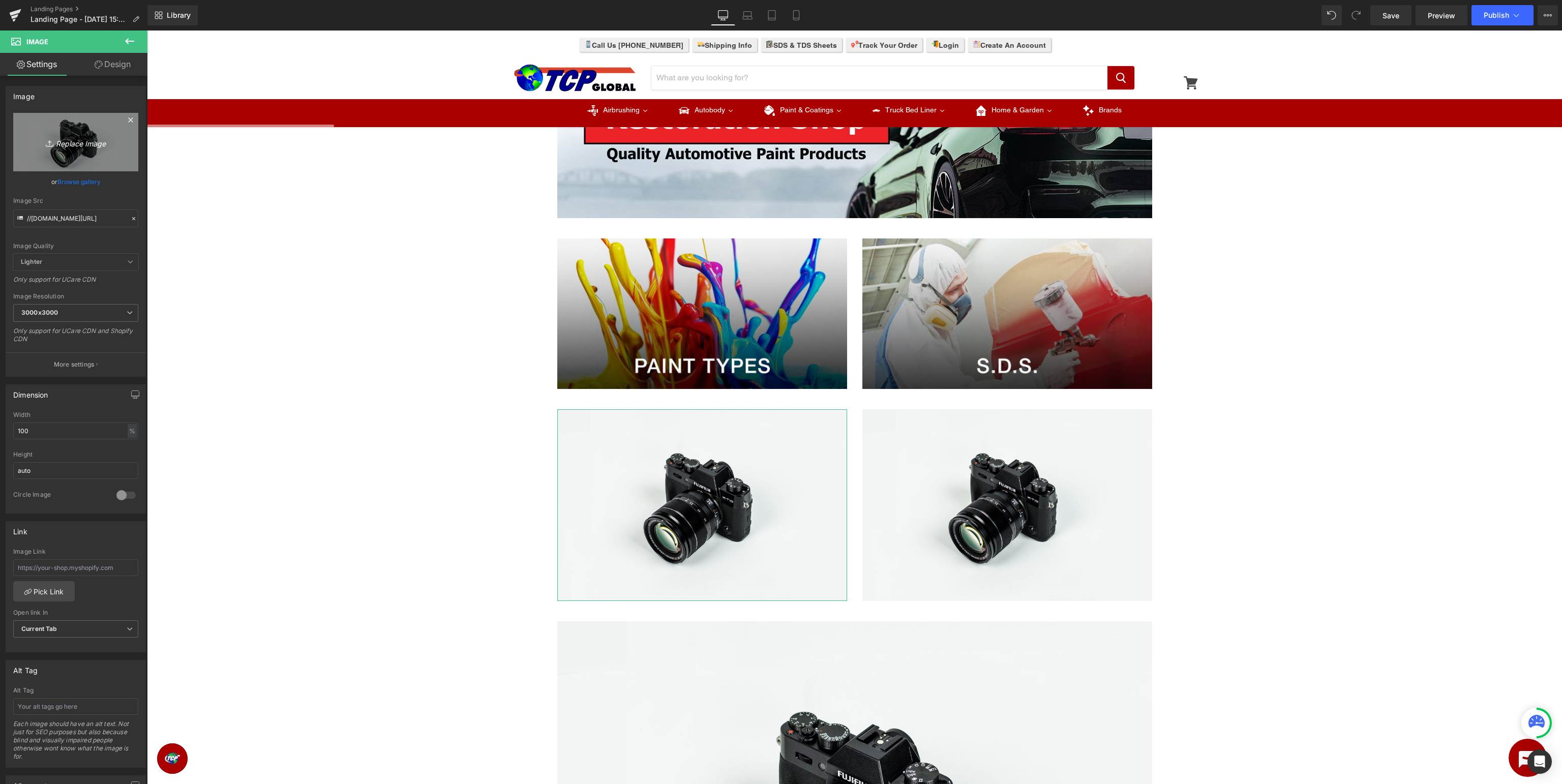
click at [85, 148] on icon "Replace Image" at bounding box center [75, 142] width 82 height 13
type input "C:\fakepath\RestorationShop_TDS.jpg"
type input "[URL][DOMAIN_NAME]"
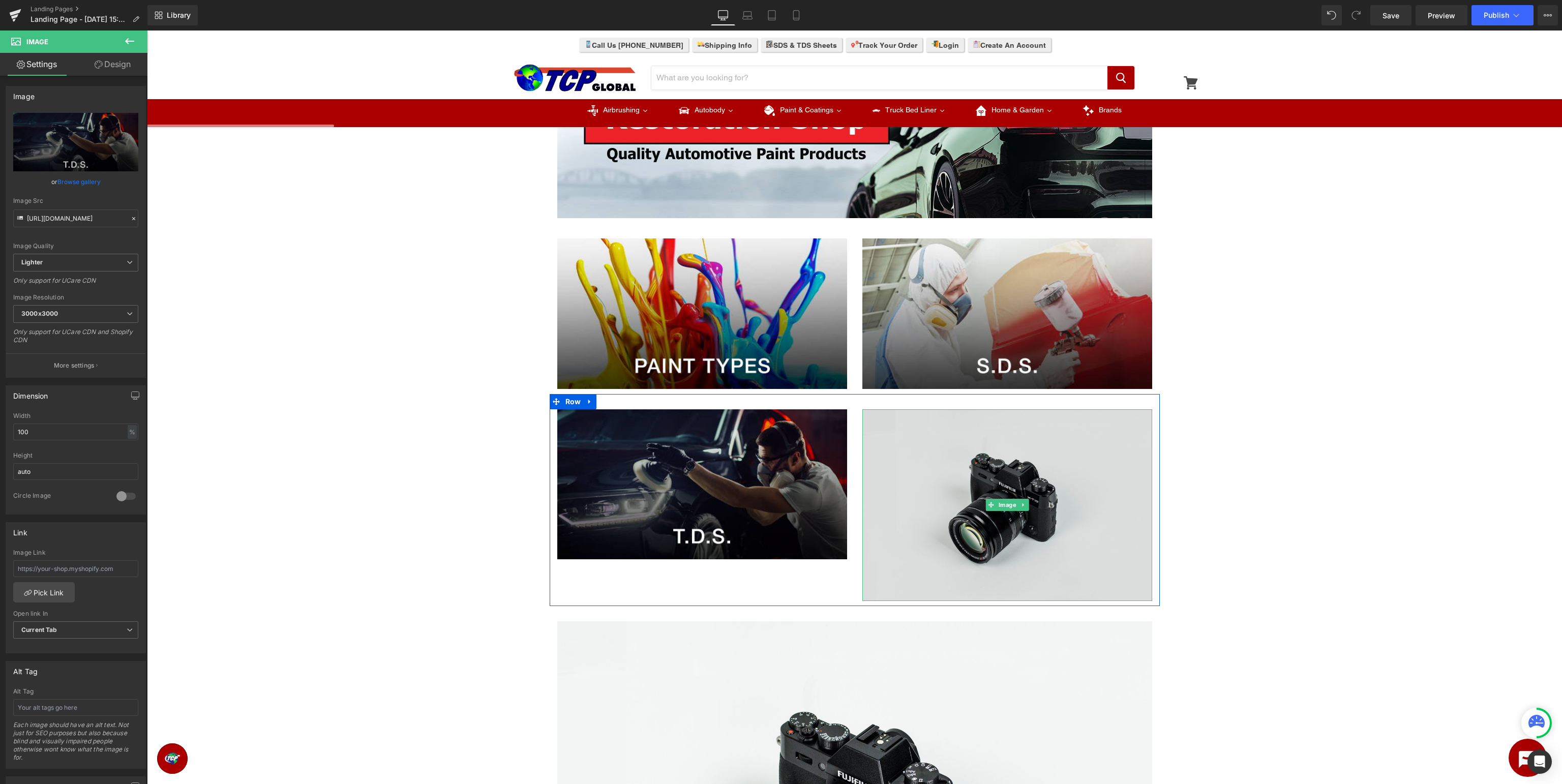
click at [973, 480] on img at bounding box center [1007, 506] width 290 height 192
type input "//[DOMAIN_NAME][URL]"
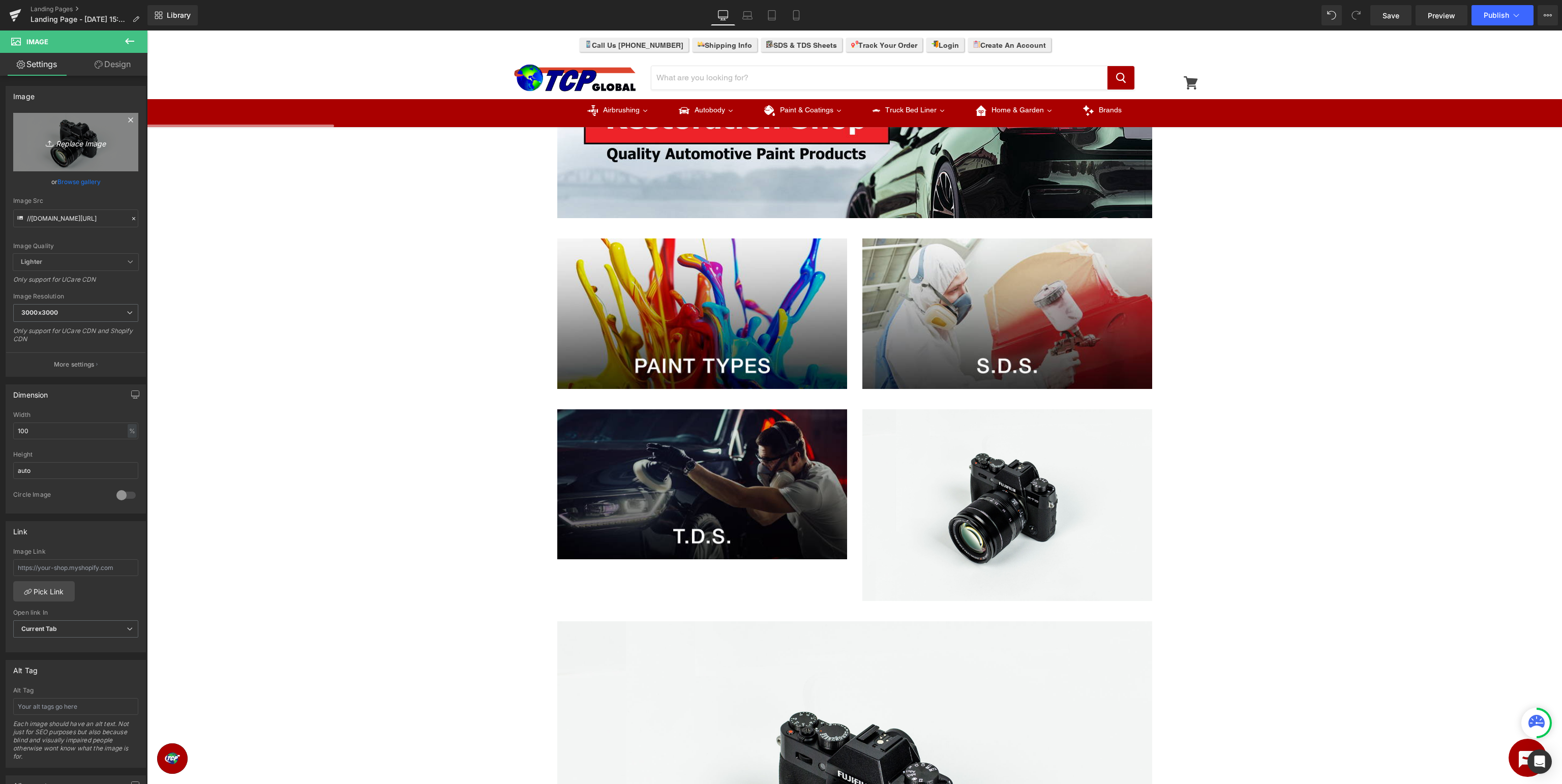
click at [72, 127] on link "Replace Image" at bounding box center [75, 142] width 125 height 58
type input "C:\fakepath\RestorationShop_AmazonStore.jpg"
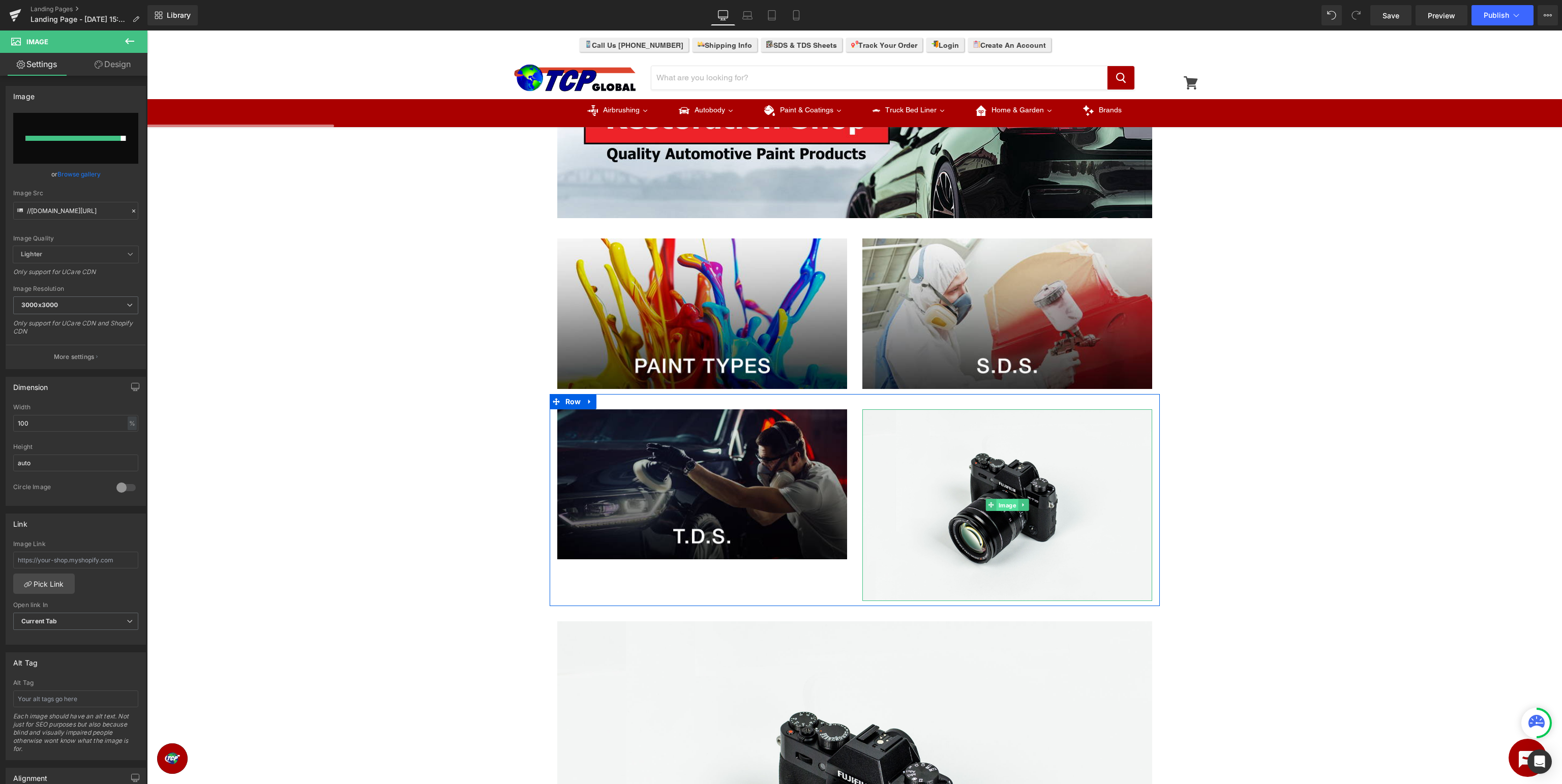
click at [1010, 504] on span "Image" at bounding box center [1007, 506] width 22 height 12
click at [1006, 504] on span "Image" at bounding box center [1007, 505] width 22 height 12
click at [97, 133] on input "file" at bounding box center [75, 139] width 125 height 51
type input "C:\fakepath\RestorationShop_AmazonStore.jpg"
type input "[URL][DOMAIN_NAME]"
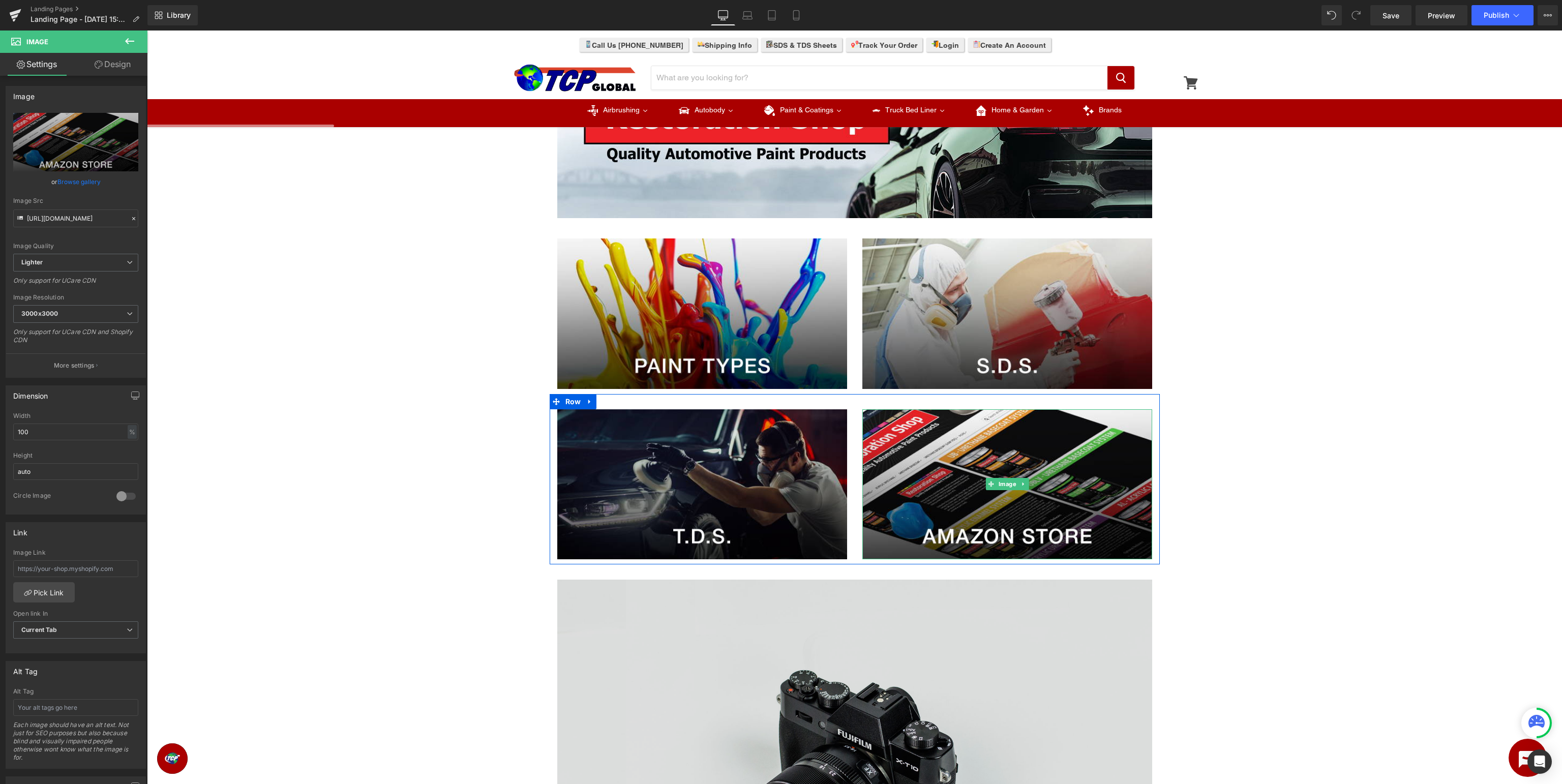
scroll to position [322, 0]
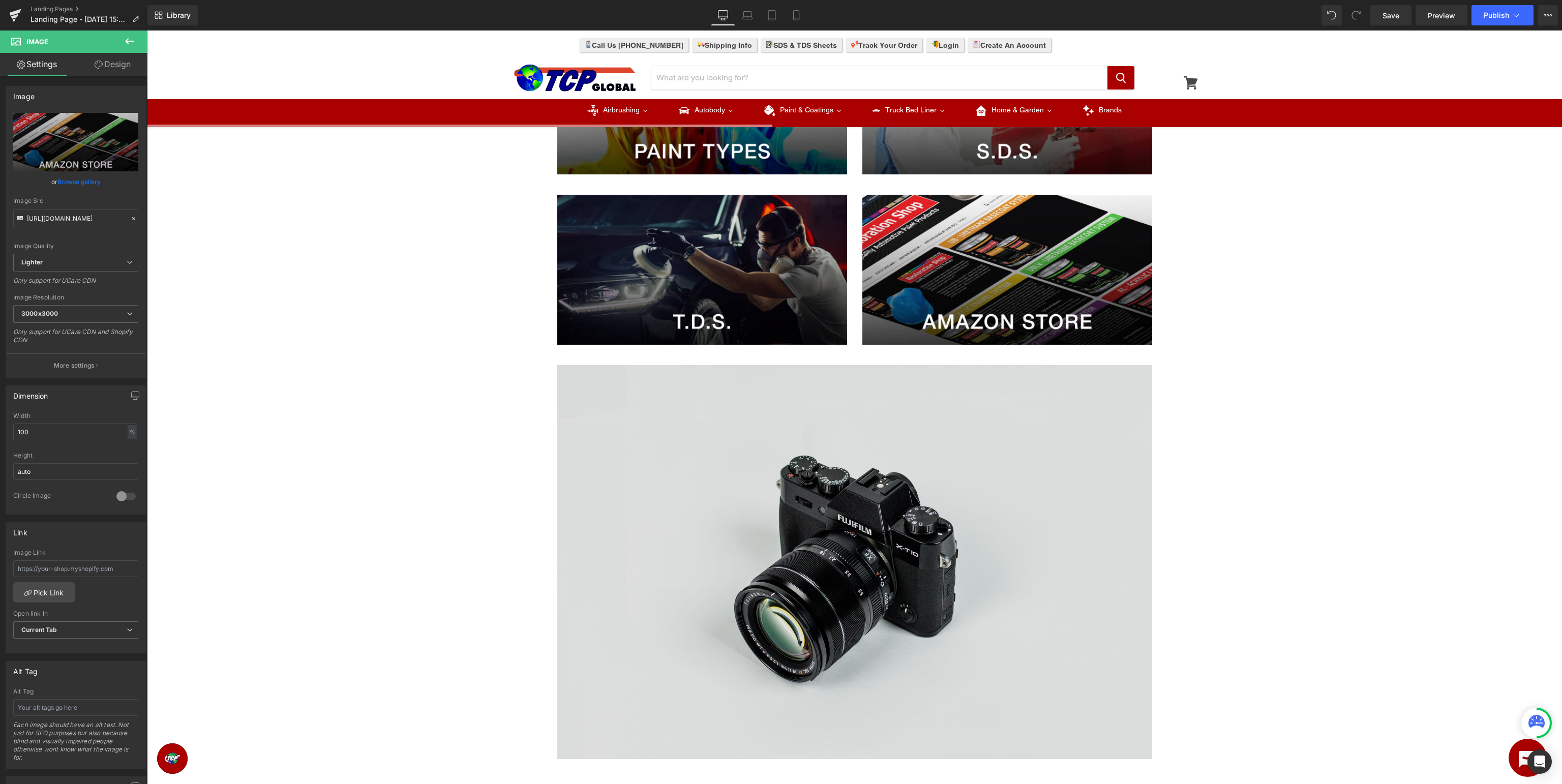
click at [850, 577] on img at bounding box center [854, 562] width 595 height 394
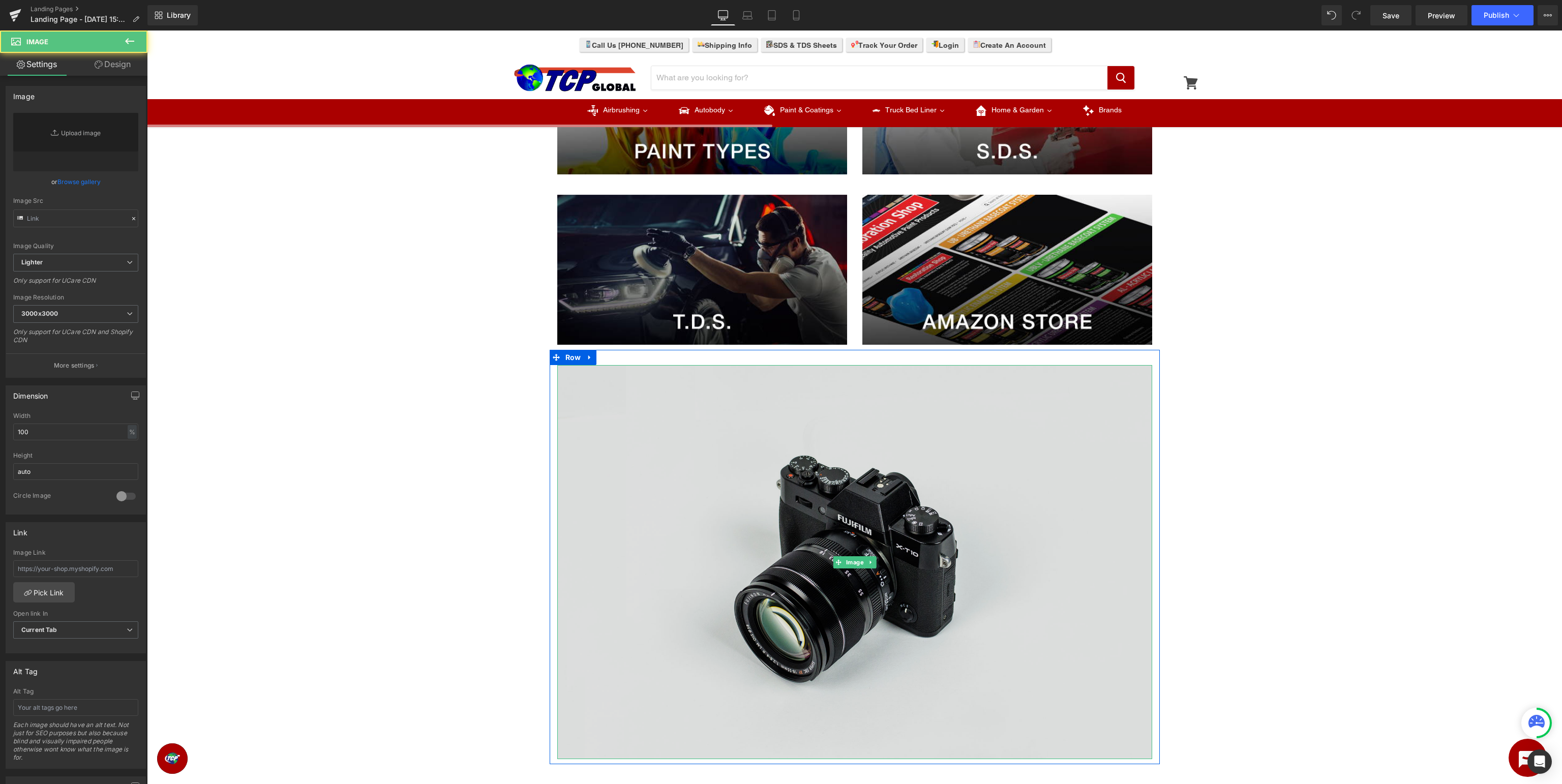
type input "//[DOMAIN_NAME][URL]"
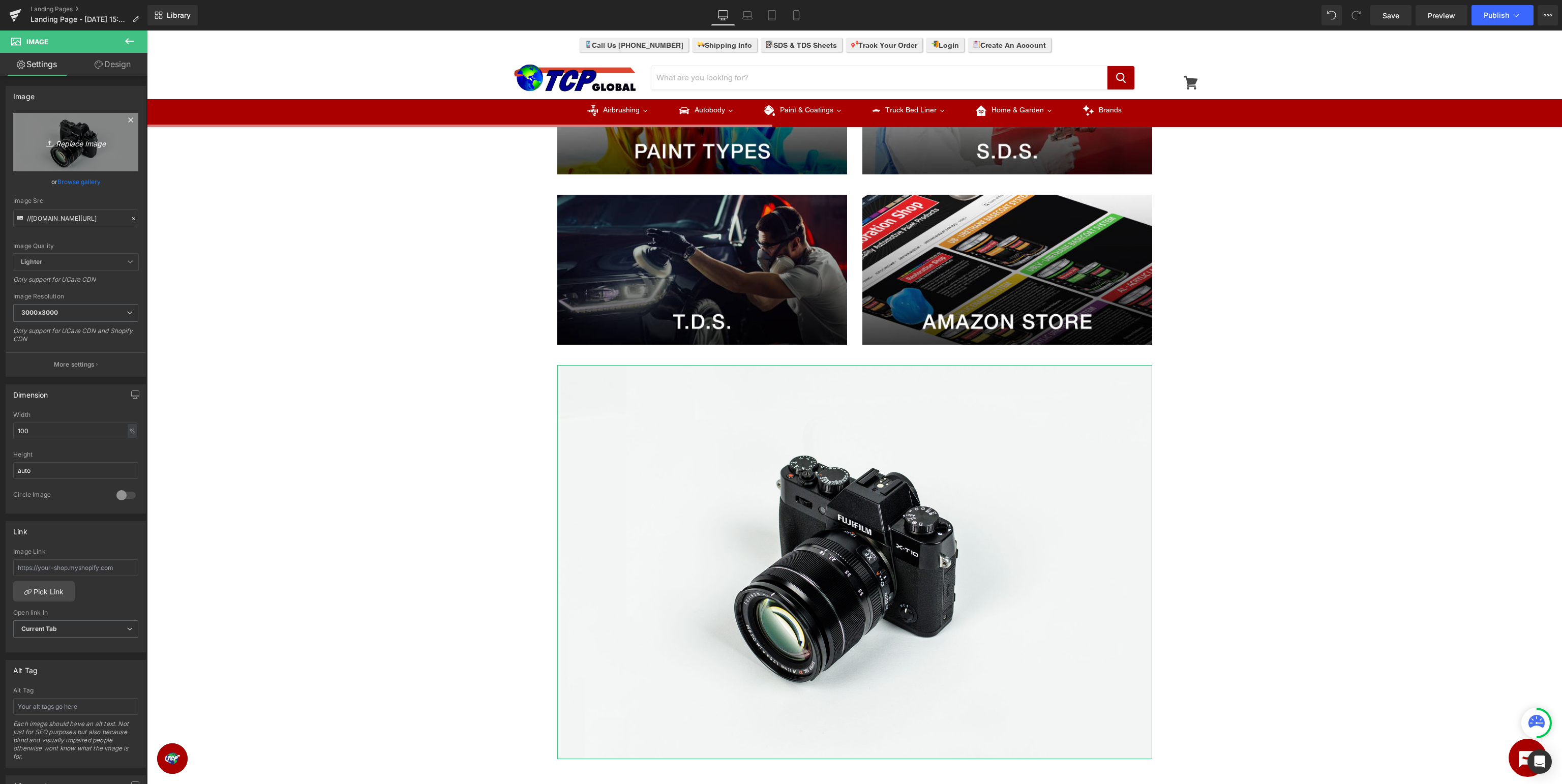
click at [84, 147] on icon "Replace Image" at bounding box center [75, 142] width 82 height 13
type input "C:\fakepath\RestorationShop_BottomBanner.jpg"
click at [88, 132] on input "file" at bounding box center [75, 139] width 125 height 51
type input "C:\fakepath\RestorationShop_BottomBanner.jpg"
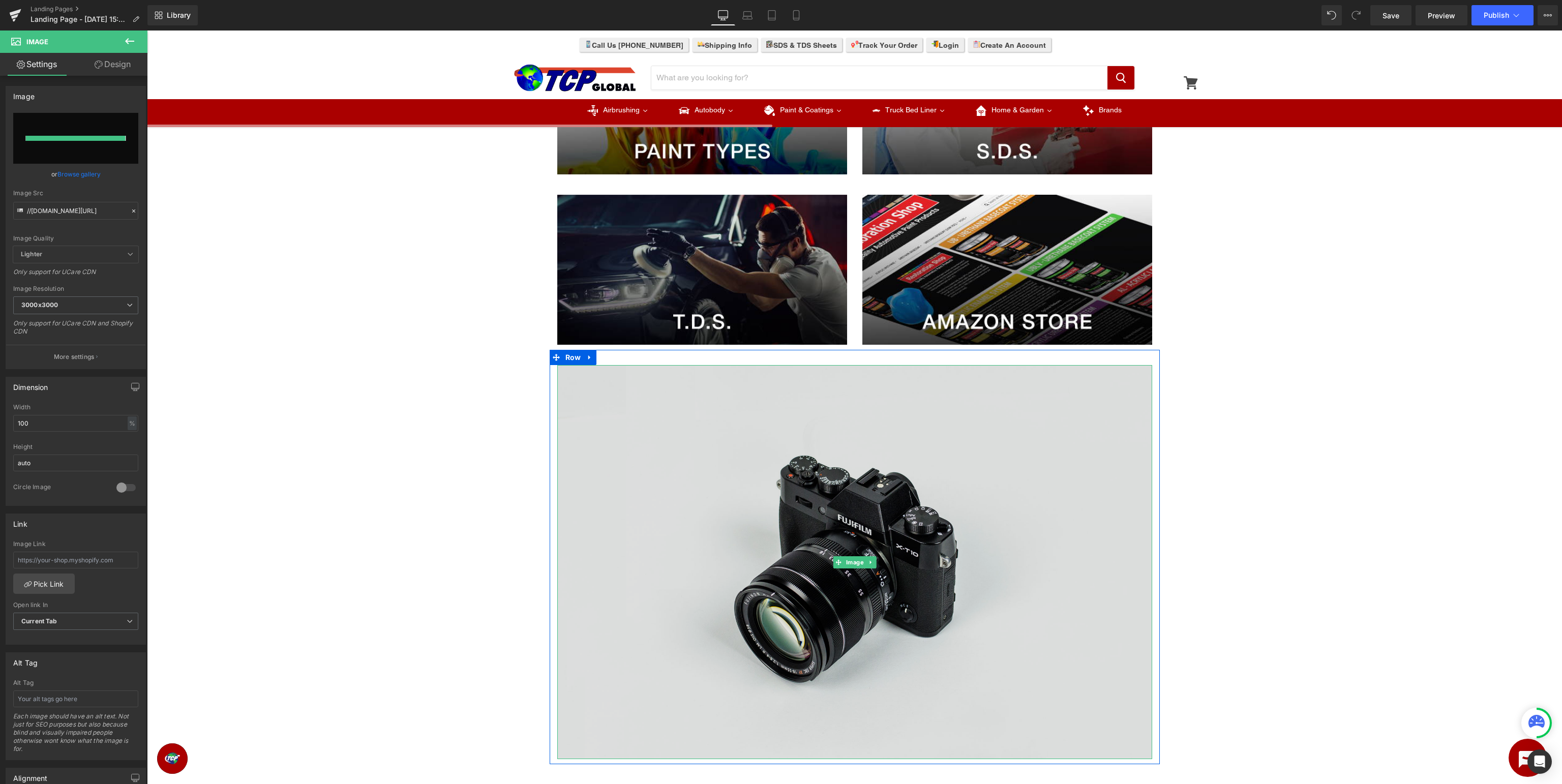
type input "[URL][DOMAIN_NAME]"
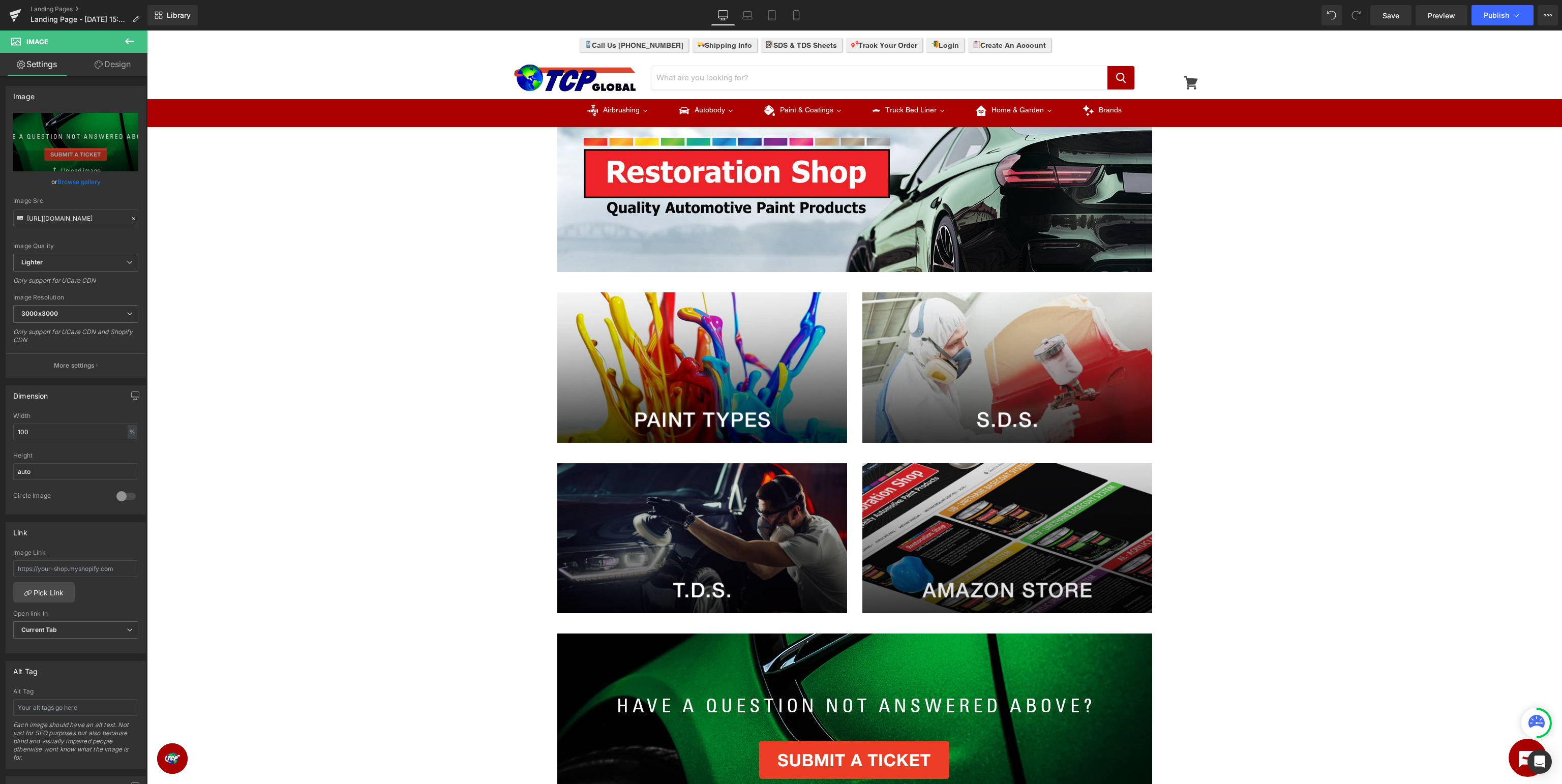
scroll to position [0, 0]
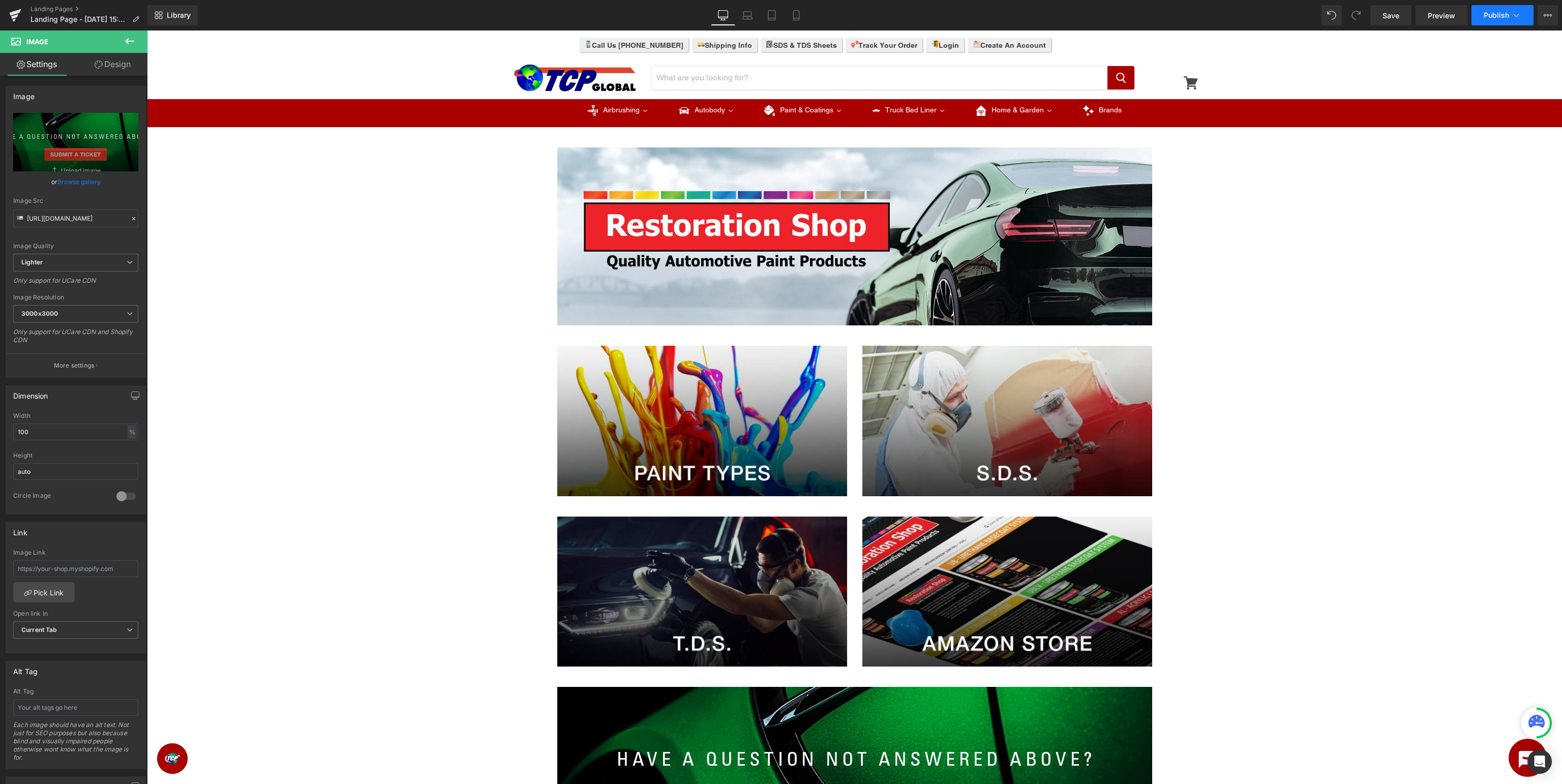
click at [1513, 14] on icon at bounding box center [1516, 15] width 10 height 10
click at [36, 20] on span "Landing Page - [DATE] 15:33:27" at bounding box center [79, 19] width 97 height 8
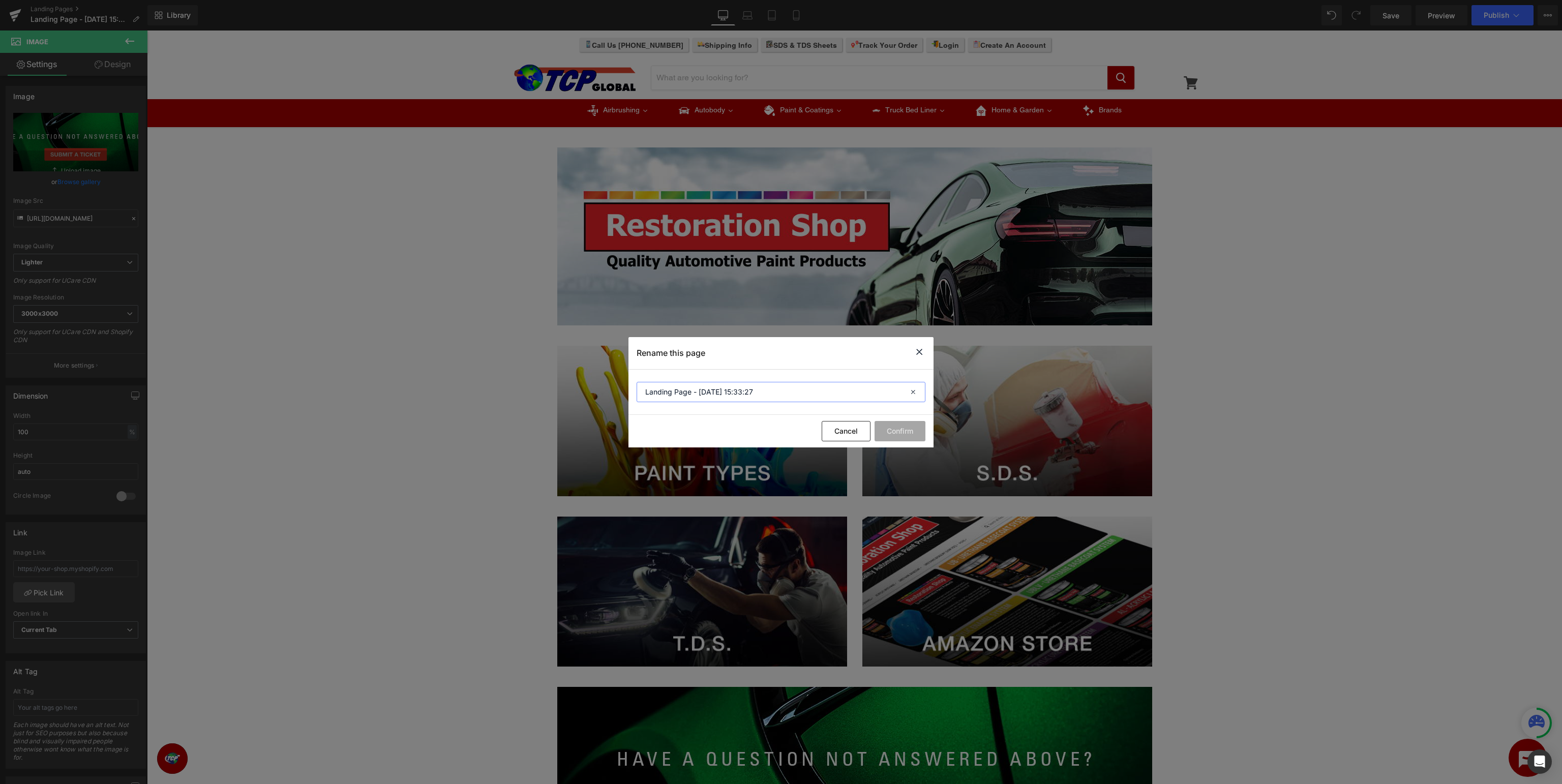
click at [783, 395] on input "Landing Page - [DATE] 15:33:27" at bounding box center [781, 392] width 289 height 21
drag, startPoint x: 797, startPoint y: 392, endPoint x: 0, endPoint y: 373, distance: 797.2
click at [637, 382] on input "Landing Page - [DATE] 15:33:27" at bounding box center [781, 392] width 289 height 21
type input "Restoration Shop Support Page"
click at [899, 427] on button "Confirm" at bounding box center [900, 431] width 51 height 21
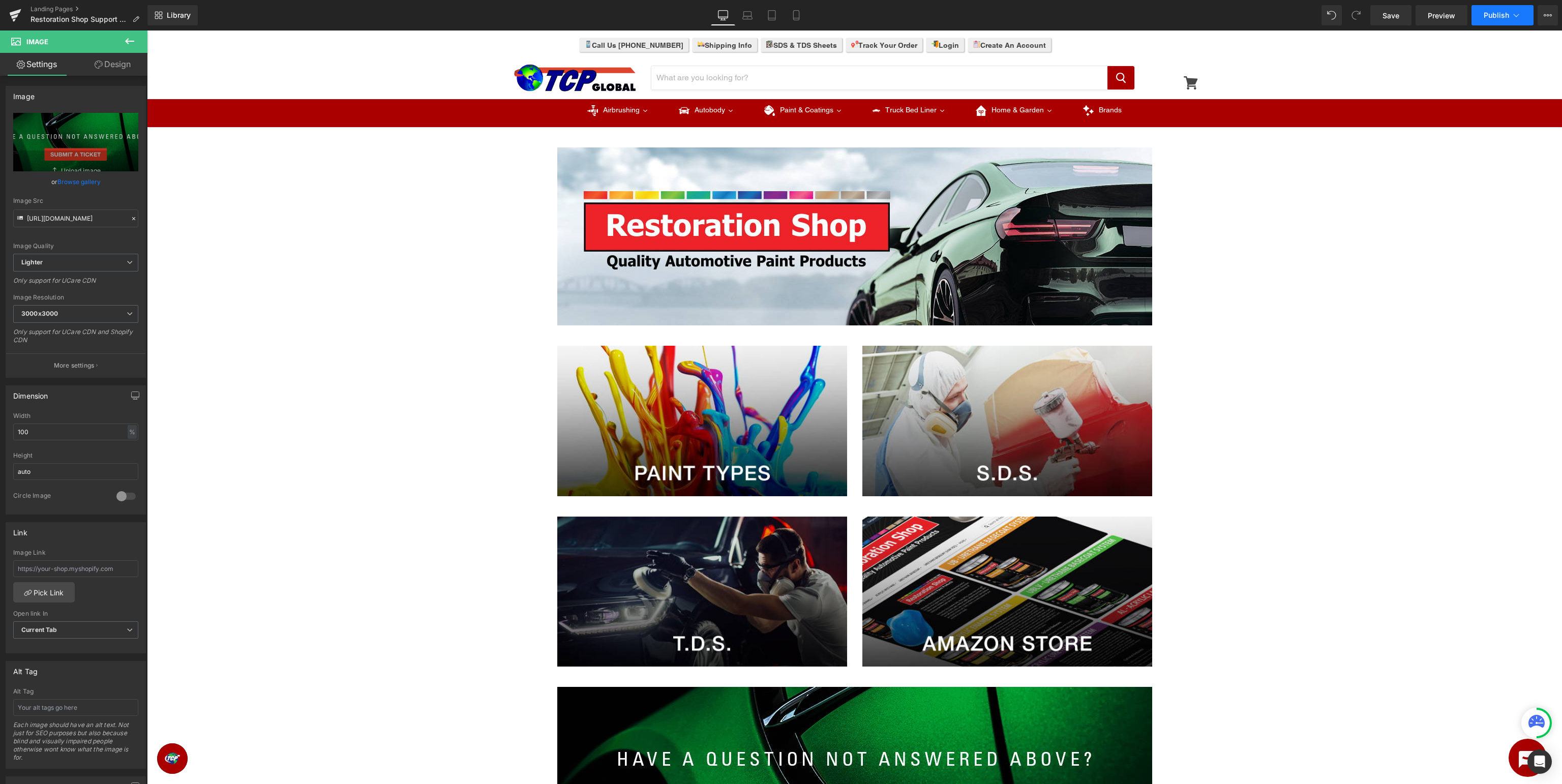
click at [1501, 11] on button "Publish" at bounding box center [1502, 15] width 62 height 21
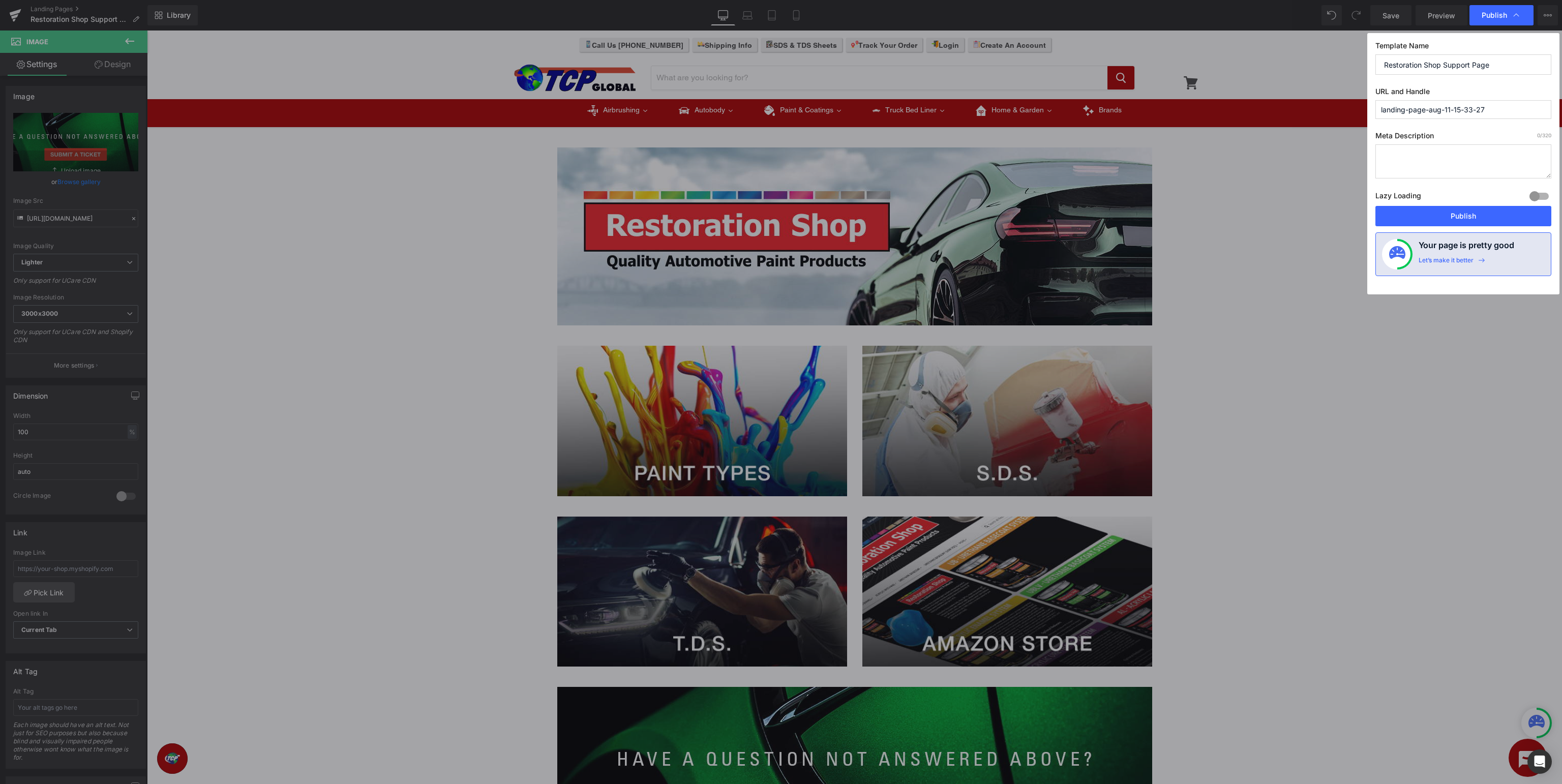
click at [1469, 118] on input "landing-page-aug-11-15-33-27" at bounding box center [1463, 109] width 176 height 19
drag, startPoint x: 1517, startPoint y: 106, endPoint x: 743, endPoint y: 107, distance: 774.0
click at [1375, 107] on input "landing-page-aug-11-15-33-27" at bounding box center [1463, 109] width 176 height 19
type input "restoration-shop-support"
click at [1471, 211] on button "Publish" at bounding box center [1463, 216] width 176 height 21
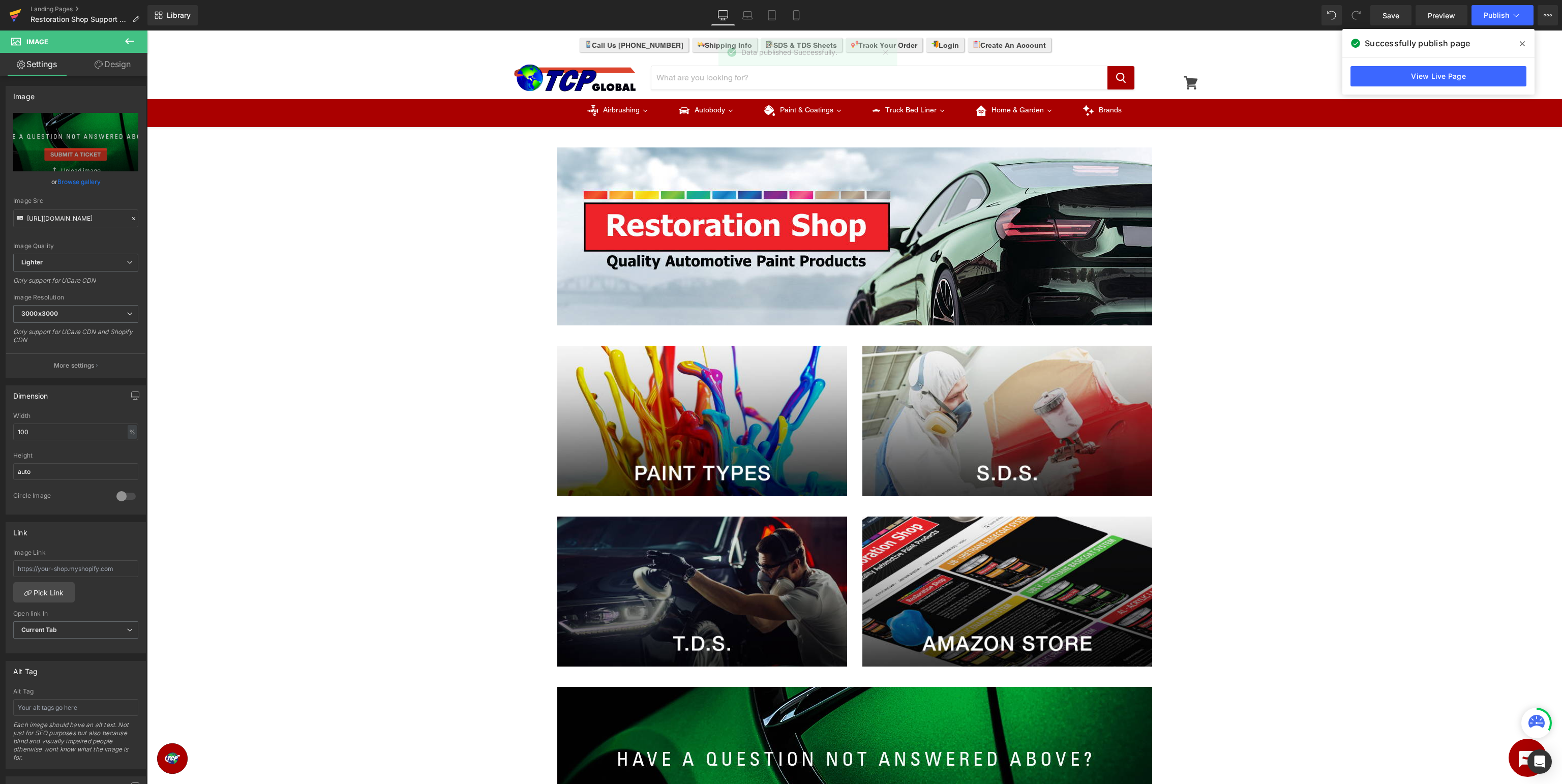
click at [16, 19] on icon at bounding box center [15, 15] width 12 height 25
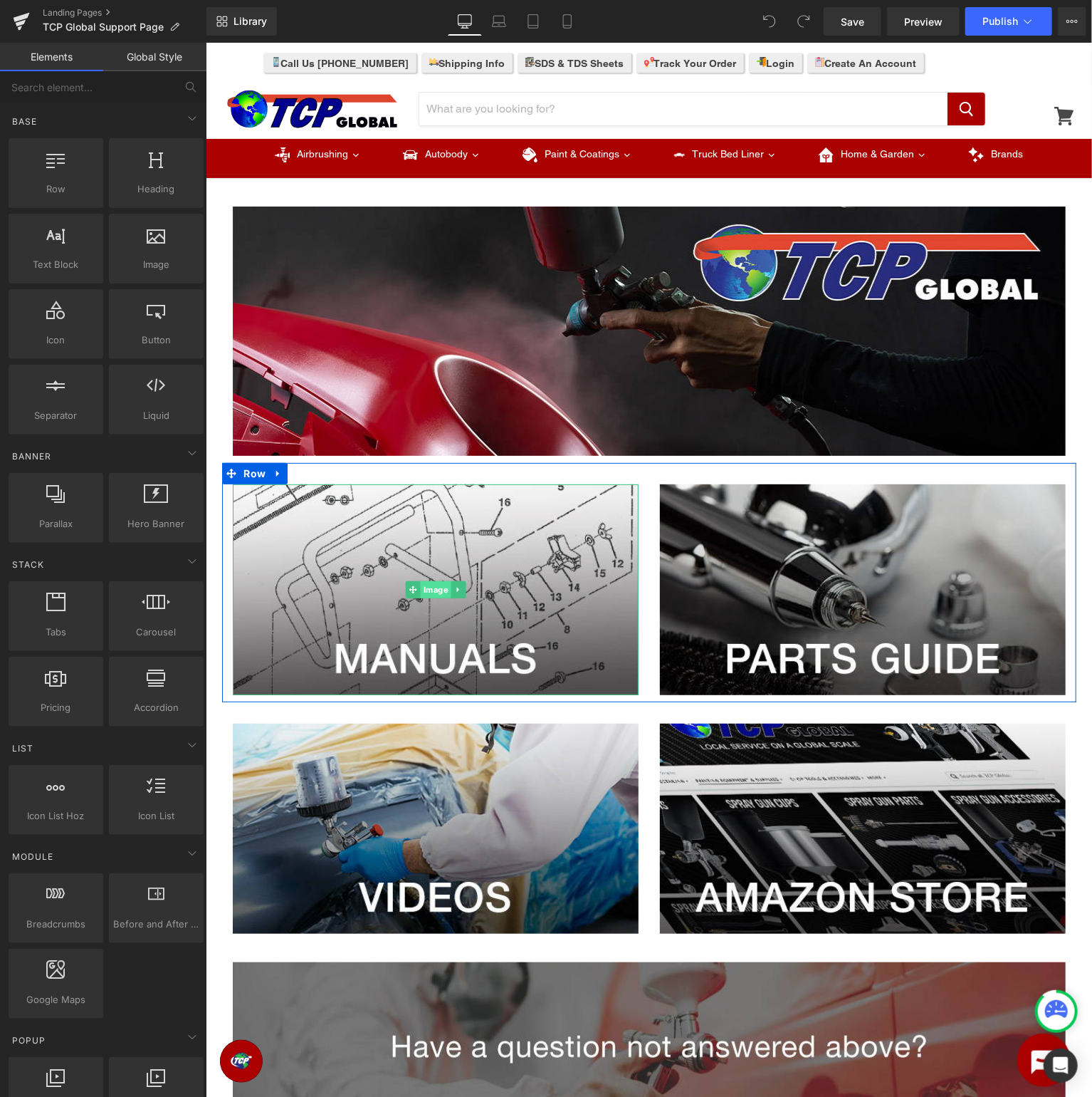
click at [429, 584] on span "Image" at bounding box center [435, 589] width 31 height 17
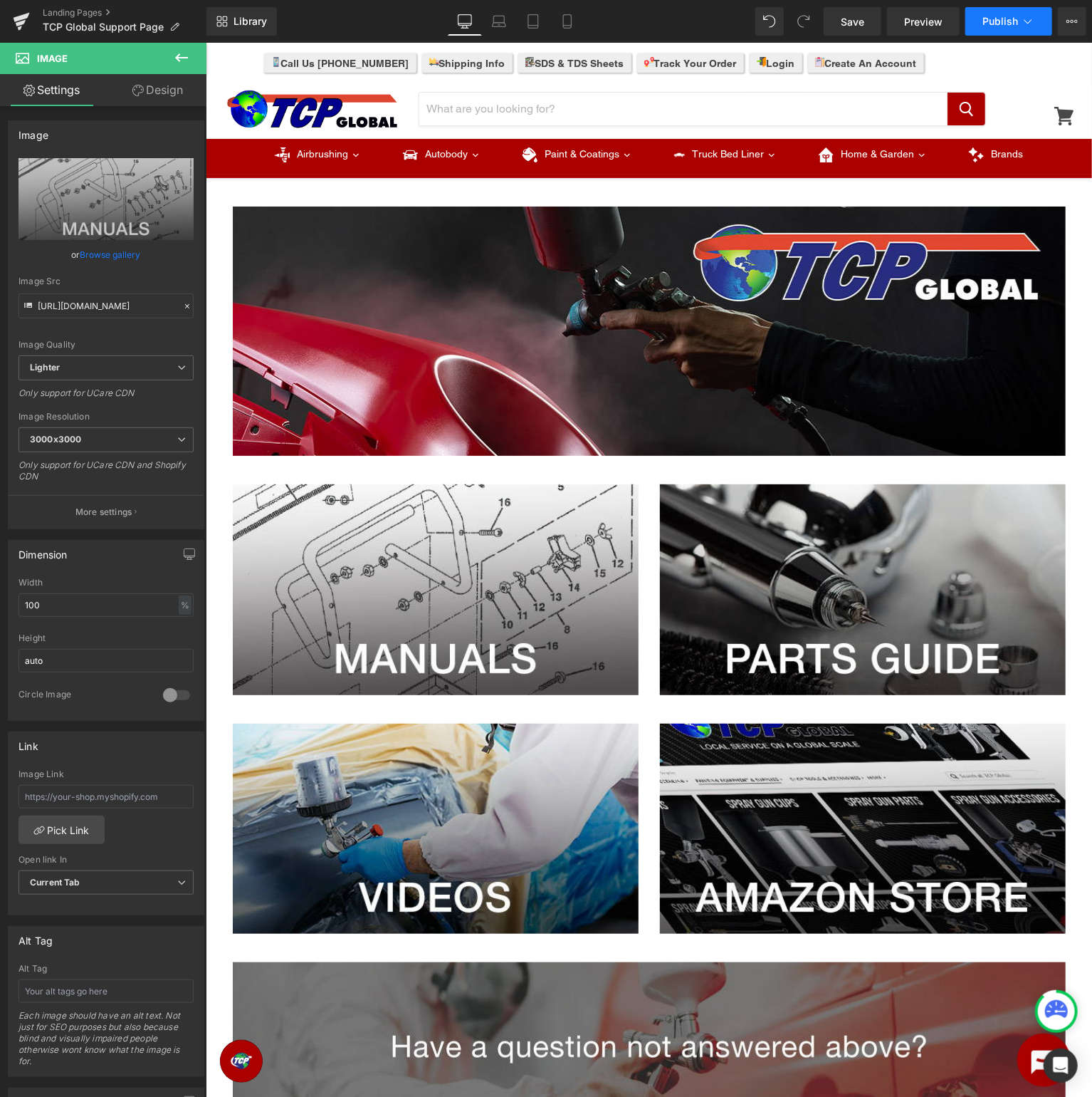
click at [1013, 36] on button "Publish" at bounding box center [1008, 21] width 86 height 29
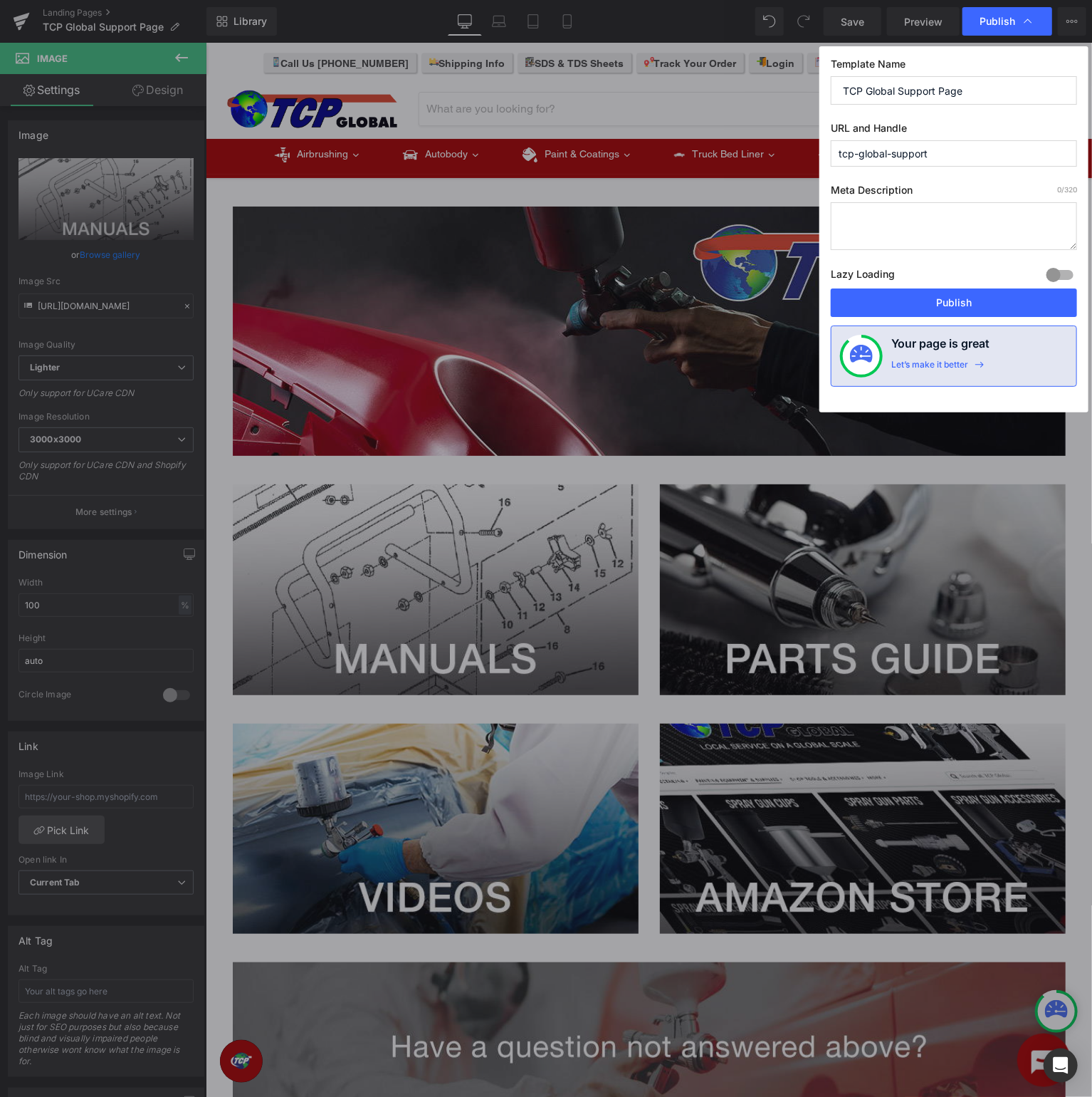
click at [961, 150] on input "tcp-global-support" at bounding box center [954, 153] width 246 height 26
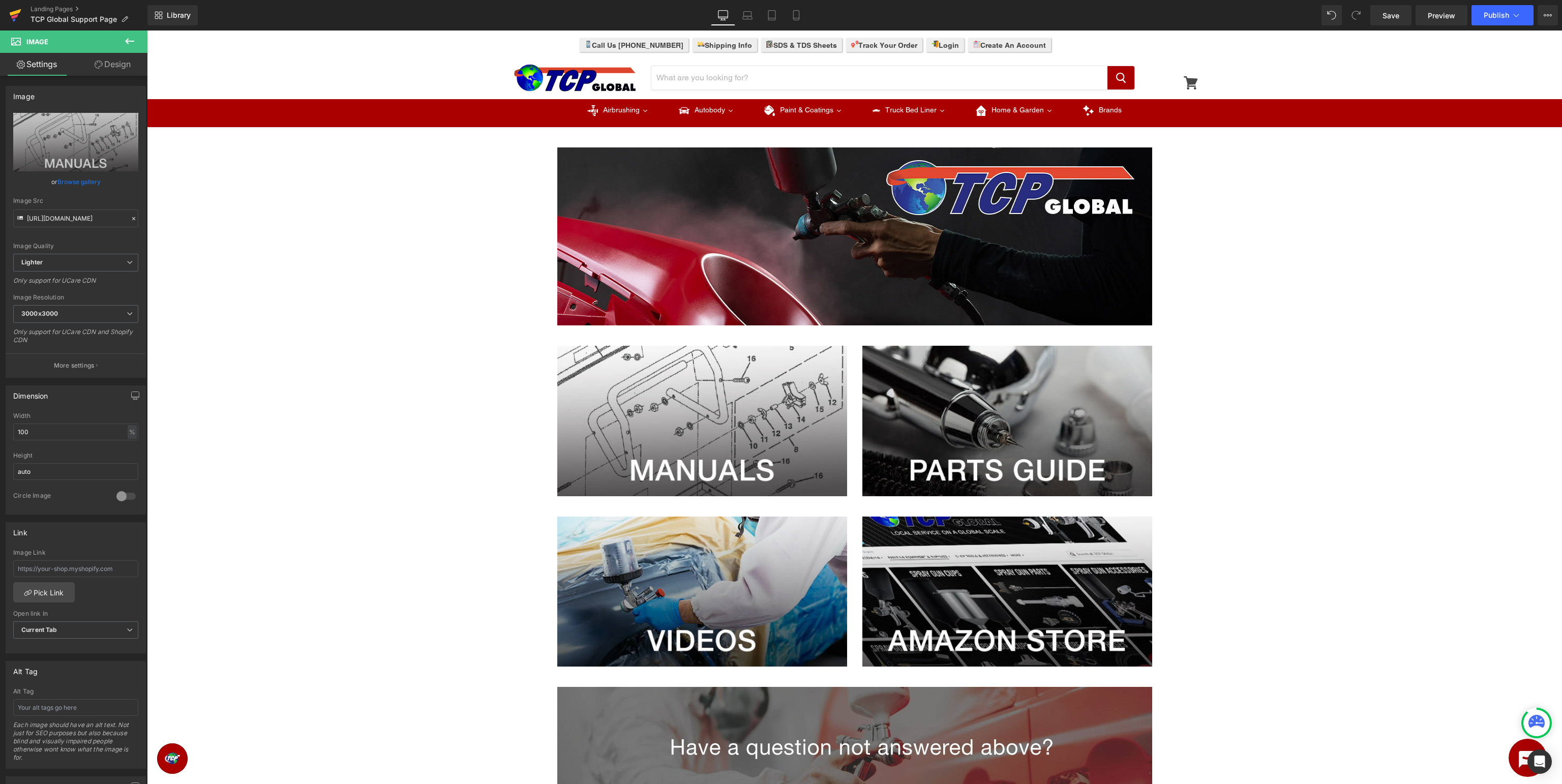
click at [14, 13] on icon at bounding box center [15, 12] width 12 height 7
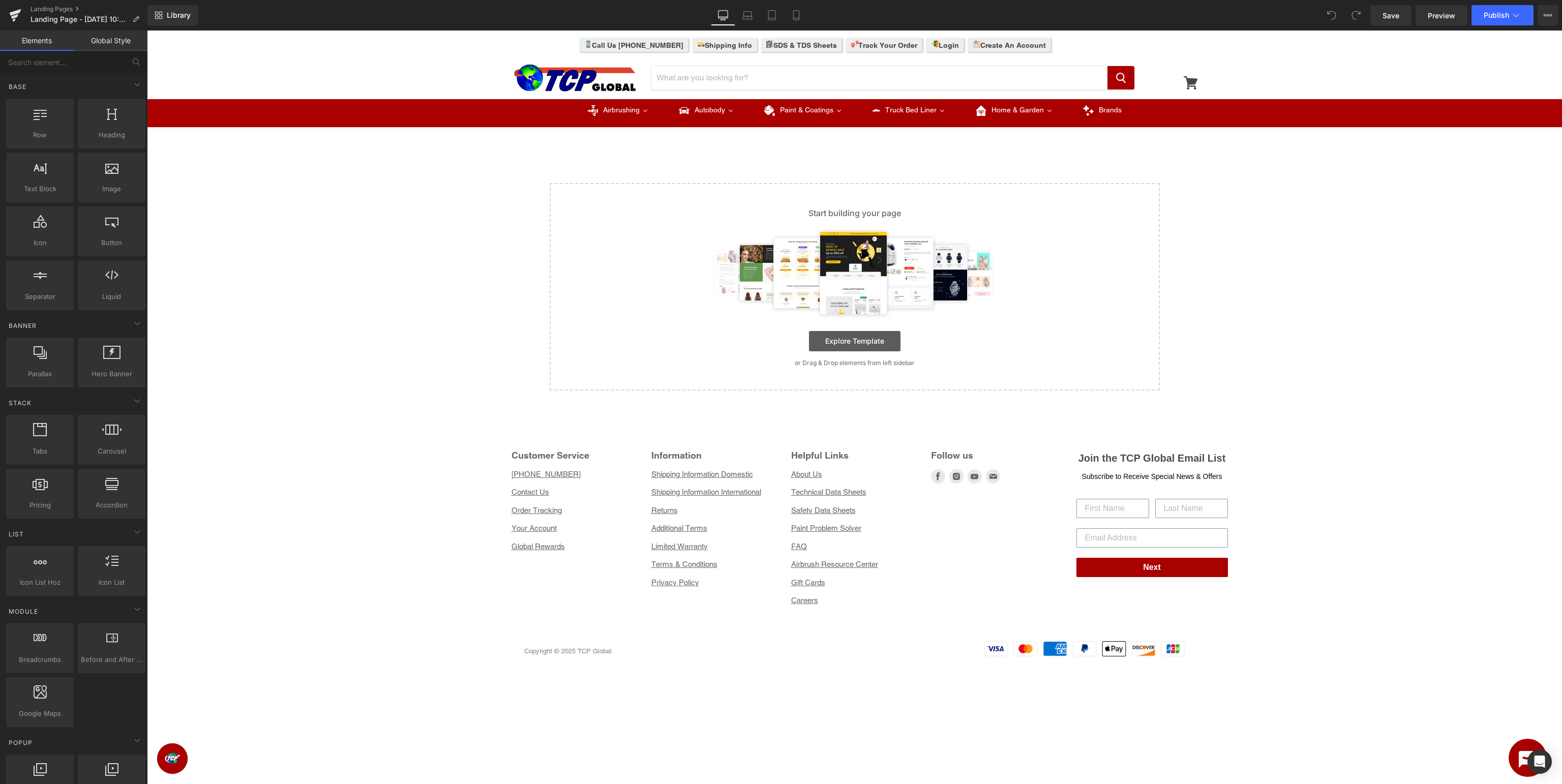
click at [840, 344] on link "Explore Template" at bounding box center [854, 342] width 91 height 21
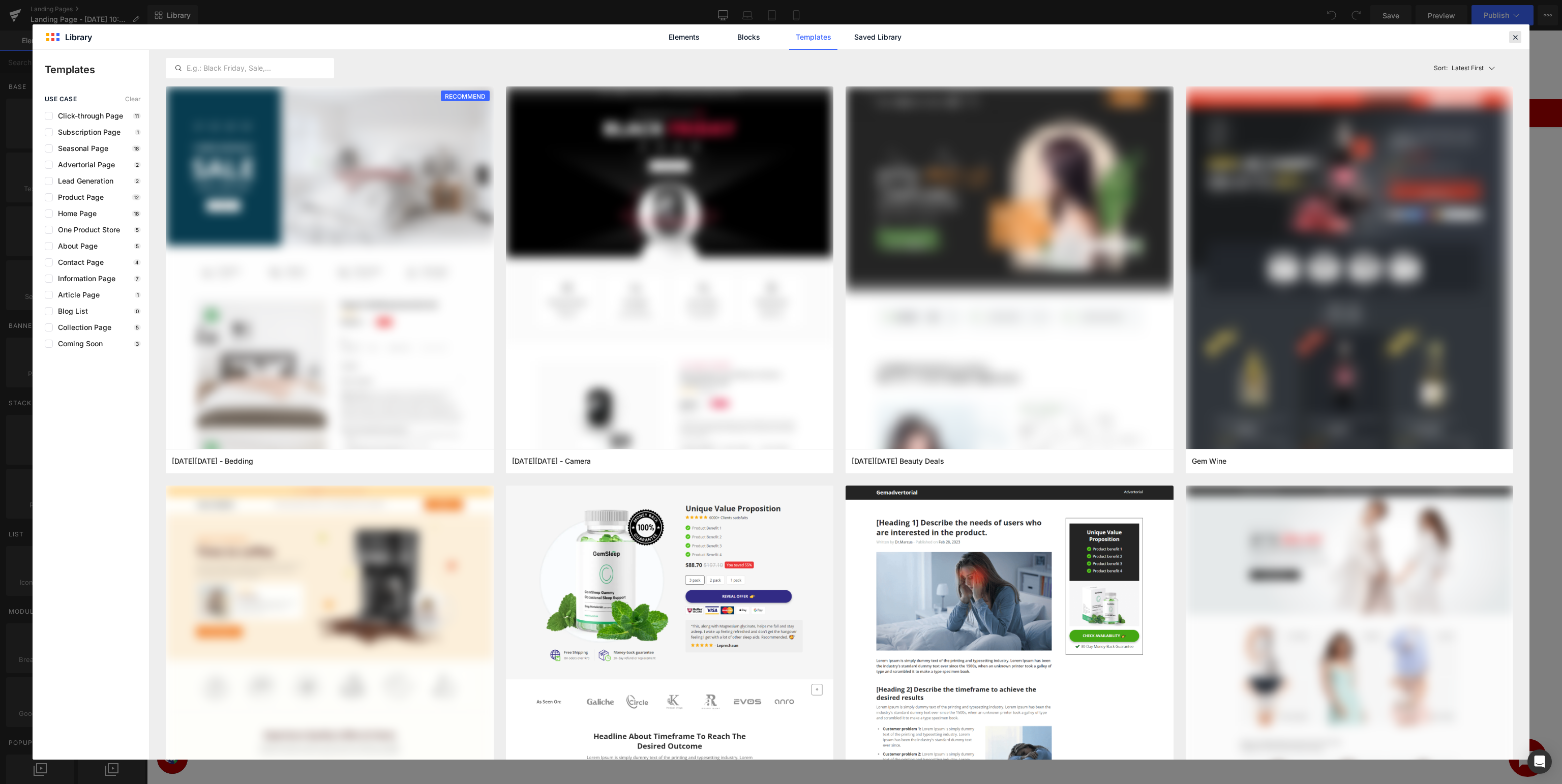
click at [1519, 38] on icon at bounding box center [1515, 36] width 9 height 9
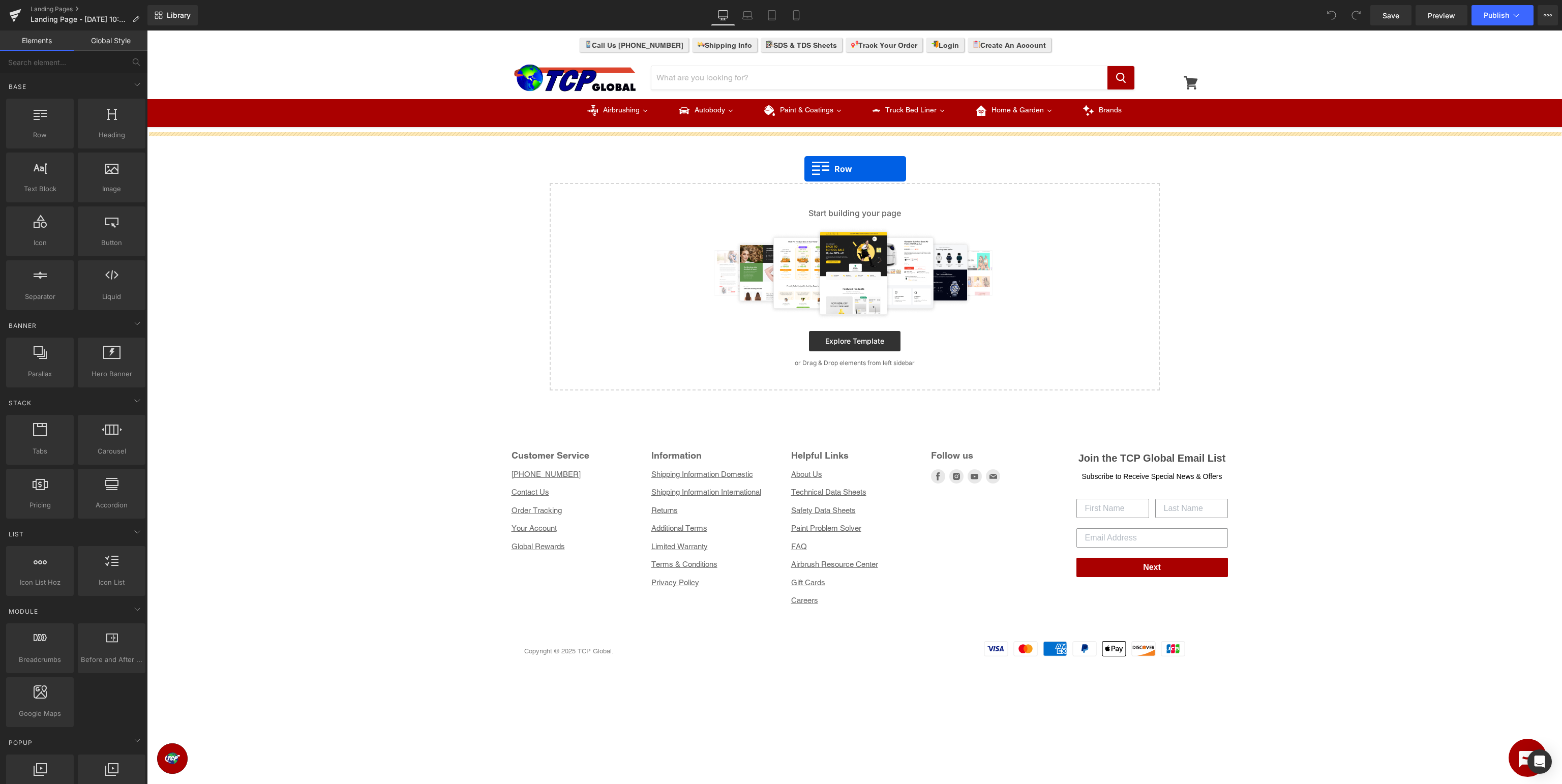
drag, startPoint x: 195, startPoint y: 159, endPoint x: 805, endPoint y: 169, distance: 610.1
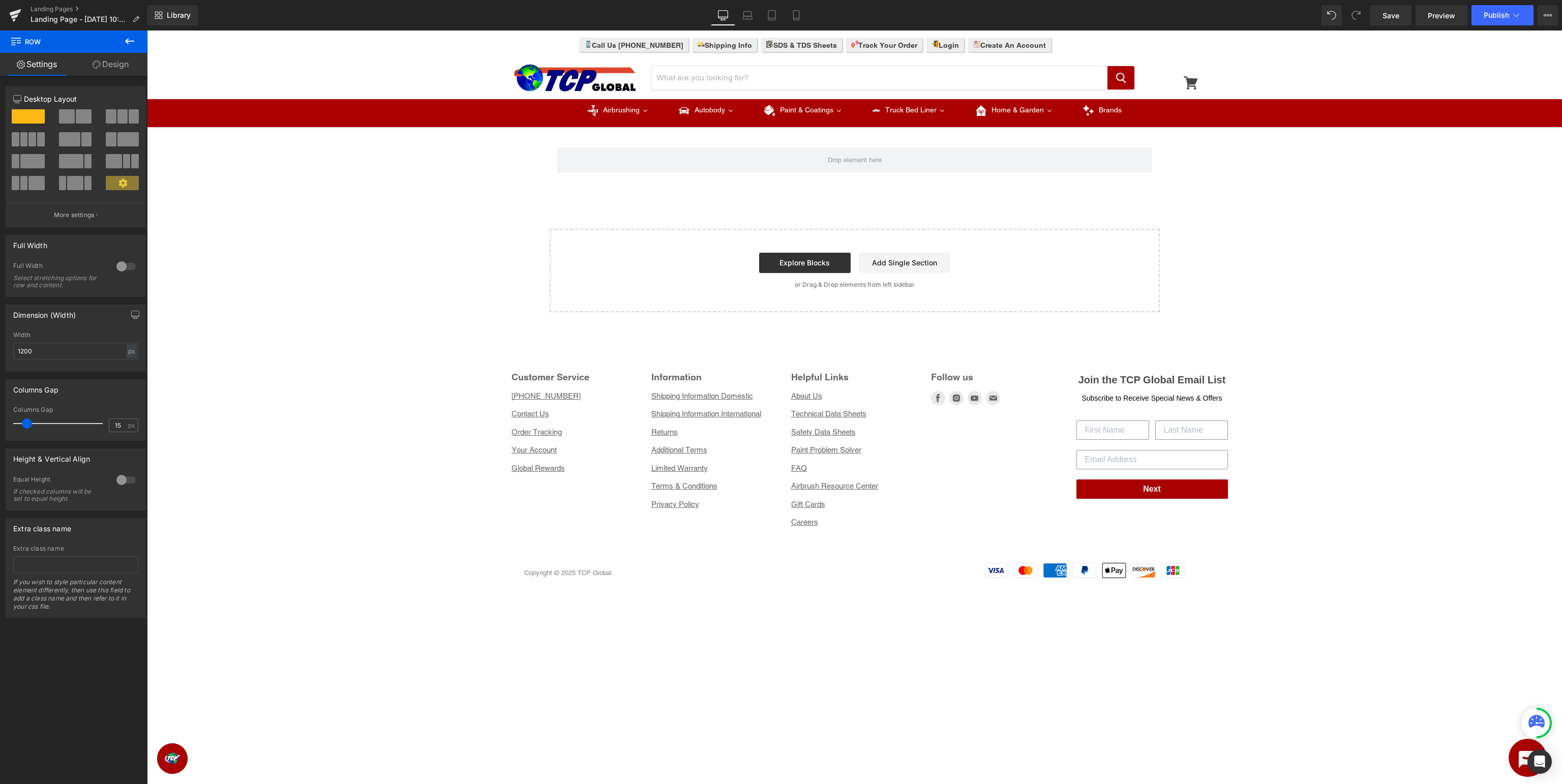
click at [132, 40] on icon at bounding box center [129, 41] width 9 height 6
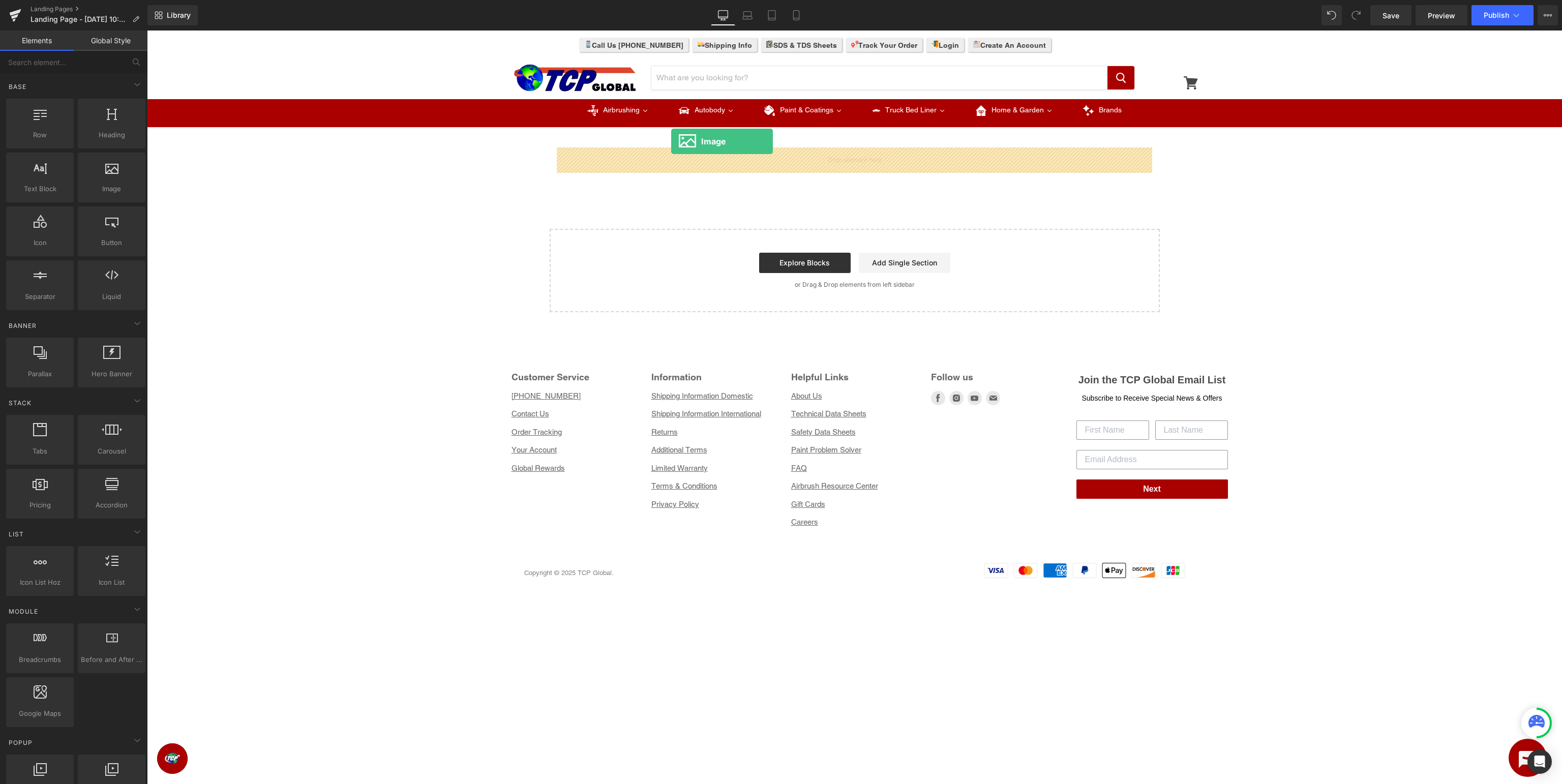
drag, startPoint x: 262, startPoint y: 207, endPoint x: 672, endPoint y: 141, distance: 415.3
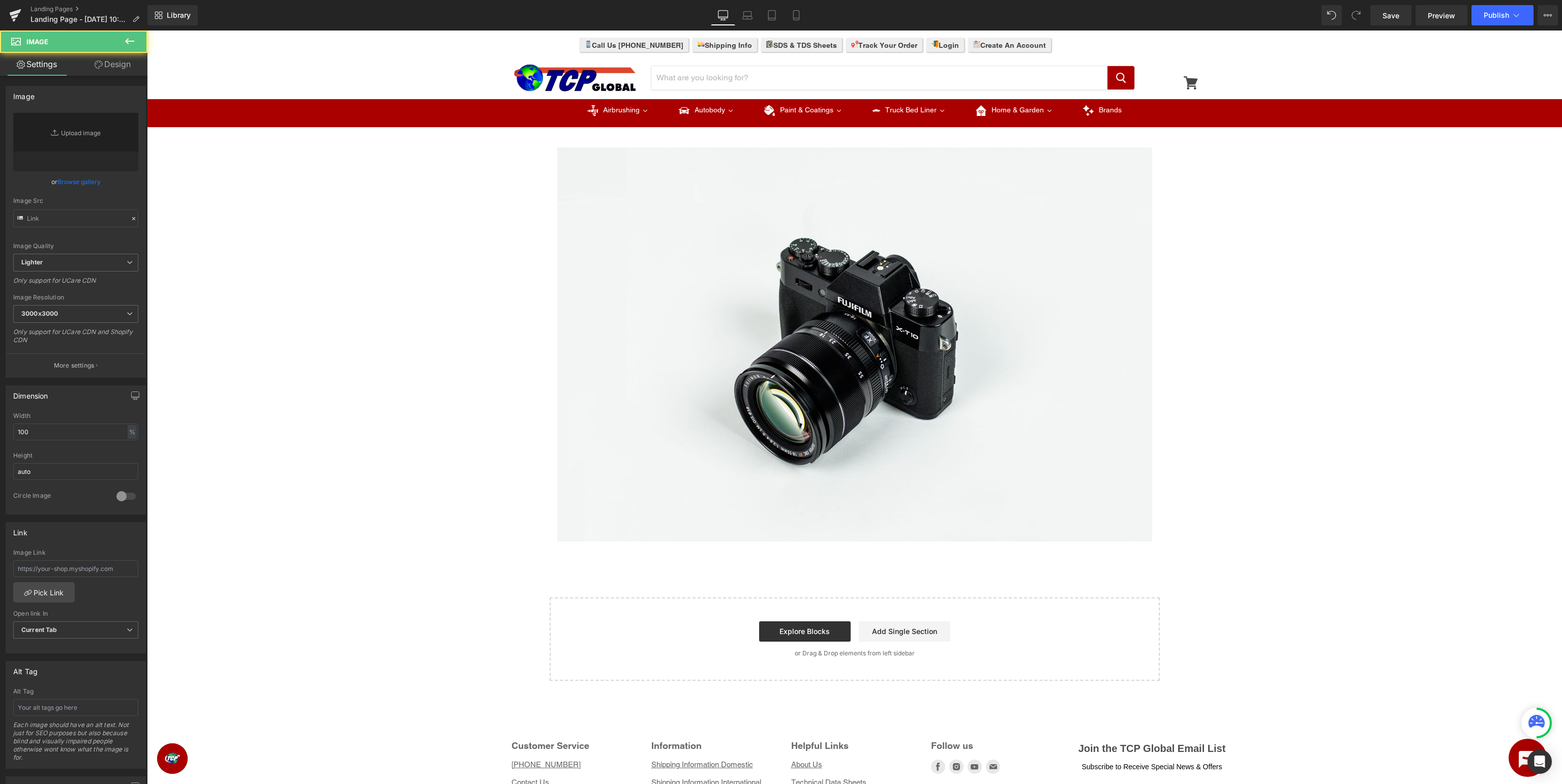
type input "//[DOMAIN_NAME][URL]"
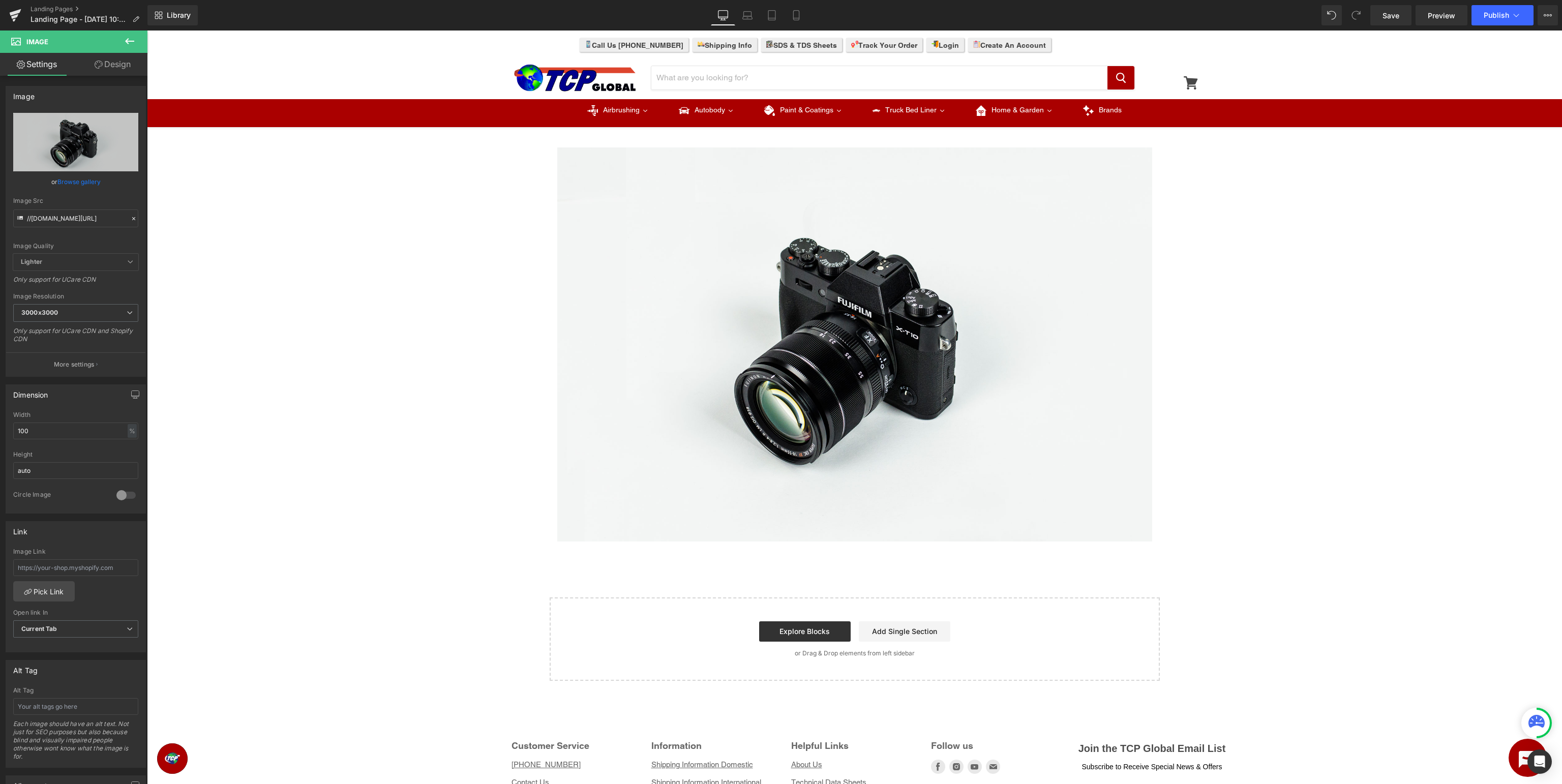
click at [131, 46] on icon at bounding box center [130, 41] width 12 height 12
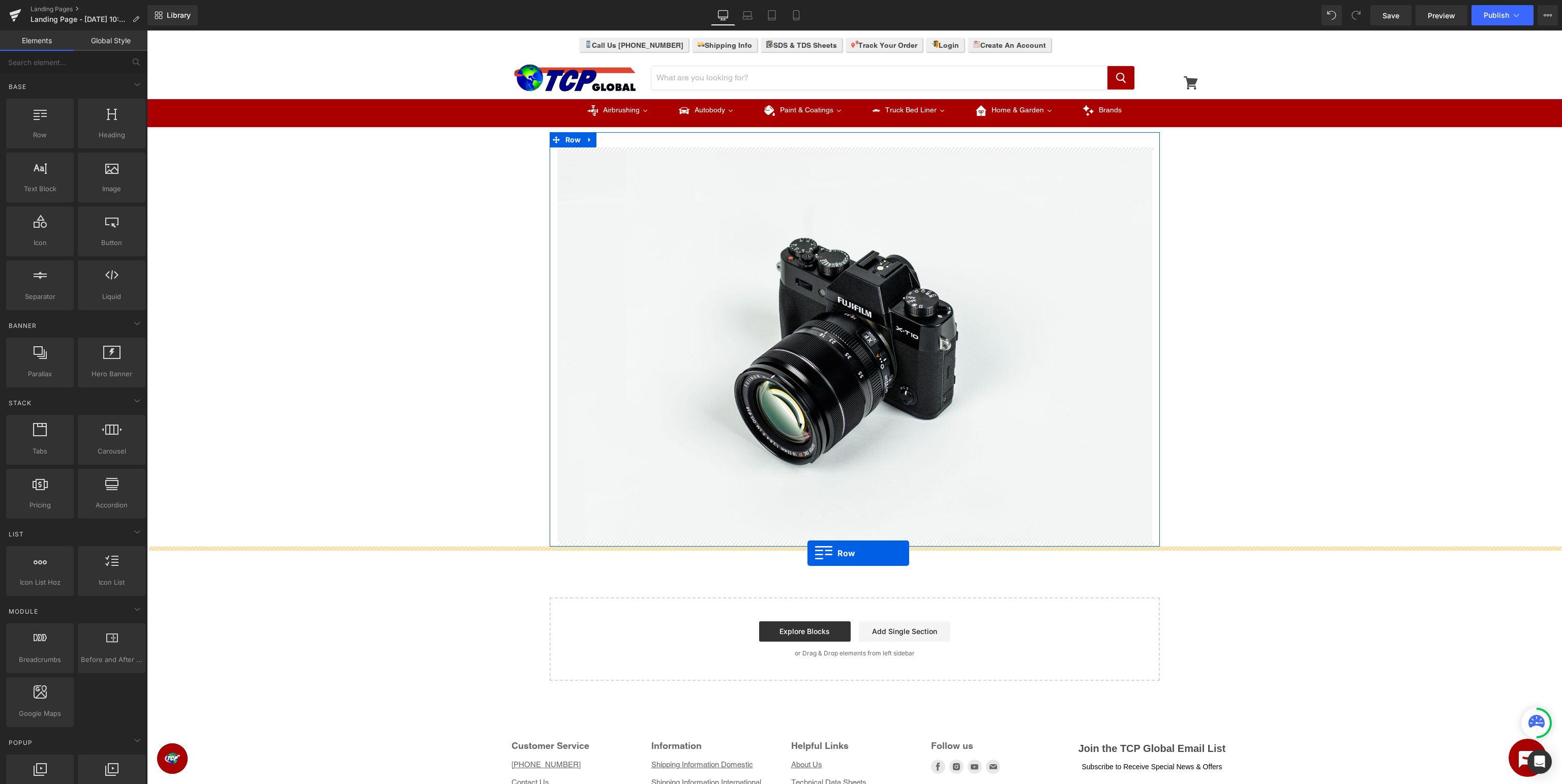
drag, startPoint x: 193, startPoint y: 158, endPoint x: 807, endPoint y: 554, distance: 730.6
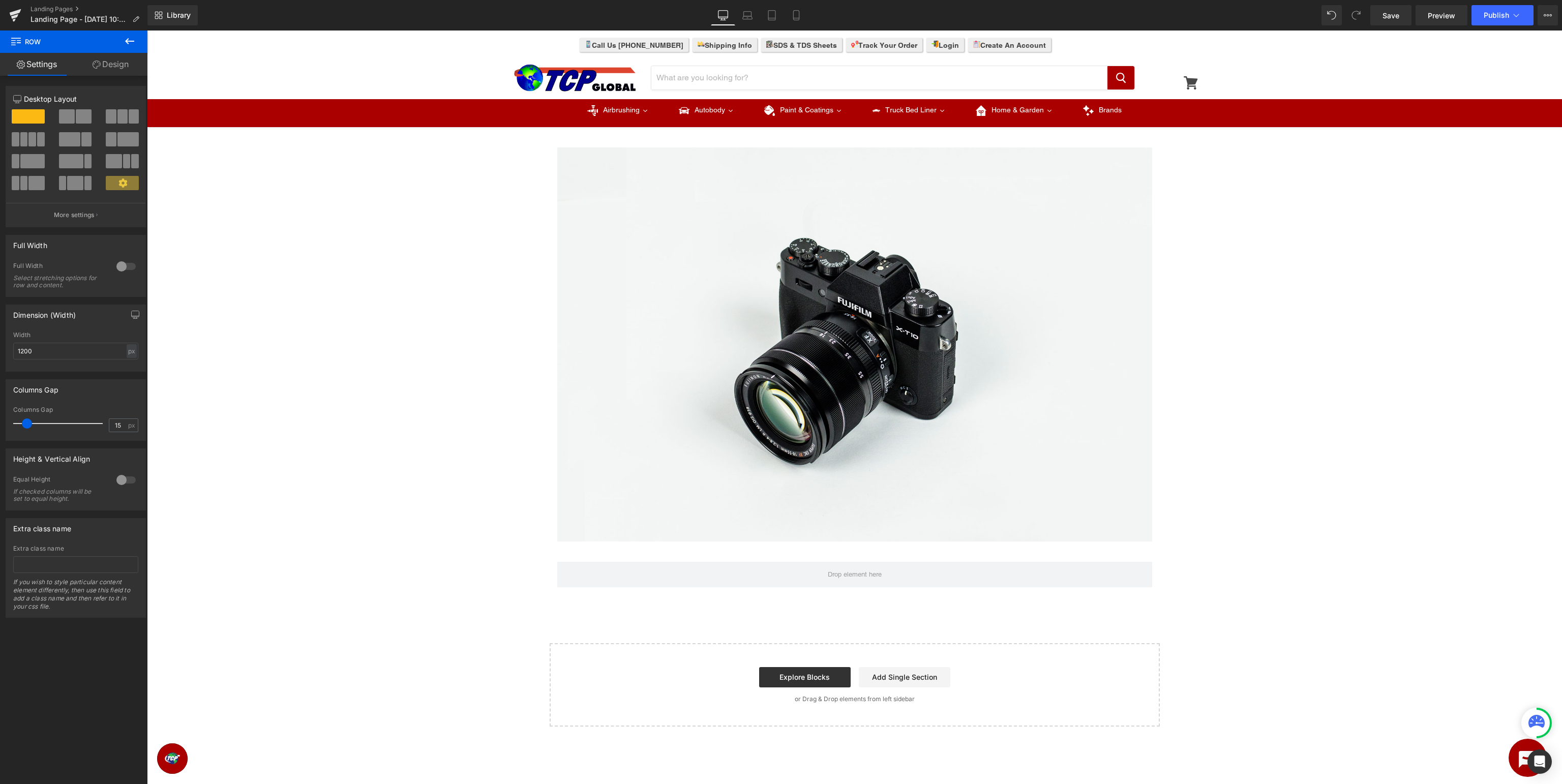
click at [132, 43] on icon at bounding box center [130, 41] width 12 height 12
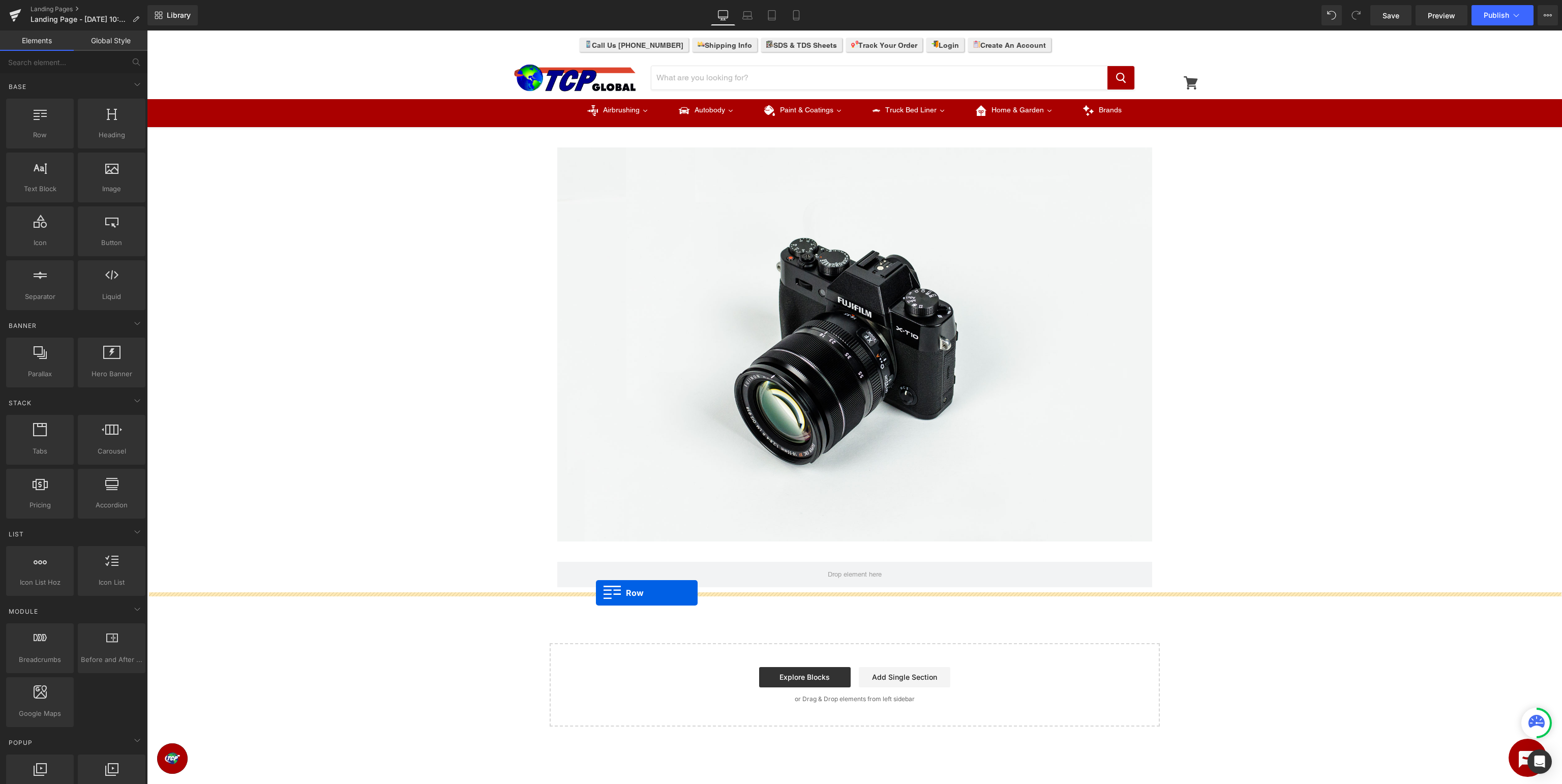
drag, startPoint x: 180, startPoint y: 167, endPoint x: 596, endPoint y: 593, distance: 595.4
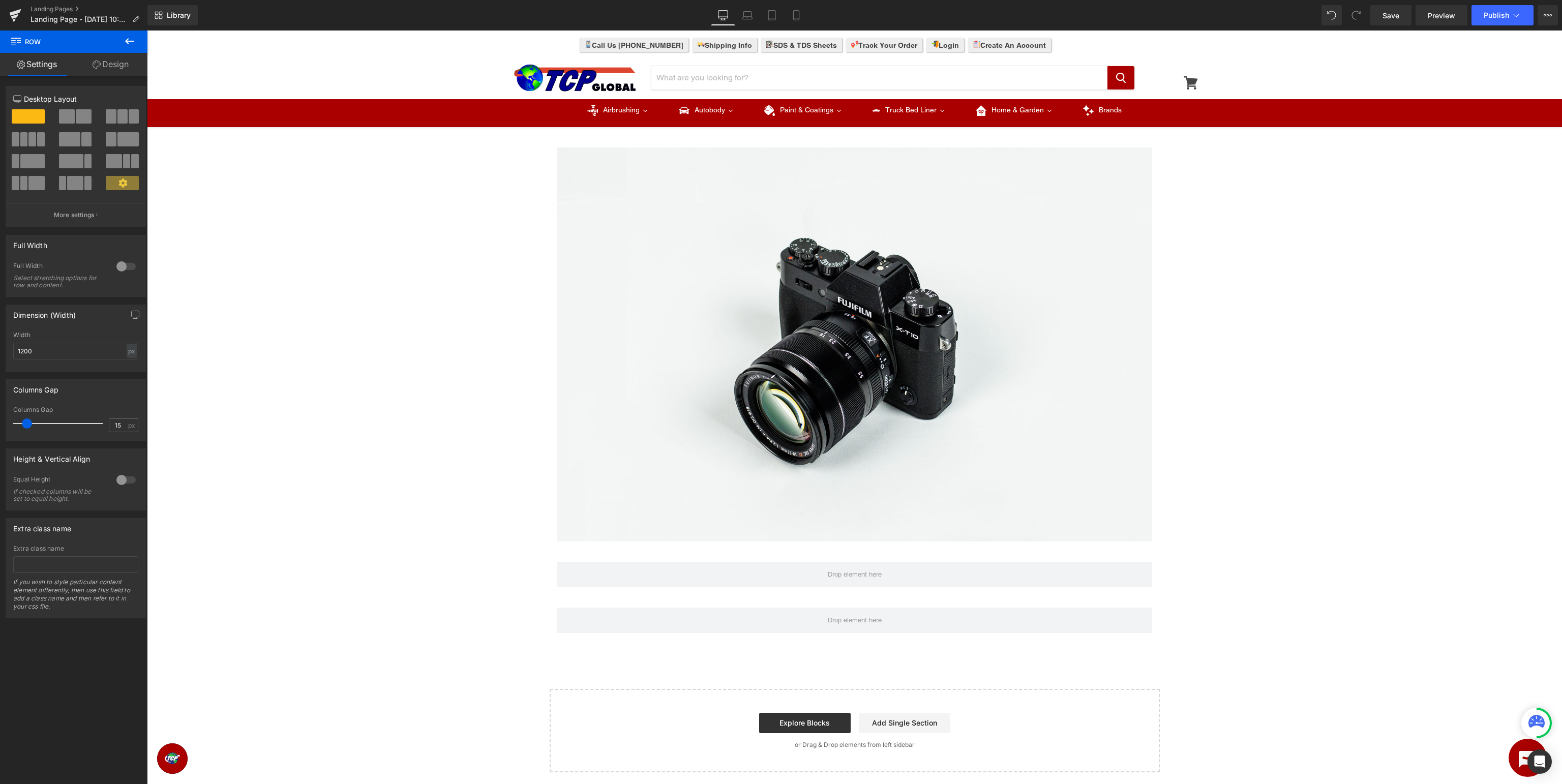
click at [129, 43] on icon at bounding box center [130, 41] width 12 height 12
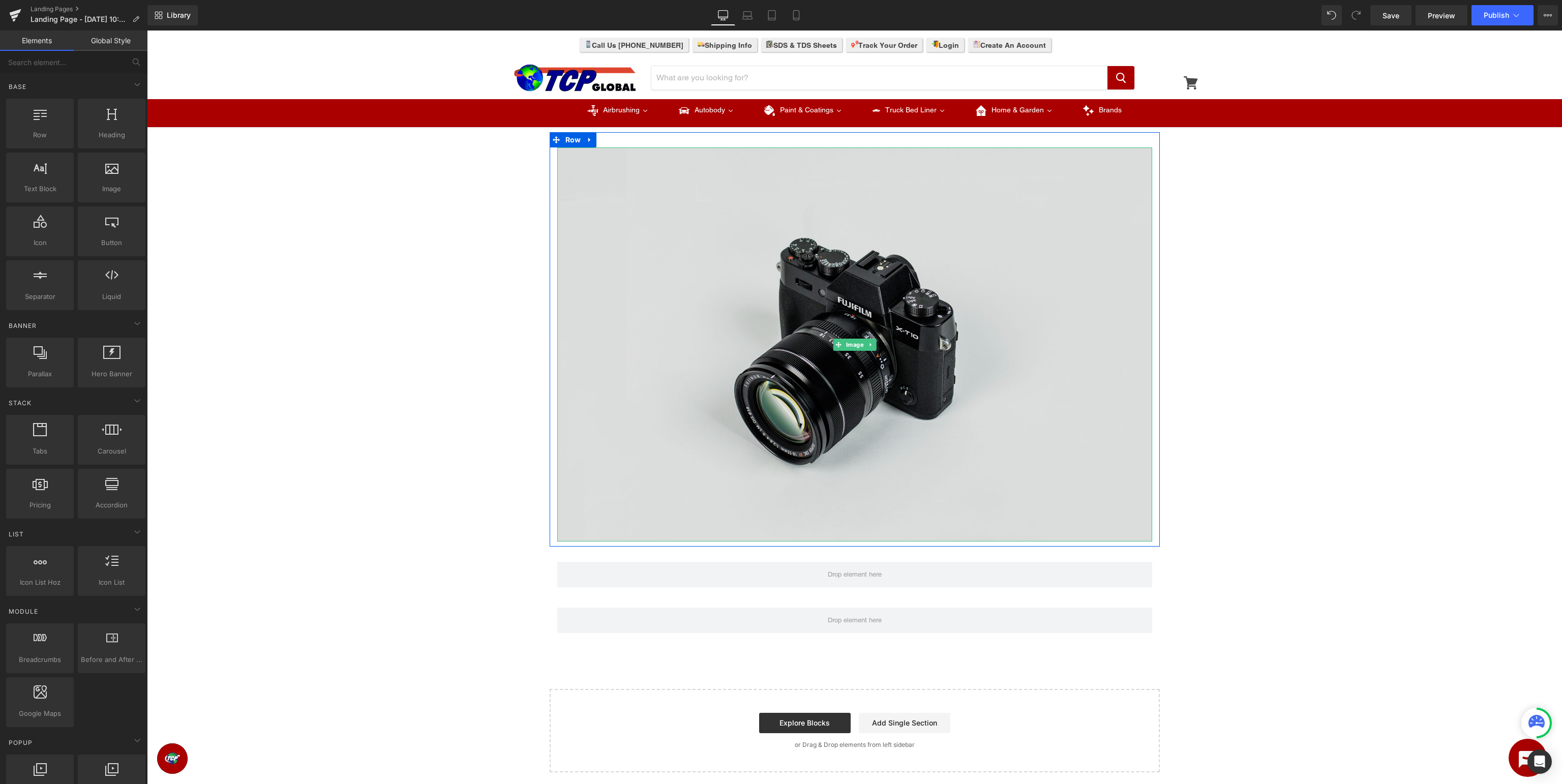
click at [888, 339] on img at bounding box center [854, 344] width 595 height 394
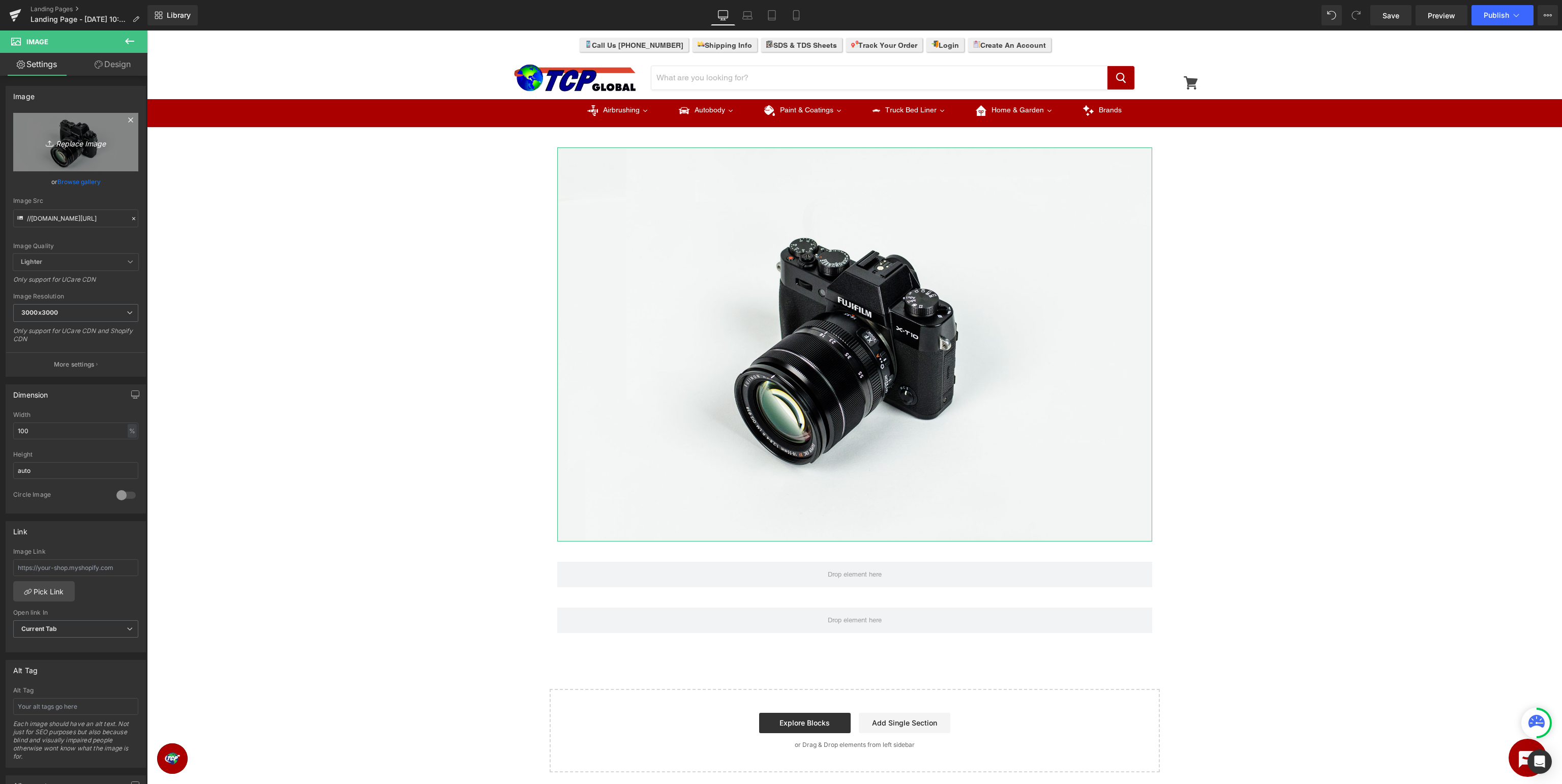
click at [95, 141] on icon "Replace Image" at bounding box center [75, 142] width 82 height 13
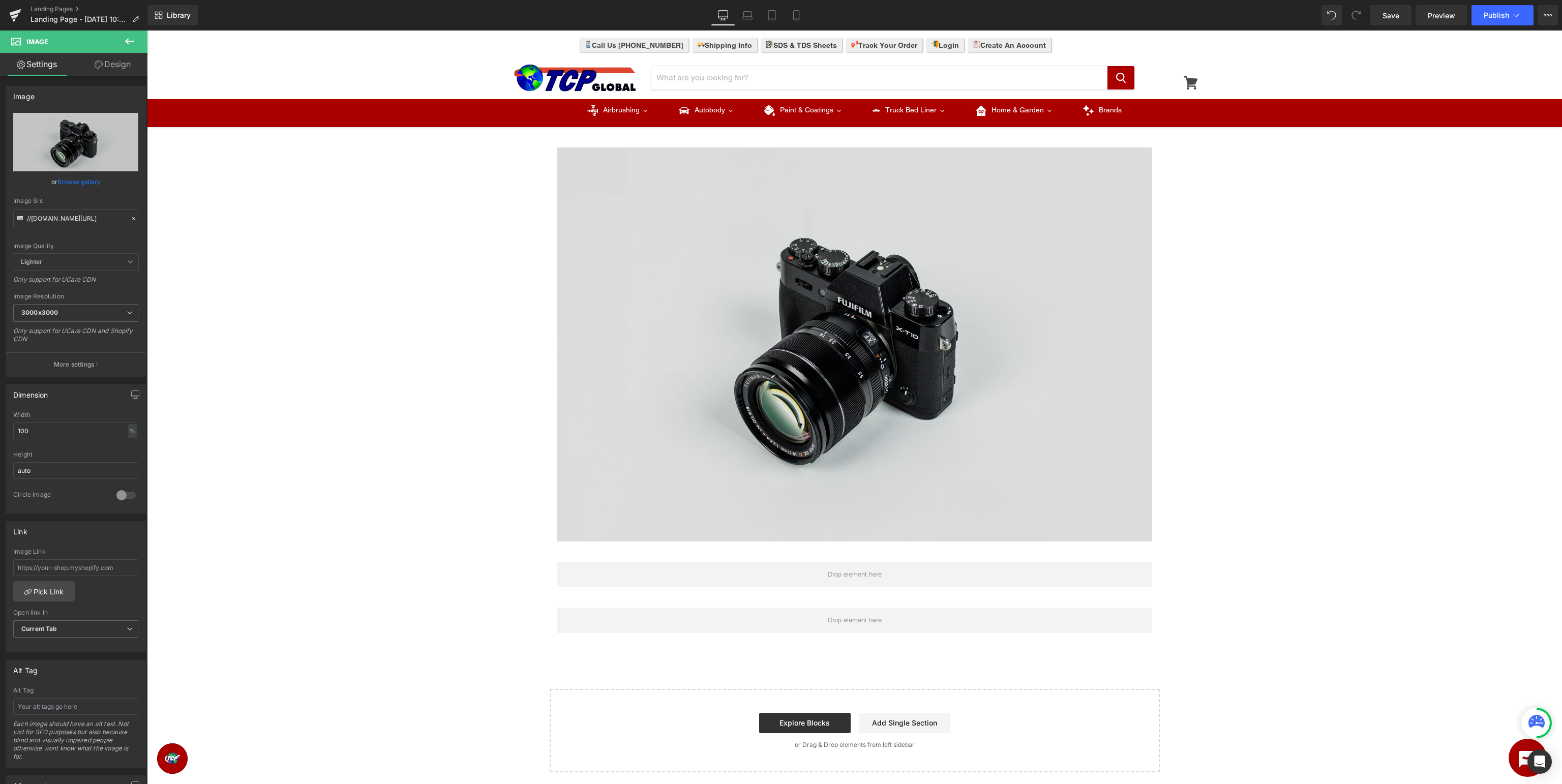
type input "C:\fakepath\TCPSupport_banner.jpg"
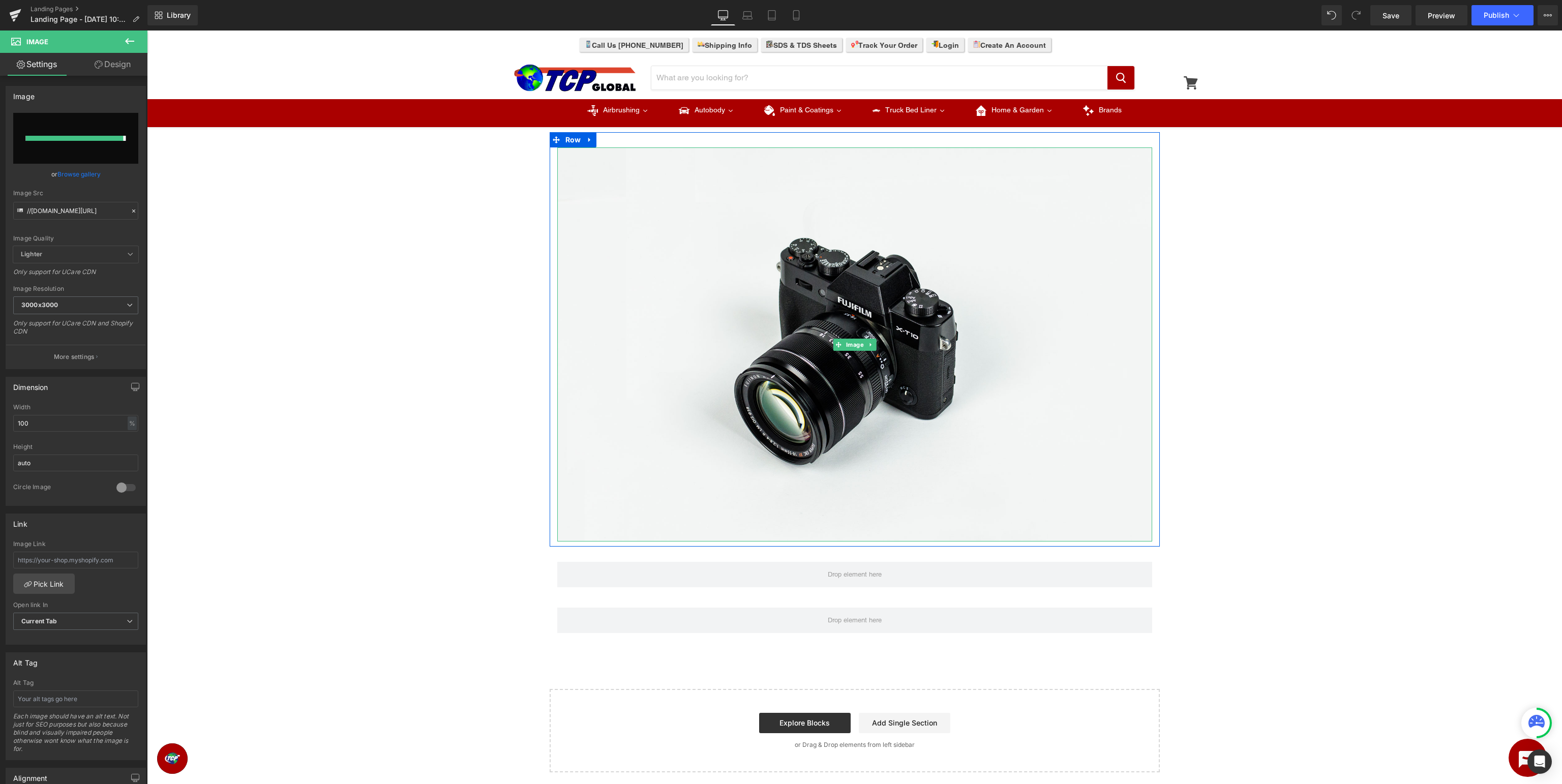
type input "https://ucarecdn.com/715ae8e9-cccb-49dd-9895-0b4343b0a943/-/format/auto/-/previ…"
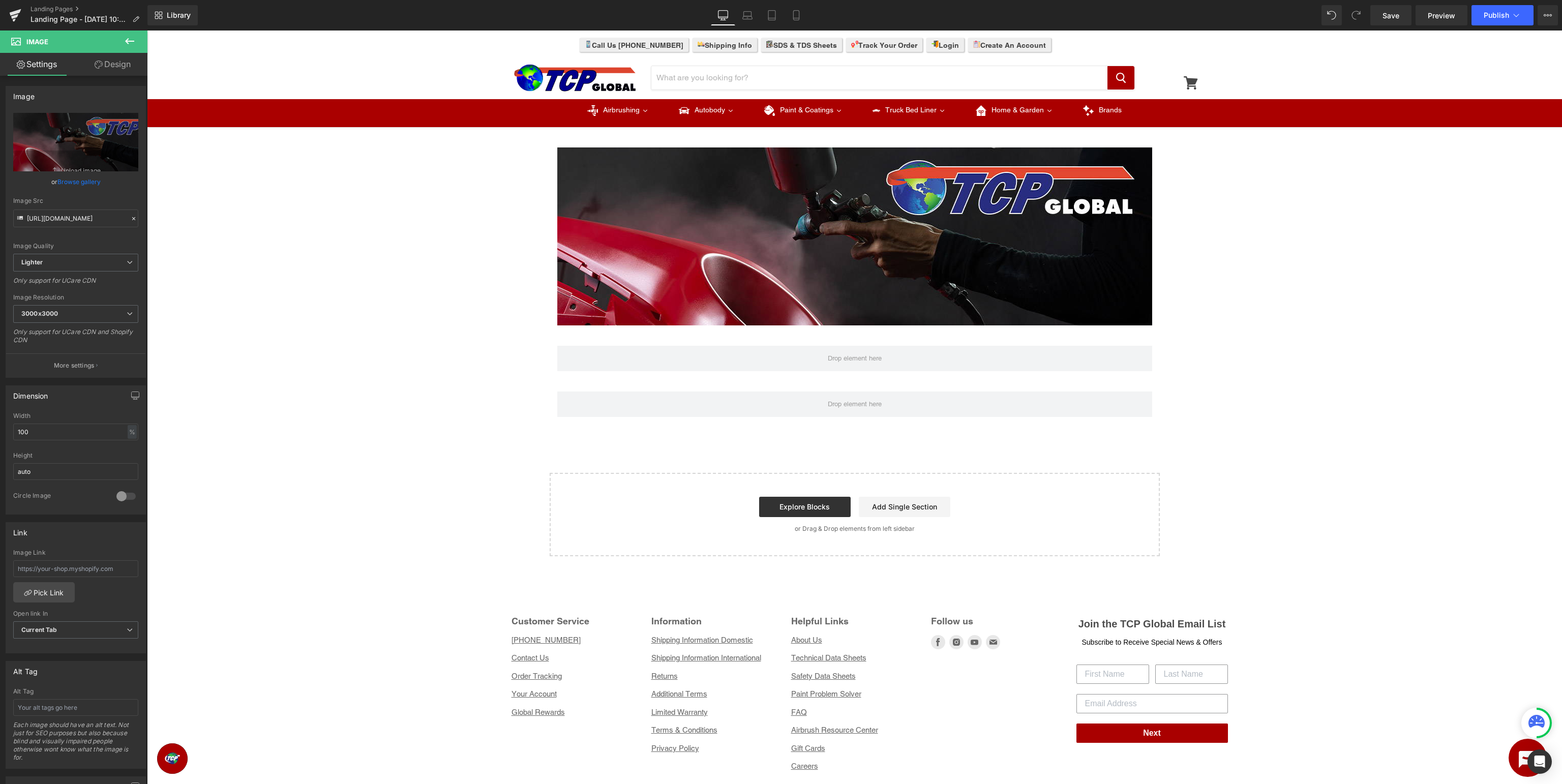
click at [133, 41] on icon at bounding box center [129, 41] width 9 height 6
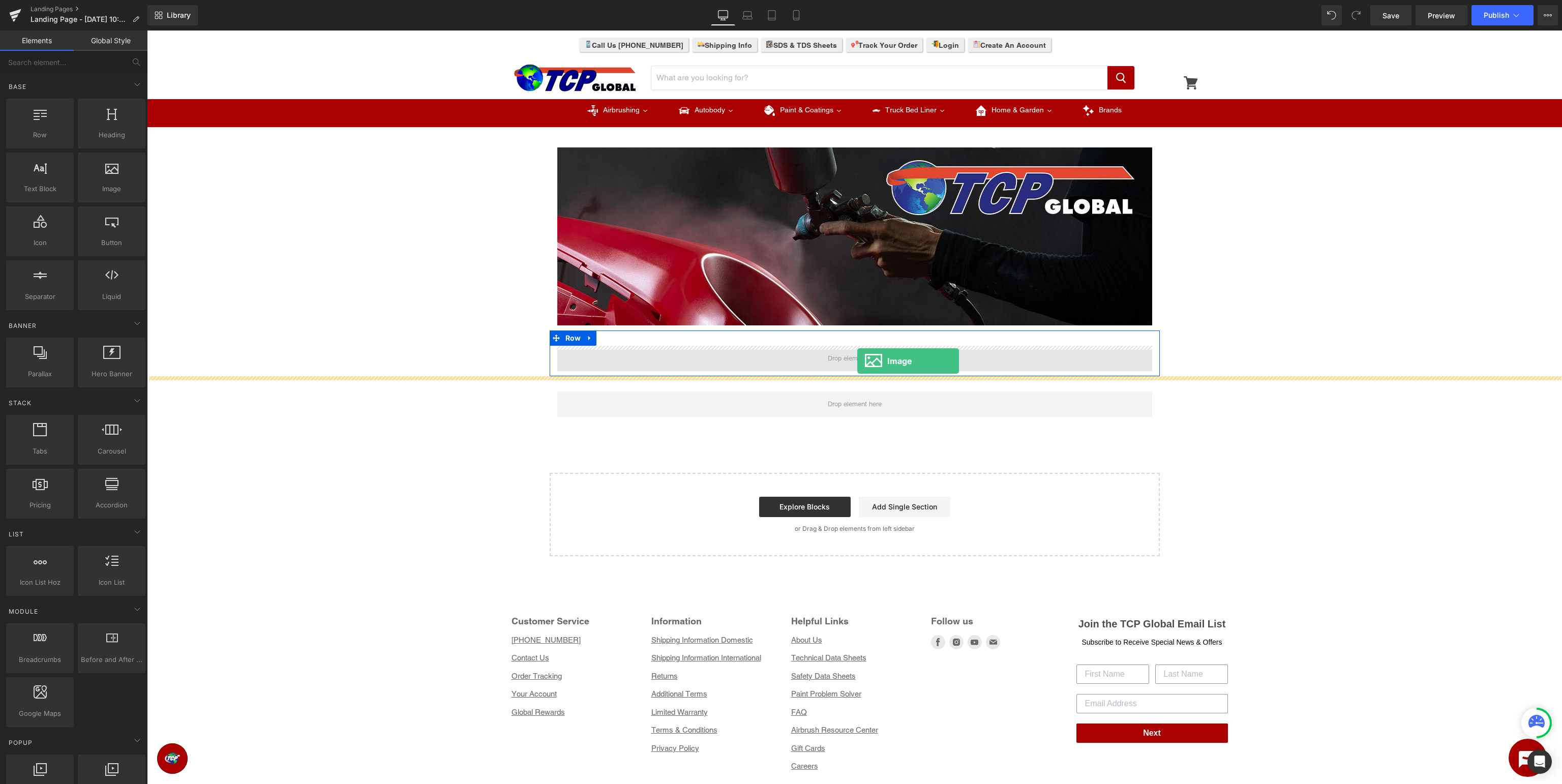
drag, startPoint x: 250, startPoint y: 206, endPoint x: 857, endPoint y: 361, distance: 626.5
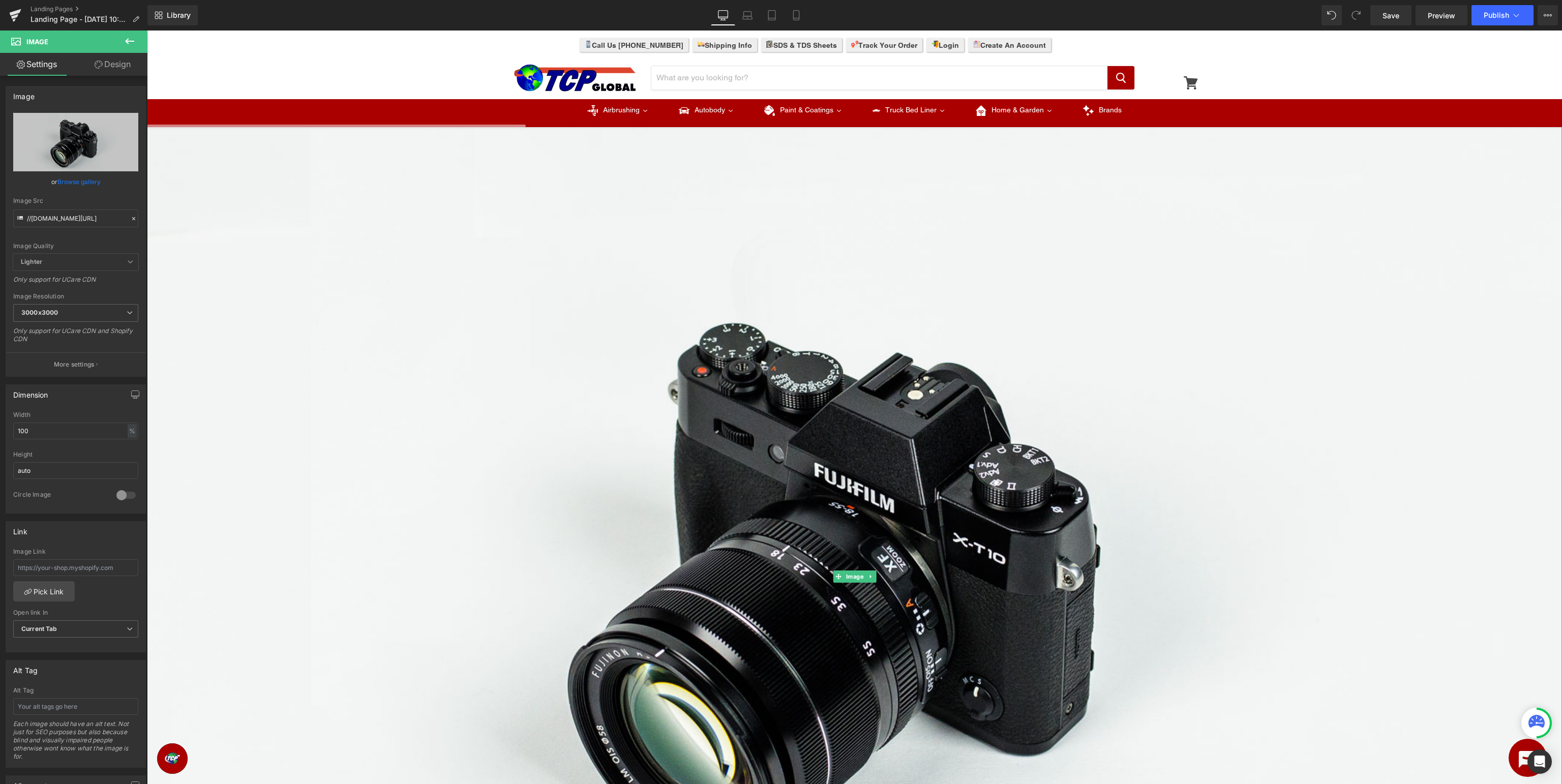
scroll to position [90, 0]
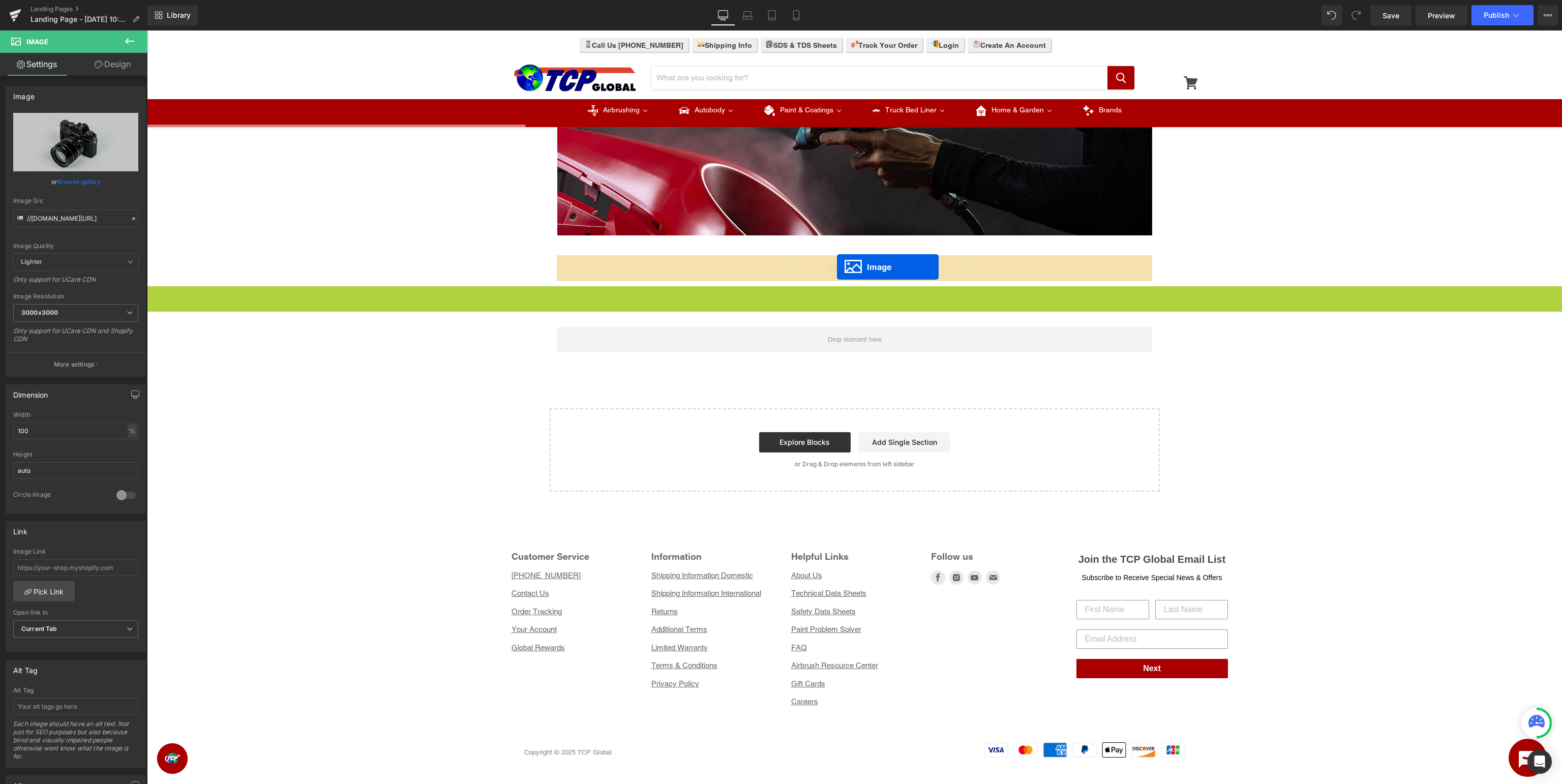
drag, startPoint x: 857, startPoint y: 577, endPoint x: 837, endPoint y: 268, distance: 309.6
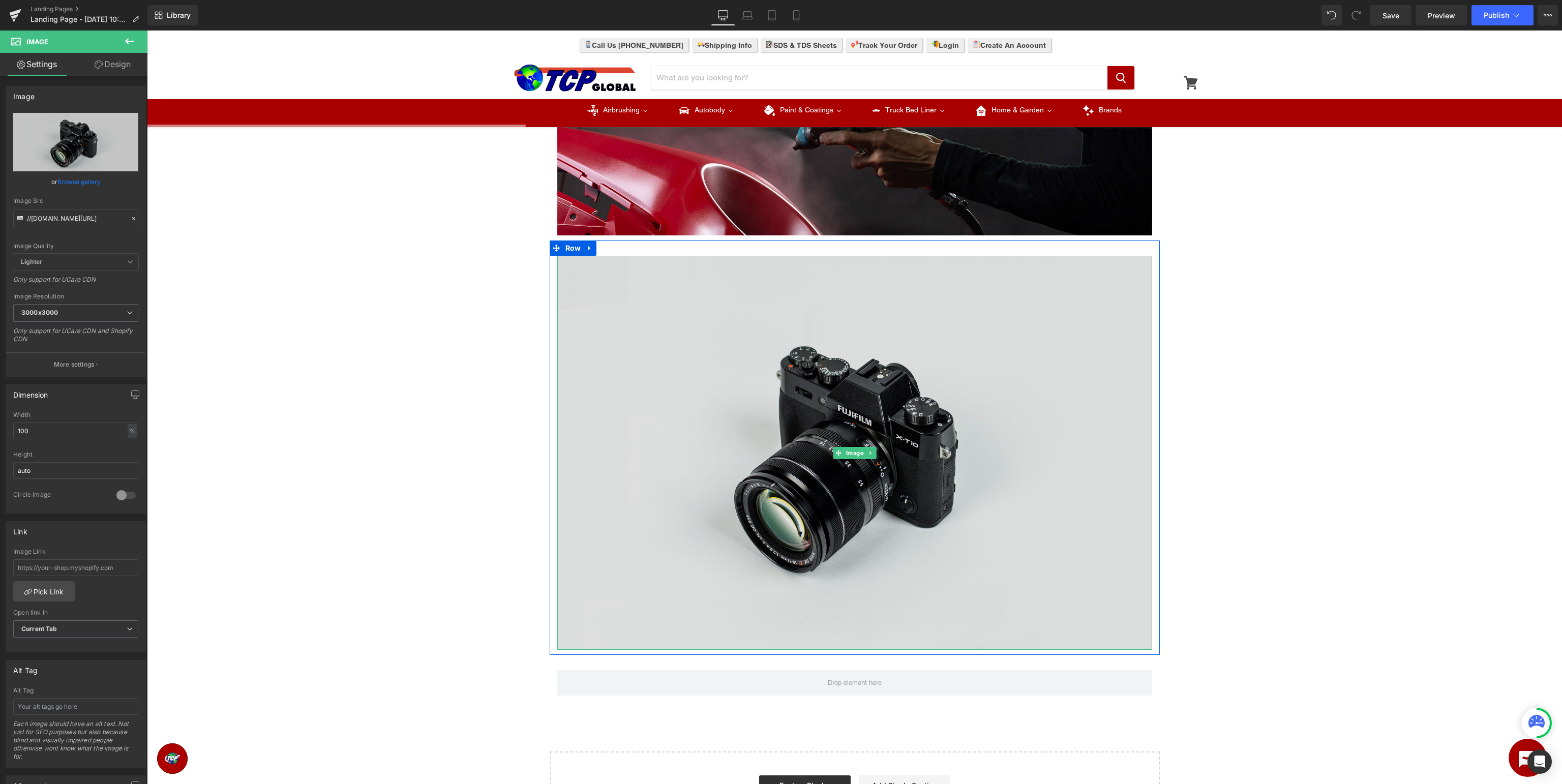
click at [672, 438] on img at bounding box center [854, 453] width 595 height 394
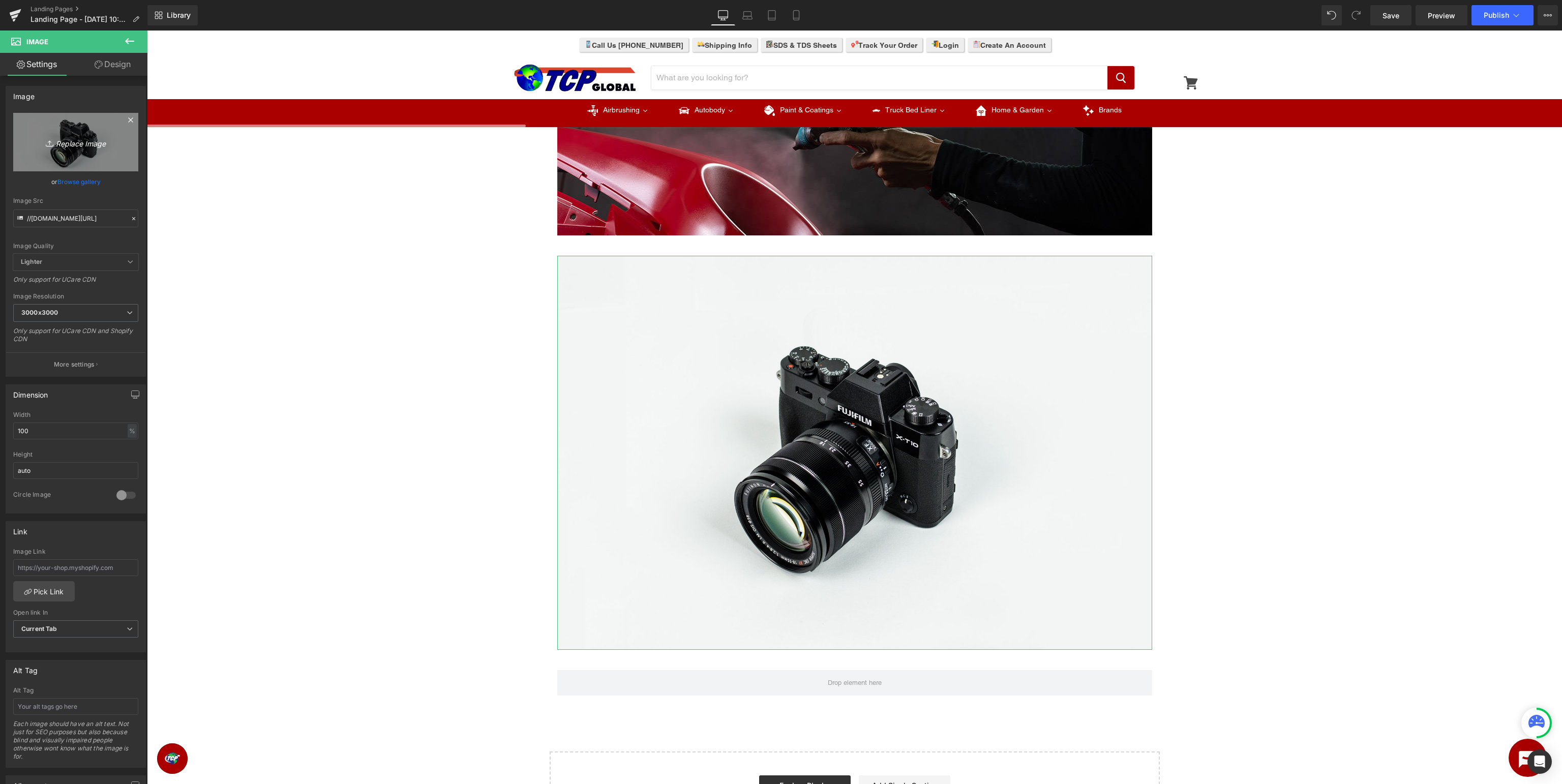
click at [68, 147] on icon "Replace Image" at bounding box center [75, 142] width 82 height 13
type input "C:\fakepath\TCPSupport_mauals.jpg"
type input "https://ucarecdn.com/fbe2bd69-b14f-4205-a93f-b84e867d2738/-/format/auto/-/previ…"
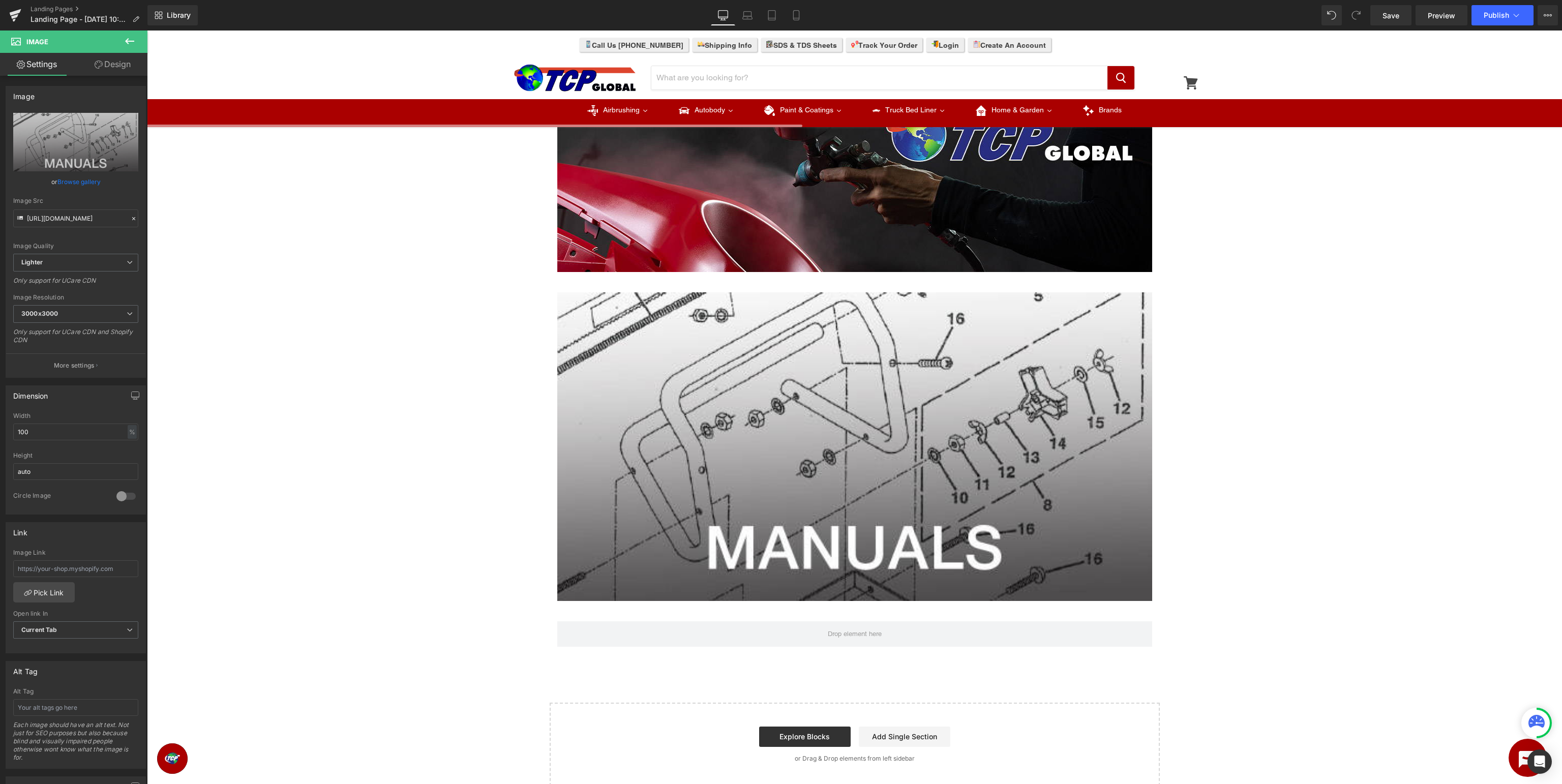
scroll to position [161, 0]
